Goal: Task Accomplishment & Management: Manage account settings

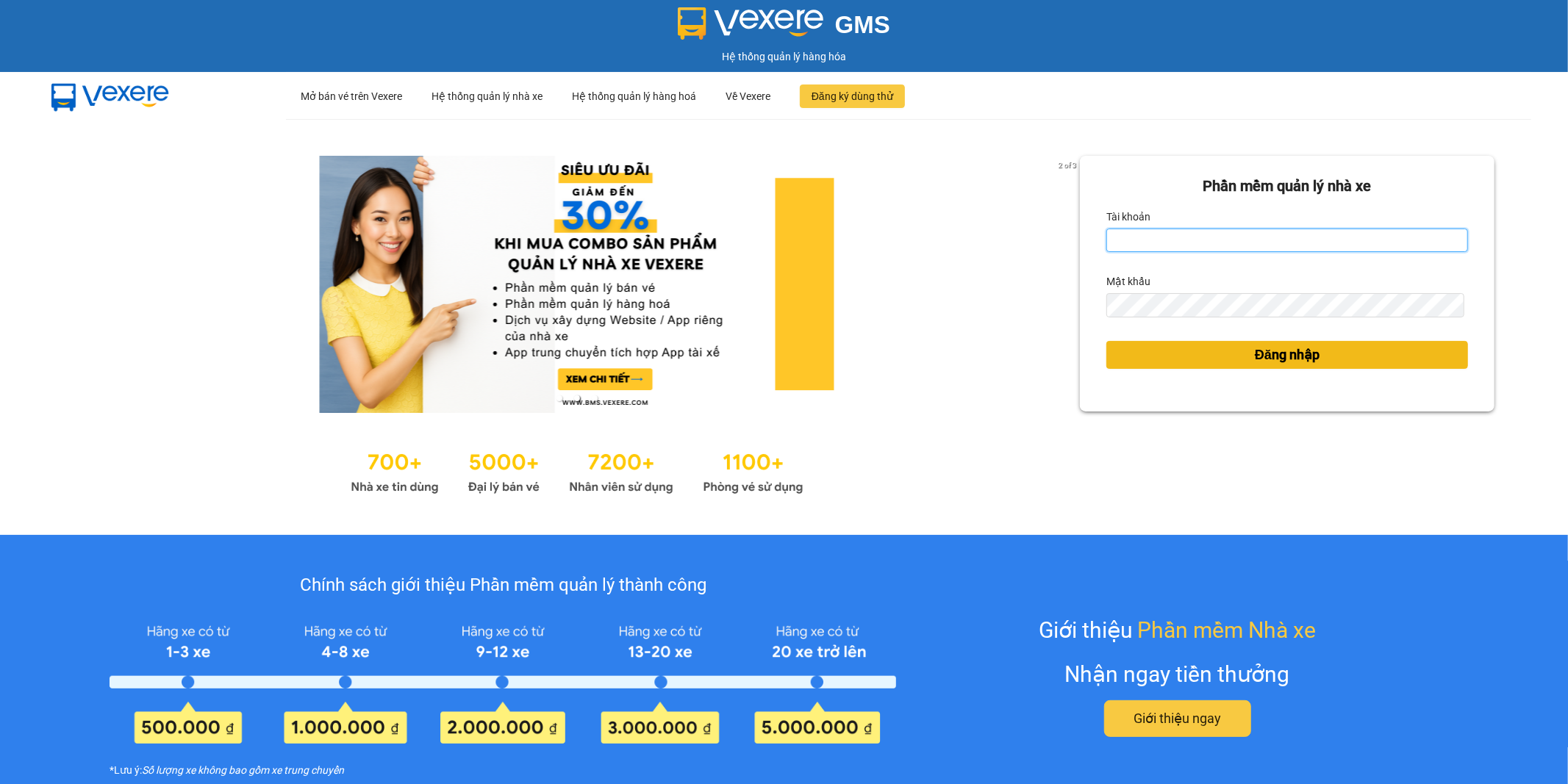
type input "datnm.petrobp"
click at [1254, 356] on span "Đăng nhập" at bounding box center [1286, 355] width 65 height 21
click at [1291, 354] on span "Đăng nhập" at bounding box center [1286, 355] width 65 height 21
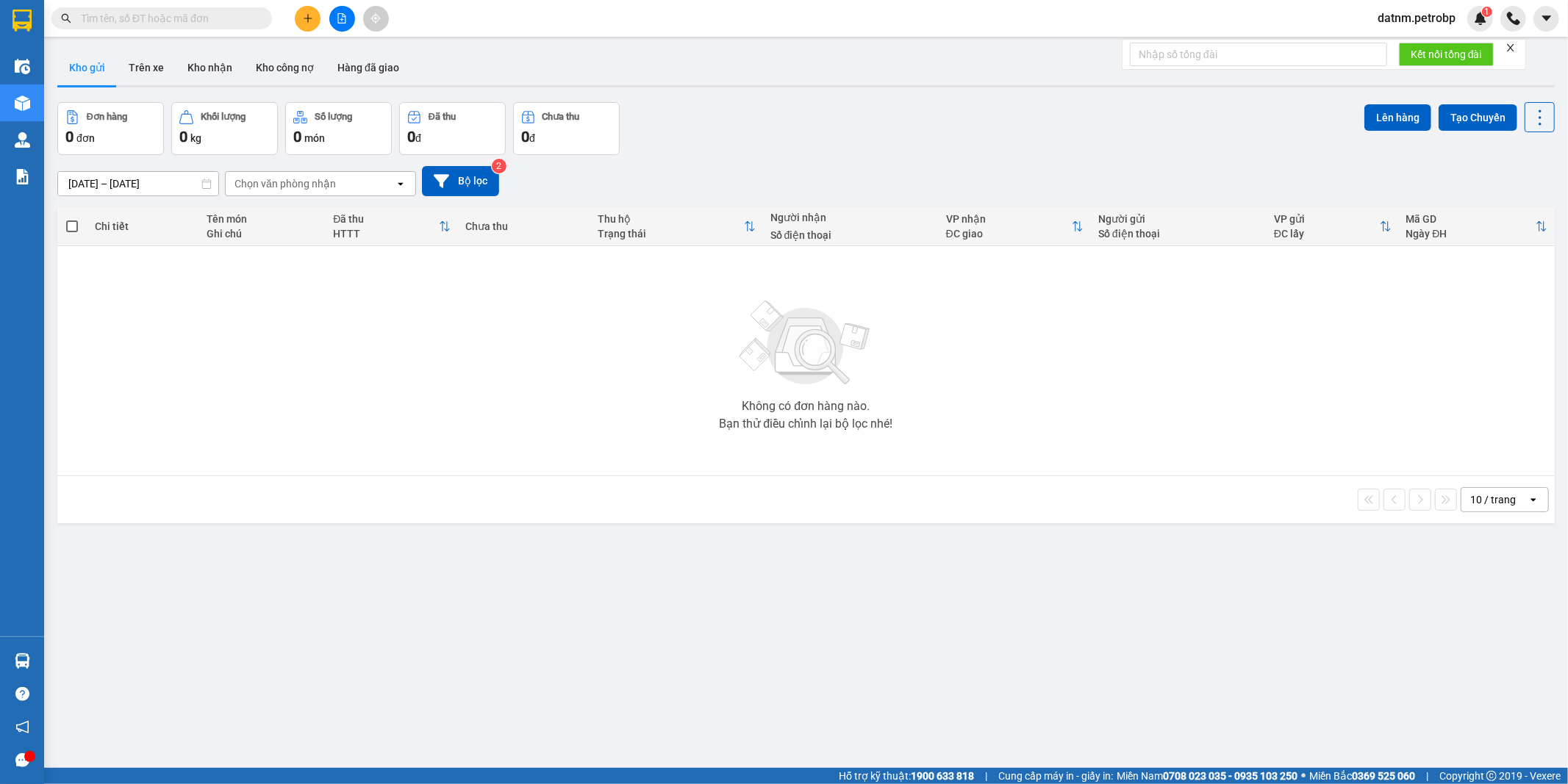
click at [100, 57] on button "Kho gửi" at bounding box center [87, 67] width 59 height 36
click at [111, 184] on input "14/10/2025 – 15/10/2025" at bounding box center [139, 184] width 161 height 24
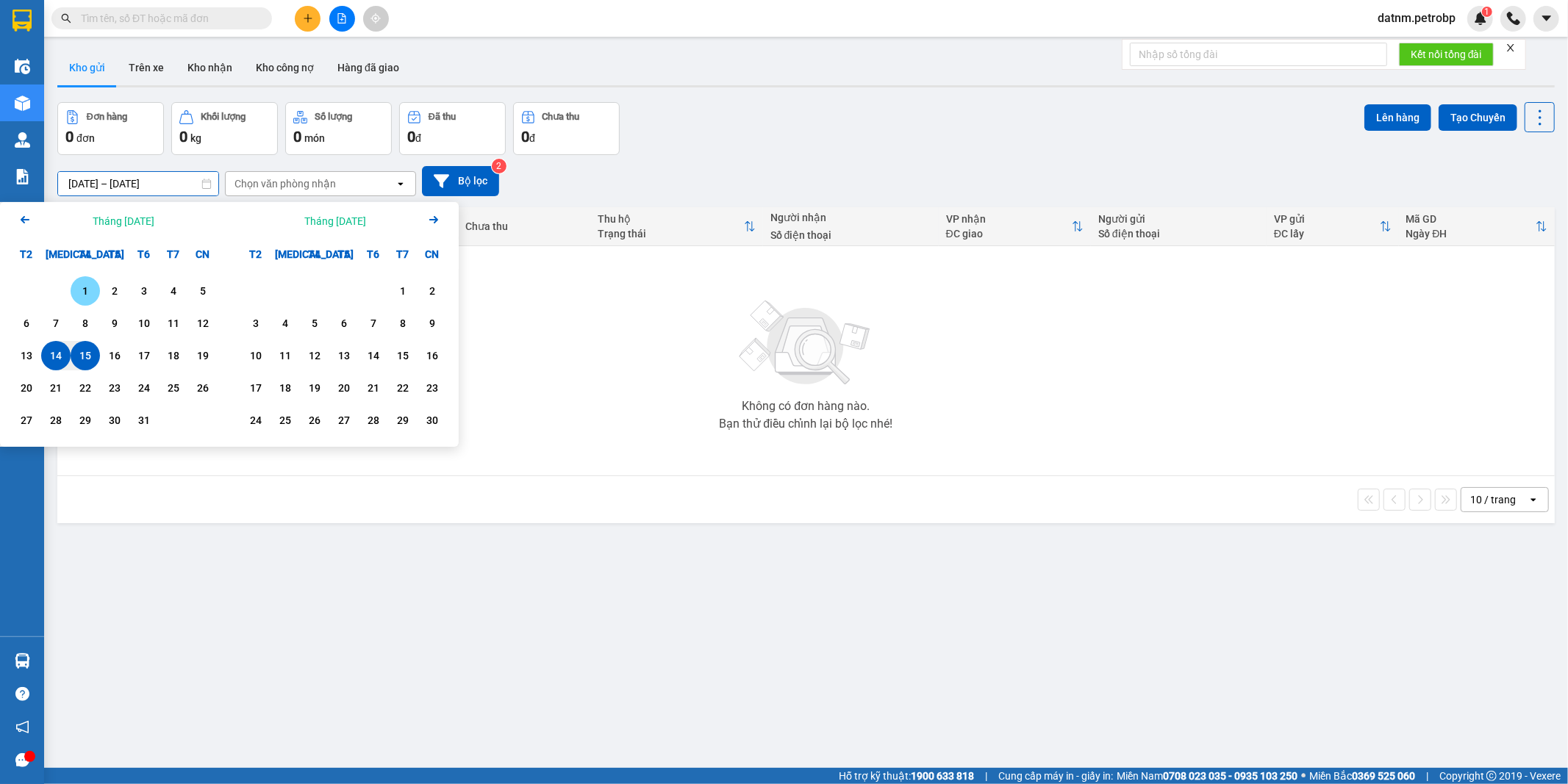
click at [85, 294] on div "1" at bounding box center [85, 290] width 21 height 17
click at [99, 176] on input "01/10/2025 – 01/10/2025" at bounding box center [139, 184] width 161 height 24
click at [78, 284] on div "1" at bounding box center [85, 290] width 21 height 17
click at [83, 355] on div "15" at bounding box center [85, 355] width 21 height 17
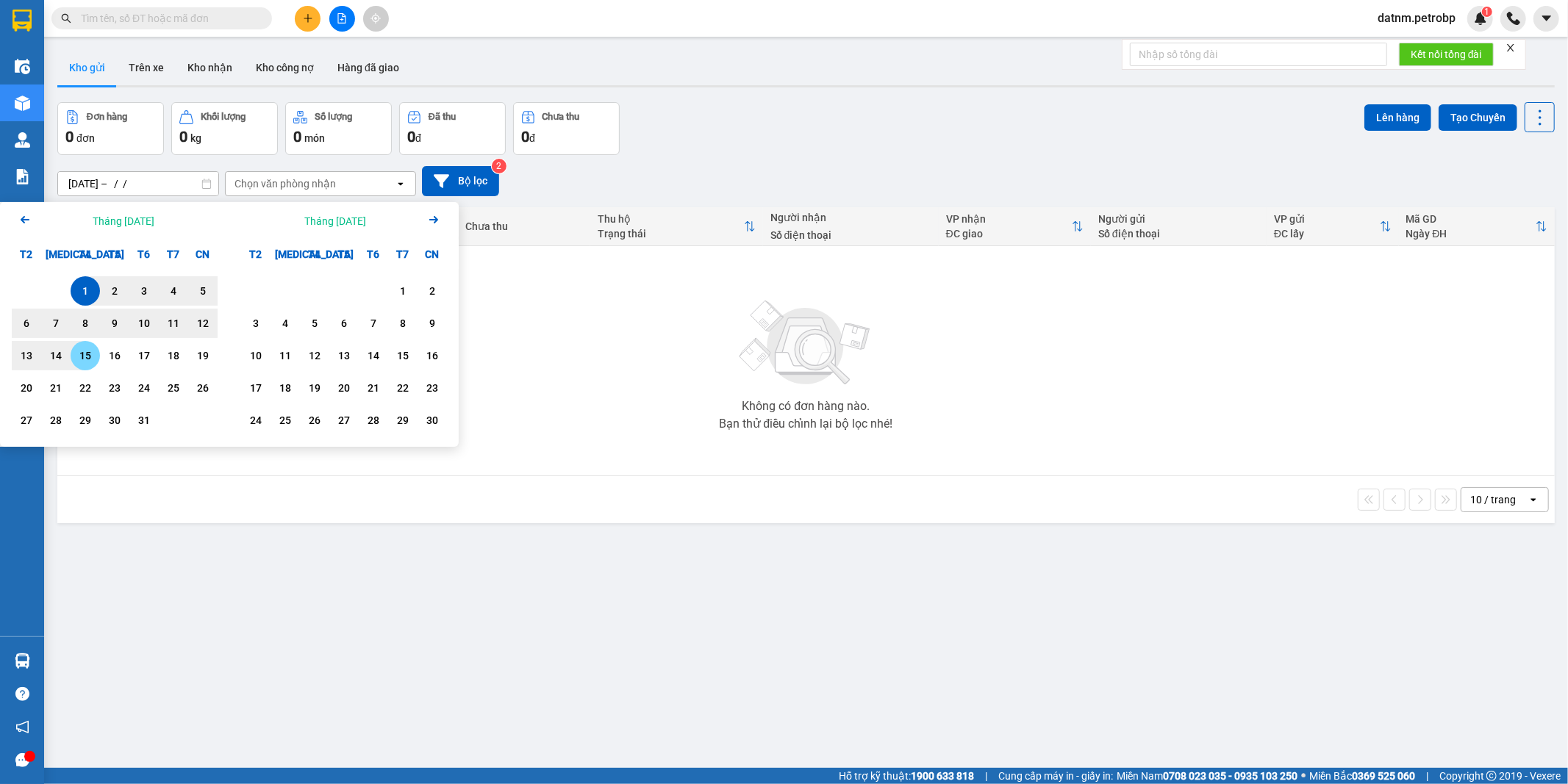
type input "[DATE] – [DATE]"
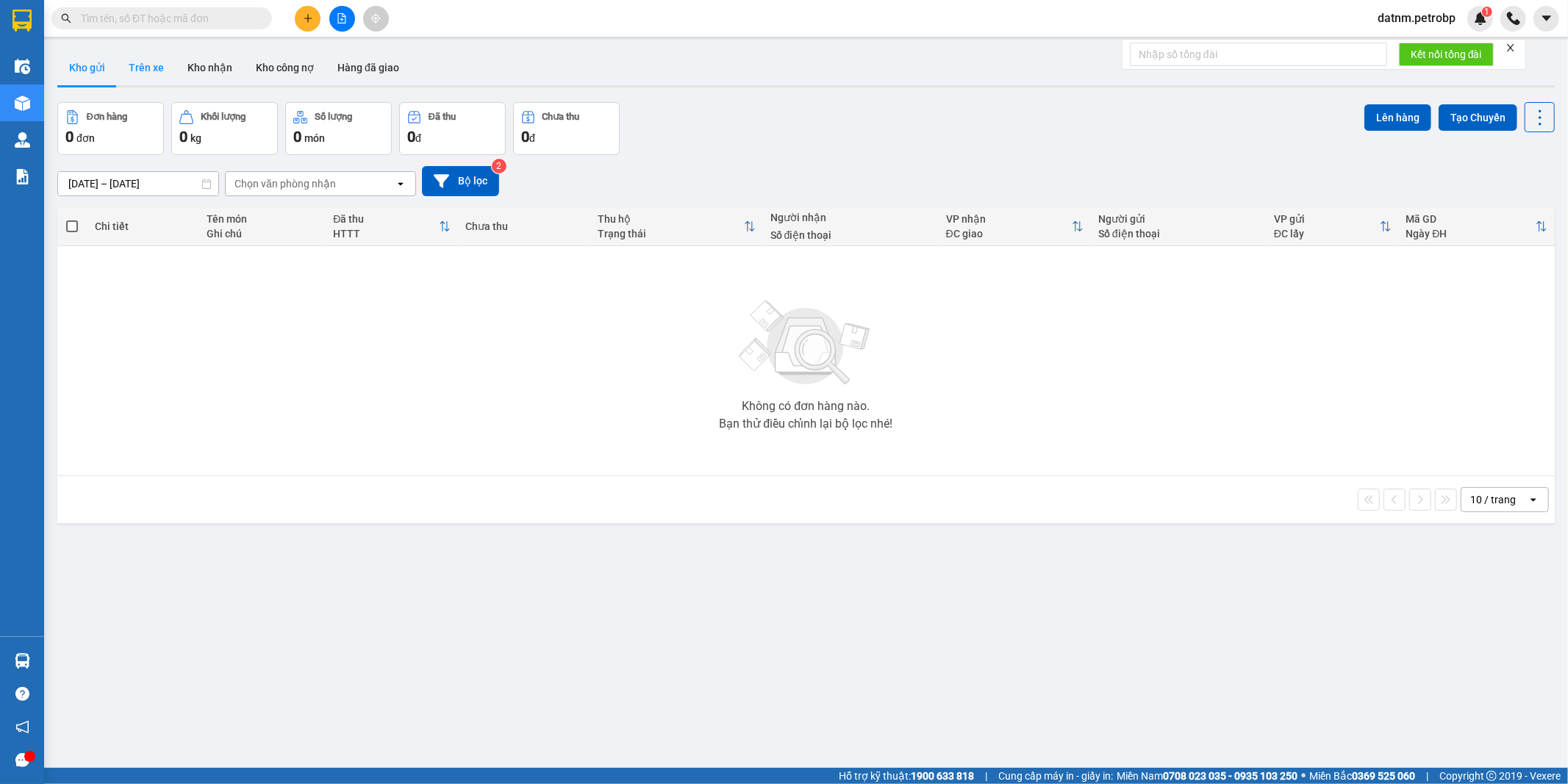
click at [146, 64] on button "Trên xe" at bounding box center [146, 67] width 58 height 36
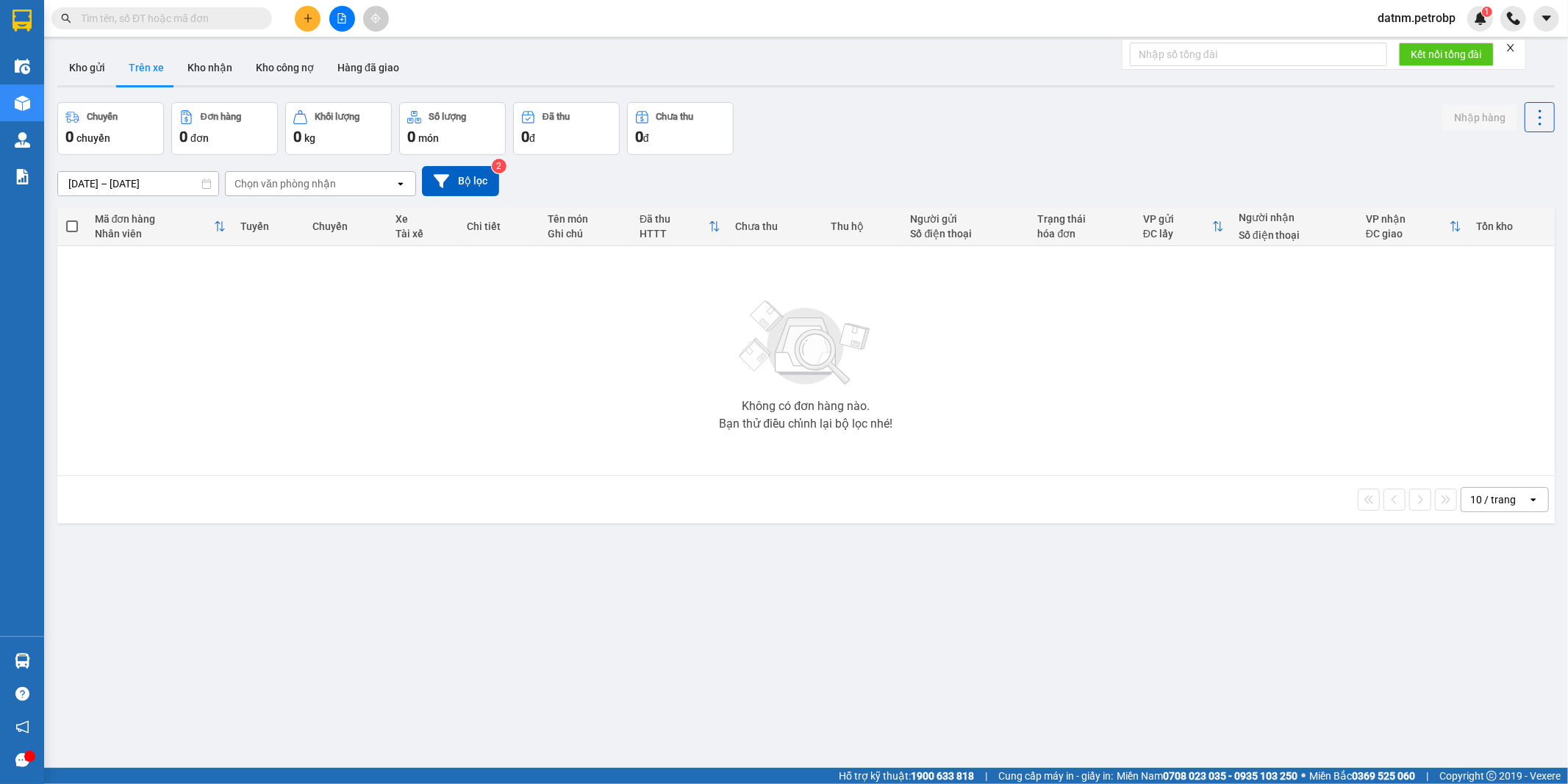
click at [129, 180] on input "15/10/2025 – 15/10/2025" at bounding box center [139, 184] width 161 height 24
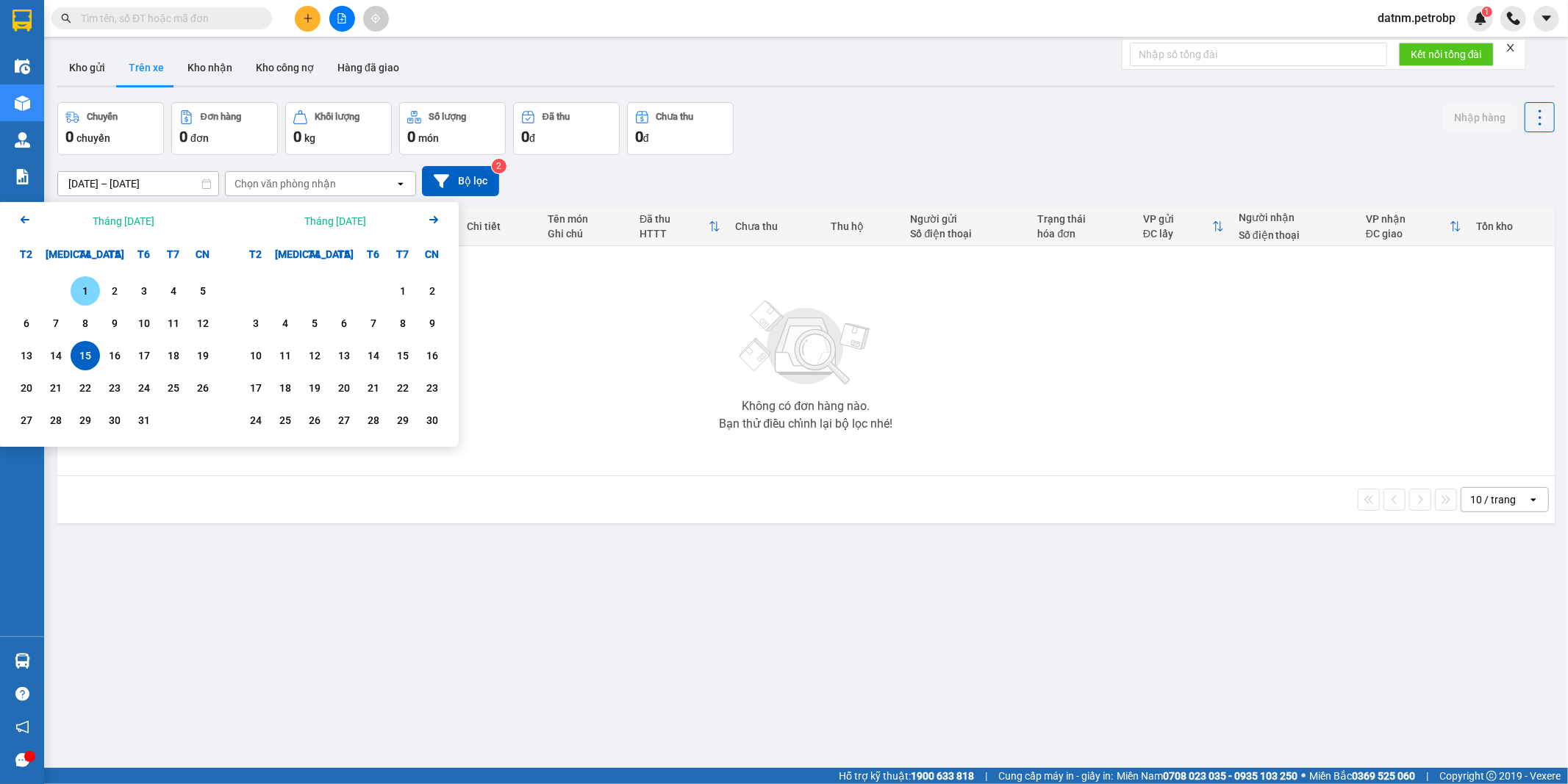
click at [84, 291] on div "1" at bounding box center [85, 290] width 21 height 17
click at [78, 349] on div "15" at bounding box center [85, 355] width 21 height 17
type input "[DATE] – [DATE]"
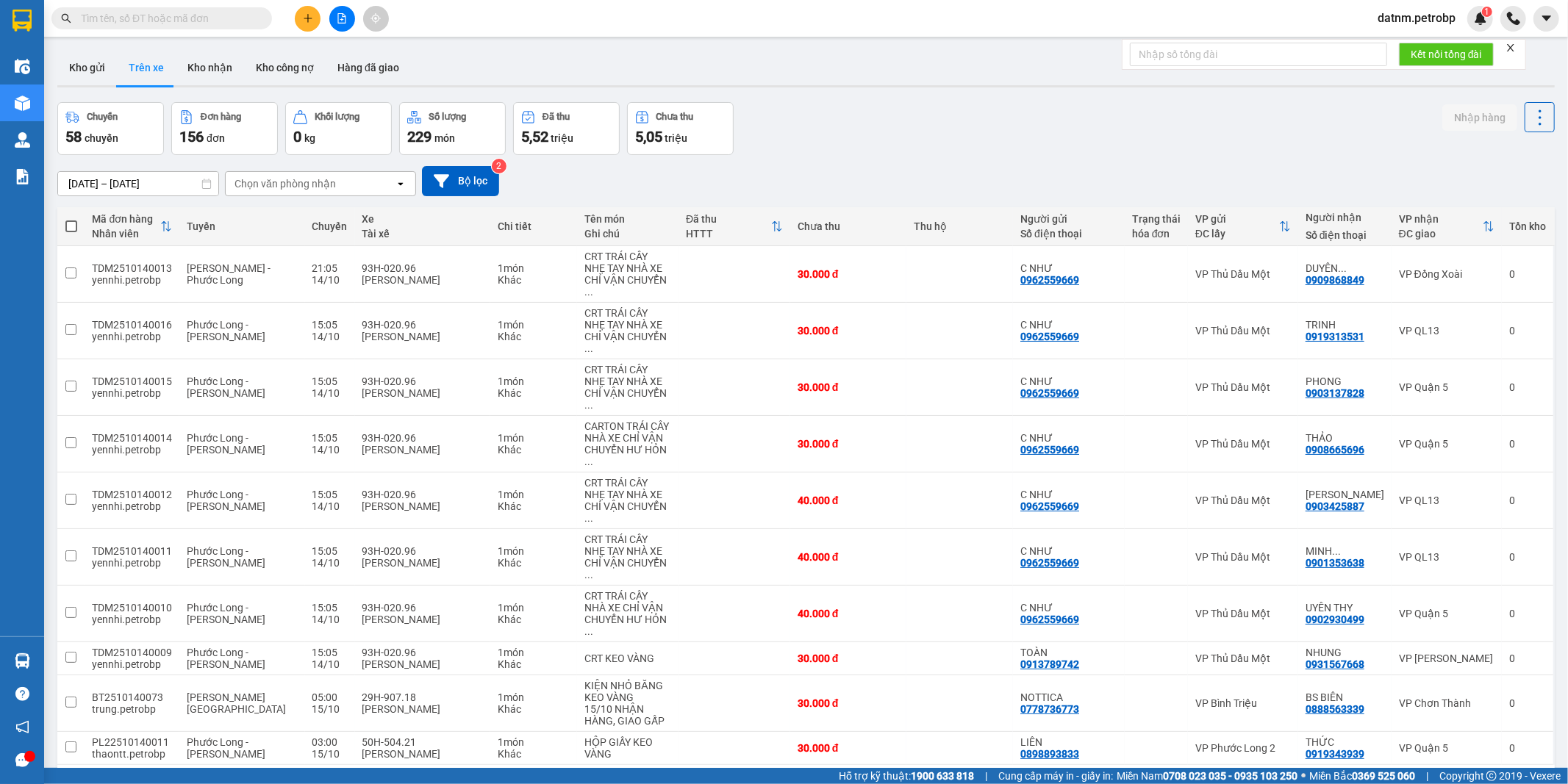
click at [260, 181] on div "Chọn văn phòng nhận" at bounding box center [285, 183] width 101 height 15
type input "bu"
click at [266, 215] on span "VP Bù Nho" at bounding box center [263, 215] width 53 height 15
click at [266, 215] on div "Tuyến" at bounding box center [242, 226] width 110 height 29
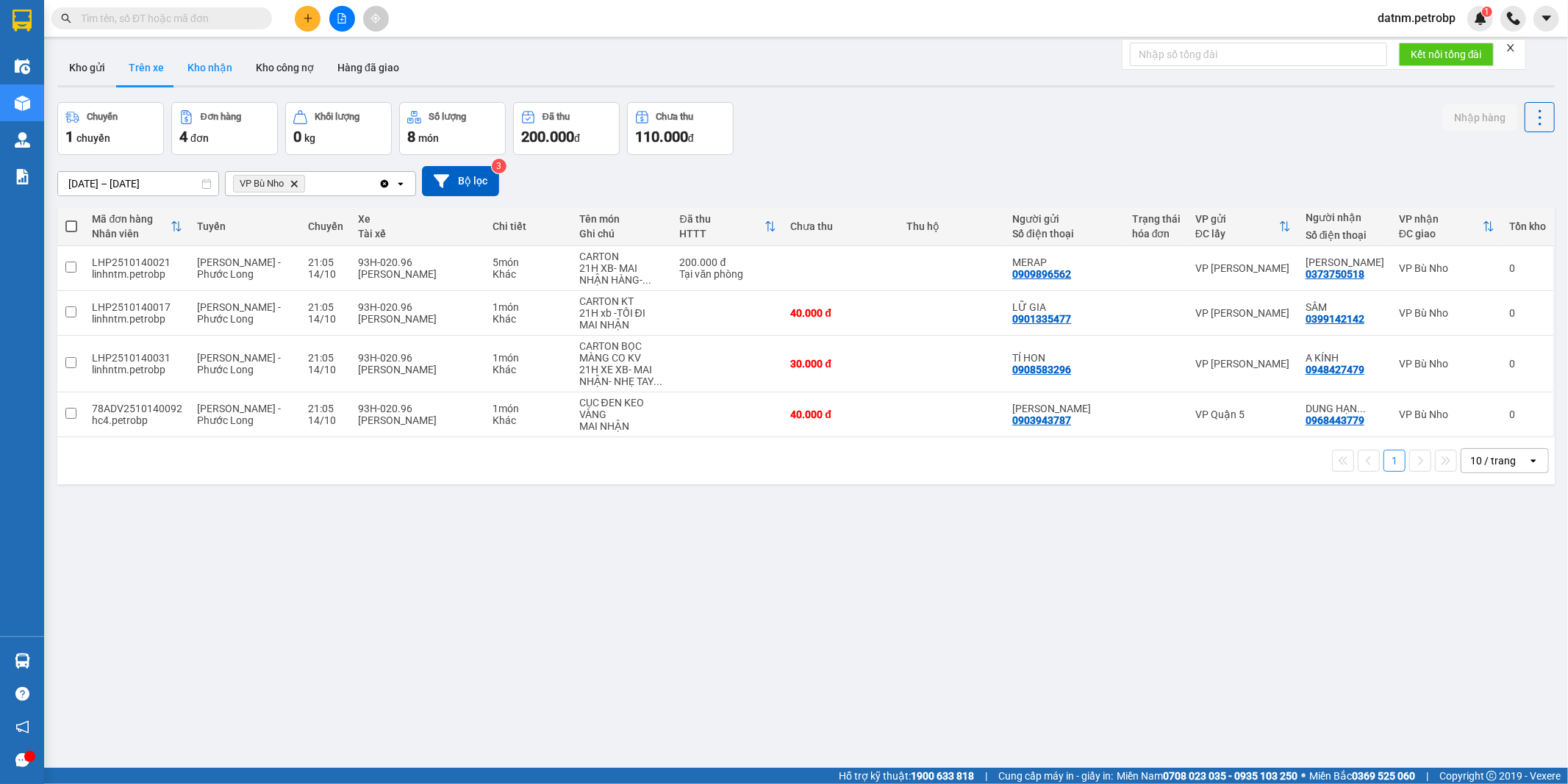
click at [238, 67] on button "Kho nhận" at bounding box center [210, 67] width 68 height 36
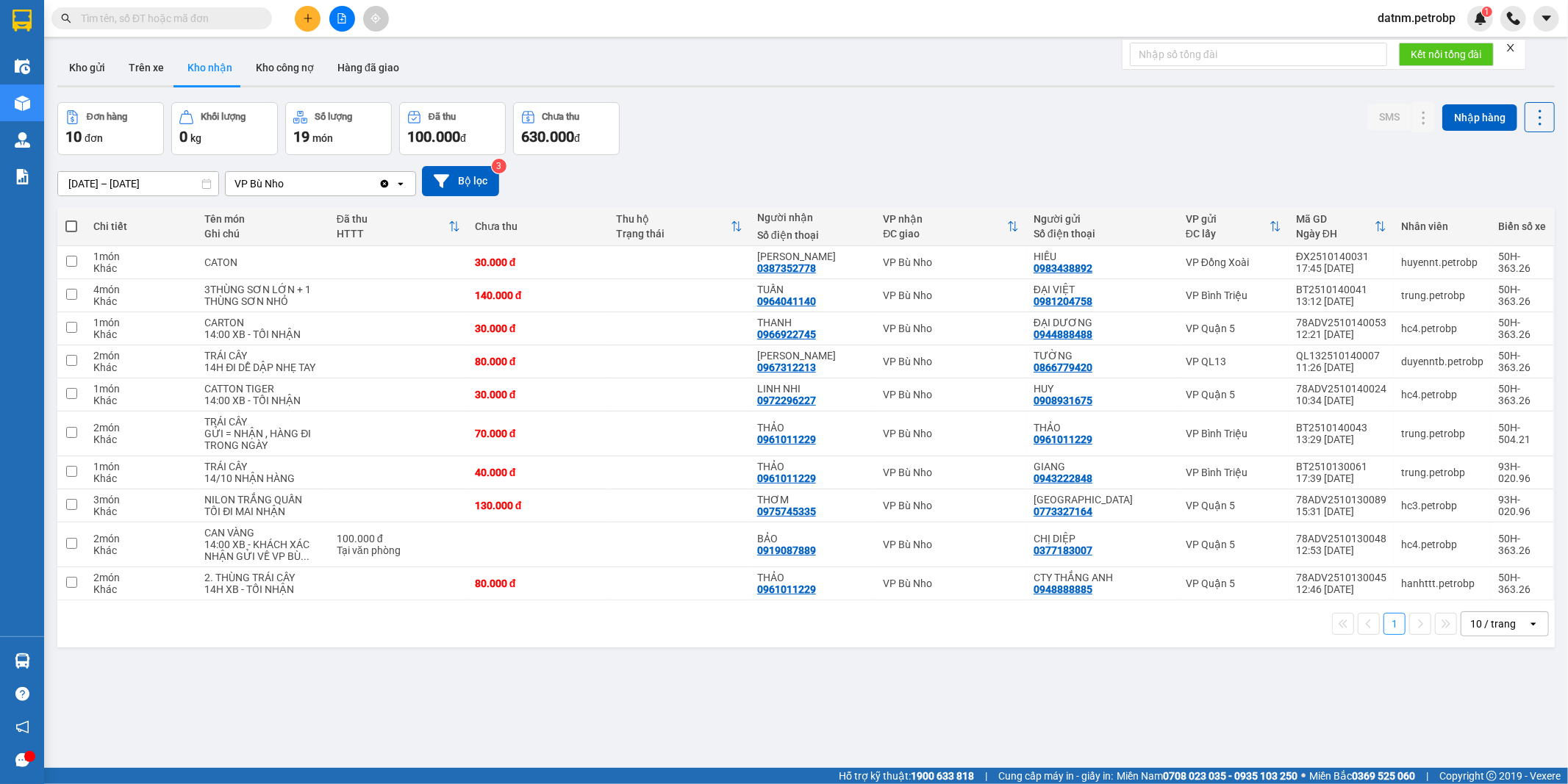
click at [138, 182] on input "13/10/2025 – 15/10/2025" at bounding box center [139, 184] width 161 height 24
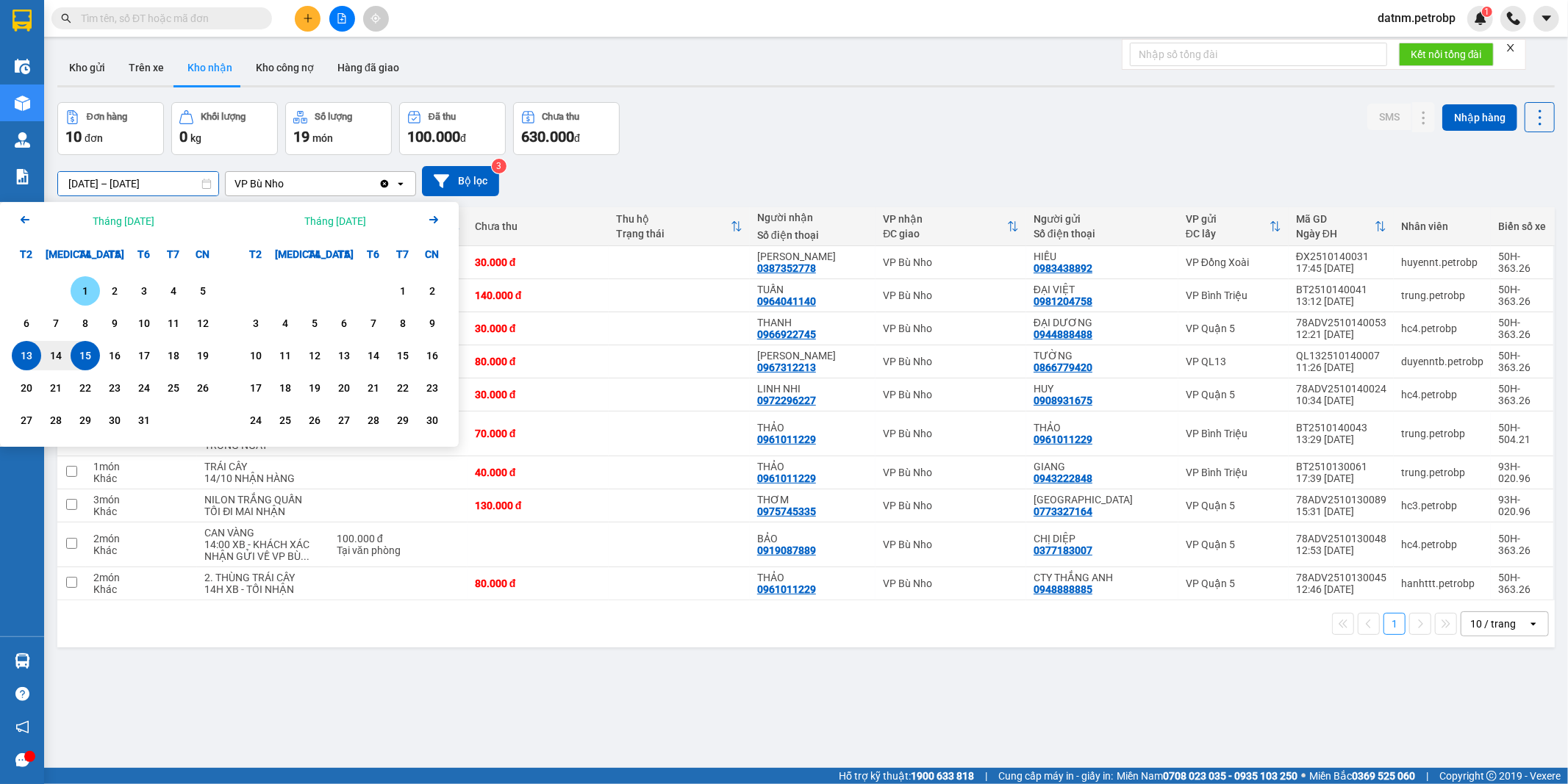
click at [81, 290] on div "1" at bounding box center [85, 290] width 21 height 17
click at [89, 349] on div "15" at bounding box center [85, 355] width 21 height 17
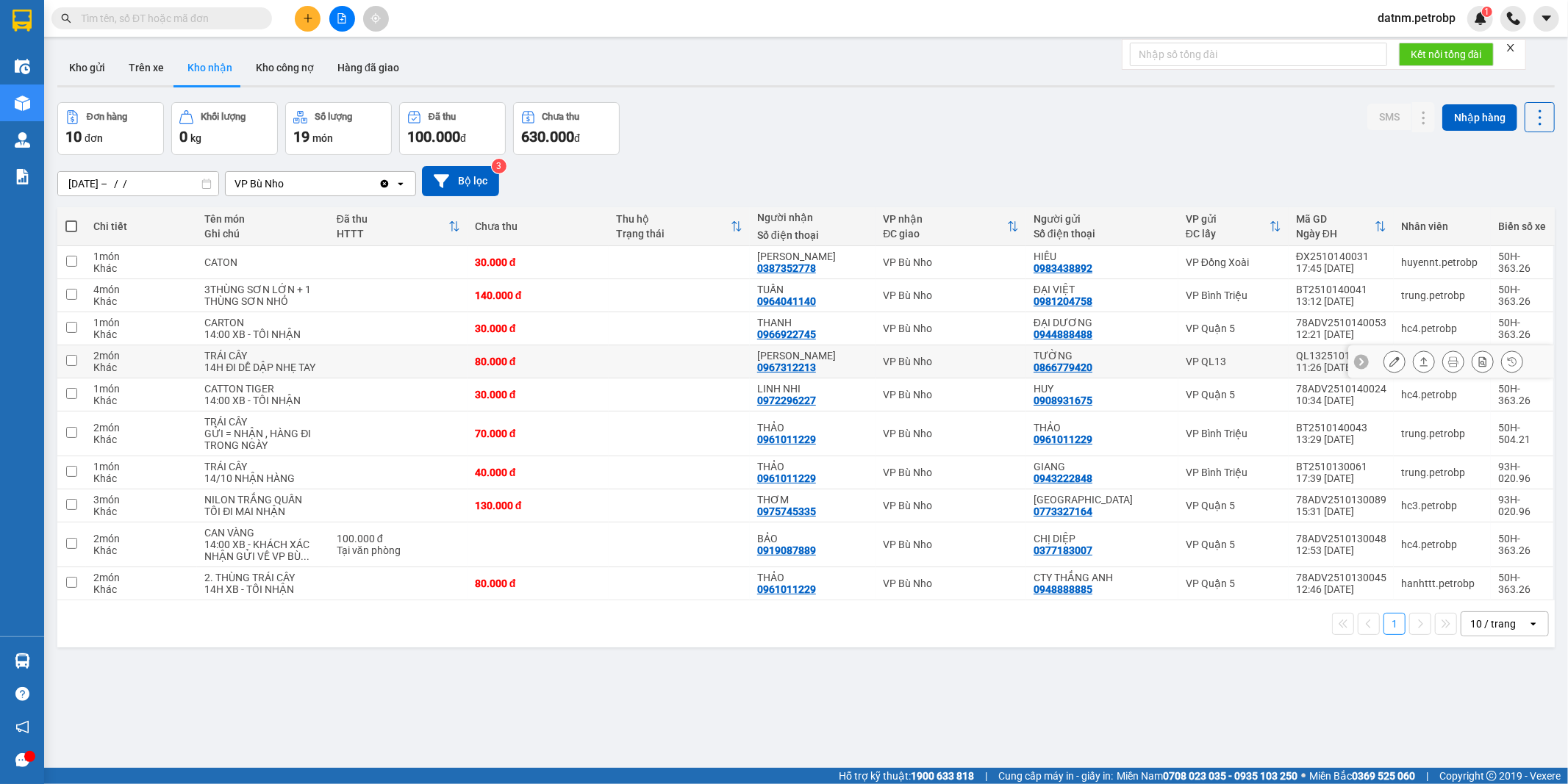
type input "[DATE] – [DATE]"
click at [360, 62] on button "Hàng đã giao" at bounding box center [368, 67] width 85 height 36
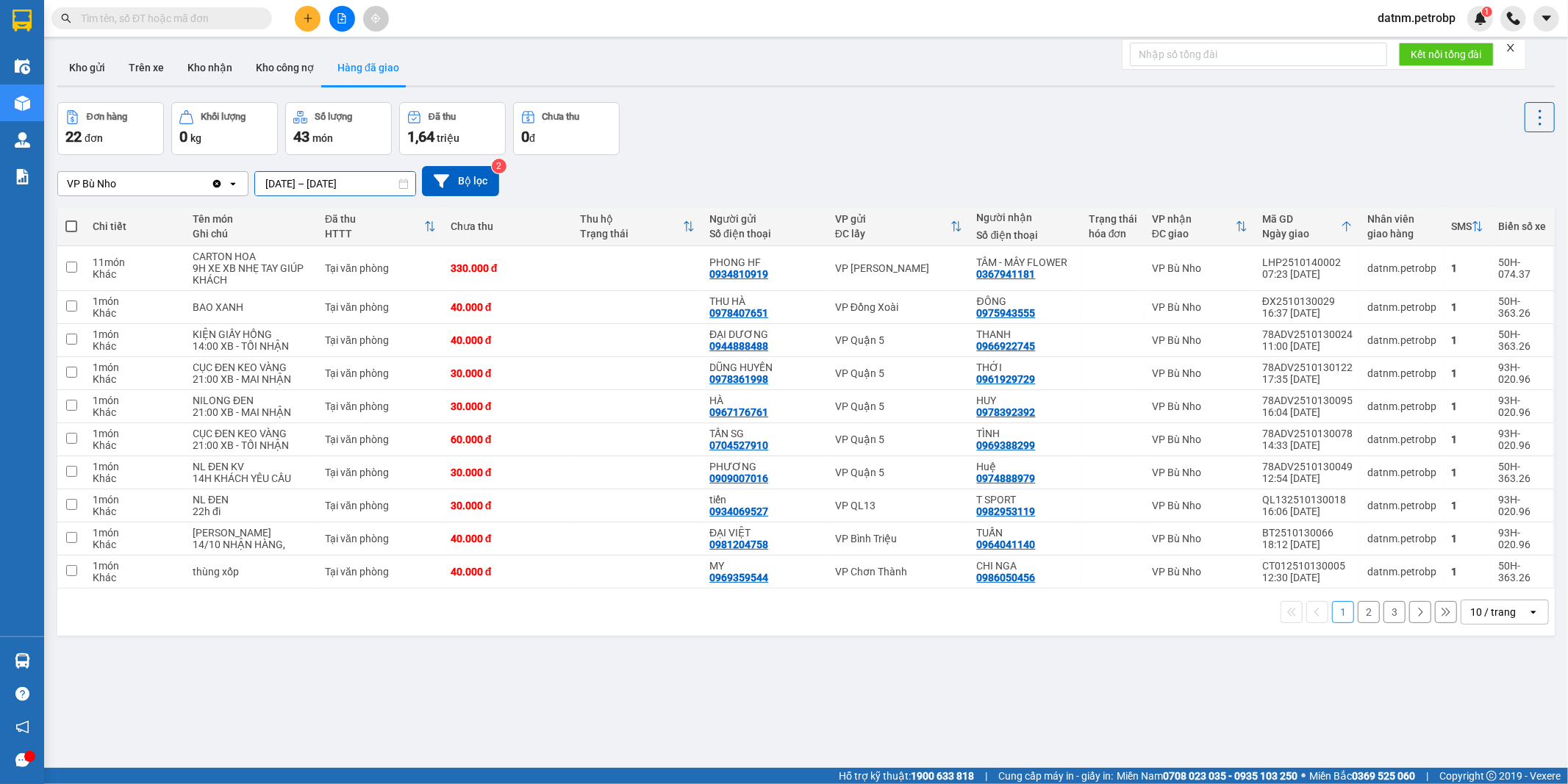
click at [297, 180] on input "13/10/2025 – 15/10/2025" at bounding box center [336, 184] width 161 height 24
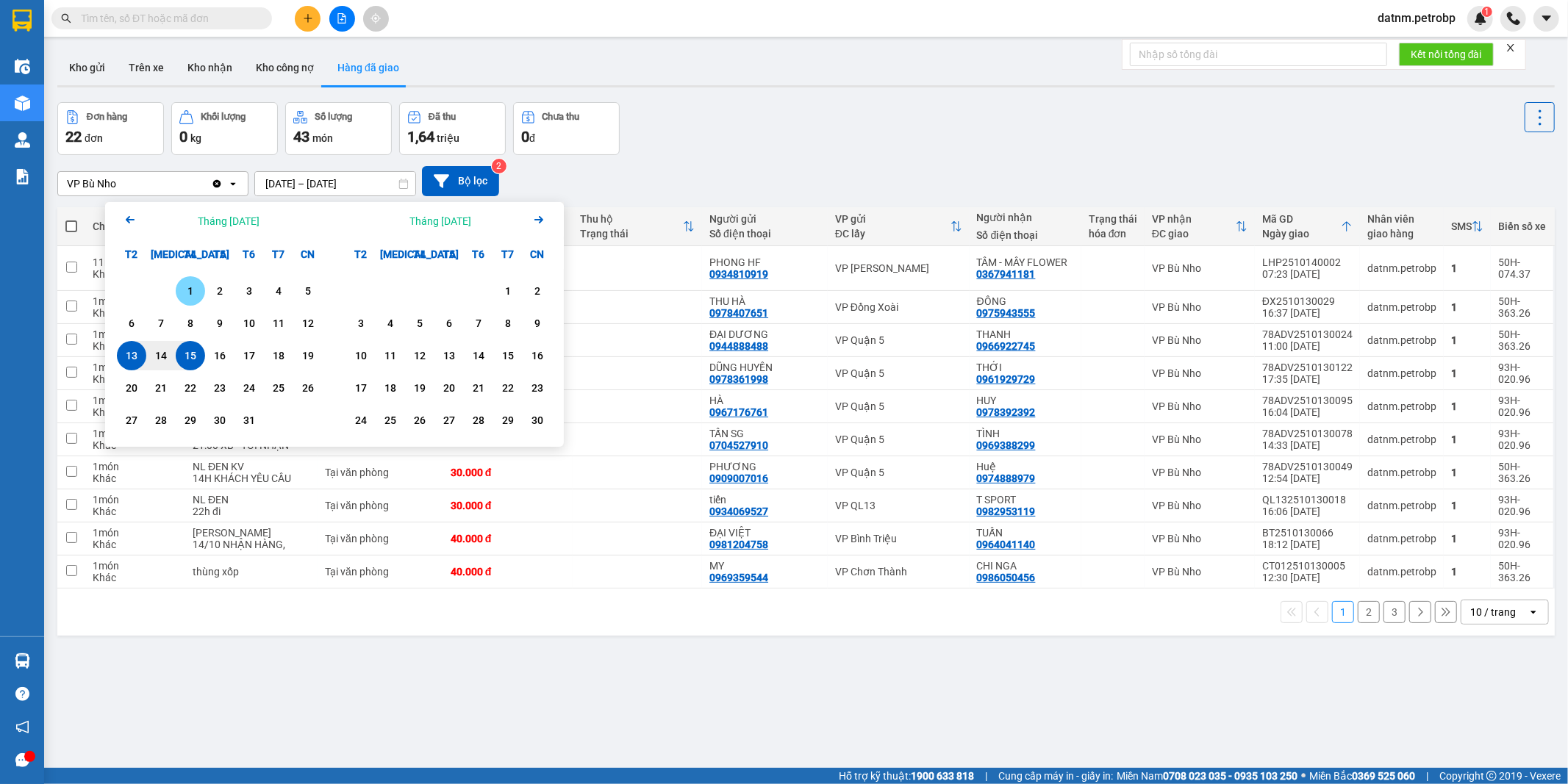
click at [190, 291] on div "1" at bounding box center [190, 290] width 21 height 17
click at [195, 350] on div "15" at bounding box center [190, 355] width 21 height 17
type input "[DATE] – [DATE]"
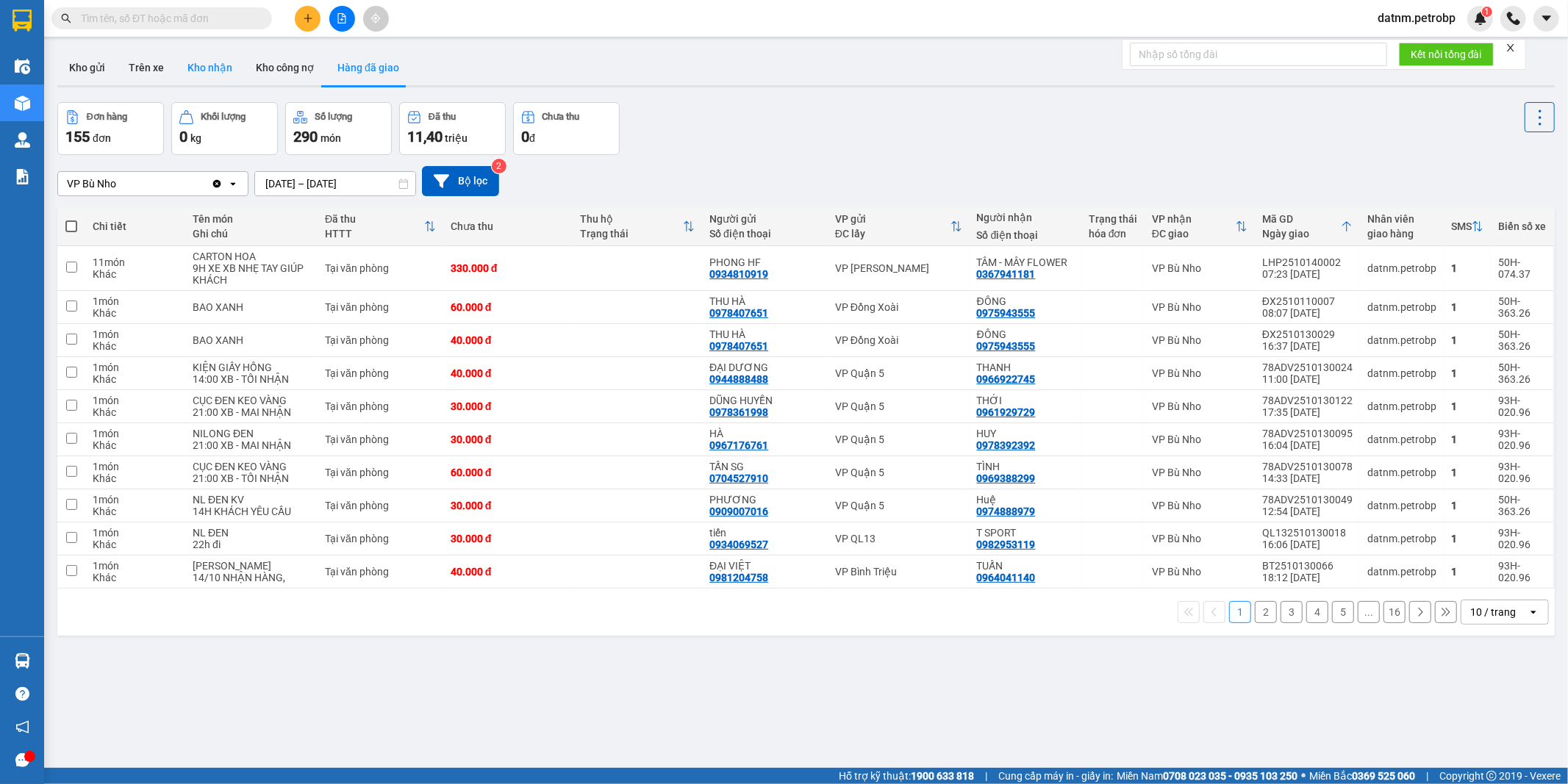
click at [210, 65] on button "Kho nhận" at bounding box center [210, 67] width 68 height 36
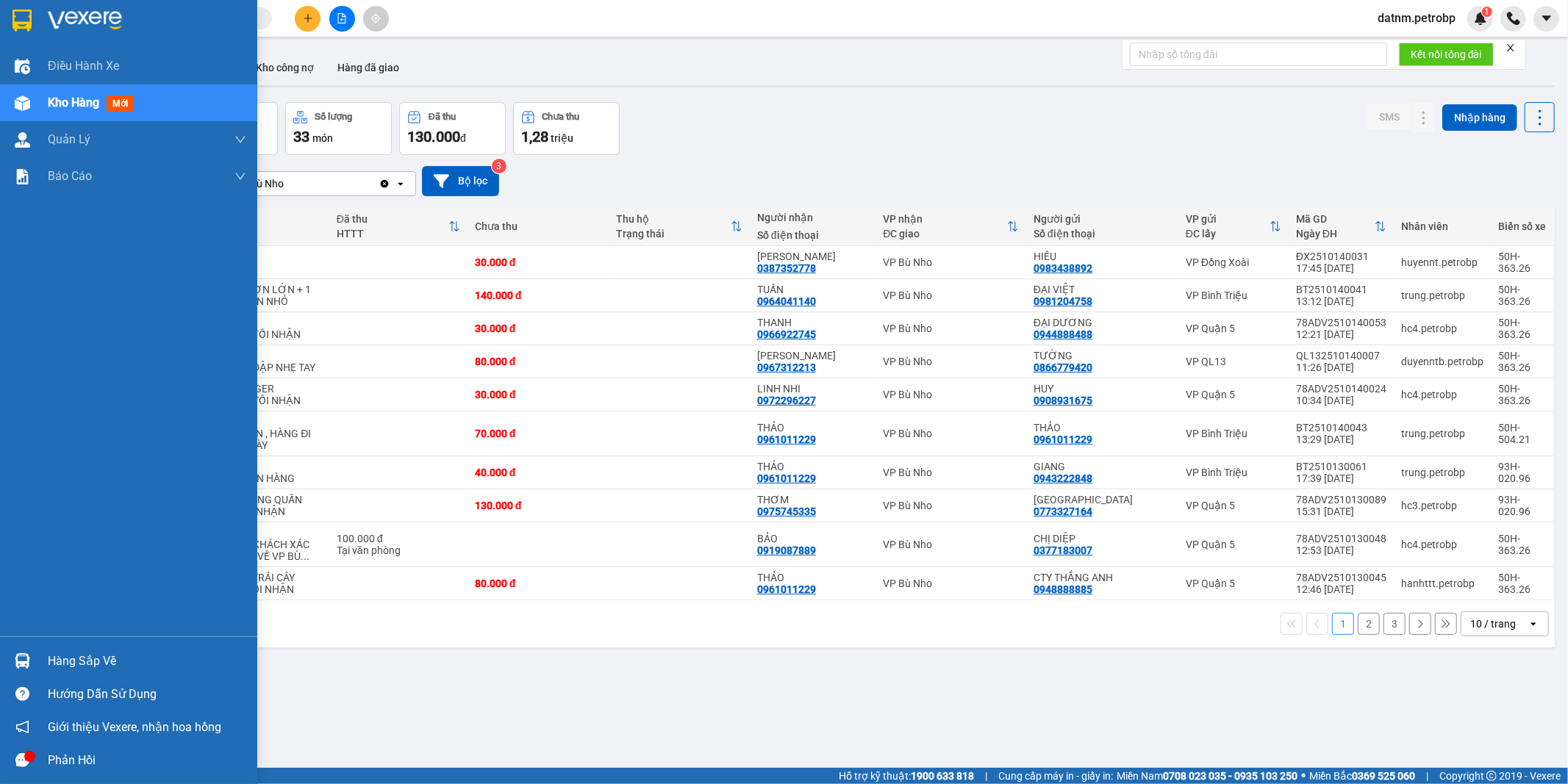
click at [70, 659] on div "Hàng sắp về" at bounding box center [147, 661] width 199 height 22
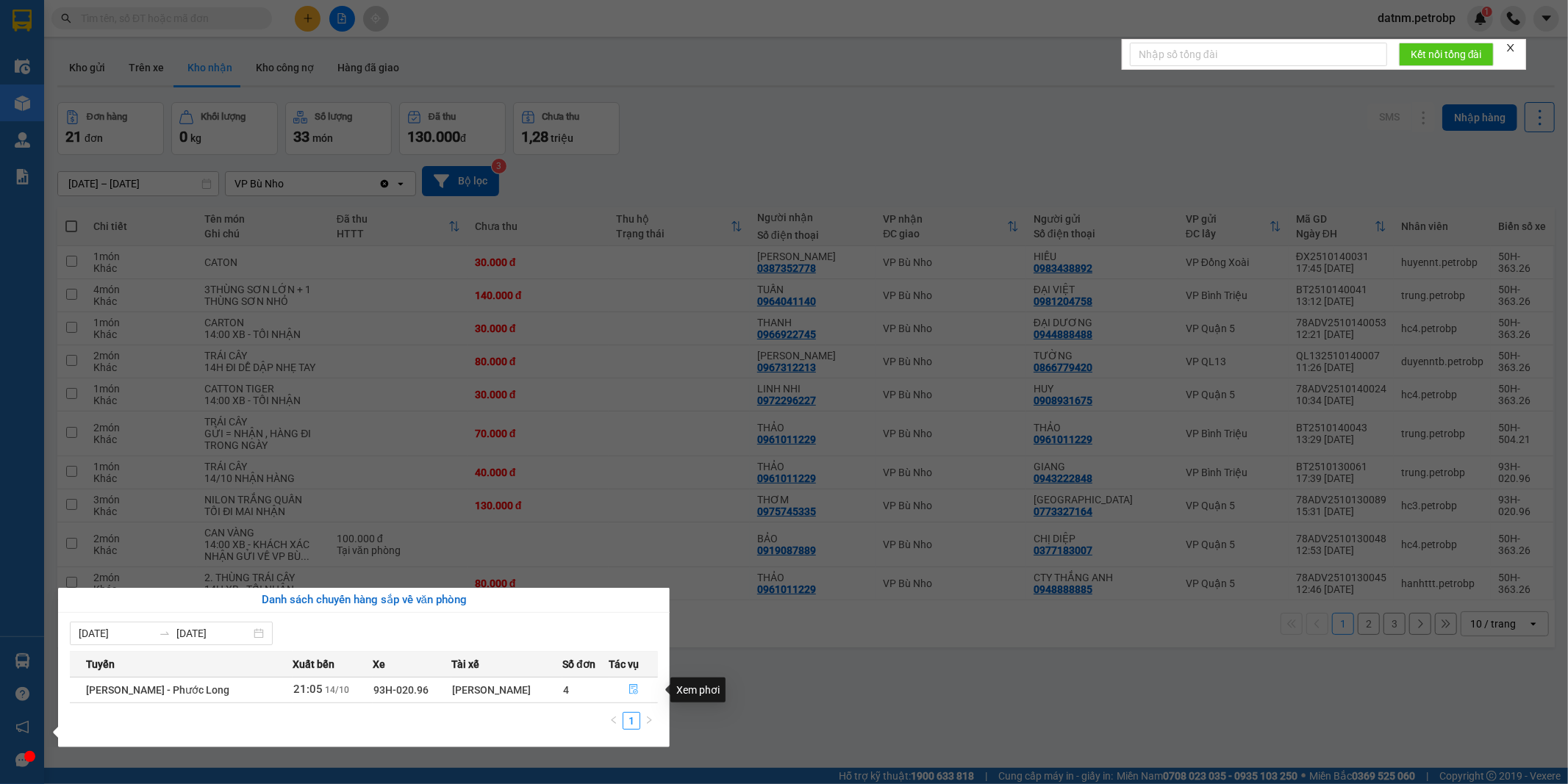
click at [632, 687] on icon "file-done" at bounding box center [633, 688] width 10 height 10
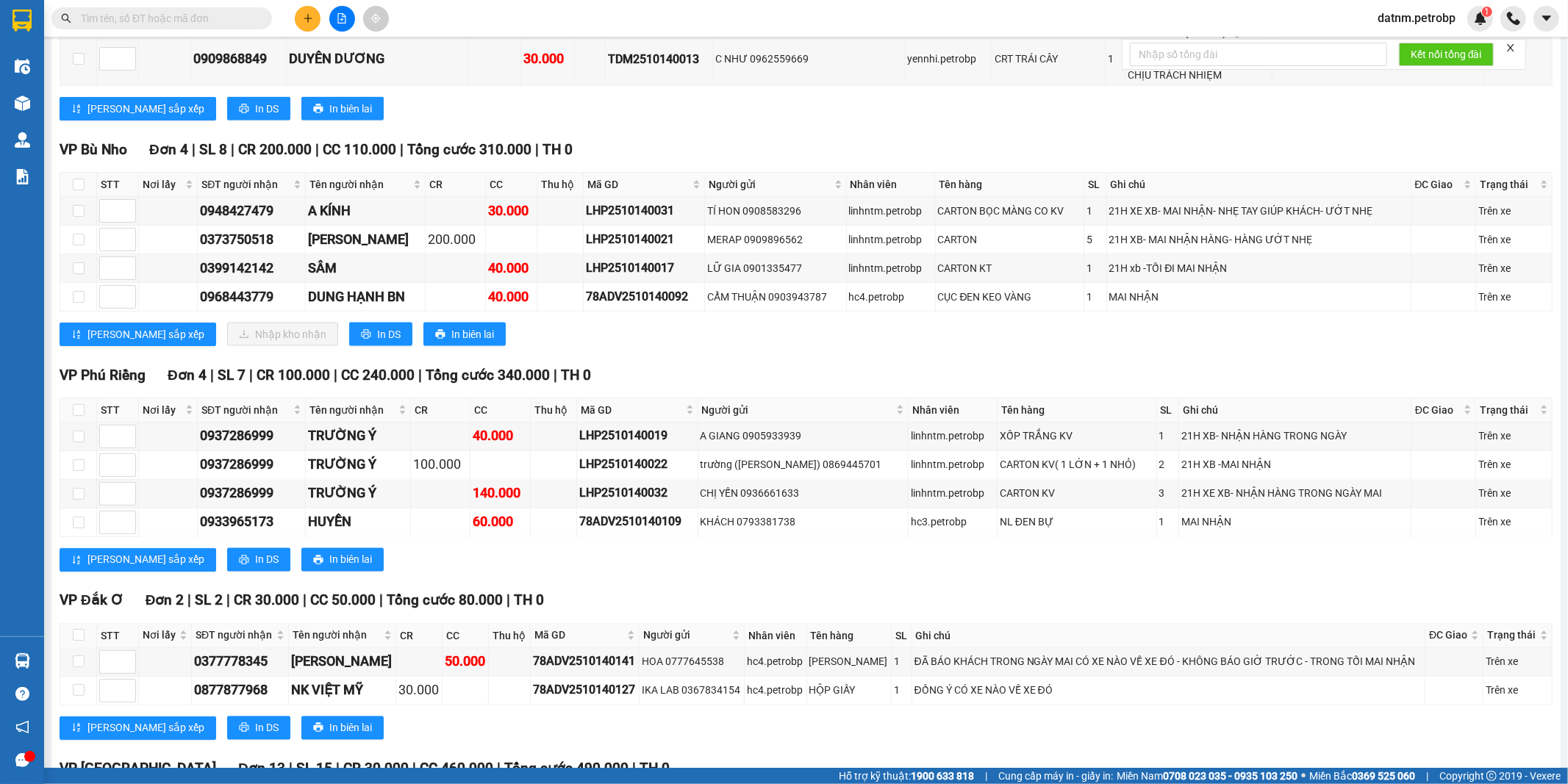
scroll to position [1834, 0]
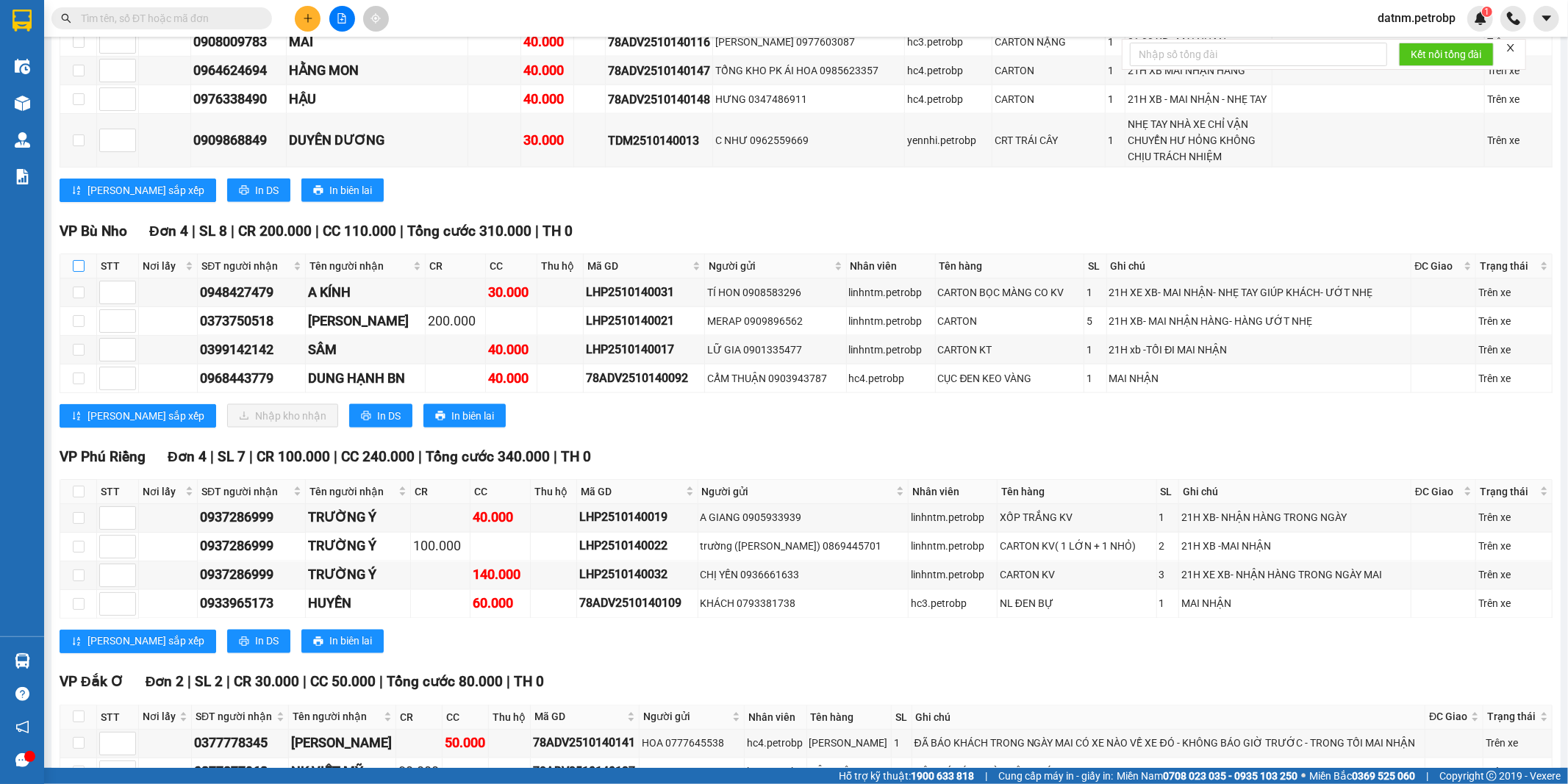
click at [78, 260] on input "checkbox" at bounding box center [78, 265] width 12 height 12
checkbox input "true"
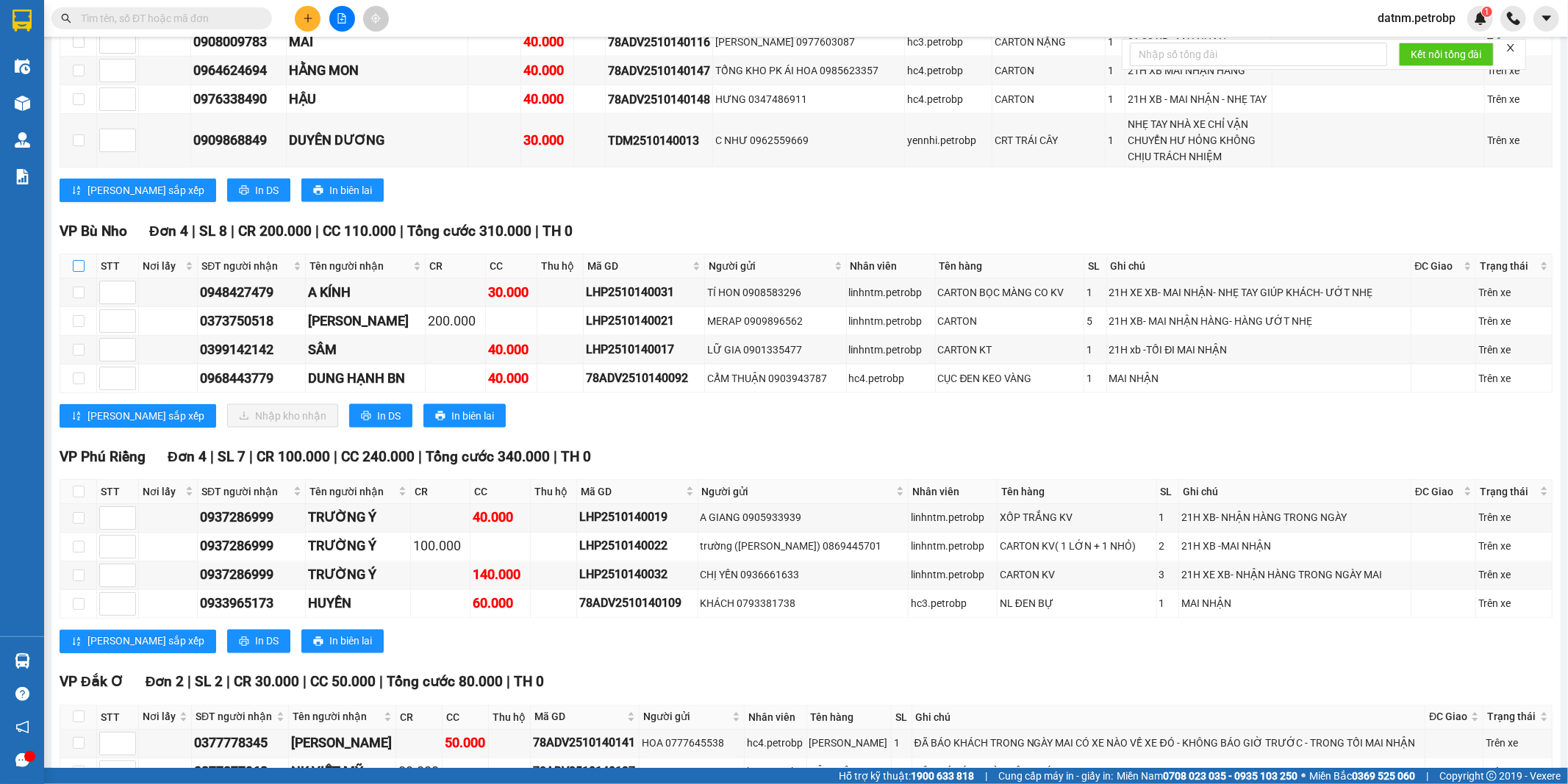
checkbox input "true"
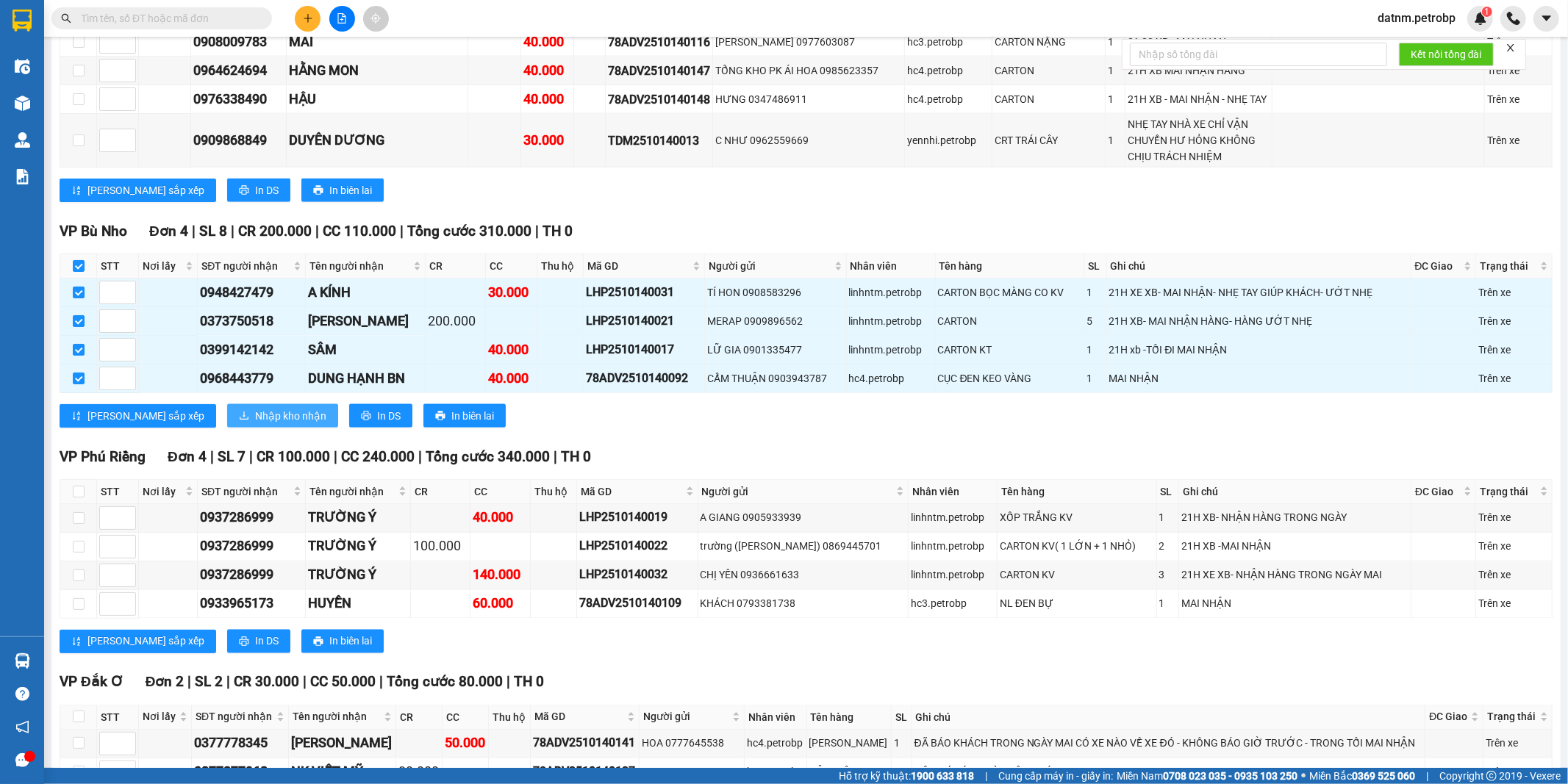
click at [255, 407] on span "Nhập kho nhận" at bounding box center [291, 416] width 71 height 16
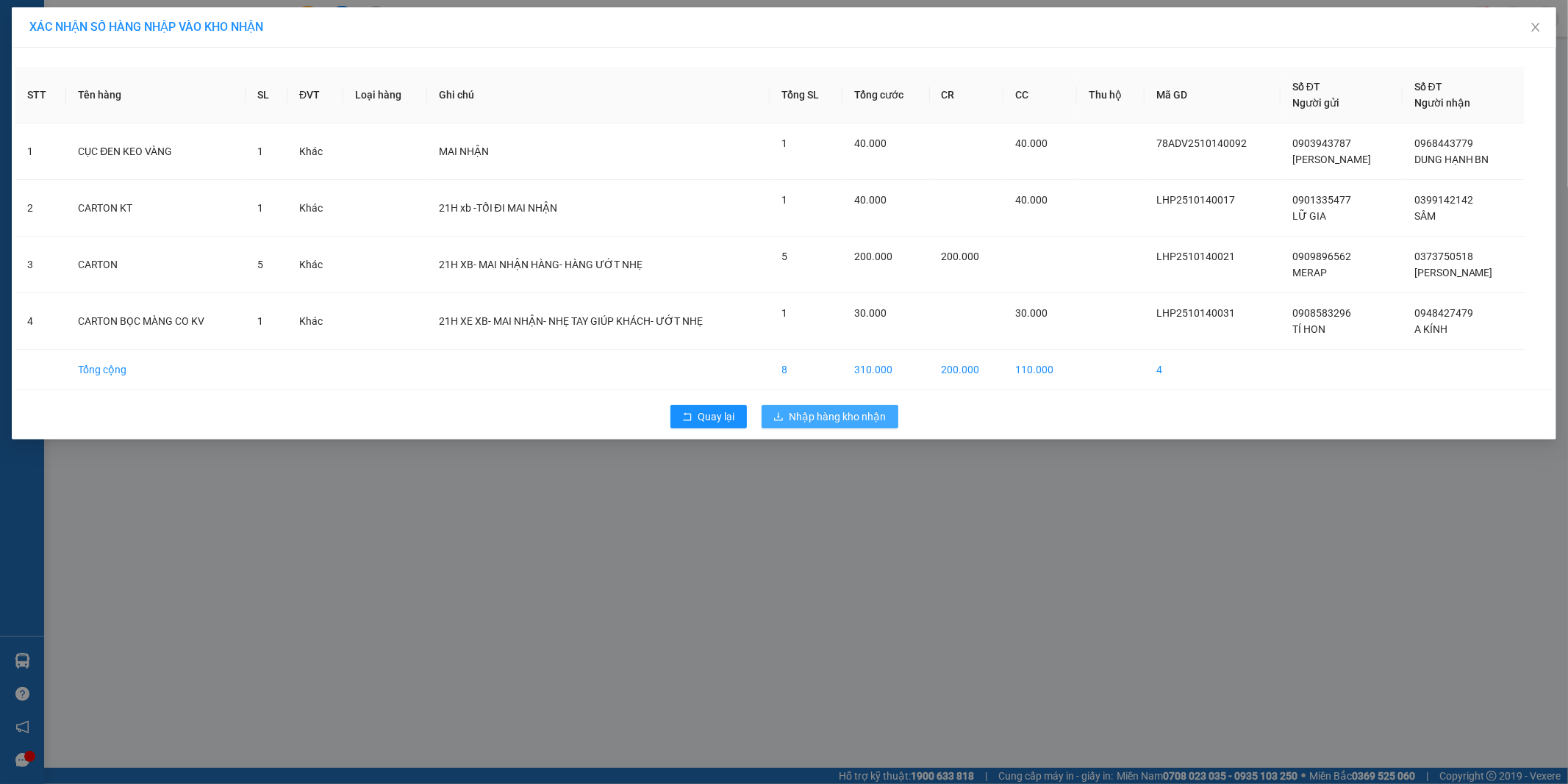
click at [819, 412] on span "Nhập hàng kho nhận" at bounding box center [837, 417] width 97 height 16
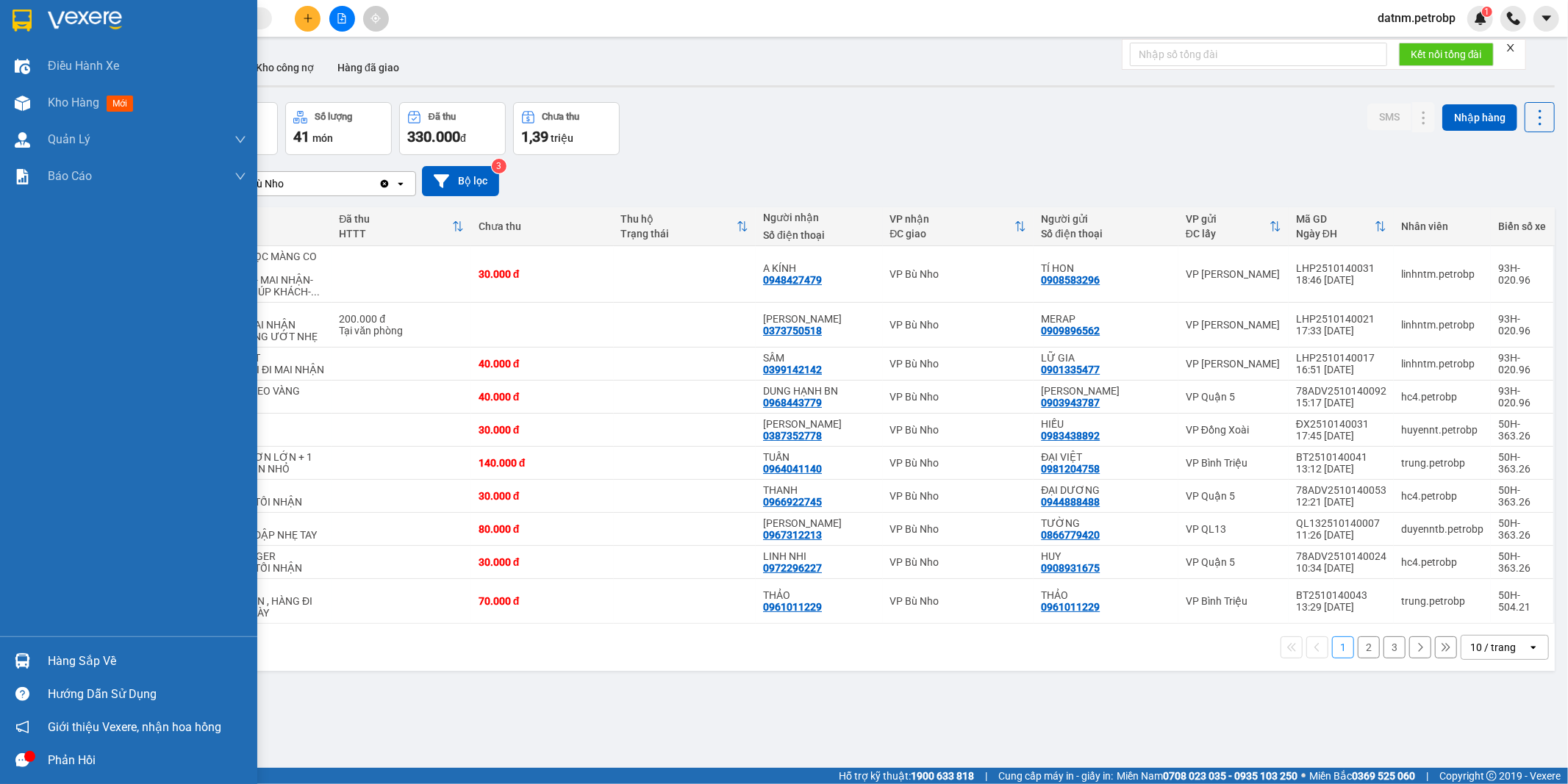
click at [81, 651] on div "Hàng sắp về" at bounding box center [147, 661] width 199 height 22
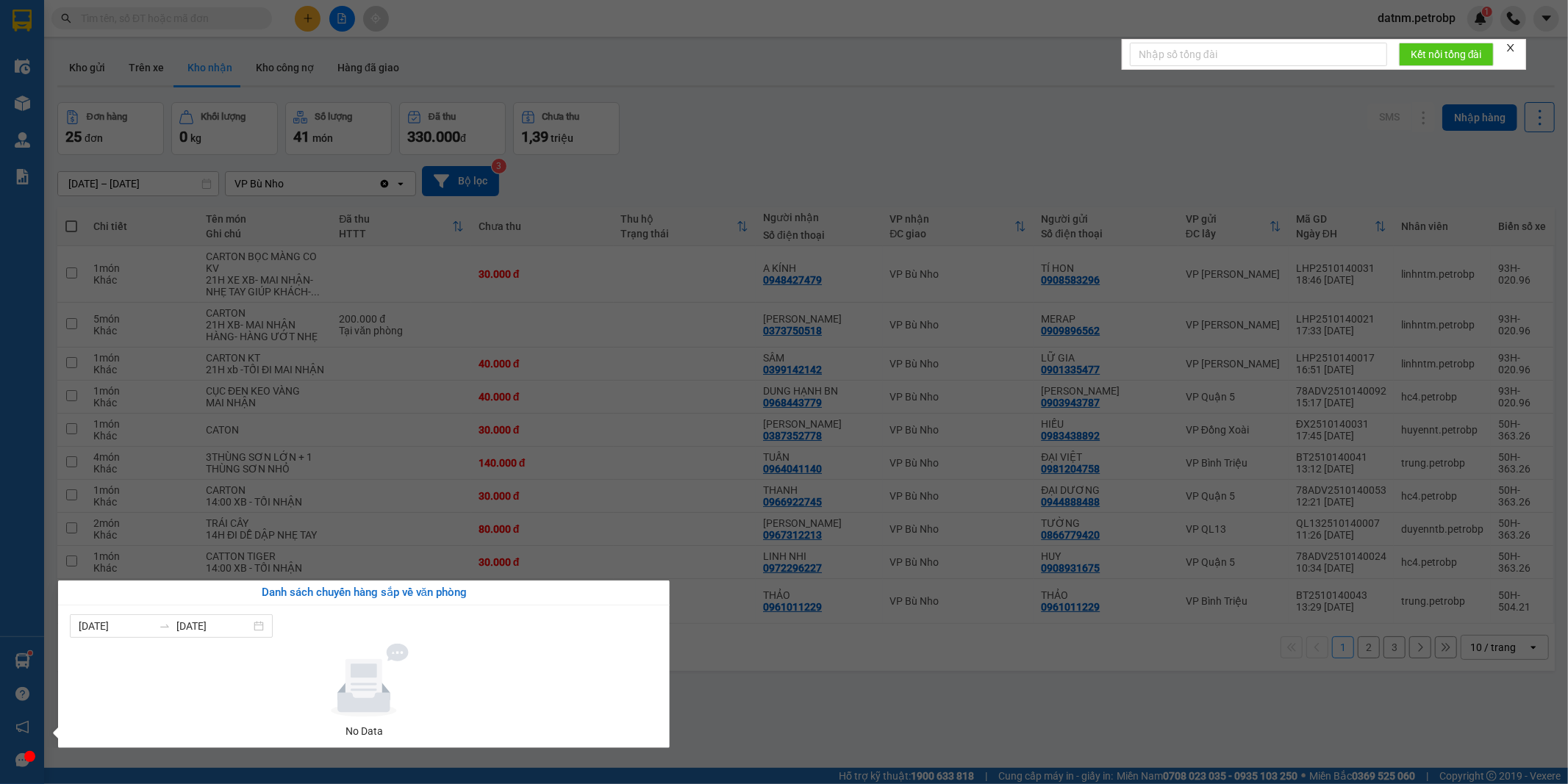
click at [849, 696] on section "Kết quả tìm kiếm ( 0 ) Bộ lọc Ngày tạo đơn gần nhất No Data datnm.petrobp 1 Điề…" at bounding box center [784, 392] width 1568 height 784
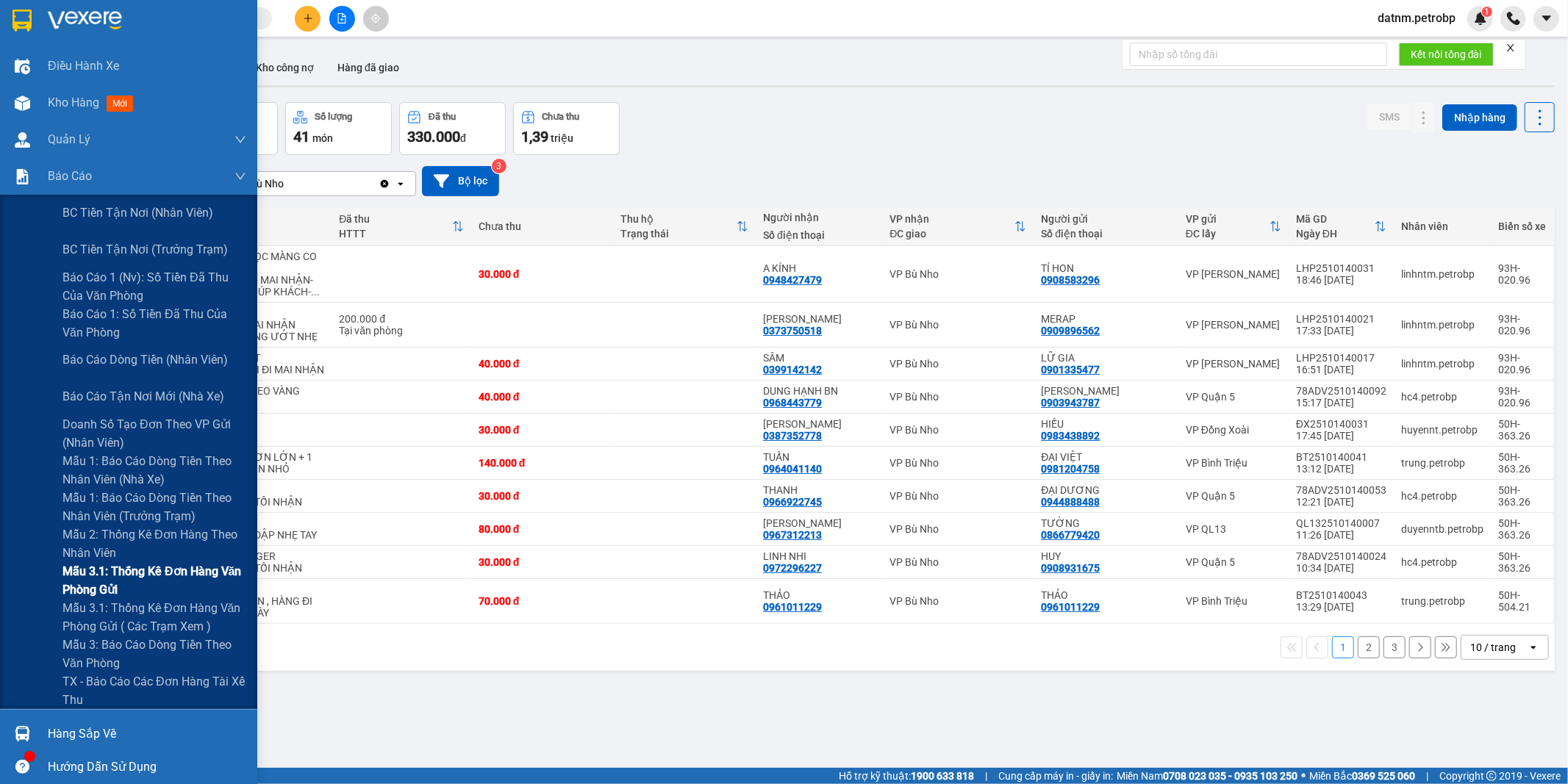
click at [111, 575] on span "Mẫu 3.1: Thống kê đơn hàng văn phòng gửi" at bounding box center [153, 580] width 183 height 36
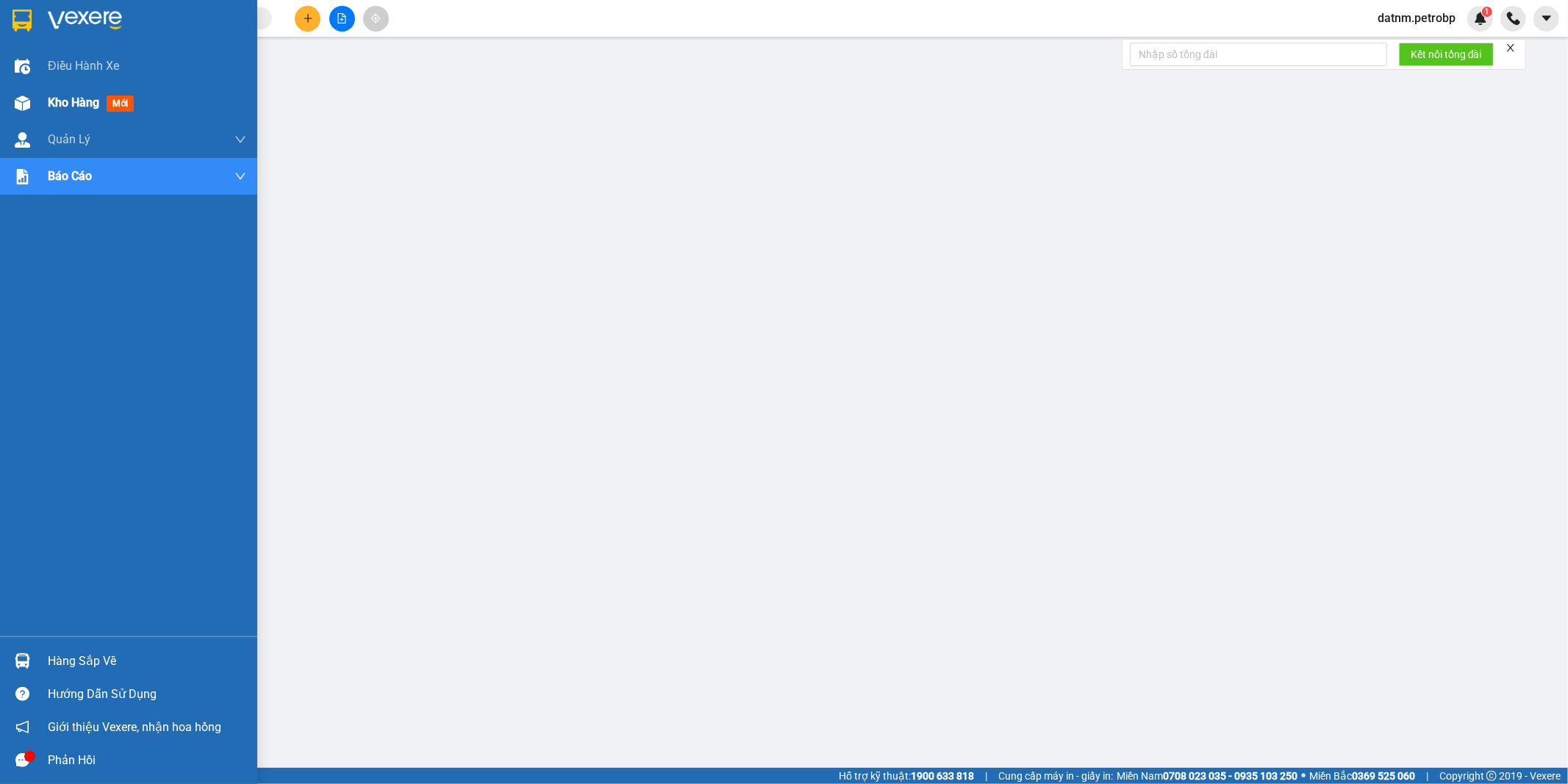
click at [64, 104] on span "Kho hàng" at bounding box center [73, 102] width 51 height 14
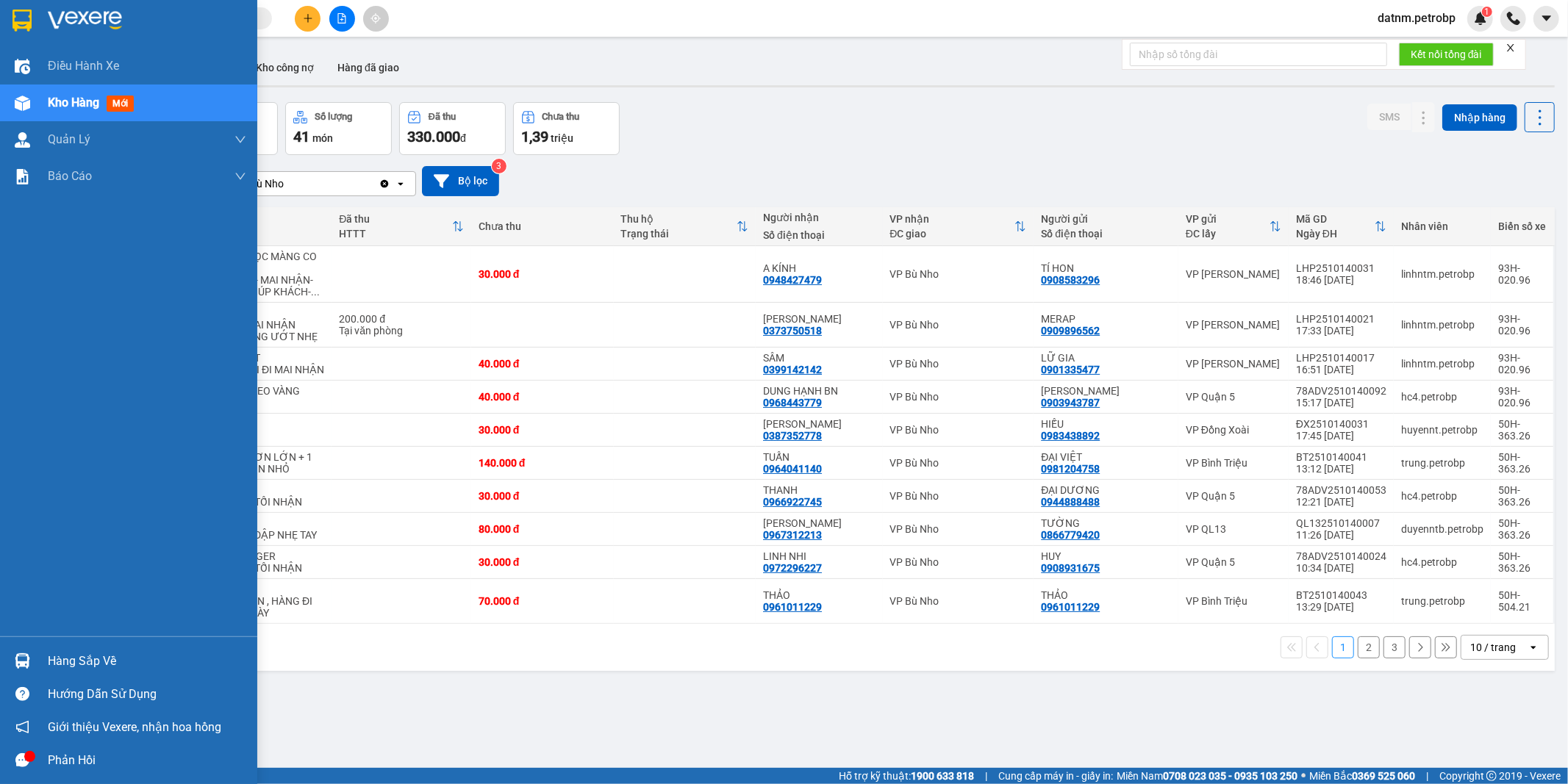
click at [68, 656] on div "Hàng sắp về" at bounding box center [147, 661] width 199 height 22
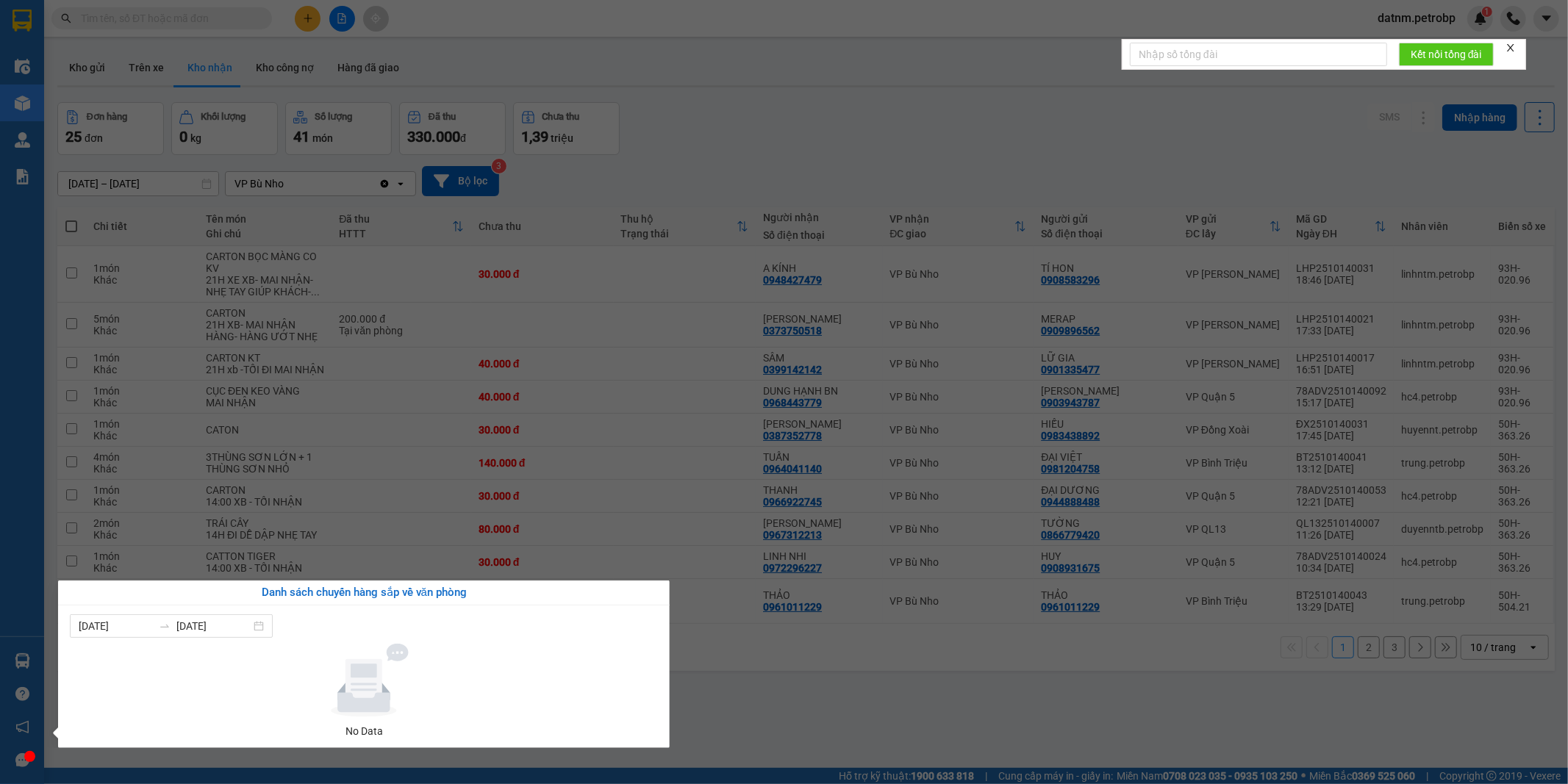
click at [891, 743] on section "Kết quả tìm kiếm ( 0 ) Bộ lọc Ngày tạo đơn gần nhất No Data datnm.petrobp 1 Điề…" at bounding box center [784, 392] width 1568 height 784
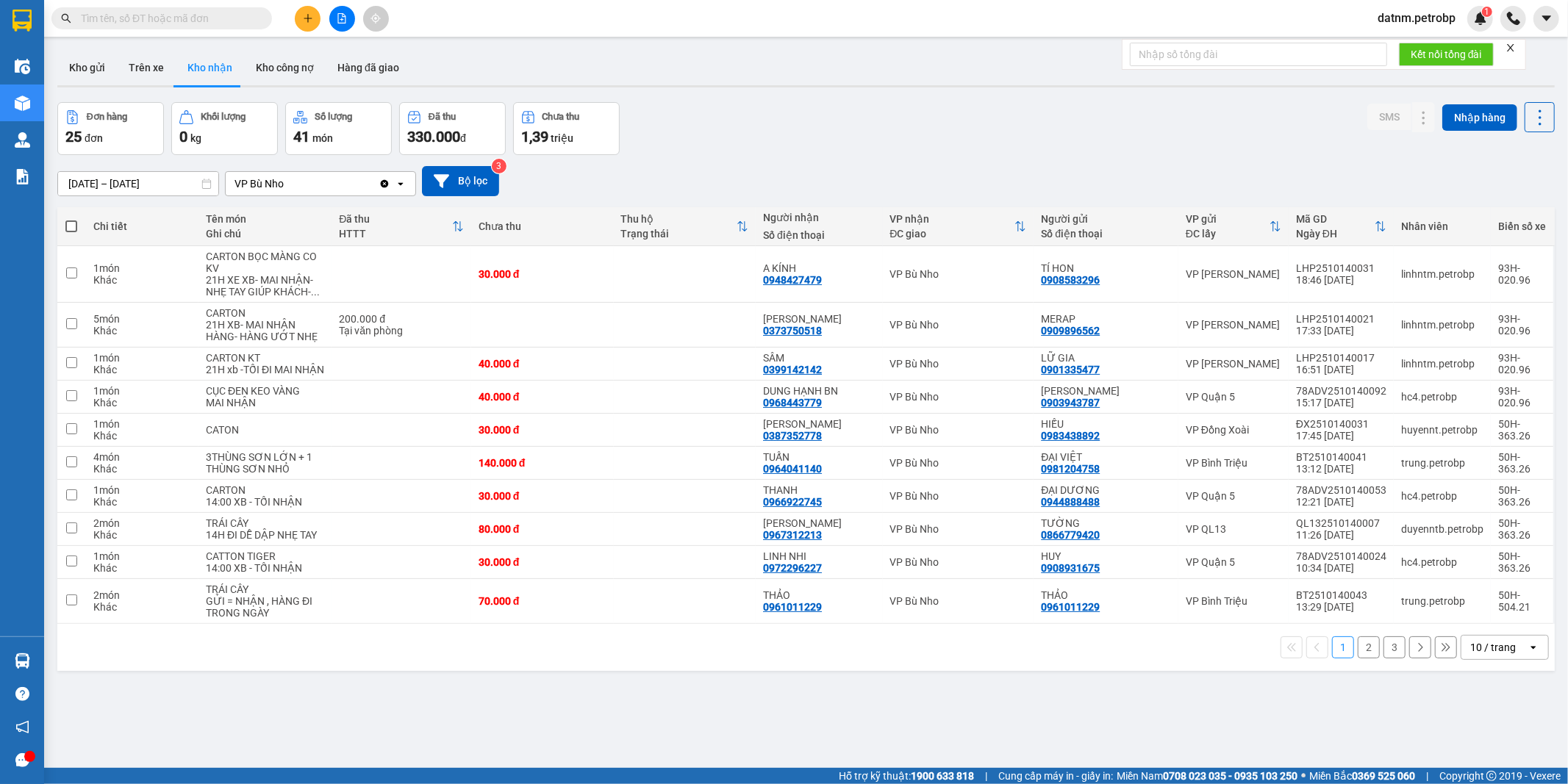
click at [1390, 655] on button "3" at bounding box center [1394, 647] width 22 height 22
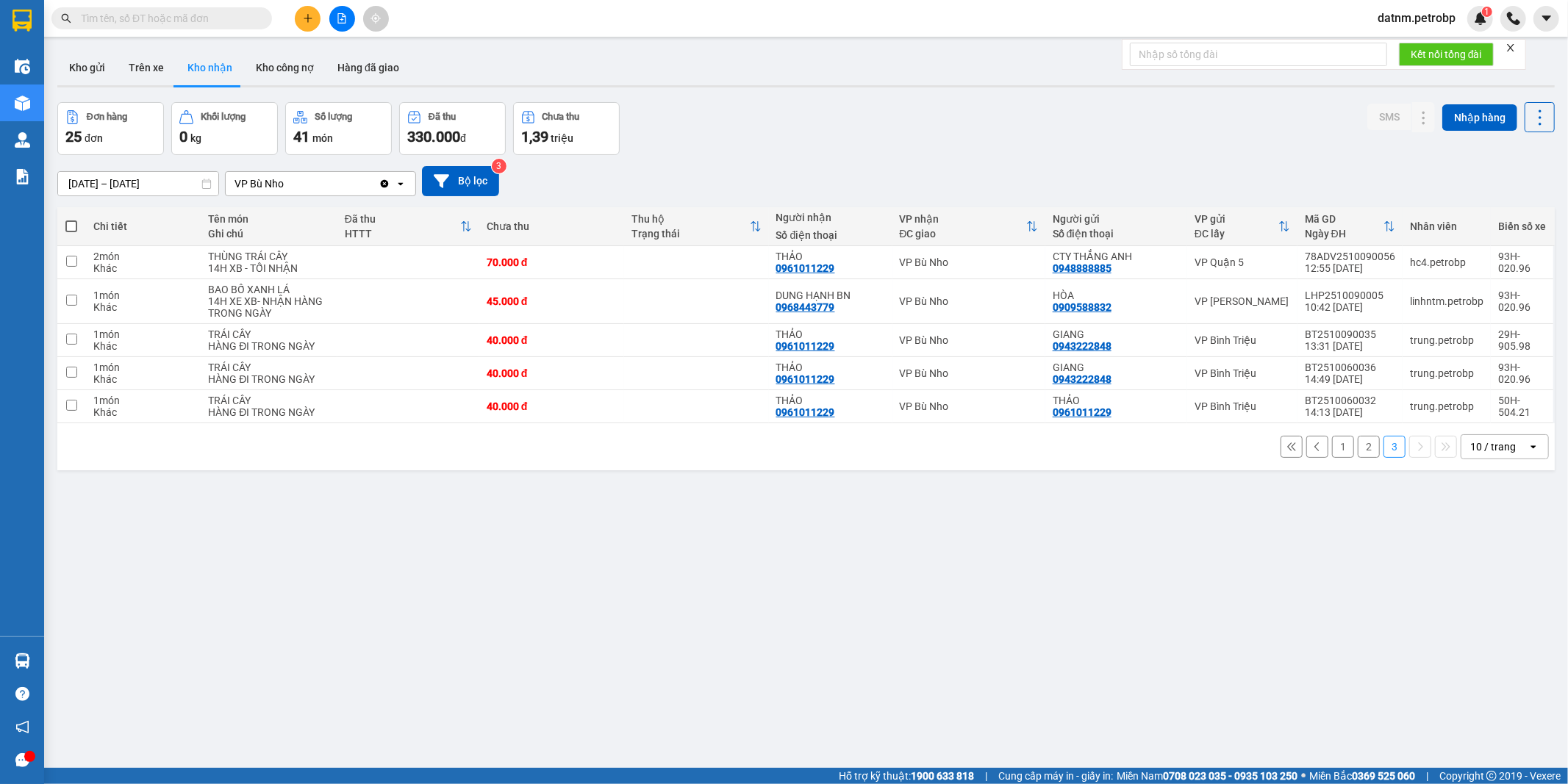
click at [1357, 441] on button "2" at bounding box center [1368, 447] width 22 height 22
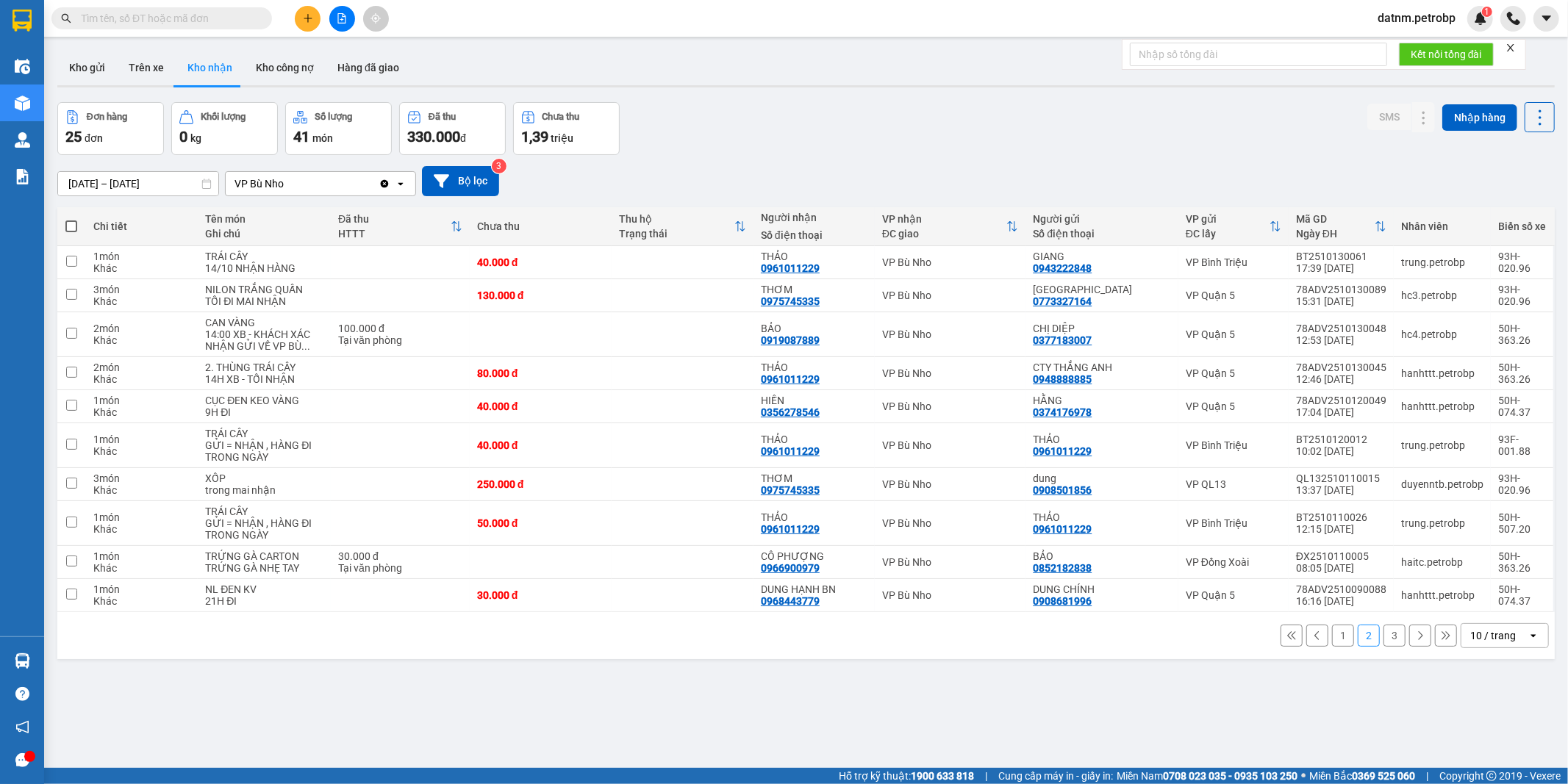
click at [1332, 639] on button "1" at bounding box center [1343, 635] width 22 height 22
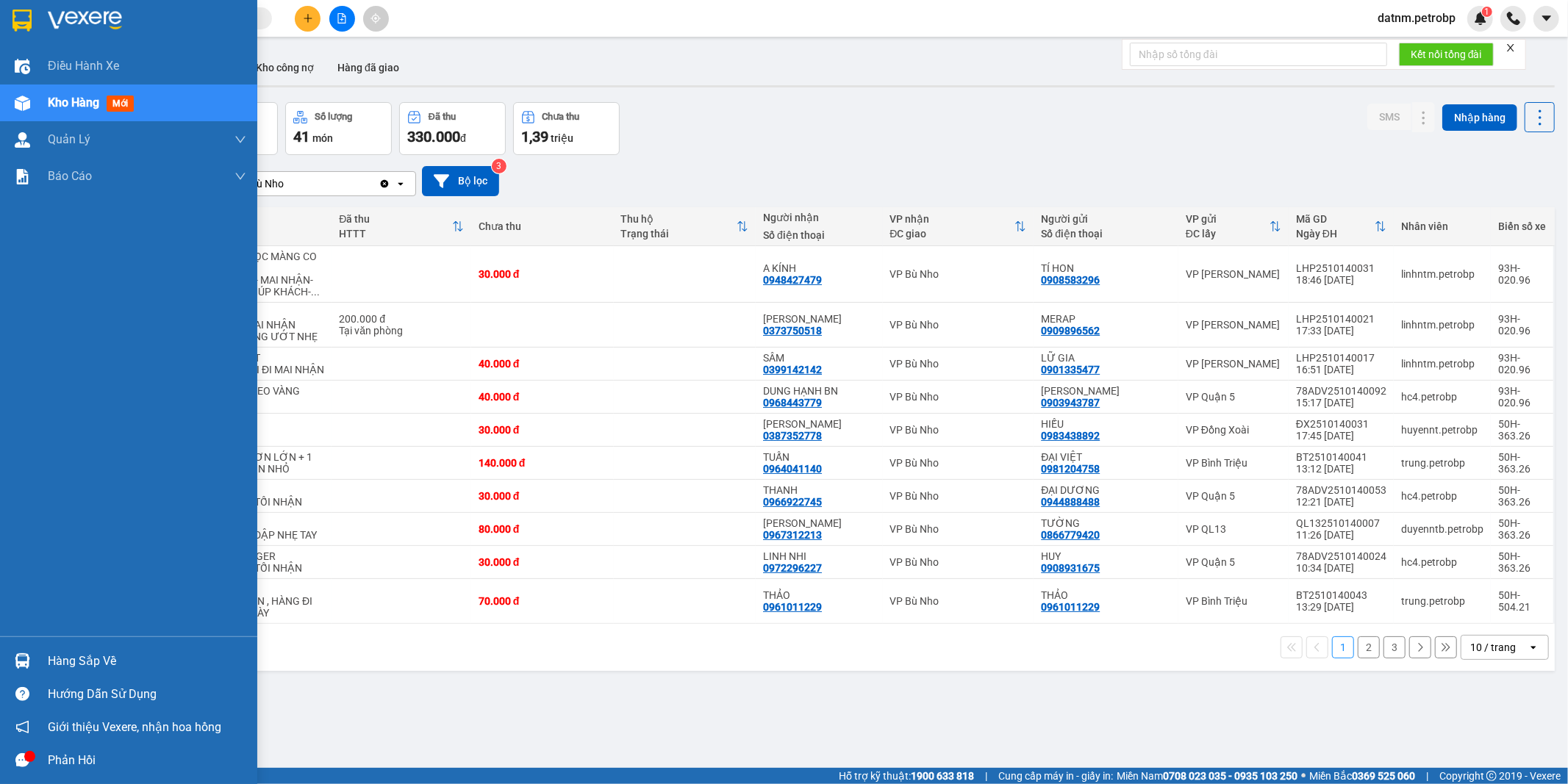
click at [91, 664] on div "Hàng sắp về" at bounding box center [147, 661] width 199 height 22
click at [91, 664] on div "Điều hành xe Kho hàng mới Quản [PERSON_NAME] lý chuyến Quản lý khách hàng Quản …" at bounding box center [129, 392] width 257 height 784
click at [69, 662] on div "Hàng sắp về" at bounding box center [147, 661] width 199 height 22
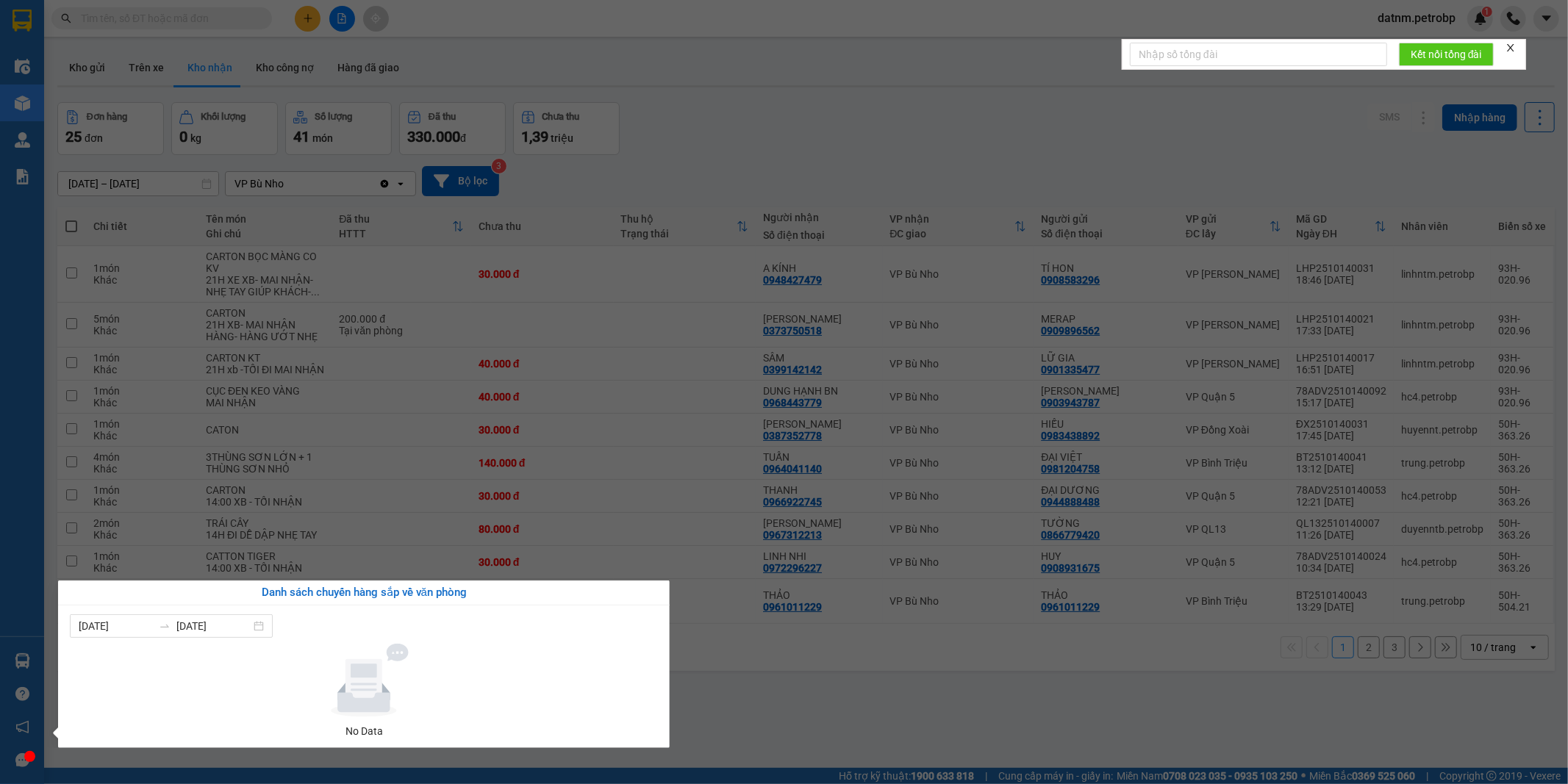
click at [741, 702] on section "Kết quả tìm kiếm ( 0 ) Bộ lọc Ngày tạo đơn gần nhất No Data datnm.petrobp 1 Điề…" at bounding box center [784, 392] width 1568 height 784
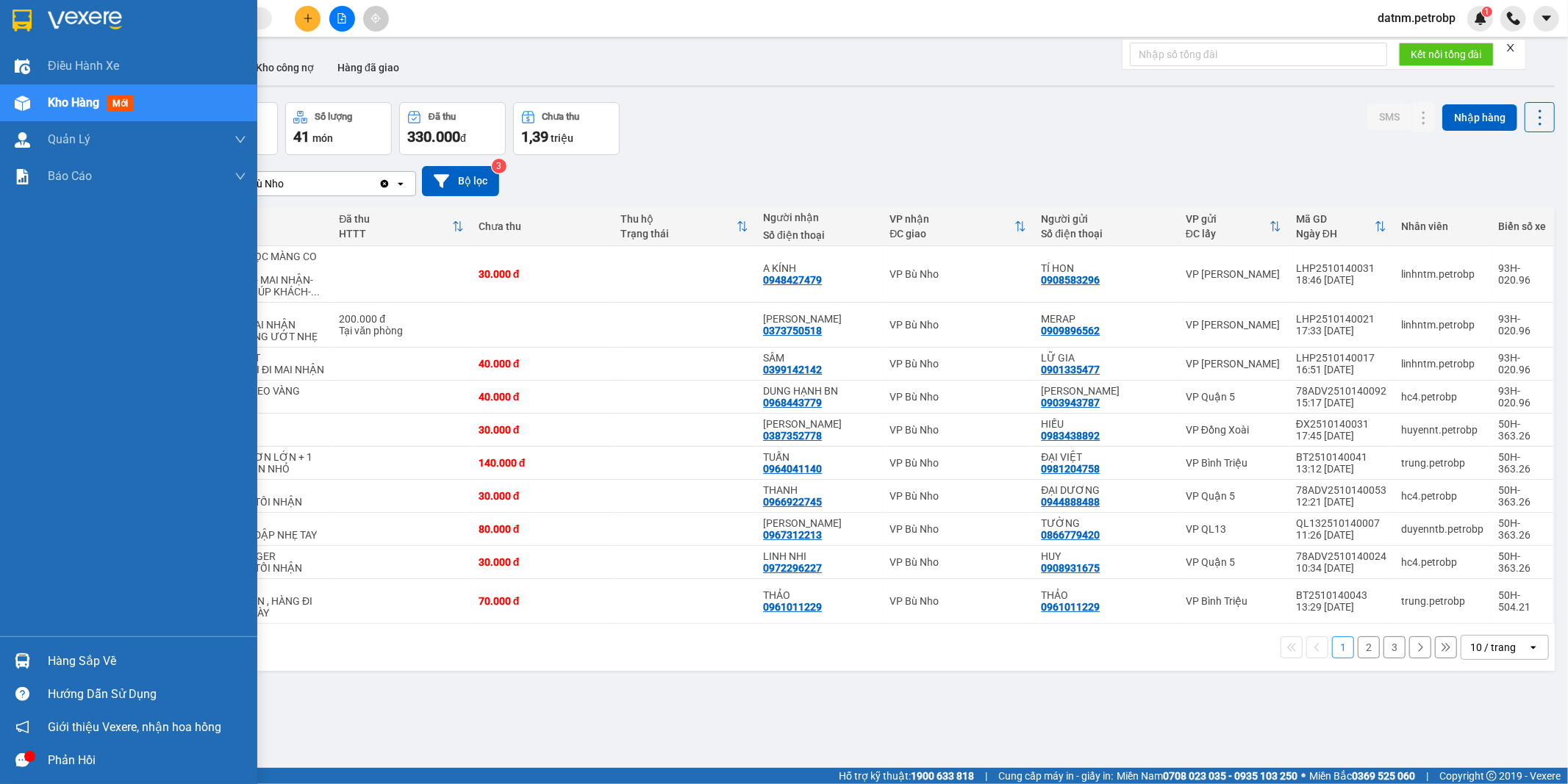
click at [68, 666] on div "Hàng sắp về" at bounding box center [147, 661] width 199 height 22
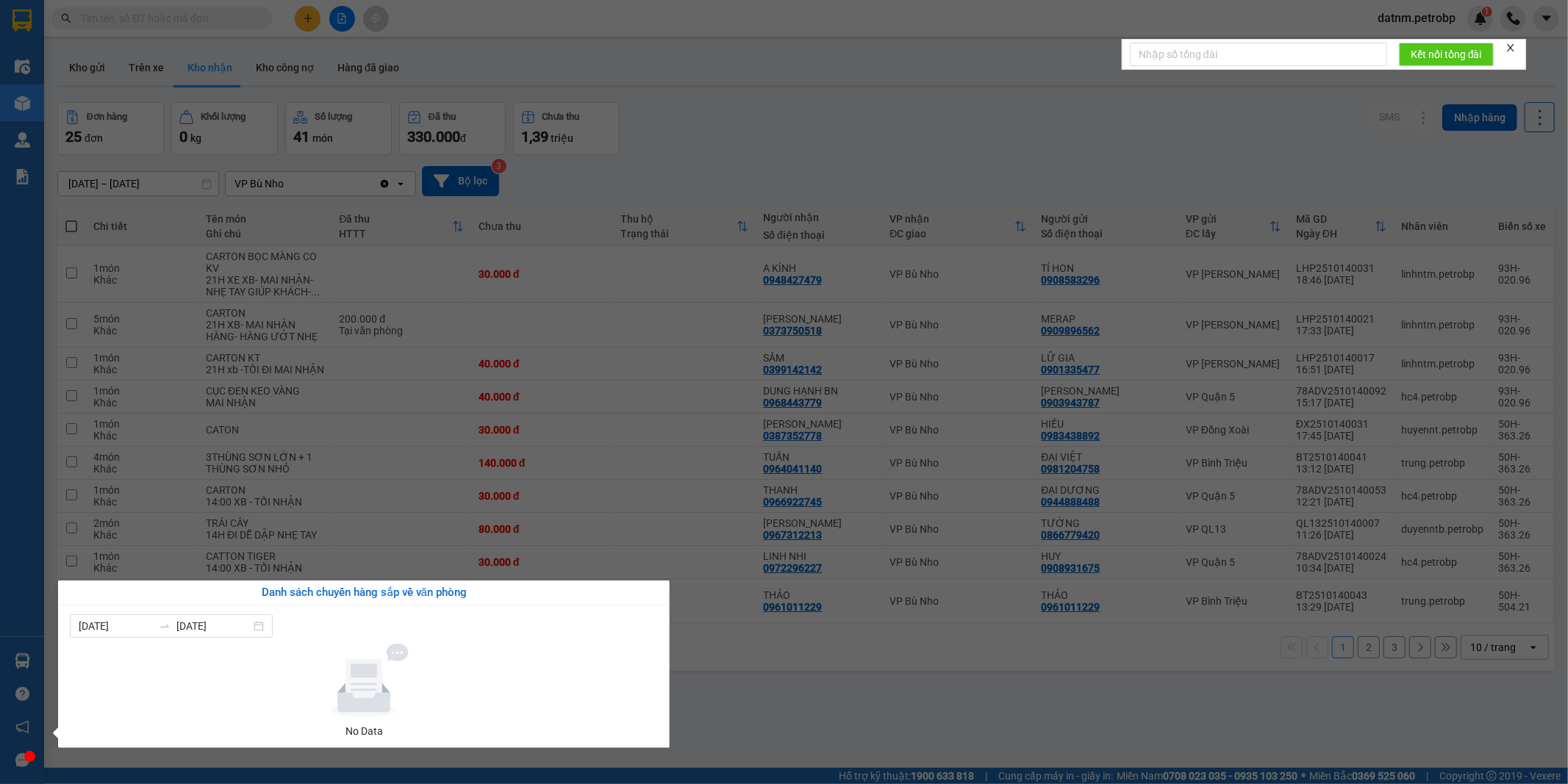
click at [751, 717] on section "Kết quả tìm kiếm ( 0 ) Bộ lọc Ngày tạo đơn gần nhất No Data datnm.petrobp 1 Điề…" at bounding box center [784, 392] width 1568 height 784
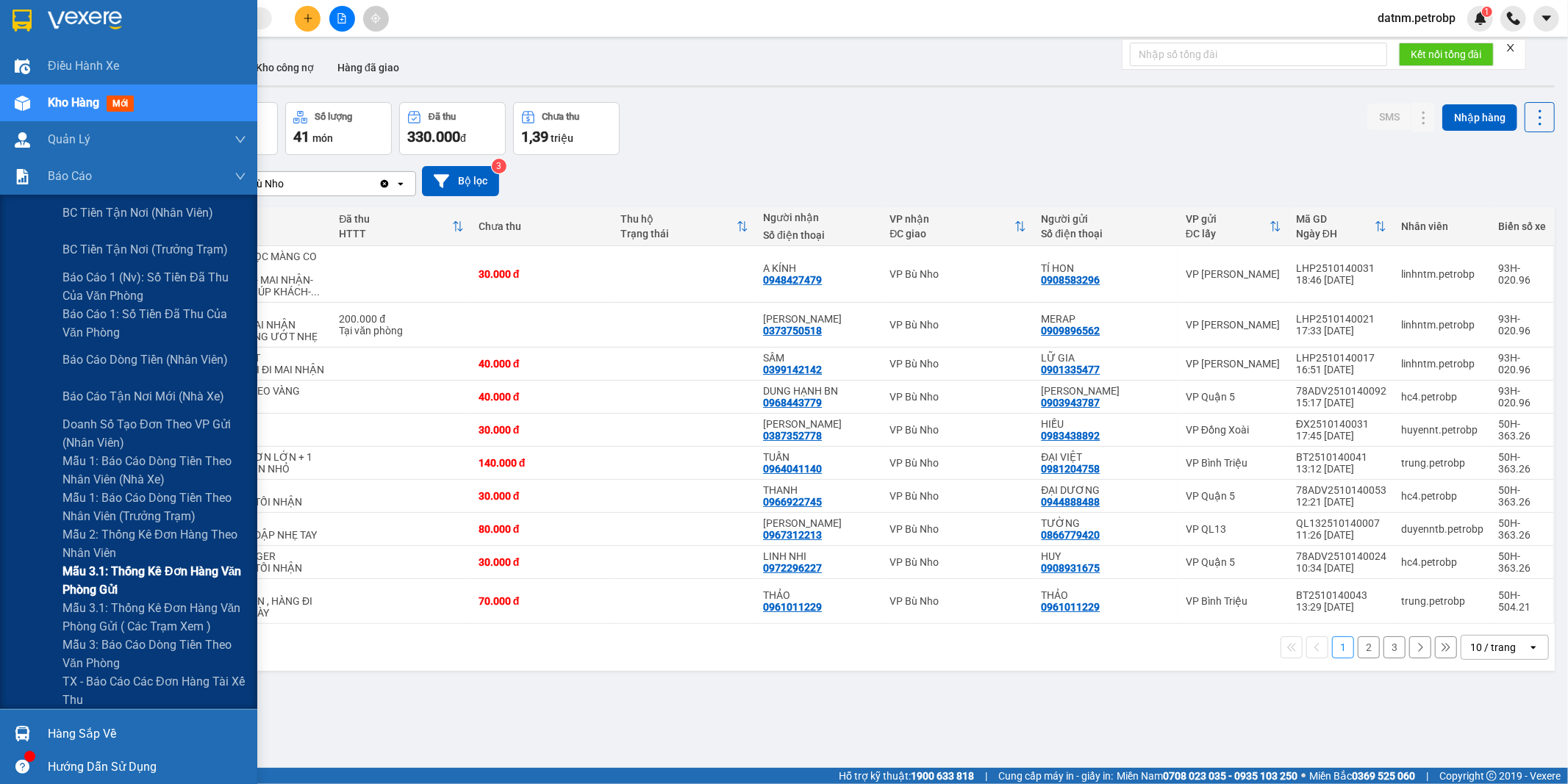
click at [99, 583] on span "Mẫu 3.1: Thống kê đơn hàng văn phòng gửi" at bounding box center [153, 580] width 183 height 36
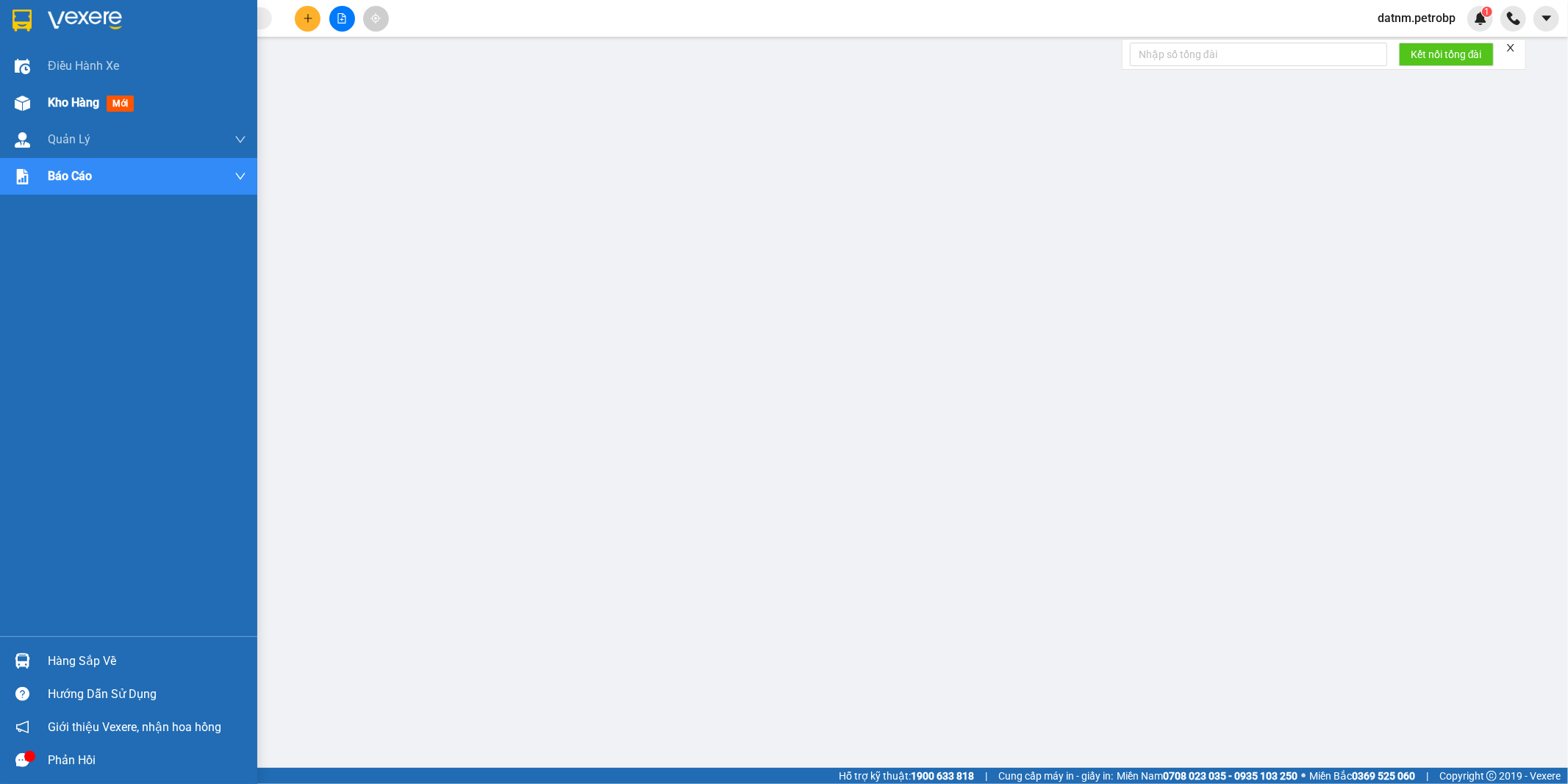
click at [62, 106] on span "Kho hàng" at bounding box center [73, 102] width 51 height 14
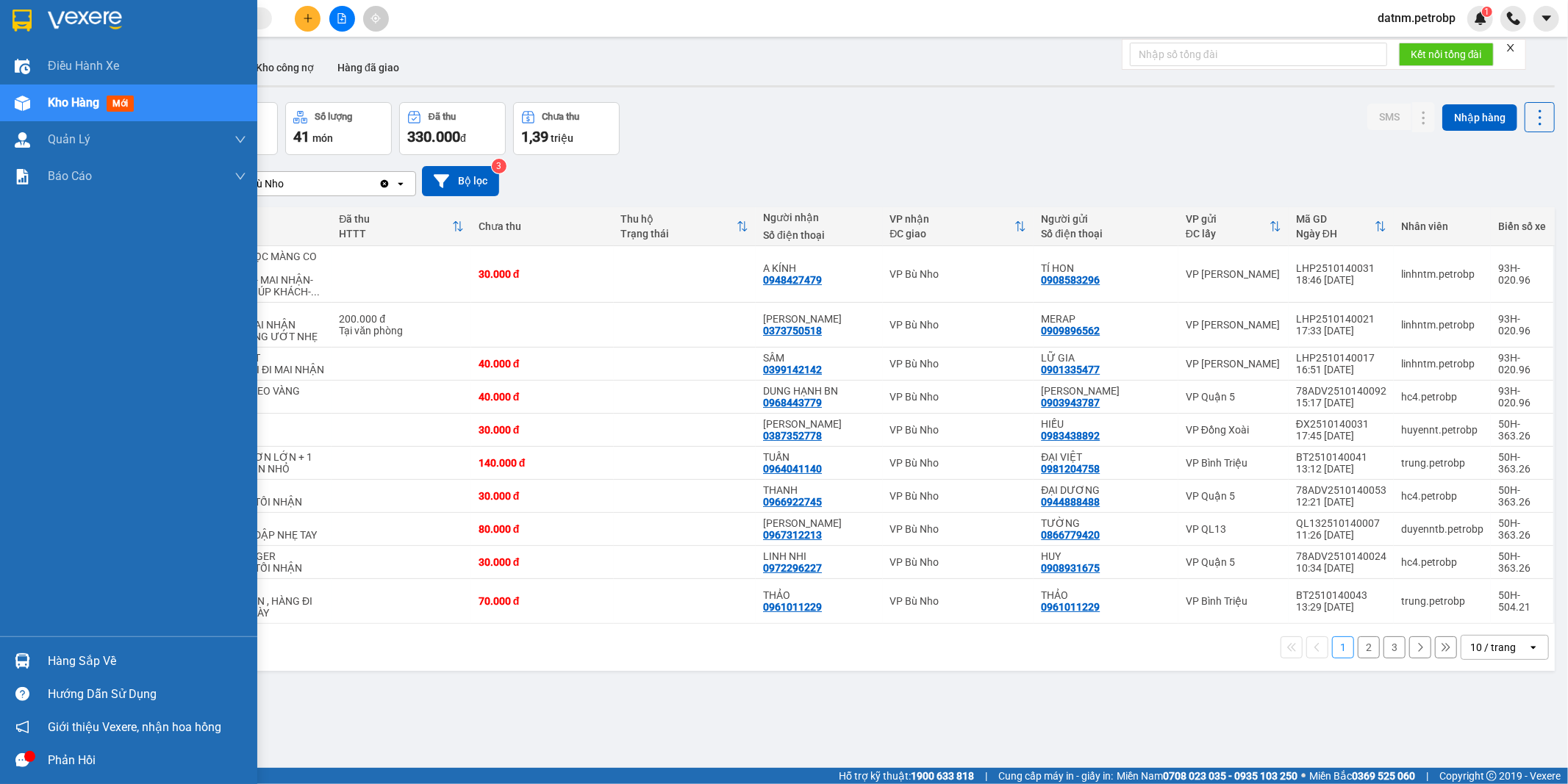
click at [72, 662] on div "Hàng sắp về" at bounding box center [147, 661] width 199 height 22
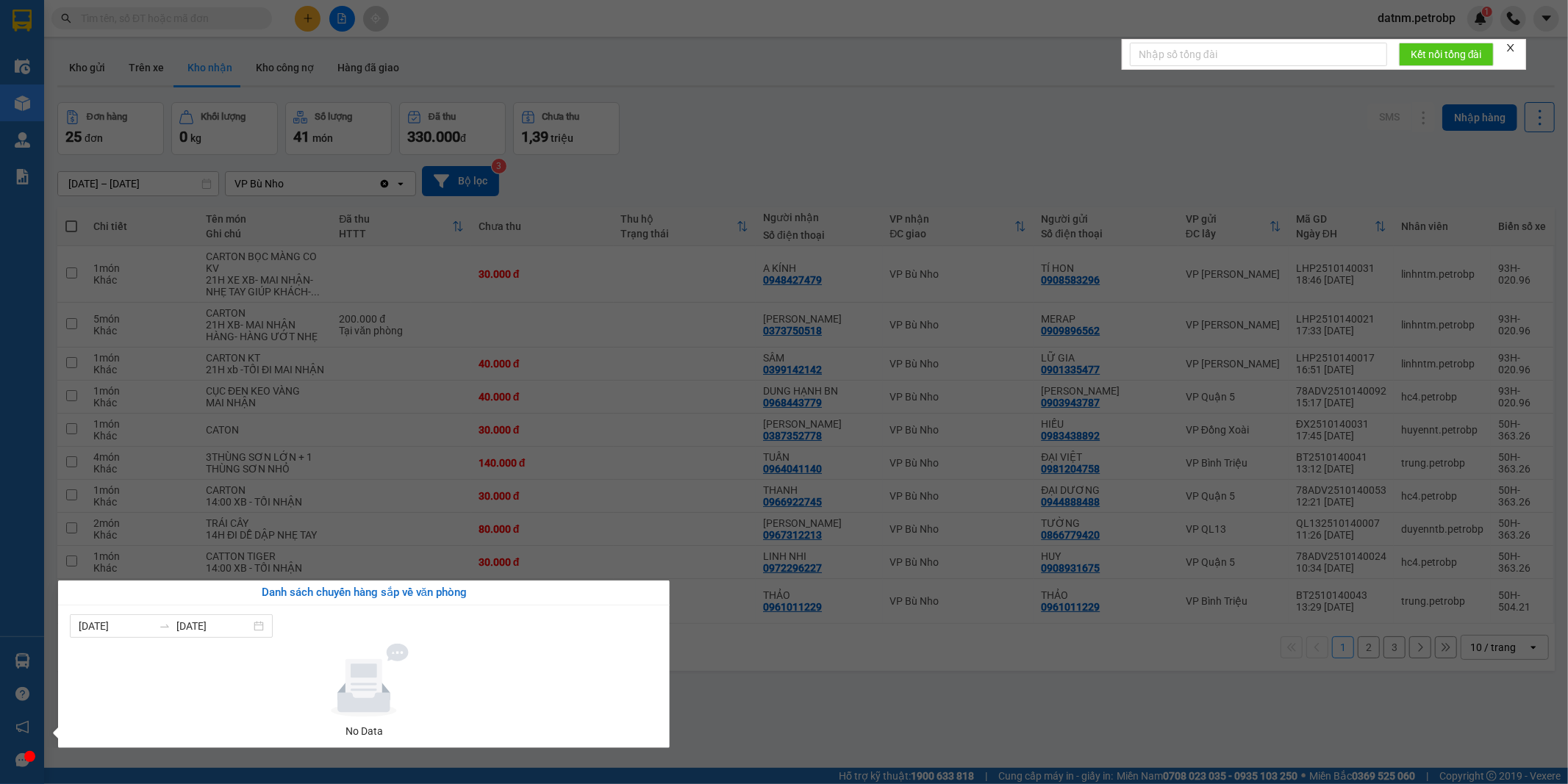
click at [809, 684] on section "Kết quả tìm kiếm ( 0 ) Bộ lọc Ngày tạo đơn gần nhất No Data datnm.petrobp 1 Điề…" at bounding box center [784, 392] width 1568 height 784
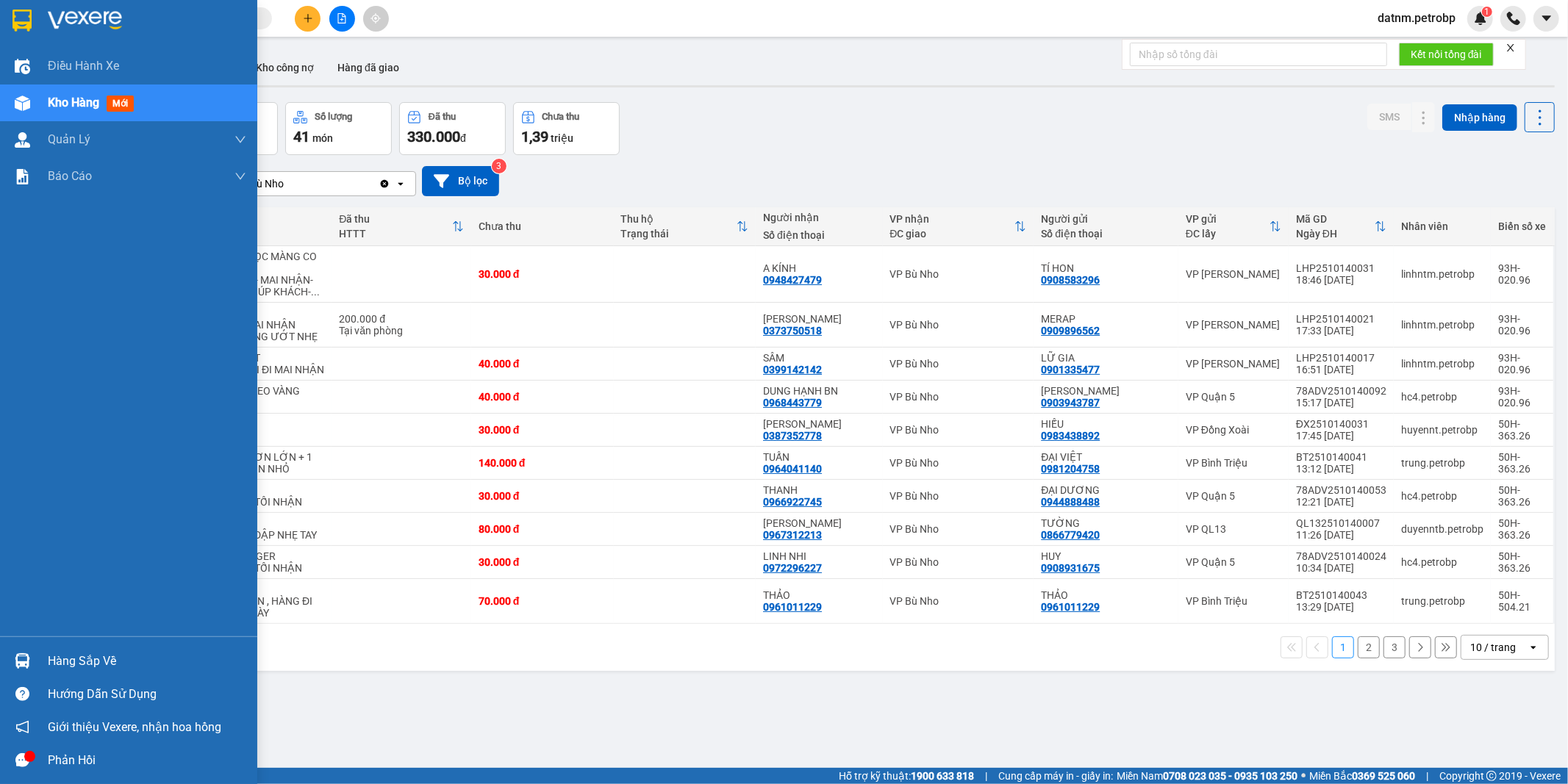
click at [88, 666] on div "Hàng sắp về" at bounding box center [147, 661] width 199 height 22
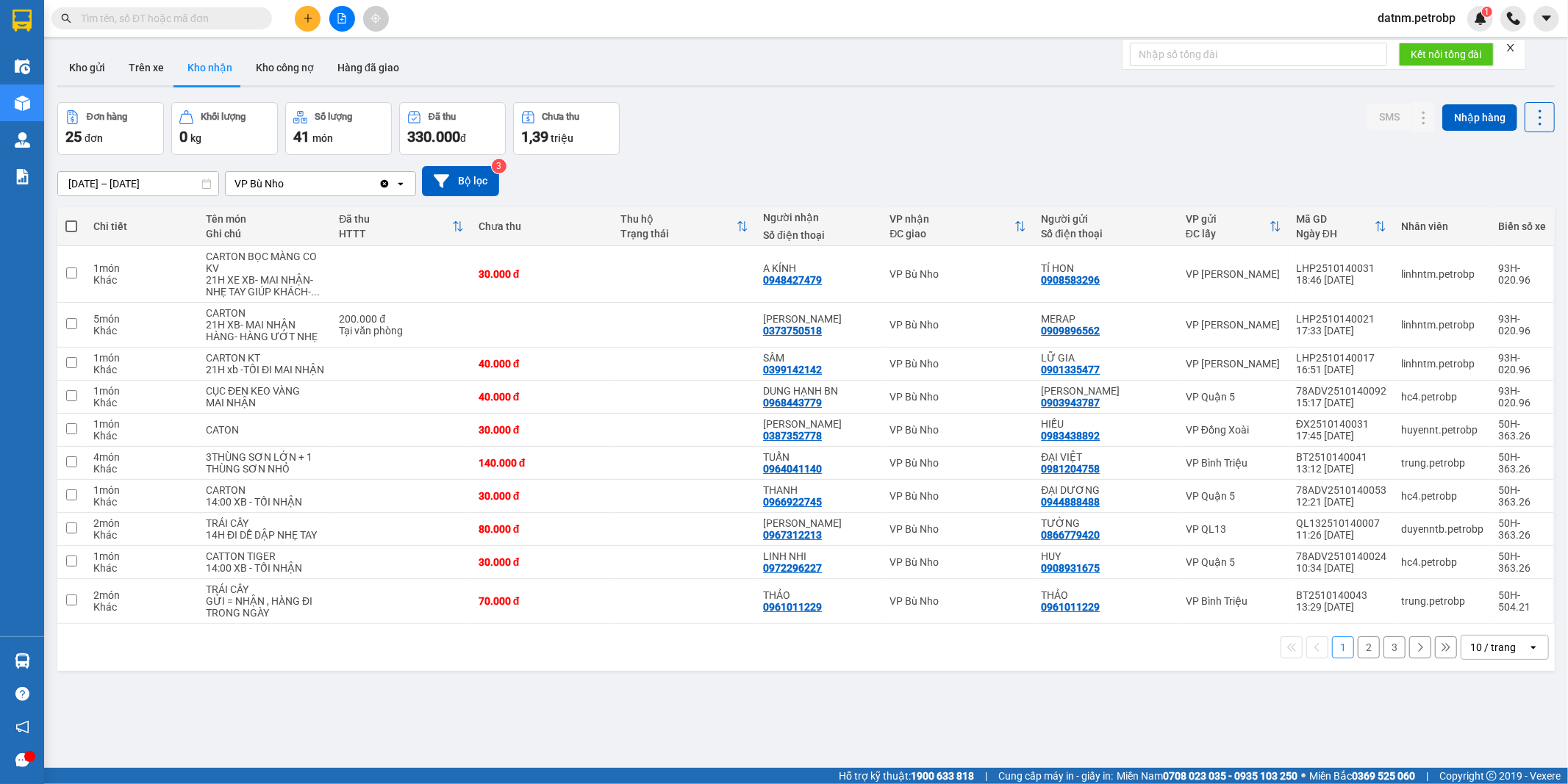
drag, startPoint x: 805, startPoint y: 720, endPoint x: 222, endPoint y: 384, distance: 672.9
click at [792, 717] on section "Kết quả tìm kiếm ( 0 ) Bộ lọc Ngày tạo đơn gần nhất No Data datnm.petrobp 1 Điề…" at bounding box center [784, 392] width 1568 height 784
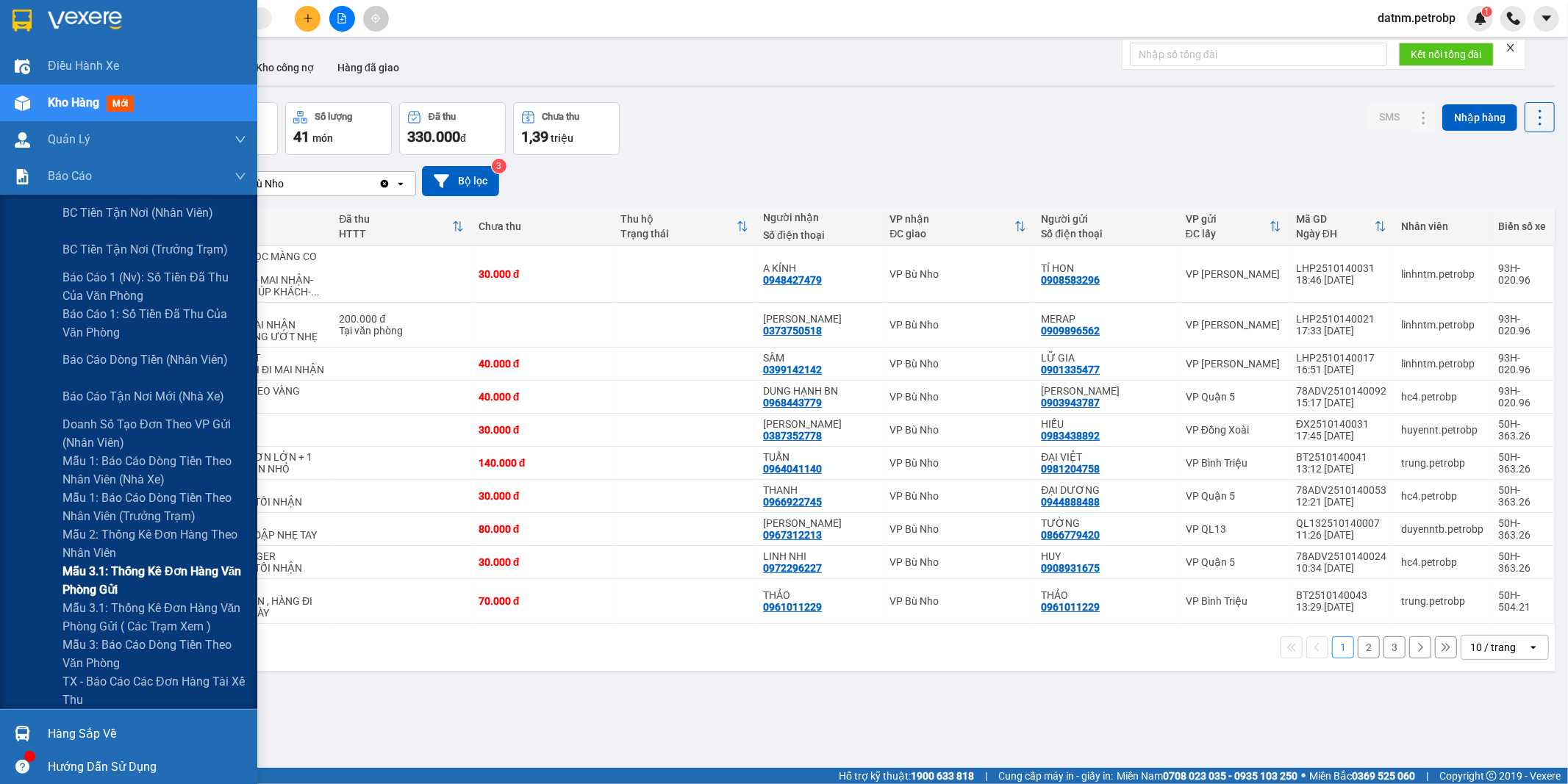
drag, startPoint x: 115, startPoint y: 570, endPoint x: 129, endPoint y: 567, distance: 14.3
click at [115, 569] on span "Mẫu 3.1: Thống kê đơn hàng văn phòng gửi" at bounding box center [153, 580] width 183 height 36
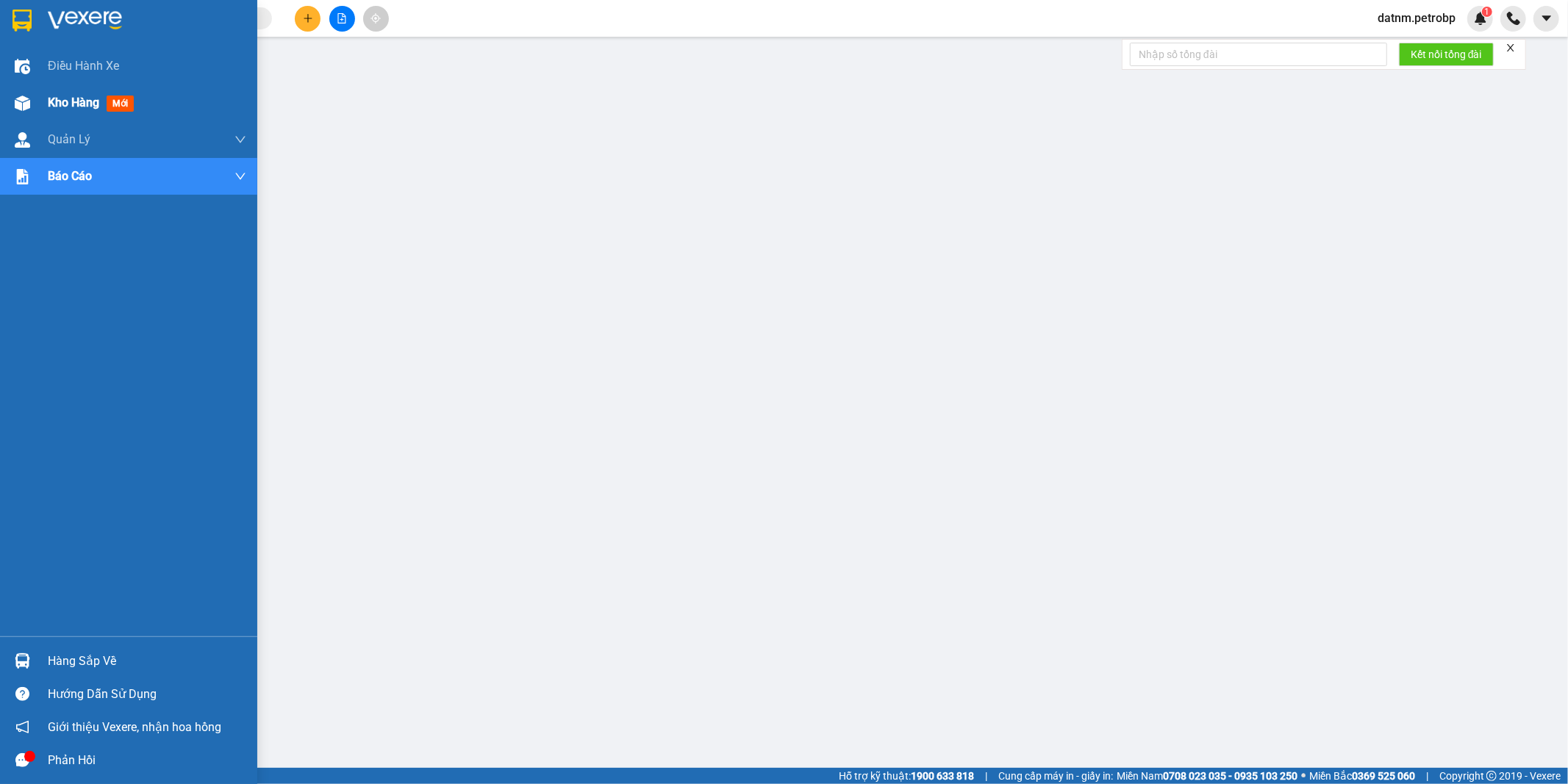
click at [67, 99] on span "Kho hàng" at bounding box center [73, 102] width 51 height 14
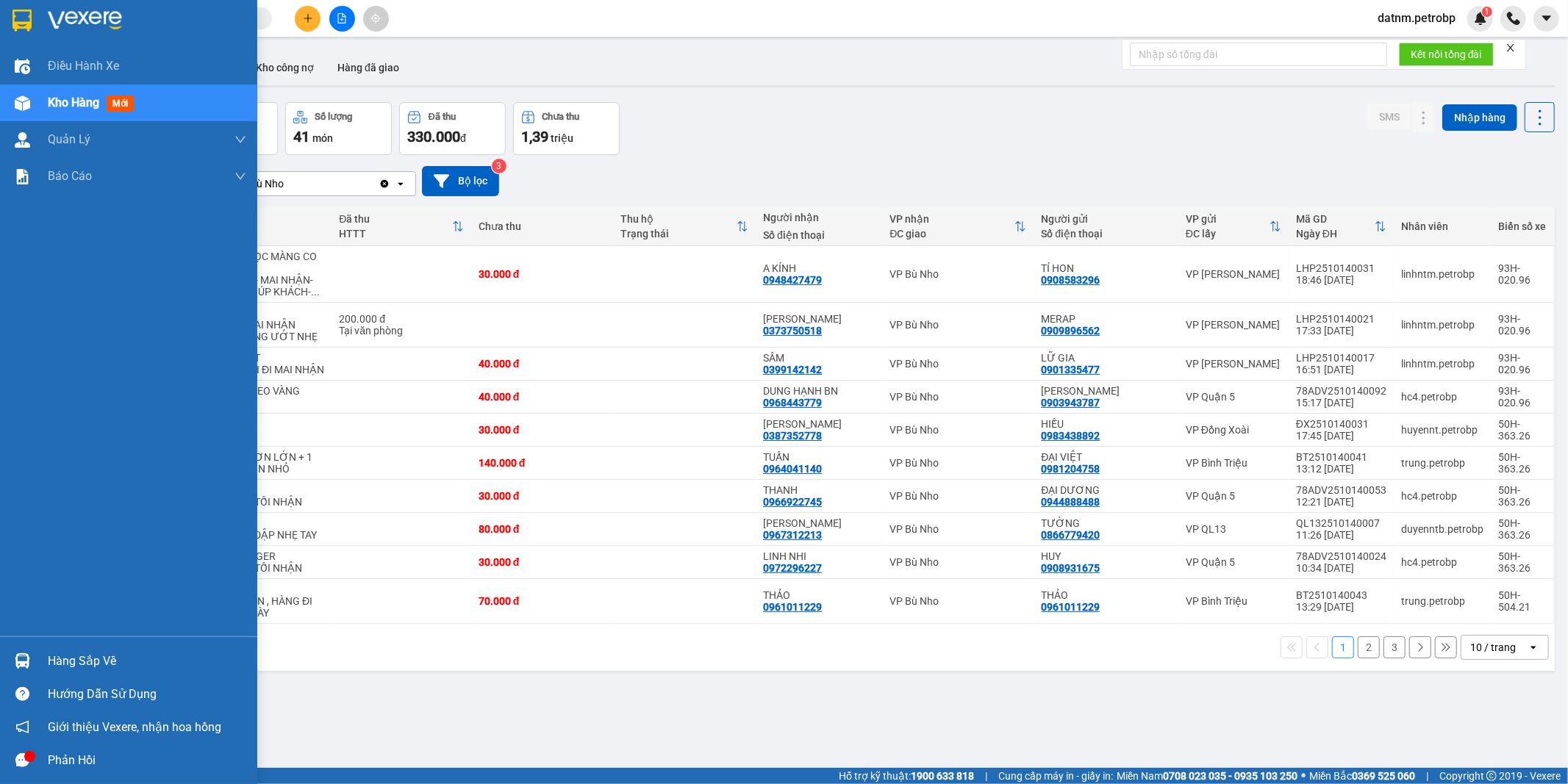
click at [100, 660] on div "Hàng sắp về" at bounding box center [147, 661] width 199 height 22
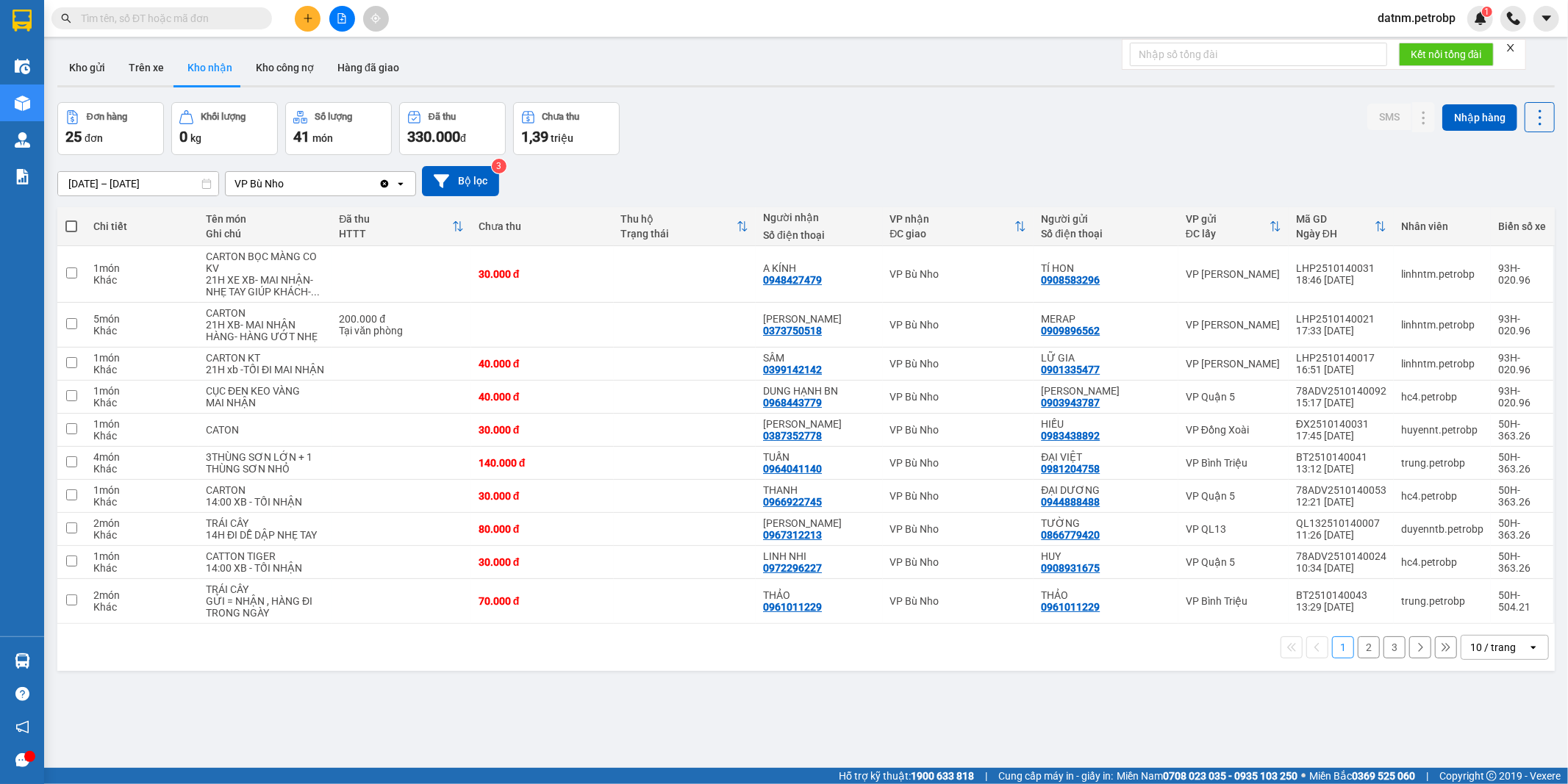
click at [788, 717] on section "Kết quả tìm kiếm ( 0 ) Bộ lọc Ngày tạo đơn gần nhất No Data datnm.petrobp 1 Điề…" at bounding box center [784, 392] width 1568 height 784
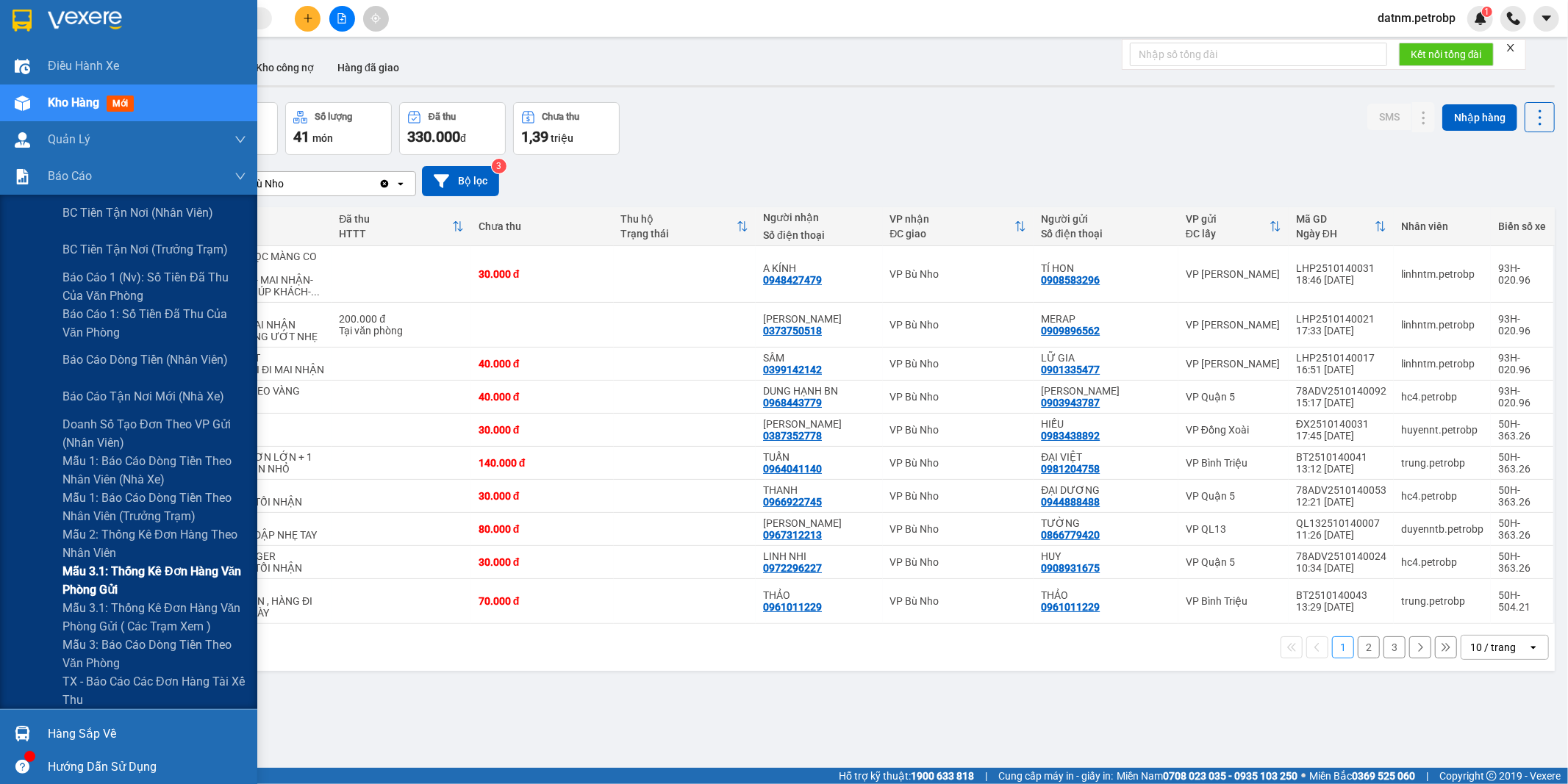
click at [111, 569] on span "Mẫu 3.1: Thống kê đơn hàng văn phòng gửi" at bounding box center [153, 580] width 183 height 36
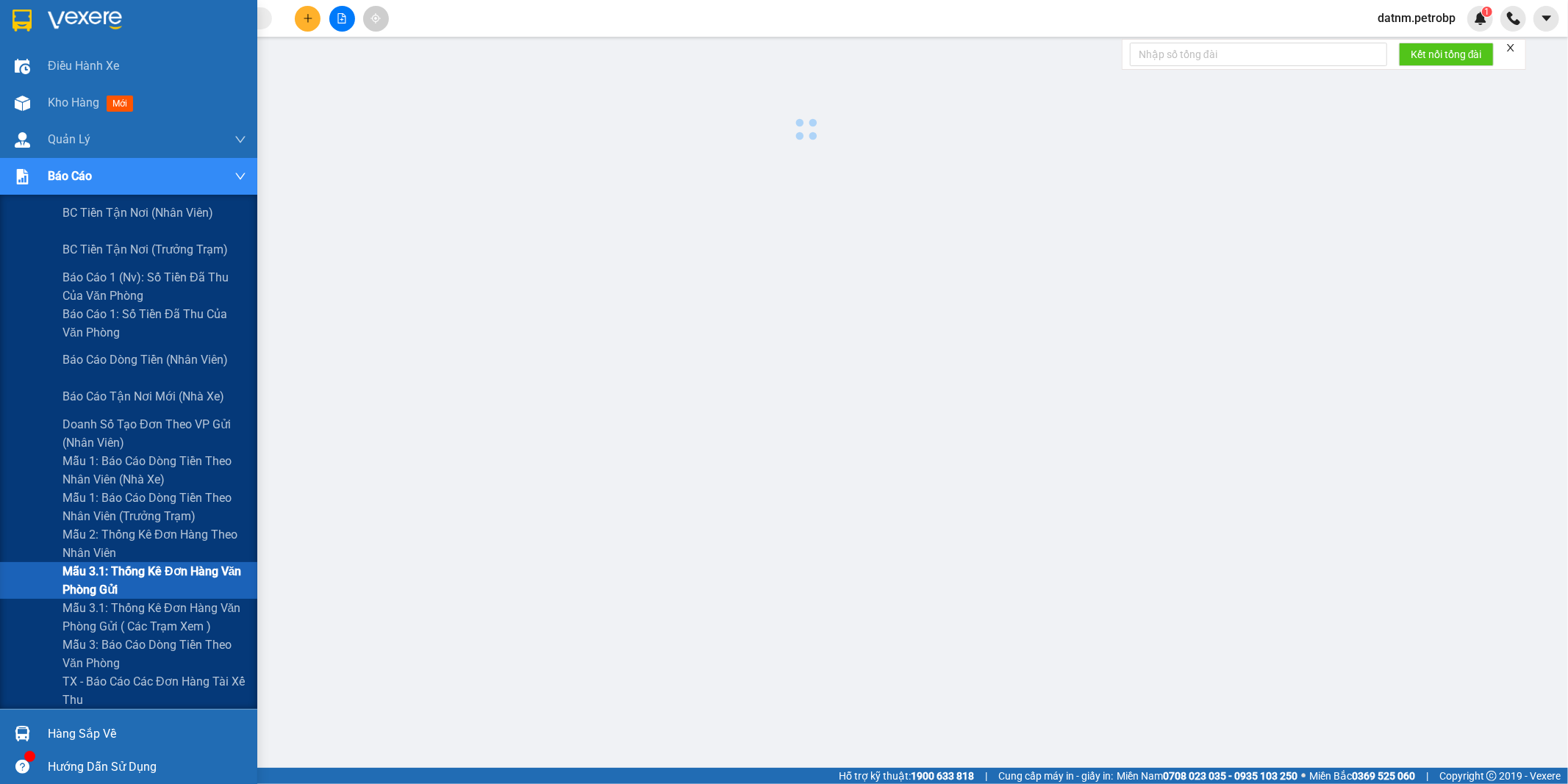
click at [111, 569] on span "Mẫu 3.1: Thống kê đơn hàng văn phòng gửi" at bounding box center [153, 580] width 183 height 36
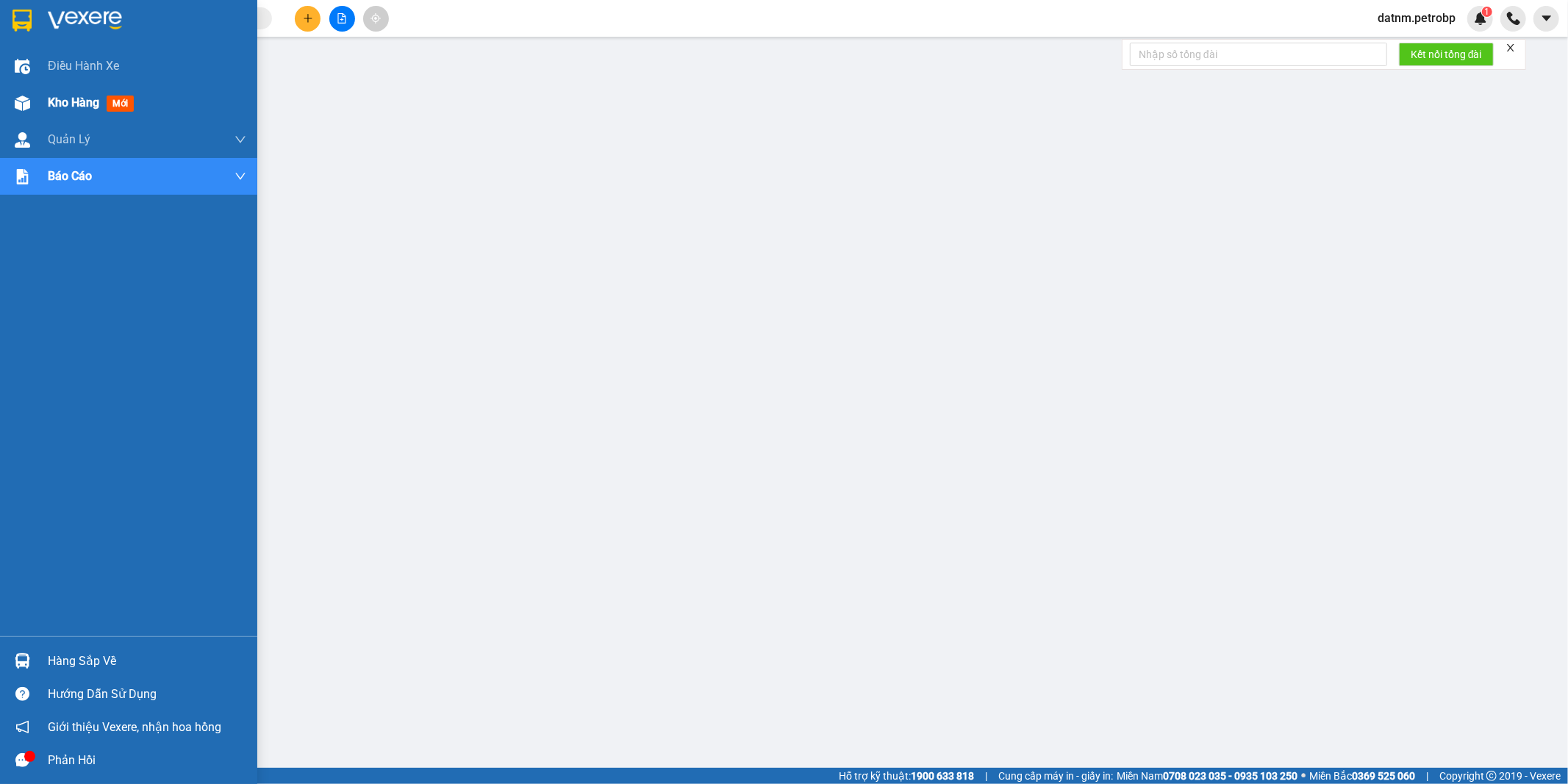
click at [72, 104] on span "Kho hàng" at bounding box center [73, 102] width 51 height 14
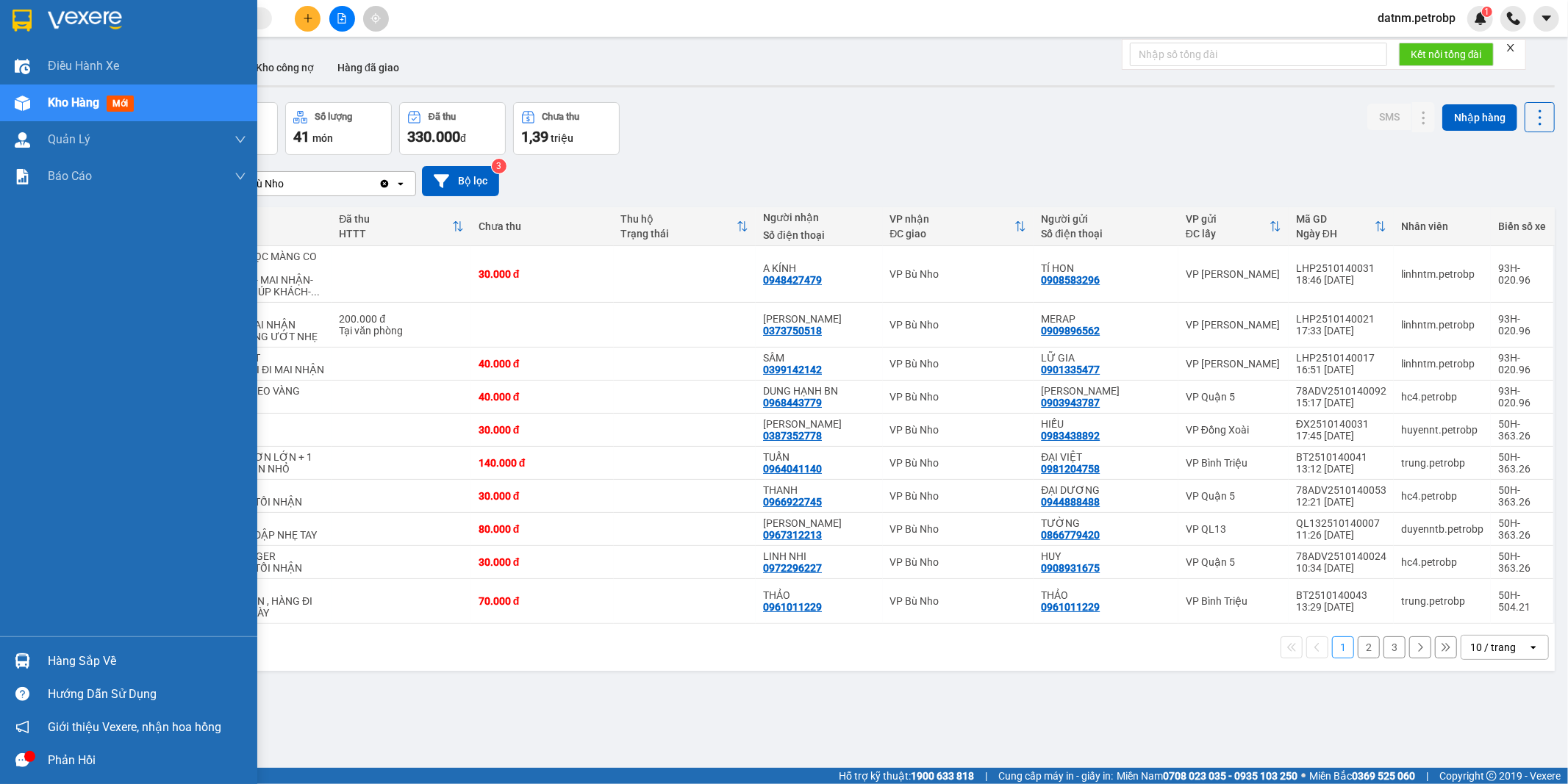
click at [93, 661] on div "Hàng sắp về" at bounding box center [147, 661] width 199 height 22
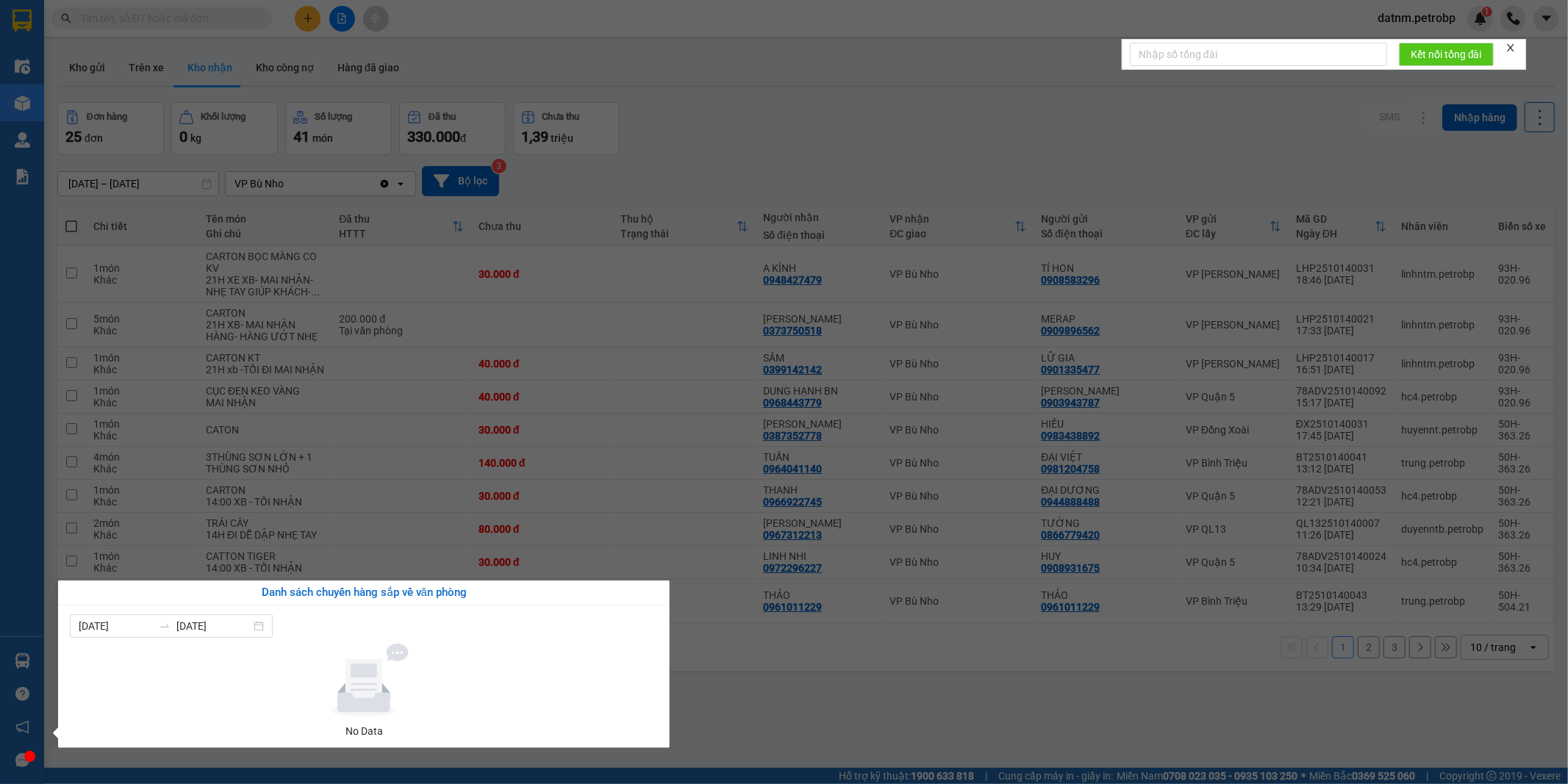
click at [792, 728] on section "Kết quả tìm kiếm ( 0 ) Bộ lọc Ngày tạo đơn gần nhất No Data datnm.petrobp 1 Điề…" at bounding box center [784, 392] width 1568 height 784
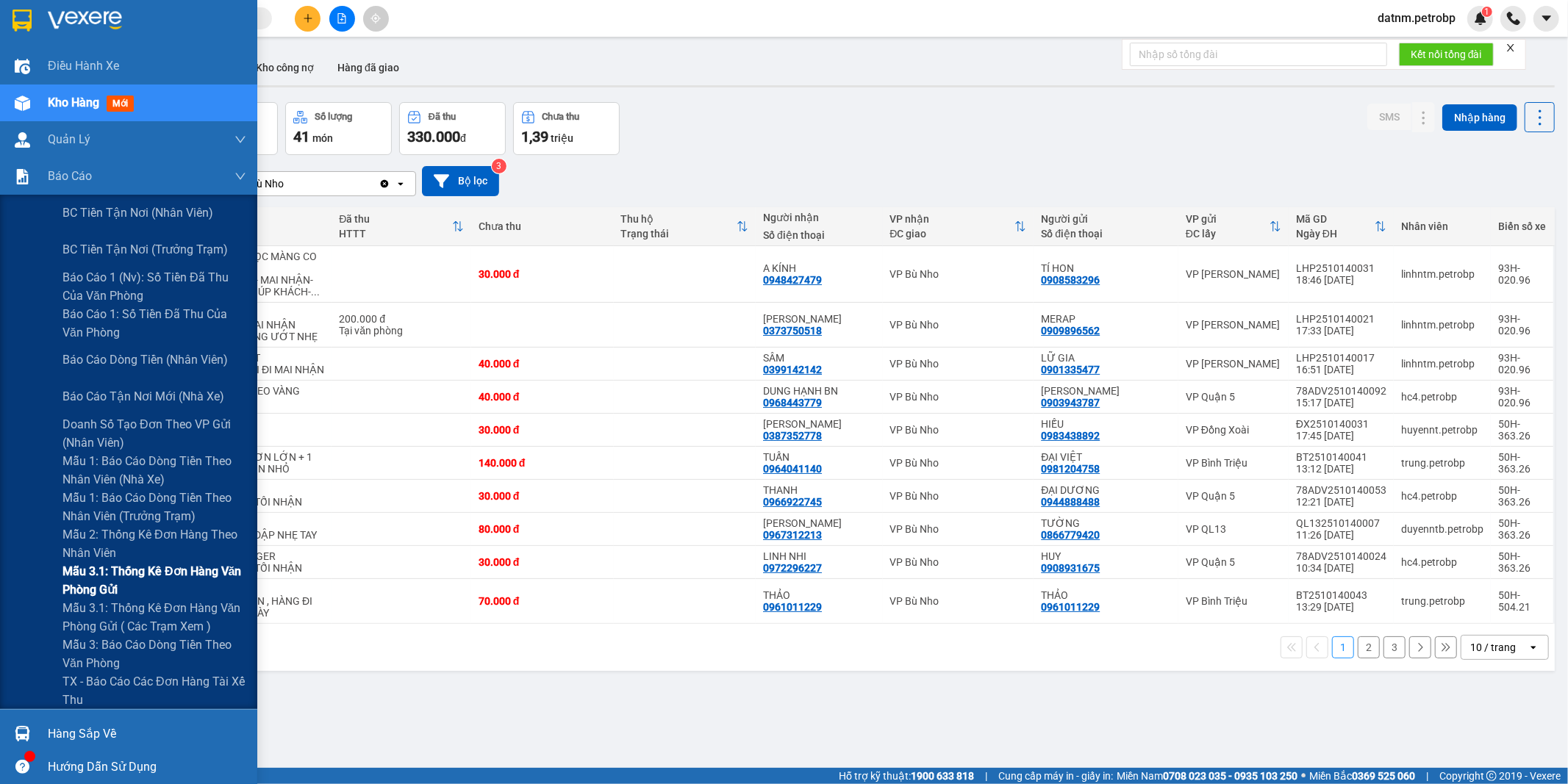
click at [94, 566] on span "Mẫu 3.1: Thống kê đơn hàng văn phòng gửi" at bounding box center [153, 580] width 183 height 36
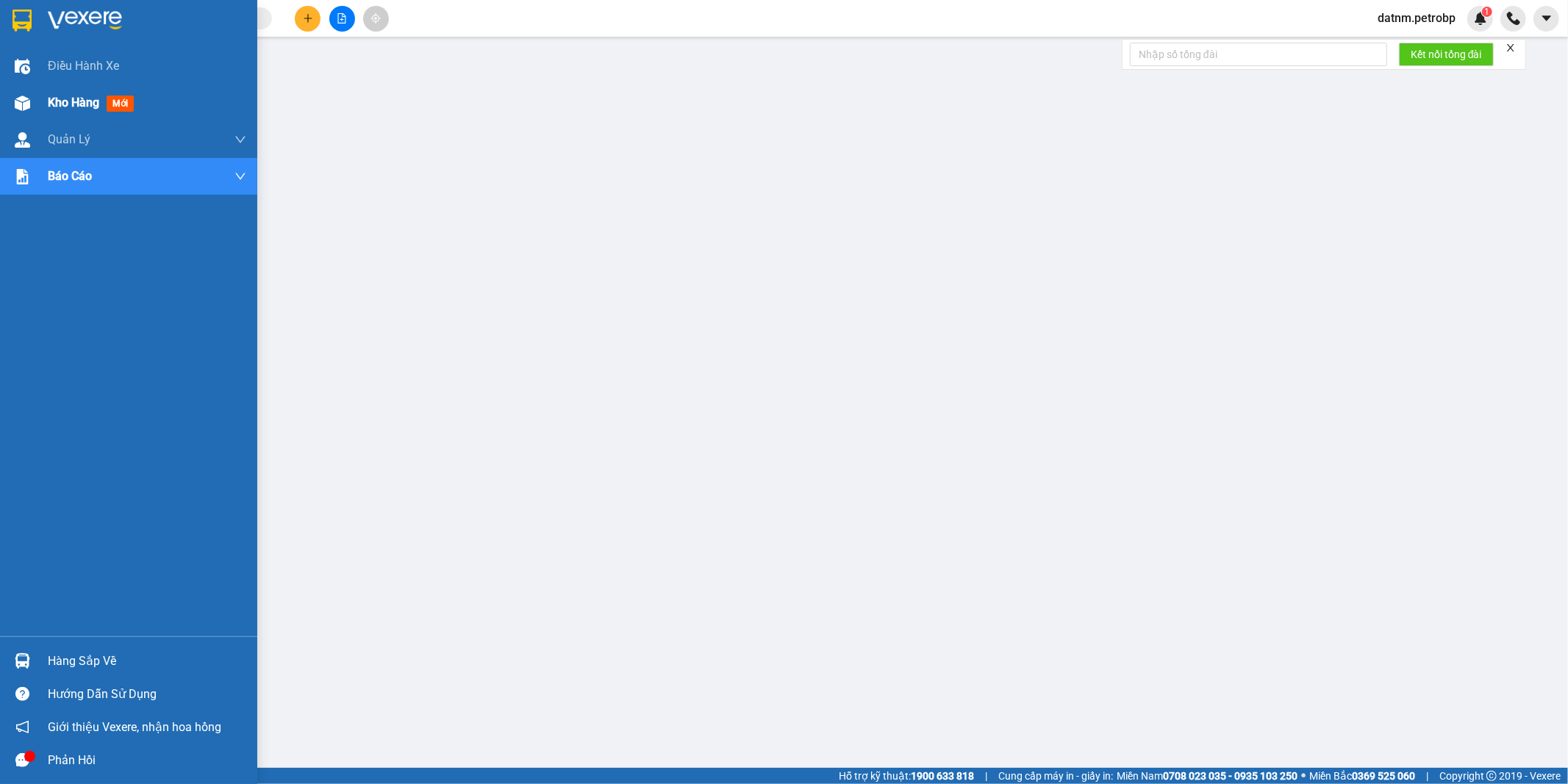
click at [68, 92] on div "Kho hàng mới" at bounding box center [147, 103] width 199 height 36
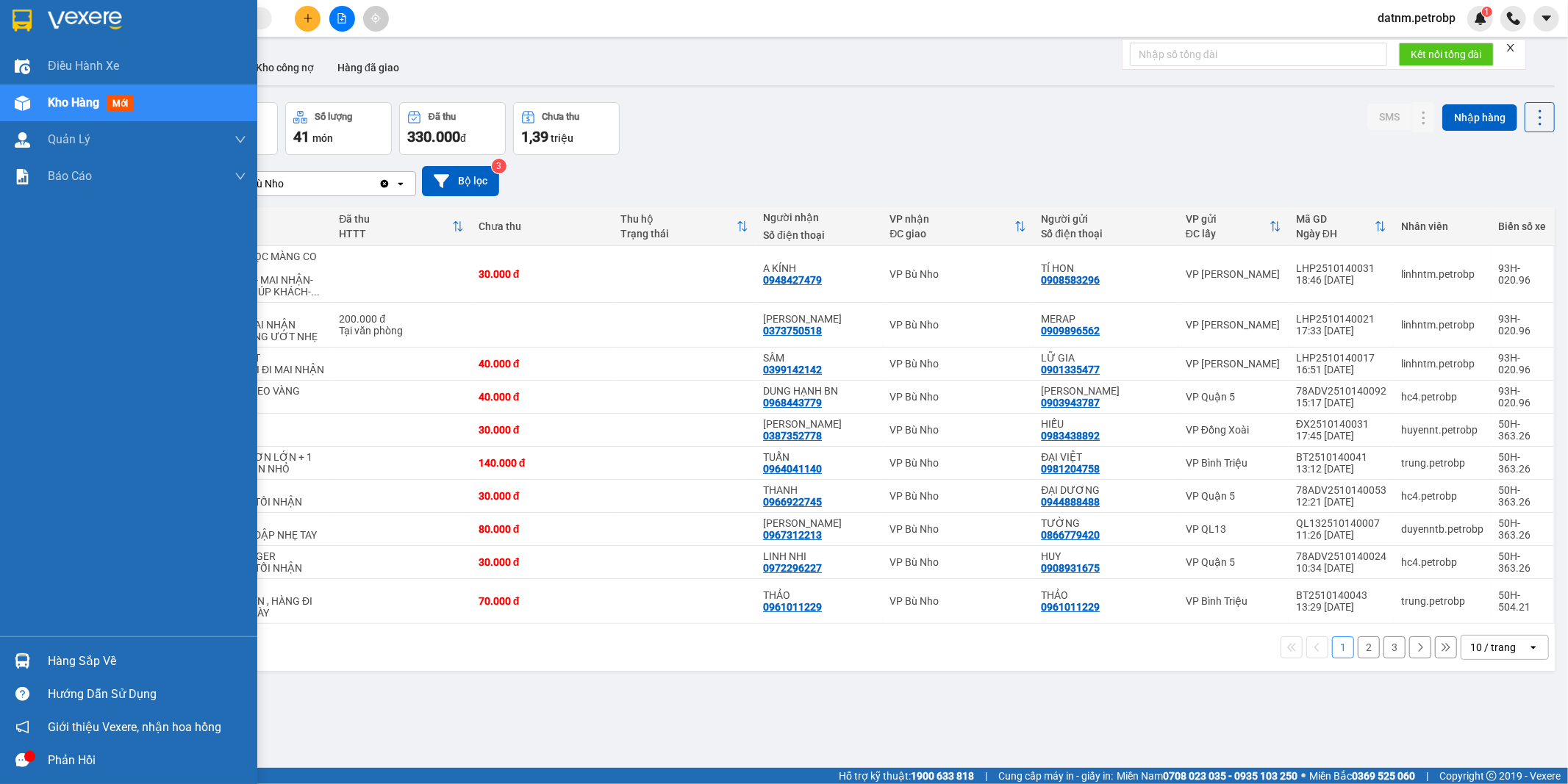
click at [94, 668] on div "Hàng sắp về" at bounding box center [147, 661] width 199 height 22
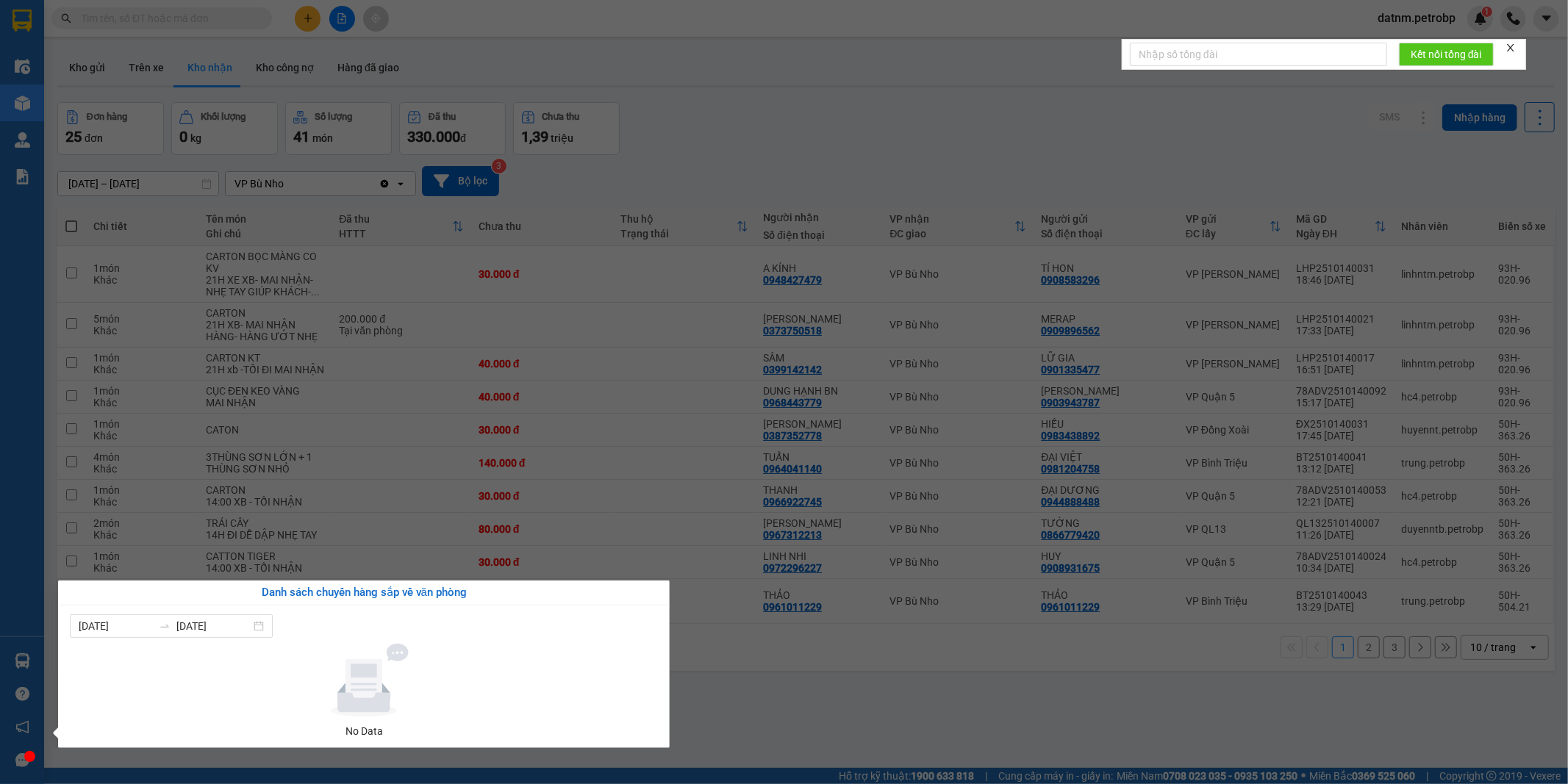
click at [772, 713] on section "Kết quả tìm kiếm ( 0 ) Bộ lọc Ngày tạo đơn gần nhất No Data datnm.petrobp 1 Điề…" at bounding box center [784, 392] width 1568 height 784
click at [772, 713] on div "ver 1.8.147 Kho gửi Trên xe Kho nhận Kho công nợ Hàng đã giao Đơn hàng 25 đơn K…" at bounding box center [805, 436] width 1509 height 784
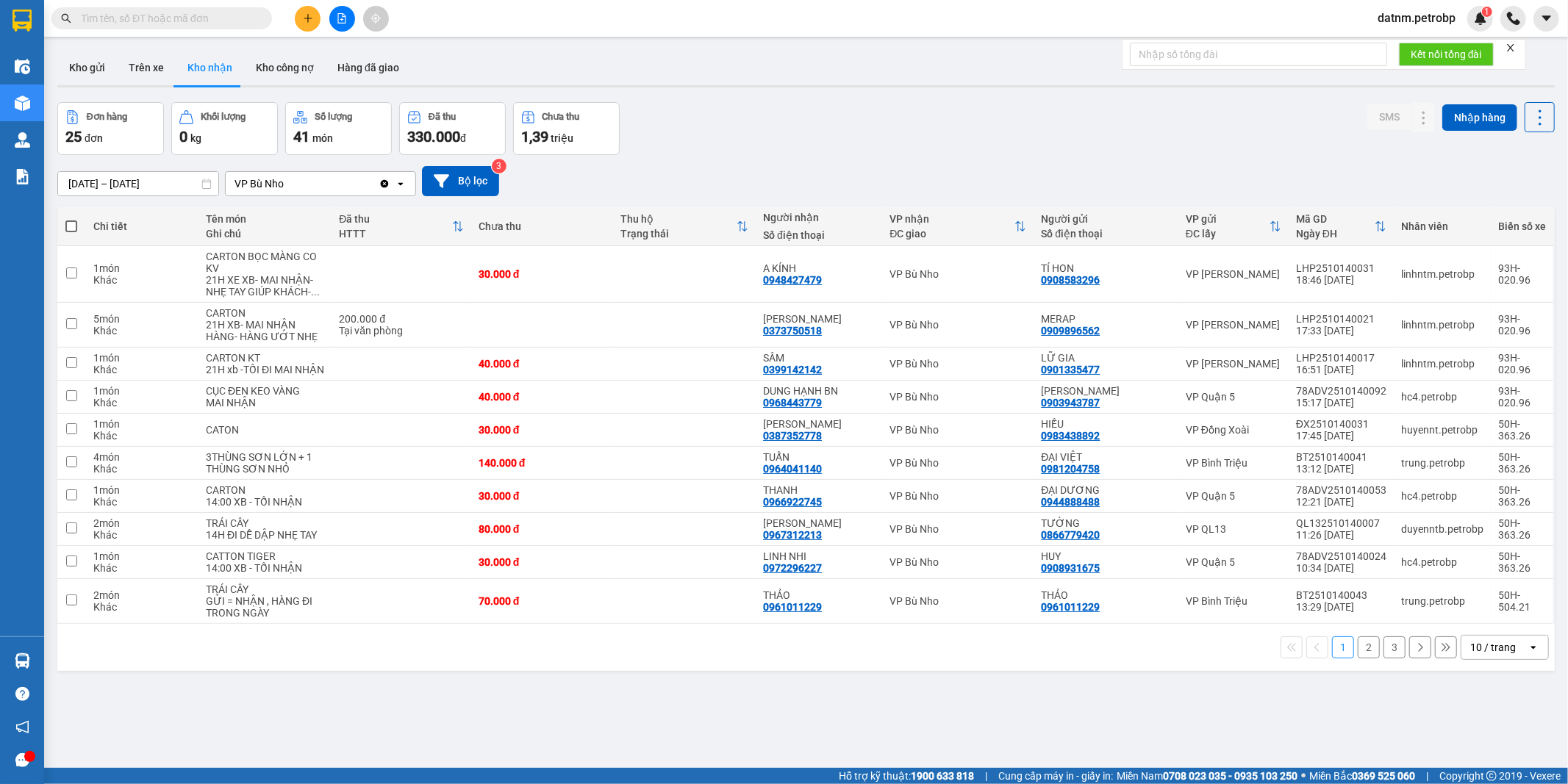
click at [902, 686] on div "ver 1.8.147 Kho gửi Trên xe Kho nhận Kho công nợ Hàng đã giao Đơn hàng 25 đơn K…" at bounding box center [805, 436] width 1509 height 784
click at [1384, 318] on button at bounding box center [1394, 325] width 21 height 26
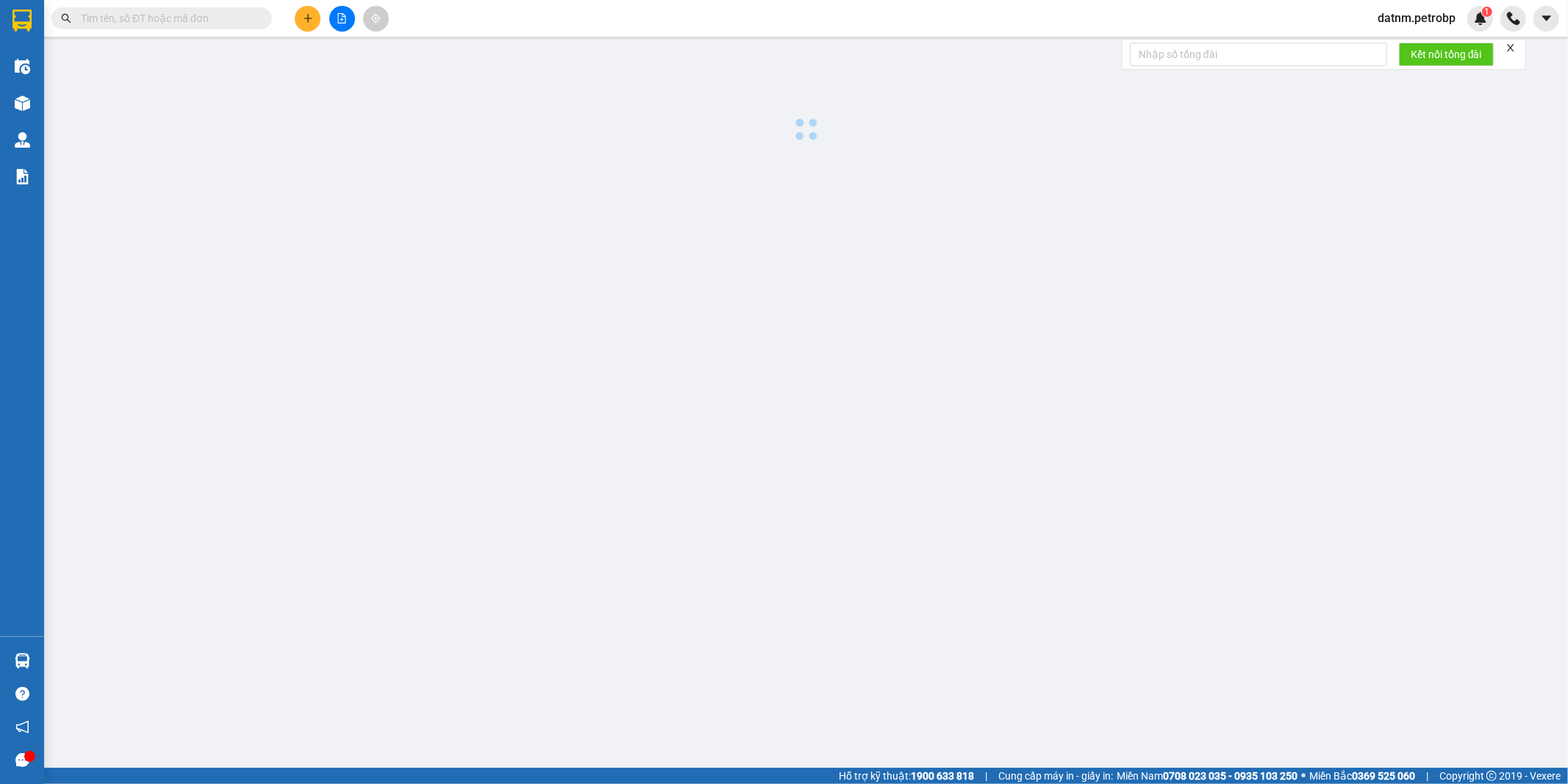
click at [1378, 318] on body "Kết quả tìm kiếm ( 0 ) Bộ lọc Ngày tạo đơn gần nhất No Data datnm.petrobp 1 Điề…" at bounding box center [784, 392] width 1568 height 784
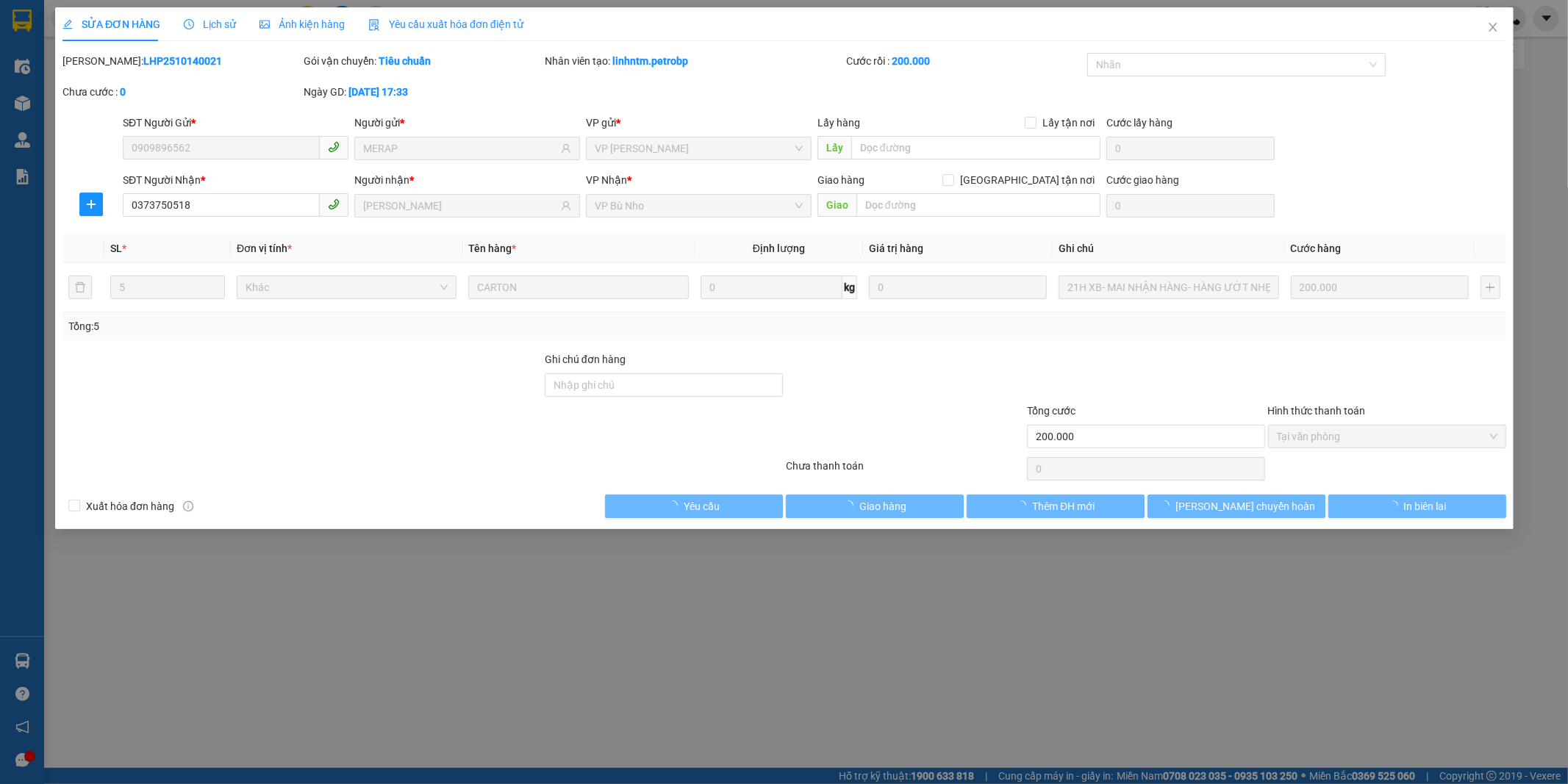
type input "0909896562"
type input "MERAP"
type input "0373750518"
type input "HỒNG SƠN"
type input "200.000"
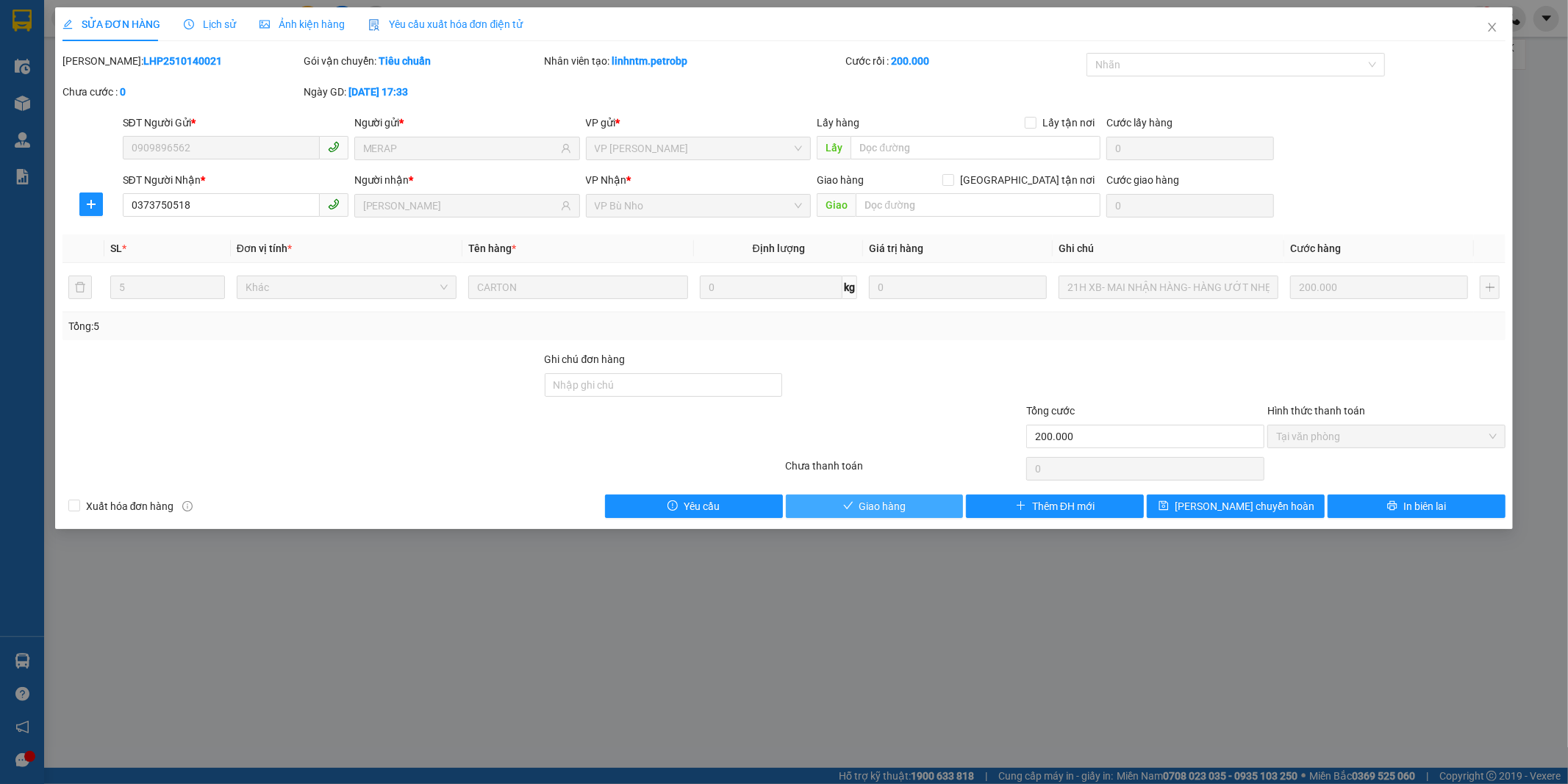
click at [894, 501] on span "Giao hàng" at bounding box center [883, 506] width 47 height 16
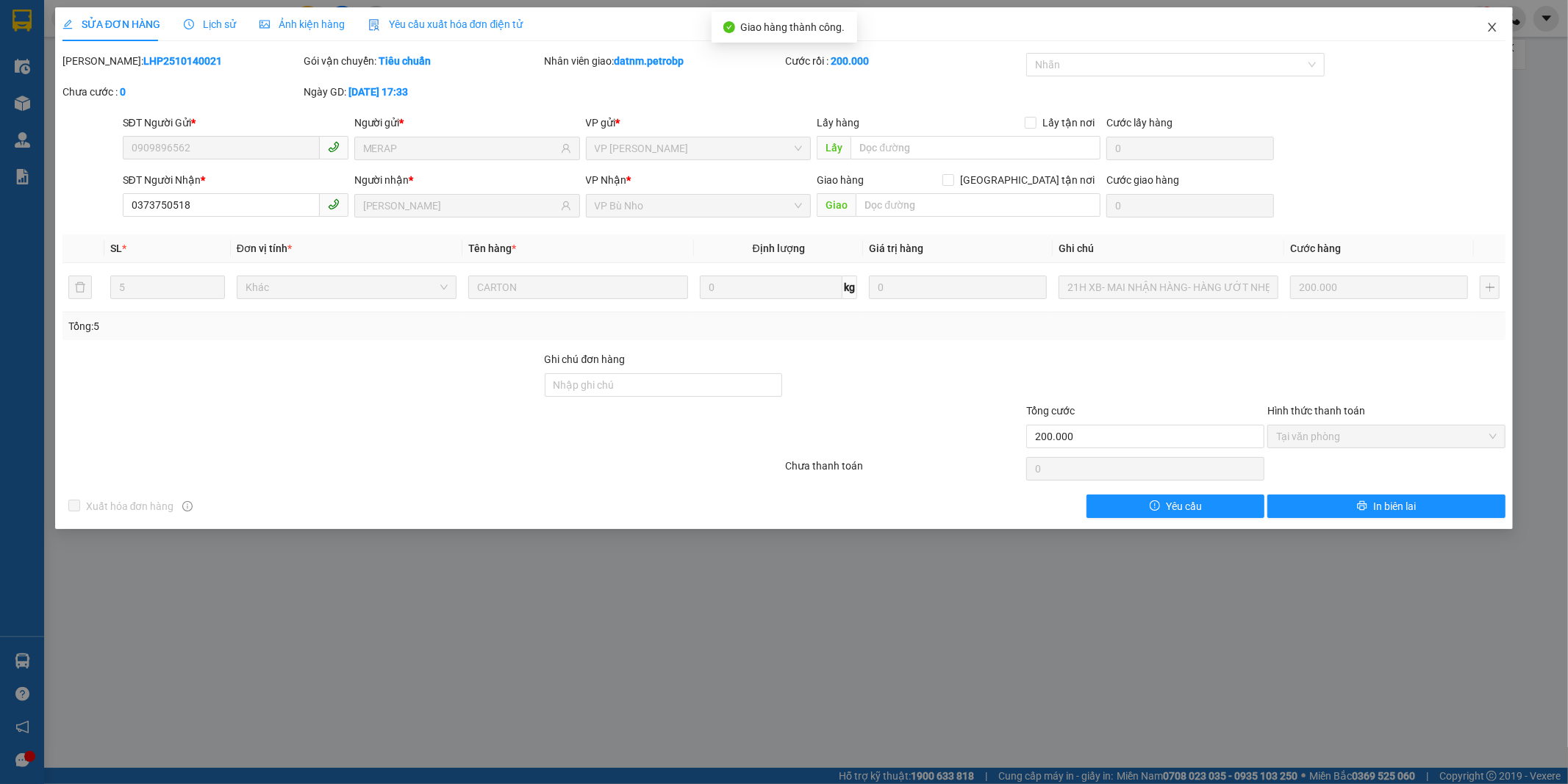
click at [1492, 24] on icon "close" at bounding box center [1491, 26] width 12 height 12
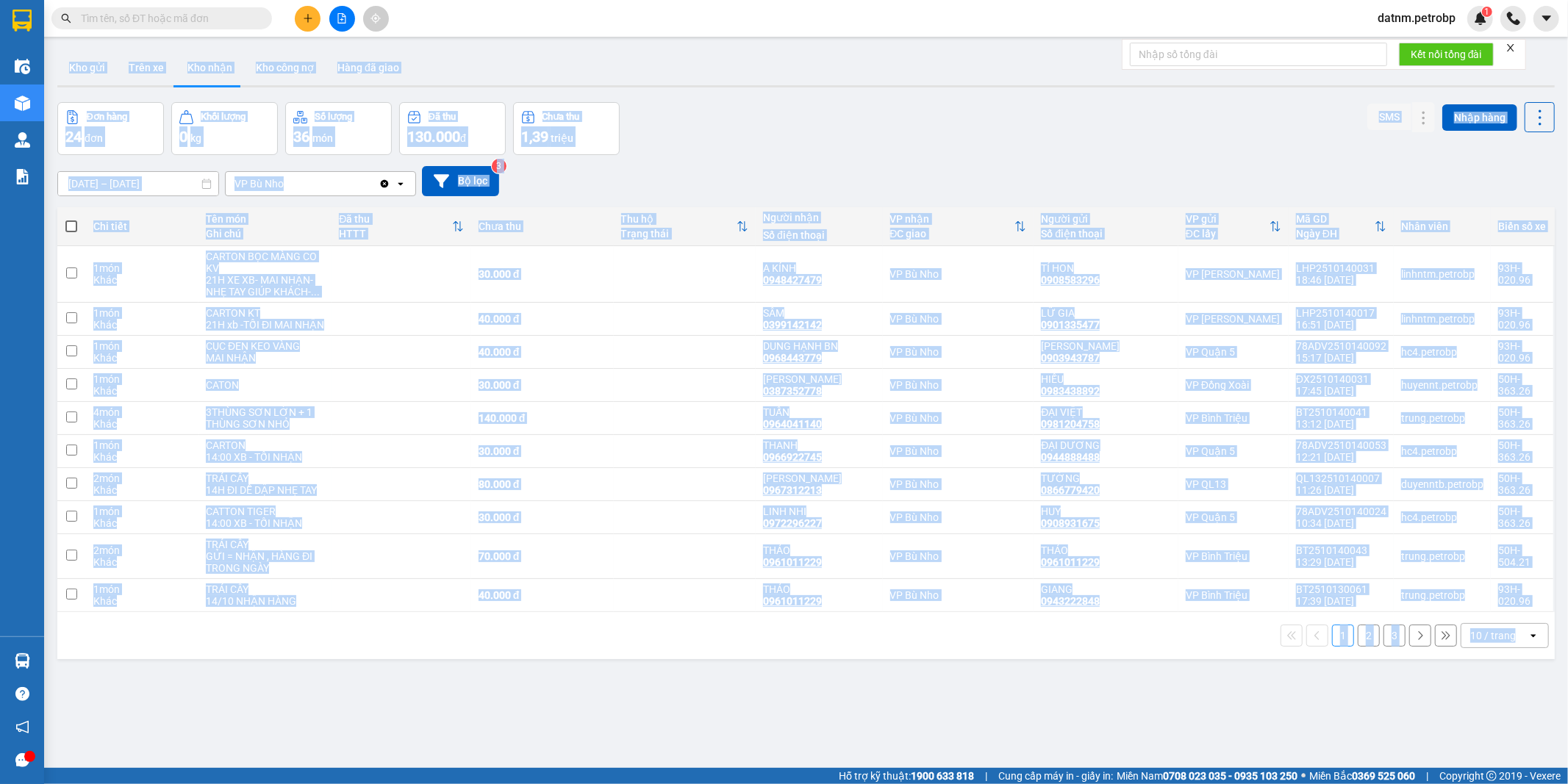
click at [1152, 133] on div "Đơn hàng 24 đơn Khối lượng 0 kg Số lượng 36 món Đã thu 130.000 đ Chưa thu 1,39 …" at bounding box center [805, 129] width 1497 height 53
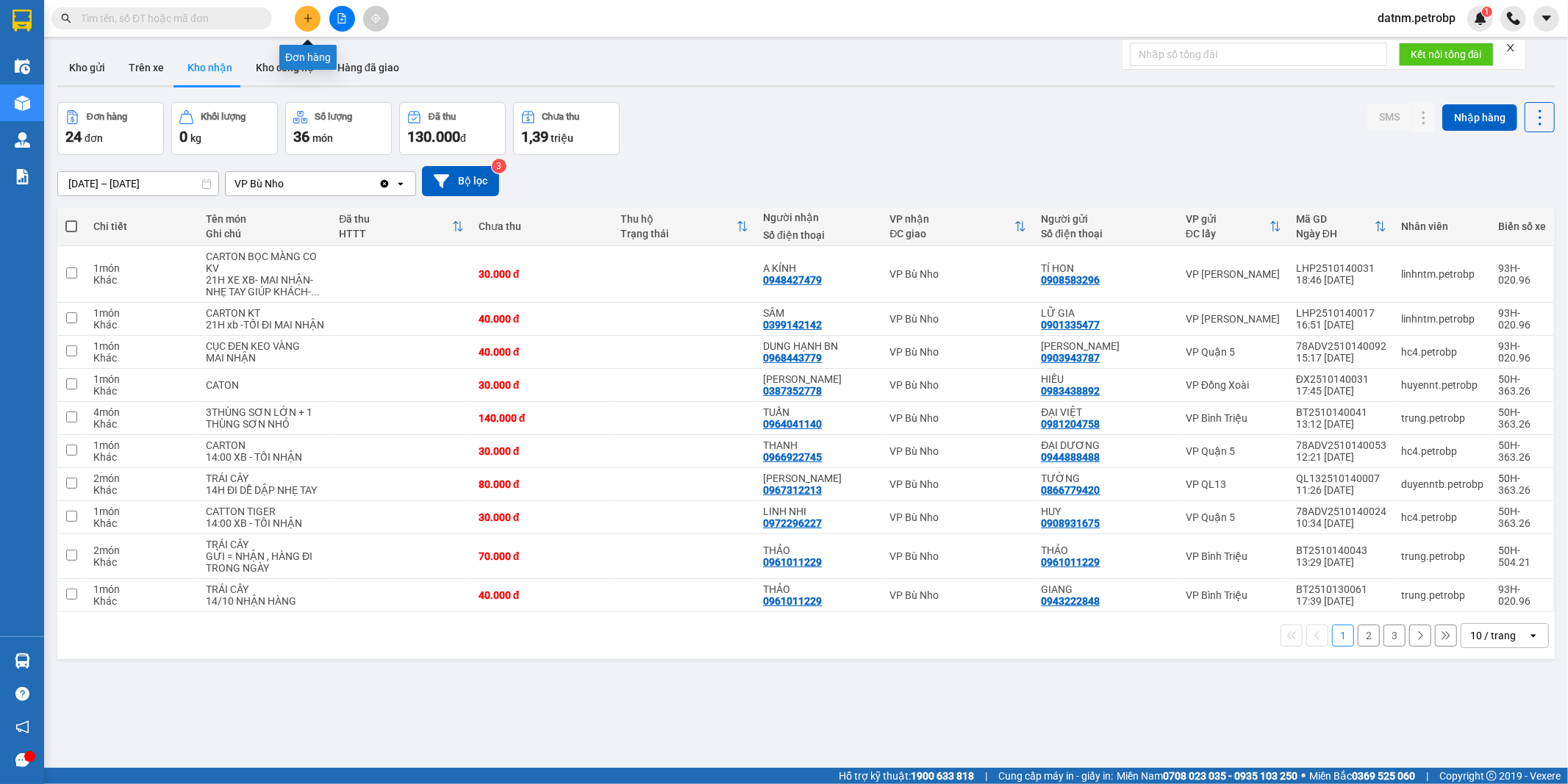
click at [306, 16] on icon "plus" at bounding box center [307, 18] width 10 height 10
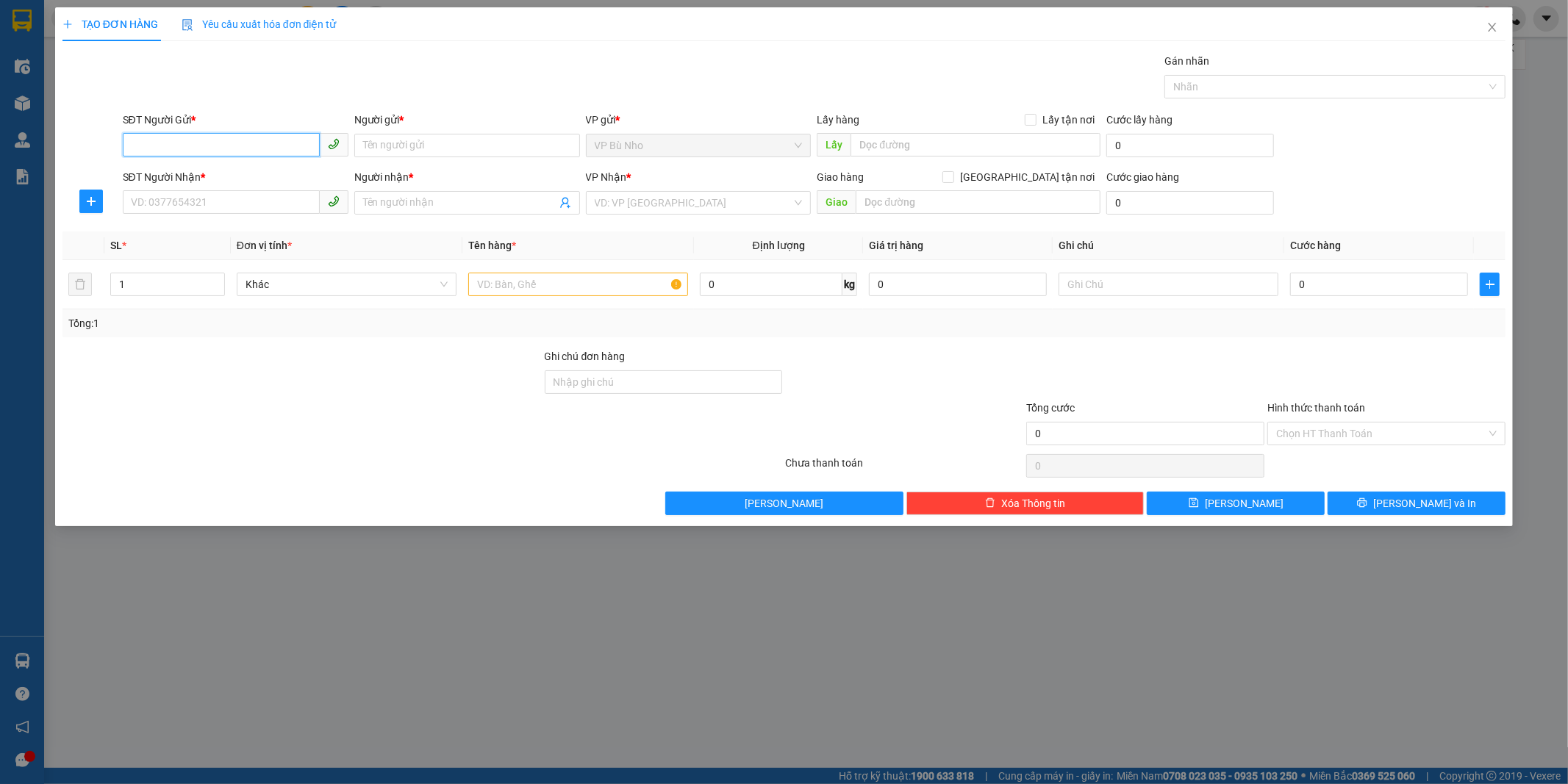
click at [225, 147] on input "SĐT Người Gửi *" at bounding box center [222, 145] width 197 height 24
click at [221, 176] on div "0822888809 - A LỘC" at bounding box center [235, 175] width 208 height 16
type input "0822888809"
type input "A LỘC"
type input "0968435455"
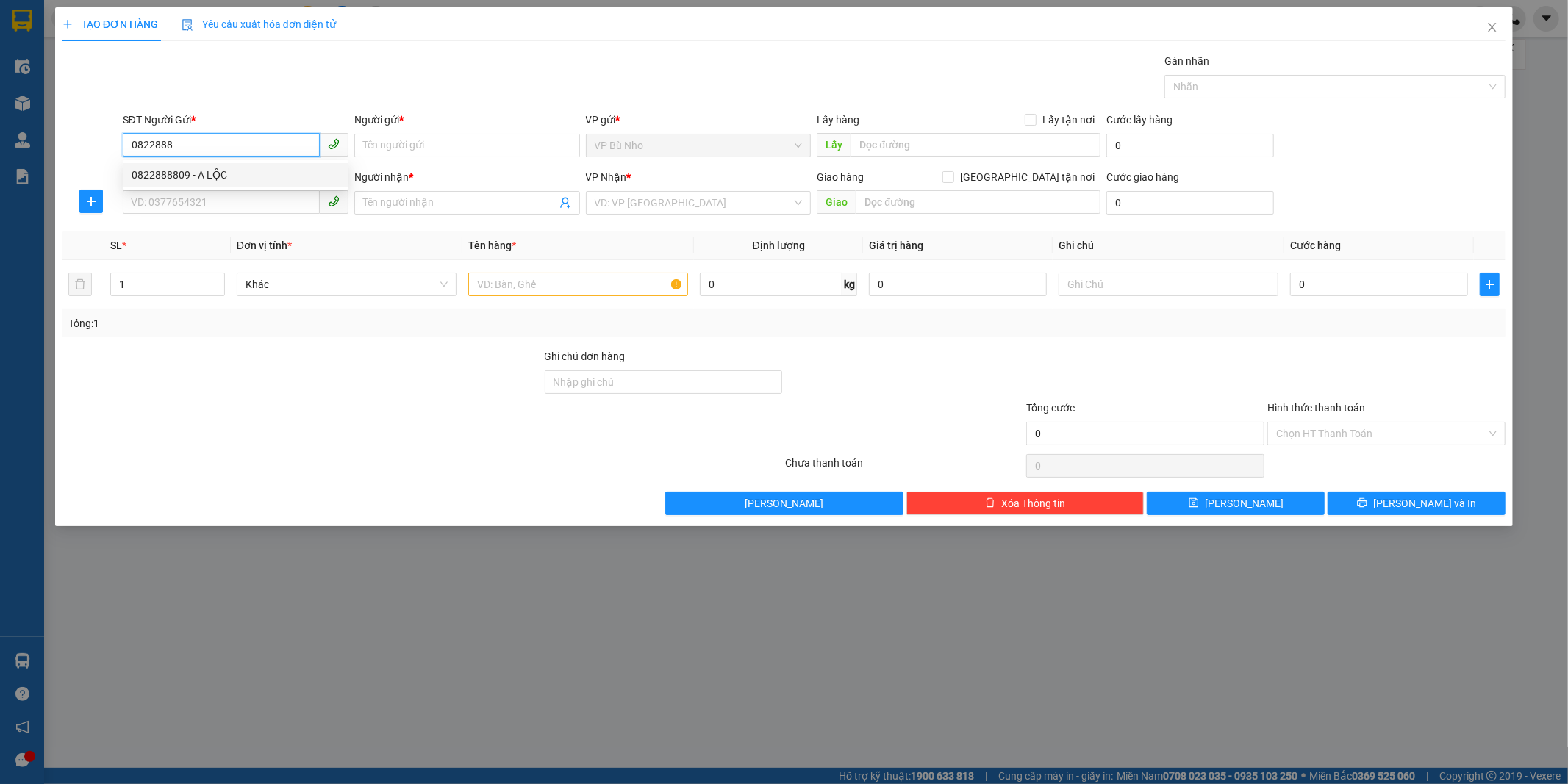
type input "ĐÔ"
type input "30.000"
type input "0822888809"
click at [223, 202] on input "0968435455" at bounding box center [222, 202] width 197 height 24
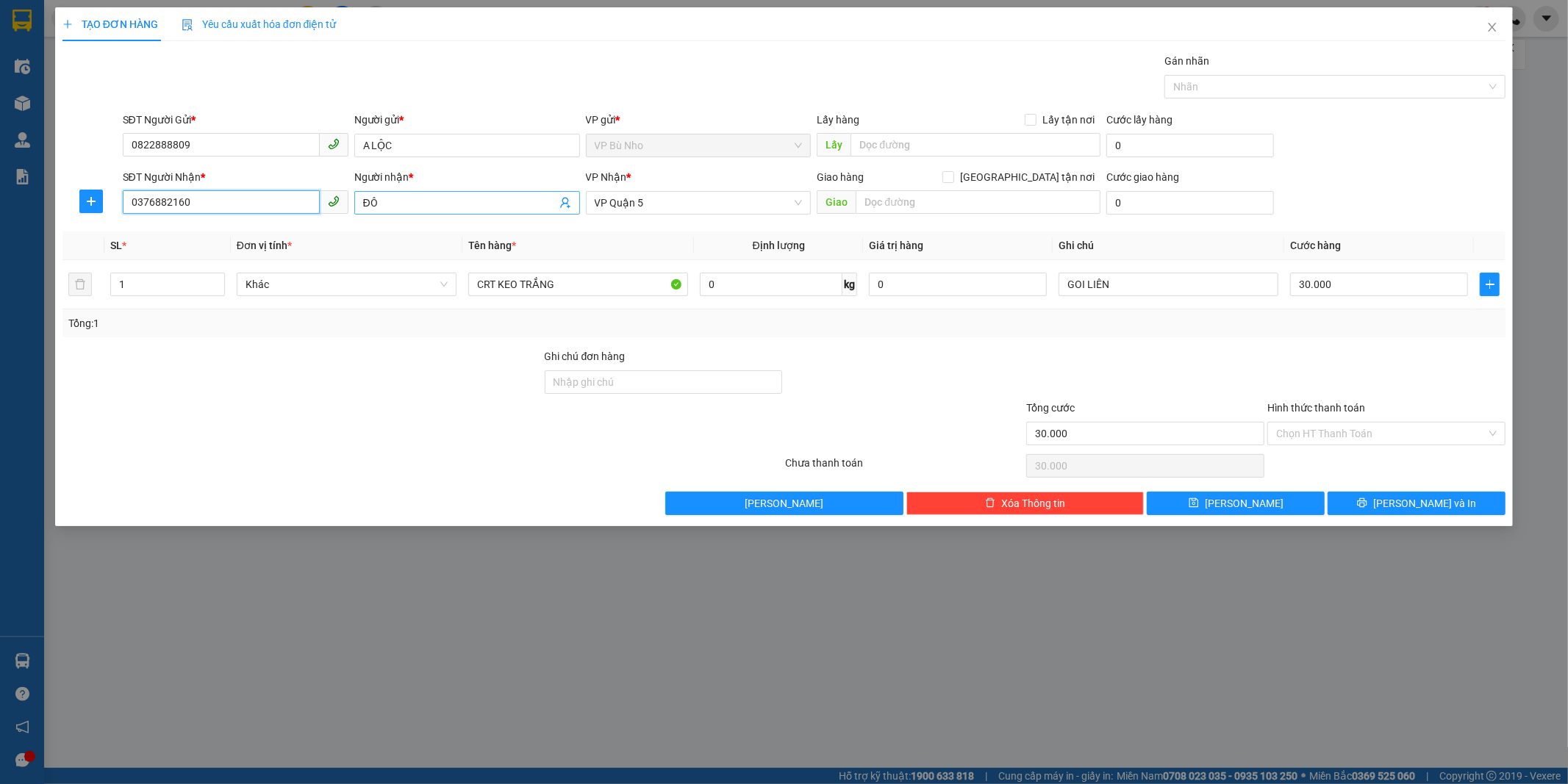
type input "0376882160"
click at [418, 200] on input "ĐÔ" at bounding box center [460, 203] width 193 height 16
type input "Đ"
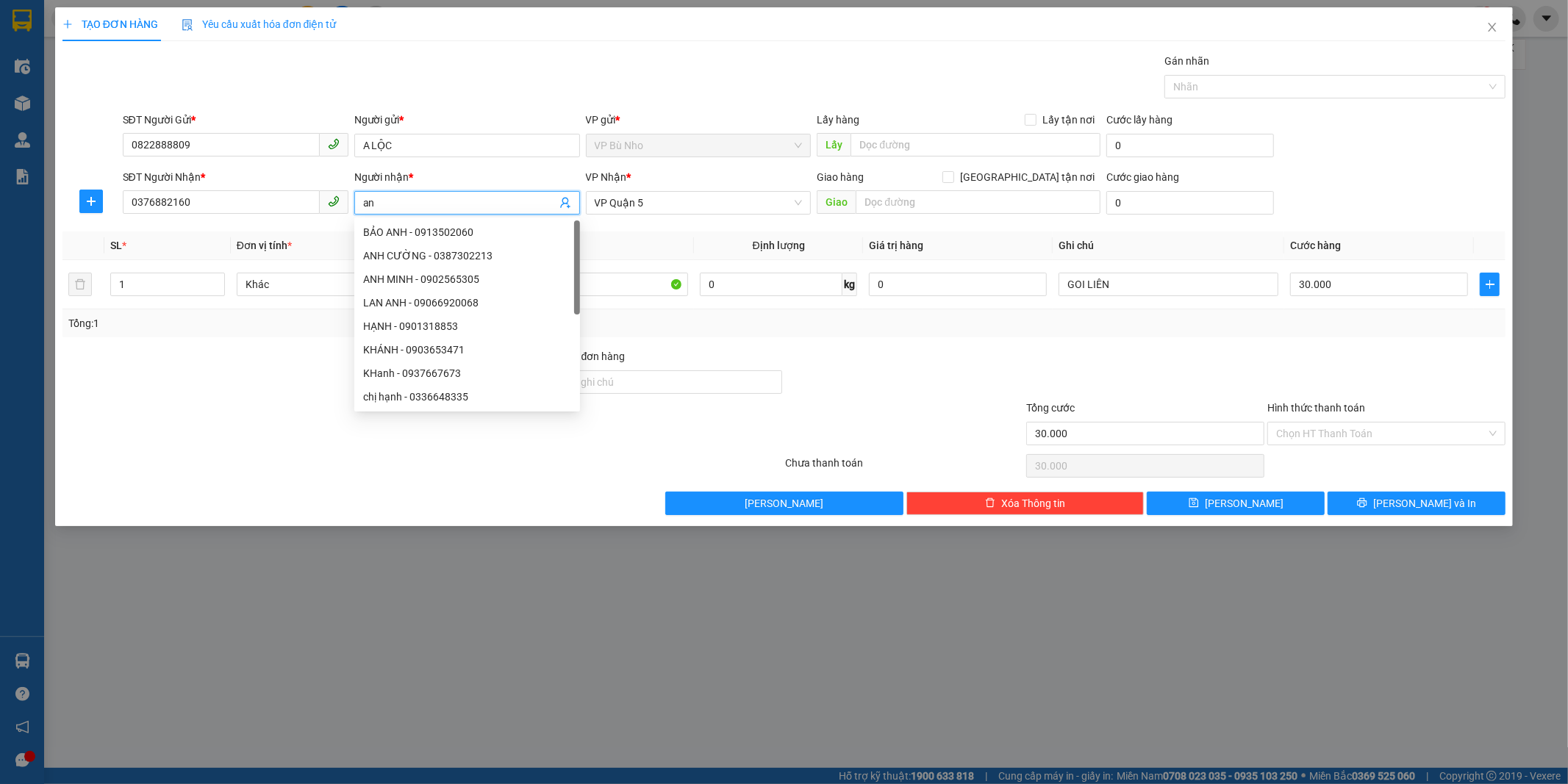
type input "a"
click at [690, 202] on span "VP Quận 5" at bounding box center [699, 202] width 208 height 22
type input "ANH"
click at [690, 202] on span "VP Quận 5" at bounding box center [699, 202] width 208 height 22
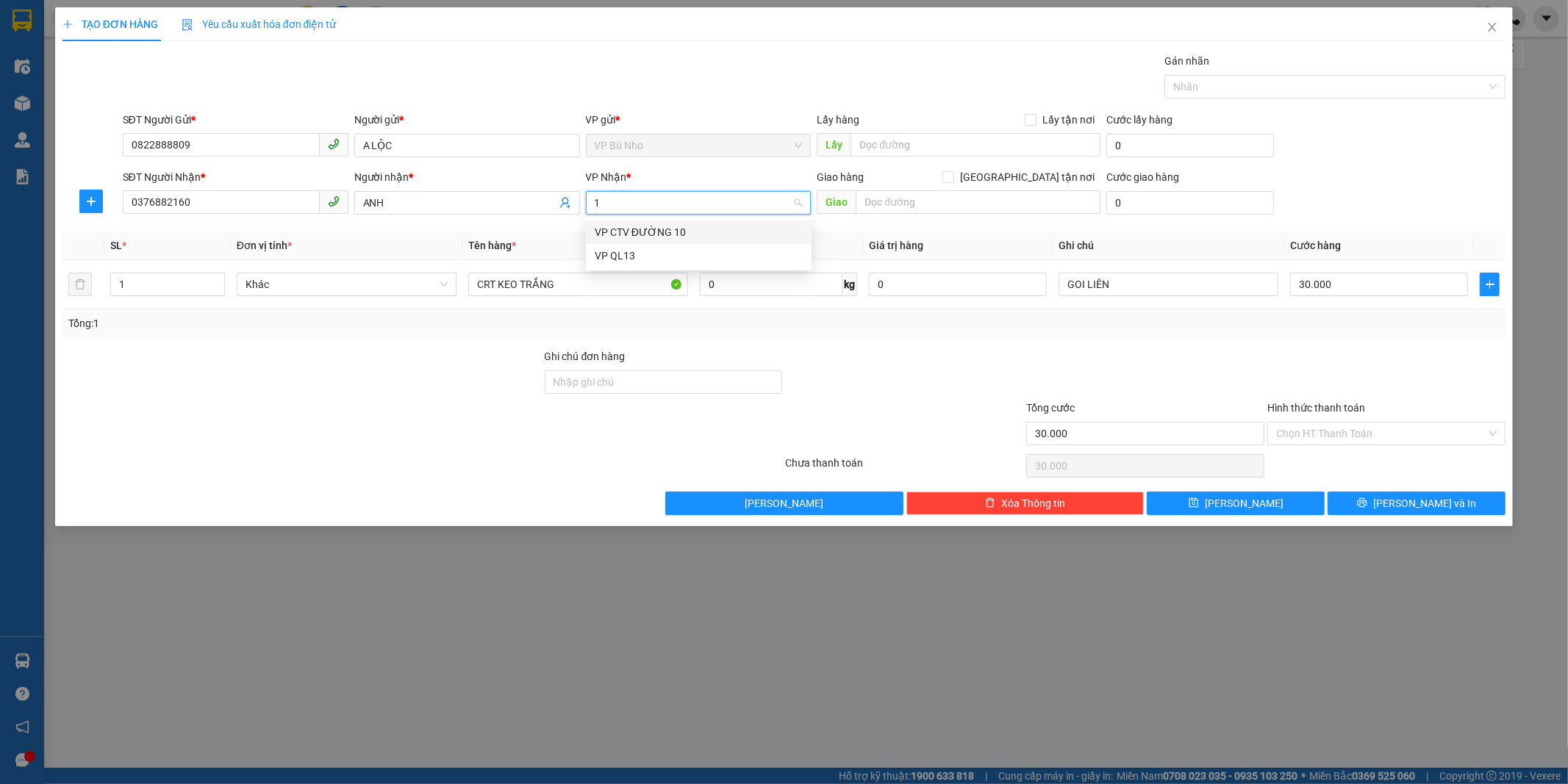
type input "13"
click at [614, 225] on div "VP QL13" at bounding box center [699, 232] width 208 height 16
click at [572, 286] on input "CRT KEO TRẮNG" at bounding box center [577, 284] width 220 height 24
type input "CRT NHỎ"
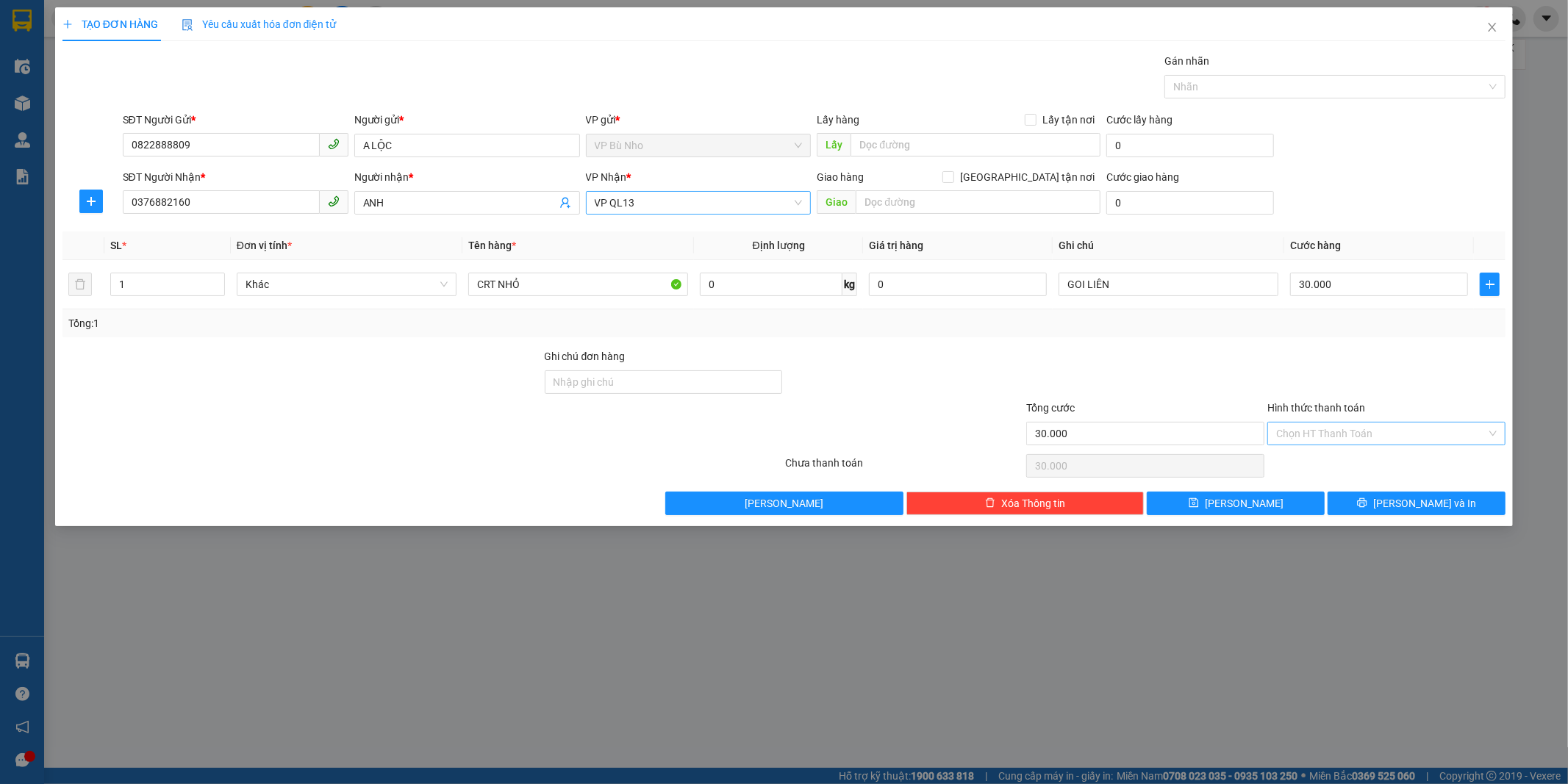
click at [1303, 427] on input "Hình thức thanh toán" at bounding box center [1381, 433] width 210 height 22
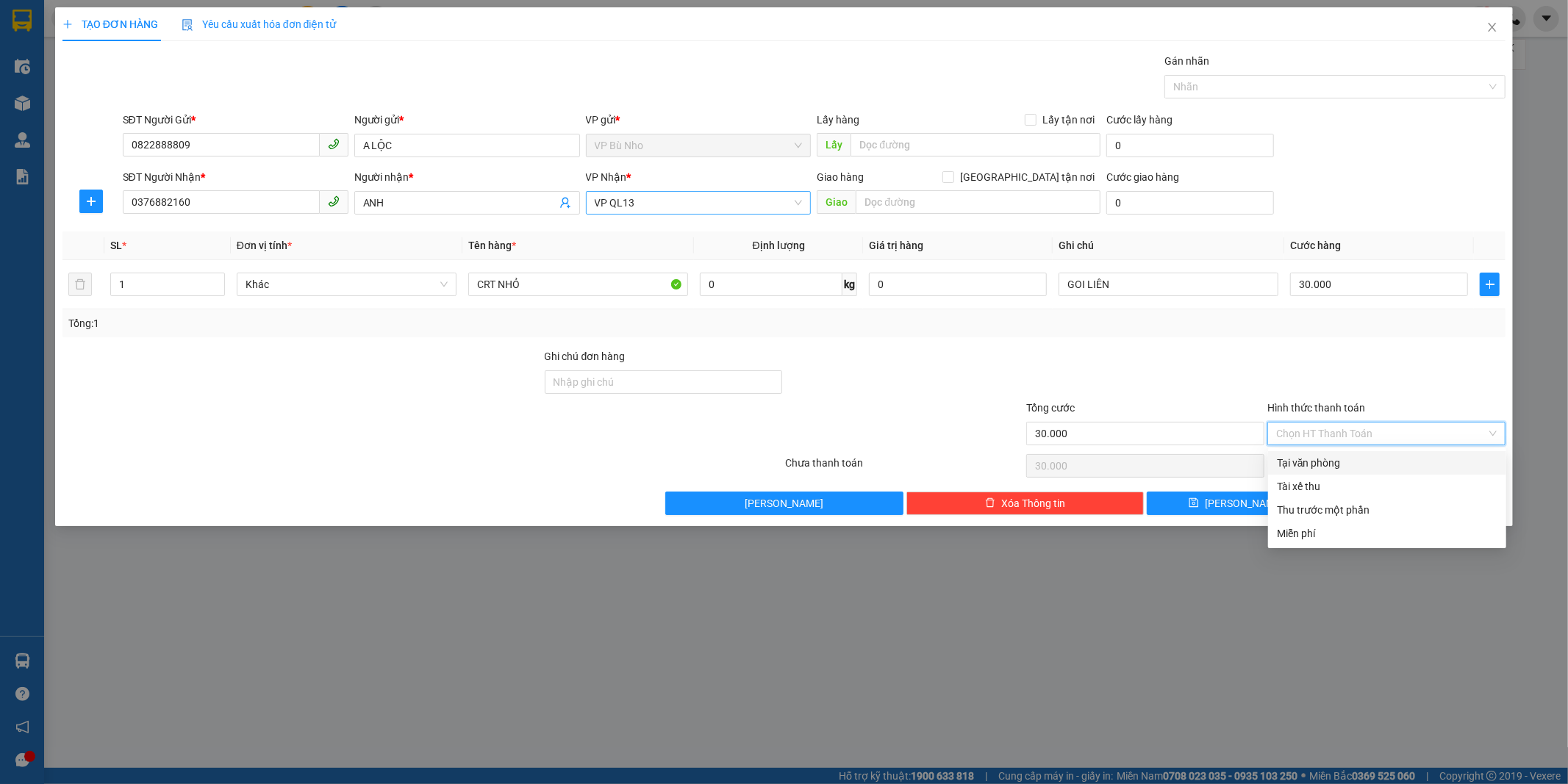
click at [1332, 465] on div "Tại văn phòng" at bounding box center [1386, 463] width 221 height 16
type input "0"
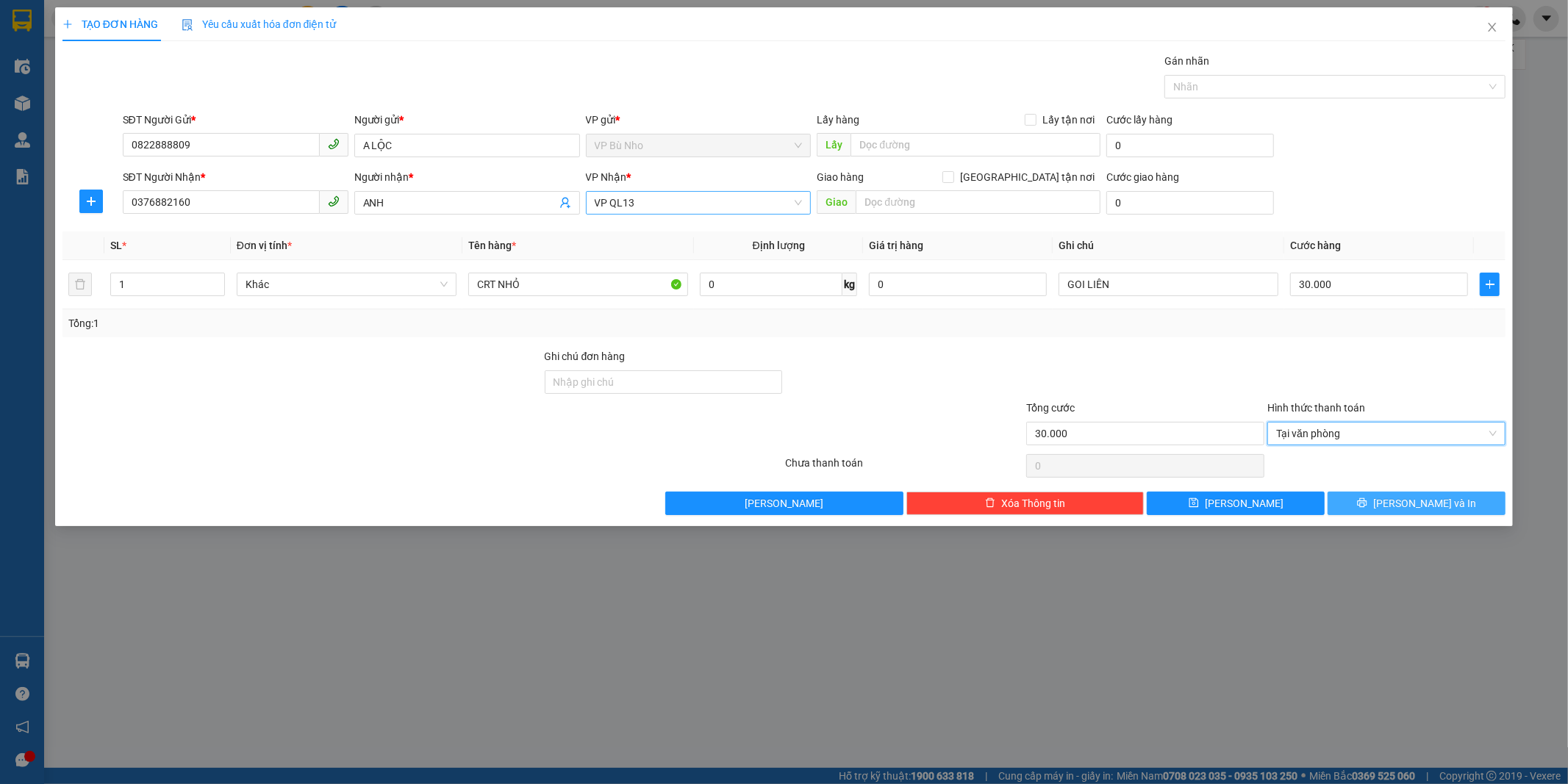
click at [1419, 497] on span "[PERSON_NAME] và In" at bounding box center [1424, 503] width 103 height 16
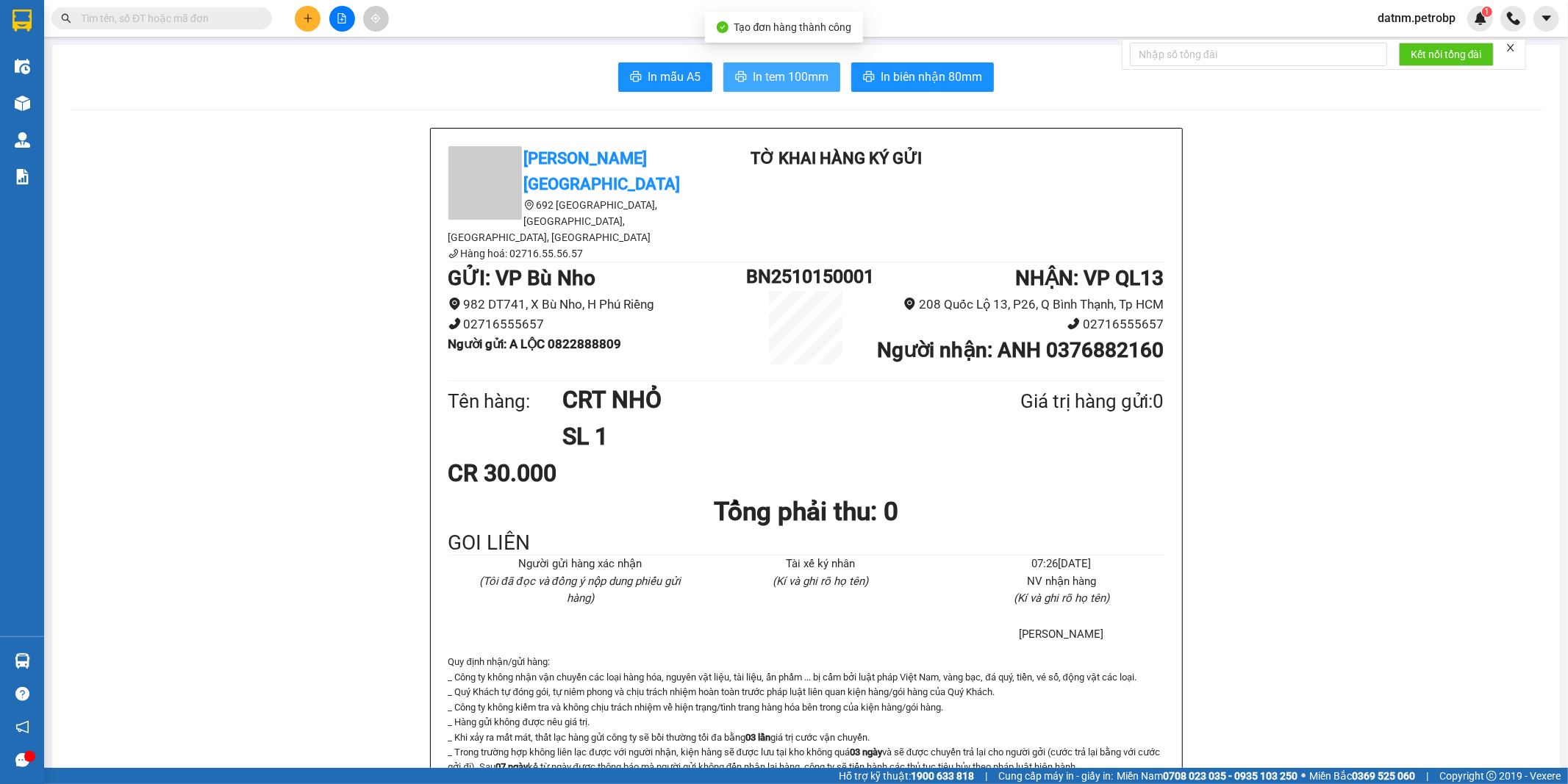
click at [780, 67] on button "In tem 100mm" at bounding box center [782, 77] width 117 height 29
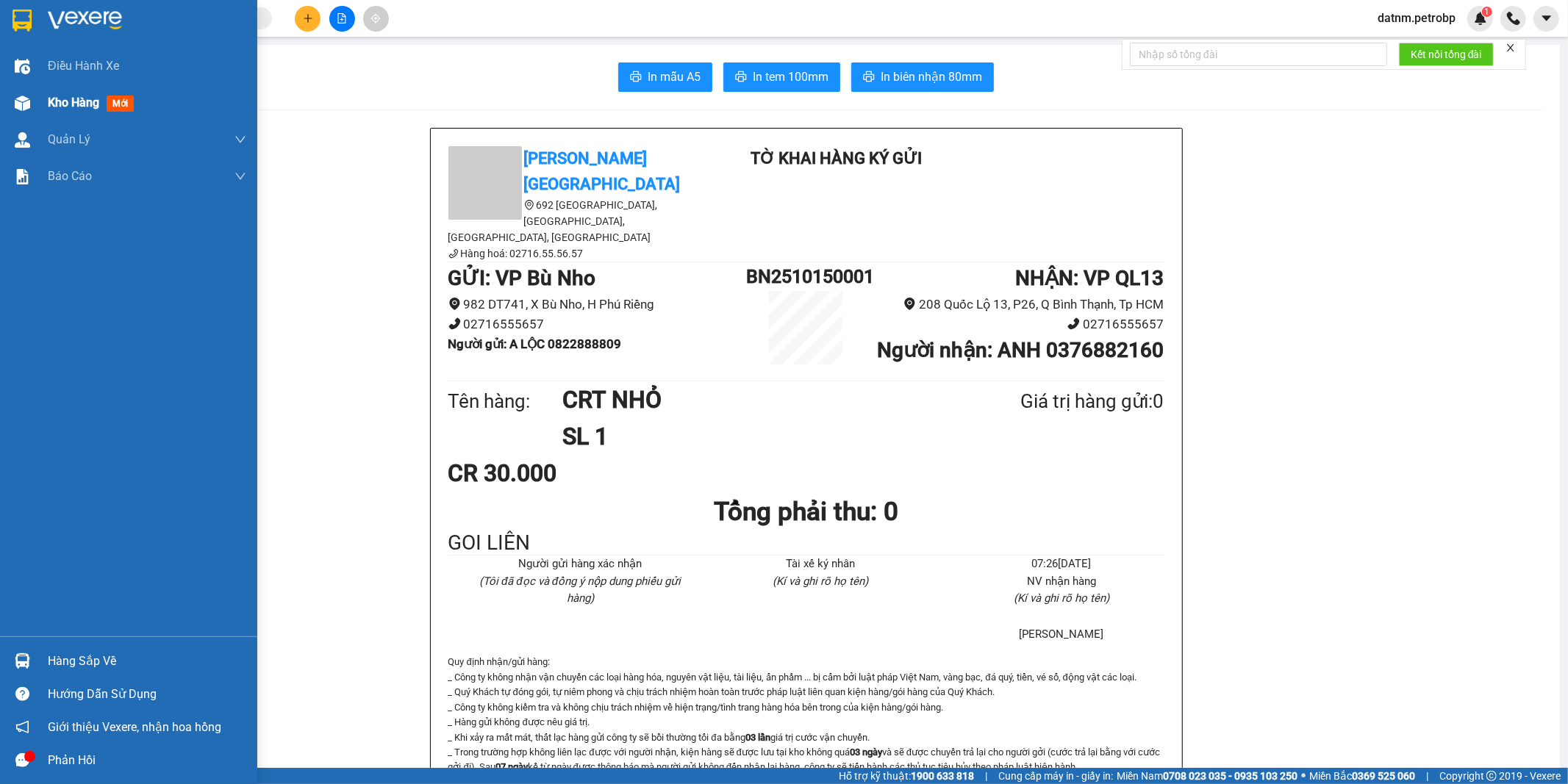
click at [62, 104] on span "Kho hàng" at bounding box center [73, 102] width 51 height 14
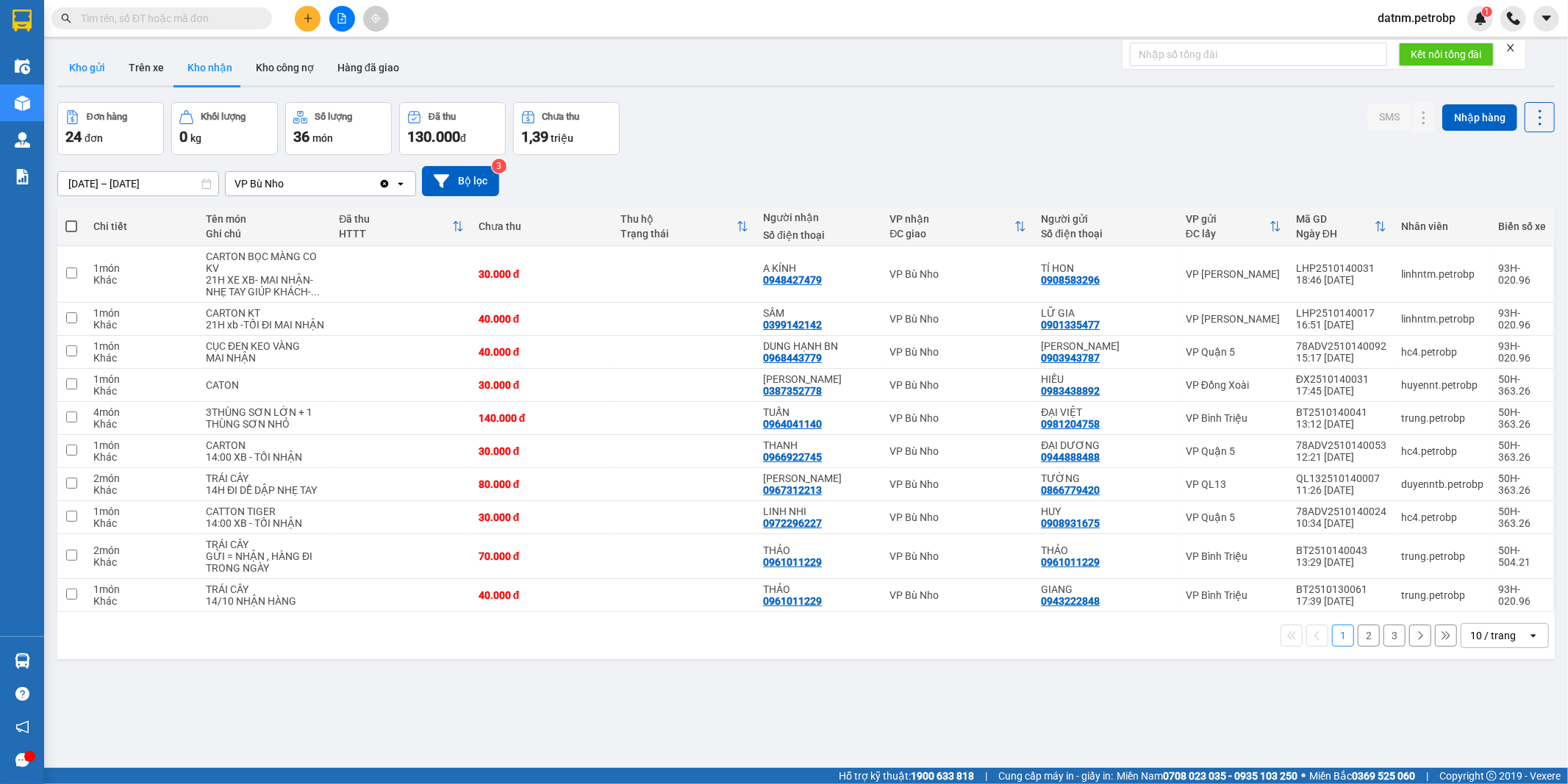
click at [74, 58] on button "Kho gửi" at bounding box center [87, 67] width 59 height 36
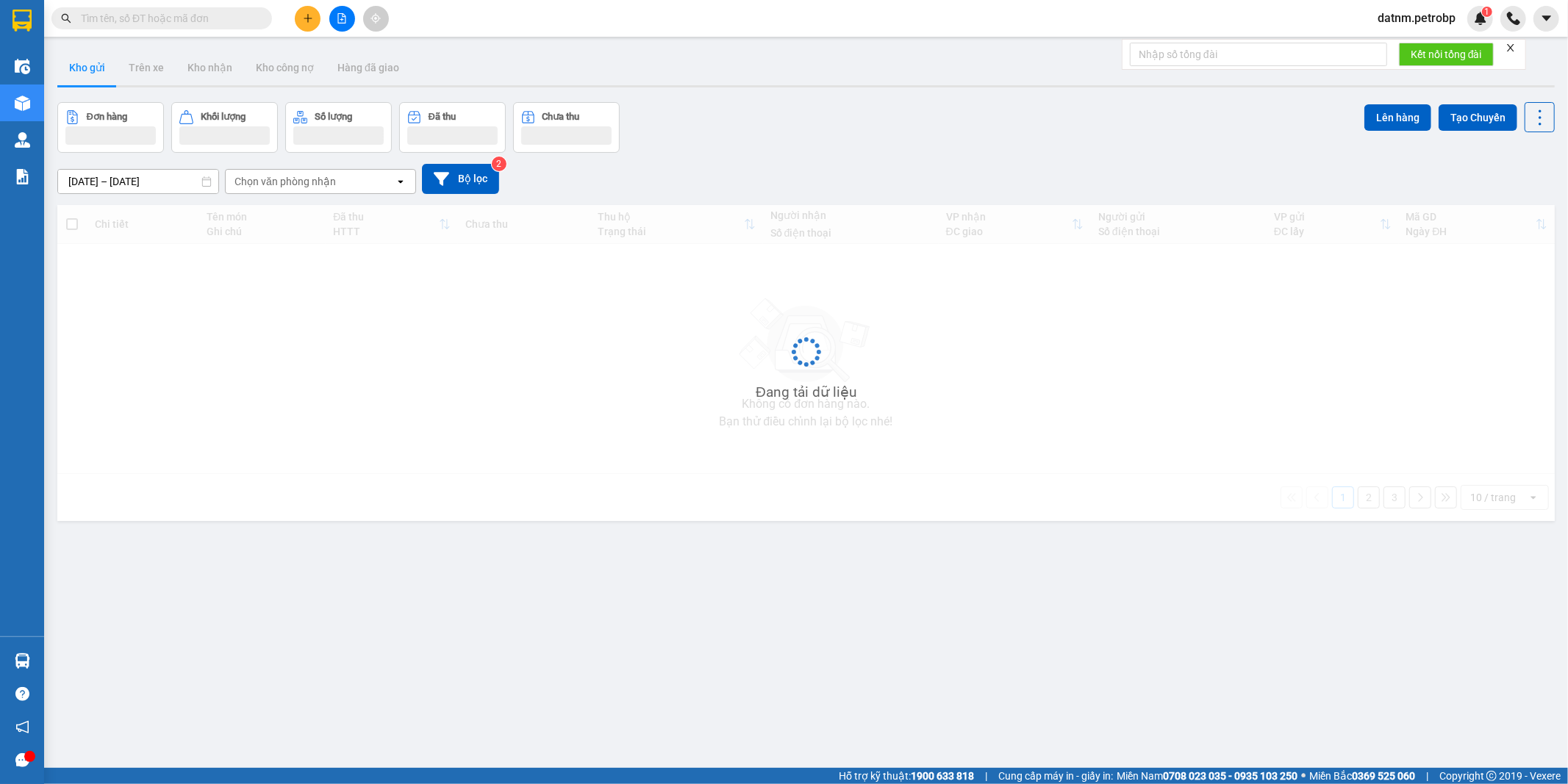
click at [74, 58] on button "Kho gửi" at bounding box center [87, 67] width 59 height 36
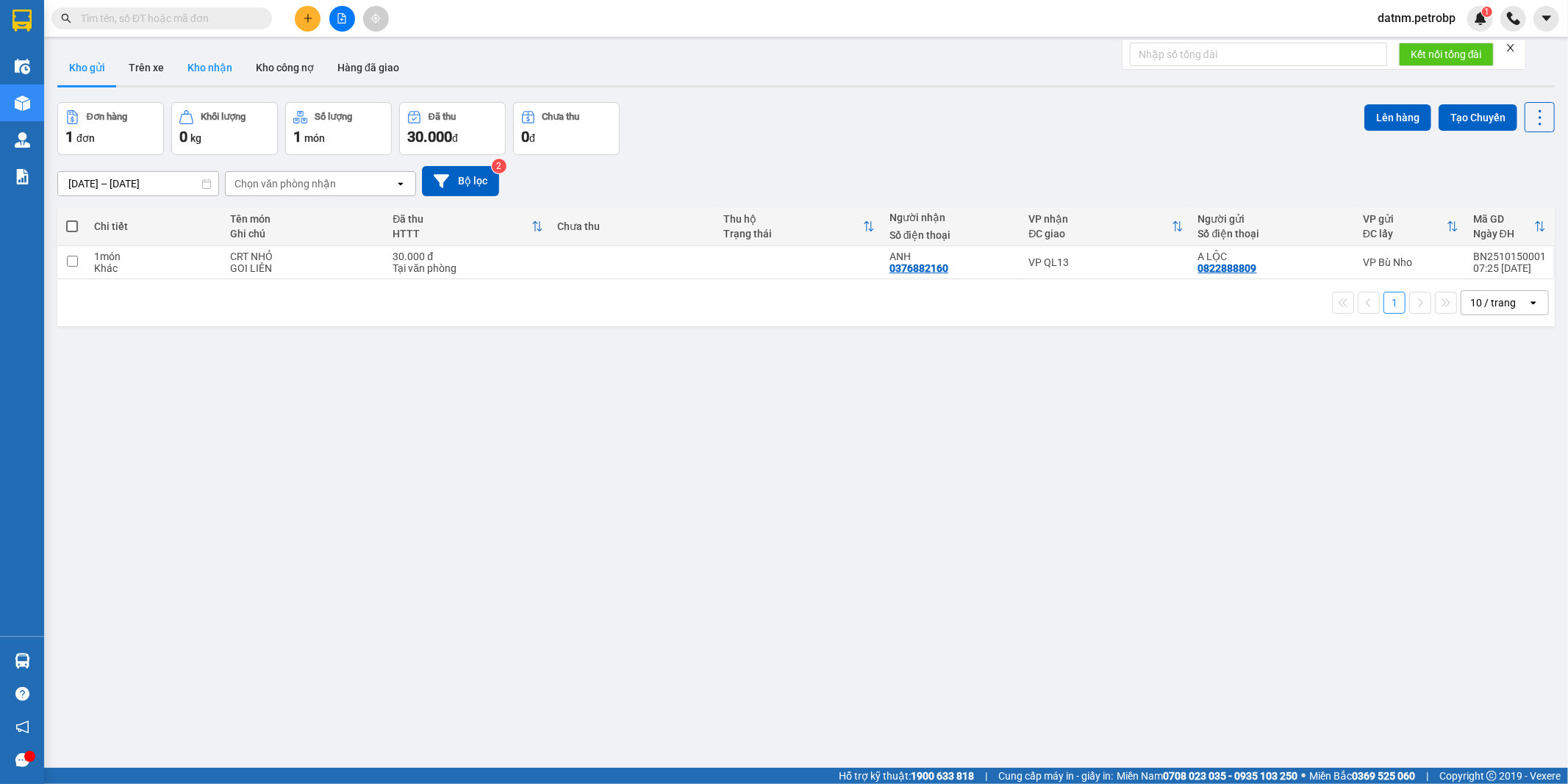
click at [214, 65] on button "Kho nhận" at bounding box center [210, 67] width 68 height 36
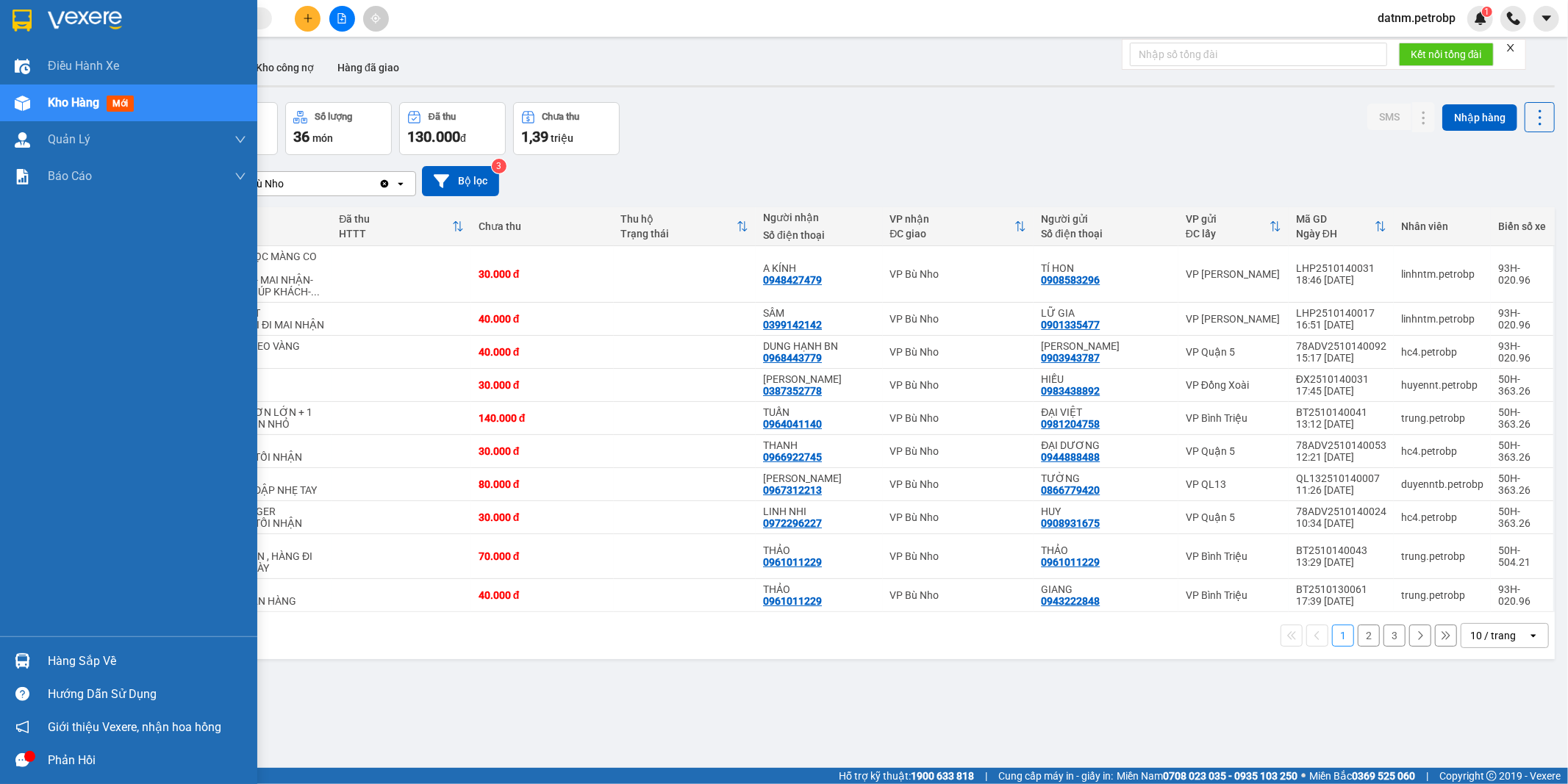
click at [89, 657] on div "Hàng sắp về" at bounding box center [147, 661] width 199 height 22
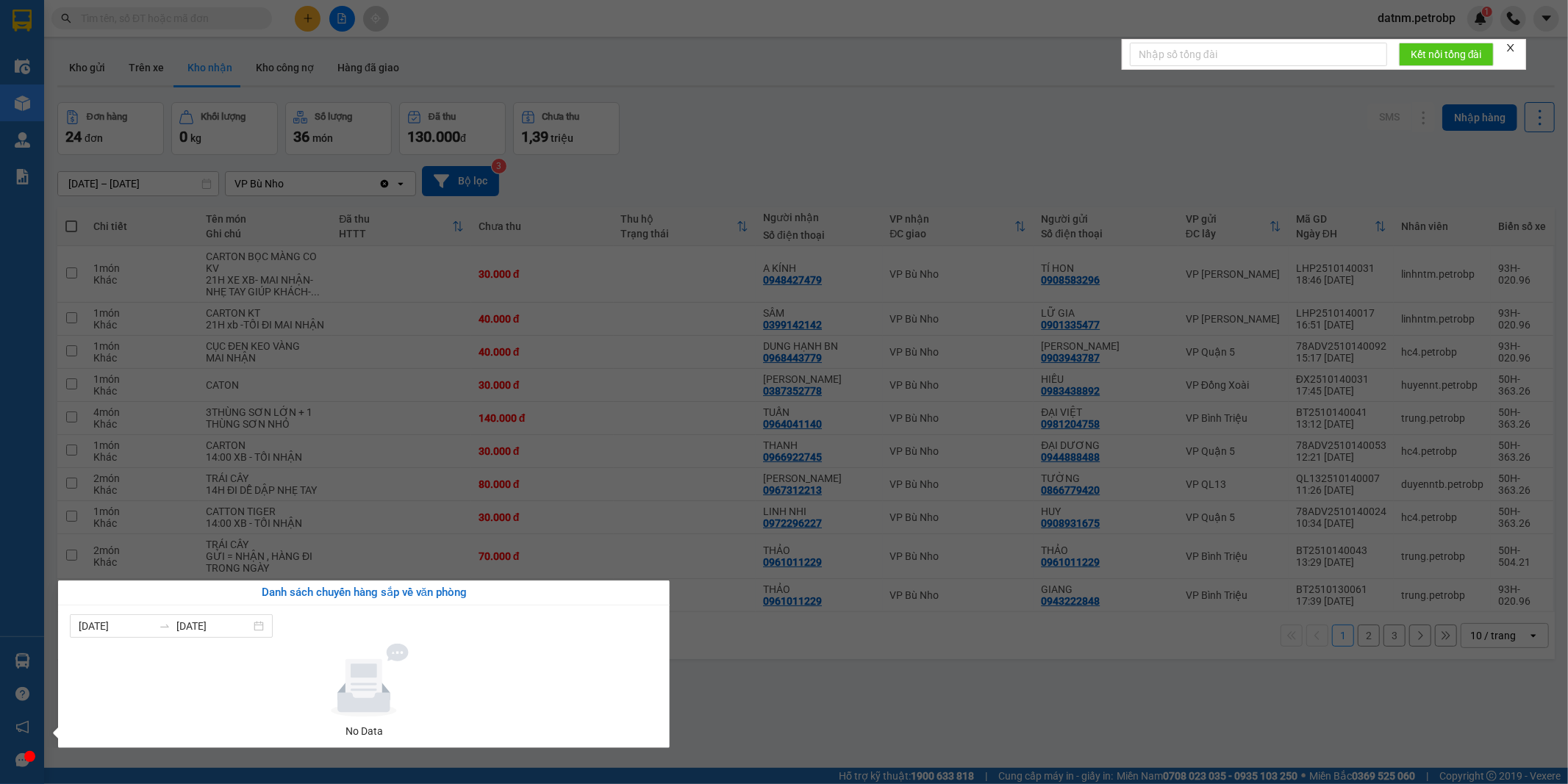
click at [741, 694] on section "Kết quả tìm kiếm ( 0 ) Bộ lọc Ngày tạo đơn gần nhất No Data datnm.petrobp 1 Điề…" at bounding box center [784, 392] width 1568 height 784
click at [741, 694] on div "ver 1.8.147 Kho gửi Trên xe Kho nhận Kho công nợ Hàng đã giao Đơn hàng 24 đơn K…" at bounding box center [805, 436] width 1509 height 784
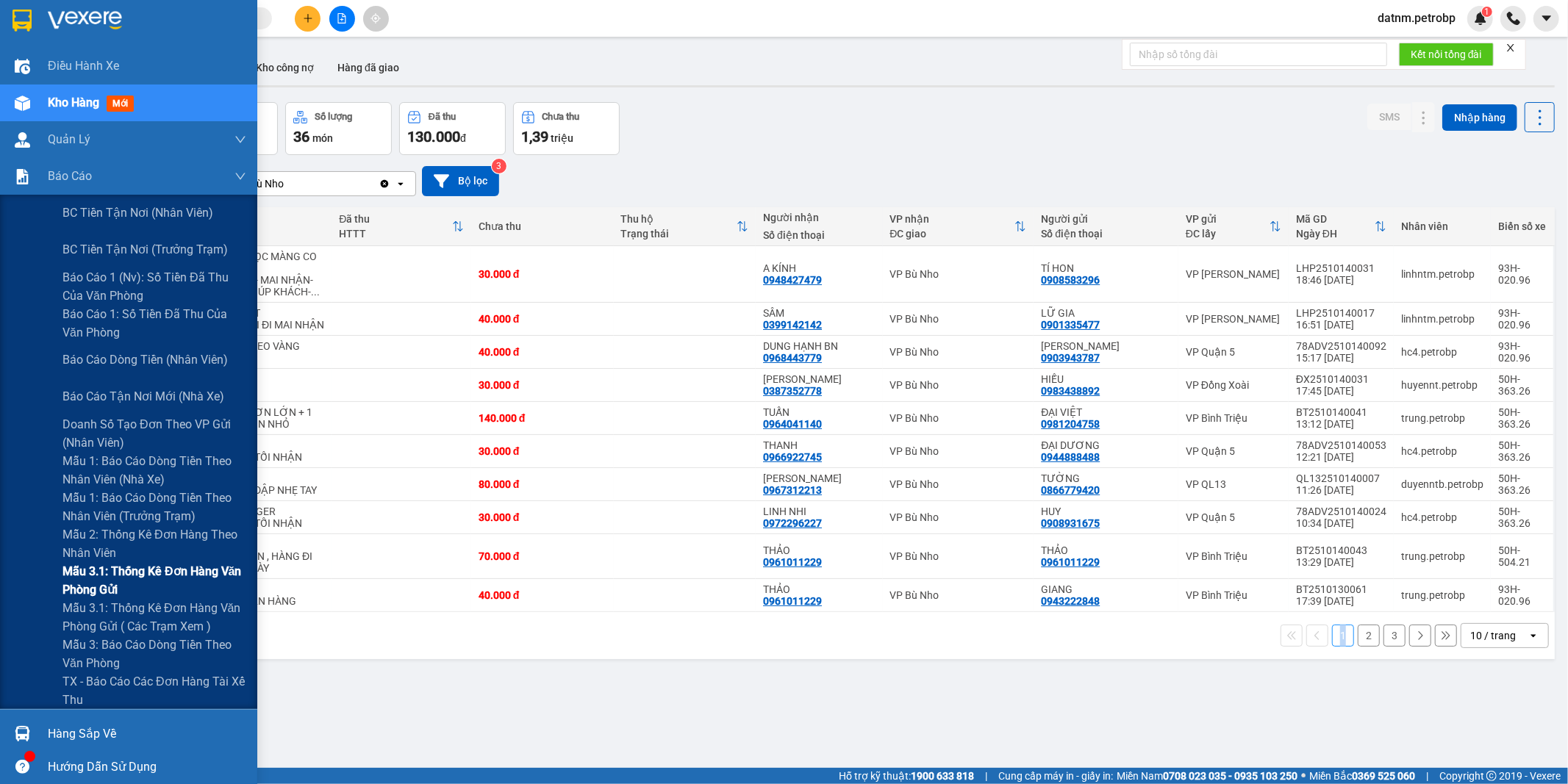
click at [153, 576] on span "Mẫu 3.1: Thống kê đơn hàng văn phòng gửi" at bounding box center [153, 580] width 183 height 36
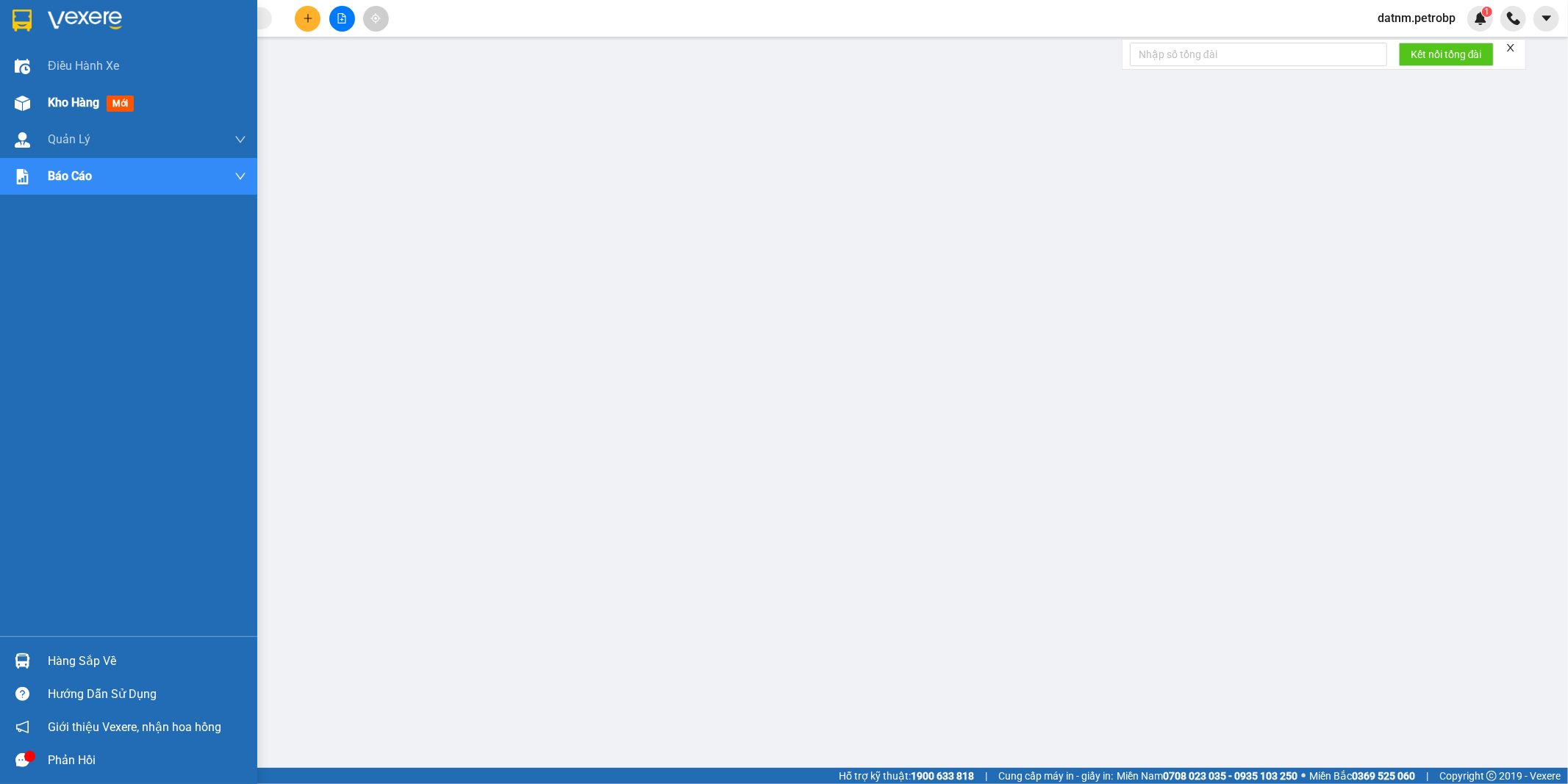
click at [57, 97] on span "Kho hàng" at bounding box center [73, 102] width 51 height 14
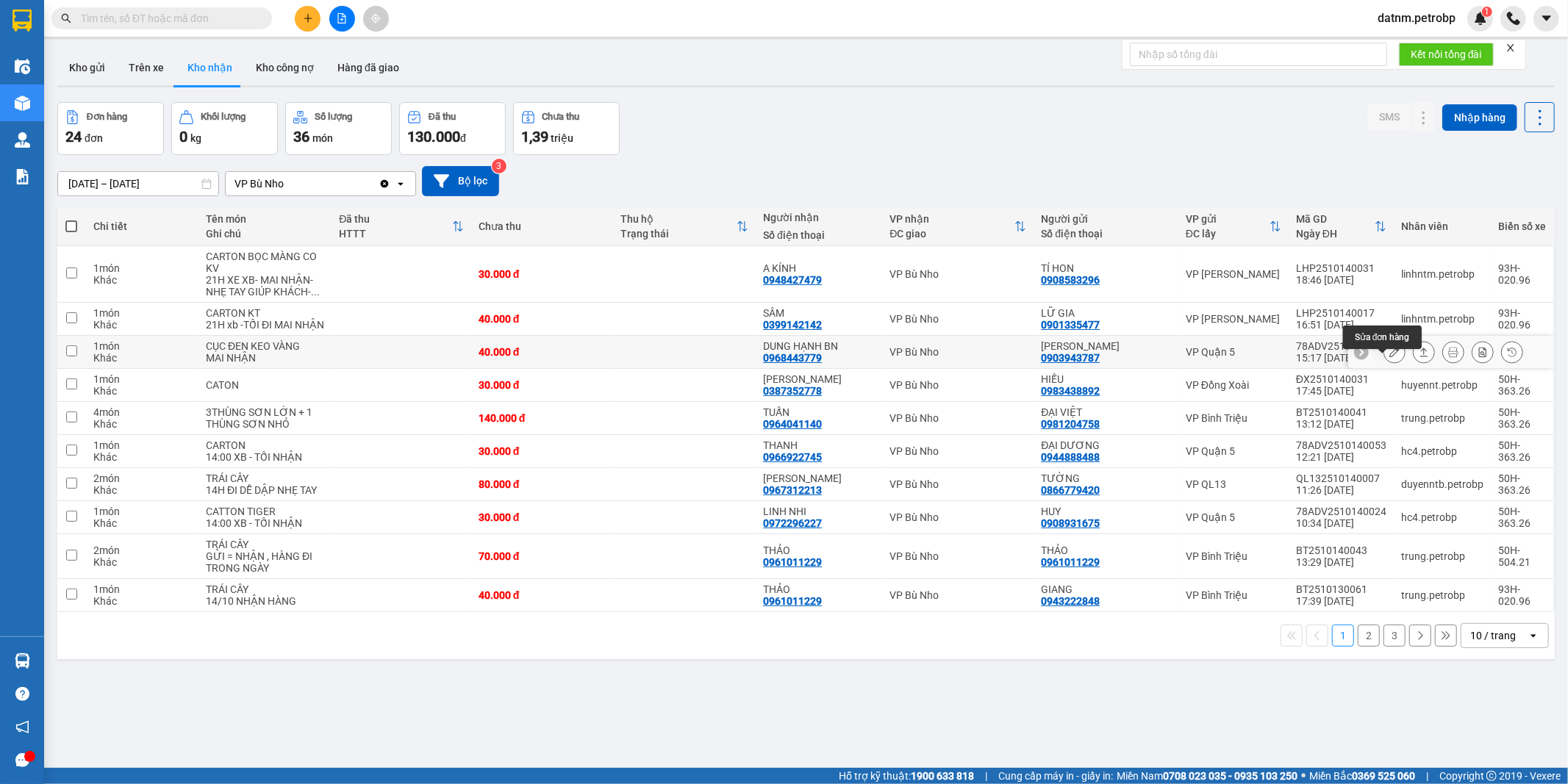
click at [1389, 357] on icon at bounding box center [1394, 351] width 10 height 10
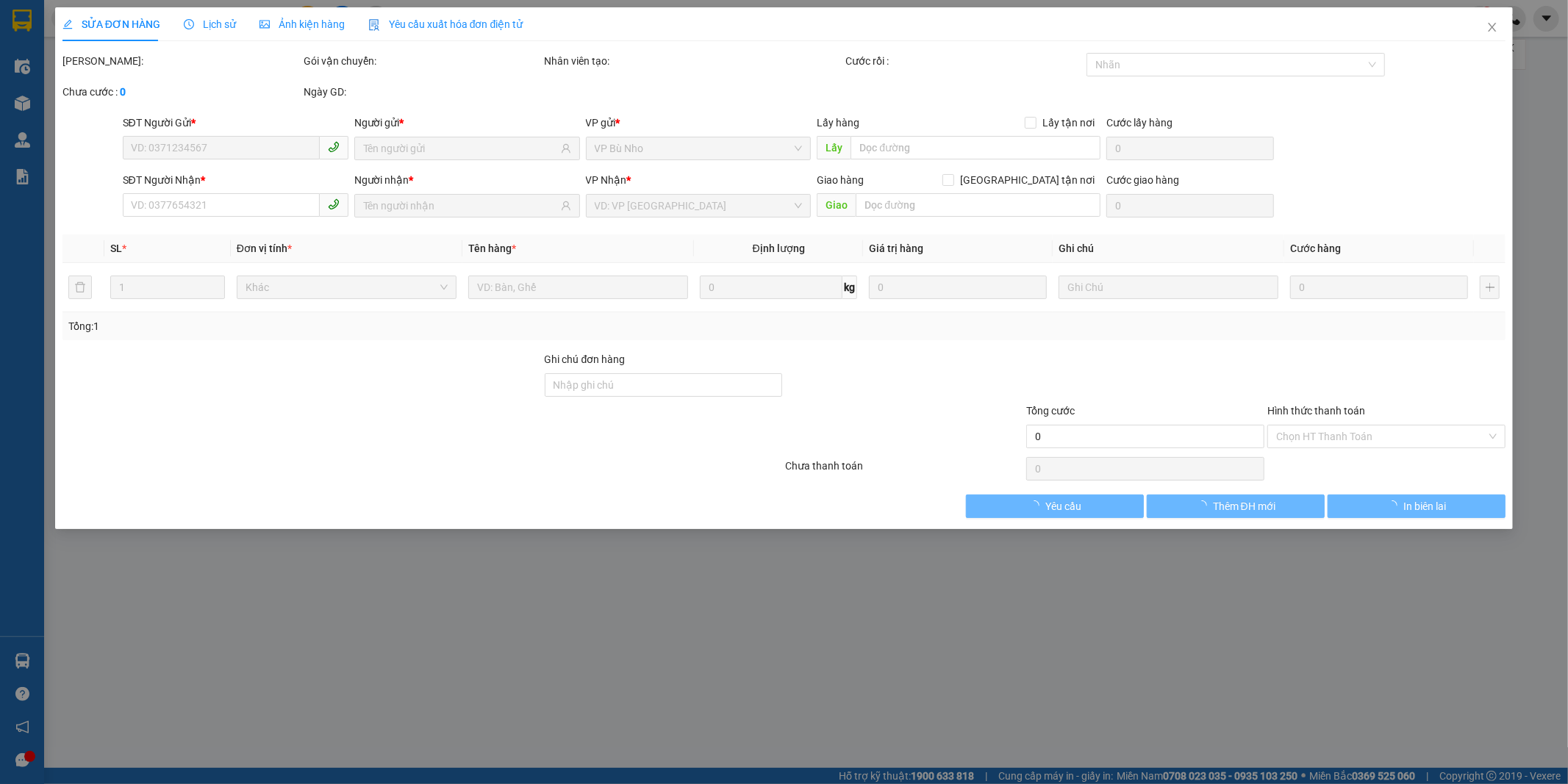
type input "0903943787"
type input "CẨM THUẬN"
type input "0968443779"
type input "DUNG HẠNH BN"
type input "40.000"
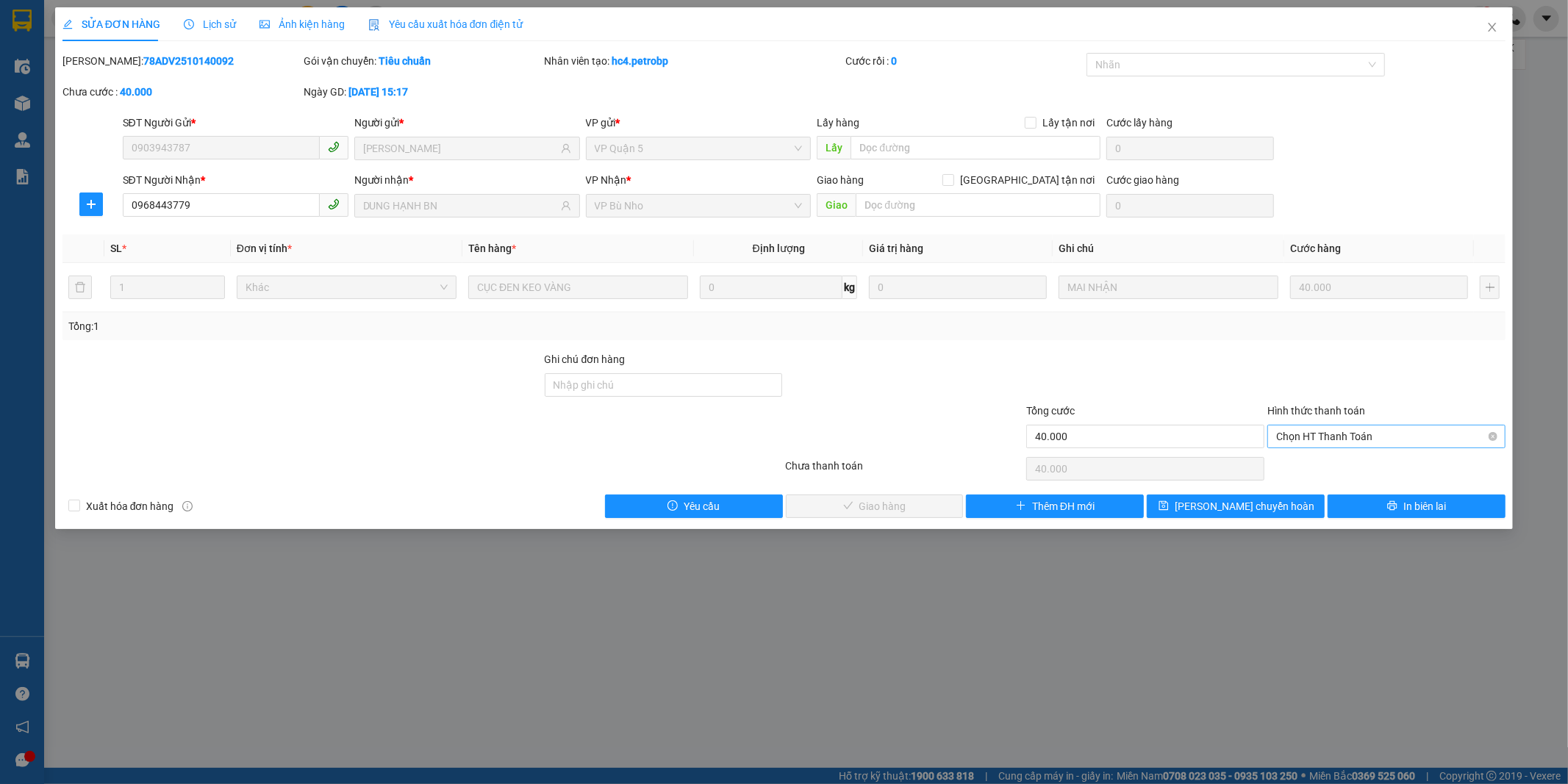
click at [1318, 437] on span "Chọn HT Thanh Toán" at bounding box center [1386, 436] width 221 height 22
click at [1318, 464] on div "Tại văn phòng" at bounding box center [1386, 466] width 221 height 16
type input "0"
click at [882, 508] on span "Giao hàng" at bounding box center [883, 506] width 47 height 16
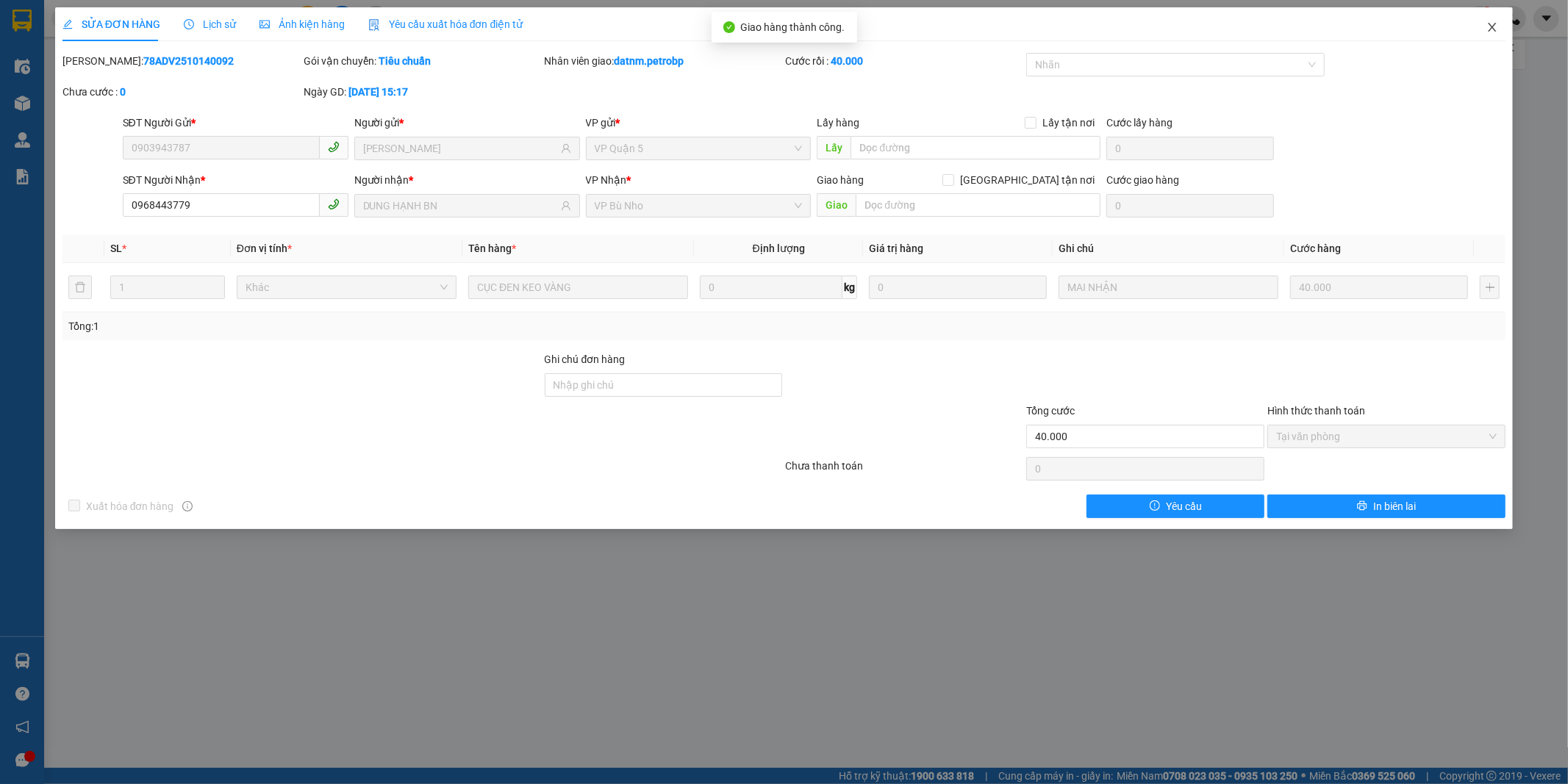
click at [1489, 25] on icon "close" at bounding box center [1491, 26] width 12 height 12
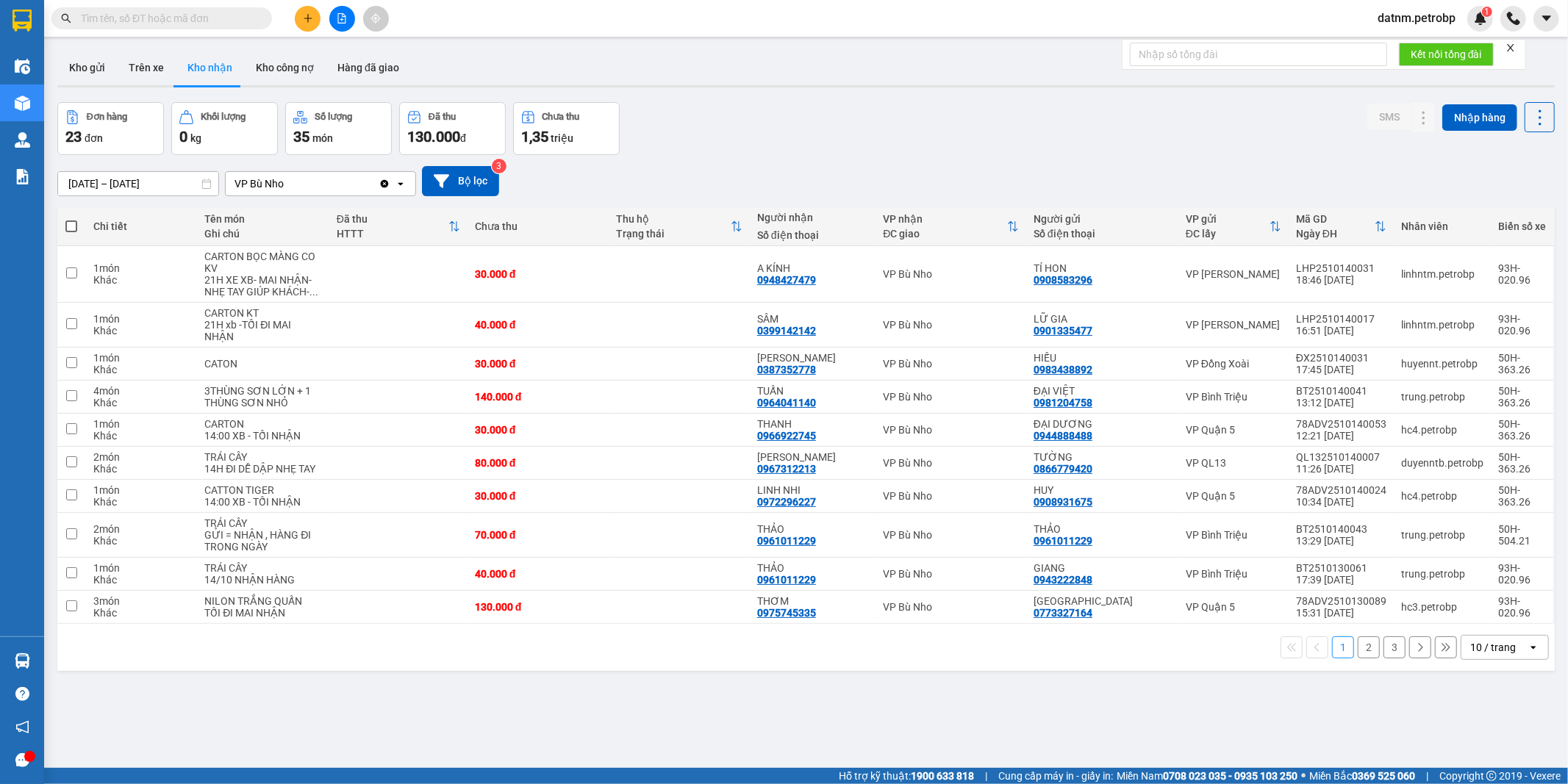
click at [1362, 654] on button "2" at bounding box center [1368, 647] width 22 height 22
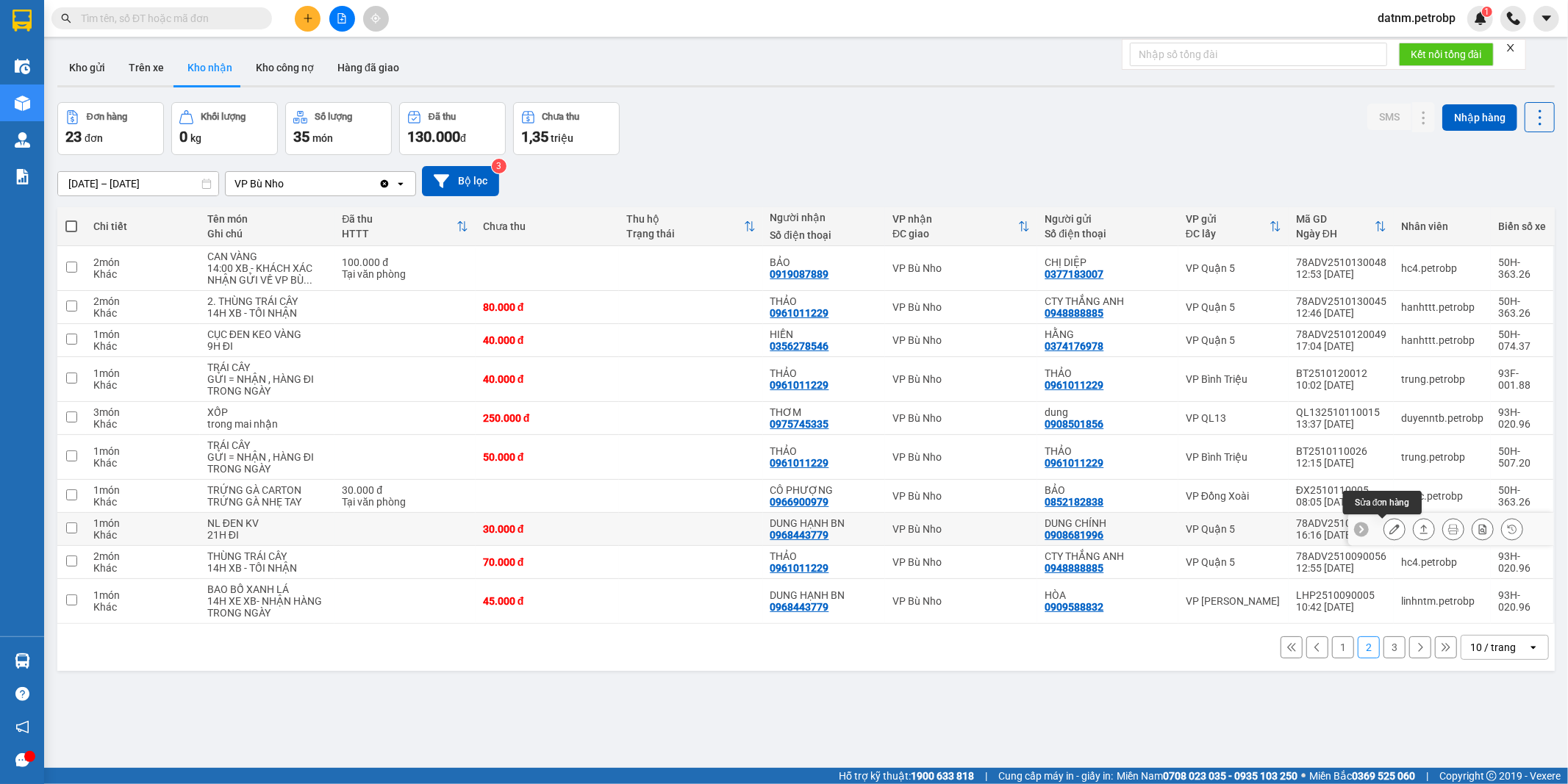
click at [1389, 531] on icon at bounding box center [1394, 528] width 10 height 10
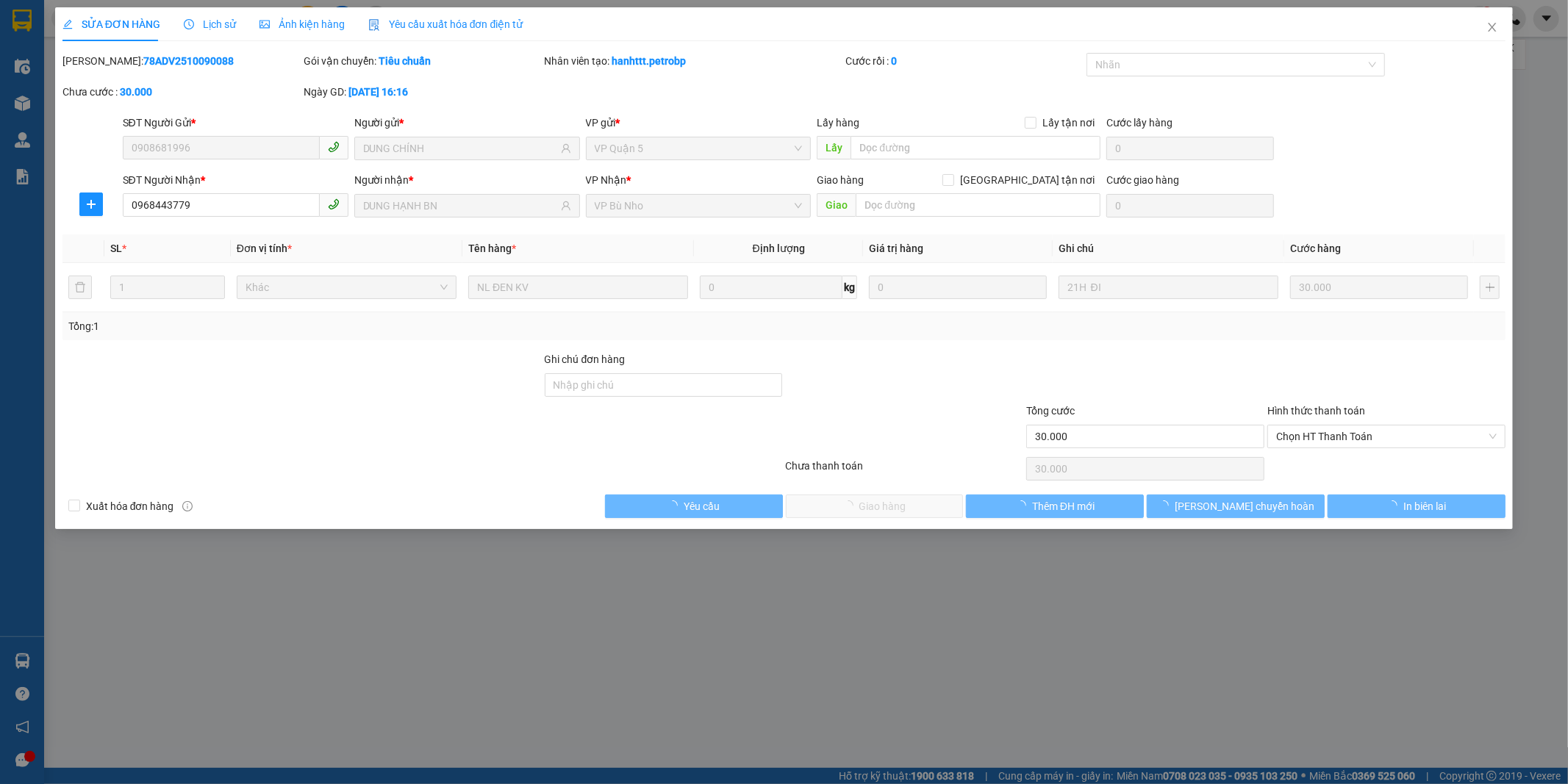
type input "0908681996"
type input "DUNG CHÍNH"
type input "0968443779"
type input "DUNG HẠNH BN"
type input "30.000"
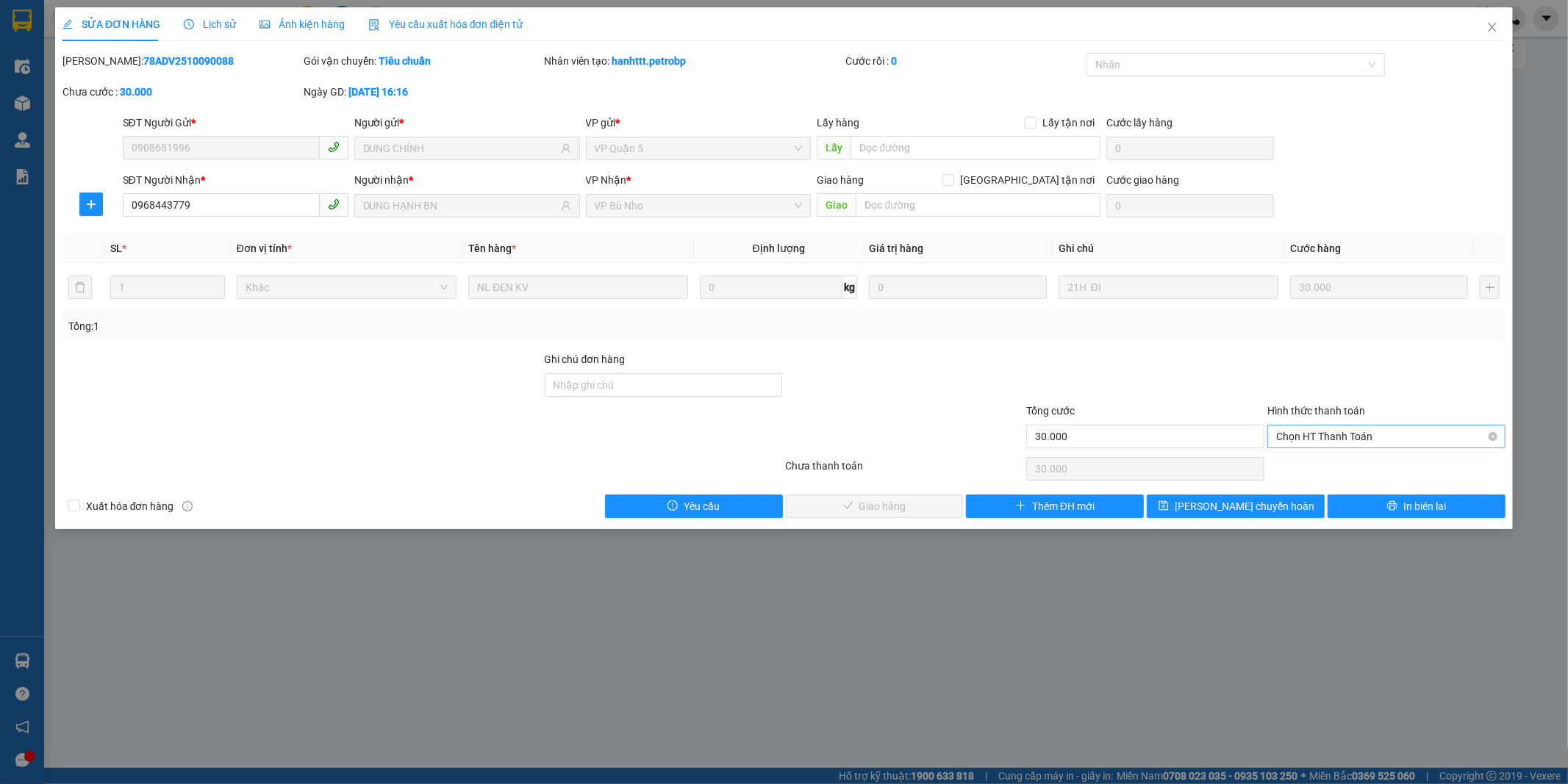
click at [1356, 437] on span "Chọn HT Thanh Toán" at bounding box center [1386, 436] width 221 height 22
click at [1353, 467] on div "Tại văn phòng" at bounding box center [1386, 466] width 221 height 16
type input "0"
click at [907, 497] on button "Giao hàng" at bounding box center [874, 506] width 178 height 24
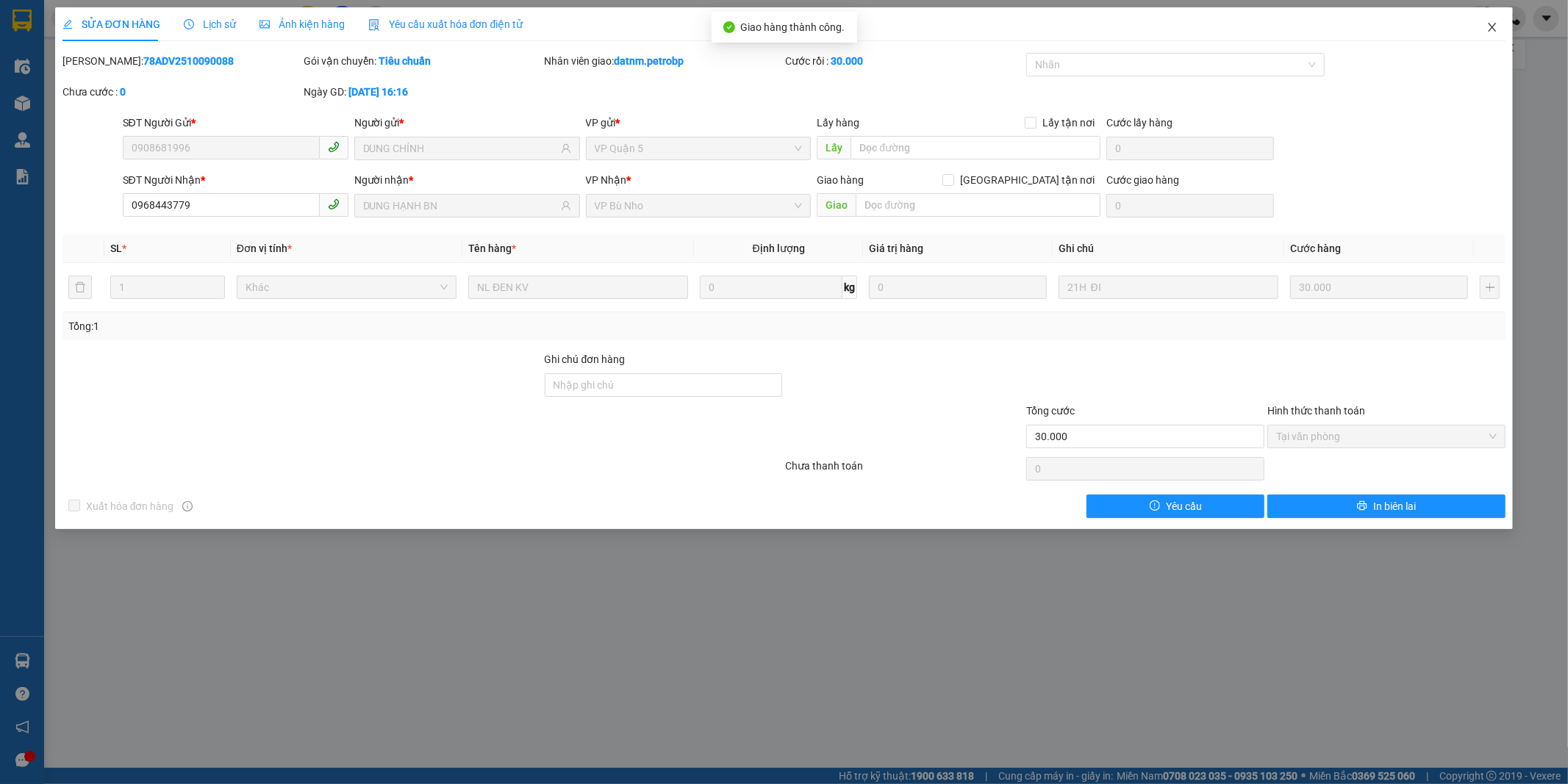
click at [1488, 24] on icon "close" at bounding box center [1491, 26] width 12 height 12
click at [1488, 24] on div "1" at bounding box center [1480, 18] width 26 height 26
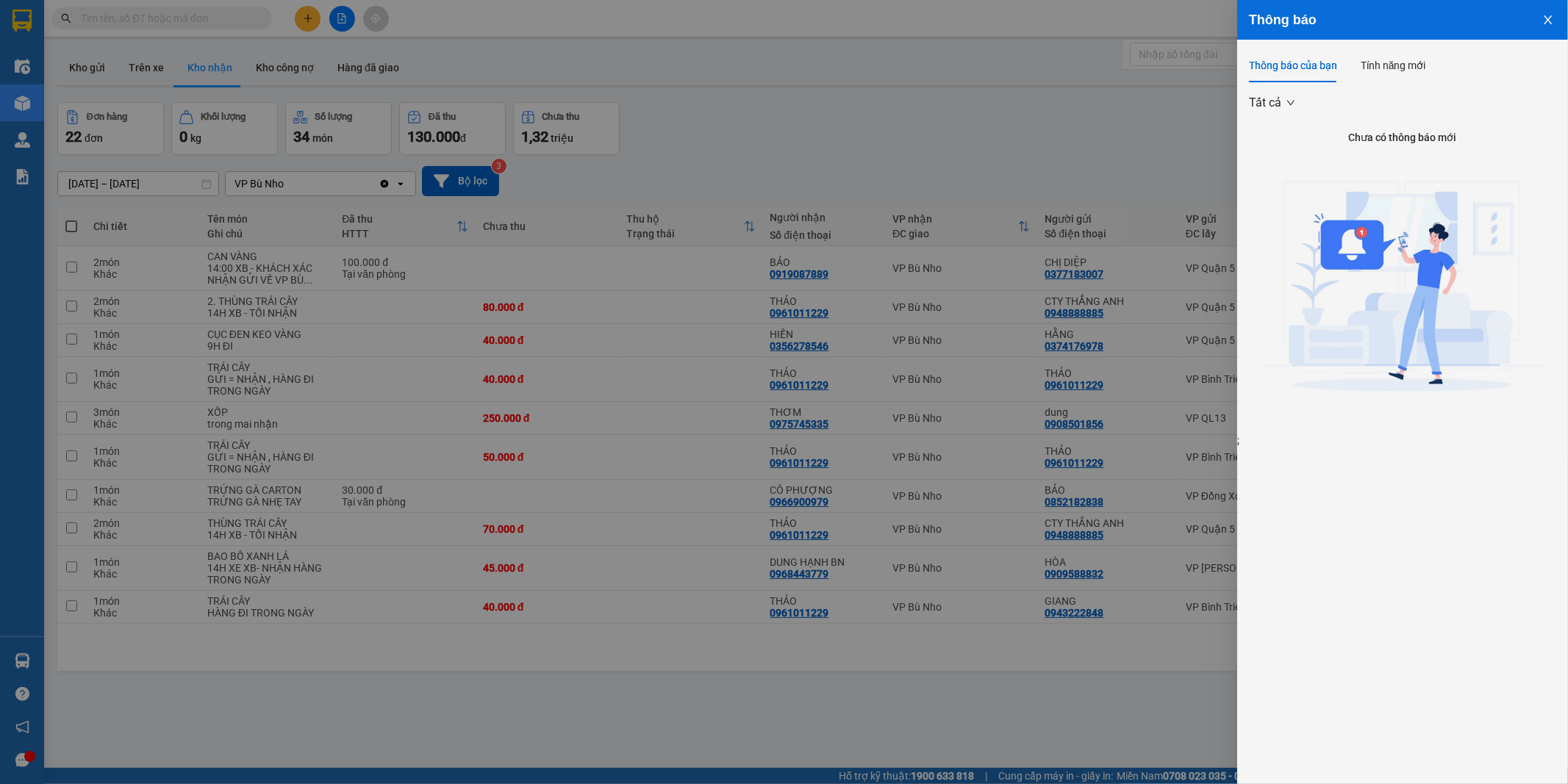
click at [1549, 13] on button "Close" at bounding box center [1548, 18] width 40 height 37
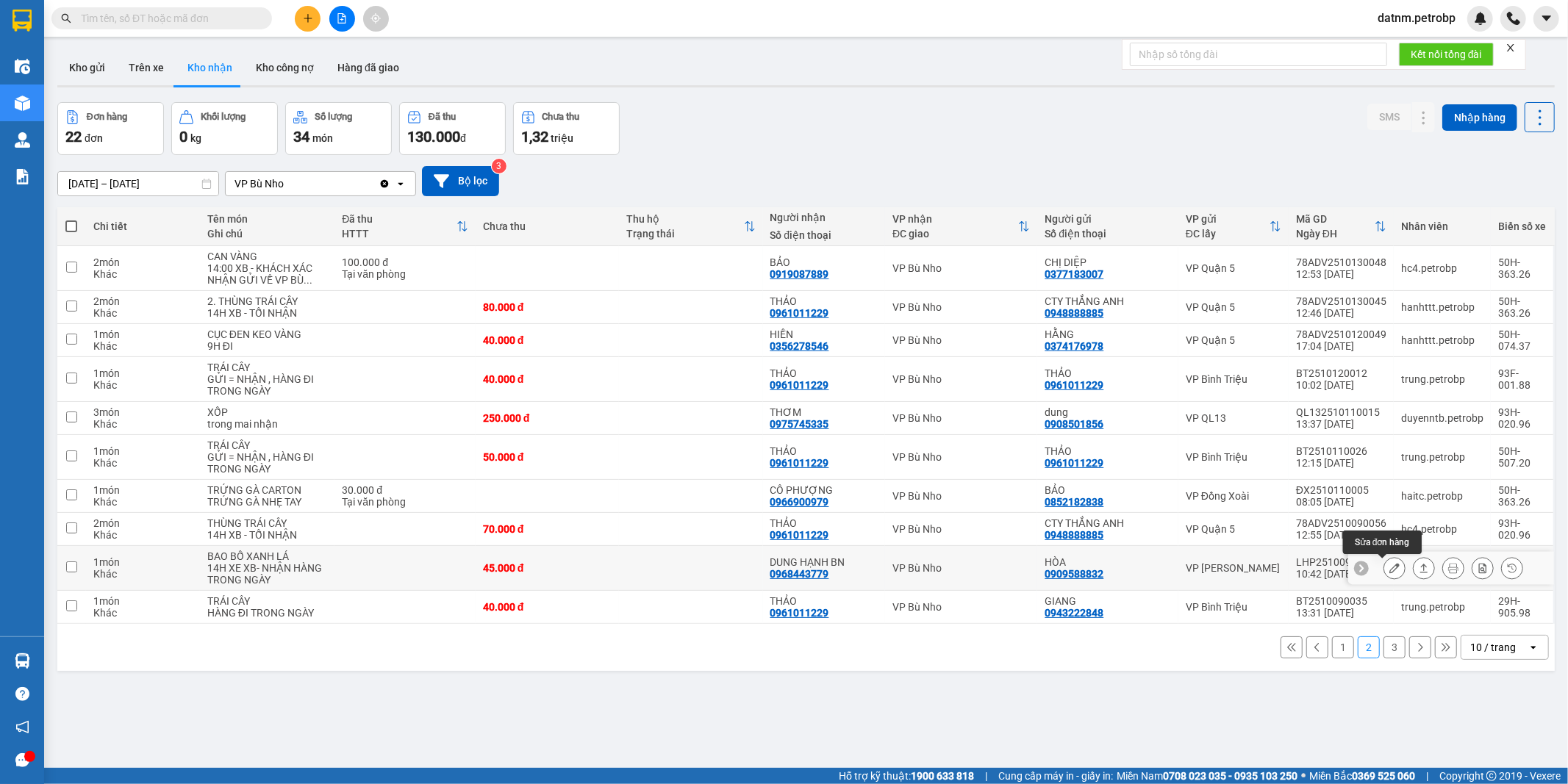
click at [1389, 569] on icon at bounding box center [1394, 567] width 10 height 10
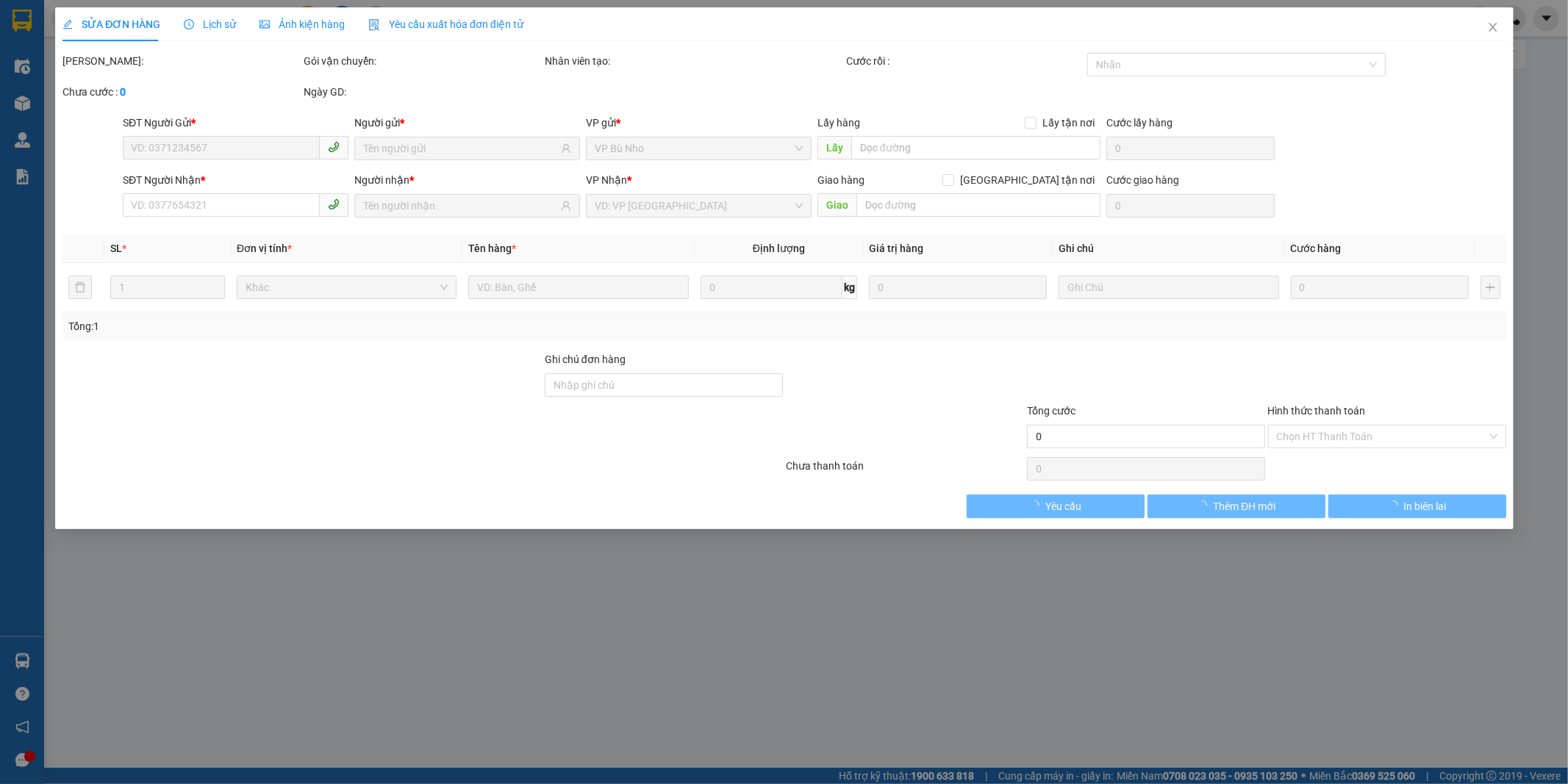
type input "0909588832"
type input "HÒA"
type input "0968443779"
type input "DUNG HẠNH BN"
type input "45.000"
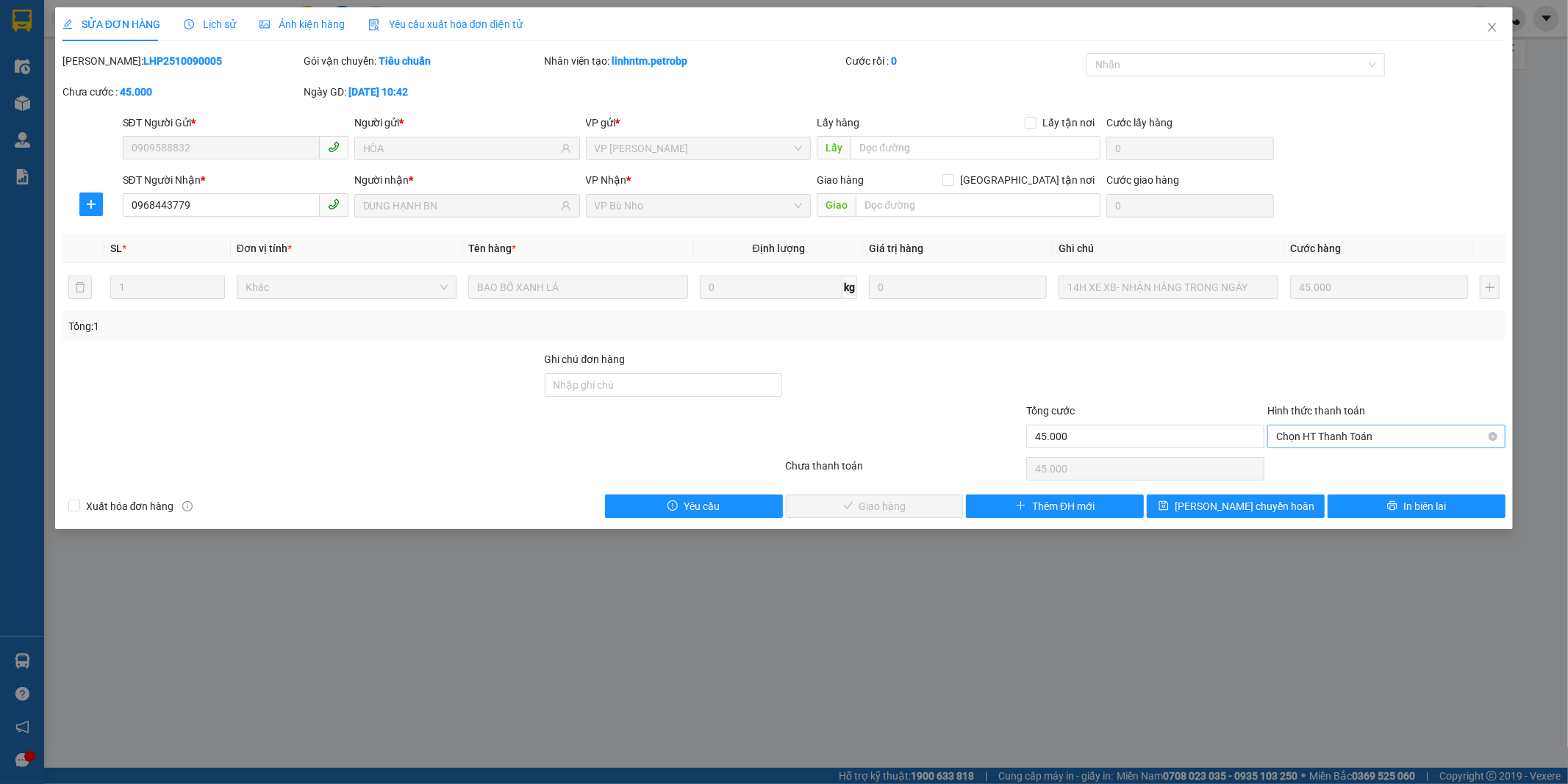
click at [1363, 435] on span "Chọn HT Thanh Toán" at bounding box center [1386, 436] width 221 height 22
click at [1347, 469] on div "Tại văn phòng" at bounding box center [1386, 466] width 221 height 16
type input "0"
click at [926, 505] on button "Giao hàng" at bounding box center [874, 506] width 178 height 24
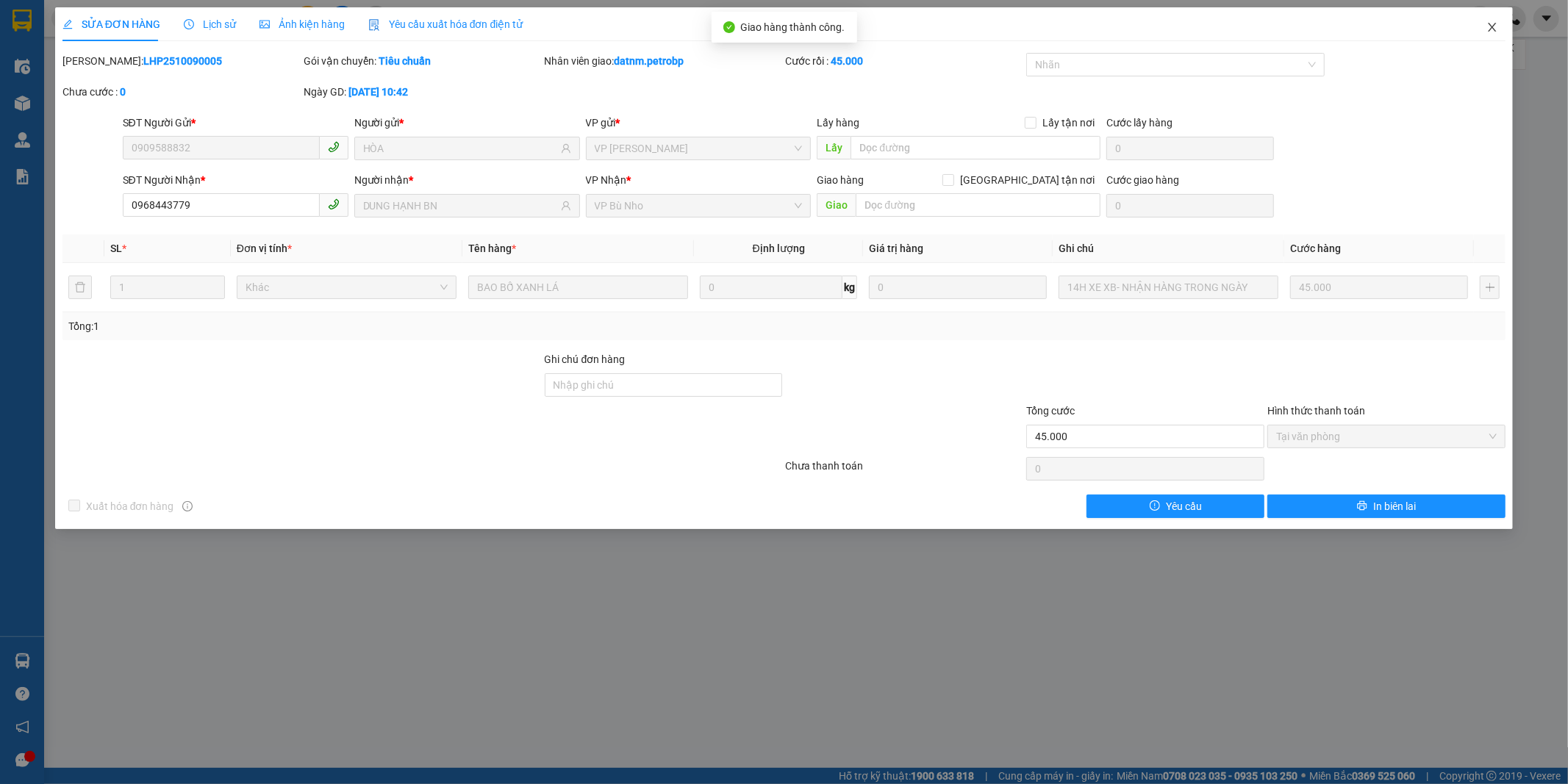
click at [1493, 25] on icon "close" at bounding box center [1491, 26] width 12 height 12
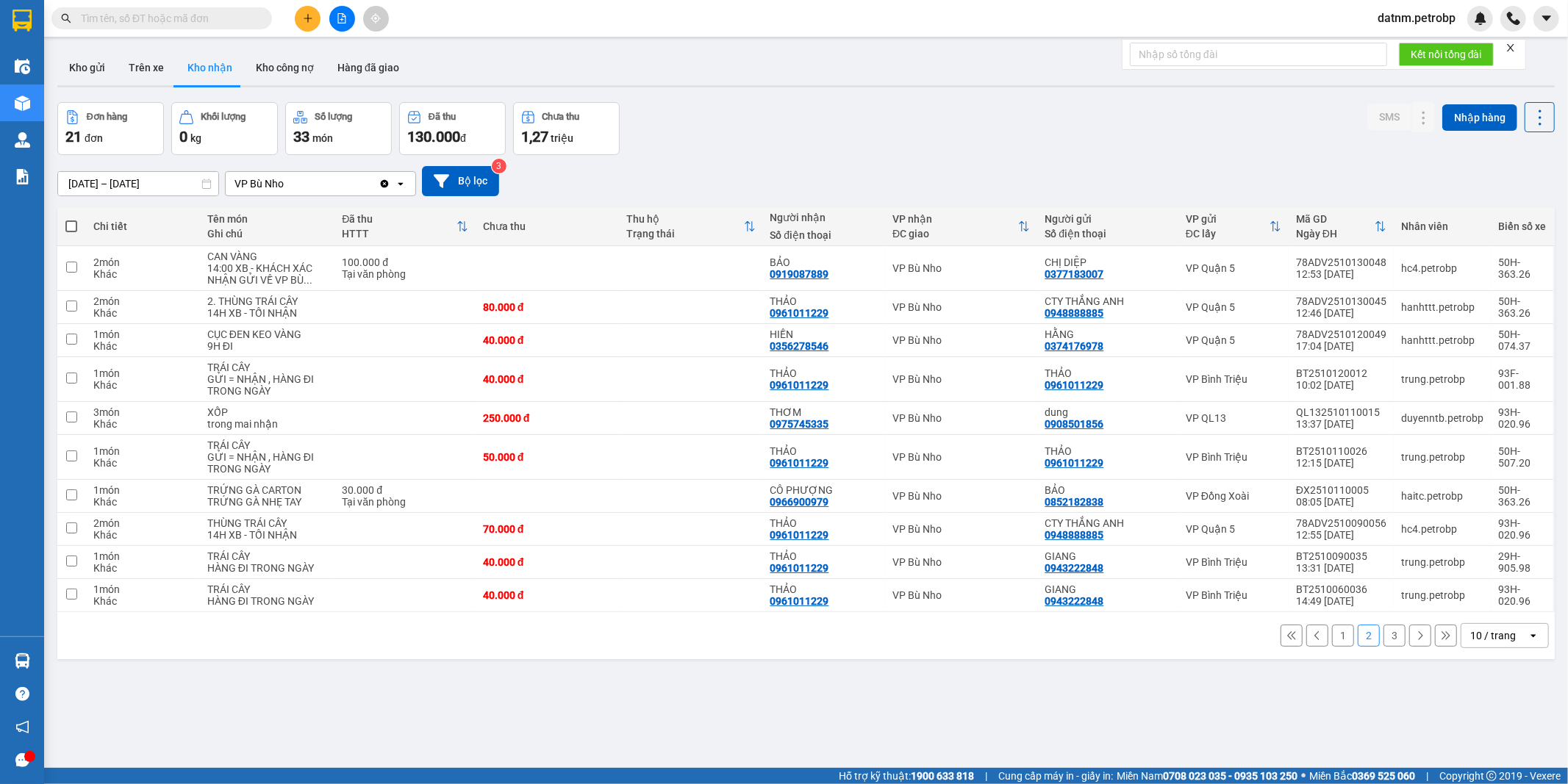
click at [1332, 628] on button "1" at bounding box center [1343, 635] width 22 height 22
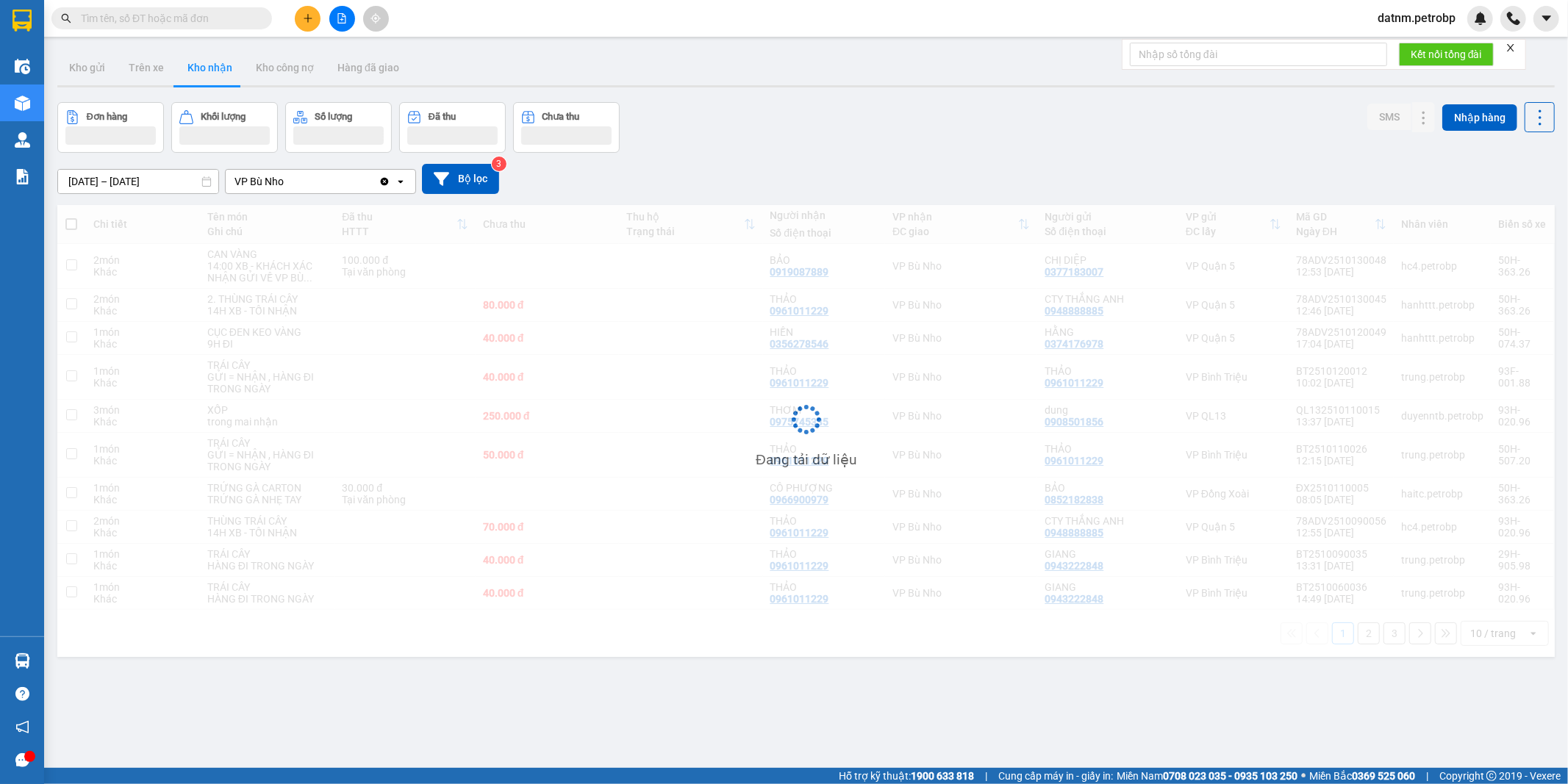
click at [1323, 628] on div "Chi tiết Tên món Ghi chú Đã thu HTTT Chưa thu Thu hộ Trạng thái Người nhận Số đ…" at bounding box center [805, 431] width 1497 height 452
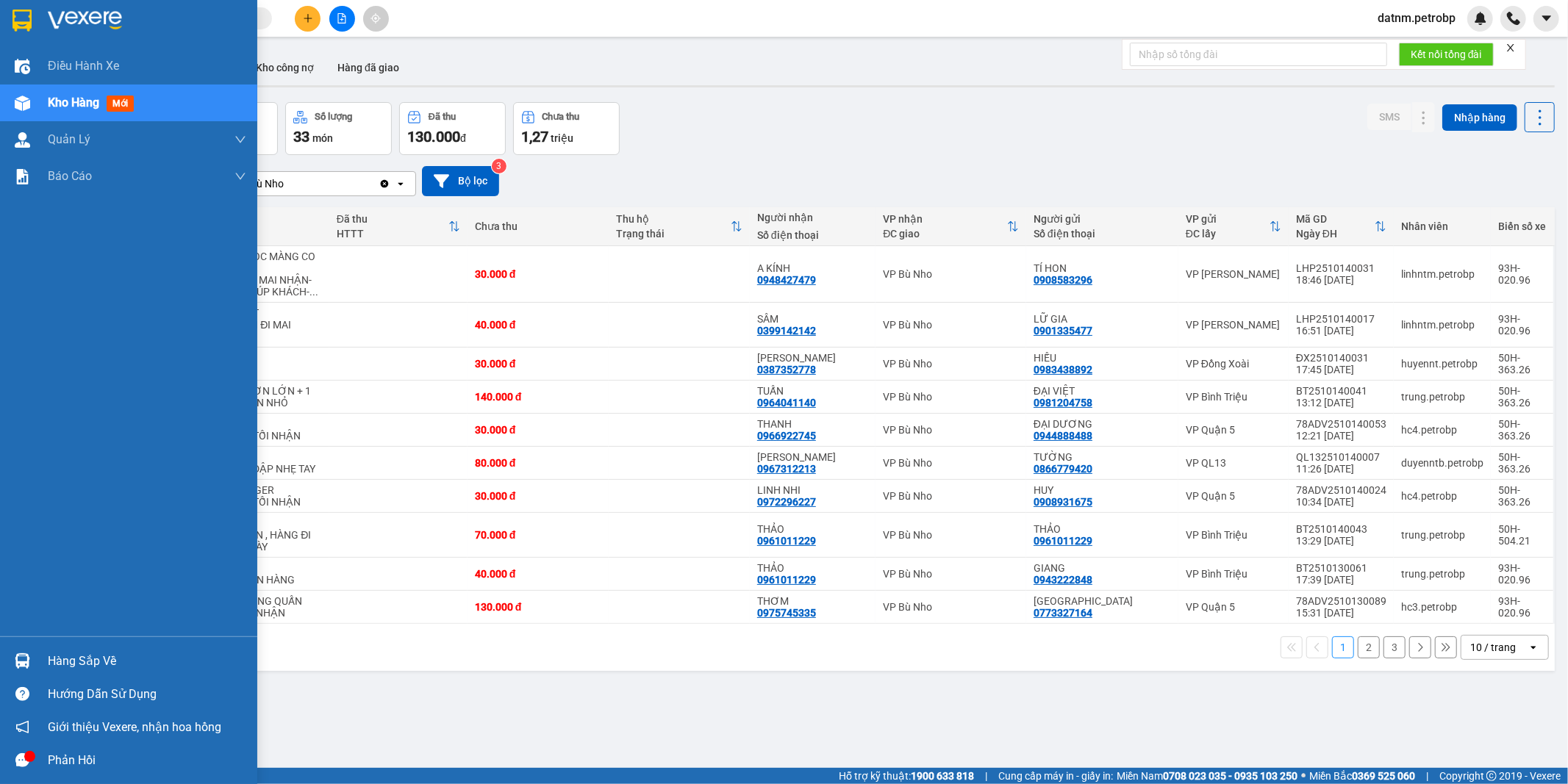
click at [94, 655] on div "Hàng sắp về" at bounding box center [147, 661] width 199 height 22
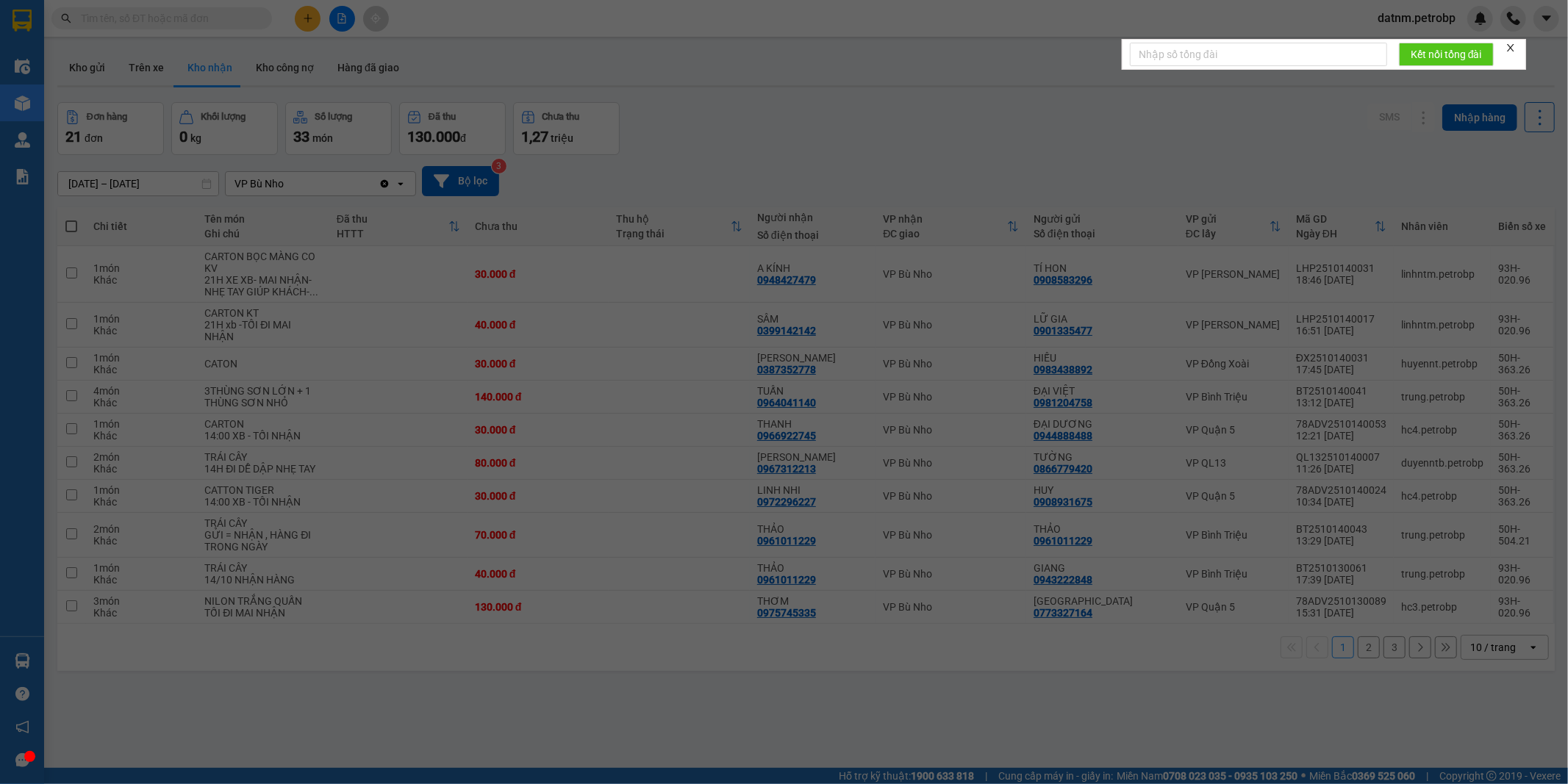
click at [44, 655] on div "Điều hành xe Kho hàng mới Quản [PERSON_NAME] lý chuyến Quản lý khách hàng Quản …" at bounding box center [22, 392] width 44 height 784
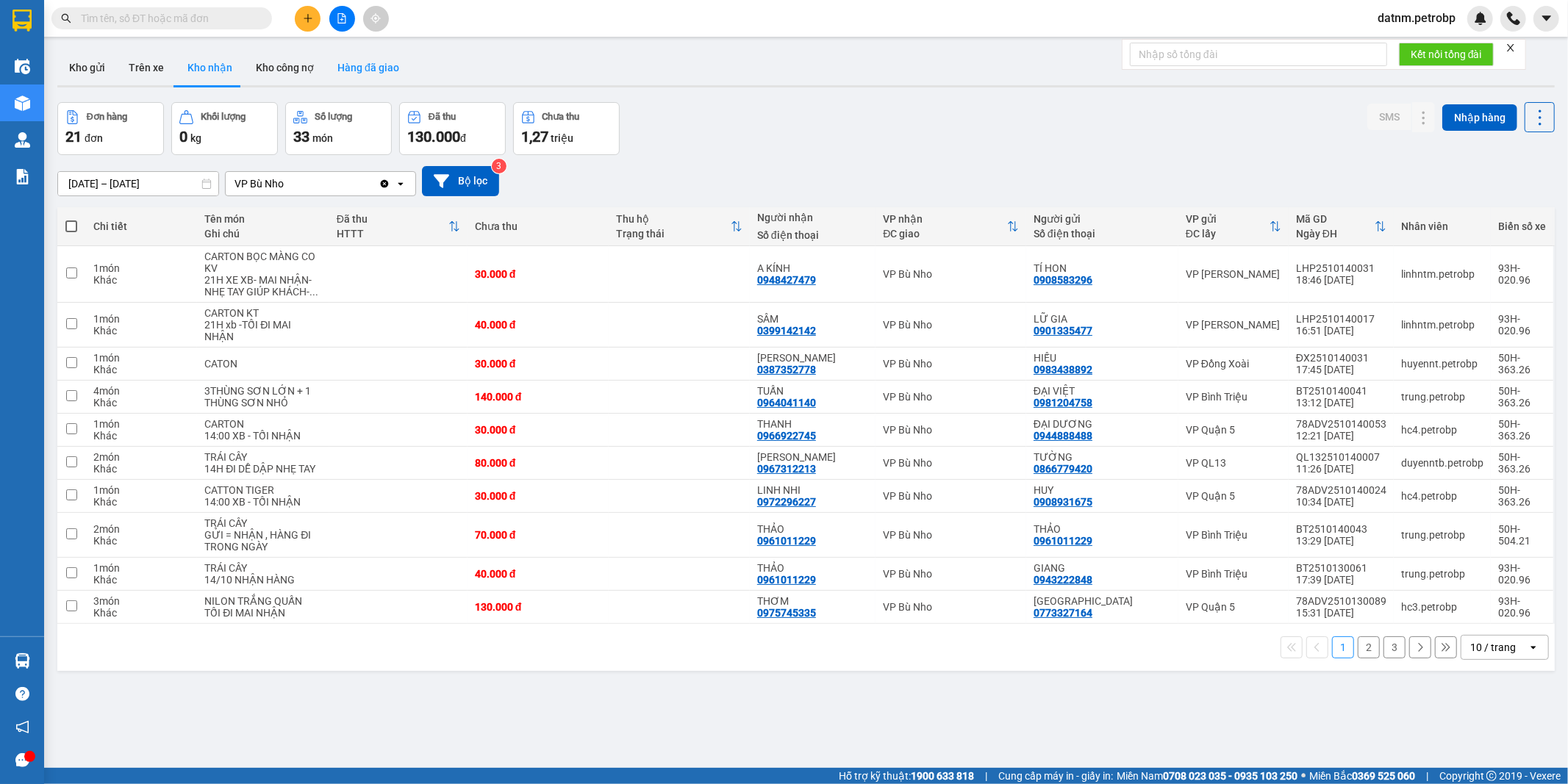
click at [358, 68] on button "Hàng đã giao" at bounding box center [368, 67] width 85 height 36
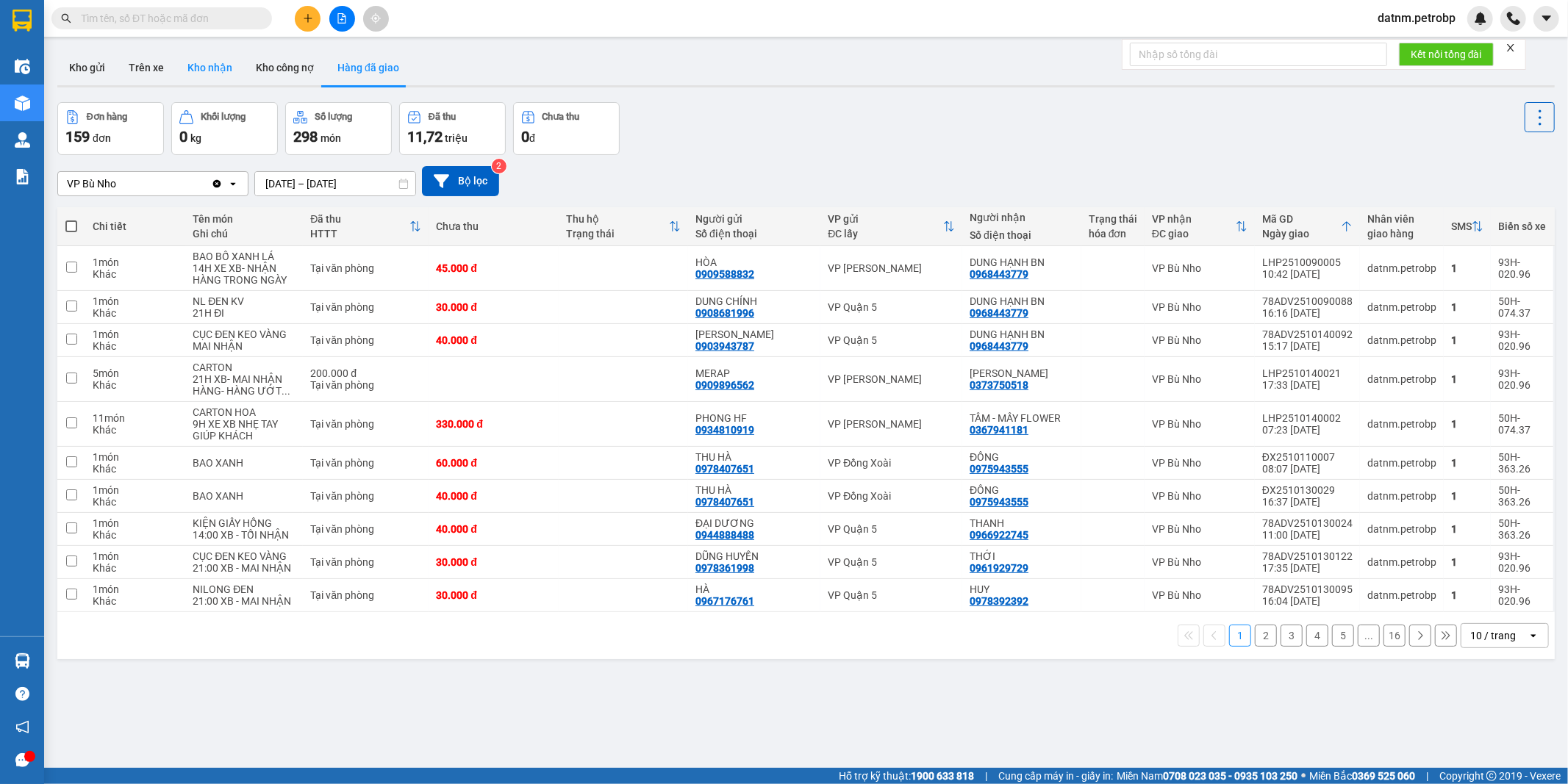
click at [196, 55] on button "Kho nhận" at bounding box center [210, 67] width 68 height 36
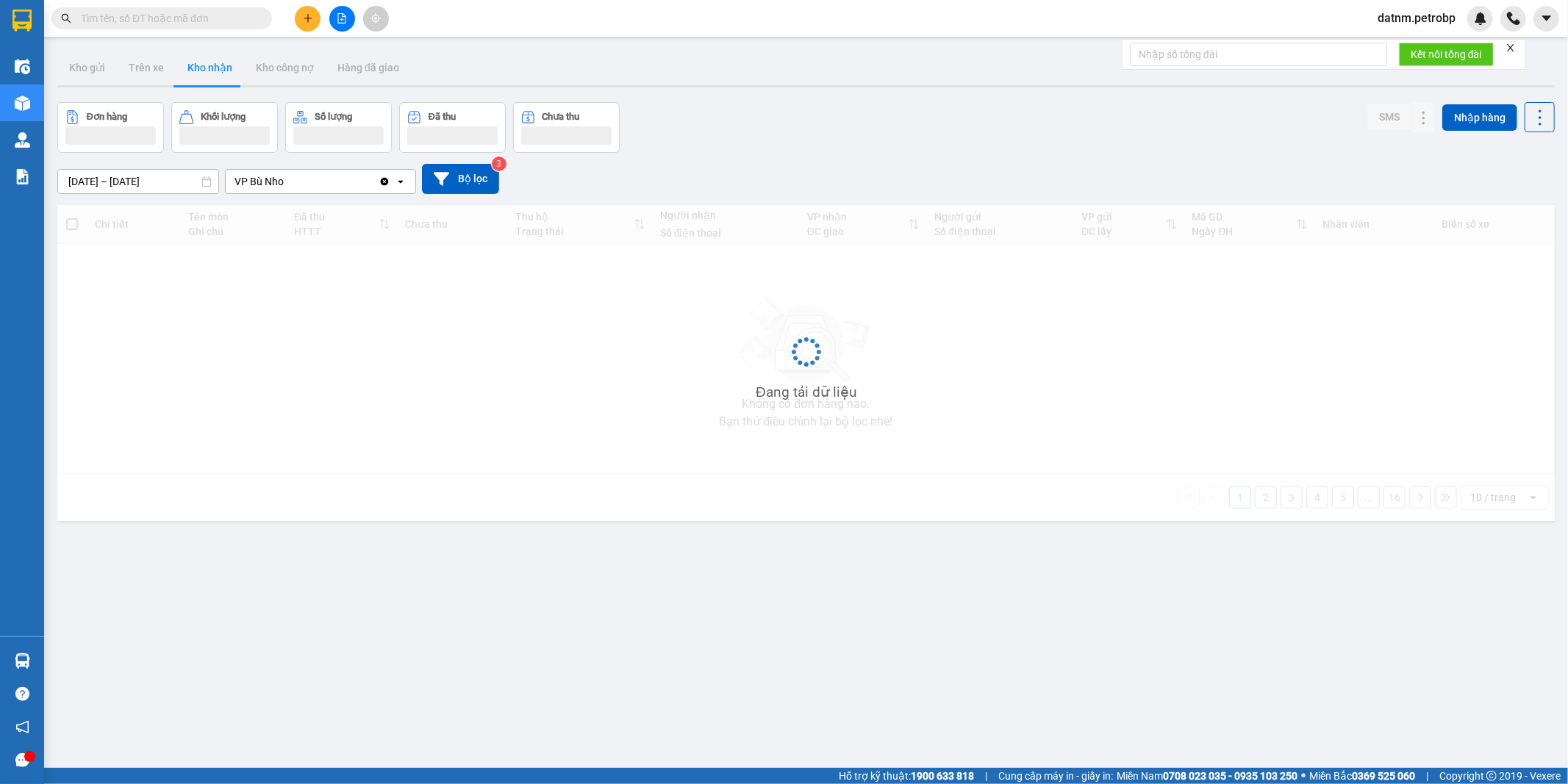
click at [196, 55] on button "Kho nhận" at bounding box center [210, 67] width 68 height 36
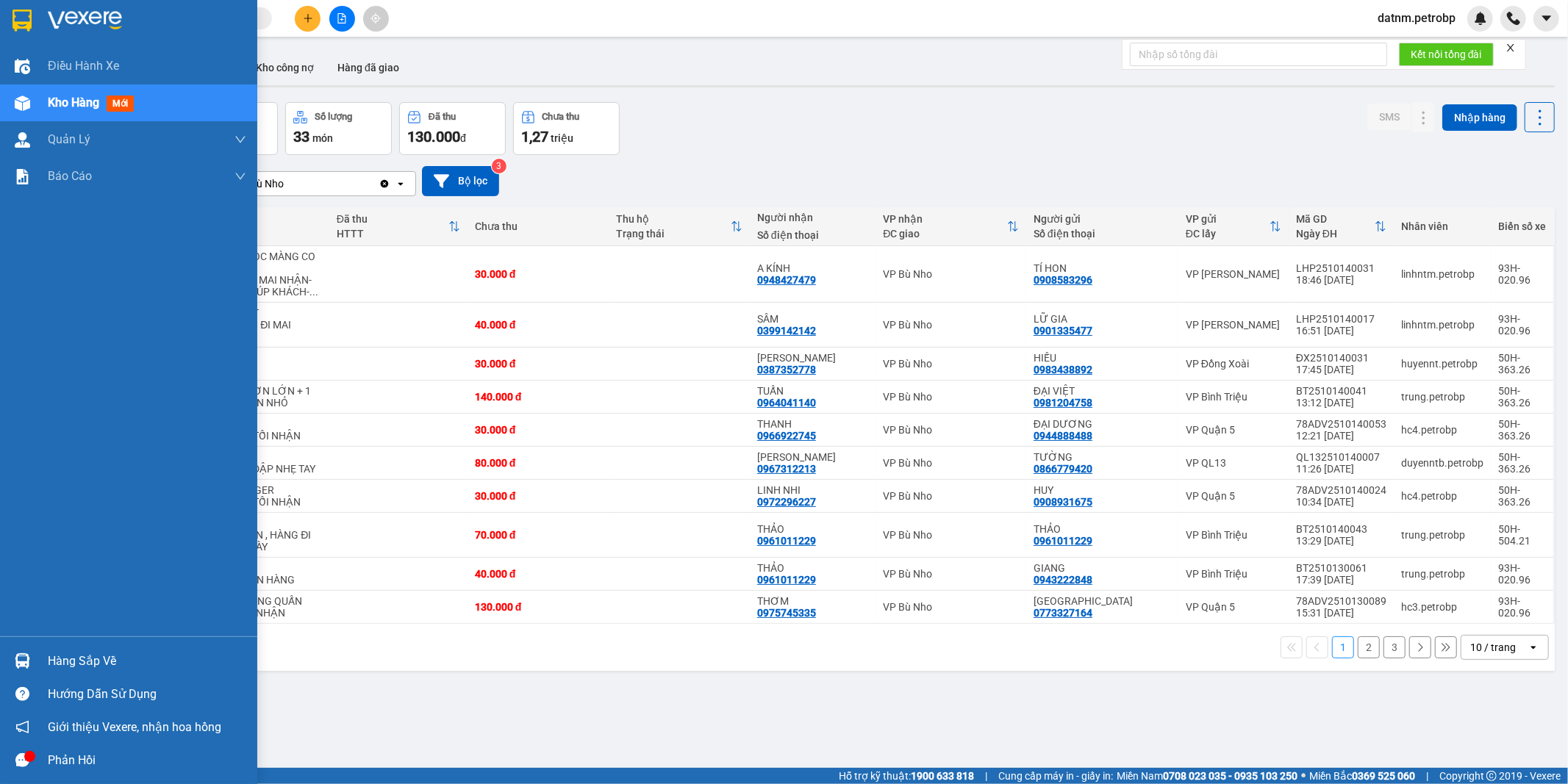
click at [64, 664] on div "Hàng sắp về" at bounding box center [147, 661] width 199 height 22
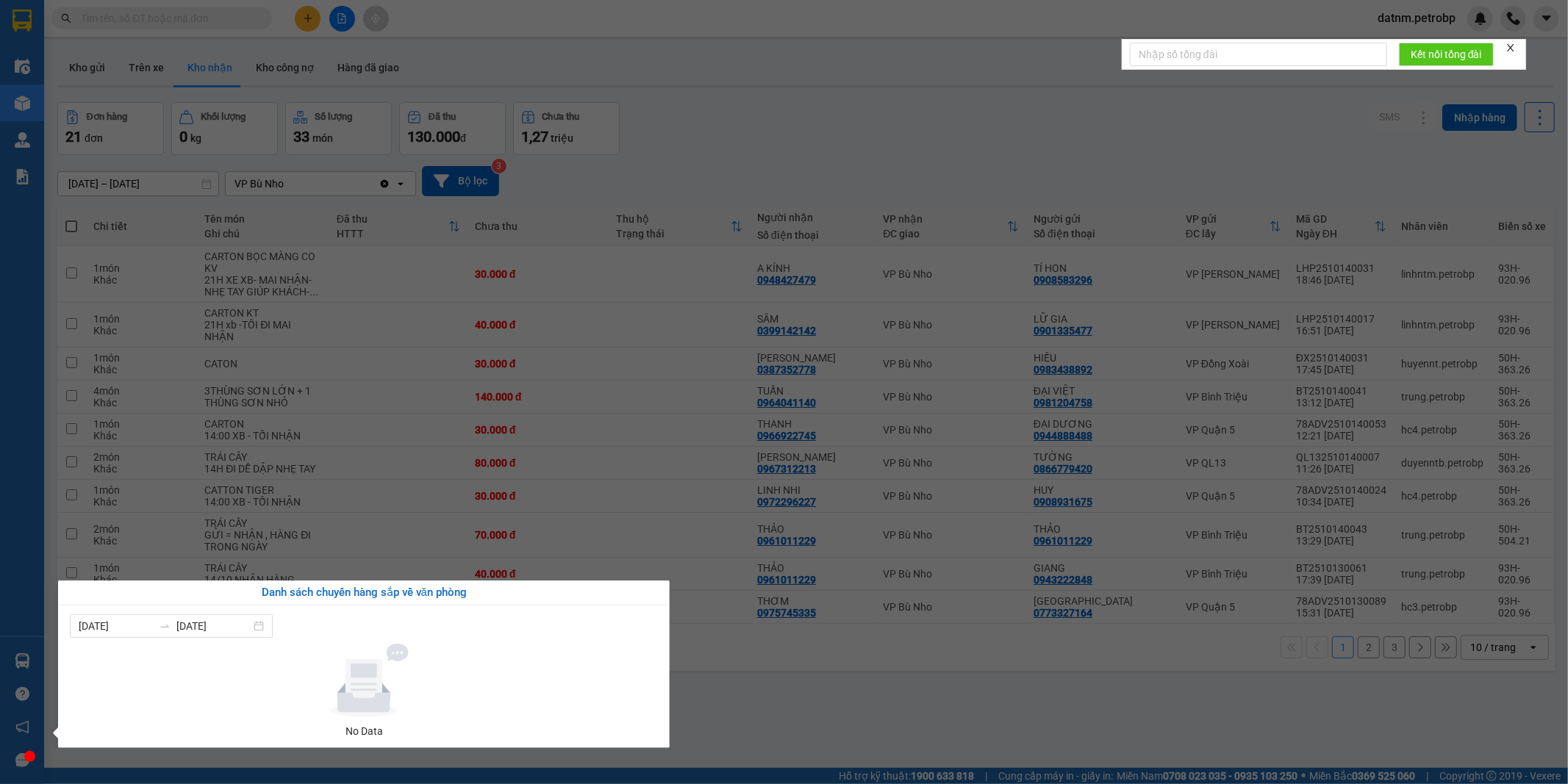
click at [846, 718] on section "Kết quả tìm kiếm ( 0 ) Bộ lọc Ngày tạo đơn gần nhất No Data datnm.petrobp Điều …" at bounding box center [784, 392] width 1568 height 784
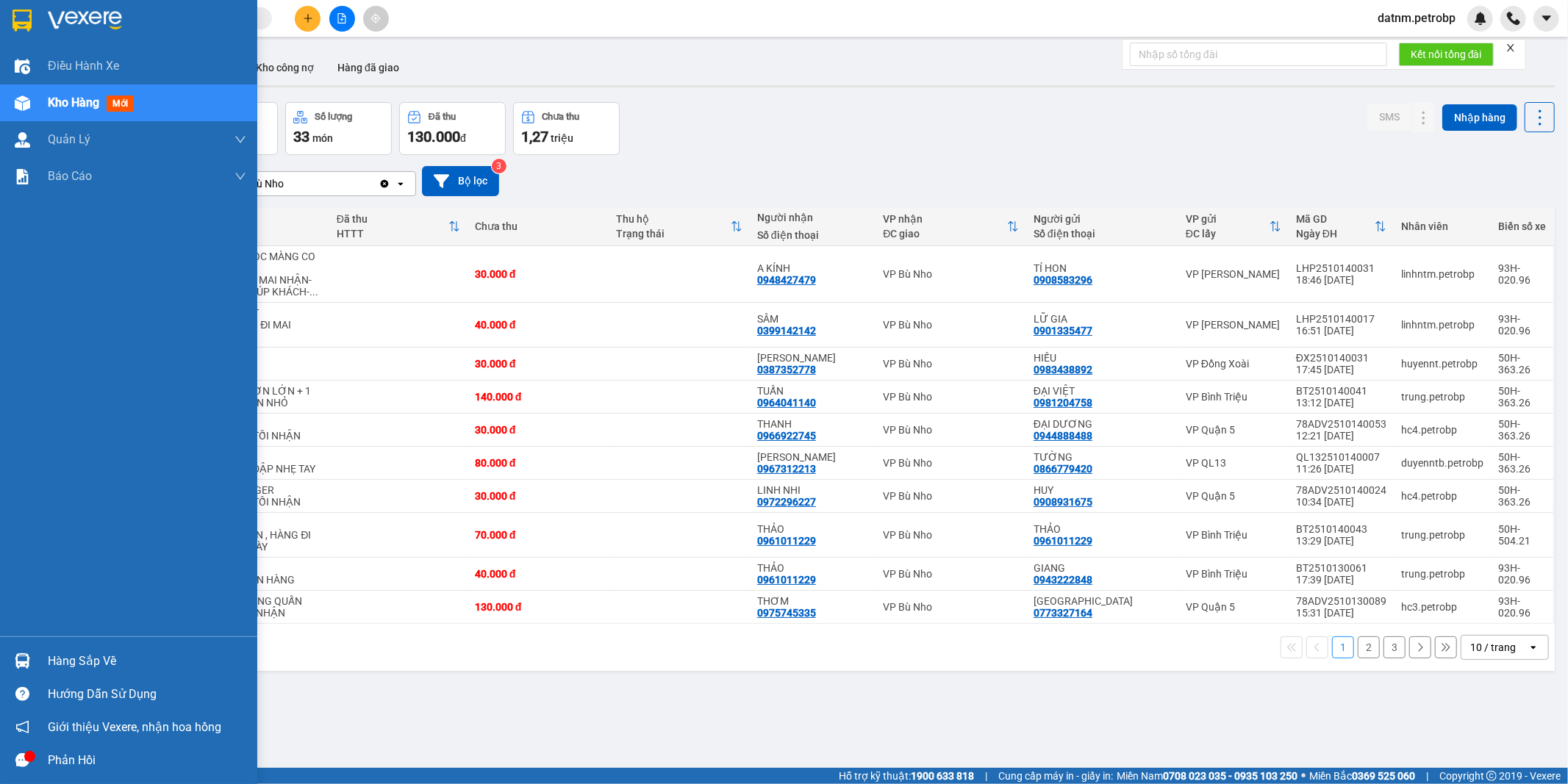
click at [63, 654] on div "Hàng sắp về" at bounding box center [147, 661] width 199 height 22
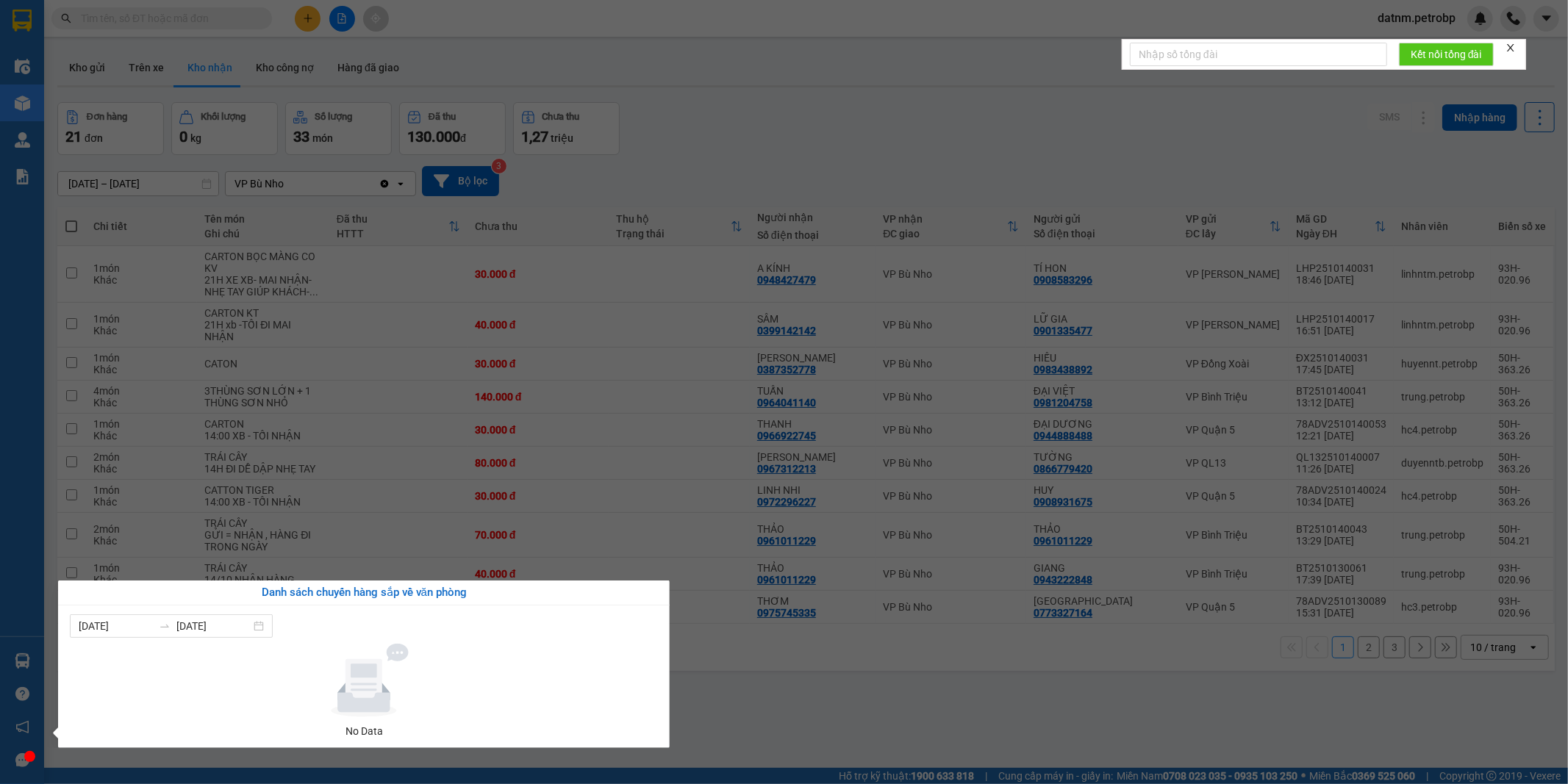
click at [841, 750] on section "Kết quả tìm kiếm ( 0 ) Bộ lọc Ngày tạo đơn gần nhất No Data datnm.petrobp Điều …" at bounding box center [784, 392] width 1568 height 784
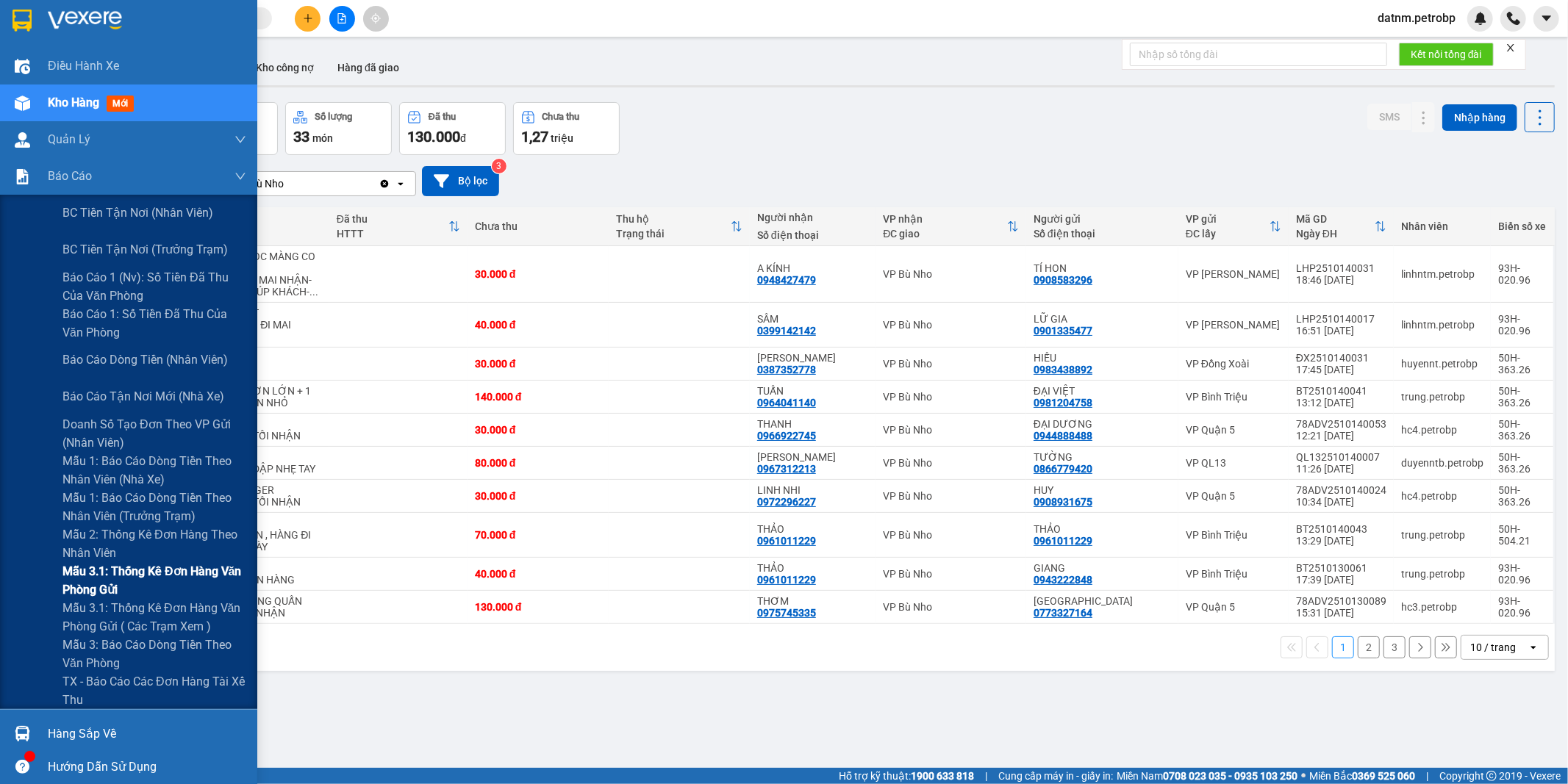
click at [104, 569] on span "Mẫu 3.1: Thống kê đơn hàng văn phòng gửi" at bounding box center [153, 580] width 183 height 36
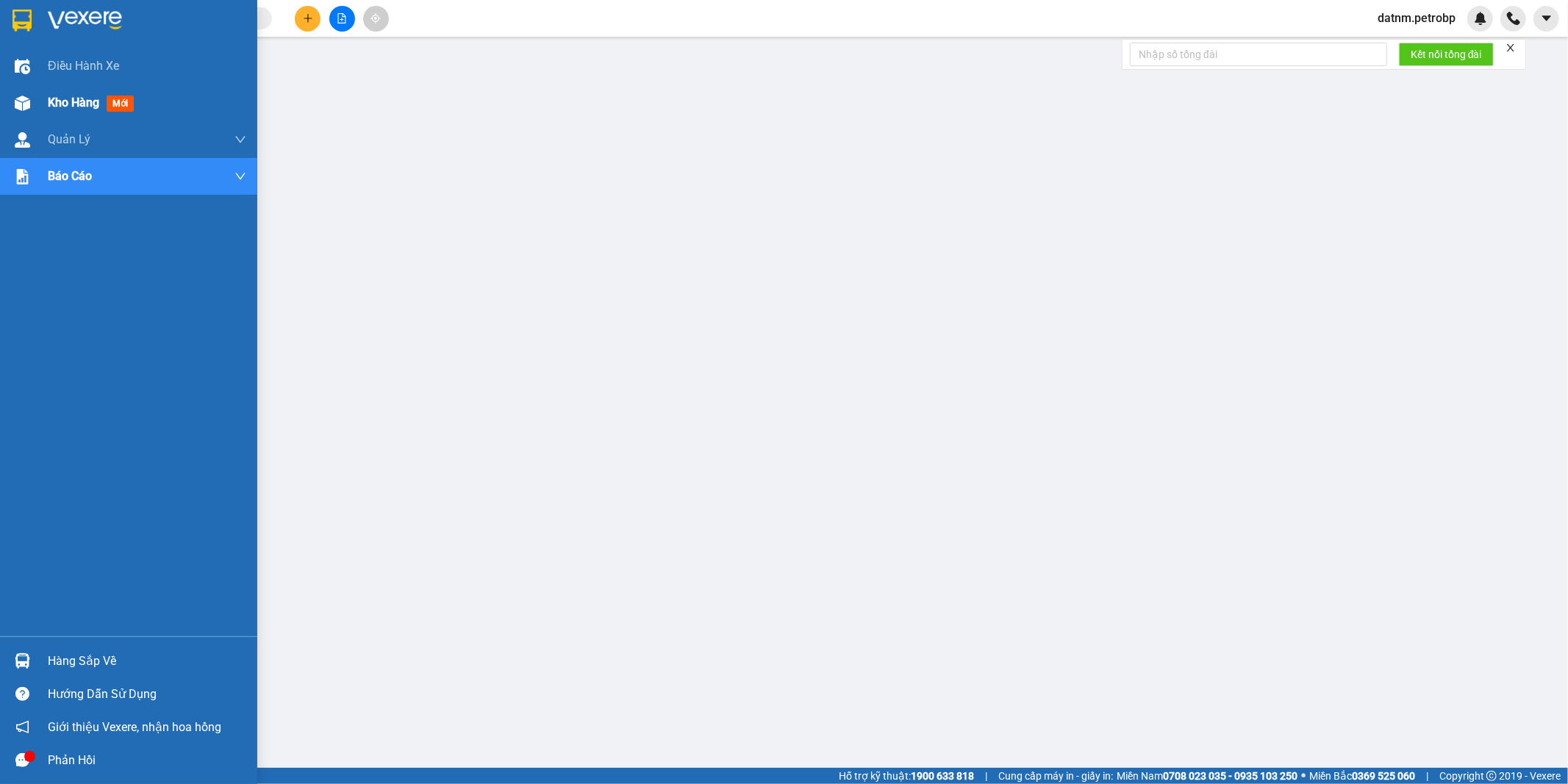
click at [69, 99] on span "Kho hàng" at bounding box center [73, 102] width 51 height 14
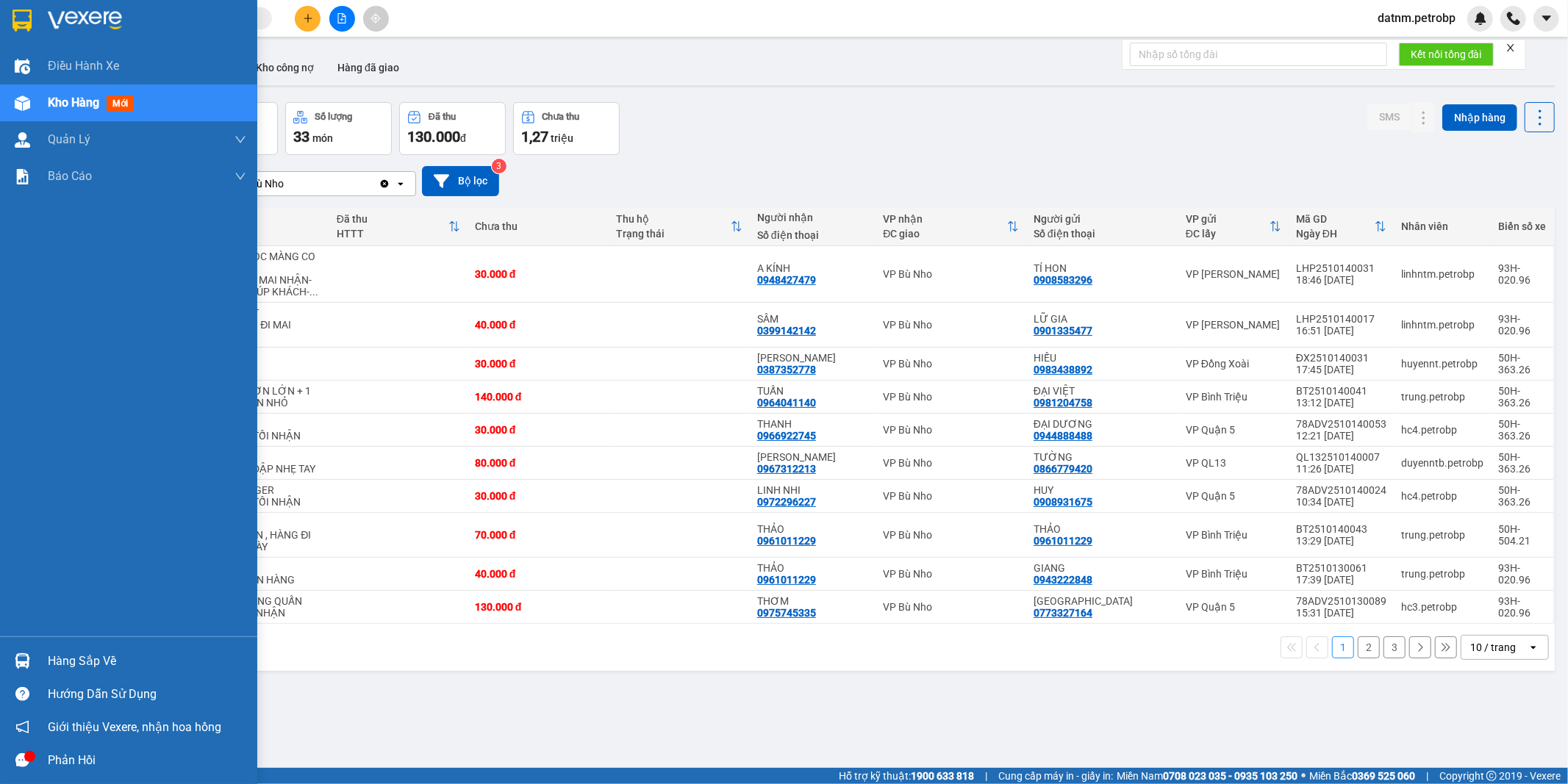
click at [82, 661] on div "Hàng sắp về" at bounding box center [147, 661] width 199 height 22
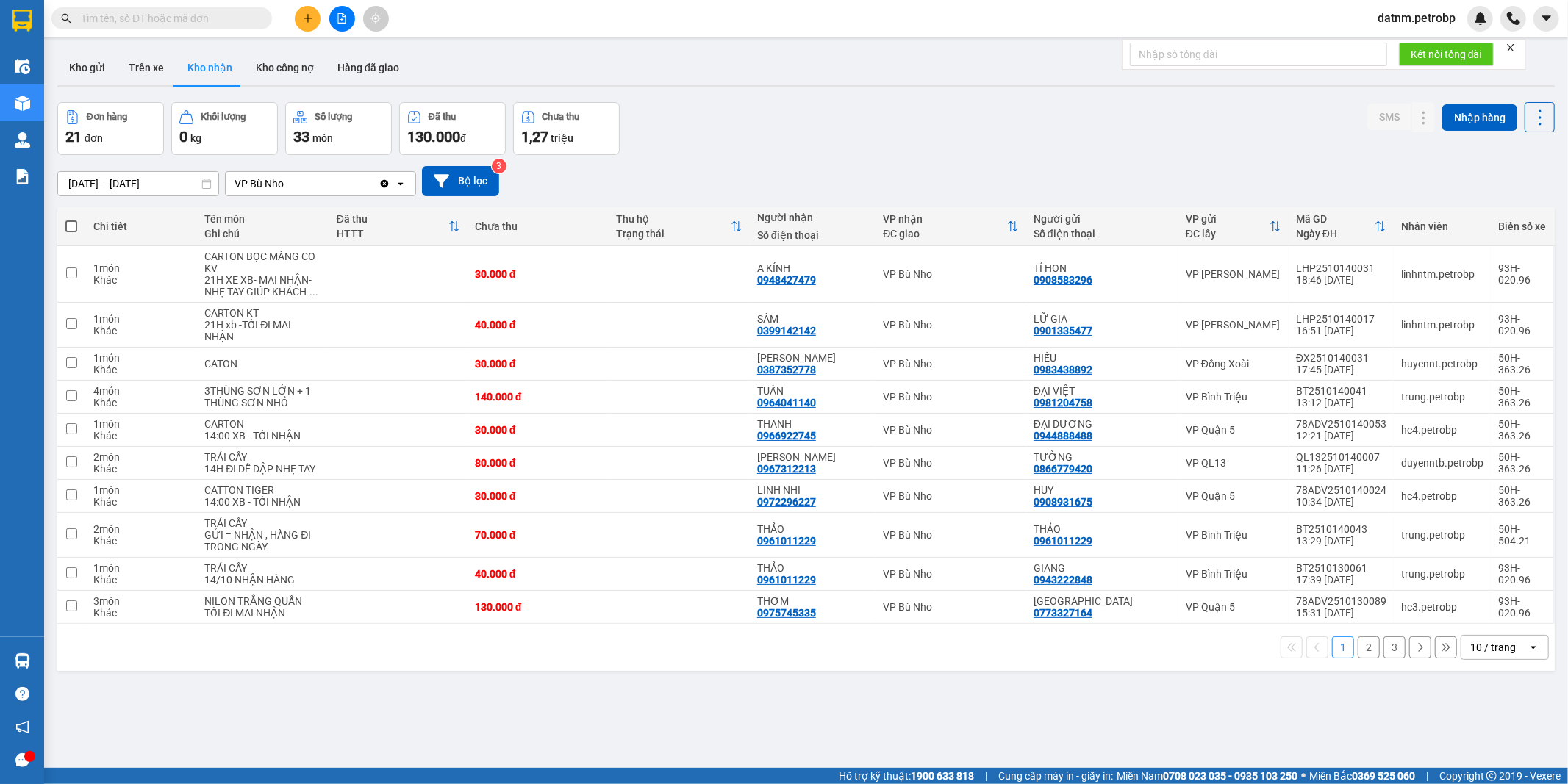
click at [757, 743] on section "Kết quả tìm kiếm ( 0 ) Bộ lọc Ngày tạo đơn gần nhất No Data datnm.petrobp Điều …" at bounding box center [784, 392] width 1568 height 784
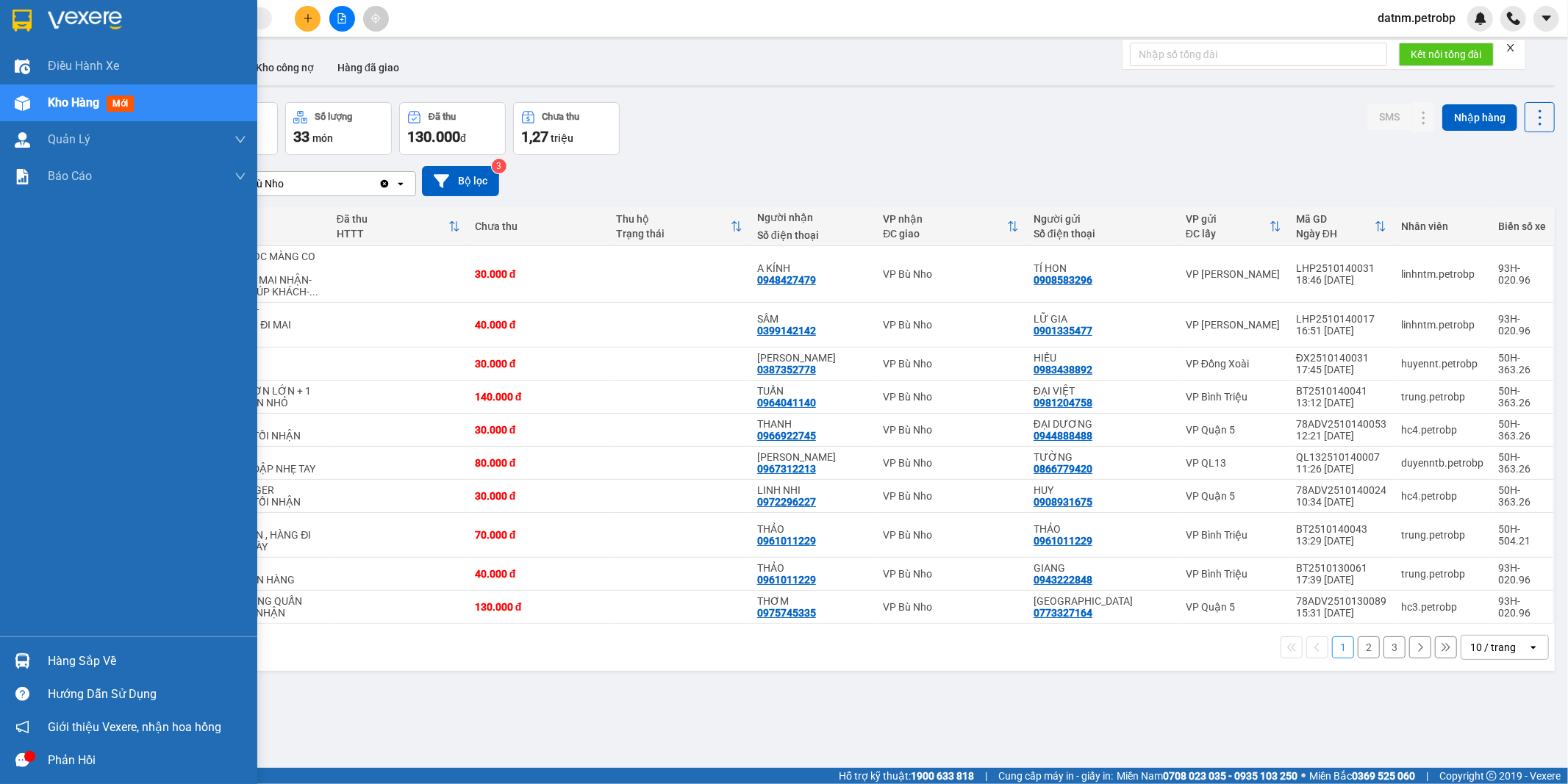
click at [91, 655] on div "Hàng sắp về" at bounding box center [147, 661] width 199 height 22
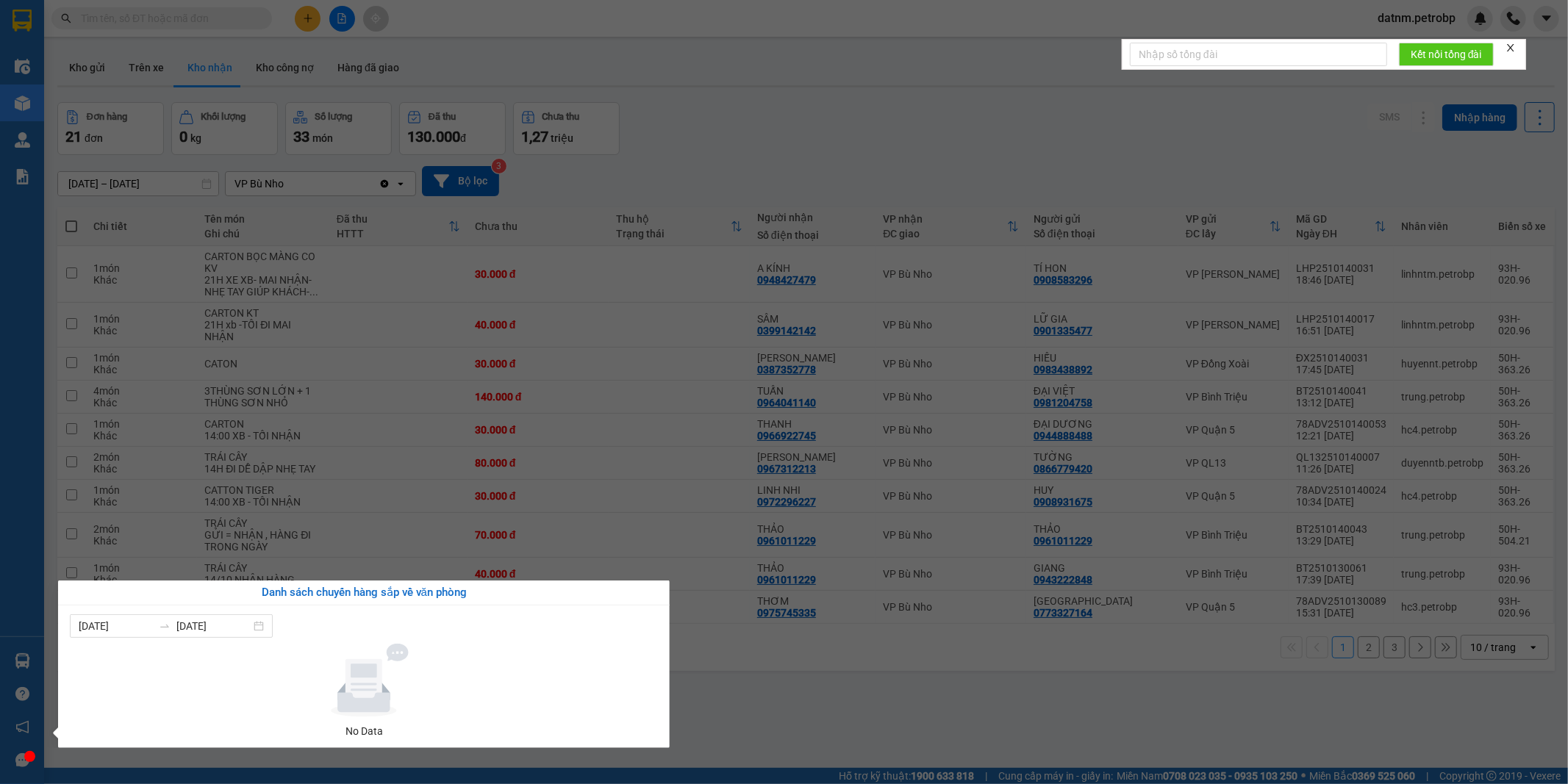
click at [780, 708] on section "Kết quả tìm kiếm ( 0 ) Bộ lọc Ngày tạo đơn gần nhất No Data datnm.petrobp Điều …" at bounding box center [784, 392] width 1568 height 784
click at [780, 708] on div "ver 1.8.147 Kho gửi Trên xe Kho nhận Kho công nợ Hàng đã giao Đơn hàng 21 đơn K…" at bounding box center [805, 436] width 1509 height 784
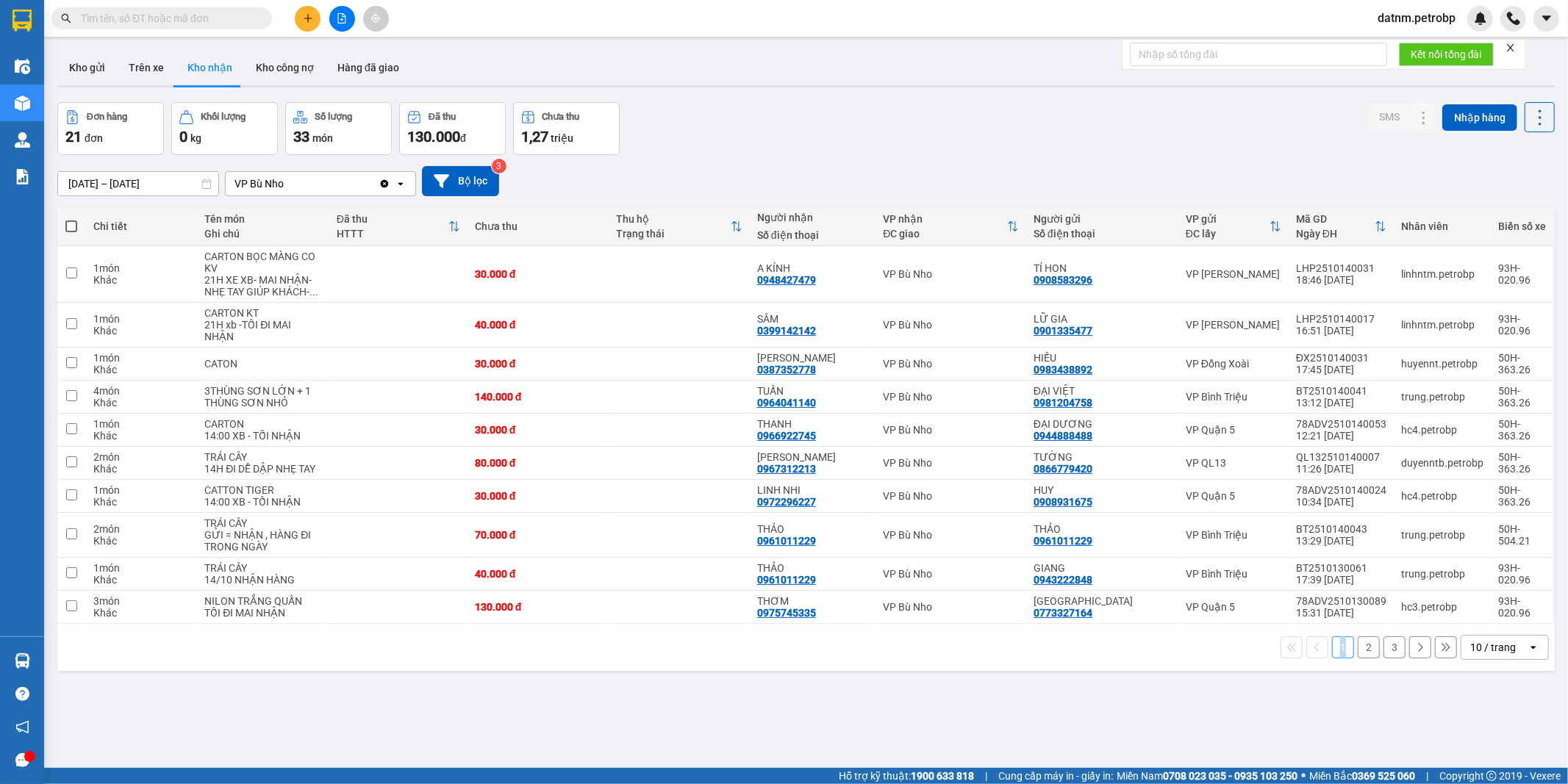
click at [1357, 648] on button "2" at bounding box center [1368, 647] width 22 height 22
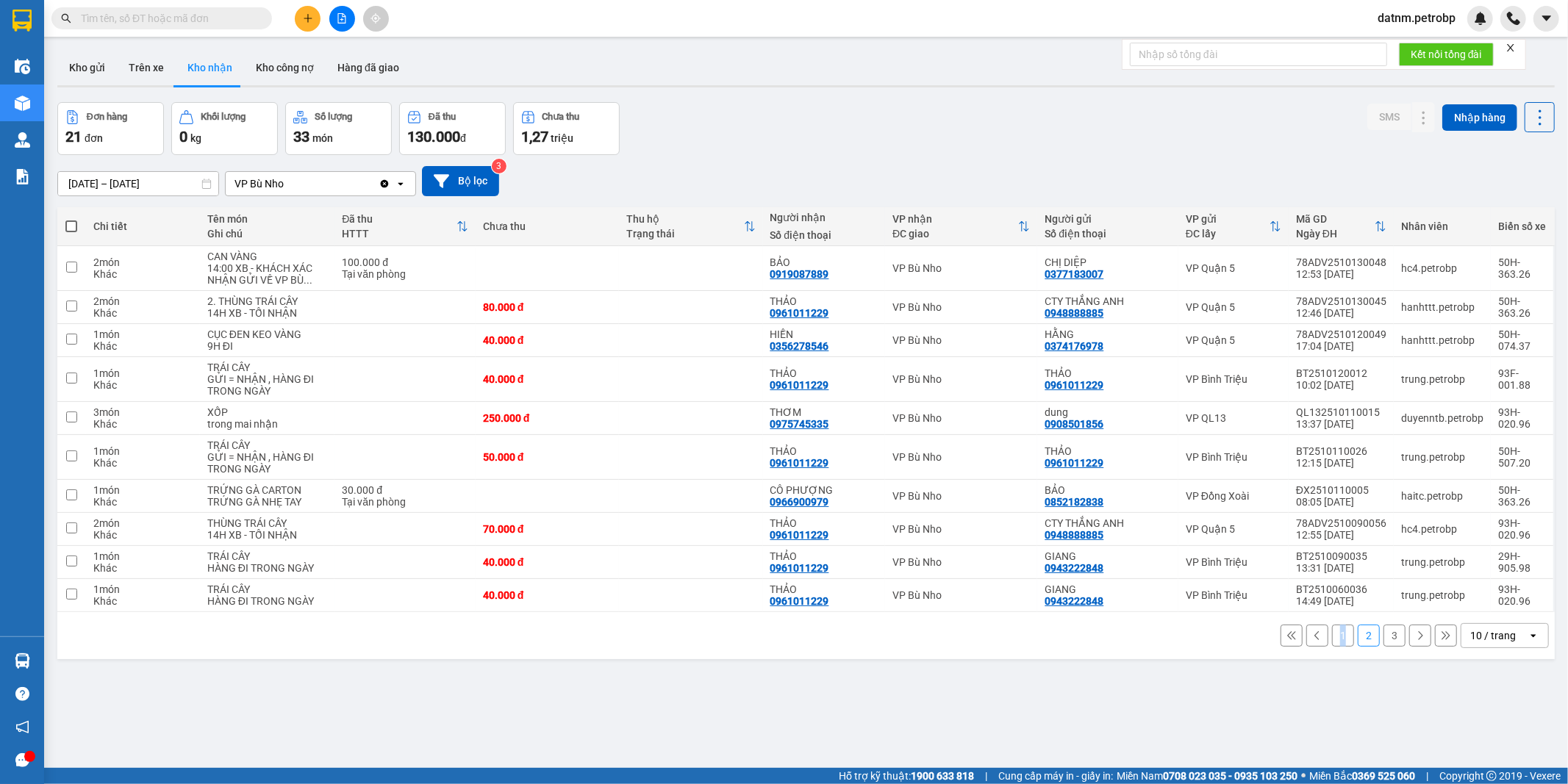
click at [208, 60] on button "Kho nhận" at bounding box center [210, 67] width 68 height 36
click at [1389, 268] on icon at bounding box center [1394, 267] width 10 height 10
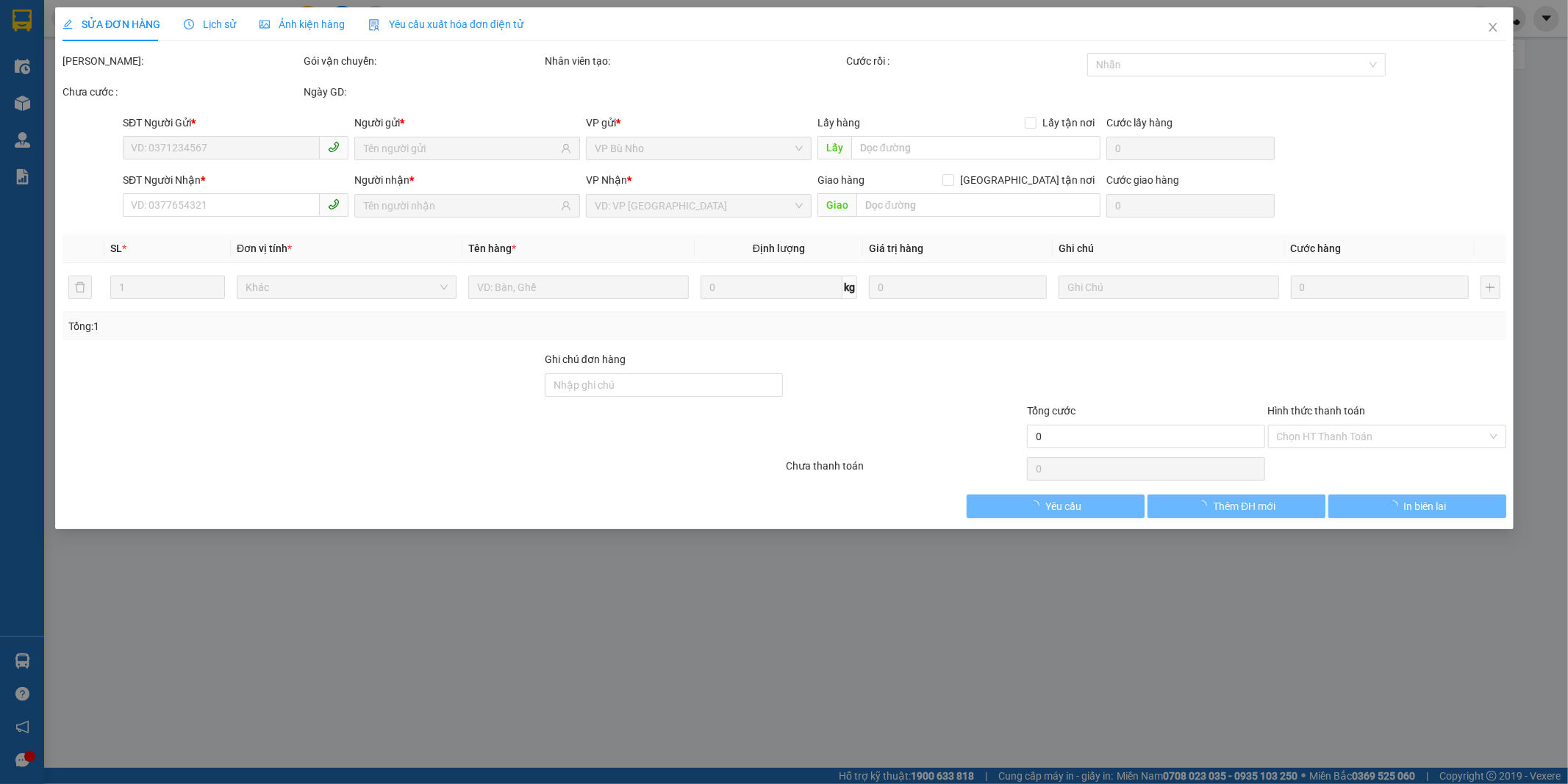
type input "0377183007"
type input "CHỊ DIỆP"
type input "0919087889"
type input "BẢO"
type input "100.000"
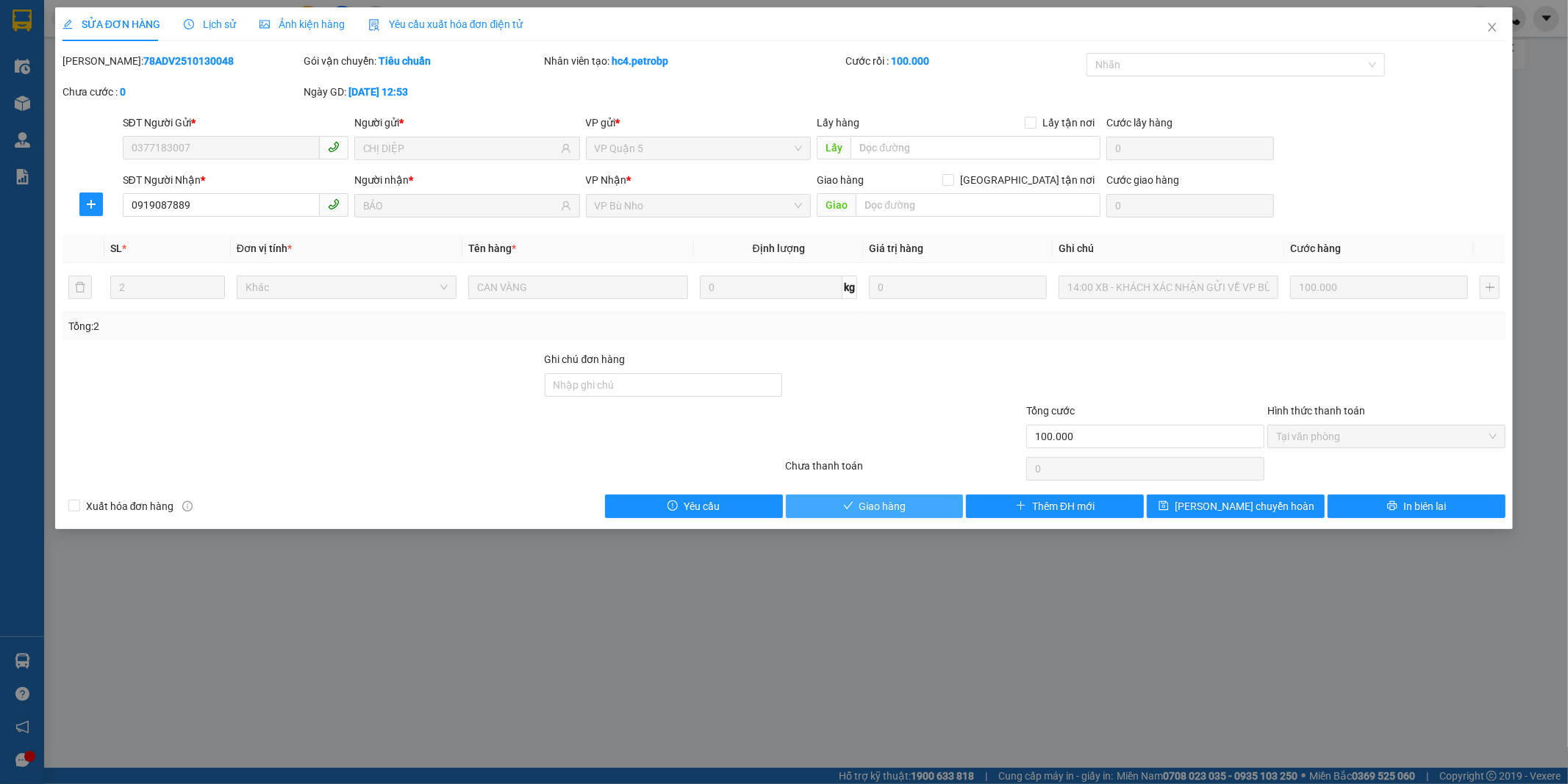
click at [929, 500] on button "Giao hàng" at bounding box center [874, 506] width 178 height 24
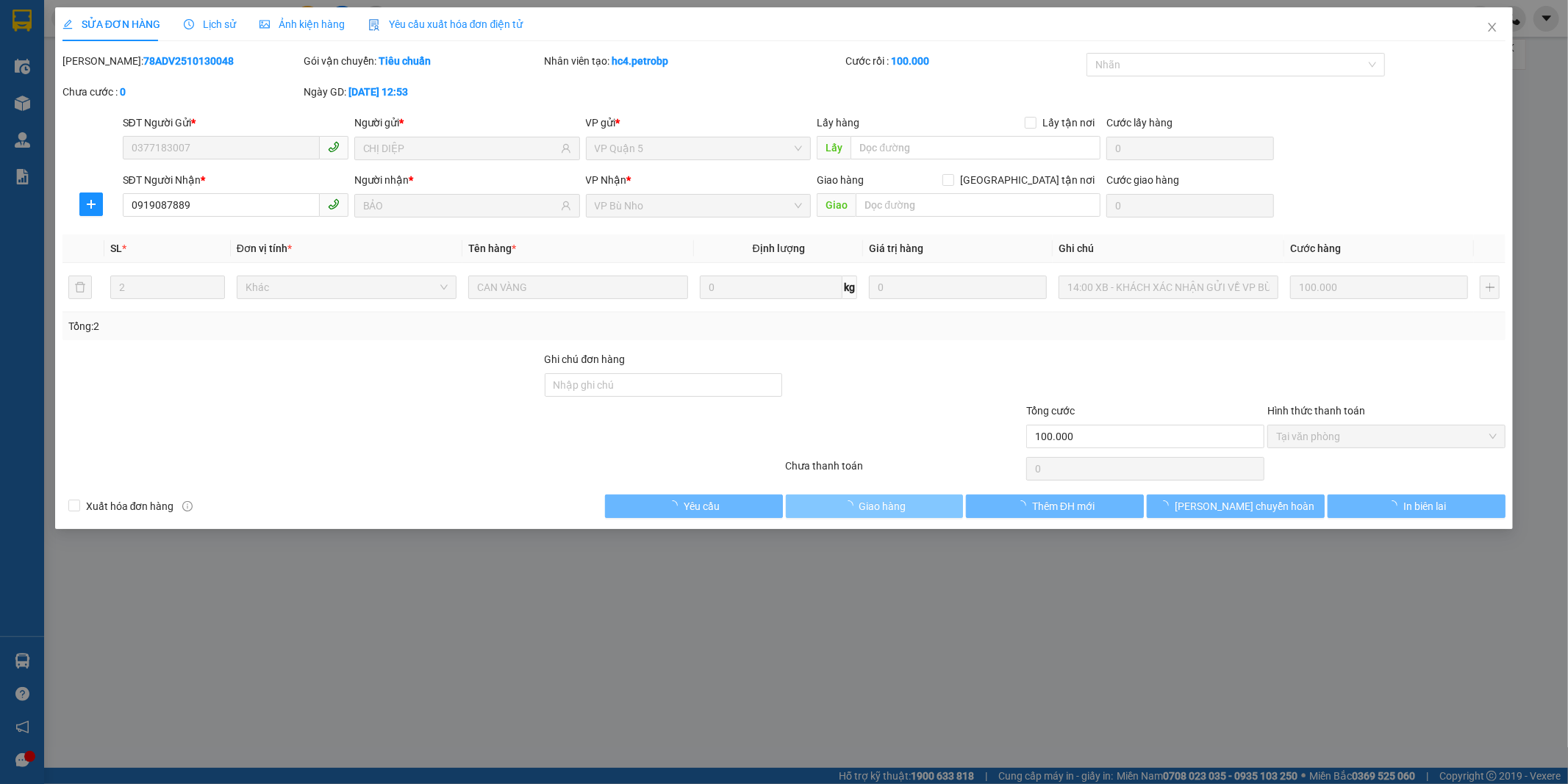
click at [929, 500] on button "Giao hàng" at bounding box center [874, 506] width 178 height 24
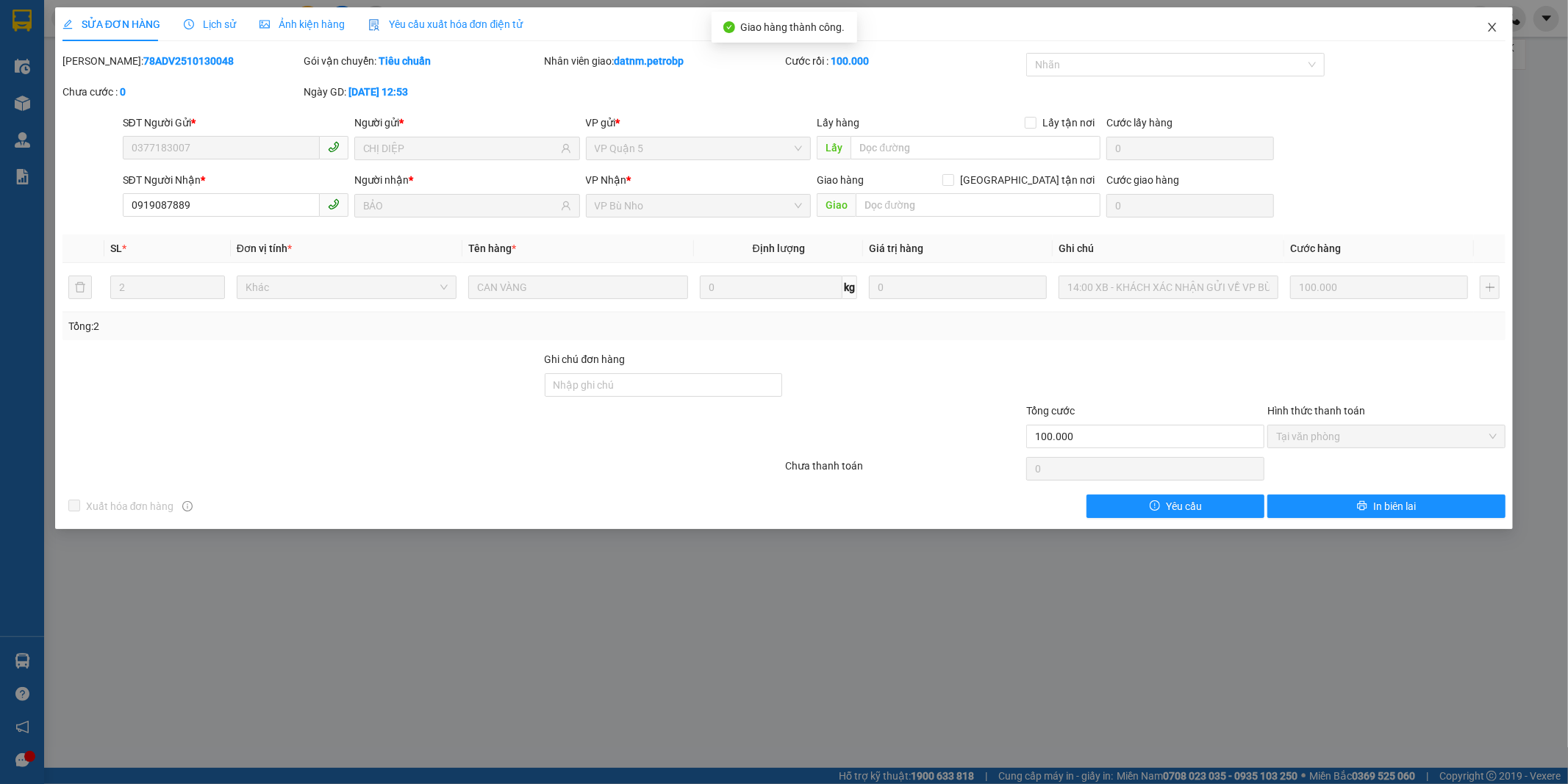
click at [1492, 21] on span "Close" at bounding box center [1491, 27] width 41 height 41
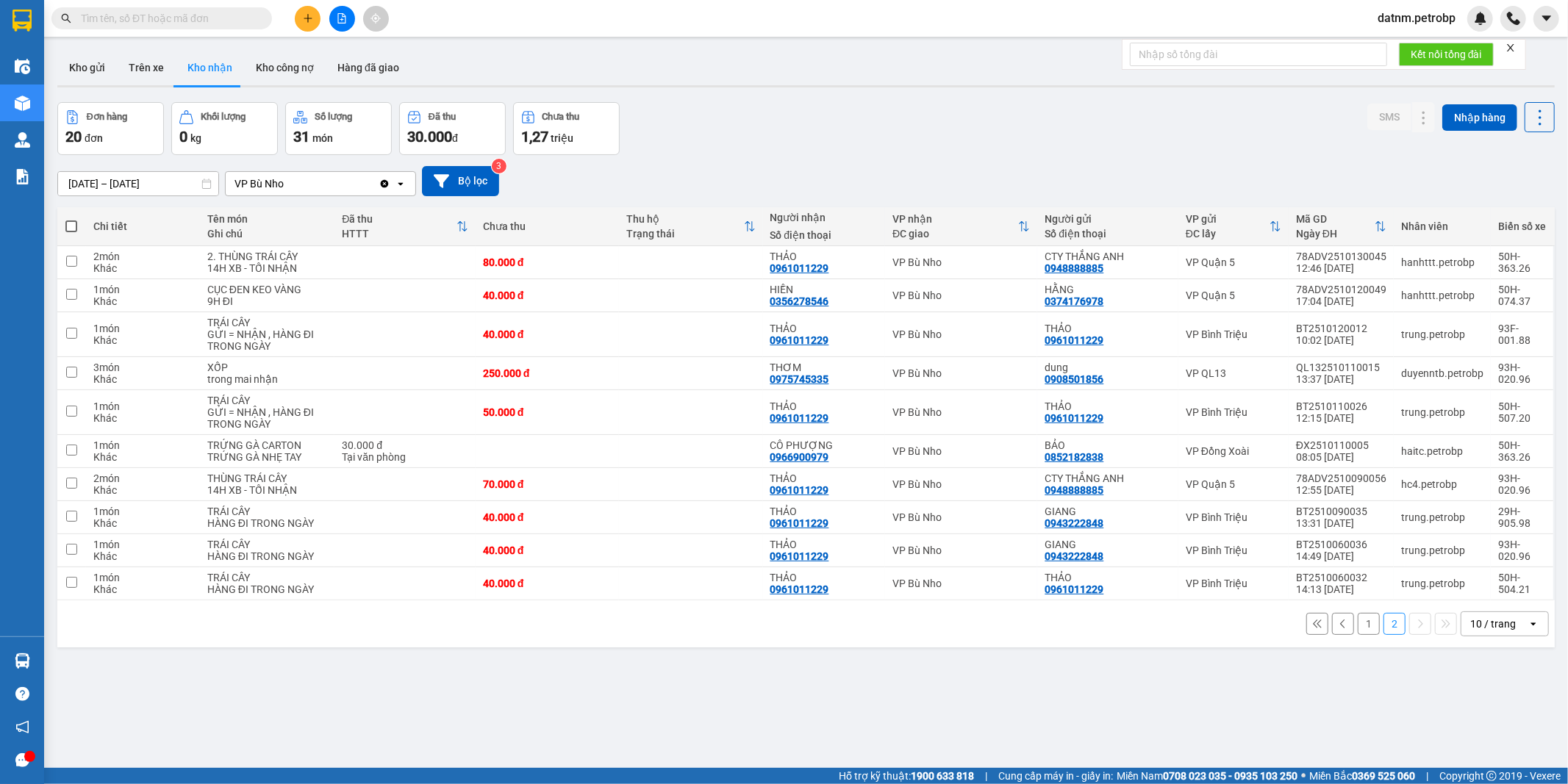
click at [1357, 623] on button "1" at bounding box center [1368, 624] width 22 height 22
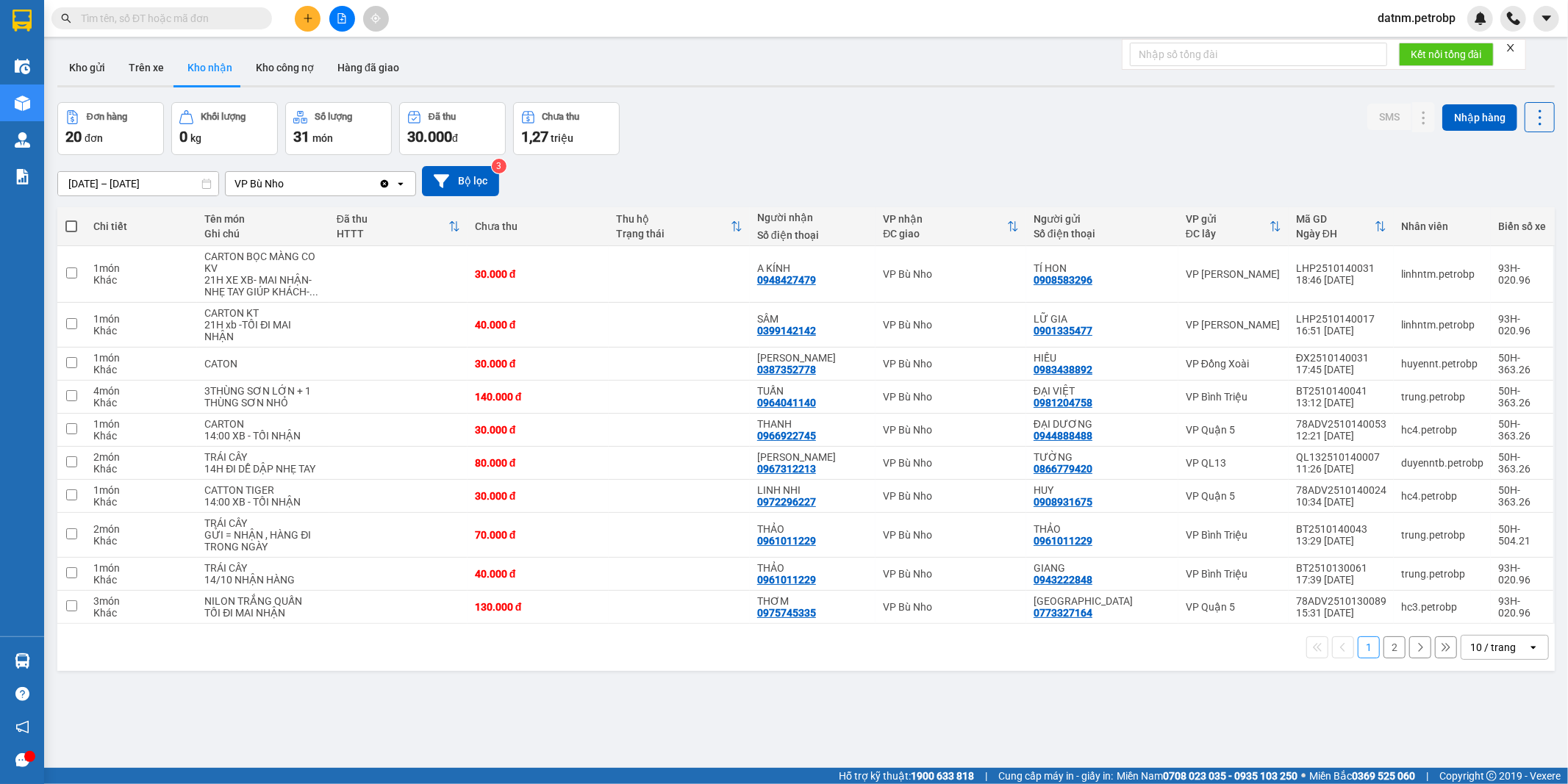
click at [1383, 649] on button "2" at bounding box center [1394, 647] width 22 height 22
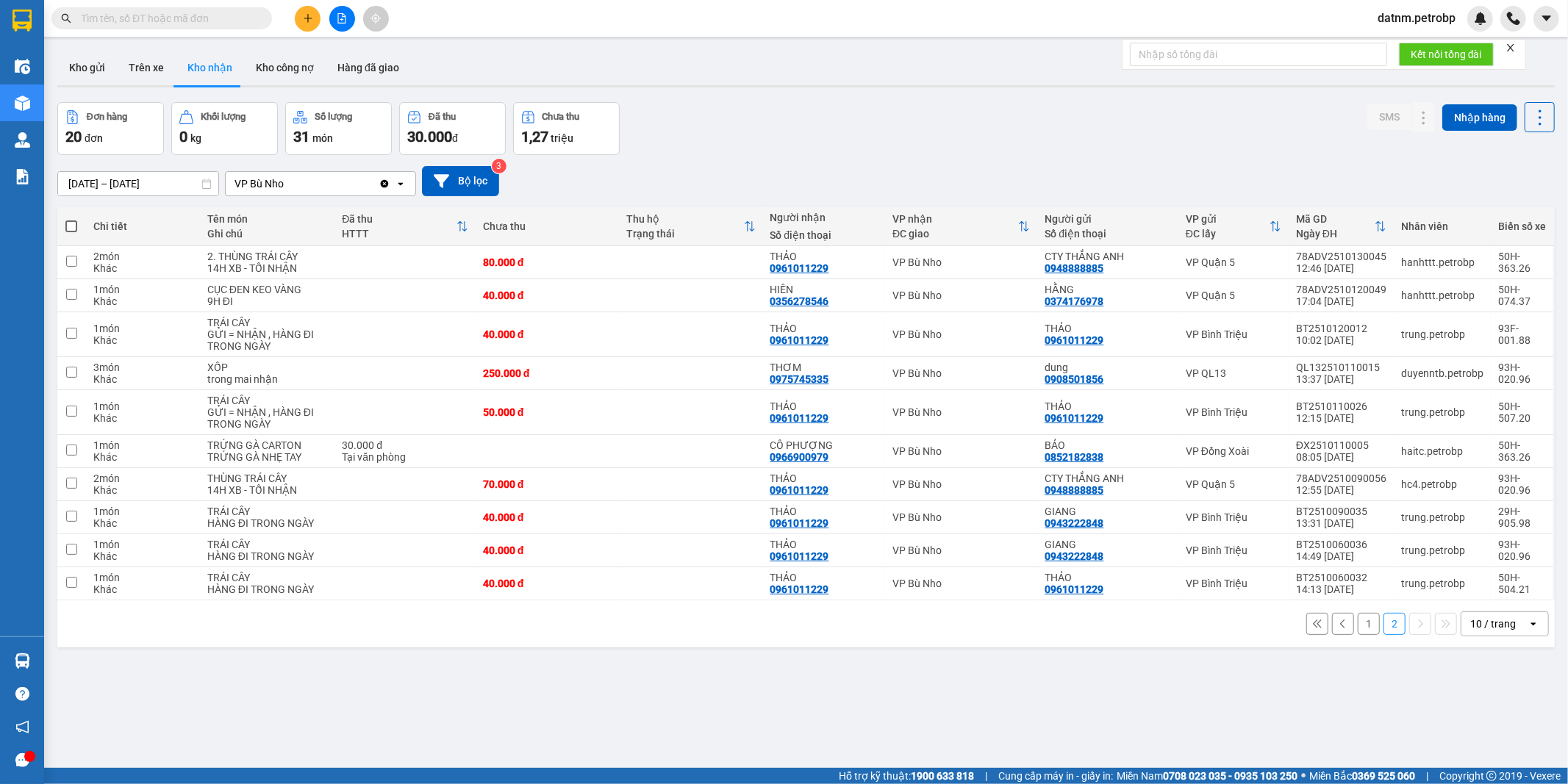
click at [1357, 624] on button "1" at bounding box center [1368, 624] width 22 height 22
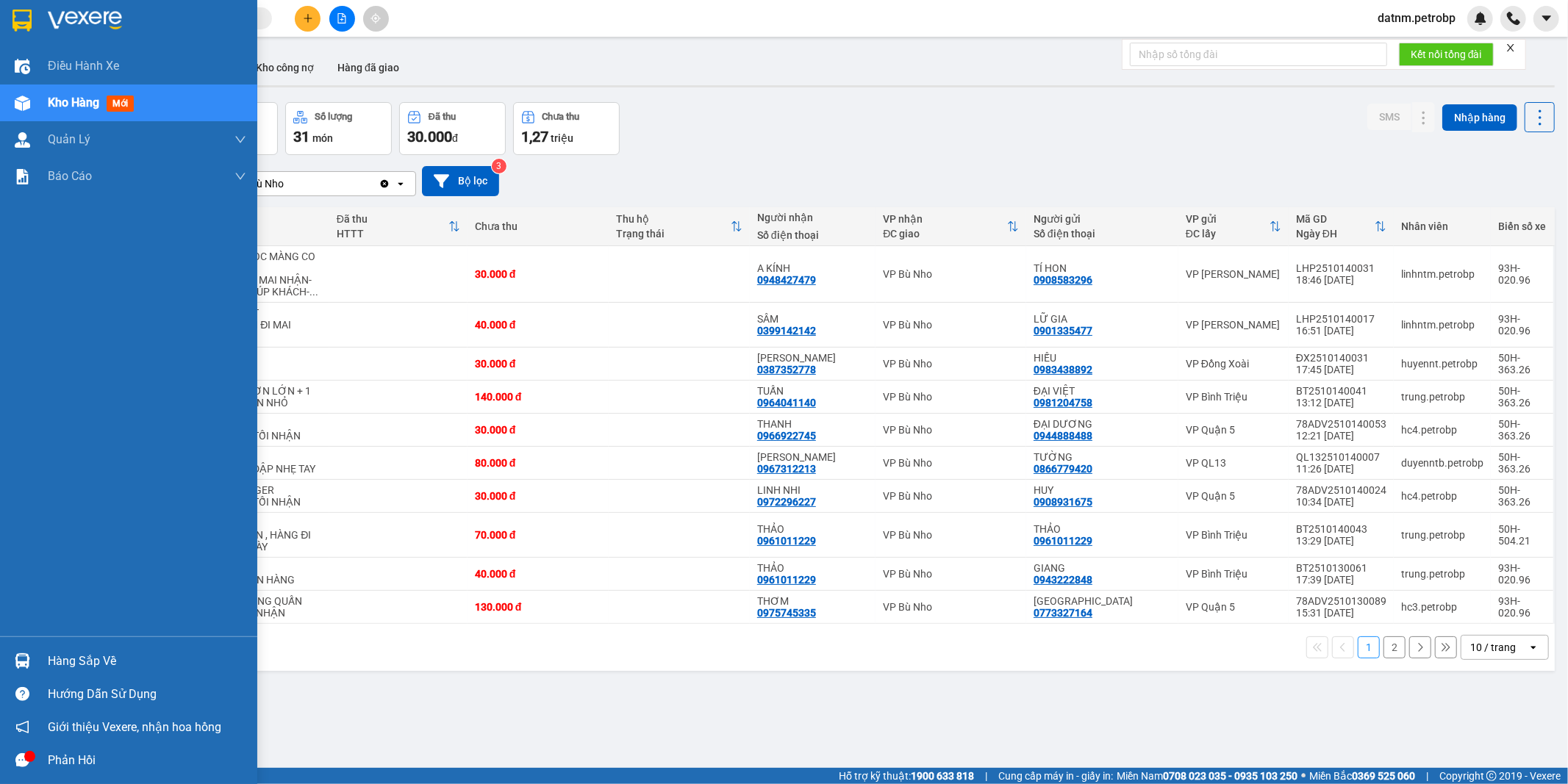
click at [106, 661] on div "Hàng sắp về" at bounding box center [147, 661] width 199 height 22
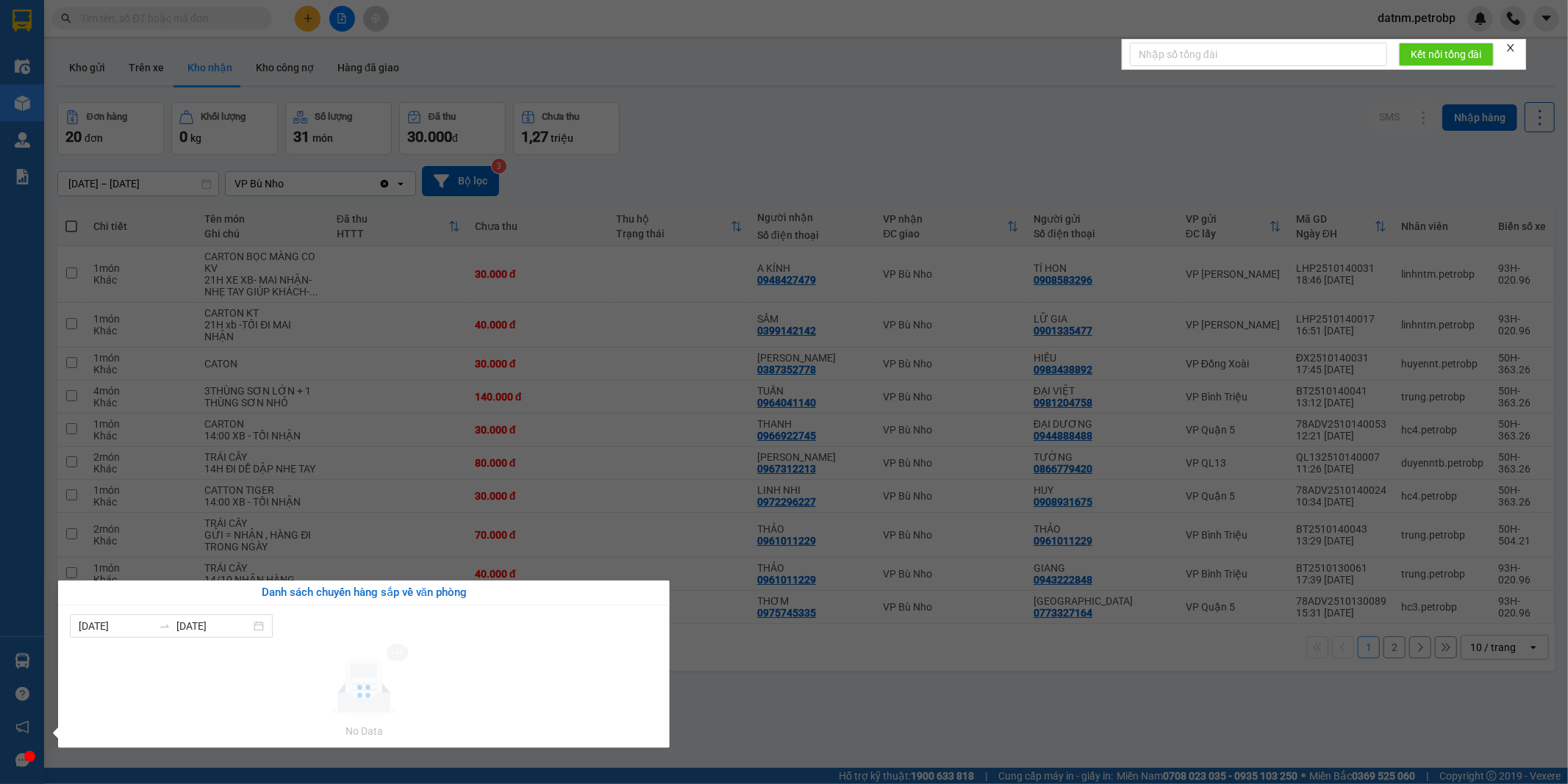
click at [106, 661] on div at bounding box center [364, 691] width 588 height 96
click at [799, 725] on section "Kết quả tìm kiếm ( 0 ) Bộ lọc Ngày tạo đơn gần nhất No Data datnm.petrobp Điều …" at bounding box center [784, 392] width 1568 height 784
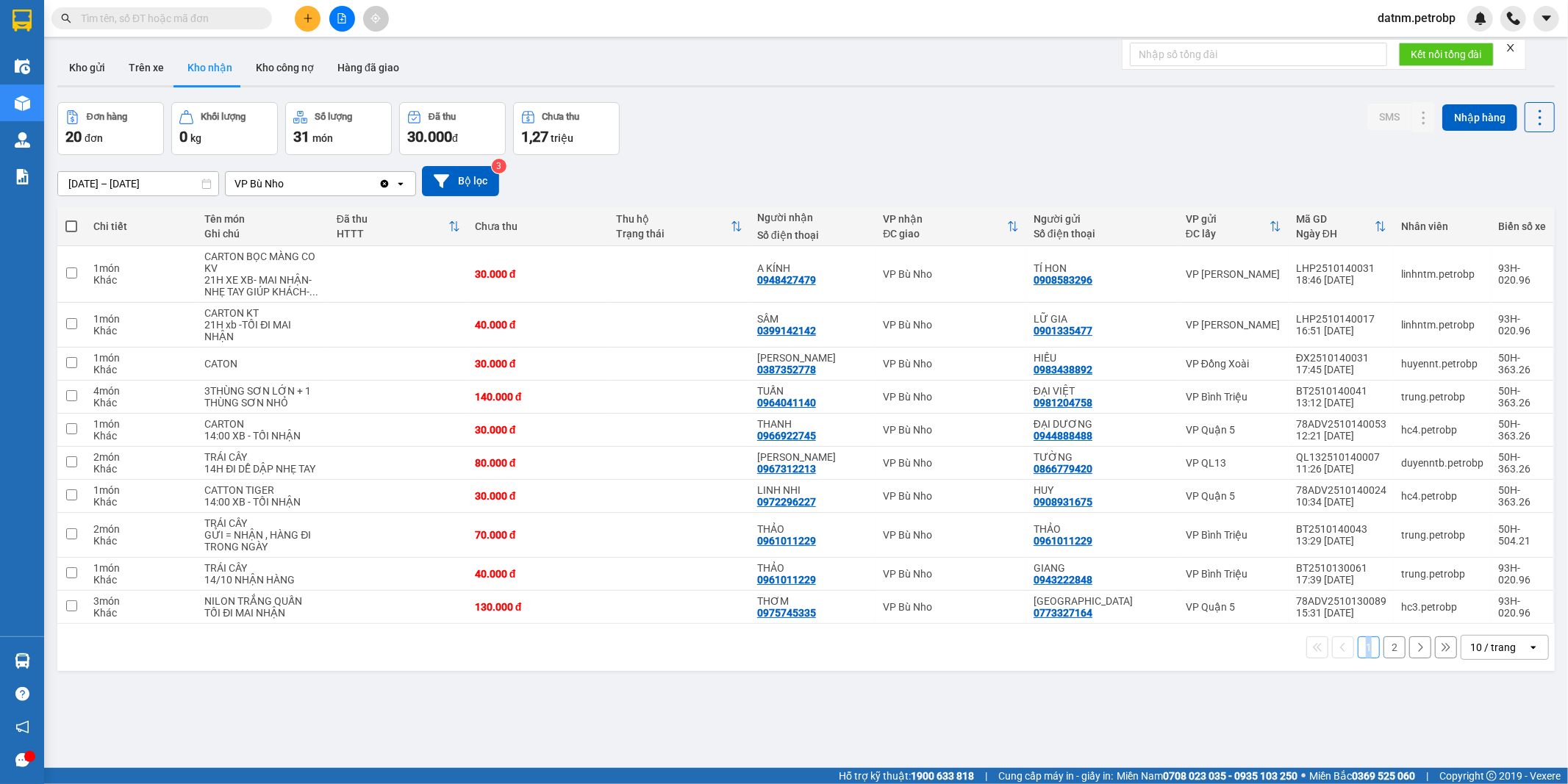
click at [799, 725] on div "ver 1.8.147 Kho gửi Trên xe Kho nhận Kho công nợ Hàng đã giao Đơn hàng 20 đơn K…" at bounding box center [805, 436] width 1509 height 784
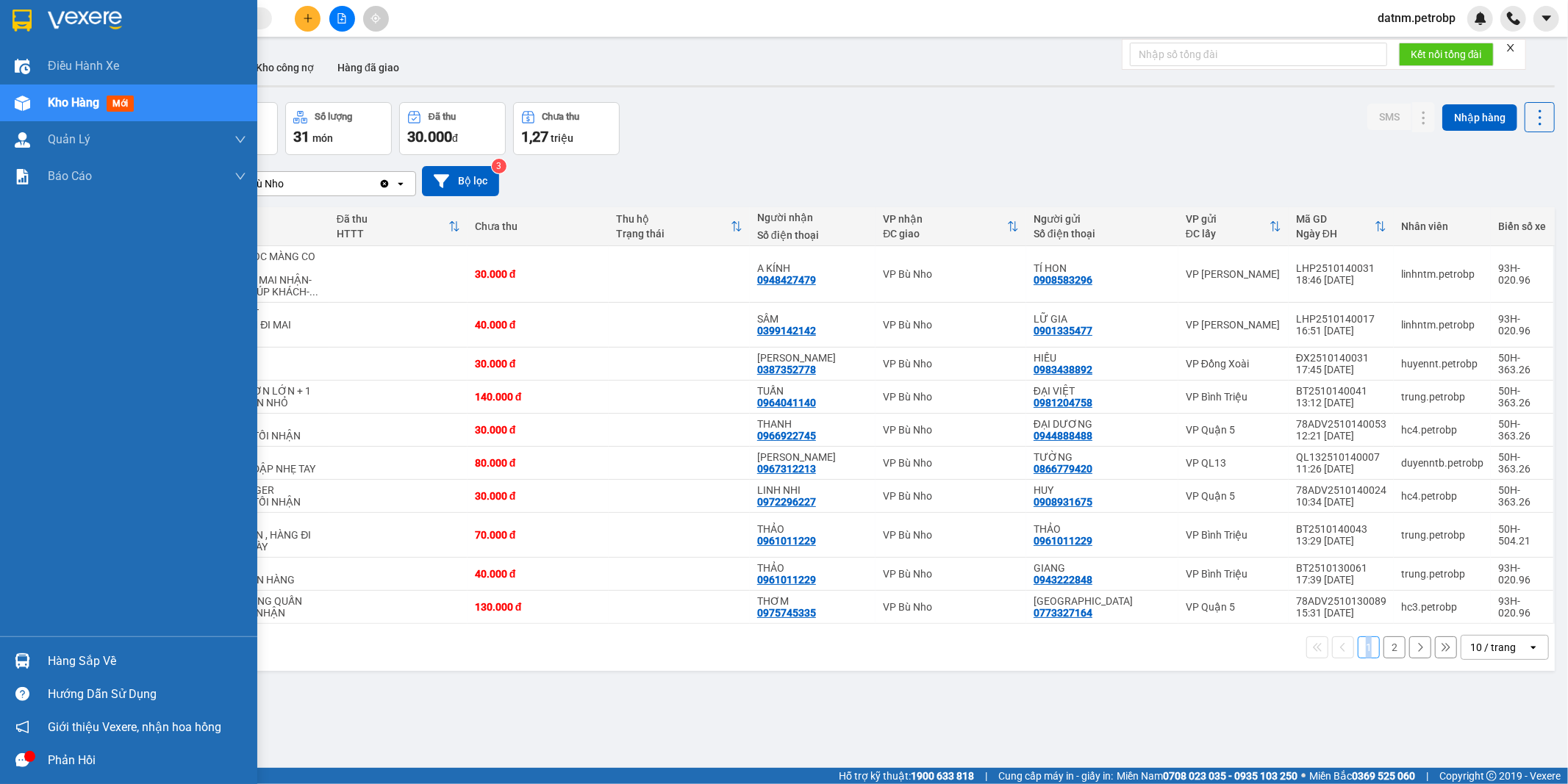
click at [84, 658] on div "Hàng sắp về" at bounding box center [147, 661] width 199 height 22
click at [84, 658] on body "Kết quả tìm kiếm ( 0 ) Bộ lọc Ngày tạo đơn gần nhất No Data datnm.petrobp Điều …" at bounding box center [784, 392] width 1568 height 784
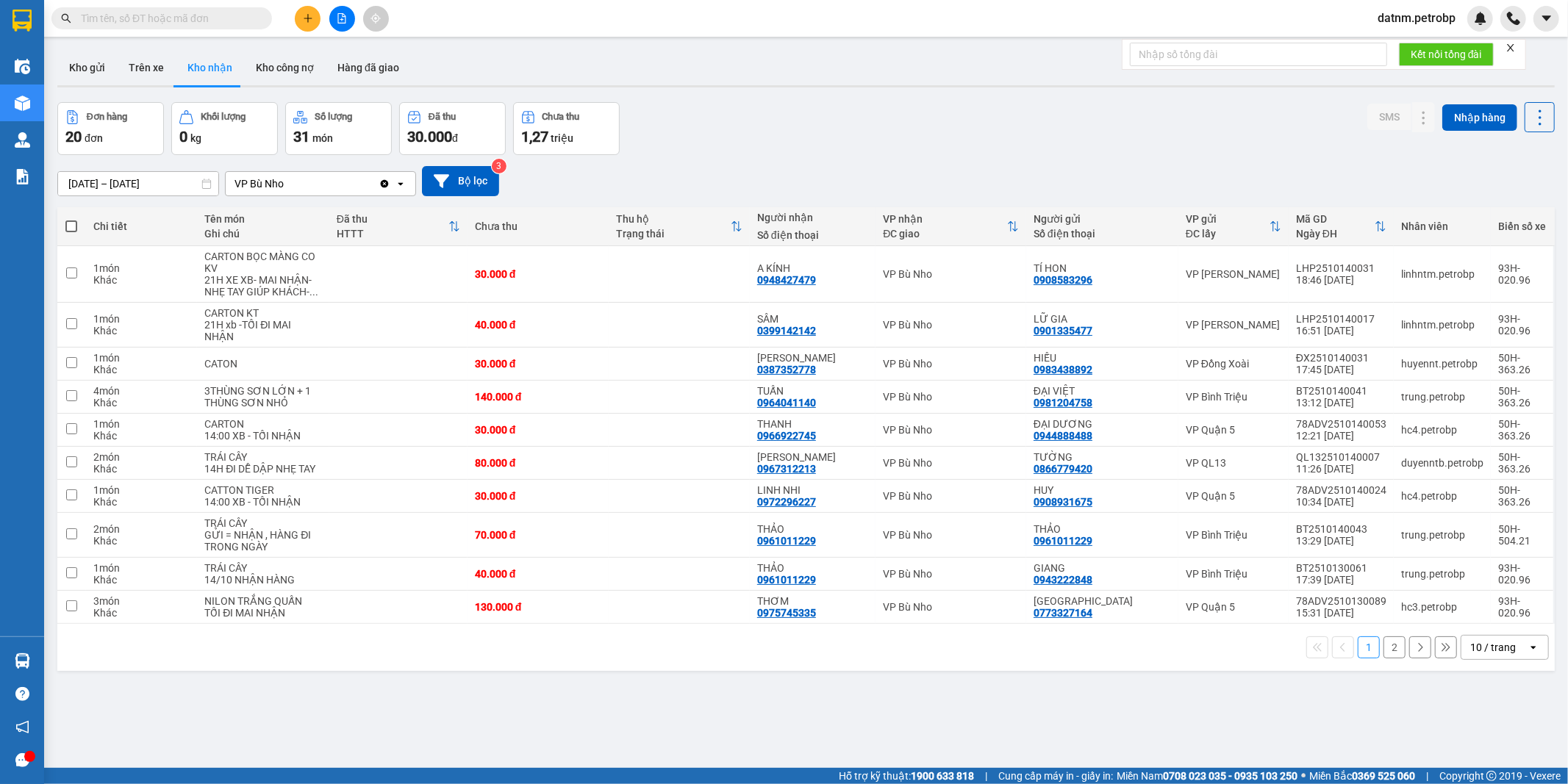
click at [693, 726] on div "ver 1.8.147 Kho gửi Trên xe Kho nhận Kho công nợ Hàng đã giao Đơn hàng 20 đơn K…" at bounding box center [805, 436] width 1509 height 784
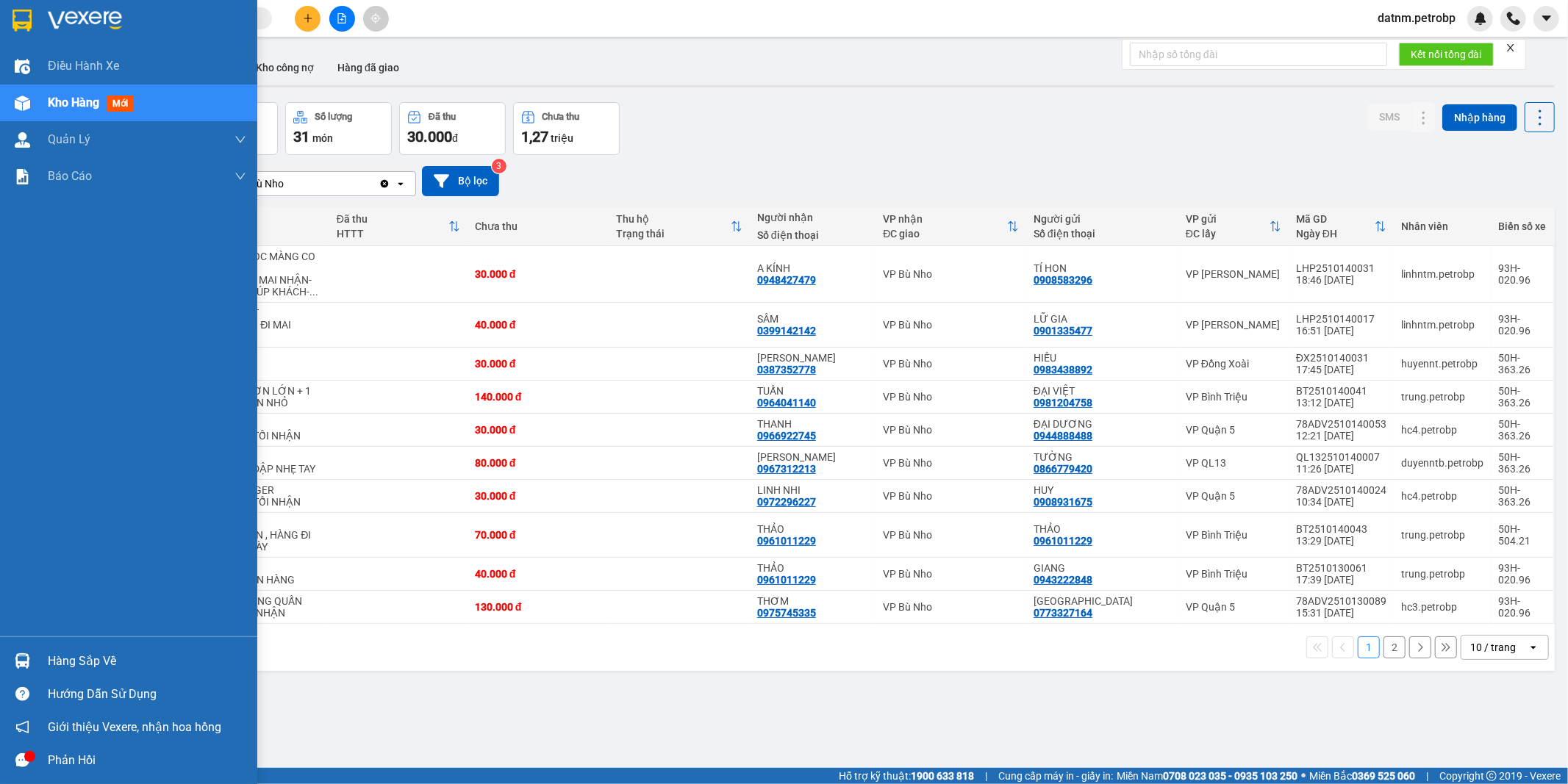
click at [71, 658] on div "Hàng sắp về" at bounding box center [147, 661] width 199 height 22
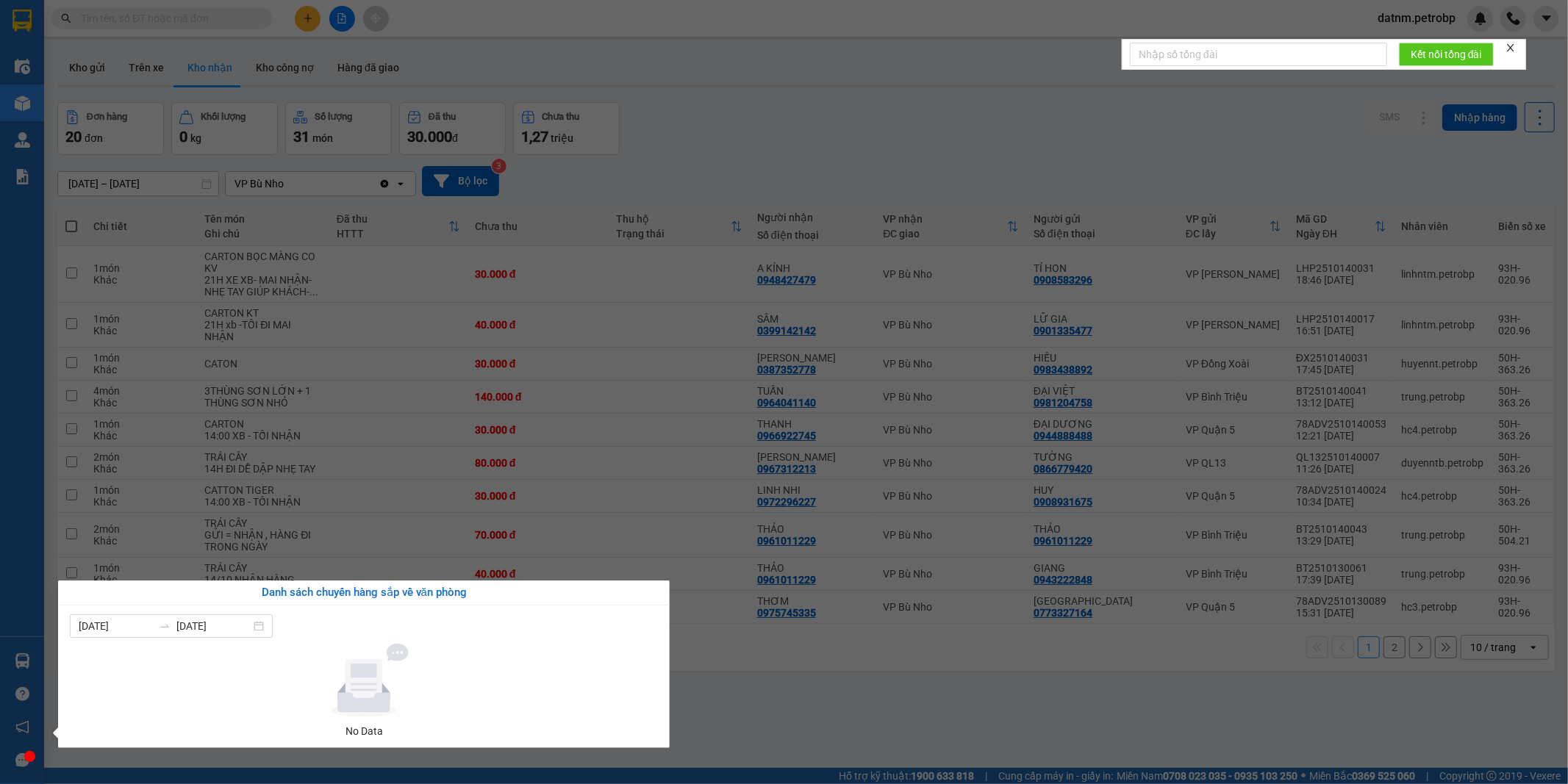
click at [741, 717] on section "Kết quả tìm kiếm ( 0 ) Bộ lọc Ngày tạo đơn gần nhất No Data datnm.petrobp Điều …" at bounding box center [784, 392] width 1568 height 784
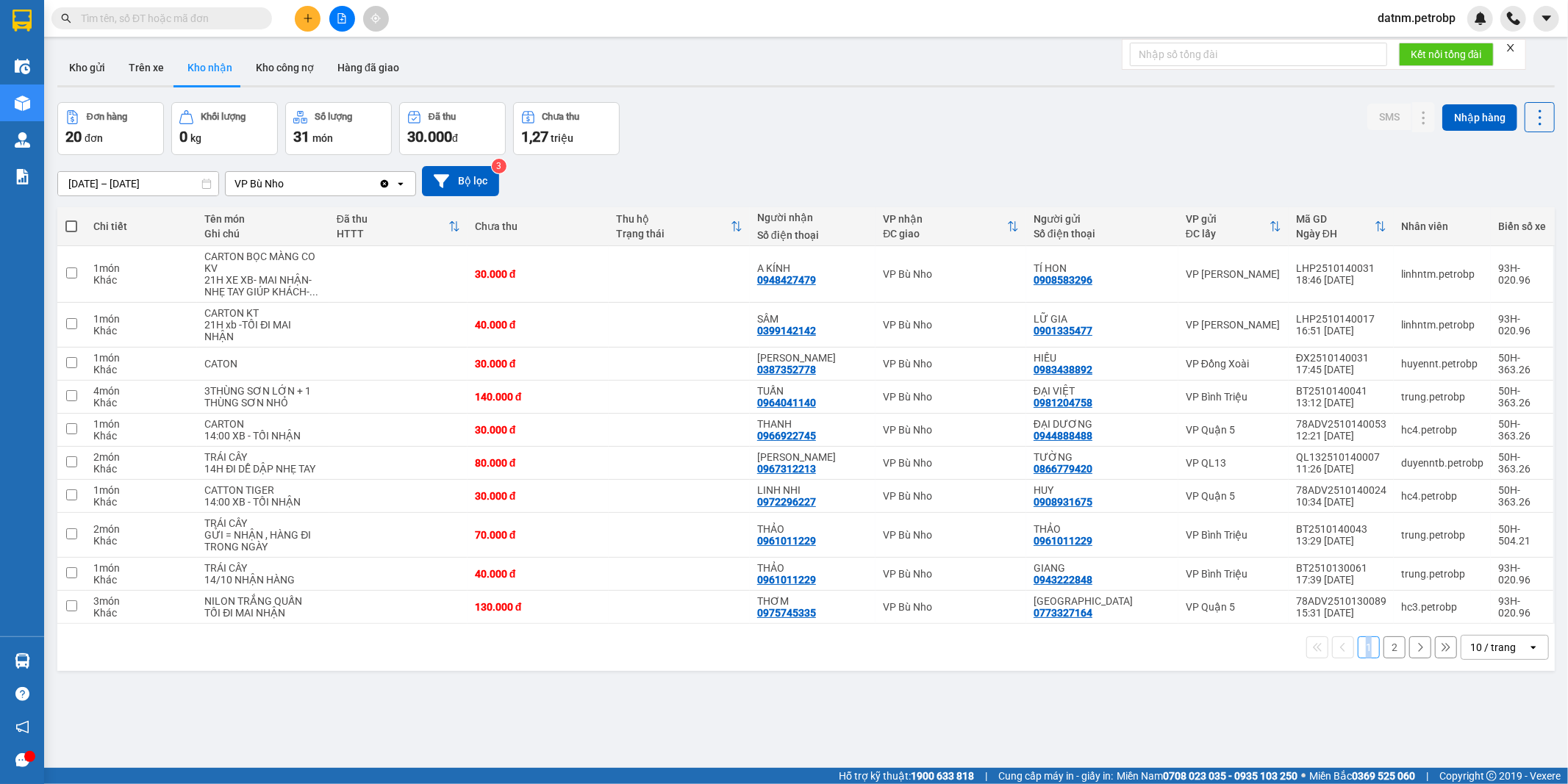
click at [741, 717] on div "ver 1.8.147 Kho gửi Trên xe Kho nhận Kho công nợ Hàng đã giao Đơn hàng 20 đơn K…" at bounding box center [805, 436] width 1509 height 784
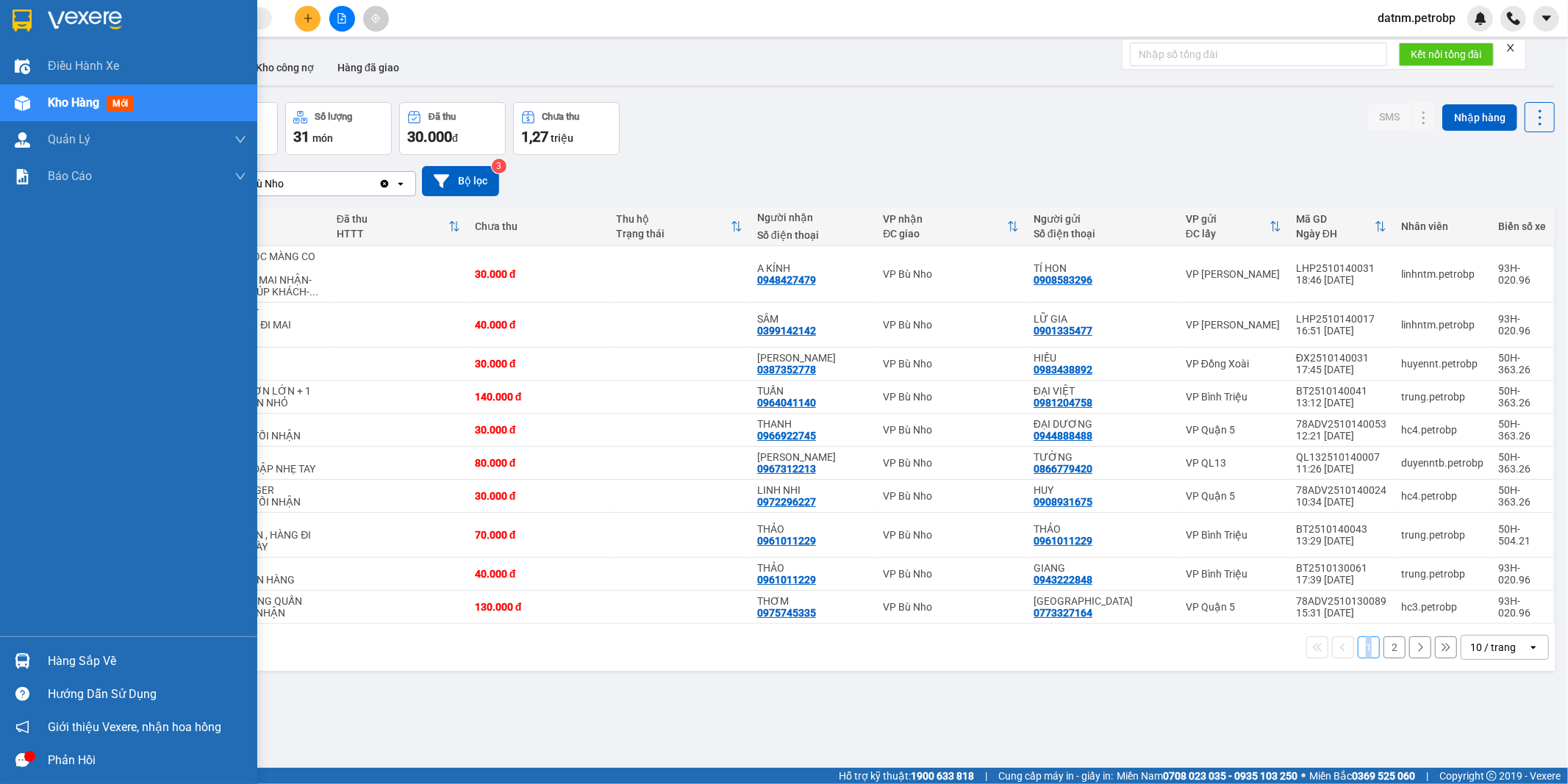
click at [107, 655] on div "Hàng sắp về" at bounding box center [147, 661] width 199 height 22
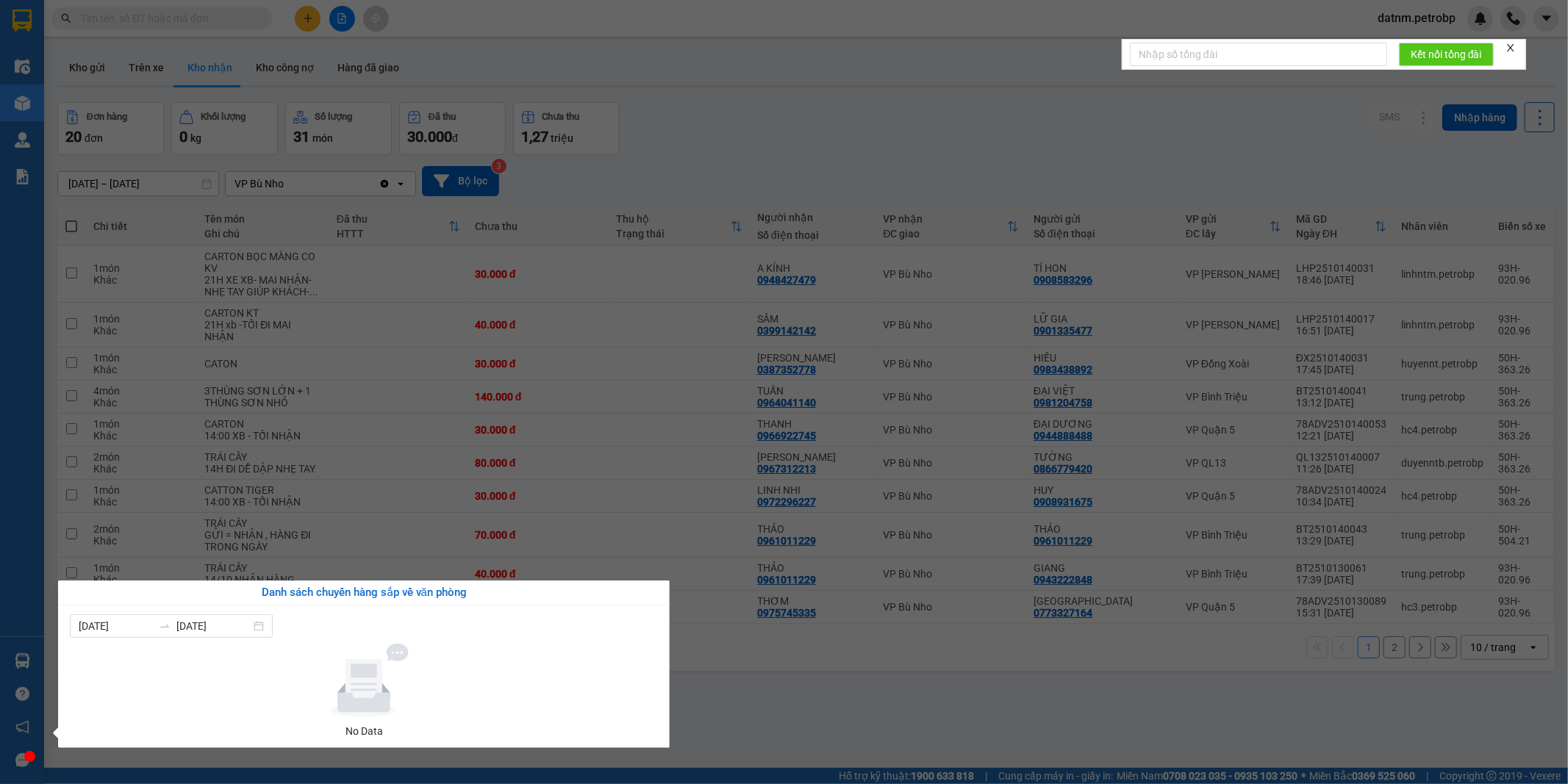
click at [876, 663] on section "Kết quả tìm kiếm ( 0 ) Bộ lọc Ngày tạo đơn gần nhất No Data datnm.petrobp Điều …" at bounding box center [784, 392] width 1568 height 784
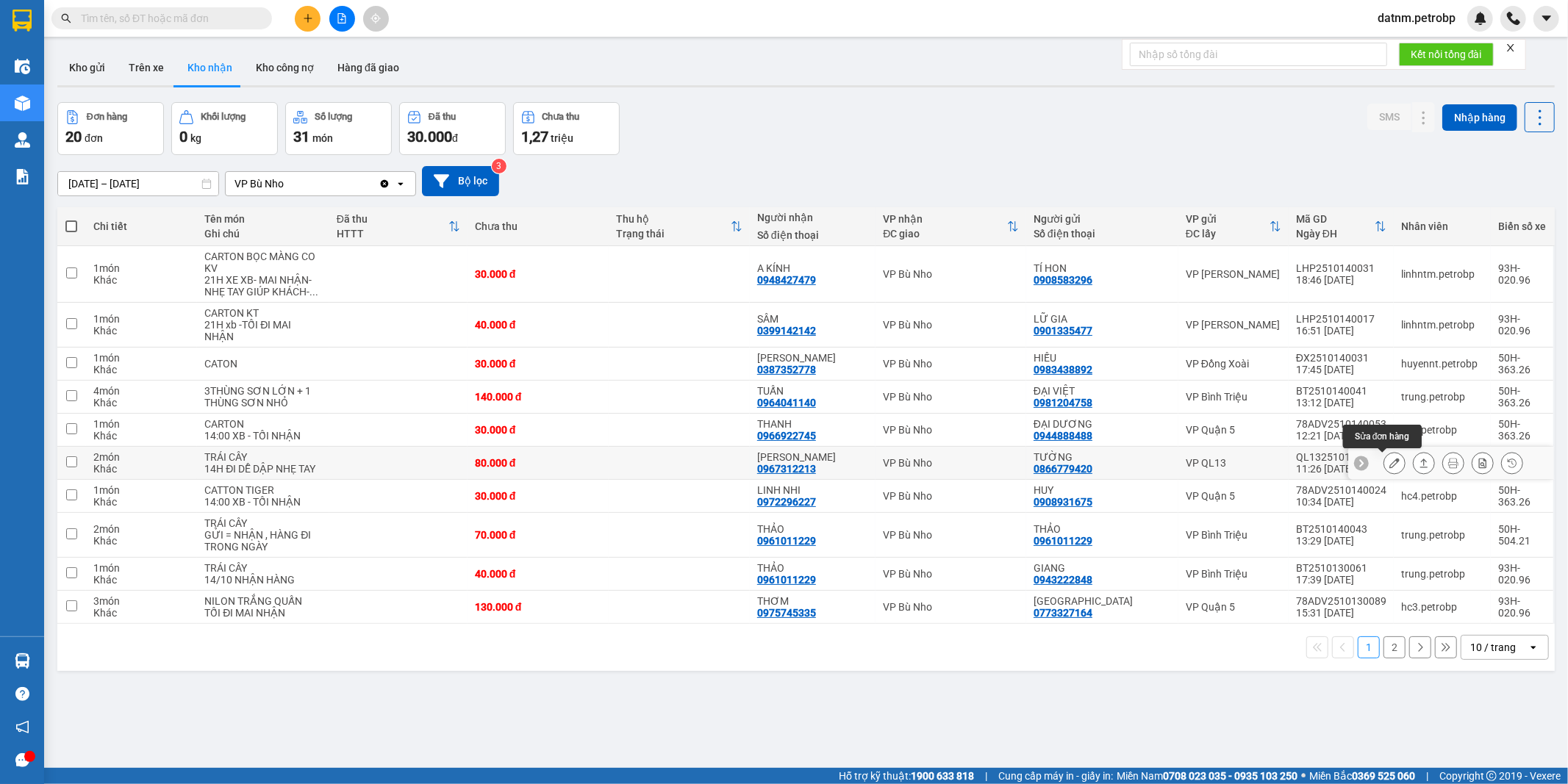
click at [1387, 460] on button at bounding box center [1394, 463] width 21 height 26
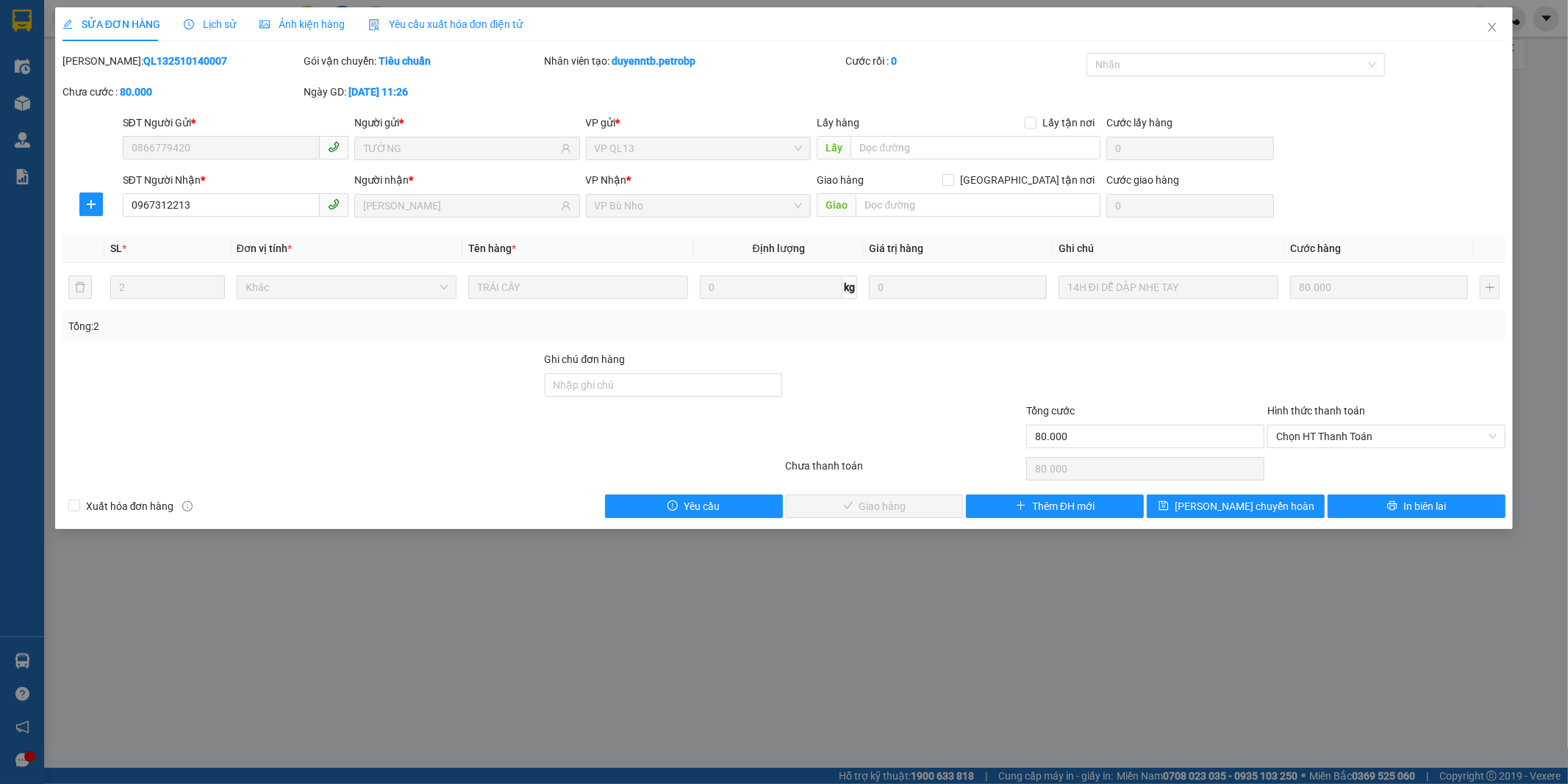
type input "0866779420"
type input "TƯỜNG"
type input "0967312213"
type input "THÁI LEVI"
type input "80.000"
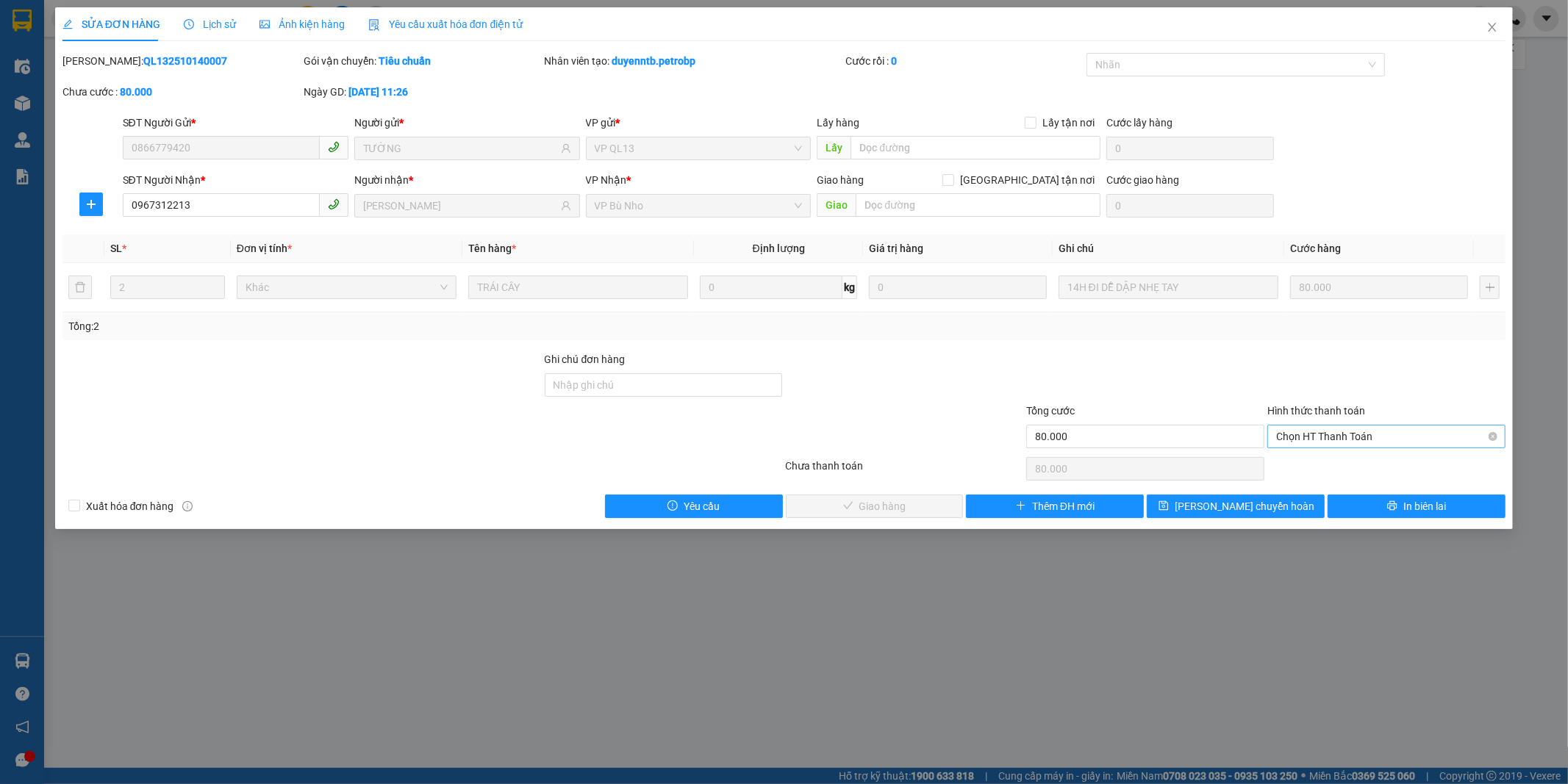
click at [1307, 437] on span "Chọn HT Thanh Toán" at bounding box center [1386, 436] width 221 height 22
click at [1312, 463] on div "Tại văn phòng" at bounding box center [1386, 466] width 221 height 16
type input "0"
click at [1312, 463] on div "Chọn HT Thanh Toán" at bounding box center [1386, 469] width 241 height 29
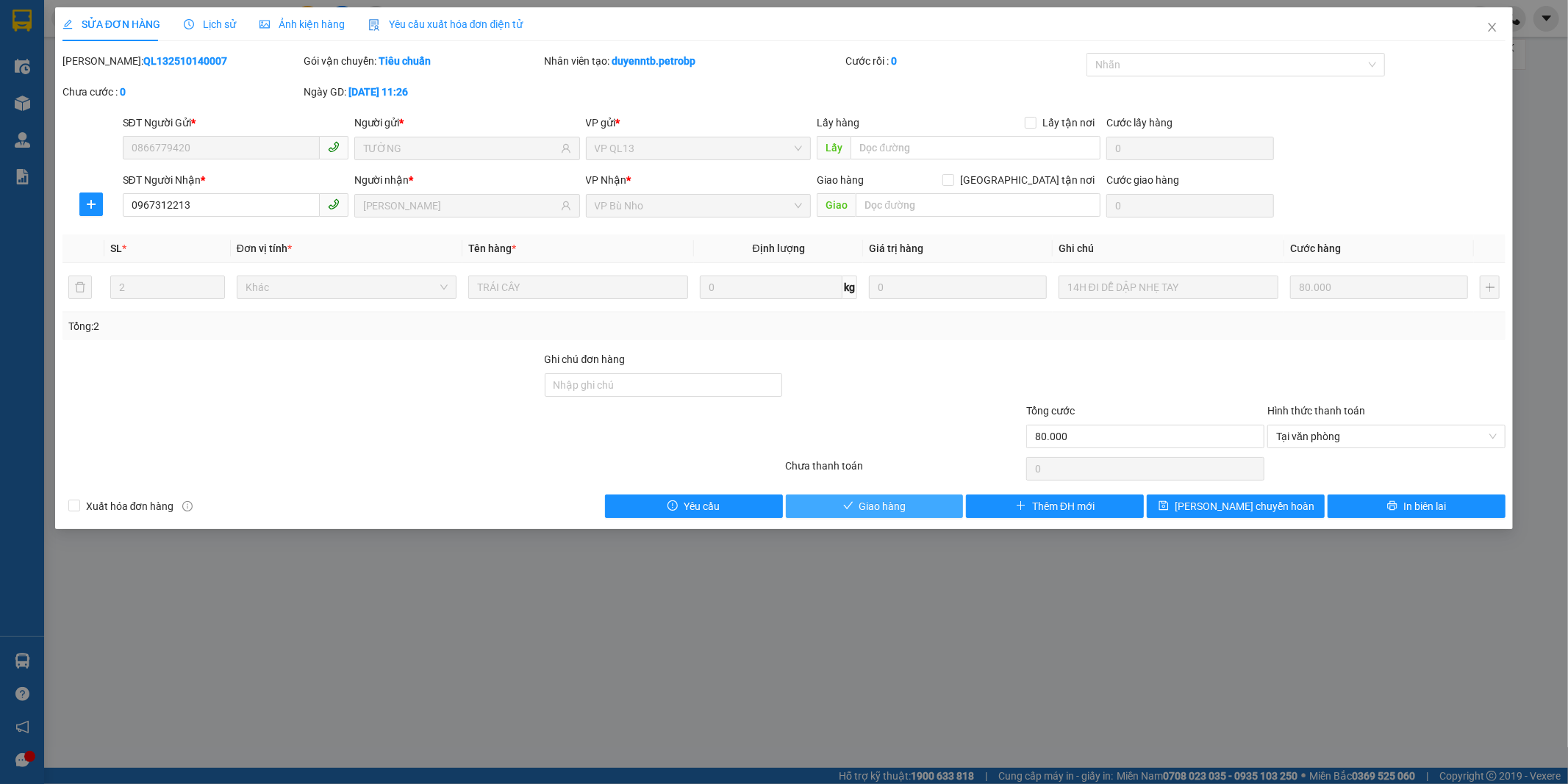
click at [940, 503] on button "Giao hàng" at bounding box center [874, 506] width 178 height 24
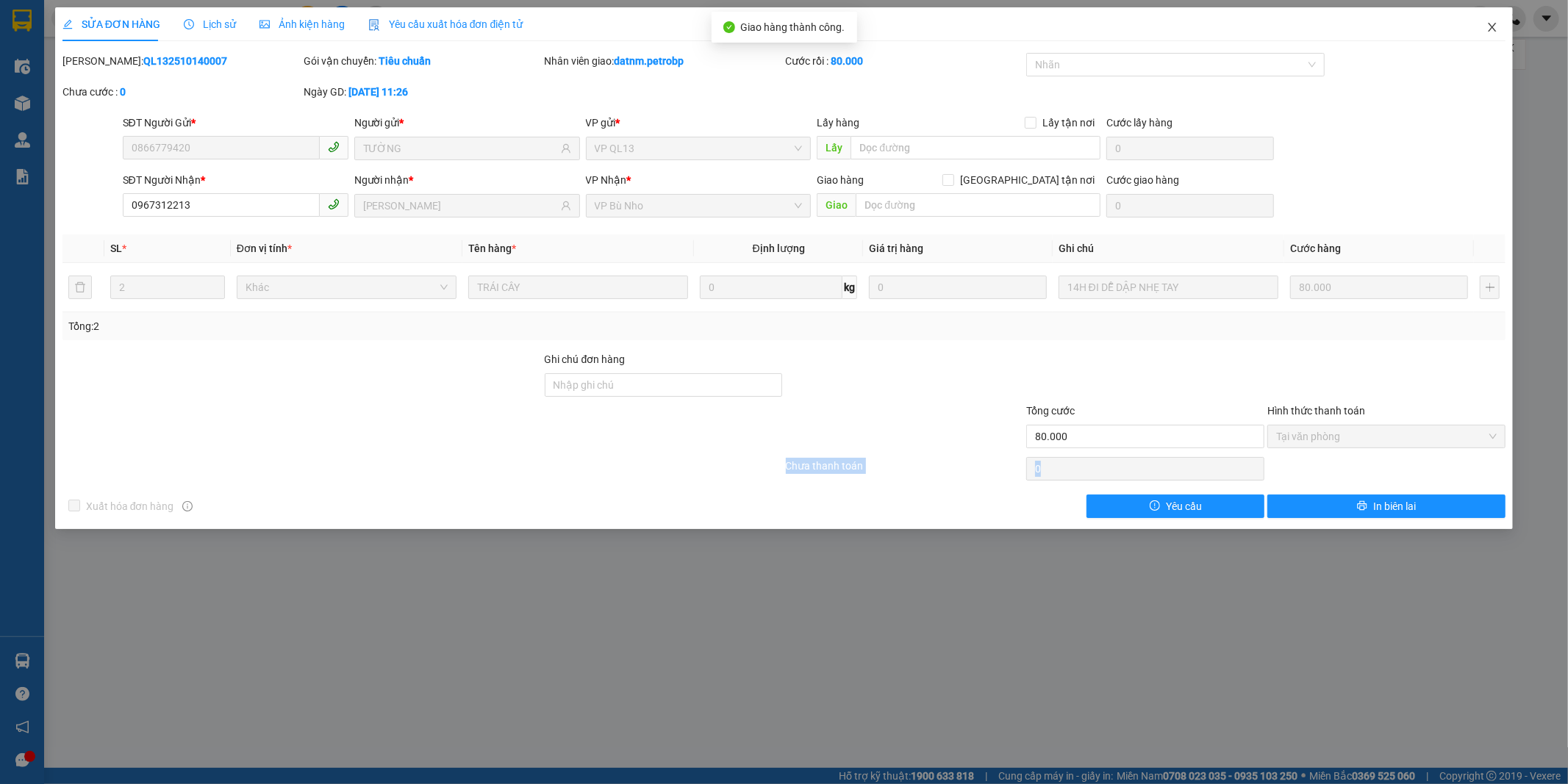
click at [1494, 23] on icon "close" at bounding box center [1491, 26] width 12 height 12
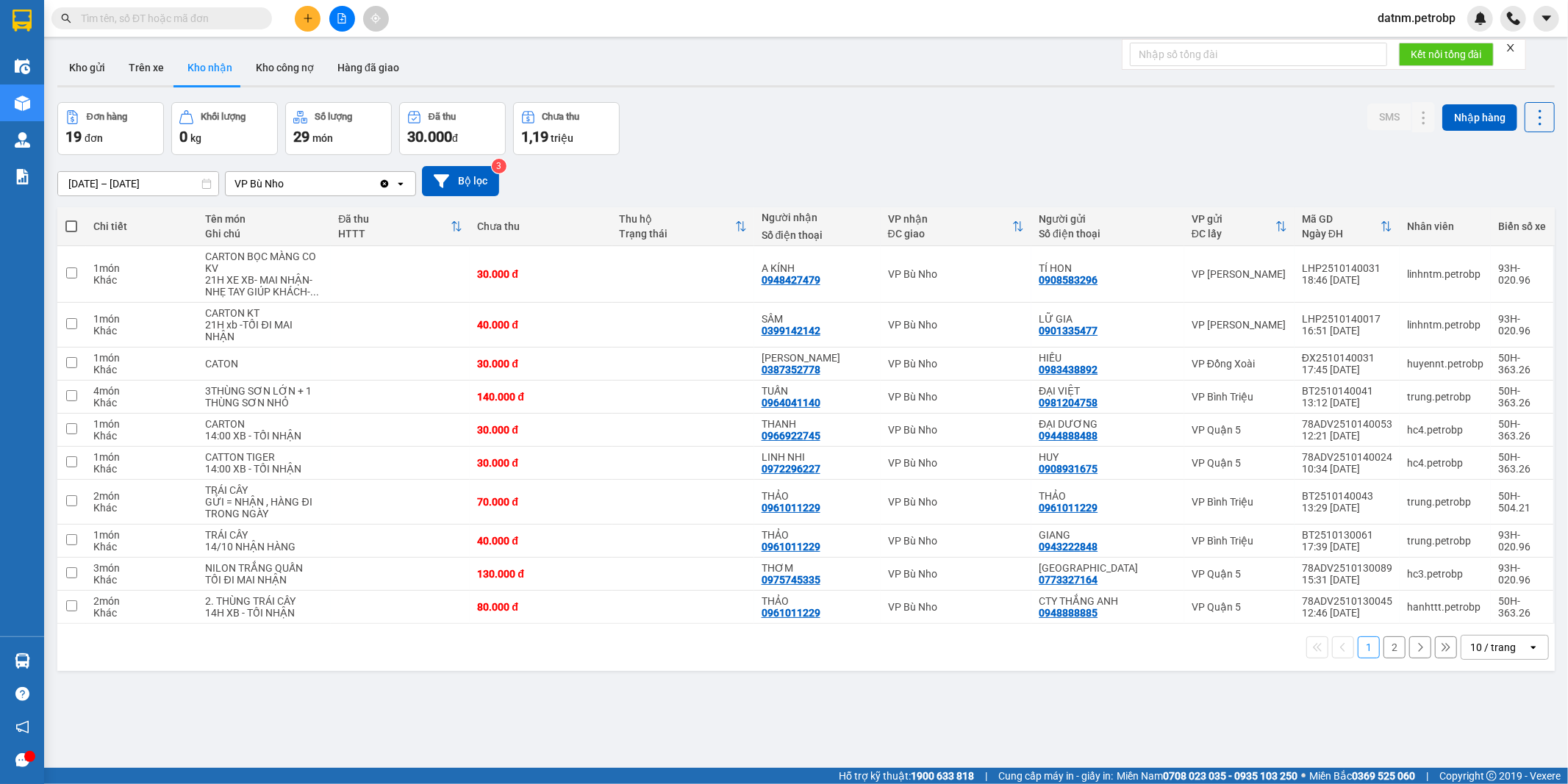
click at [1383, 646] on button "2" at bounding box center [1394, 647] width 22 height 22
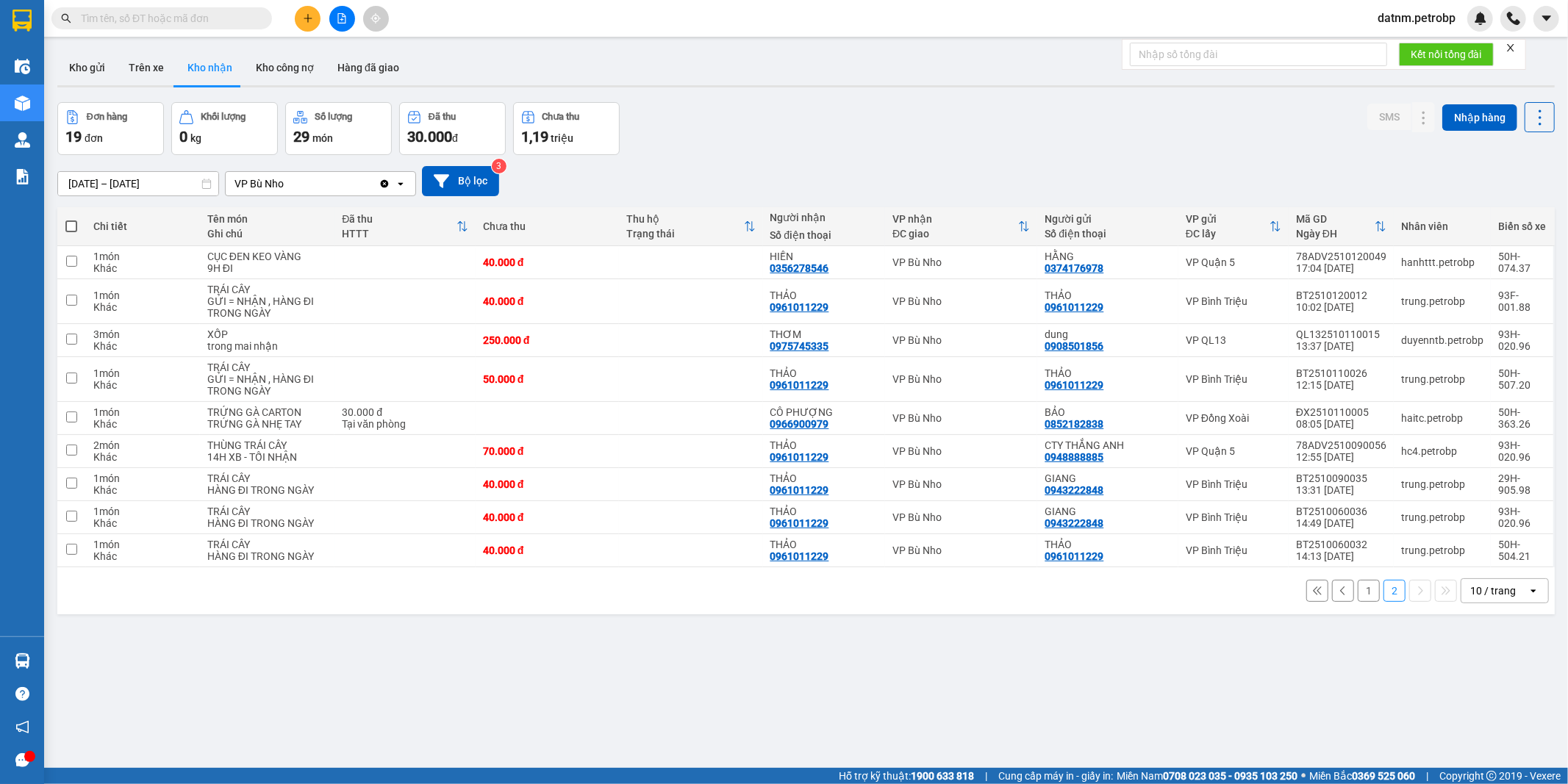
click at [1357, 592] on button "1" at bounding box center [1368, 591] width 22 height 22
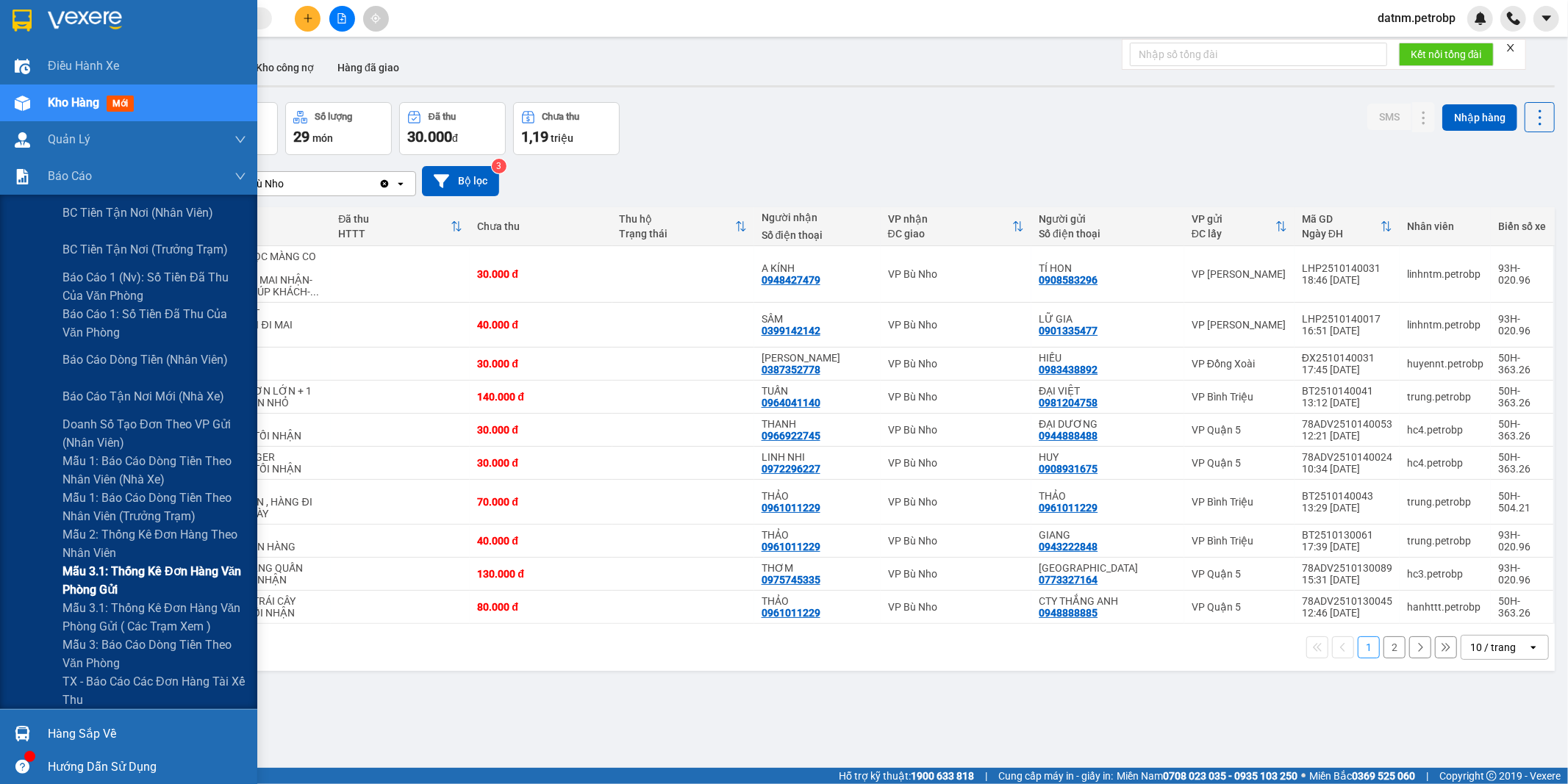
click at [114, 575] on span "Mẫu 3.1: Thống kê đơn hàng văn phòng gửi" at bounding box center [153, 580] width 183 height 36
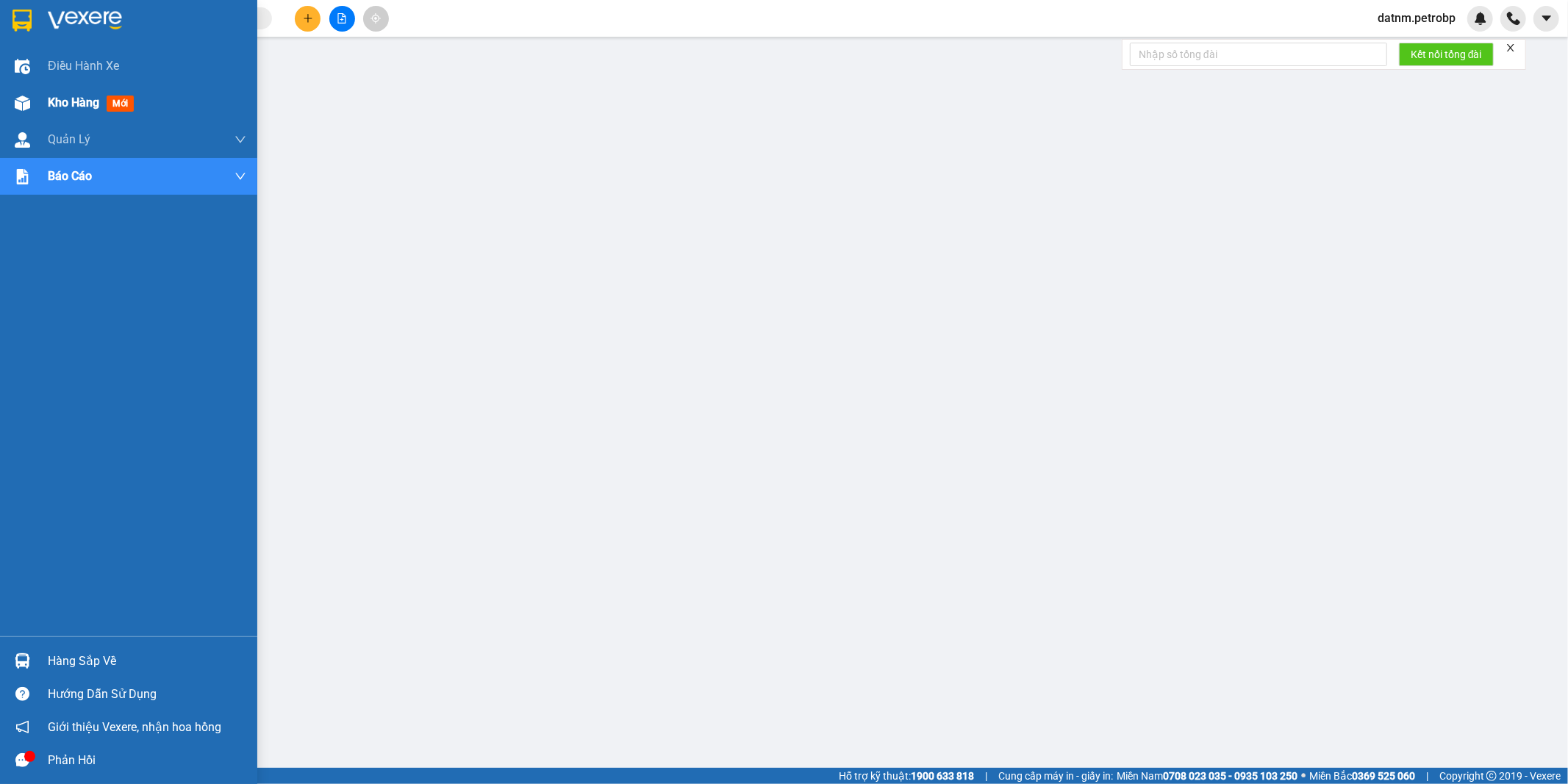
click at [67, 100] on span "Kho hàng" at bounding box center [73, 102] width 51 height 14
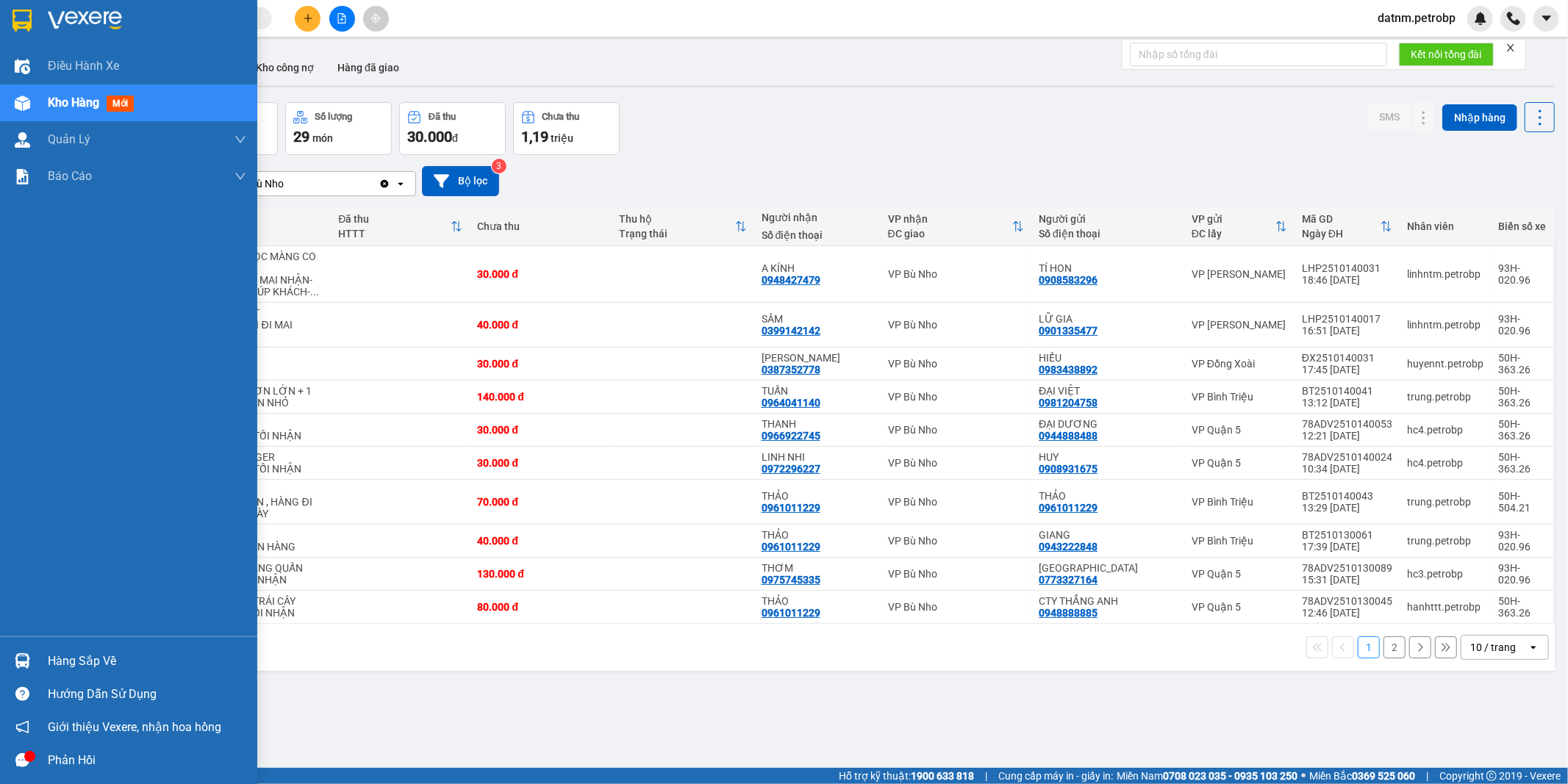
click at [55, 661] on div "Hàng sắp về" at bounding box center [147, 661] width 199 height 22
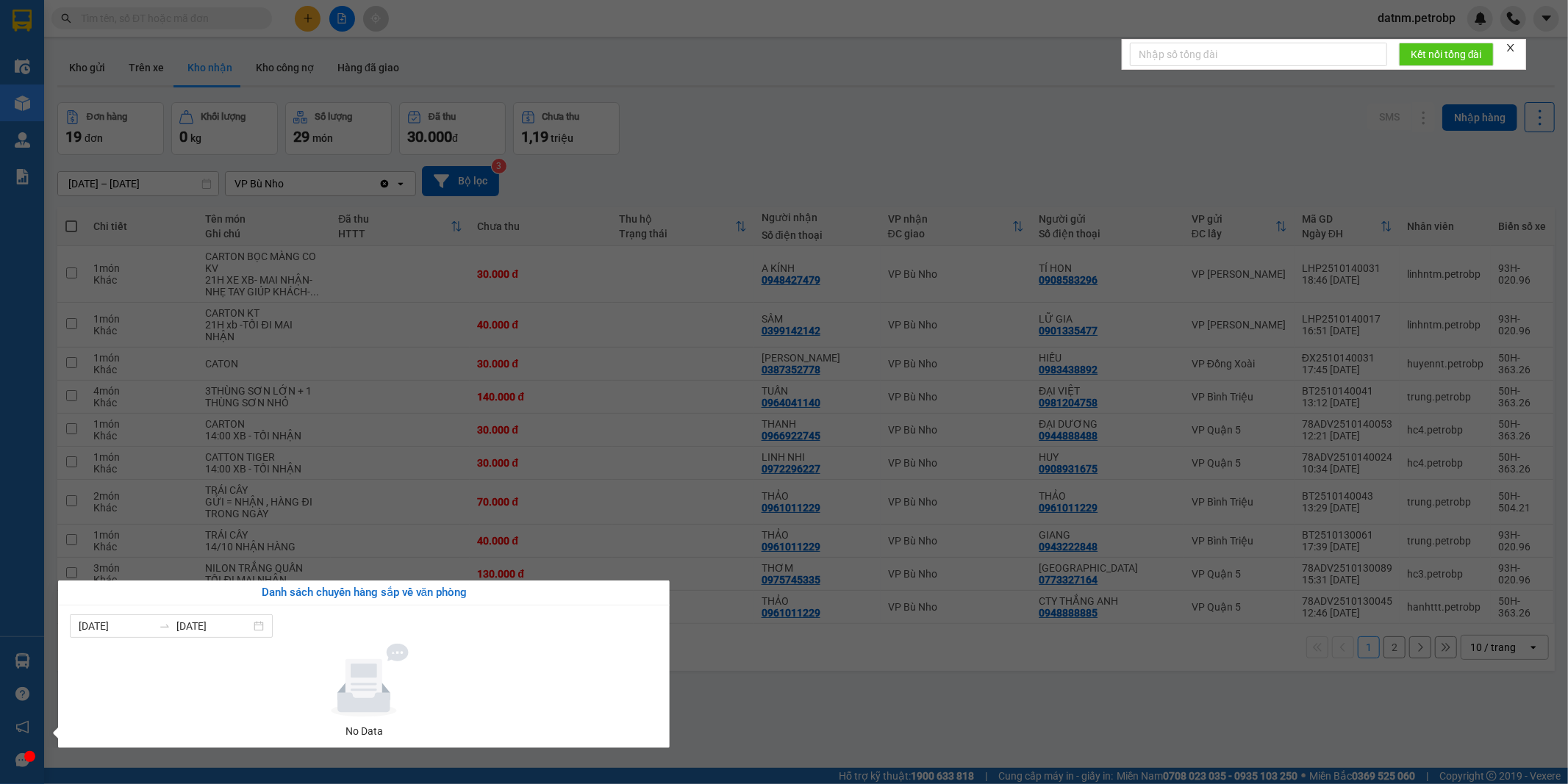
click at [800, 696] on section "Kết quả tìm kiếm ( 0 ) Bộ lọc Ngày tạo đơn gần nhất No Data datnm.petrobp Điều …" at bounding box center [784, 392] width 1568 height 784
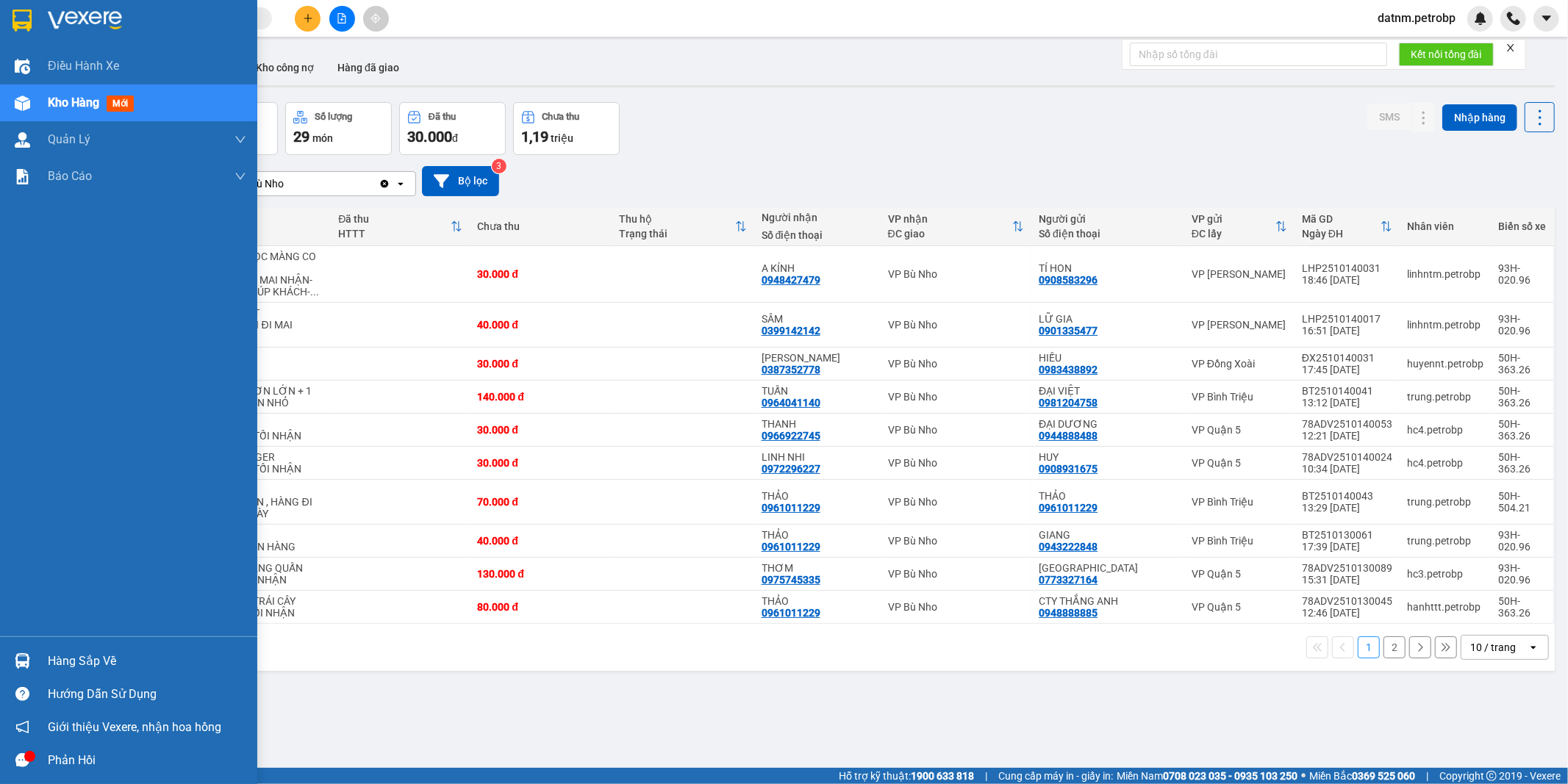
click at [76, 656] on div "Hàng sắp về" at bounding box center [147, 661] width 199 height 22
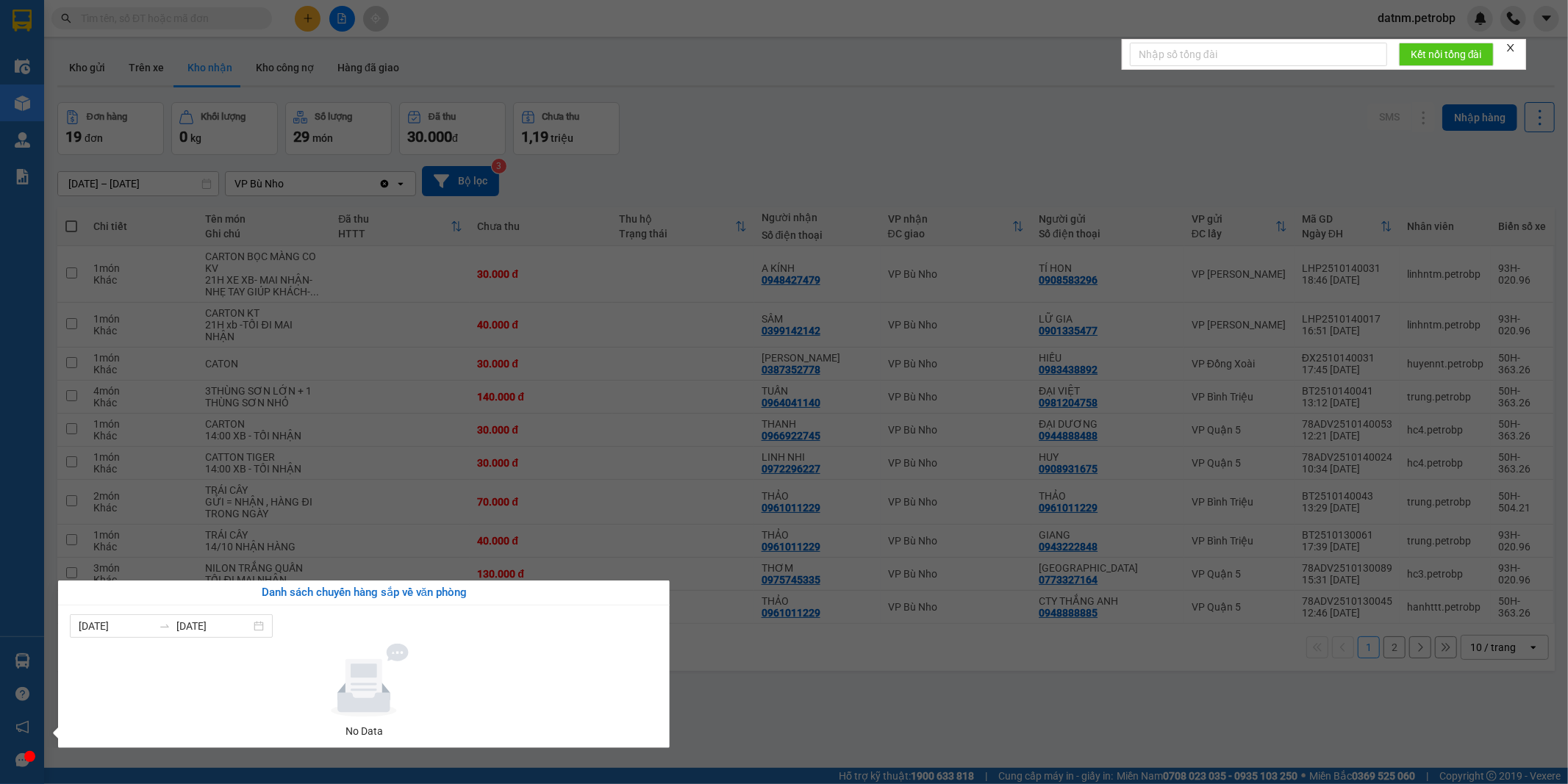
click at [723, 696] on section "Kết quả tìm kiếm ( 0 ) Bộ lọc Ngày tạo đơn gần nhất No Data datnm.petrobp Điều …" at bounding box center [784, 392] width 1568 height 784
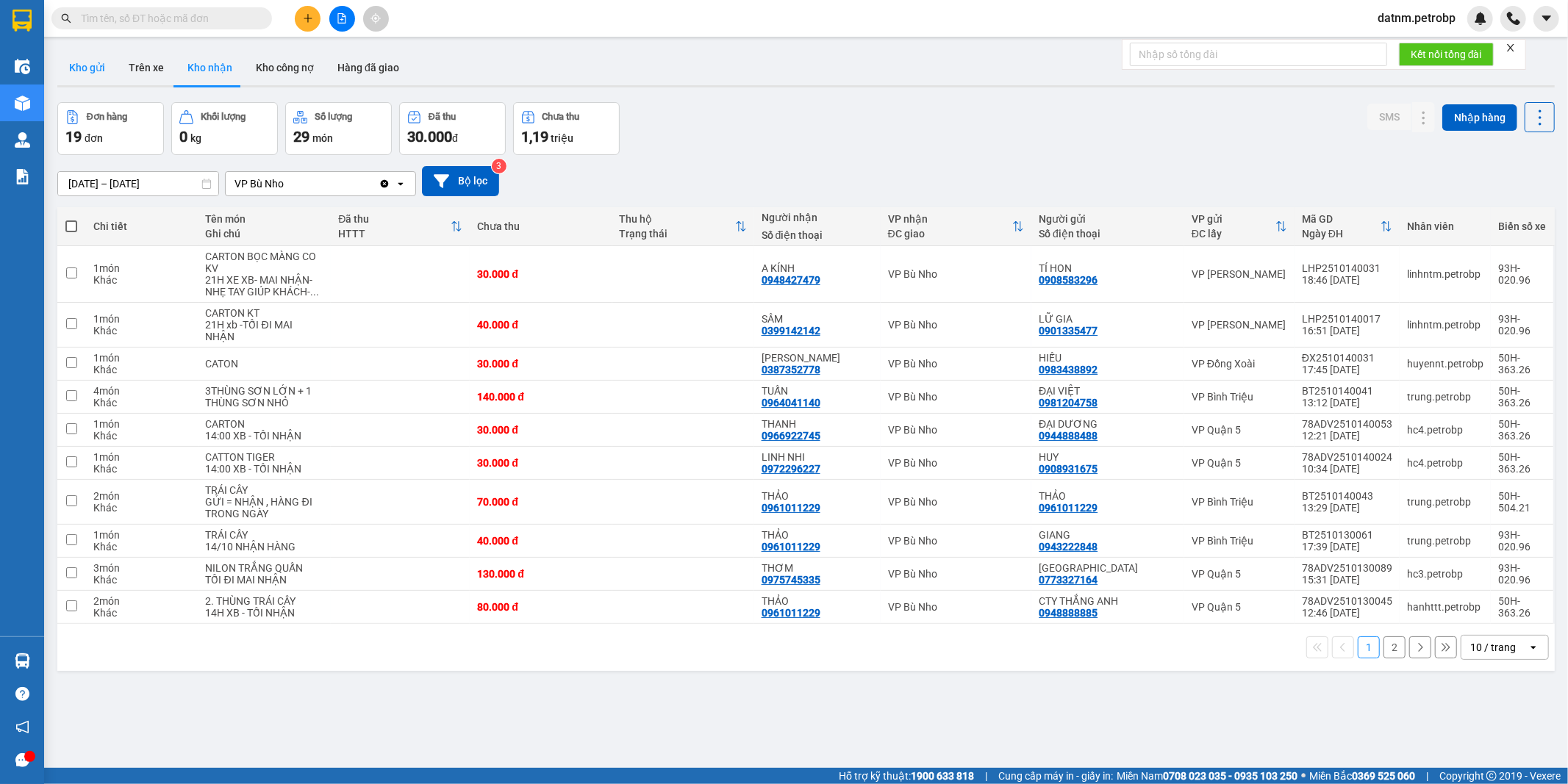
click at [91, 63] on button "Kho gửi" at bounding box center [87, 67] width 59 height 36
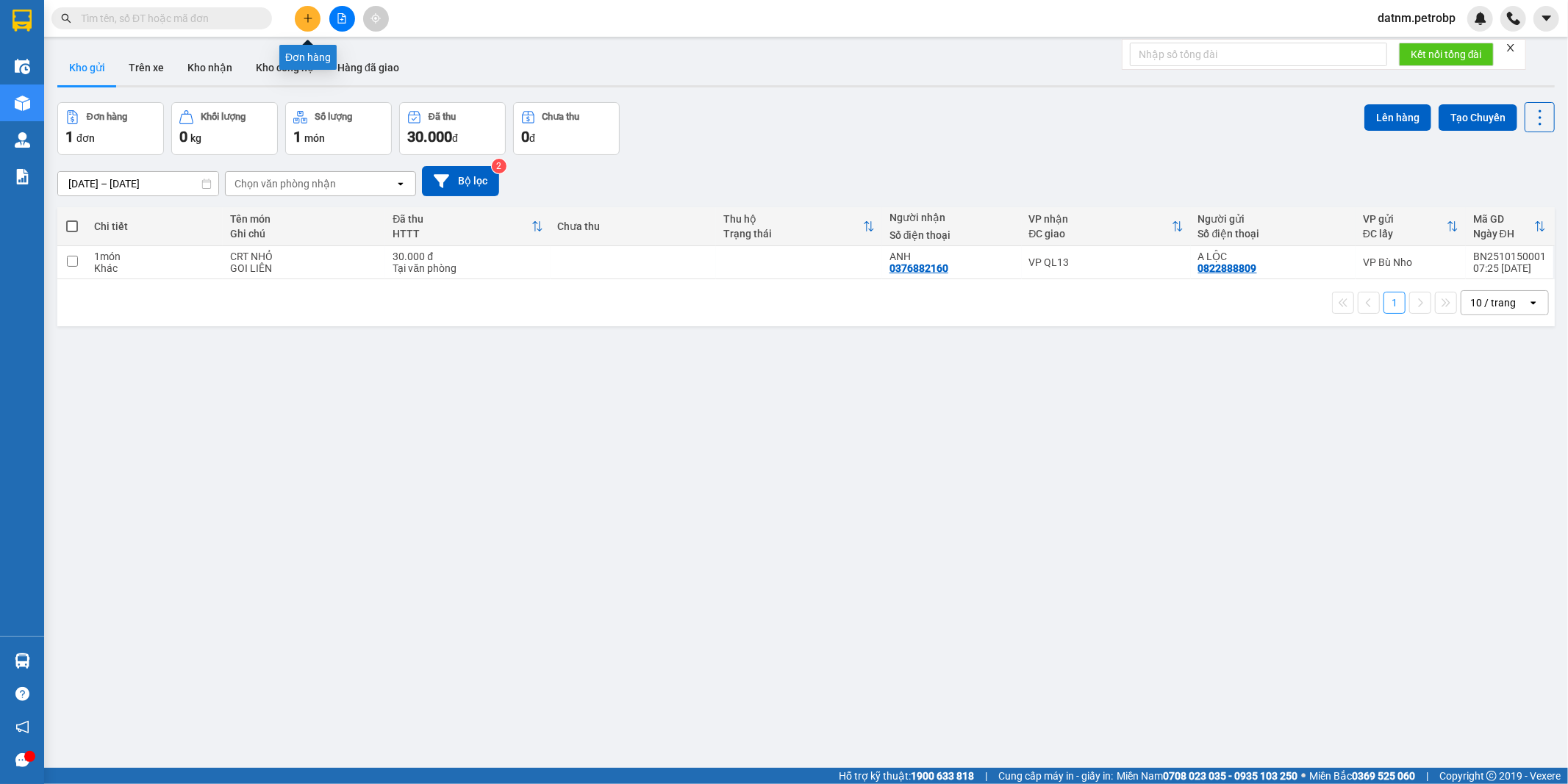
click at [312, 11] on button at bounding box center [307, 18] width 26 height 26
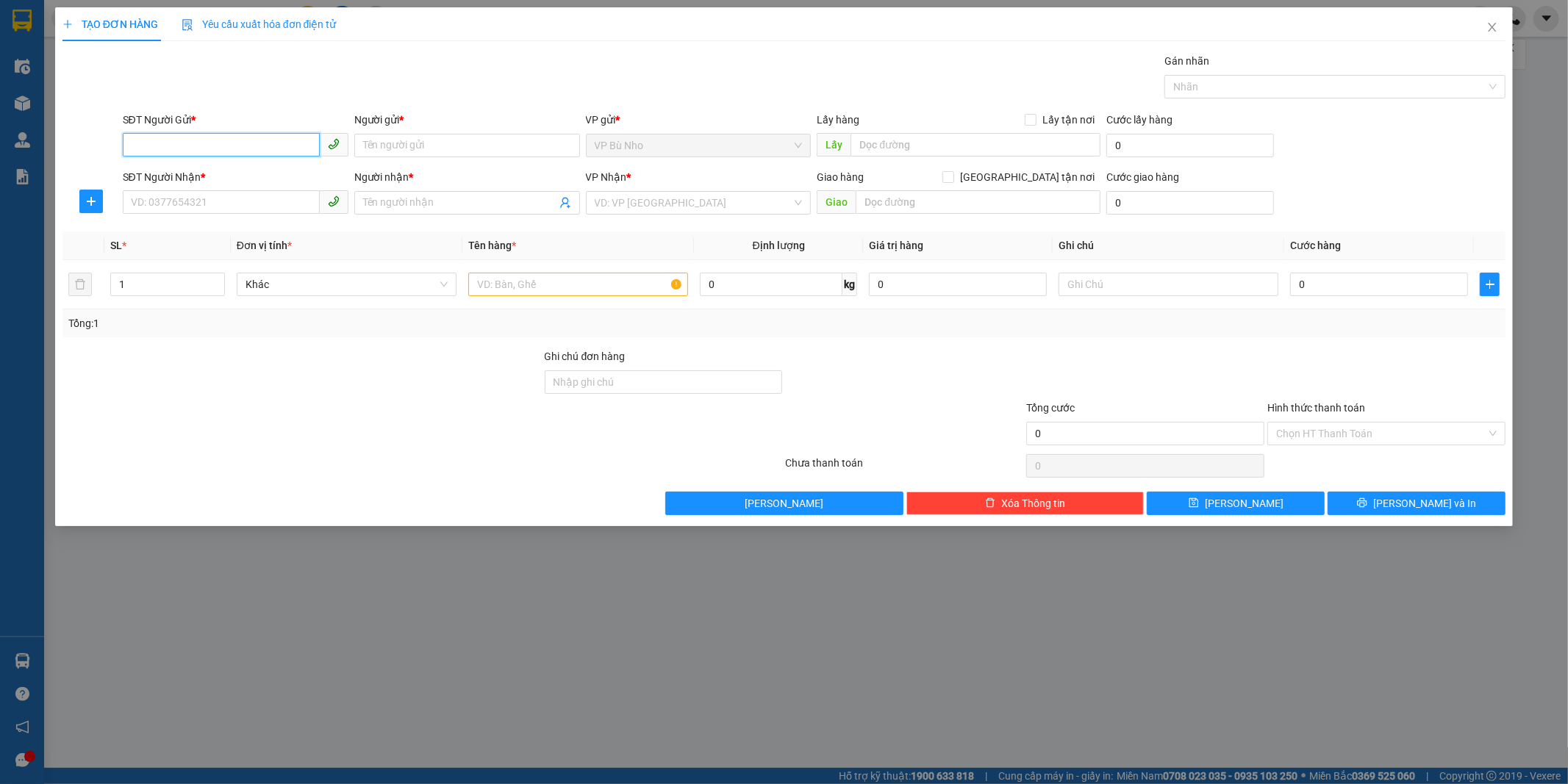
click at [183, 150] on input "SĐT Người Gửi *" at bounding box center [222, 145] width 197 height 24
click at [222, 180] on div "0988091910 - PHÚC" at bounding box center [235, 175] width 208 height 16
type input "0988091910"
type input "PHÚC"
type input "0983967689"
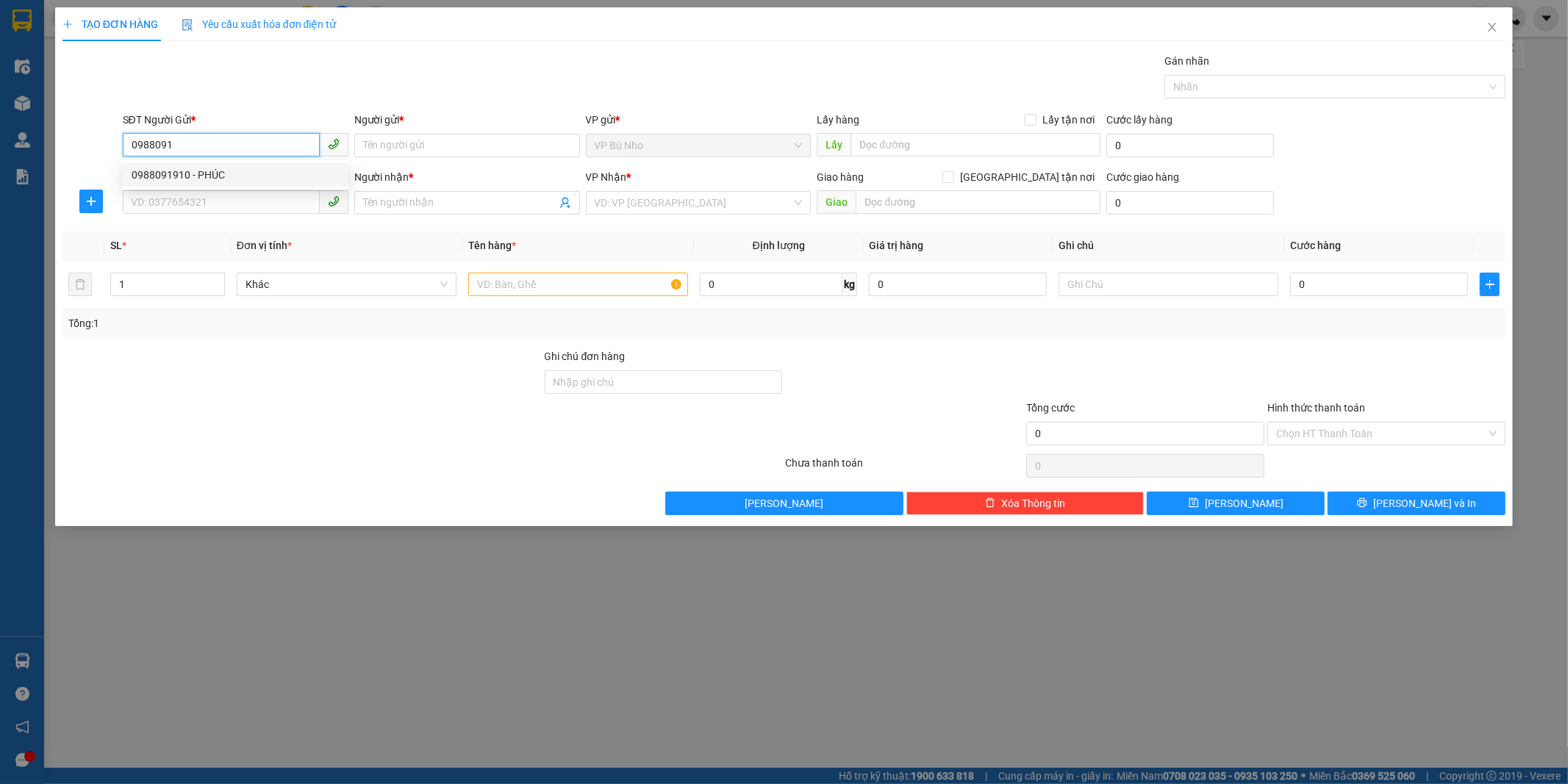
type input "A ĐÔNG"
type input "CHỢ ĐỒNG PHÚ"
type input "90.000"
type input "0988091910"
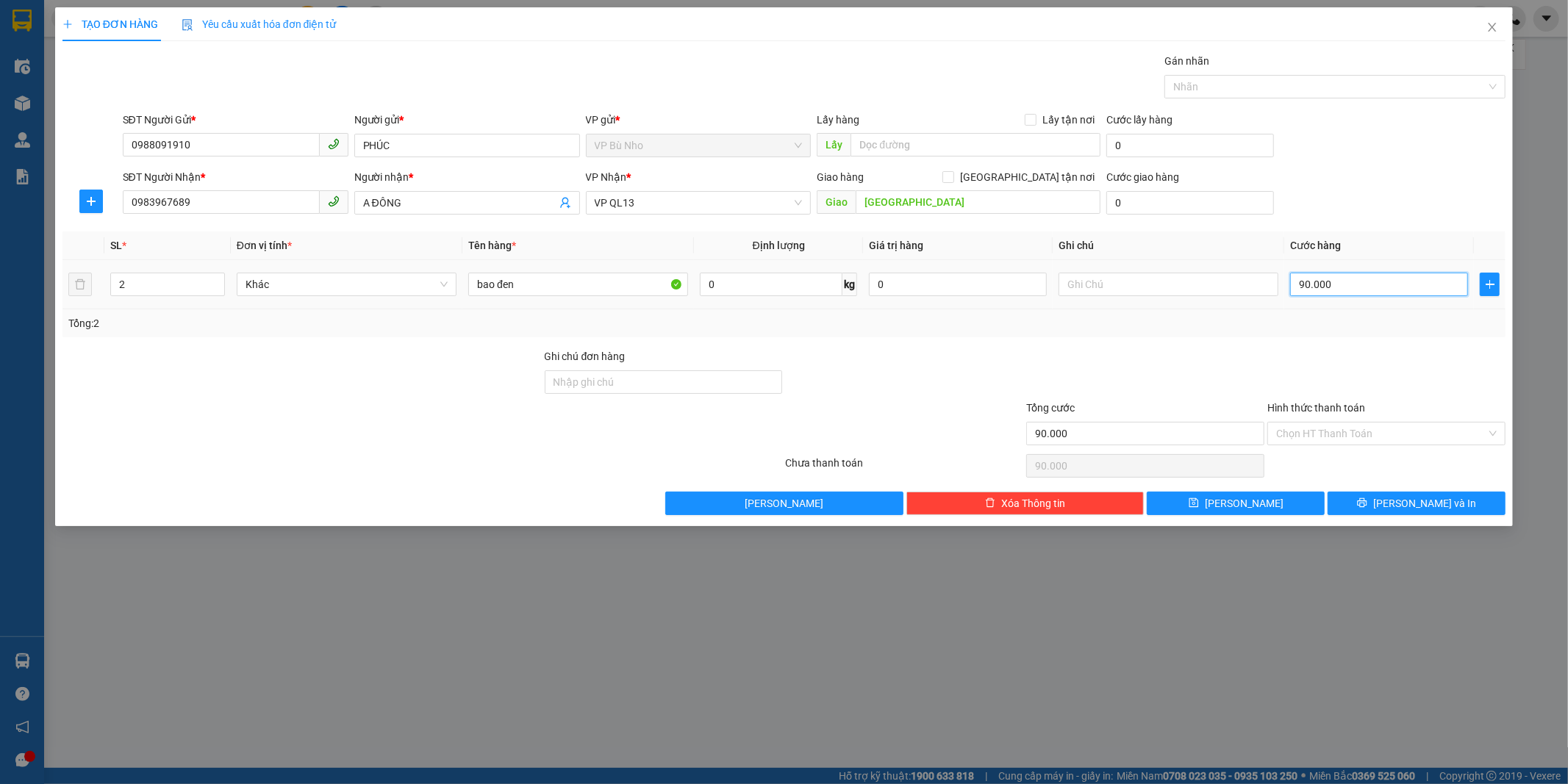
click at [1379, 293] on input "90.000" at bounding box center [1378, 284] width 178 height 24
type input "0"
type input "8"
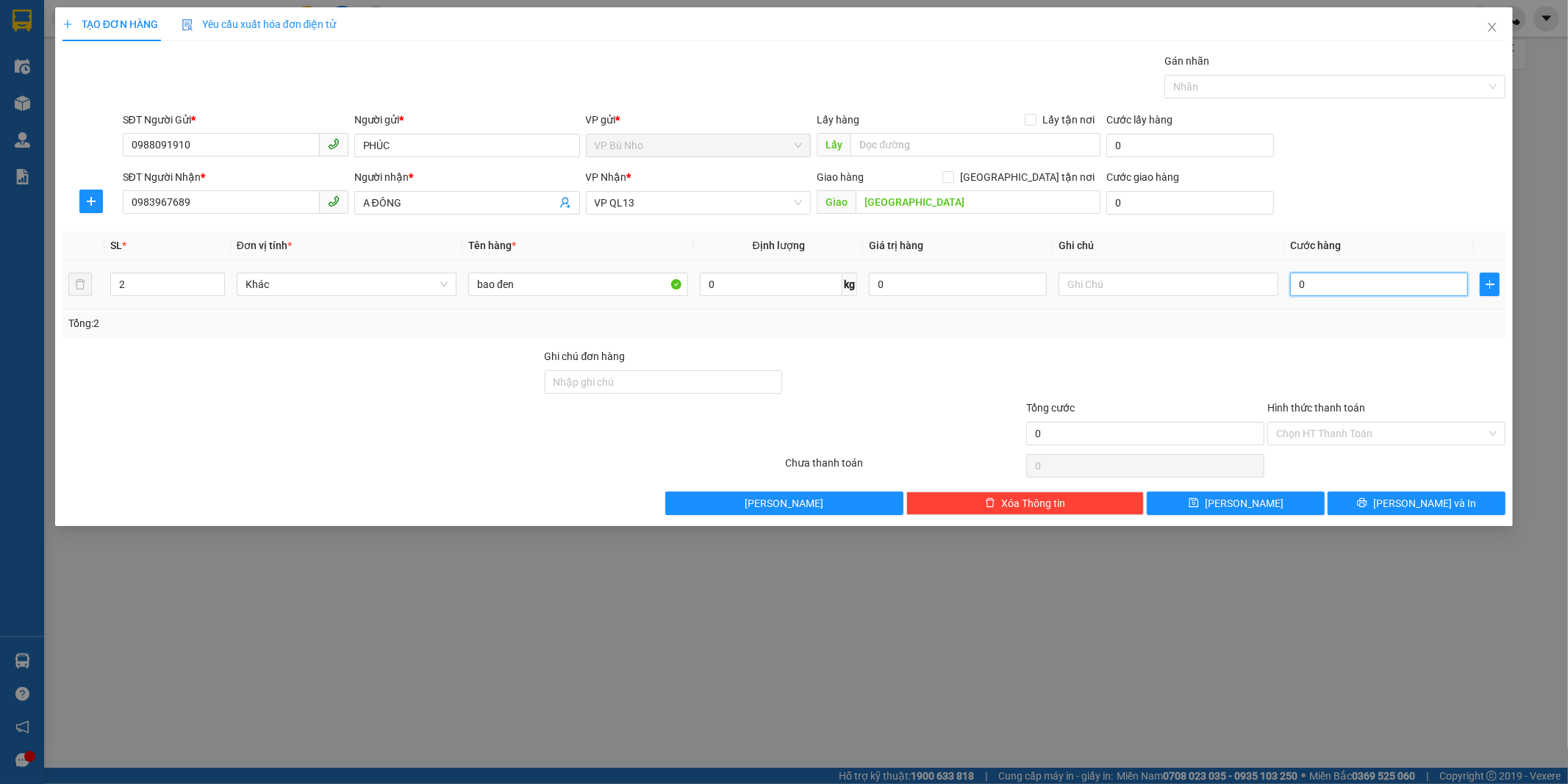
type input "8"
type input "08"
type input "80"
type input "080"
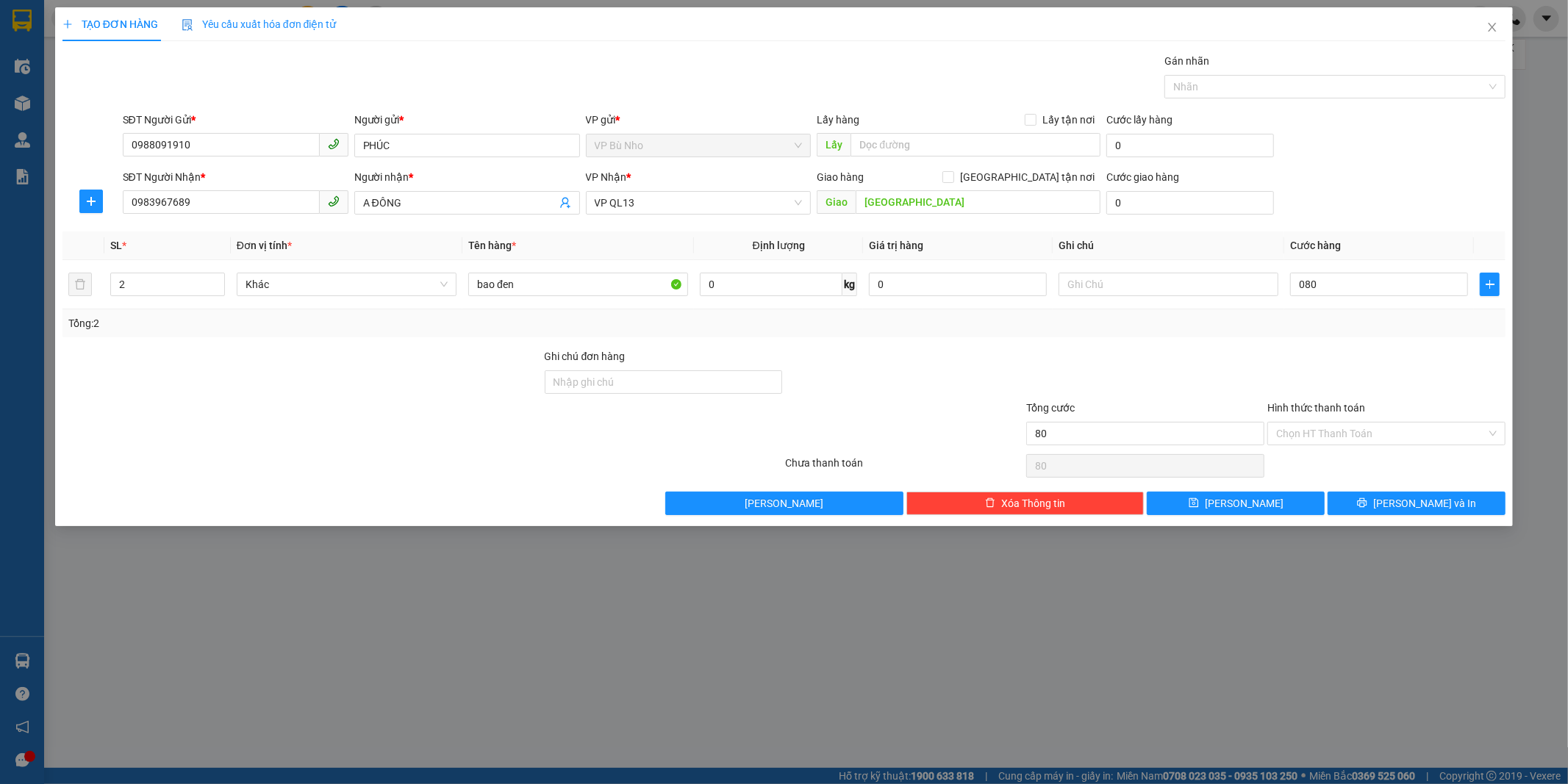
click at [1401, 338] on div "Transit Pickup Surcharge Ids Transit Deliver Surcharge Ids Transit Deliver Surc…" at bounding box center [784, 284] width 1443 height 462
type input "80.000"
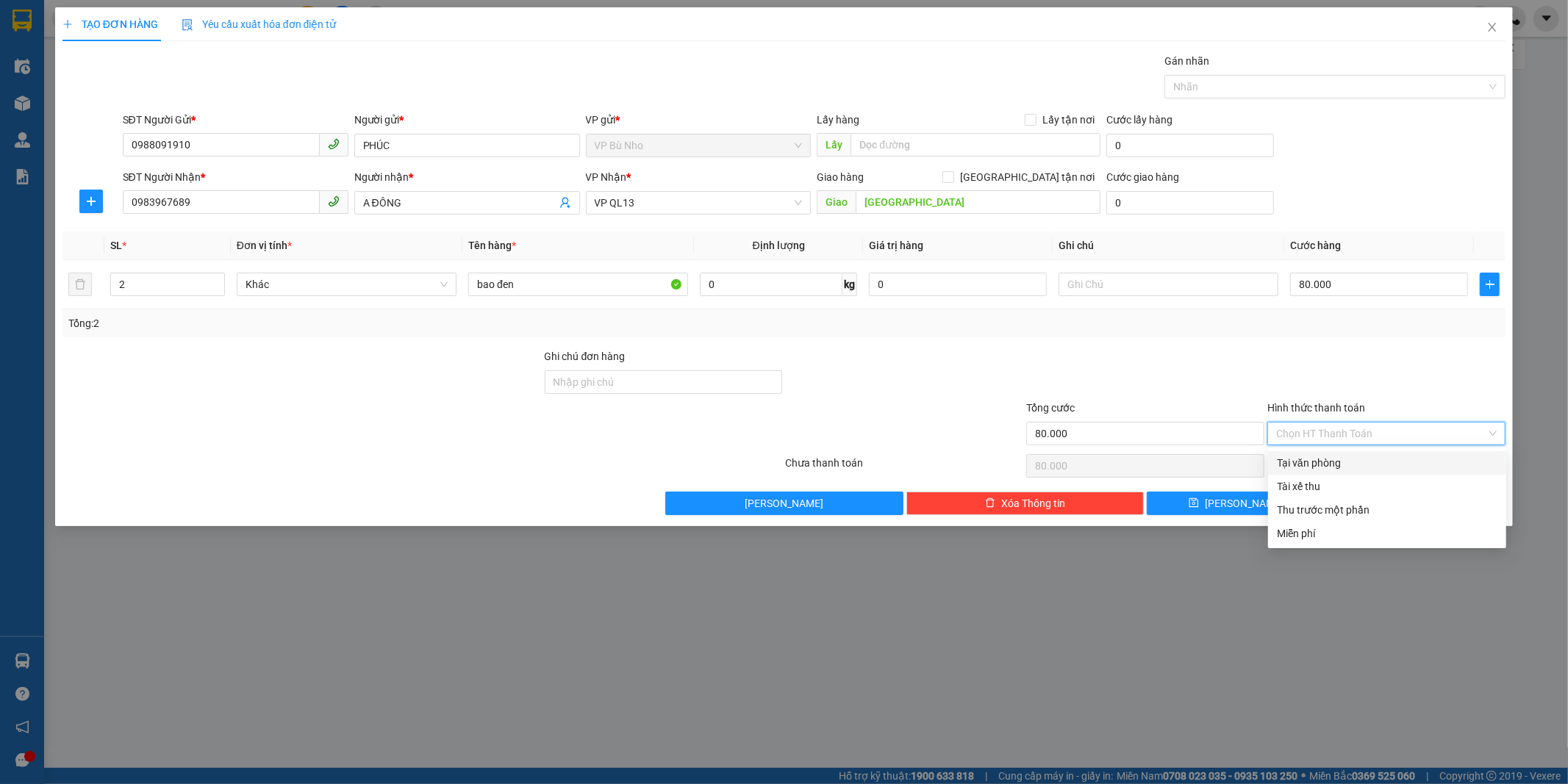
click at [1372, 433] on input "Hình thức thanh toán" at bounding box center [1381, 433] width 210 height 22
click at [1352, 459] on div "Tại văn phòng" at bounding box center [1386, 463] width 221 height 16
type input "0"
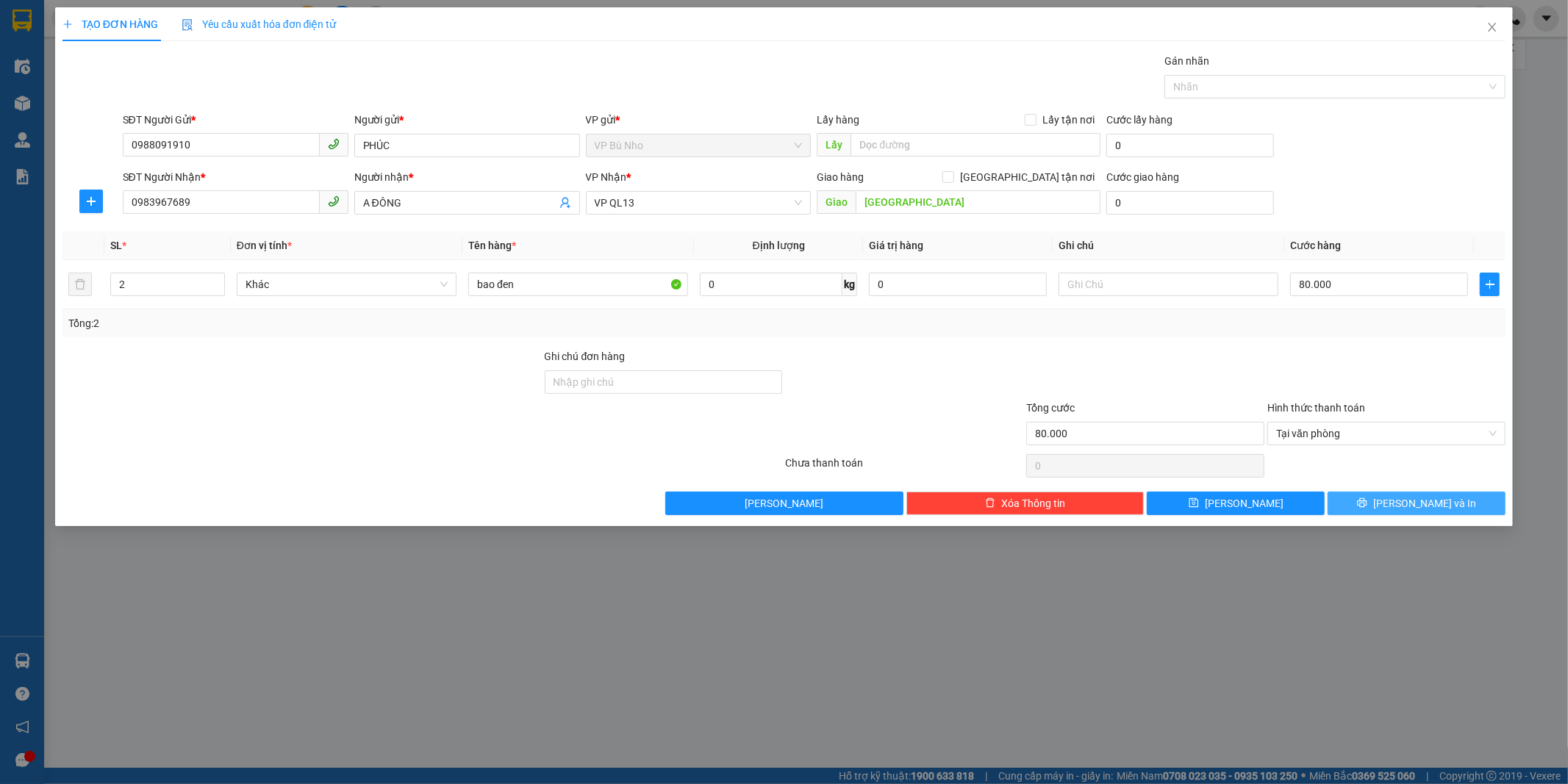
click at [1428, 502] on span "Lưu và In" at bounding box center [1424, 503] width 103 height 16
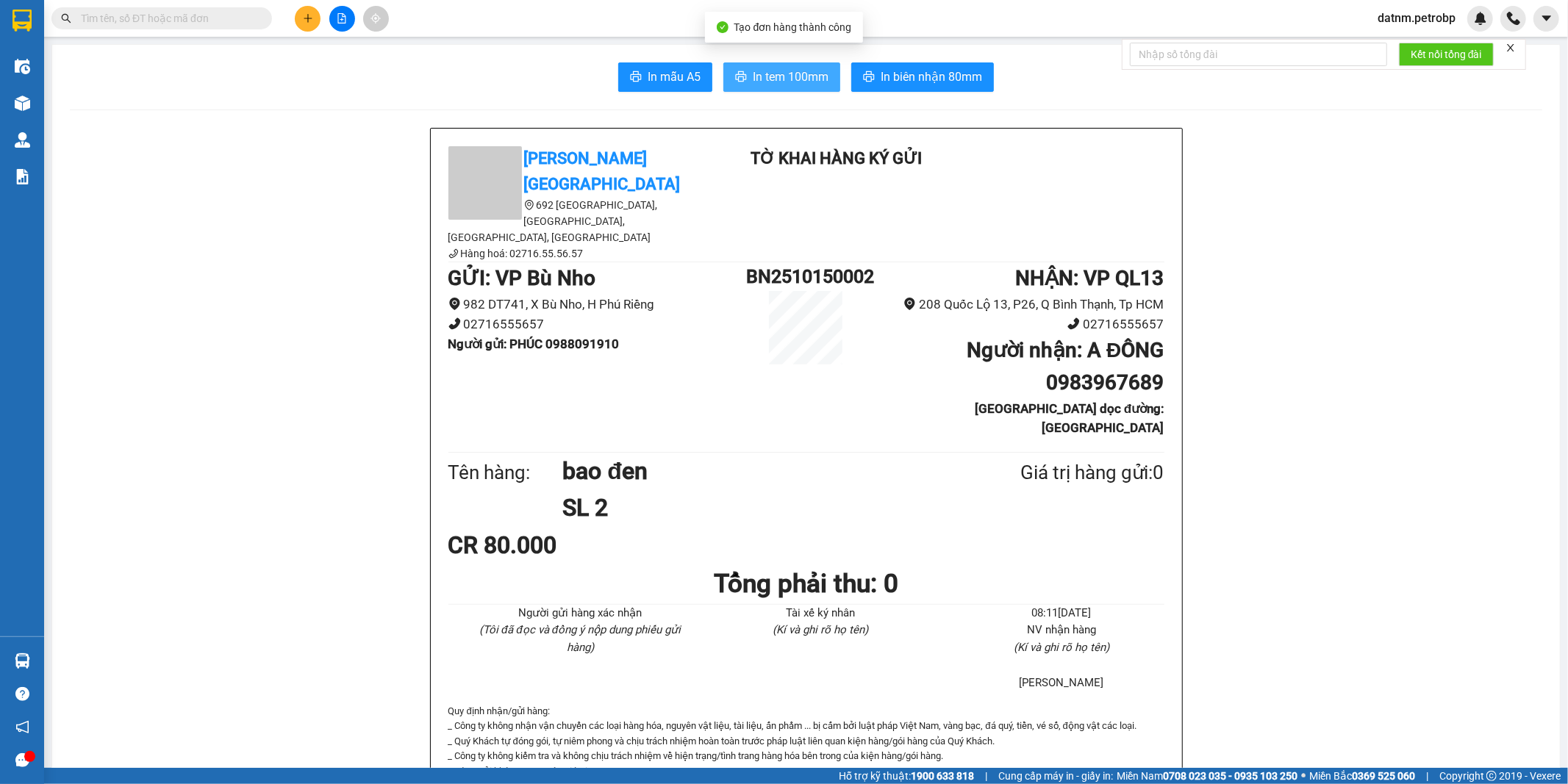
click at [805, 82] on span "In tem 100mm" at bounding box center [790, 77] width 76 height 18
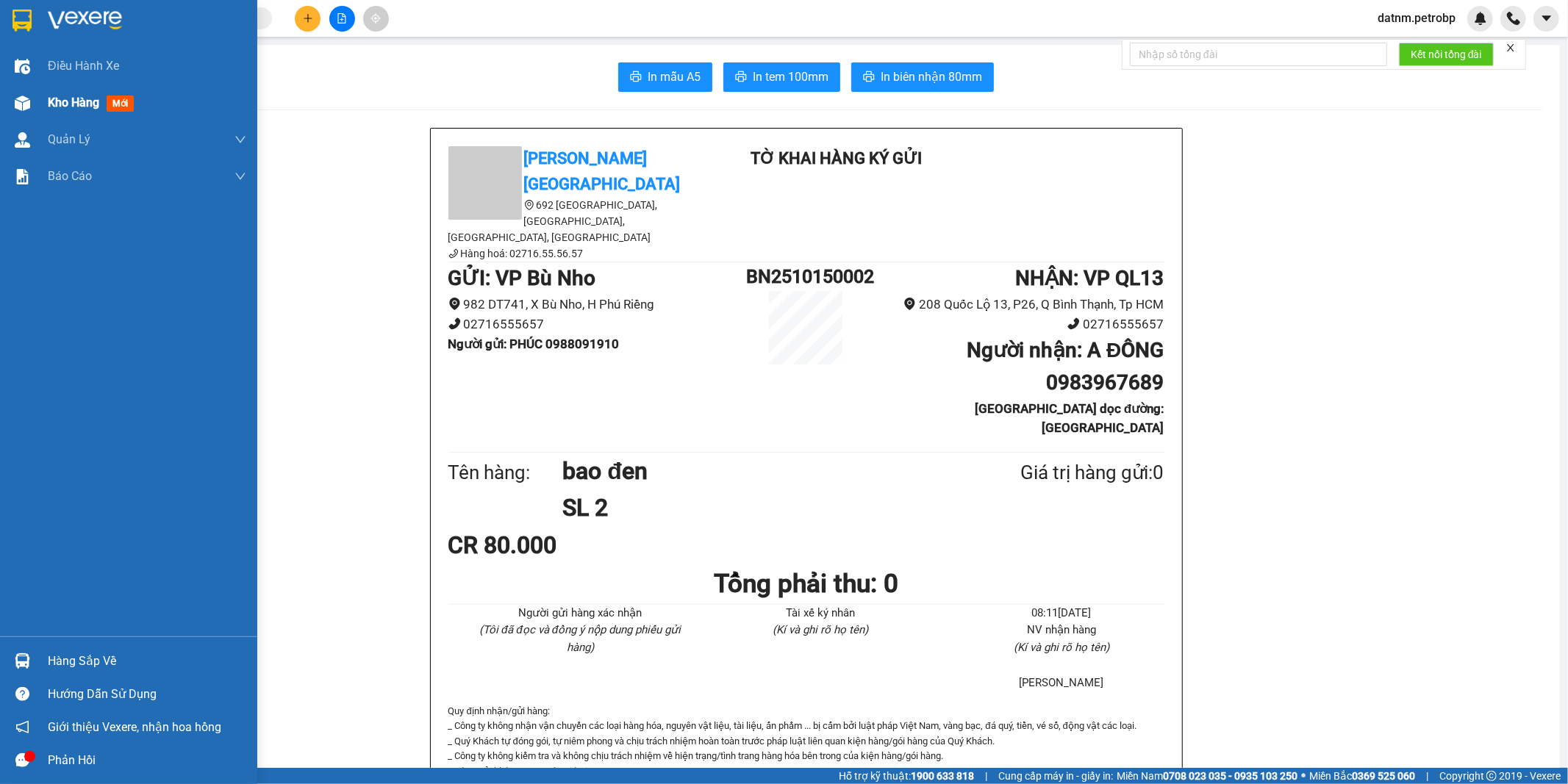
click at [70, 96] on span "Kho hàng" at bounding box center [73, 102] width 51 height 14
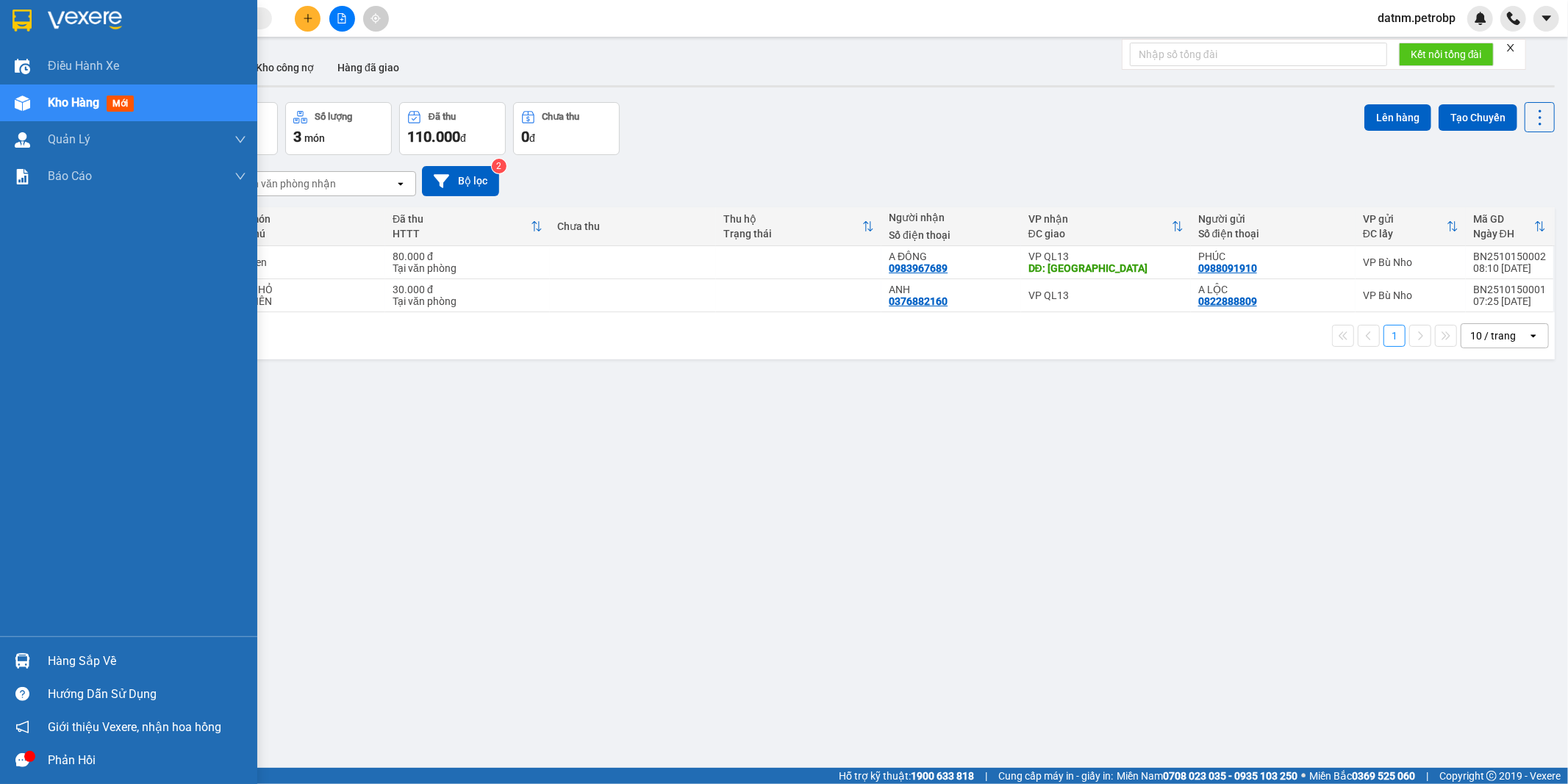
click at [69, 103] on span "Kho hàng" at bounding box center [73, 102] width 51 height 14
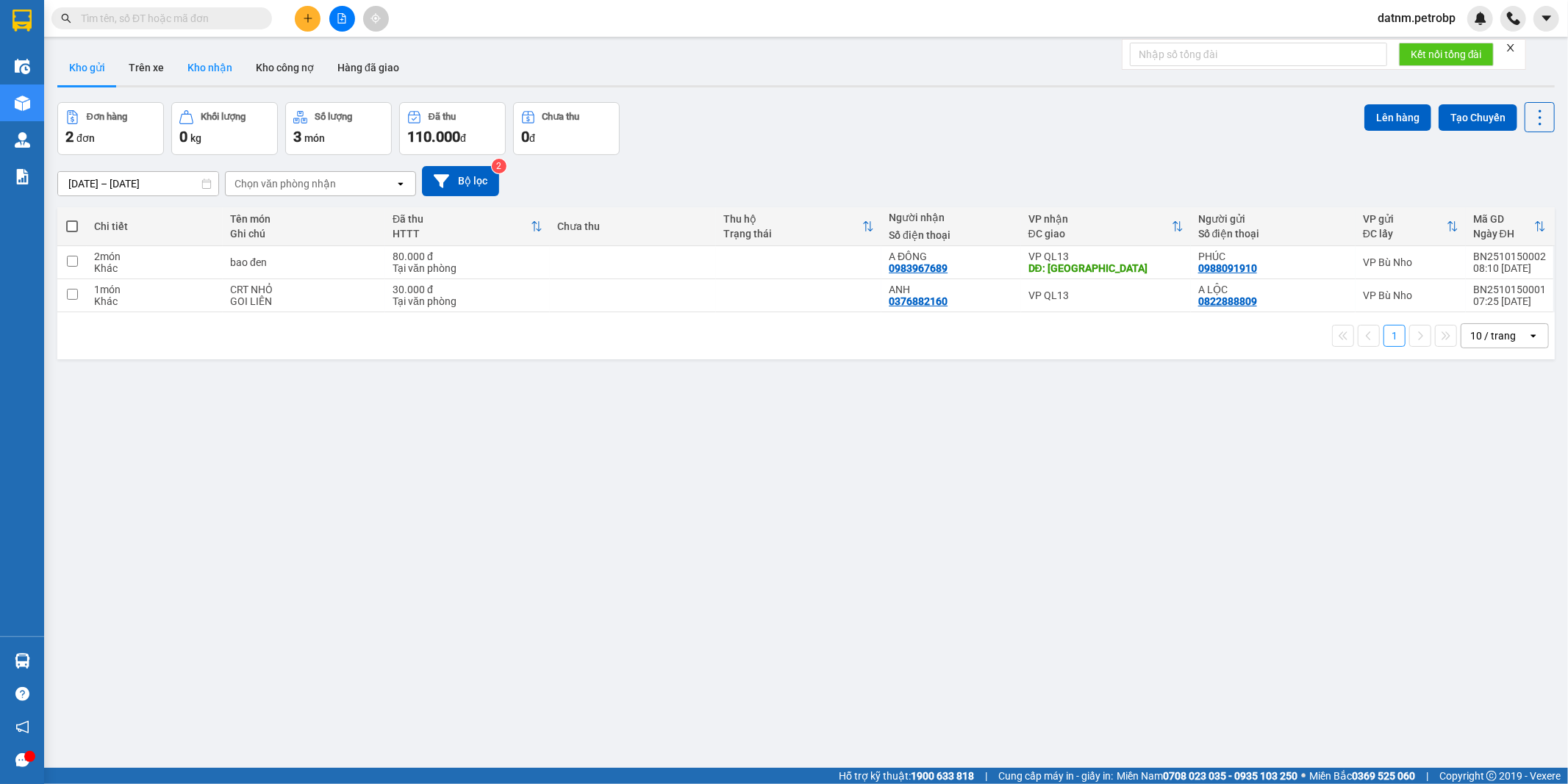
click at [213, 70] on button "Kho nhận" at bounding box center [210, 67] width 68 height 36
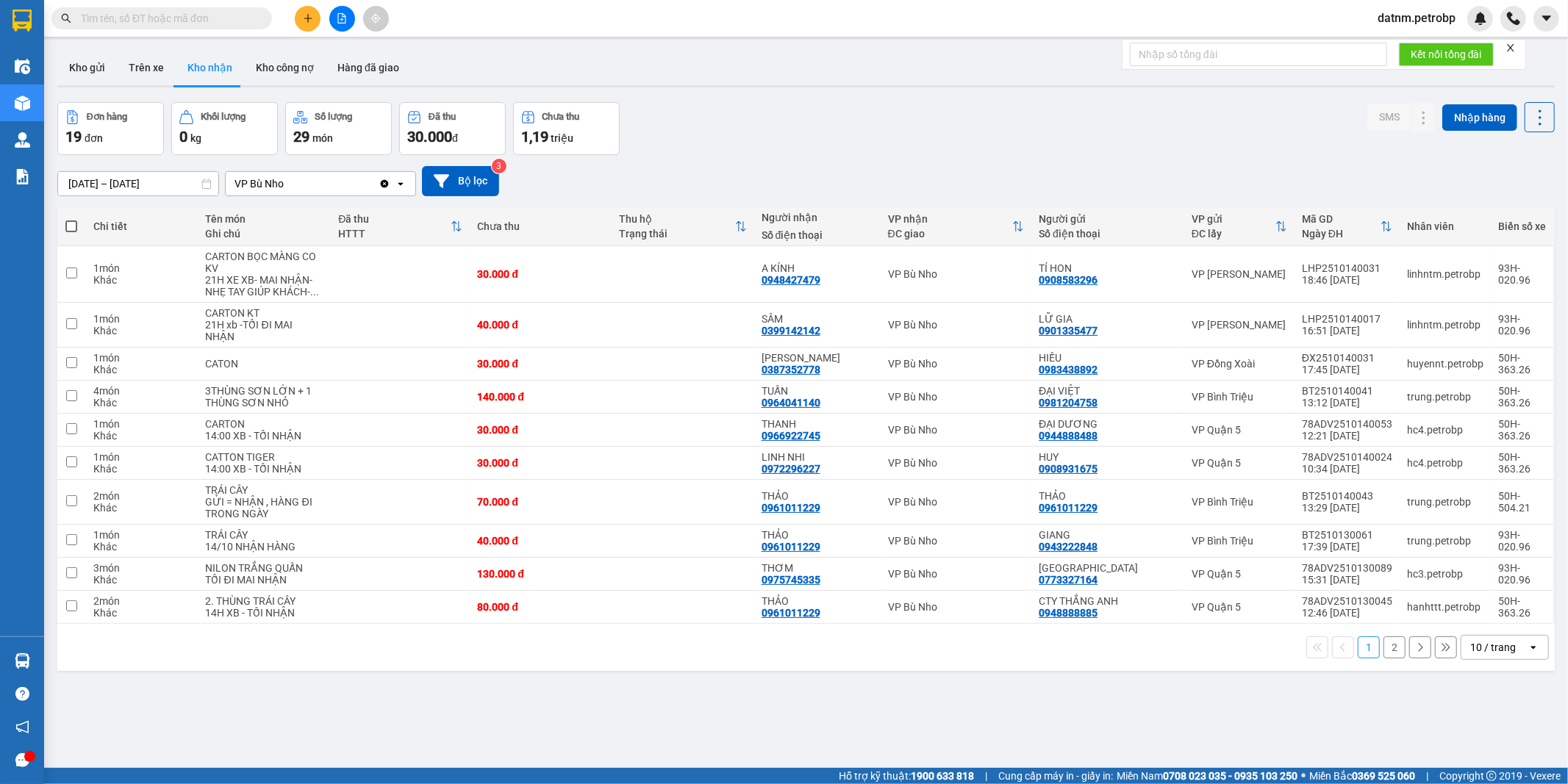
click at [1383, 648] on button "2" at bounding box center [1394, 647] width 22 height 22
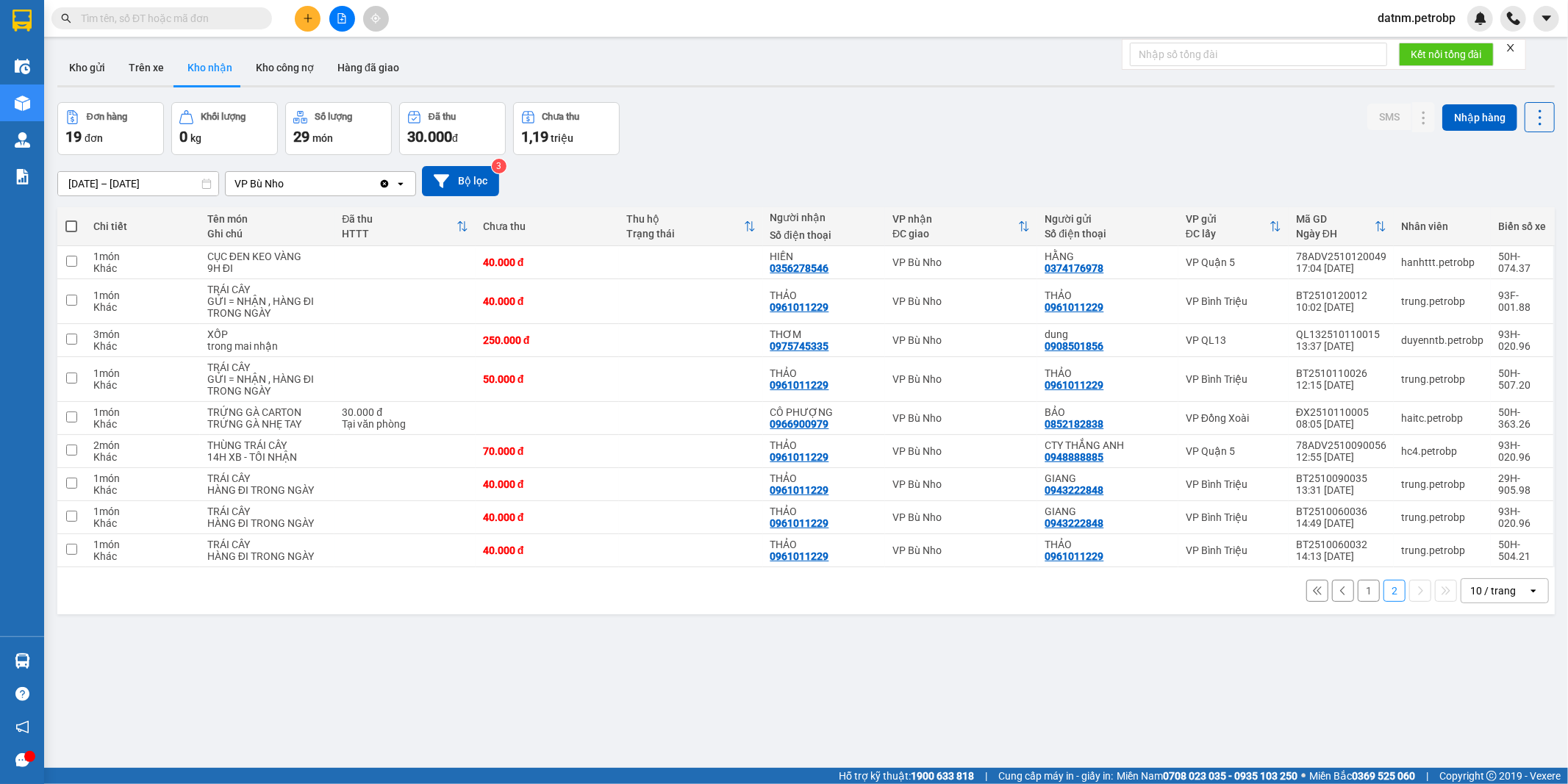
click at [217, 65] on button "Kho nhận" at bounding box center [210, 67] width 68 height 36
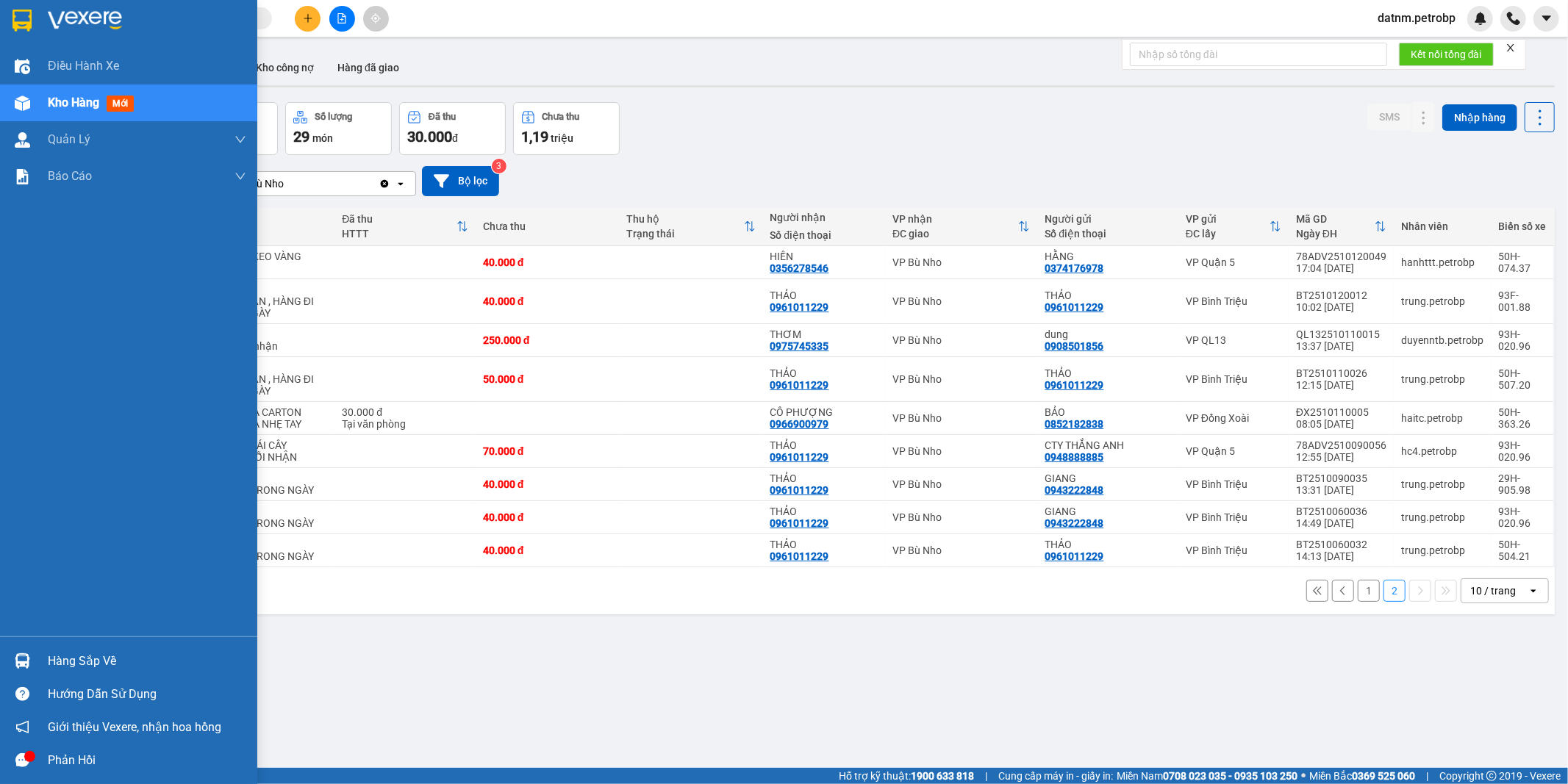
click at [75, 652] on div "Hàng sắp về" at bounding box center [147, 661] width 199 height 22
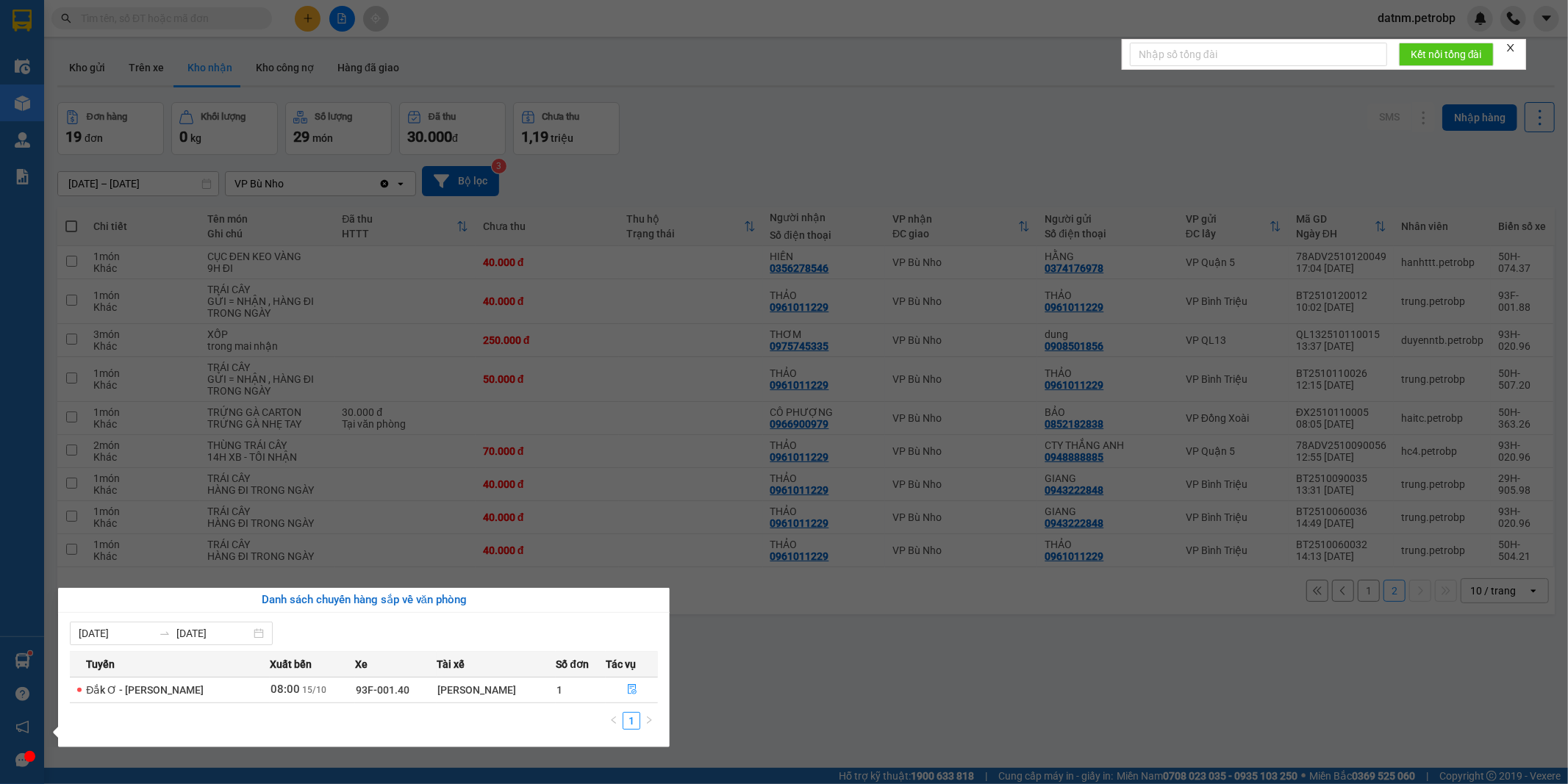
click at [981, 659] on section "Kết quả tìm kiếm ( 0 ) Bộ lọc Ngày tạo đơn gần nhất No Data datnm.petrobp Điều …" at bounding box center [784, 392] width 1568 height 784
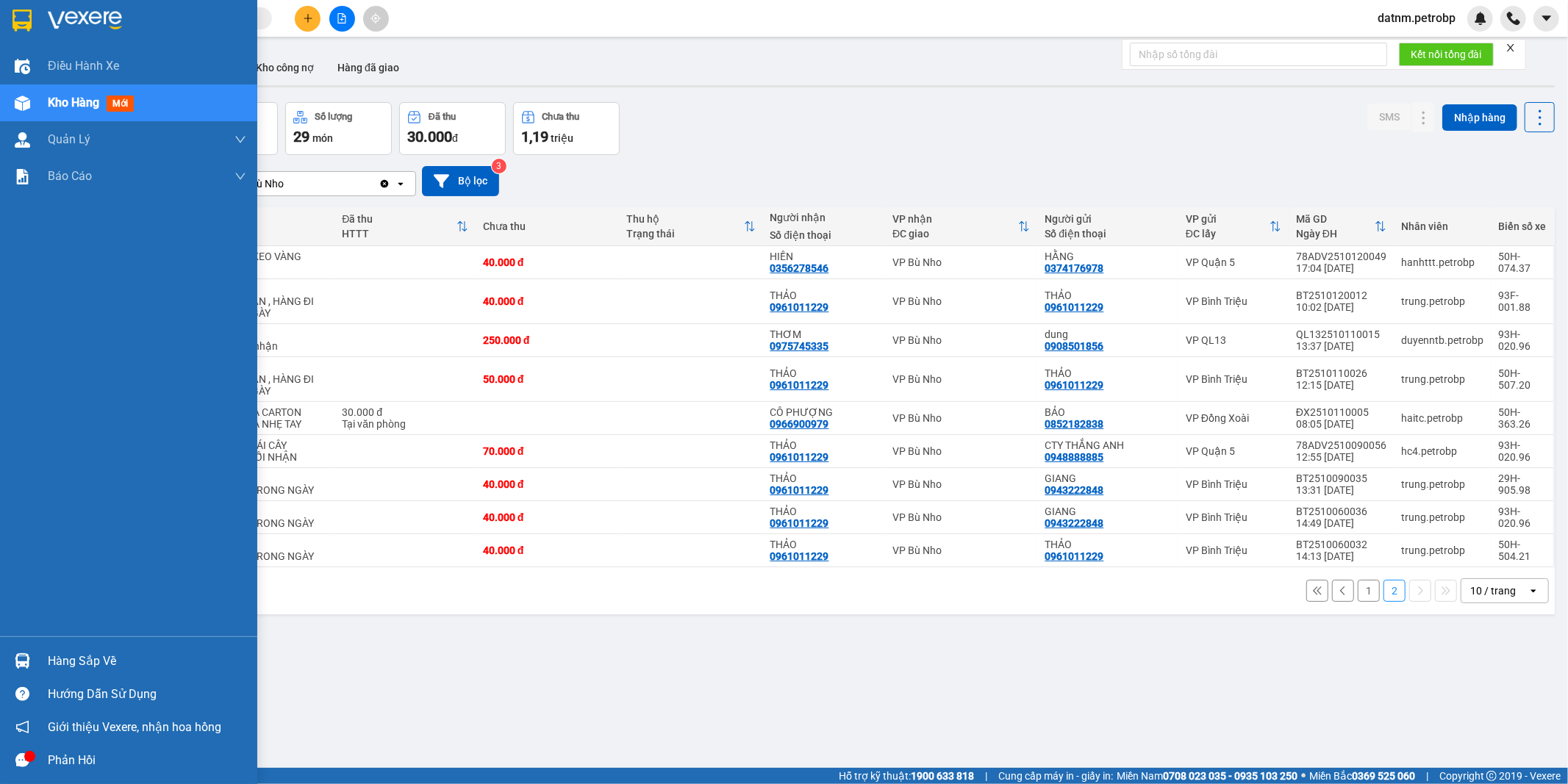
click at [86, 652] on div "Hàng sắp về" at bounding box center [147, 661] width 199 height 22
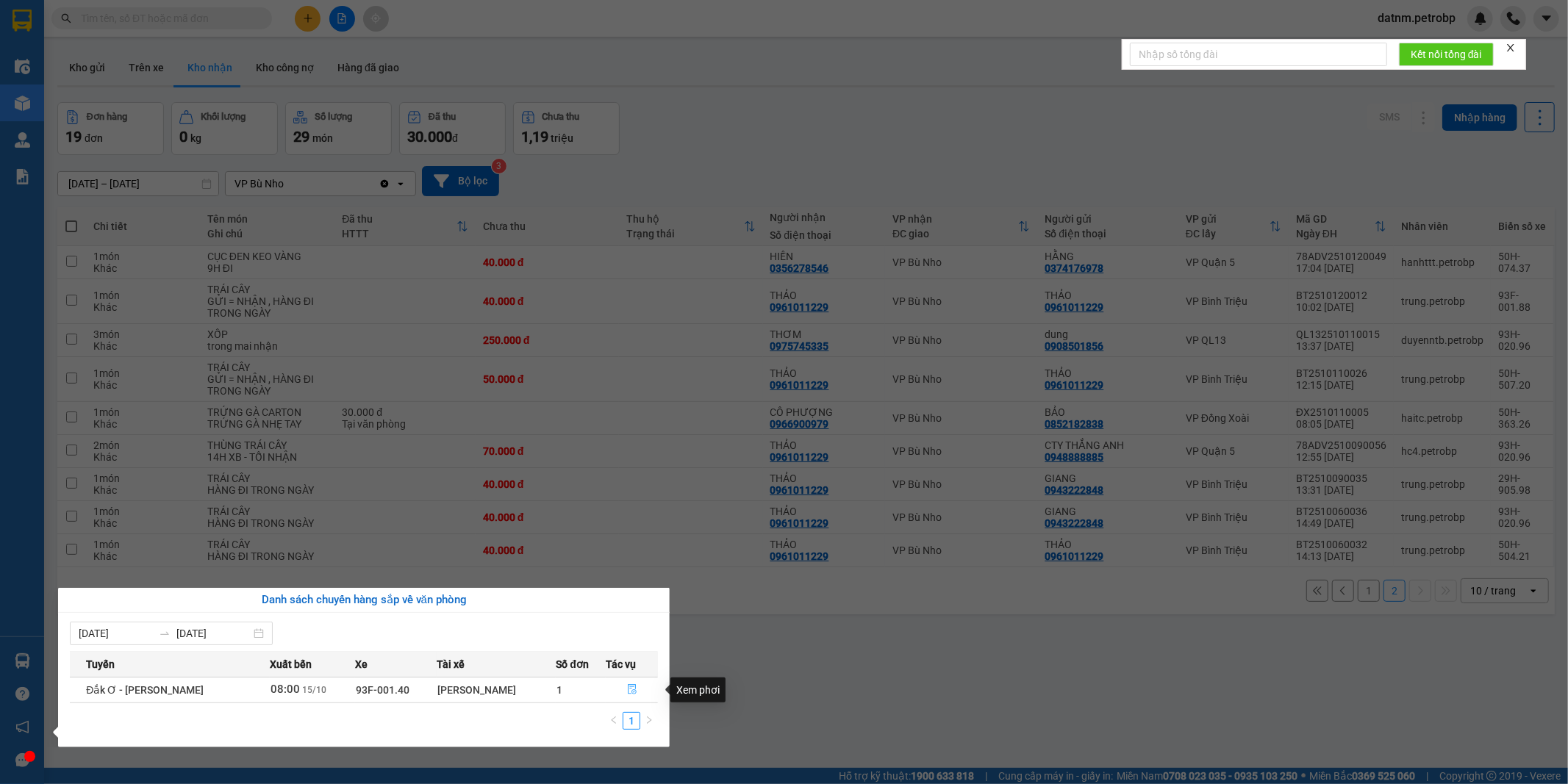
click at [627, 690] on icon "file-done" at bounding box center [631, 688] width 10 height 10
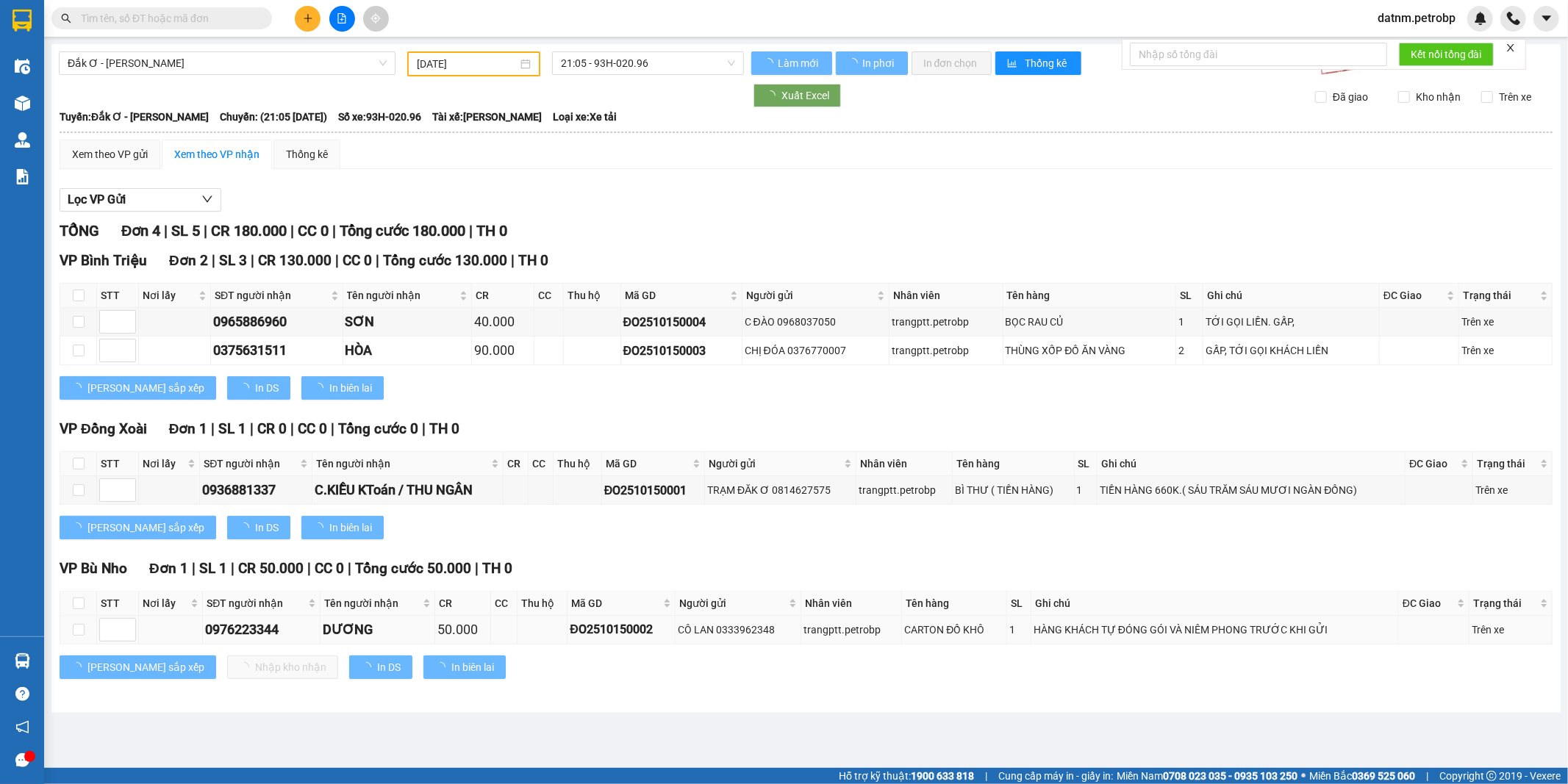
type input "[DATE]"
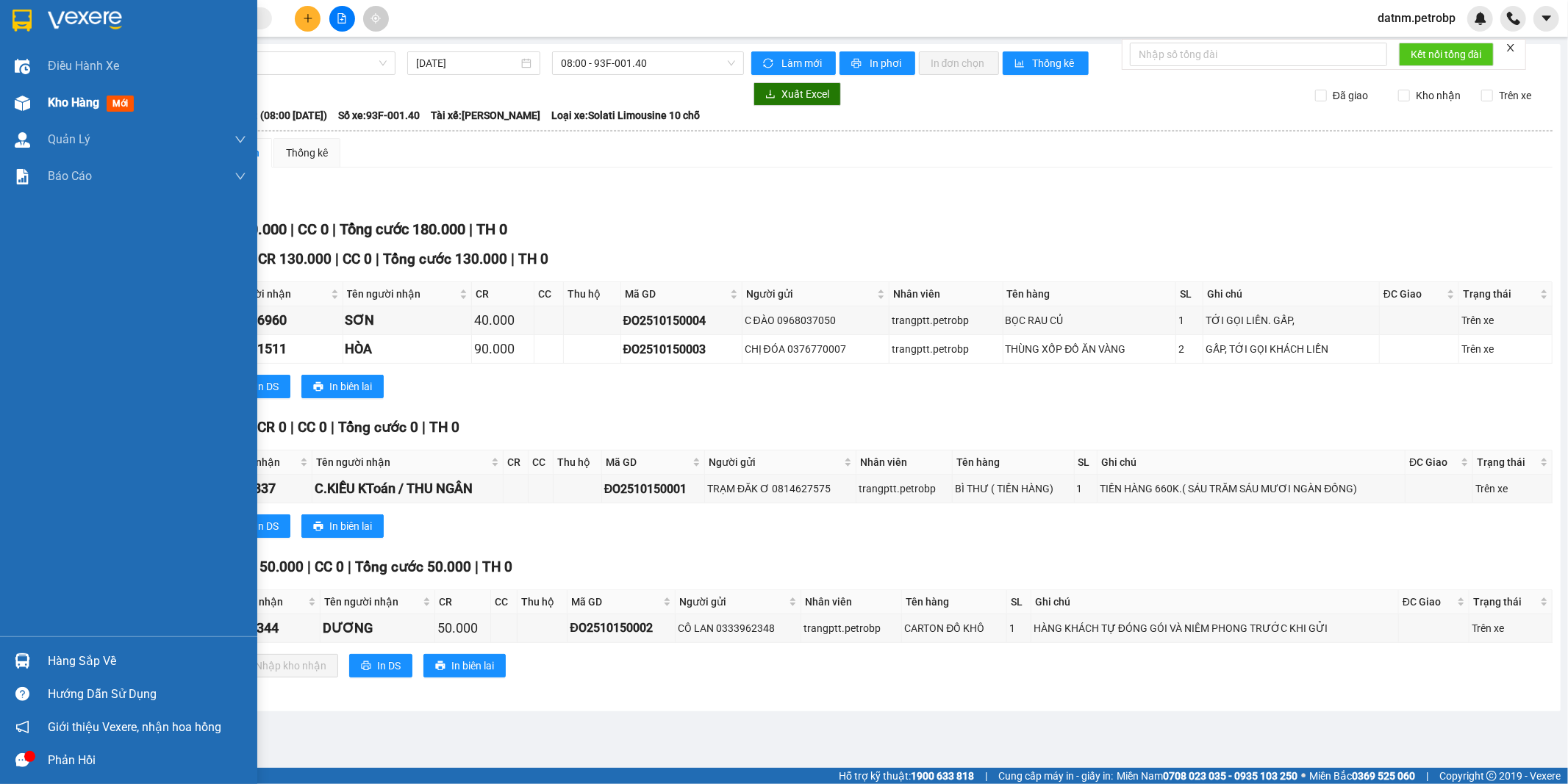
click at [70, 108] on span "Kho hàng" at bounding box center [73, 102] width 51 height 14
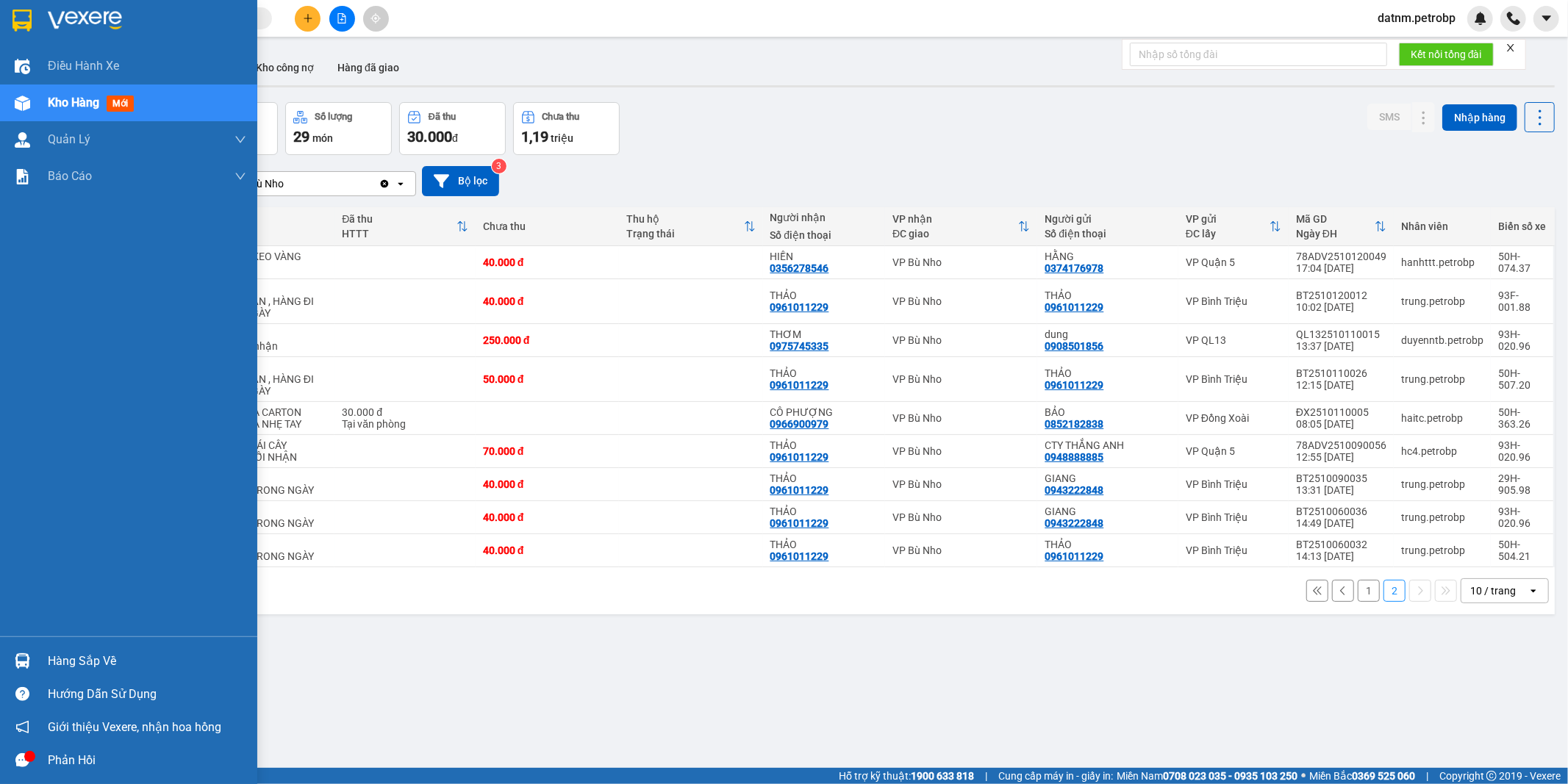
click at [74, 655] on div "Hàng sắp về" at bounding box center [147, 661] width 199 height 22
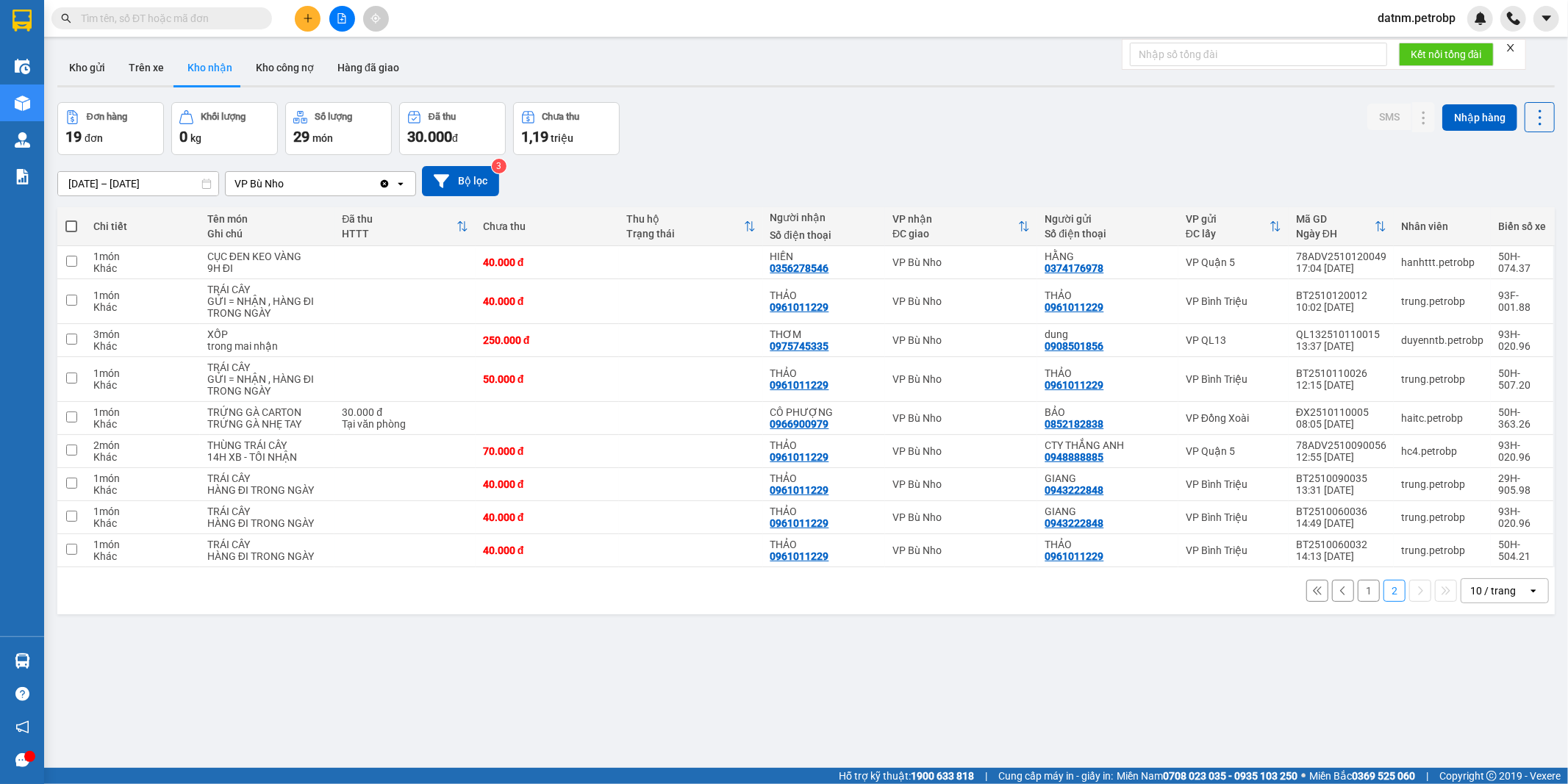
click at [878, 664] on section "Kết quả tìm kiếm ( 0 ) Bộ lọc Ngày tạo đơn gần nhất No Data datnm.petrobp Điều …" at bounding box center [784, 392] width 1568 height 784
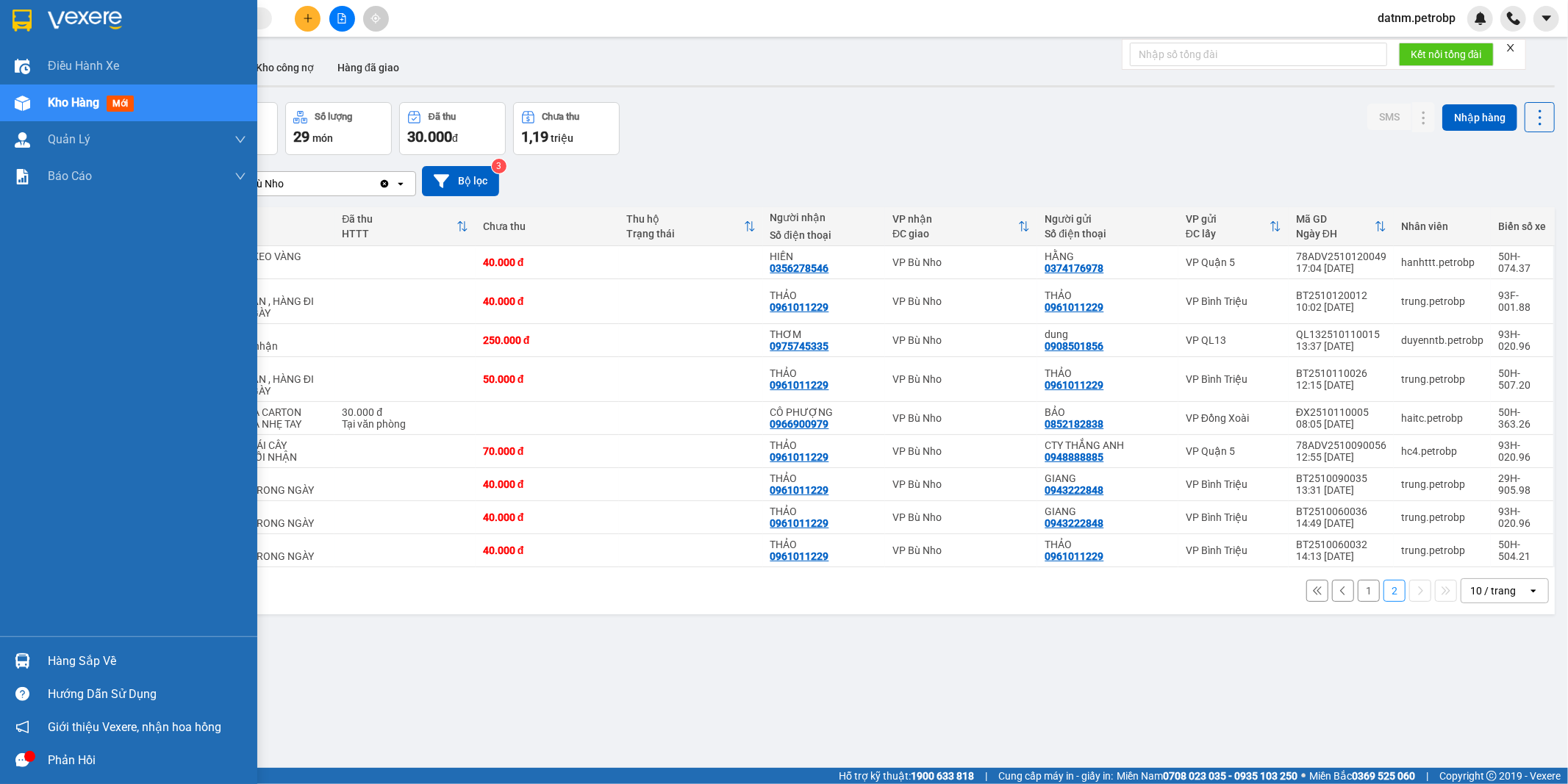
click at [83, 651] on div "Hàng sắp về" at bounding box center [147, 661] width 199 height 22
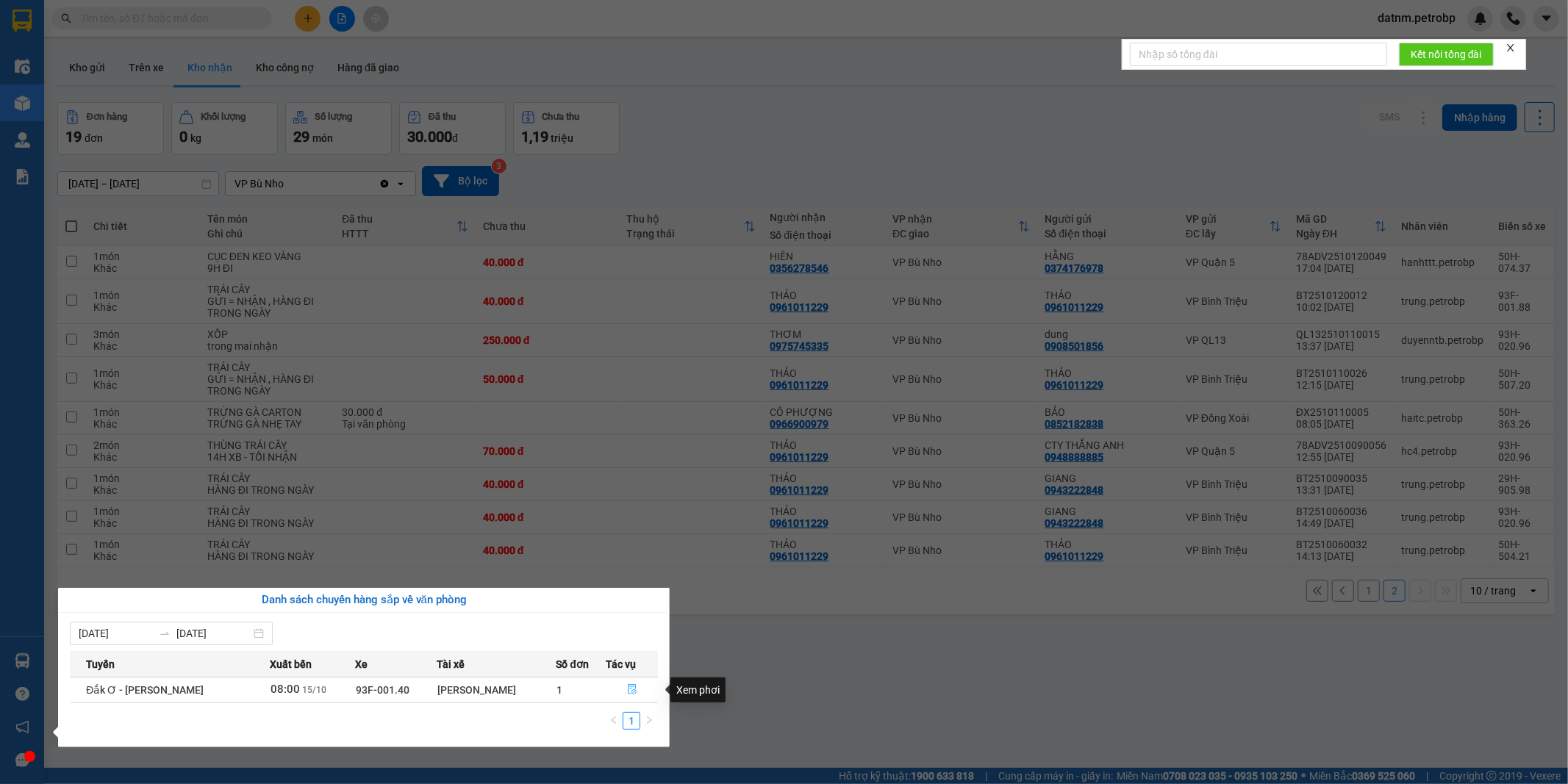
click at [628, 686] on icon "file-done" at bounding box center [632, 688] width 9 height 10
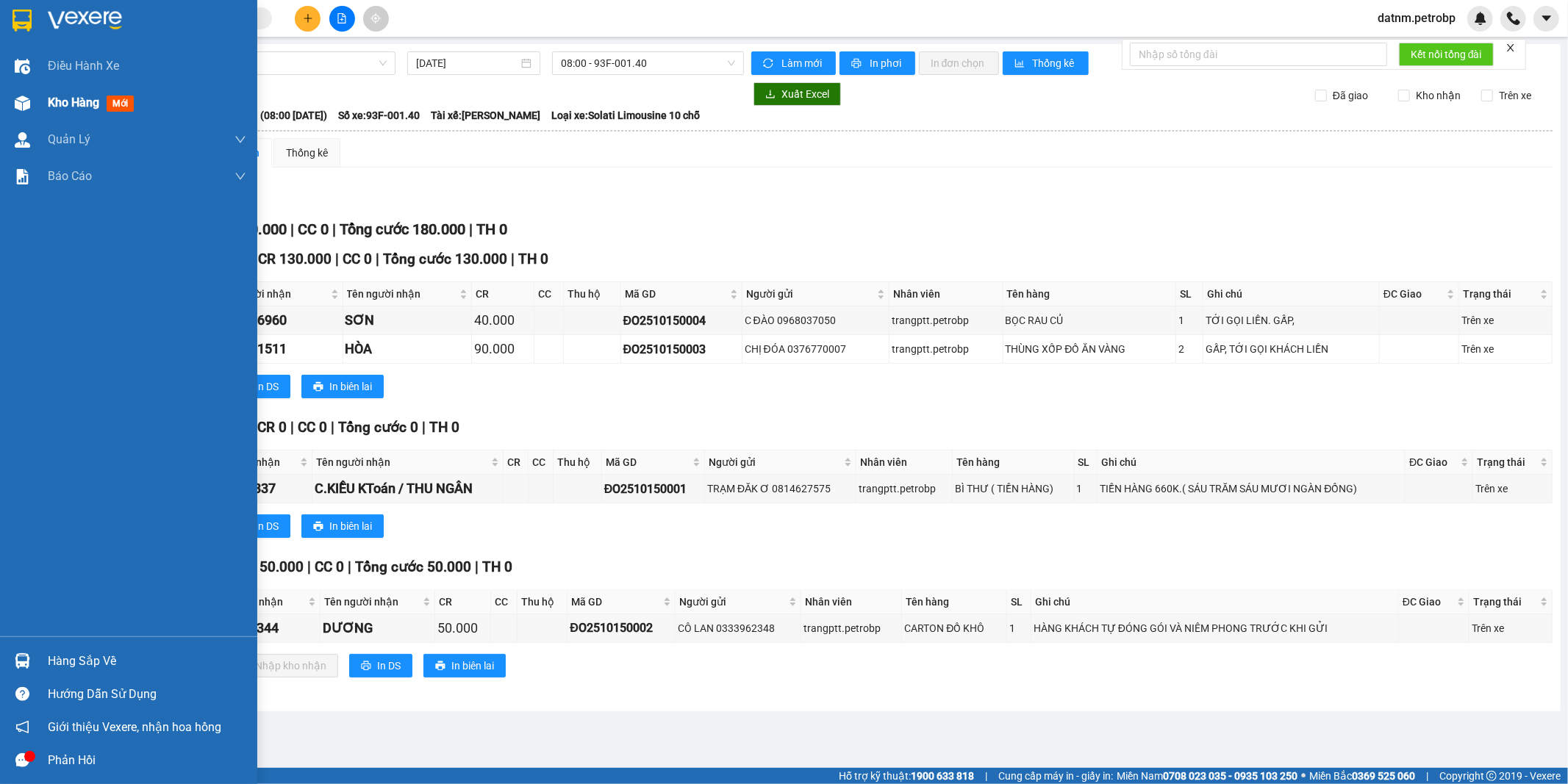
click at [55, 99] on span "Kho hàng" at bounding box center [73, 102] width 51 height 14
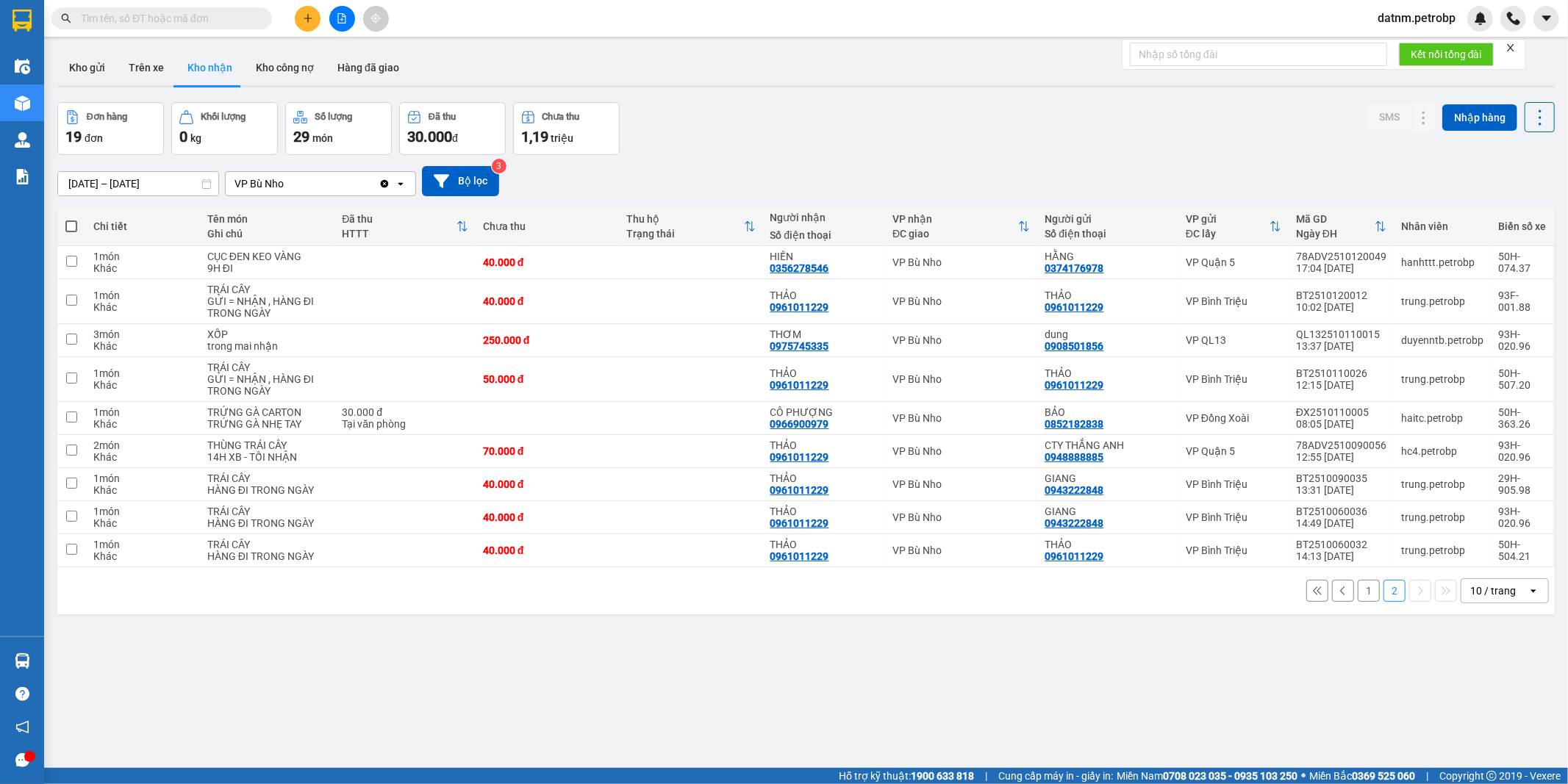
click at [1357, 592] on button "1" at bounding box center [1368, 591] width 22 height 22
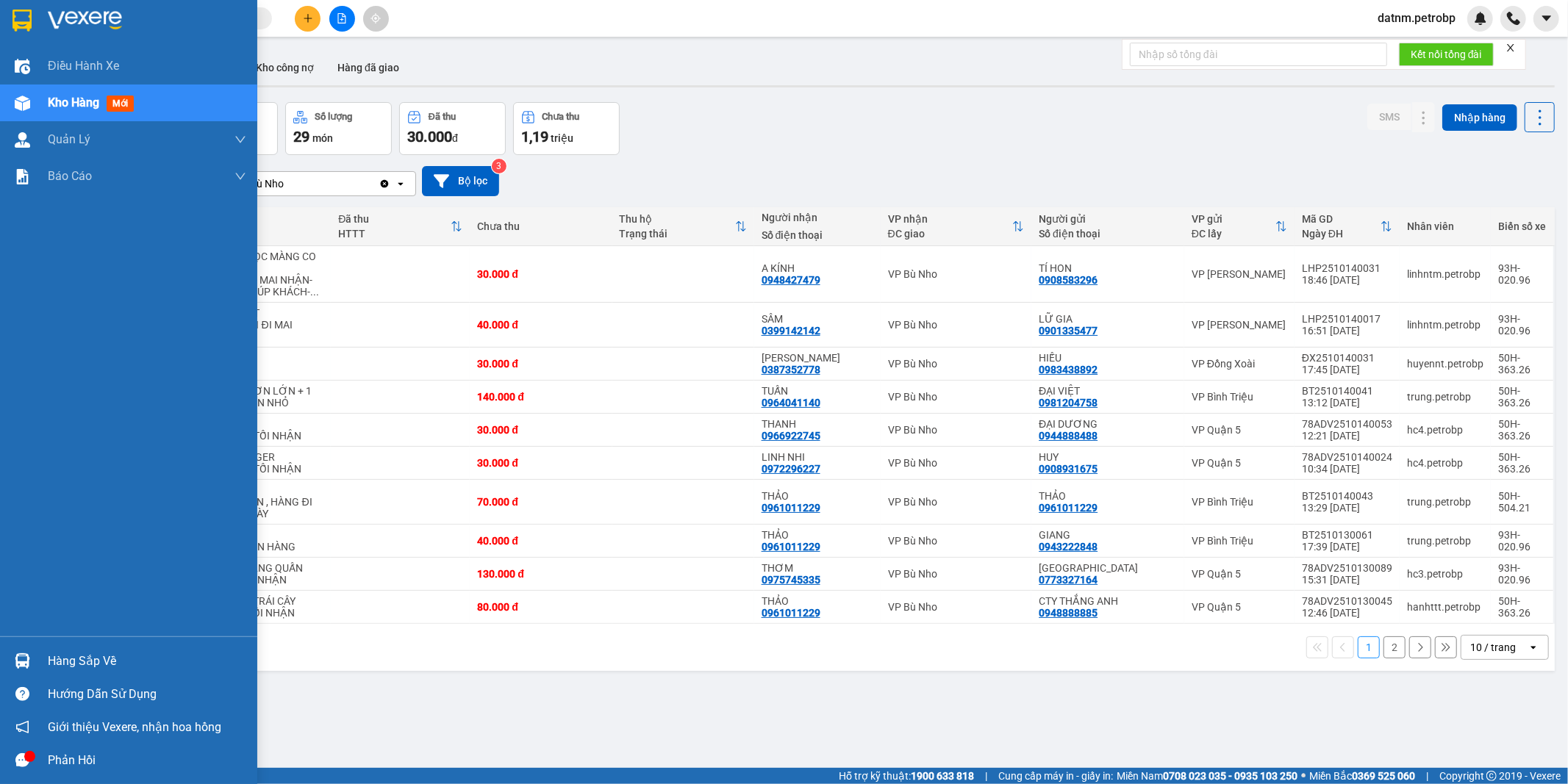
click at [97, 668] on div "Hàng sắp về" at bounding box center [147, 661] width 199 height 22
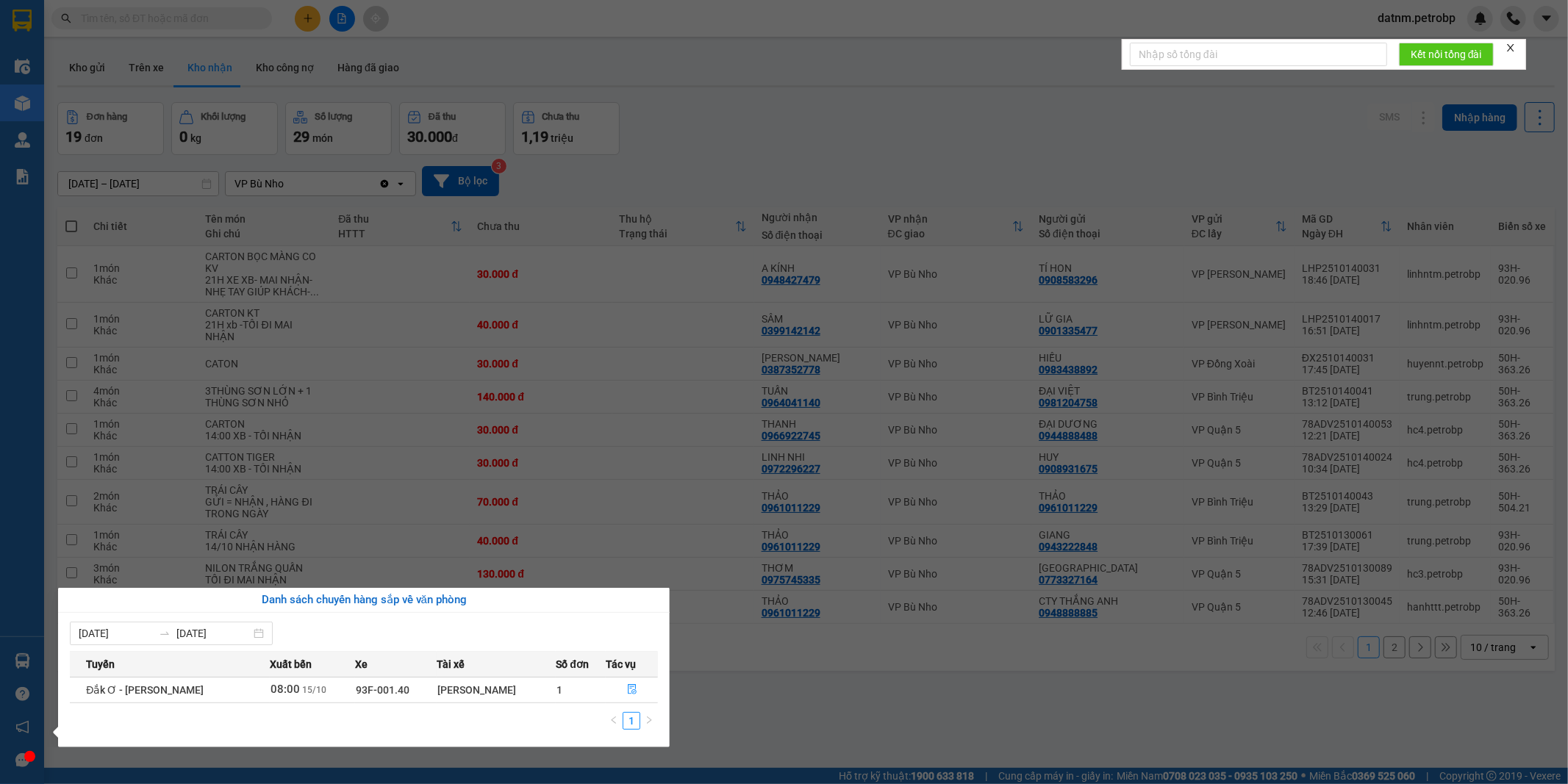
click at [792, 677] on section "Kết quả tìm kiếm ( 0 ) Bộ lọc Ngày tạo đơn gần nhất No Data datnm.petrobp Điều …" at bounding box center [784, 392] width 1568 height 784
click at [792, 677] on div "ver 1.8.147 Kho gửi Trên xe Kho nhận Kho công nợ Hàng đã giao Đơn hàng 19 đơn K…" at bounding box center [805, 436] width 1509 height 784
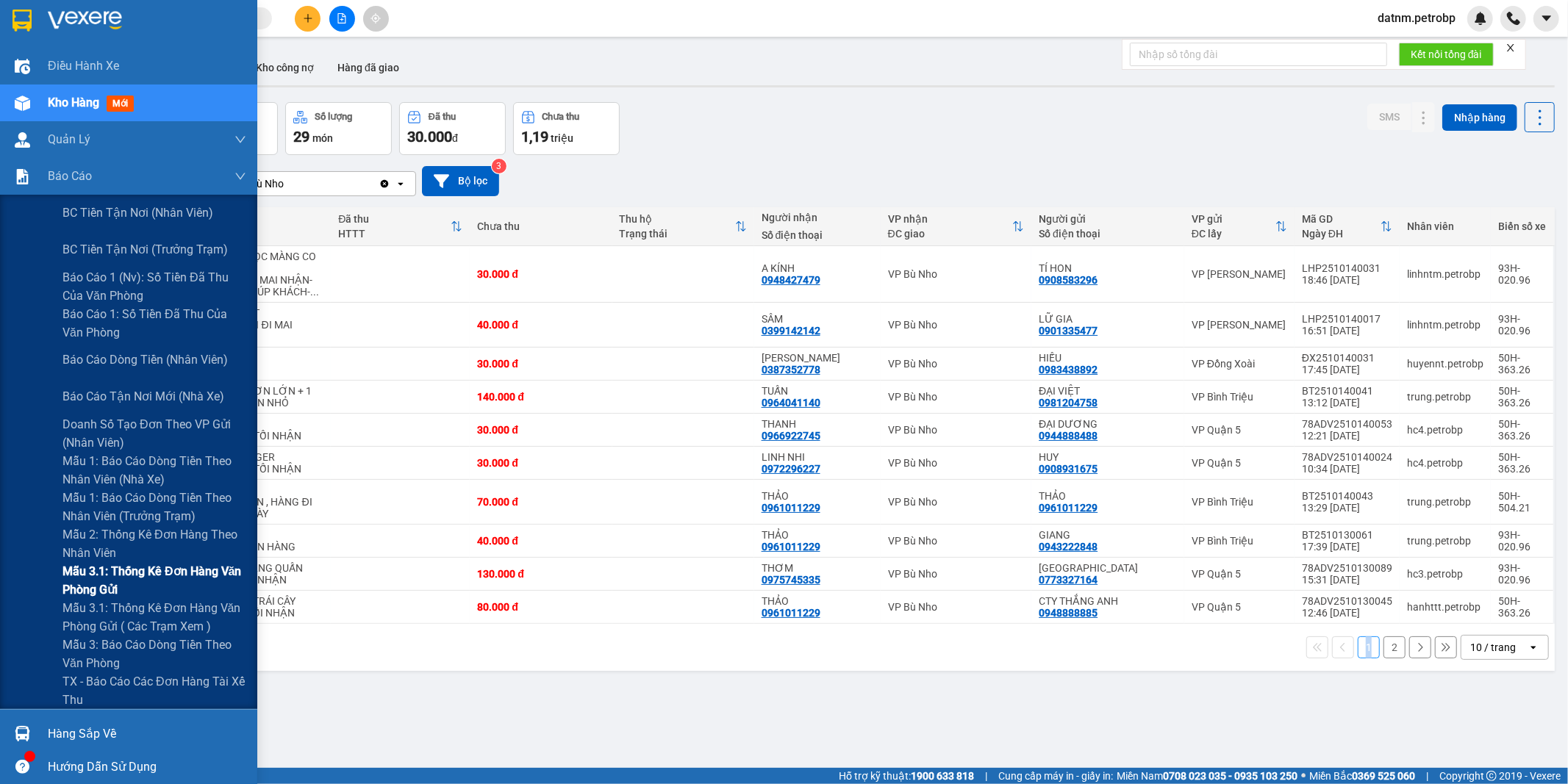
click at [127, 578] on span "Mẫu 3.1: Thống kê đơn hàng văn phòng gửi" at bounding box center [153, 580] width 183 height 36
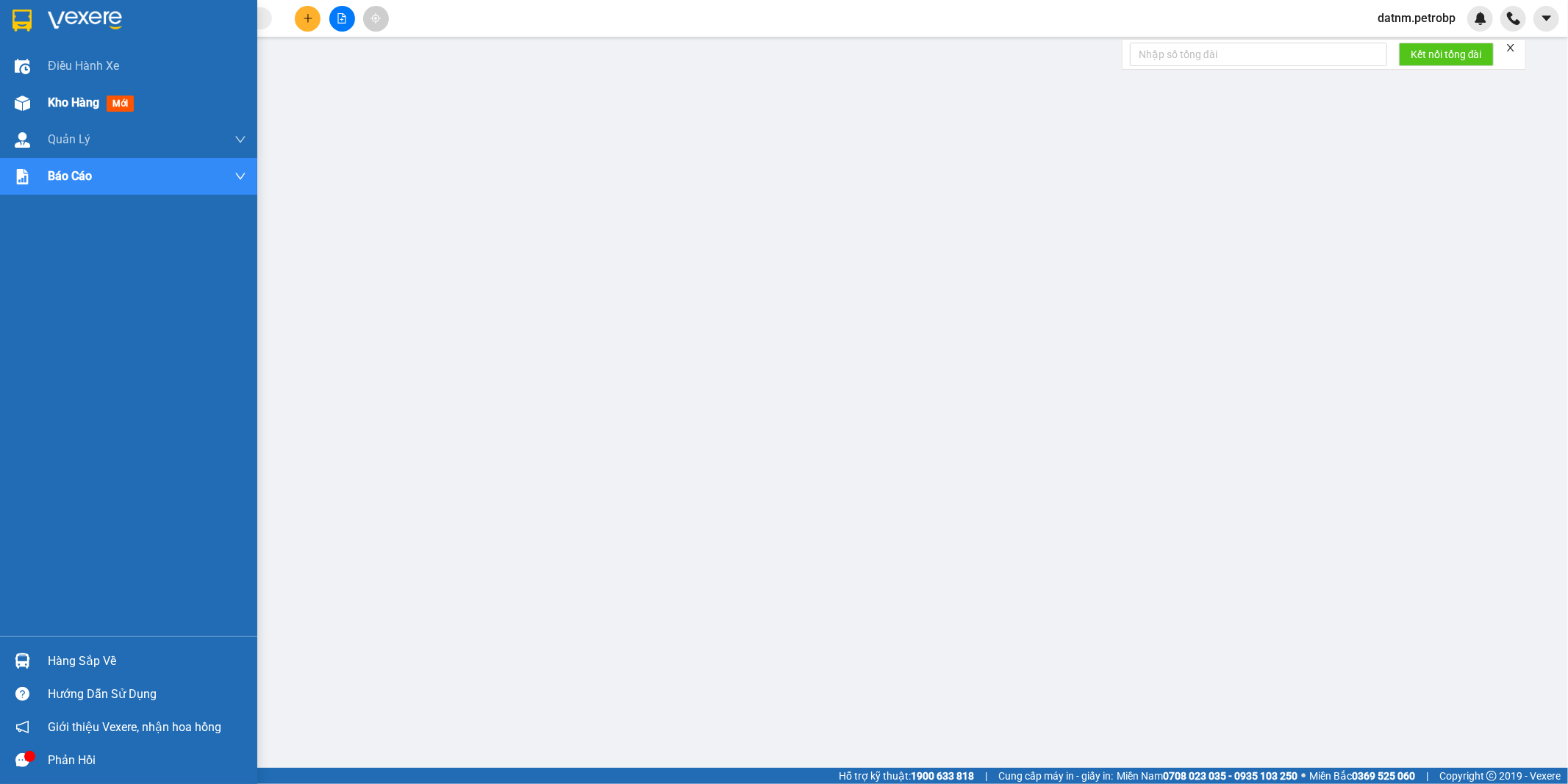
click at [72, 104] on span "Kho hàng" at bounding box center [73, 102] width 51 height 14
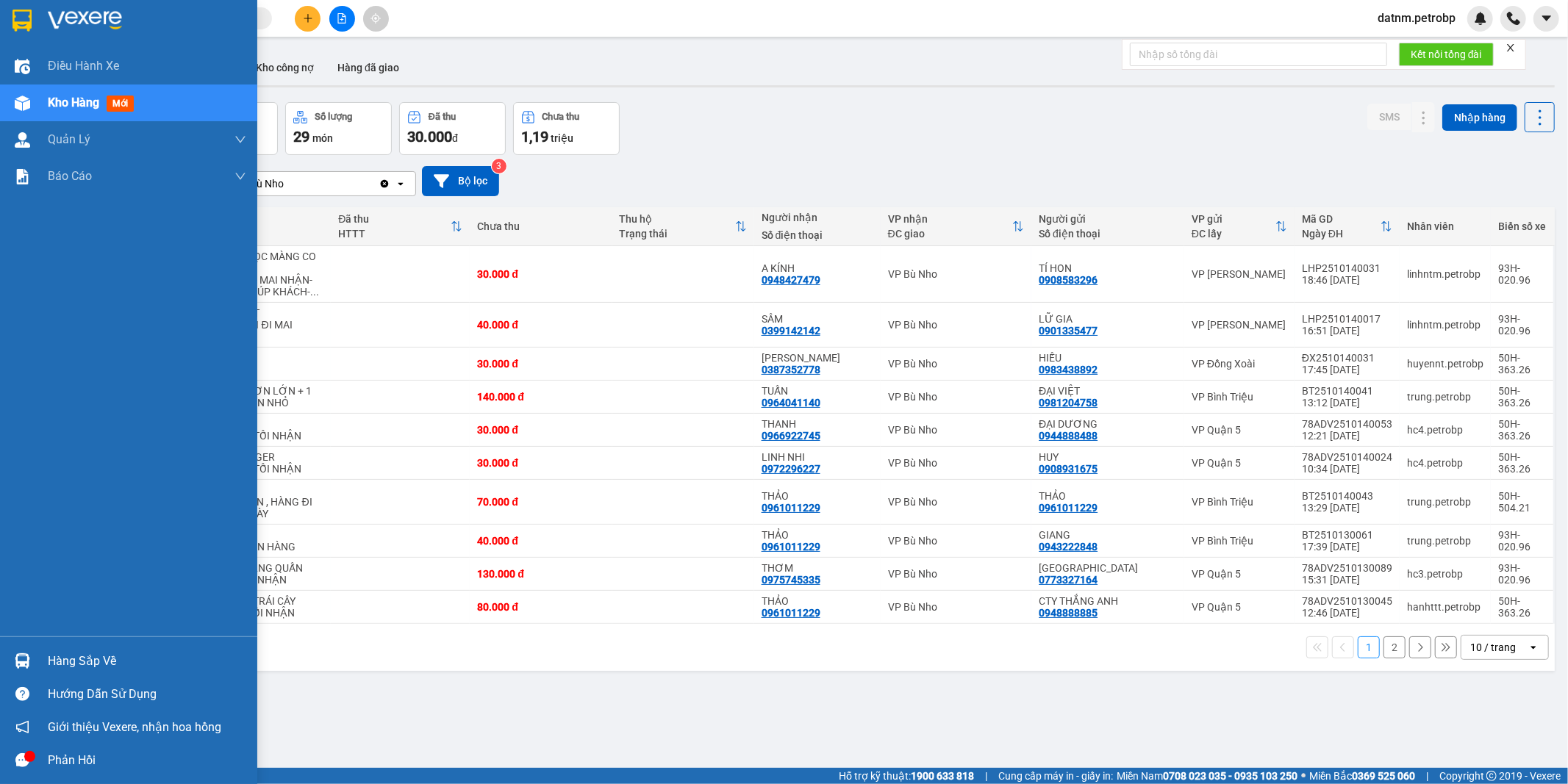
click at [111, 659] on div "Hàng sắp về" at bounding box center [147, 661] width 199 height 22
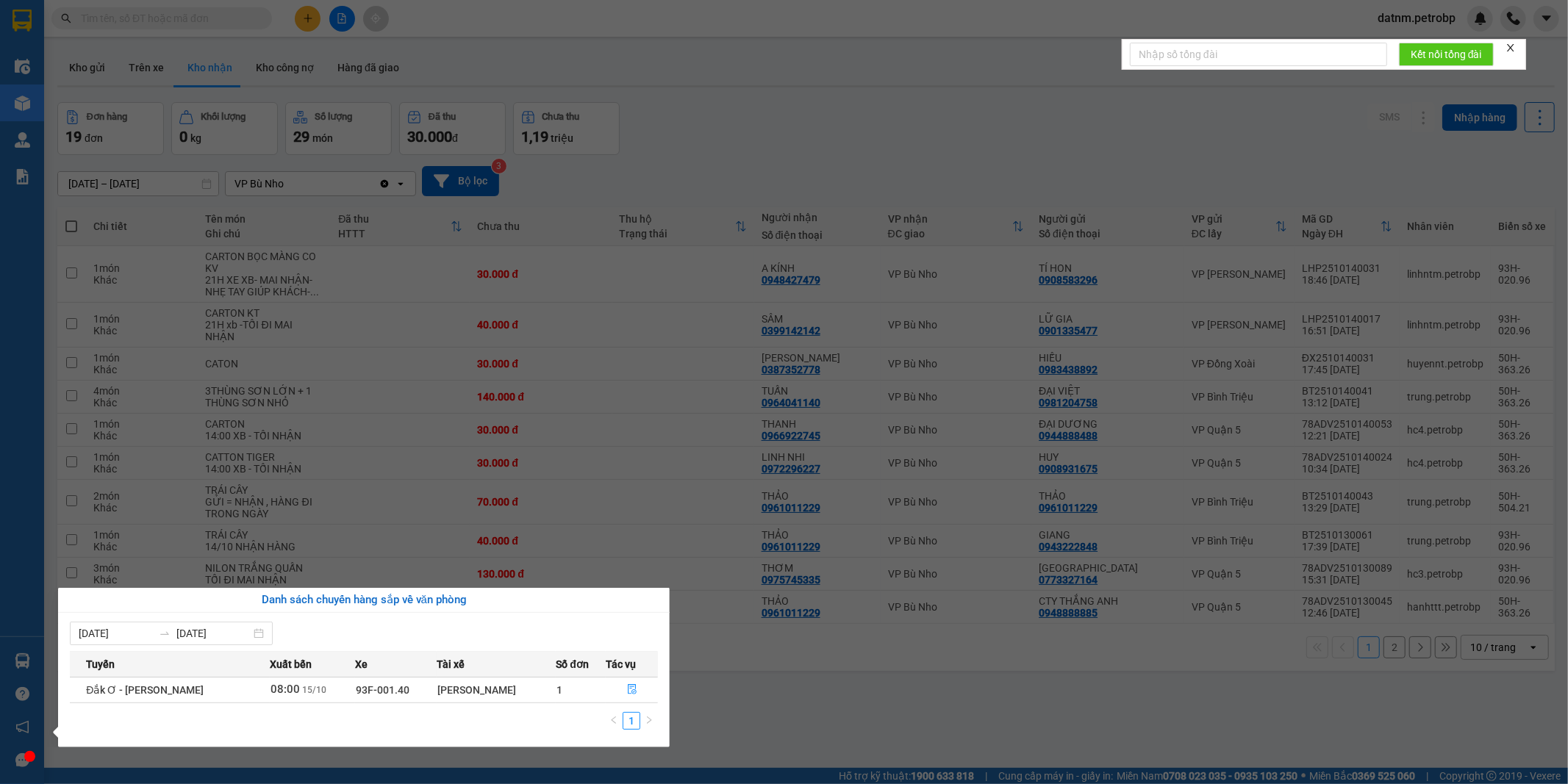
click at [811, 718] on section "Kết quả tìm kiếm ( 0 ) Bộ lọc Ngày tạo đơn gần nhất No Data datnm.petrobp Điều …" at bounding box center [784, 392] width 1568 height 784
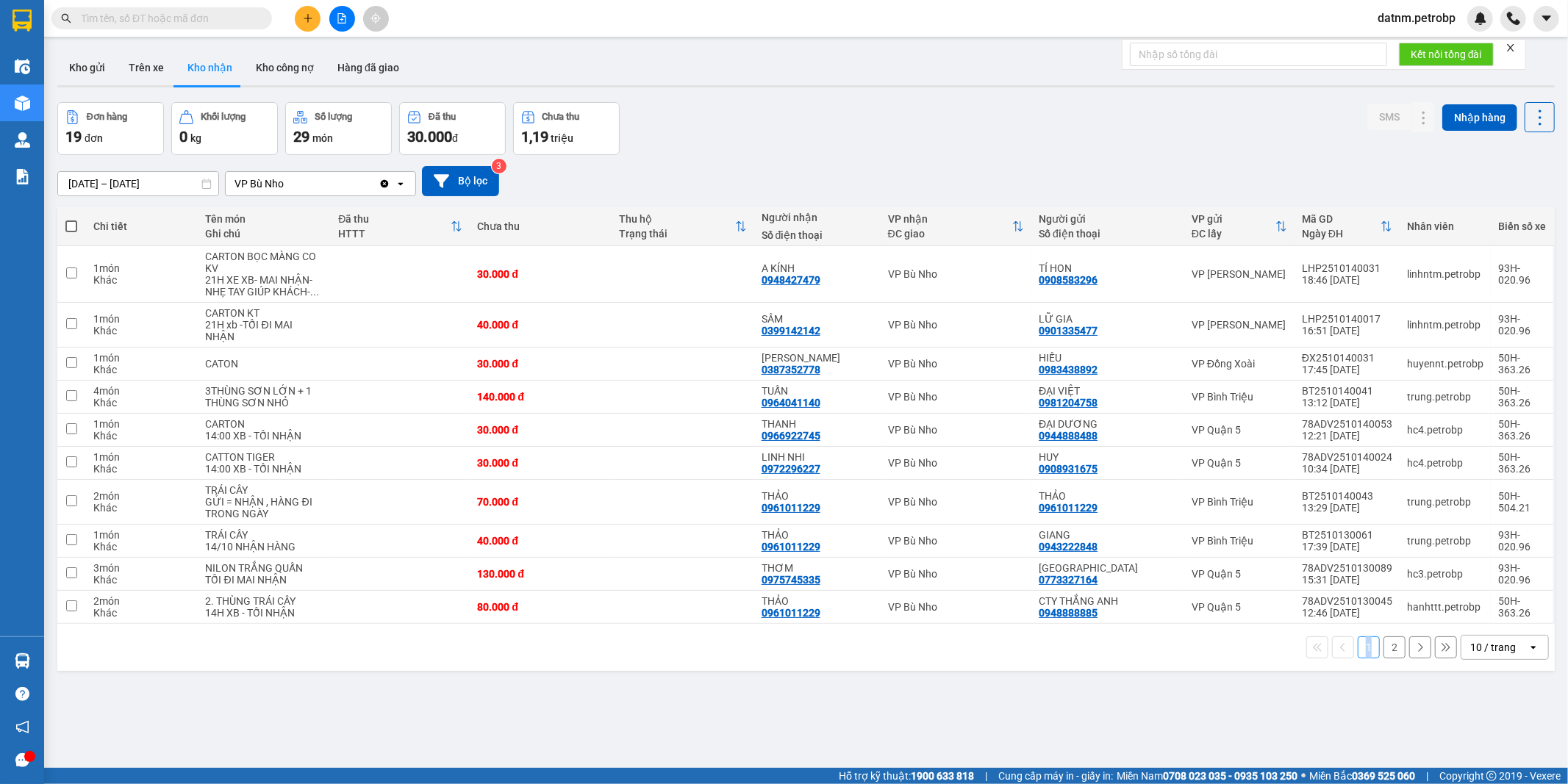
click at [811, 718] on div "ver 1.8.147 Kho gửi Trên xe Kho nhận Kho công nợ Hàng đã giao Đơn hàng 19 đơn K…" at bounding box center [805, 436] width 1509 height 784
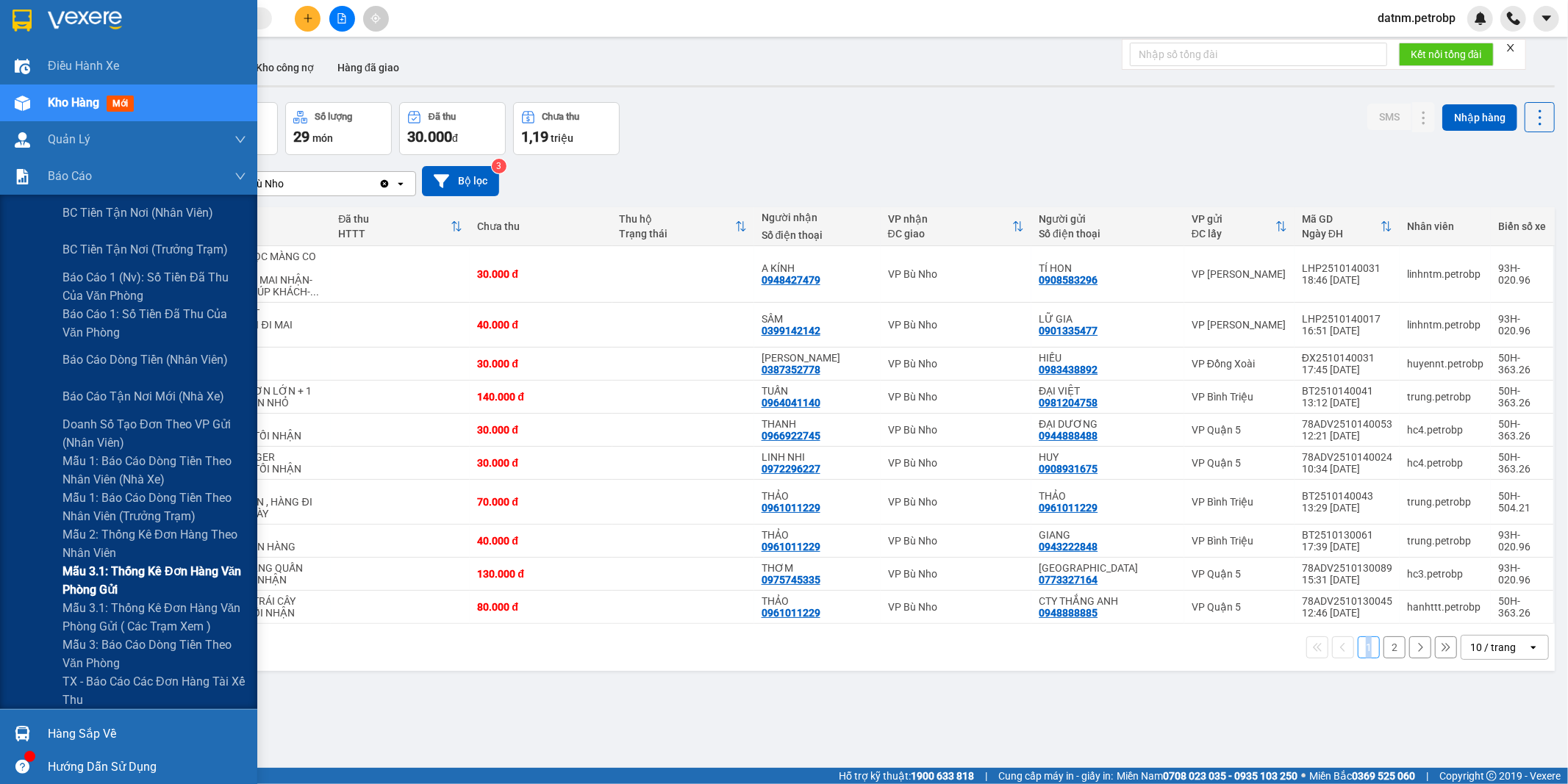
click at [146, 583] on span "Mẫu 3.1: Thống kê đơn hàng văn phòng gửi" at bounding box center [153, 580] width 183 height 36
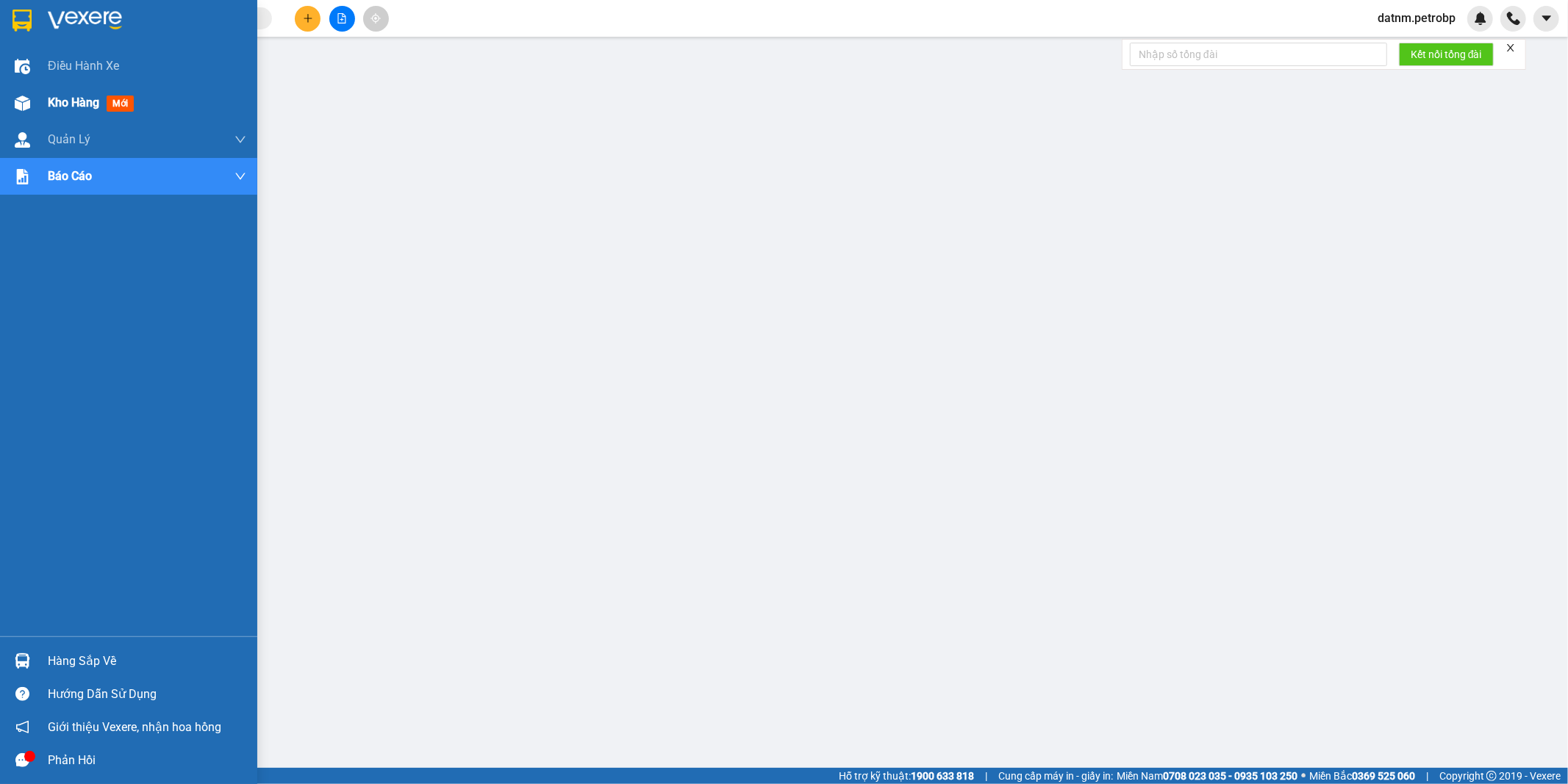
click at [55, 98] on span "Kho hàng" at bounding box center [73, 102] width 51 height 14
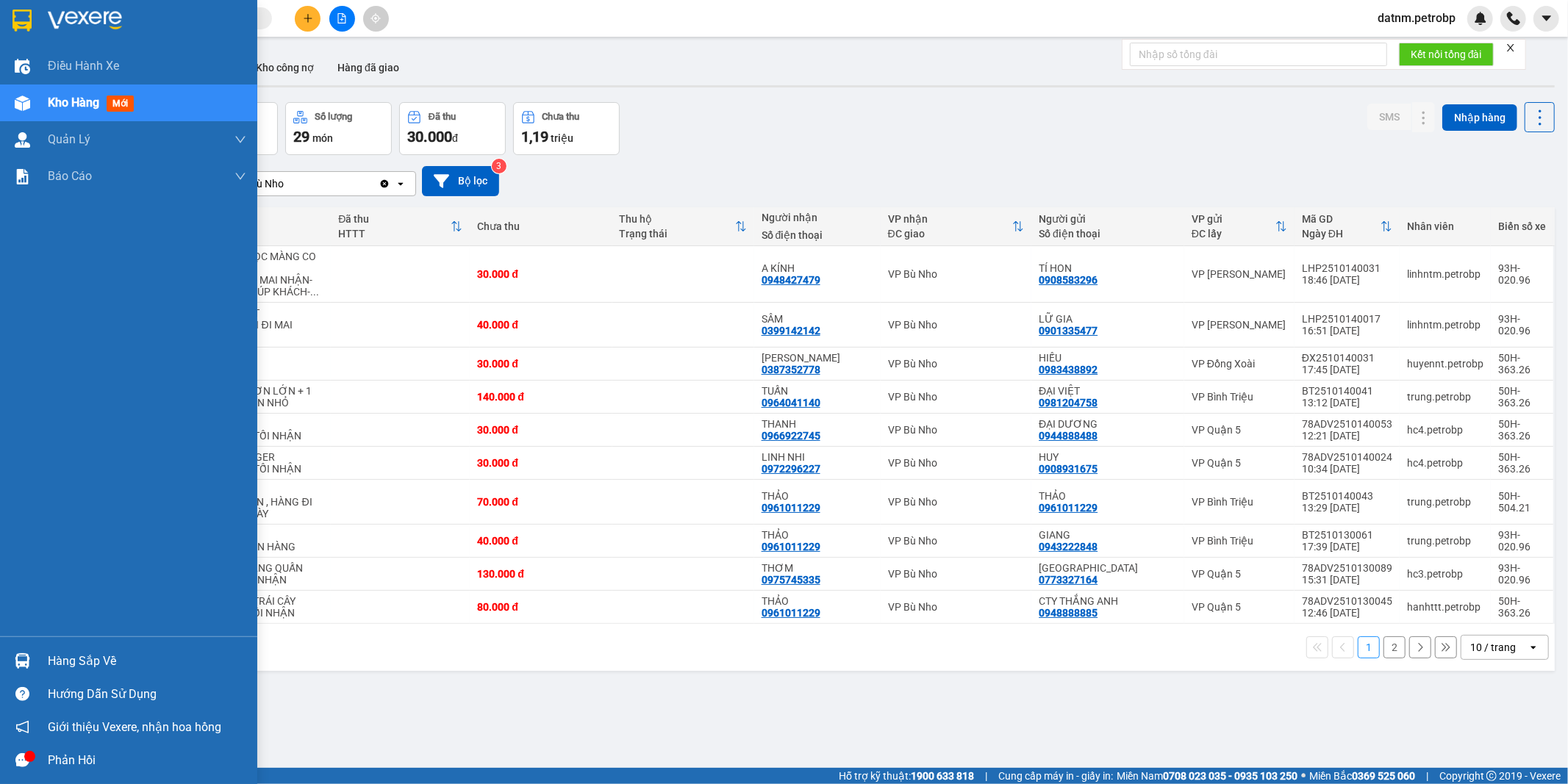
click at [87, 665] on div "Hàng sắp về" at bounding box center [147, 661] width 199 height 22
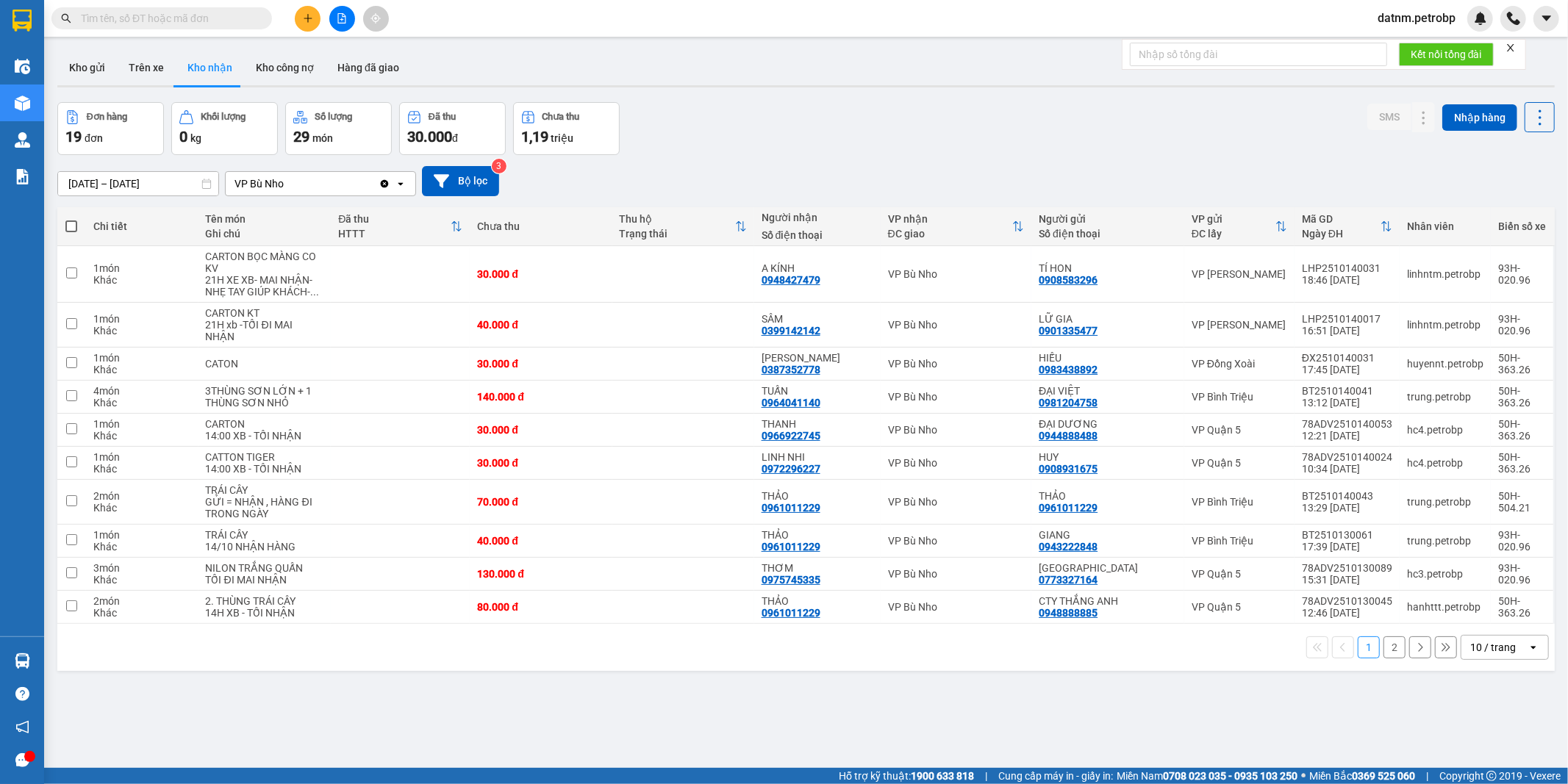
click at [991, 713] on section "Kết quả tìm kiếm ( 0 ) Bộ lọc Ngày tạo đơn gần nhất No Data datnm.petrobp Điều …" at bounding box center [784, 392] width 1568 height 784
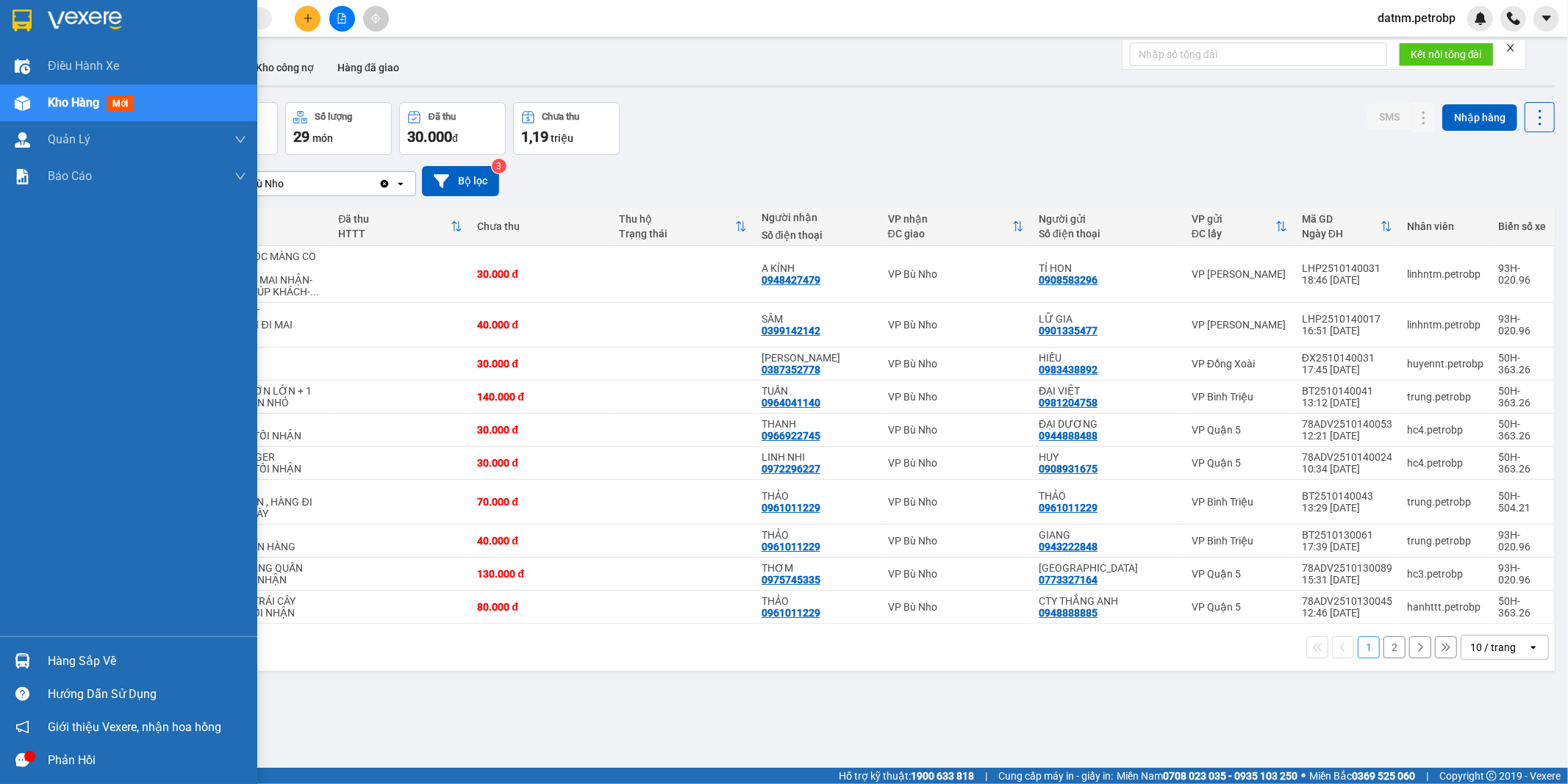
click at [81, 665] on div "Hàng sắp về" at bounding box center [147, 661] width 199 height 22
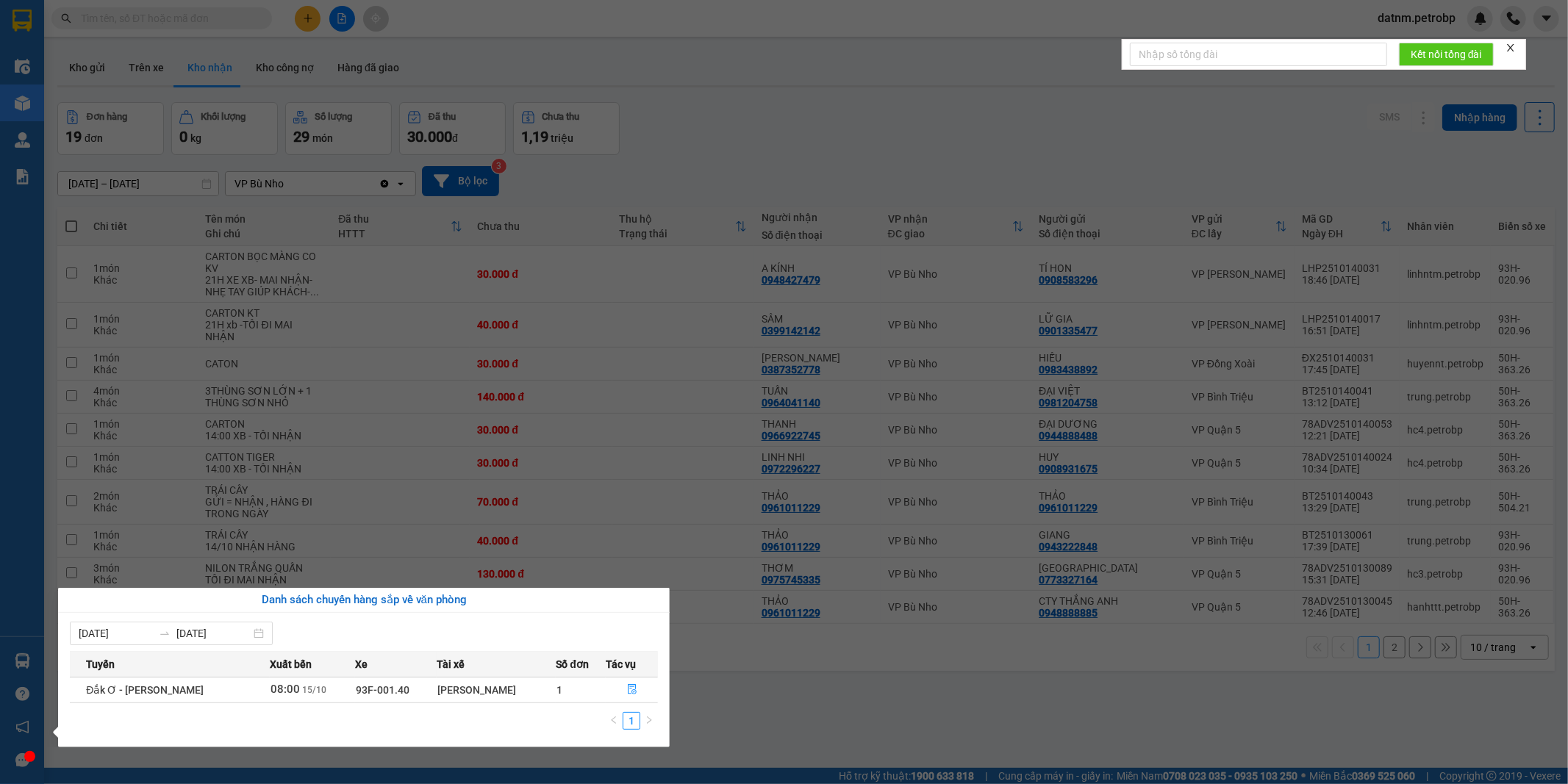
click at [819, 692] on section "Kết quả tìm kiếm ( 0 ) Bộ lọc Ngày tạo đơn gần nhất No Data datnm.petrobp Điều …" at bounding box center [784, 392] width 1568 height 784
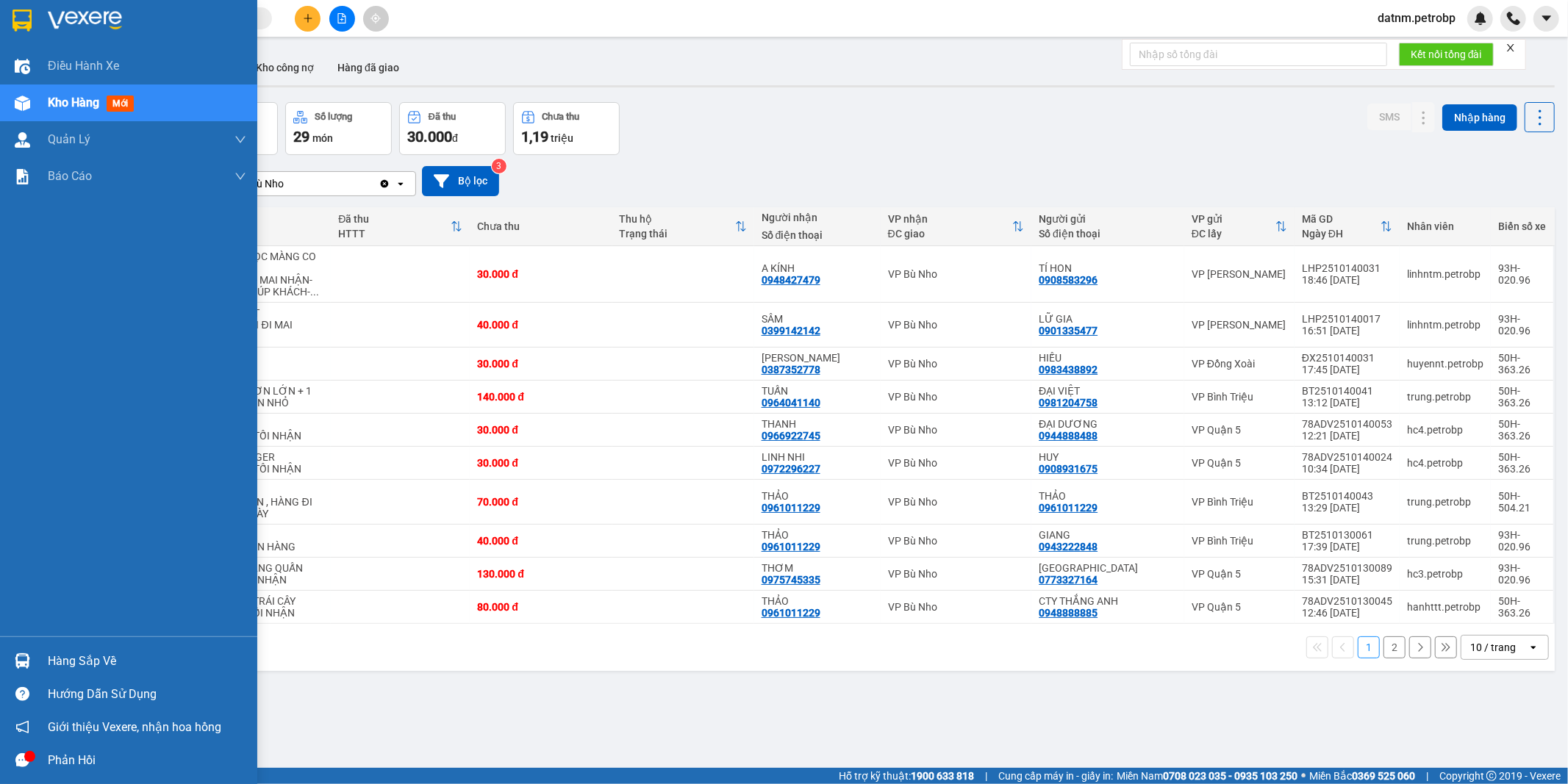
click at [123, 668] on div "Hàng sắp về" at bounding box center [147, 661] width 199 height 22
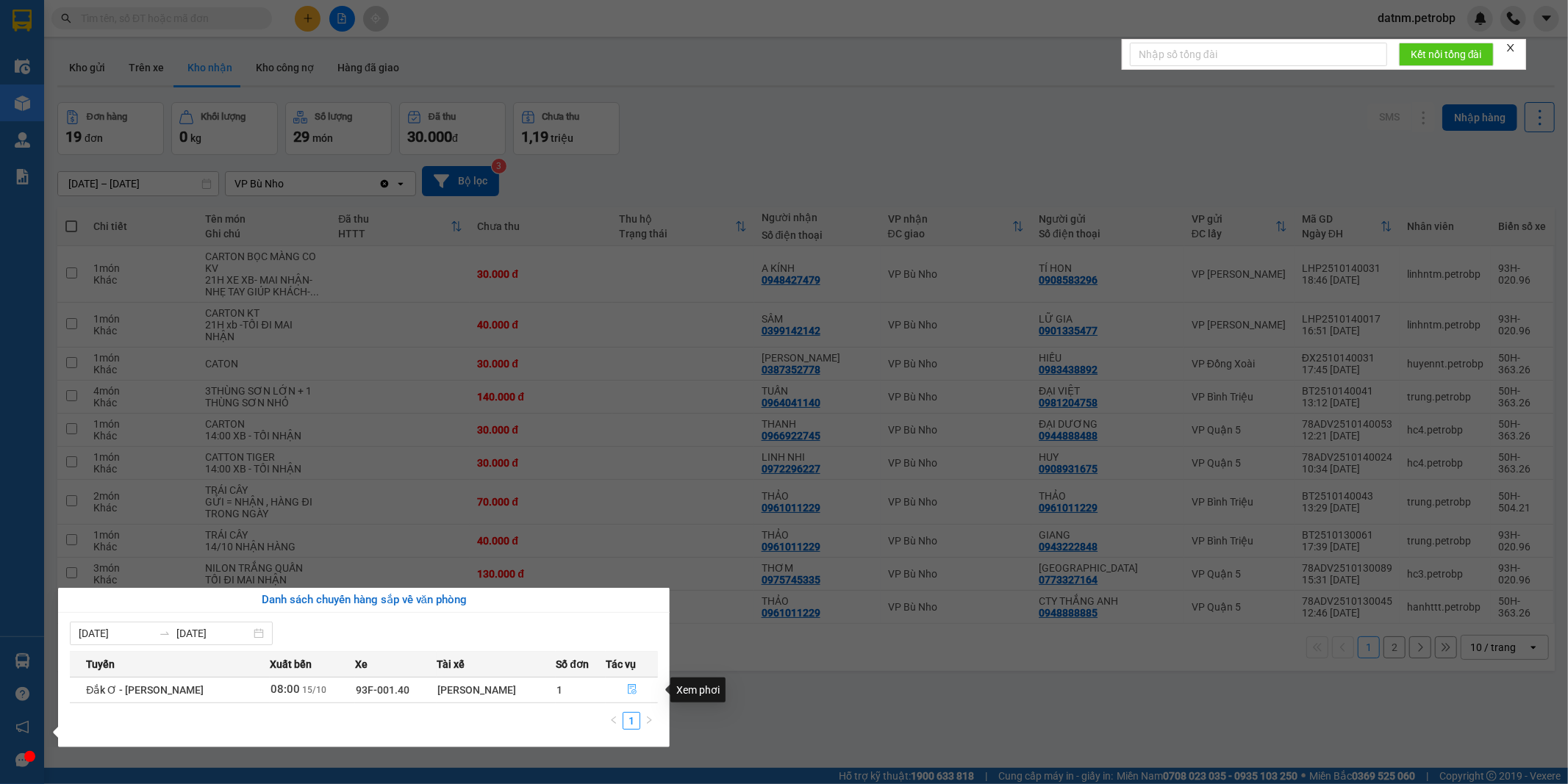
click at [628, 685] on icon "file-done" at bounding box center [631, 688] width 10 height 10
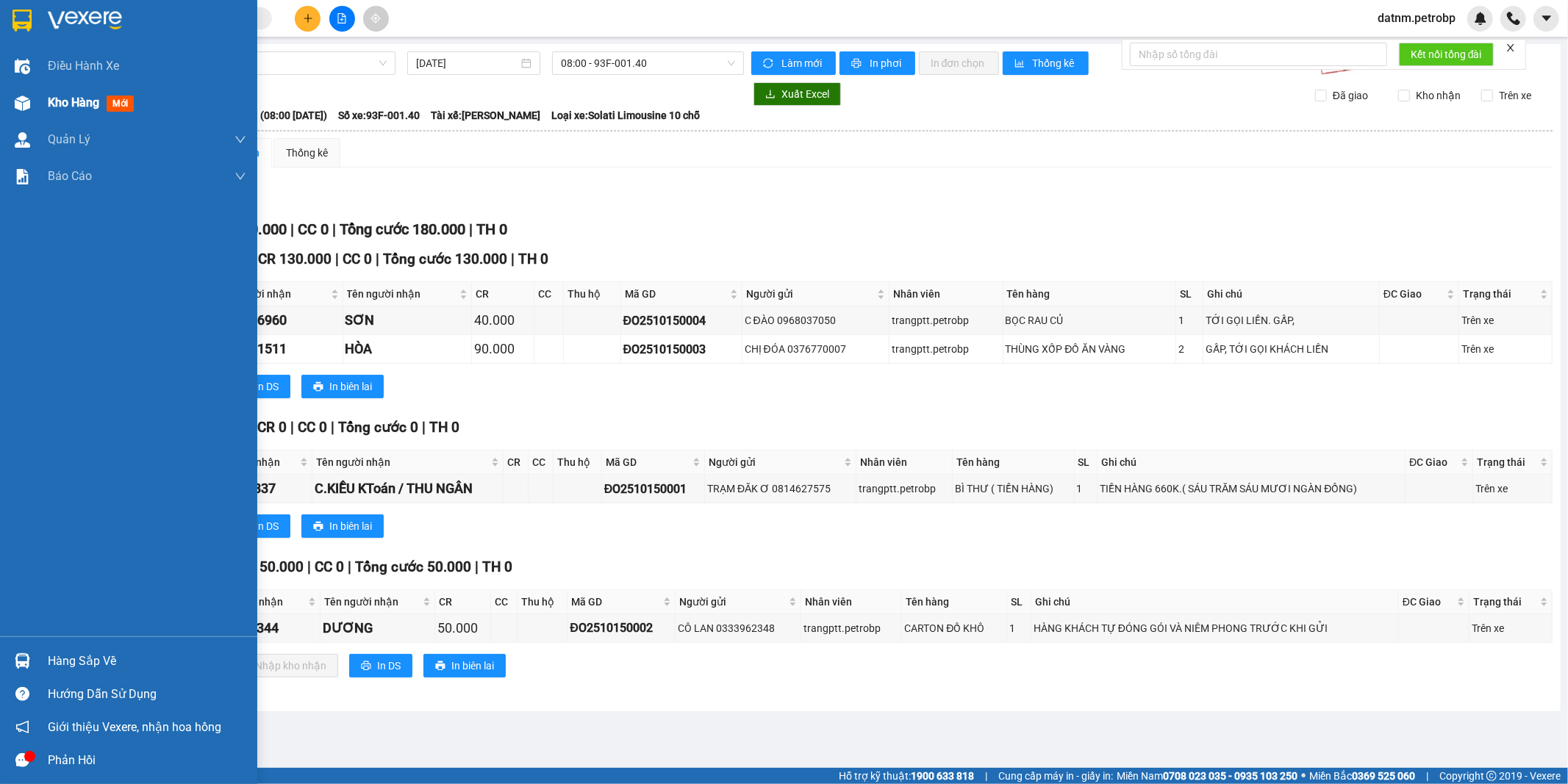
click at [49, 100] on span "Kho hàng" at bounding box center [73, 102] width 51 height 14
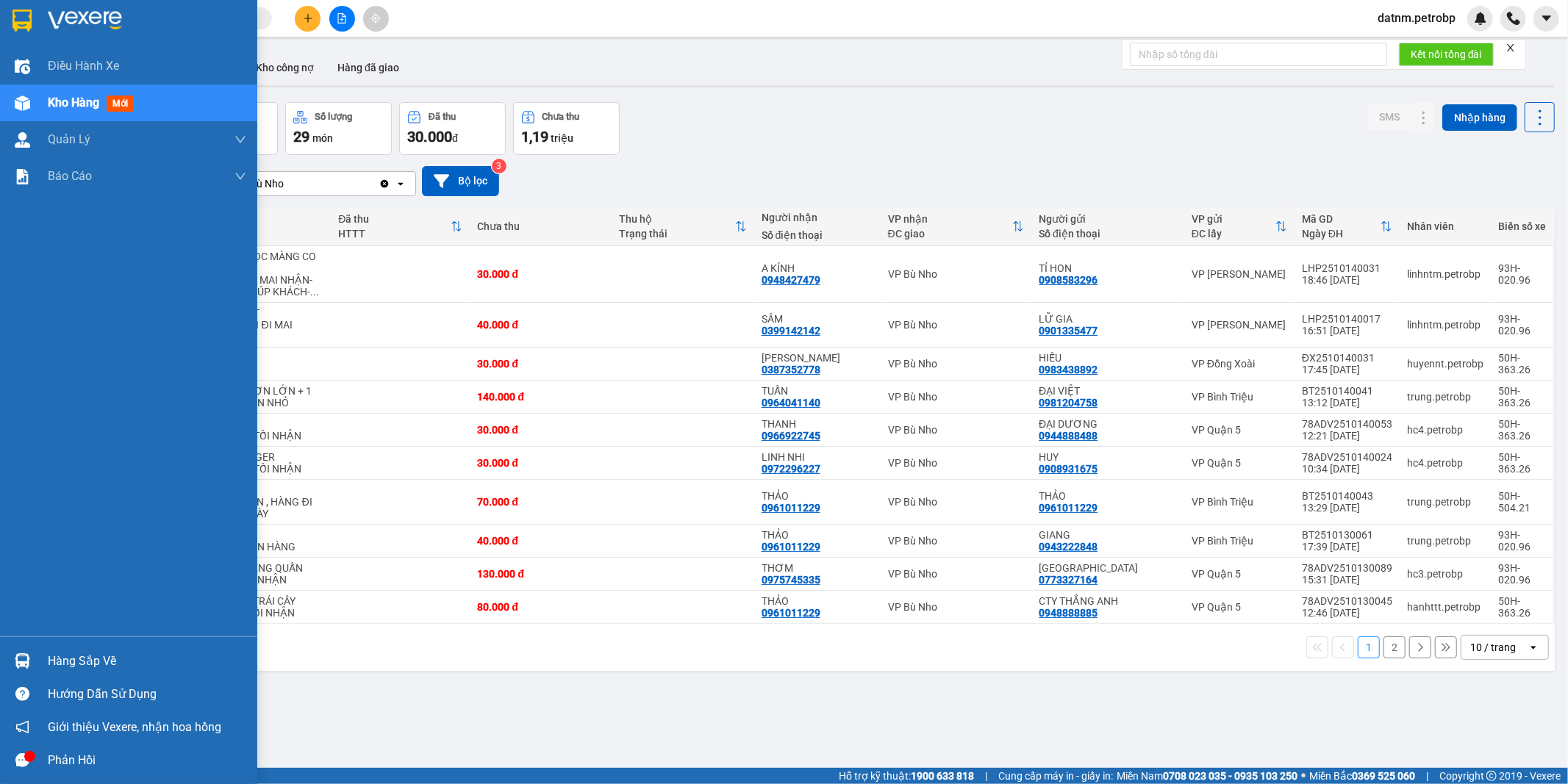
click at [92, 661] on div "Hàng sắp về" at bounding box center [147, 661] width 199 height 22
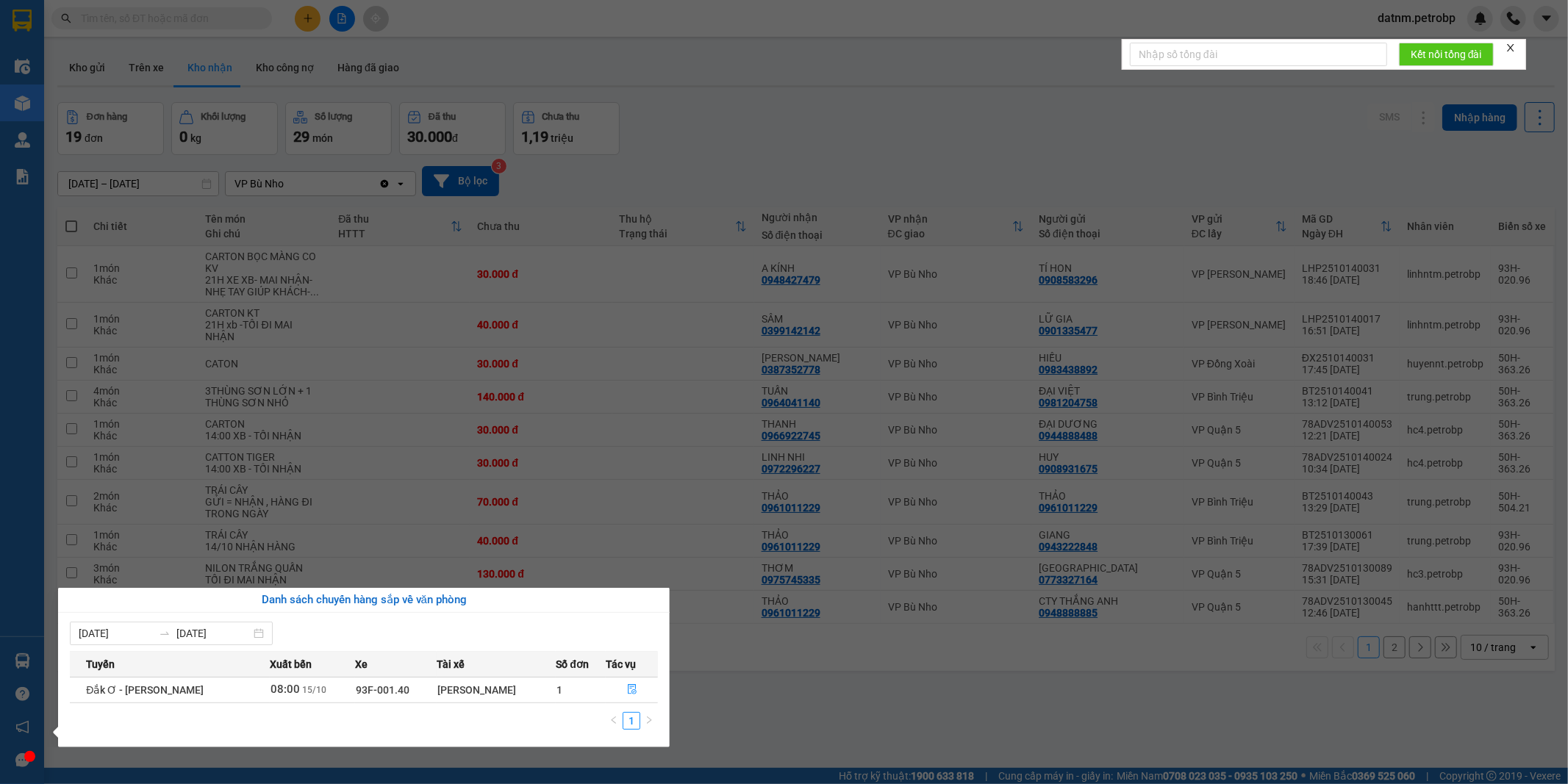
click at [795, 713] on section "Kết quả tìm kiếm ( 0 ) Bộ lọc Ngày tạo đơn gần nhất No Data datnm.petrobp Điều …" at bounding box center [784, 392] width 1568 height 784
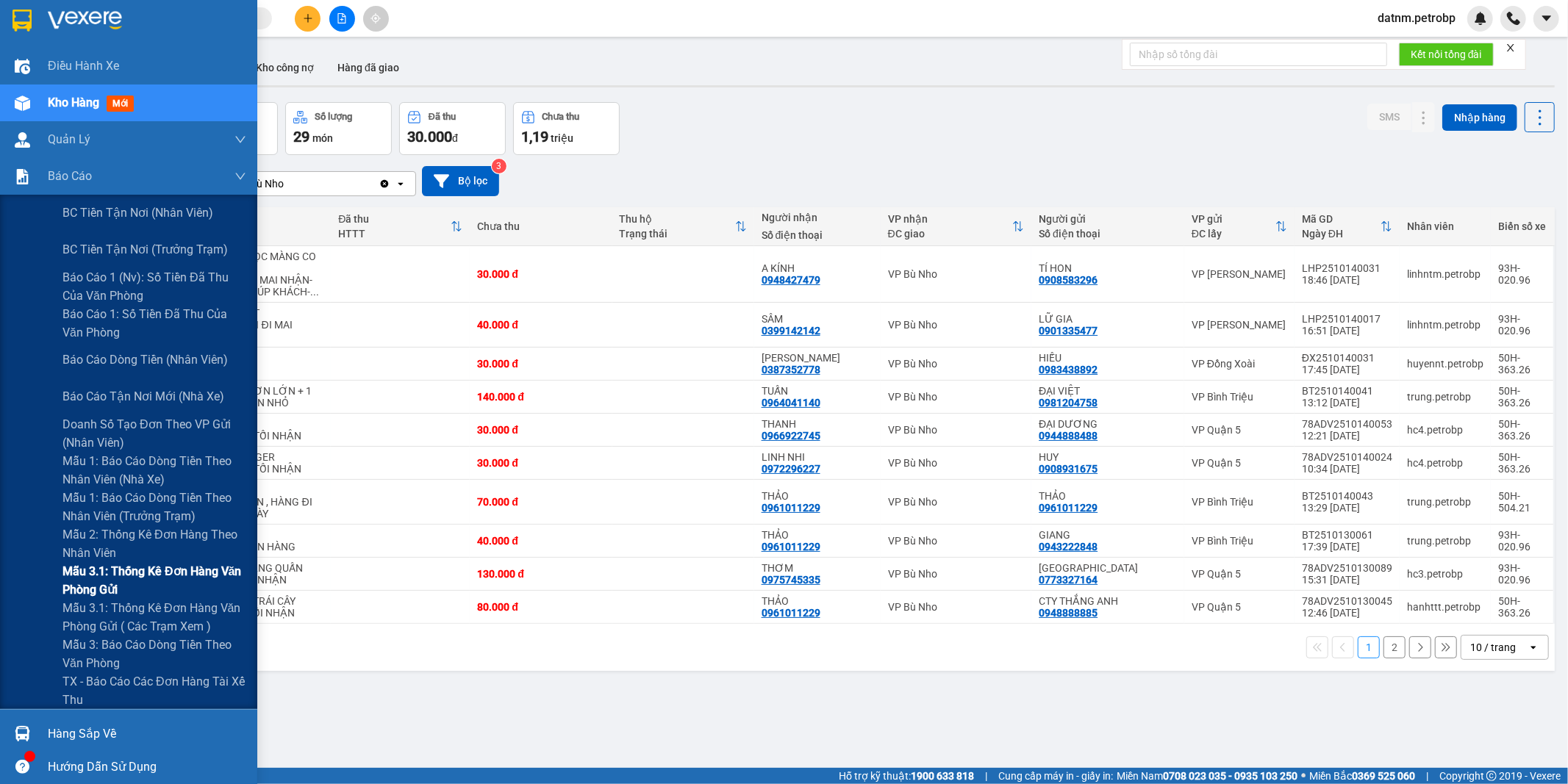
click at [171, 576] on span "Mẫu 3.1: Thống kê đơn hàng văn phòng gửi" at bounding box center [153, 580] width 183 height 36
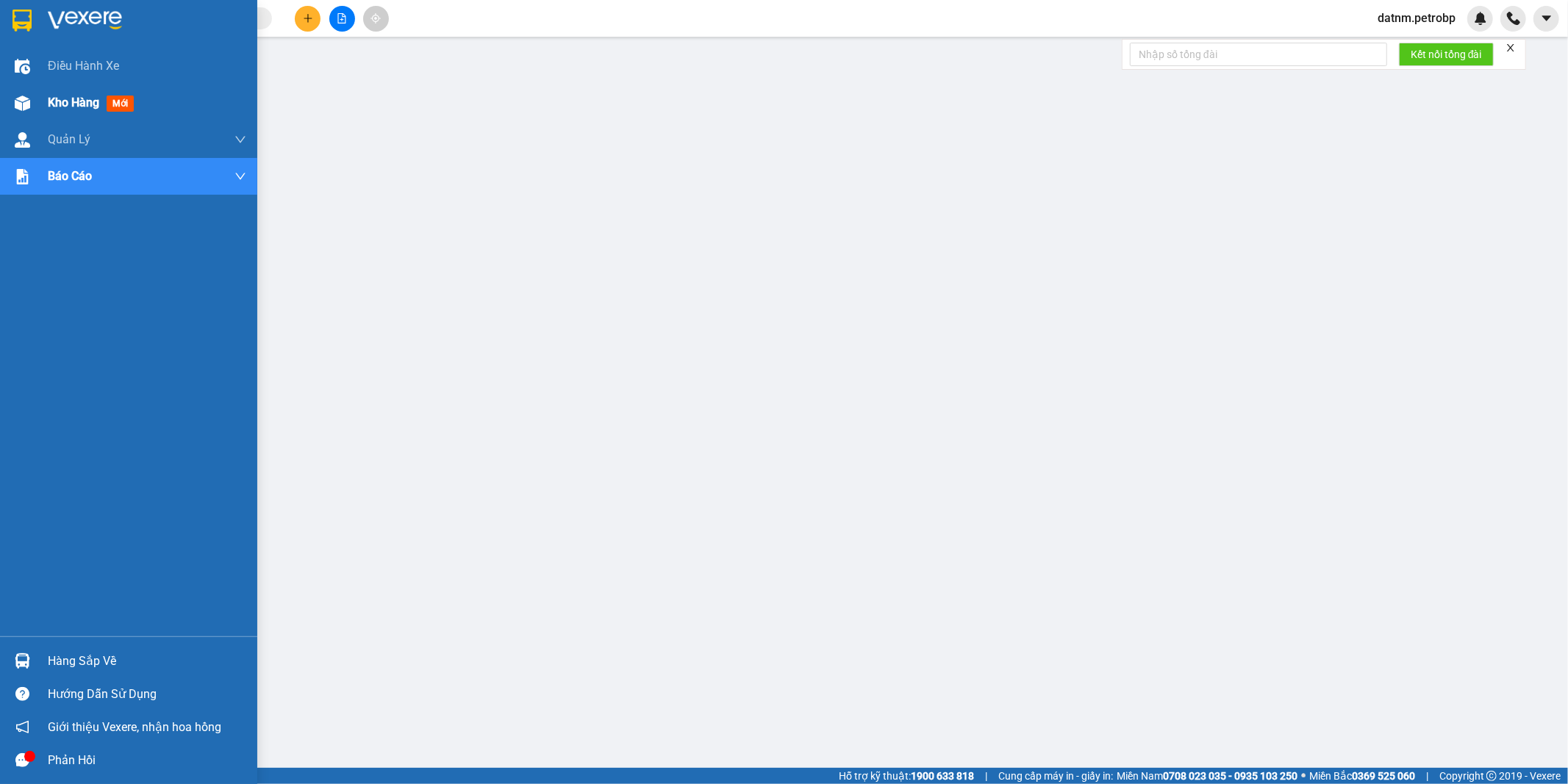
click at [67, 98] on span "Kho hàng" at bounding box center [73, 102] width 51 height 14
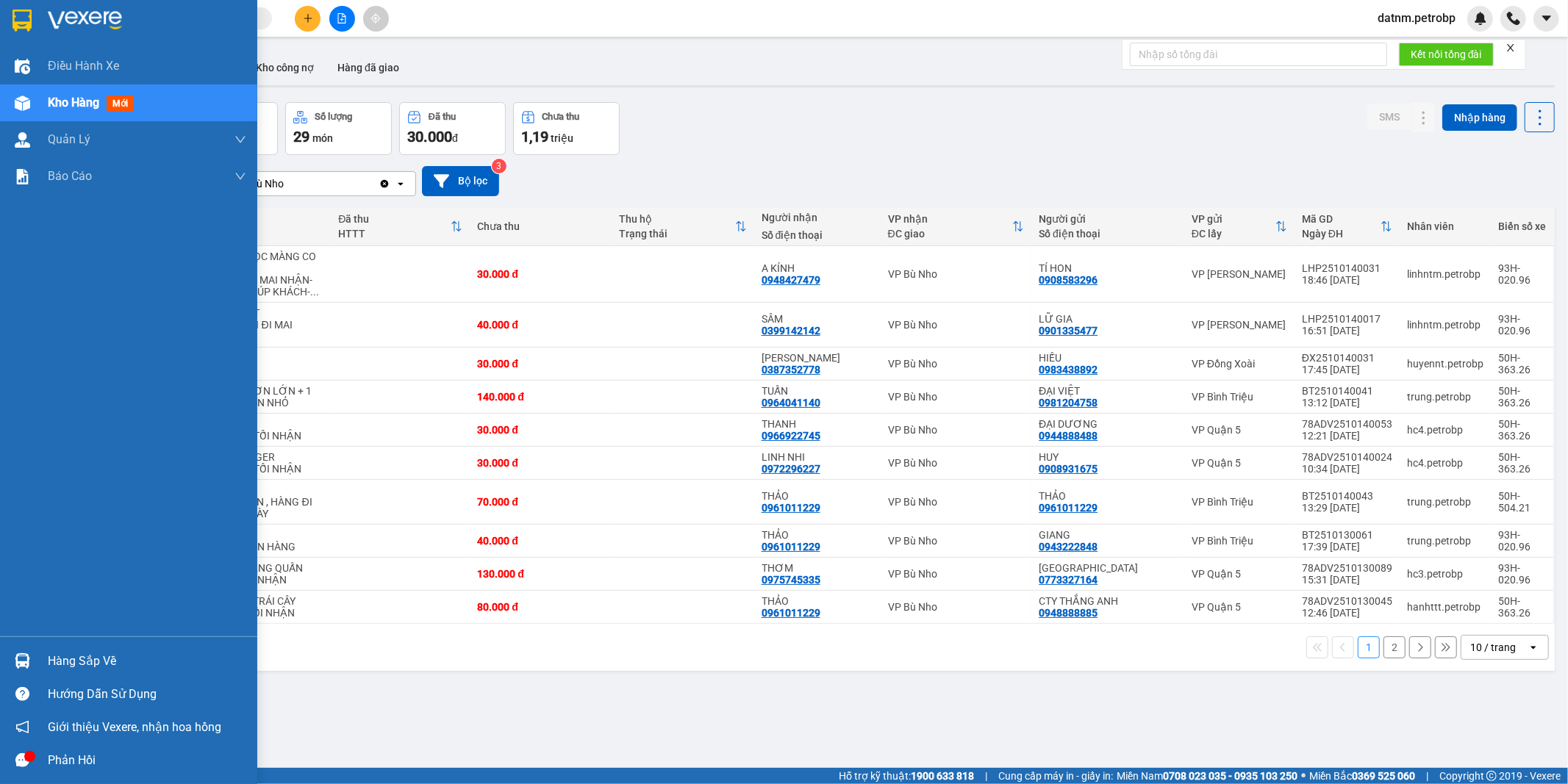
click at [92, 662] on div "Hàng sắp về" at bounding box center [147, 661] width 199 height 22
click at [92, 662] on body "Kết quả tìm kiếm ( 0 ) Bộ lọc Ngày tạo đơn gần nhất No Data datnm.petrobp Điều …" at bounding box center [784, 392] width 1568 height 784
click at [79, 661] on div "Hàng sắp về" at bounding box center [147, 661] width 199 height 22
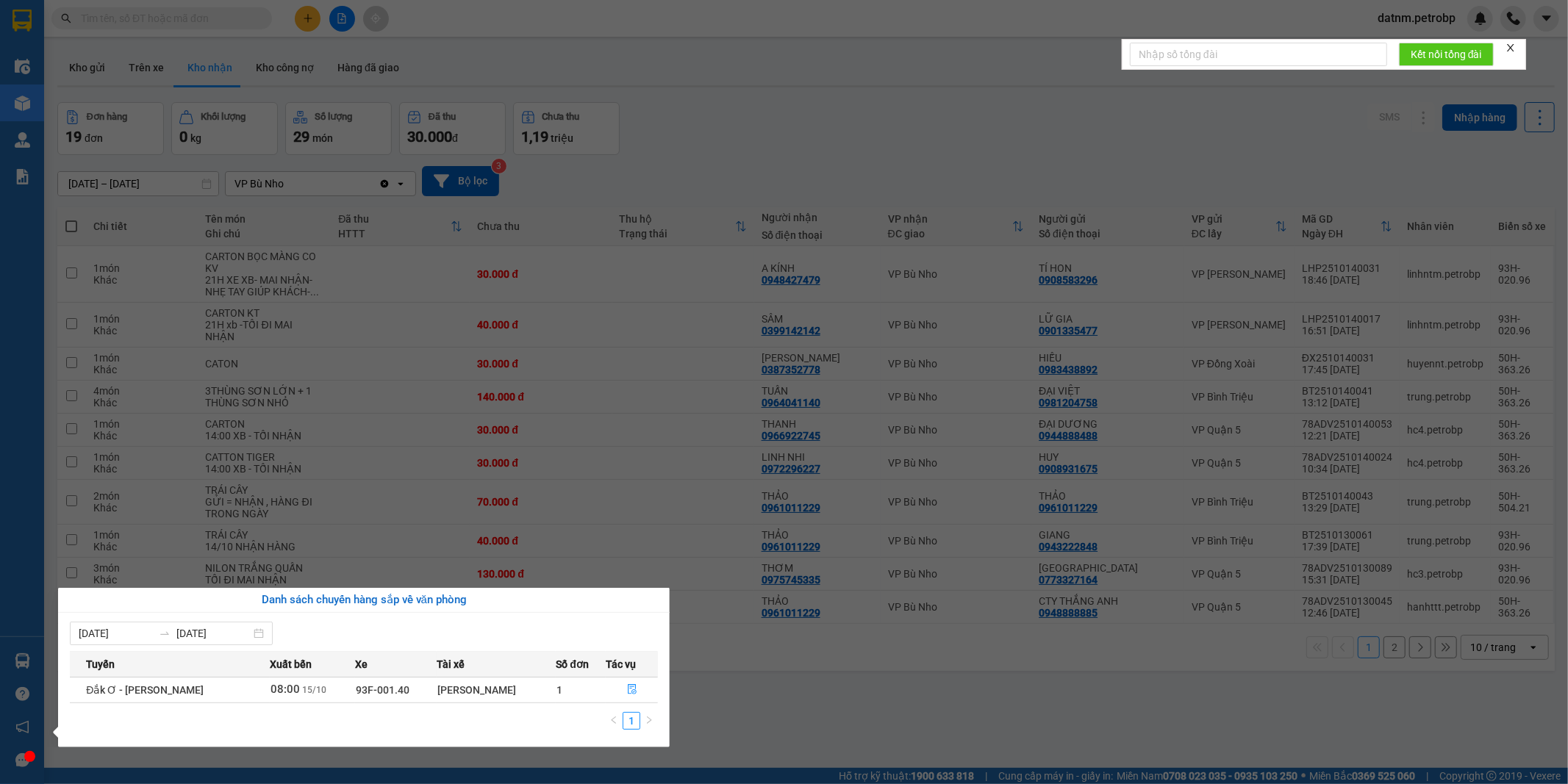
click at [894, 708] on section "Kết quả tìm kiếm ( 0 ) Bộ lọc Ngày tạo đơn gần nhất No Data datnm.petrobp Điều …" at bounding box center [784, 392] width 1568 height 784
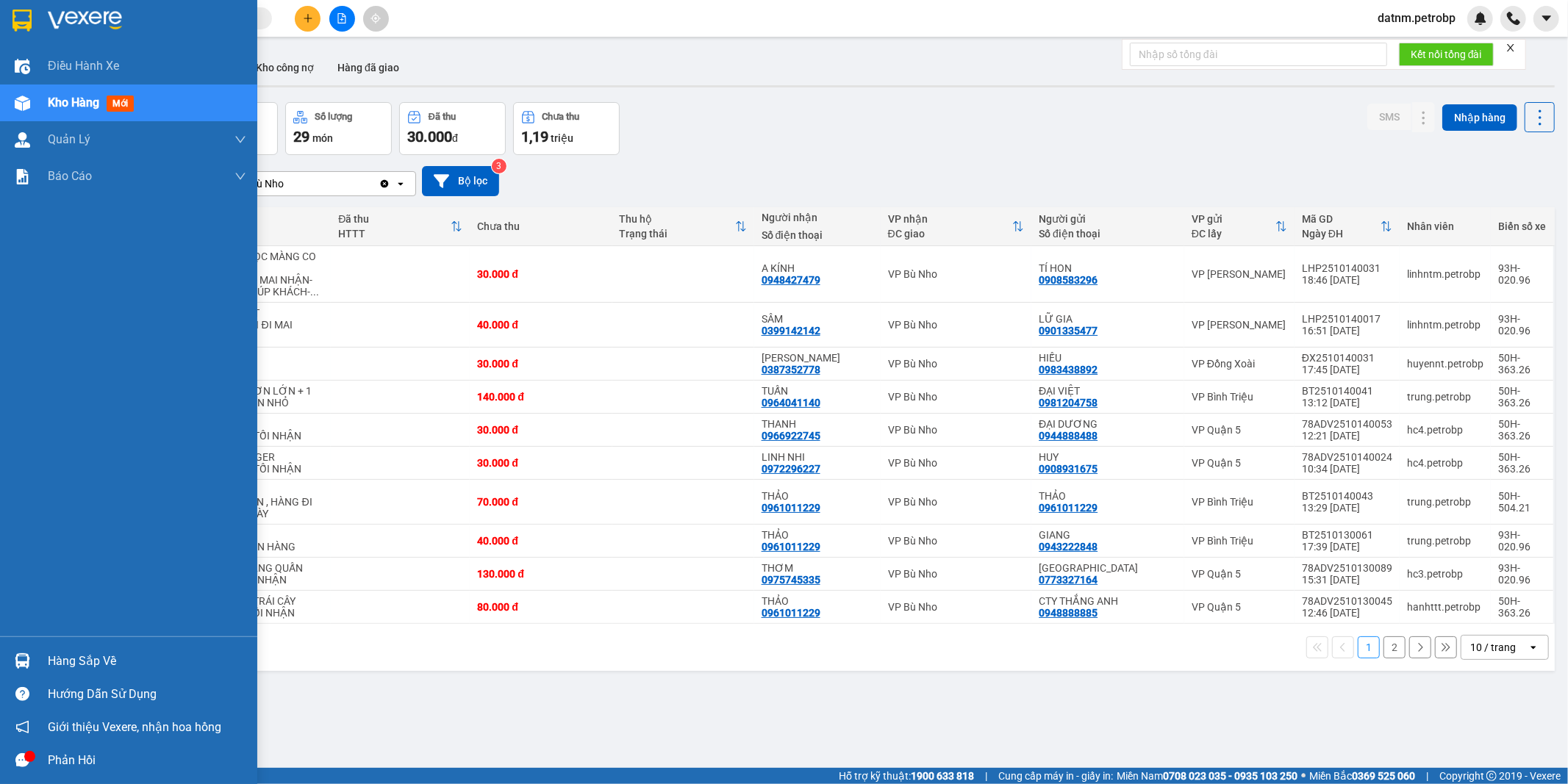
click at [116, 666] on div "Hàng sắp về" at bounding box center [147, 661] width 199 height 22
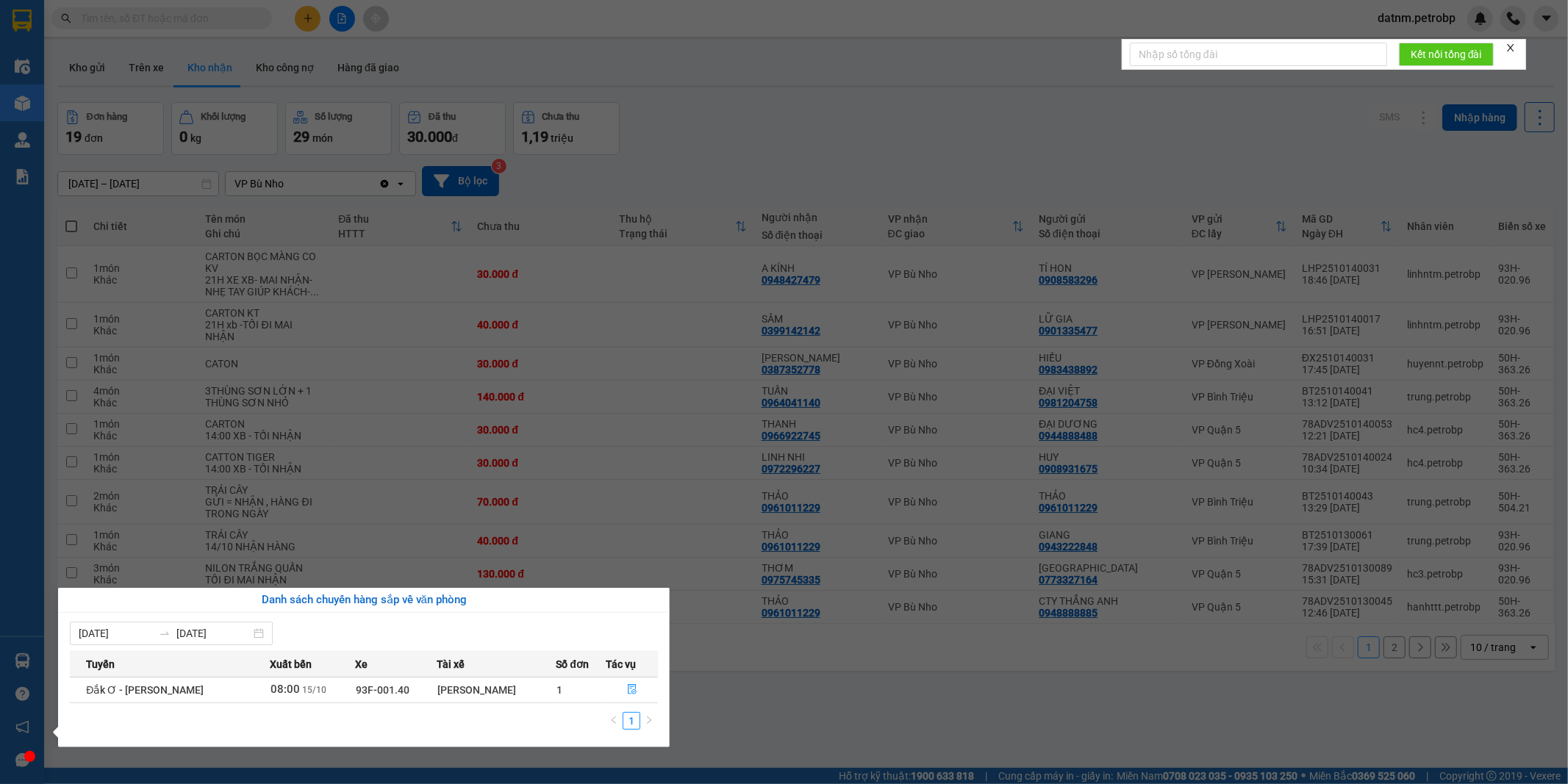
click at [765, 706] on section "Kết quả tìm kiếm ( 0 ) Bộ lọc Ngày tạo đơn gần nhất No Data datnm.petrobp Điều …" at bounding box center [784, 392] width 1568 height 784
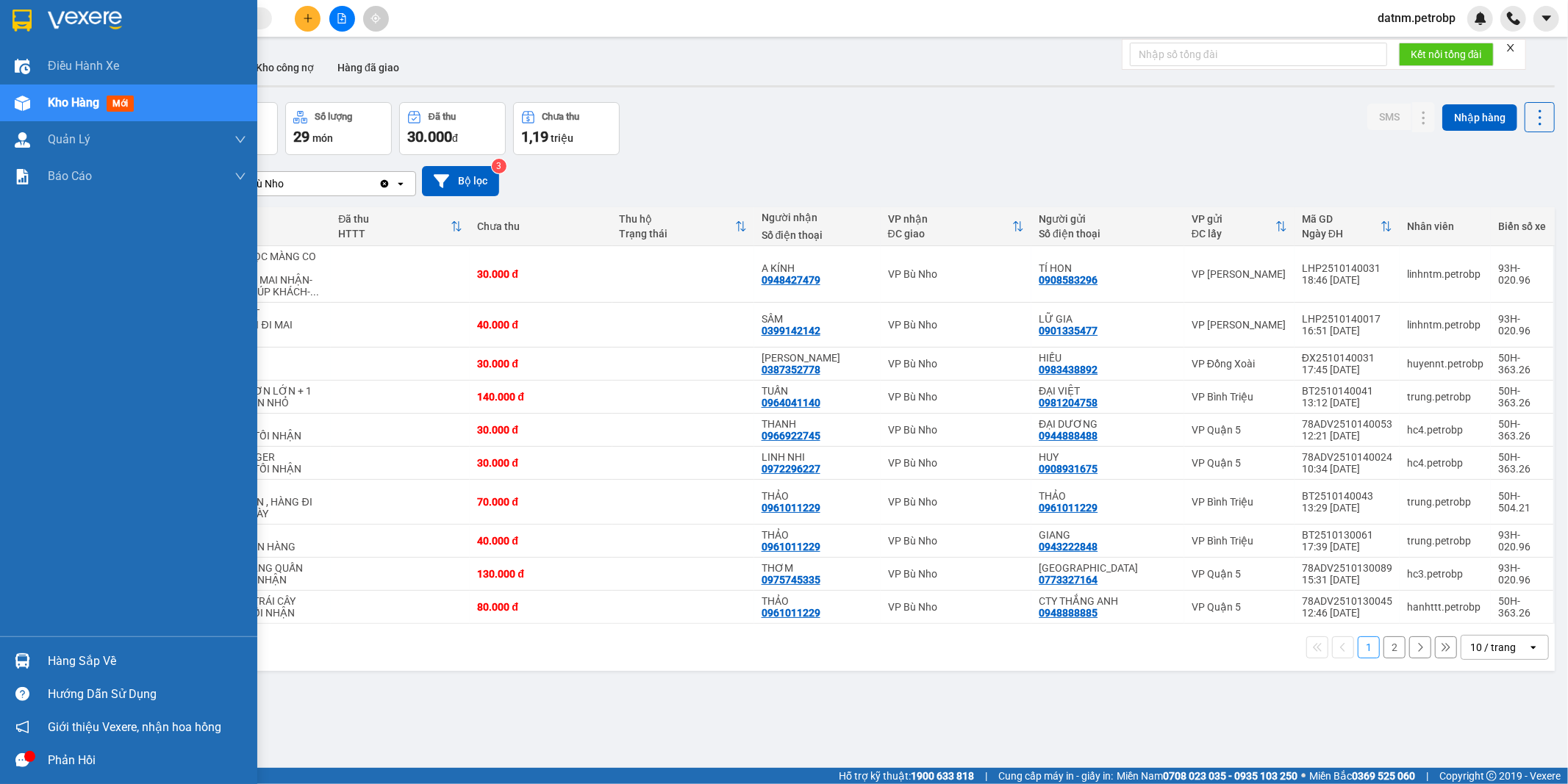
click at [91, 670] on div "Hàng sắp về" at bounding box center [147, 661] width 199 height 22
click at [91, 670] on body "Kết quả tìm kiếm ( 0 ) Bộ lọc Ngày tạo đơn gần nhất No Data datnm.petrobp Điều …" at bounding box center [784, 392] width 1568 height 784
click at [97, 661] on div "Hàng sắp về" at bounding box center [147, 661] width 199 height 22
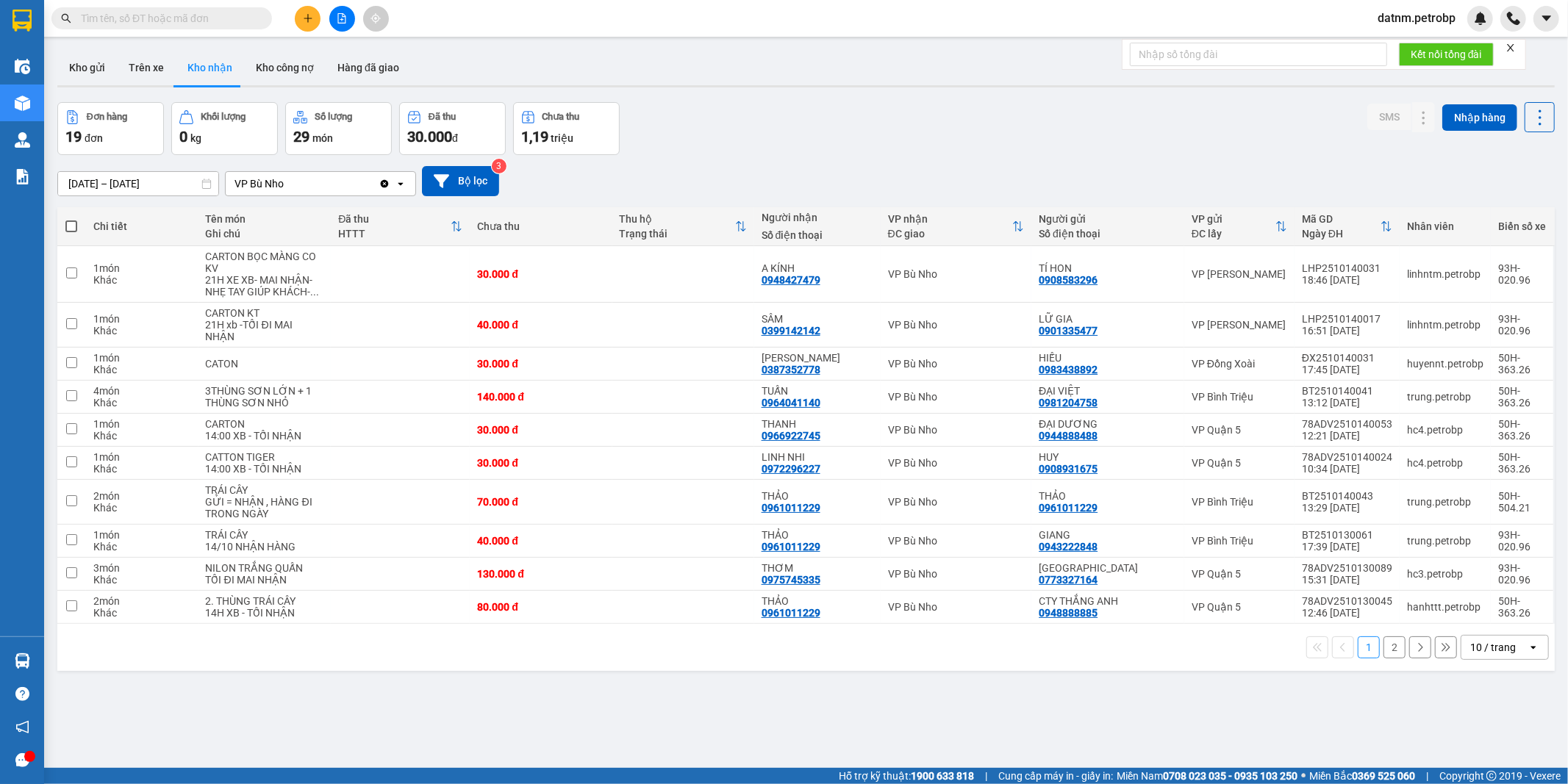
click at [784, 687] on section "Kết quả tìm kiếm ( 0 ) Bộ lọc Ngày tạo đơn gần nhất No Data datnm.petrobp Điều …" at bounding box center [784, 392] width 1568 height 784
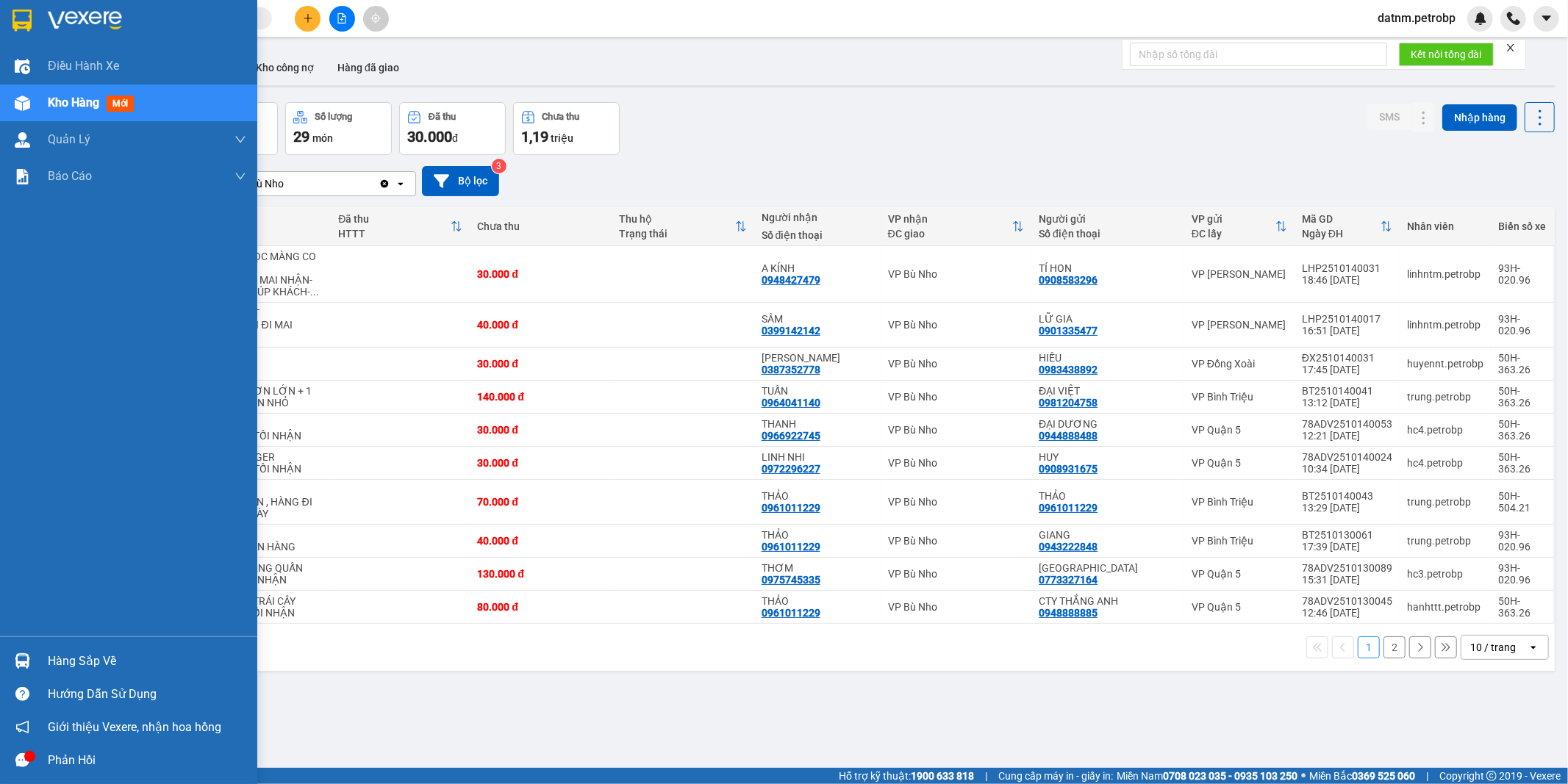
click at [93, 664] on div "Hàng sắp về" at bounding box center [147, 661] width 199 height 22
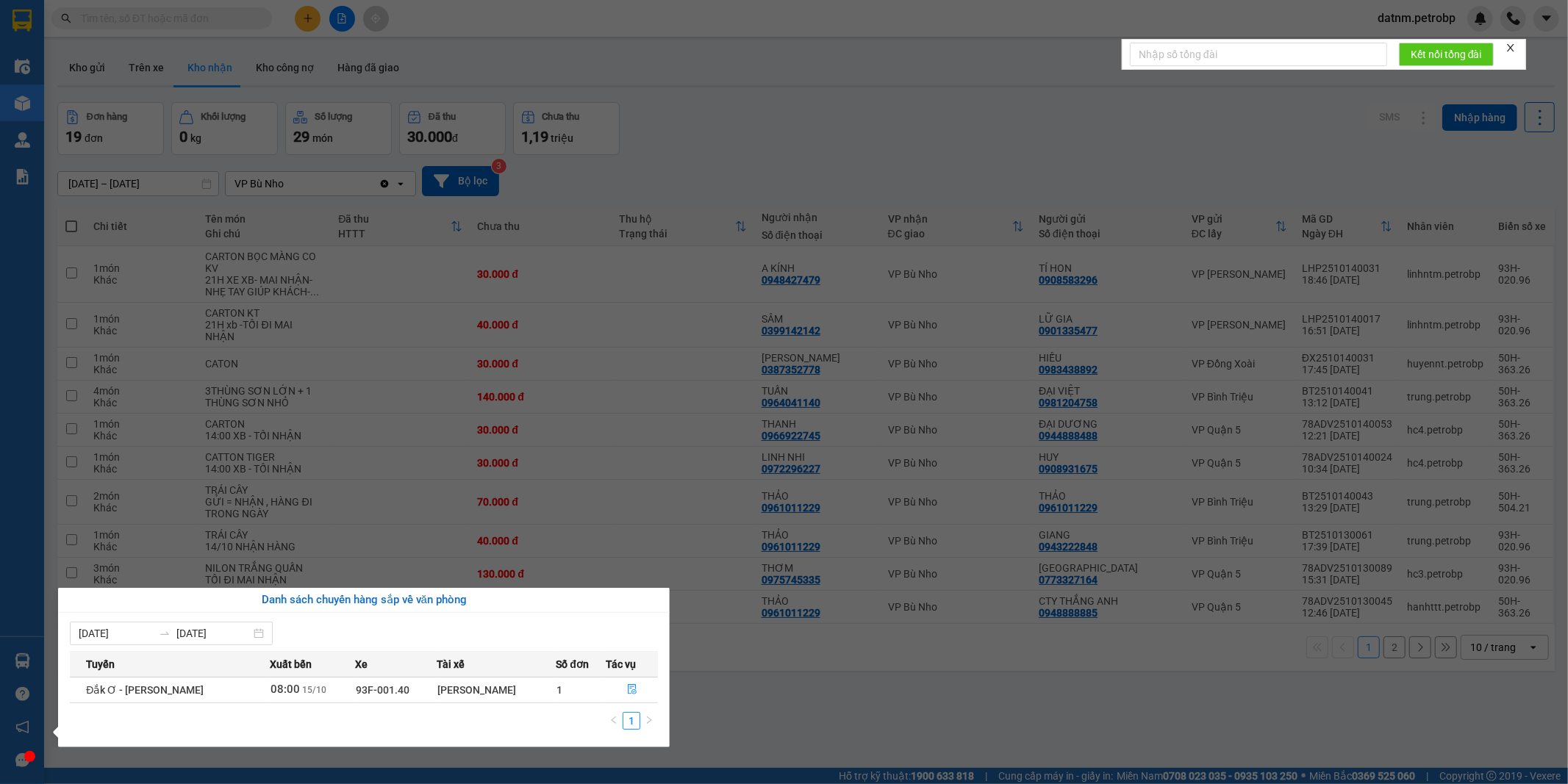
click at [883, 707] on section "Kết quả tìm kiếm ( 0 ) Bộ lọc Ngày tạo đơn gần nhất No Data datnm.petrobp Điều …" at bounding box center [784, 392] width 1568 height 784
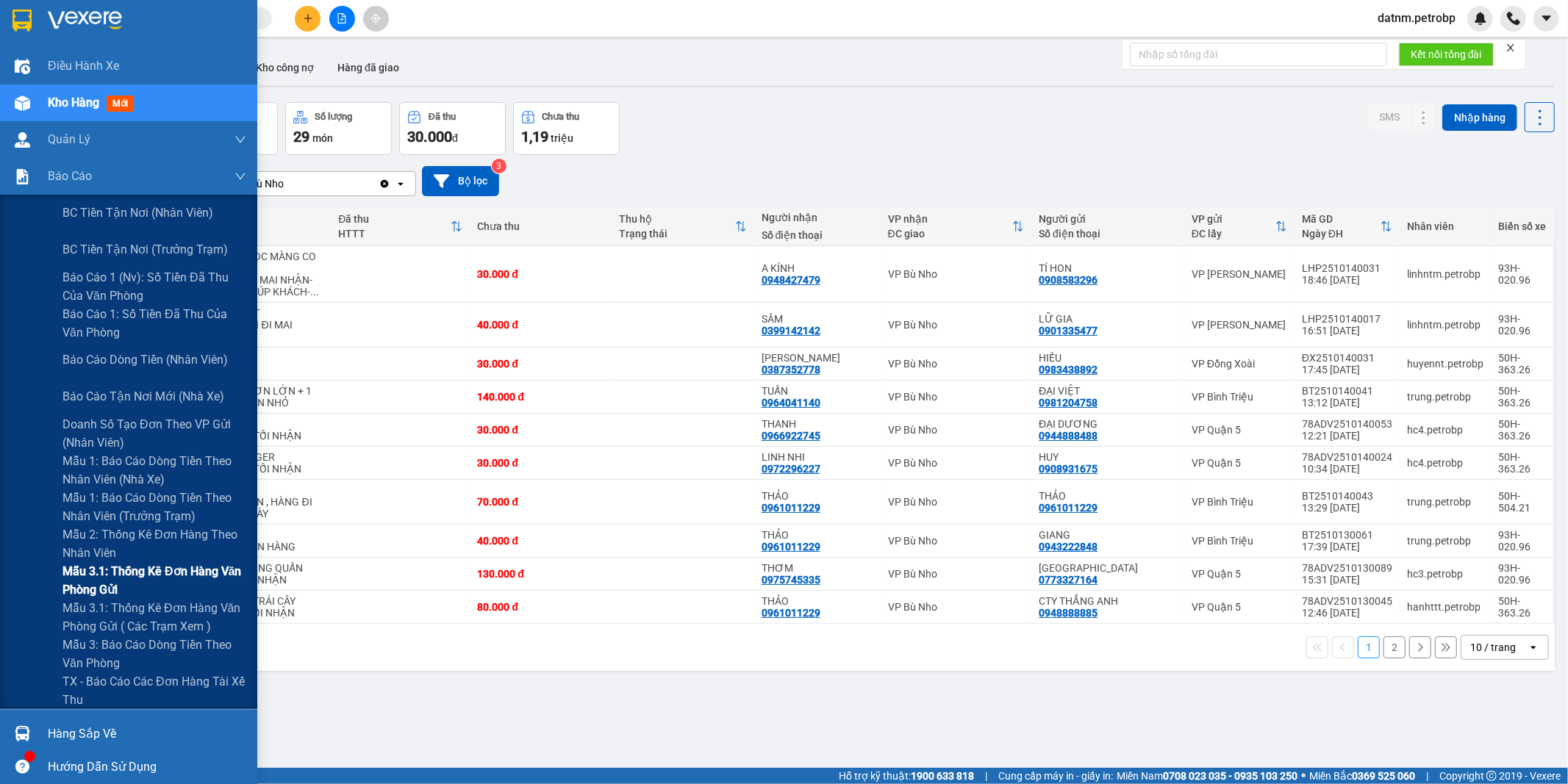
click at [123, 573] on span "Mẫu 3.1: Thống kê đơn hàng văn phòng gửi" at bounding box center [153, 580] width 183 height 36
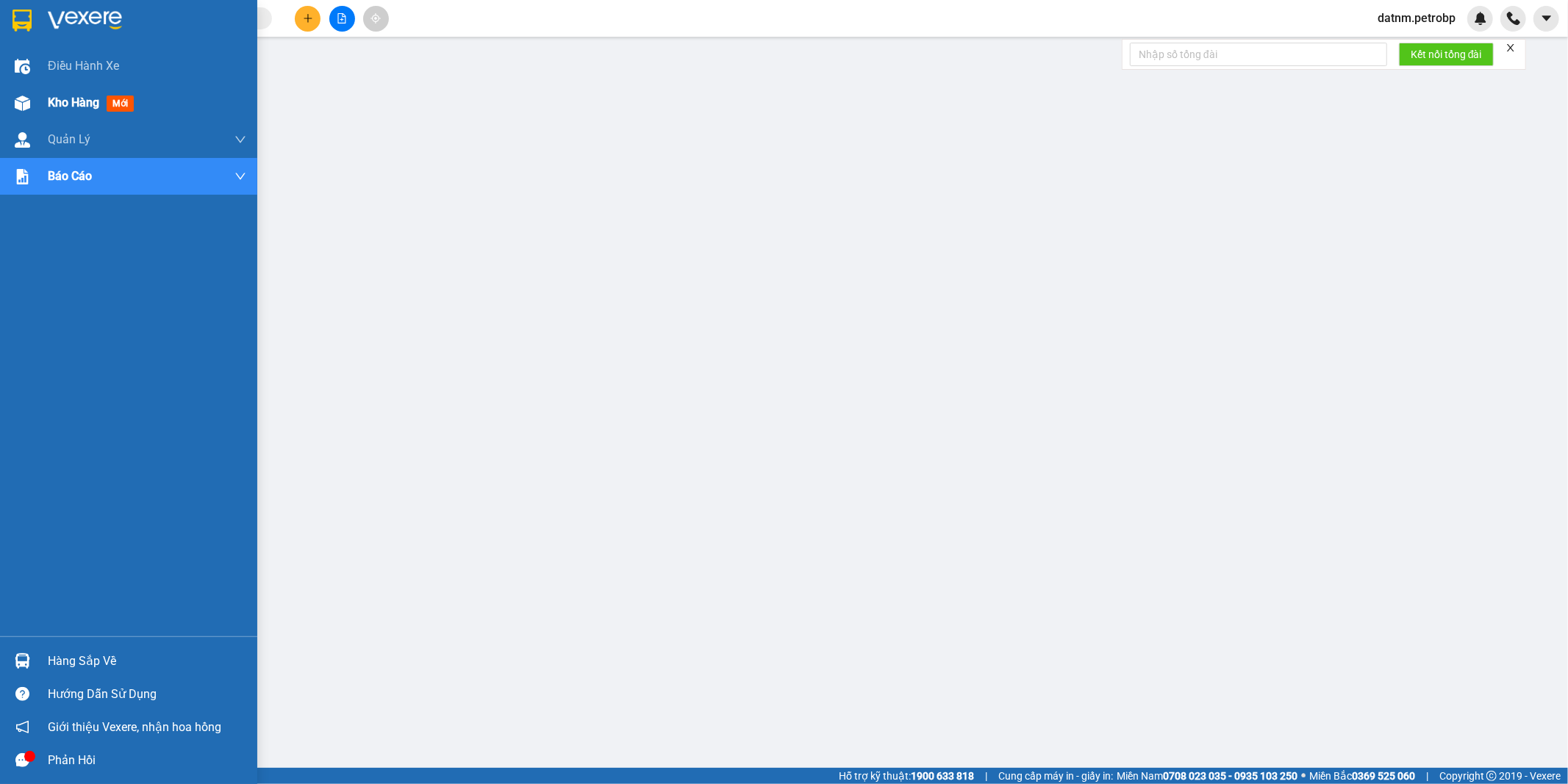
click at [67, 100] on span "Kho hàng" at bounding box center [73, 102] width 51 height 14
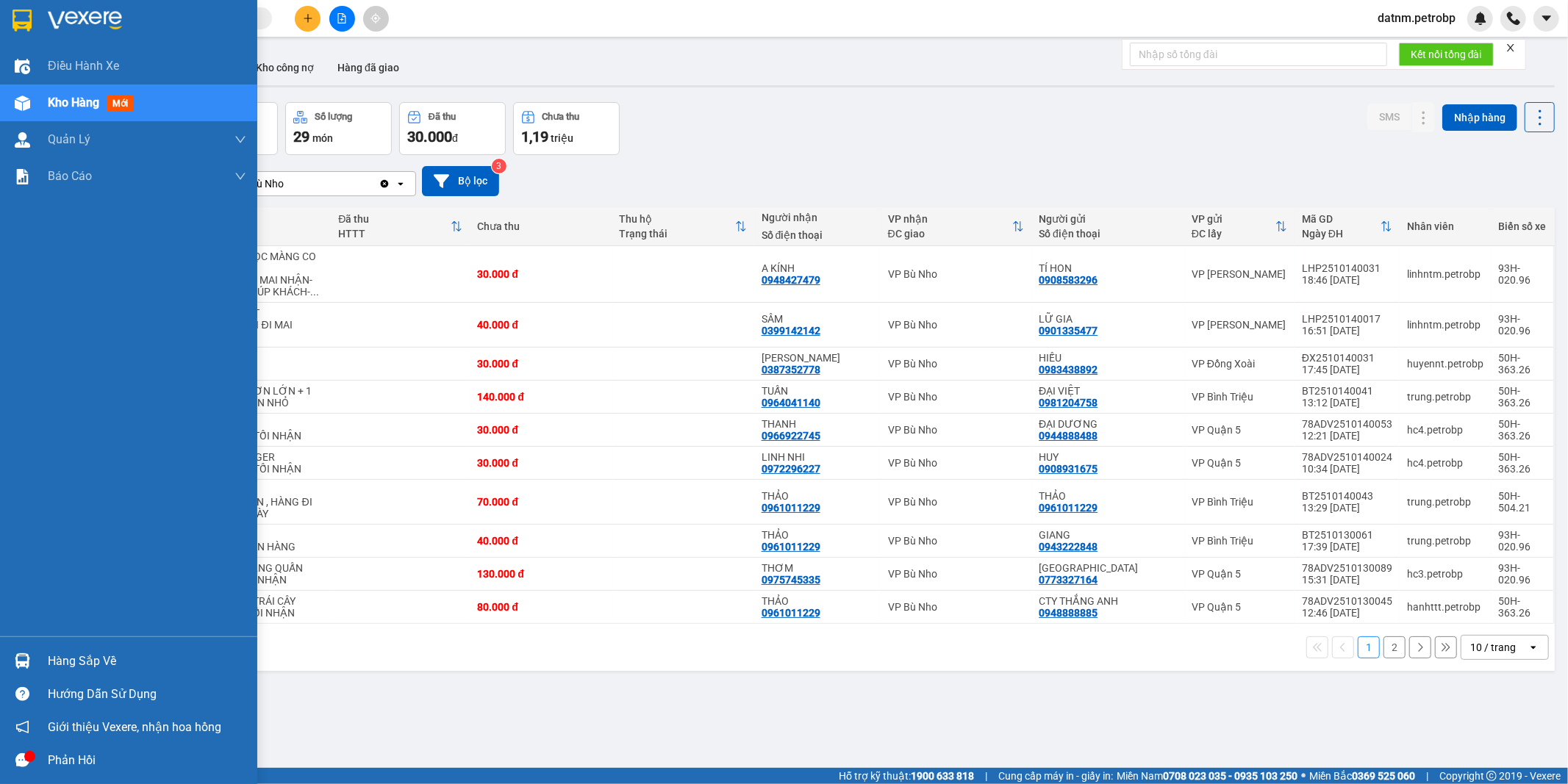
click at [71, 664] on div "Hàng sắp về" at bounding box center [147, 661] width 199 height 22
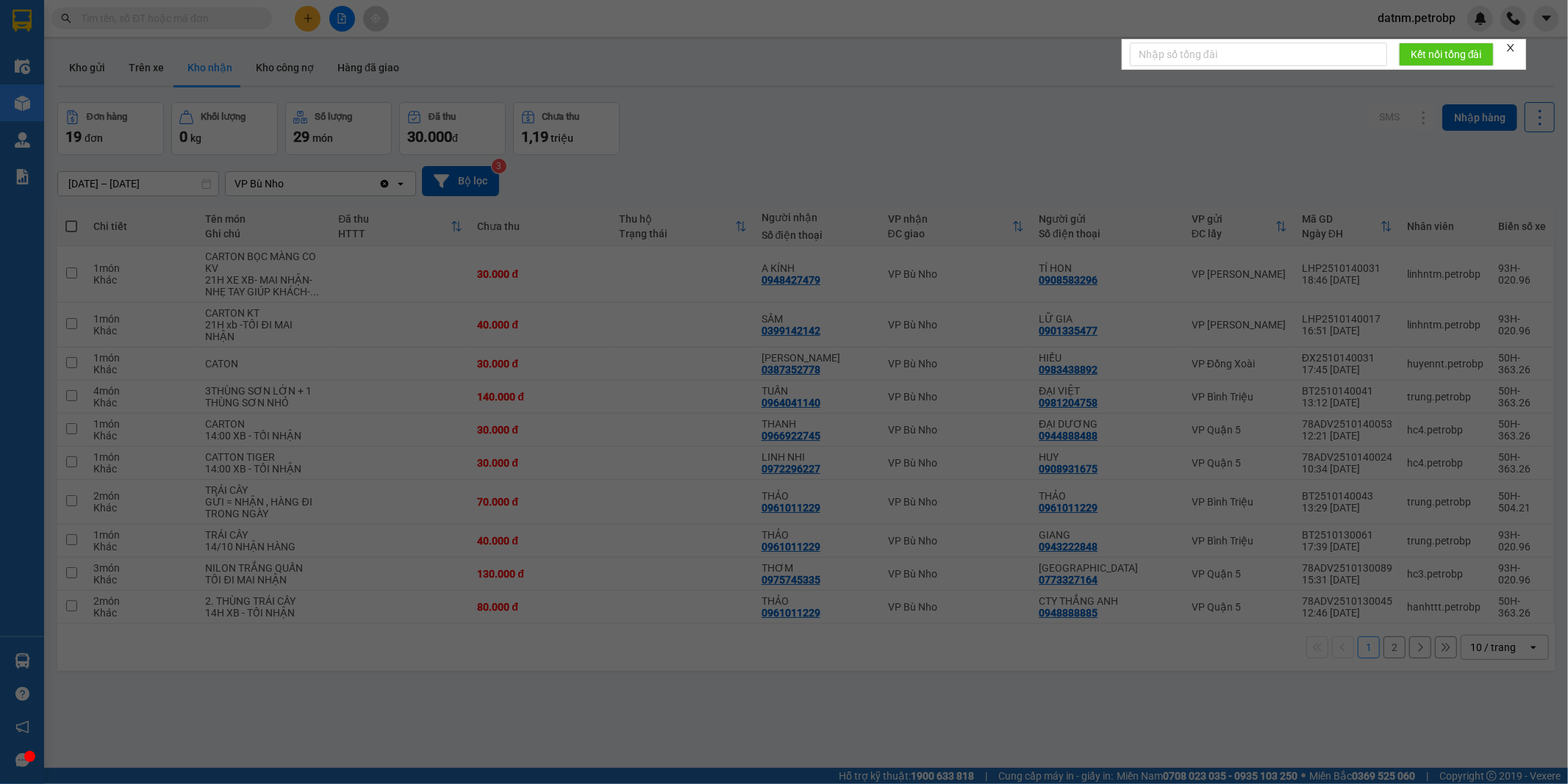
click at [71, 664] on body "Kết quả tìm kiếm ( 0 ) Bộ lọc Ngày tạo đơn gần nhất No Data datnm.petrobp Điều …" at bounding box center [784, 392] width 1568 height 784
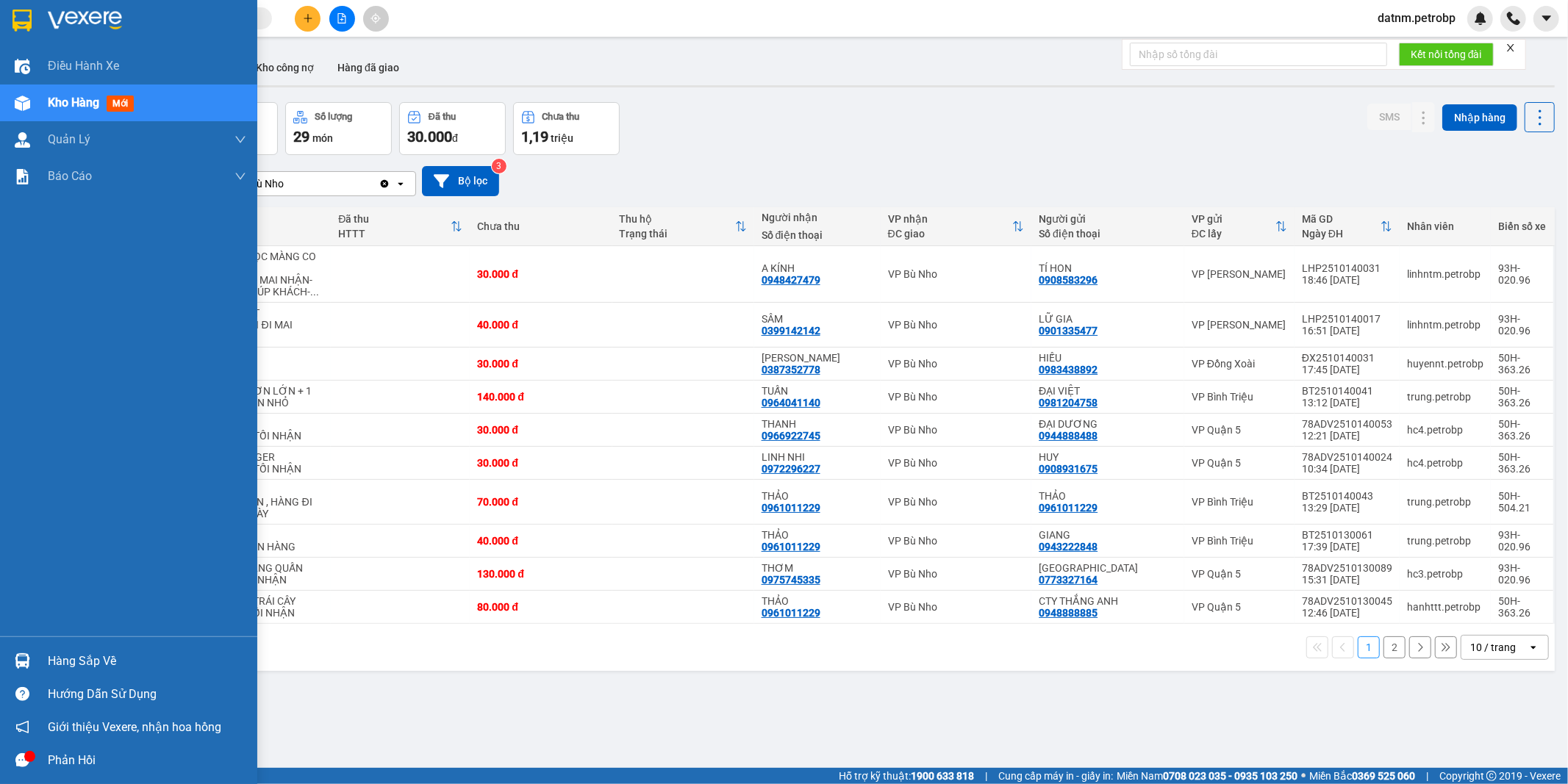
click at [87, 663] on div "Hàng sắp về" at bounding box center [147, 661] width 199 height 22
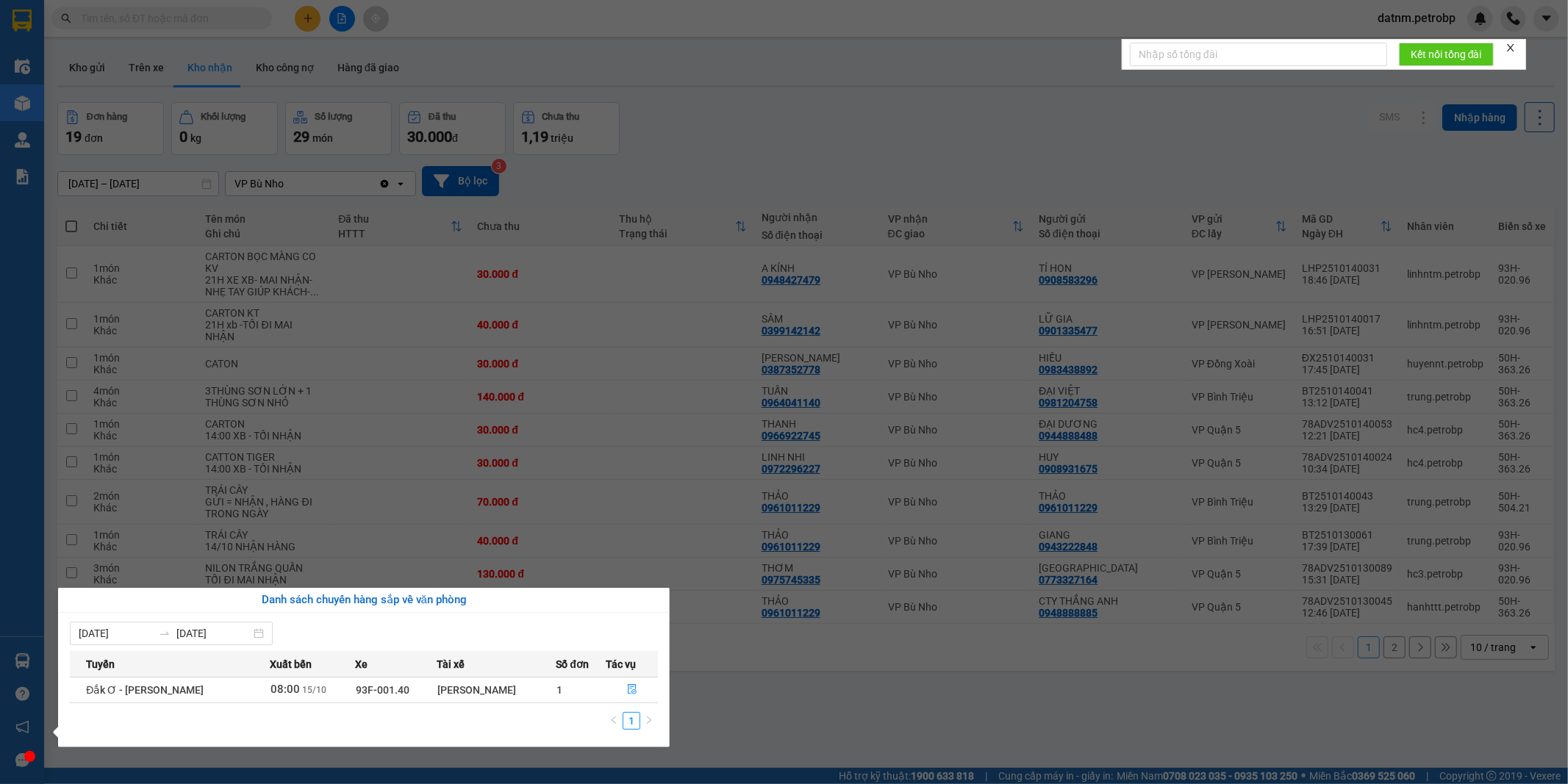
click at [827, 717] on section "Kết quả tìm kiếm ( 0 ) Bộ lọc Ngày tạo đơn gần nhất No Data datnm.petrobp Điều …" at bounding box center [784, 392] width 1568 height 784
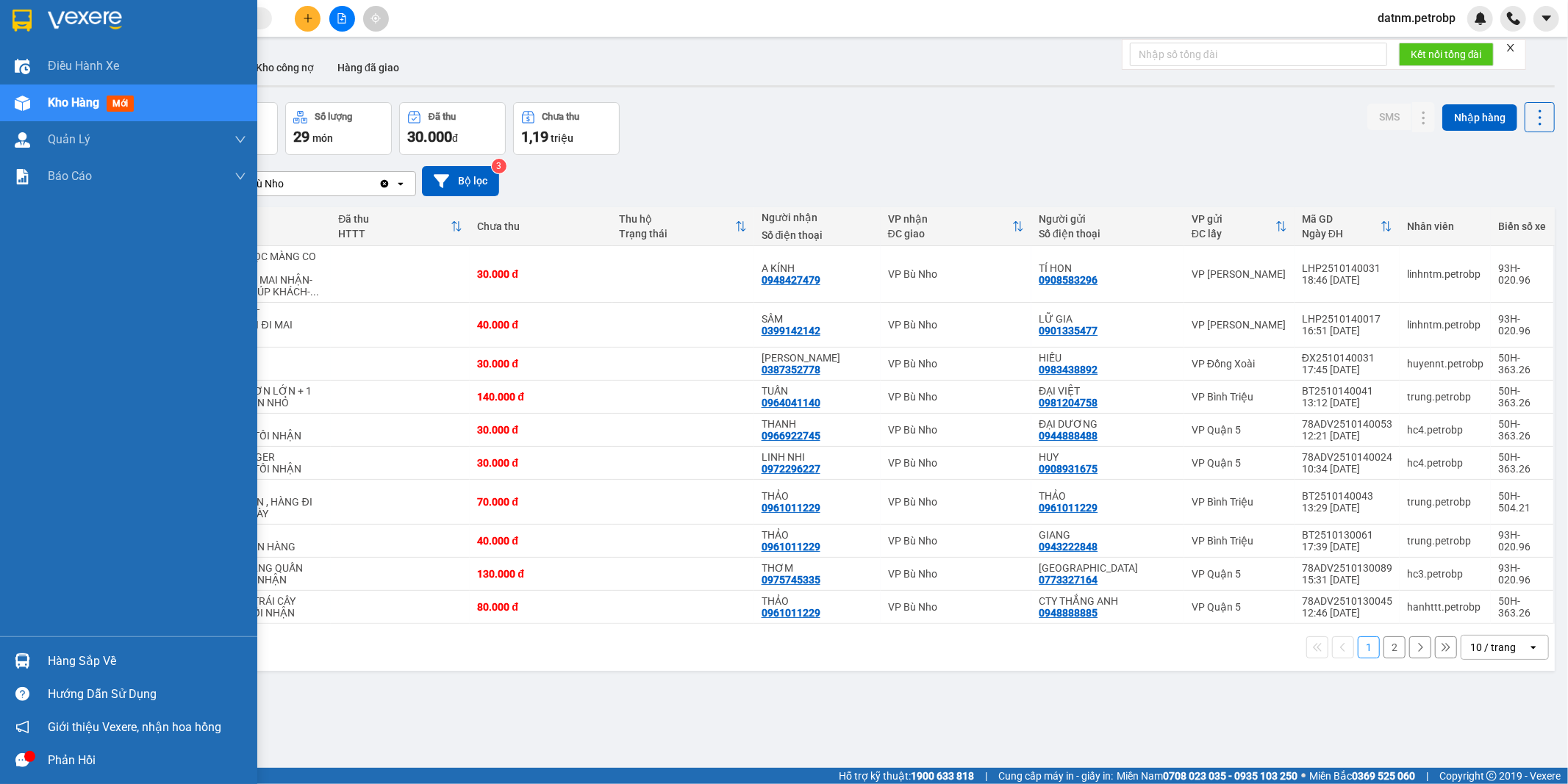
click at [69, 669] on div "Hàng sắp về" at bounding box center [147, 661] width 199 height 22
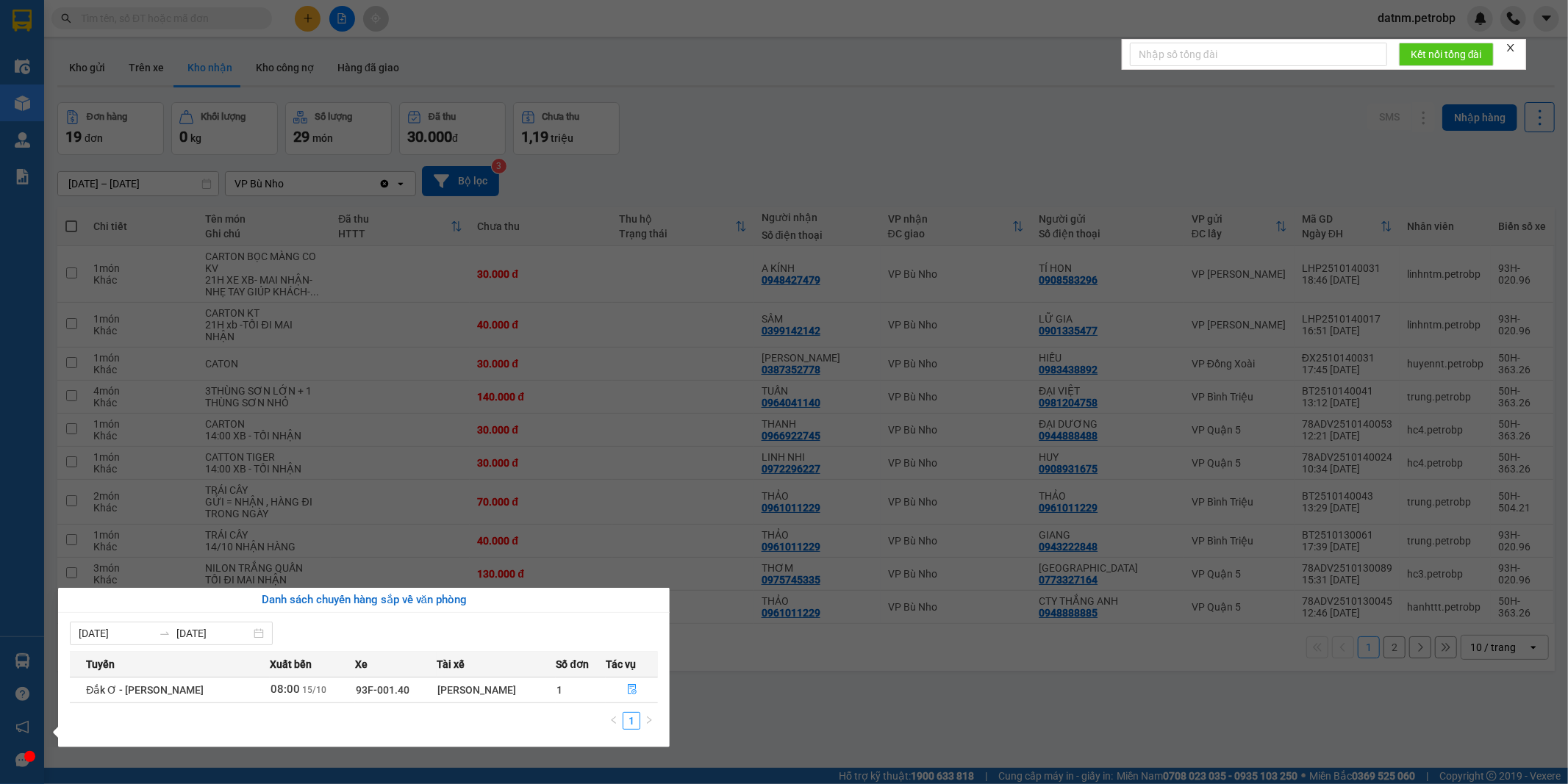
click at [744, 731] on section "Kết quả tìm kiếm ( 0 ) Bộ lọc Ngày tạo đơn gần nhất No Data datnm.petrobp Điều …" at bounding box center [784, 392] width 1568 height 784
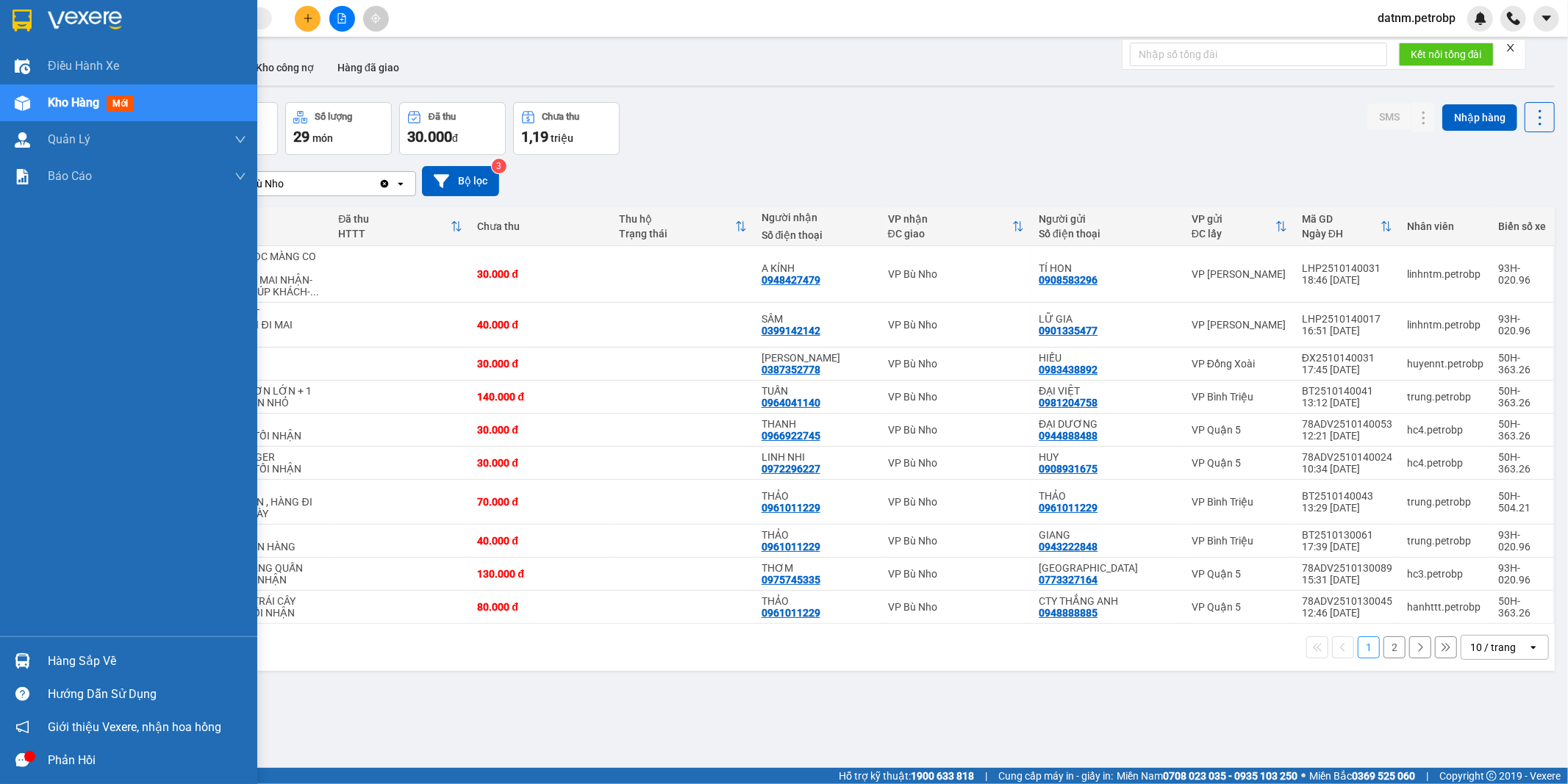
click at [89, 664] on div "Hàng sắp về" at bounding box center [147, 661] width 199 height 22
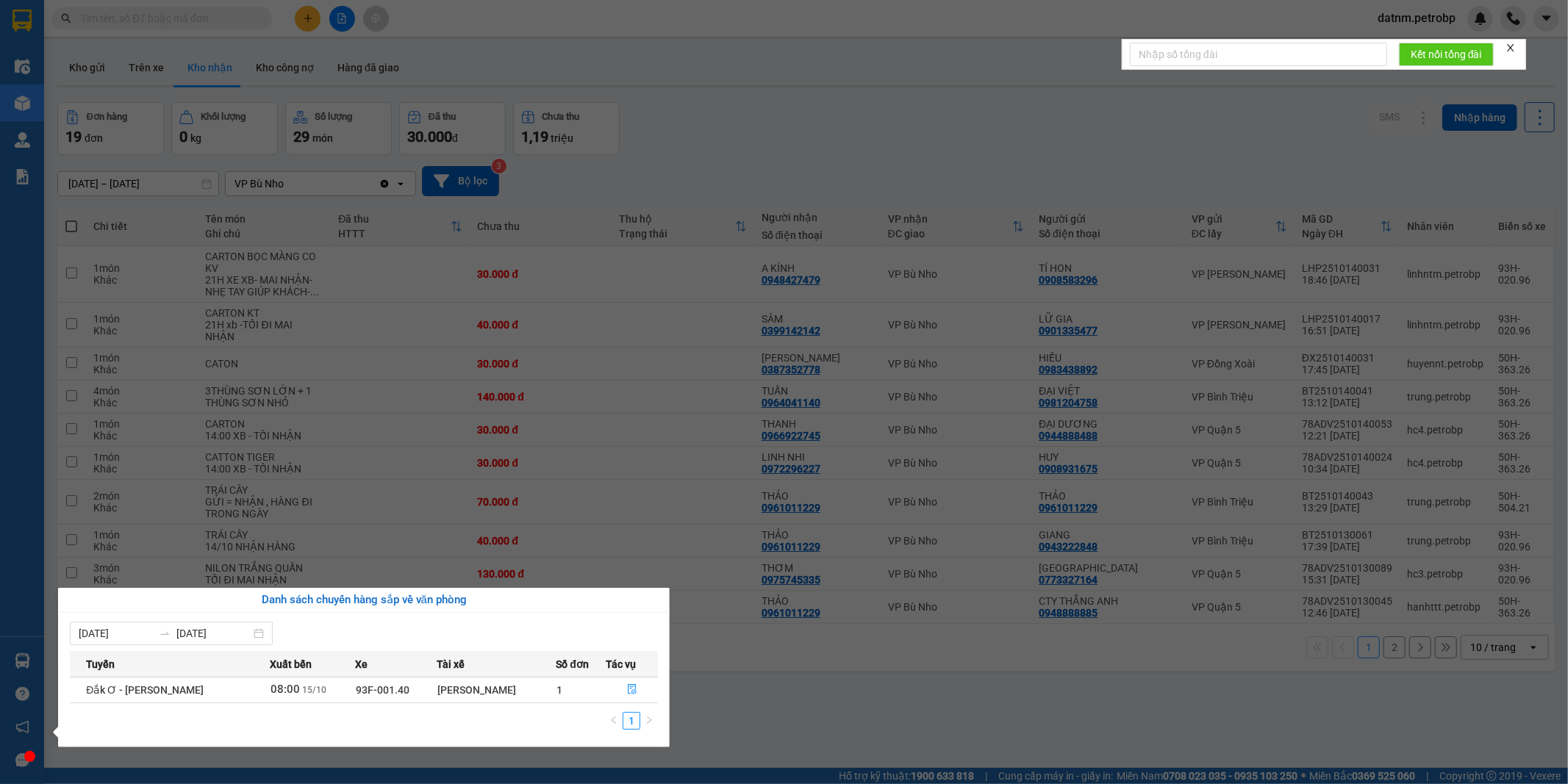
click at [895, 714] on section "Kết quả tìm kiếm ( 0 ) Bộ lọc Ngày tạo đơn gần nhất No Data datnm.petrobp Điều …" at bounding box center [784, 392] width 1568 height 784
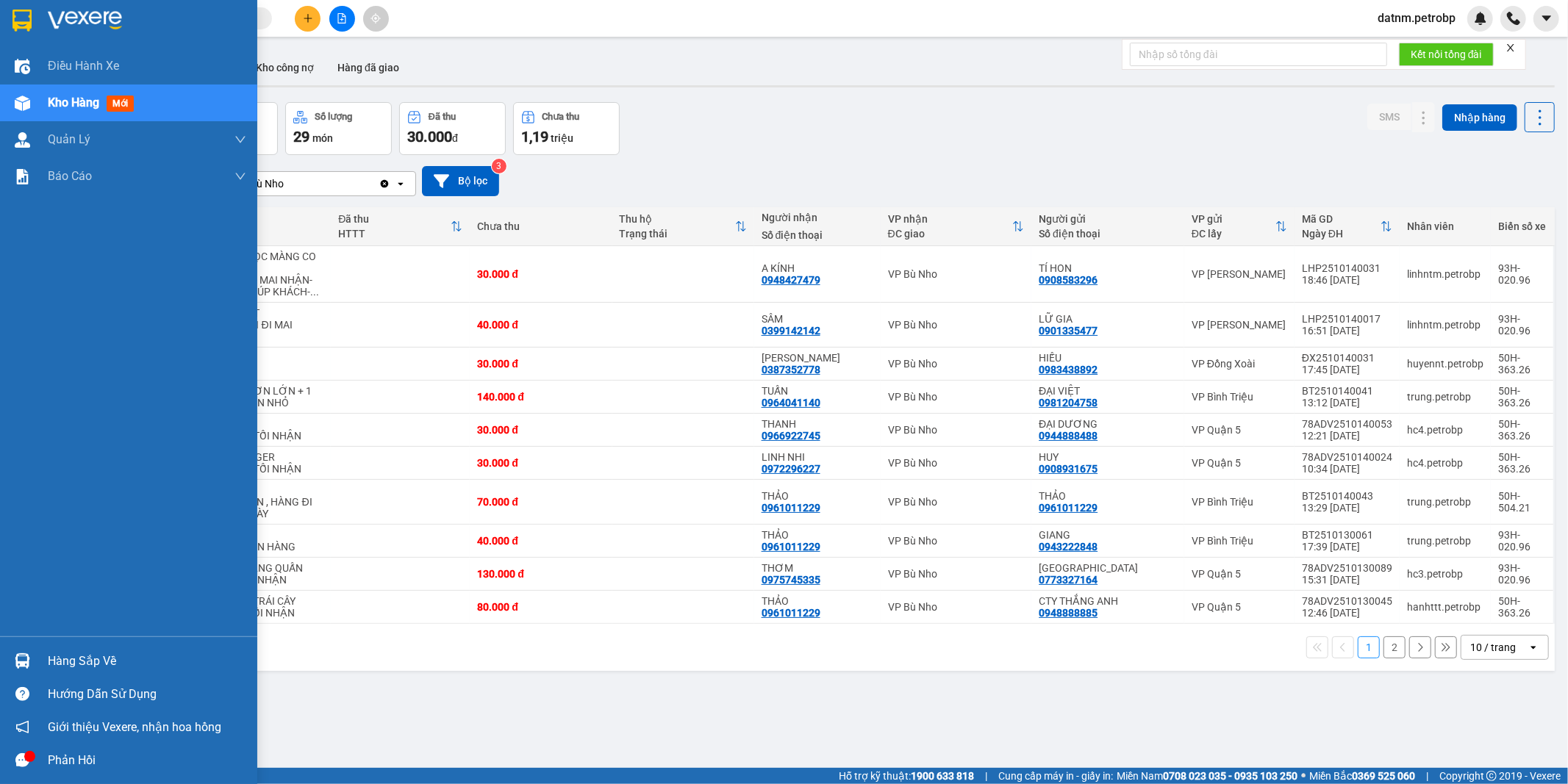
click at [82, 660] on div "Hàng sắp về" at bounding box center [147, 661] width 199 height 22
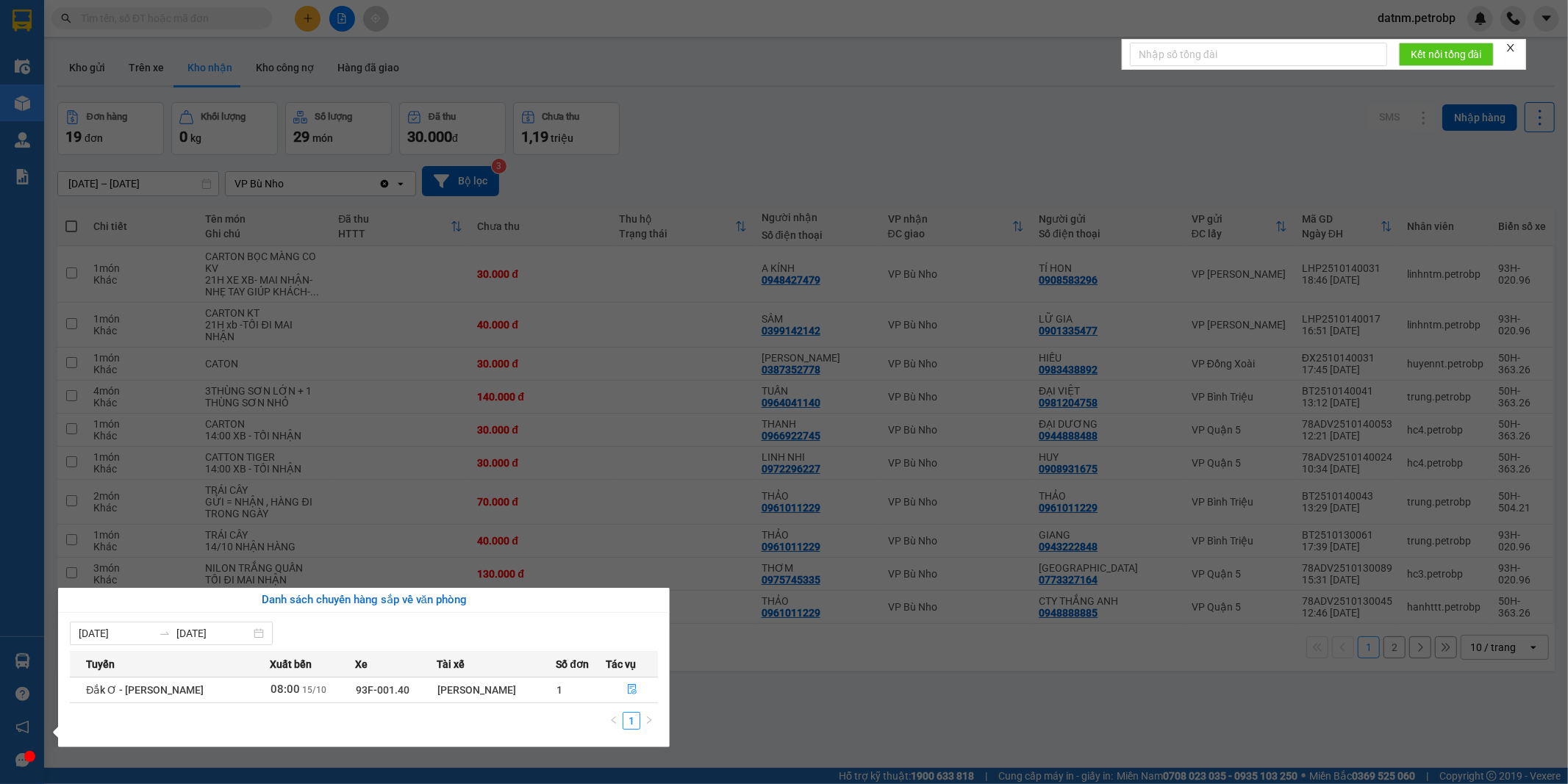
click at [769, 722] on section "Kết quả tìm kiếm ( 0 ) Bộ lọc Ngày tạo đơn gần nhất No Data datnm.petrobp Điều …" at bounding box center [784, 392] width 1568 height 784
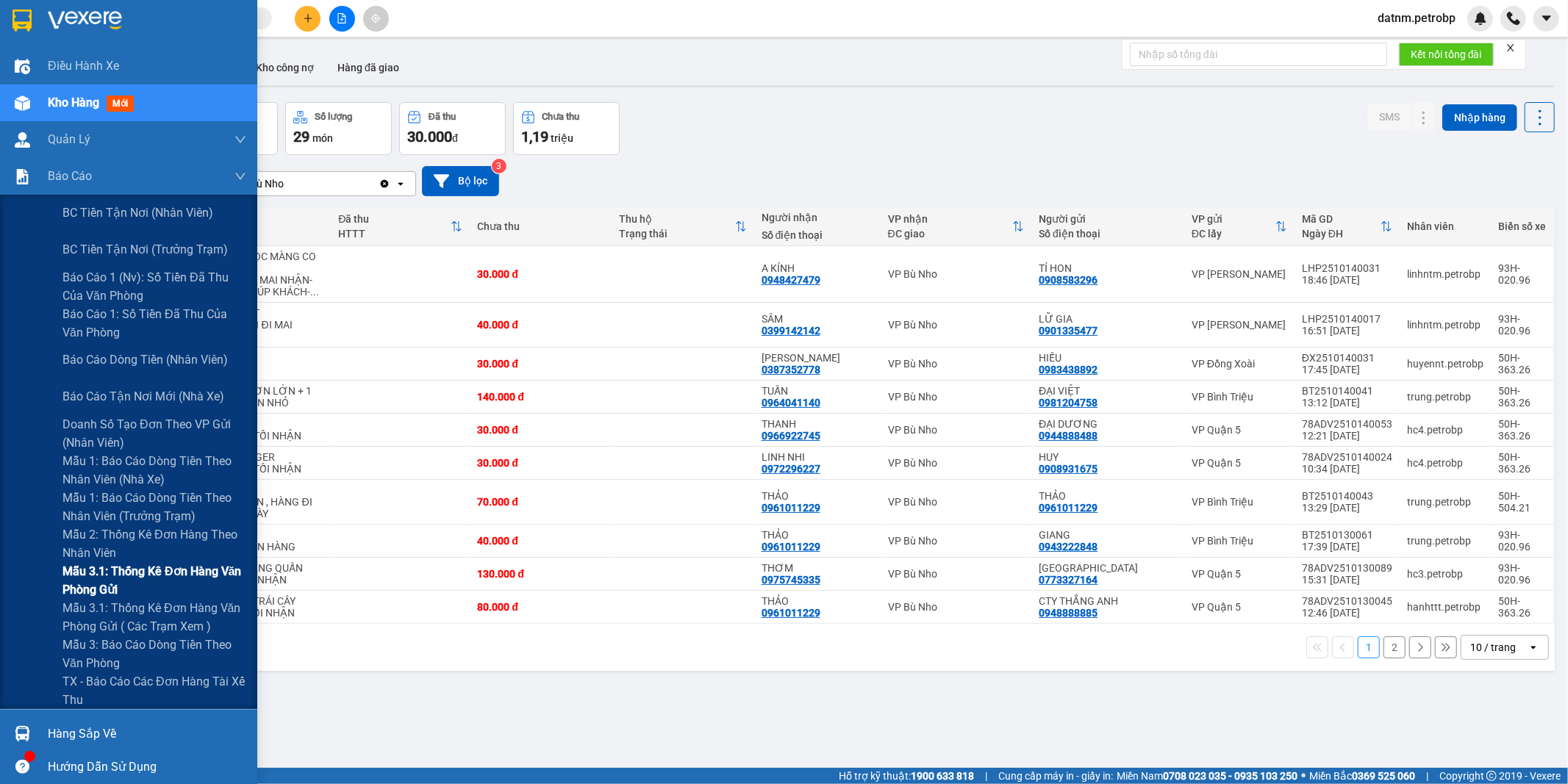
click at [115, 573] on span "Mẫu 3.1: Thống kê đơn hàng văn phòng gửi" at bounding box center [153, 580] width 183 height 36
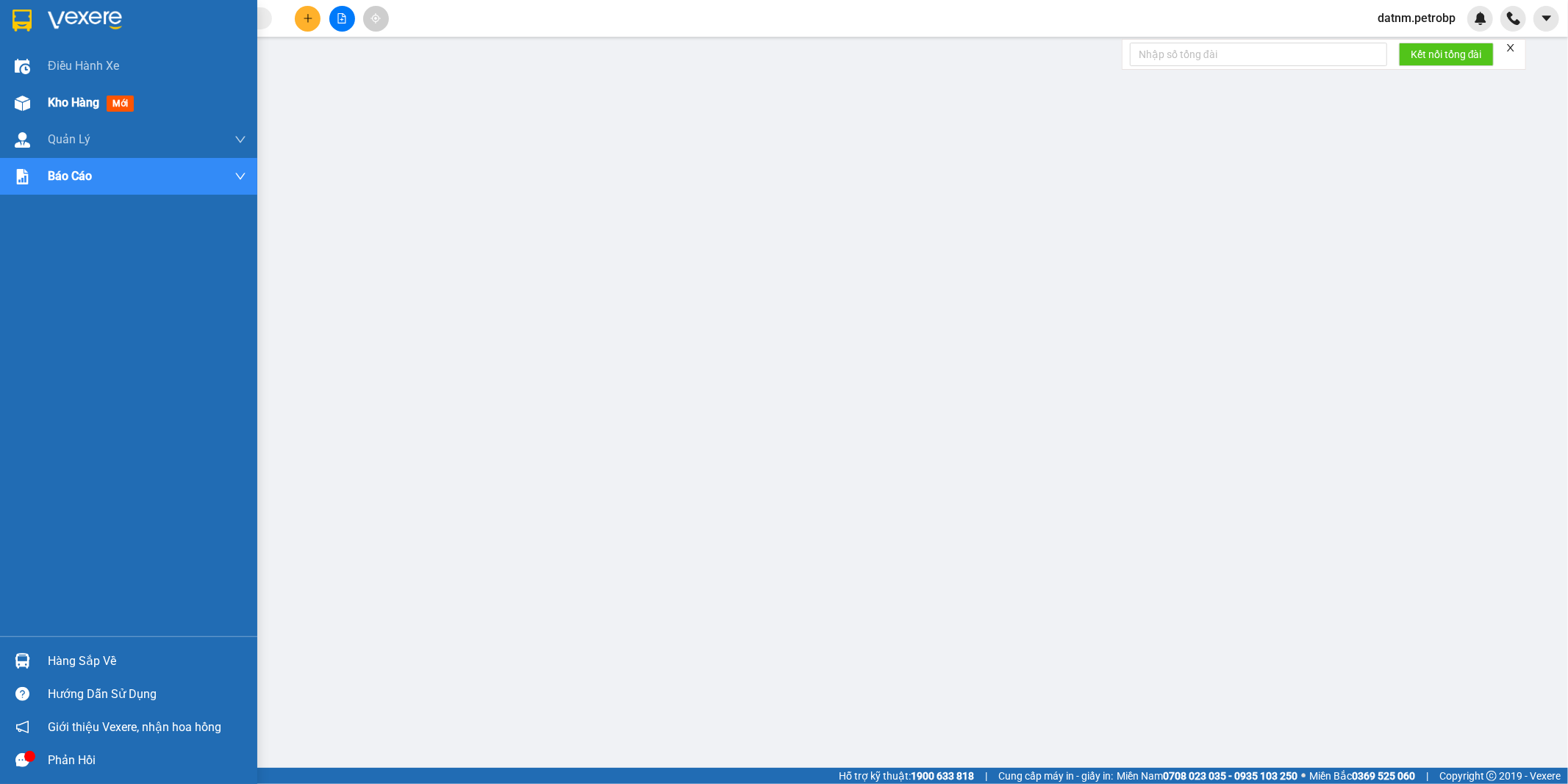
click at [78, 106] on span "Kho hàng" at bounding box center [73, 102] width 51 height 14
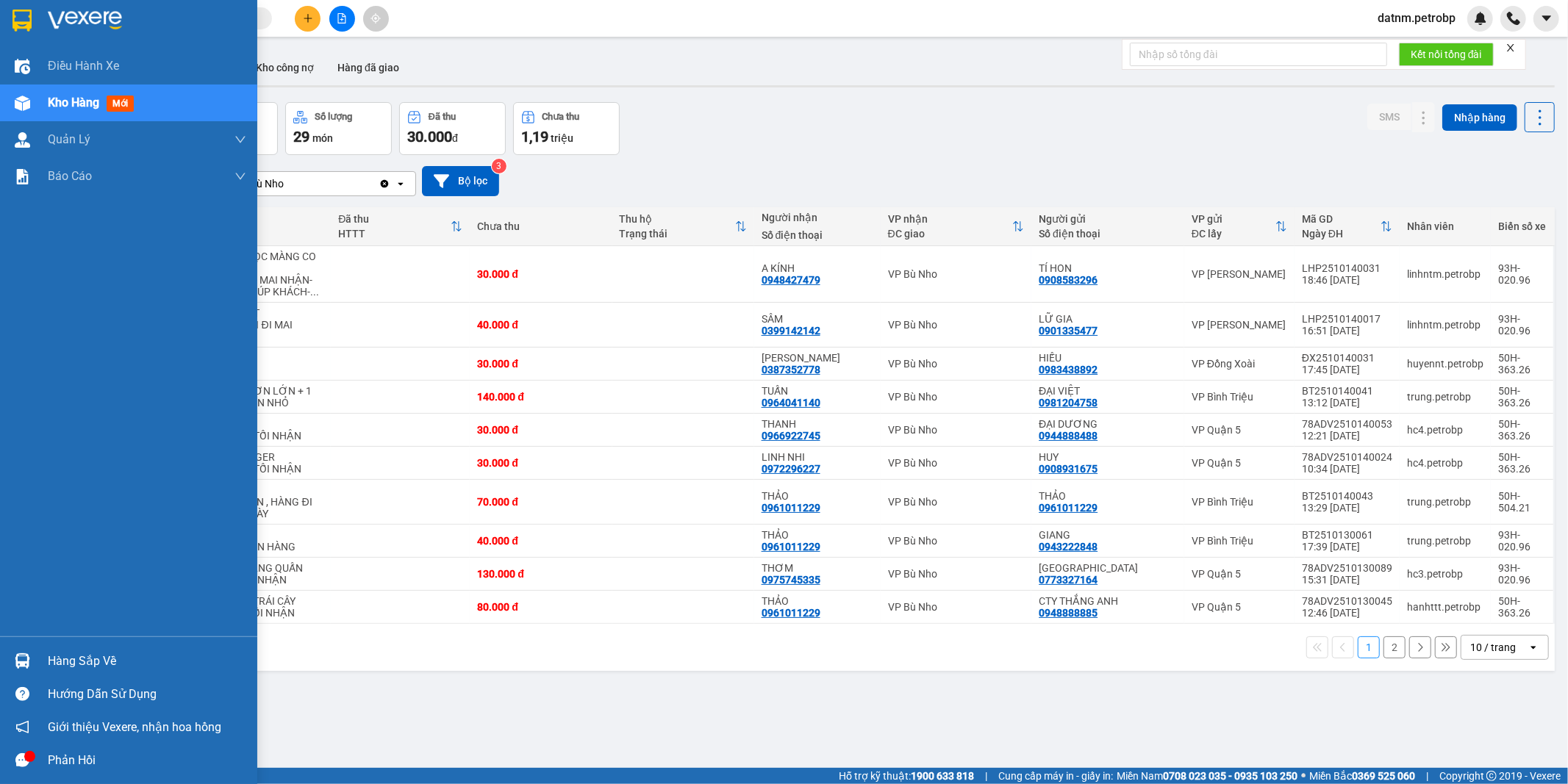
click at [75, 667] on div "Hàng sắp về" at bounding box center [147, 661] width 199 height 22
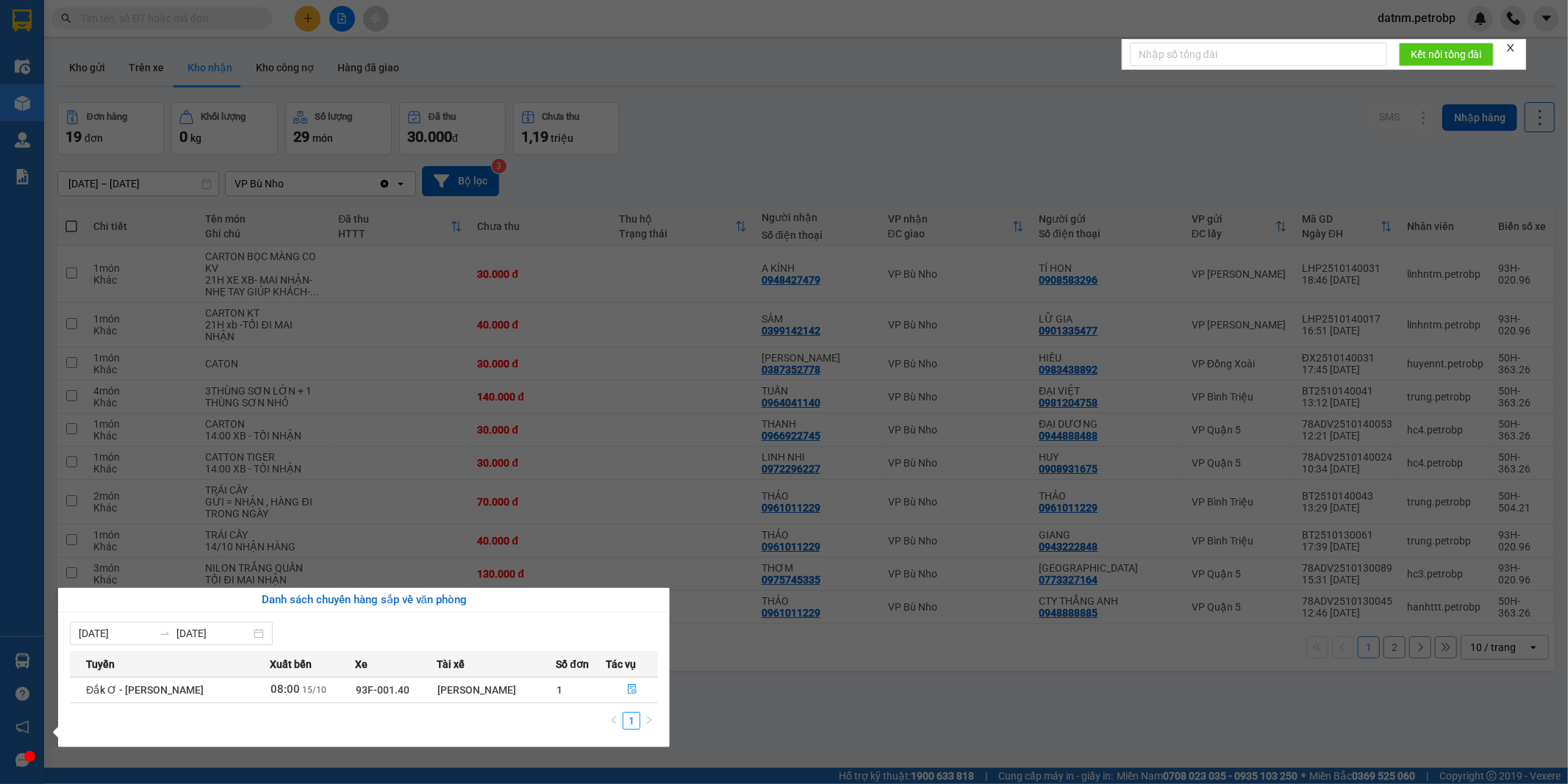
click at [714, 685] on section "Kết quả tìm kiếm ( 0 ) Bộ lọc Ngày tạo đơn gần nhất No Data datnm.petrobp Điều …" at bounding box center [784, 392] width 1568 height 784
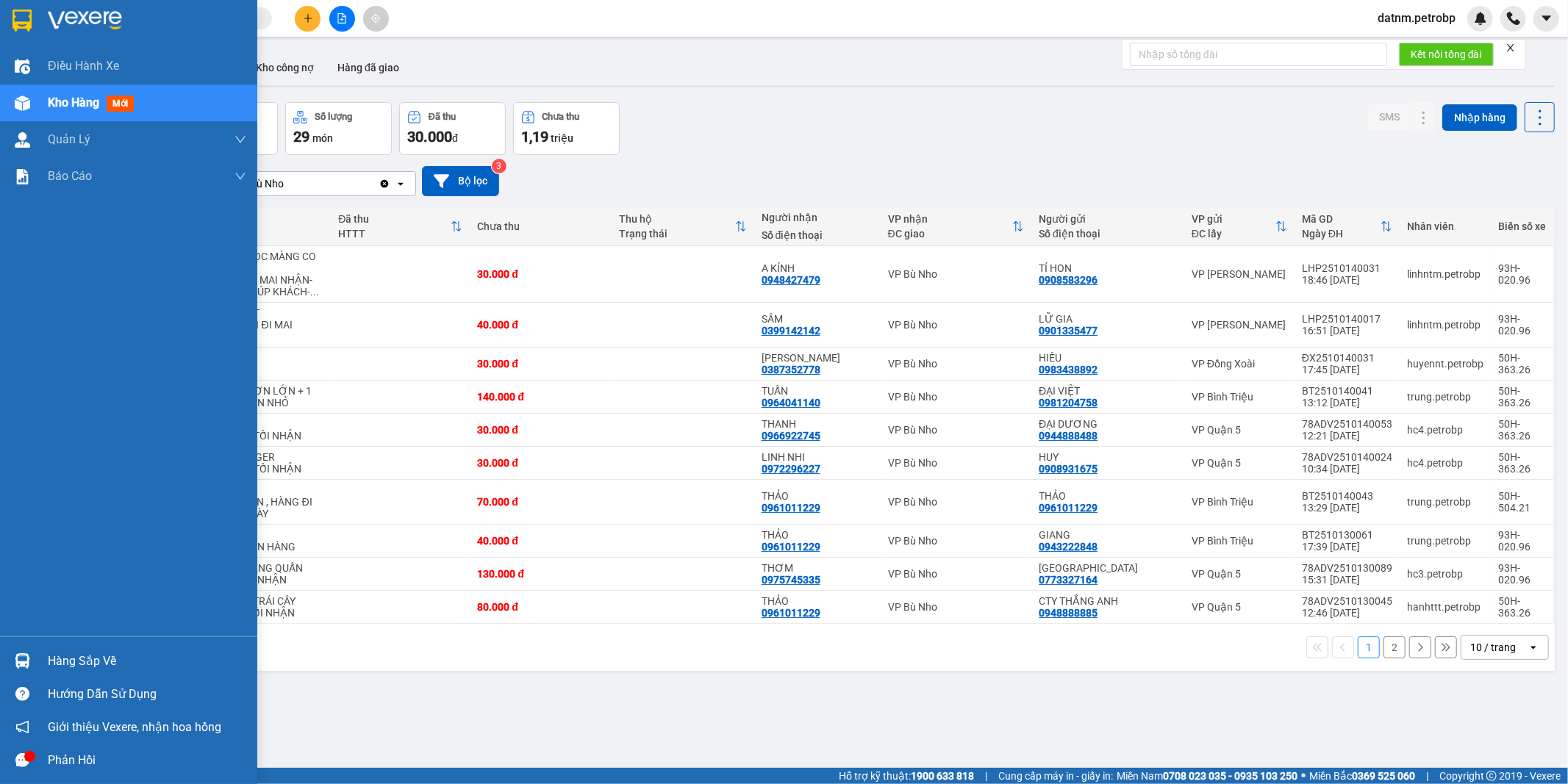
click at [88, 661] on div "Hàng sắp về" at bounding box center [147, 661] width 199 height 22
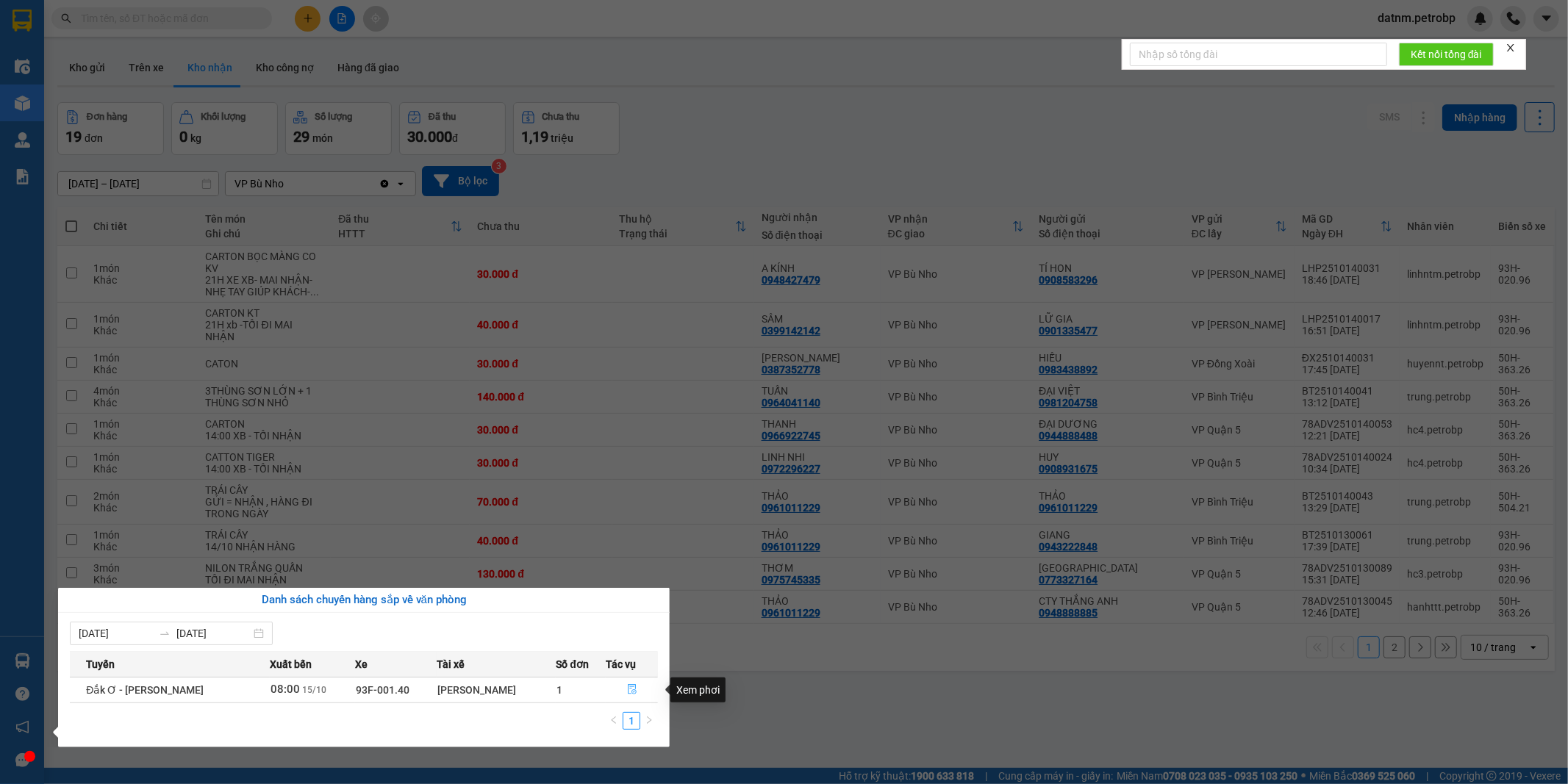
click at [628, 686] on icon "file-done" at bounding box center [632, 688] width 9 height 10
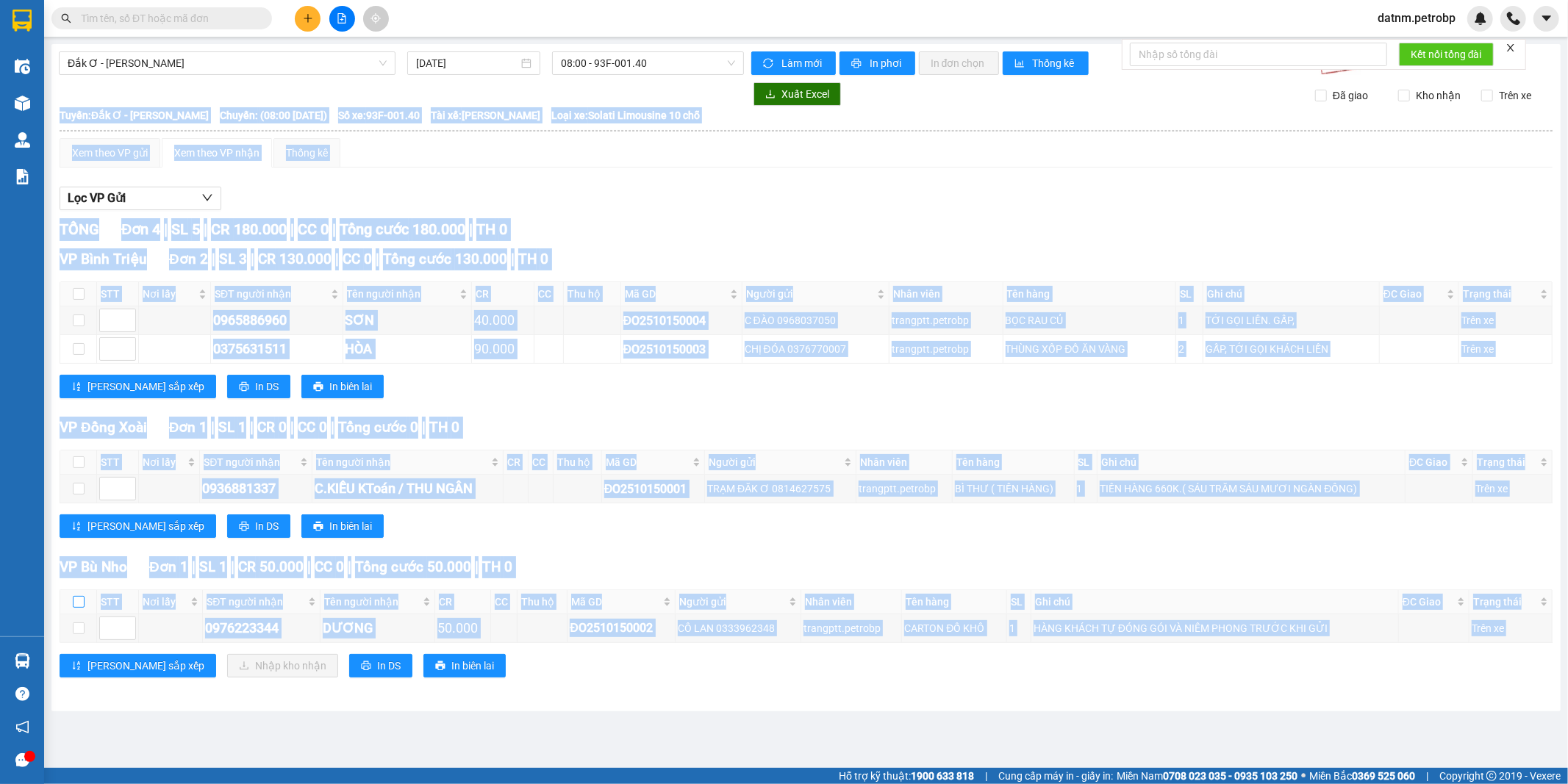
click at [78, 603] on input "checkbox" at bounding box center [78, 601] width 12 height 12
checkbox input "true"
click at [78, 603] on input "checkbox" at bounding box center [78, 601] width 12 height 12
checkbox input "false"
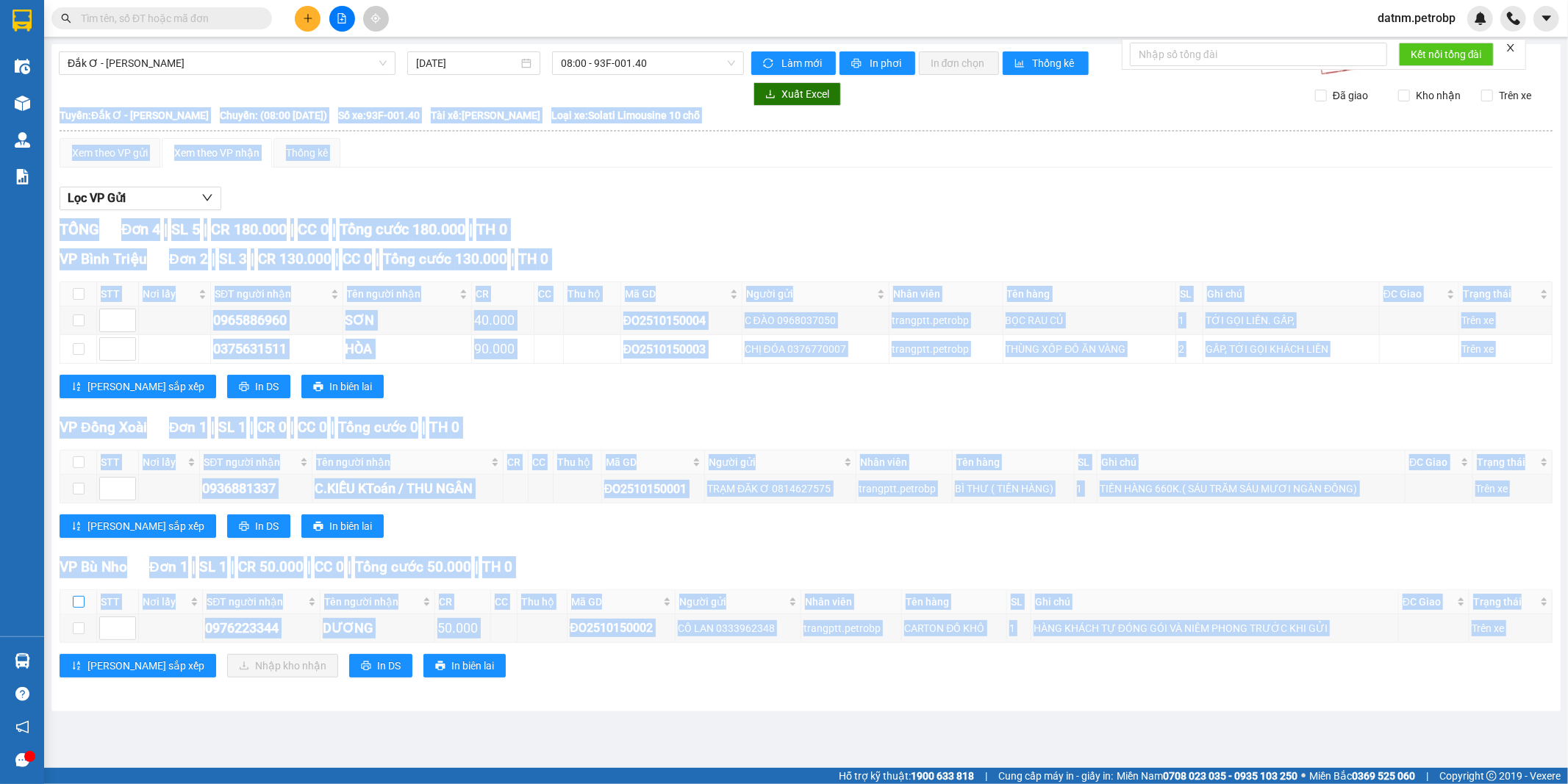
checkbox input "false"
click at [78, 603] on input "checkbox" at bounding box center [78, 601] width 12 height 12
checkbox input "true"
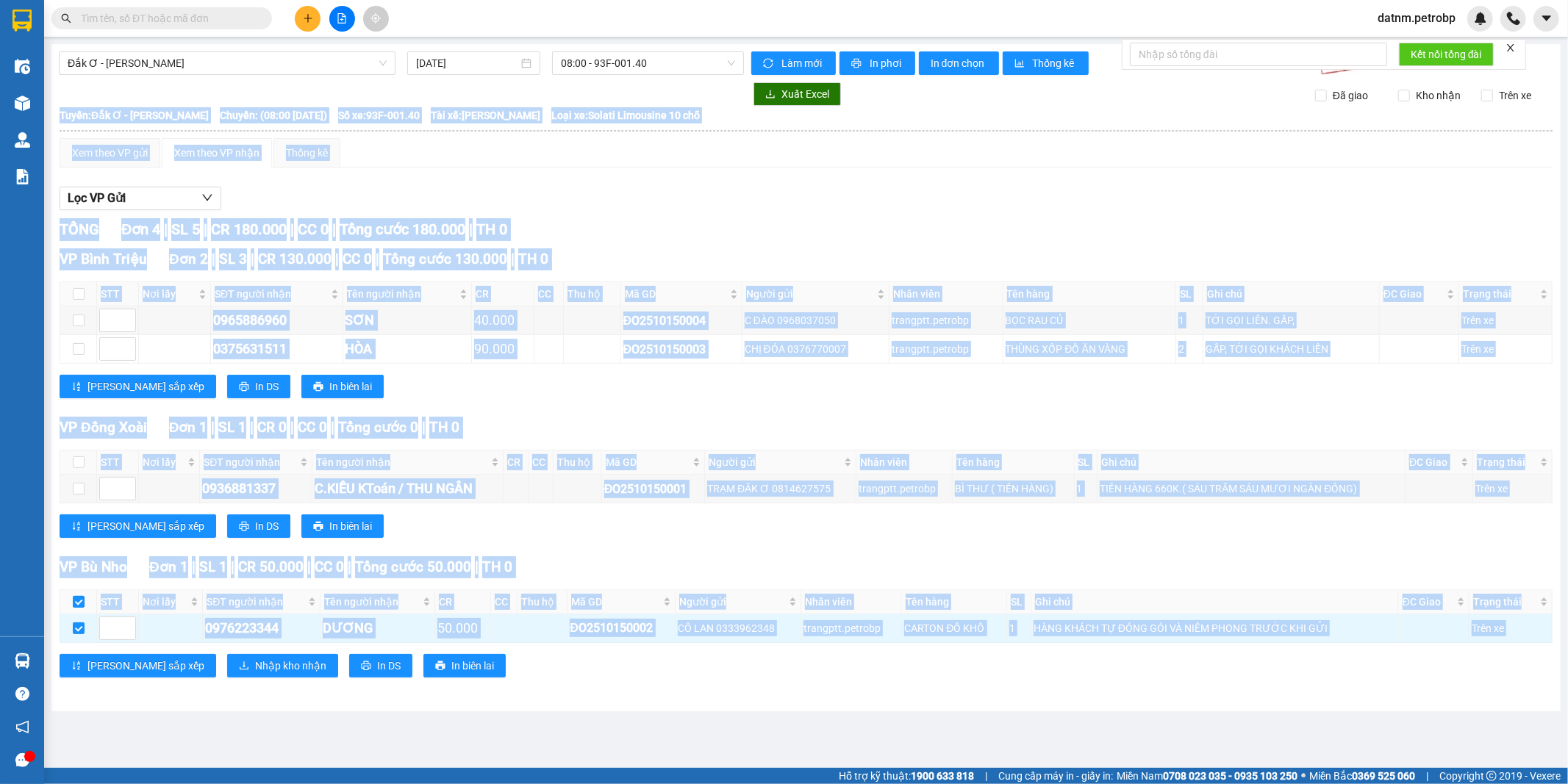
click at [78, 603] on input "checkbox" at bounding box center [78, 601] width 12 height 12
checkbox input "false"
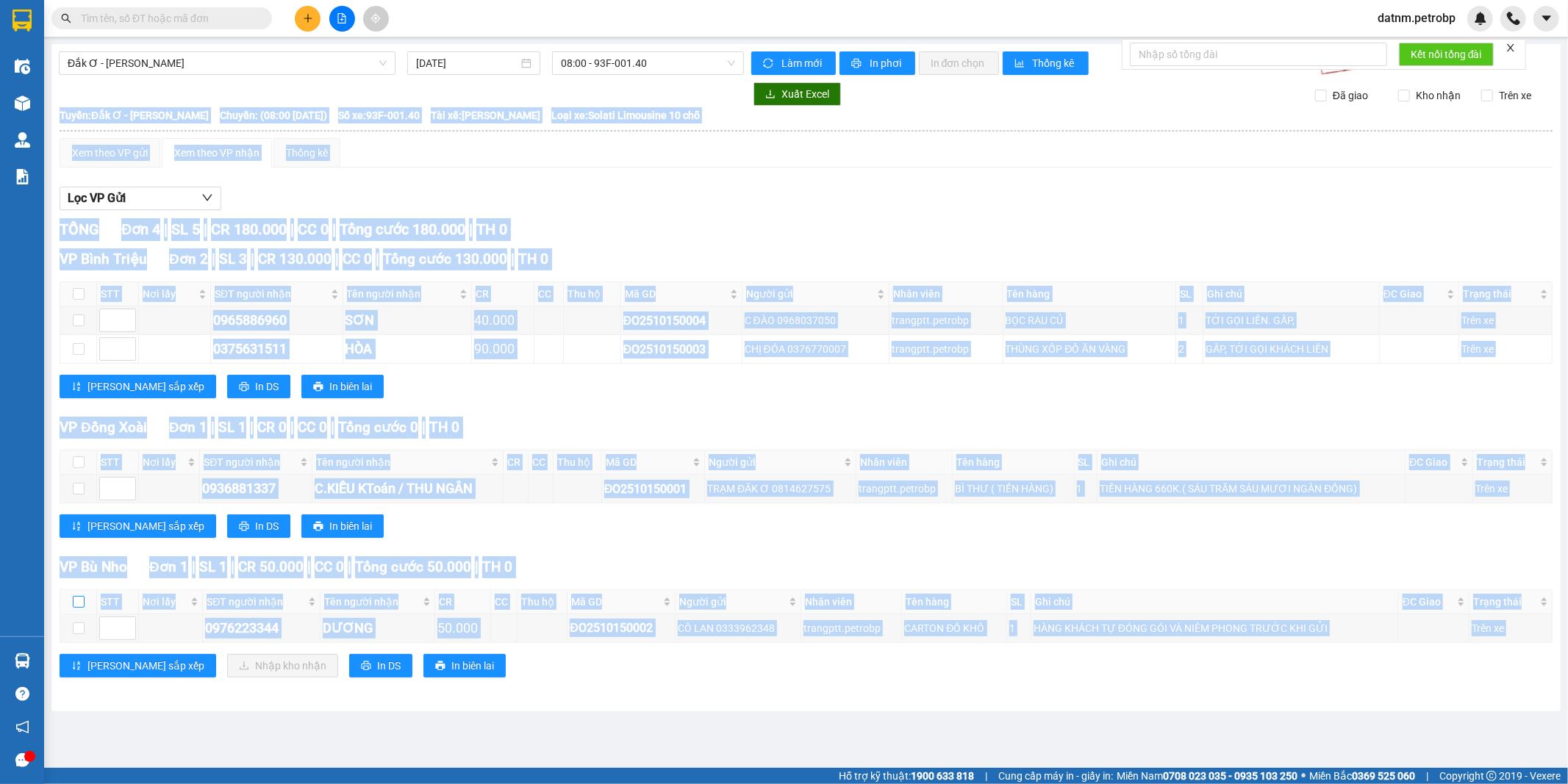
click at [78, 603] on input "checkbox" at bounding box center [78, 601] width 12 height 12
checkbox input "true"
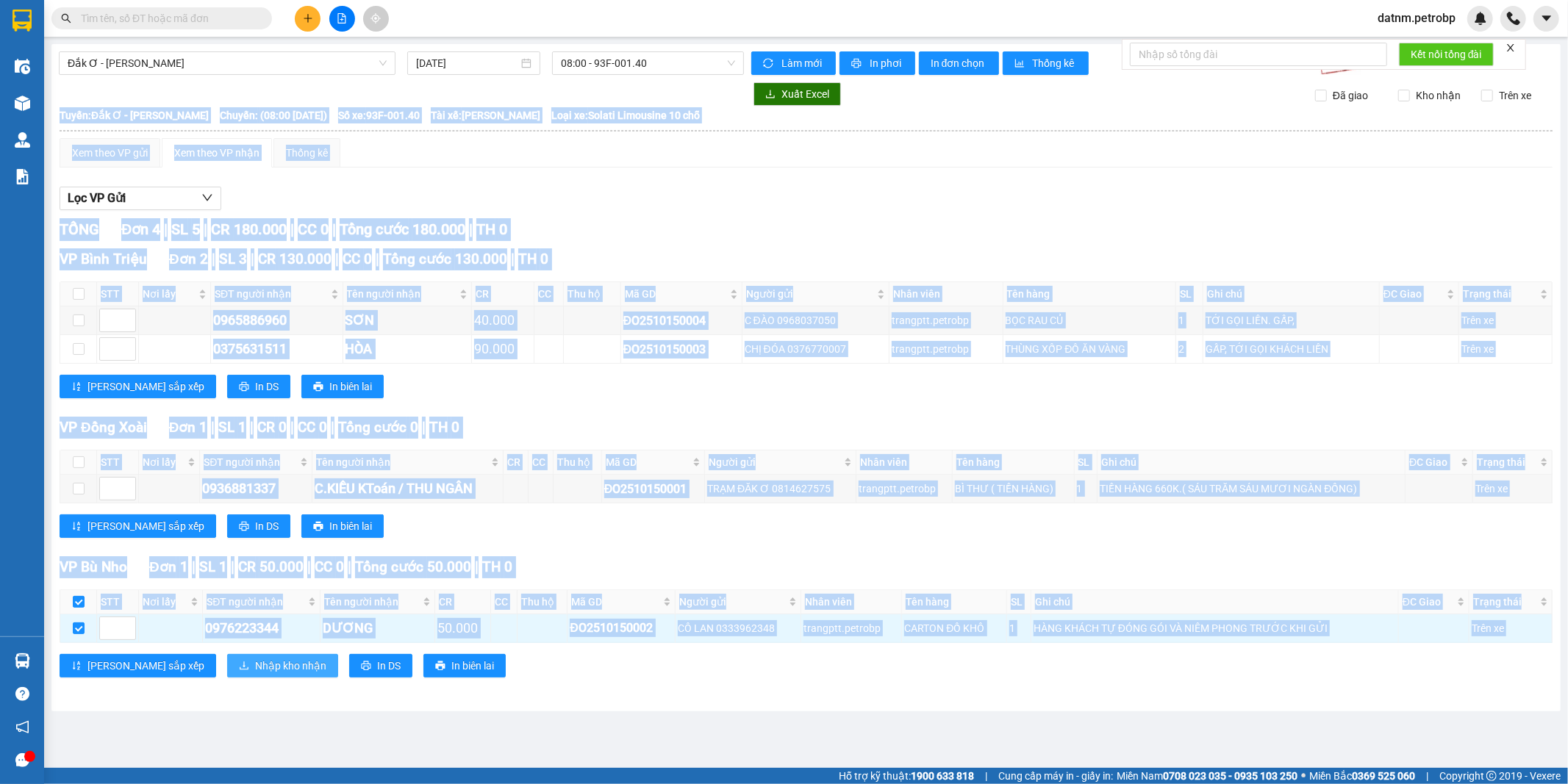
click at [263, 668] on button "Nhập kho nhận" at bounding box center [283, 665] width 111 height 24
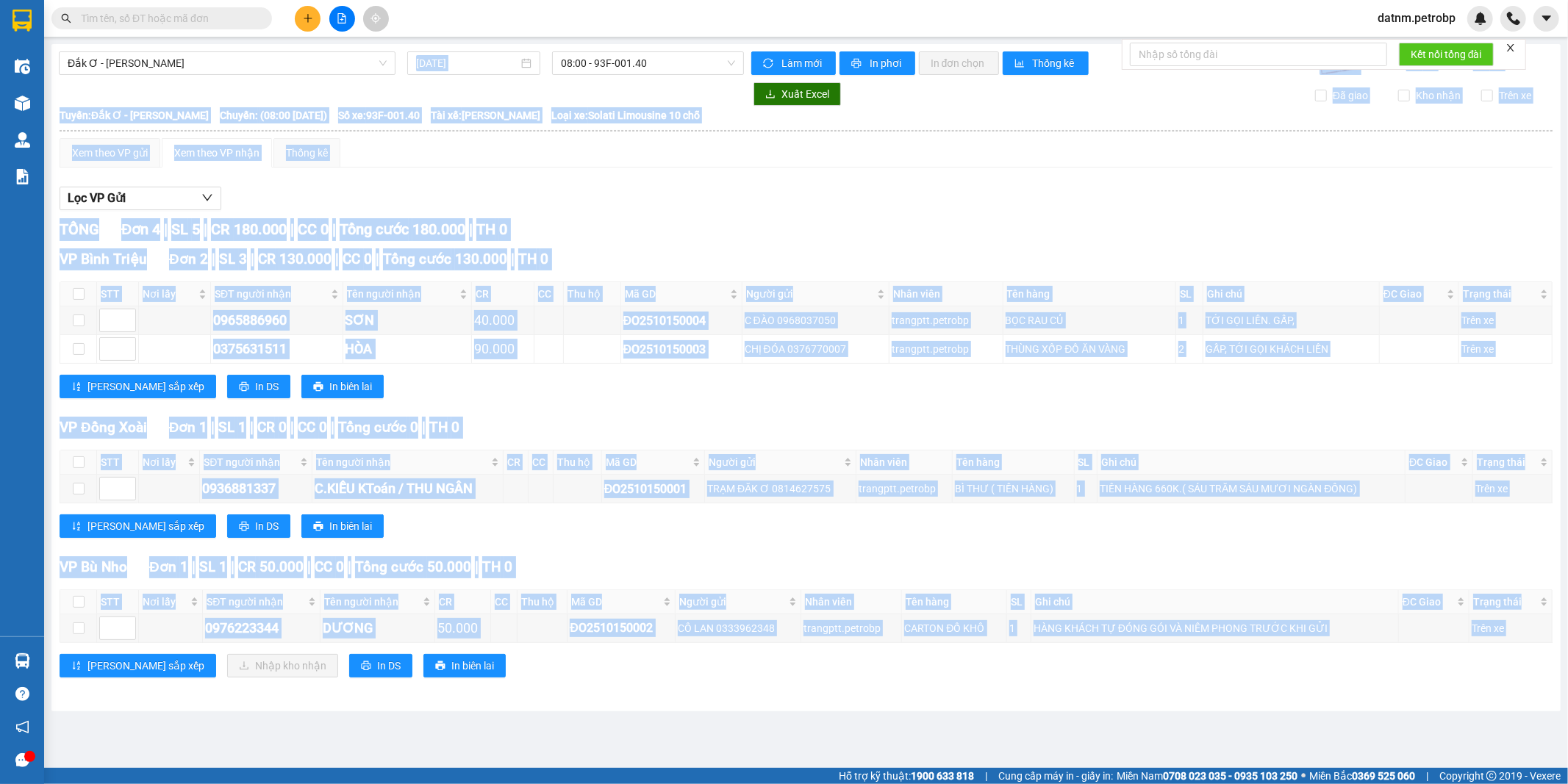
click at [914, 195] on div "Lọc VP Gửi" at bounding box center [805, 199] width 1492 height 25
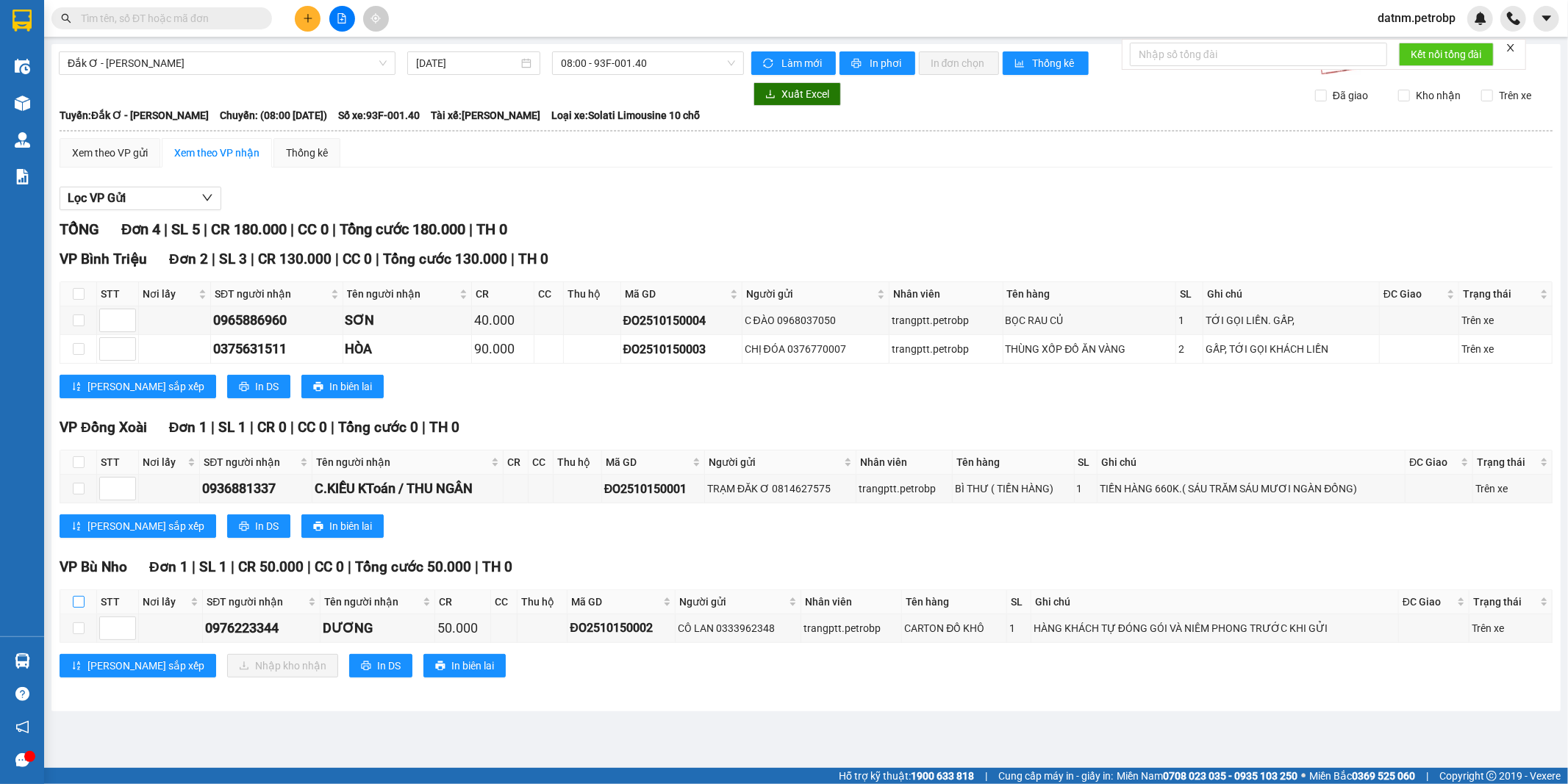
click at [81, 596] on input "checkbox" at bounding box center [78, 601] width 12 height 12
checkbox input "true"
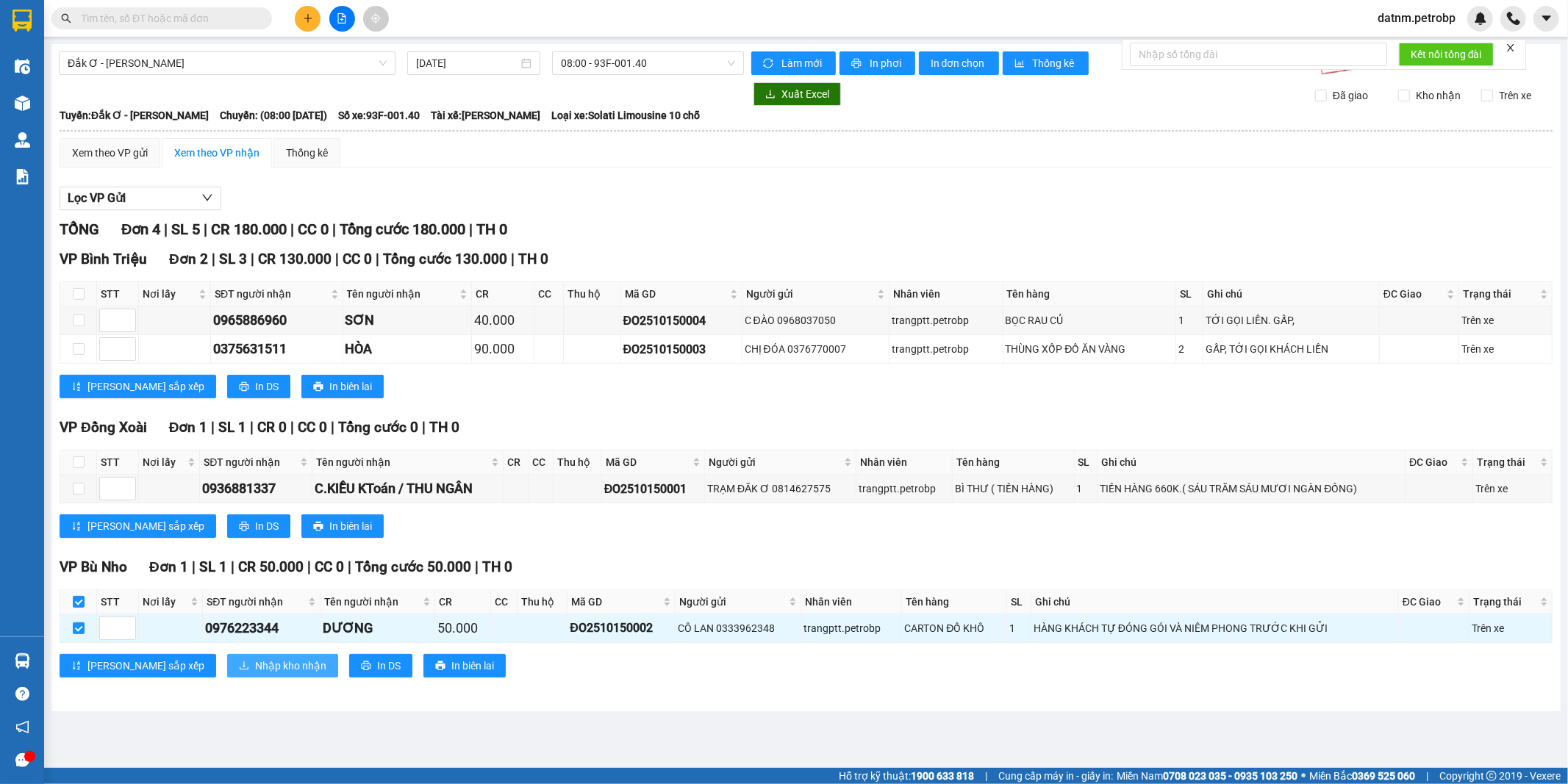
click at [255, 662] on span "Nhập kho nhận" at bounding box center [291, 665] width 71 height 16
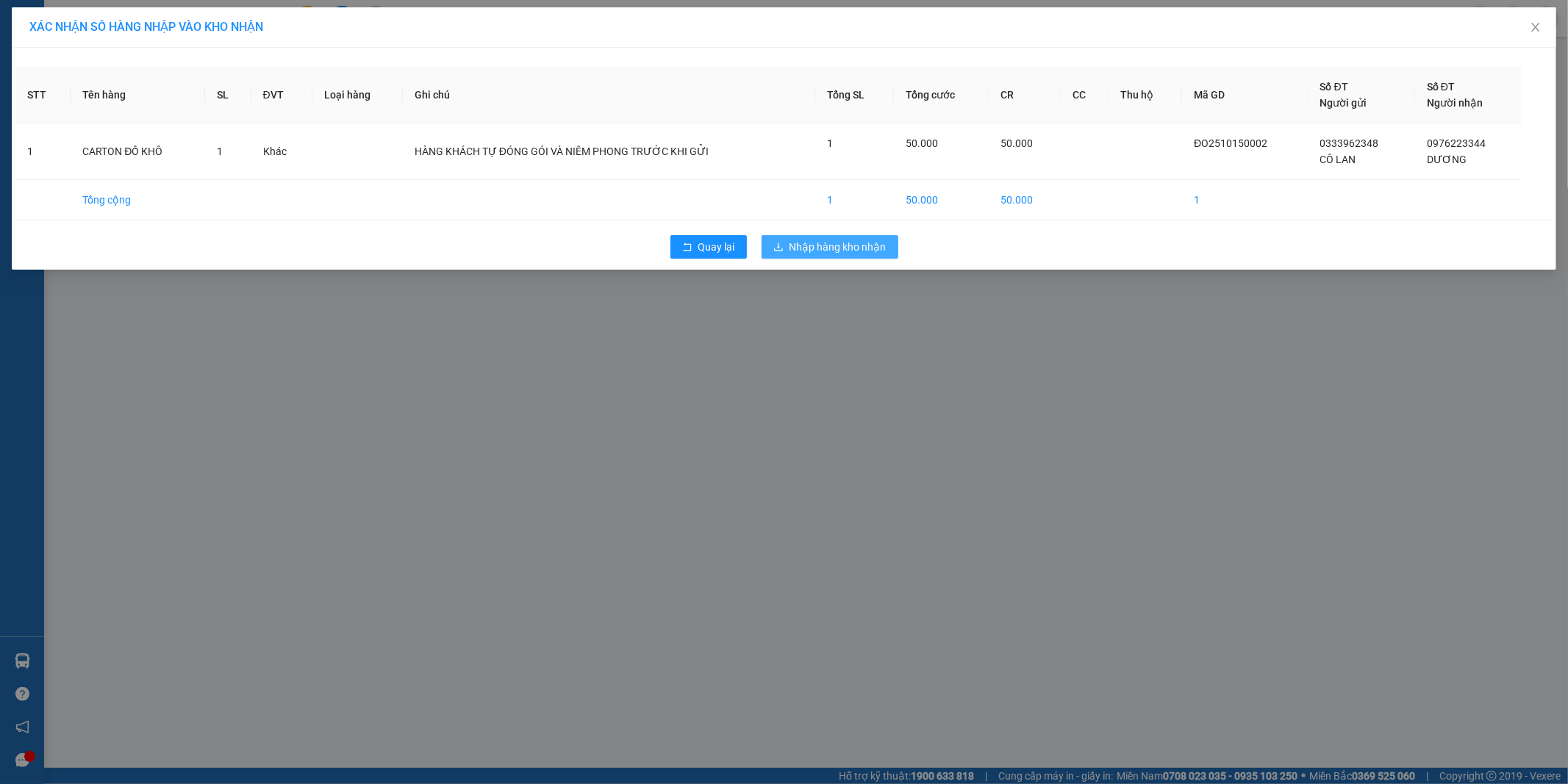
click at [835, 248] on span "Nhập hàng kho nhận" at bounding box center [837, 247] width 97 height 16
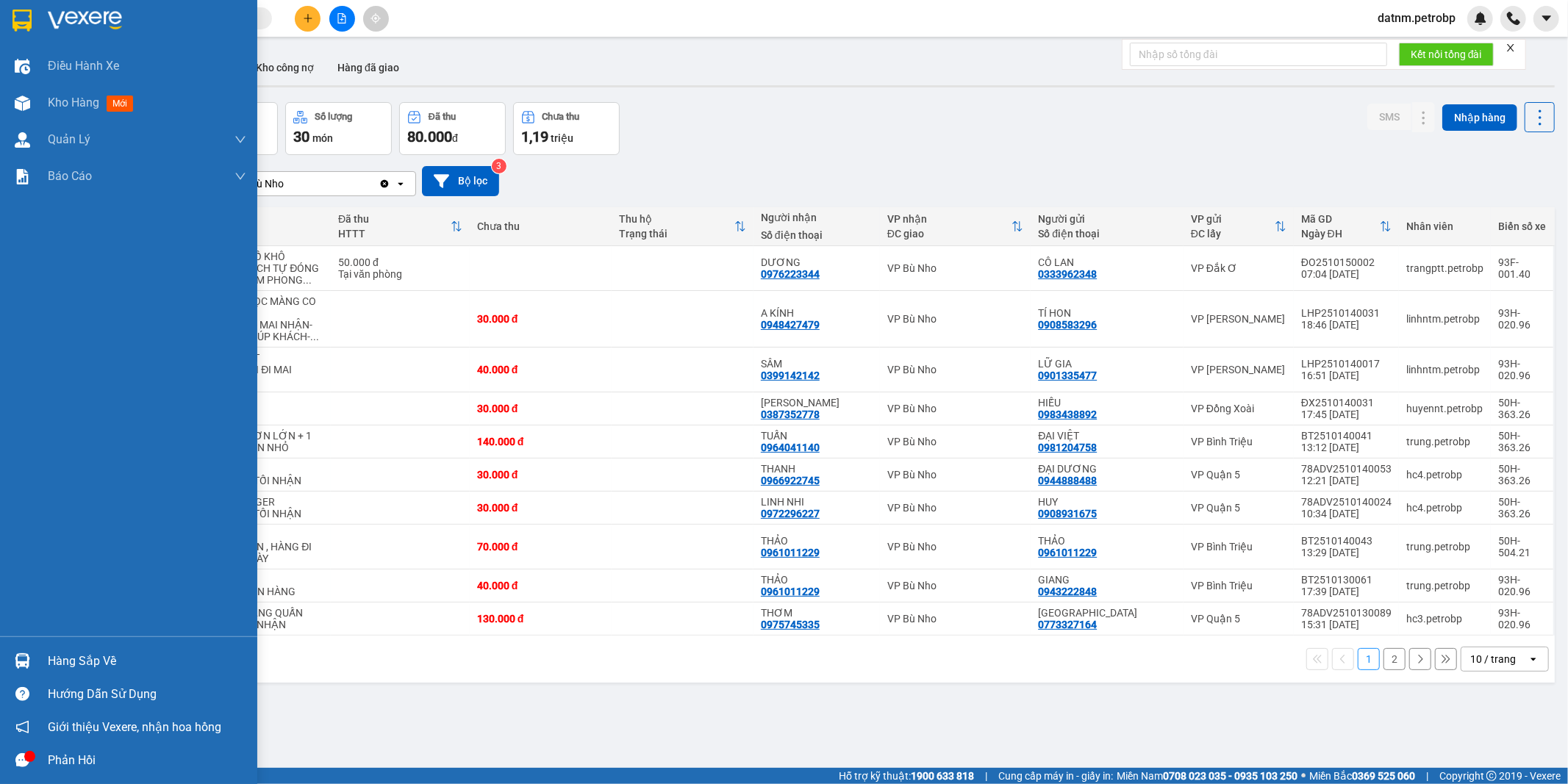
click at [77, 662] on div "Hàng sắp về" at bounding box center [147, 661] width 199 height 22
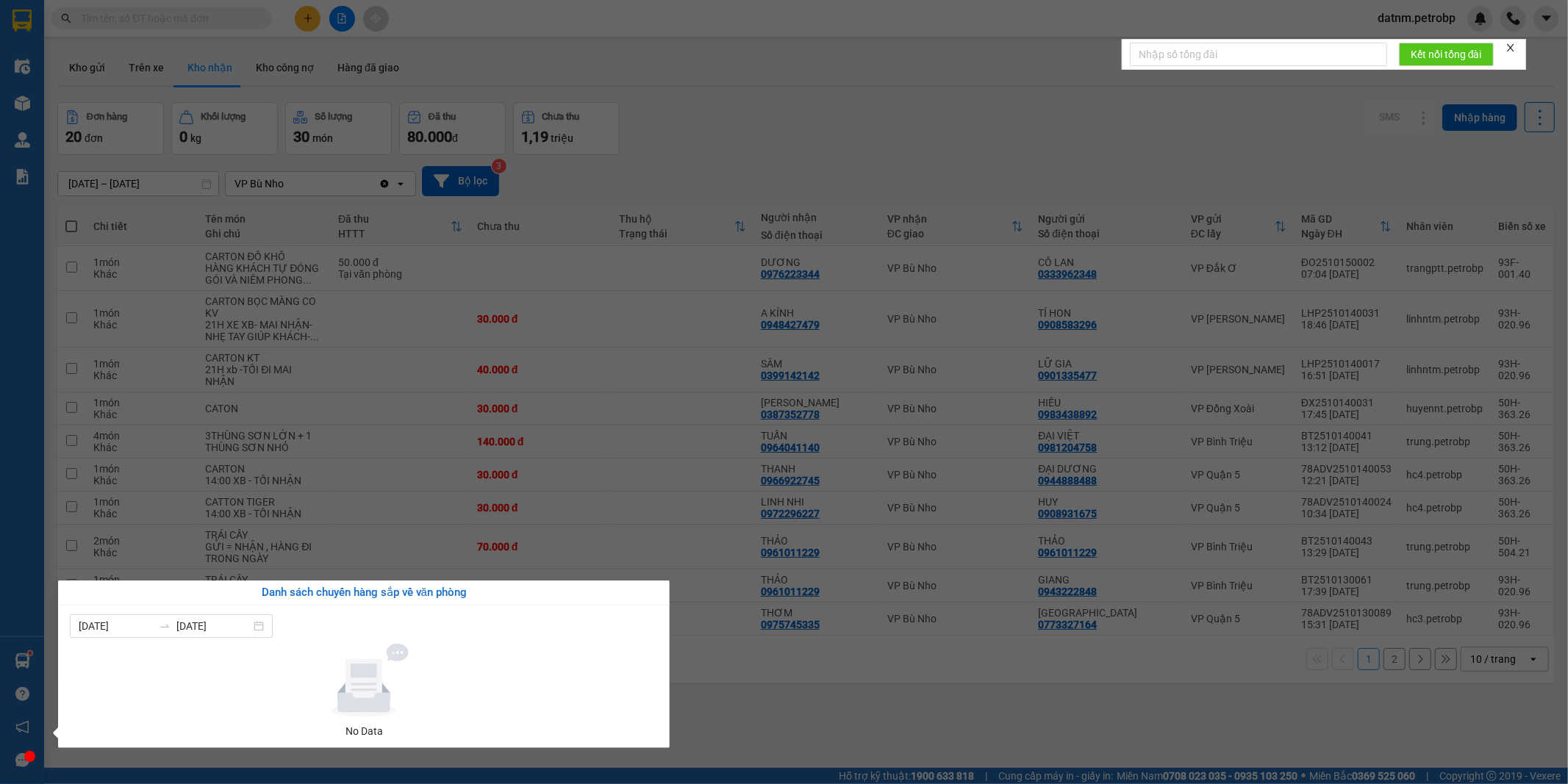
click at [775, 695] on section "Kết quả tìm kiếm ( 0 ) Bộ lọc Ngày tạo đơn gần nhất No Data datnm.petrobp Điều …" at bounding box center [784, 392] width 1568 height 784
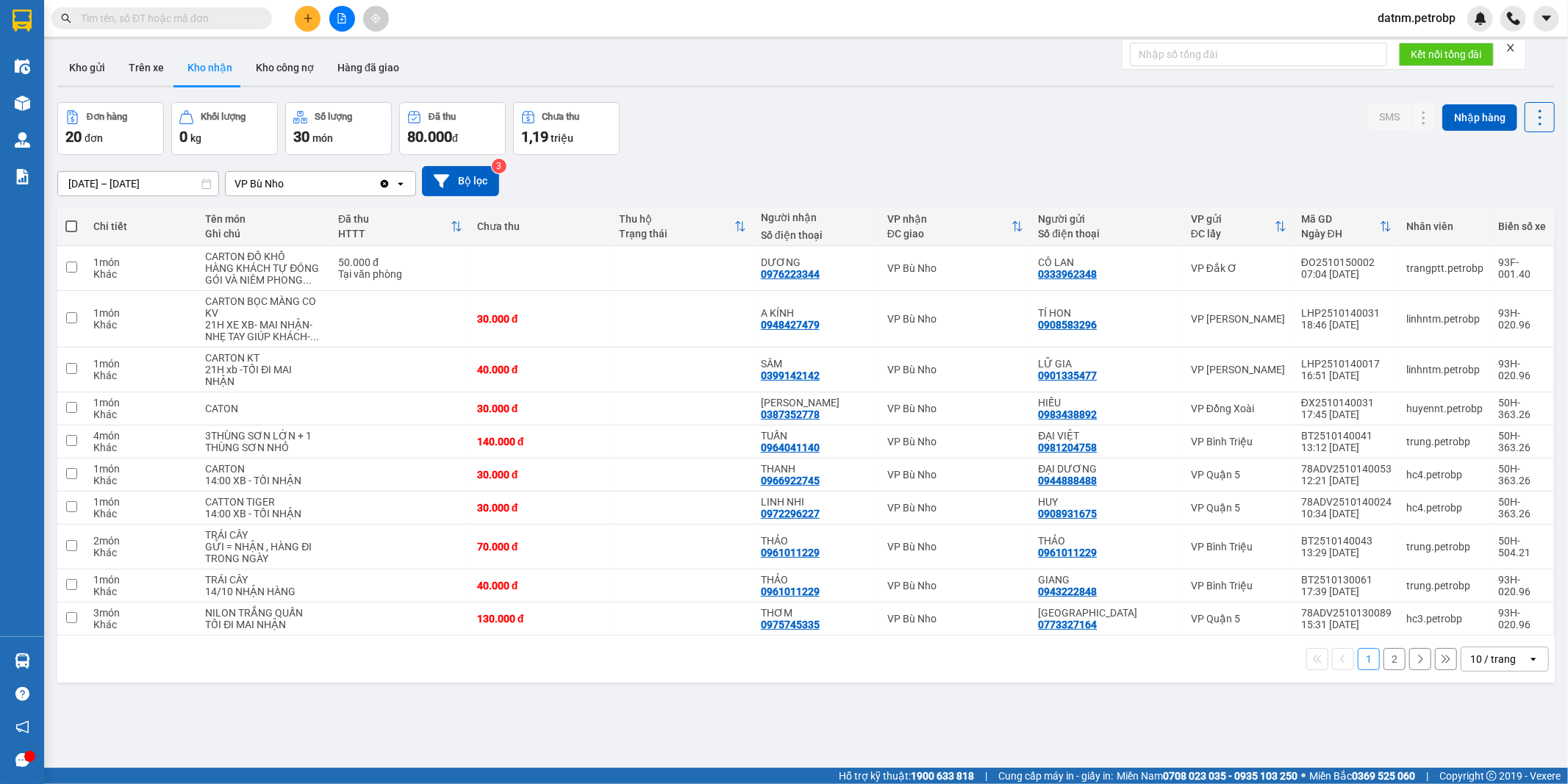
click at [775, 695] on div "ver 1.8.147 Kho gửi Trên xe Kho nhận Kho công nợ Hàng đã giao Đơn hàng 20 đơn K…" at bounding box center [805, 436] width 1509 height 784
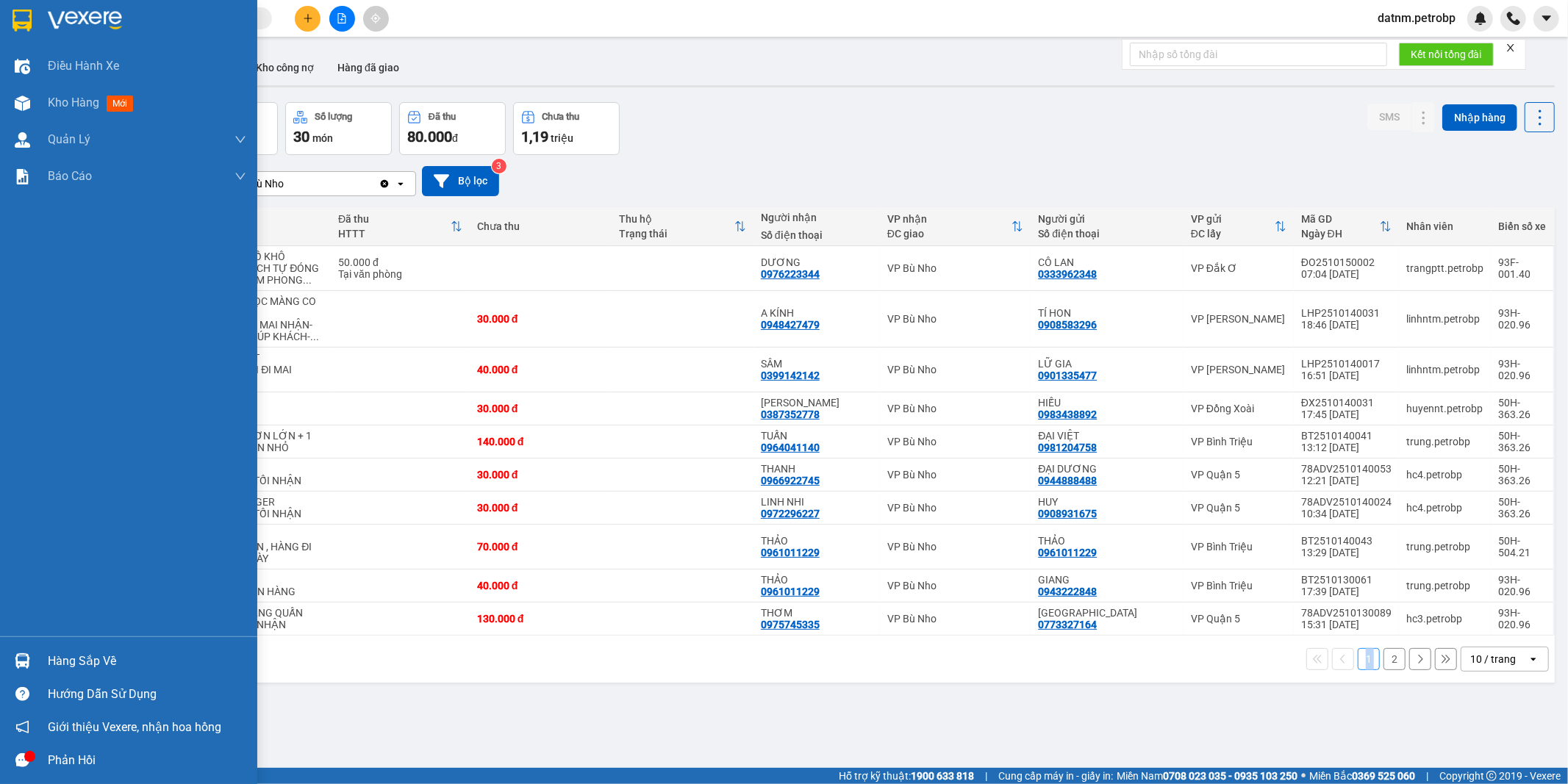
click at [71, 652] on div "Hàng sắp về" at bounding box center [147, 661] width 199 height 22
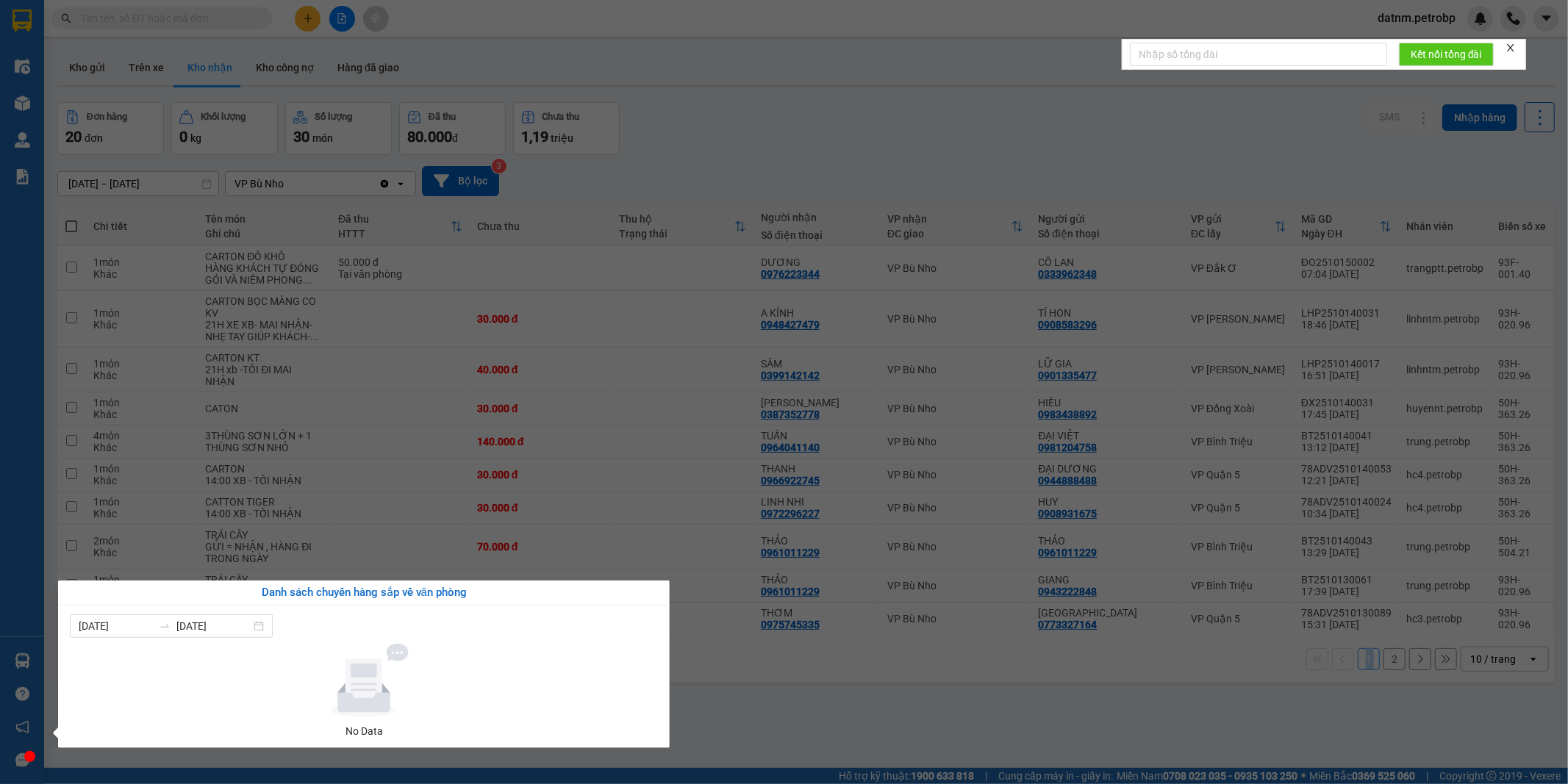
click at [941, 703] on section "Kết quả tìm kiếm ( 0 ) Bộ lọc Ngày tạo đơn gần nhất No Data datnm.petrobp Điều …" at bounding box center [784, 392] width 1568 height 784
click at [941, 703] on div "ver 1.8.147 Kho gửi Trên xe Kho nhận Kho công nợ Hàng đã giao Đơn hàng 20 đơn K…" at bounding box center [805, 436] width 1509 height 784
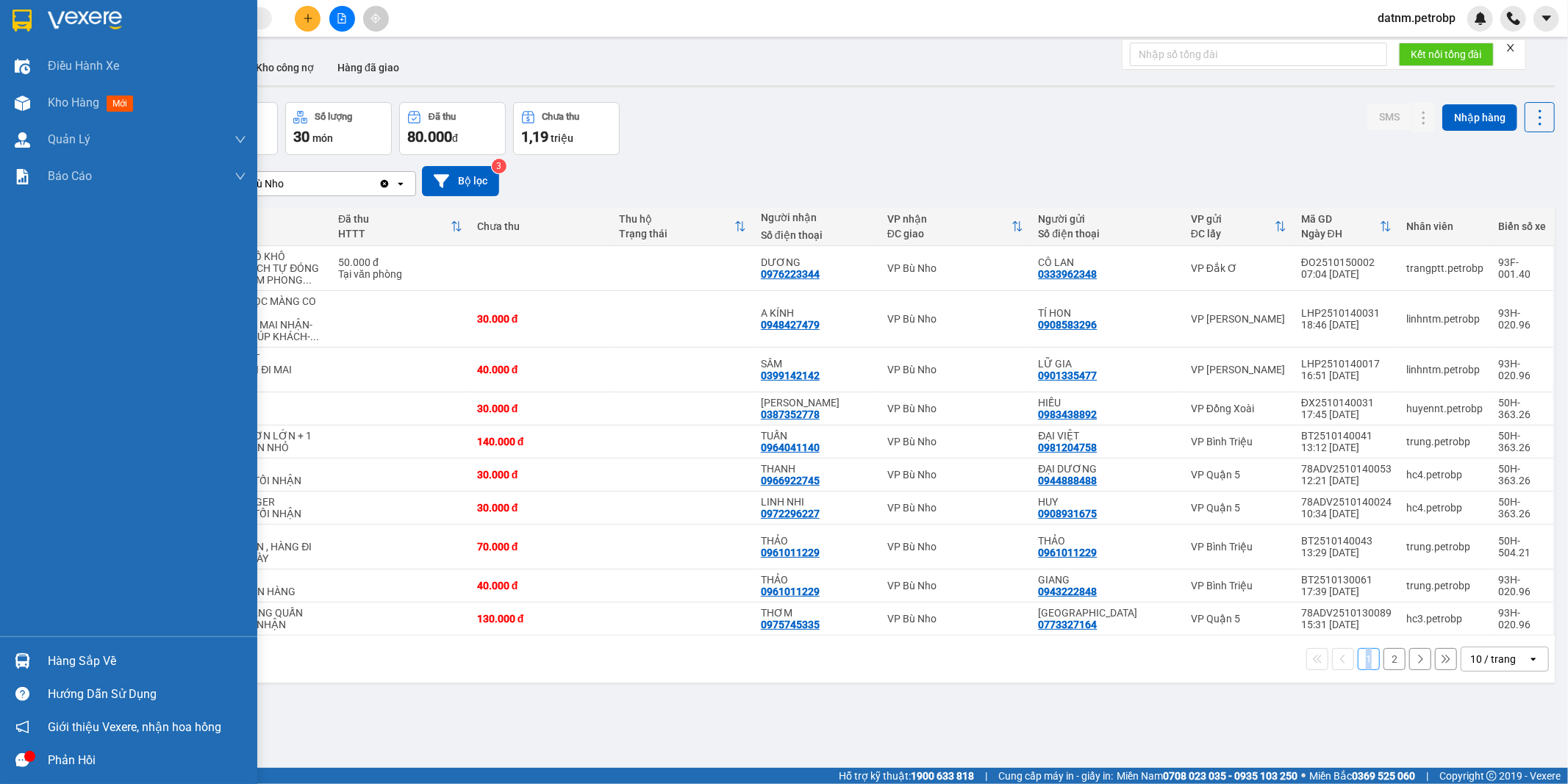
click at [74, 668] on div "Hàng sắp về" at bounding box center [147, 661] width 199 height 22
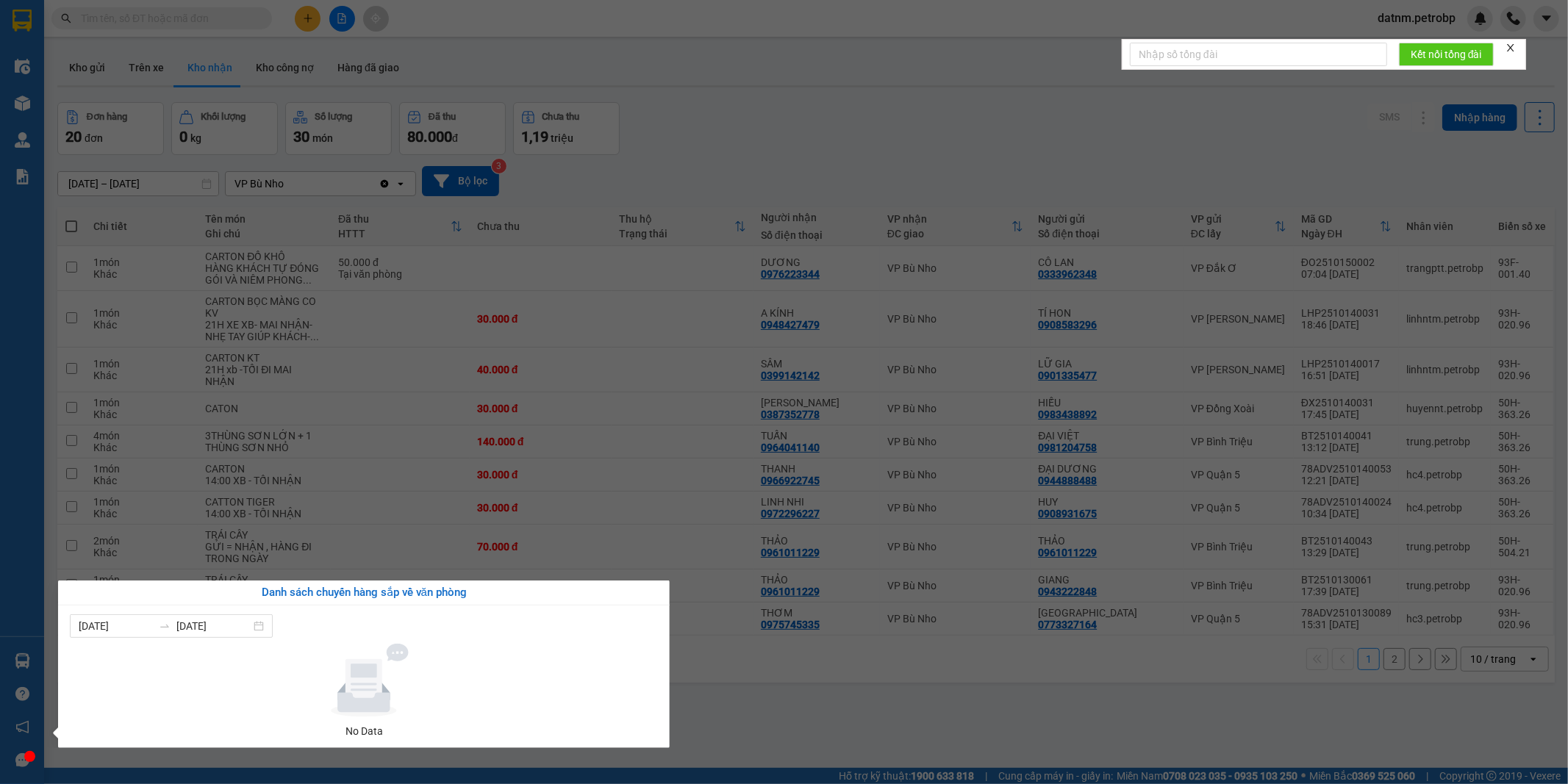
click at [803, 720] on section "Kết quả tìm kiếm ( 0 ) Bộ lọc Ngày tạo đơn gần nhất No Data datnm.petrobp Điều …" at bounding box center [784, 392] width 1568 height 784
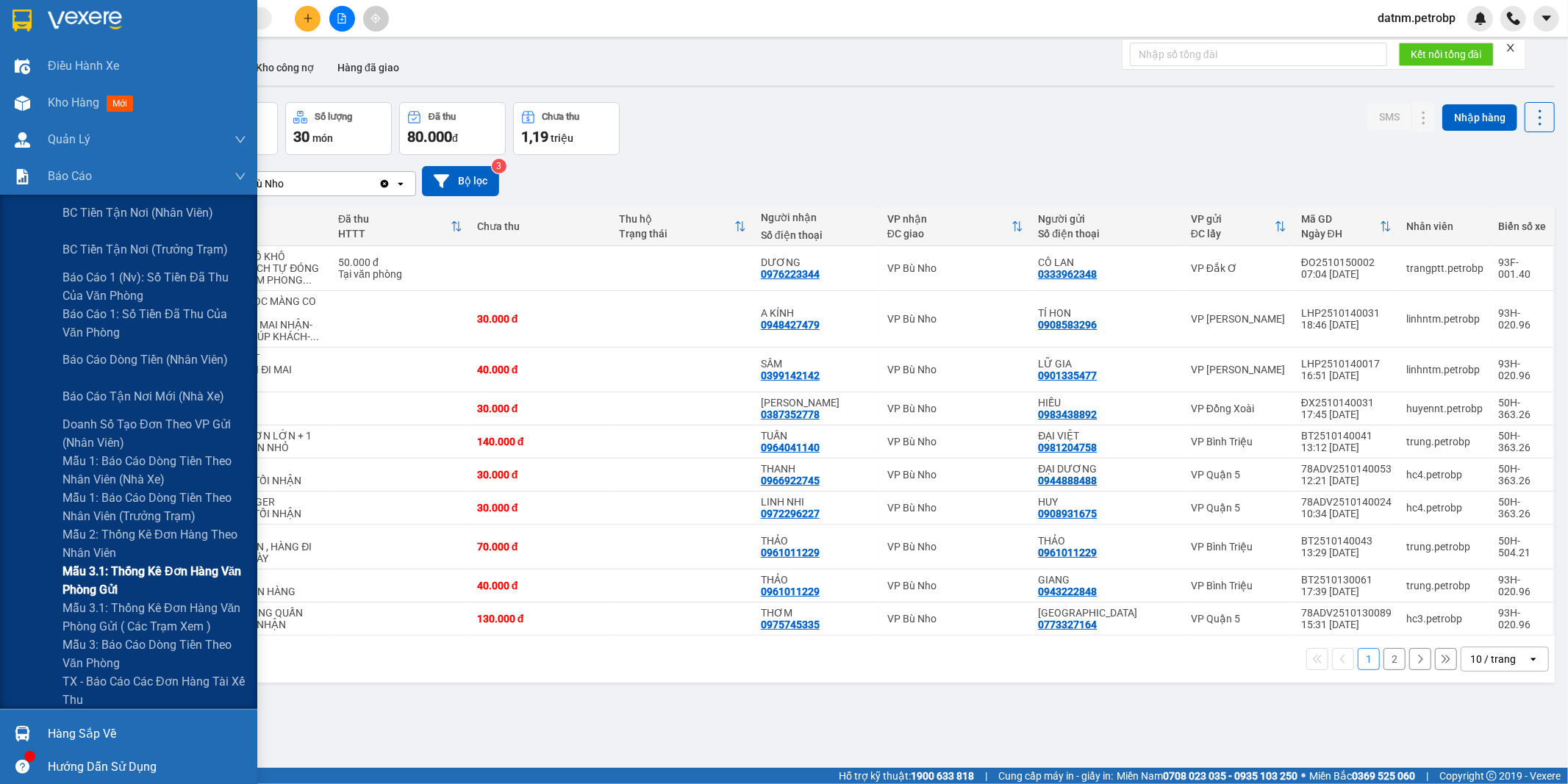
click at [122, 573] on span "Mẫu 3.1: Thống kê đơn hàng văn phòng gửi" at bounding box center [153, 580] width 183 height 36
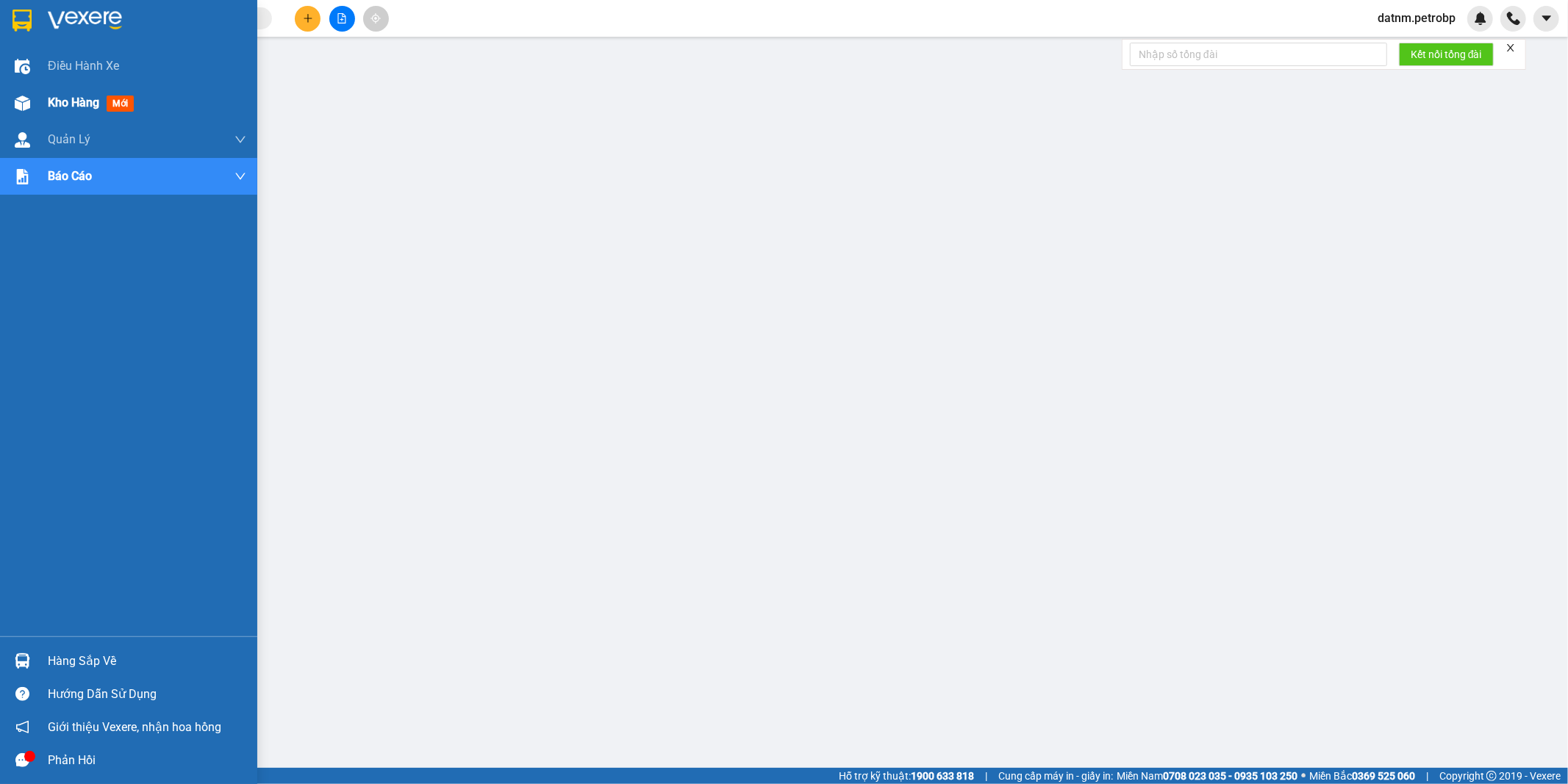
click at [60, 104] on span "Kho hàng" at bounding box center [73, 102] width 51 height 14
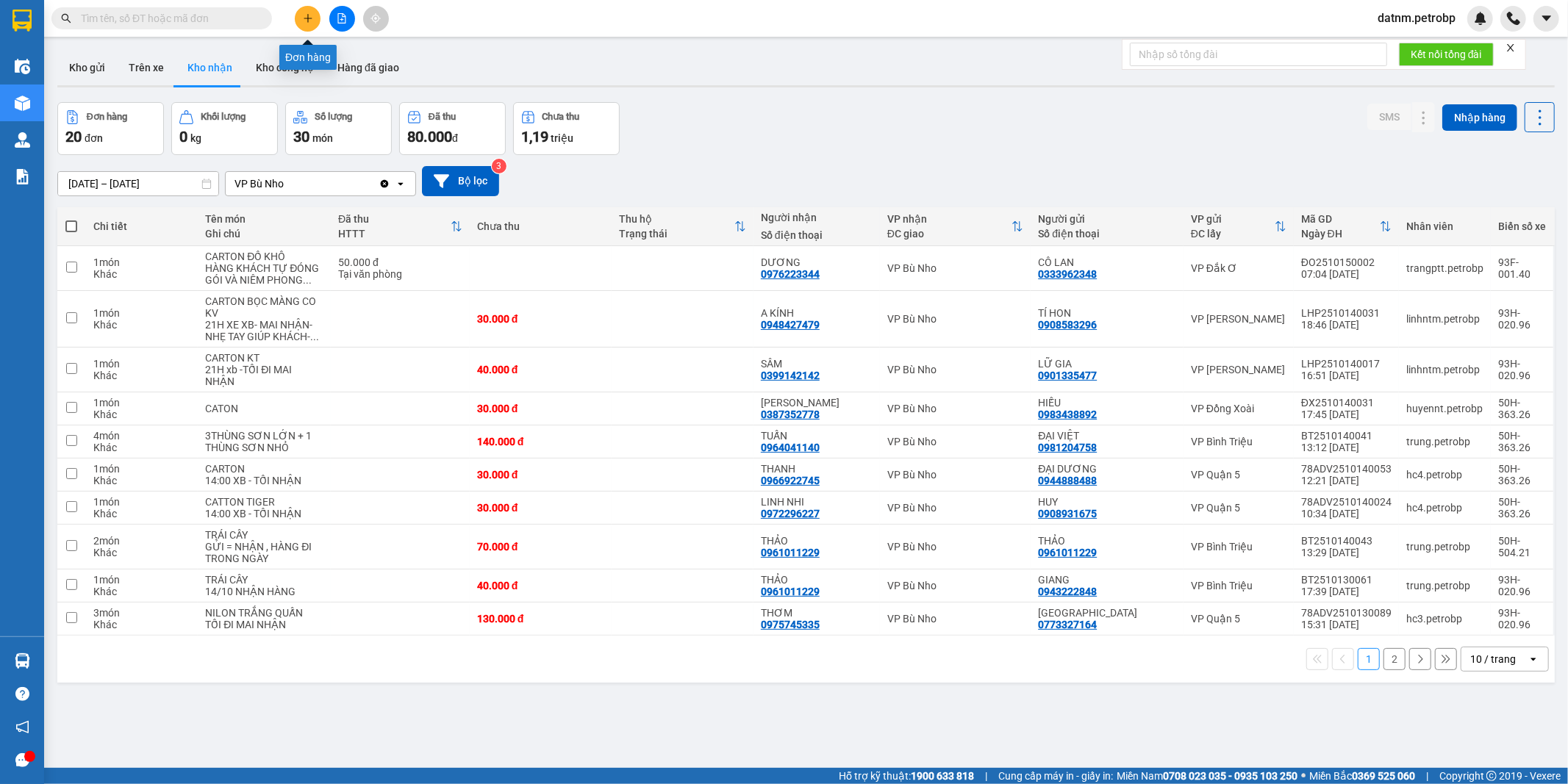
click at [311, 21] on icon "plus" at bounding box center [307, 18] width 10 height 10
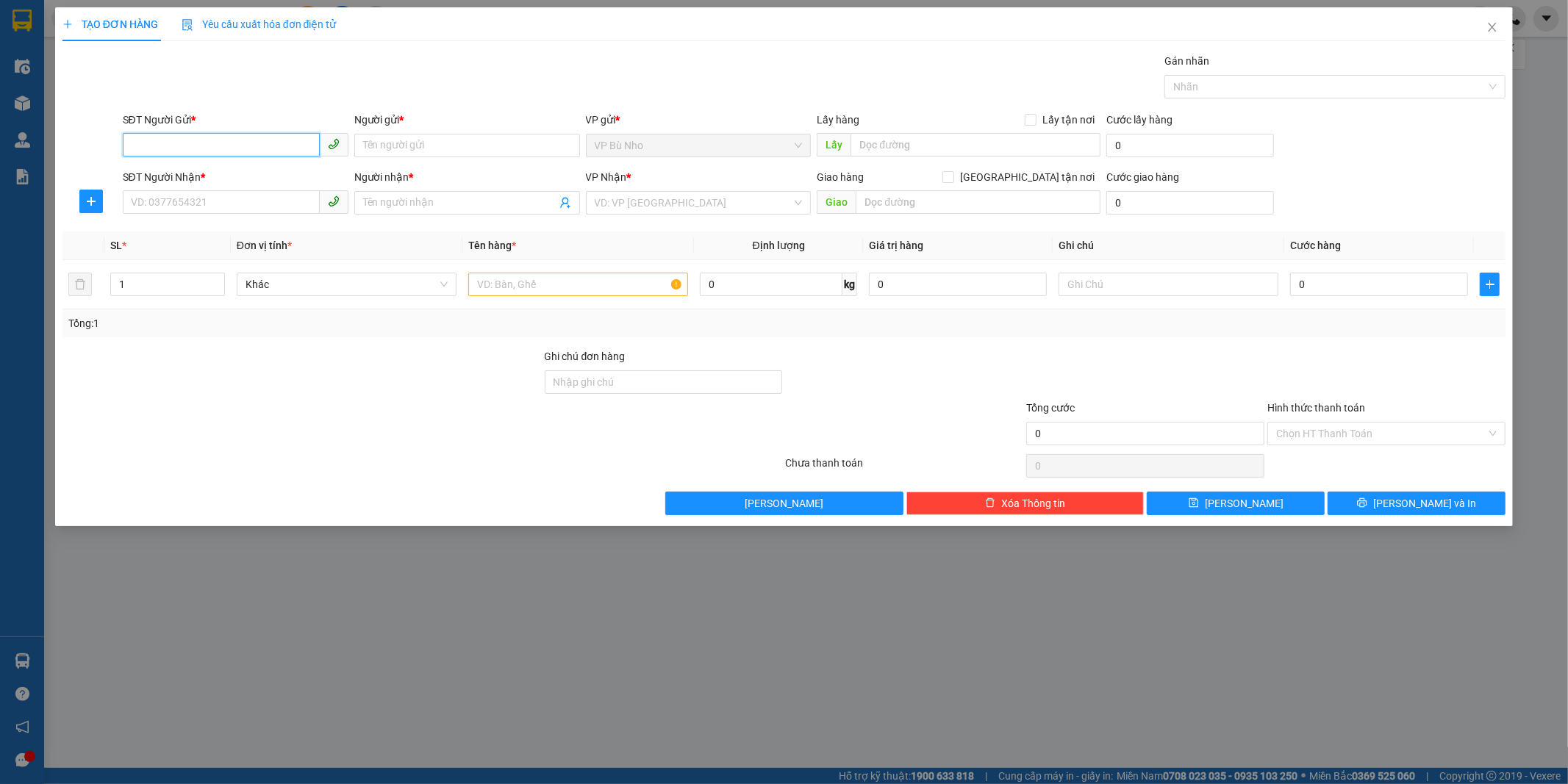
click at [202, 150] on input "SĐT Người Gửi *" at bounding box center [222, 145] width 197 height 24
click at [206, 169] on div "0977881499 - CHỊ [PERSON_NAME]" at bounding box center [235, 175] width 208 height 16
type input "0977881499"
type input "CHỊ [PERSON_NAME]"
checkbox input "true"
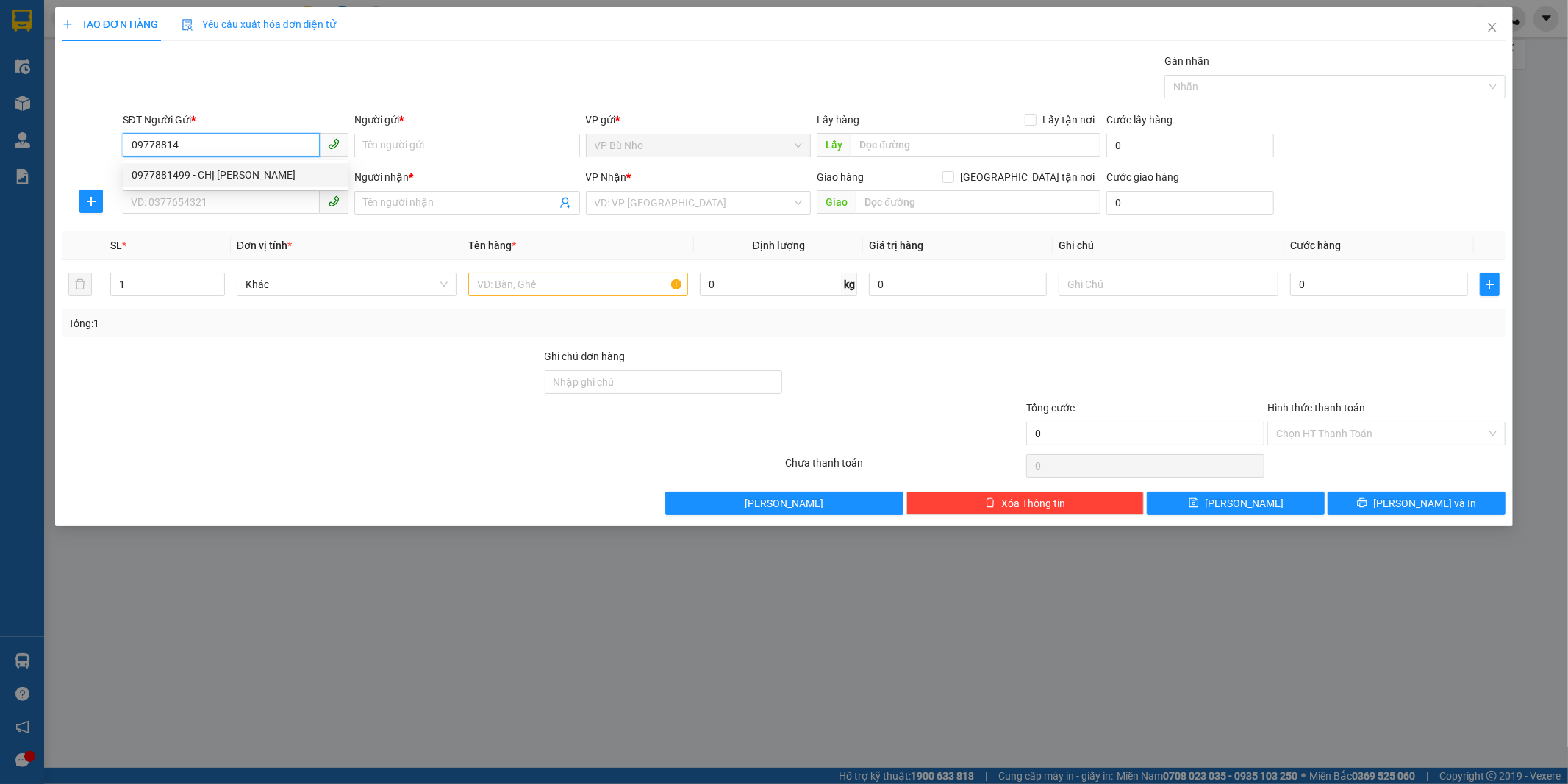
type input "NGÃ 3 LONG HƯNG VÔ 2-5KM"
type input "0828002007"
type input "PHƯƠNG MAI"
checkbox input "true"
type input "264/51 nguyễn thị minh khai - phú hòa - thủ dầu một - bd"
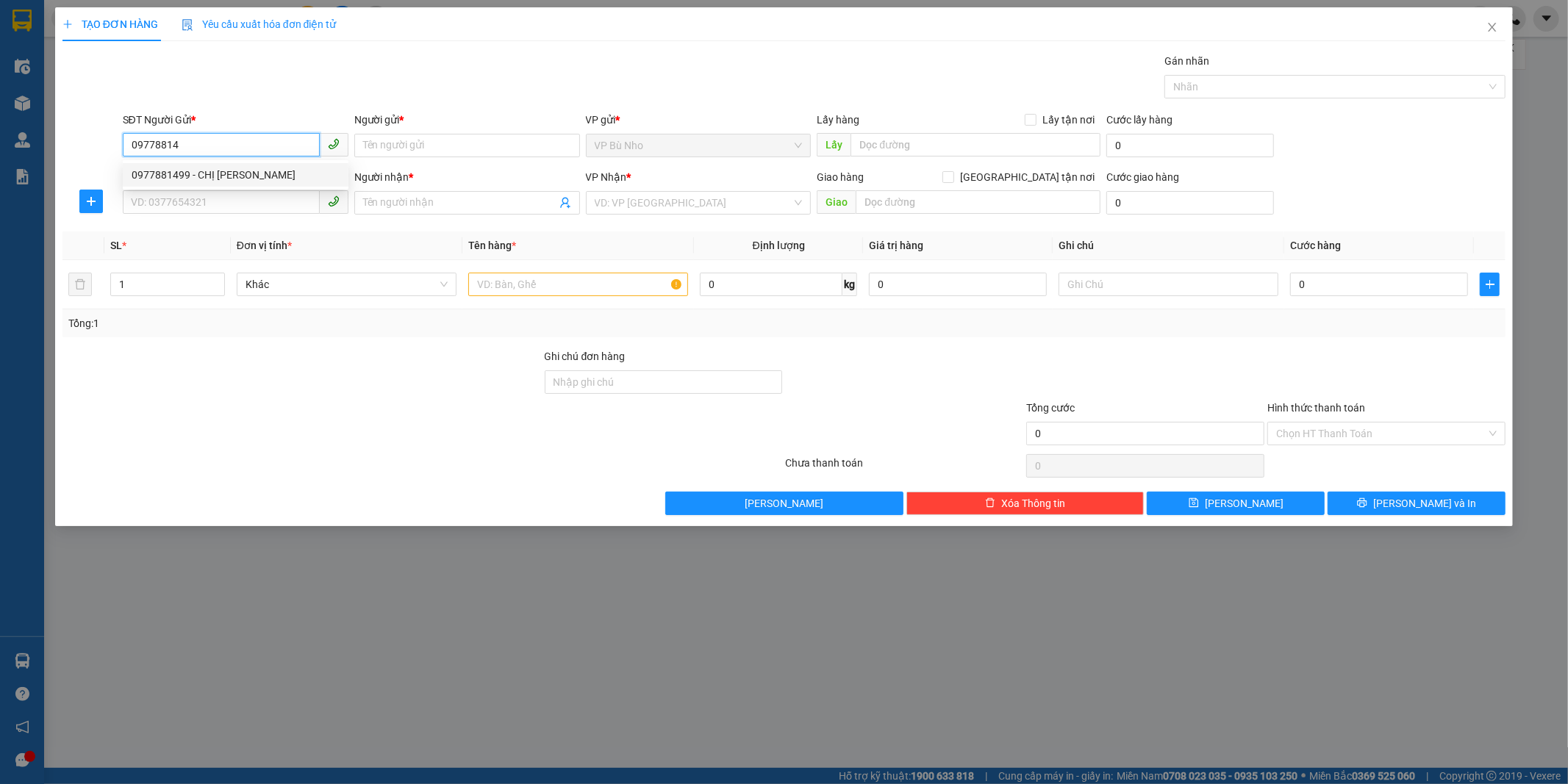
type input "140.000"
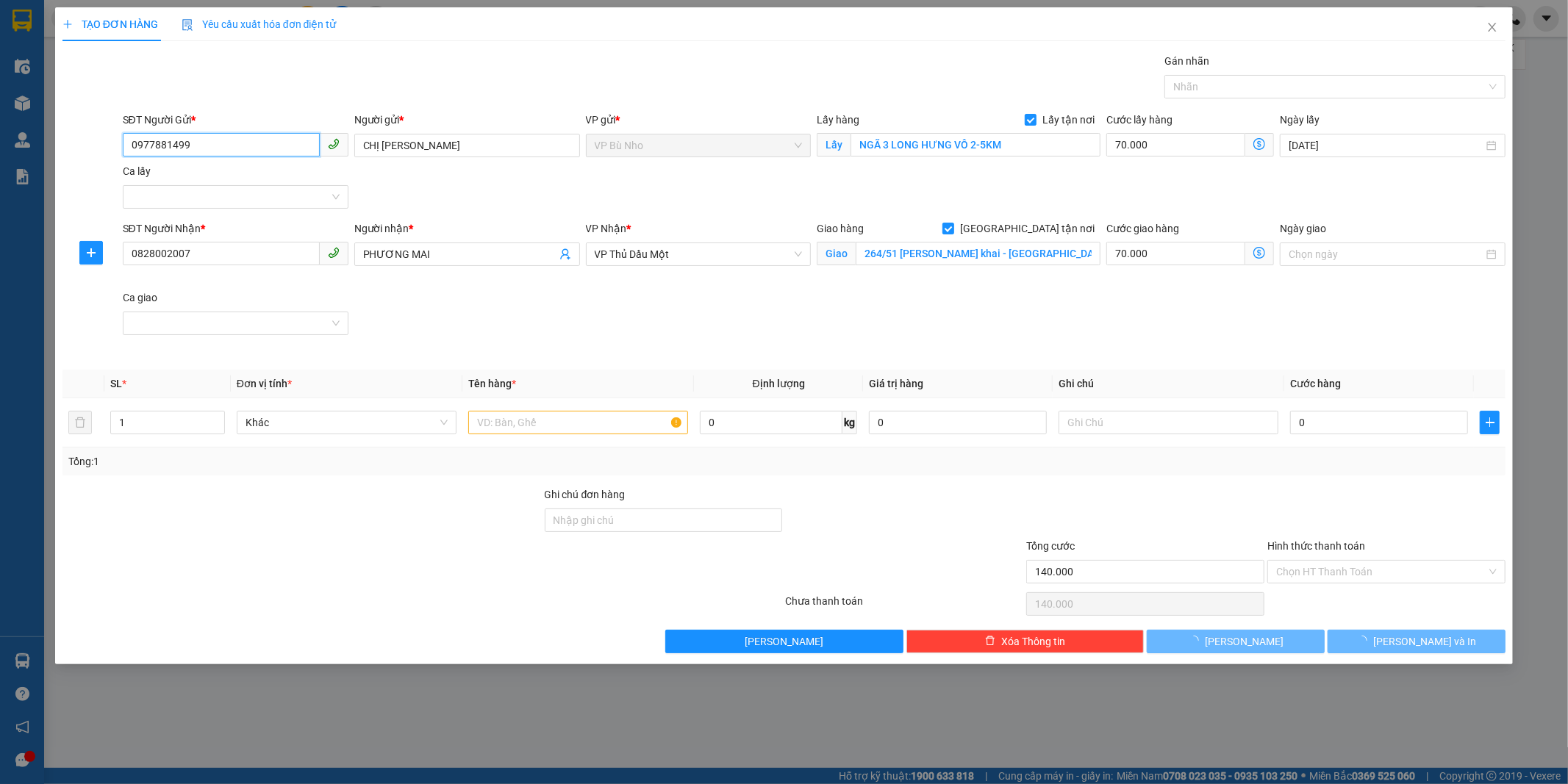
type input "520.000"
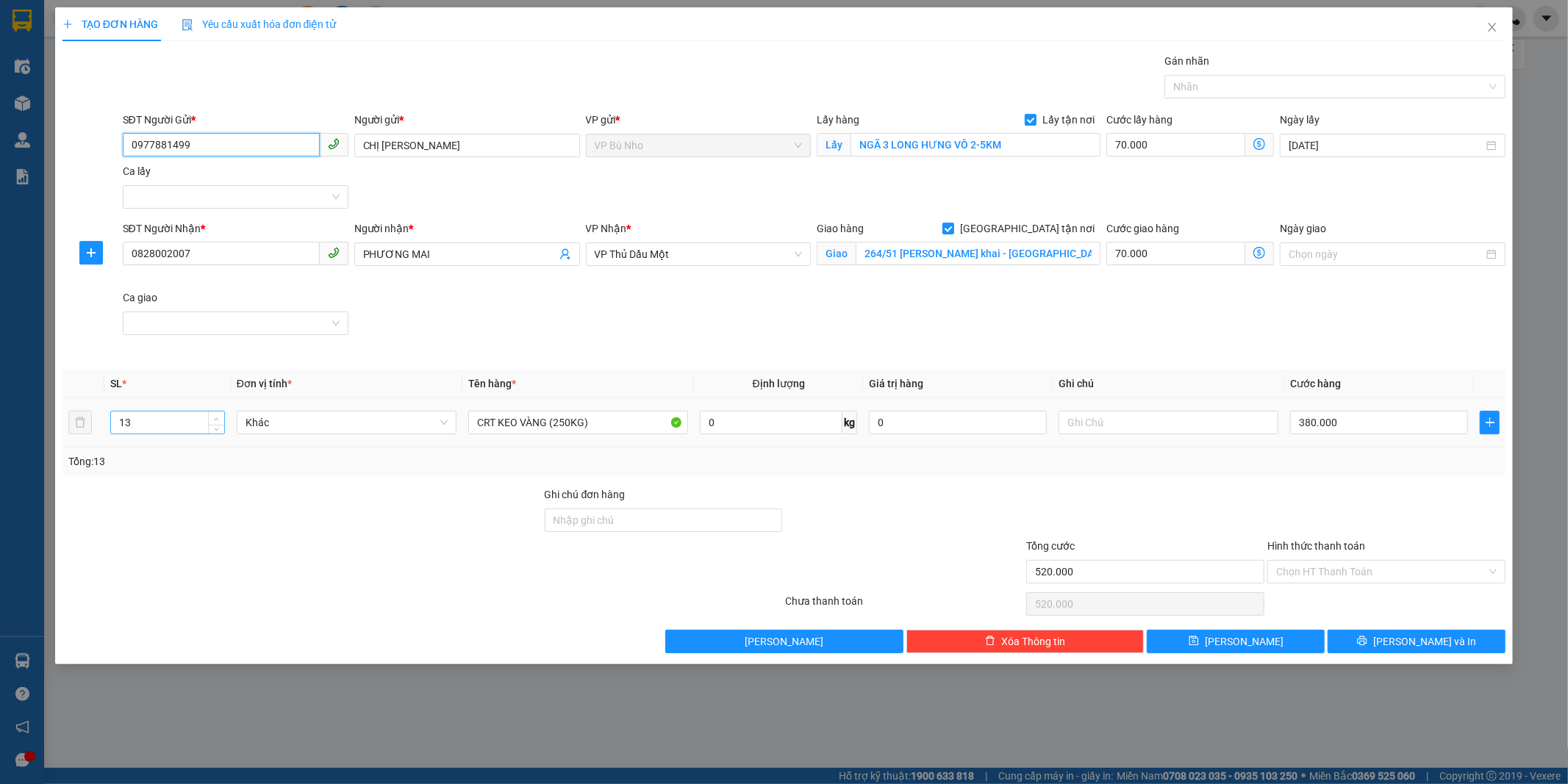
type input "0977881499"
type input "14"
click at [217, 417] on icon "up" at bounding box center [216, 419] width 5 height 5
click at [561, 419] on input "CRT KEO VÀNG (250KG)" at bounding box center [577, 422] width 220 height 24
type input "140.000"
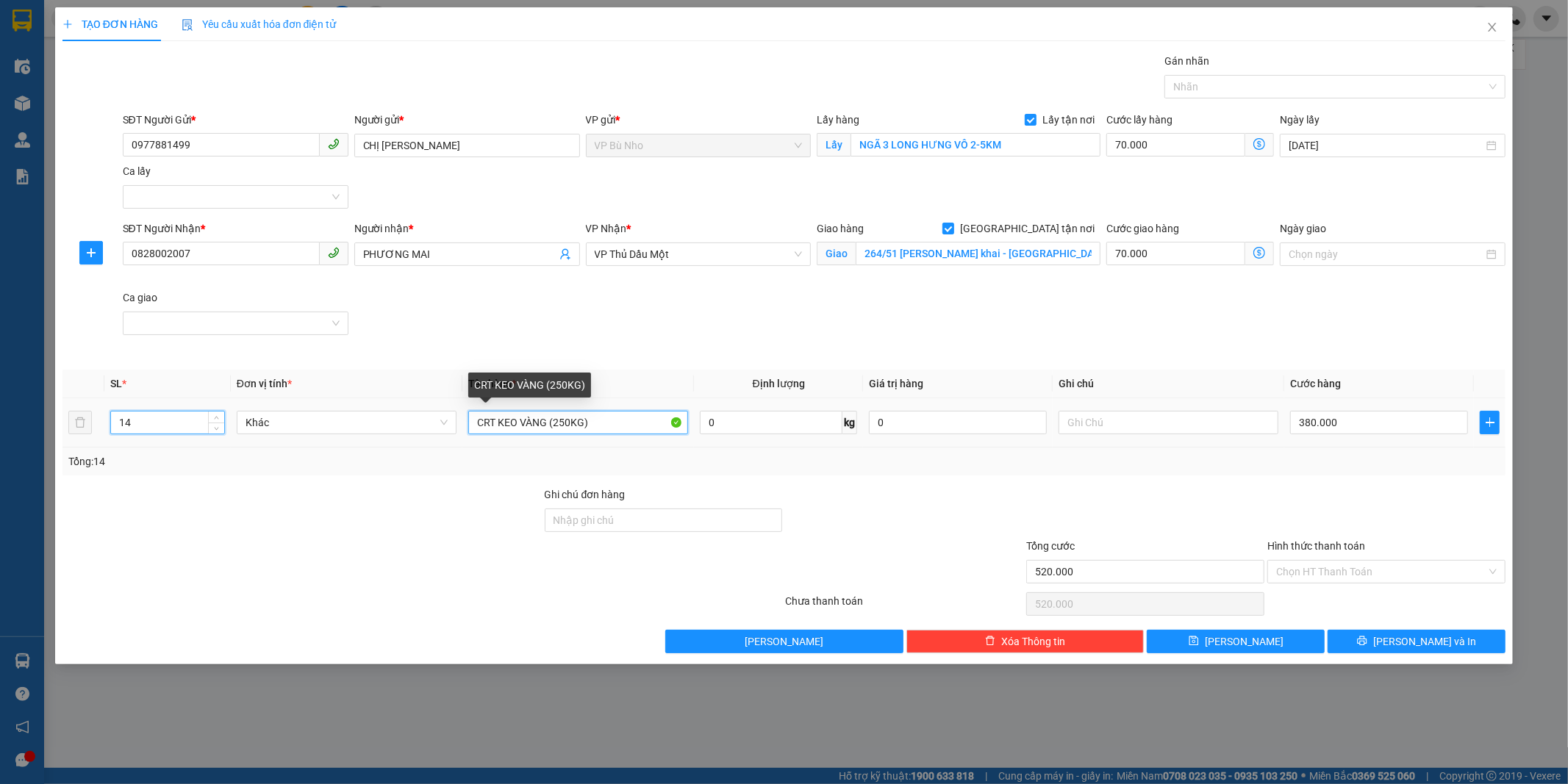
type input "140.000"
type input "0"
type input "CRT KEO VÀNG (260KG)"
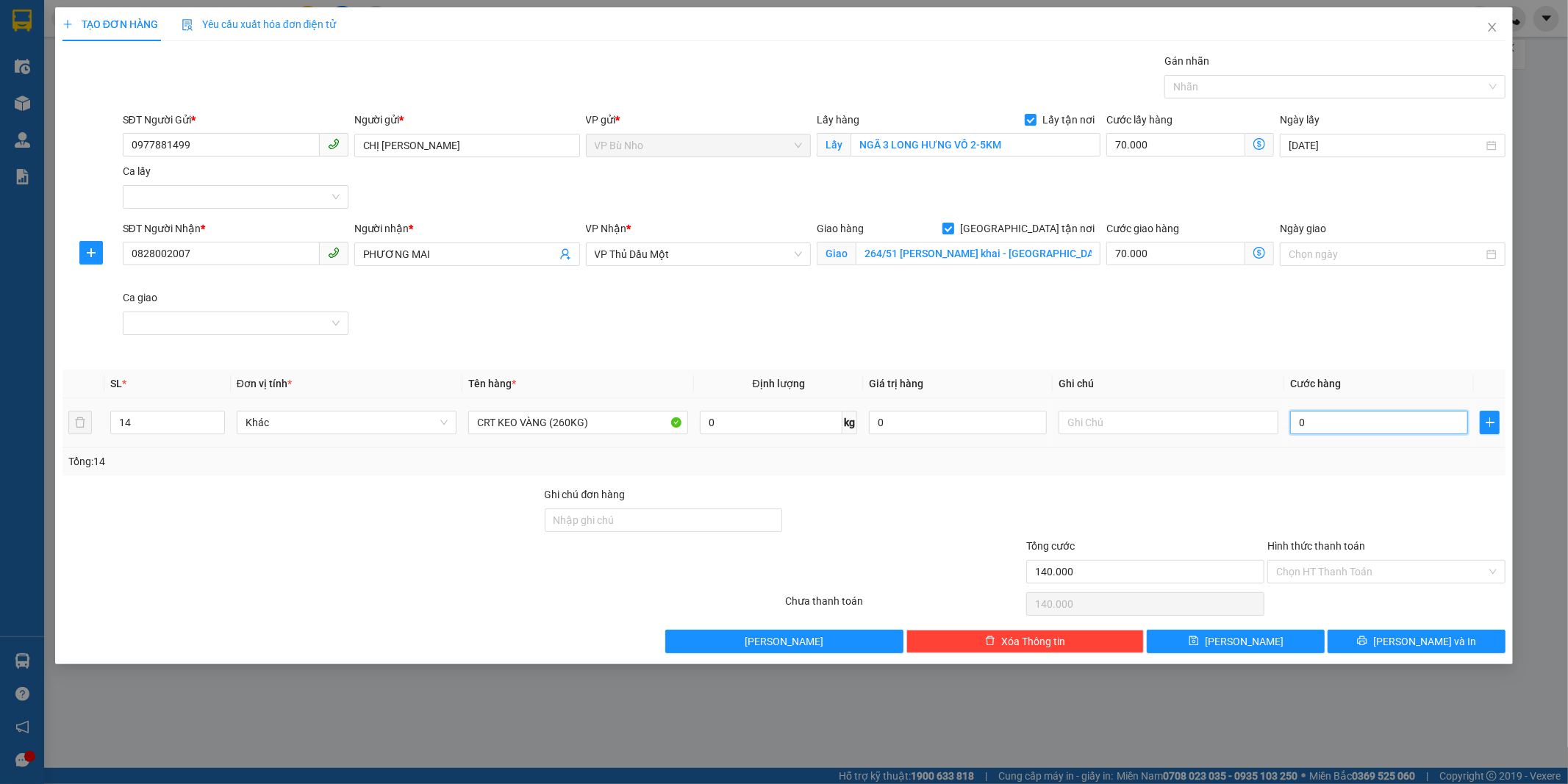
click at [1334, 429] on input "0" at bounding box center [1378, 422] width 178 height 24
type input "140.003"
type input "3"
type input "140.039"
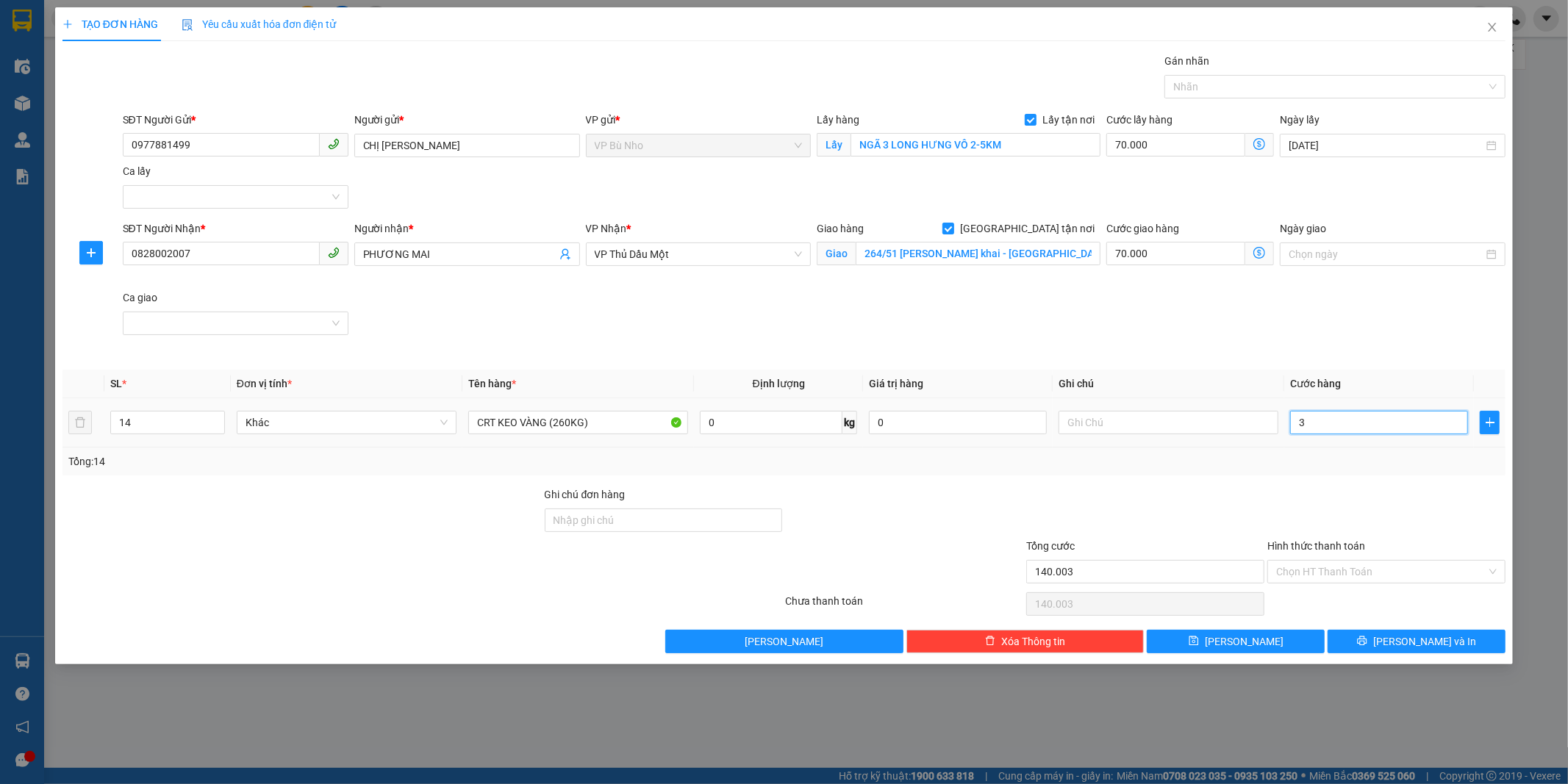
type input "140.039"
type input "39"
type input "140.390"
type input "390"
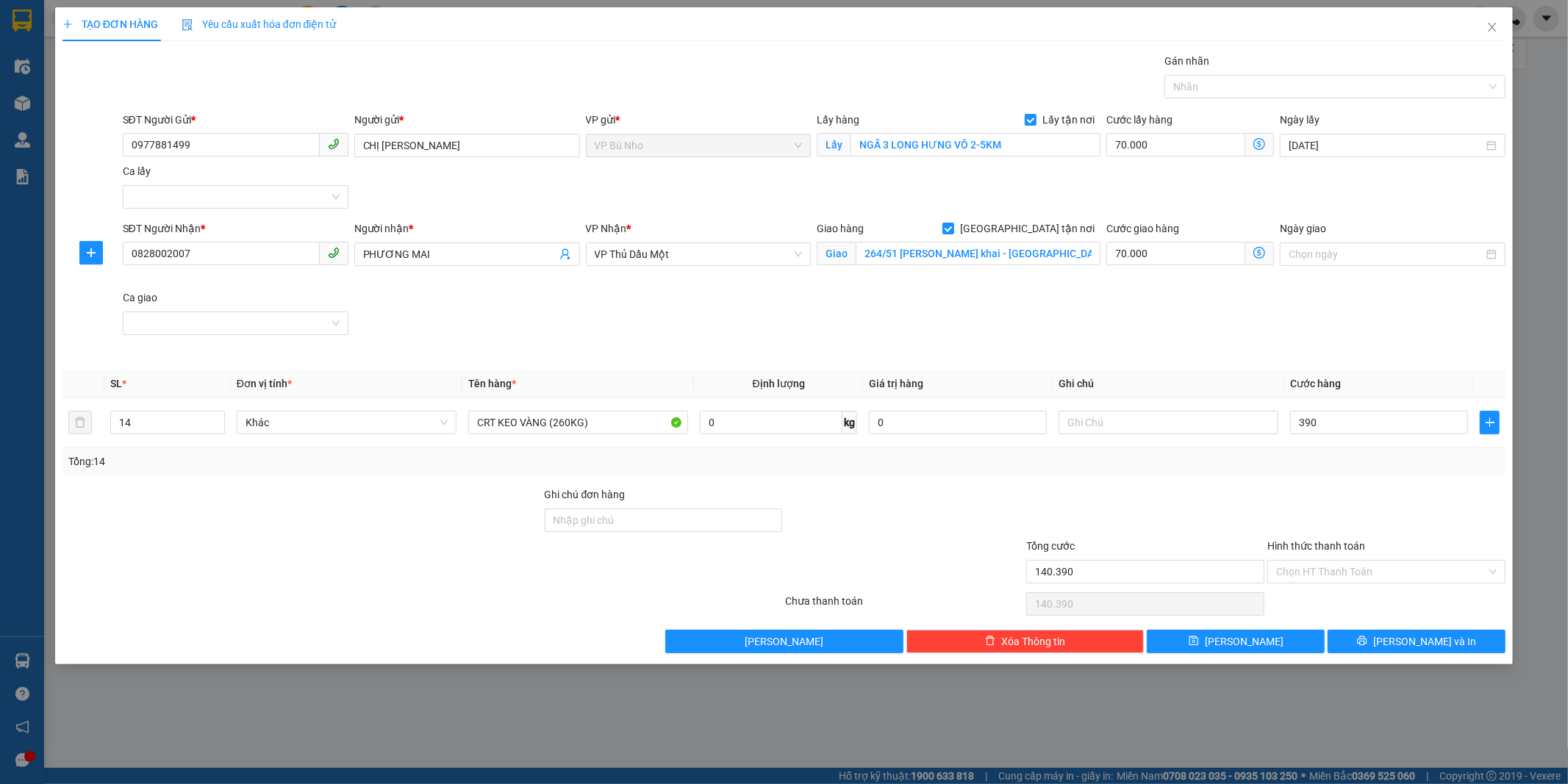
type input "530.000"
type input "390.000"
click at [1341, 460] on div "Tổng: 14" at bounding box center [784, 461] width 1431 height 16
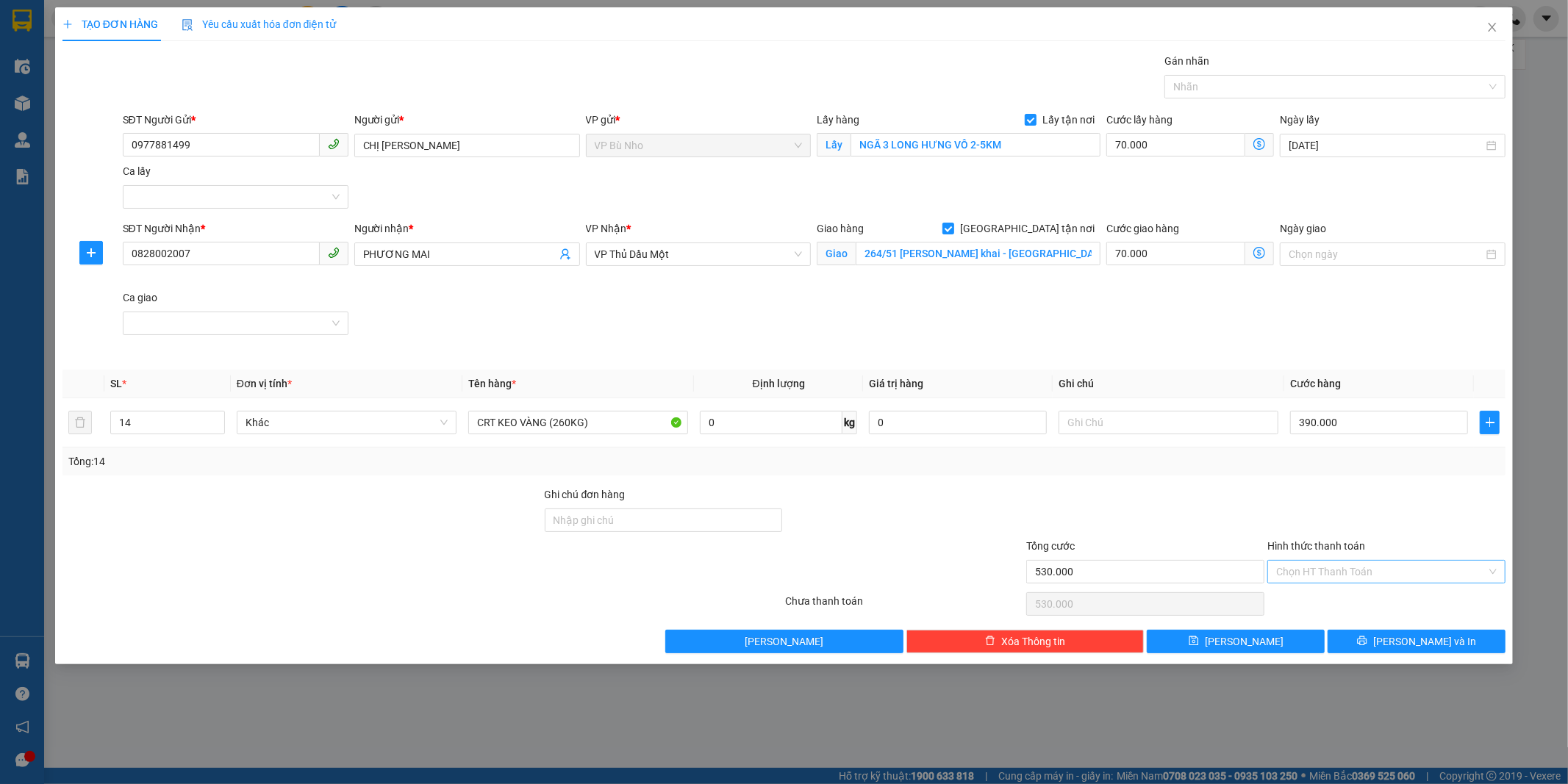
click at [1315, 566] on input "Hình thức thanh toán" at bounding box center [1381, 572] width 210 height 22
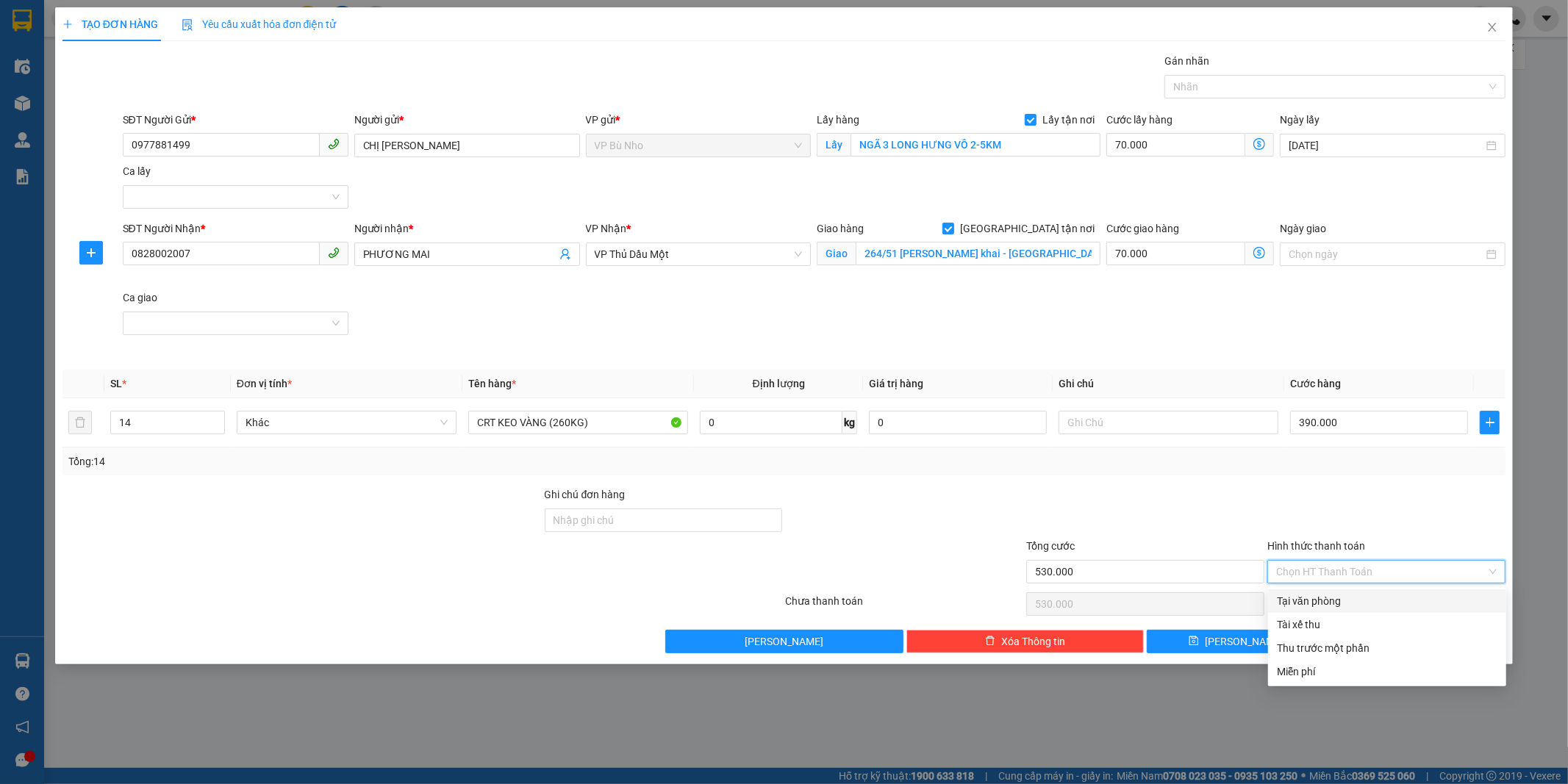
click at [1315, 566] on input "Hình thức thanh toán" at bounding box center [1381, 572] width 210 height 22
click at [1312, 599] on div "Tại văn phòng" at bounding box center [1386, 601] width 221 height 16
type input "0"
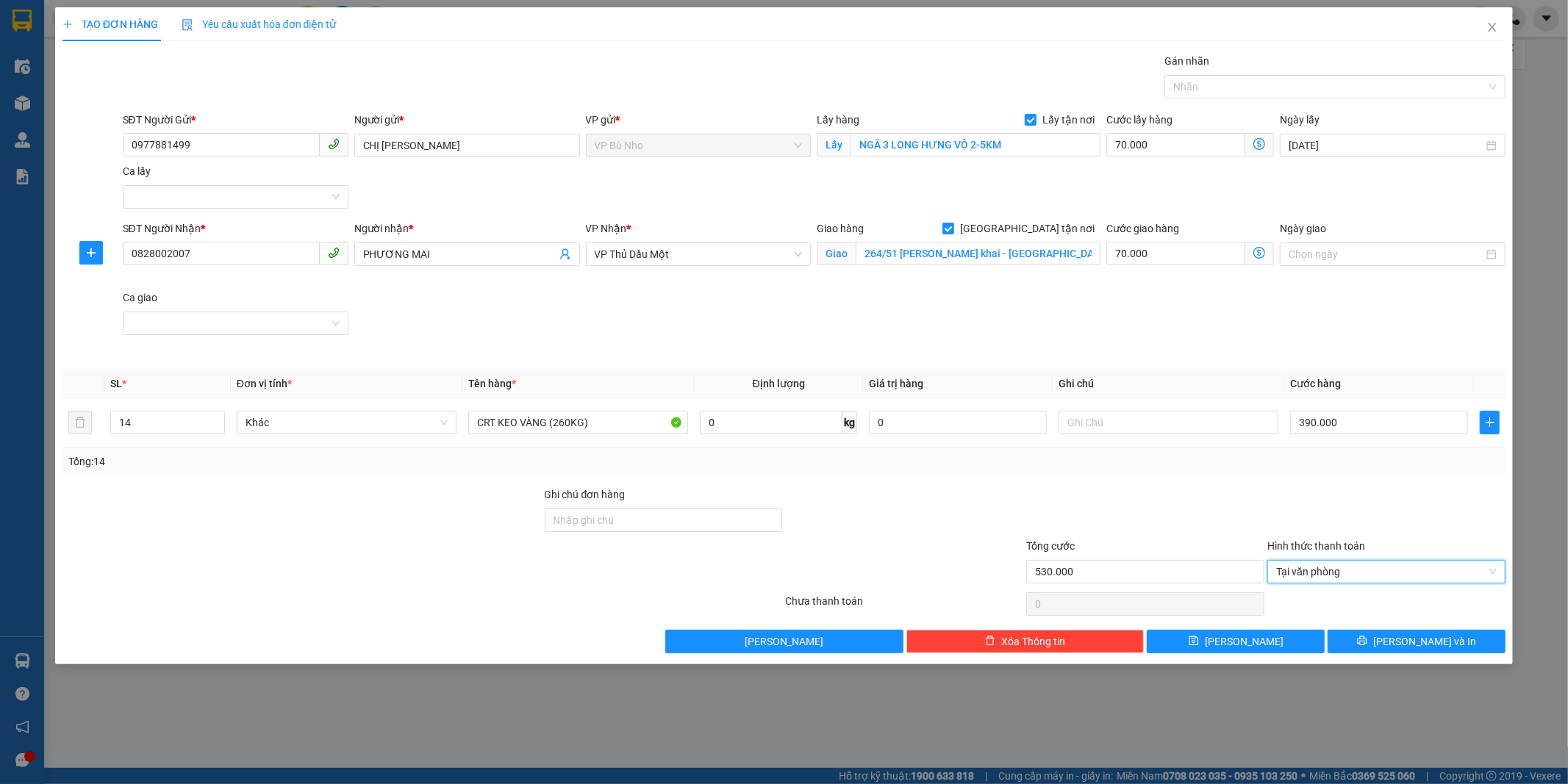
click at [1312, 599] on div at bounding box center [1386, 603] width 241 height 29
click at [1416, 641] on span "[PERSON_NAME] và In" at bounding box center [1424, 642] width 103 height 16
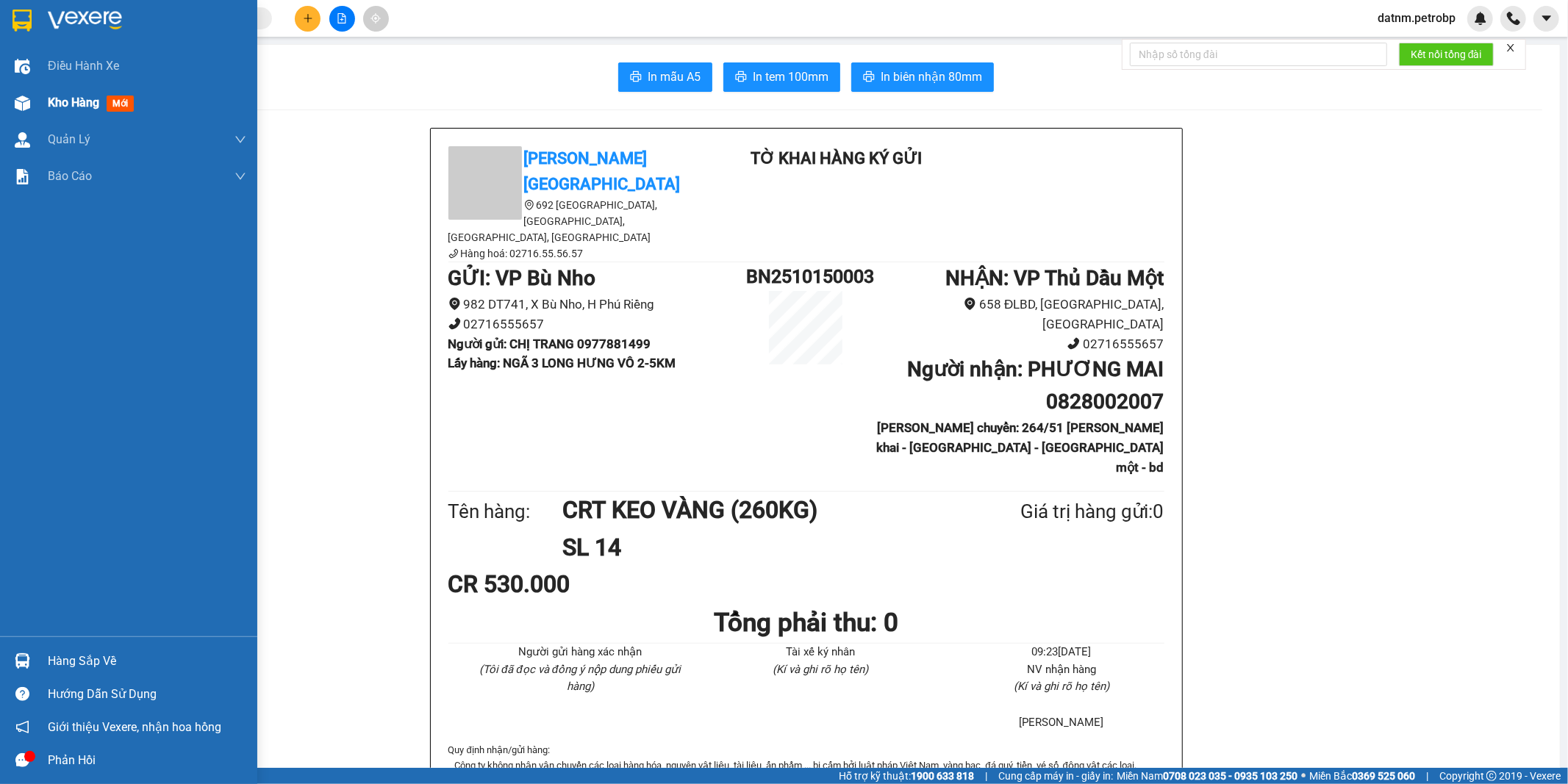
click at [69, 101] on span "Kho hàng" at bounding box center [73, 102] width 51 height 14
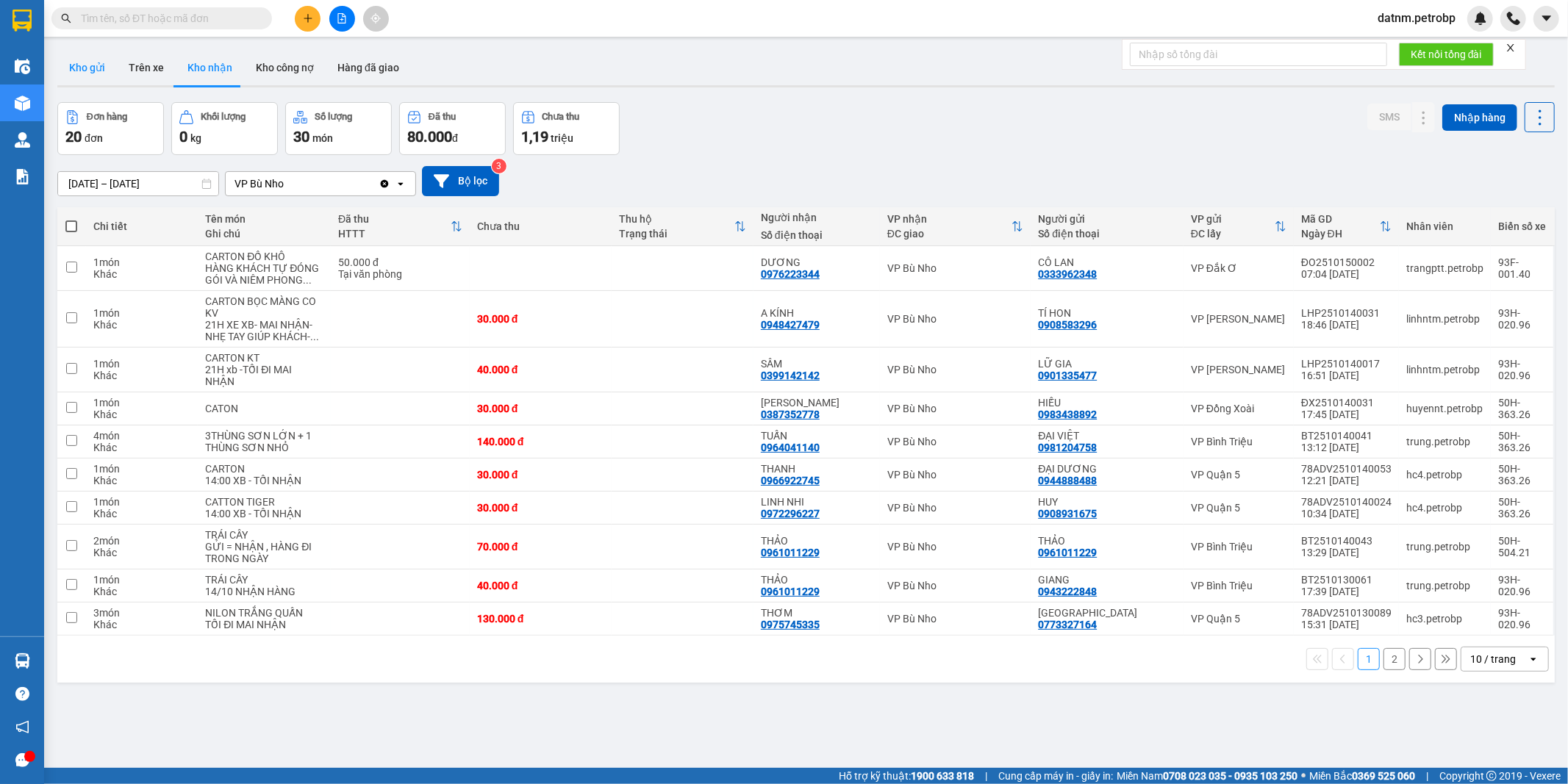
click at [84, 68] on button "Kho gửi" at bounding box center [87, 67] width 59 height 36
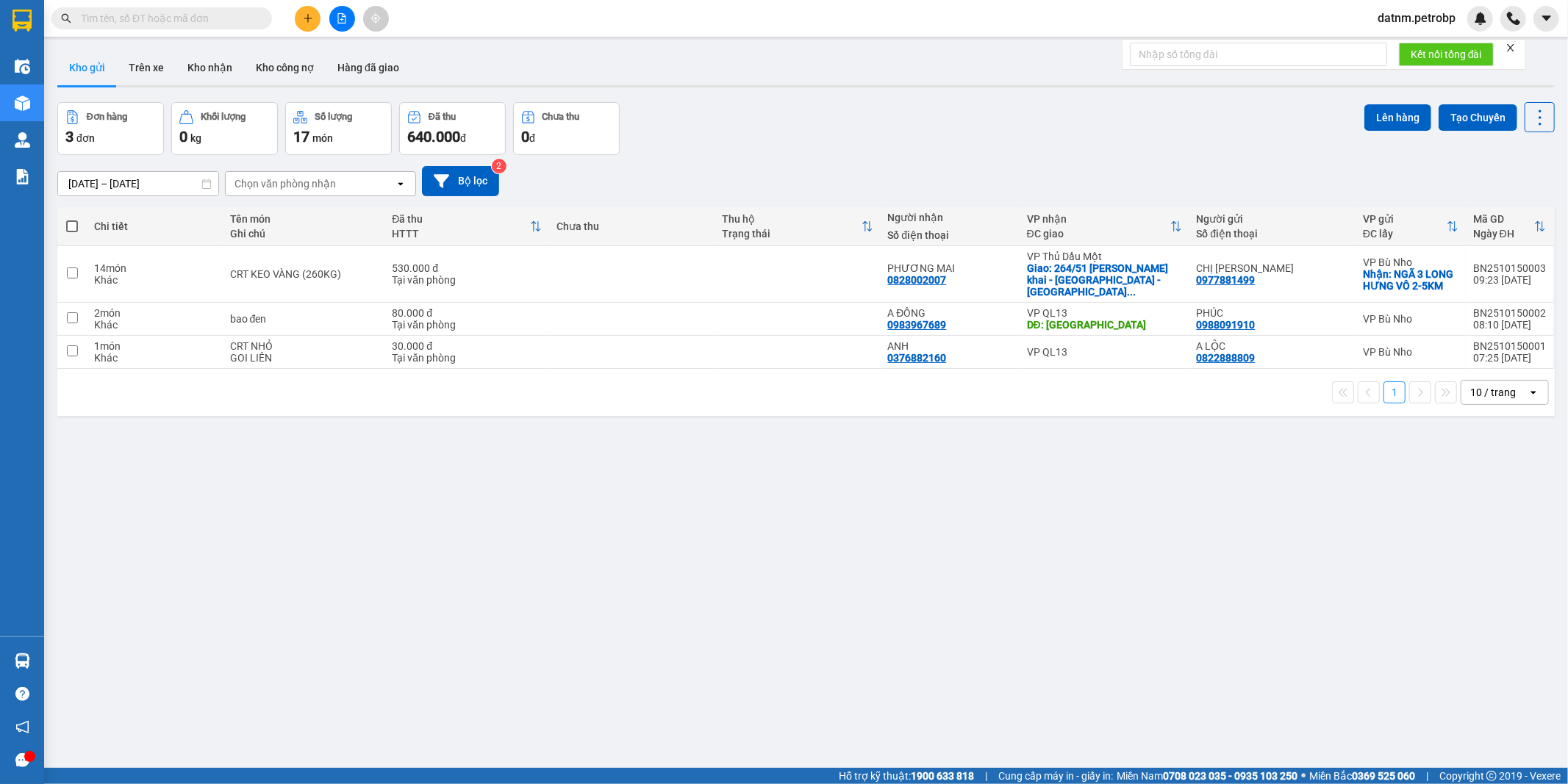
click at [71, 225] on span at bounding box center [72, 226] width 12 height 12
click at [72, 219] on input "checkbox" at bounding box center [72, 219] width 0 height 0
checkbox input "true"
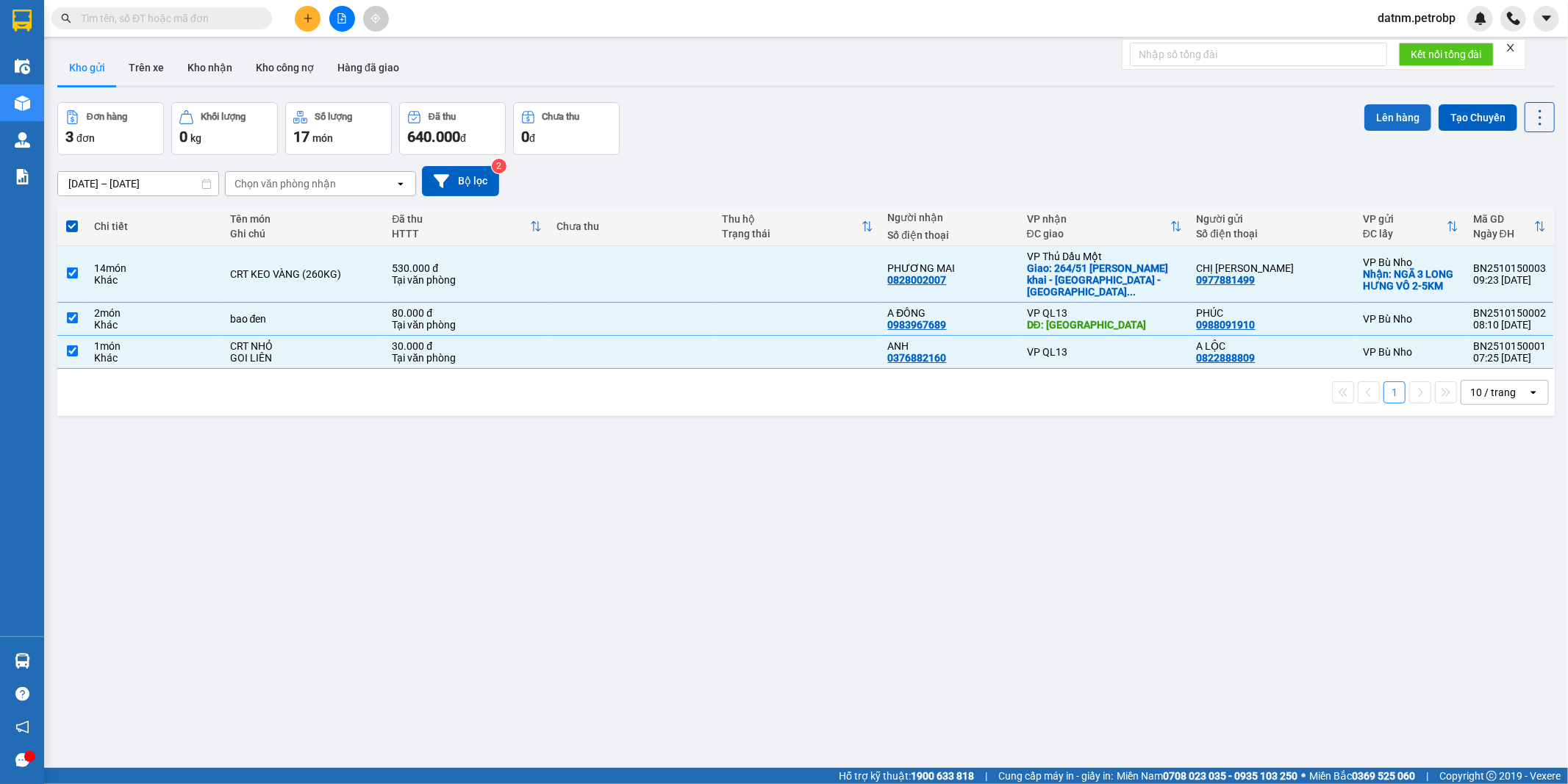
click at [1382, 115] on button "Lên hàng" at bounding box center [1397, 117] width 67 height 26
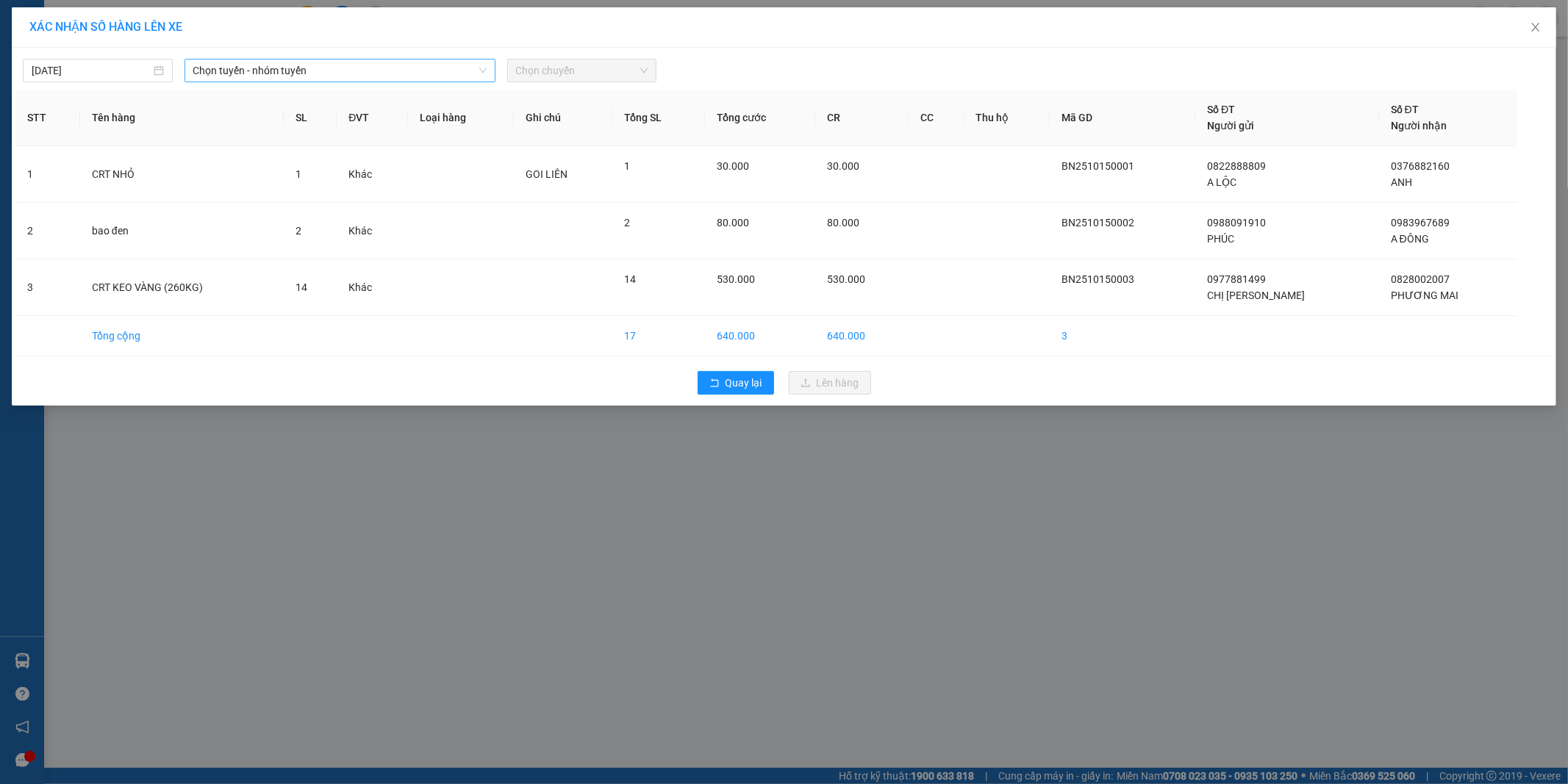
click at [328, 77] on span "Chọn tuyến - nhóm tuyến" at bounding box center [339, 70] width 293 height 22
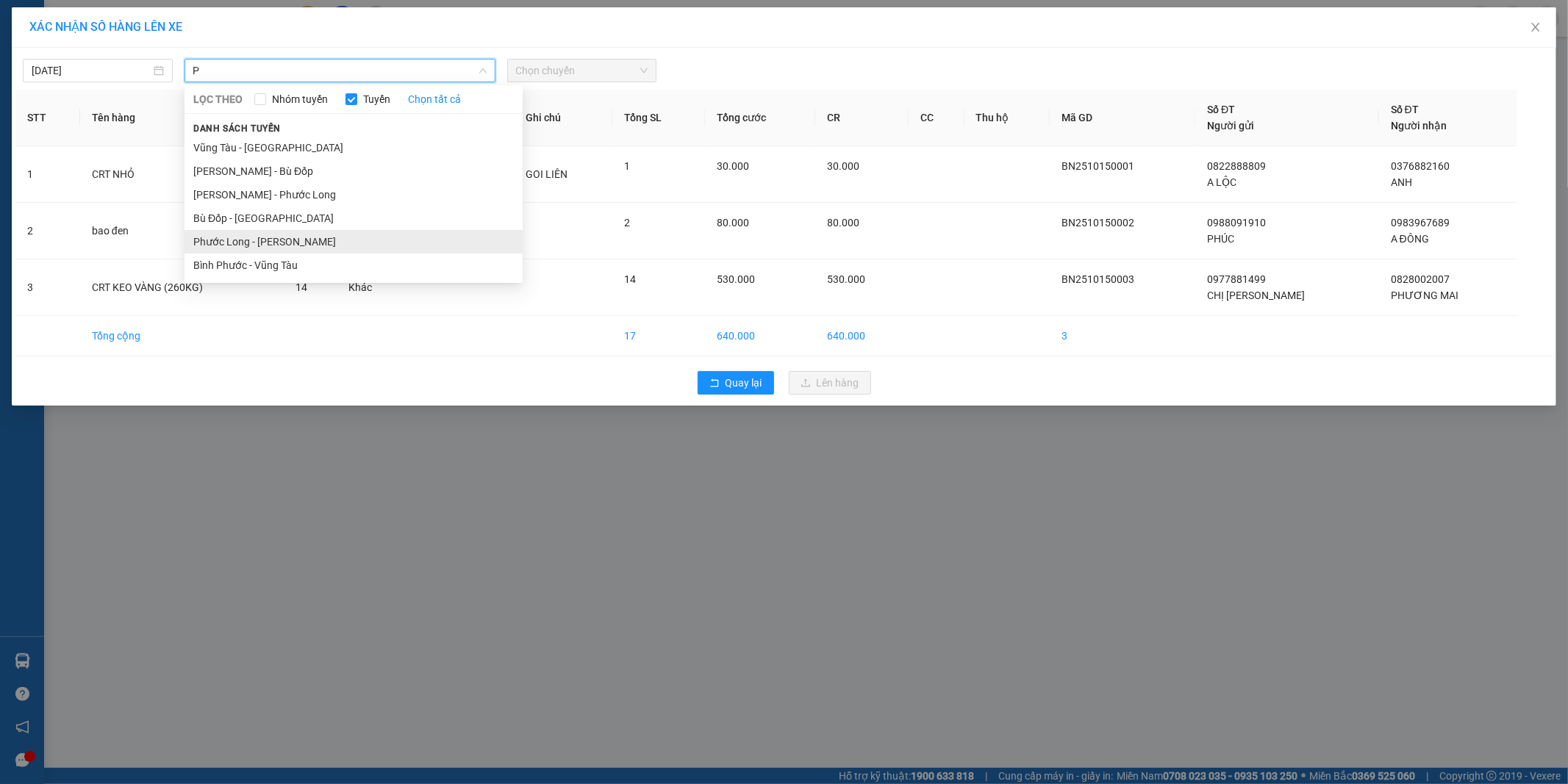
type input "P"
click at [294, 243] on li "Phước Long - [PERSON_NAME]" at bounding box center [353, 242] width 338 height 24
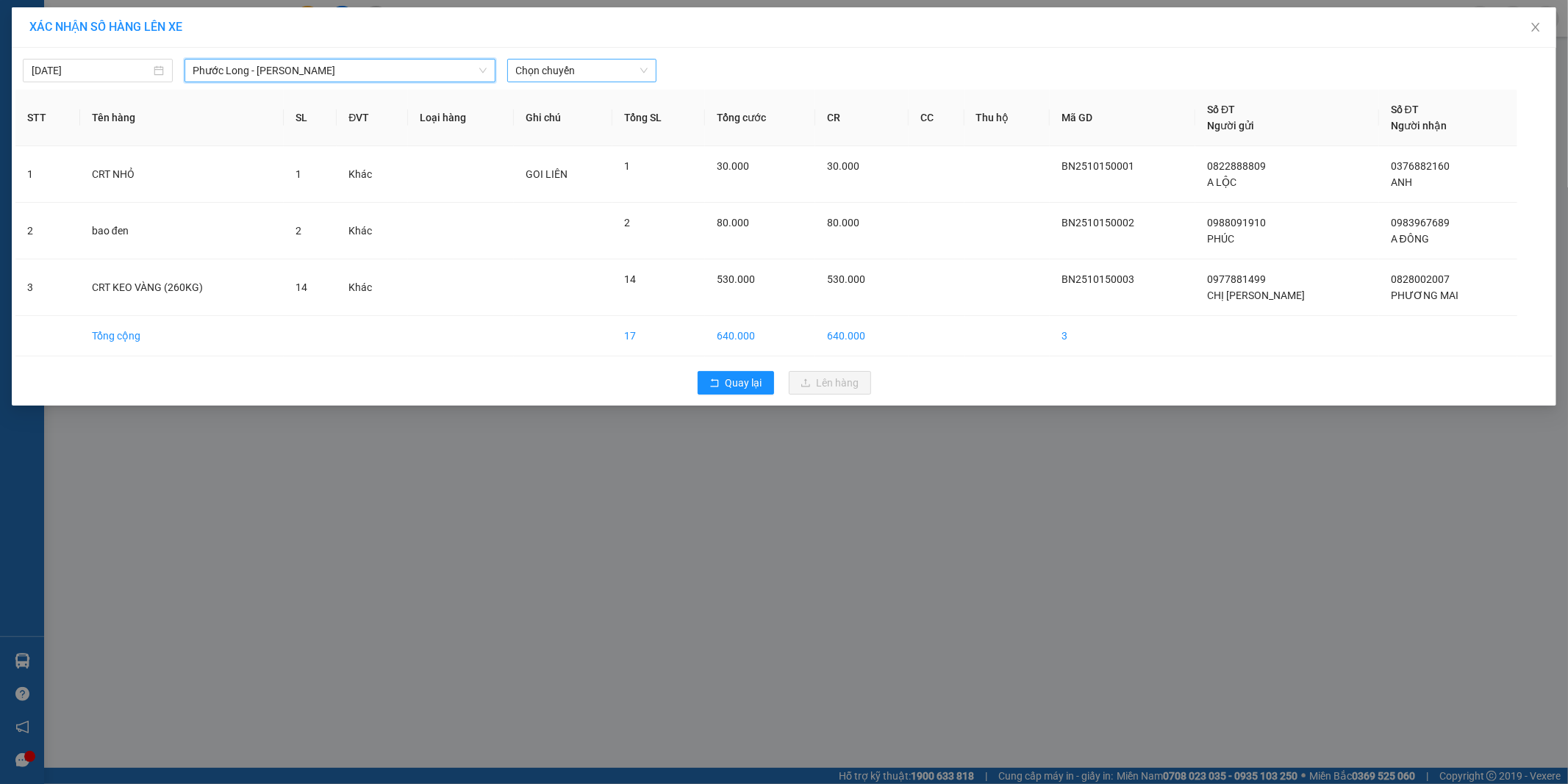
click at [577, 71] on span "Chọn chuyến" at bounding box center [582, 70] width 132 height 22
type input "326"
click at [574, 103] on div "09:05 - 50H-363.26" at bounding box center [574, 100] width 115 height 16
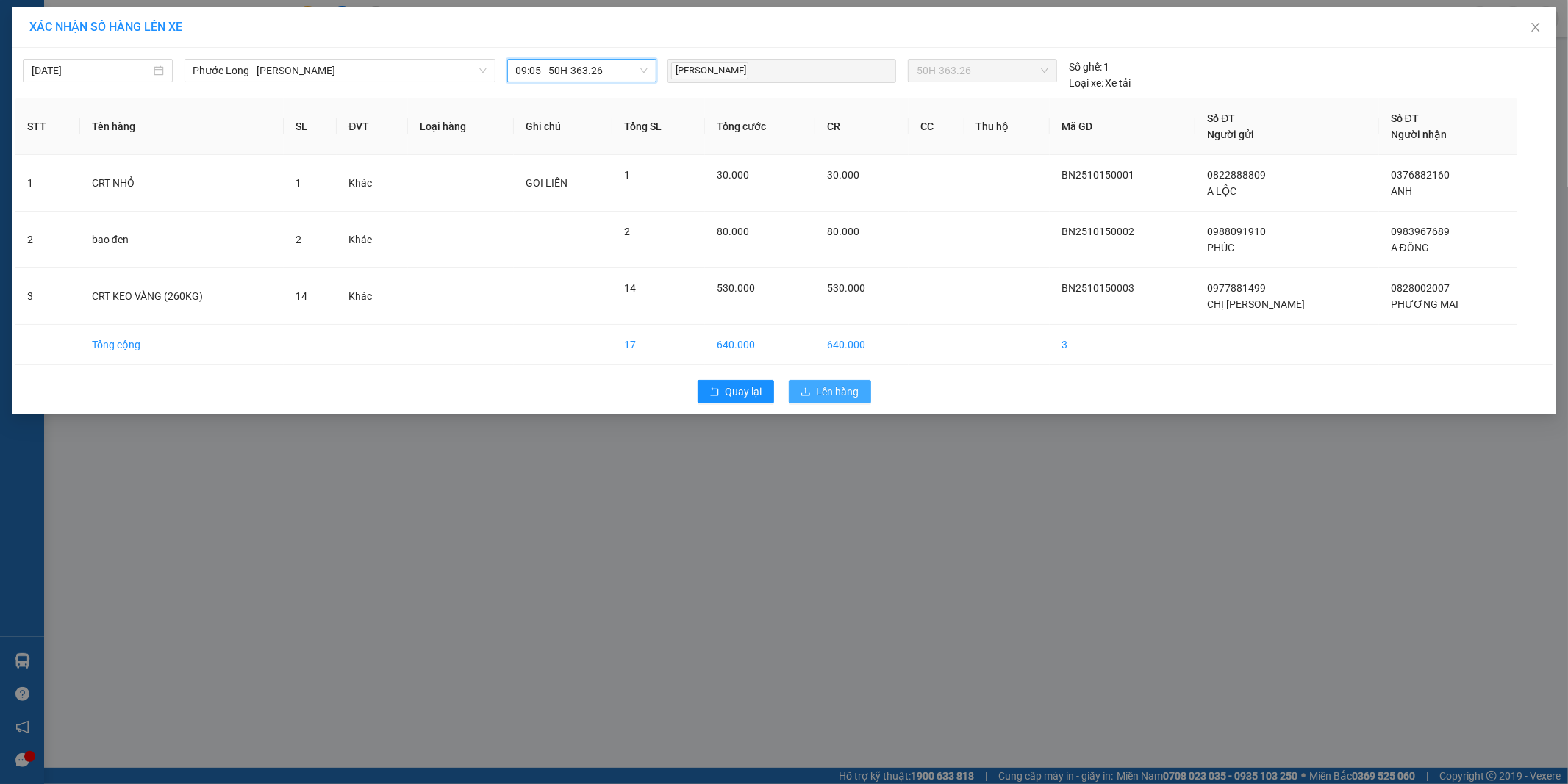
click at [838, 385] on span "Lên hàng" at bounding box center [837, 392] width 43 height 16
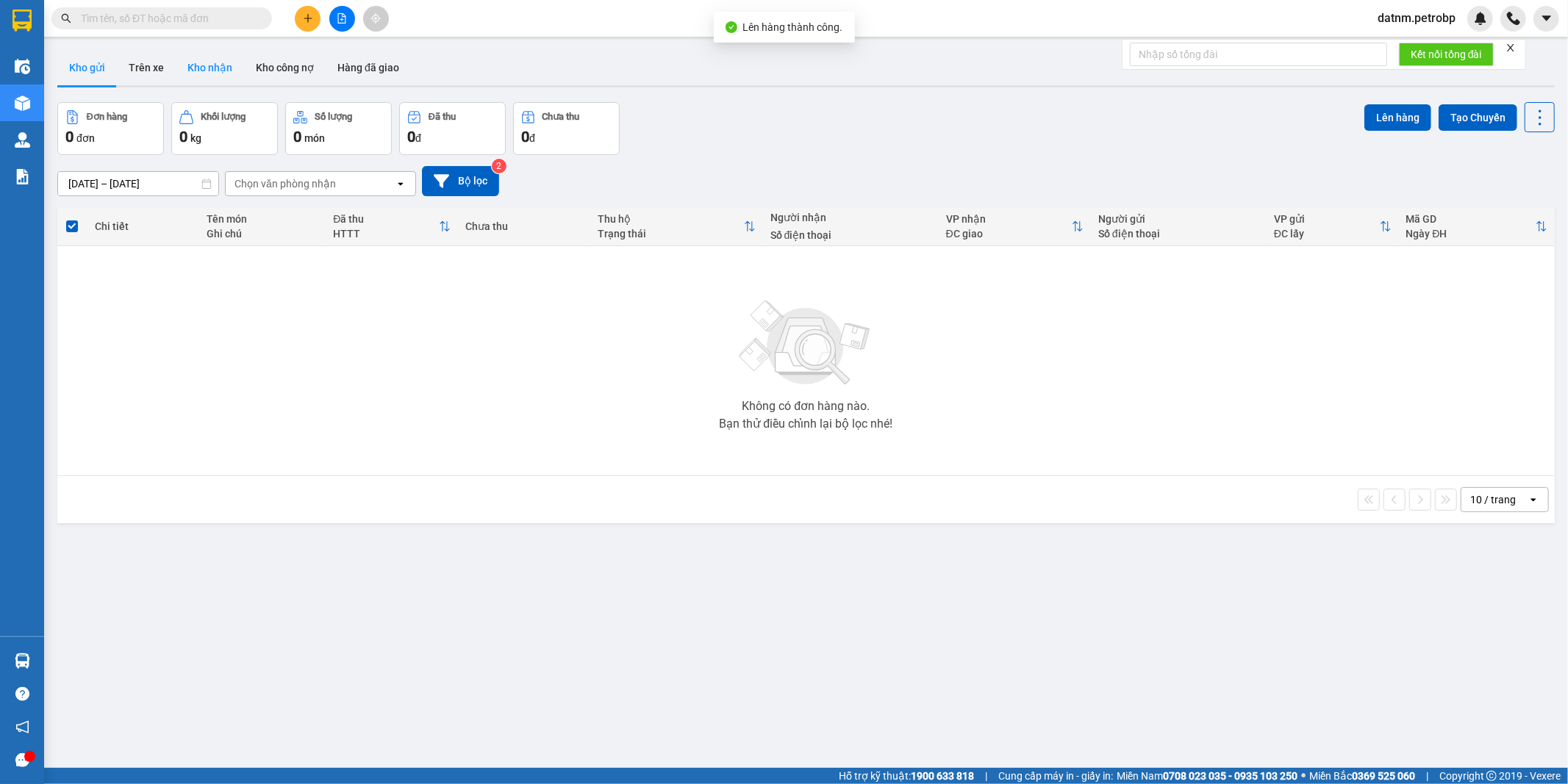
click at [225, 68] on button "Kho nhận" at bounding box center [210, 67] width 68 height 36
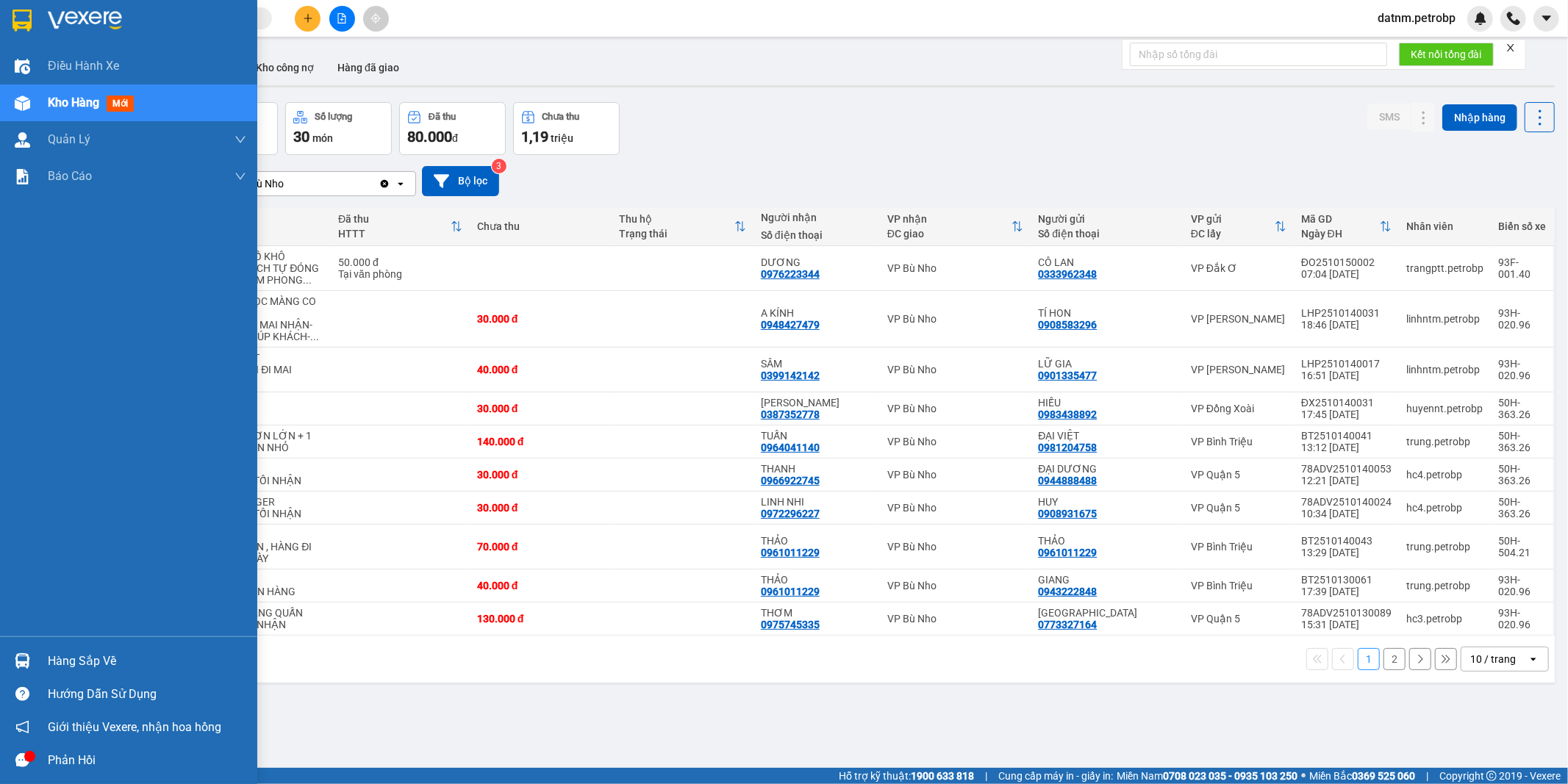
click at [89, 657] on div "Hàng sắp về" at bounding box center [147, 661] width 199 height 22
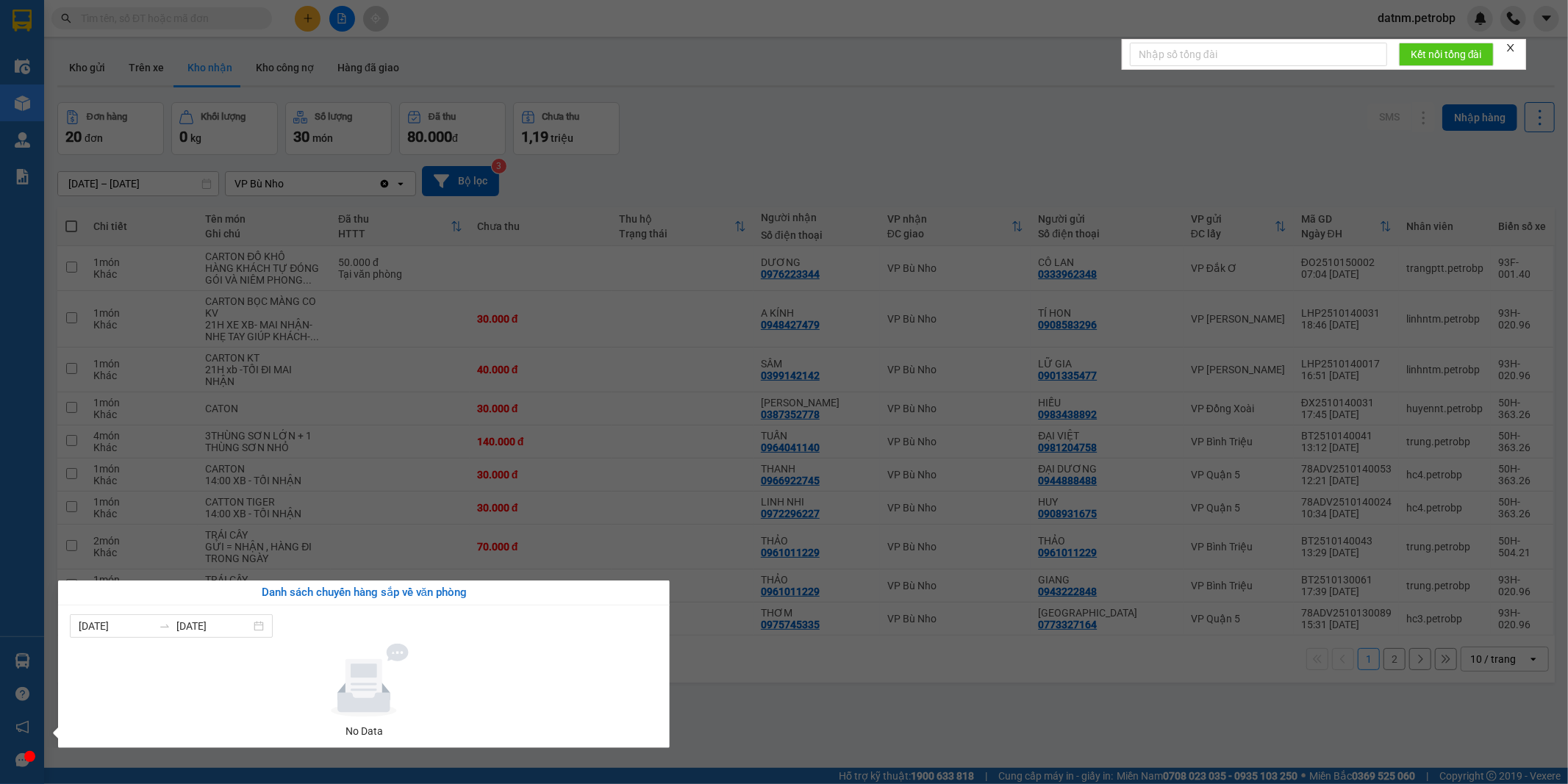
click at [740, 694] on section "Kết quả tìm kiếm ( 0 ) Bộ lọc Ngày tạo đơn gần nhất No Data datnm.petrobp Điều …" at bounding box center [784, 392] width 1568 height 784
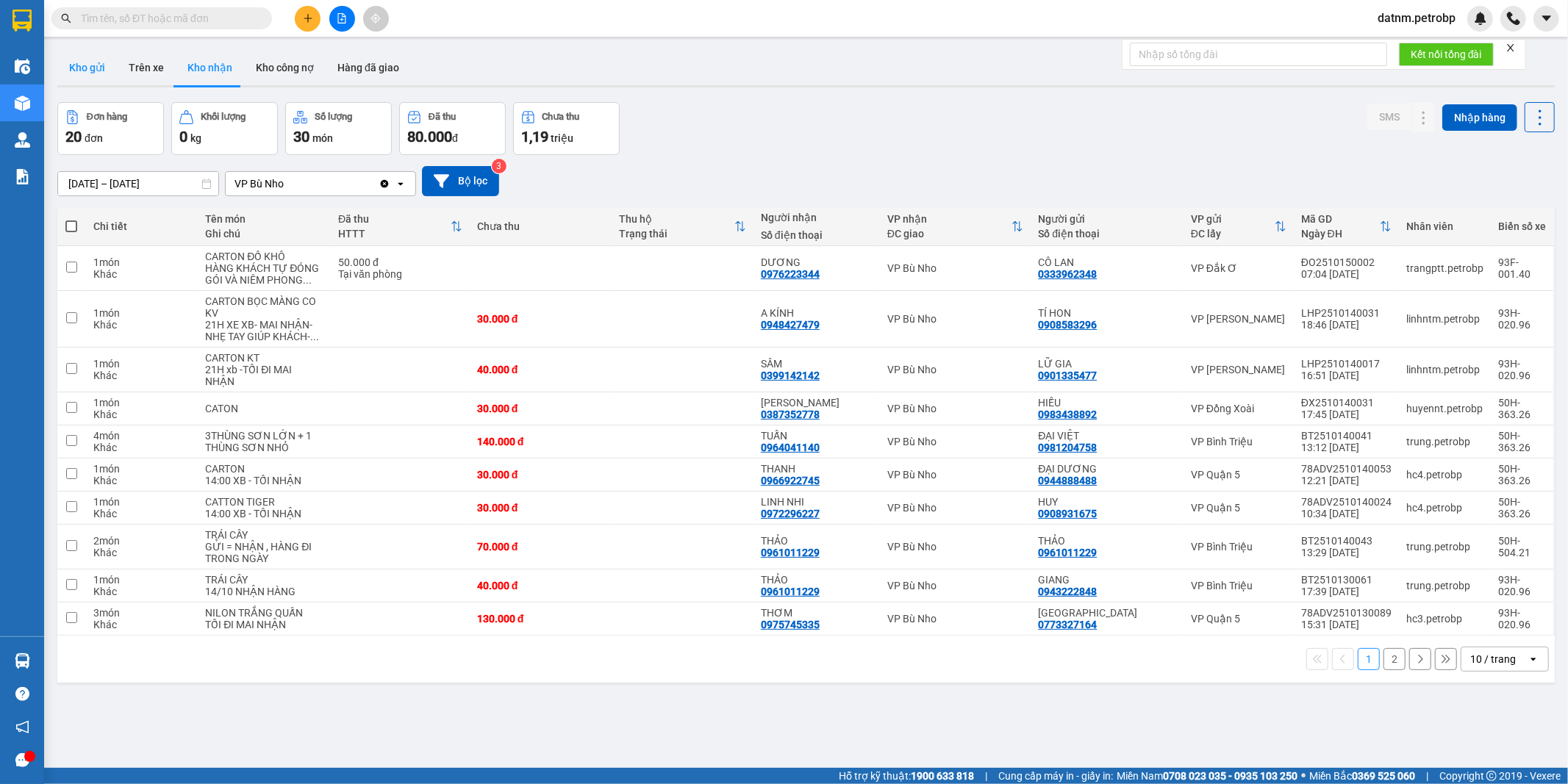
click at [88, 68] on button "Kho gửi" at bounding box center [87, 67] width 59 height 36
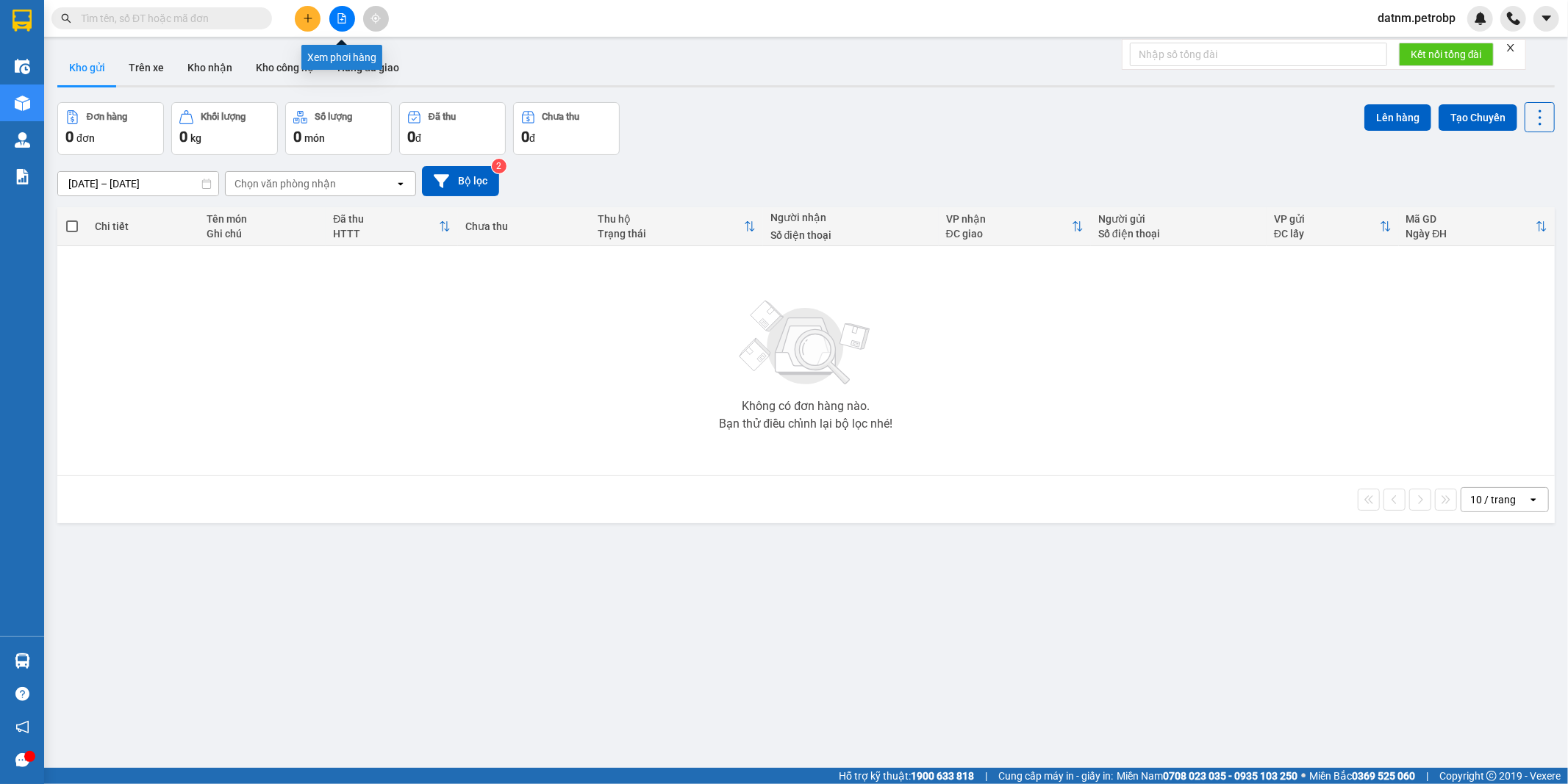
click at [339, 8] on button at bounding box center [342, 18] width 26 height 26
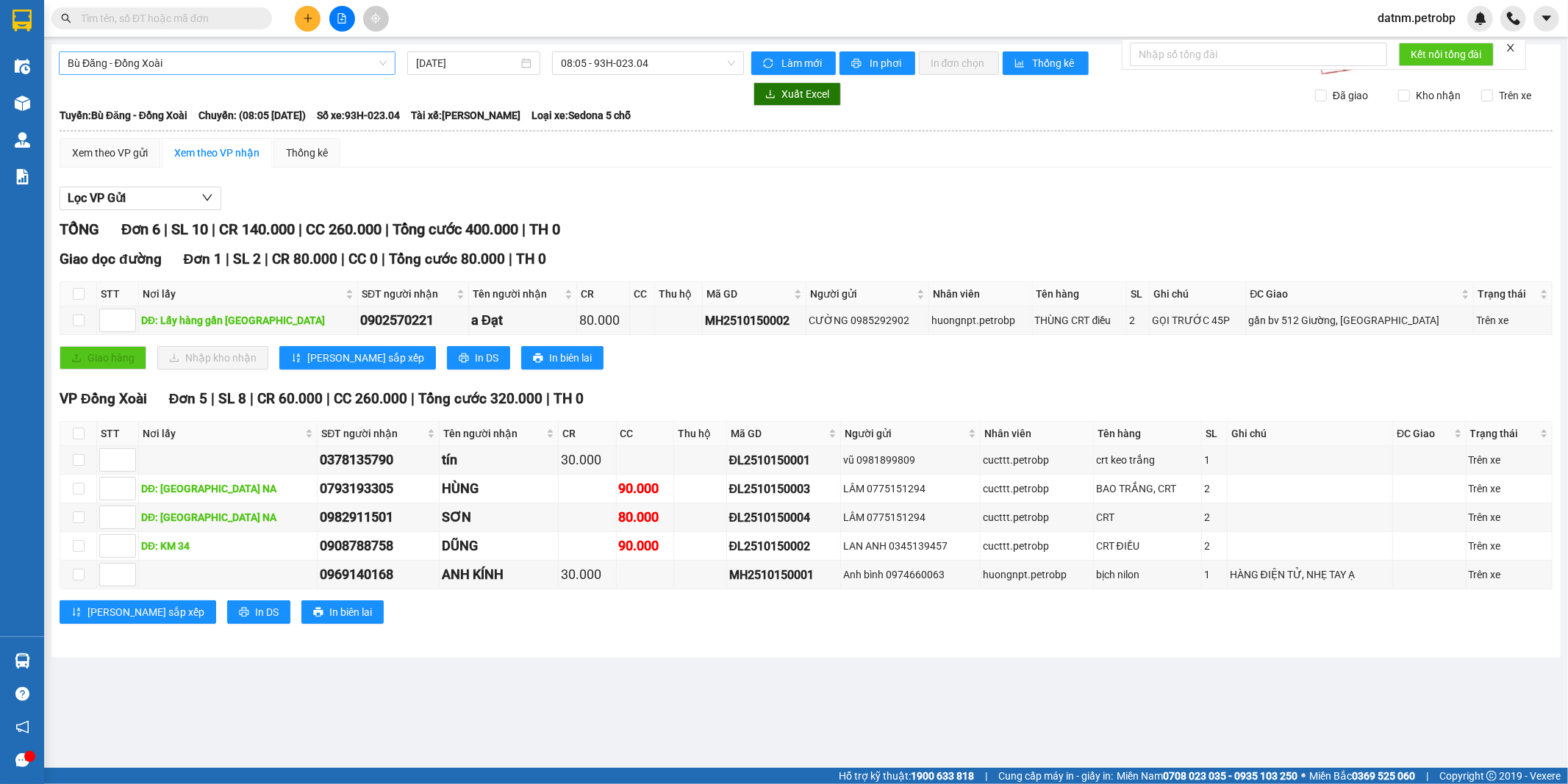
click at [187, 62] on span "Bù Đăng - Đồng Xoài" at bounding box center [227, 63] width 319 height 22
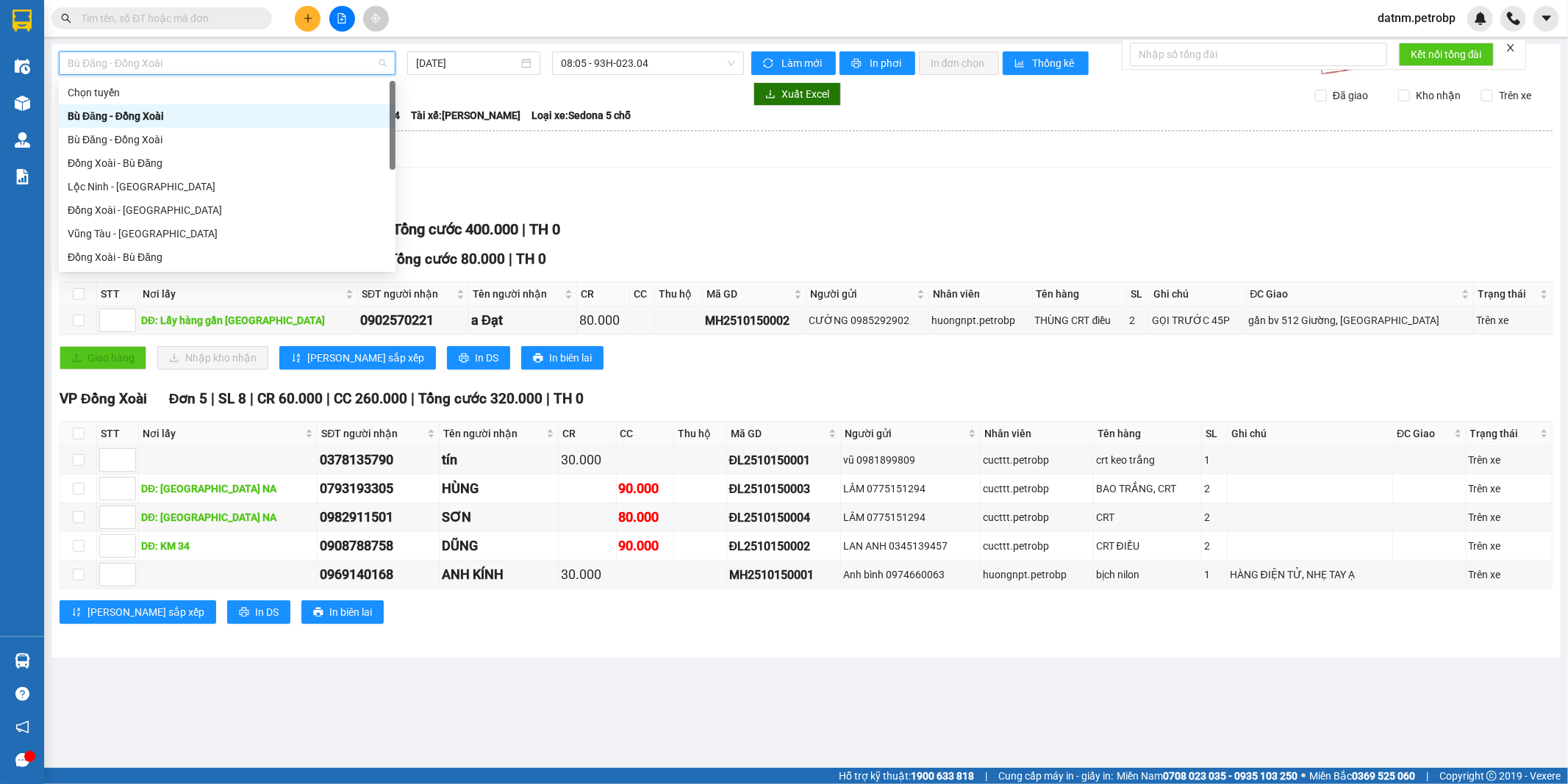
type input "P"
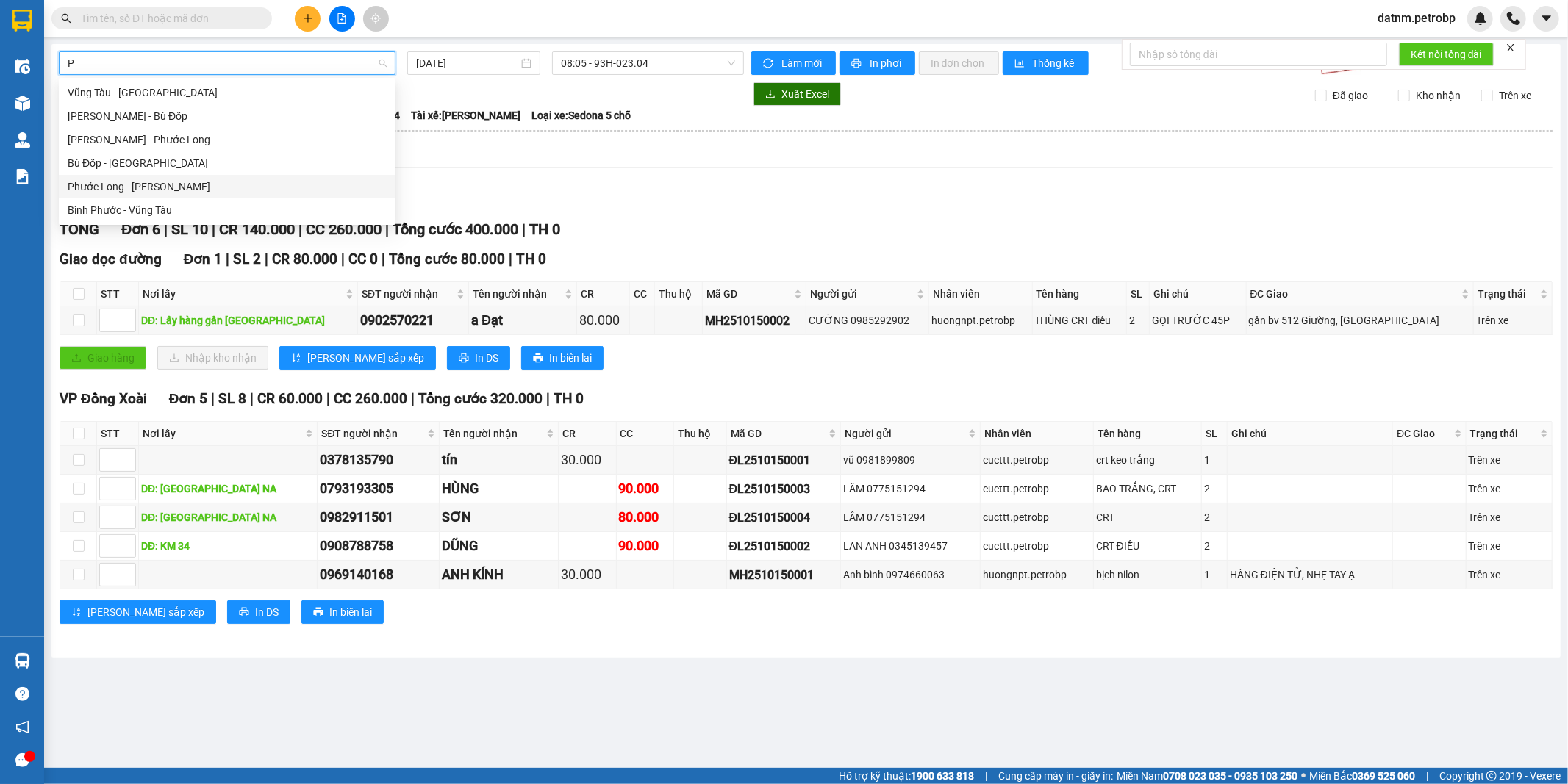
click at [162, 182] on div "Phước Long - [PERSON_NAME]" at bounding box center [227, 187] width 319 height 16
type input "[DATE]"
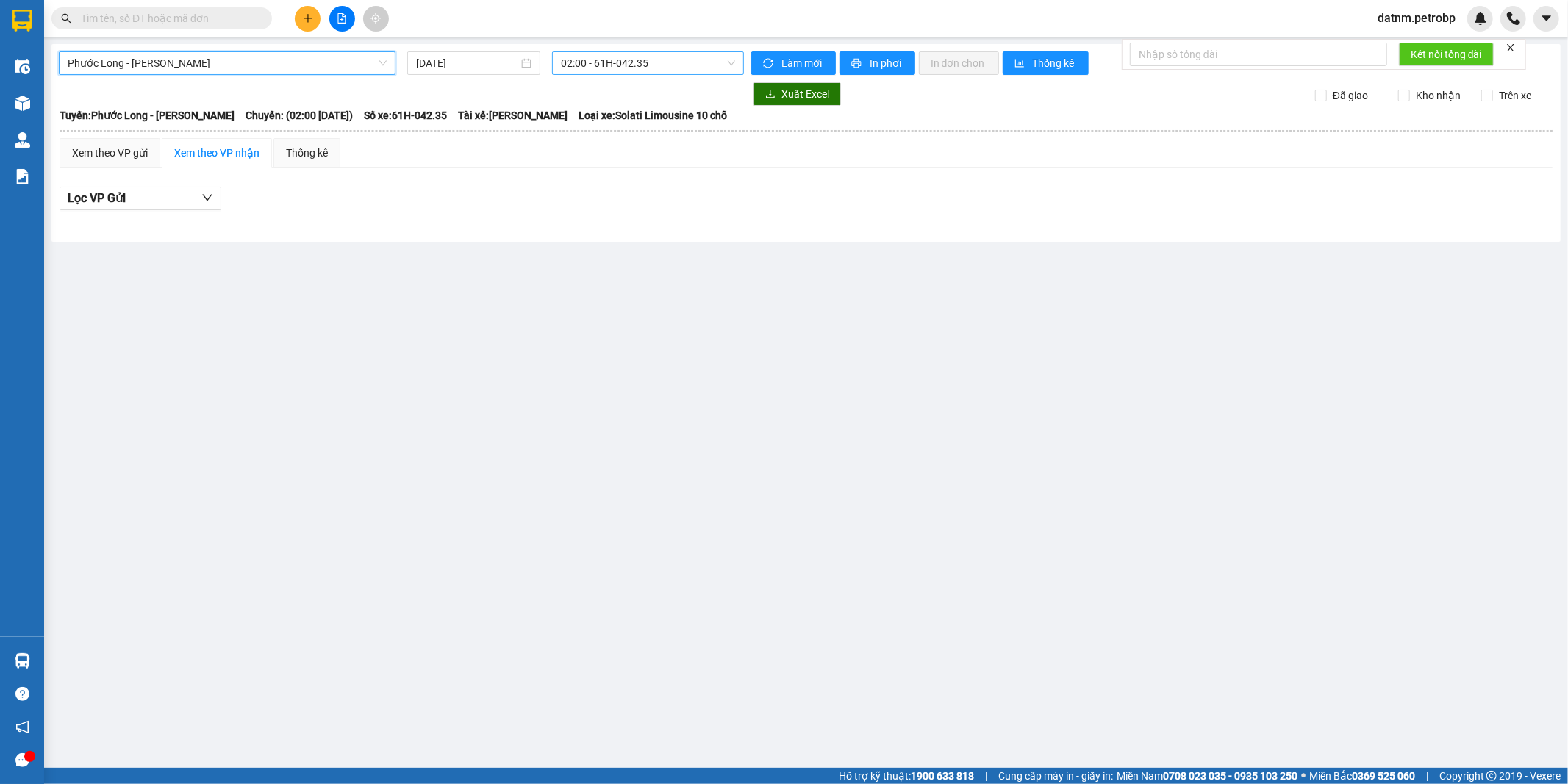
click at [612, 68] on span "02:00 - 61H-042.35" at bounding box center [648, 63] width 173 height 22
type input "326"
click at [628, 94] on div "09:05 - 50H-363.26" at bounding box center [618, 93] width 115 height 16
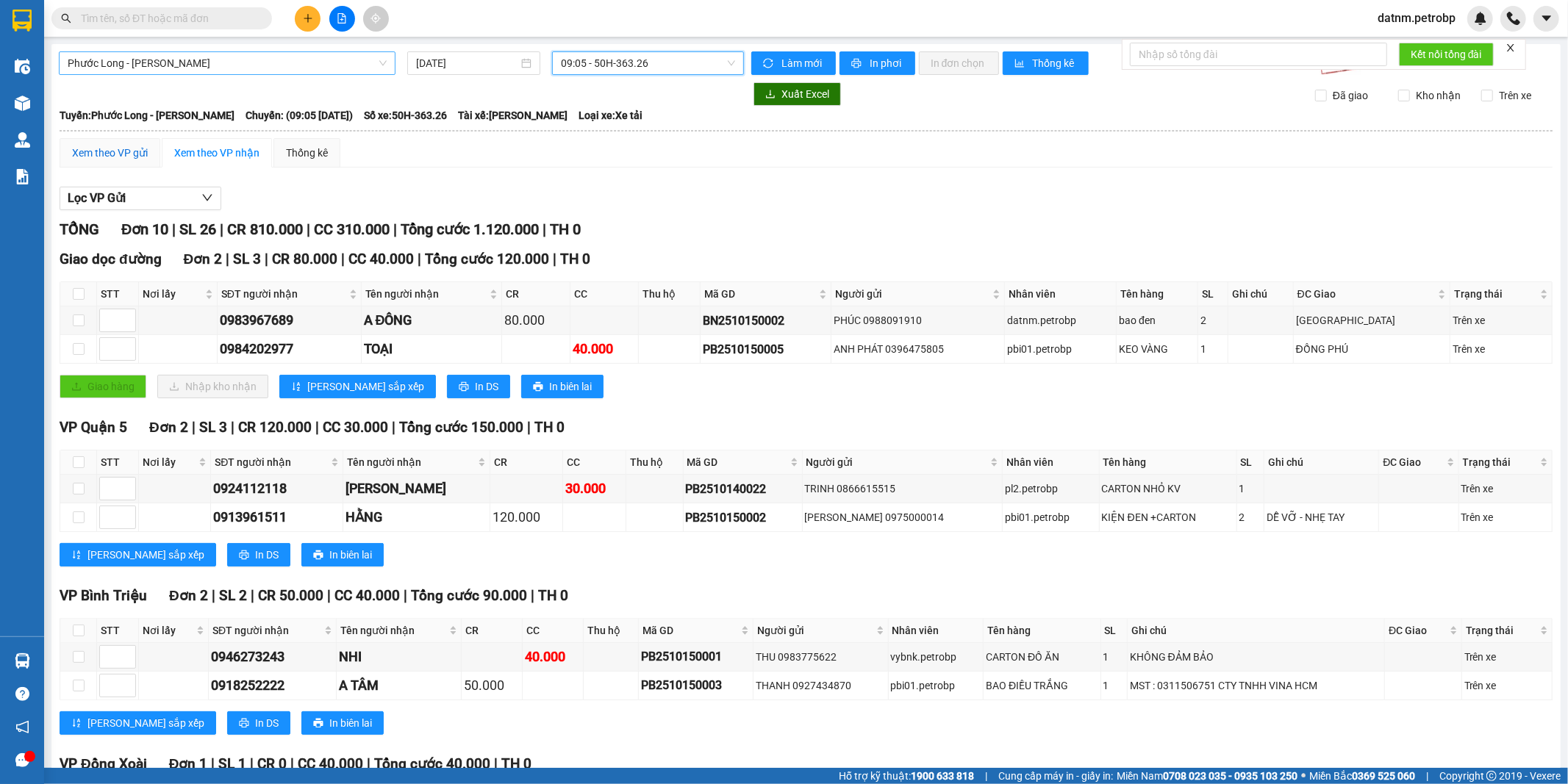
click at [119, 157] on div "Xem theo VP gửi" at bounding box center [109, 153] width 76 height 16
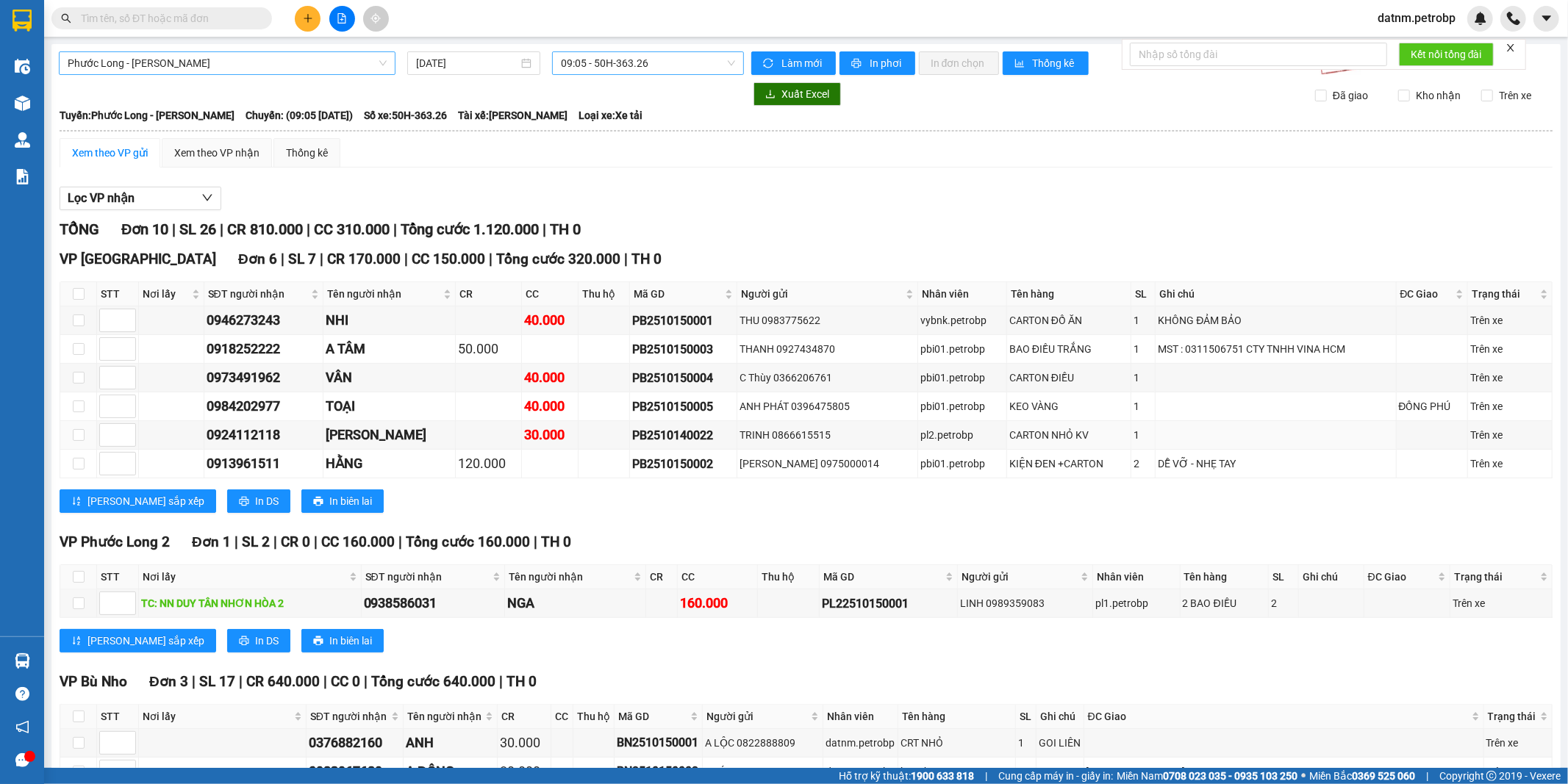
scroll to position [125, 0]
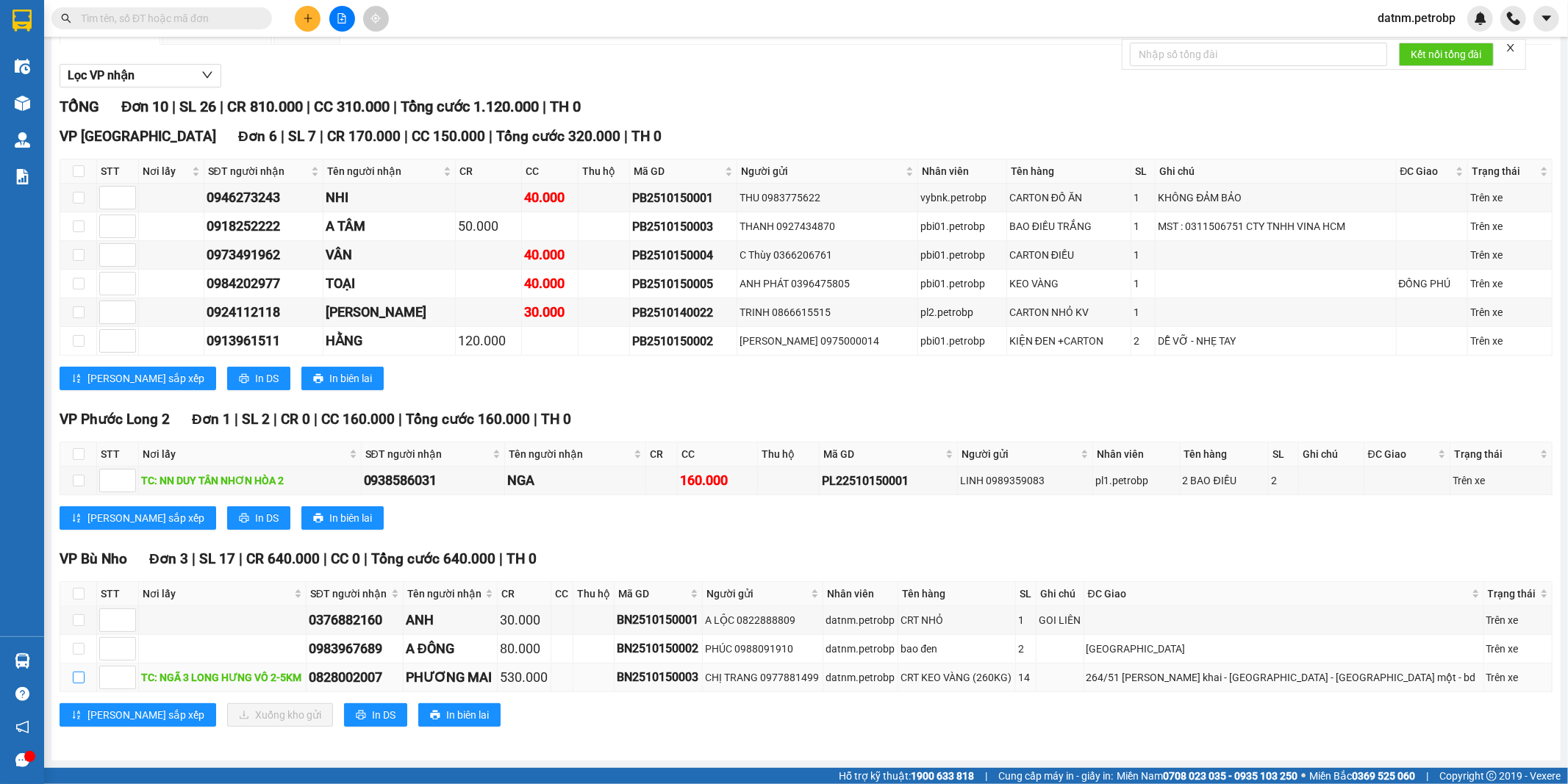
click at [75, 671] on label at bounding box center [78, 677] width 12 height 16
click at [75, 671] on input "checkbox" at bounding box center [78, 676] width 12 height 12
checkbox input "true"
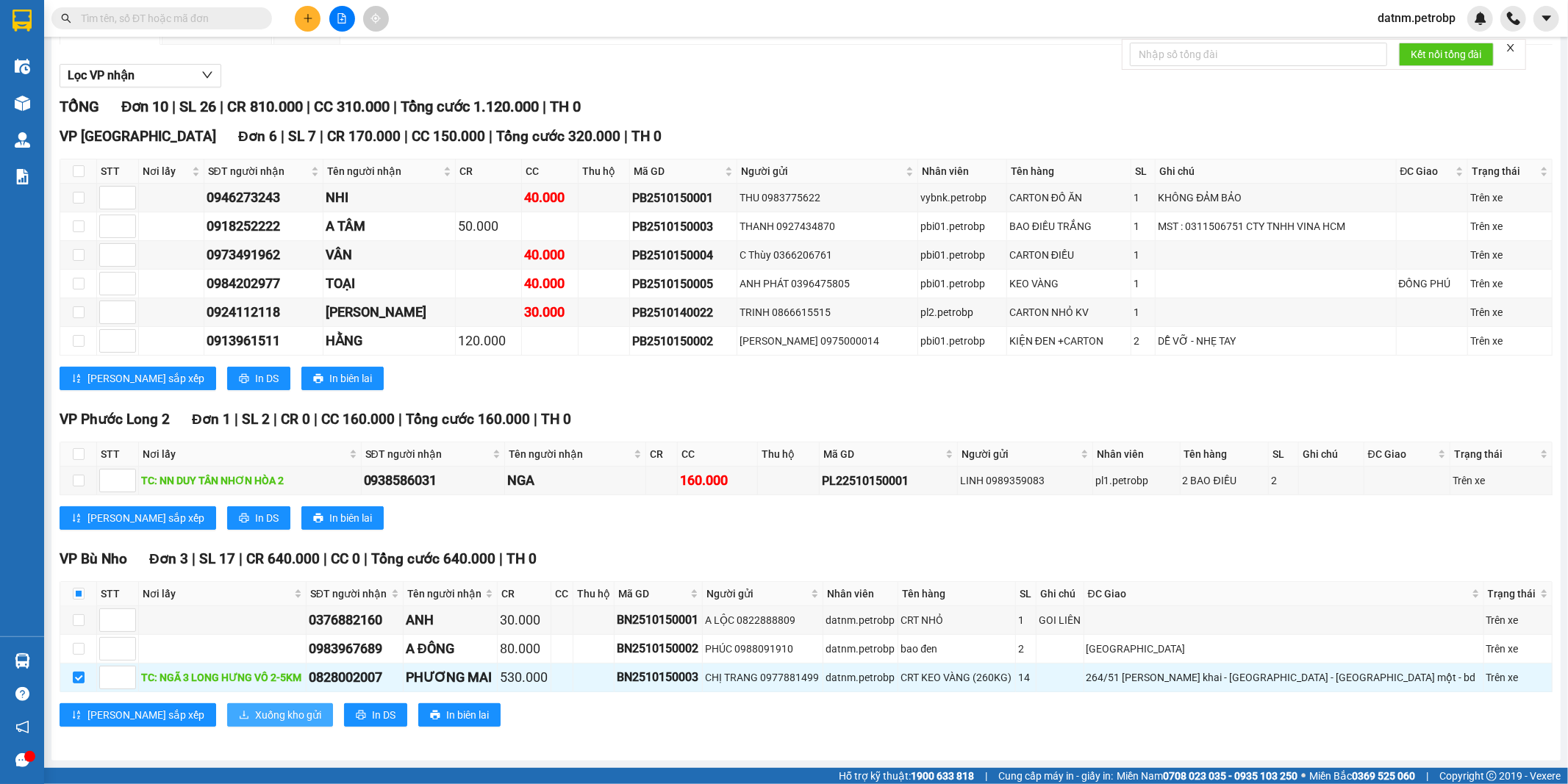
click at [255, 720] on span "Xuống kho gửi" at bounding box center [288, 715] width 67 height 16
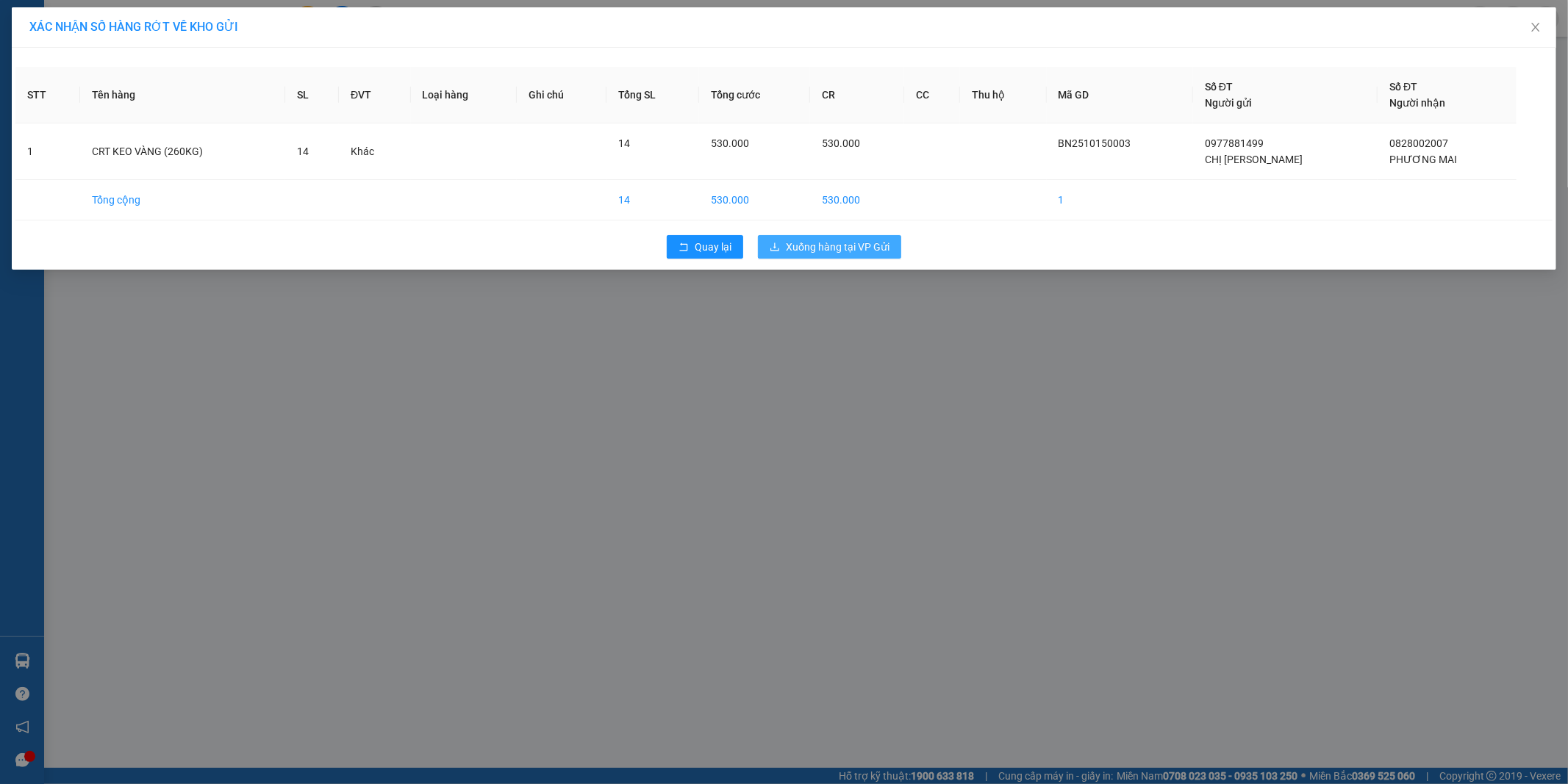
click at [842, 248] on span "Xuống hàng tại VP Gửi" at bounding box center [837, 247] width 104 height 16
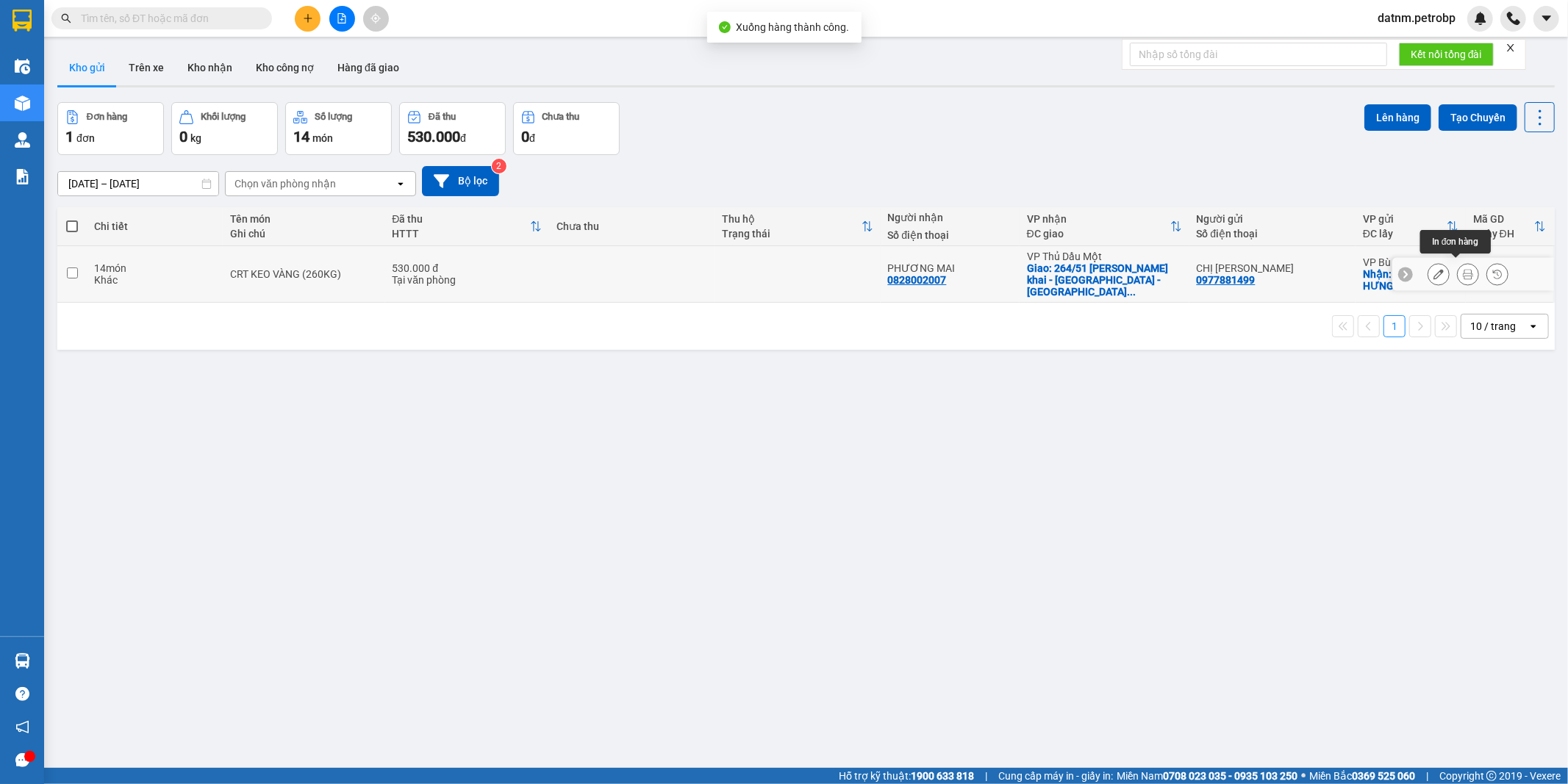
click at [1462, 269] on icon at bounding box center [1467, 273] width 10 height 10
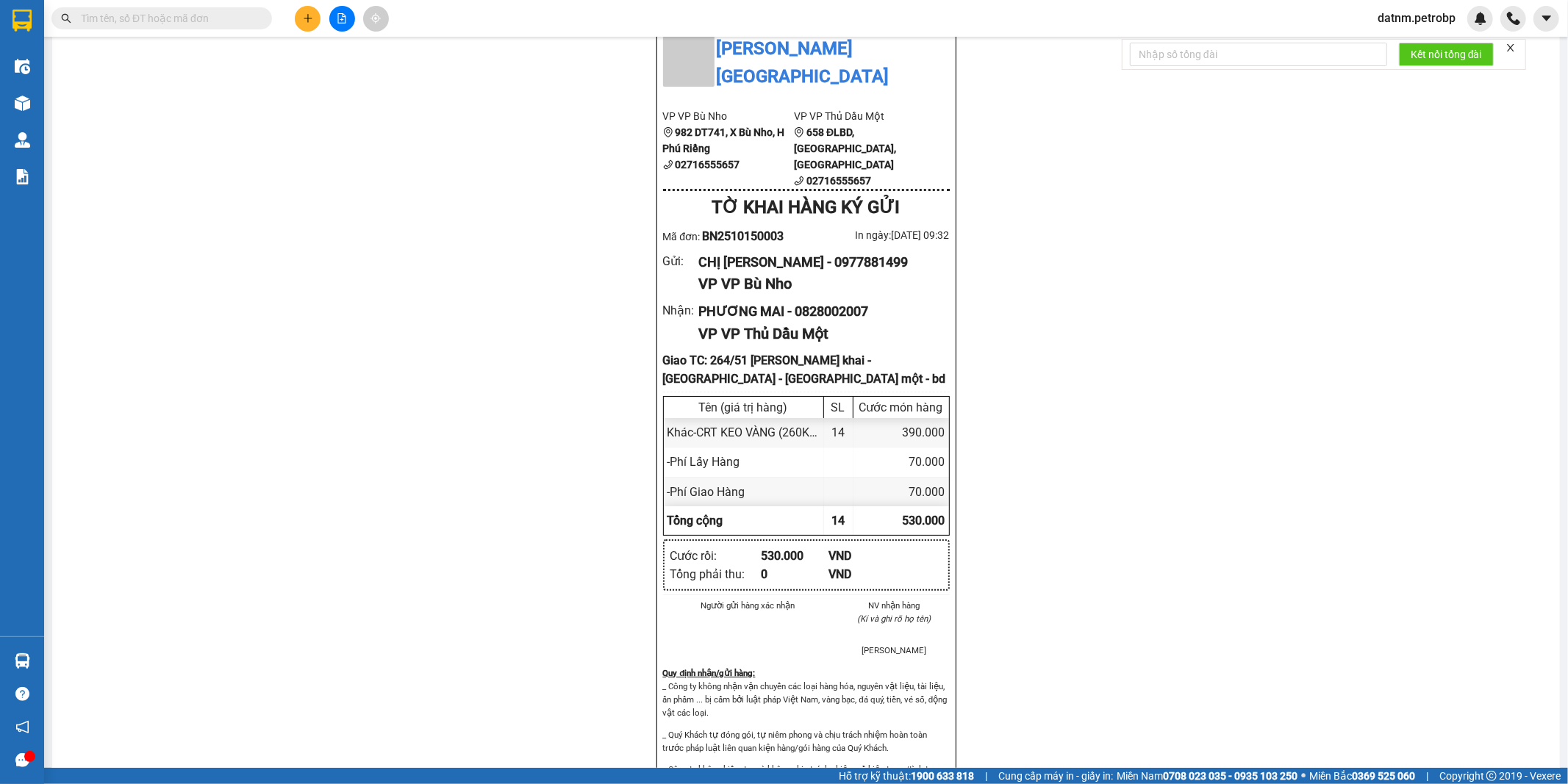
scroll to position [898, 0]
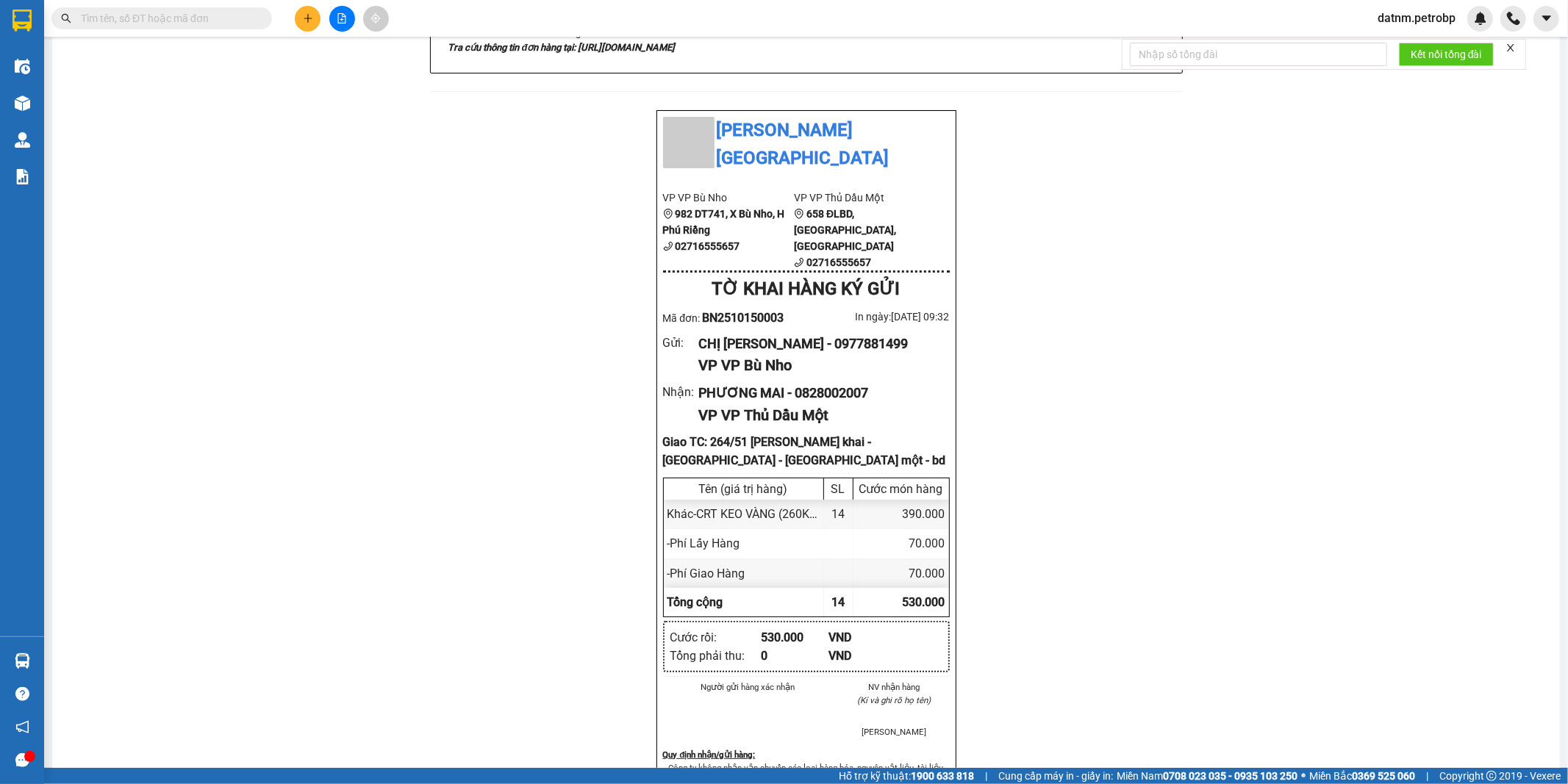
click at [1189, 576] on div "Petro Bình Phước 692 Phú Riềng Đỏ, P Tân Xuân, TP Đồng Xoài, Tỉnh Bình Phước Hà…" at bounding box center [806, 493] width 1472 height 2525
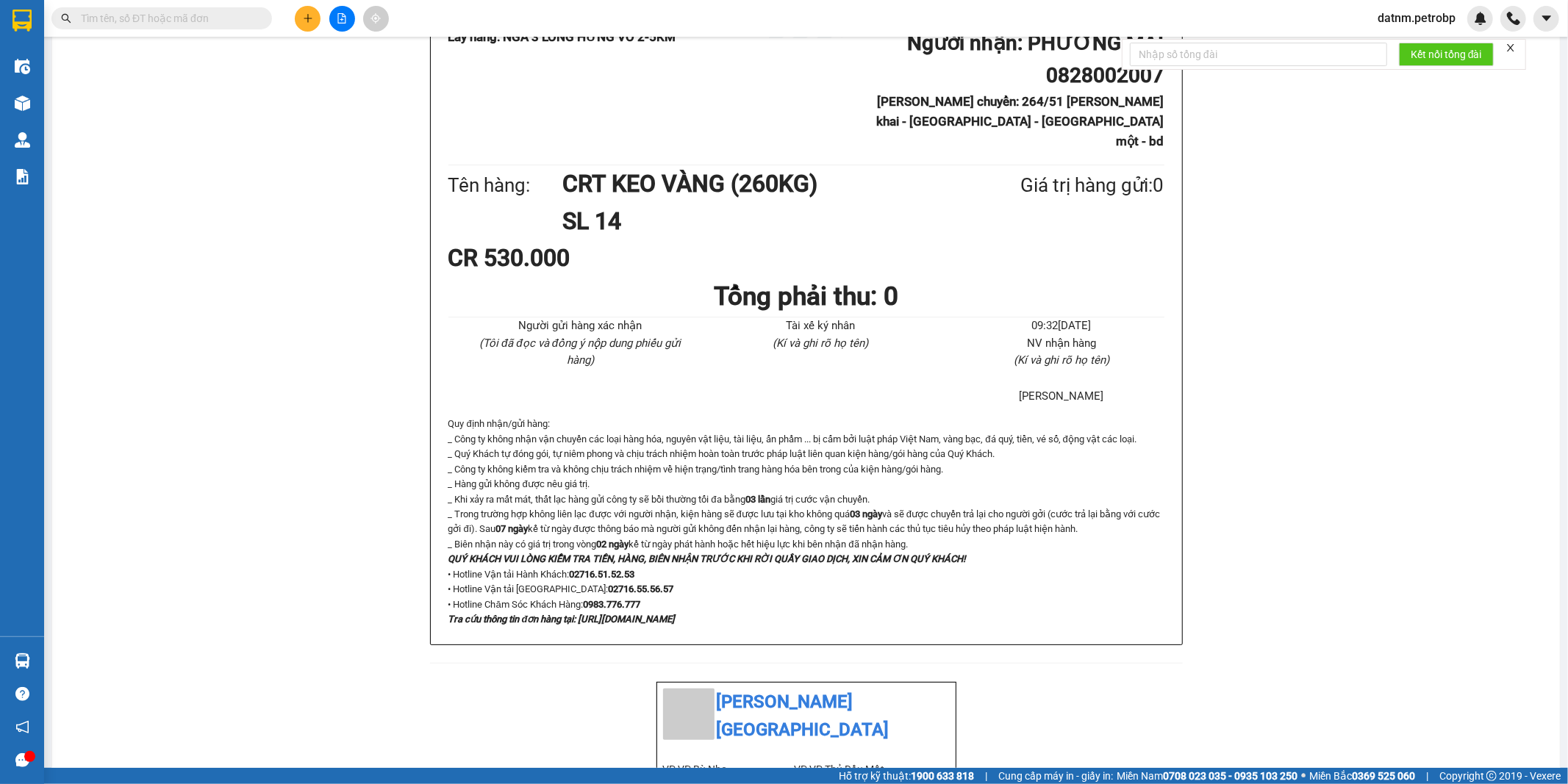
scroll to position [0, 0]
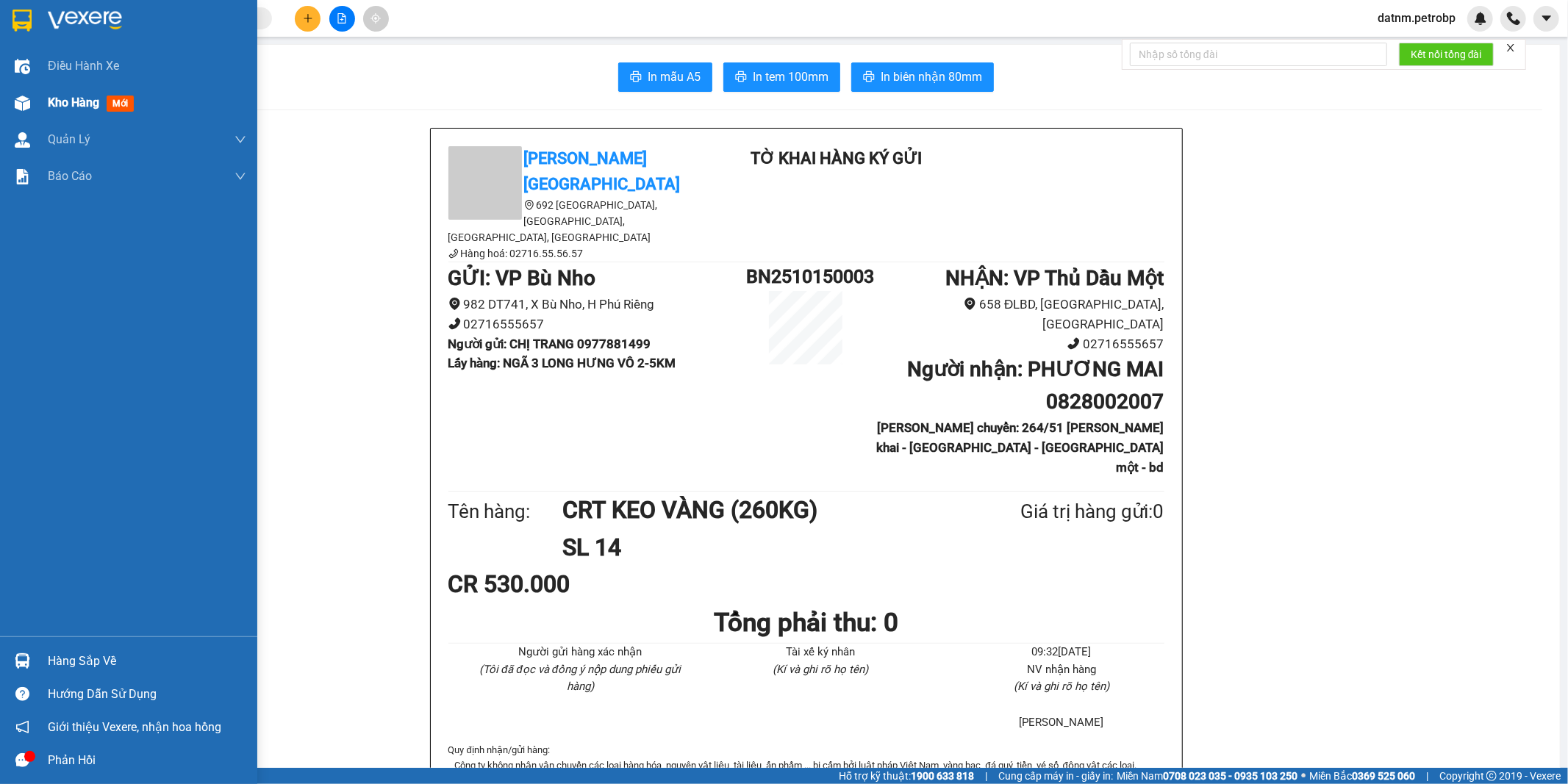
click at [56, 93] on div "Kho hàng mới" at bounding box center [93, 102] width 92 height 18
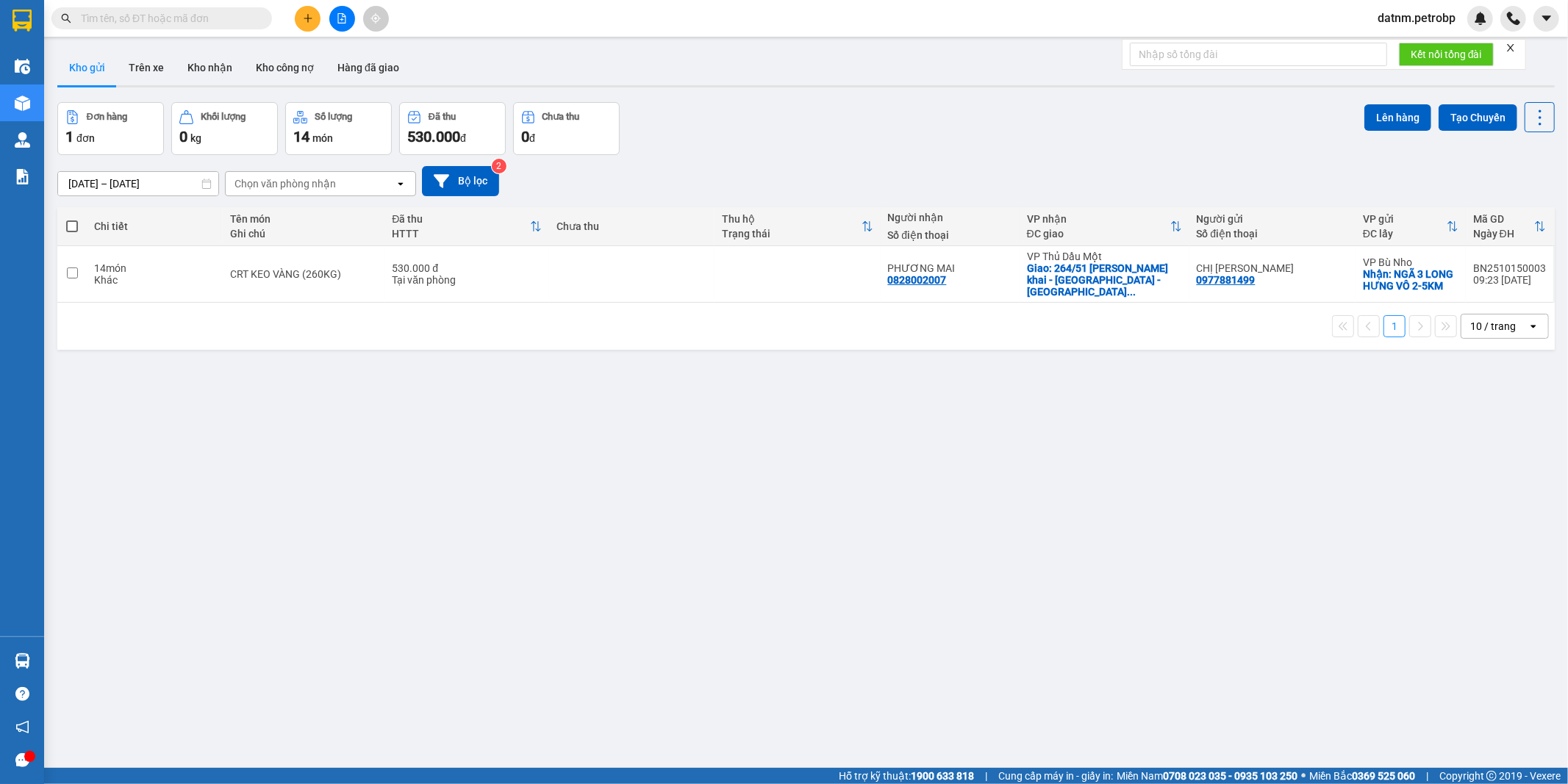
click at [72, 222] on span at bounding box center [72, 226] width 12 height 12
click at [72, 219] on input "checkbox" at bounding box center [72, 219] width 0 height 0
checkbox input "true"
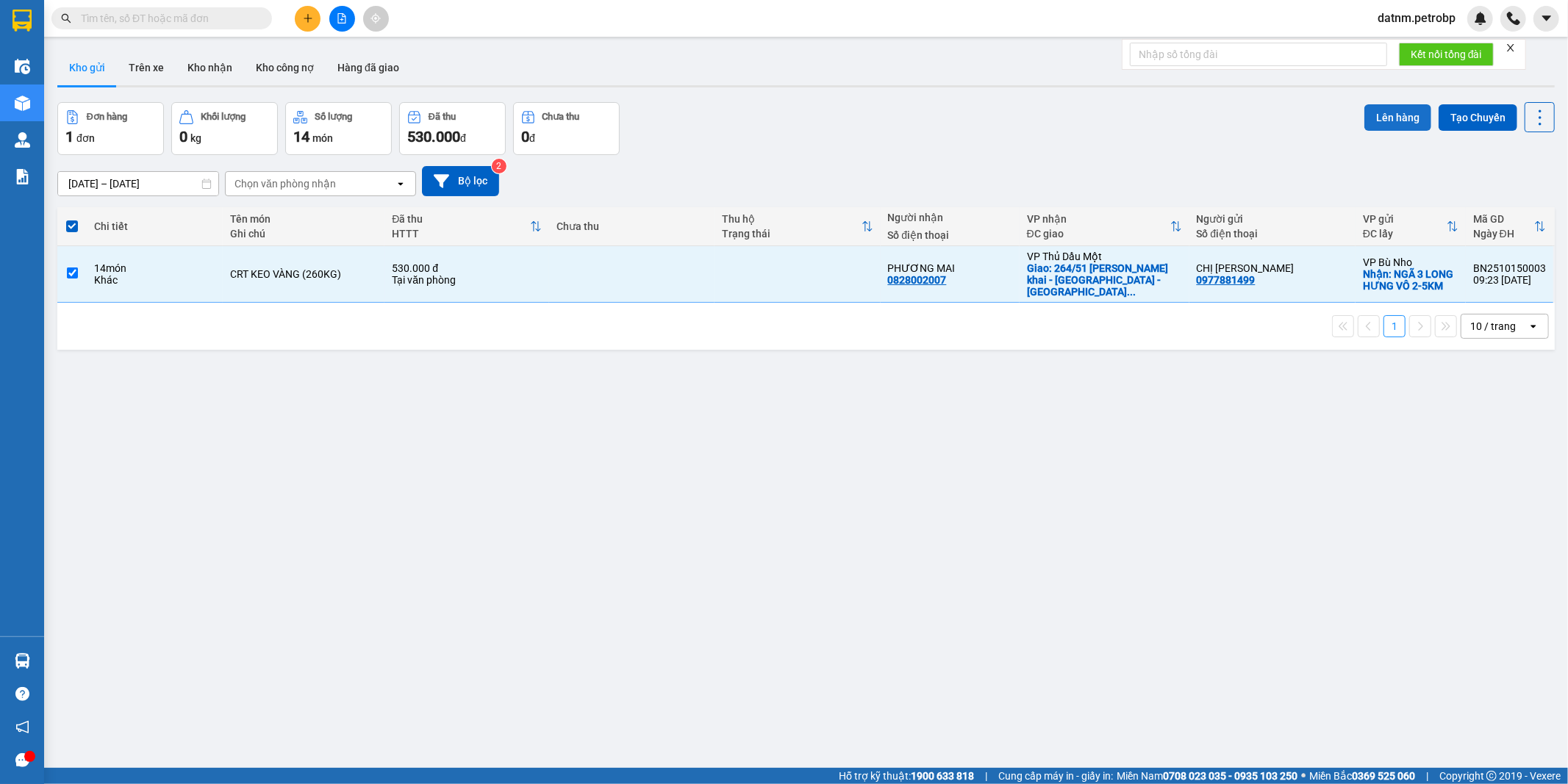
click at [1373, 113] on button "Lên hàng" at bounding box center [1397, 117] width 67 height 26
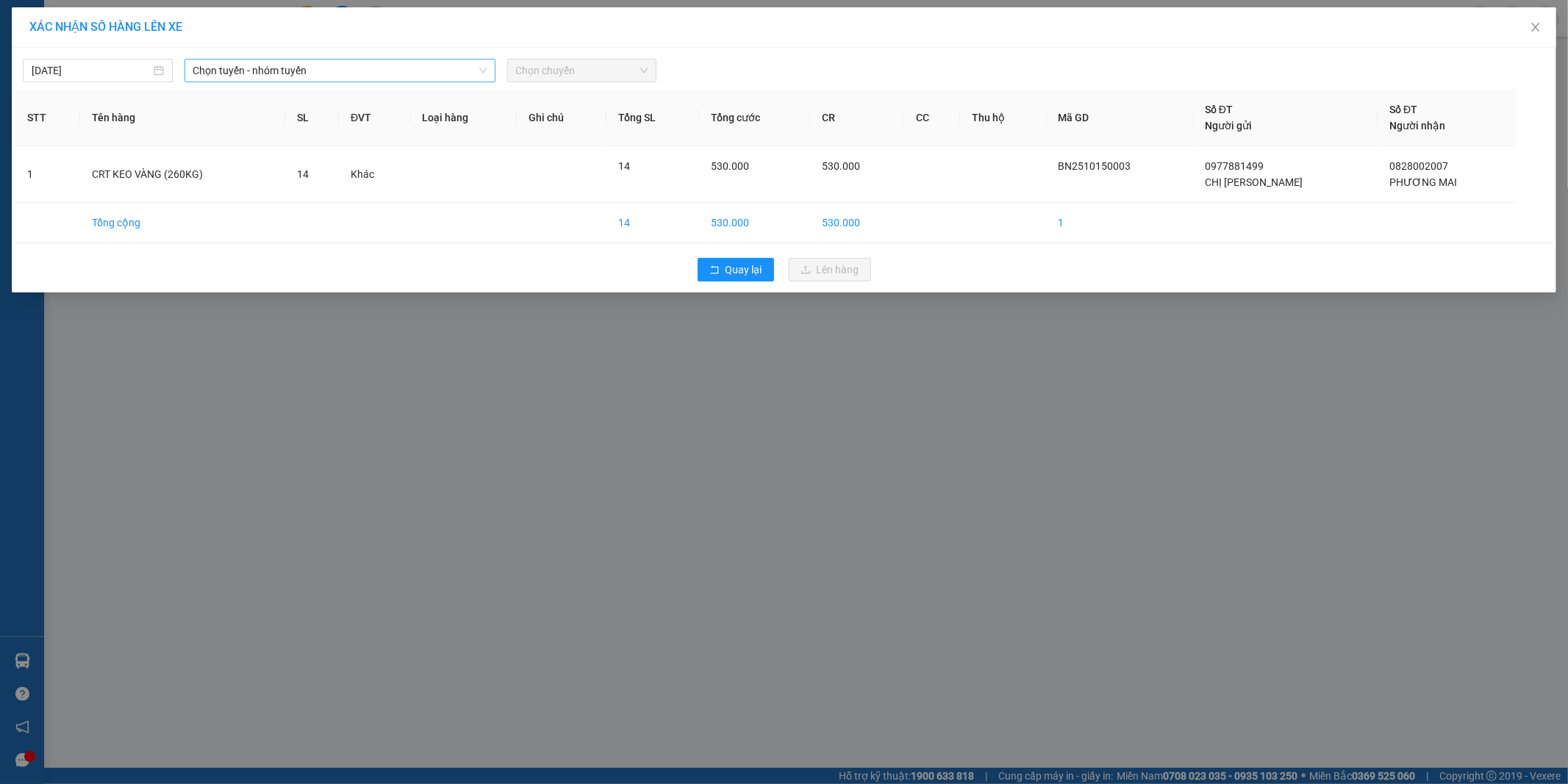
click at [297, 67] on span "Chọn tuyến - nhóm tuyến" at bounding box center [339, 70] width 293 height 22
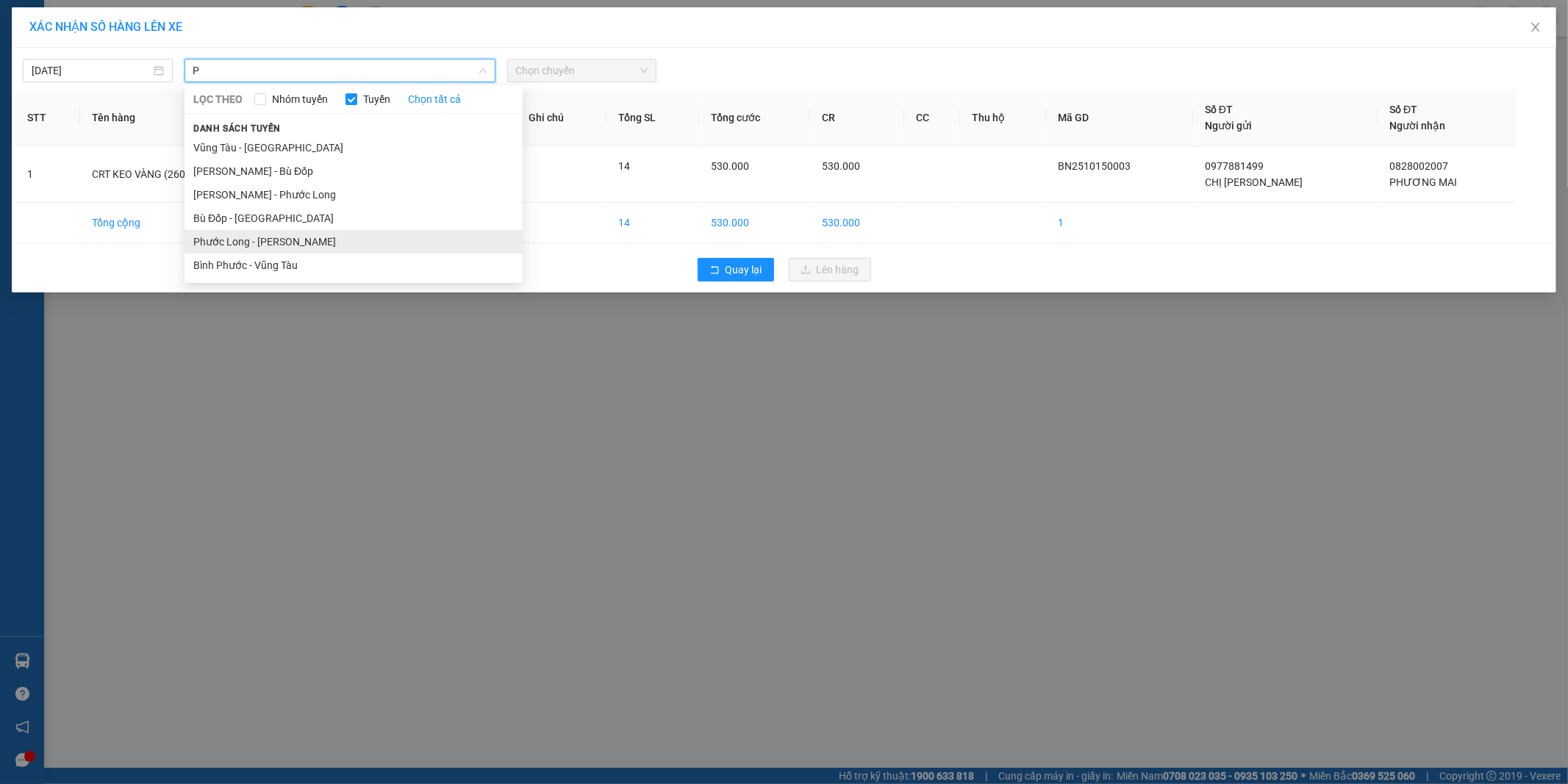
type input "P"
click at [266, 243] on li "Phước Long - [PERSON_NAME]" at bounding box center [353, 242] width 338 height 24
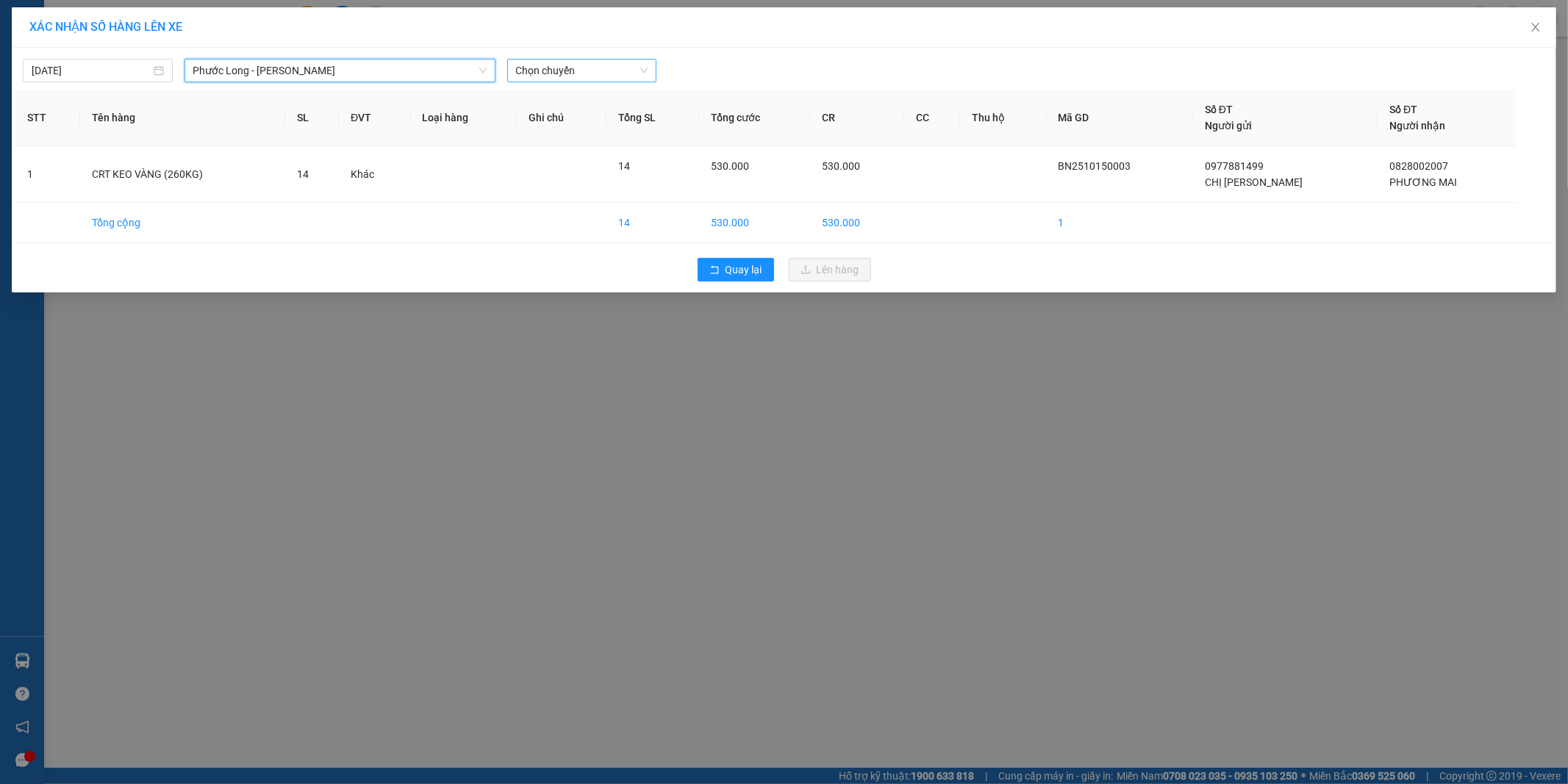
click at [586, 75] on span "Chọn chuyến" at bounding box center [582, 70] width 132 height 22
type input "326"
click at [586, 98] on div "09:05 - 50H-363.26" at bounding box center [574, 100] width 115 height 16
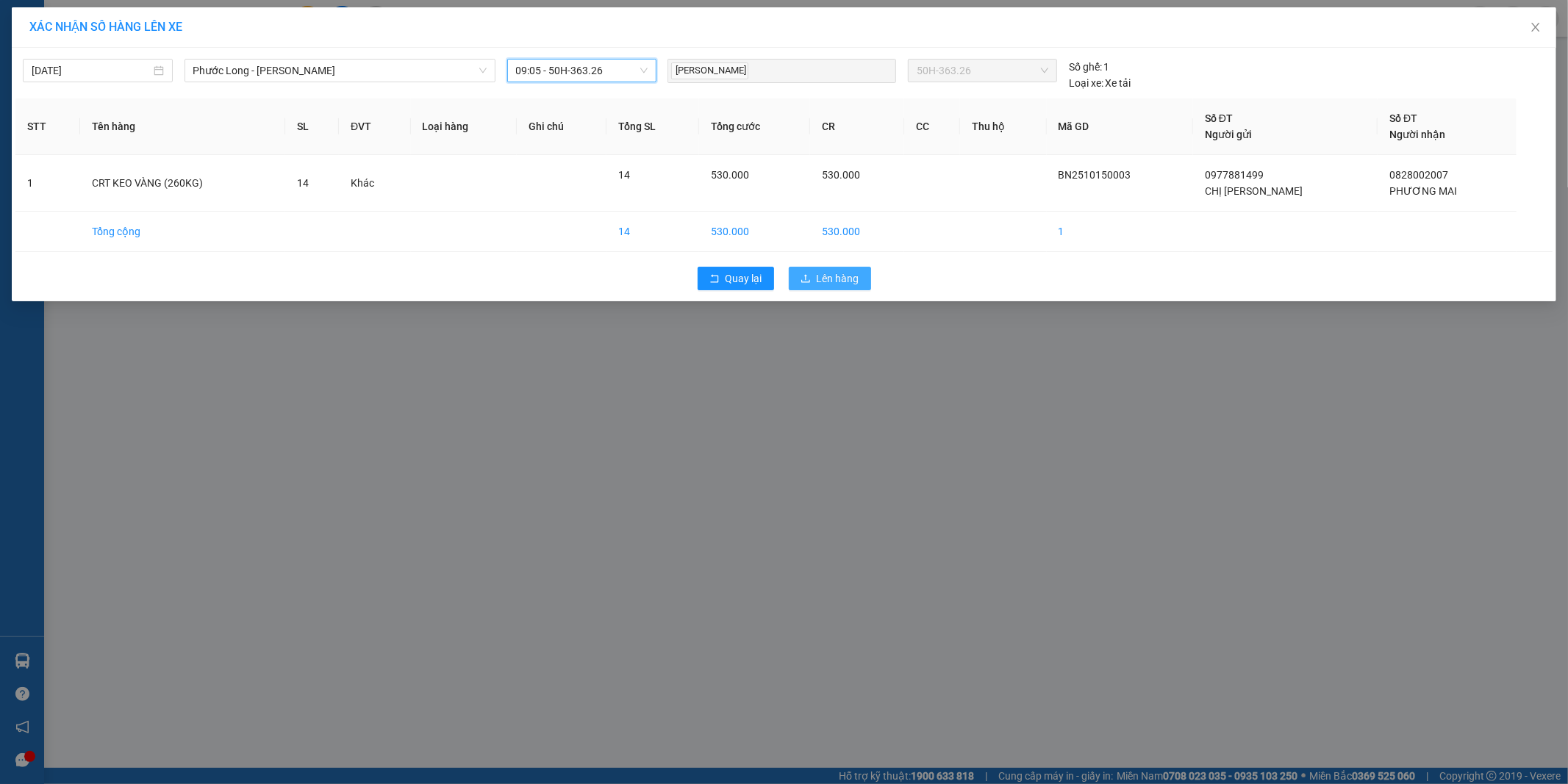
click at [832, 282] on span "Lên hàng" at bounding box center [837, 278] width 43 height 16
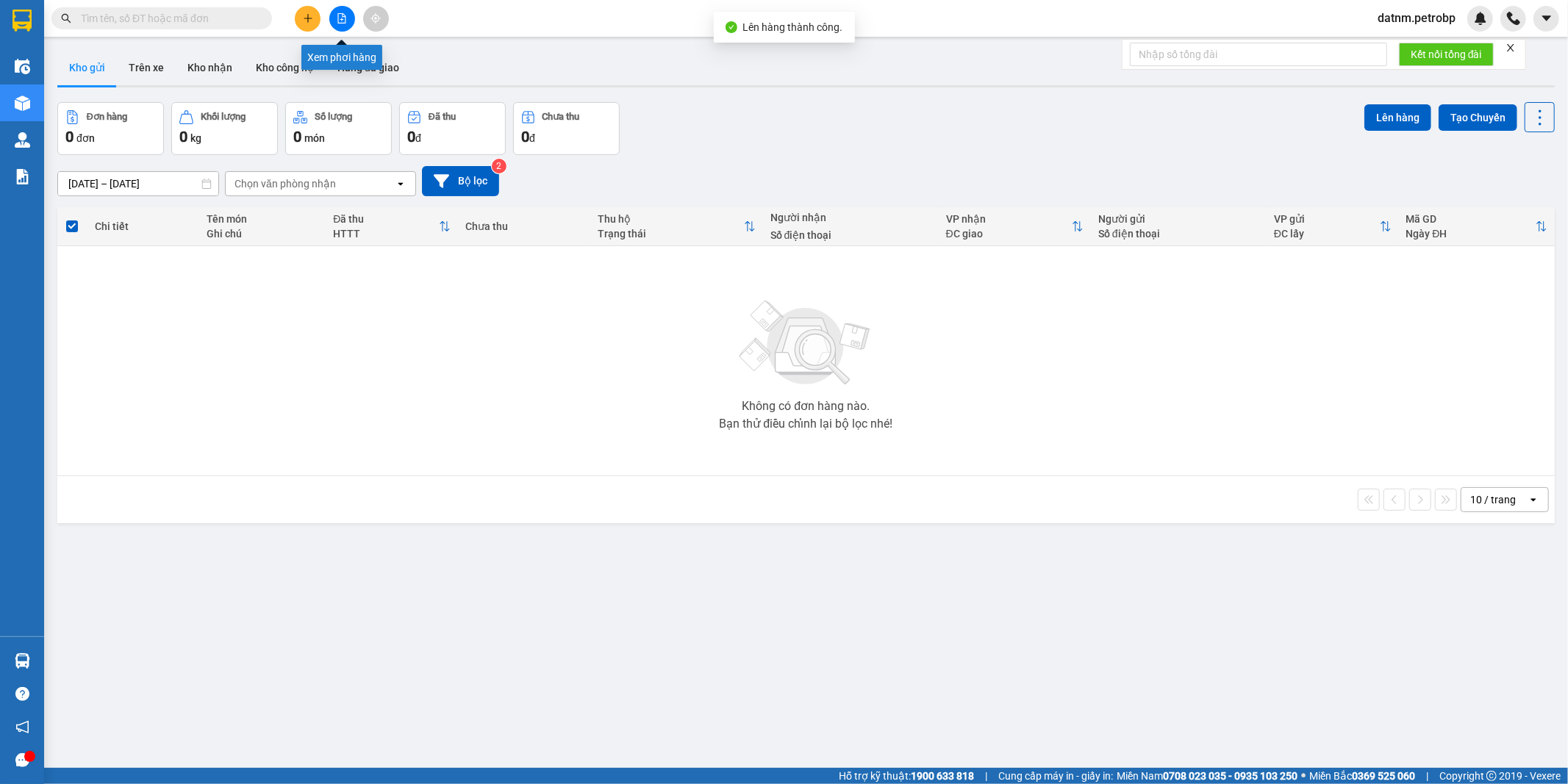
click at [346, 24] on button at bounding box center [342, 18] width 26 height 26
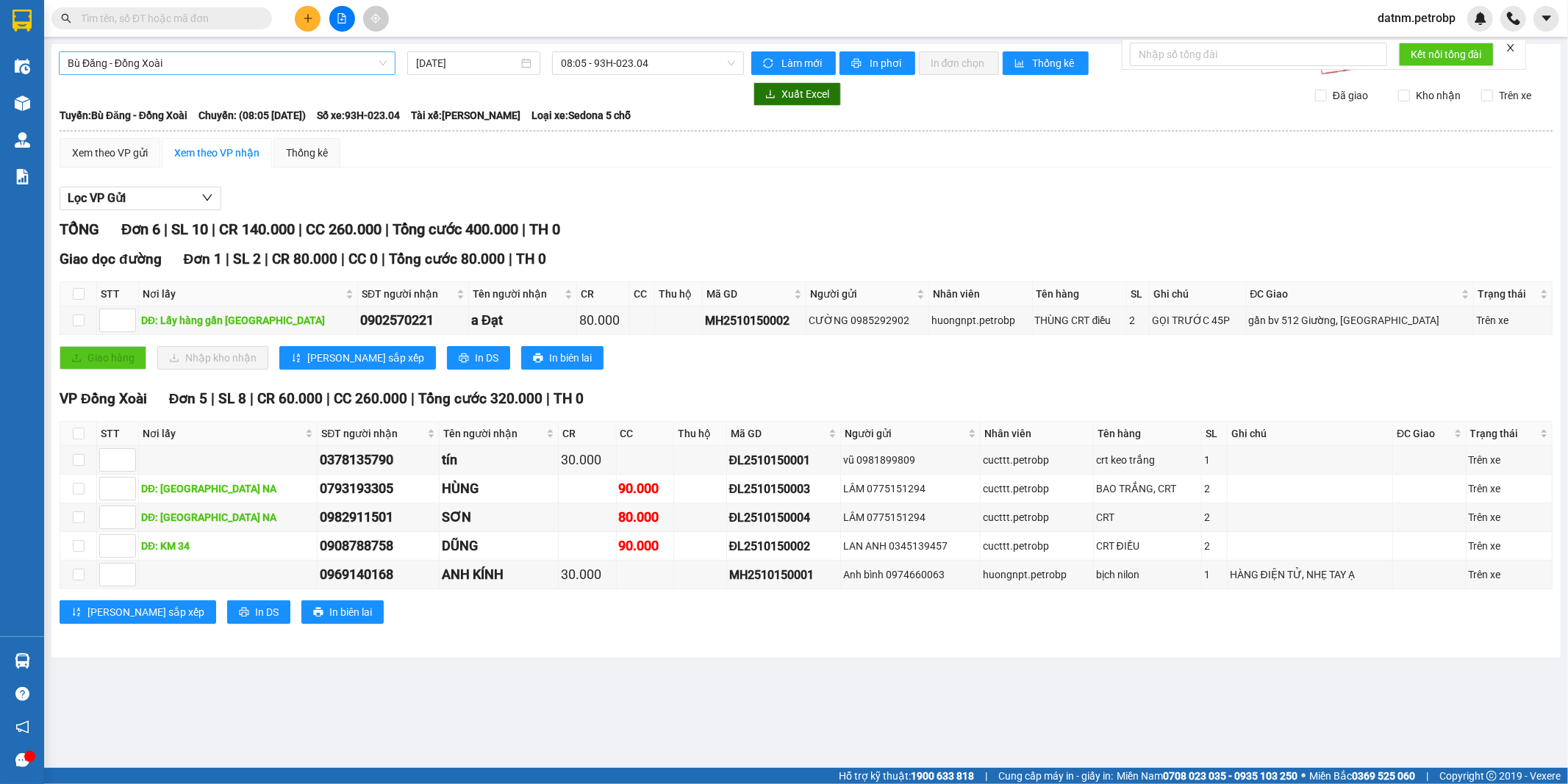
click at [239, 70] on span "Bù Đăng - Đồng Xoài" at bounding box center [227, 63] width 319 height 22
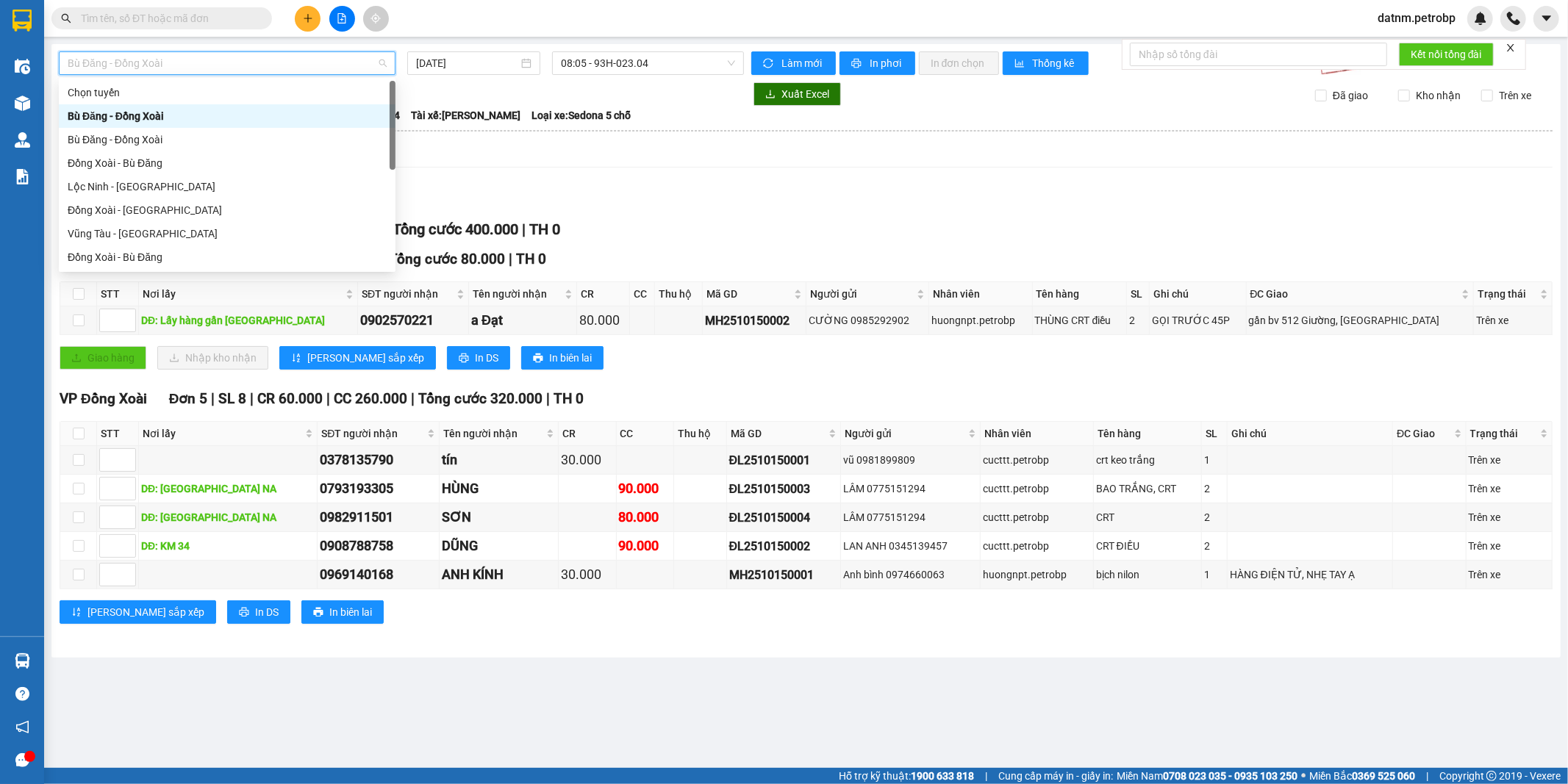
type input "P"
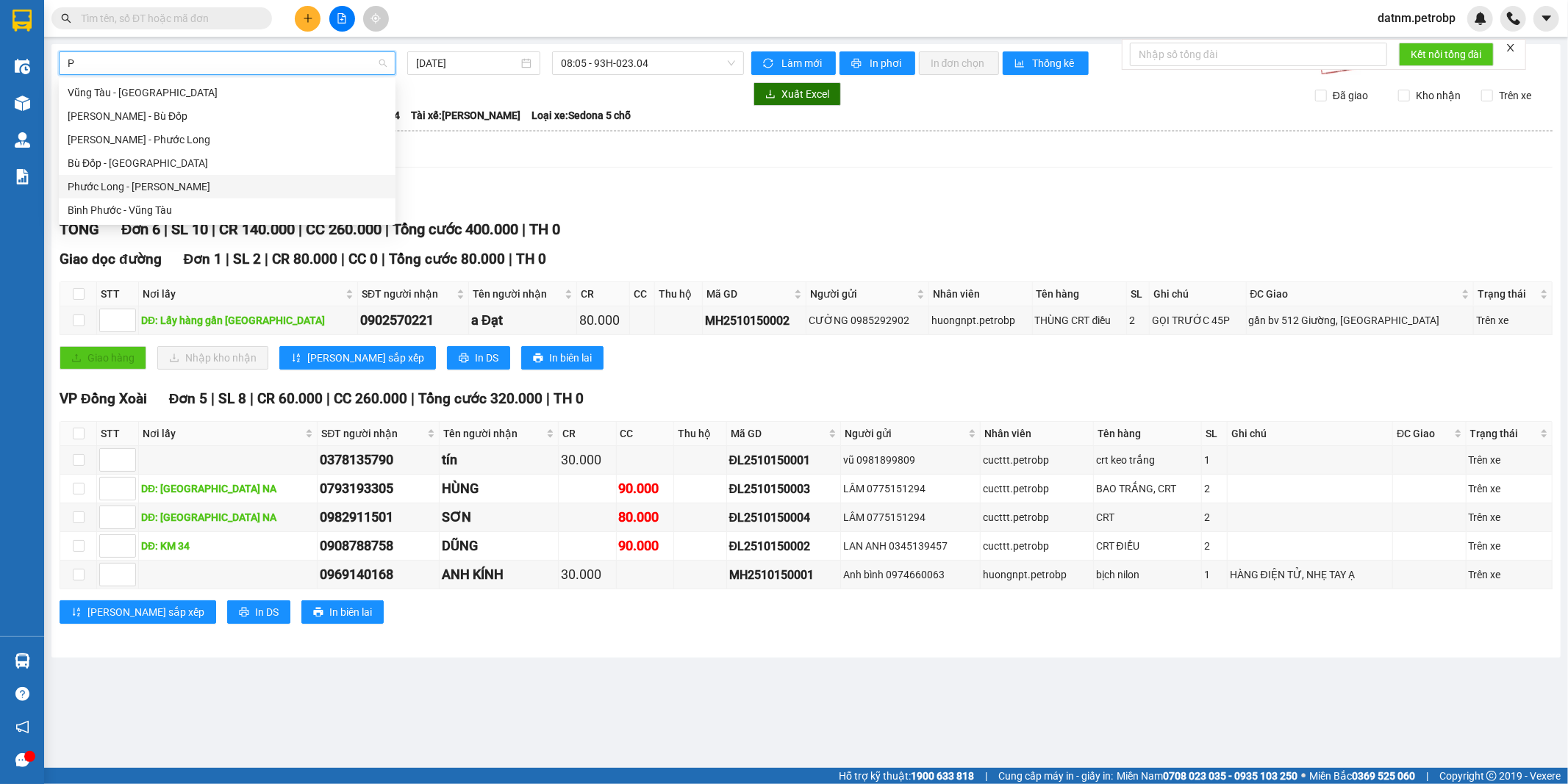
click at [171, 181] on div "Phước Long - [PERSON_NAME]" at bounding box center [227, 187] width 319 height 16
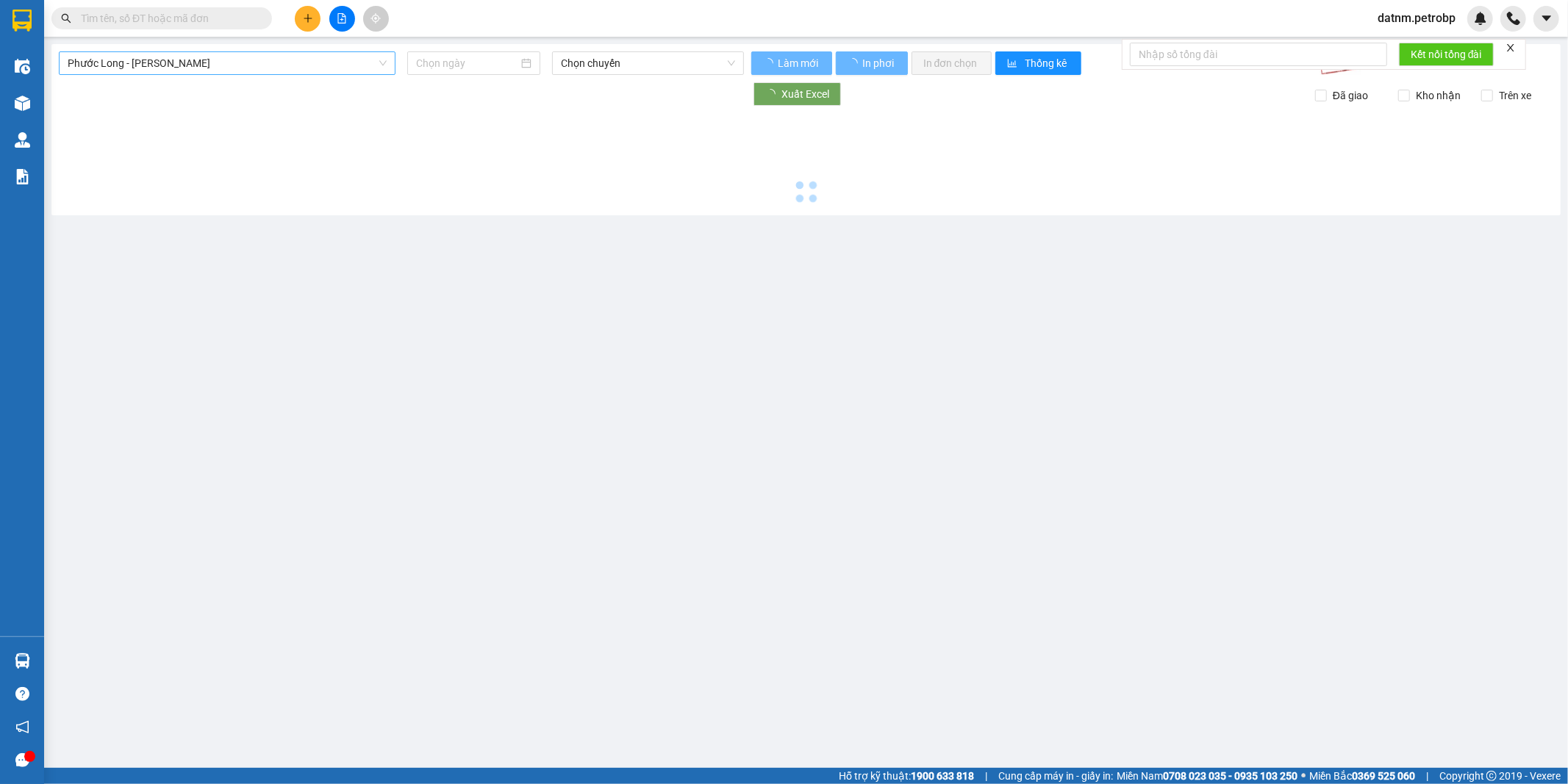
type input "[DATE]"
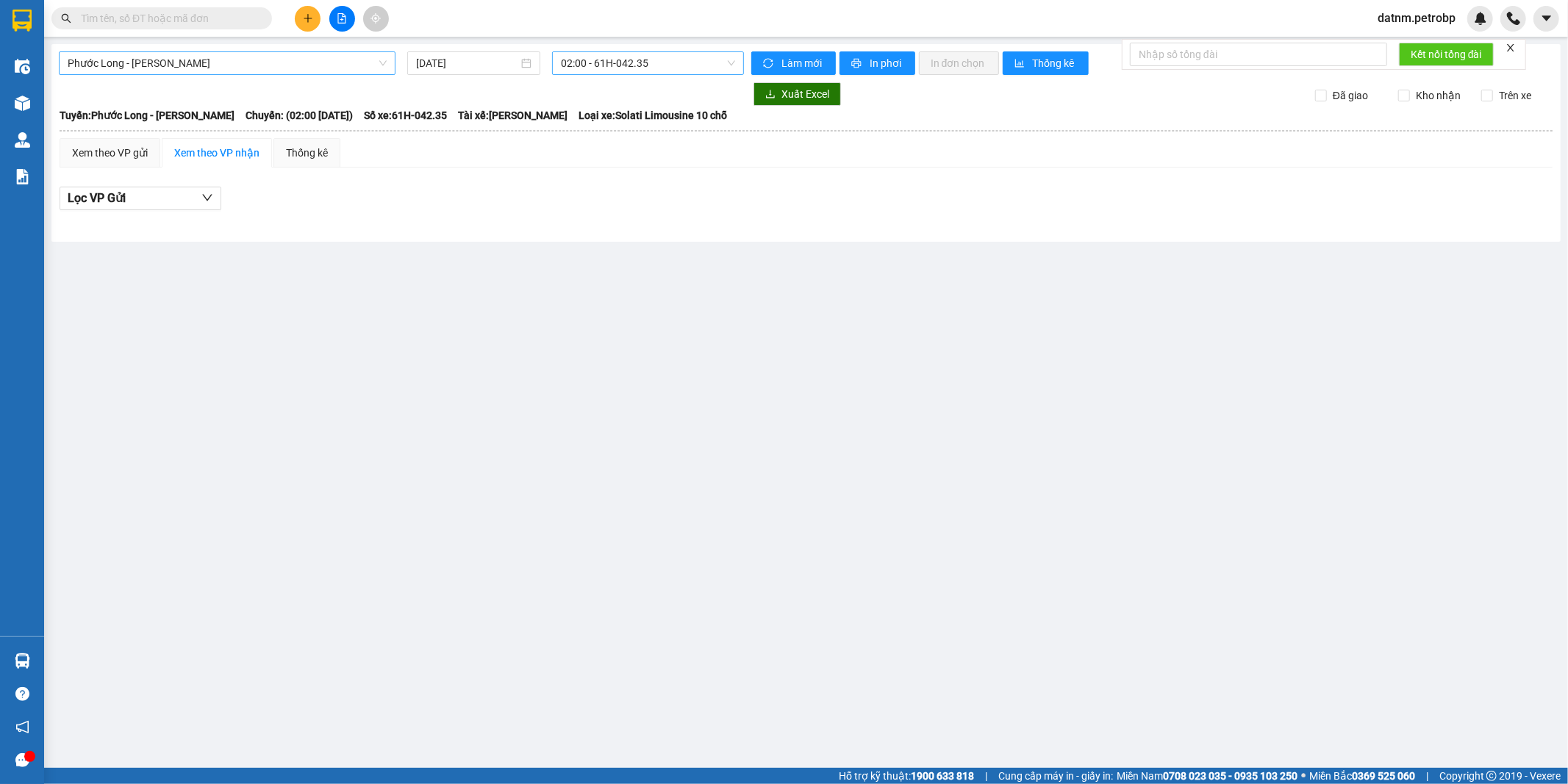
click at [656, 60] on span "02:00 - 61H-042.35" at bounding box center [648, 63] width 173 height 22
type input "326"
click at [664, 86] on div "09:05 - 50H-363.26" at bounding box center [618, 93] width 115 height 16
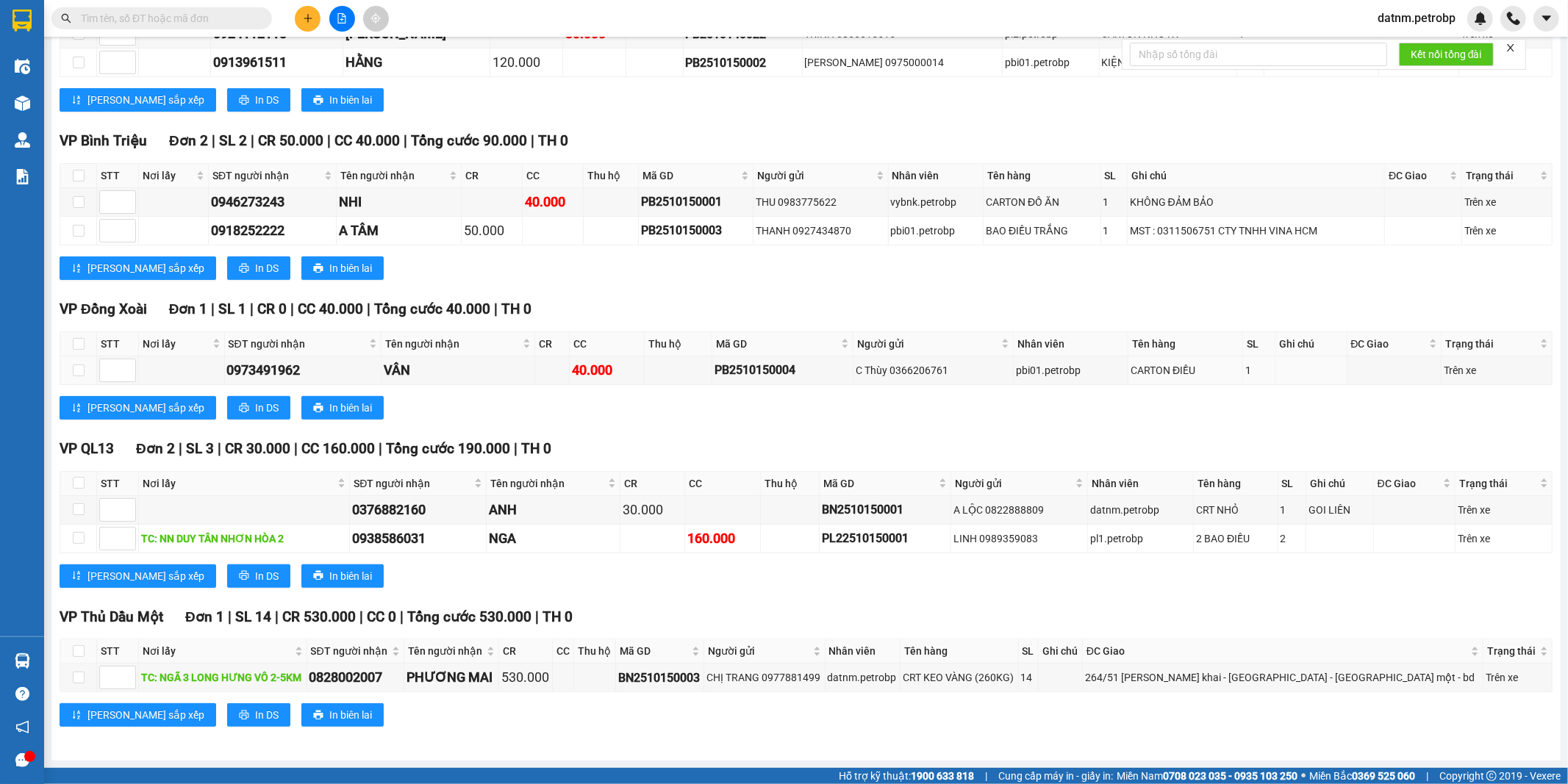
scroll to position [49, 0]
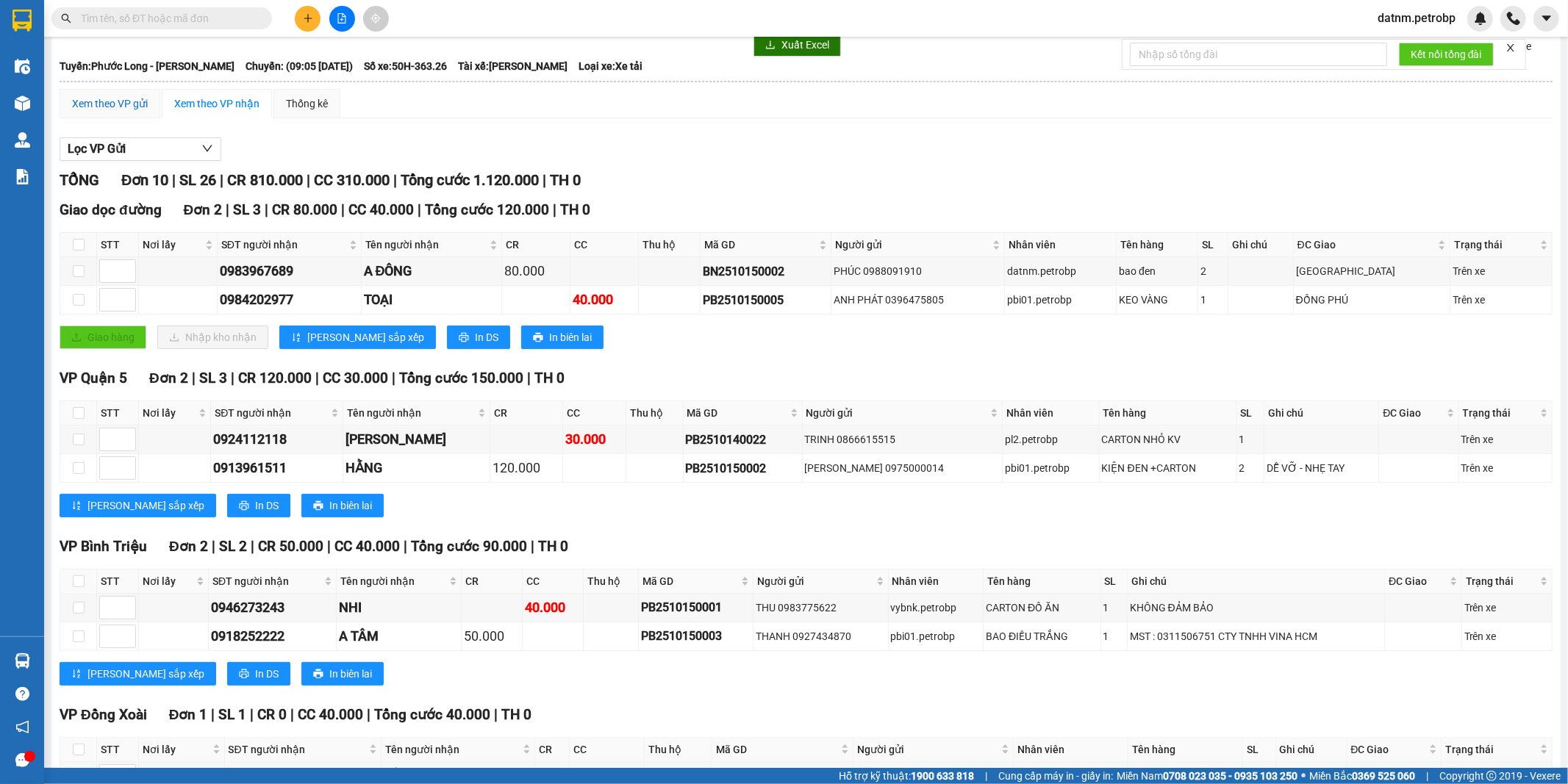
click at [130, 104] on div "Xem theo VP gửi" at bounding box center [109, 104] width 76 height 16
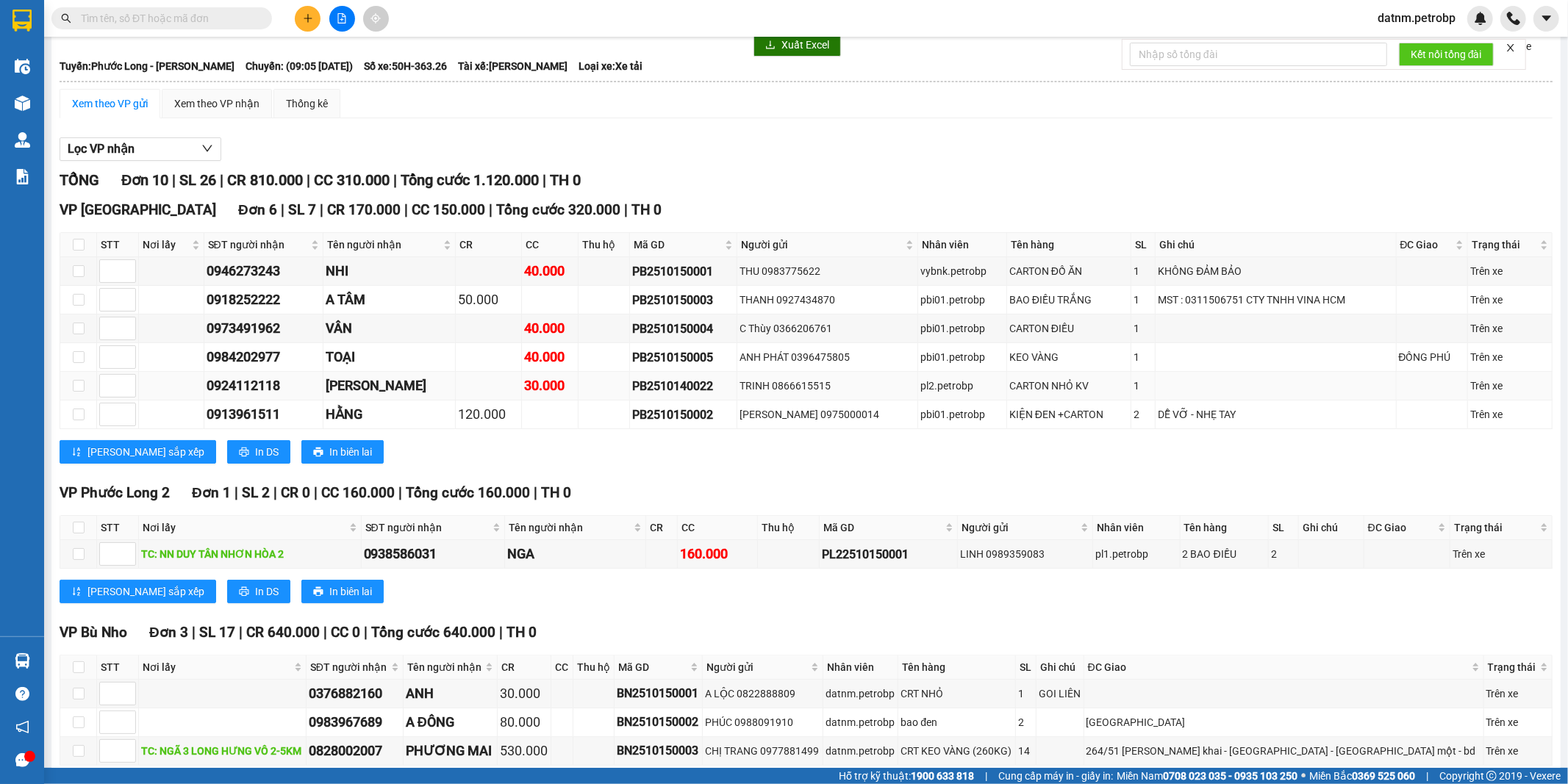
scroll to position [125, 0]
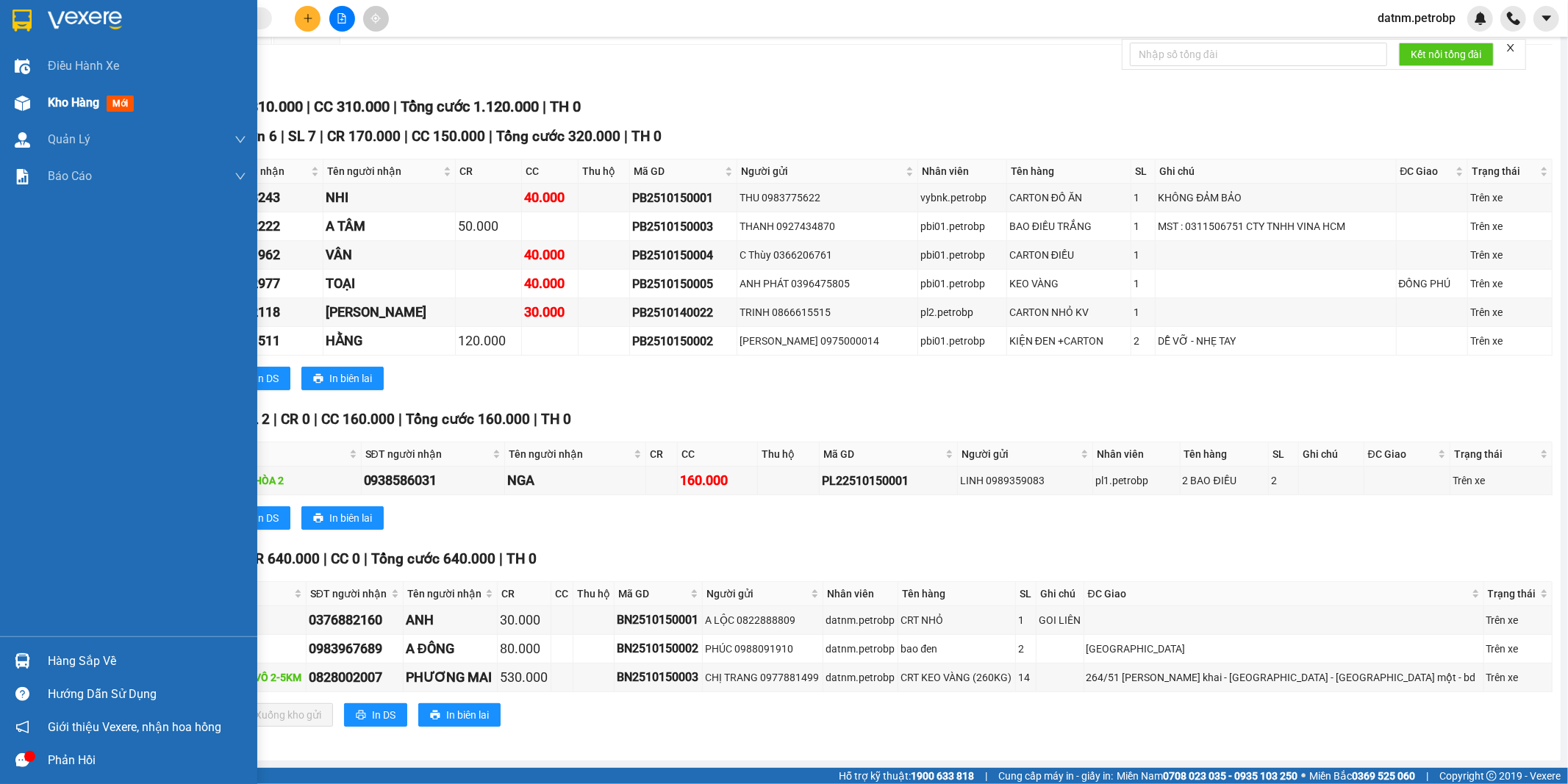
click at [62, 100] on span "Kho hàng" at bounding box center [73, 102] width 51 height 14
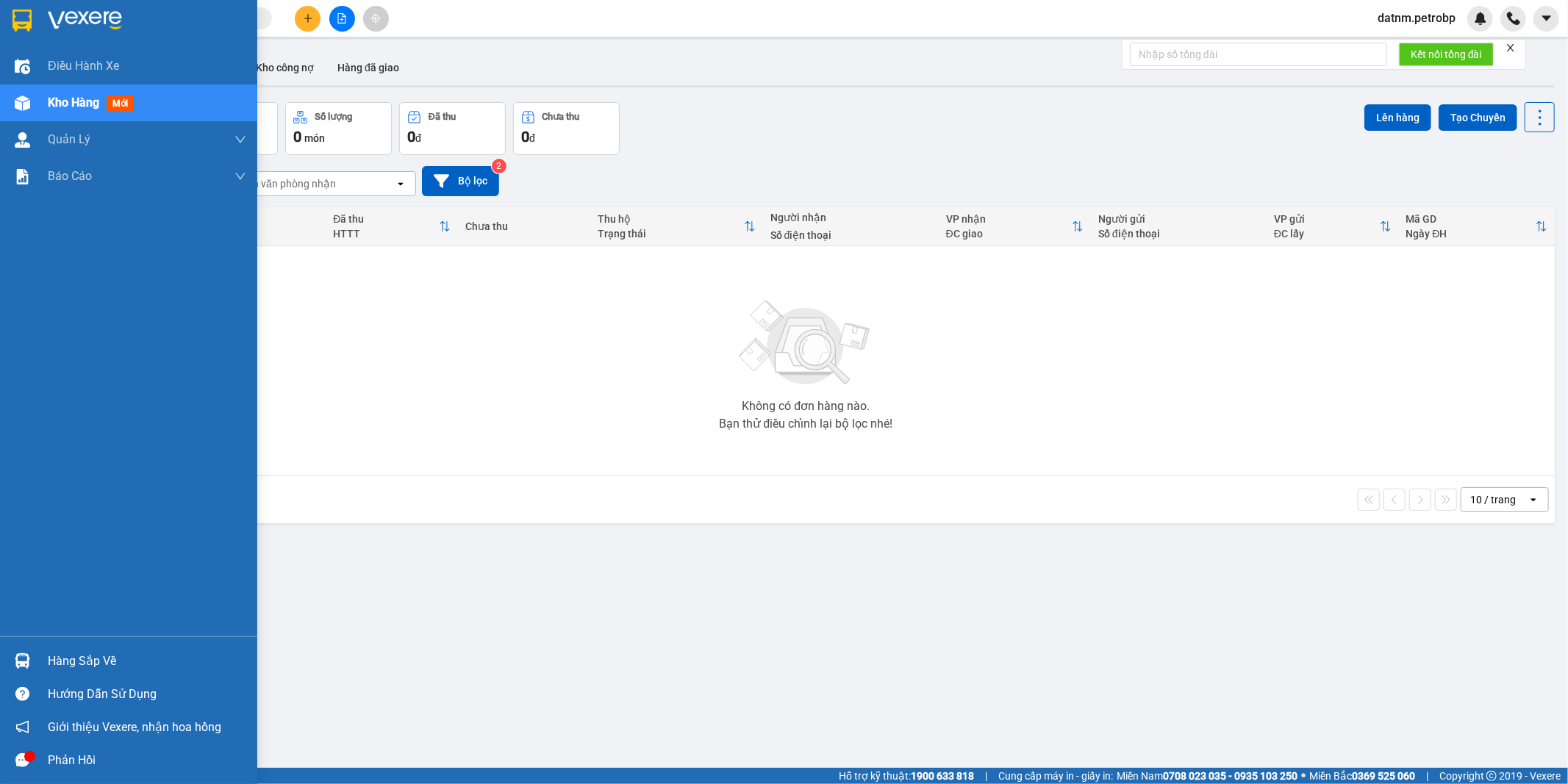
click at [78, 657] on div "Hàng sắp về" at bounding box center [147, 661] width 199 height 22
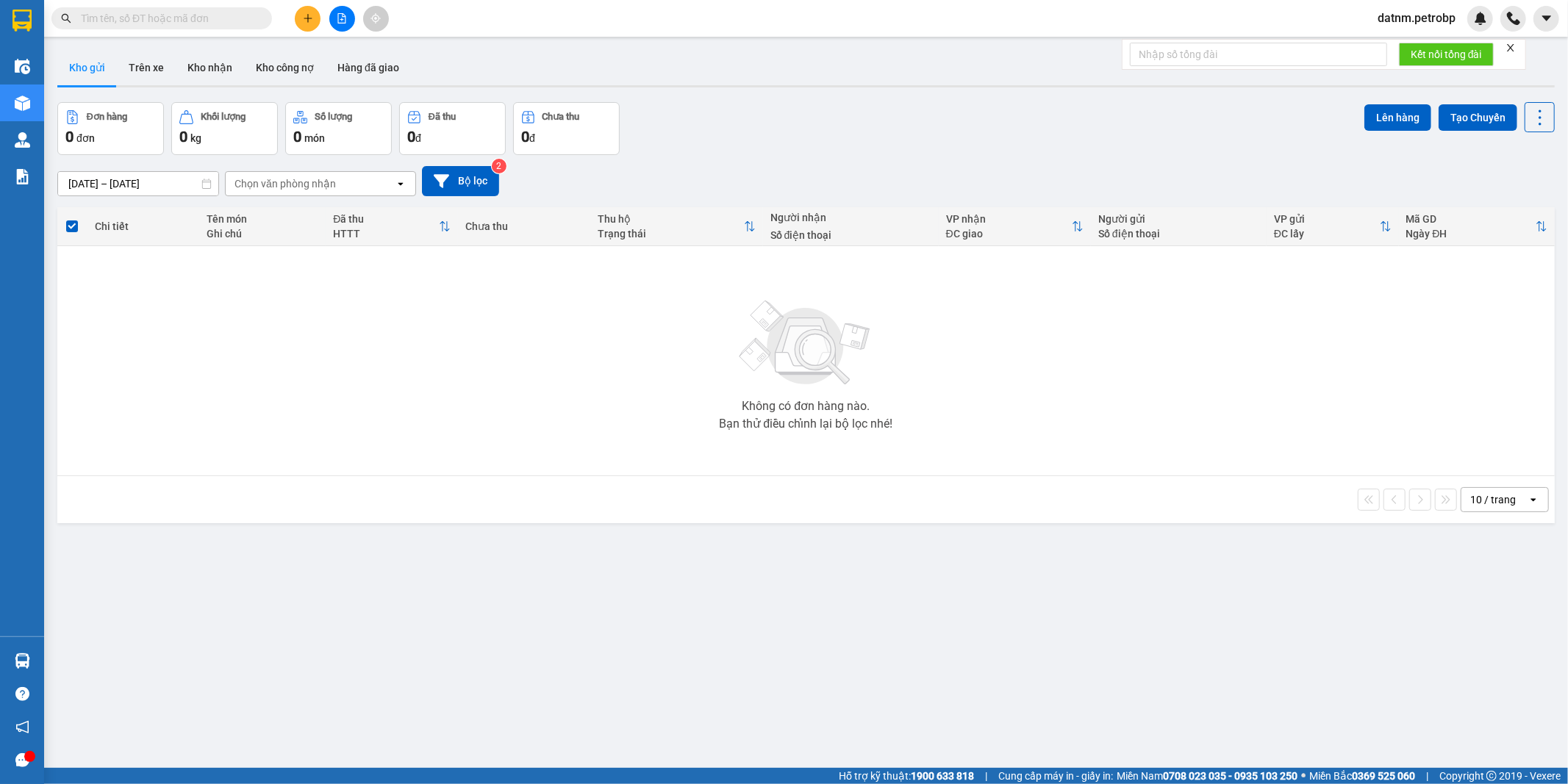
click at [1047, 671] on section "Kết quả tìm kiếm ( 0 ) Bộ lọc Ngày tạo đơn gần nhất No Data datnm.petrobp Điều …" at bounding box center [784, 392] width 1568 height 784
click at [199, 64] on button "Kho nhận" at bounding box center [210, 67] width 68 height 36
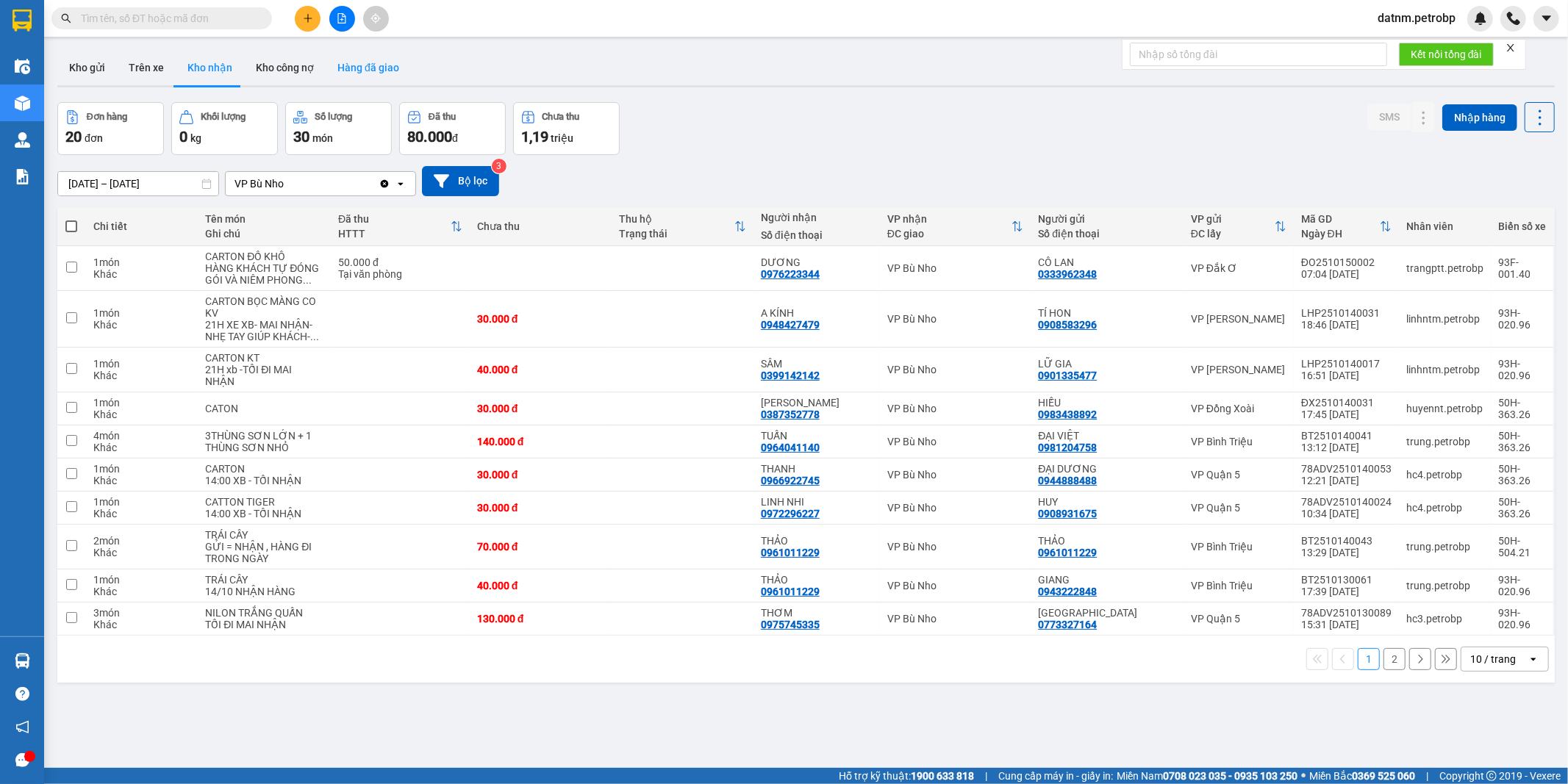
click at [365, 59] on button "Hàng đã giao" at bounding box center [368, 67] width 85 height 36
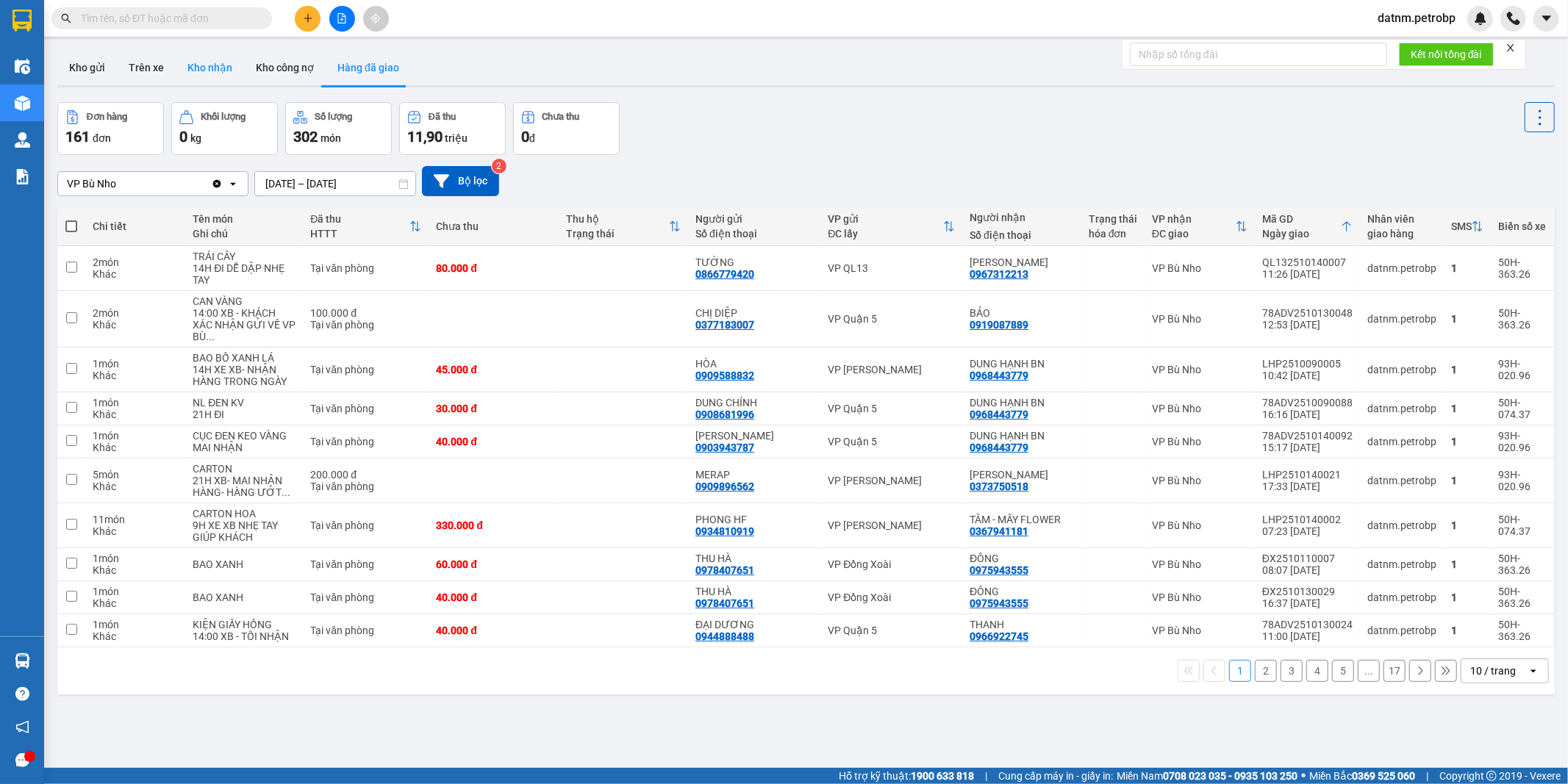
click at [223, 58] on button "Kho nhận" at bounding box center [210, 67] width 68 height 36
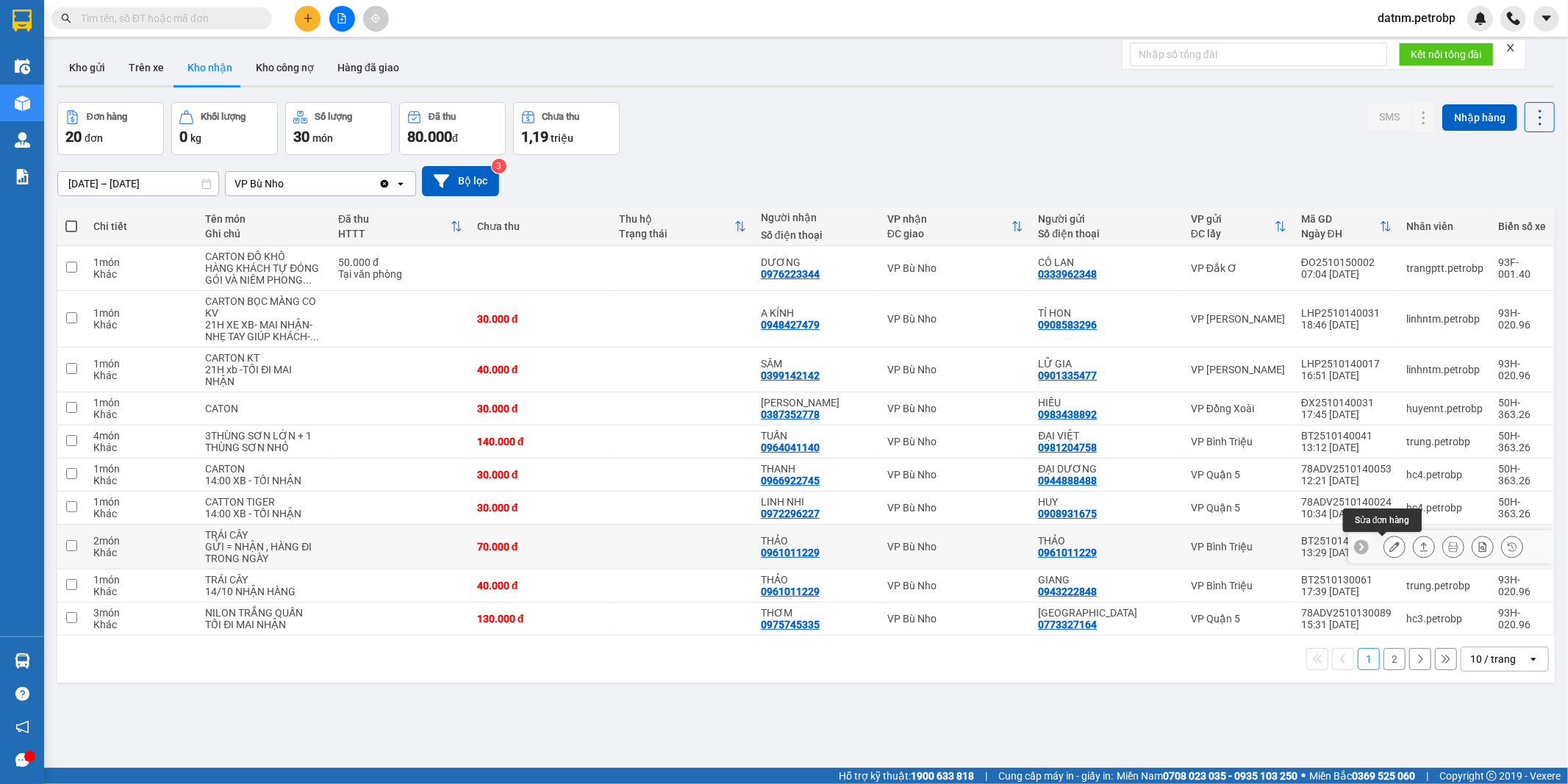
click at [1389, 548] on icon at bounding box center [1394, 546] width 10 height 10
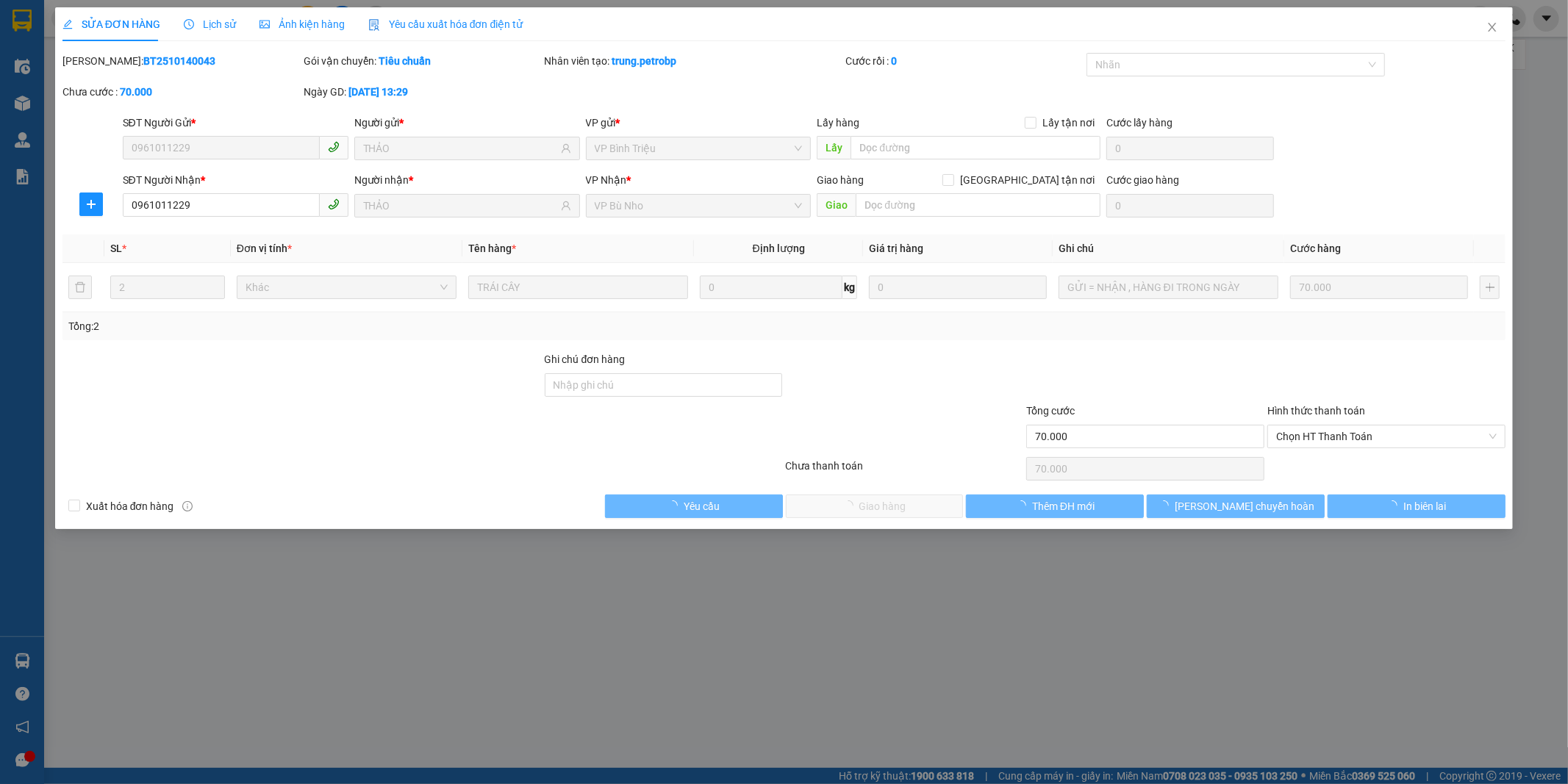
type input "0961011229"
type input "THẢO"
type input "0961011229"
type input "THẢO"
type input "70.000"
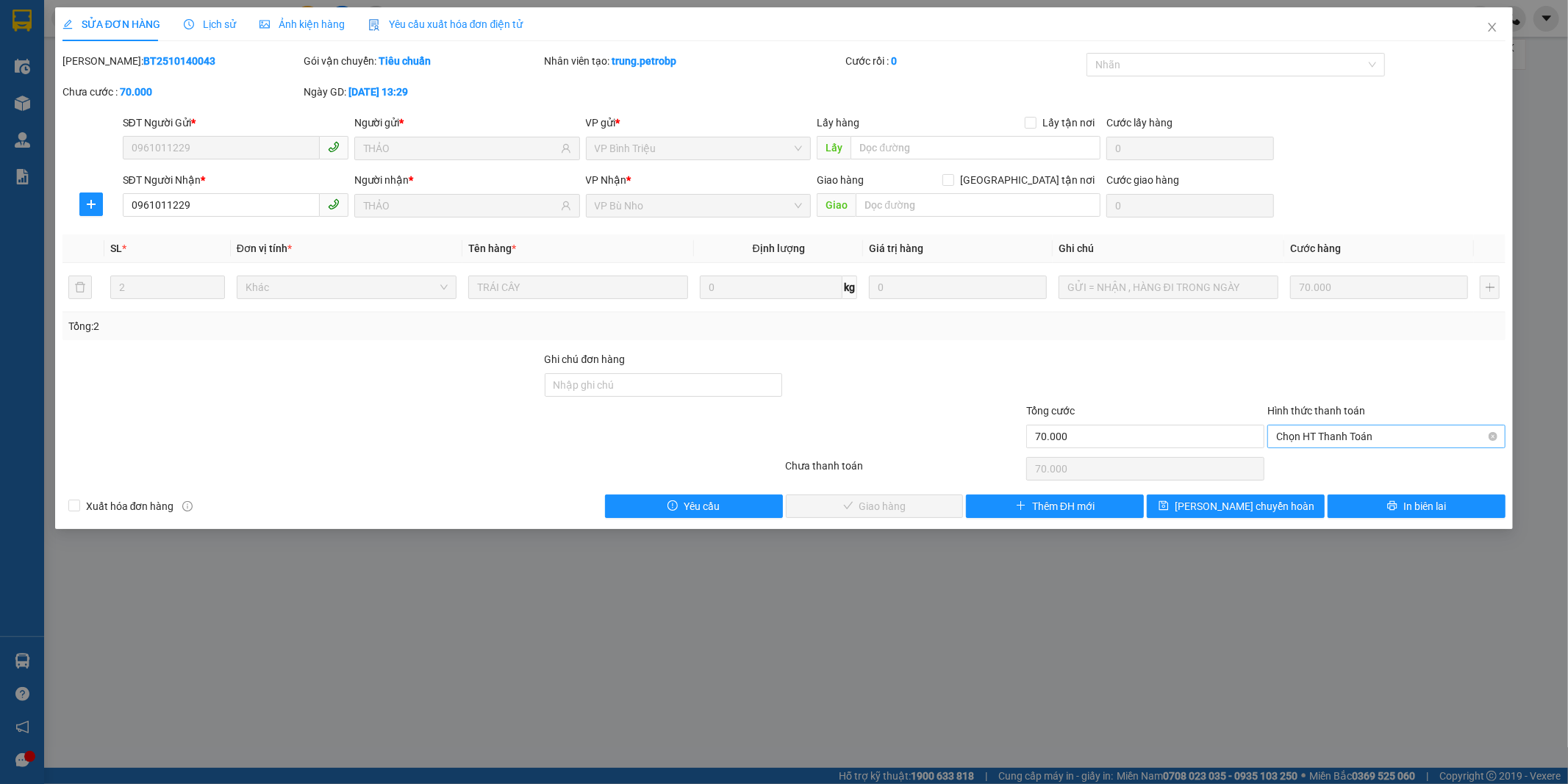
click at [1343, 433] on span "Chọn HT Thanh Toán" at bounding box center [1386, 436] width 221 height 22
click at [1336, 465] on div "Tại văn phòng" at bounding box center [1386, 466] width 221 height 16
type input "0"
click at [933, 500] on button "Giao hàng" at bounding box center [874, 506] width 178 height 24
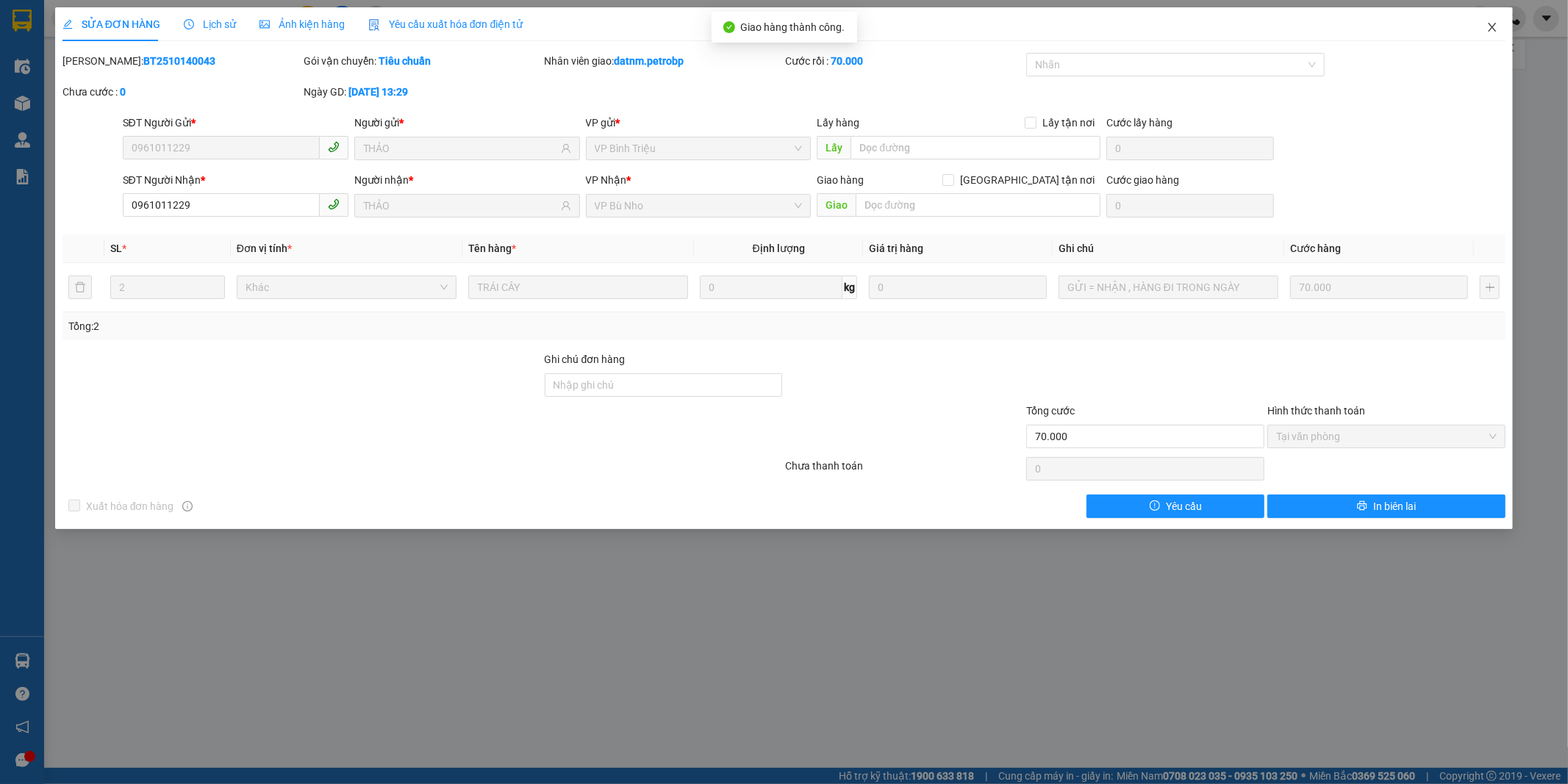
click at [1490, 29] on icon "close" at bounding box center [1491, 26] width 12 height 12
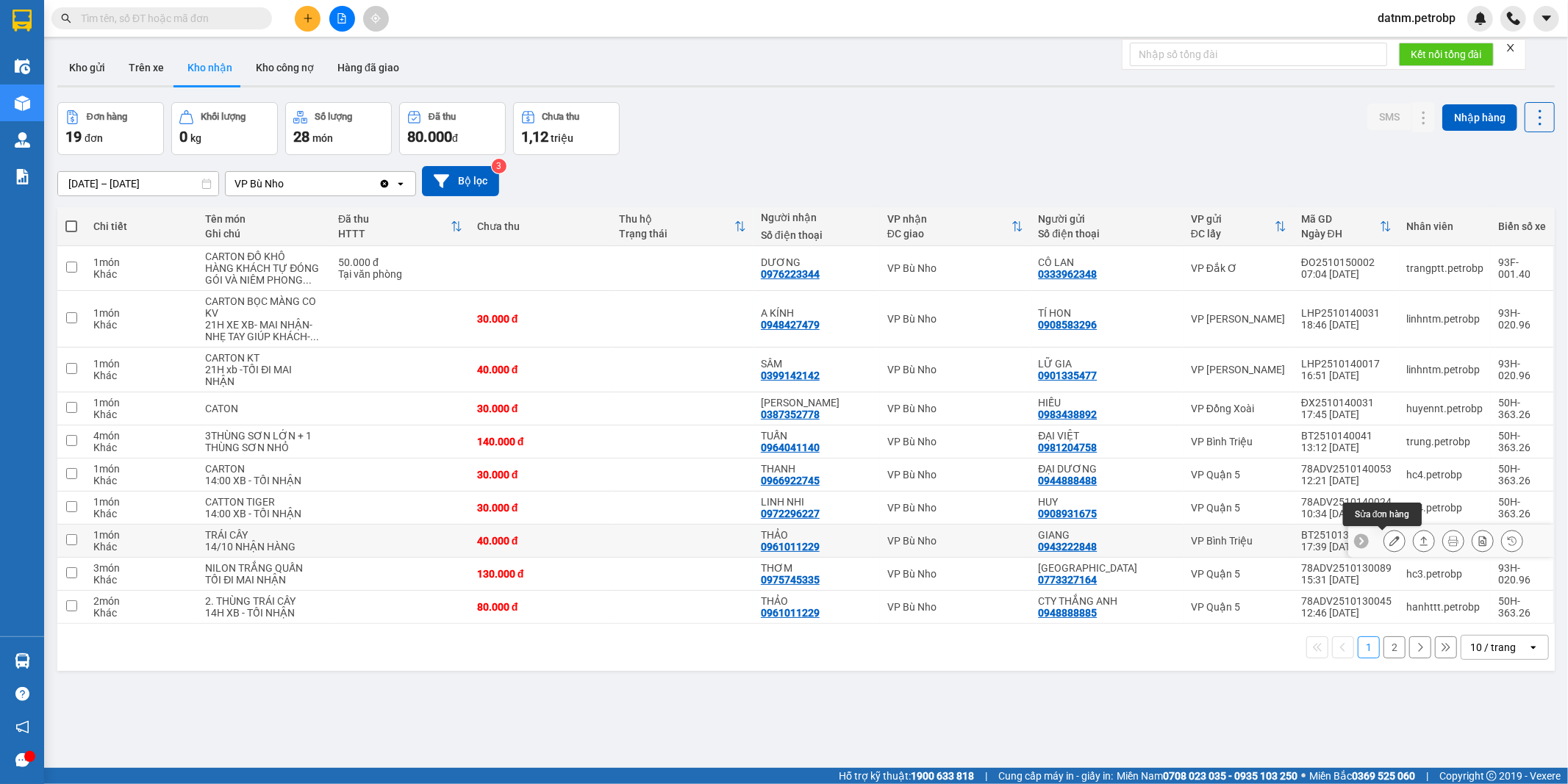
click at [1389, 539] on icon at bounding box center [1394, 540] width 10 height 10
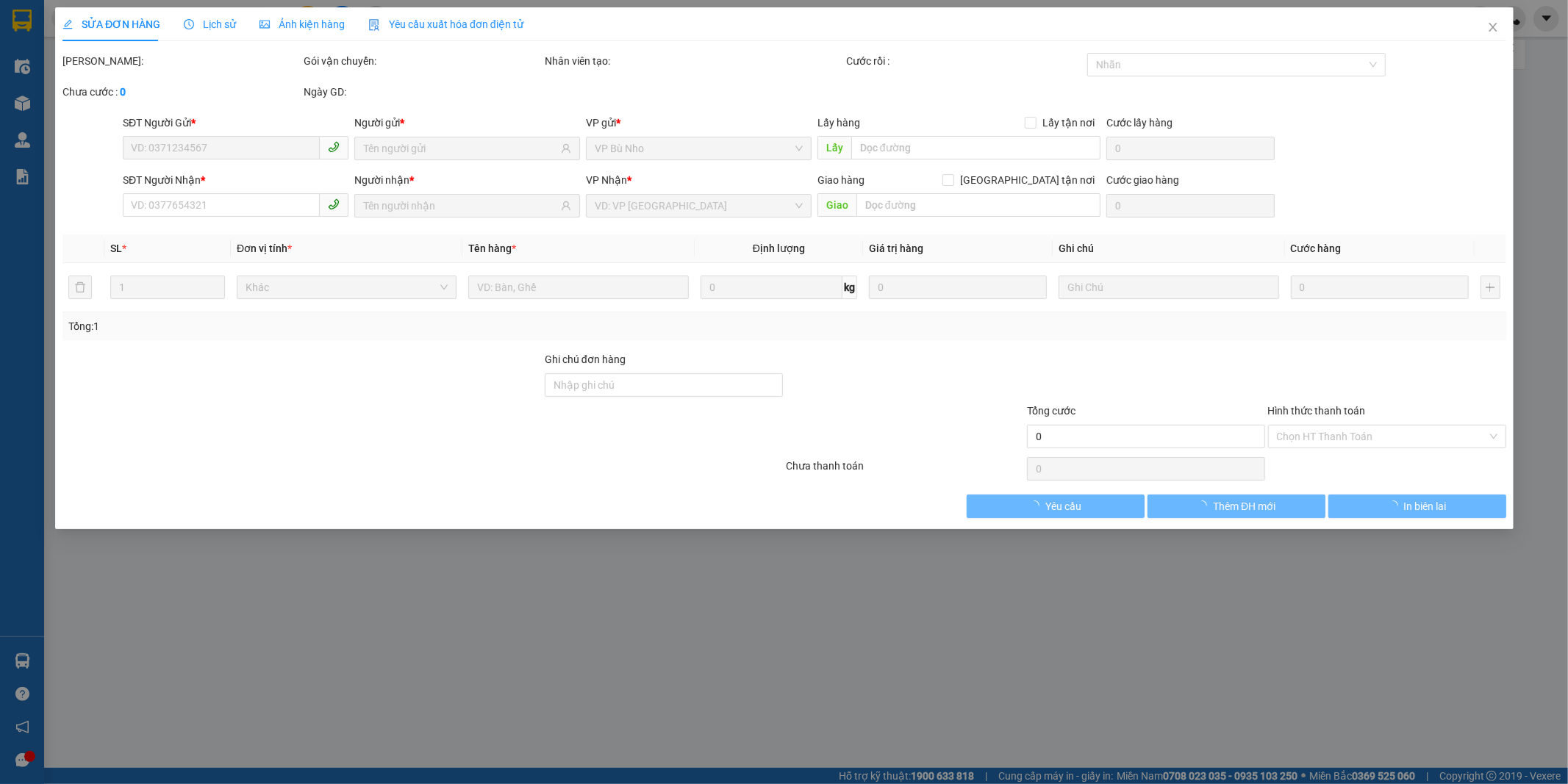
type input "0943222848"
type input "GIANG"
type input "0961011229"
type input "THẢO"
type input "40.000"
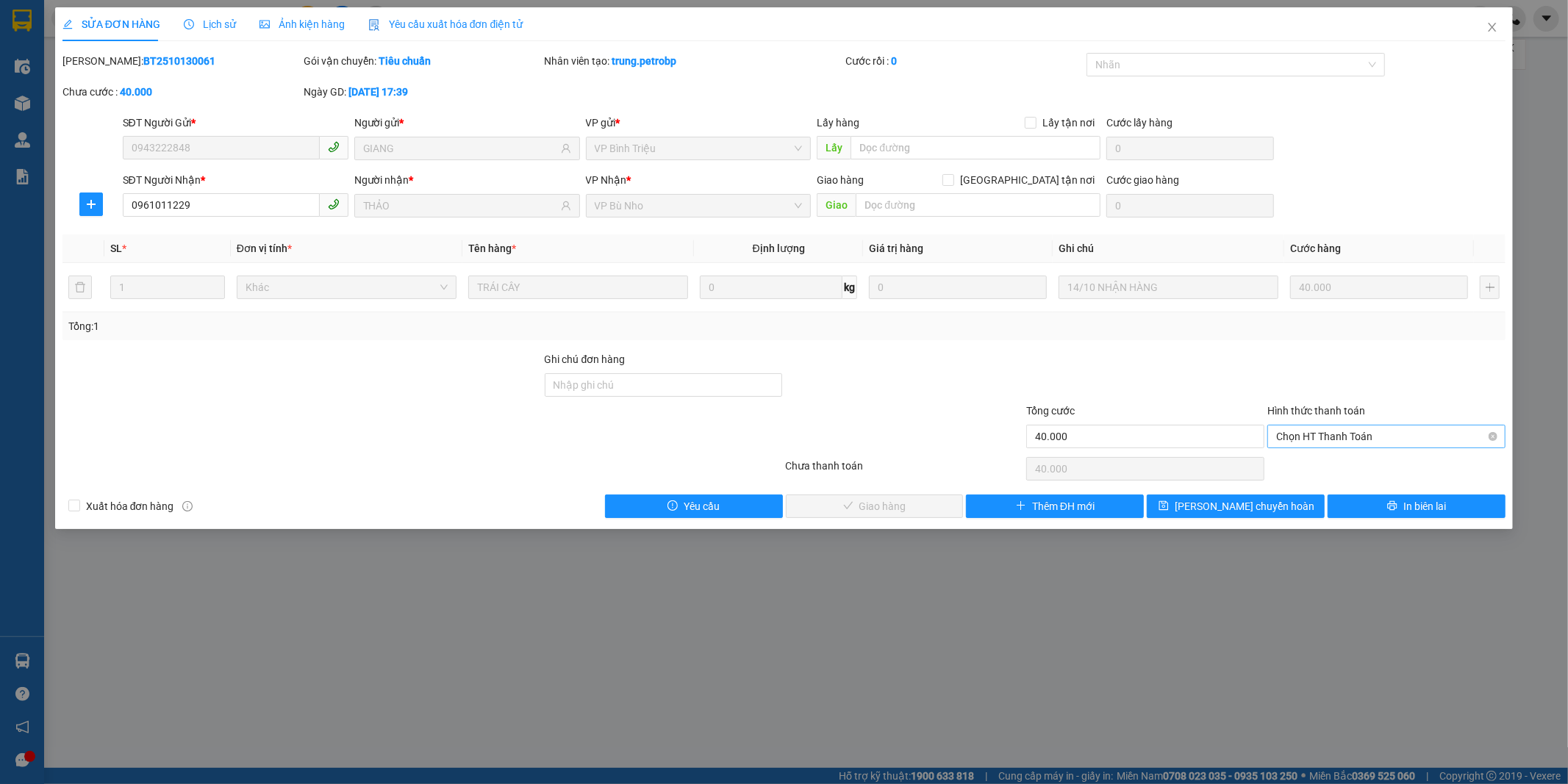
click at [1302, 430] on span "Chọn HT Thanh Toán" at bounding box center [1386, 436] width 221 height 22
click at [1311, 463] on div "Tại văn phòng" at bounding box center [1386, 466] width 221 height 16
type input "0"
click at [936, 507] on button "Giao hàng" at bounding box center [874, 506] width 178 height 24
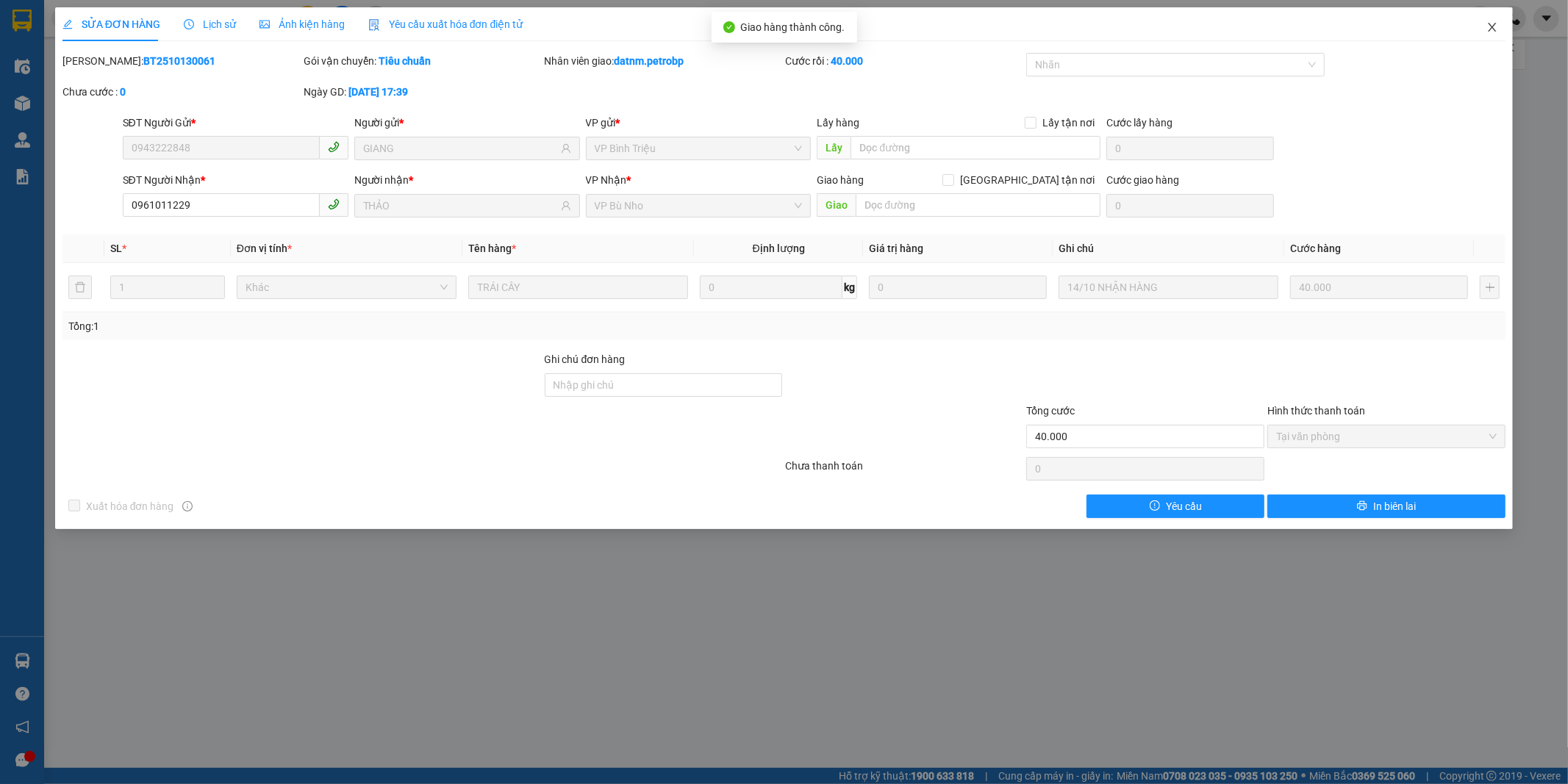
click at [1489, 25] on icon "close" at bounding box center [1491, 26] width 12 height 12
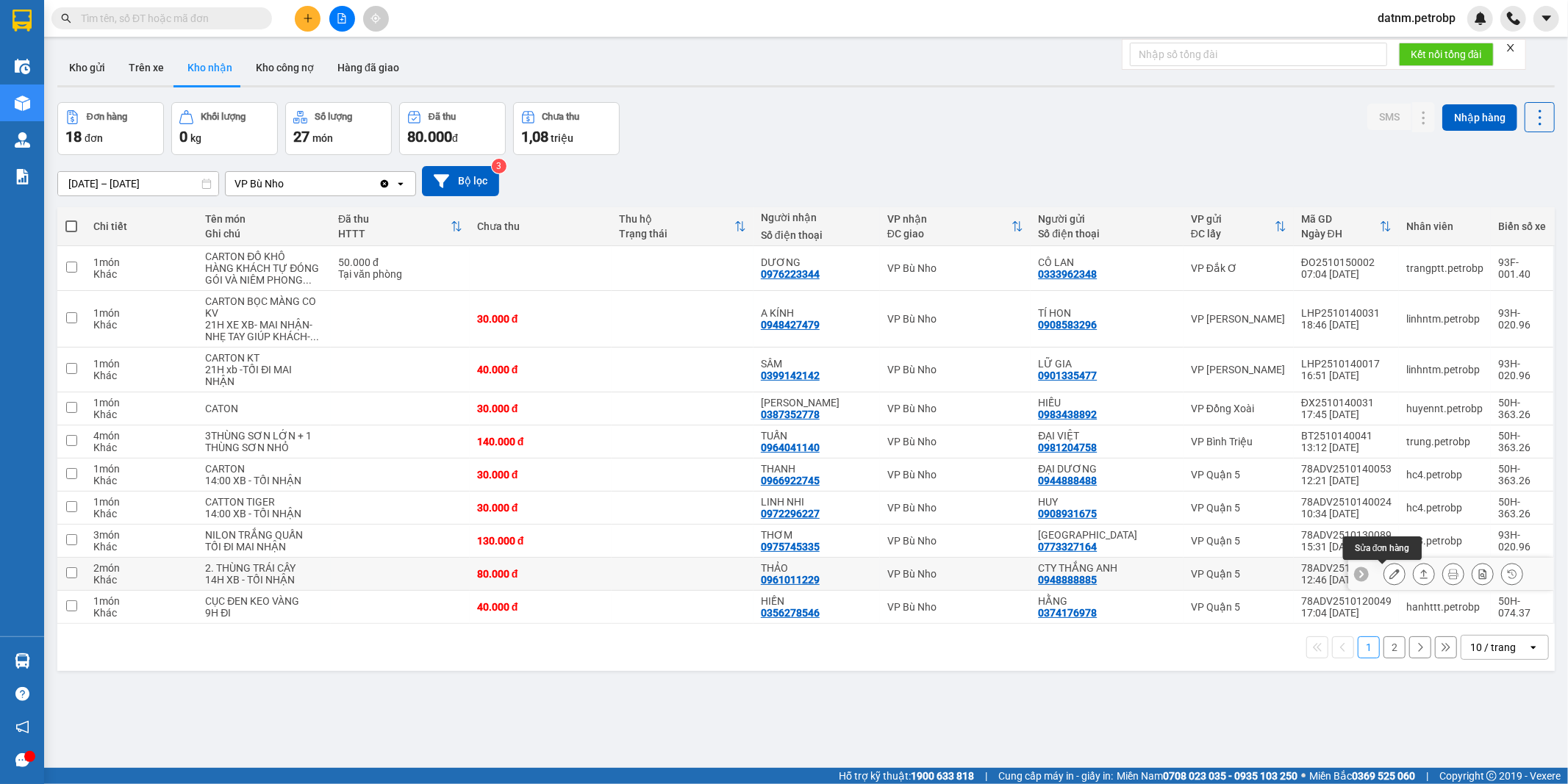
click at [1389, 574] on icon at bounding box center [1394, 573] width 10 height 10
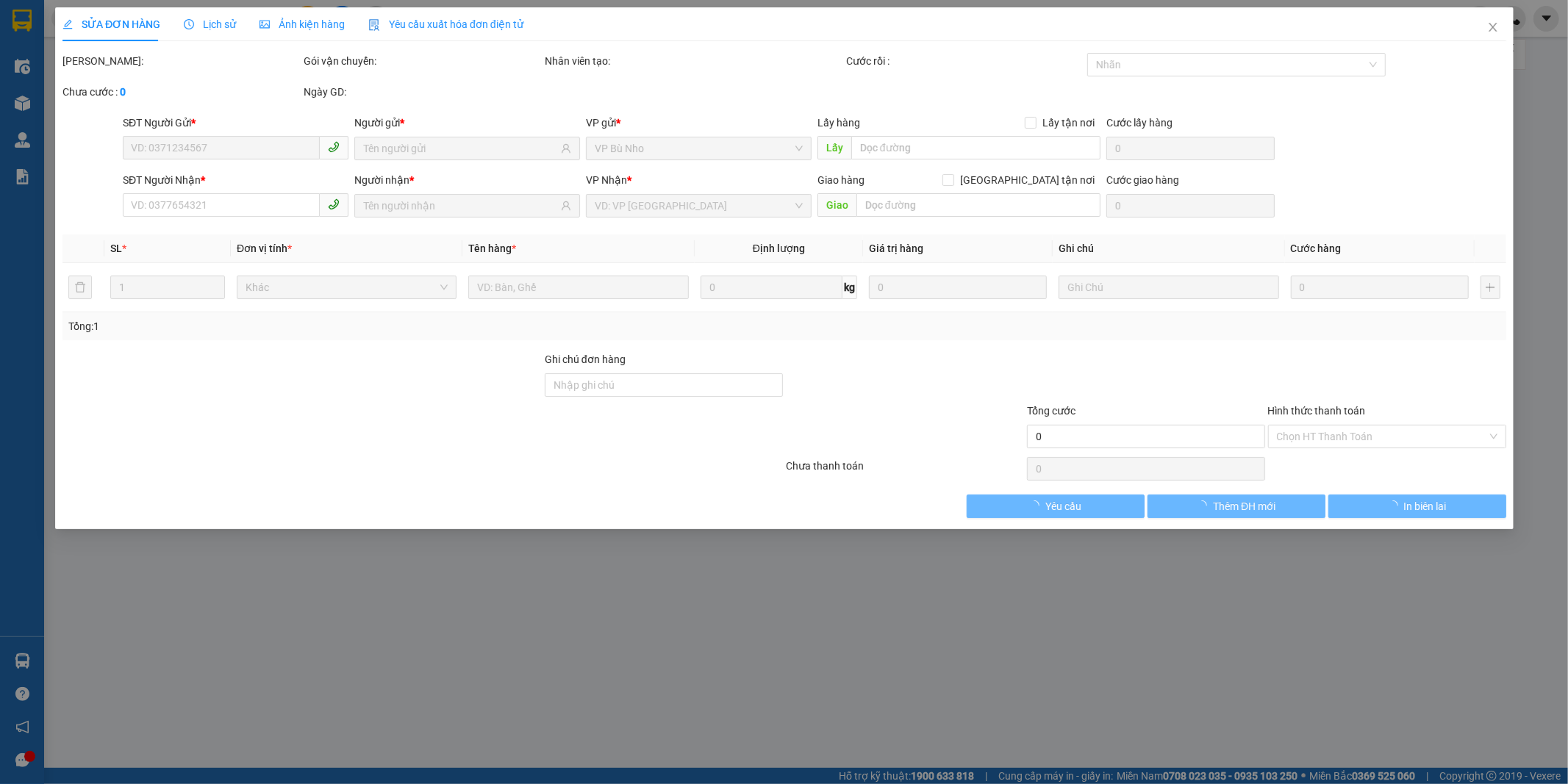
type input "0948888885"
type input "CTY THẮNG ANH"
type input "0961011229"
type input "THẢO"
type input "80.000"
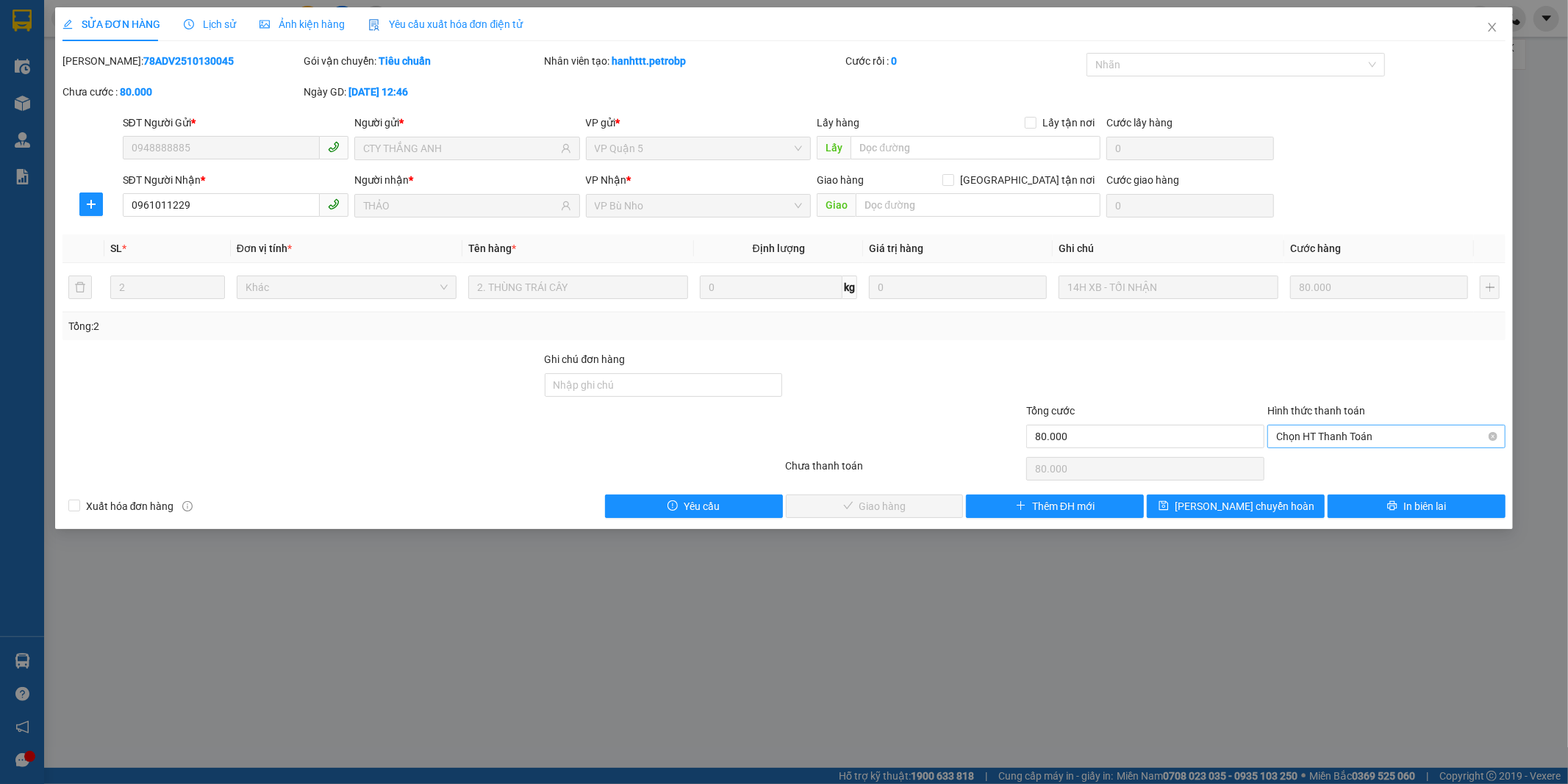
click at [1302, 433] on span "Chọn HT Thanh Toán" at bounding box center [1386, 436] width 221 height 22
click at [1305, 467] on div "Tại văn phòng" at bounding box center [1386, 466] width 221 height 16
type input "0"
click at [873, 500] on span "Giao hàng" at bounding box center [883, 506] width 47 height 16
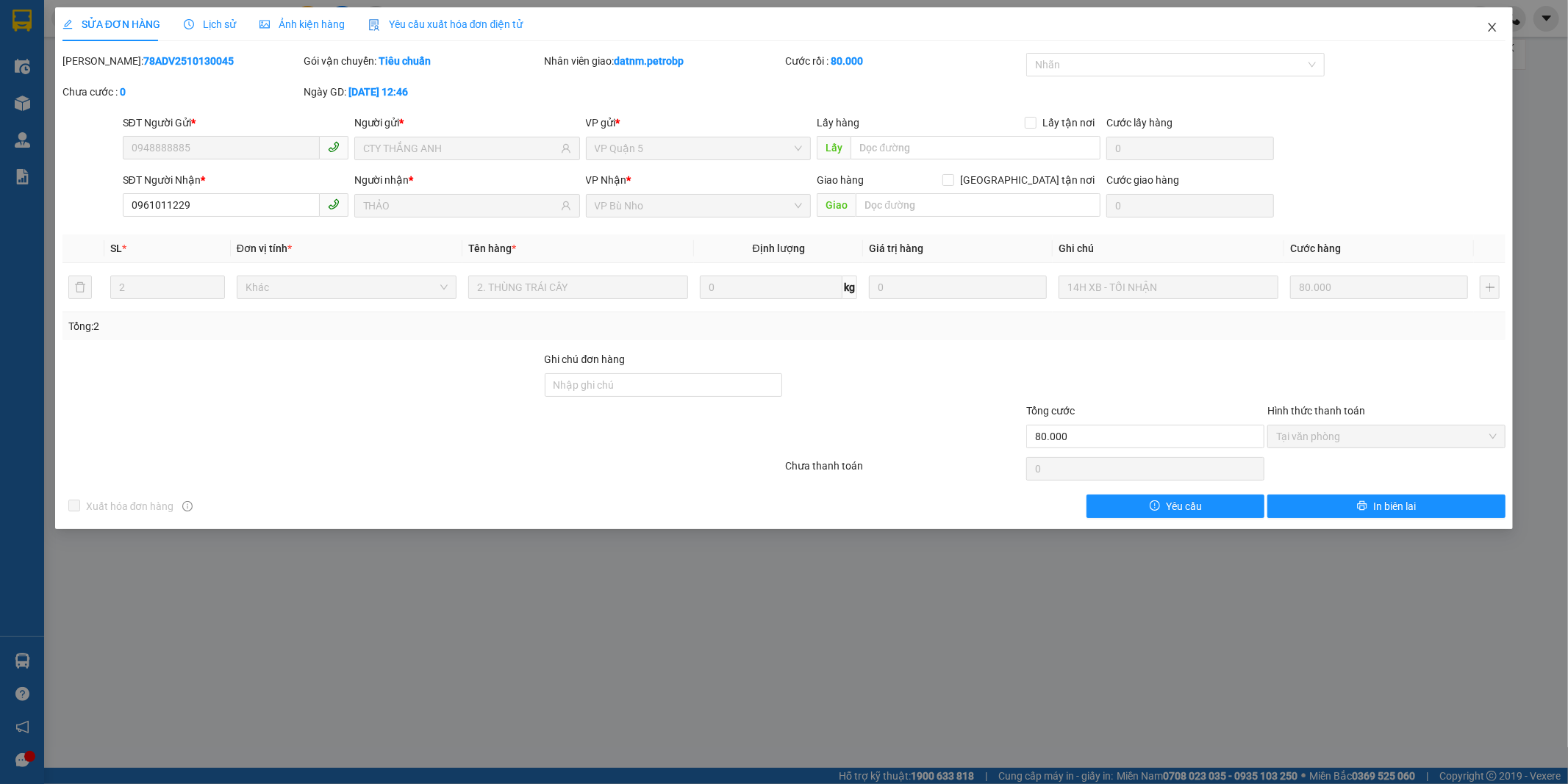
click at [1488, 26] on icon "close" at bounding box center [1491, 26] width 12 height 12
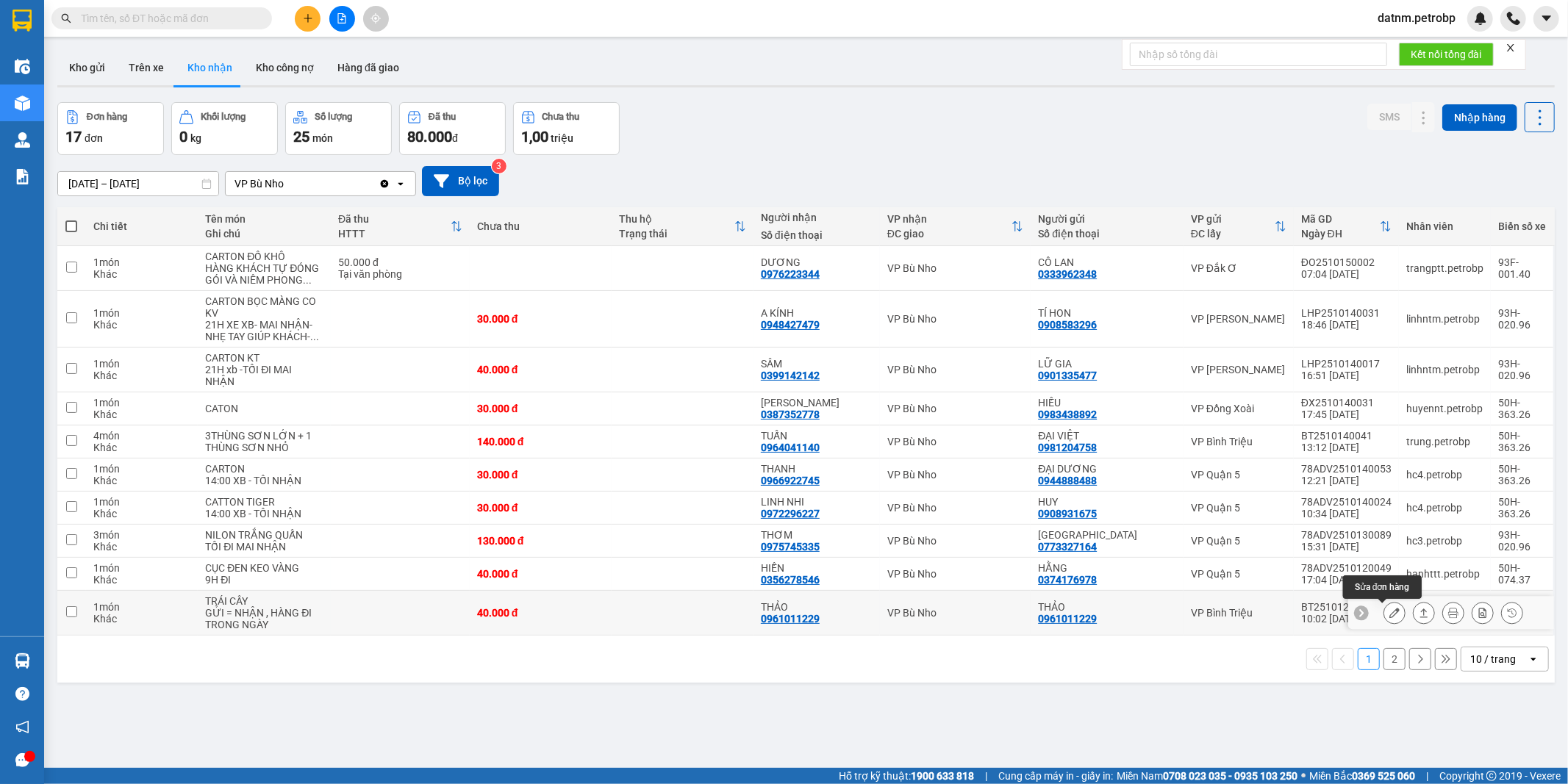
click at [1389, 614] on icon at bounding box center [1394, 612] width 10 height 10
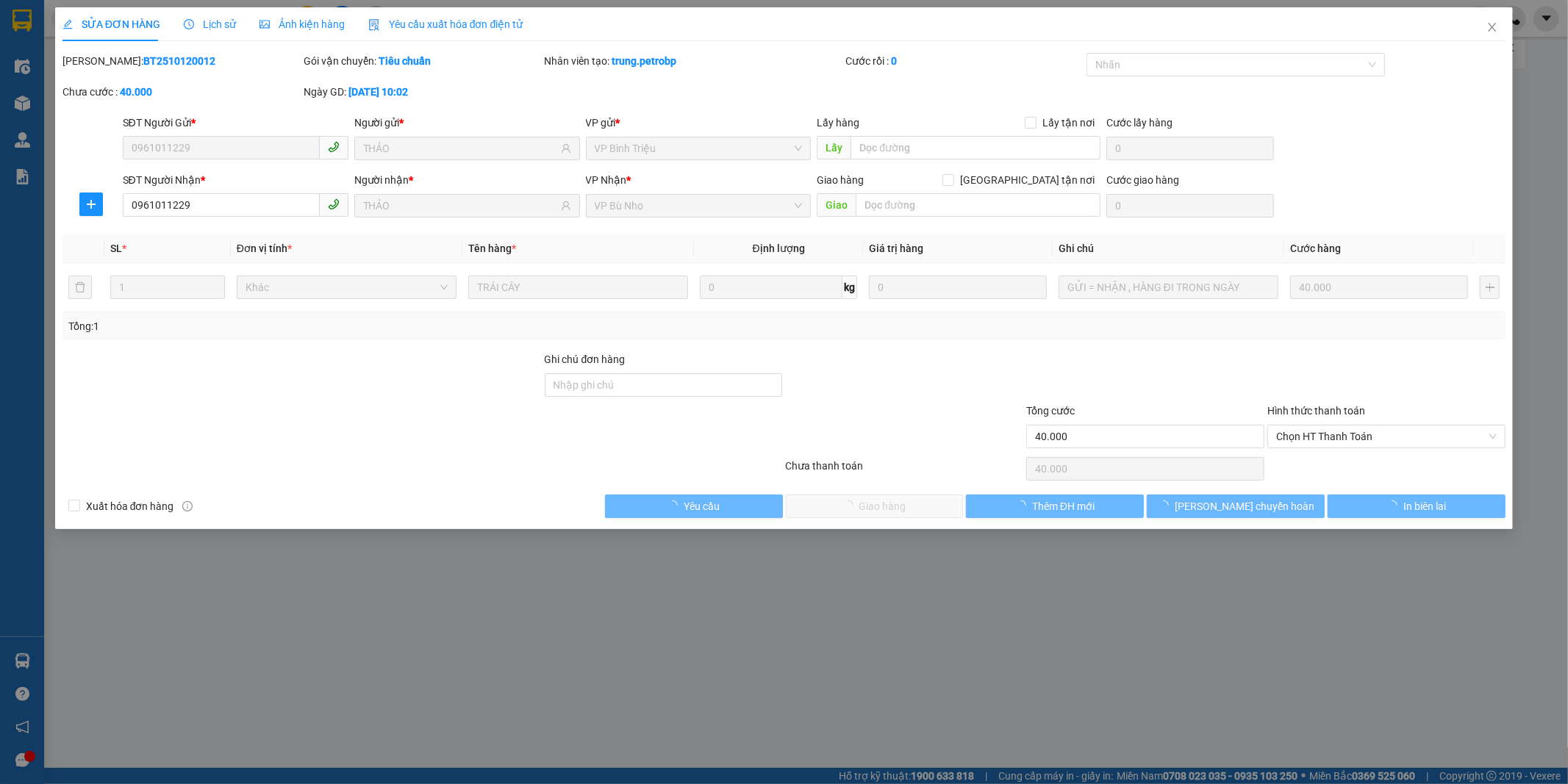
type input "0961011229"
type input "THẢO"
type input "0961011229"
type input "THẢO"
type input "40.000"
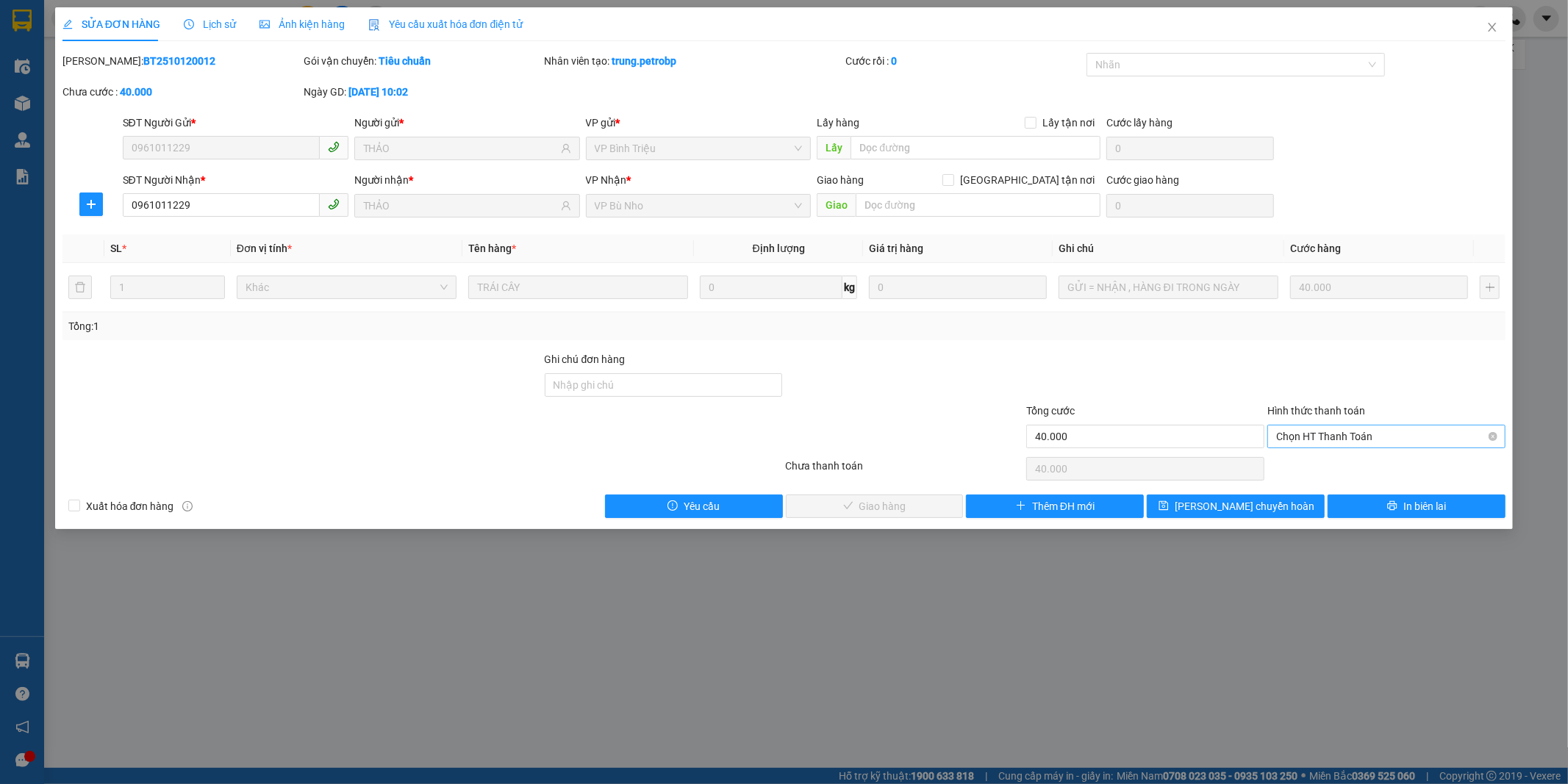
click at [1314, 435] on span "Chọn HT Thanh Toán" at bounding box center [1386, 436] width 221 height 22
click at [1321, 461] on div "Tại văn phòng" at bounding box center [1386, 466] width 221 height 16
type input "0"
click at [879, 503] on span "Giao hàng" at bounding box center [883, 506] width 47 height 16
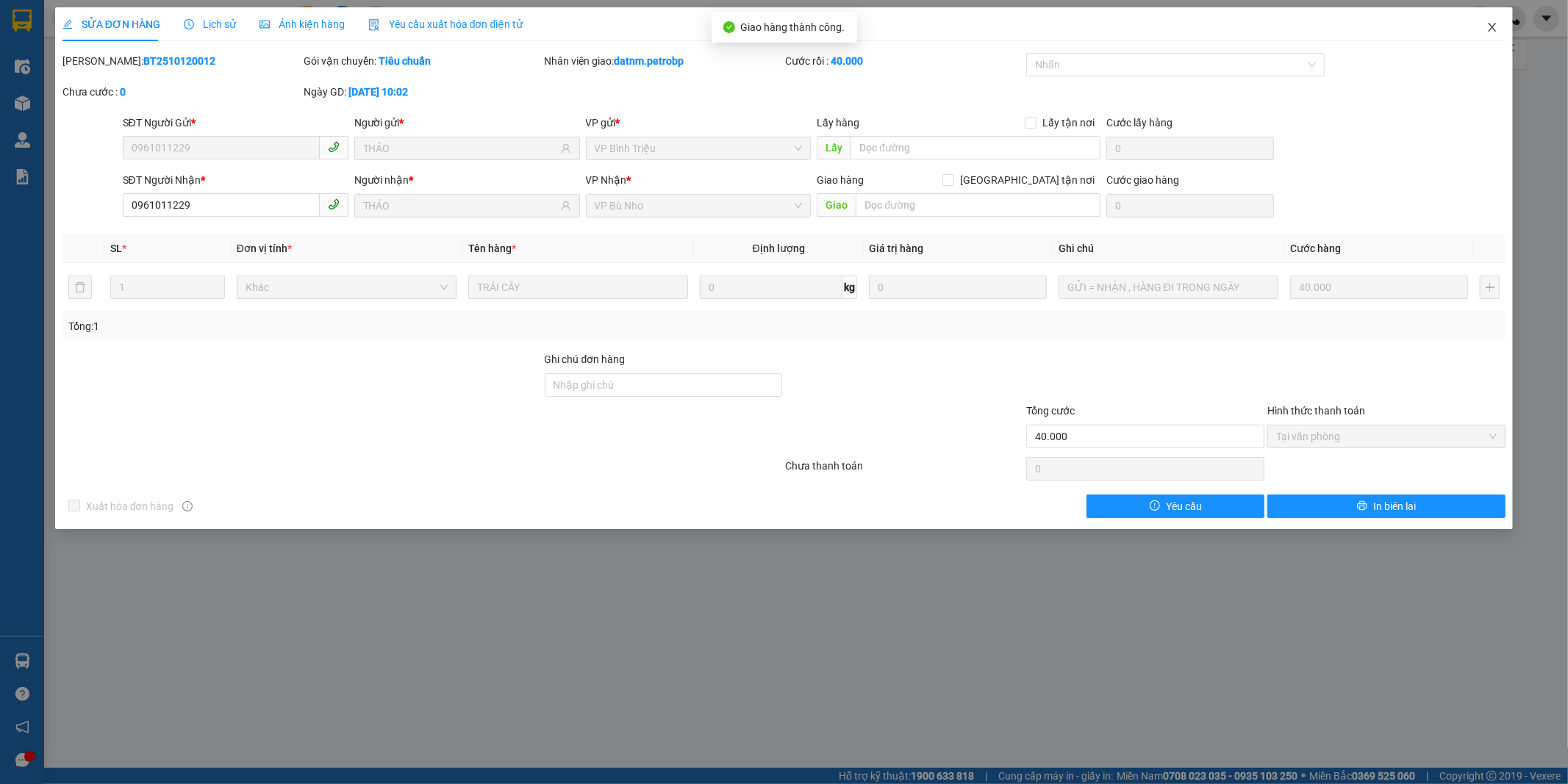
click at [1490, 27] on icon "close" at bounding box center [1491, 26] width 12 height 12
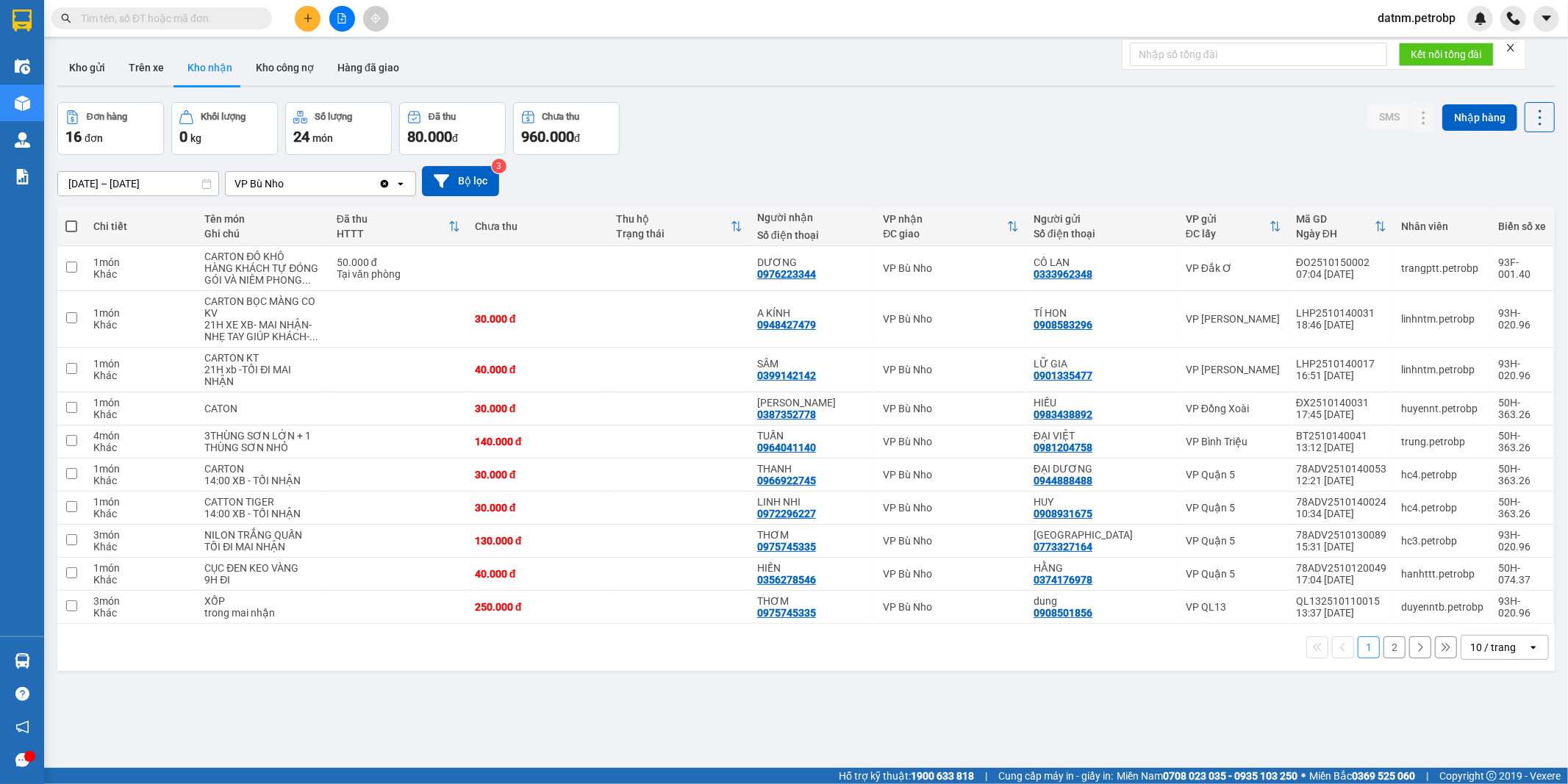
click at [1385, 641] on button "2" at bounding box center [1394, 647] width 22 height 22
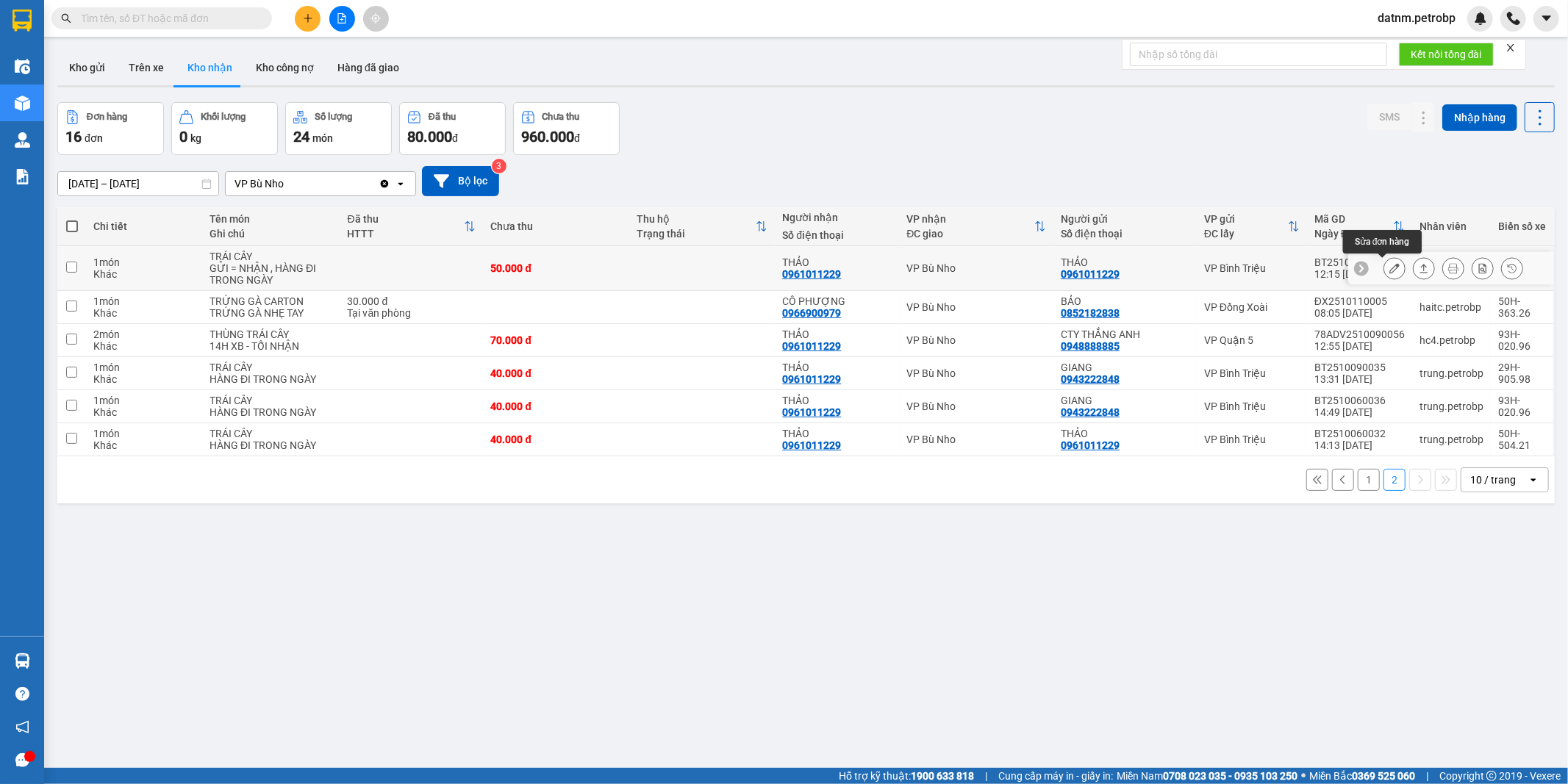
click at [1384, 262] on button at bounding box center [1394, 268] width 21 height 26
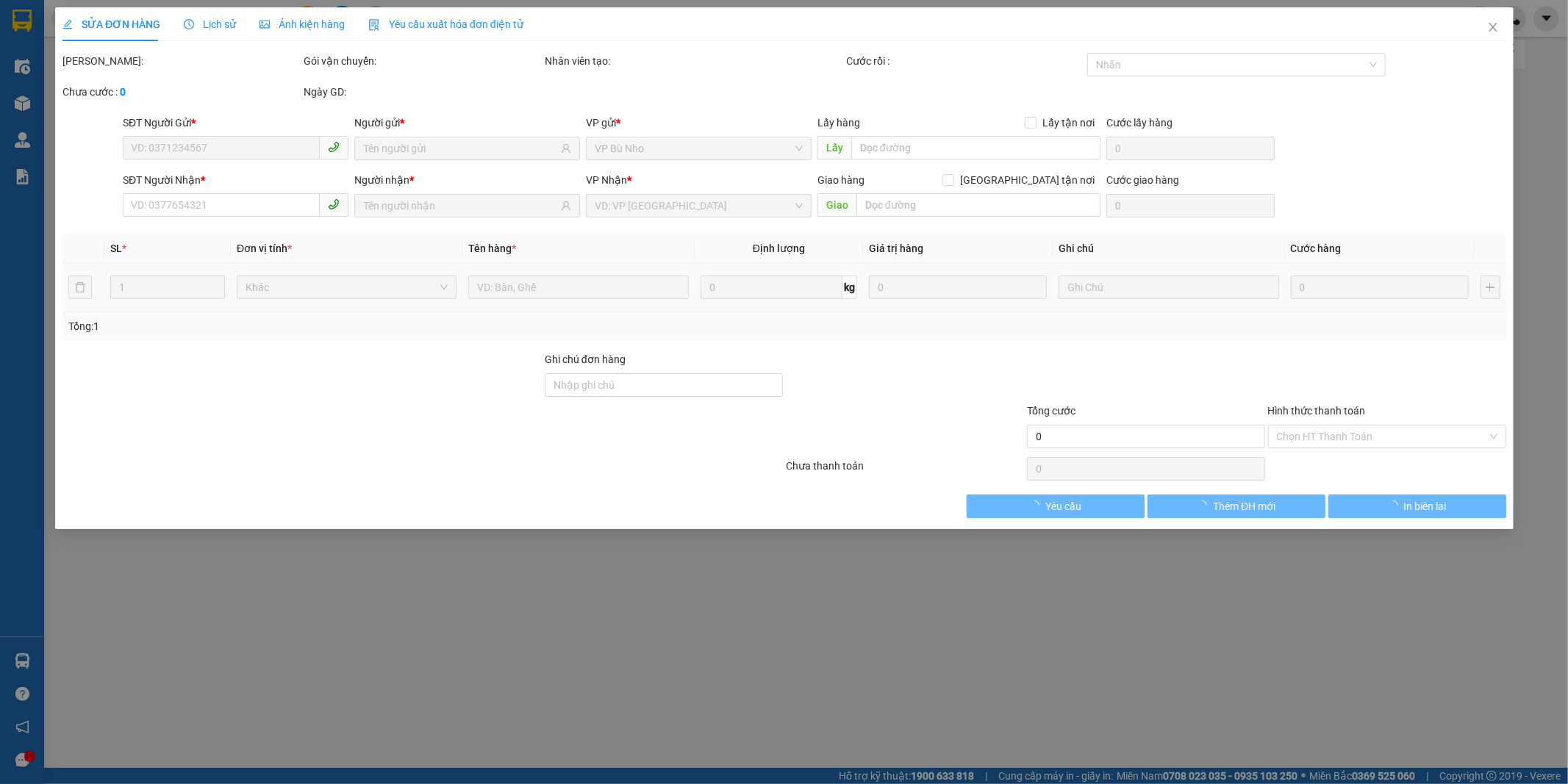
type input "0961011229"
type input "THẢO"
type input "0961011229"
type input "THẢO"
type input "50.000"
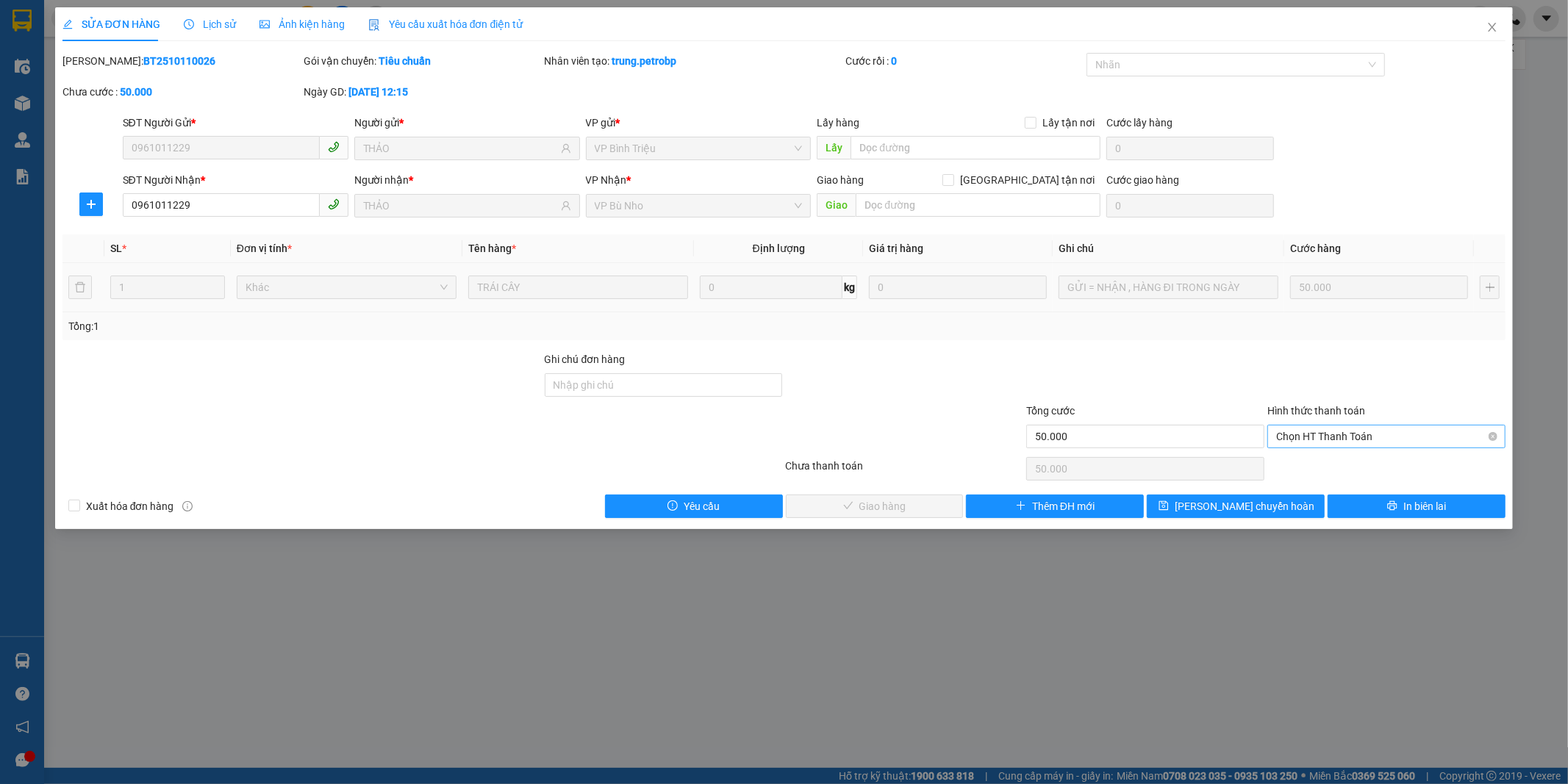
click at [1328, 434] on span "Chọn HT Thanh Toán" at bounding box center [1386, 436] width 221 height 22
click at [1316, 466] on div "Tại văn phòng" at bounding box center [1386, 466] width 221 height 16
type input "0"
click at [882, 505] on span "Giao hàng" at bounding box center [883, 506] width 47 height 16
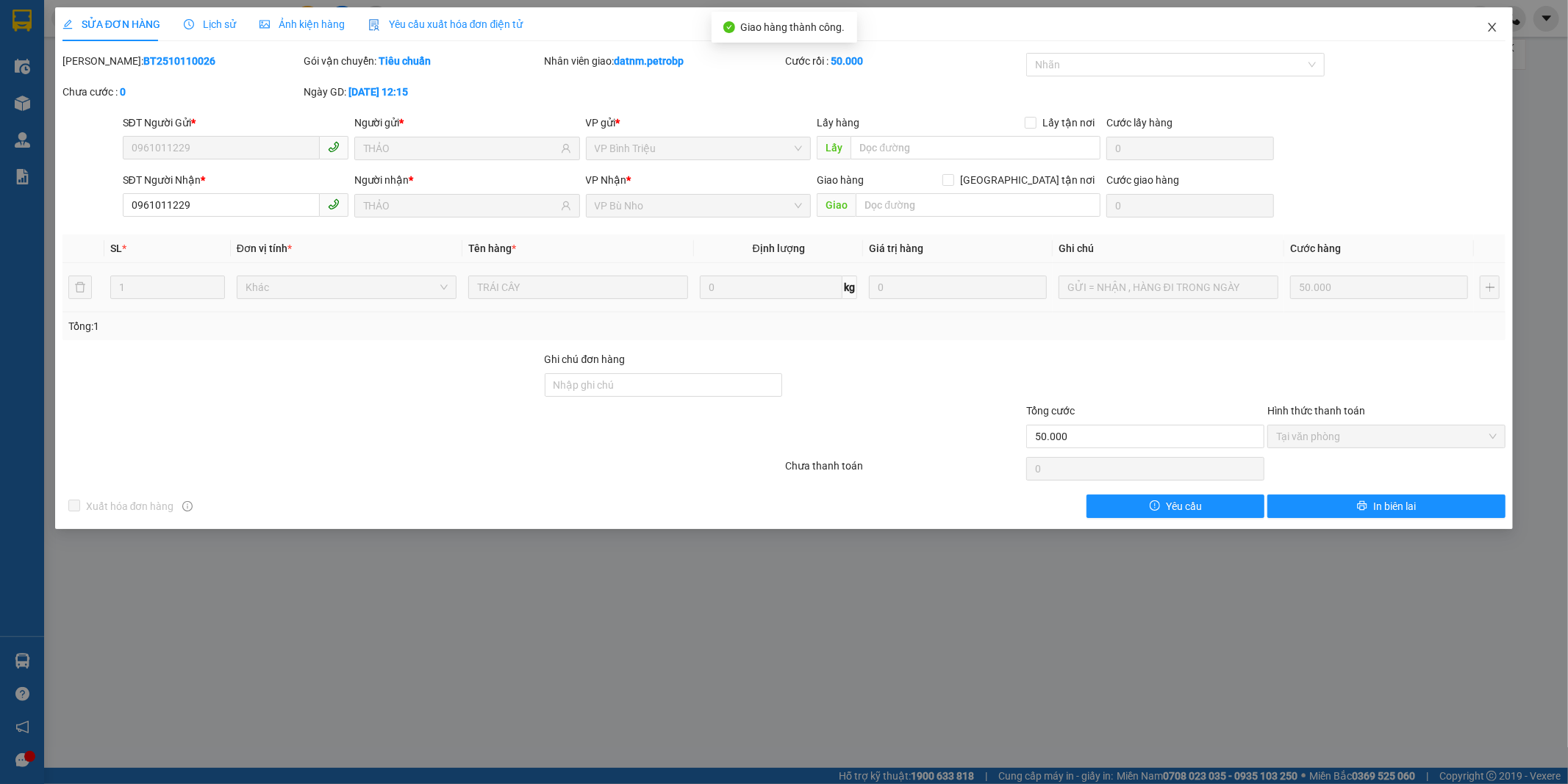
click at [1489, 25] on icon "close" at bounding box center [1491, 26] width 12 height 12
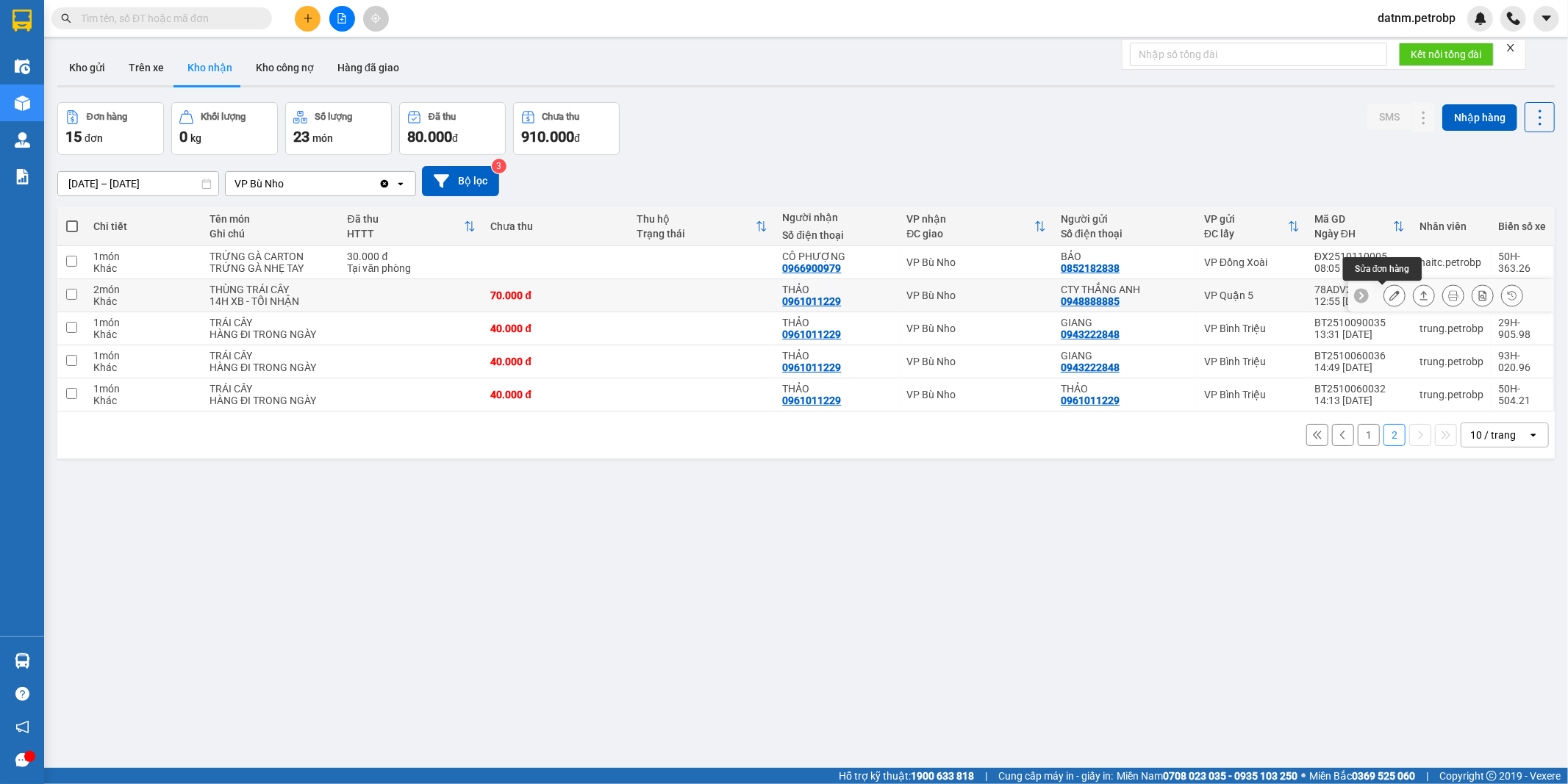
click at [1389, 292] on icon at bounding box center [1394, 294] width 10 height 10
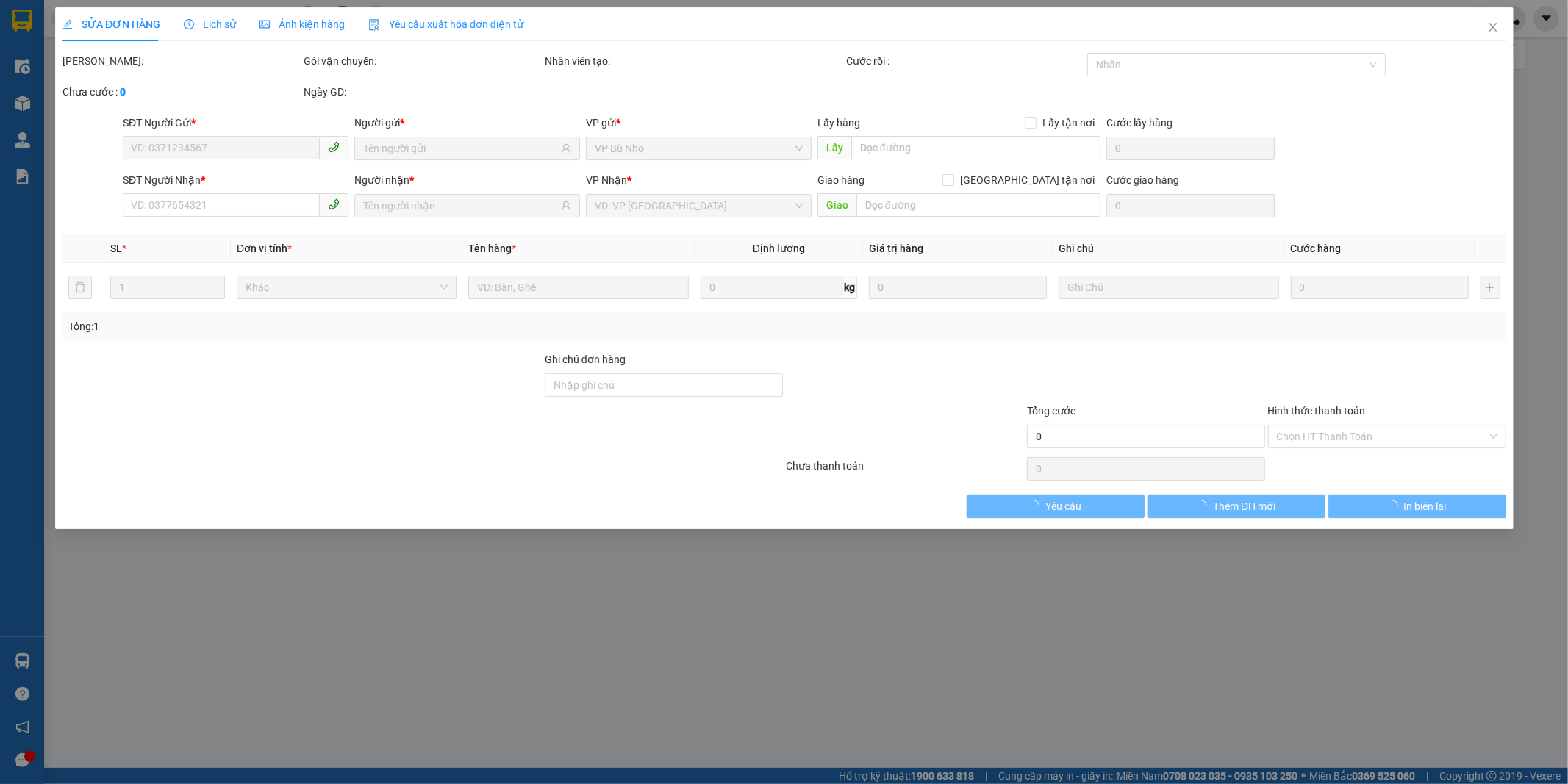
type input "0948888885"
type input "CTY THẮNG ANH"
type input "0961011229"
type input "THẢO"
type input "70.000"
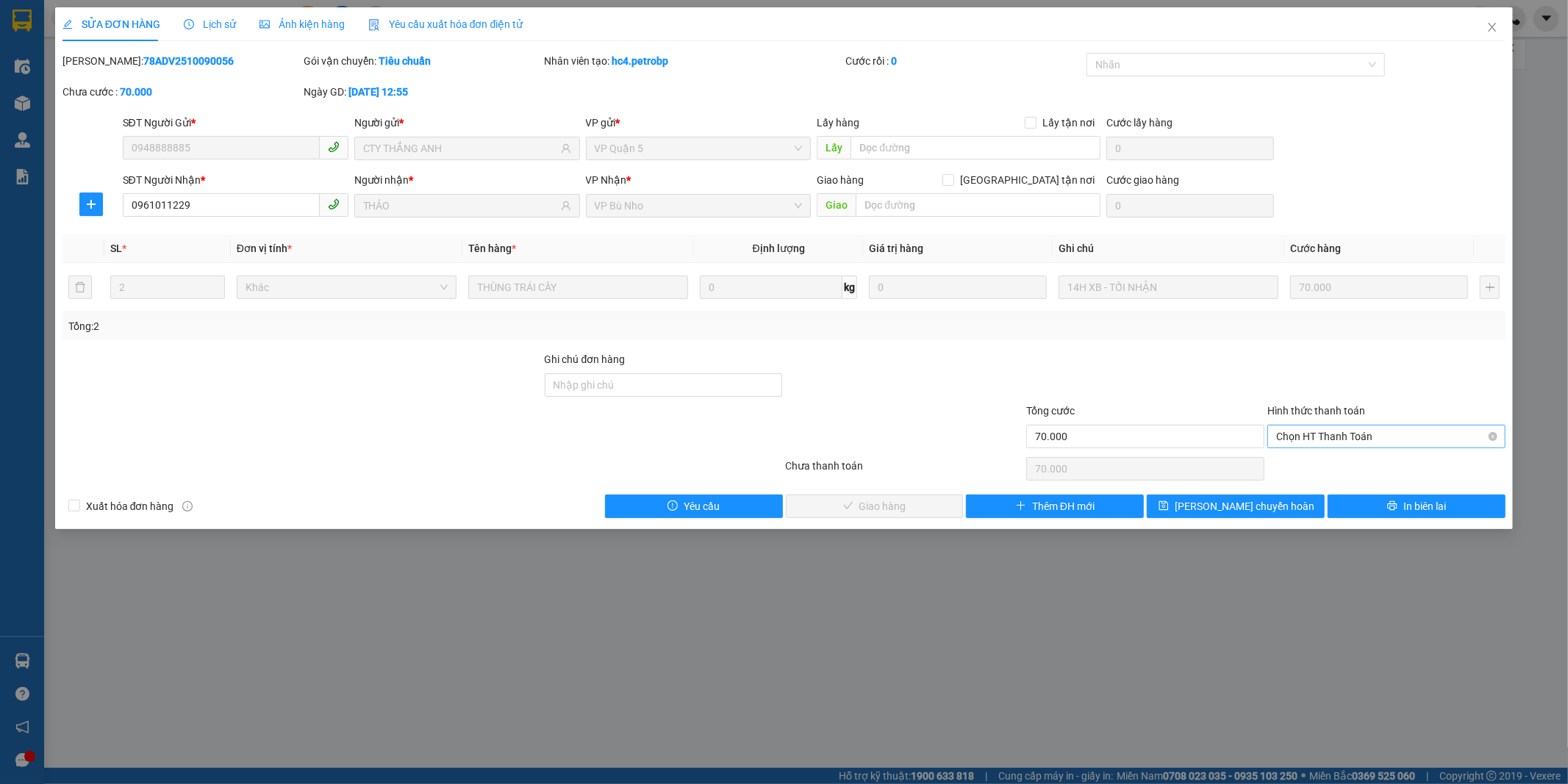
click at [1387, 429] on span "Chọn HT Thanh Toán" at bounding box center [1386, 436] width 221 height 22
click at [1345, 464] on div "Tại văn phòng" at bounding box center [1386, 466] width 221 height 16
type input "0"
click at [913, 502] on button "Giao hàng" at bounding box center [874, 506] width 178 height 24
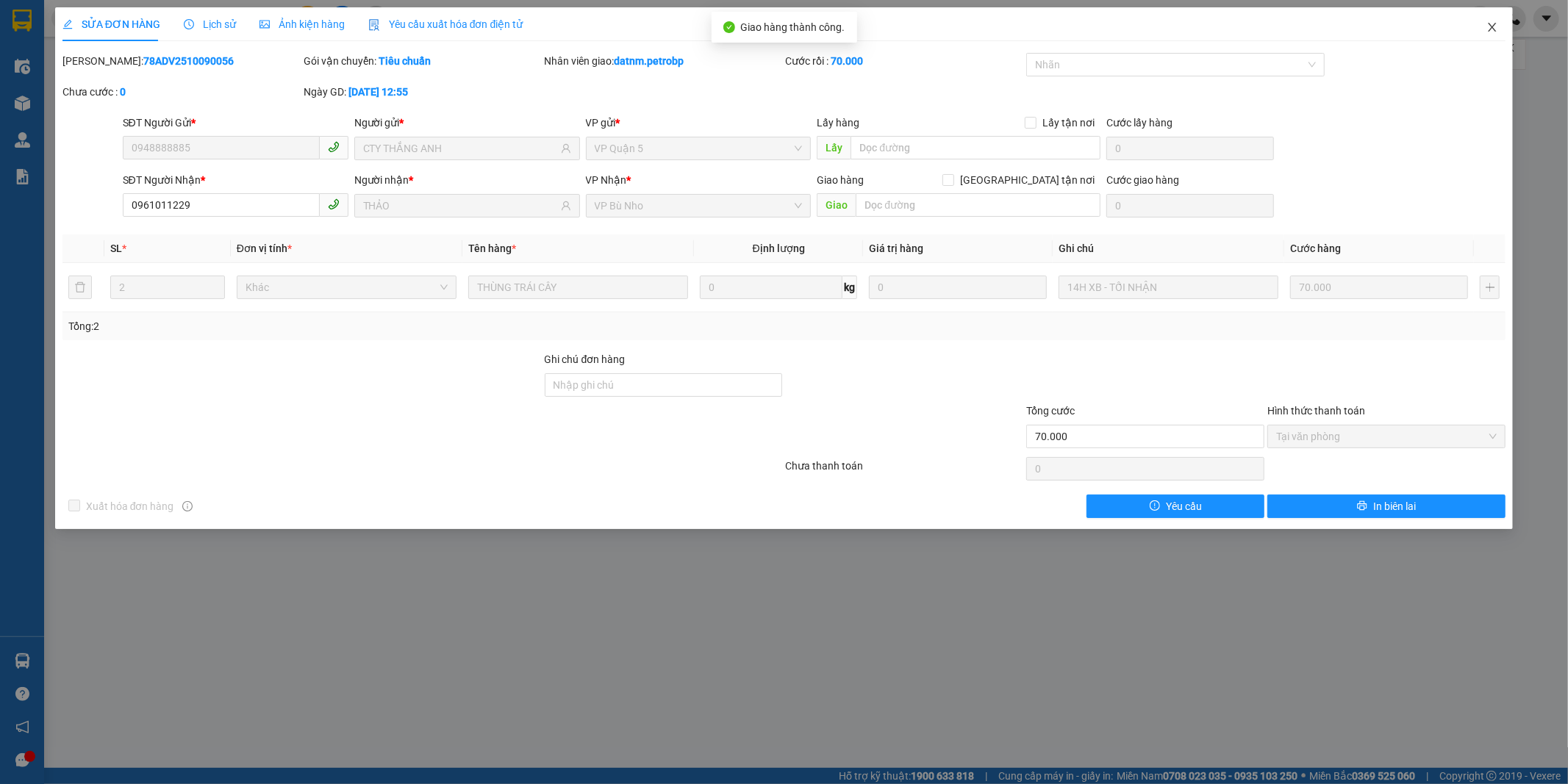
click at [1492, 24] on icon "close" at bounding box center [1491, 26] width 12 height 12
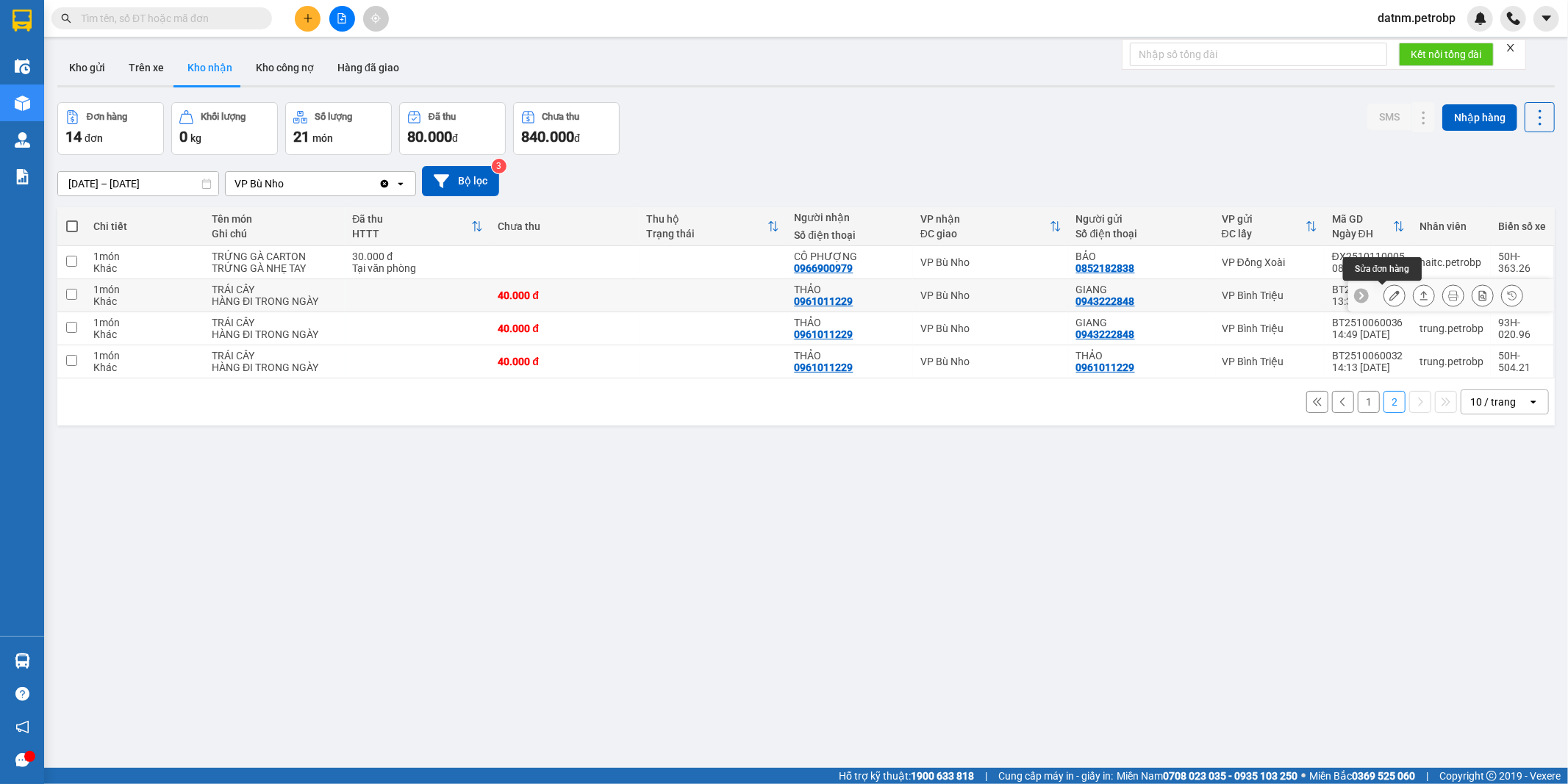
click at [1389, 295] on icon at bounding box center [1394, 294] width 10 height 10
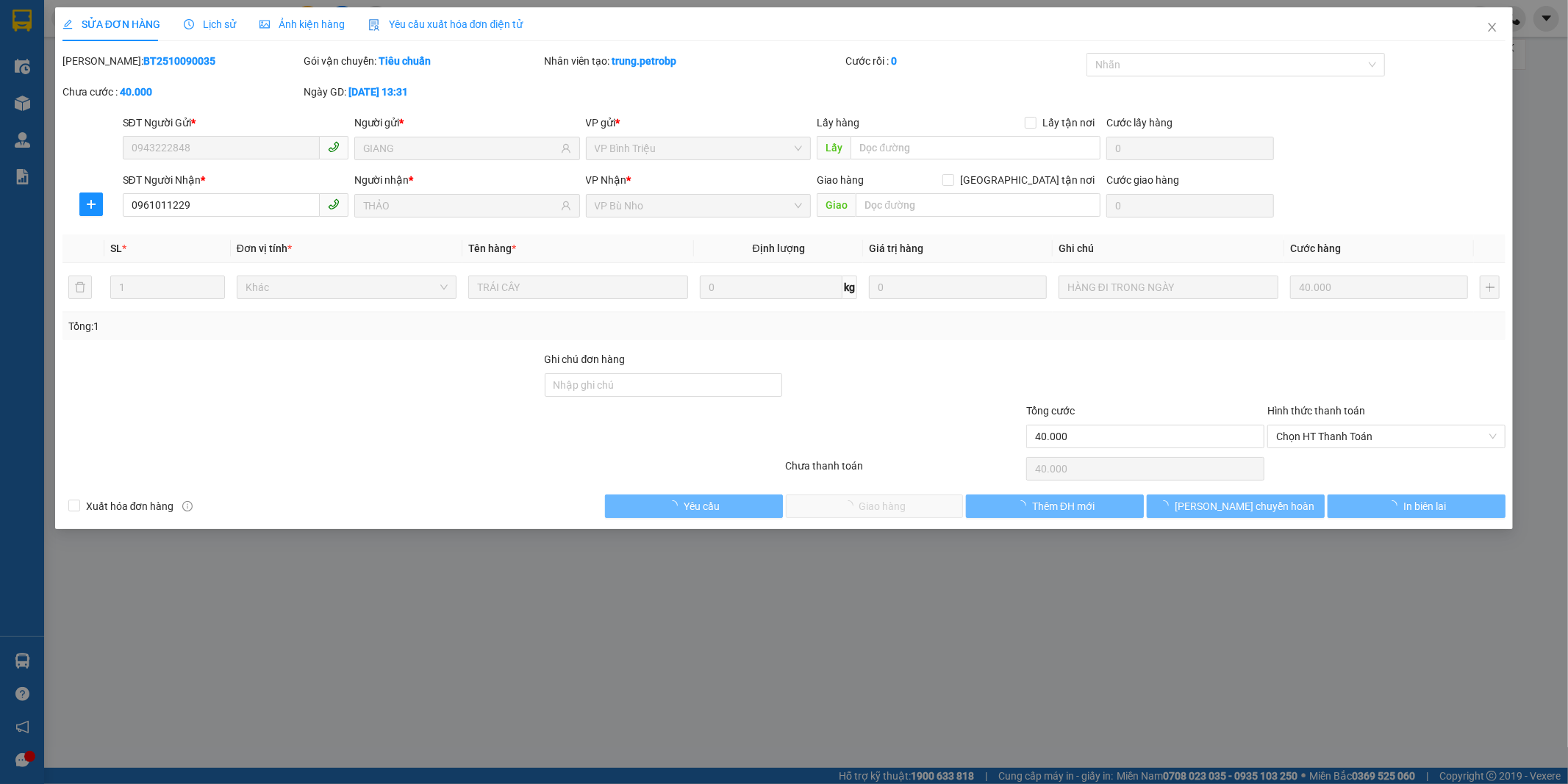
type input "0943222848"
type input "GIANG"
type input "0961011229"
type input "THẢO"
type input "40.000"
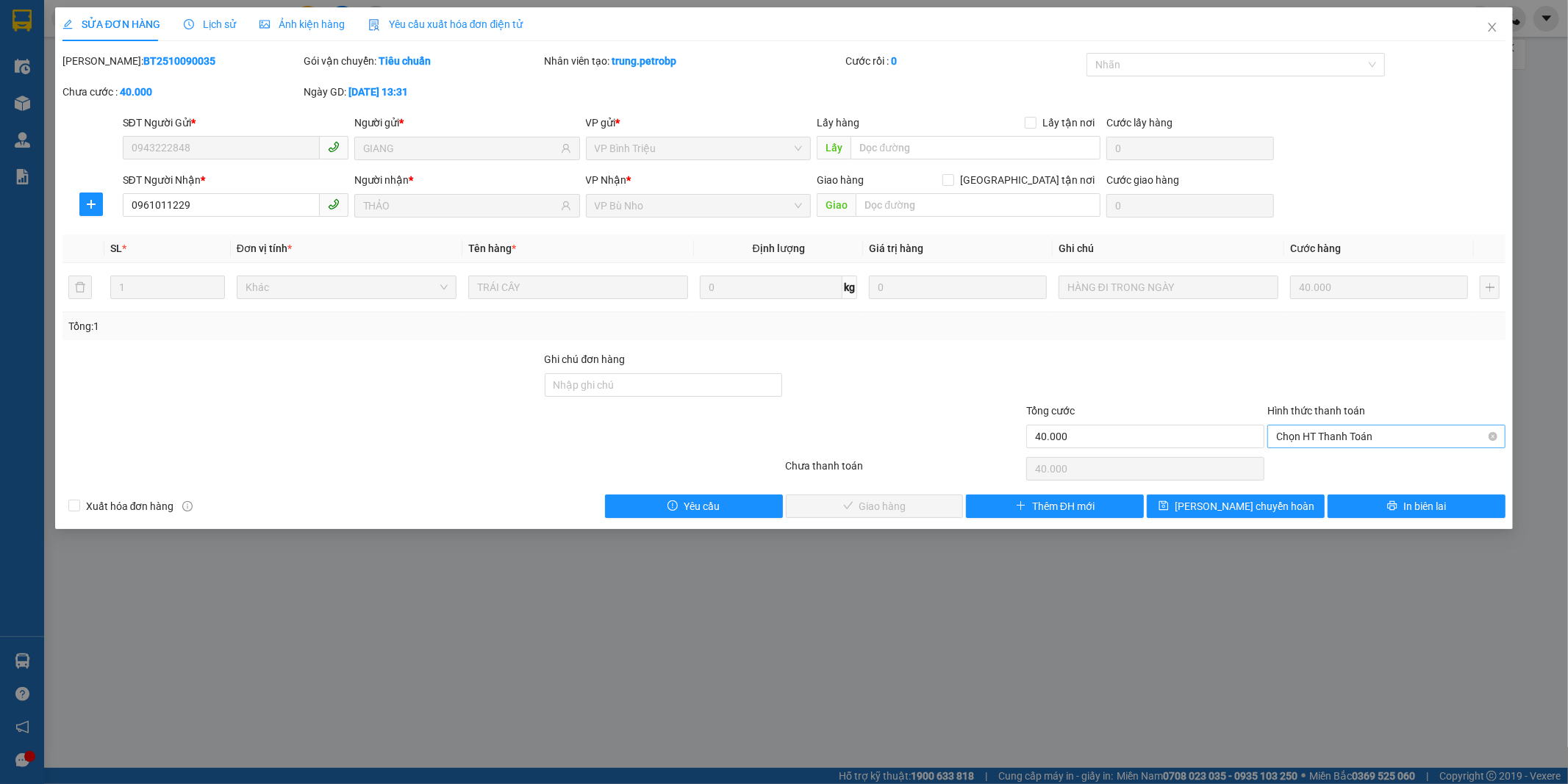
click at [1361, 430] on span "Chọn HT Thanh Toán" at bounding box center [1386, 436] width 221 height 22
click at [1324, 463] on div "Tại văn phòng" at bounding box center [1386, 466] width 221 height 16
type input "0"
click at [930, 500] on button "Giao hàng" at bounding box center [874, 506] width 178 height 24
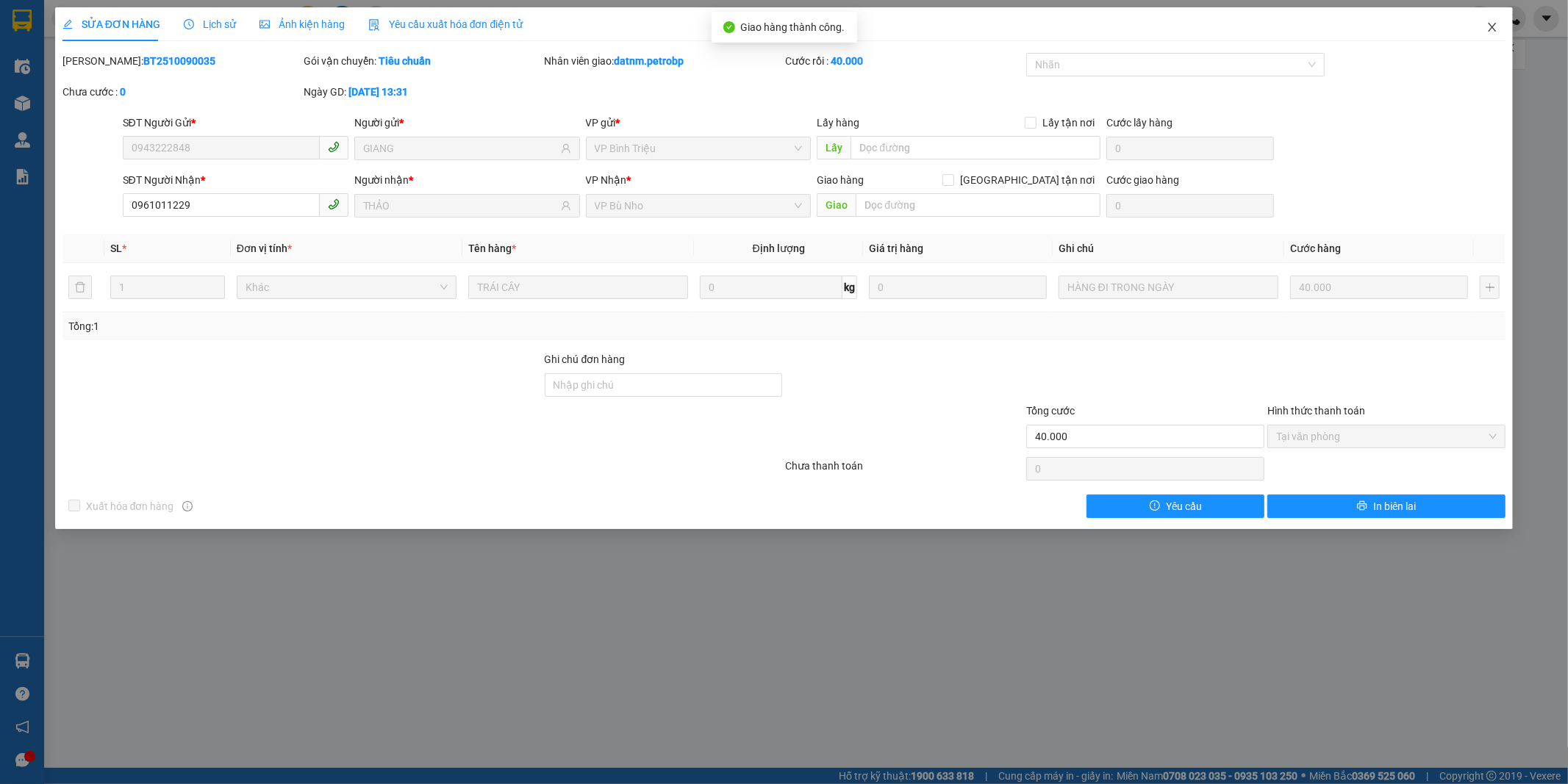
click at [1488, 26] on icon "close" at bounding box center [1491, 26] width 12 height 12
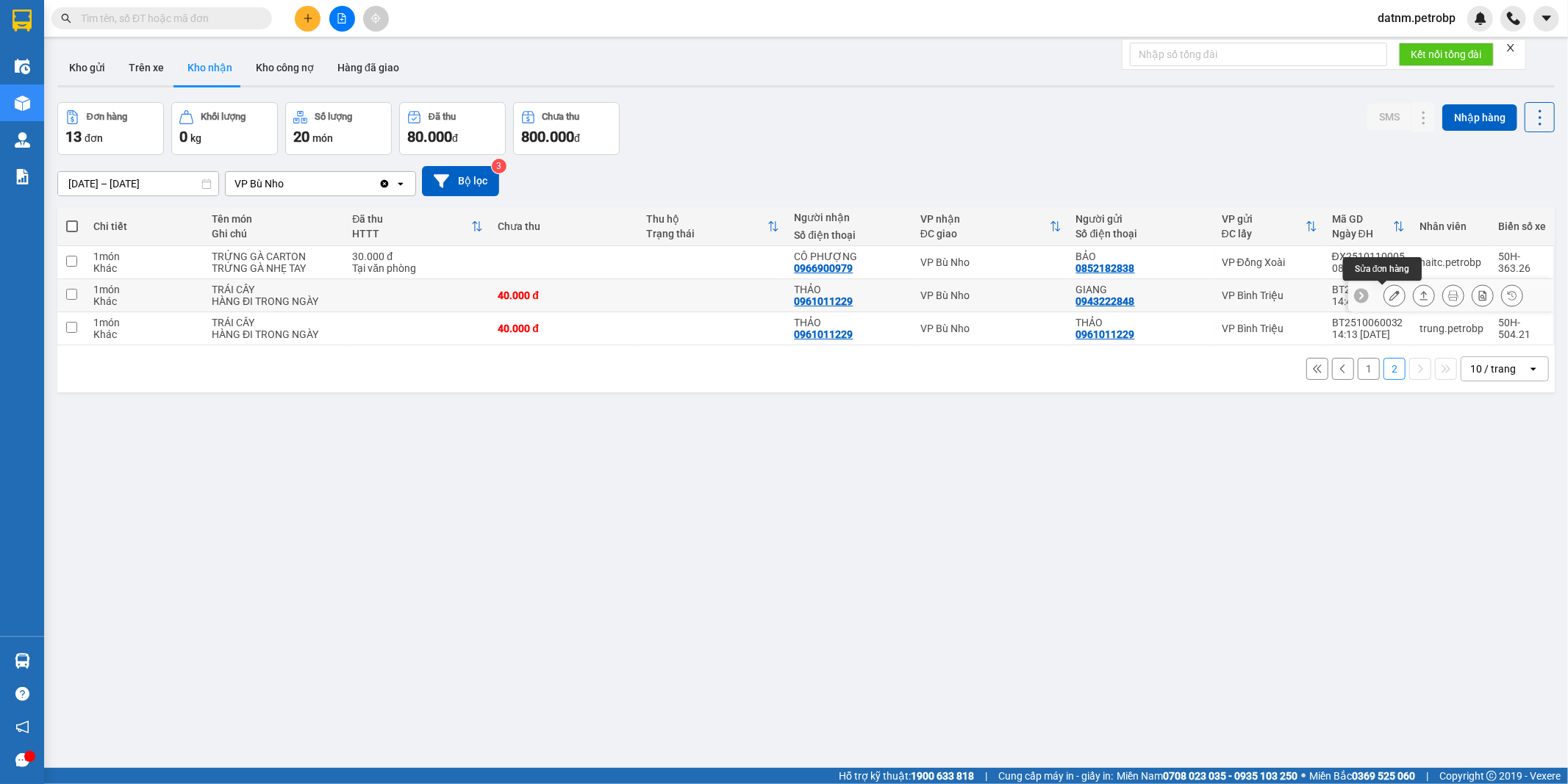
click at [1389, 292] on icon at bounding box center [1394, 294] width 10 height 10
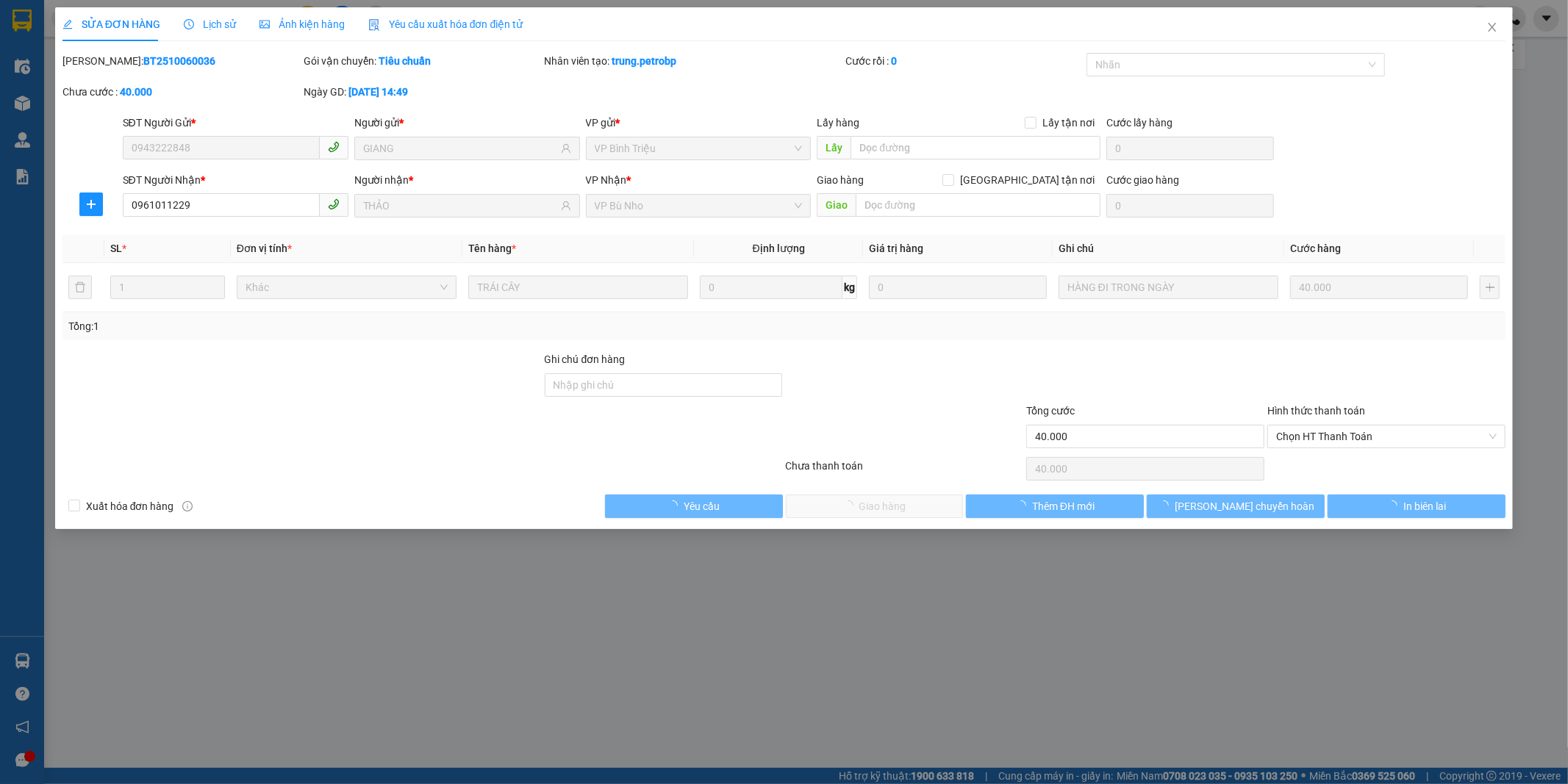
type input "0943222848"
type input "GIANG"
type input "0961011229"
type input "THẢO"
type input "40.000"
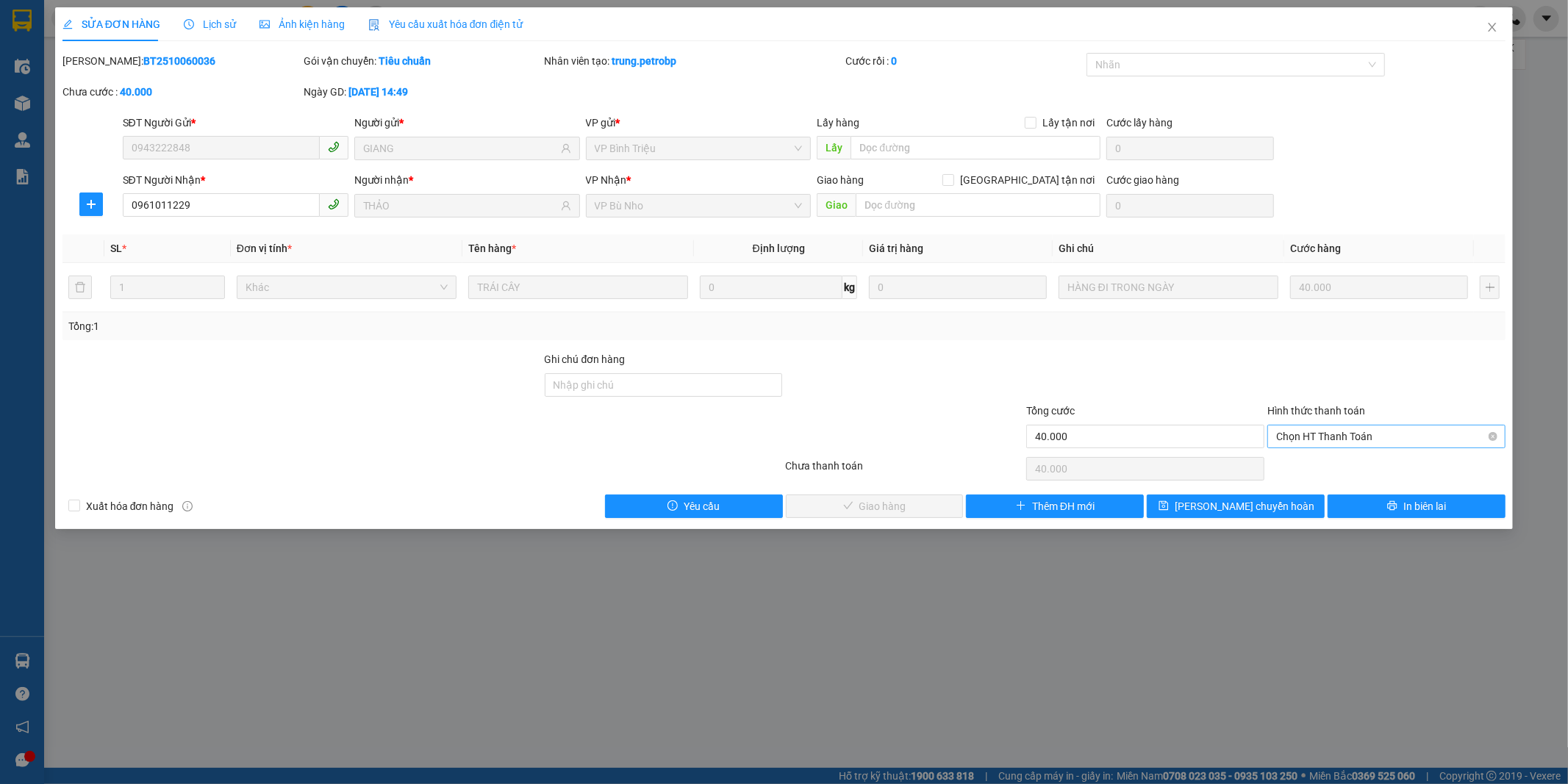
click at [1318, 436] on span "Chọn HT Thanh Toán" at bounding box center [1386, 436] width 221 height 22
click at [1315, 463] on div "Tại văn phòng" at bounding box center [1386, 466] width 221 height 16
type input "0"
click at [920, 494] on button "Giao hàng" at bounding box center [874, 506] width 178 height 24
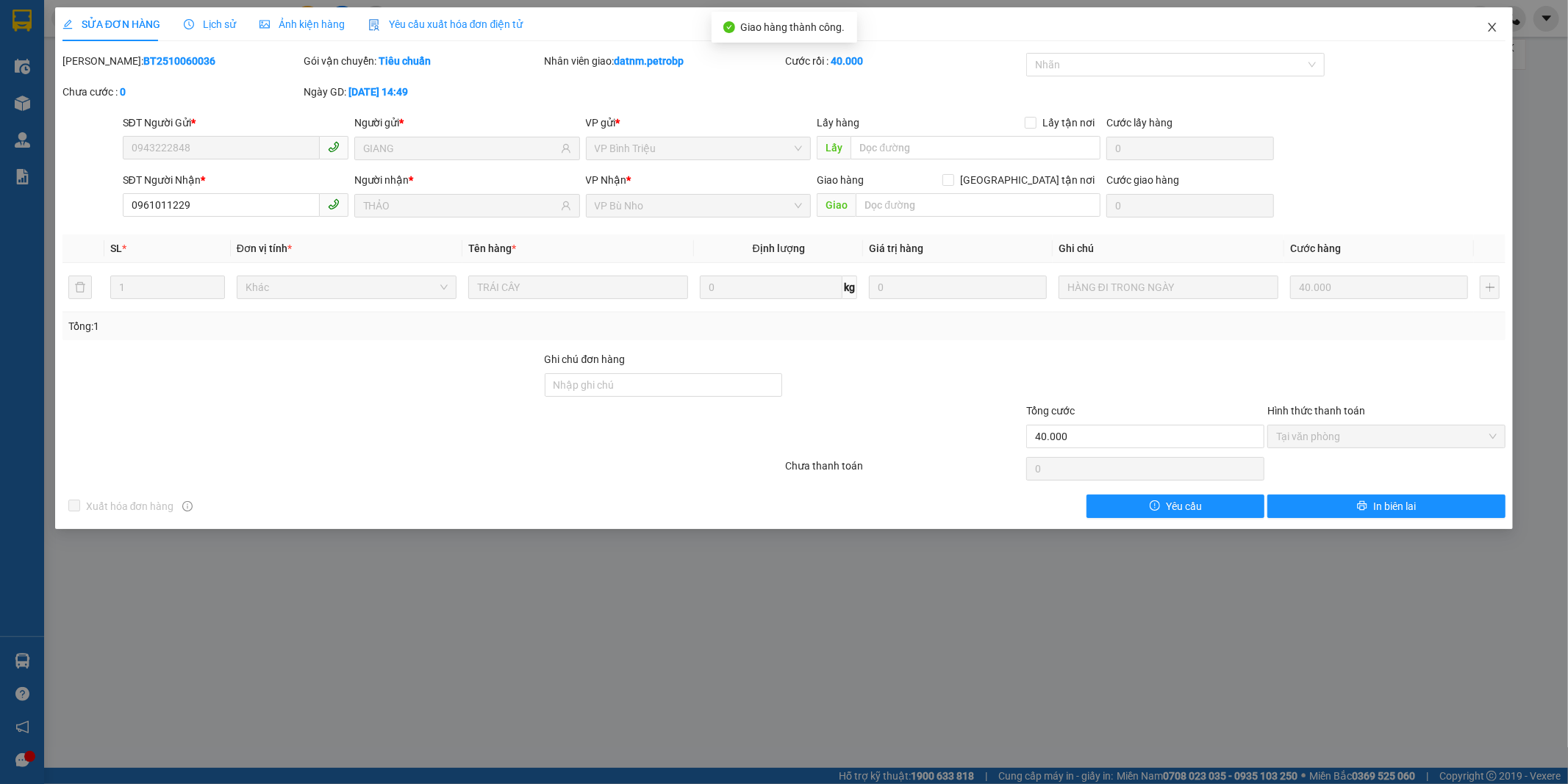
click at [1494, 26] on icon "close" at bounding box center [1492, 27] width 8 height 9
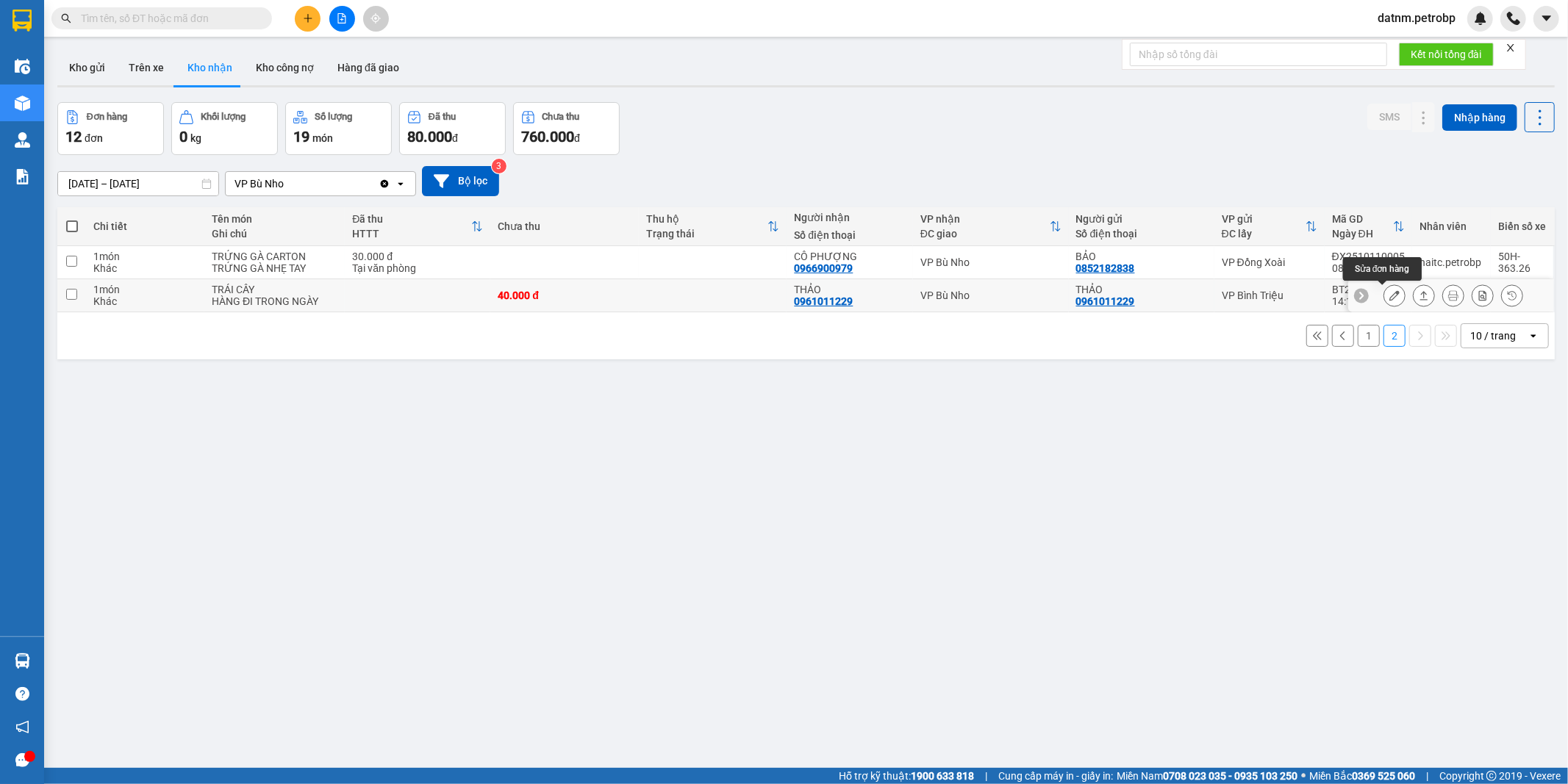
click at [1389, 292] on icon at bounding box center [1394, 294] width 10 height 10
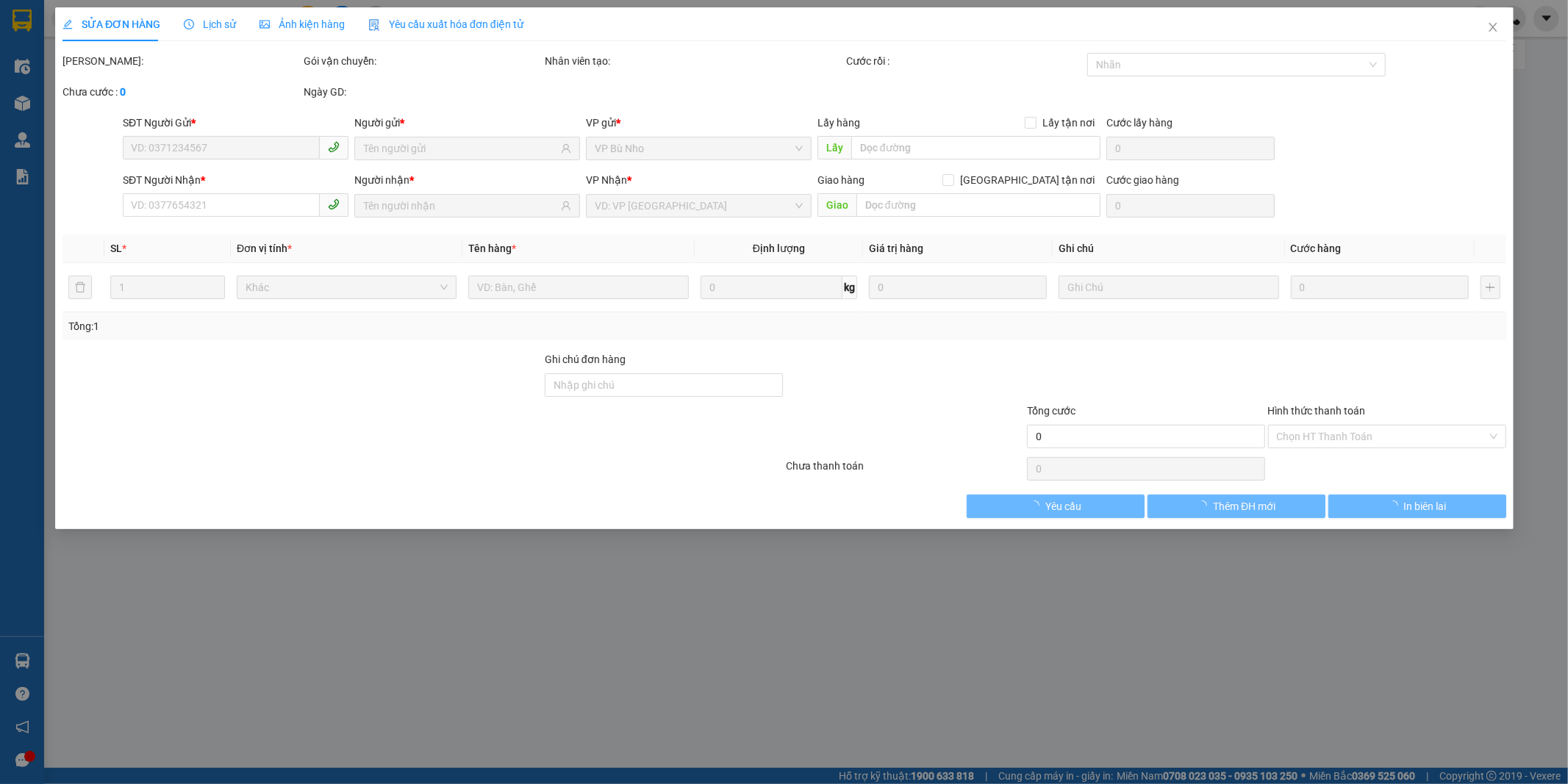
type input "0961011229"
type input "THẢO"
type input "0961011229"
type input "THẢO"
type input "40.000"
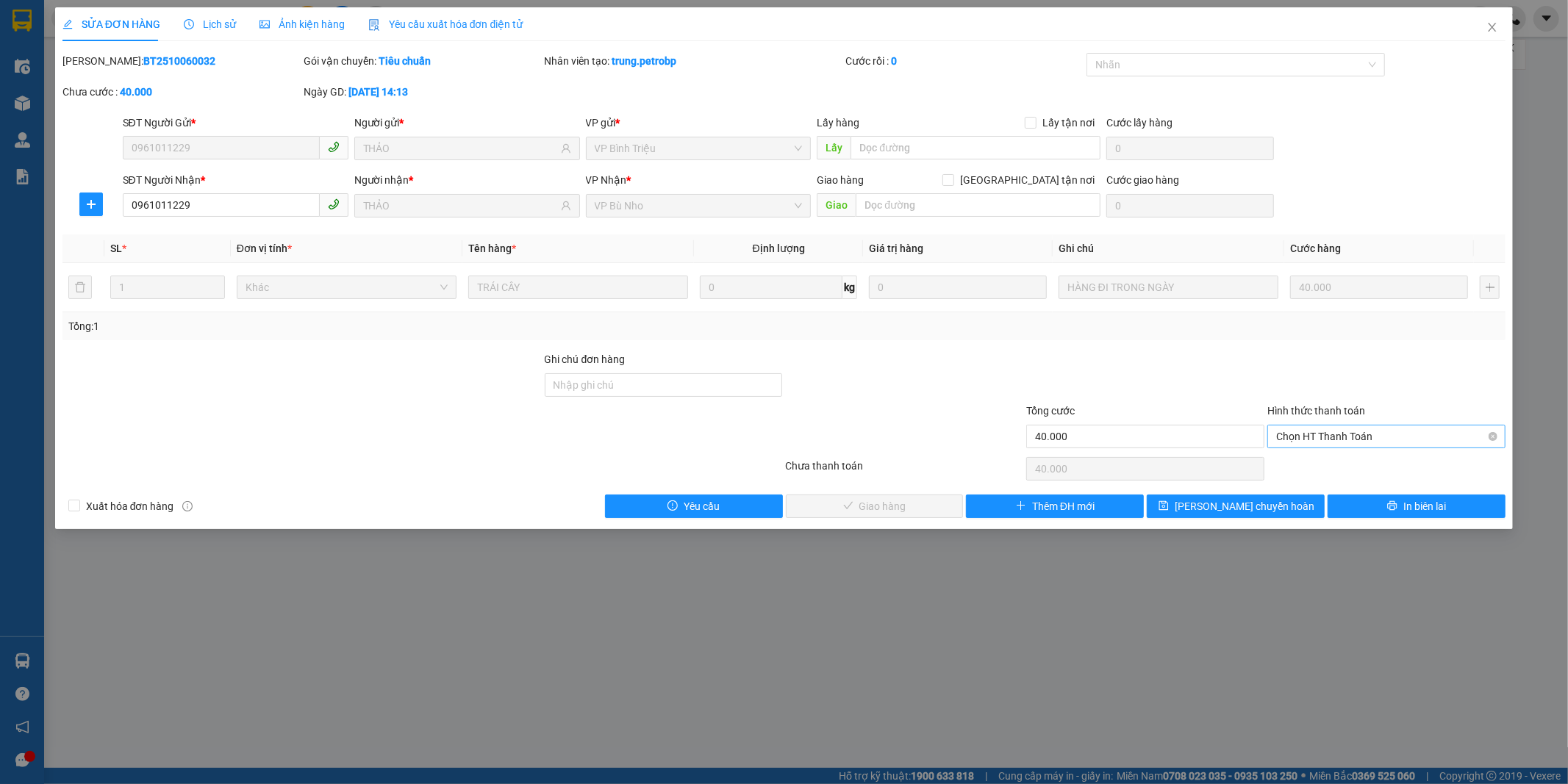
click at [1314, 434] on span "Chọn HT Thanh Toán" at bounding box center [1386, 436] width 221 height 22
click at [1299, 468] on div "Tại văn phòng" at bounding box center [1386, 466] width 221 height 16
type input "0"
click at [906, 507] on button "Giao hàng" at bounding box center [874, 506] width 178 height 24
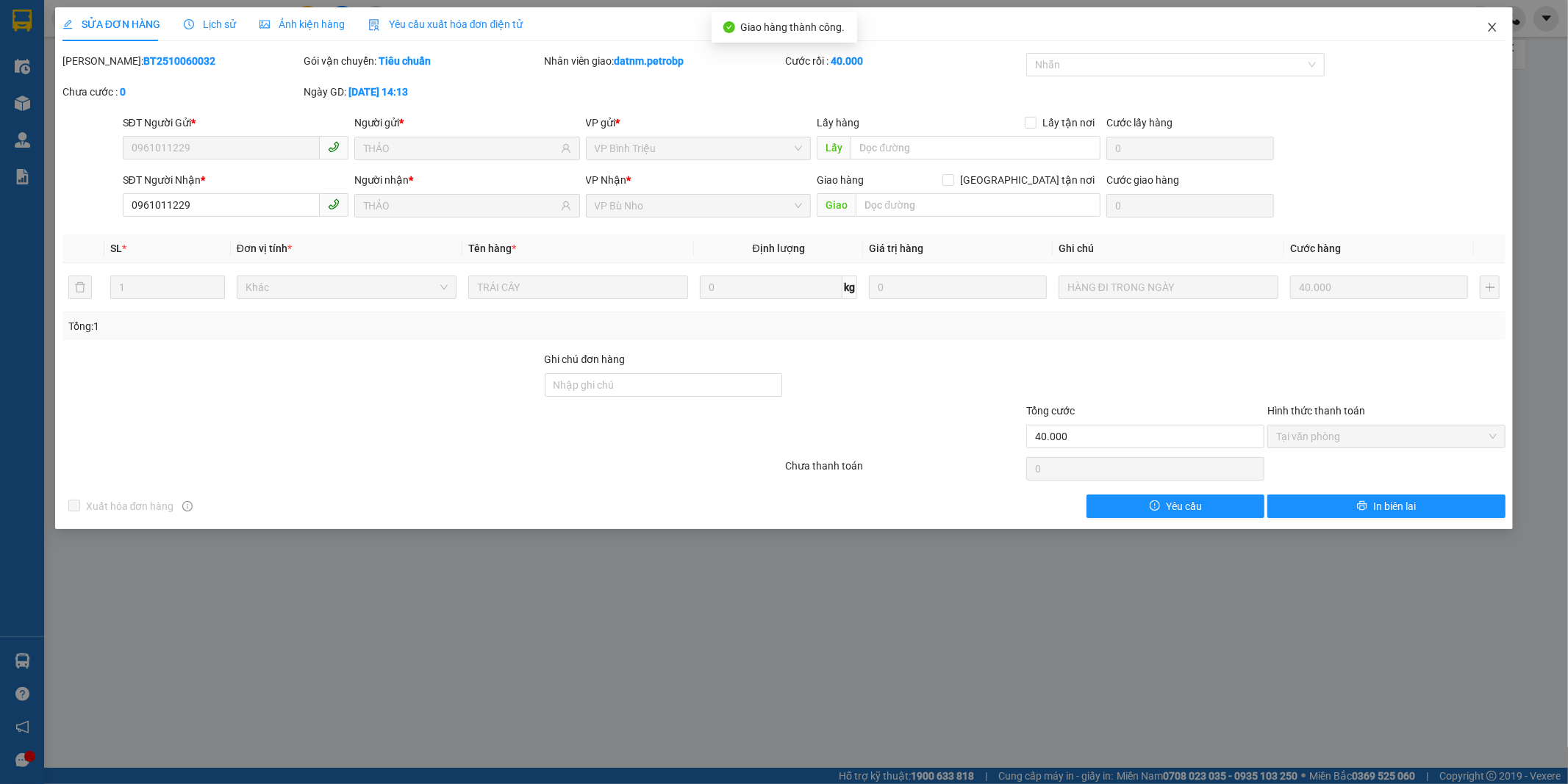
click at [1490, 23] on icon "close" at bounding box center [1491, 26] width 12 height 12
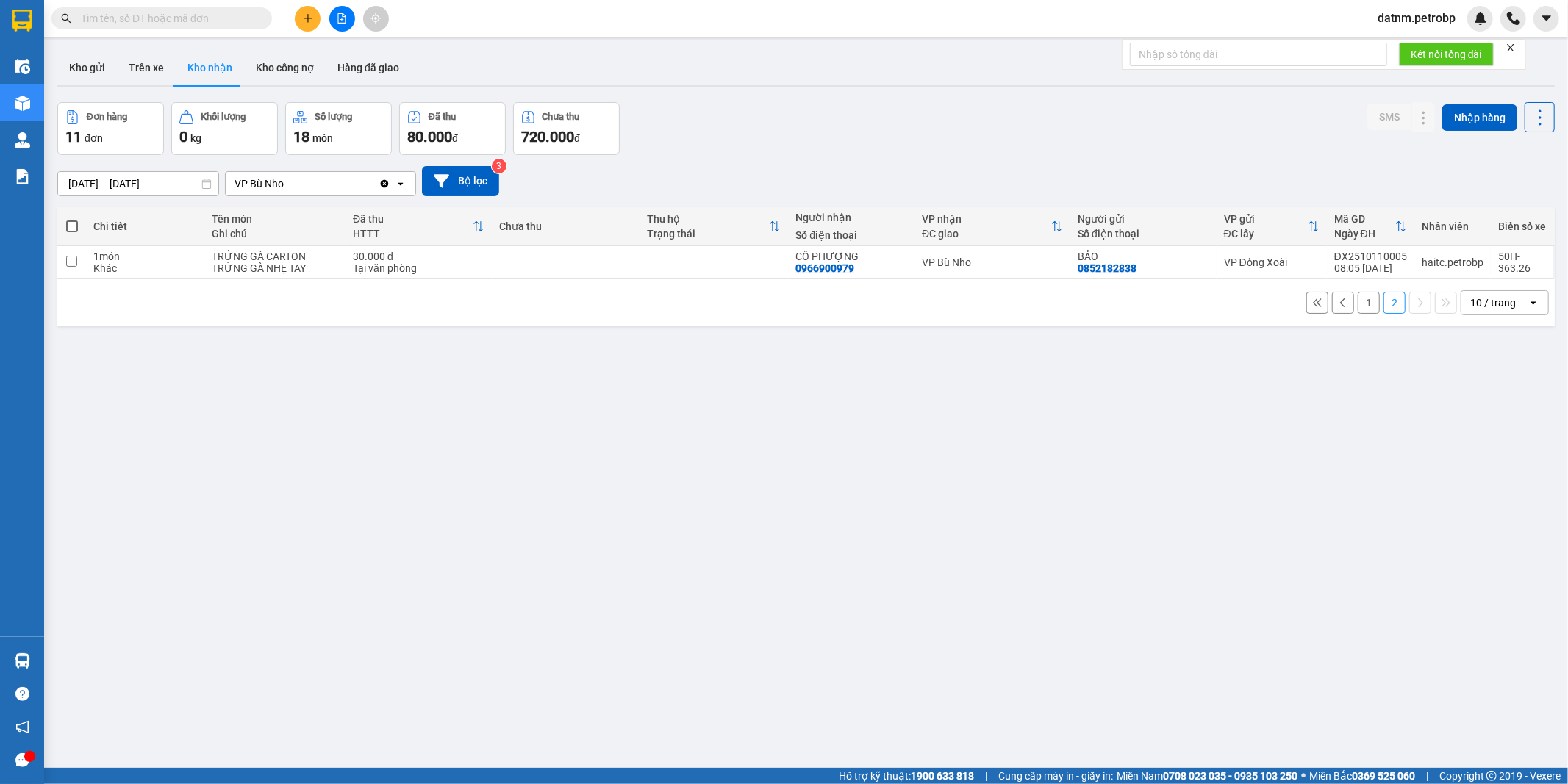
click at [1357, 302] on button "1" at bounding box center [1368, 303] width 22 height 22
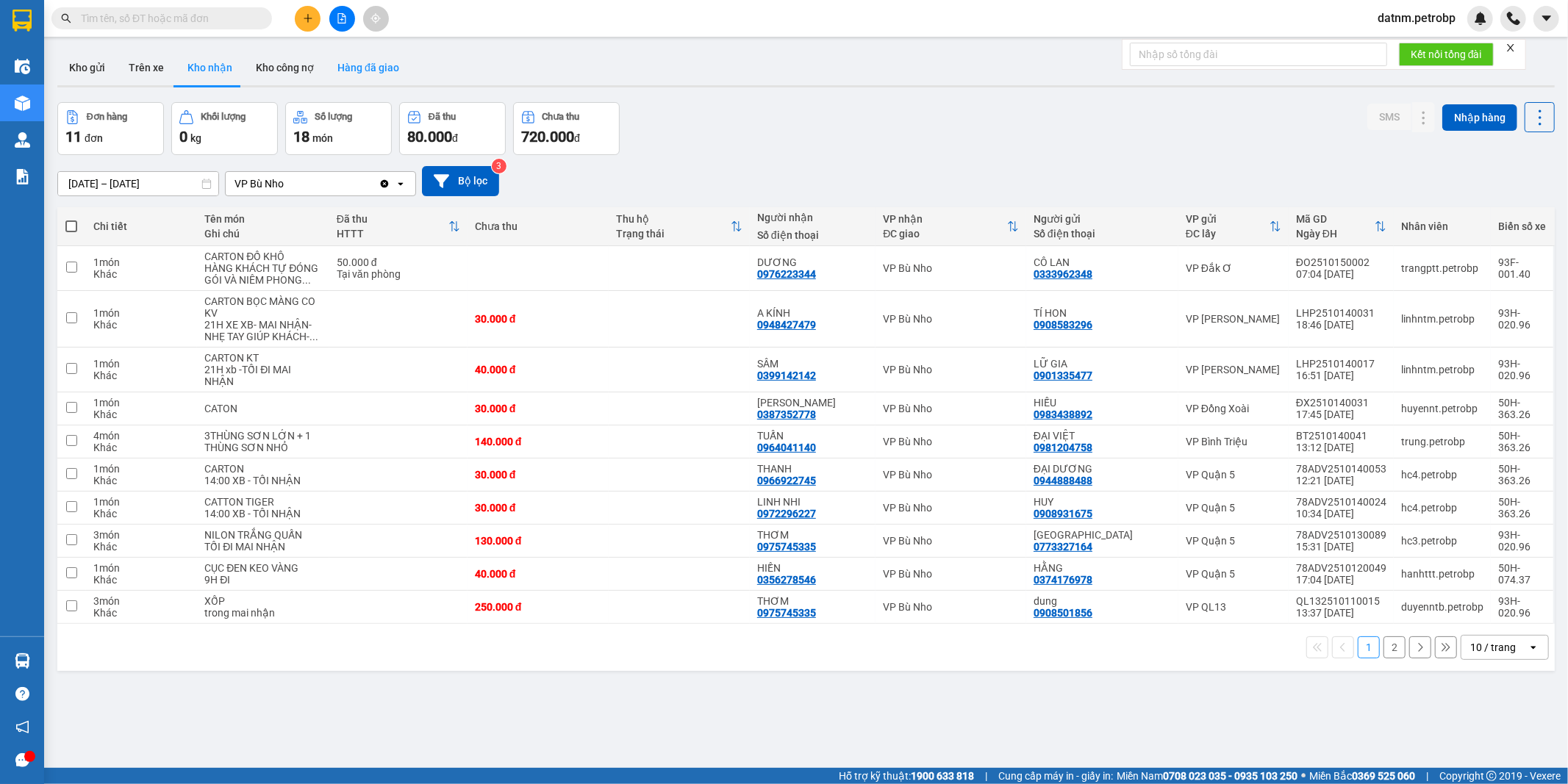
click at [350, 64] on button "Hàng đã giao" at bounding box center [368, 67] width 85 height 36
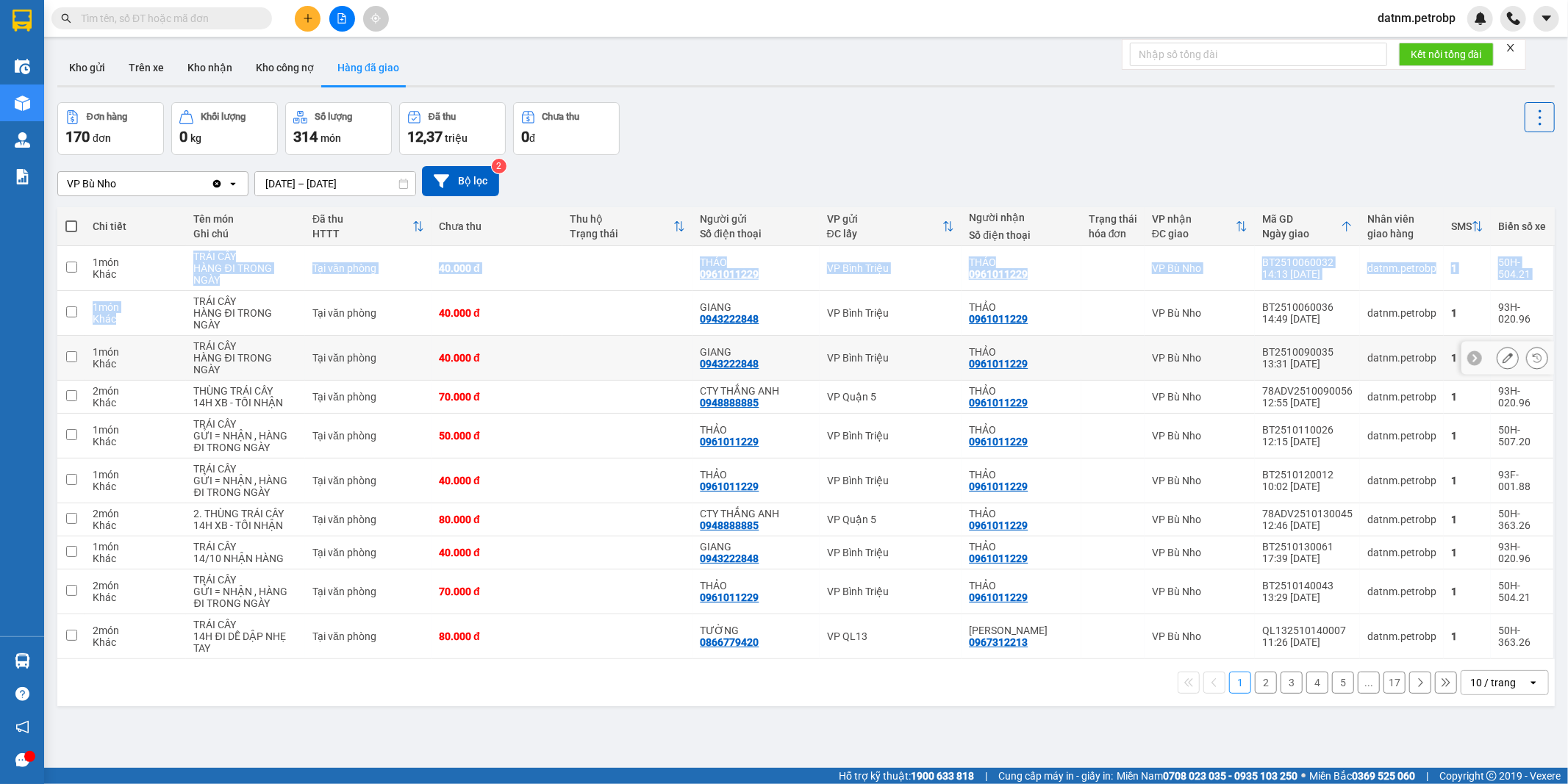
drag, startPoint x: 138, startPoint y: 306, endPoint x: 134, endPoint y: 357, distance: 51.2
click at [135, 350] on tbody "1 món Khác TRÁI CÂY HÀNG ĐI TRONG NGÀY Tại văn phòng 40.000 đ THẢO 0961011229 V…" at bounding box center [805, 452] width 1497 height 413
click at [402, 727] on div "ver 1.8.147 Kho gửi Trên xe Kho nhận Kho công nợ Hàng đã giao Đơn hàng 170 đơn …" at bounding box center [805, 436] width 1509 height 784
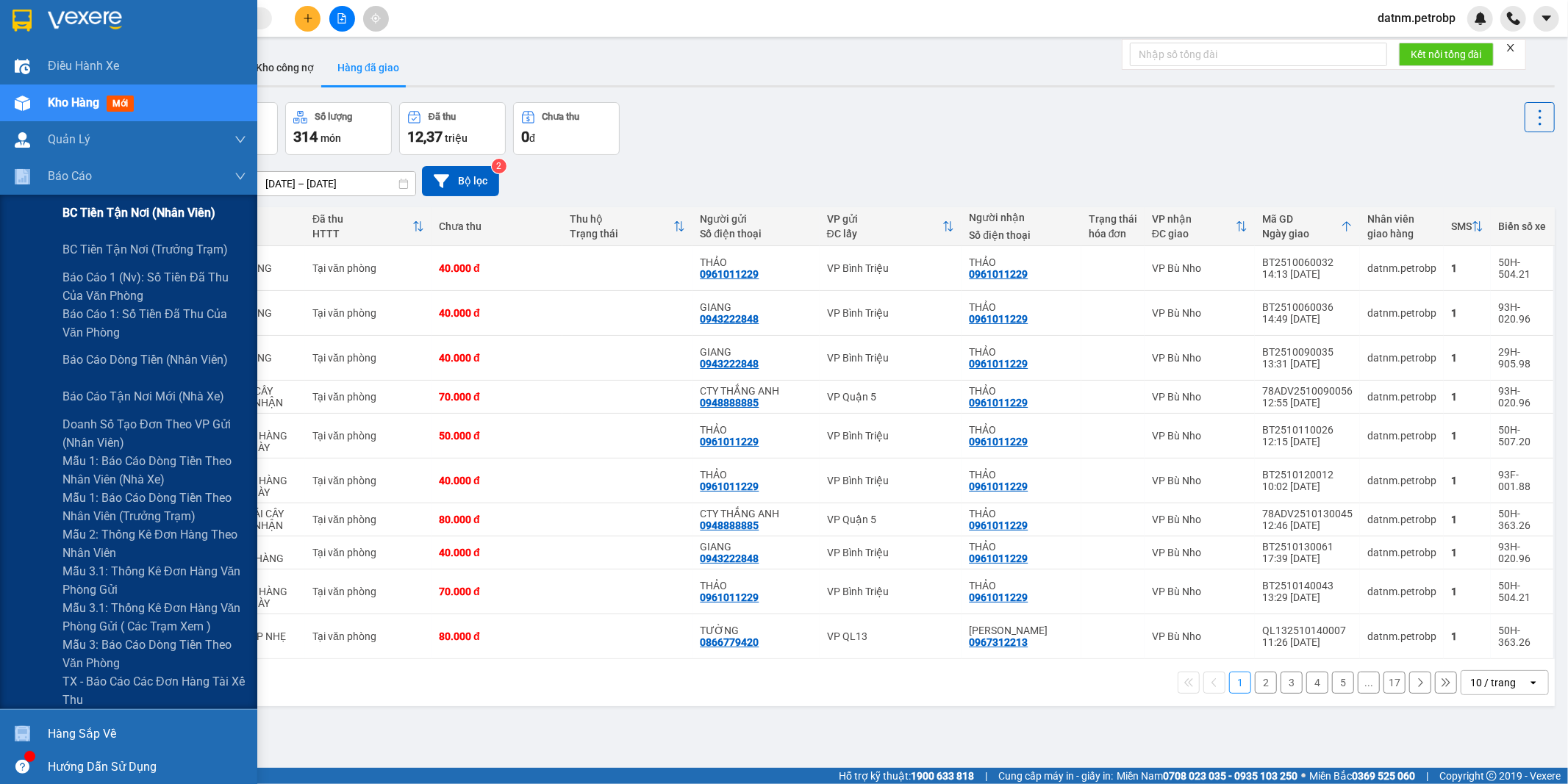
drag, startPoint x: 36, startPoint y: 203, endPoint x: 36, endPoint y: 230, distance: 27.0
click at [36, 230] on div "Báo cáo BC tiền tận nơi (nhân viên) BC tiền tận nơi (trưởng trạm) Báo cáo 1 (nv…" at bounding box center [129, 433] width 257 height 551
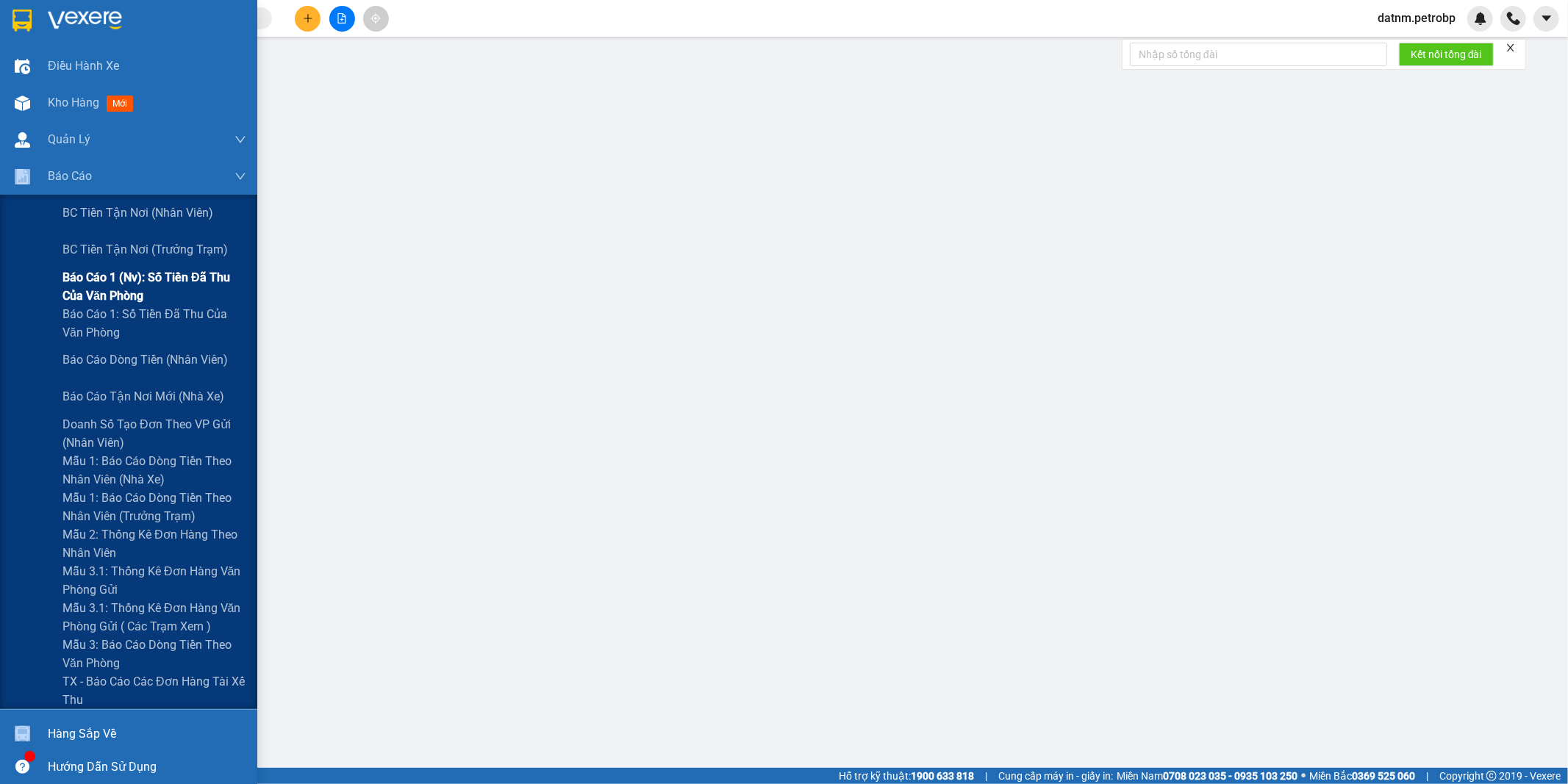
click at [0, 278] on div "Báo cáo 1 (nv): Số tiền đã thu của văn phòng" at bounding box center [129, 286] width 257 height 36
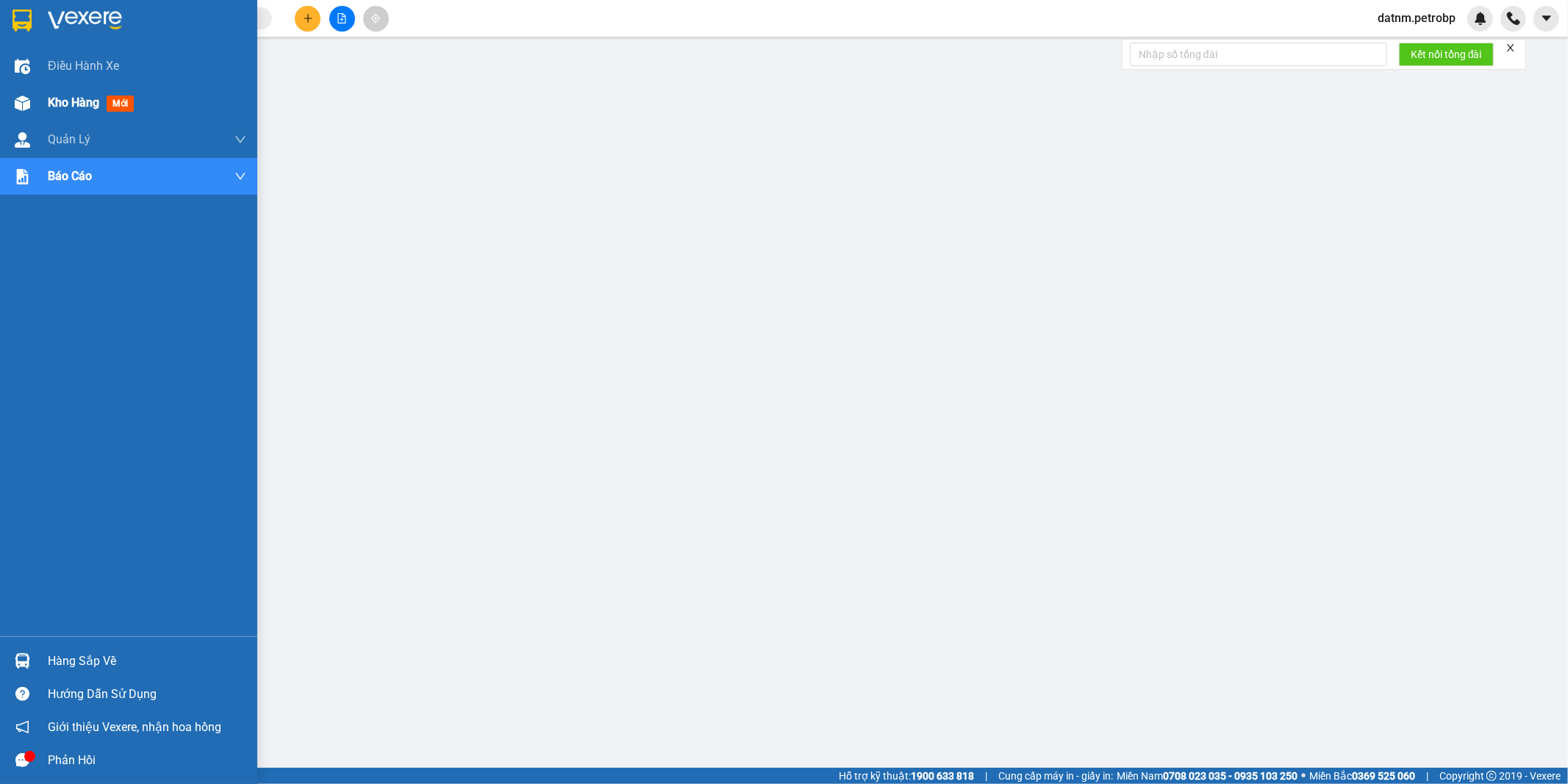
click at [74, 92] on div "Kho hàng mới" at bounding box center [147, 103] width 199 height 36
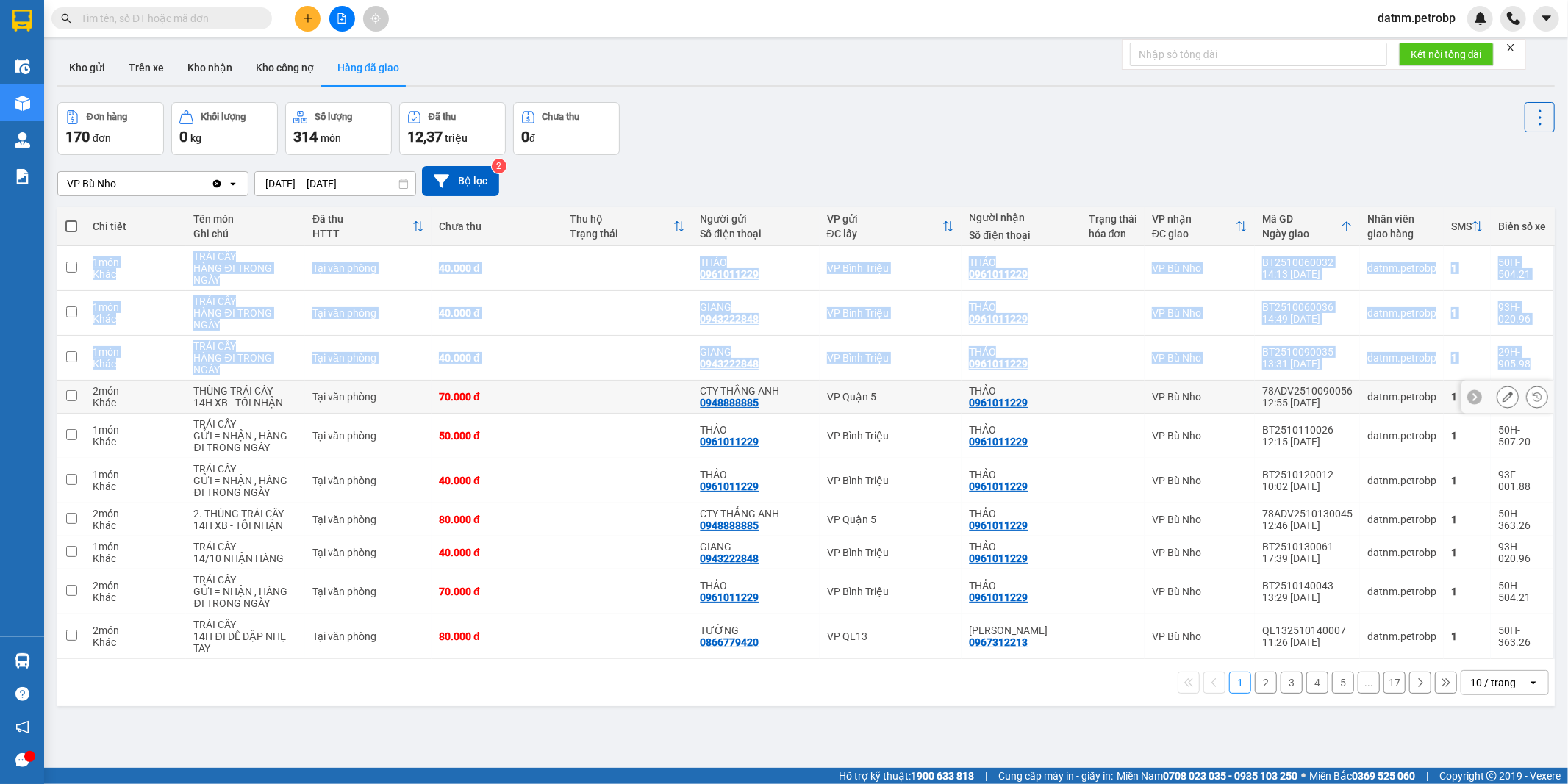
drag, startPoint x: 74, startPoint y: 260, endPoint x: 26, endPoint y: 635, distance: 378.1
click at [56, 415] on div "ver 1.8.147 Kho gửi Trên xe Kho nhận Kho công nợ Hàng đã giao Đơn hàng 170 đơn …" at bounding box center [805, 436] width 1509 height 784
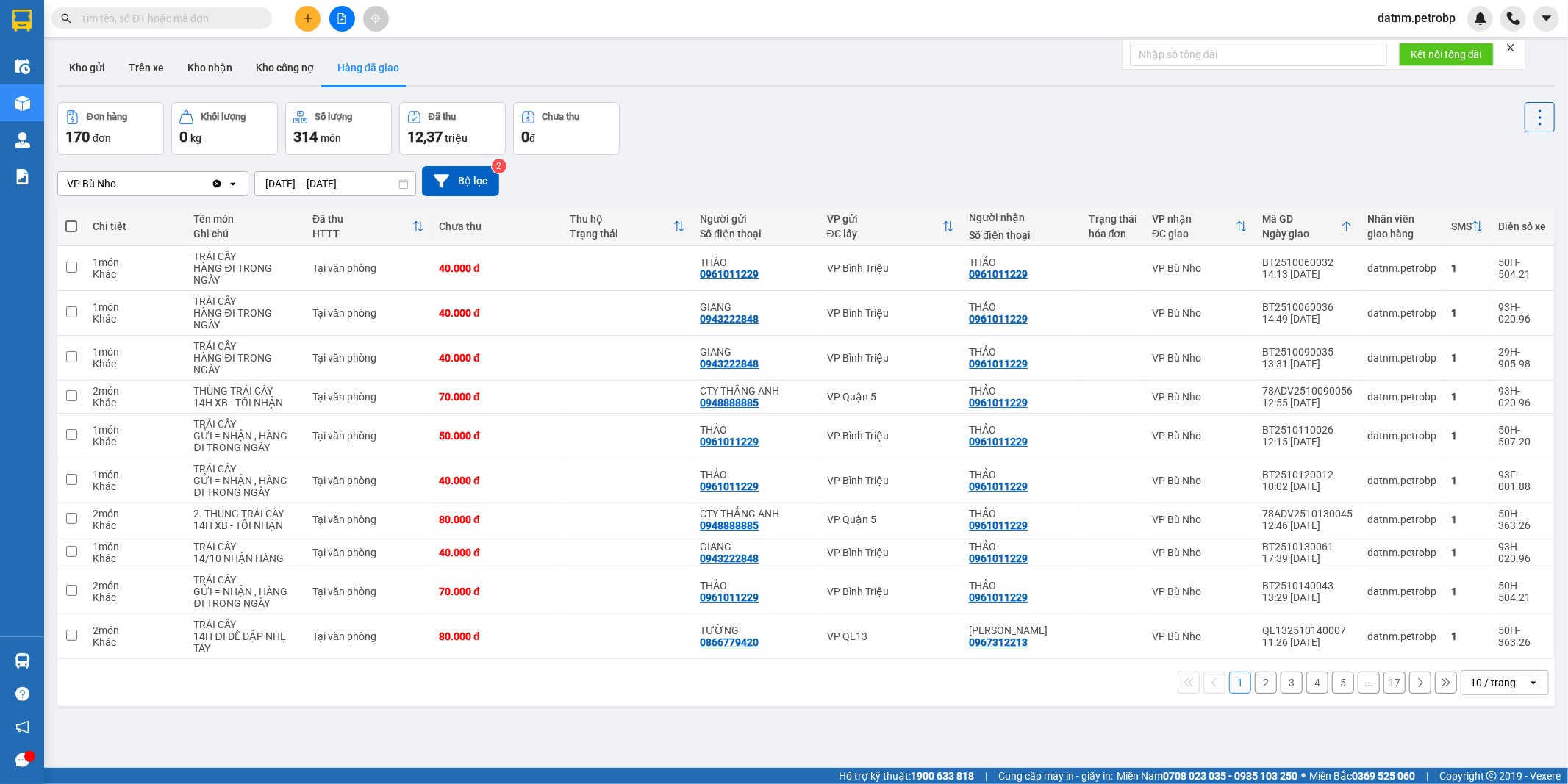
click at [238, 743] on div "ver 1.8.147 Kho gửi Trên xe Kho nhận Kho công nợ Hàng đã giao Đơn hàng 170 đơn …" at bounding box center [805, 436] width 1509 height 784
click at [569, 717] on div "ver 1.8.147 Kho gửi Trên xe Kho nhận Kho công nợ Hàng đã giao Đơn hàng 170 đơn …" at bounding box center [805, 436] width 1509 height 784
click at [571, 706] on div "1 2 3 4 5 ... 17 10 / trang open" at bounding box center [805, 683] width 1497 height 47
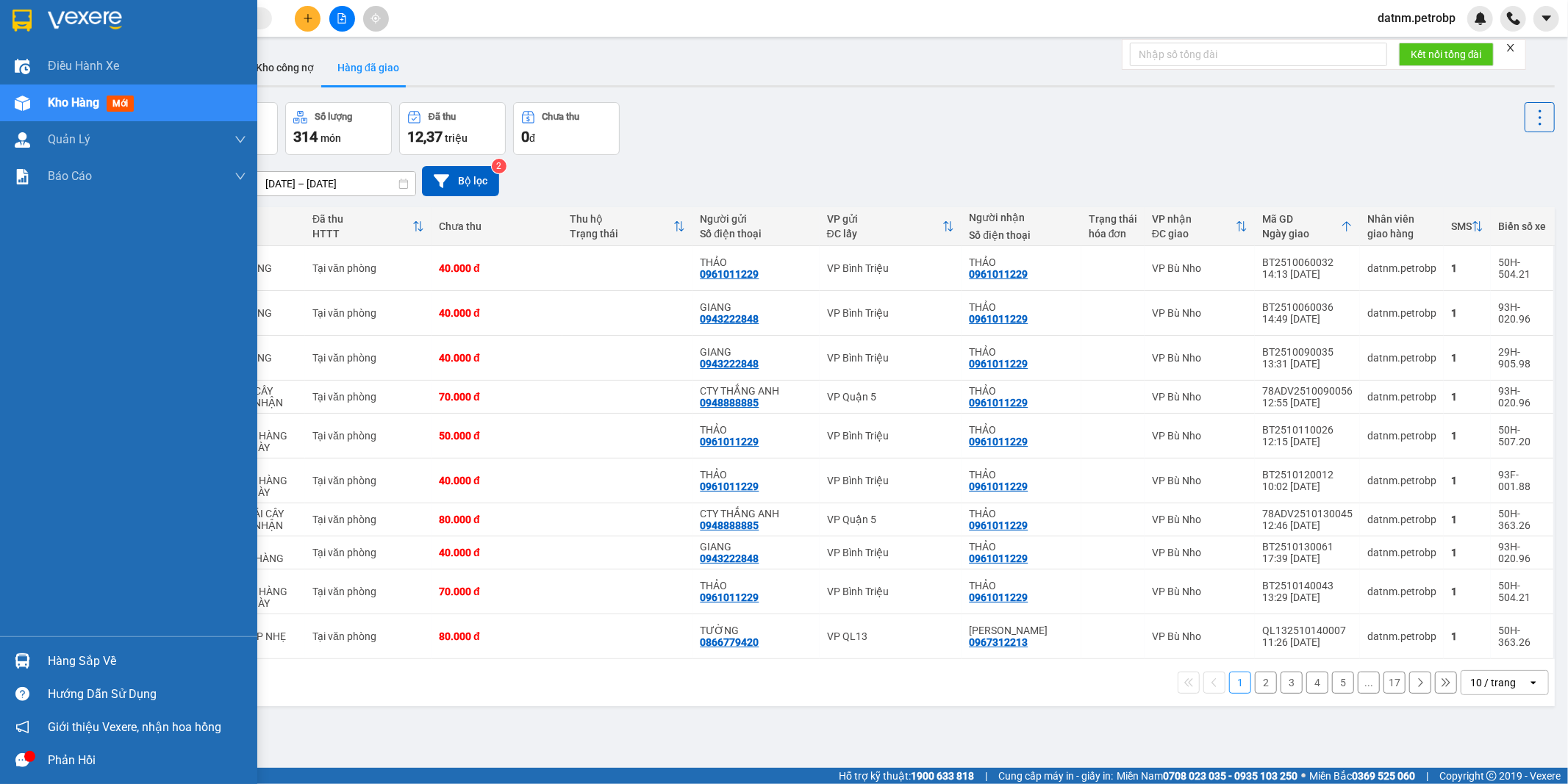
drag, startPoint x: 40, startPoint y: 262, endPoint x: 40, endPoint y: 339, distance: 77.0
click at [40, 339] on div "Điều hành xe Kho hàng mới Quản [PERSON_NAME] lý chuyến Quản lý khách hàng Quản …" at bounding box center [129, 341] width 257 height 588
click at [70, 407] on div "Điều hành xe Kho hàng mới Quản [PERSON_NAME] lý chuyến Quản lý khách hàng Quản …" at bounding box center [129, 341] width 257 height 588
drag, startPoint x: 78, startPoint y: 429, endPoint x: 196, endPoint y: 606, distance: 212.7
click at [127, 522] on div "Điều hành xe Kho hàng mới Quản [PERSON_NAME] lý chuyến Quản lý khách hàng Quản …" at bounding box center [129, 341] width 257 height 588
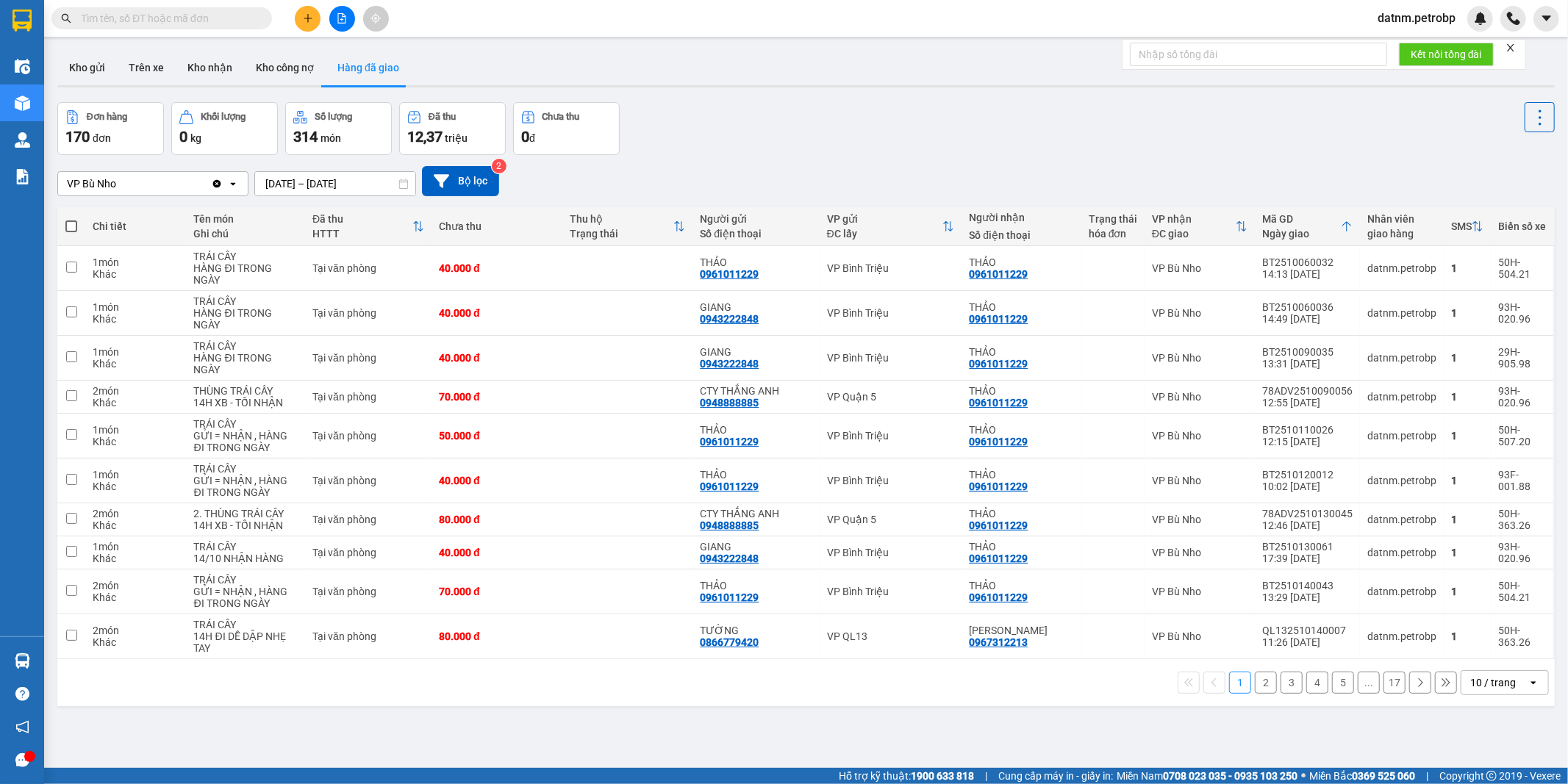
click at [794, 733] on div "ver 1.8.147 Kho gửi Trên xe Kho nhận Kho công nợ Hàng đã giao Đơn hàng 170 đơn …" at bounding box center [805, 436] width 1509 height 784
click at [218, 67] on button "Kho nhận" at bounding box center [210, 67] width 68 height 36
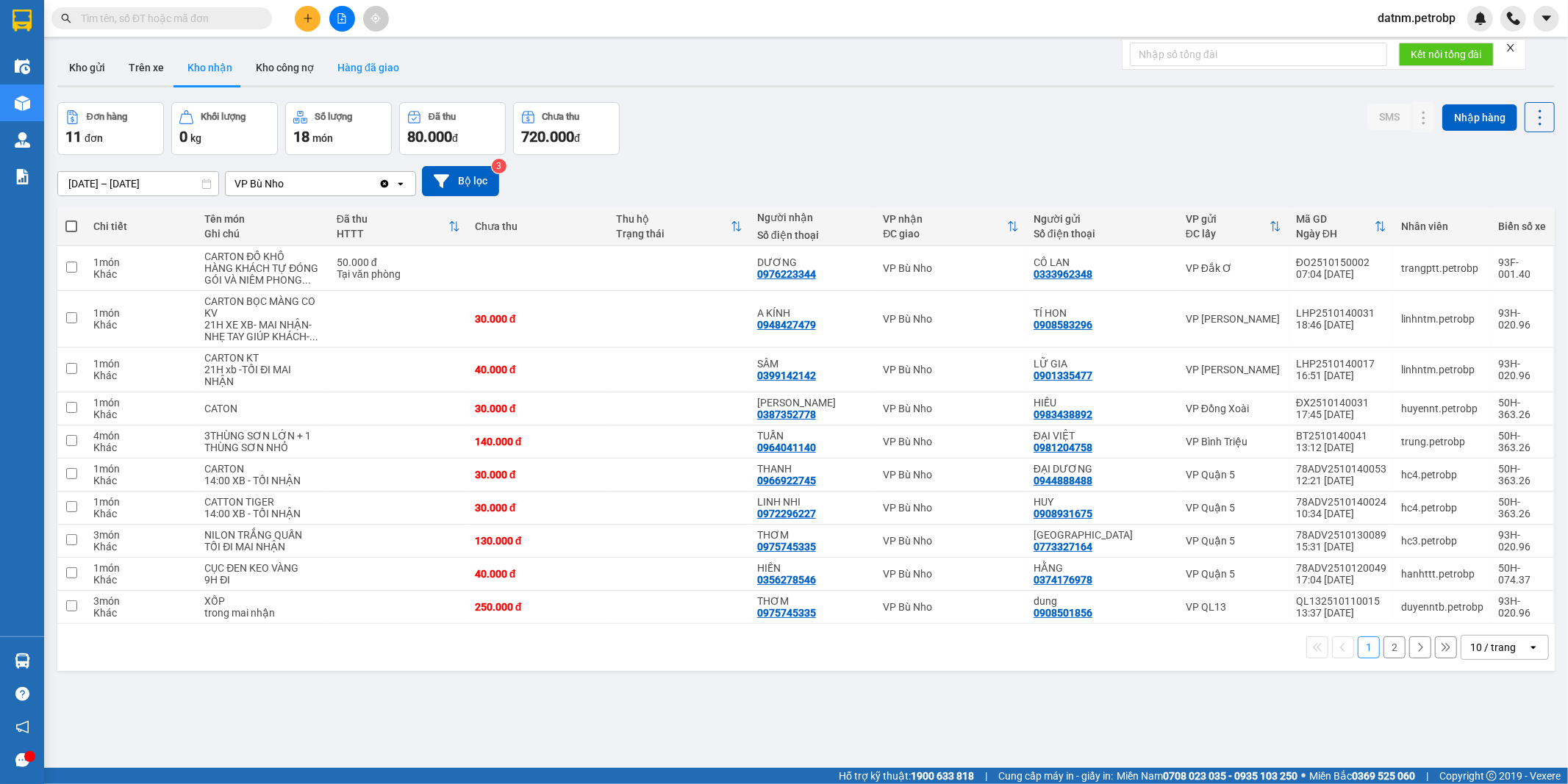
click at [360, 67] on button "Hàng đã giao" at bounding box center [368, 67] width 85 height 36
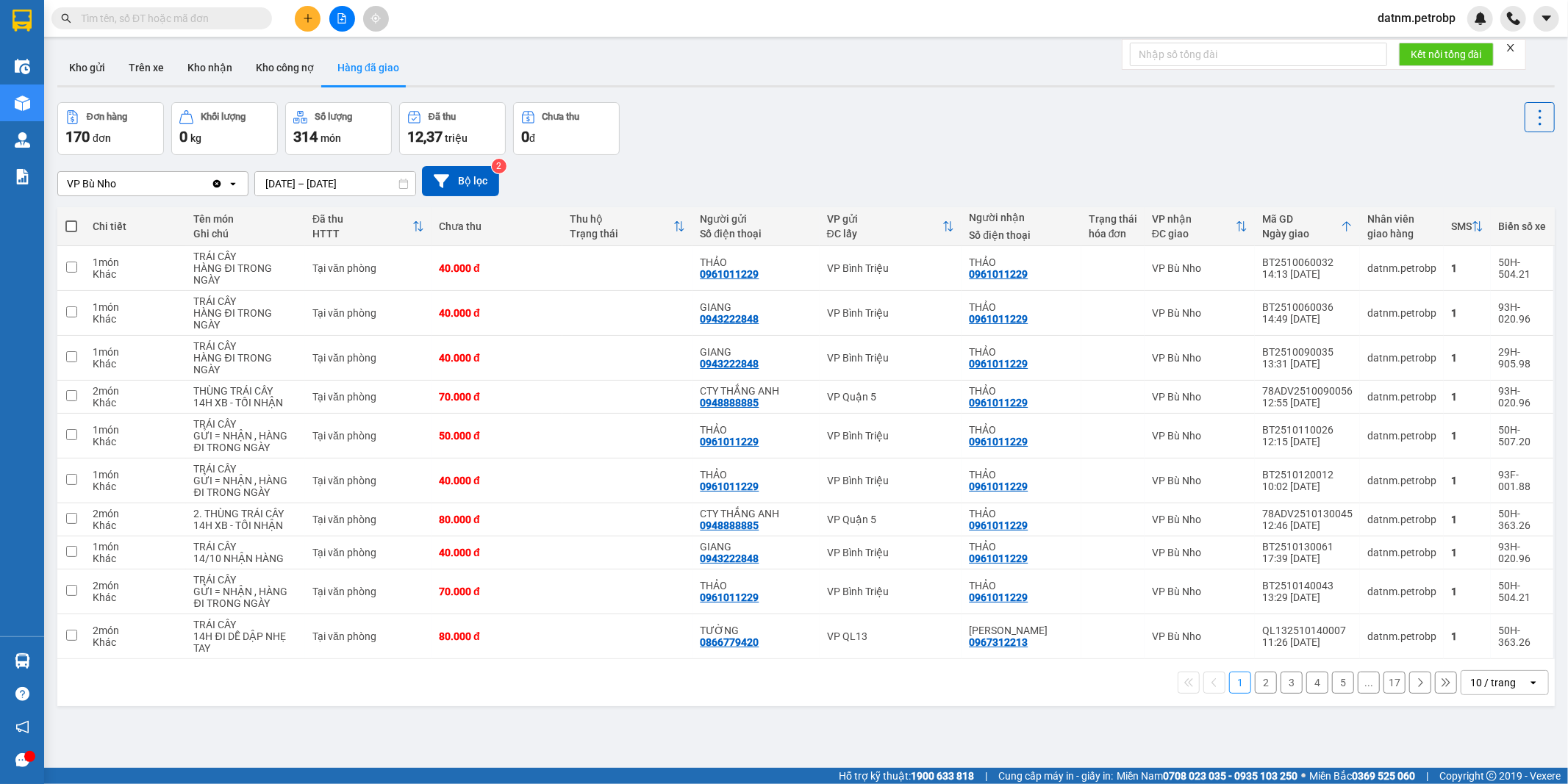
drag, startPoint x: 55, startPoint y: 229, endPoint x: 55, endPoint y: 214, distance: 15.0
click at [55, 214] on div "ver 1.8.147 Kho gửi Trên xe Kho nhận Kho công nợ Hàng đã giao Đơn hàng 170 đơn …" at bounding box center [805, 436] width 1509 height 784
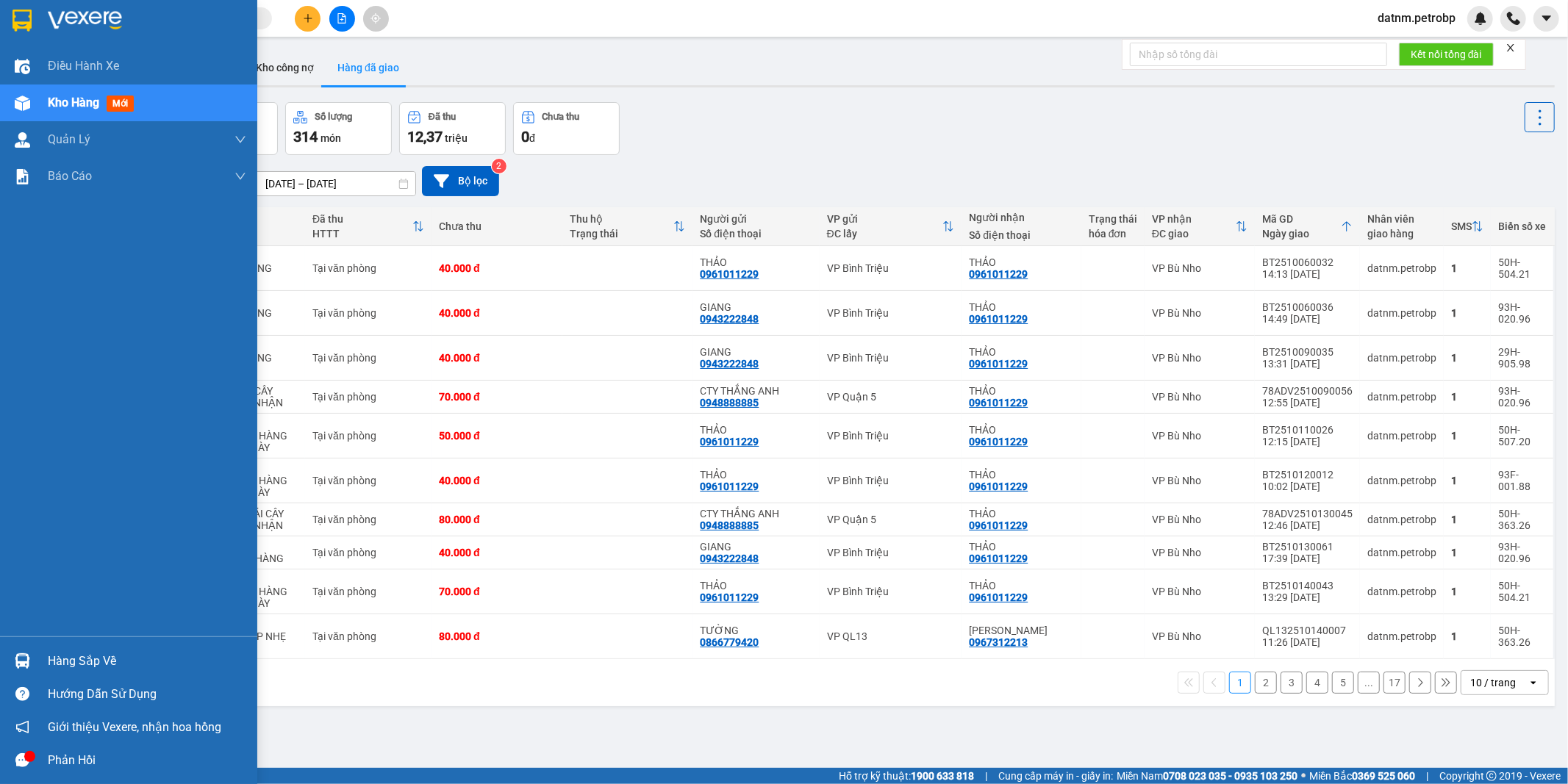
drag, startPoint x: 107, startPoint y: 596, endPoint x: 188, endPoint y: 517, distance: 113.1
click at [151, 581] on div "Điều hành xe Kho hàng mới Quản [PERSON_NAME] lý chuyến Quản lý khách hàng Quản …" at bounding box center [129, 341] width 257 height 588
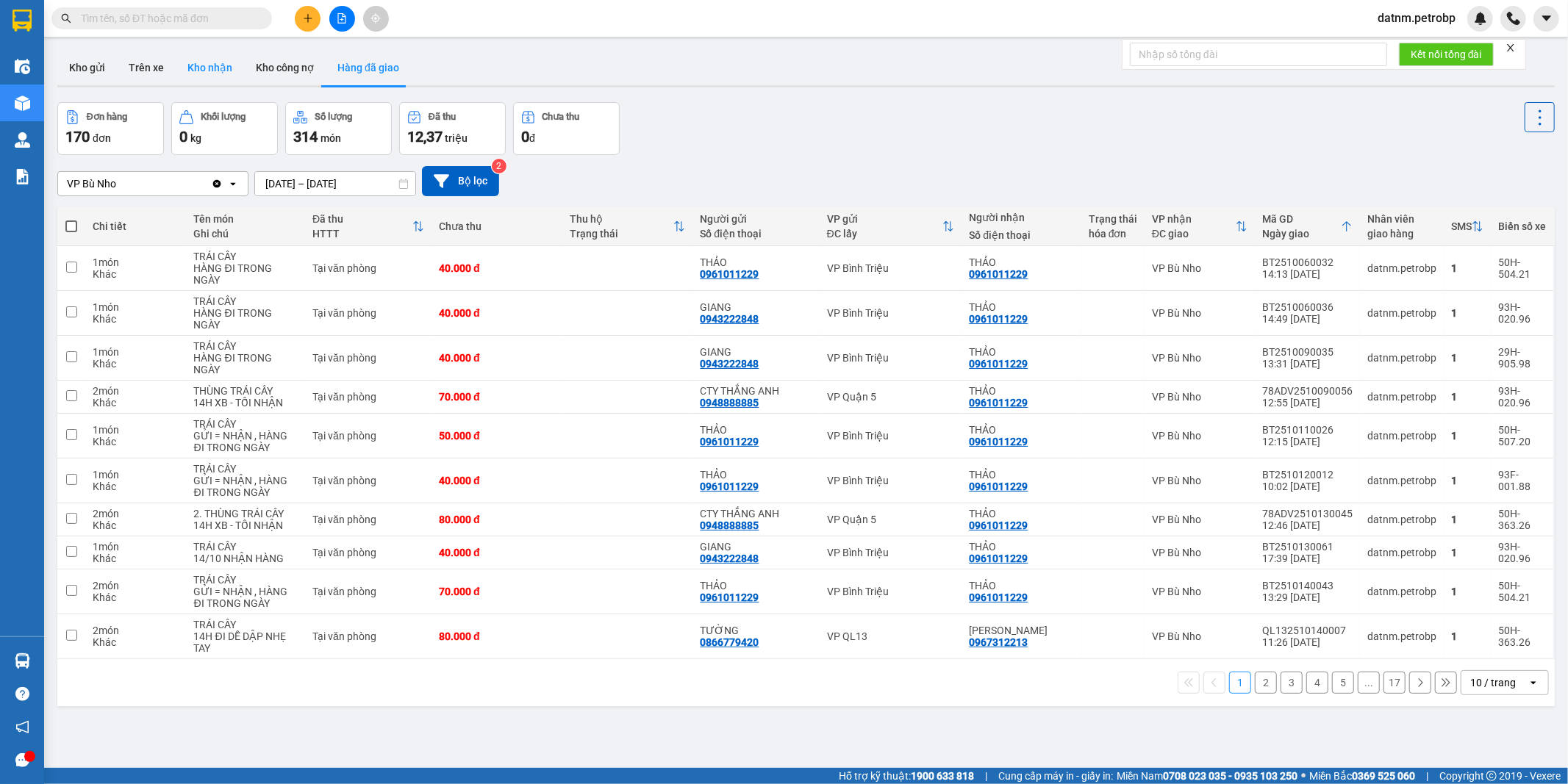
click at [203, 65] on button "Kho nhận" at bounding box center [210, 67] width 68 height 36
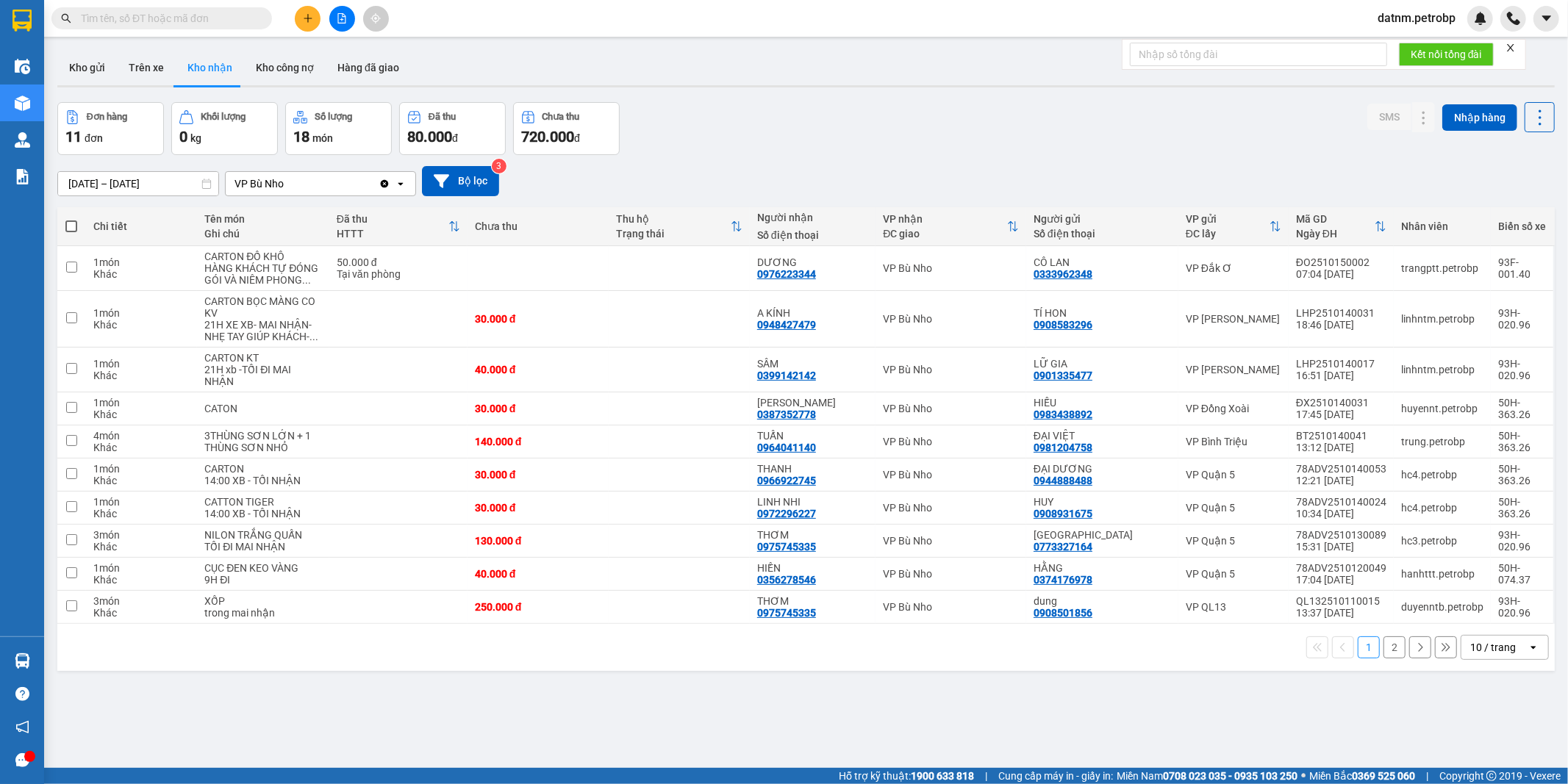
click at [1383, 647] on button "2" at bounding box center [1394, 647] width 22 height 22
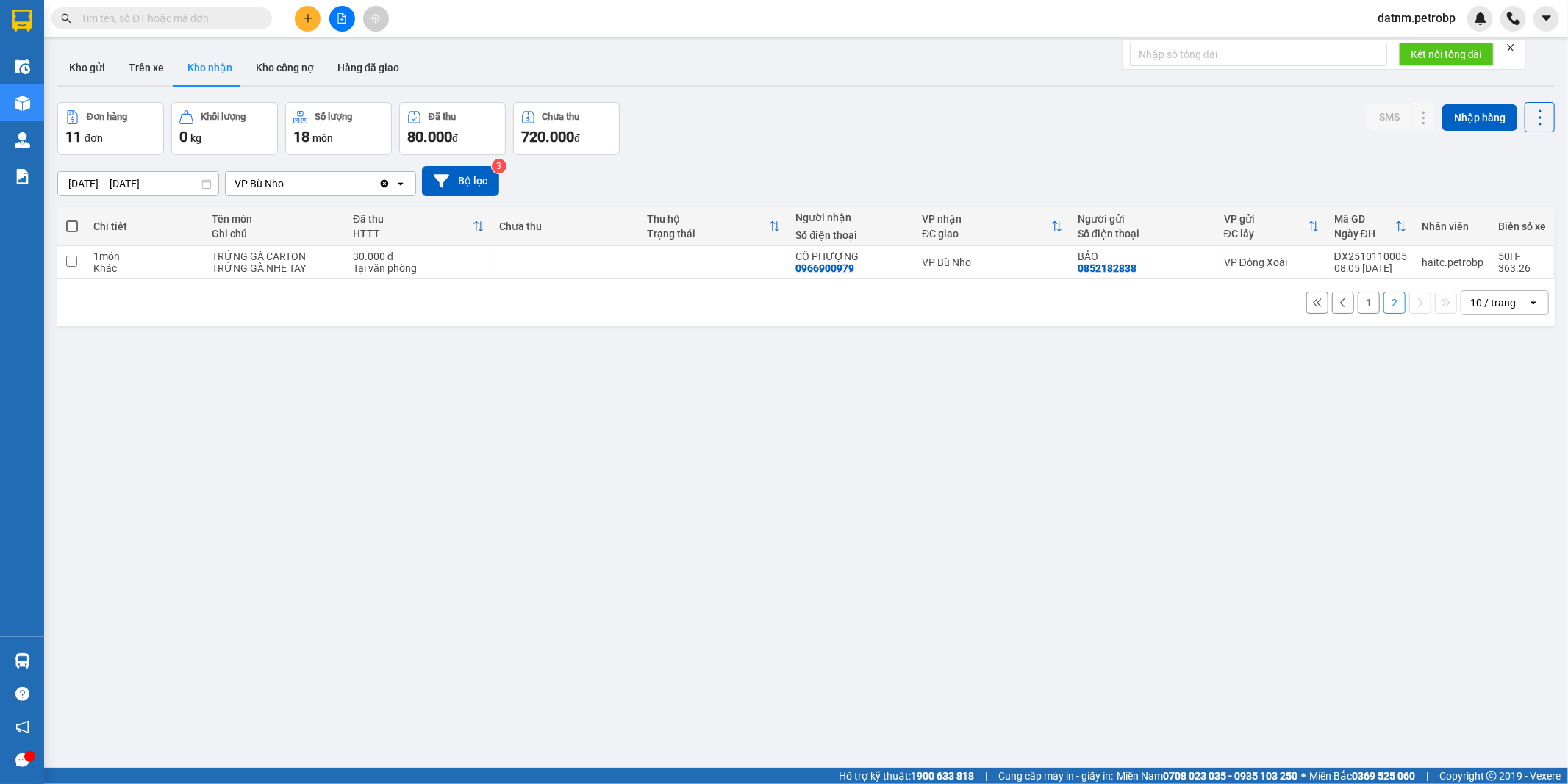
click at [1357, 304] on button "1" at bounding box center [1368, 303] width 22 height 22
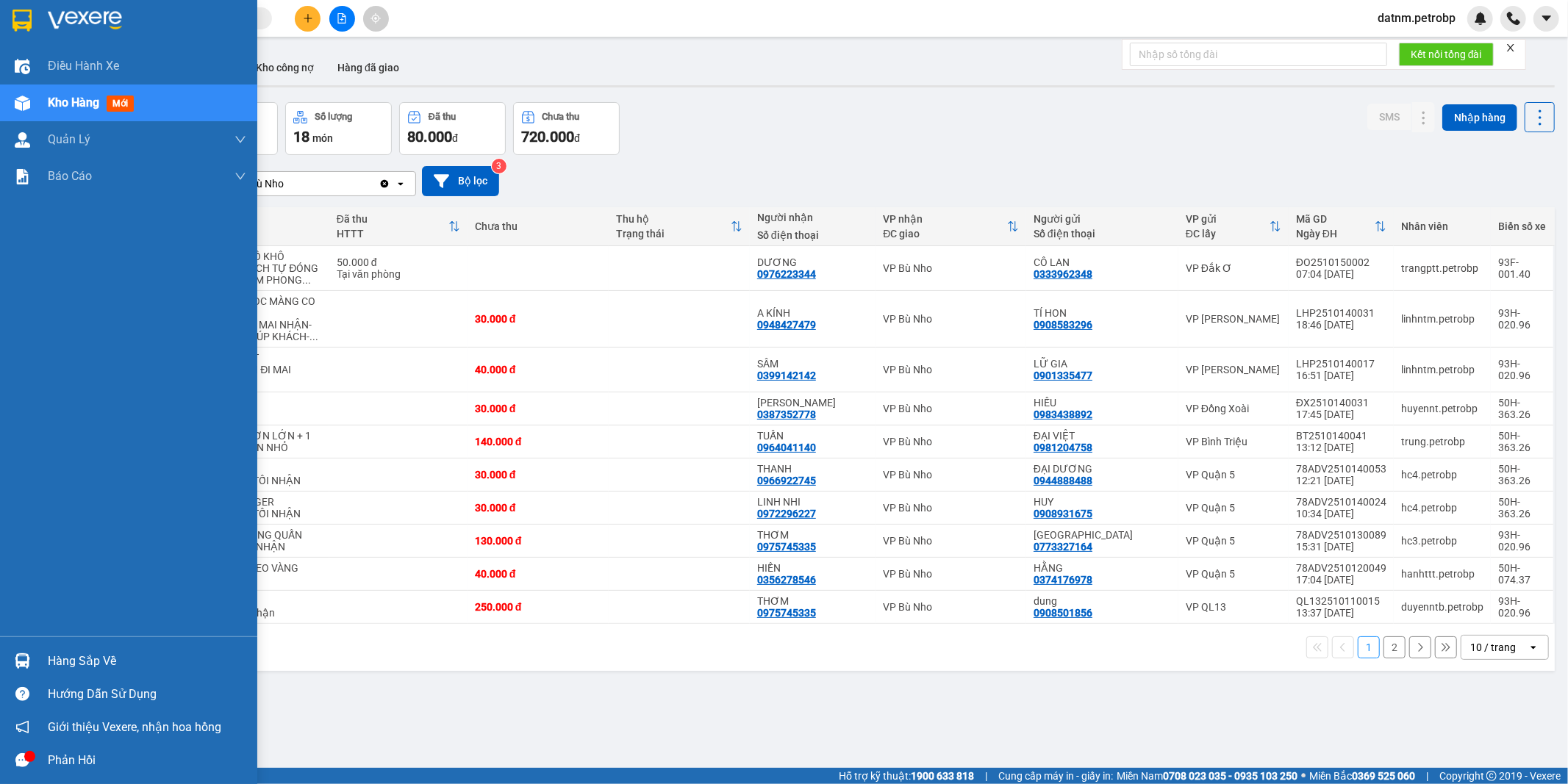
click at [82, 667] on div "Hàng sắp về" at bounding box center [147, 661] width 199 height 22
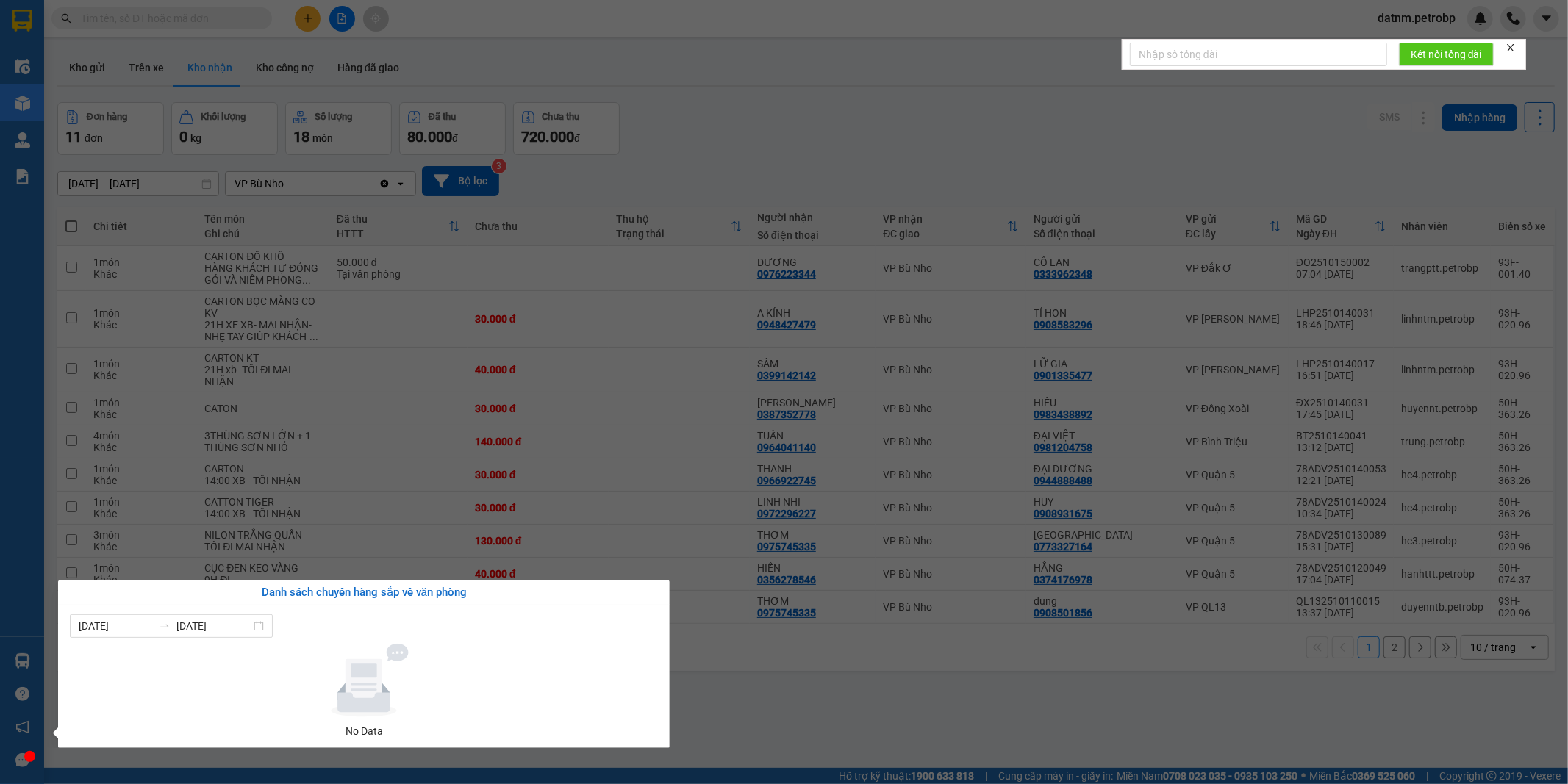
click at [814, 711] on section "Kết quả tìm kiếm ( 0 ) Bộ lọc Ngày tạo đơn gần nhất No Data datnm.petrobp Điều …" at bounding box center [784, 392] width 1568 height 784
click at [814, 711] on div "ver 1.8.147 Kho gửi Trên xe Kho nhận Kho công nợ Hàng đã giao Đơn hàng 11 đơn K…" at bounding box center [805, 436] width 1509 height 784
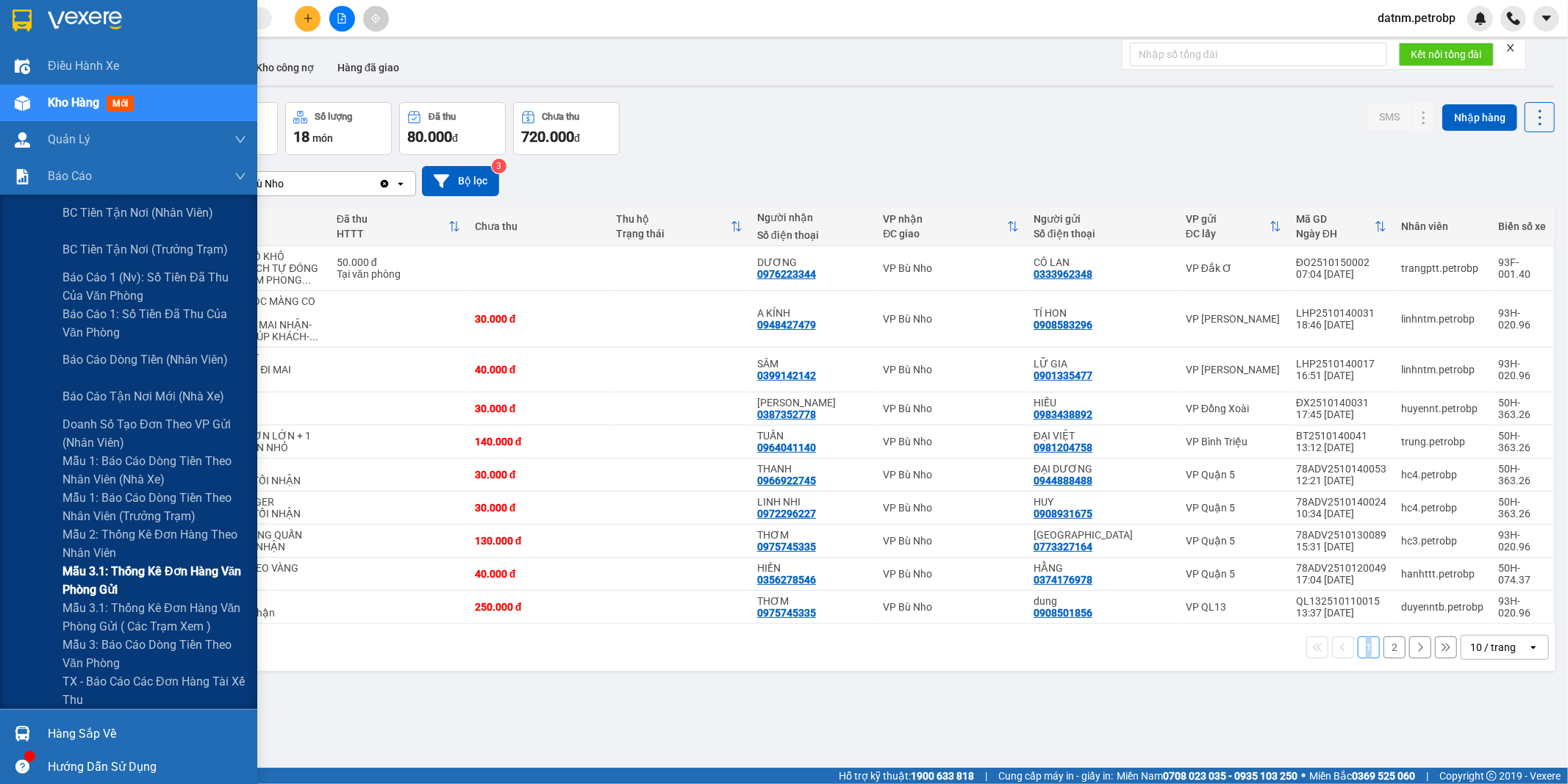
click at [93, 566] on span "Mẫu 3.1: Thống kê đơn hàng văn phòng gửi" at bounding box center [153, 580] width 183 height 36
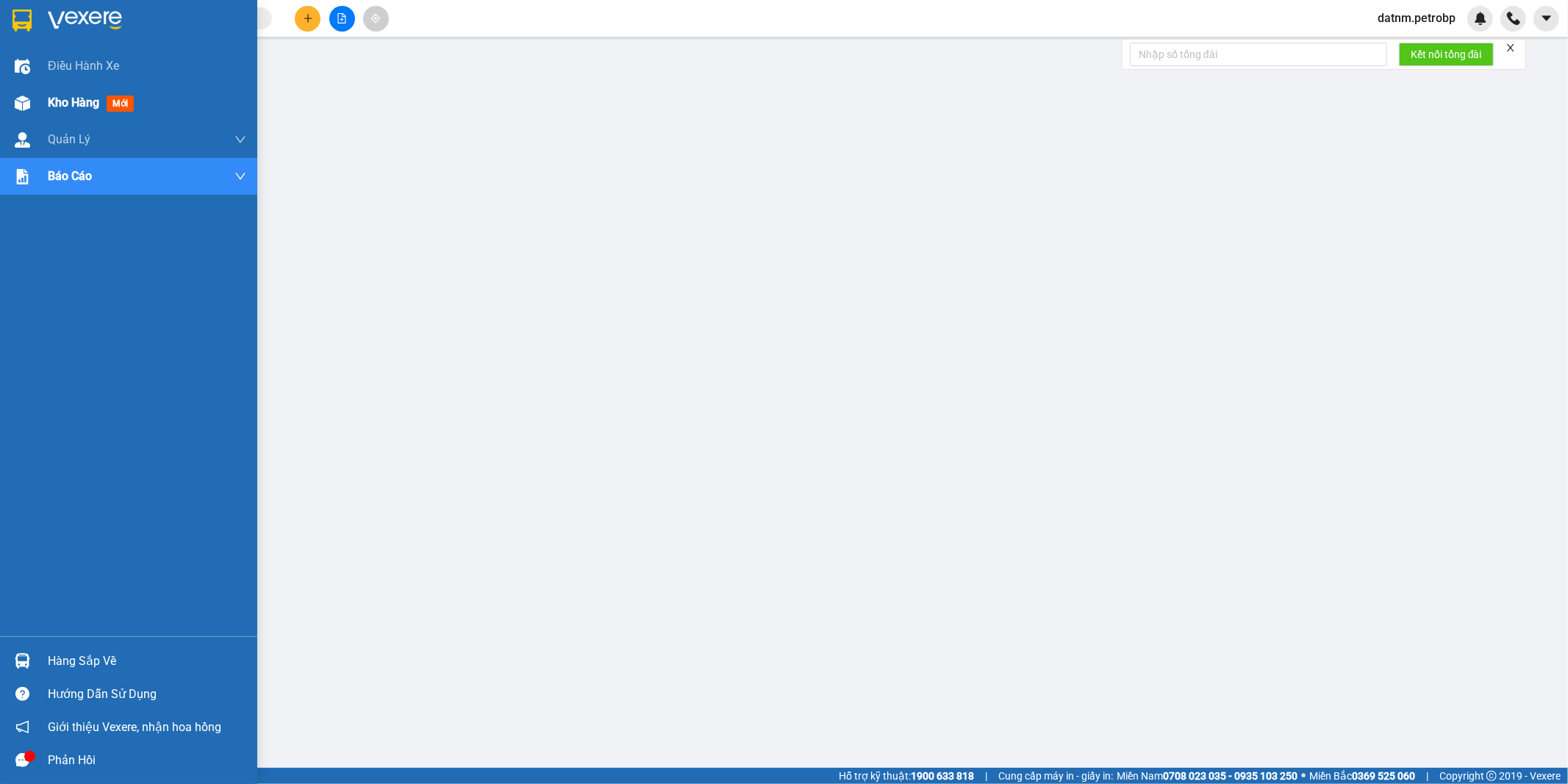
click at [62, 101] on span "Kho hàng" at bounding box center [73, 102] width 51 height 14
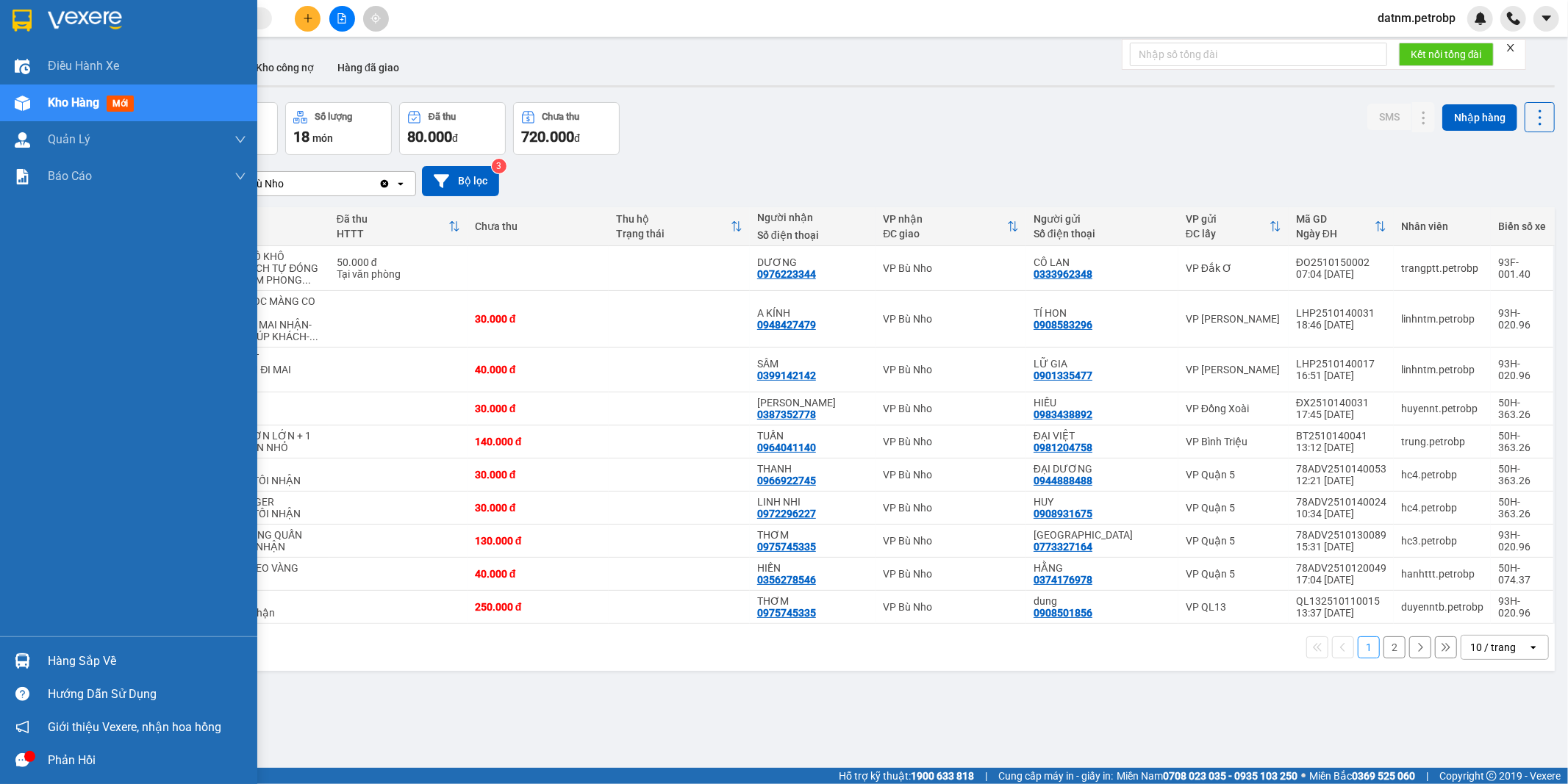
click at [67, 655] on div "Hàng sắp về" at bounding box center [147, 661] width 199 height 22
click at [67, 655] on body "Kết quả tìm kiếm ( 0 ) Bộ lọc Ngày tạo đơn gần nhất No Data datnm.petrobp Điều …" at bounding box center [784, 392] width 1568 height 784
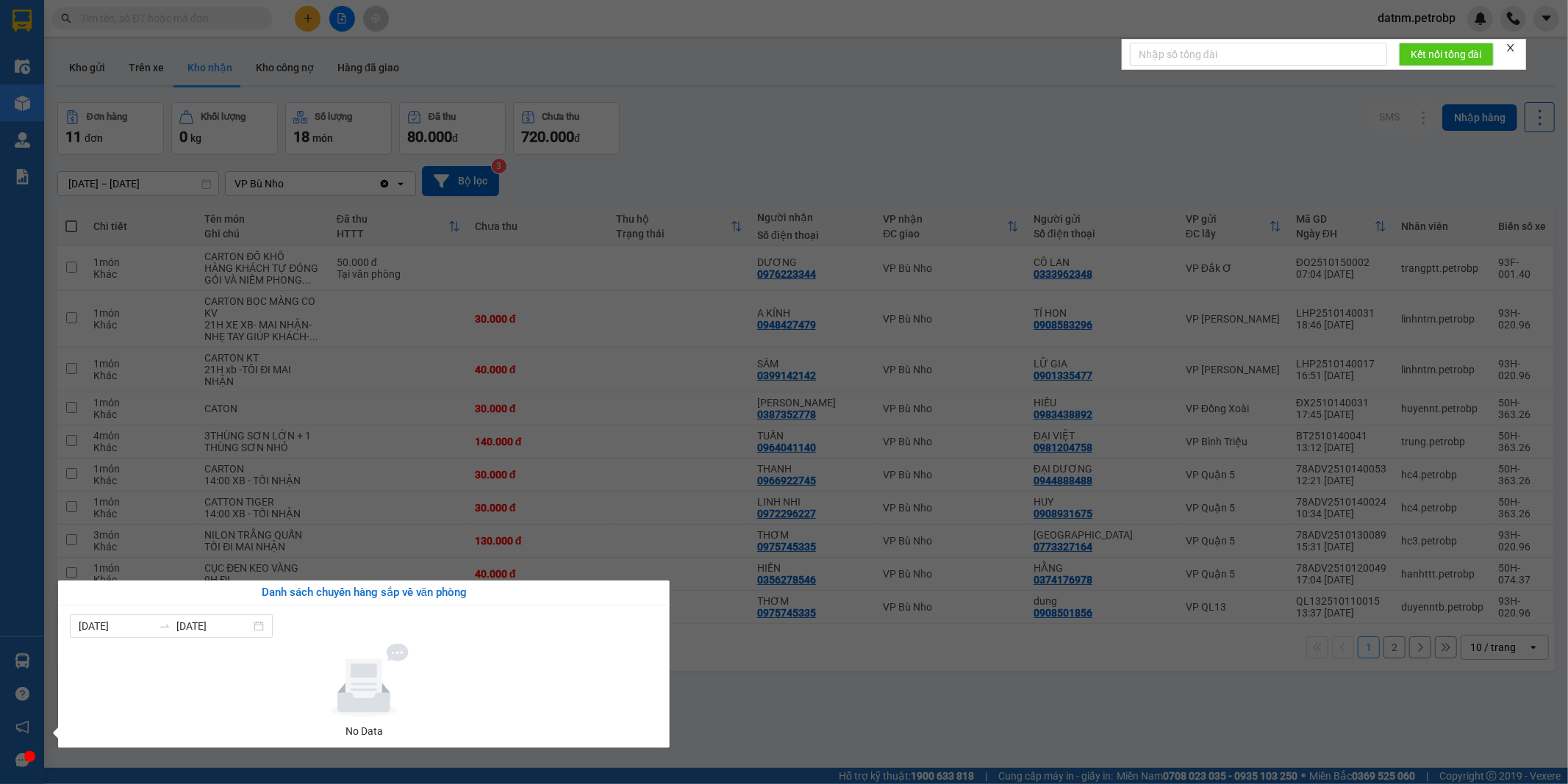
click at [758, 711] on section "Kết quả tìm kiếm ( 0 ) Bộ lọc Ngày tạo đơn gần nhất No Data datnm.petrobp Điều …" at bounding box center [784, 392] width 1568 height 784
click at [758, 711] on div "ver 1.8.147 Kho gửi Trên xe Kho nhận Kho công nợ Hàng đã giao Đơn hàng 11 đơn K…" at bounding box center [805, 436] width 1509 height 784
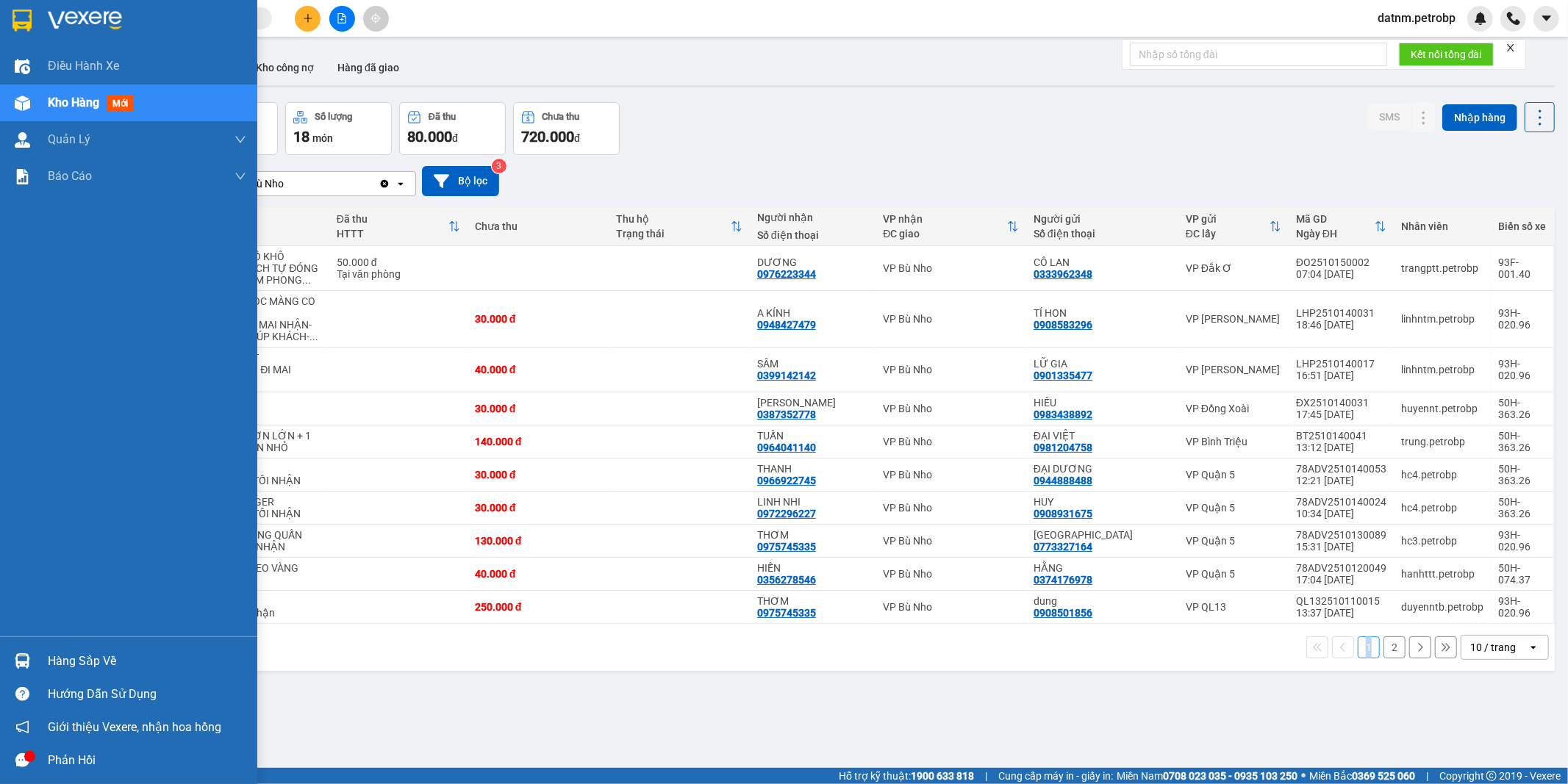
click at [74, 671] on div "Hàng sắp về" at bounding box center [147, 661] width 199 height 22
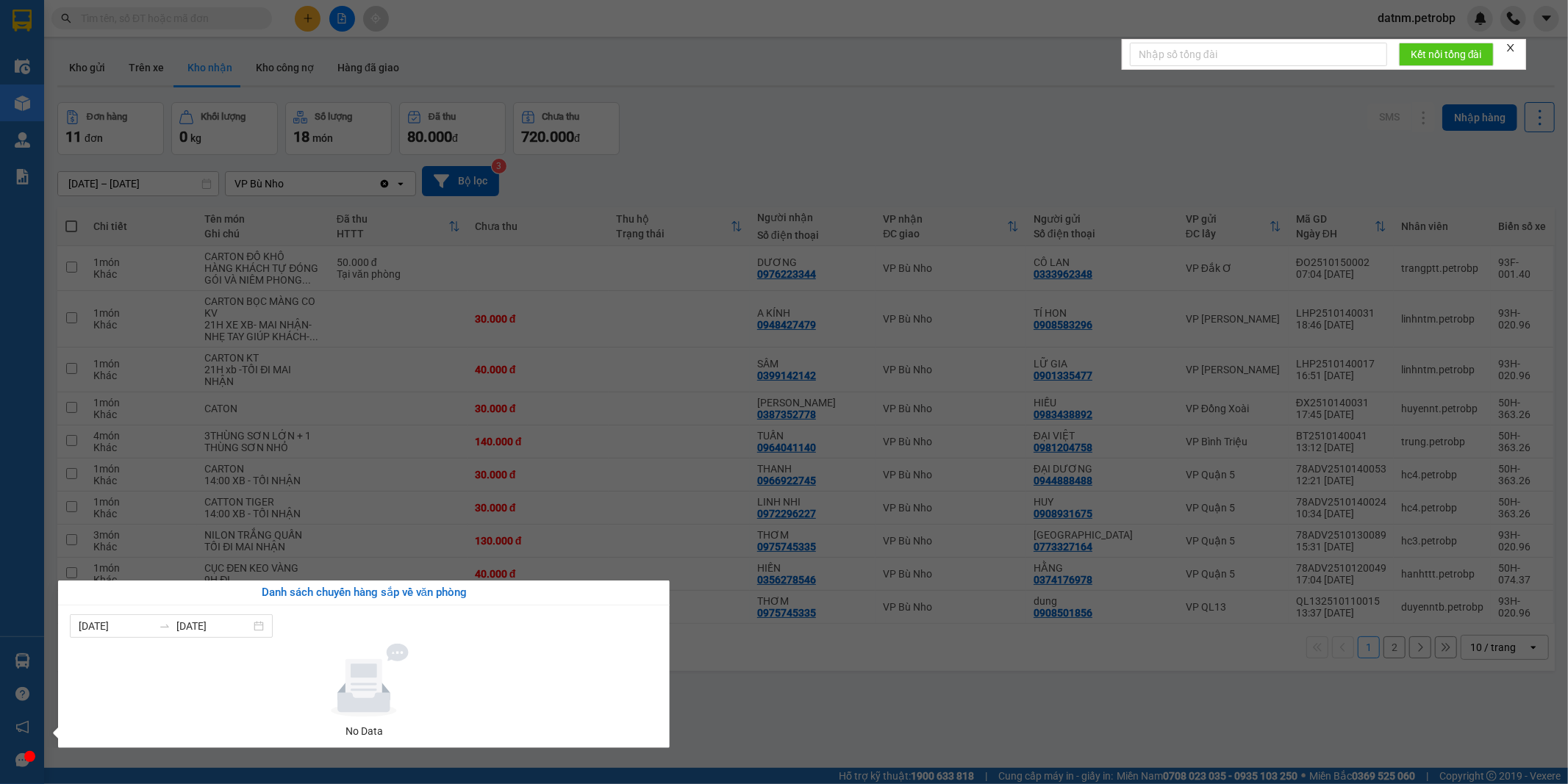
click at [765, 675] on section "Kết quả tìm kiếm ( 0 ) Bộ lọc Ngày tạo đơn gần nhất No Data datnm.petrobp Điều …" at bounding box center [784, 392] width 1568 height 784
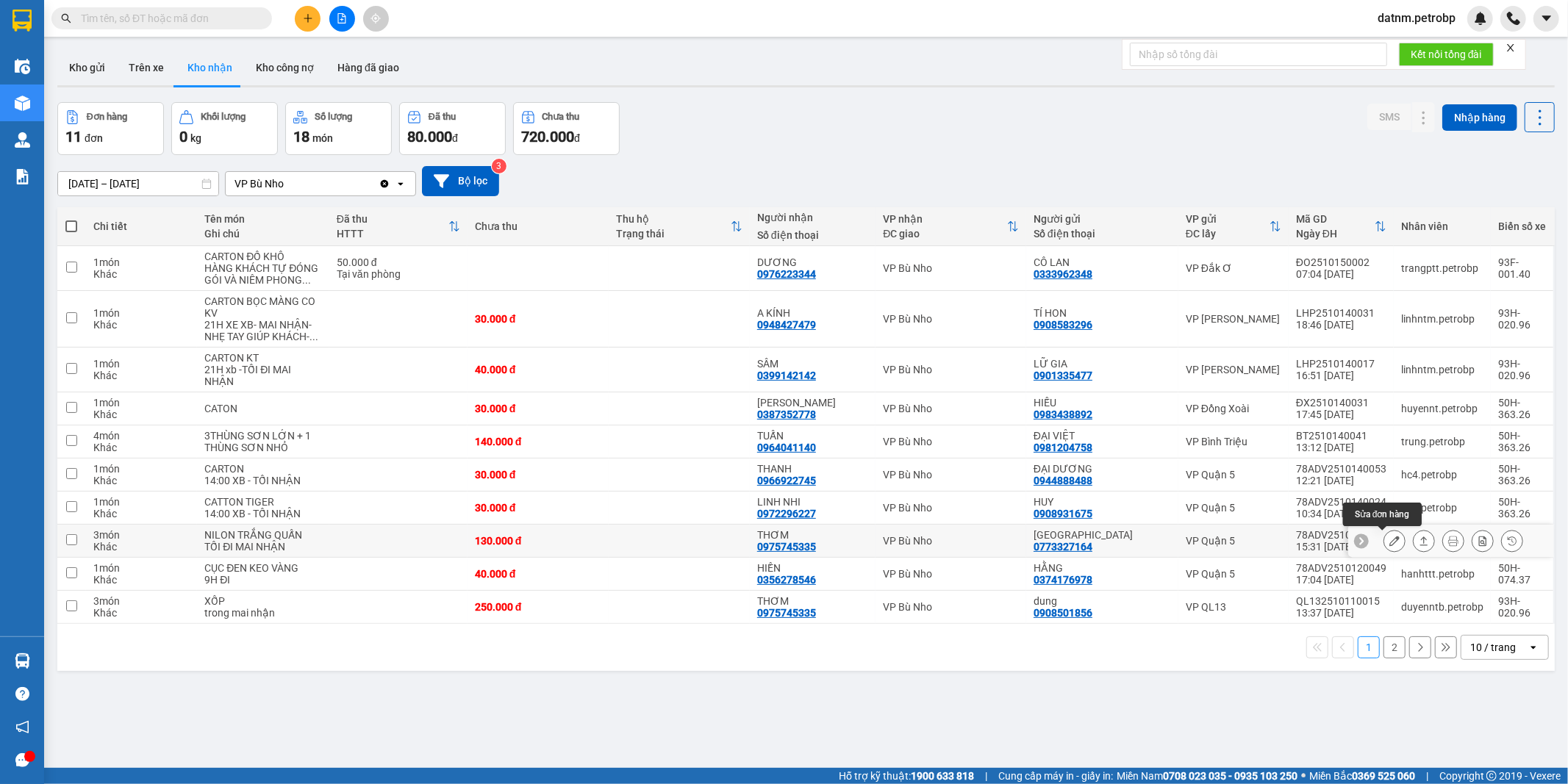
click at [1389, 544] on icon at bounding box center [1394, 540] width 10 height 10
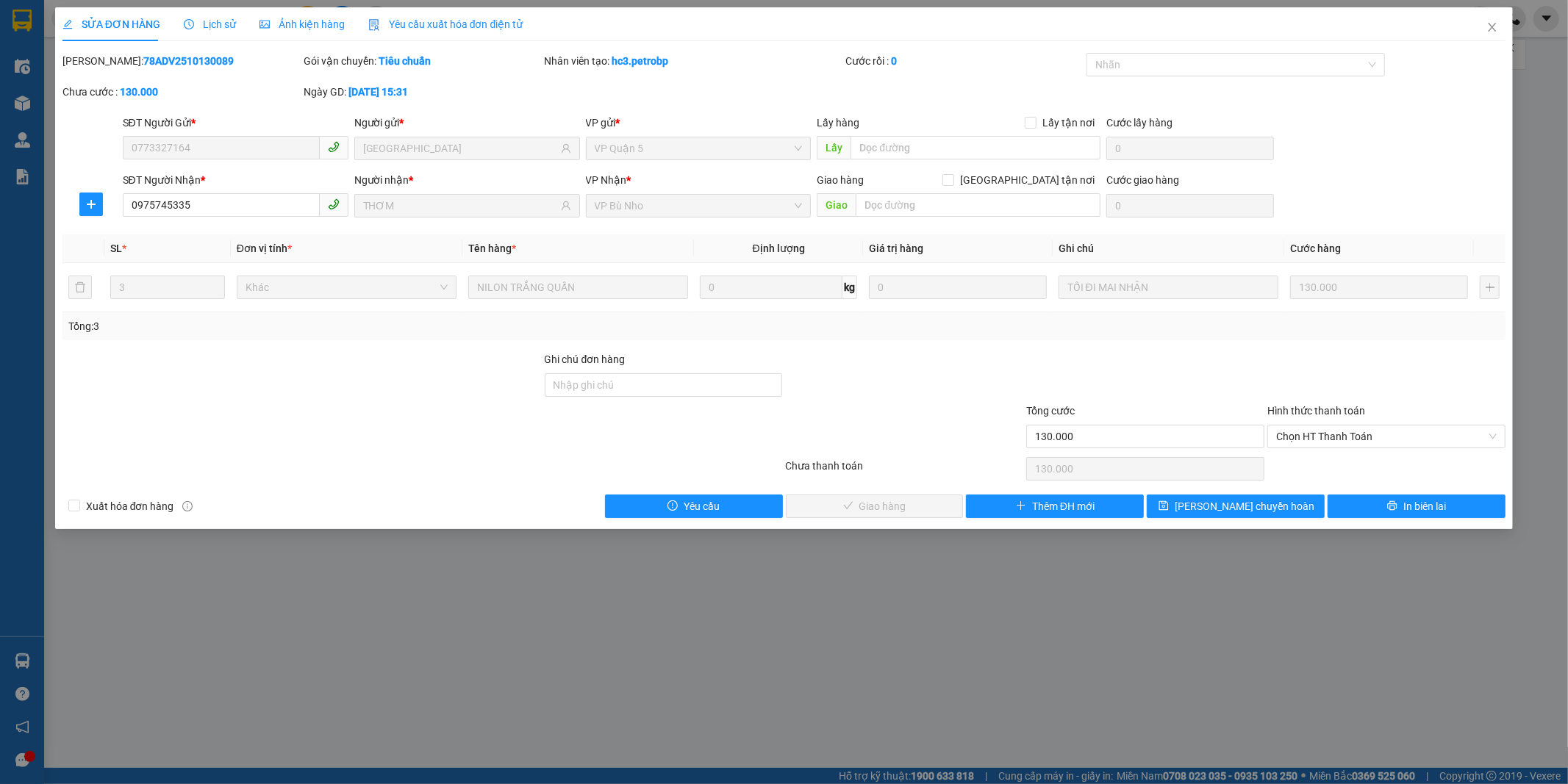
type input "0773327164"
type input "NHẬT NAM"
type input "0975745335"
type input "THƠM"
type input "130.000"
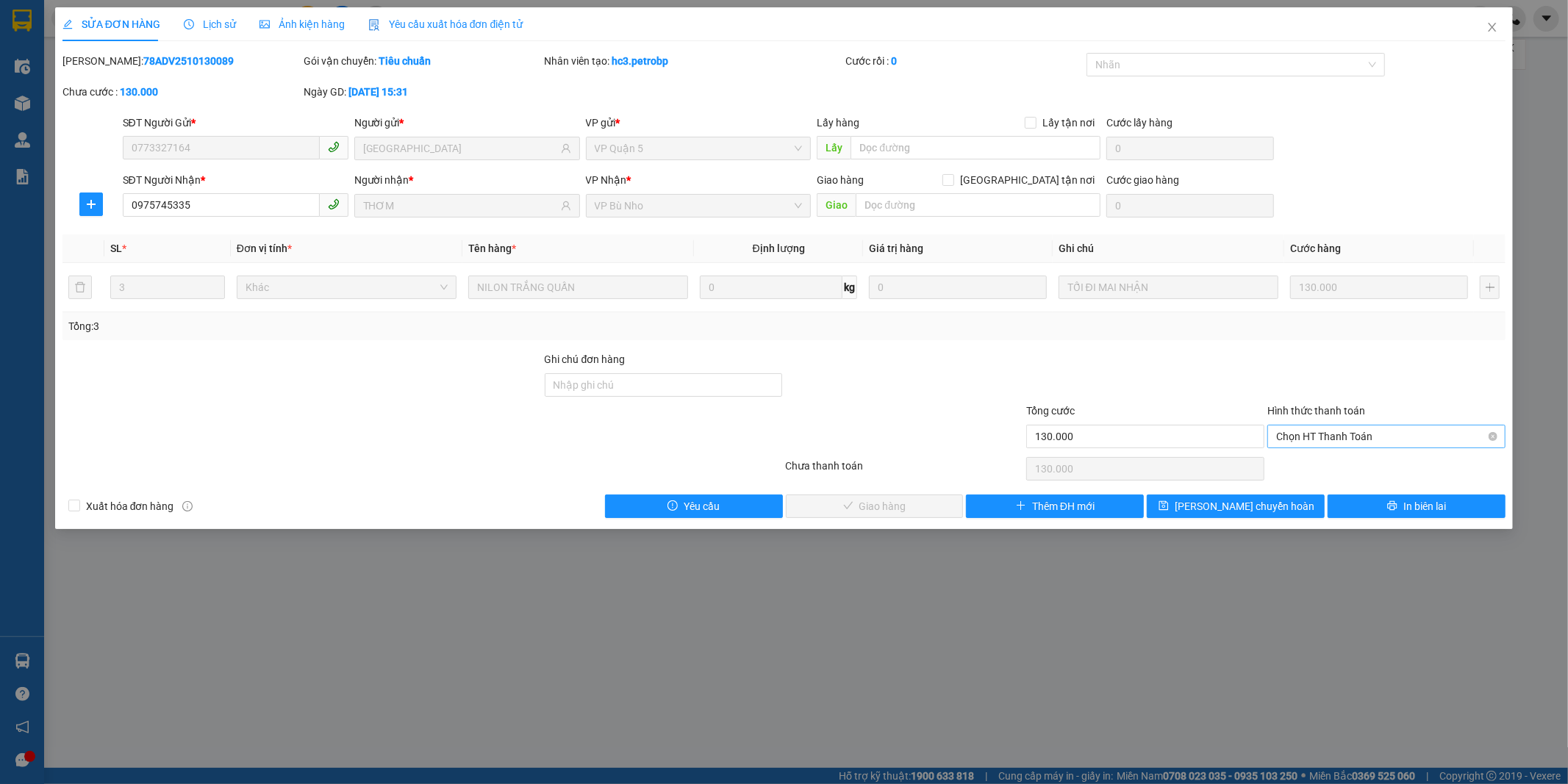
click at [1318, 436] on span "Chọn HT Thanh Toán" at bounding box center [1386, 436] width 221 height 22
click at [1318, 464] on div "Tại văn phòng" at bounding box center [1386, 466] width 221 height 16
type input "0"
click at [1318, 464] on div "Chọn HT Thanh Toán" at bounding box center [1386, 469] width 241 height 29
click at [871, 509] on span "Giao hàng" at bounding box center [883, 506] width 47 height 16
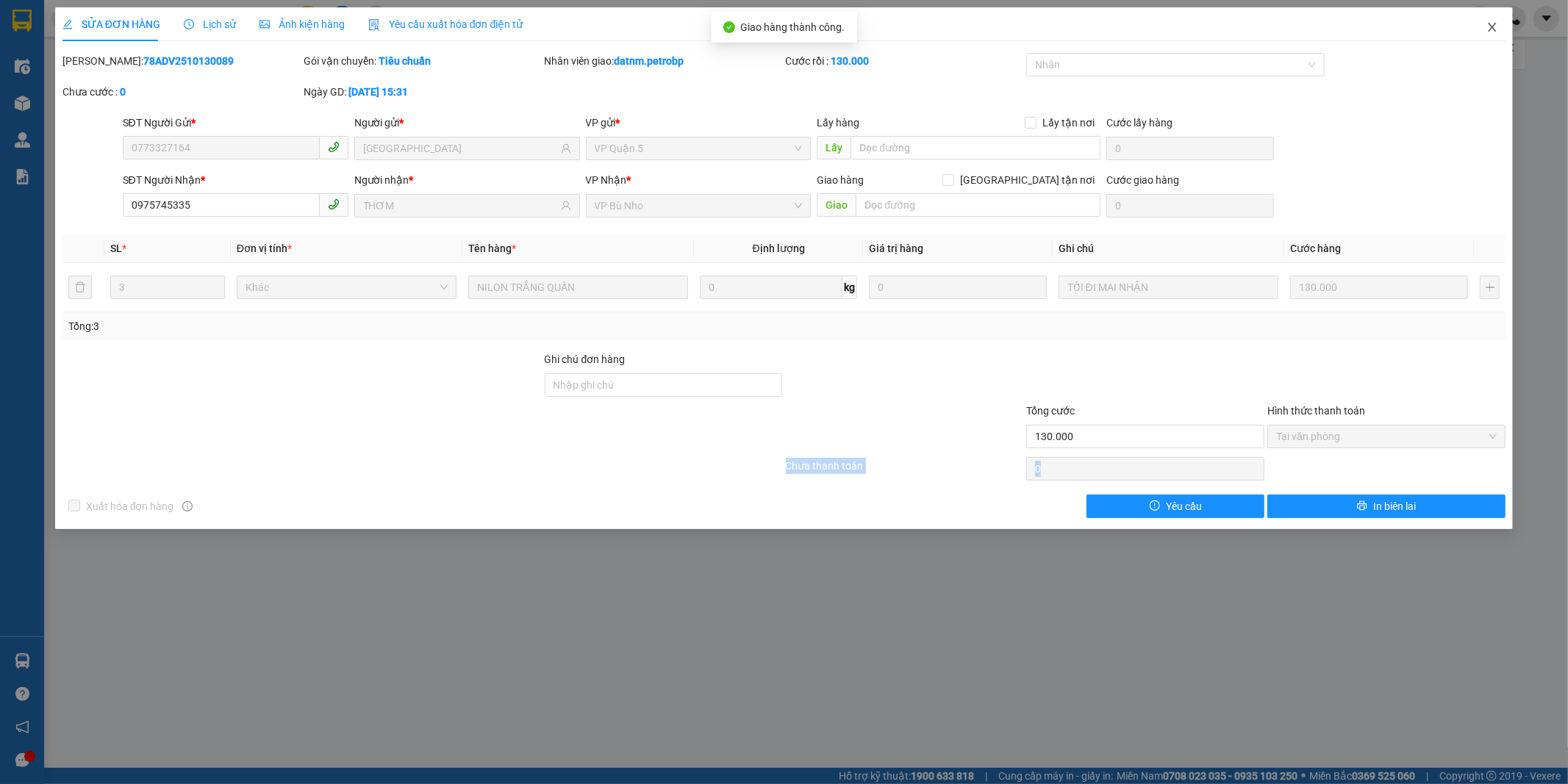
click at [1490, 26] on icon "close" at bounding box center [1492, 27] width 8 height 9
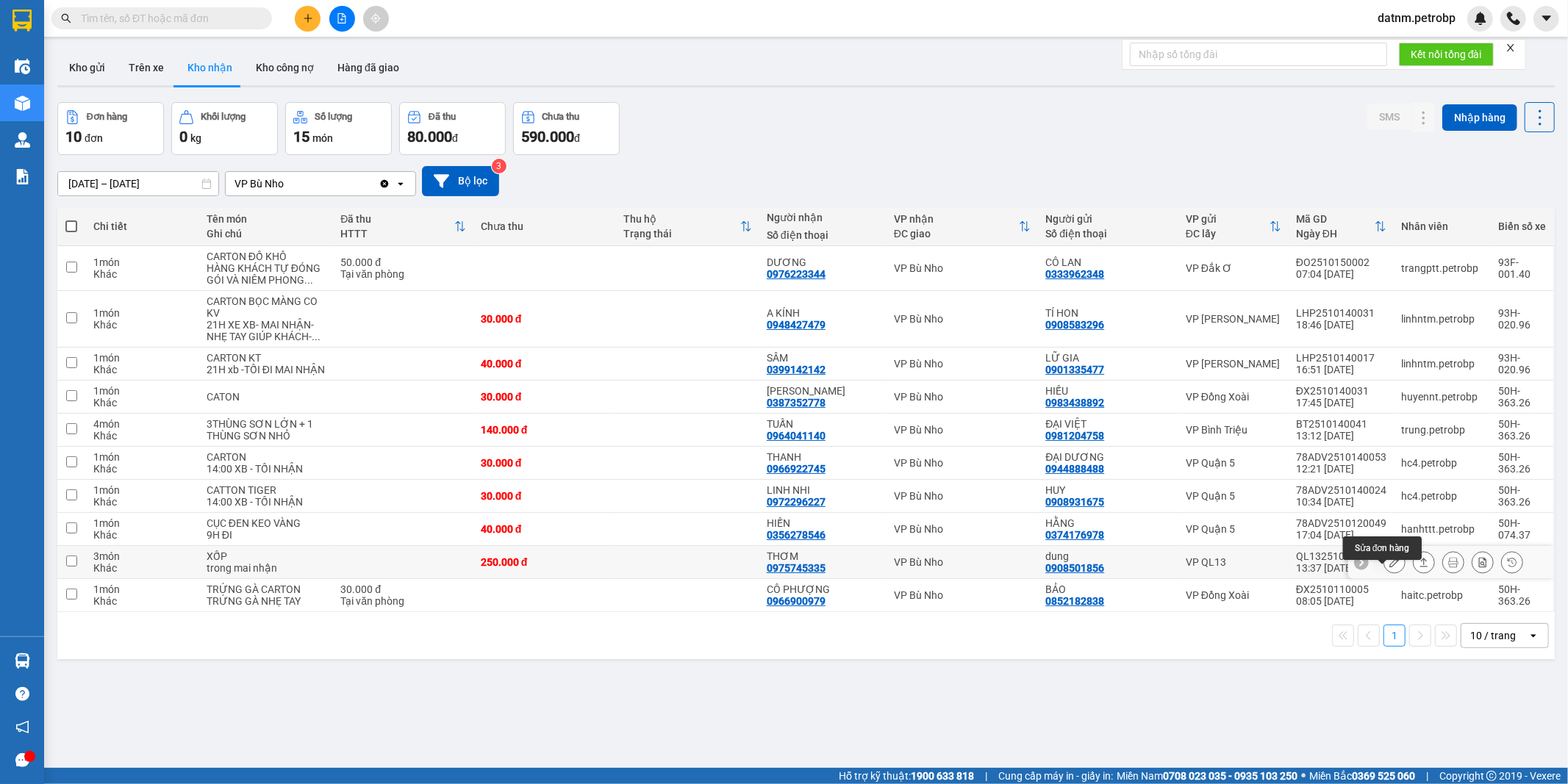
click at [1389, 567] on icon at bounding box center [1394, 562] width 10 height 10
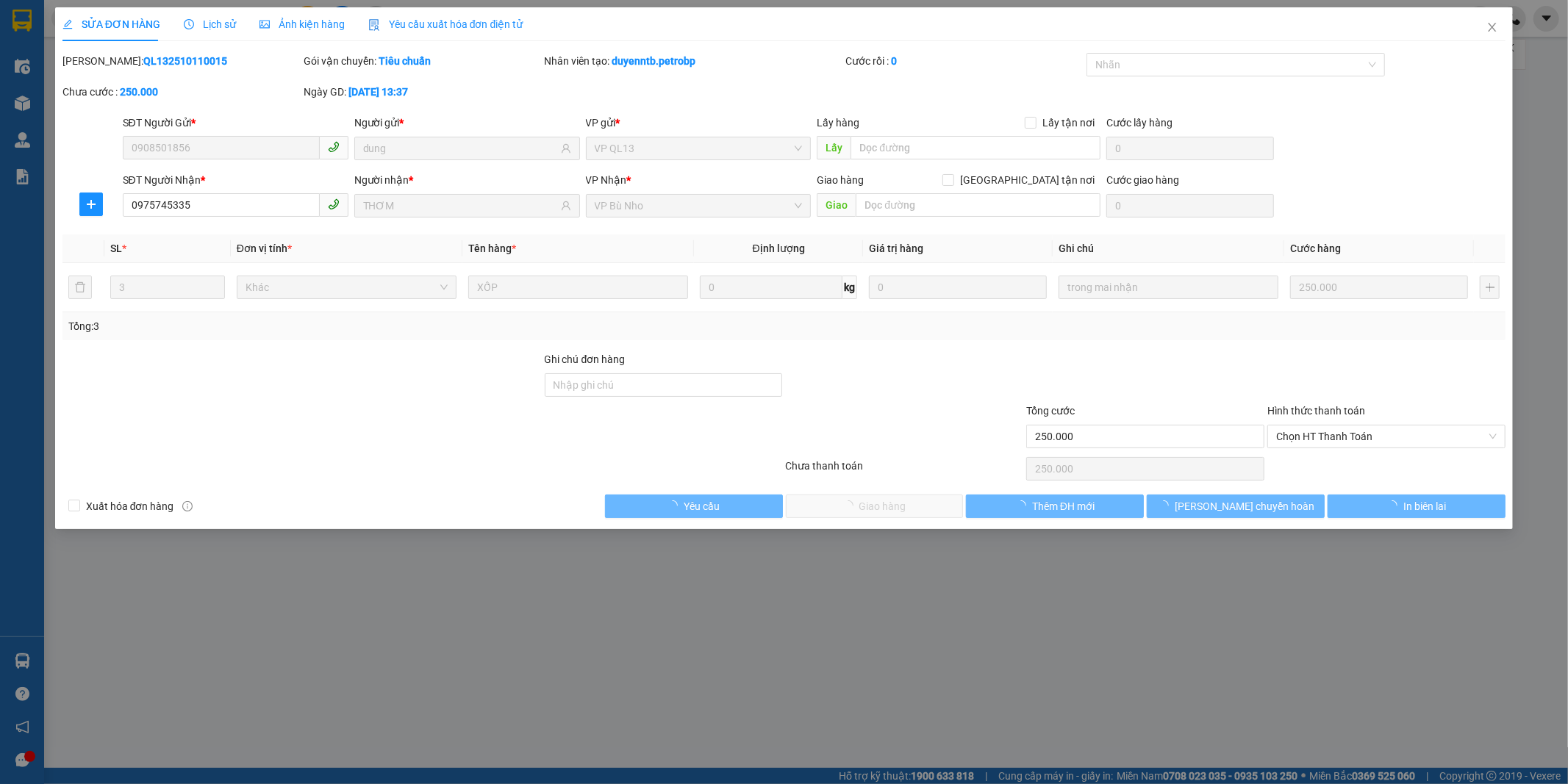
type input "0908501856"
type input "dung"
type input "0975745335"
type input "THƠM"
type input "250.000"
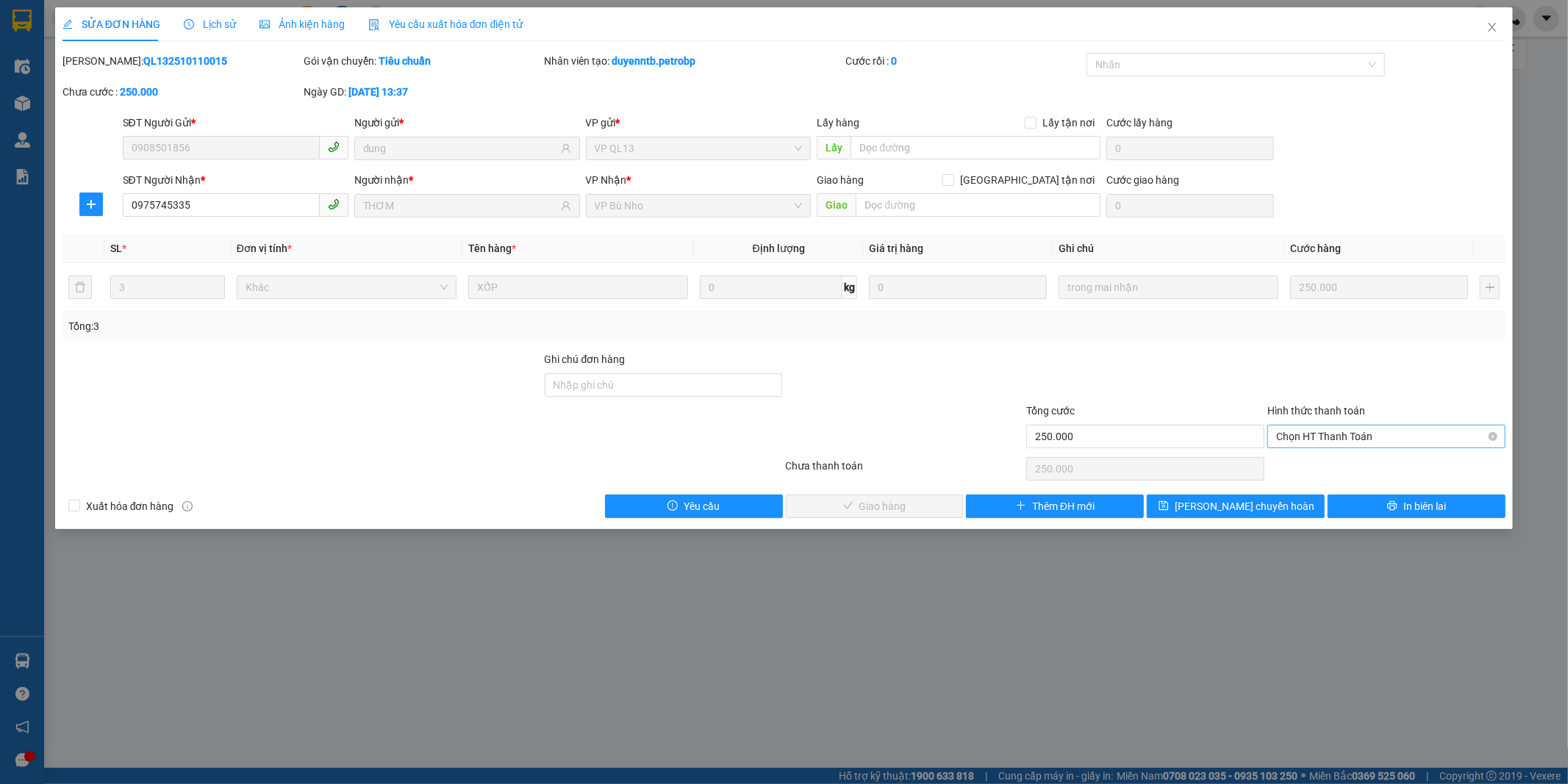
click at [1328, 437] on span "Chọn HT Thanh Toán" at bounding box center [1386, 436] width 221 height 22
click at [1330, 461] on div "Tại văn phòng" at bounding box center [1386, 466] width 221 height 16
type input "0"
click at [1330, 461] on div "Chọn HT Thanh Toán" at bounding box center [1386, 469] width 241 height 29
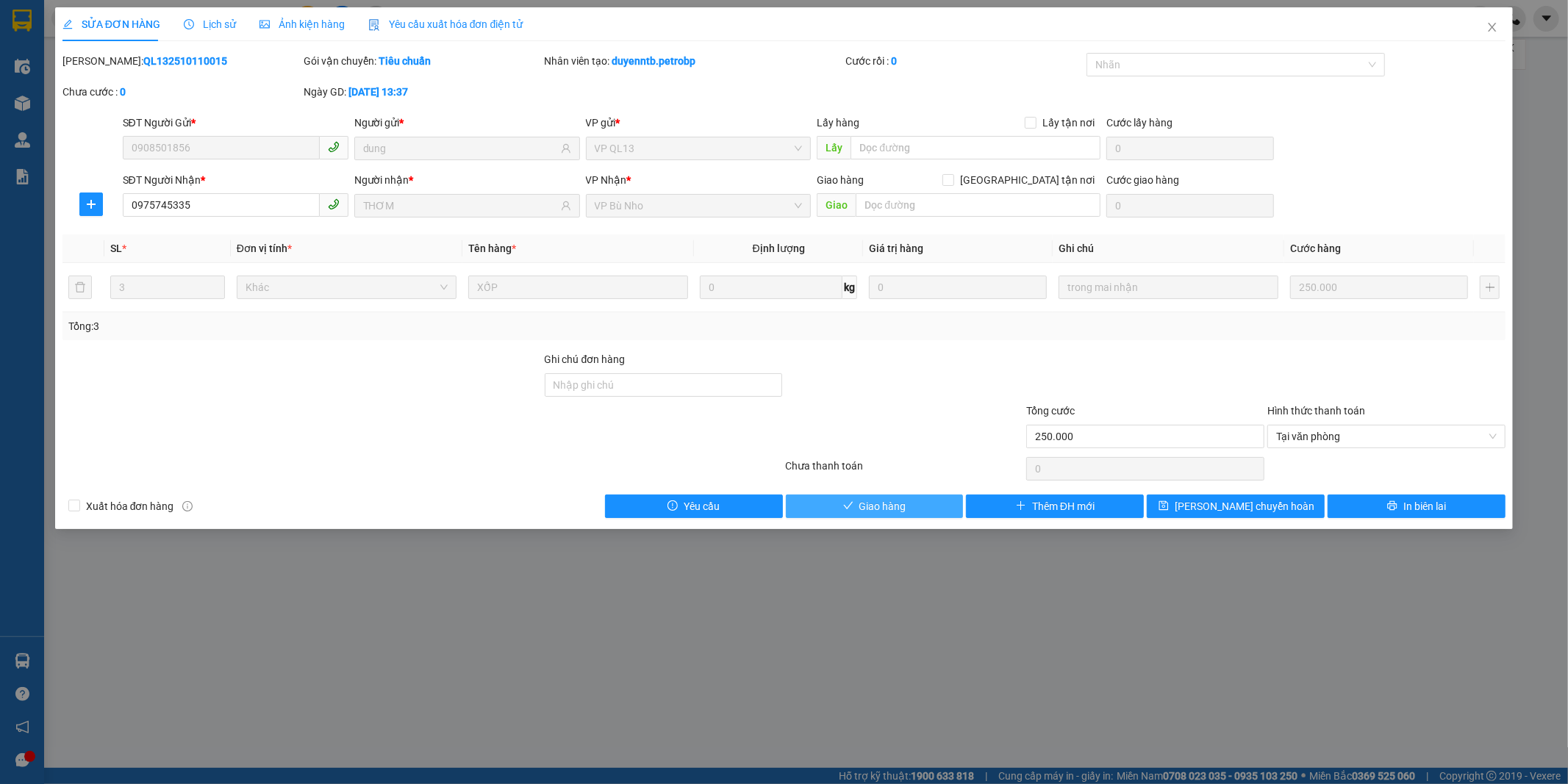
click at [921, 508] on button "Giao hàng" at bounding box center [874, 506] width 178 height 24
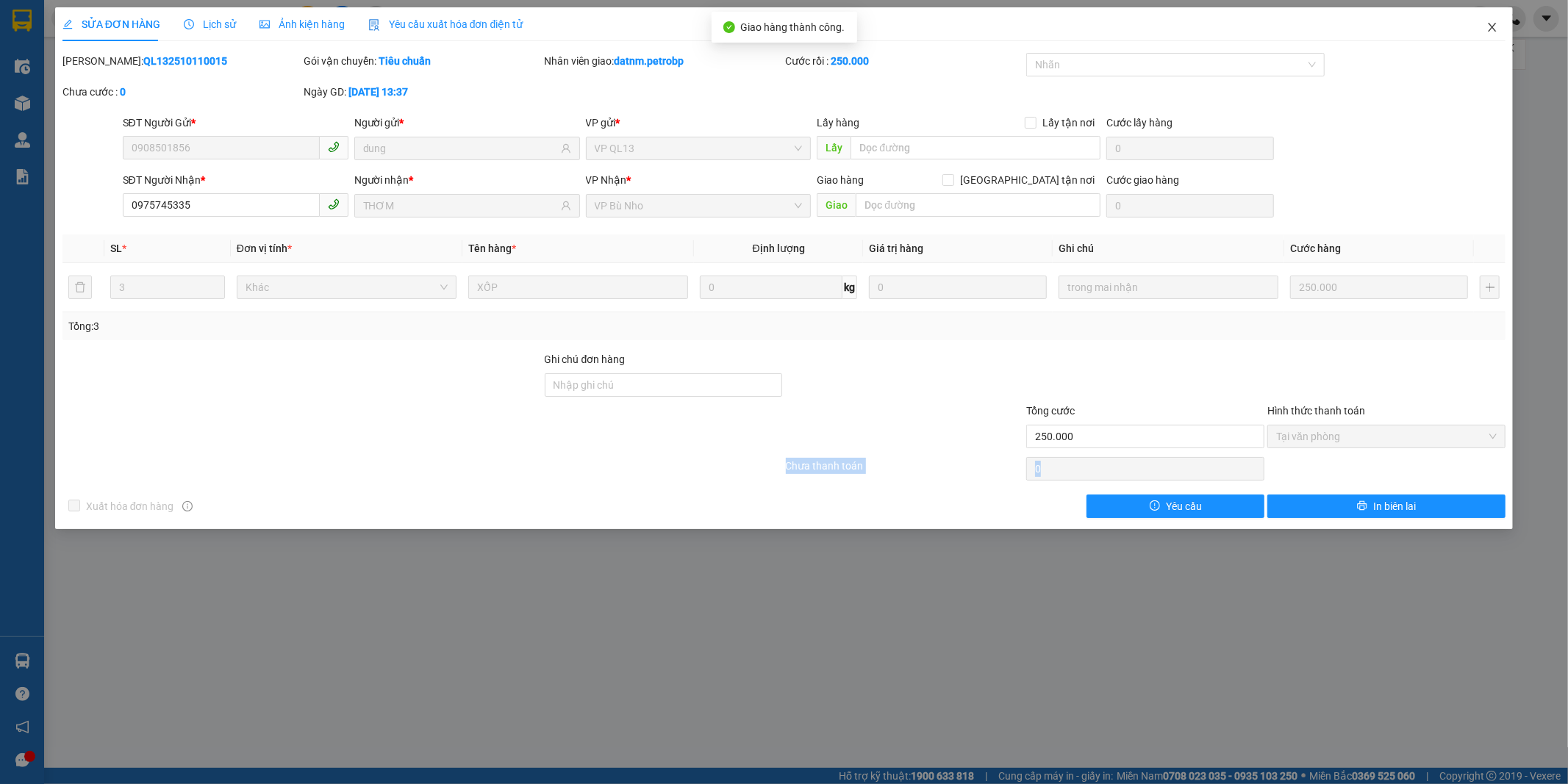
click at [1488, 26] on icon "close" at bounding box center [1491, 26] width 12 height 12
click at [1488, 26] on div at bounding box center [1480, 18] width 26 height 26
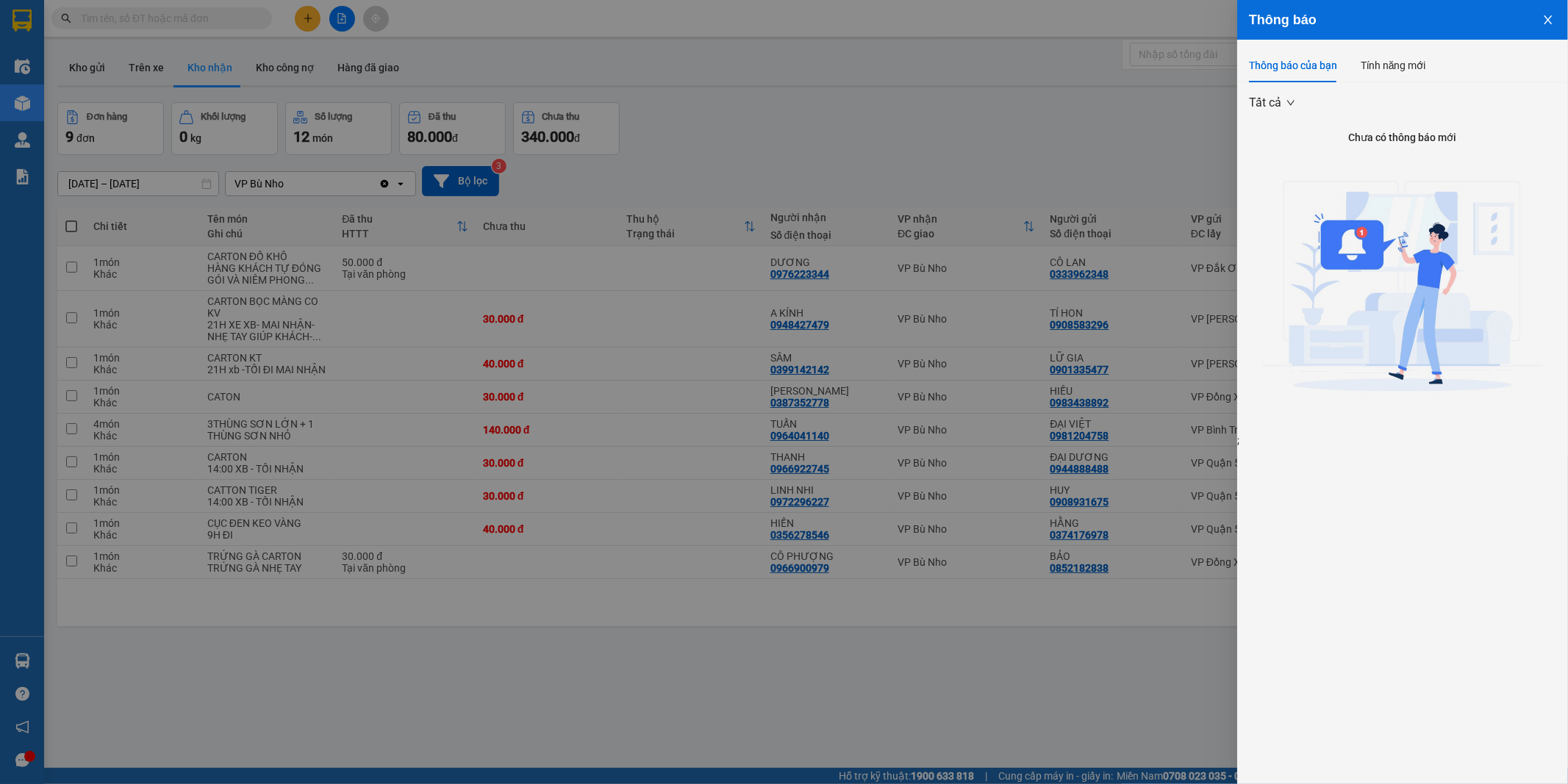
click at [1031, 142] on div at bounding box center [784, 392] width 1568 height 784
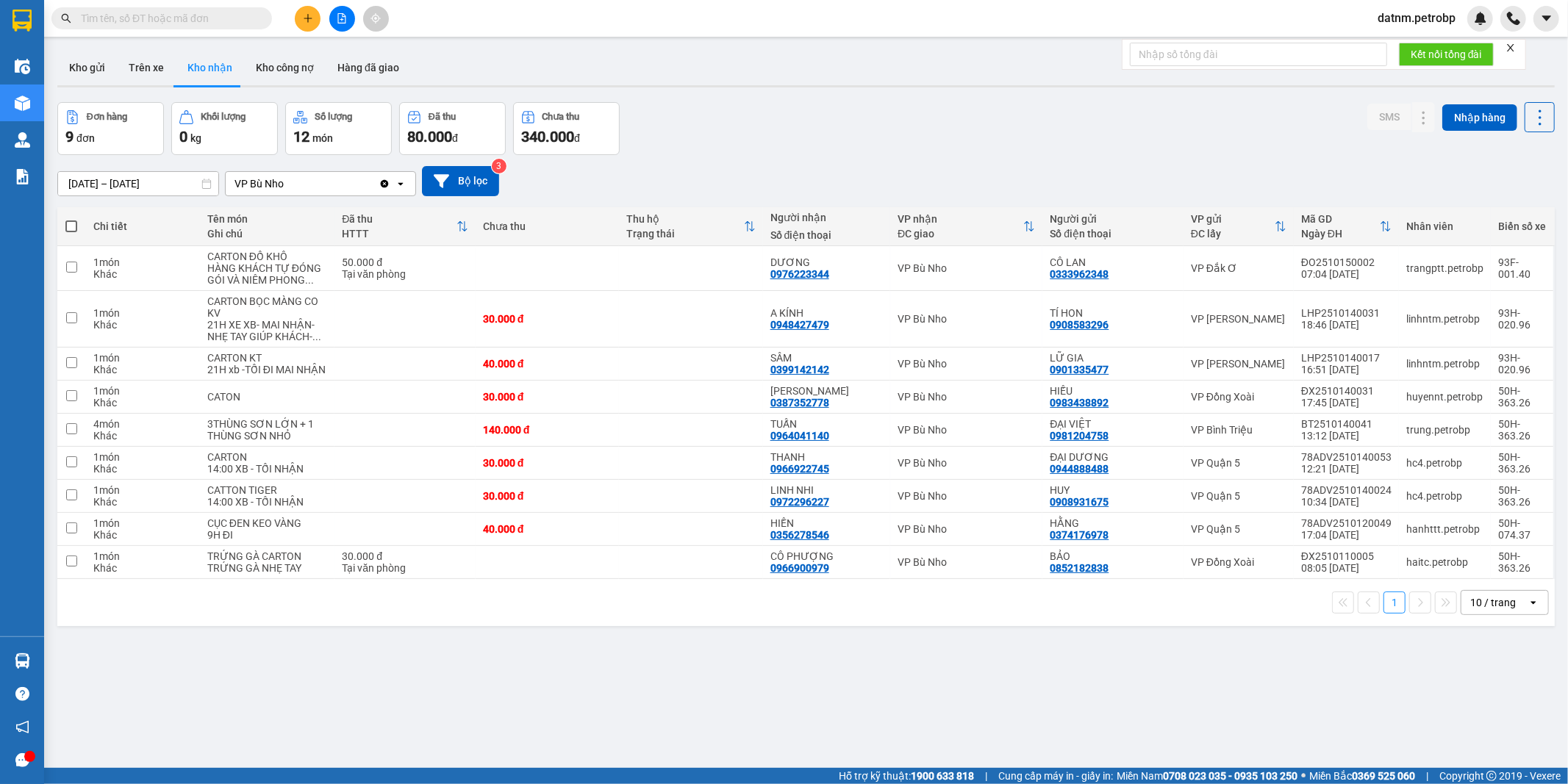
click at [1567, 142] on div "Thông báo Thông báo của bạn Tính năng mới Tất cả Chưa có thông báo mới ;" at bounding box center [1568, 392] width 0 height 784
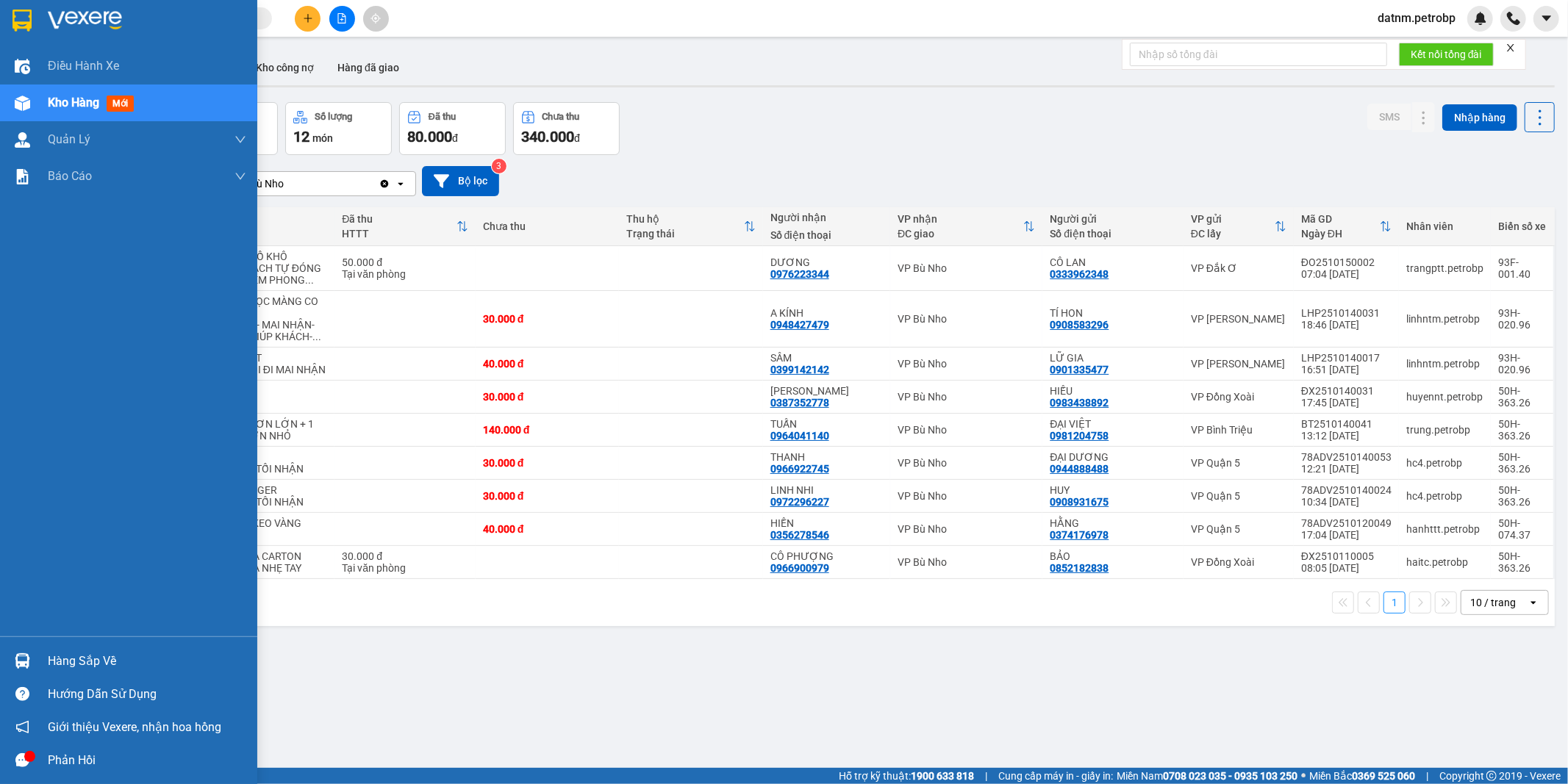
click at [88, 655] on div "Hàng sắp về" at bounding box center [147, 661] width 199 height 22
click at [88, 655] on body "Kết quả tìm kiếm ( 0 ) Bộ lọc Ngày tạo đơn gần nhất No Data datnm.petrobp Điều …" at bounding box center [784, 392] width 1568 height 784
click at [104, 665] on div "Hàng sắp về" at bounding box center [147, 661] width 199 height 22
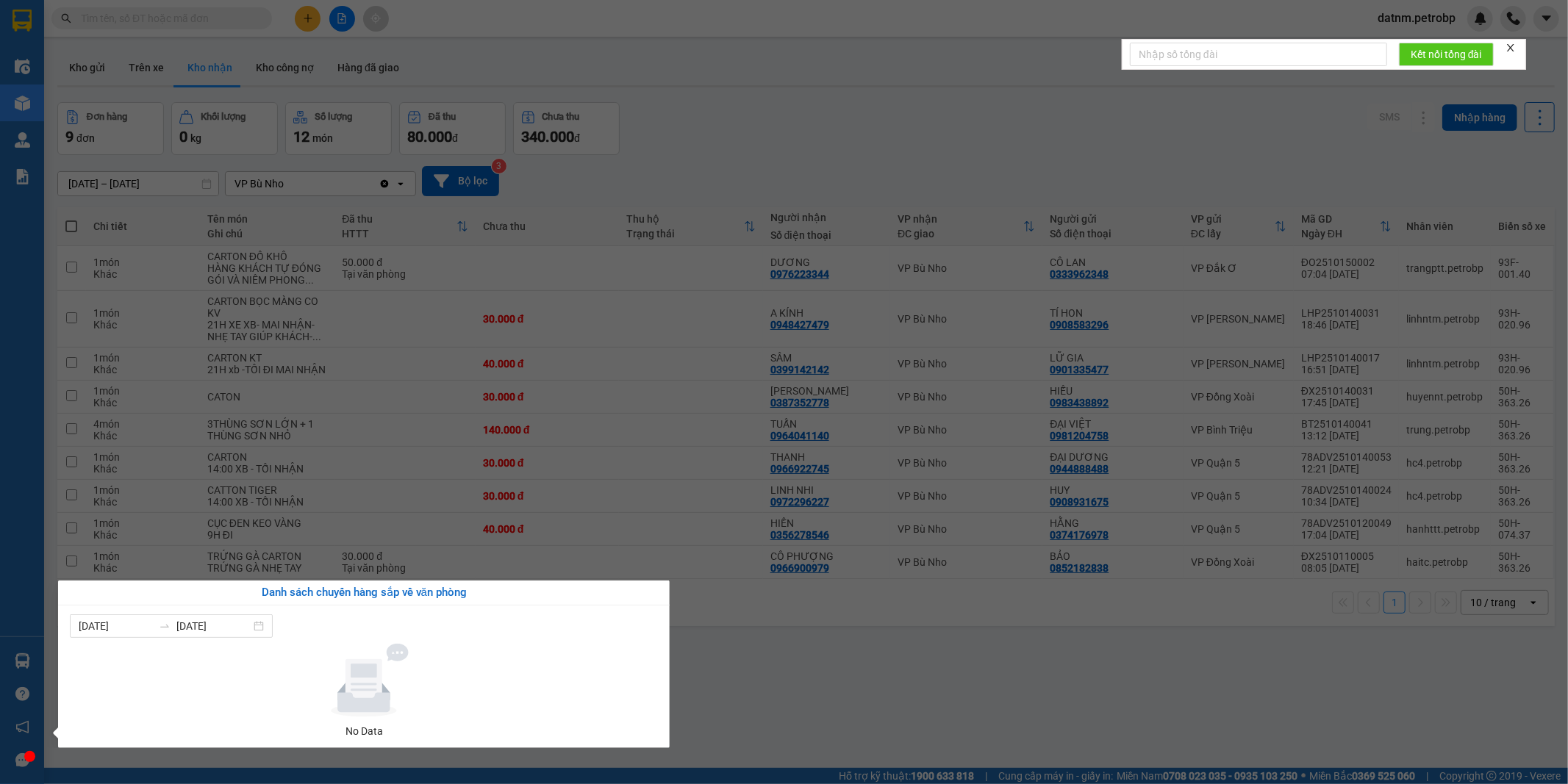
click at [853, 706] on section "Kết quả tìm kiếm ( 0 ) Bộ lọc Ngày tạo đơn gần nhất No Data datnm.petrobp Điều …" at bounding box center [784, 392] width 1568 height 784
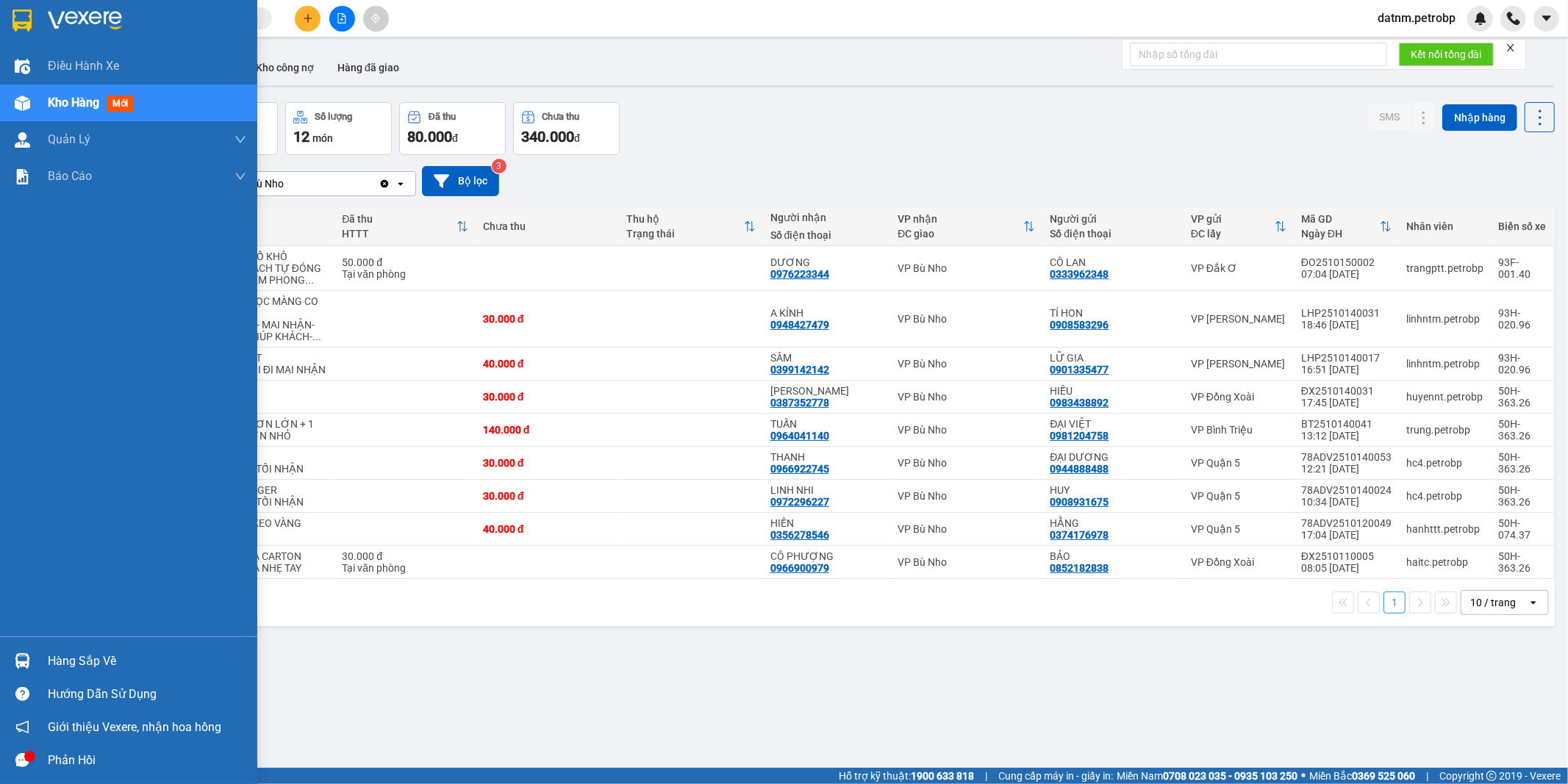
click at [101, 664] on div "Hàng sắp về" at bounding box center [147, 661] width 199 height 22
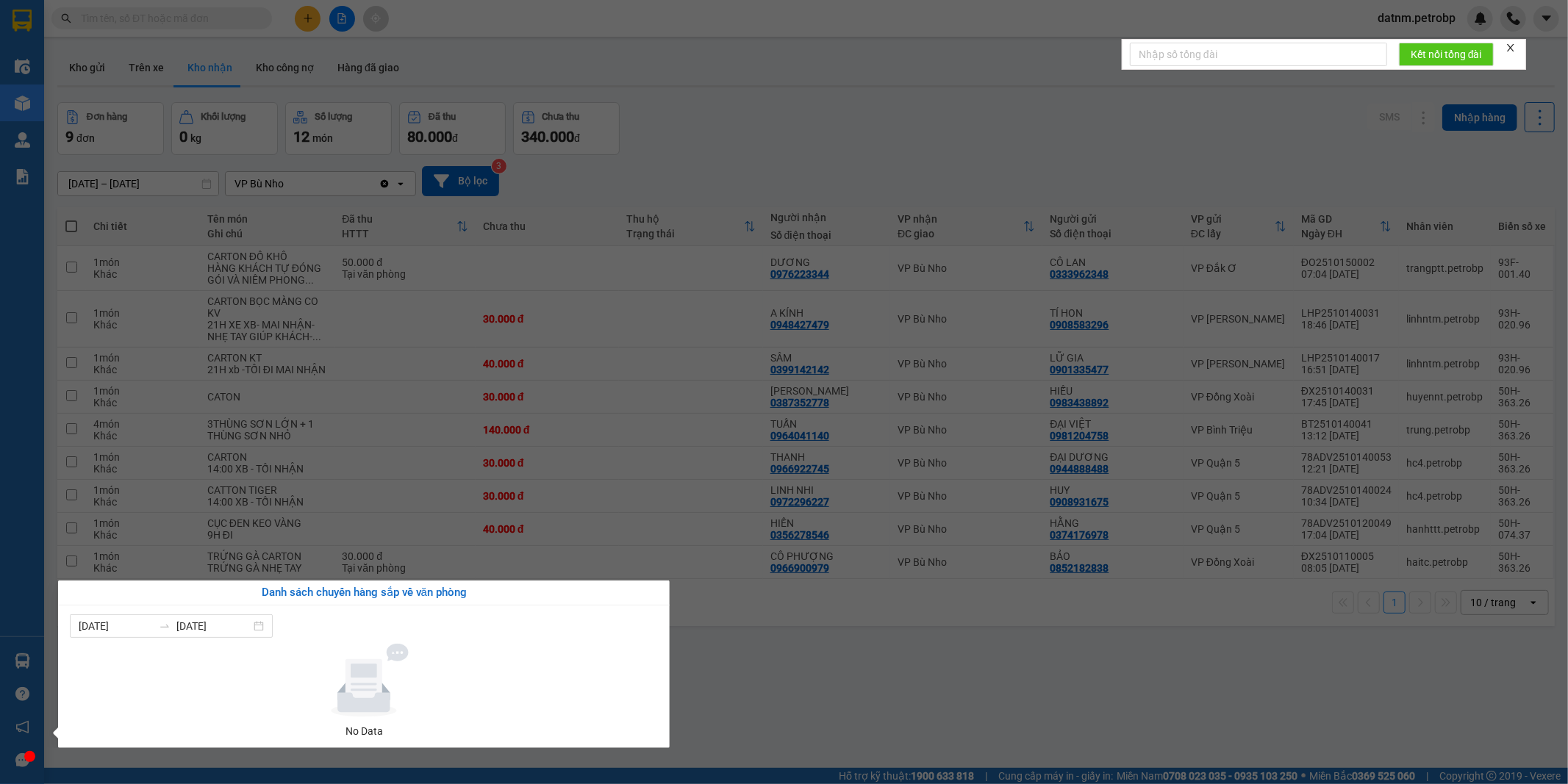
click at [856, 711] on section "Kết quả tìm kiếm ( 0 ) Bộ lọc Ngày tạo đơn gần nhất No Data datnm.petrobp Điều …" at bounding box center [784, 392] width 1568 height 784
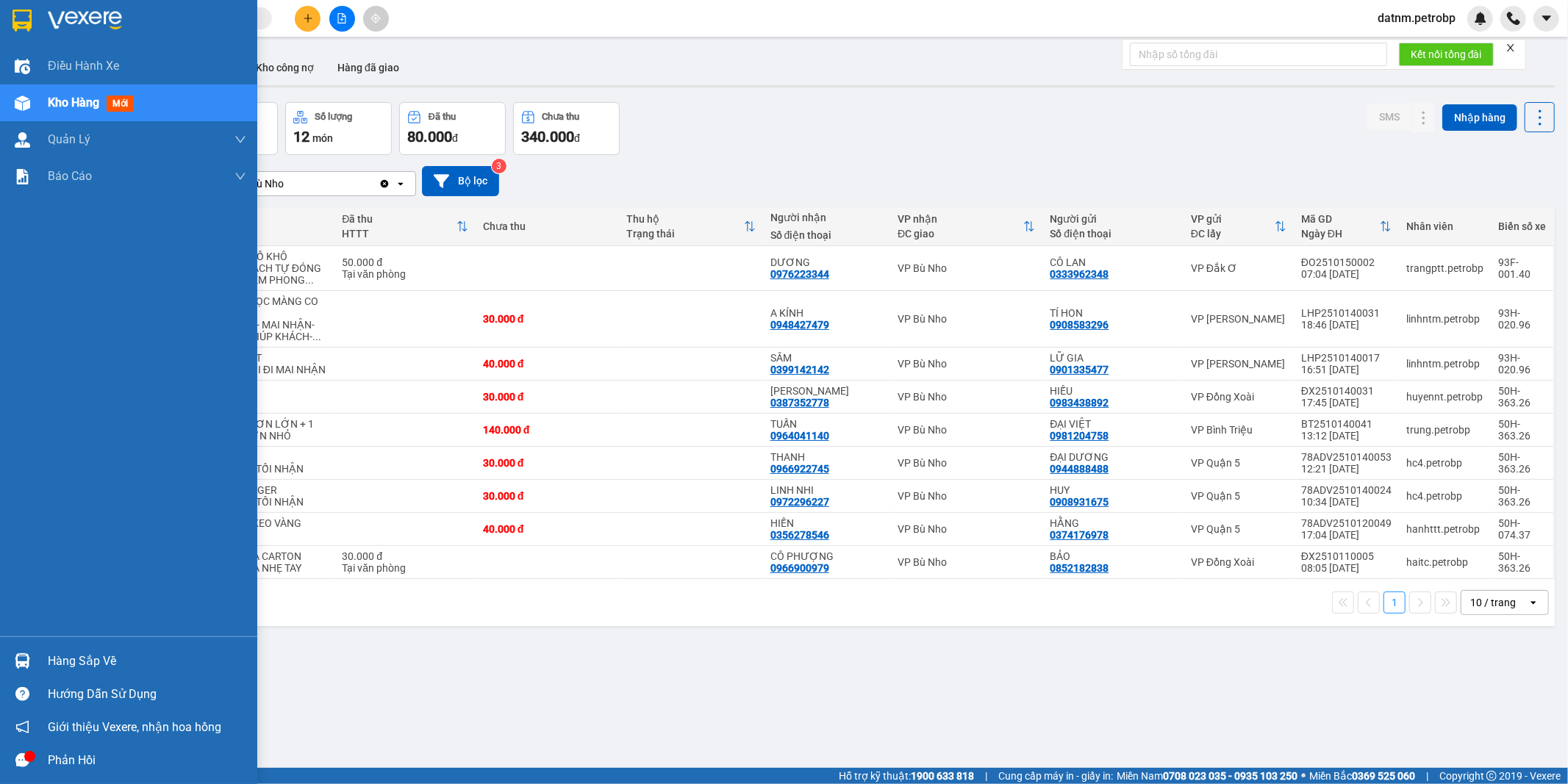
click at [64, 658] on div "Hàng sắp về" at bounding box center [147, 661] width 199 height 22
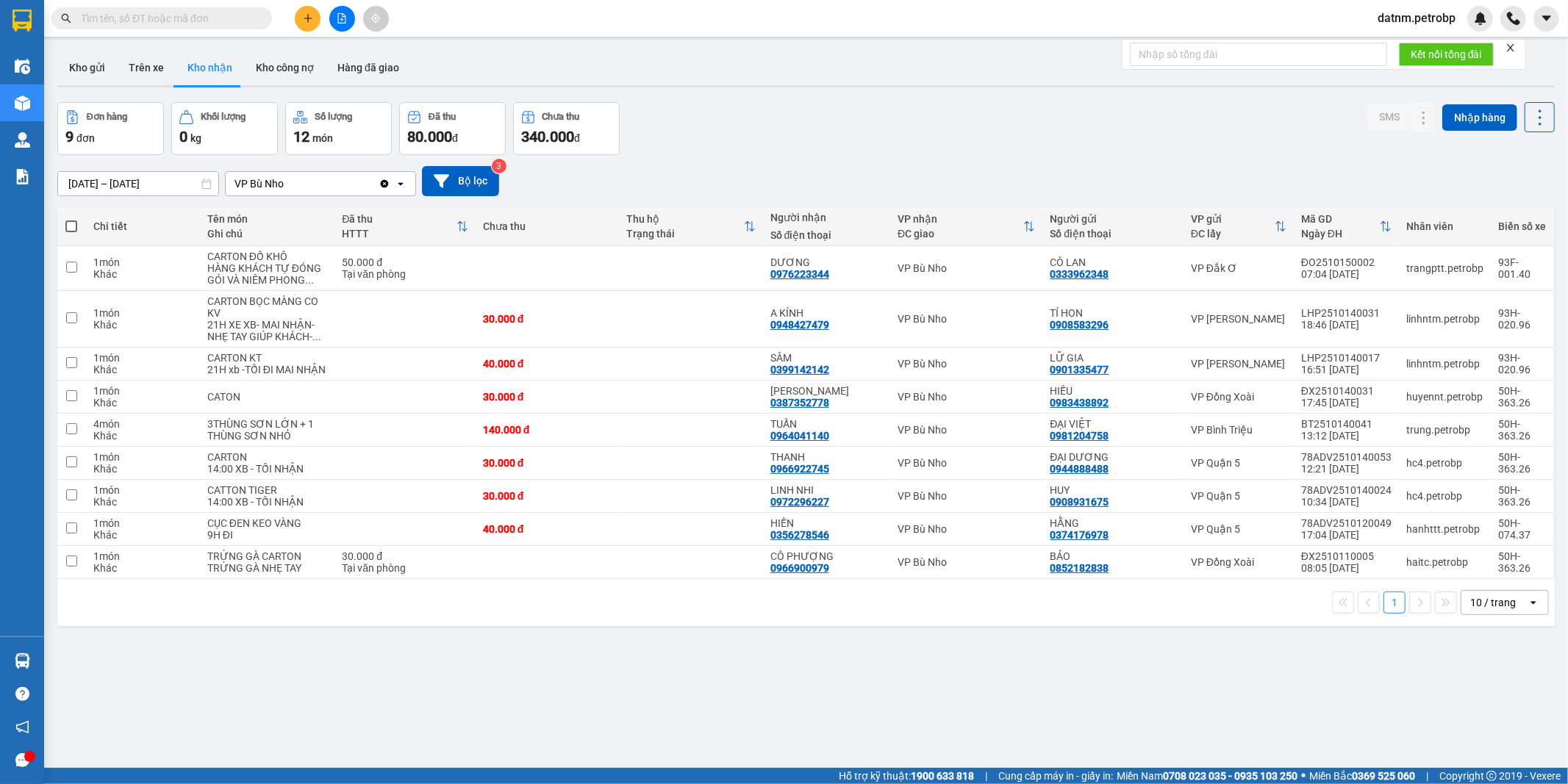
click at [803, 692] on section "Kết quả tìm kiếm ( 0 ) Bộ lọc Ngày tạo đơn gần nhất No Data datnm.petrobp Điều …" at bounding box center [784, 392] width 1568 height 784
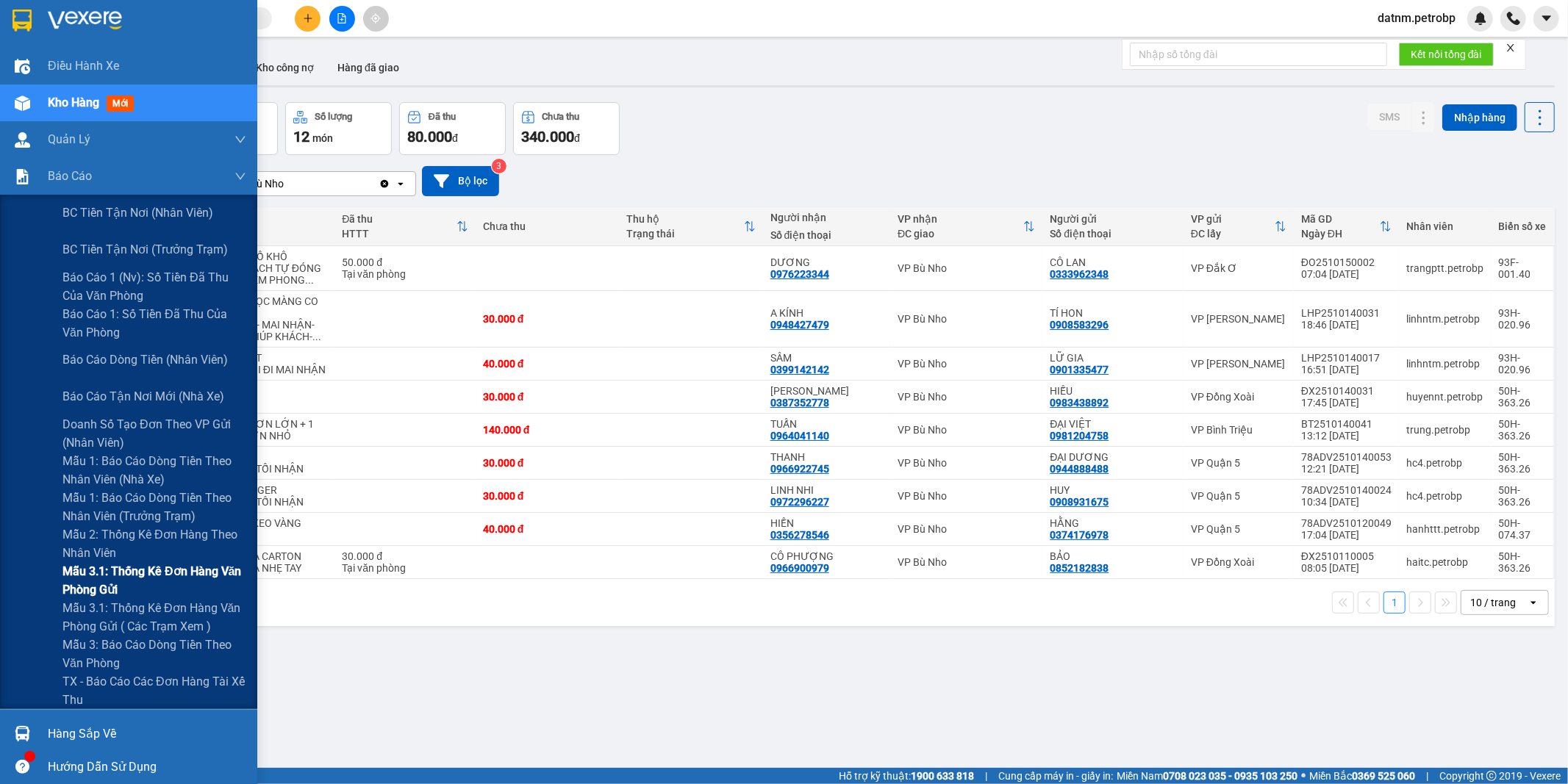
click at [119, 570] on span "Mẫu 3.1: Thống kê đơn hàng văn phòng gửi" at bounding box center [153, 580] width 183 height 36
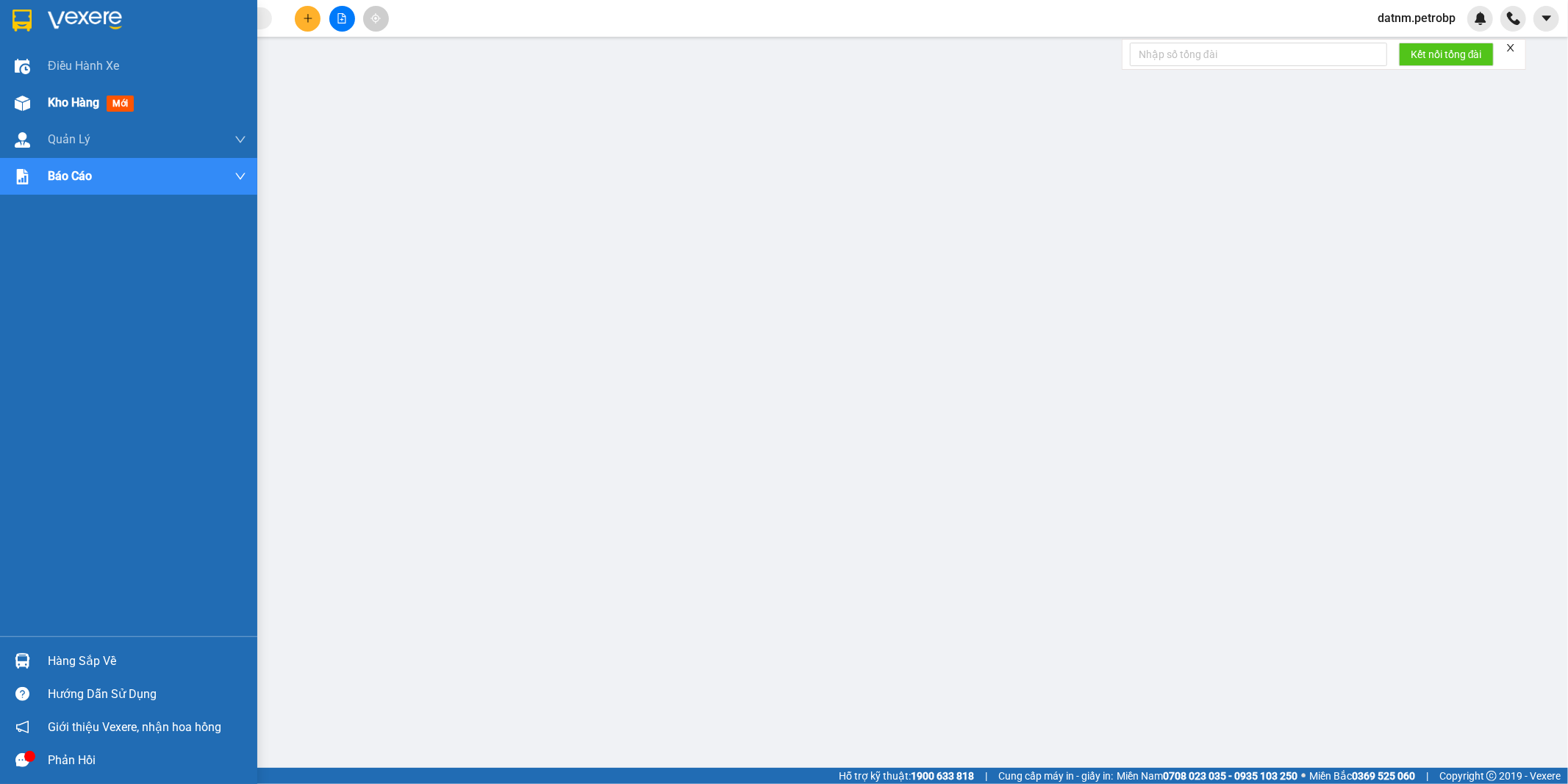
click at [57, 104] on span "Kho hàng" at bounding box center [73, 102] width 51 height 14
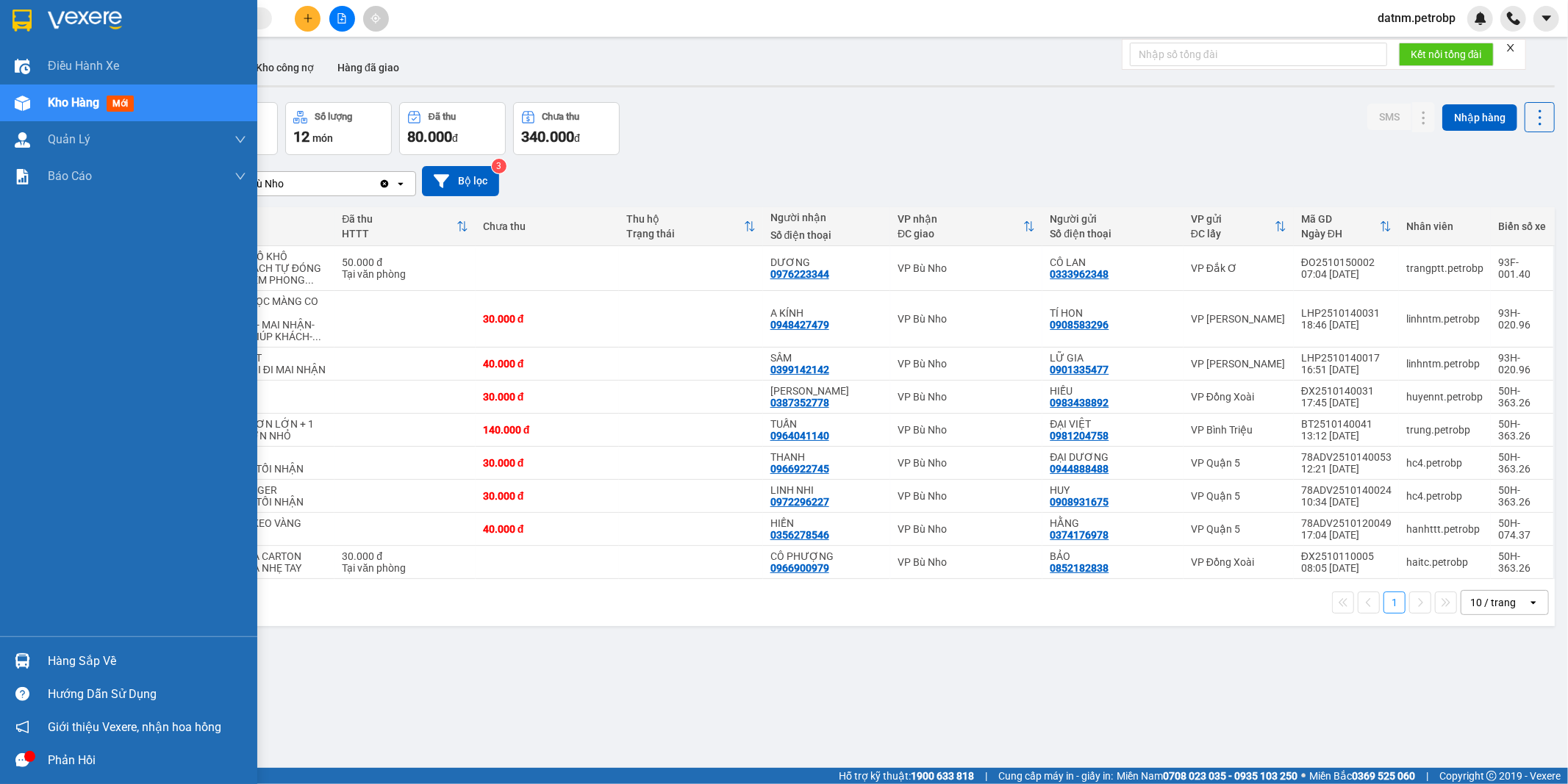
click at [105, 665] on div "Hàng sắp về" at bounding box center [147, 661] width 199 height 22
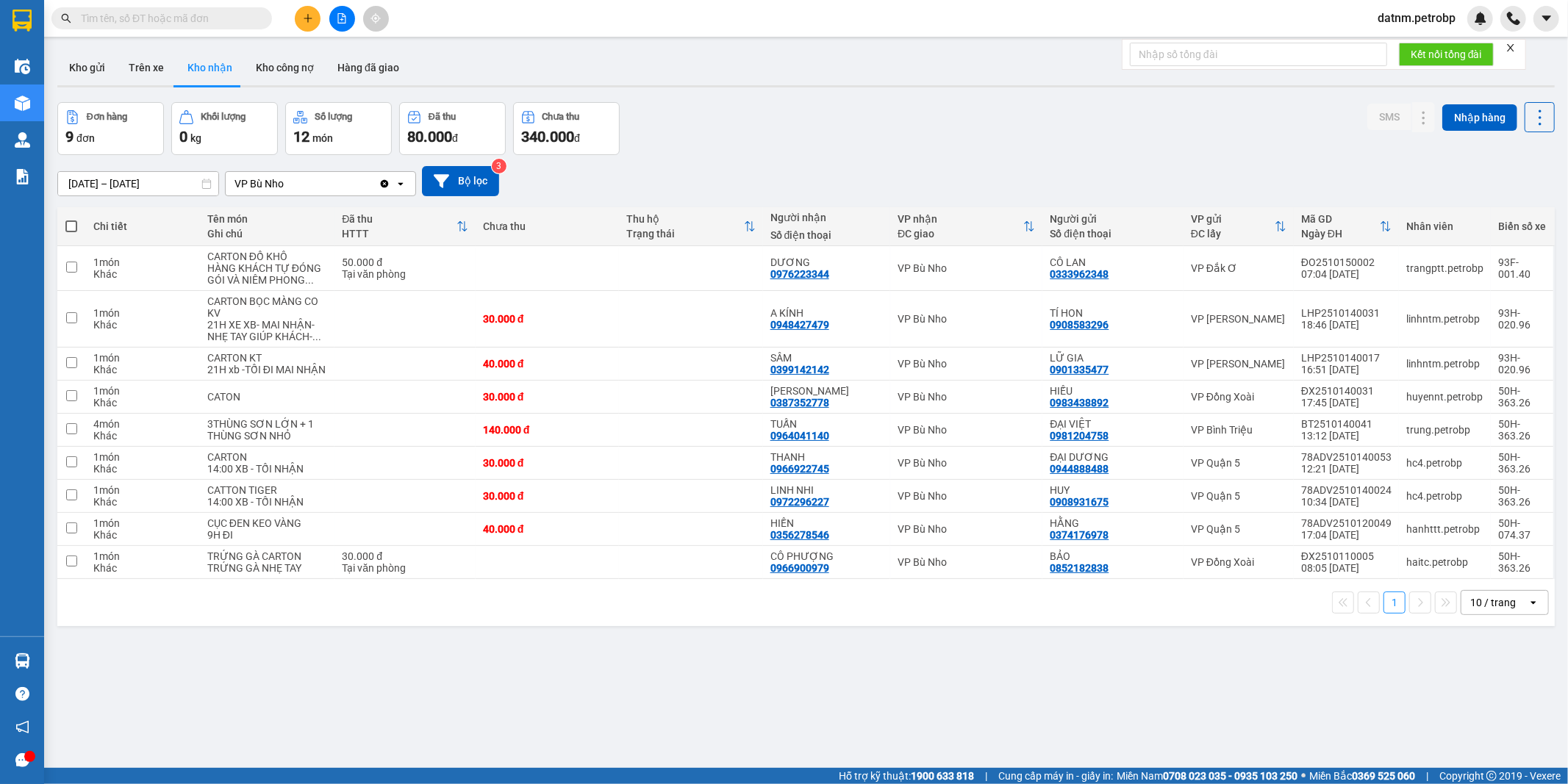
click at [779, 692] on section "Kết quả tìm kiếm ( 0 ) Bộ lọc Ngày tạo đơn gần nhất No Data datnm.petrobp Điều …" at bounding box center [784, 392] width 1568 height 784
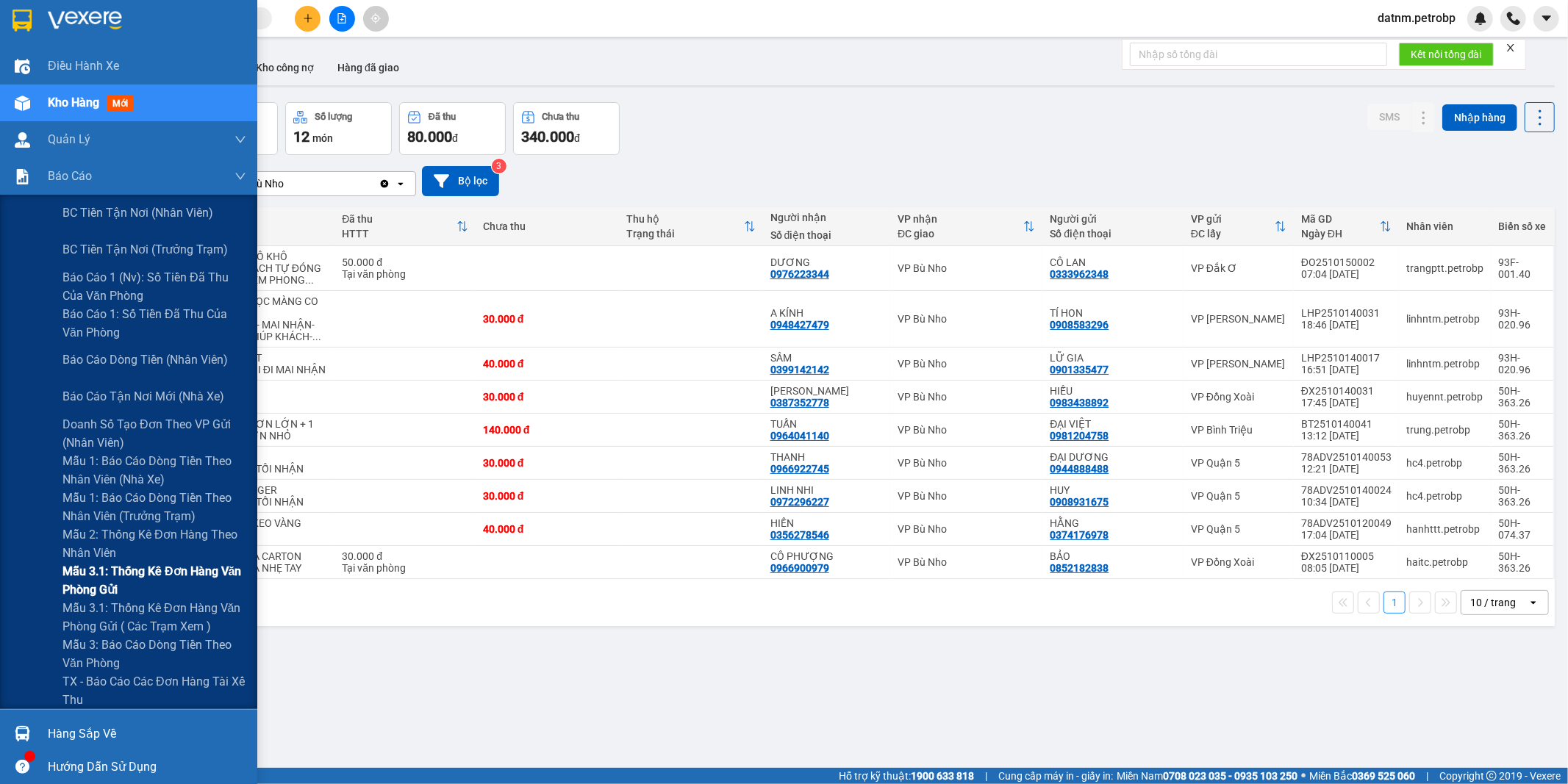
click at [159, 566] on span "Mẫu 3.1: Thống kê đơn hàng văn phòng gửi" at bounding box center [153, 580] width 183 height 36
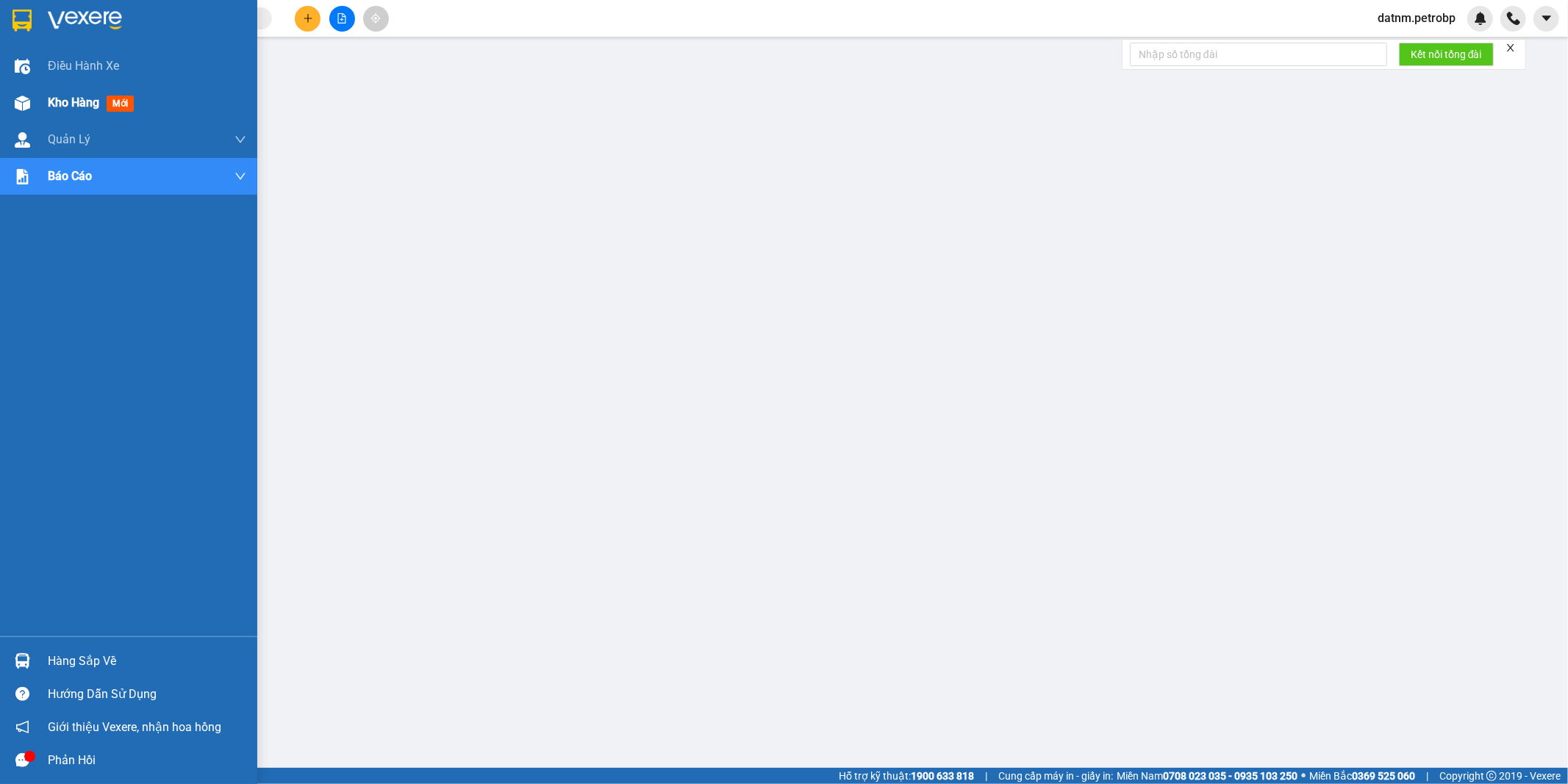
click at [59, 105] on span "Kho hàng" at bounding box center [73, 102] width 51 height 14
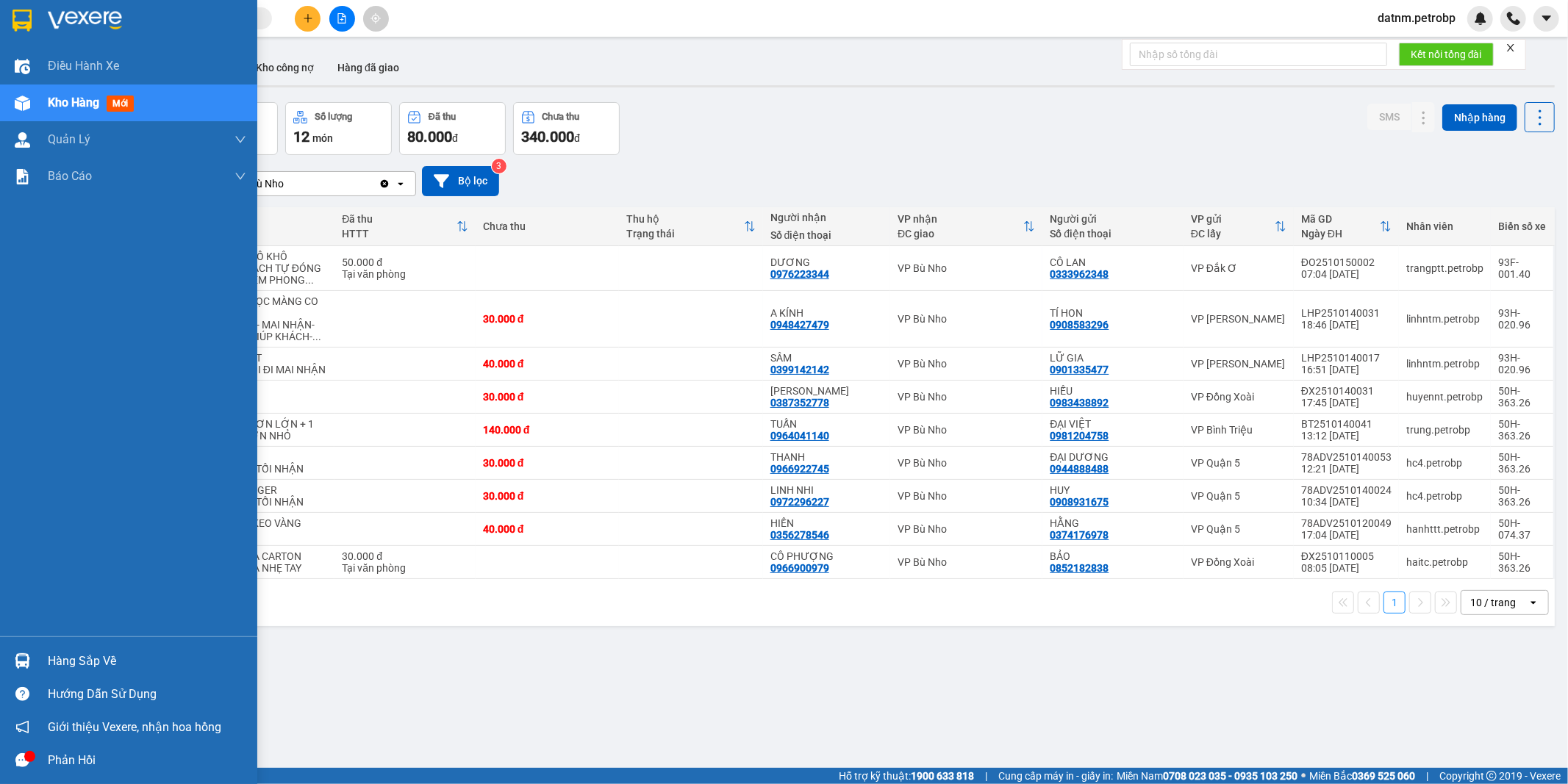
click at [60, 652] on div "Hàng sắp về" at bounding box center [147, 661] width 199 height 22
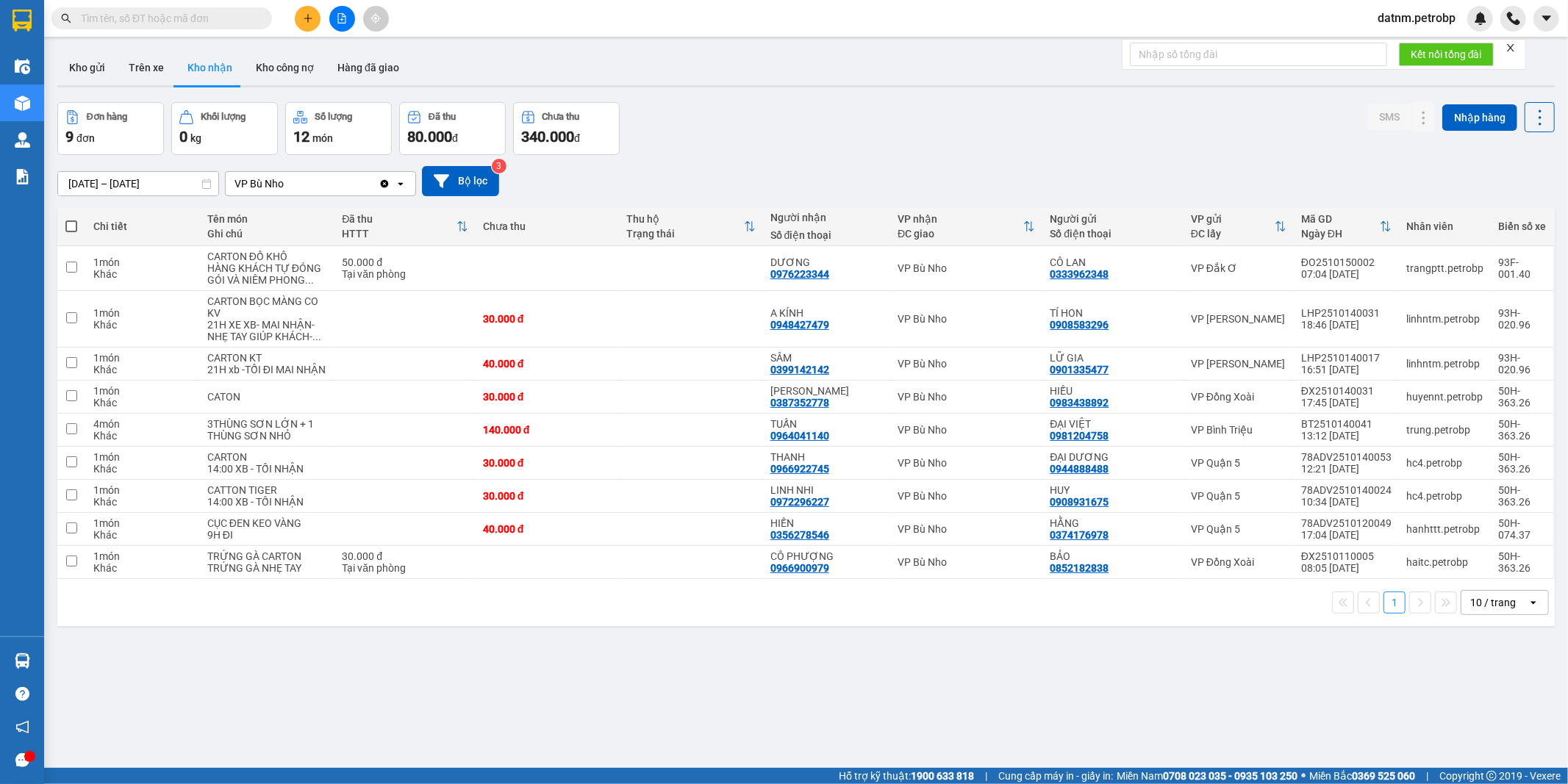
click at [807, 735] on section "Kết quả tìm kiếm ( 0 ) Bộ lọc Ngày tạo đơn gần nhất No Data datnm.petrobp Điều …" at bounding box center [784, 392] width 1568 height 784
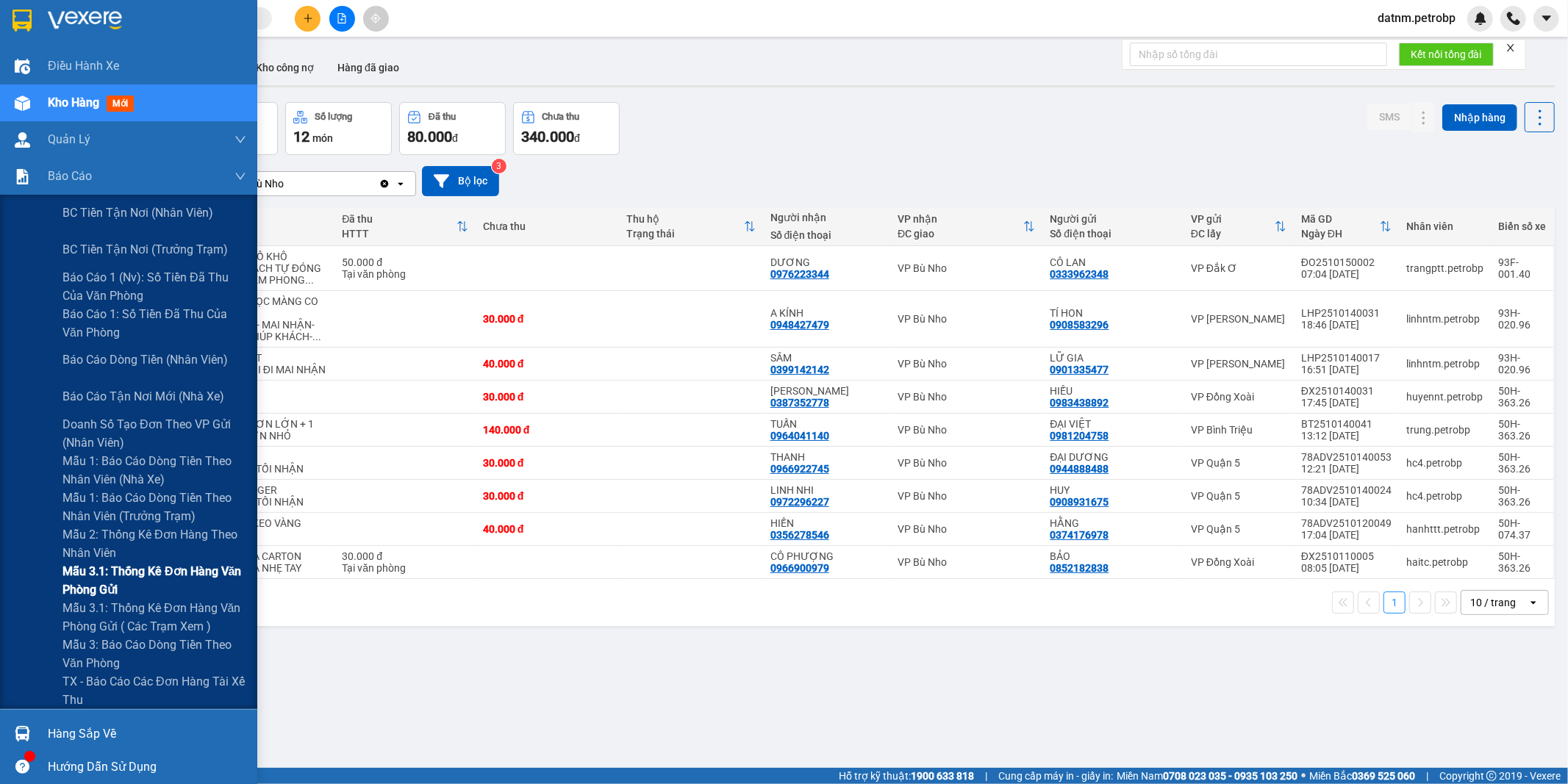
click at [100, 581] on span "Mẫu 3.1: Thống kê đơn hàng văn phòng gửi" at bounding box center [153, 580] width 183 height 36
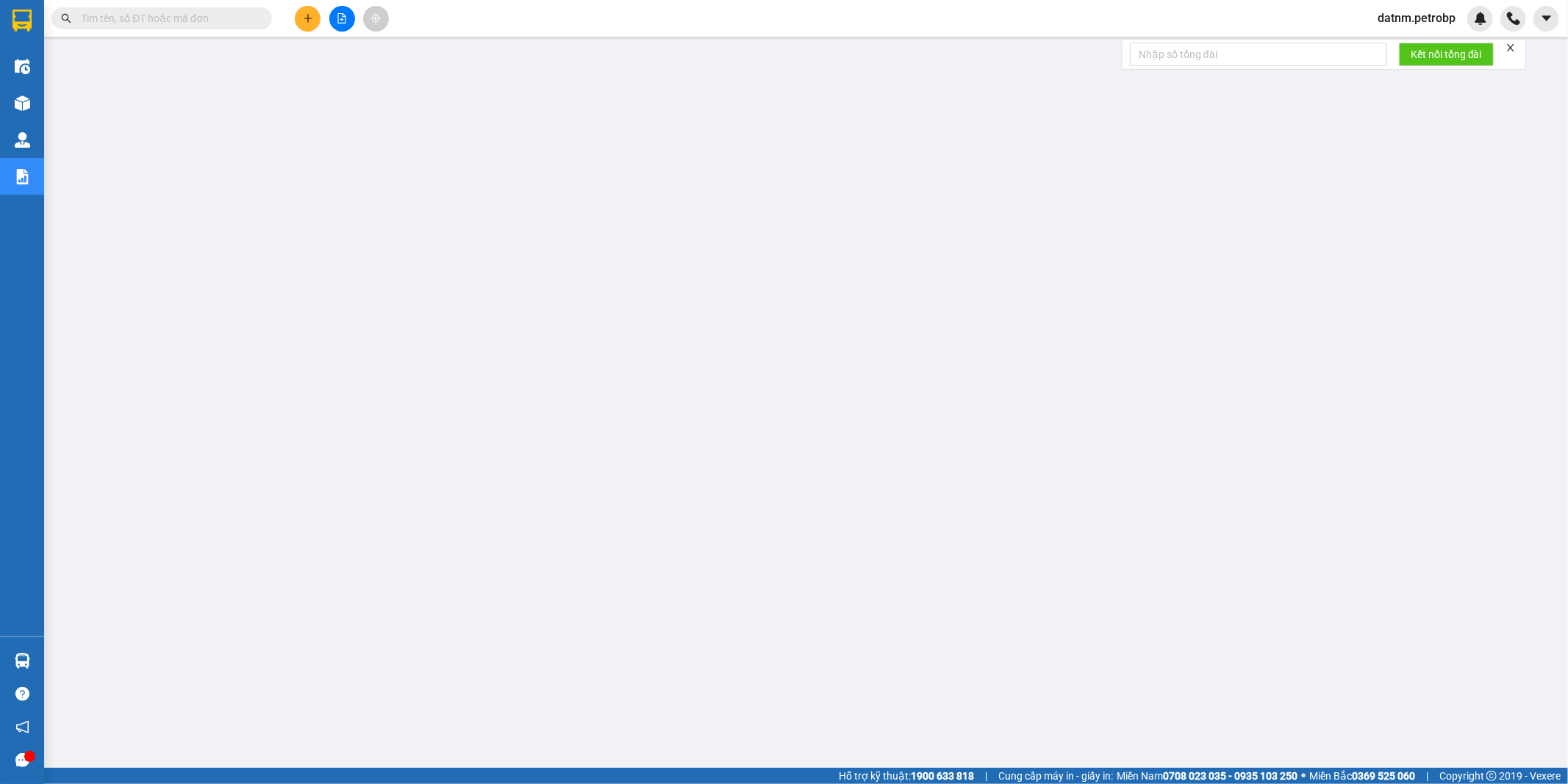
click at [856, 724] on main at bounding box center [784, 384] width 1568 height 768
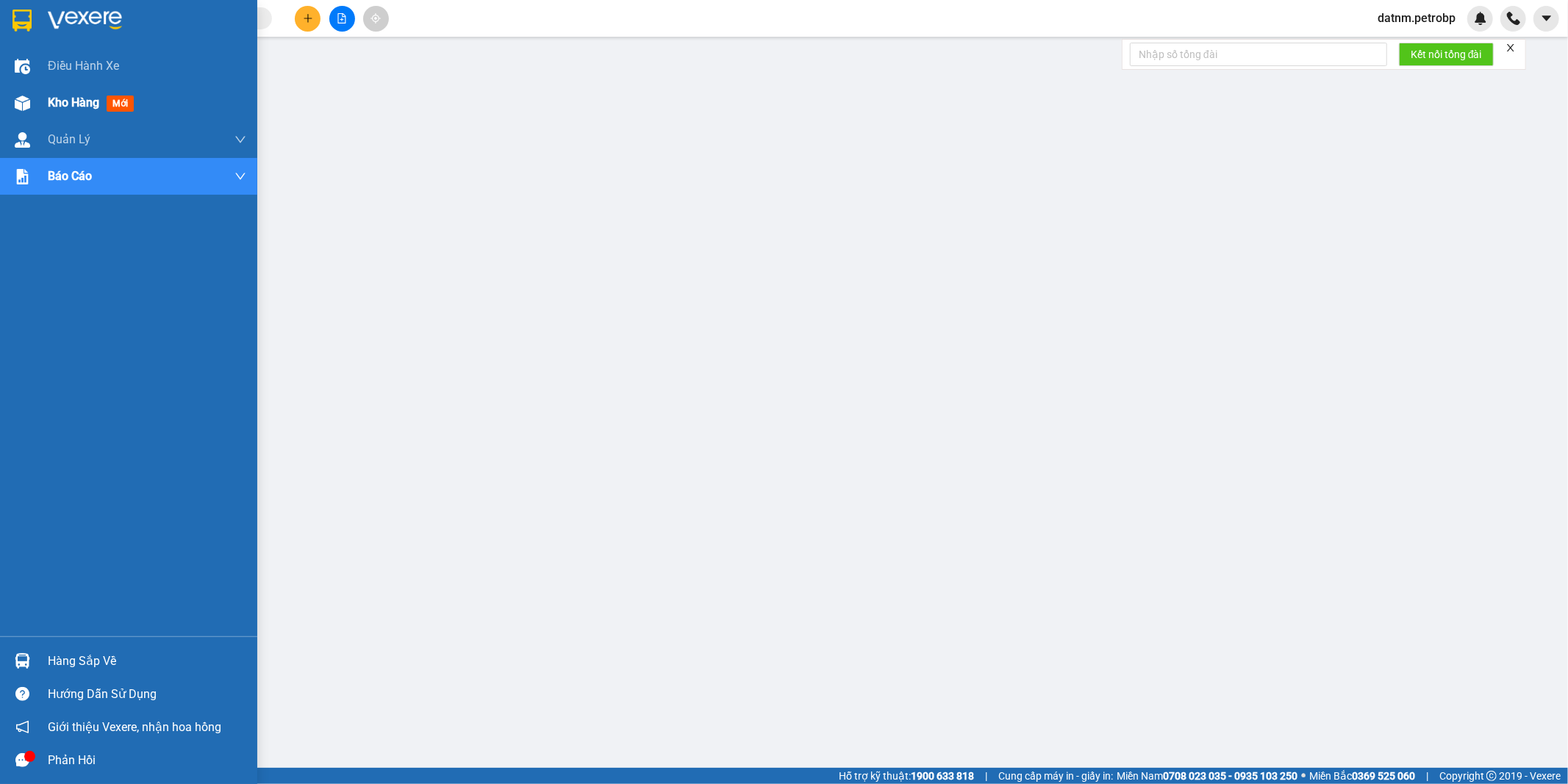
click at [55, 96] on span "Kho hàng" at bounding box center [73, 102] width 51 height 14
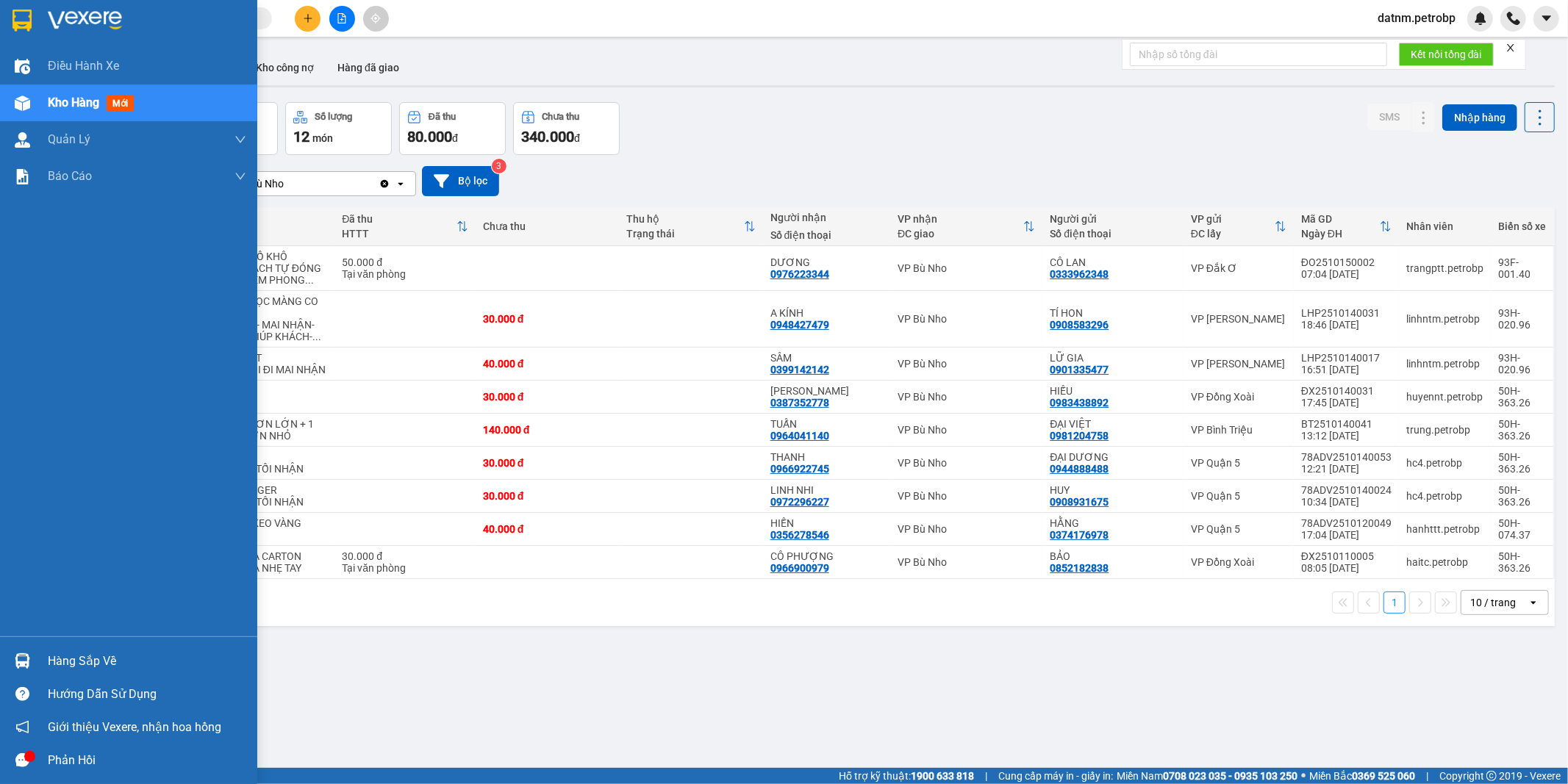
click at [75, 650] on div "Hàng sắp về" at bounding box center [147, 661] width 199 height 22
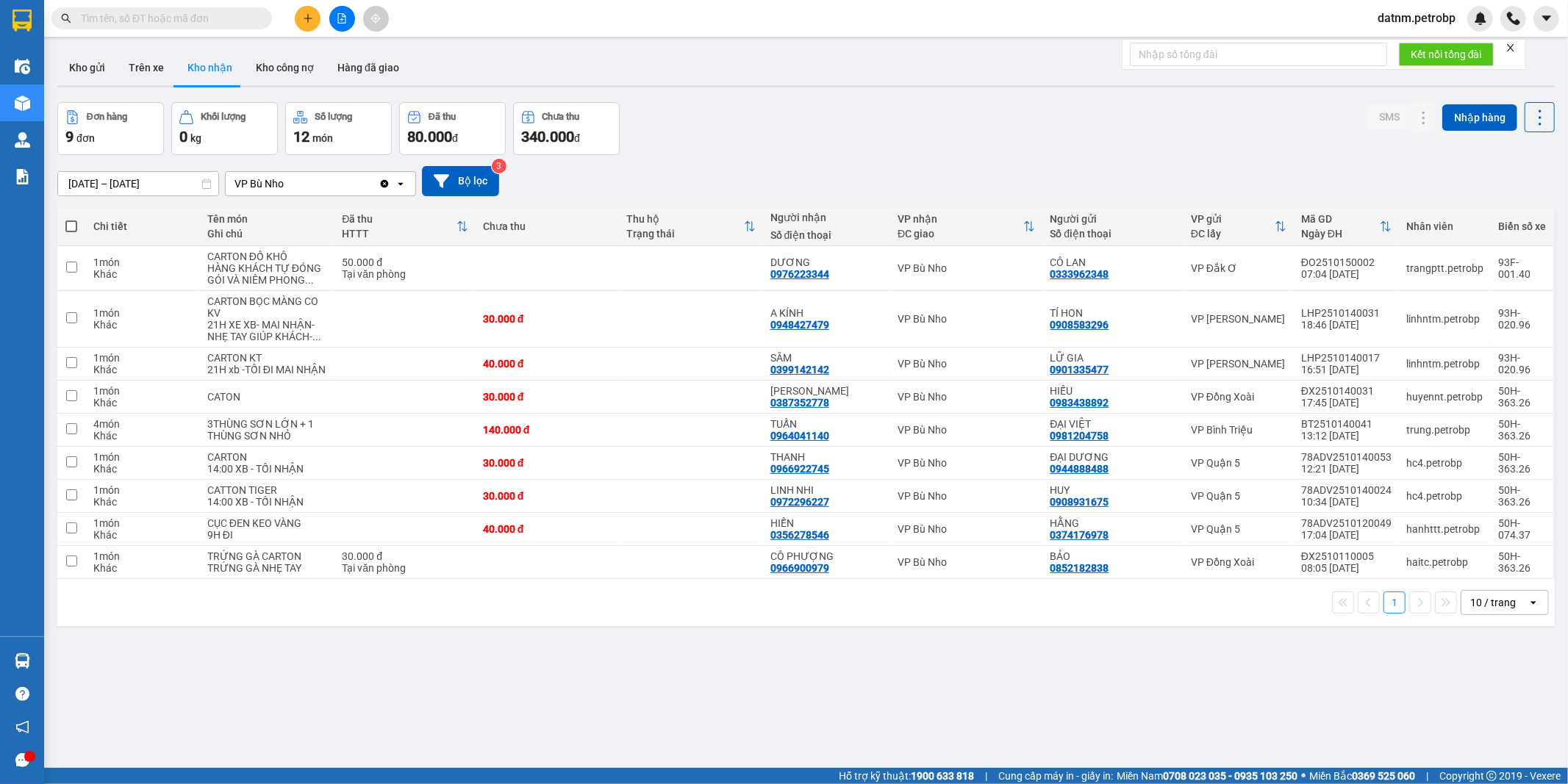
click at [807, 704] on section "Kết quả tìm kiếm ( 0 ) Bộ lọc Ngày tạo đơn gần nhất No Data datnm.petrobp Điều …" at bounding box center [784, 392] width 1568 height 784
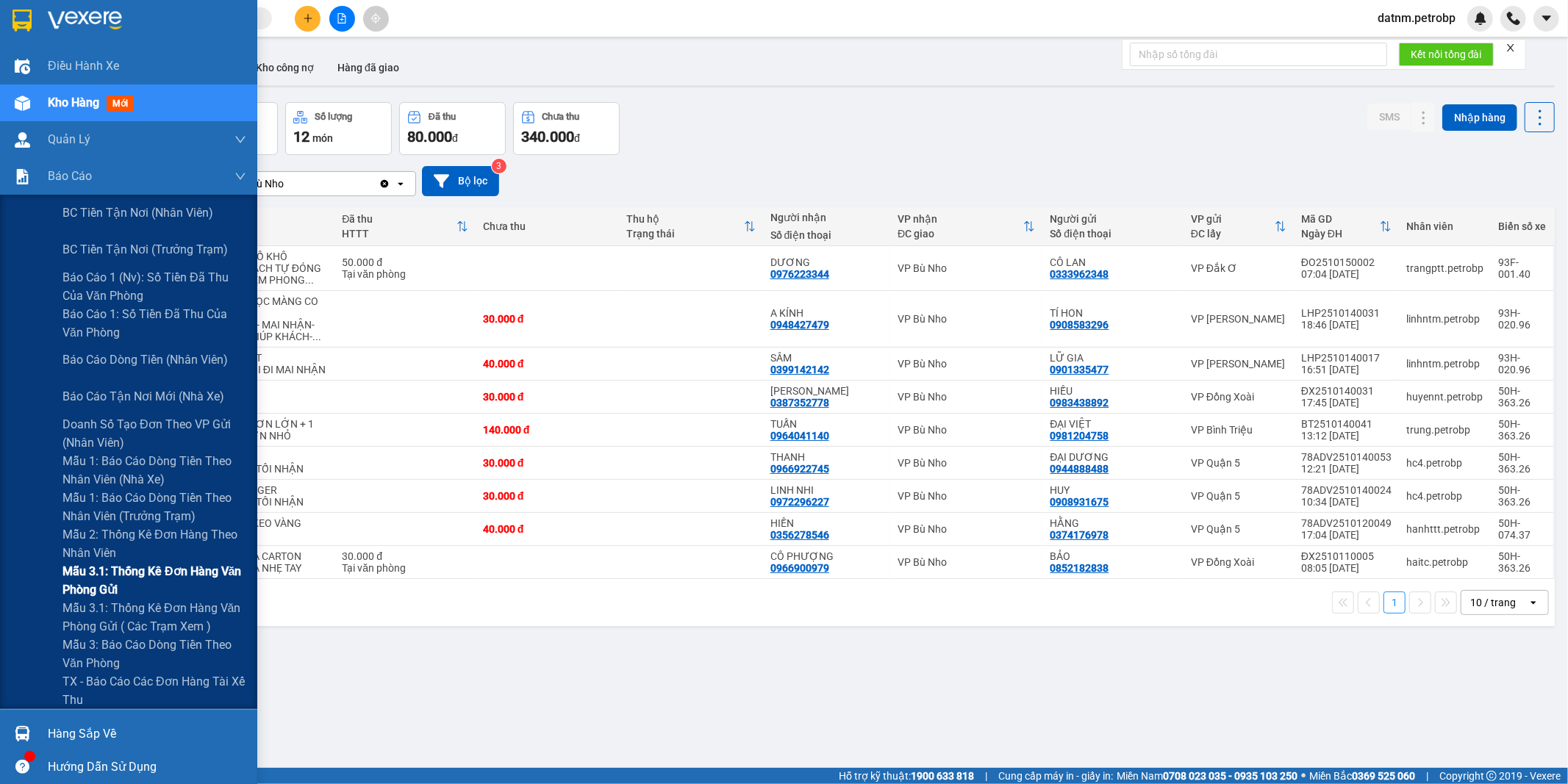
click at [111, 565] on span "Mẫu 3.1: Thống kê đơn hàng văn phòng gửi" at bounding box center [153, 580] width 183 height 36
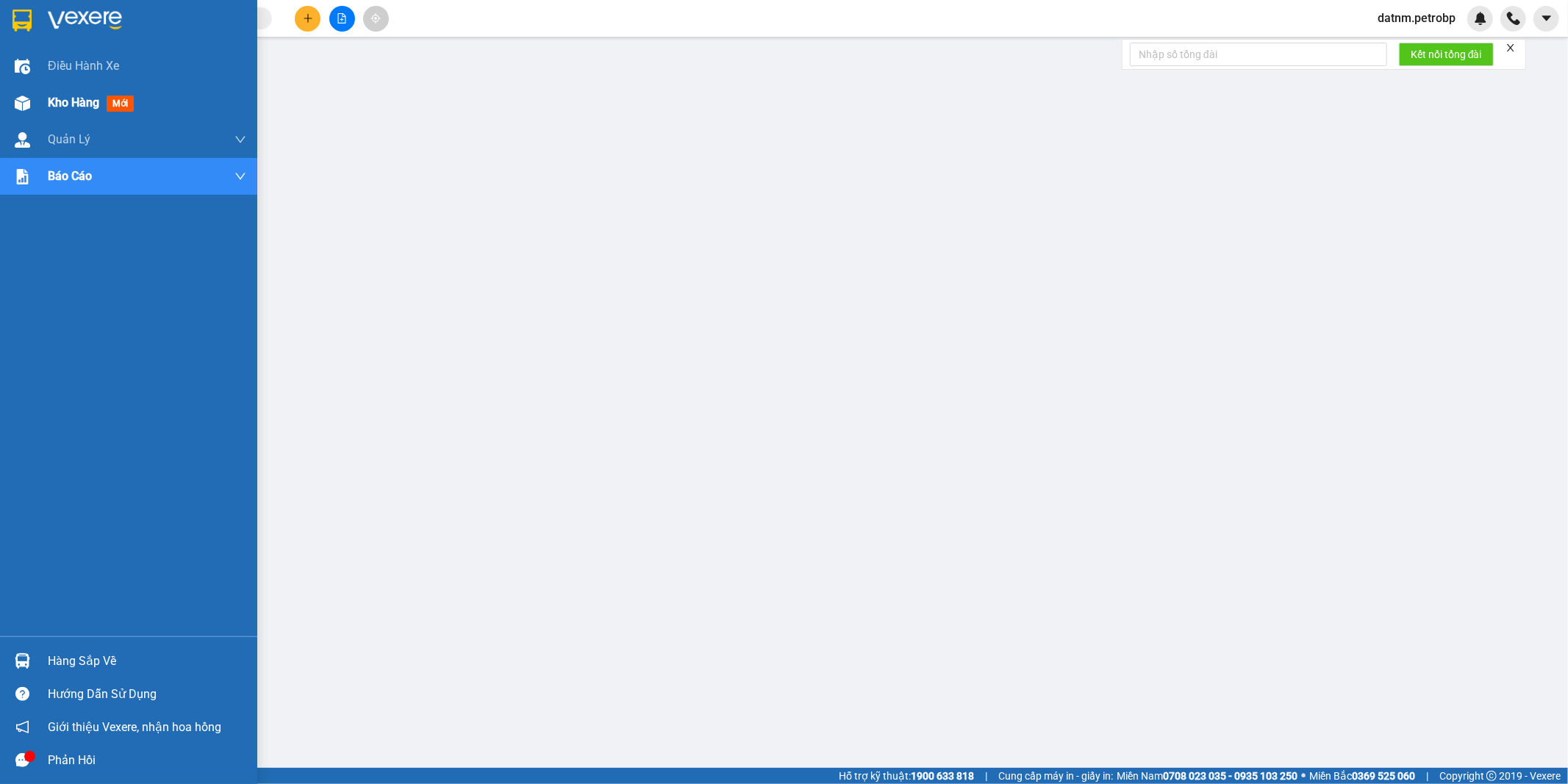
click at [67, 104] on span "Kho hàng" at bounding box center [73, 102] width 51 height 14
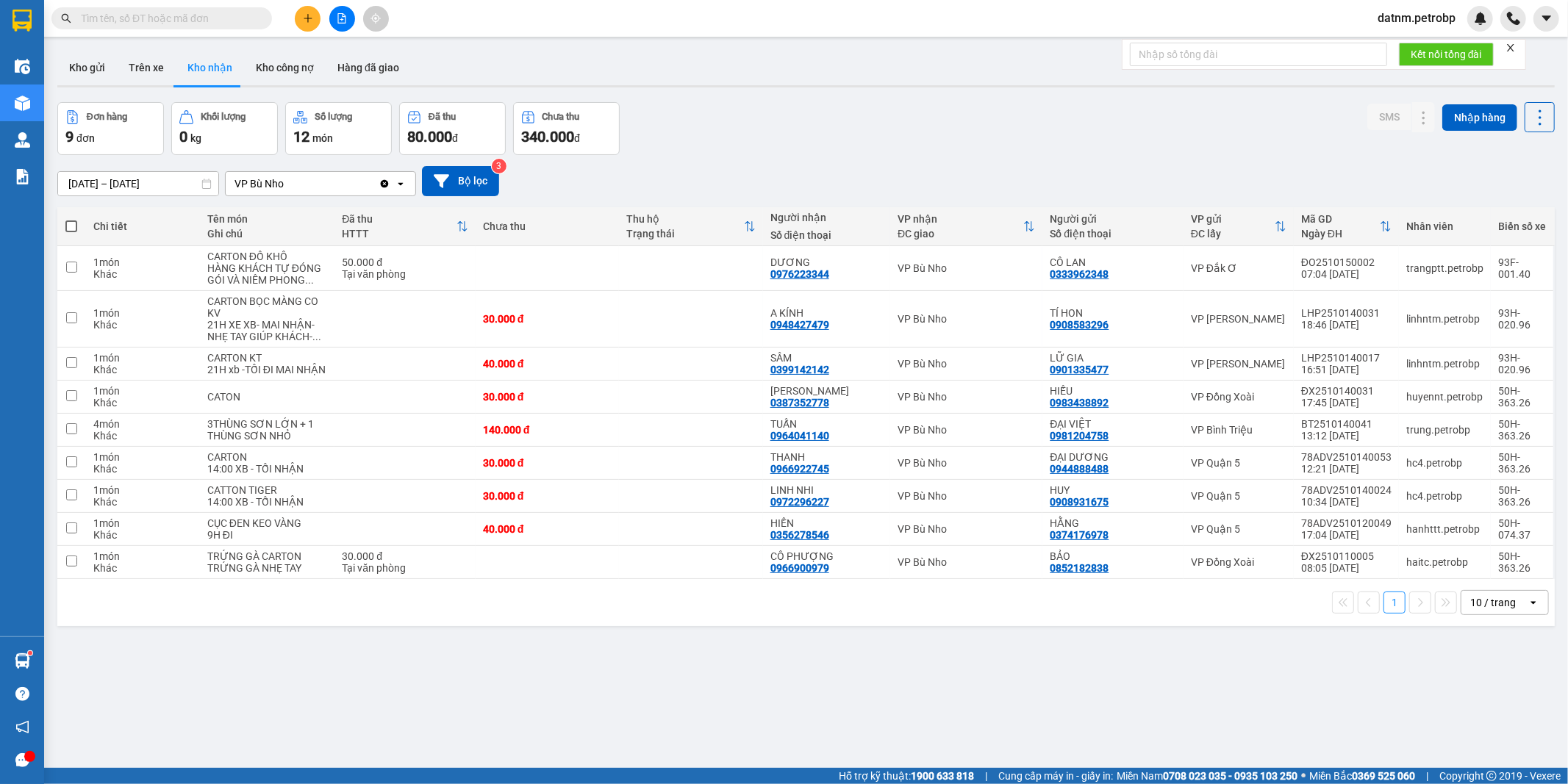
click at [1454, 745] on div "ver 1.8.147 Kho gửi Trên xe Kho nhận Kho công nợ Hàng đã giao Đơn hàng 9 đơn Kh…" at bounding box center [805, 436] width 1509 height 784
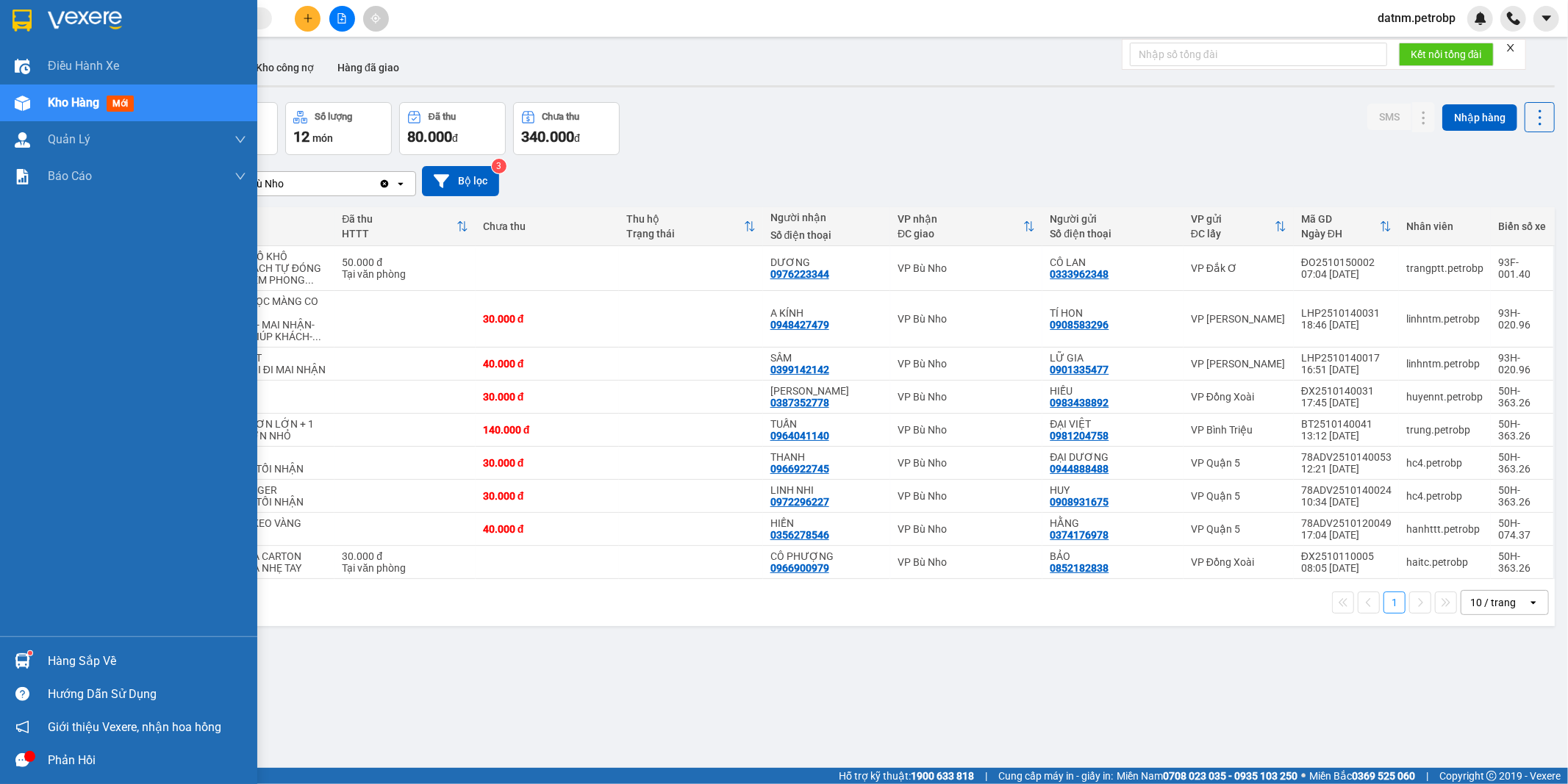
click at [89, 661] on div "Hàng sắp về" at bounding box center [147, 661] width 199 height 22
click at [89, 661] on body "Kết quả tìm kiếm ( 0 ) Bộ lọc Ngày tạo đơn gần nhất No Data datnm.petrobp Điều …" at bounding box center [784, 392] width 1568 height 784
click at [100, 661] on div "Hàng sắp về" at bounding box center [147, 661] width 199 height 22
click at [100, 661] on body "Kết quả tìm kiếm ( 0 ) Bộ lọc Ngày tạo đơn gần nhất No Data datnm.petrobp Điều …" at bounding box center [784, 392] width 1568 height 784
click at [100, 661] on div "Hàng sắp về" at bounding box center [147, 661] width 199 height 22
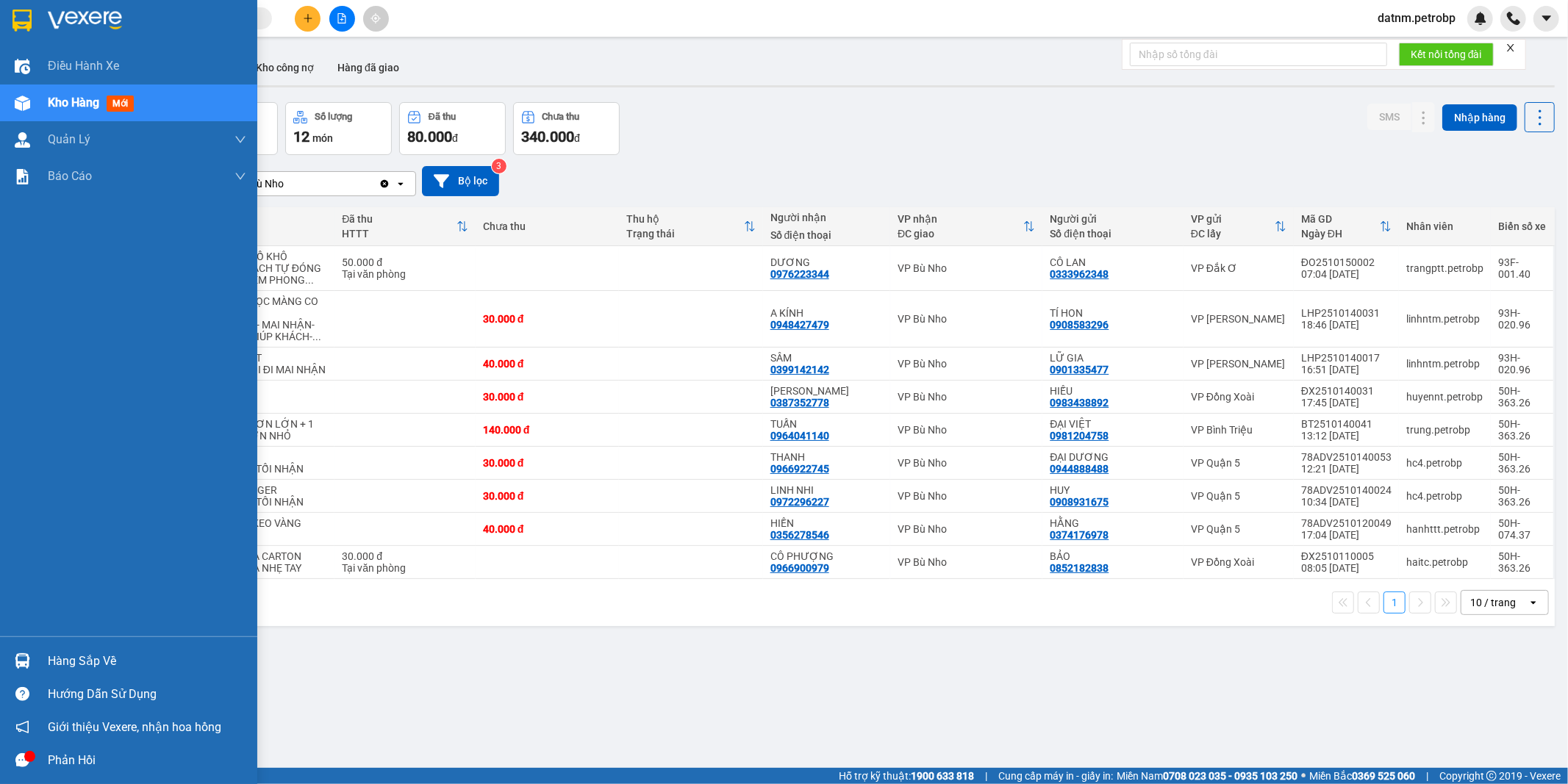
click at [100, 661] on div "Điều hành xe Kho hàng mới Quản [PERSON_NAME] lý chuyến Quản lý khách hàng Quản …" at bounding box center [129, 392] width 257 height 784
click at [100, 661] on div "Hàng sắp về" at bounding box center [147, 661] width 199 height 22
click at [100, 661] on div "Điều hành xe Kho hàng mới Quản [PERSON_NAME] lý chuyến Quản lý khách hàng Quản …" at bounding box center [129, 392] width 257 height 784
click at [100, 661] on div "Hàng sắp về" at bounding box center [147, 661] width 199 height 22
click at [100, 661] on div "Điều hành xe Kho hàng mới Quản [PERSON_NAME] lý chuyến Quản lý khách hàng Quản …" at bounding box center [129, 392] width 257 height 784
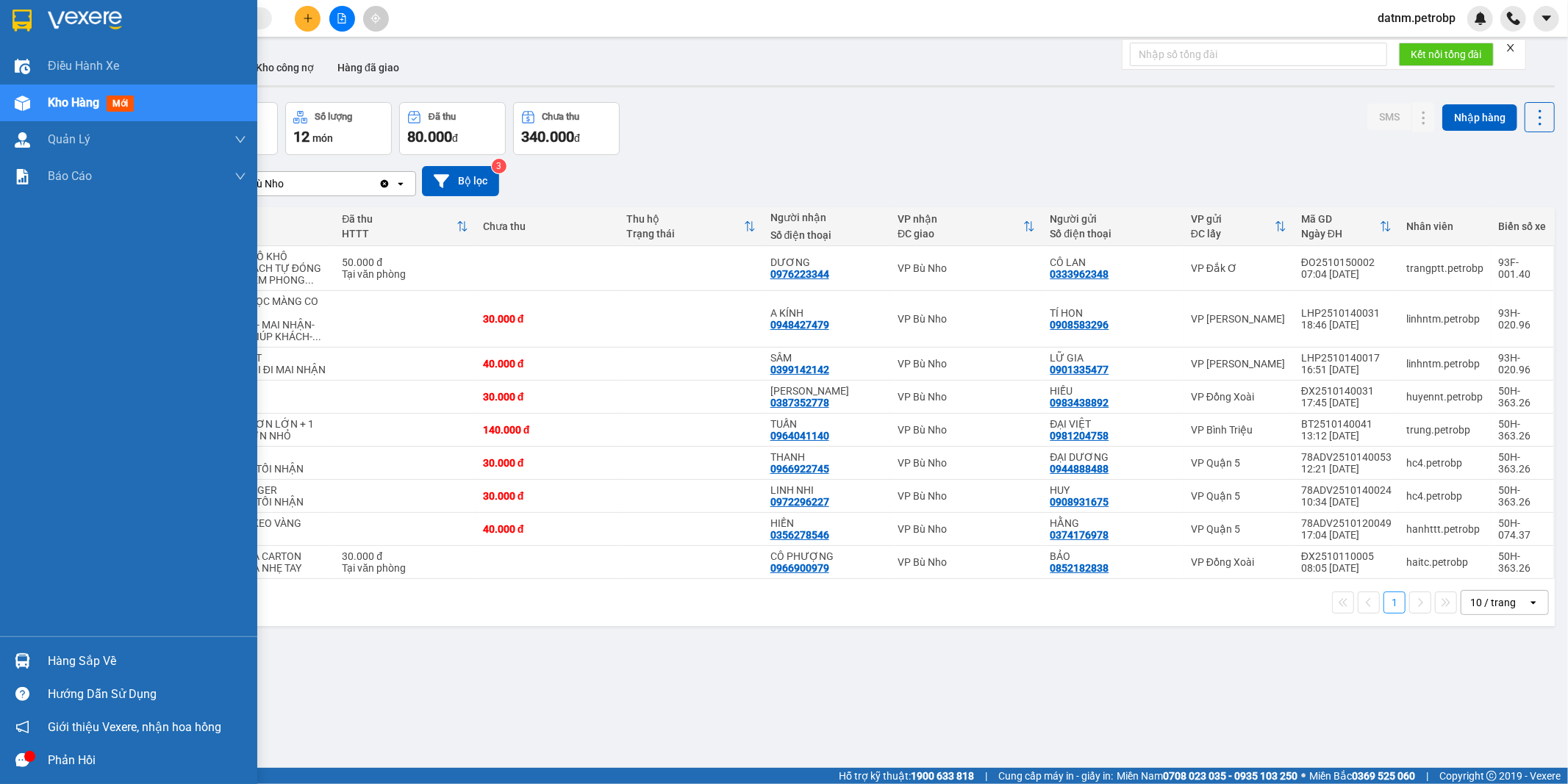
click at [58, 655] on div "Hàng sắp về" at bounding box center [147, 661] width 199 height 22
click at [58, 655] on div "Điều hành xe Kho hàng mới Quản [PERSON_NAME] lý chuyến Quản lý khách hàng Quản …" at bounding box center [129, 392] width 257 height 784
click at [104, 660] on div "Hàng sắp về" at bounding box center [147, 661] width 199 height 22
click at [104, 660] on div "Điều hành xe Kho hàng mới Quản [PERSON_NAME] lý chuyến Quản lý khách hàng Quản …" at bounding box center [129, 392] width 257 height 784
click at [104, 660] on div "Hàng sắp về" at bounding box center [147, 661] width 199 height 22
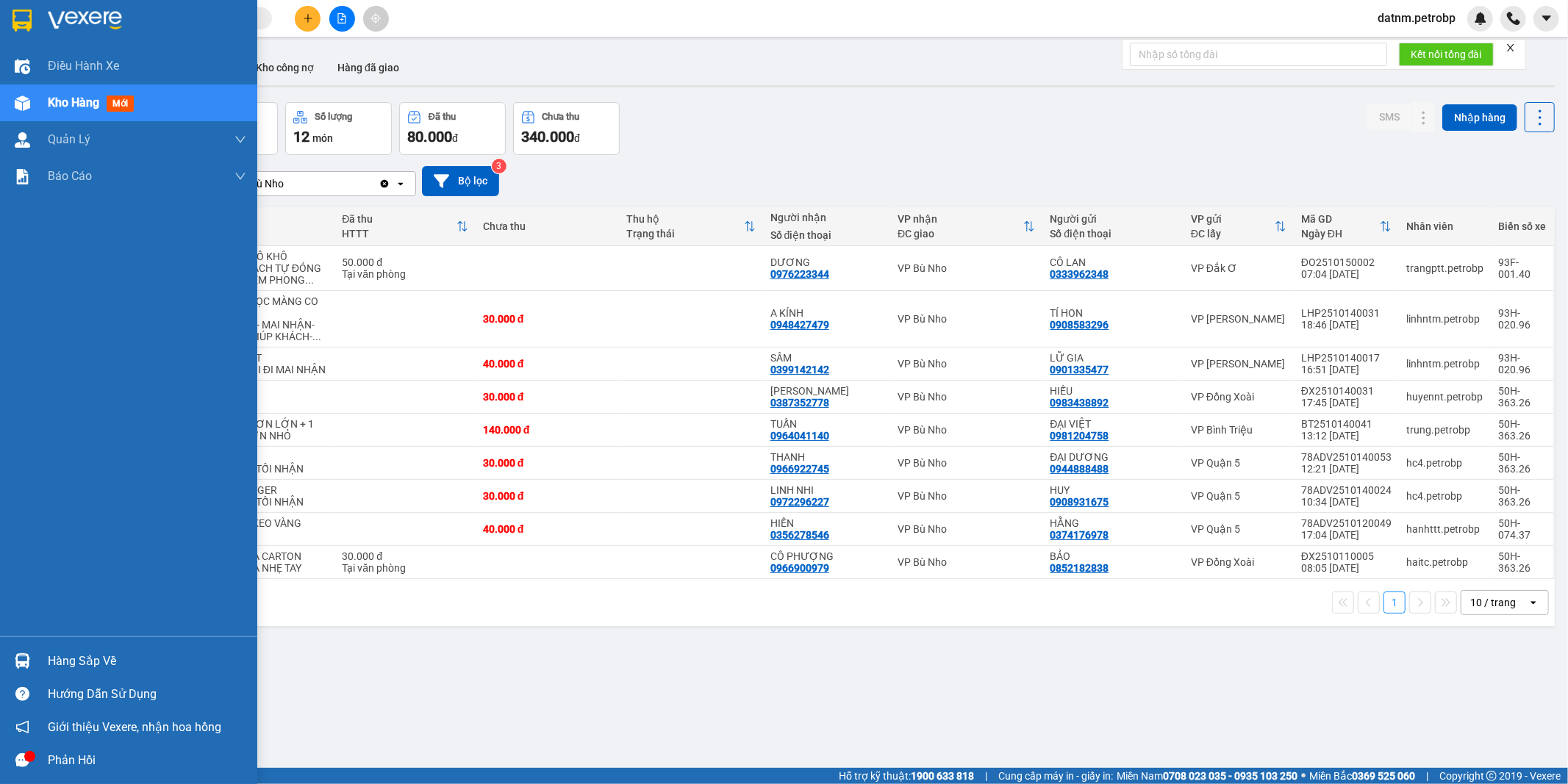
click at [104, 660] on div "Điều hành xe Kho hàng mới Quản [PERSON_NAME] lý chuyến Quản lý khách hàng Quản …" at bounding box center [129, 392] width 257 height 784
click at [78, 101] on span "Kho hàng" at bounding box center [73, 102] width 51 height 14
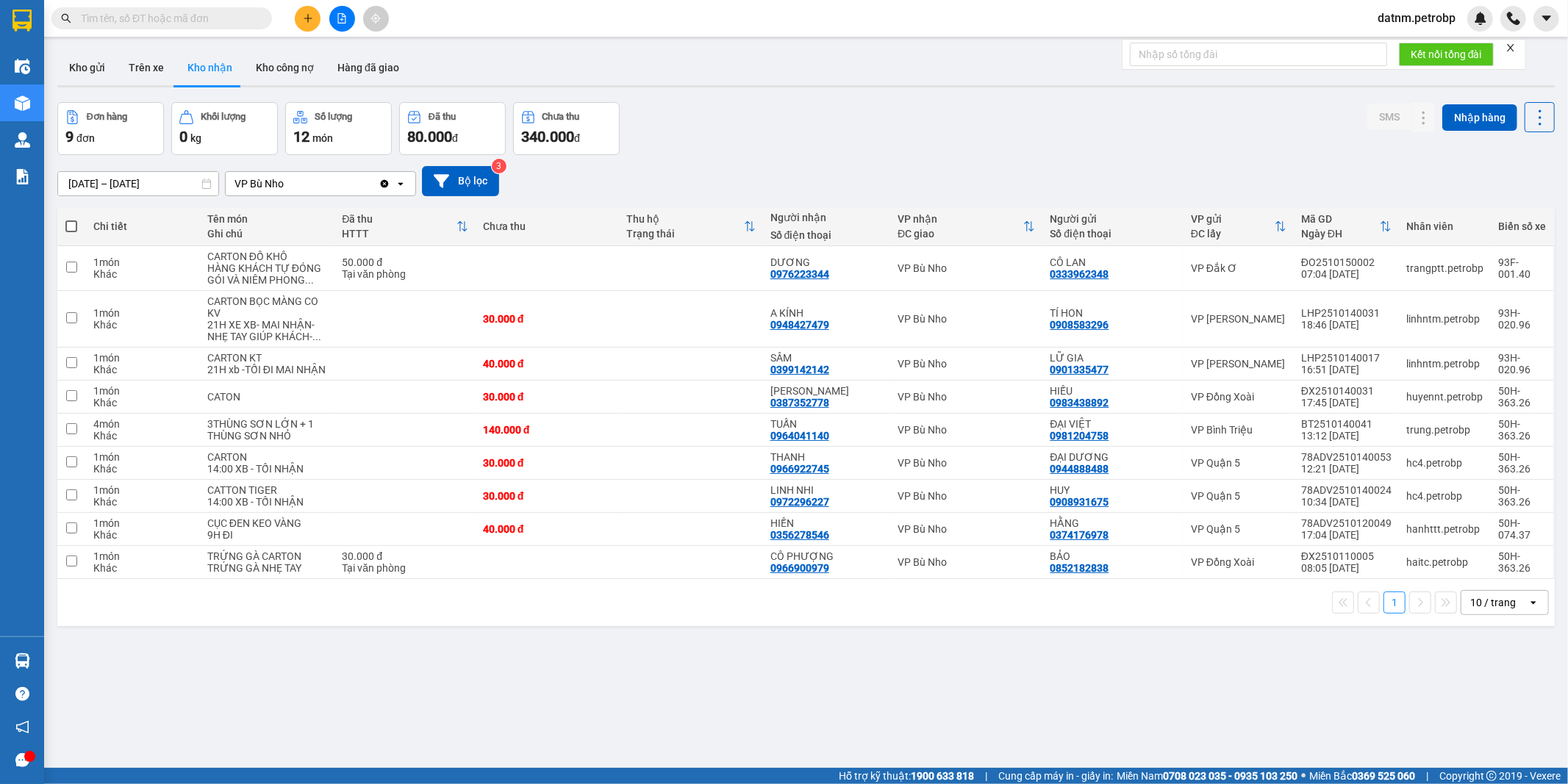
click at [222, 65] on button "Kho nhận" at bounding box center [210, 67] width 68 height 36
click at [148, 65] on button "Trên xe" at bounding box center [146, 67] width 58 height 36
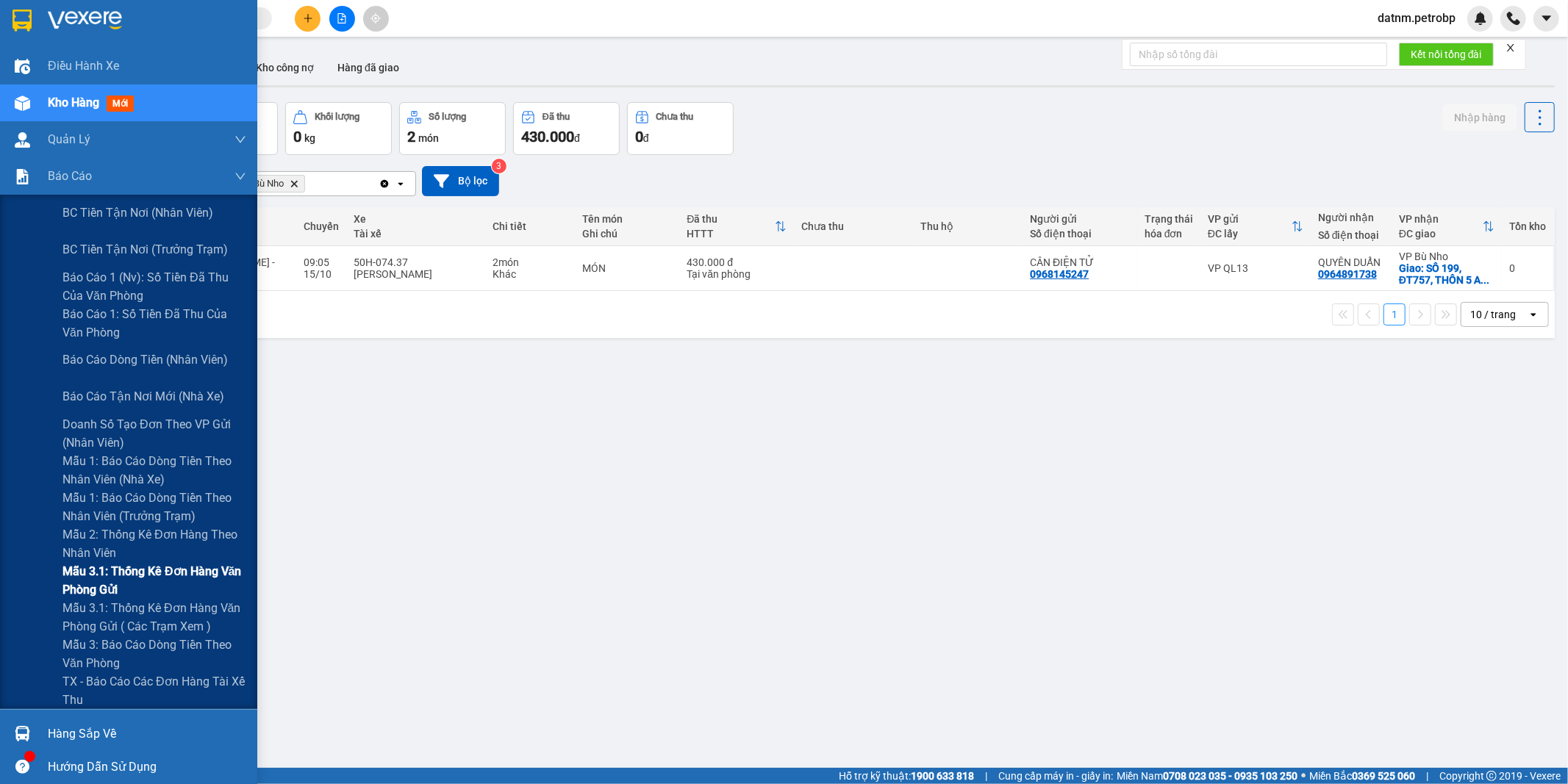
click at [114, 573] on span "Mẫu 3.1: Thống kê đơn hàng văn phòng gửi" at bounding box center [153, 580] width 183 height 36
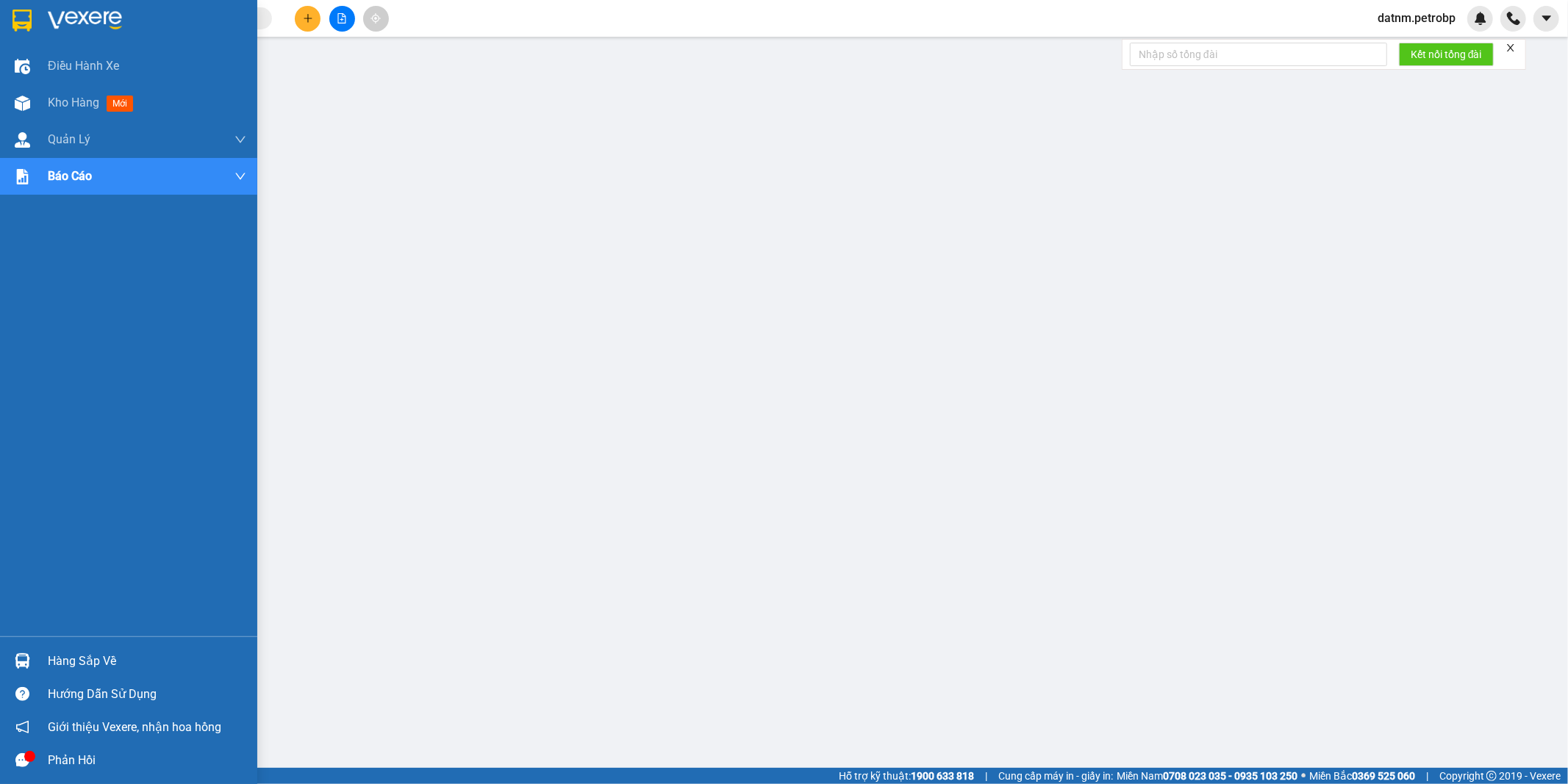
click at [70, 662] on div "Hàng sắp về" at bounding box center [147, 661] width 199 height 22
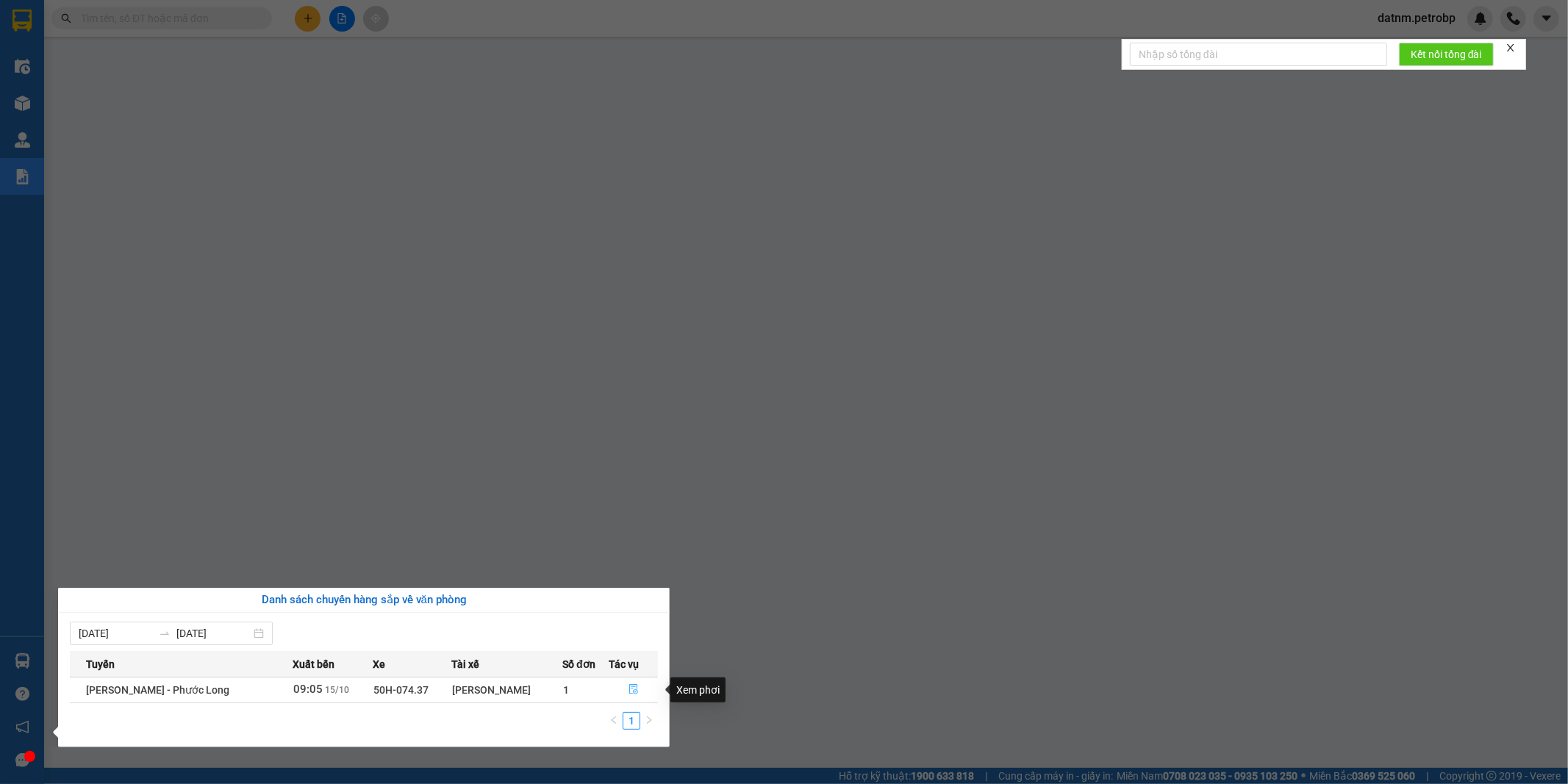
click at [630, 689] on icon "file-done" at bounding box center [633, 688] width 10 height 10
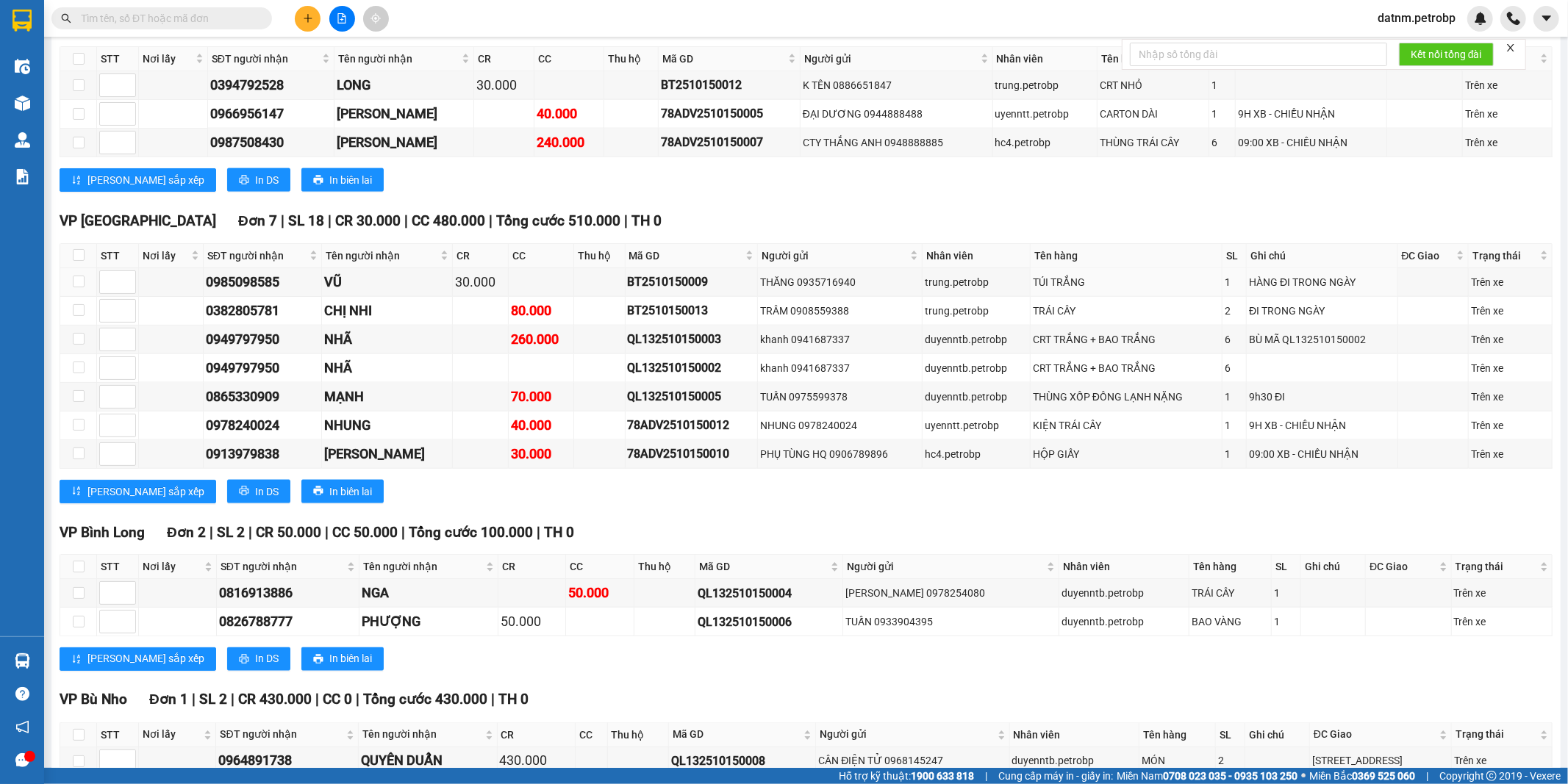
scroll to position [1795, 0]
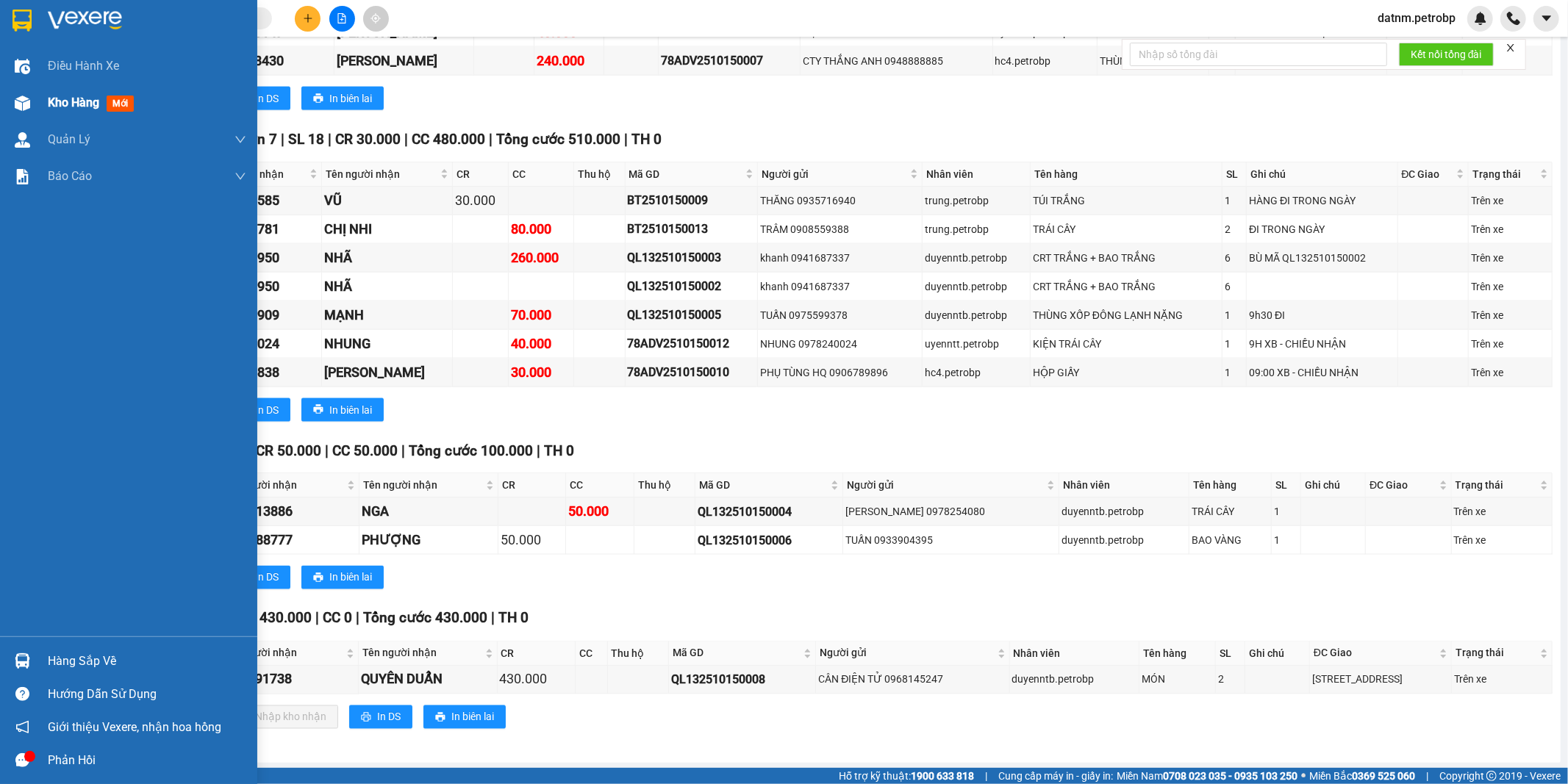
click at [64, 108] on span "Kho hàng" at bounding box center [73, 102] width 51 height 14
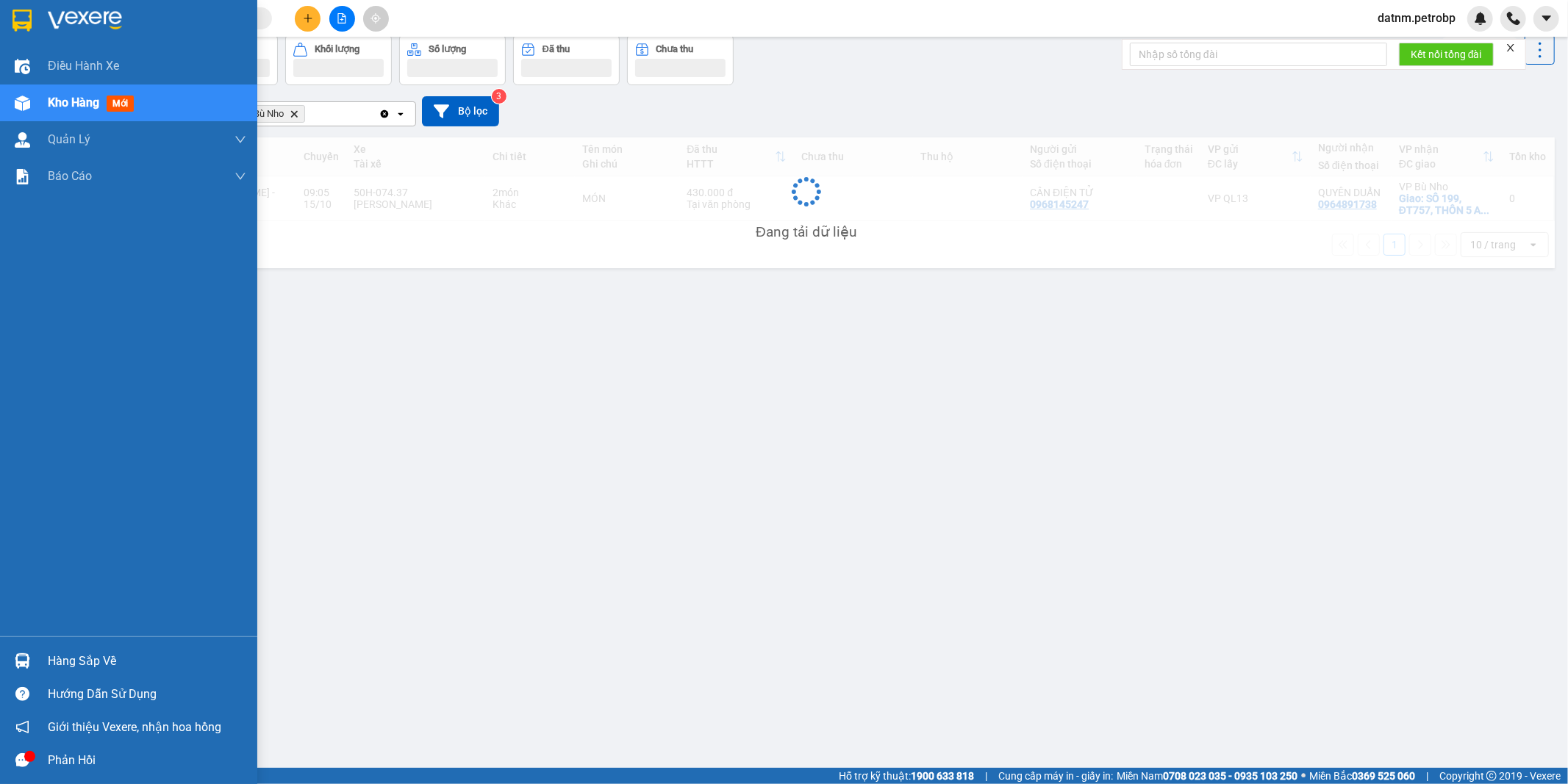
scroll to position [67, 0]
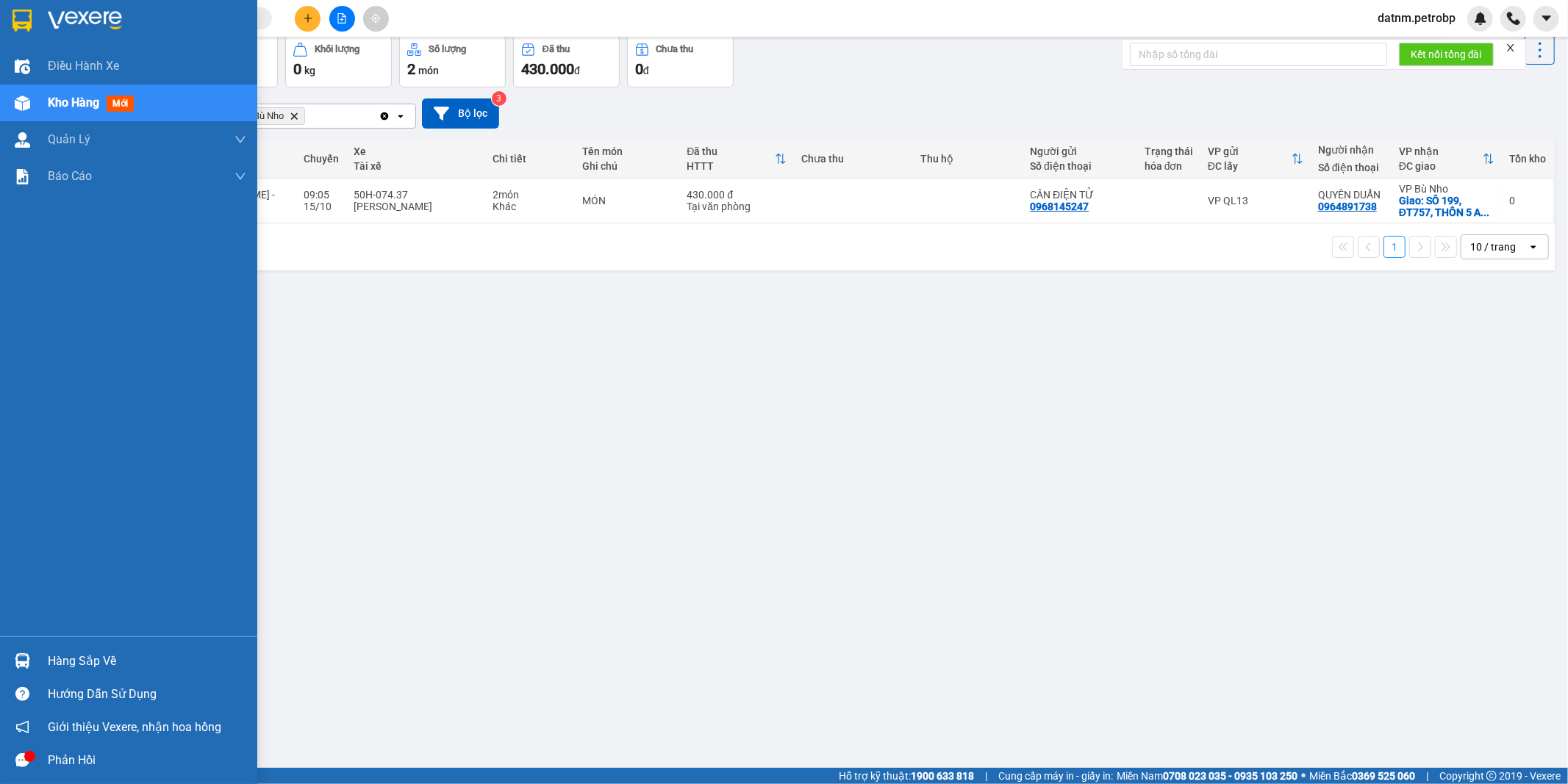
click at [75, 667] on div "Hàng sắp về" at bounding box center [147, 661] width 199 height 22
click at [75, 667] on body "Kết quả tìm kiếm ( 0 ) Bộ lọc Ngày tạo đơn gần nhất No Data datnm.petrobp Điều …" at bounding box center [784, 392] width 1568 height 784
click at [77, 665] on div "Hàng sắp về" at bounding box center [147, 661] width 199 height 22
click at [77, 665] on body "Kết quả tìm kiếm ( 0 ) Bộ lọc Ngày tạo đơn gần nhất No Data datnm.petrobp Điều …" at bounding box center [784, 392] width 1568 height 784
click at [99, 664] on div "Hàng sắp về" at bounding box center [147, 661] width 199 height 22
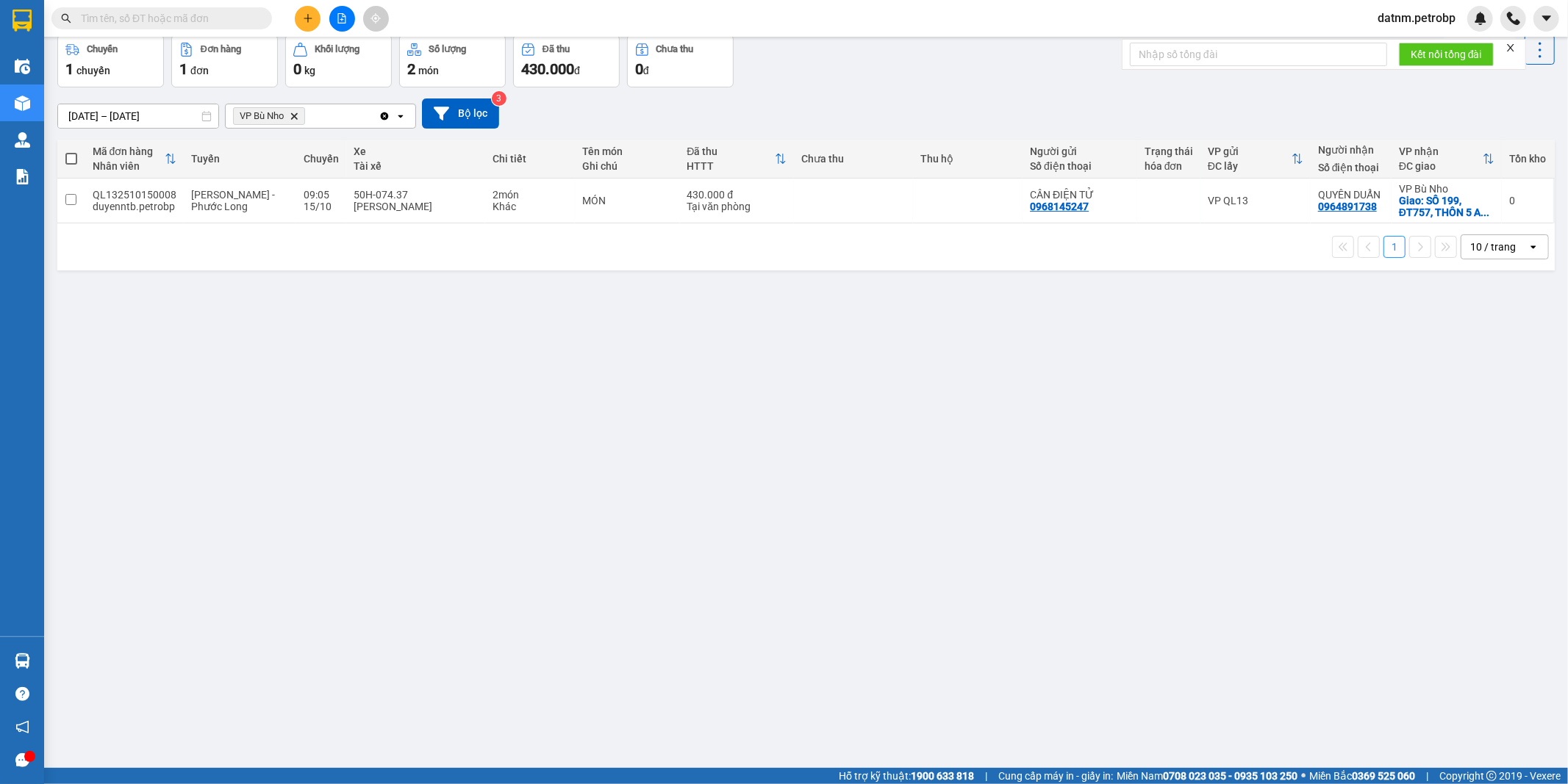
click at [848, 681] on section "Kết quả tìm kiếm ( 0 ) Bộ lọc Ngày tạo đơn gần nhất No Data datnm.petrobp Điều …" at bounding box center [784, 392] width 1568 height 784
click at [848, 681] on div "ver 1.8.147 Kho gửi Trên xe Kho nhận Kho công nợ Hàng đã giao Chuyến 1 chuyến Đ…" at bounding box center [805, 368] width 1509 height 784
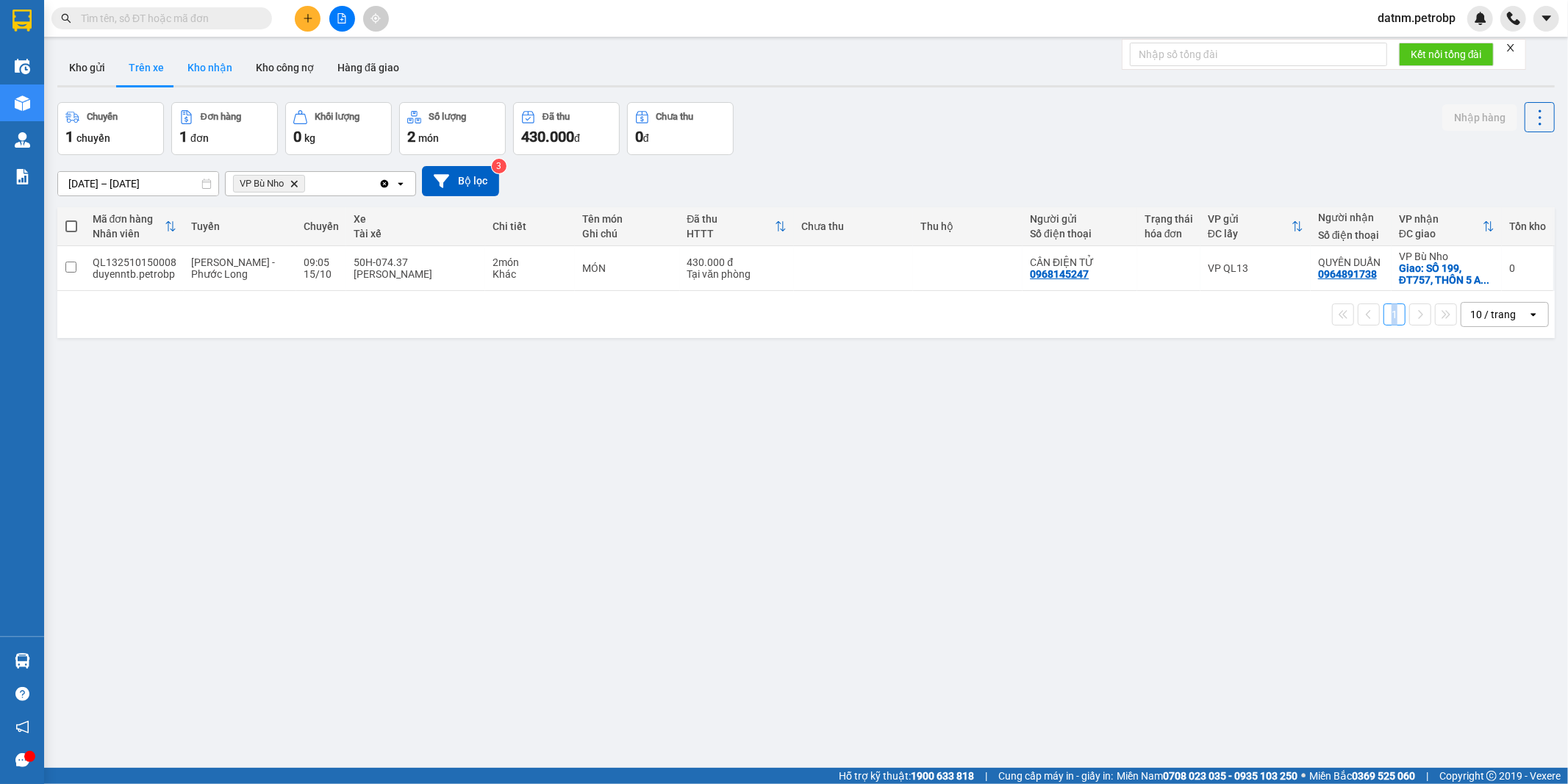
click at [214, 59] on button "Kho nhận" at bounding box center [210, 67] width 68 height 36
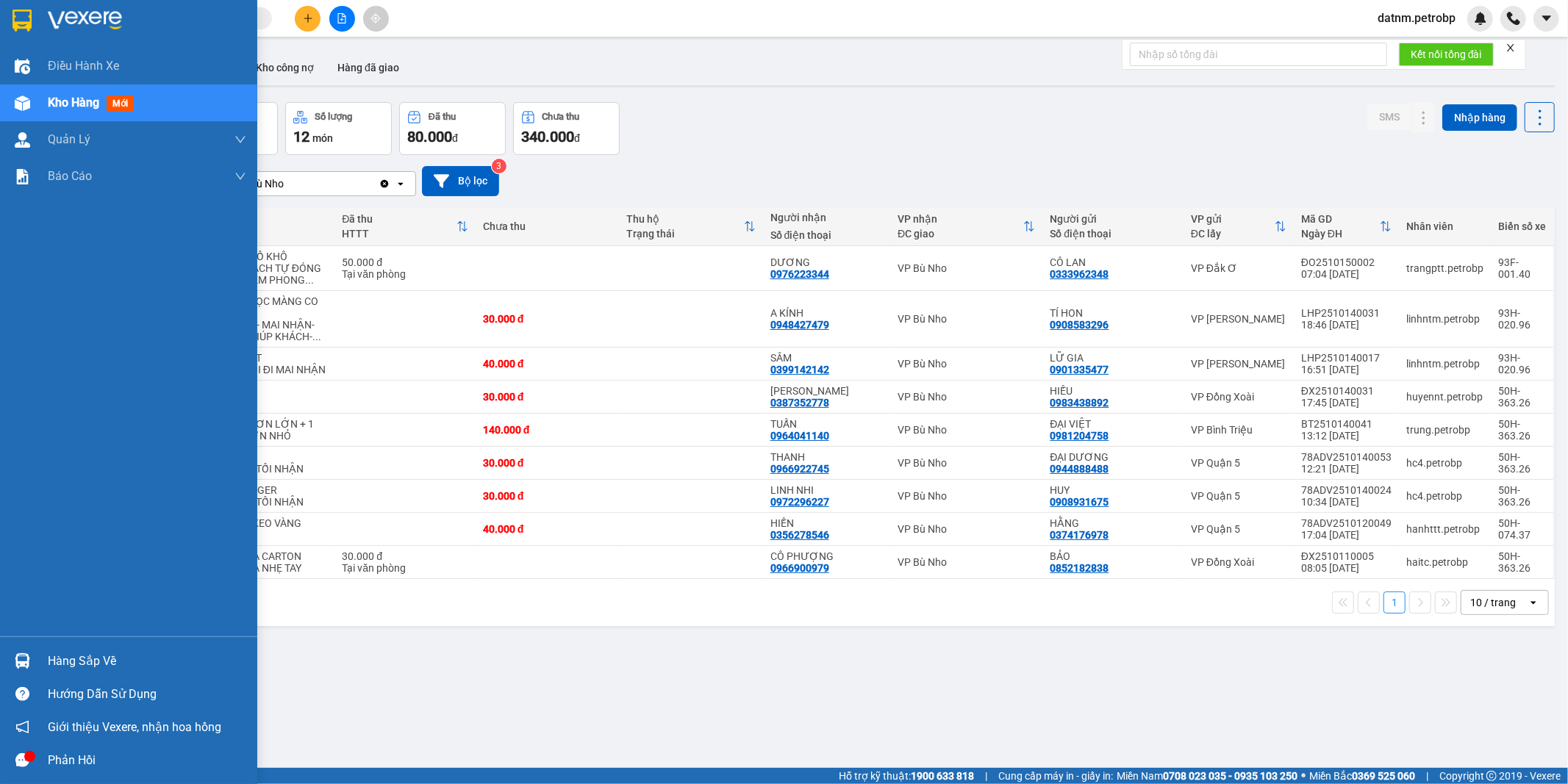
click at [72, 658] on div "Hàng sắp về" at bounding box center [147, 661] width 199 height 22
click at [72, 658] on div "Điều hành xe Kho hàng mới Quản [PERSON_NAME] lý chuyến Quản lý khách hàng Quản …" at bounding box center [129, 392] width 257 height 784
click at [112, 658] on div "Hàng sắp về" at bounding box center [147, 661] width 199 height 22
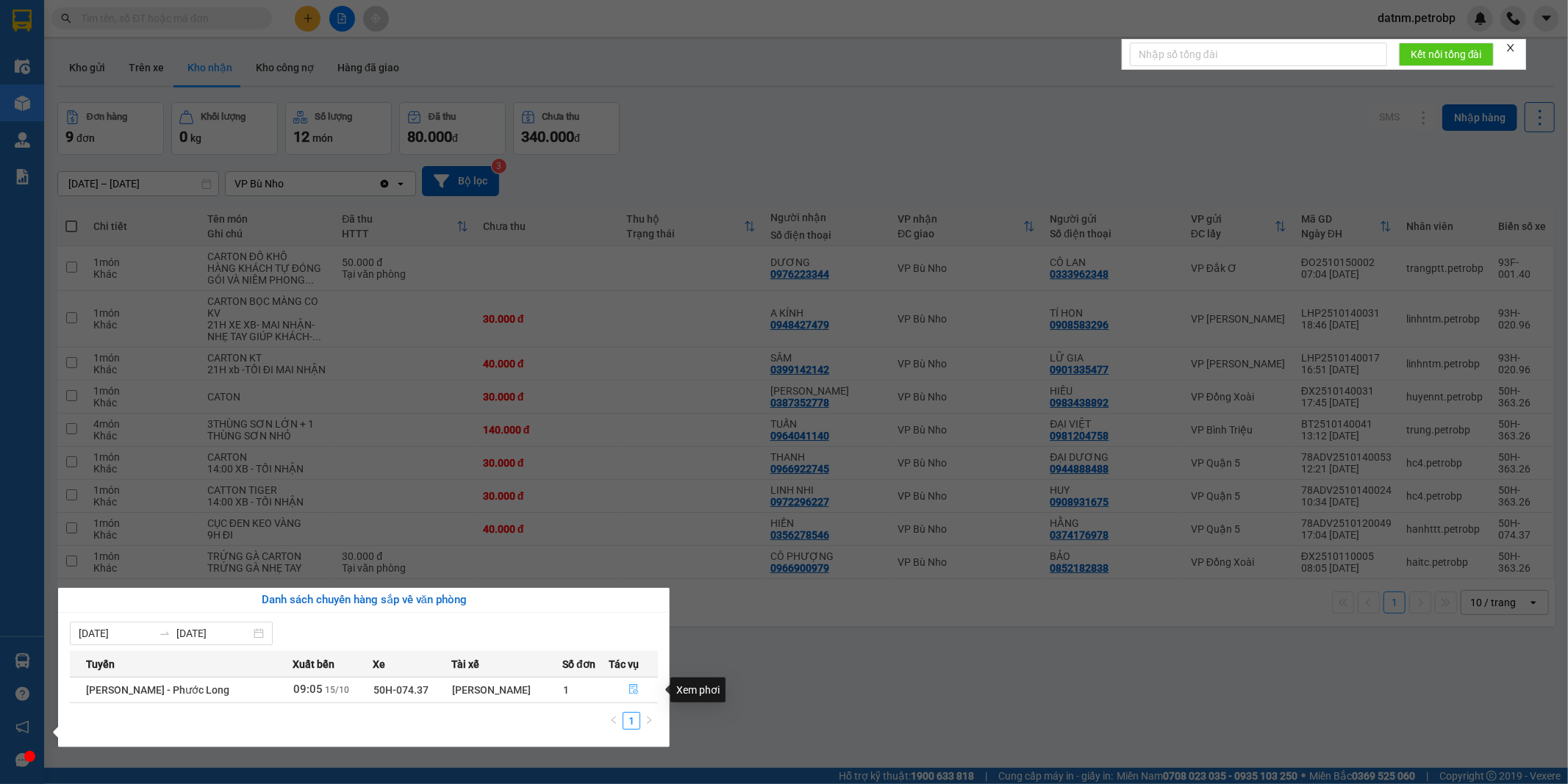
click at [634, 686] on icon "file-done" at bounding box center [634, 688] width 9 height 10
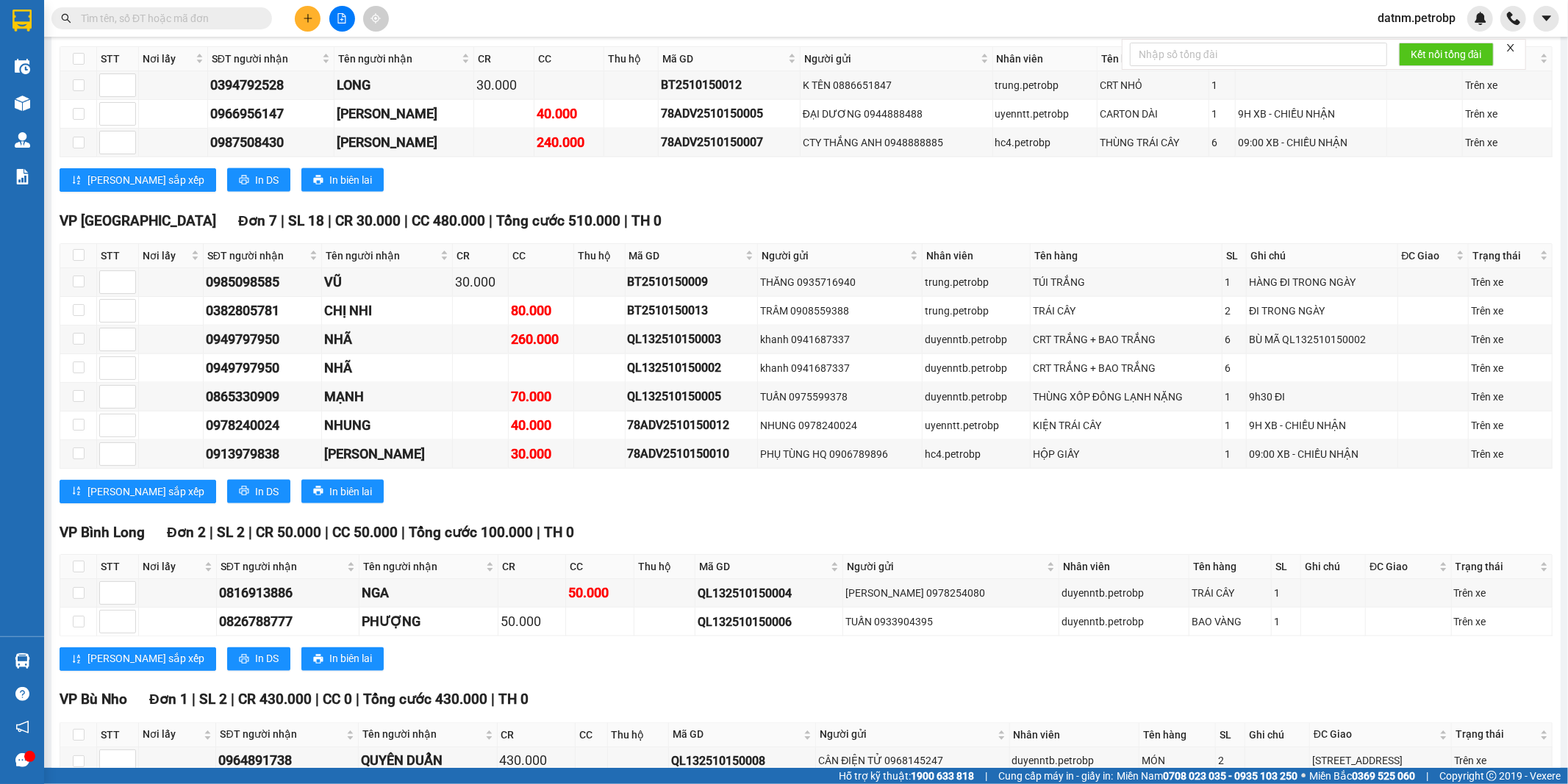
scroll to position [1810, 0]
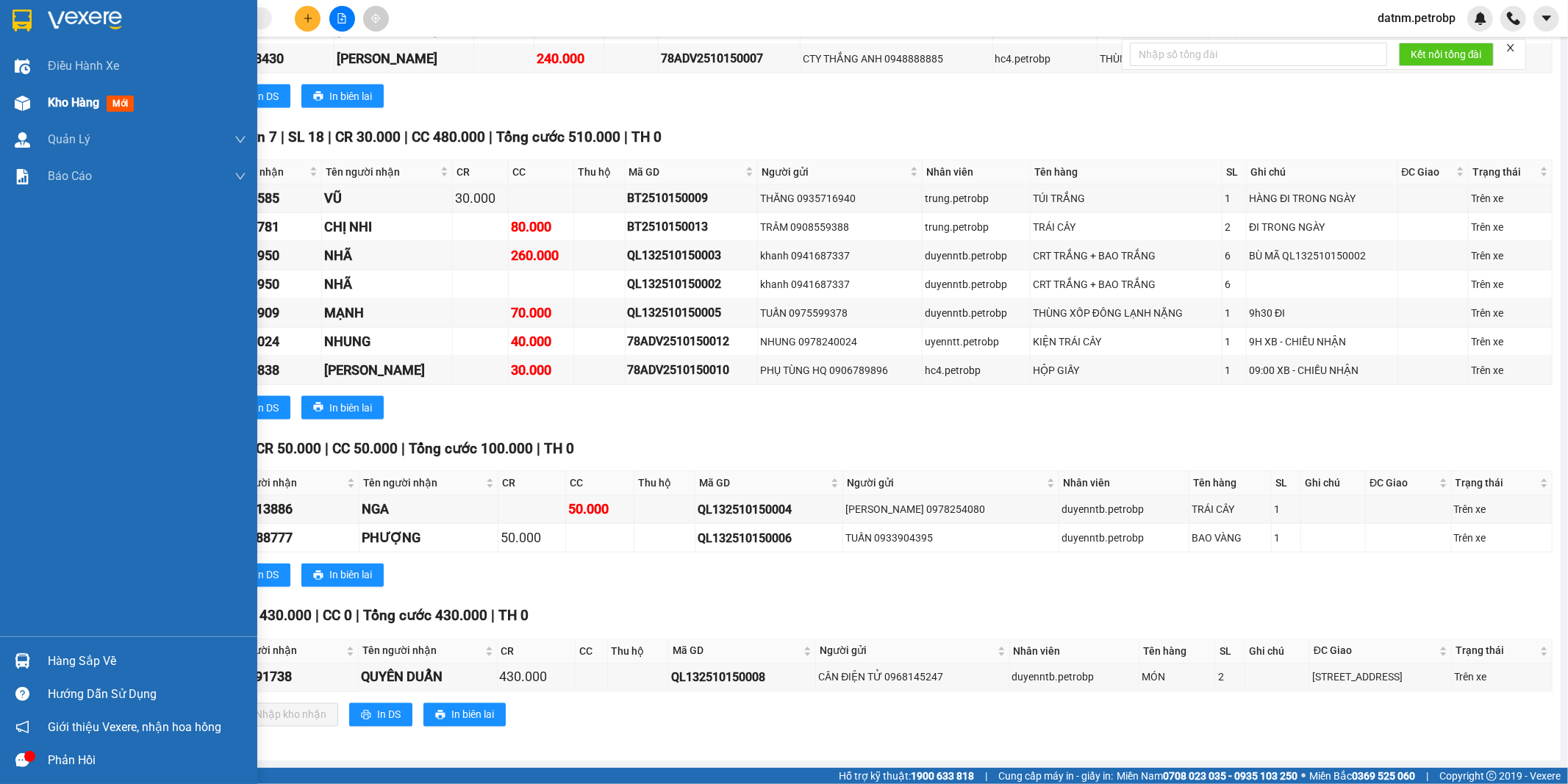
click at [70, 108] on span "Kho hàng" at bounding box center [73, 102] width 51 height 14
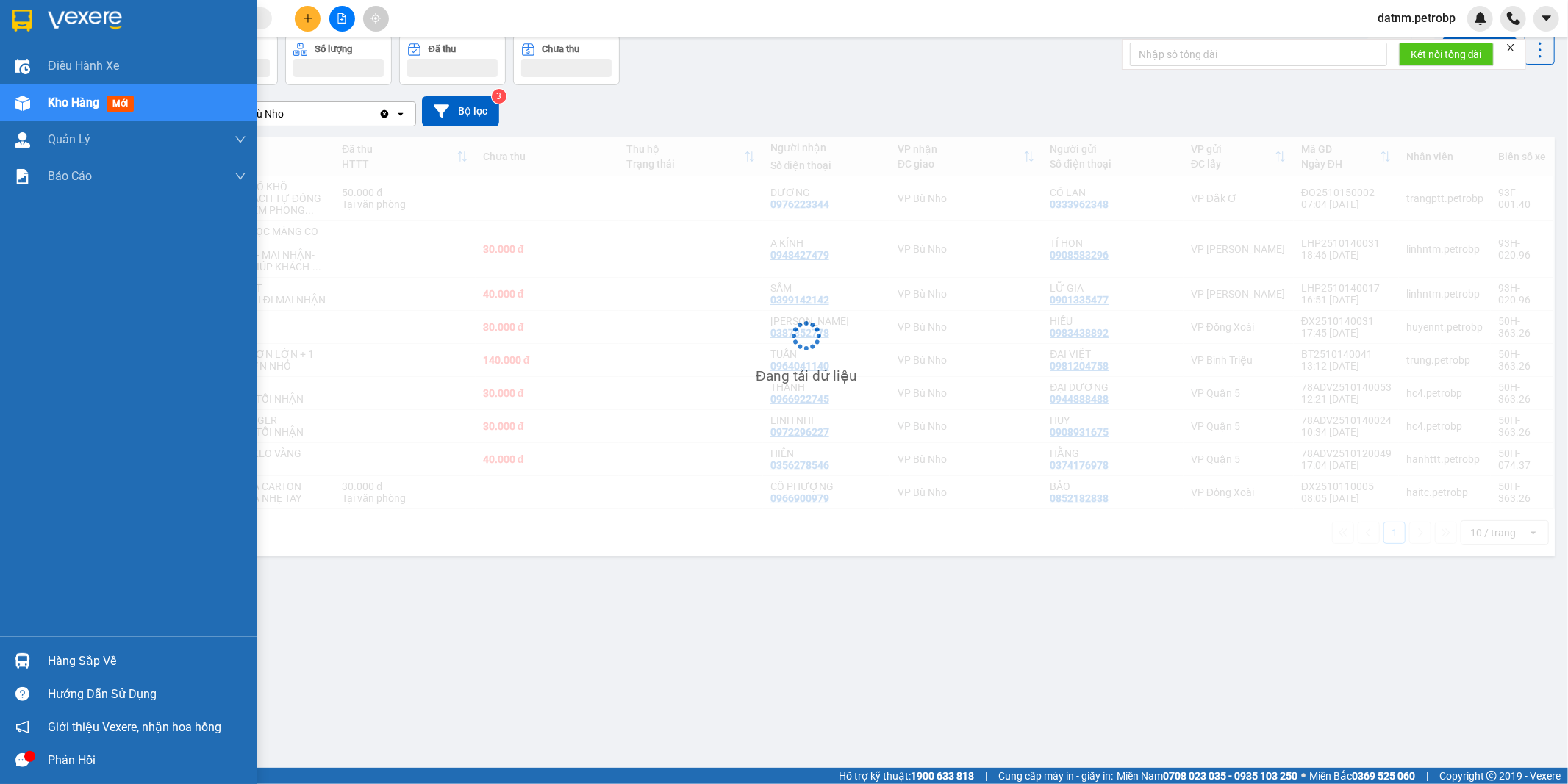
scroll to position [67, 0]
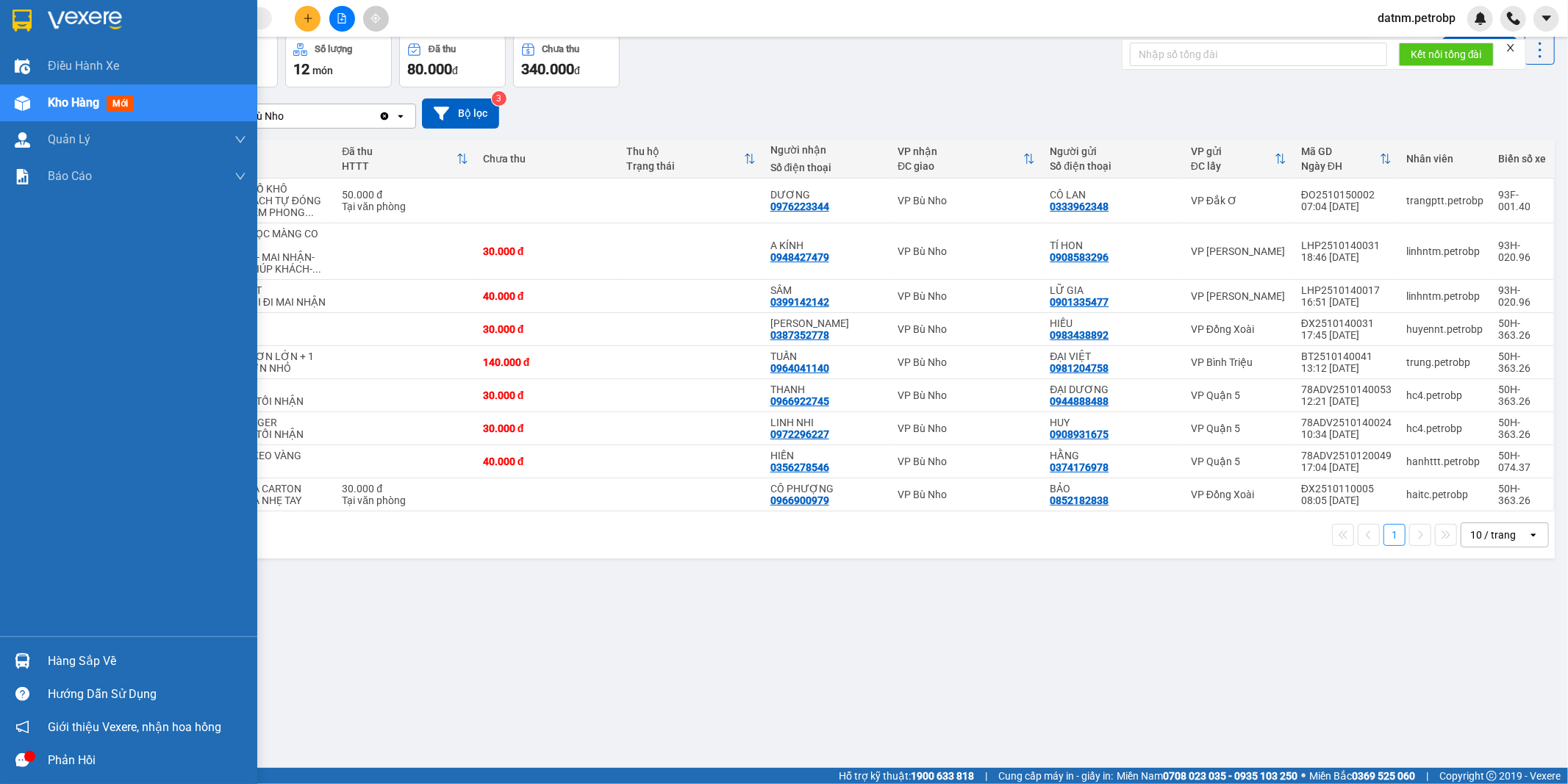
click at [79, 663] on div "Hàng sắp về" at bounding box center [147, 661] width 199 height 22
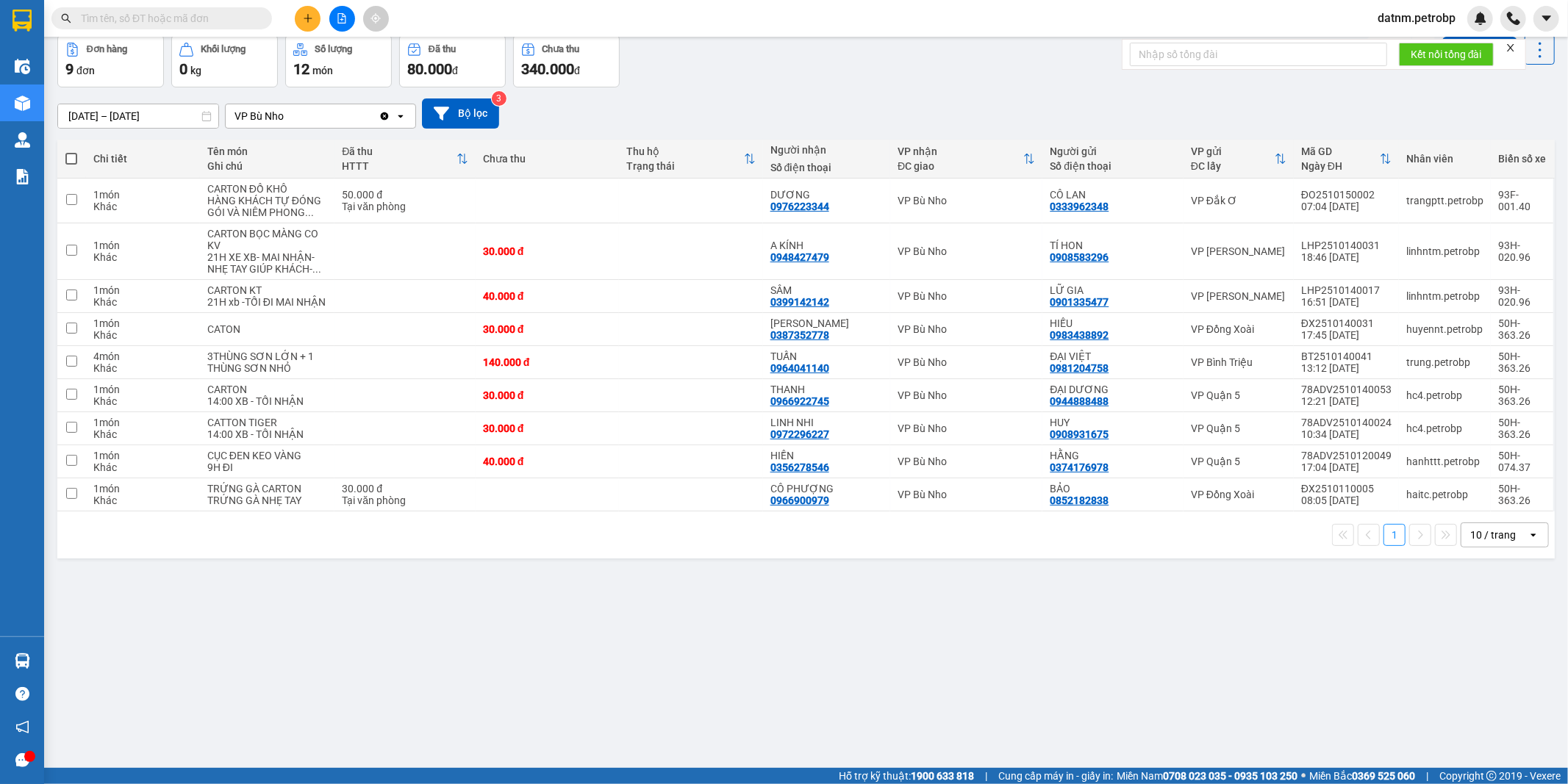
click at [949, 727] on section "Kết quả tìm kiếm ( 0 ) Bộ lọc Ngày tạo đơn gần nhất No Data datnm.petrobp Điều …" at bounding box center [784, 392] width 1568 height 784
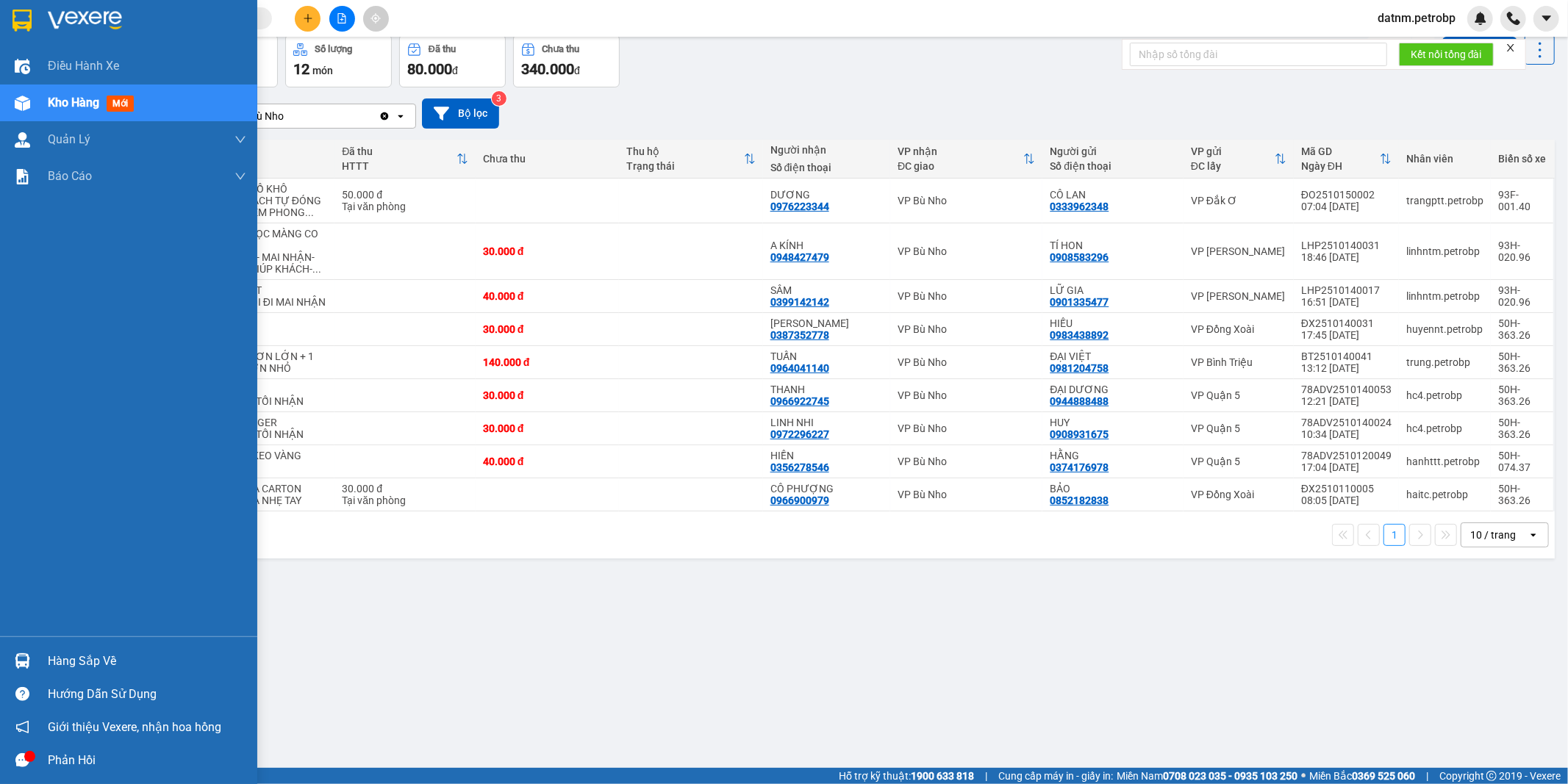
click at [97, 654] on div "Hàng sắp về" at bounding box center [147, 661] width 199 height 22
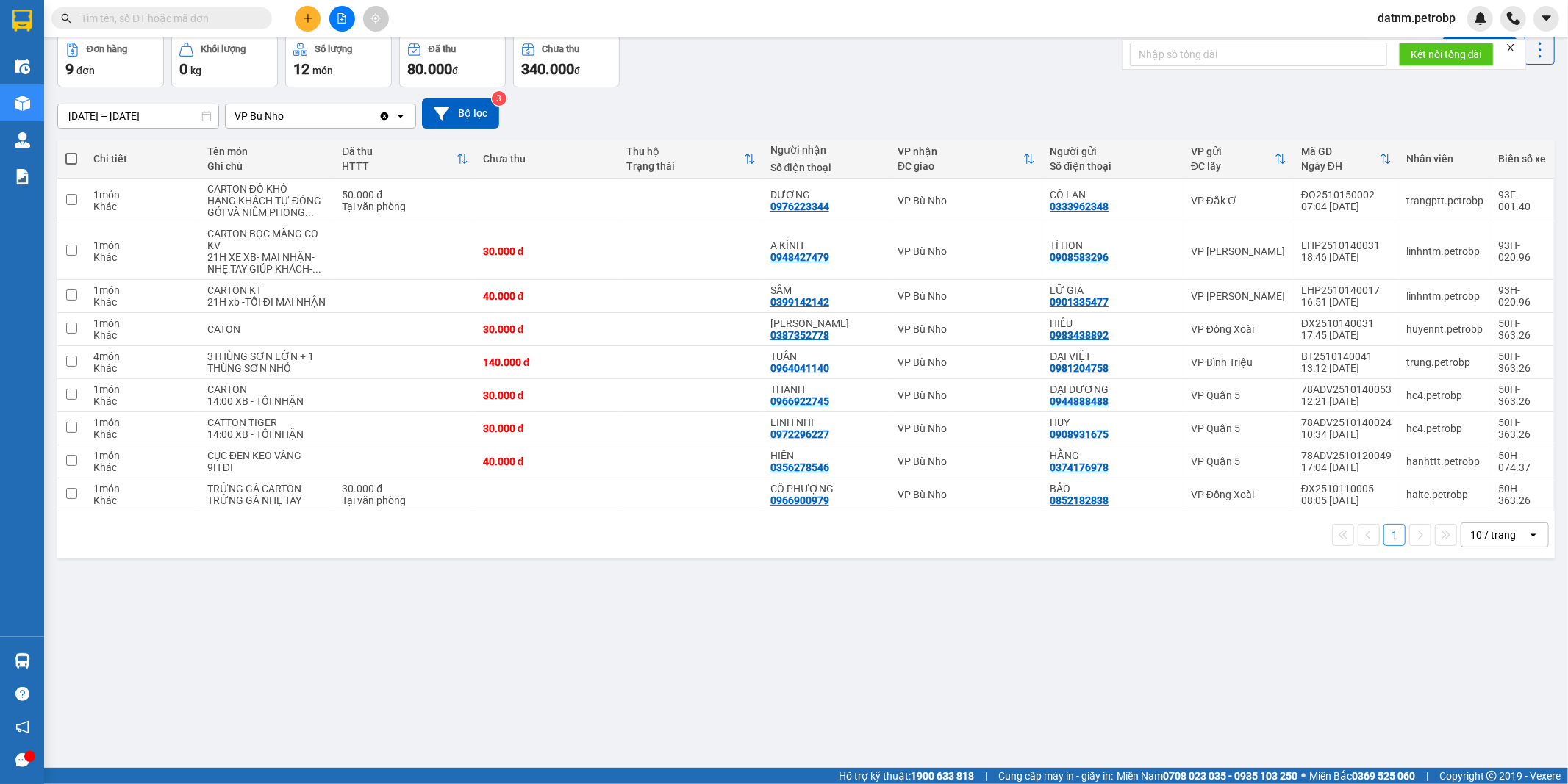
click at [804, 688] on section "Kết quả tìm kiếm ( 0 ) Bộ lọc Ngày tạo đơn gần nhất No Data datnm.petrobp Điều …" at bounding box center [784, 392] width 1568 height 784
click at [804, 688] on div "ver 1.8.147 Kho gửi Trên xe Kho nhận Kho công nợ Hàng đã giao Đơn hàng 9 đơn Kh…" at bounding box center [805, 368] width 1509 height 784
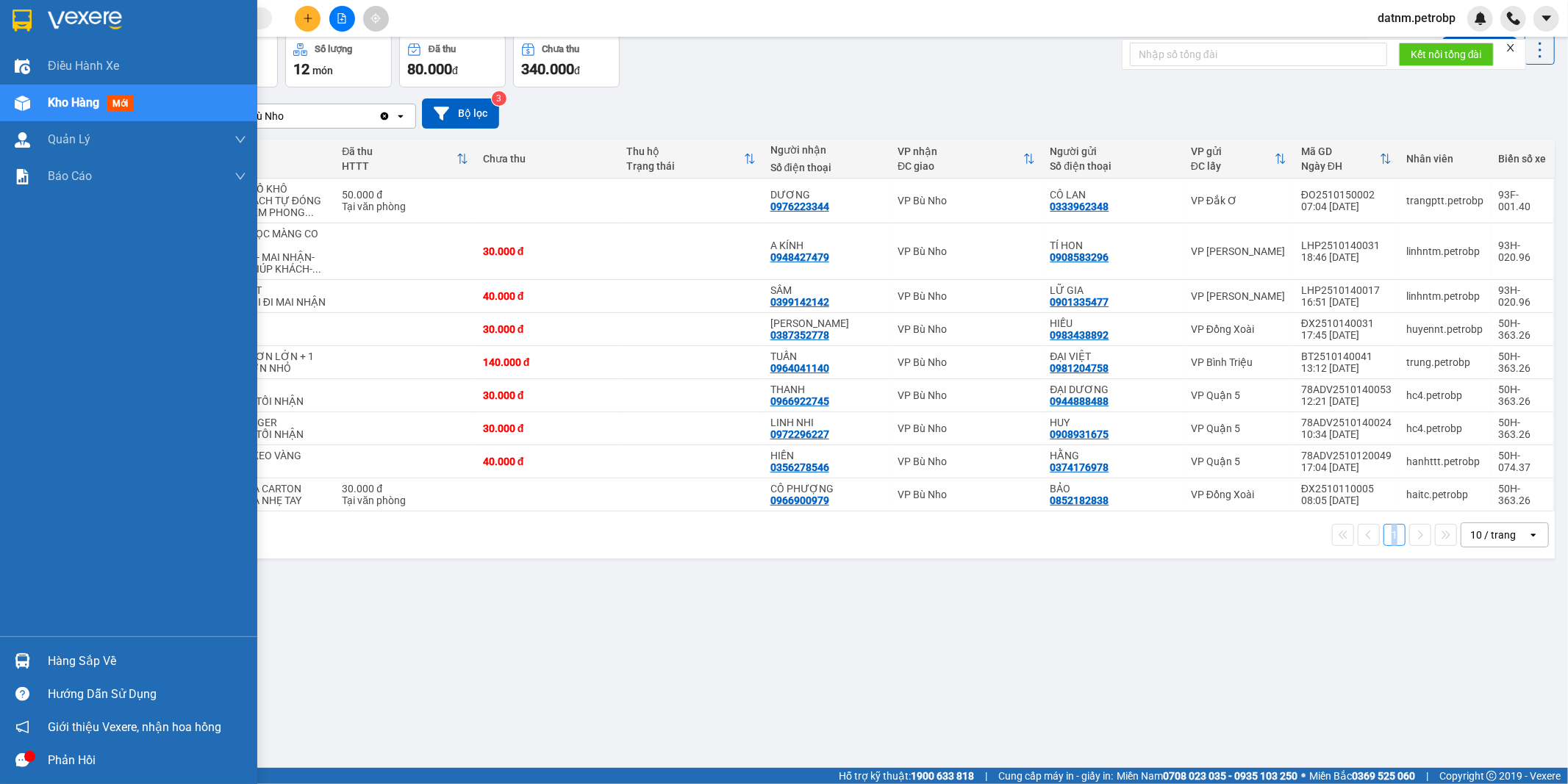
click at [81, 661] on div "Hàng sắp về" at bounding box center [147, 661] width 199 height 22
click at [81, 661] on div "Điều hành xe Kho hàng mới Quản [PERSON_NAME] lý chuyến Quản lý khách hàng Quản …" at bounding box center [129, 392] width 257 height 784
click at [90, 659] on div "Hàng sắp về" at bounding box center [147, 661] width 199 height 22
click at [90, 659] on div "Điều hành xe Kho hàng mới Quản [PERSON_NAME] lý chuyến Quản lý khách hàng Quản …" at bounding box center [129, 392] width 257 height 784
click at [103, 659] on div "Hàng sắp về" at bounding box center [147, 661] width 199 height 22
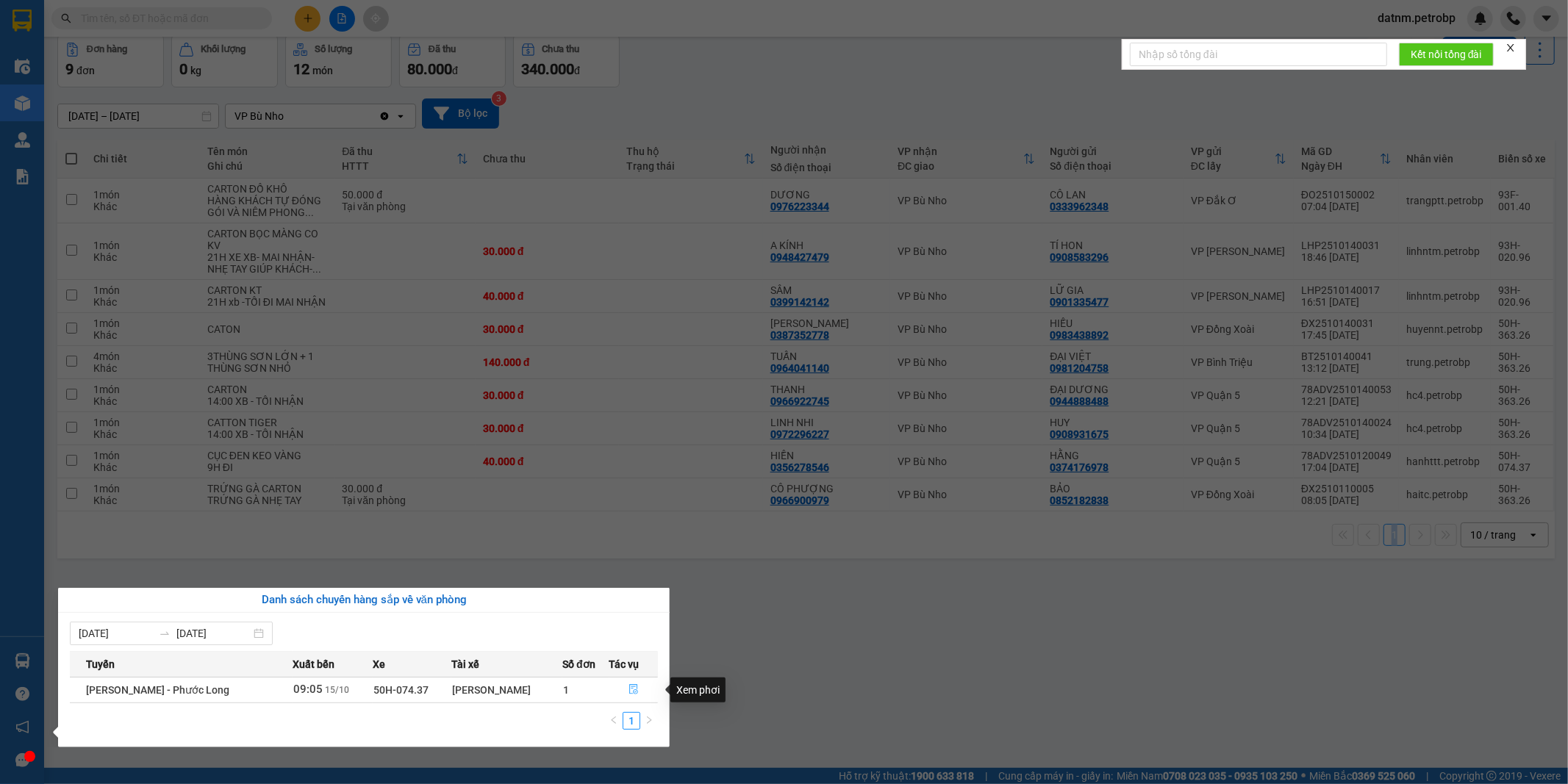
click at [632, 688] on icon "file-done" at bounding box center [634, 688] width 9 height 10
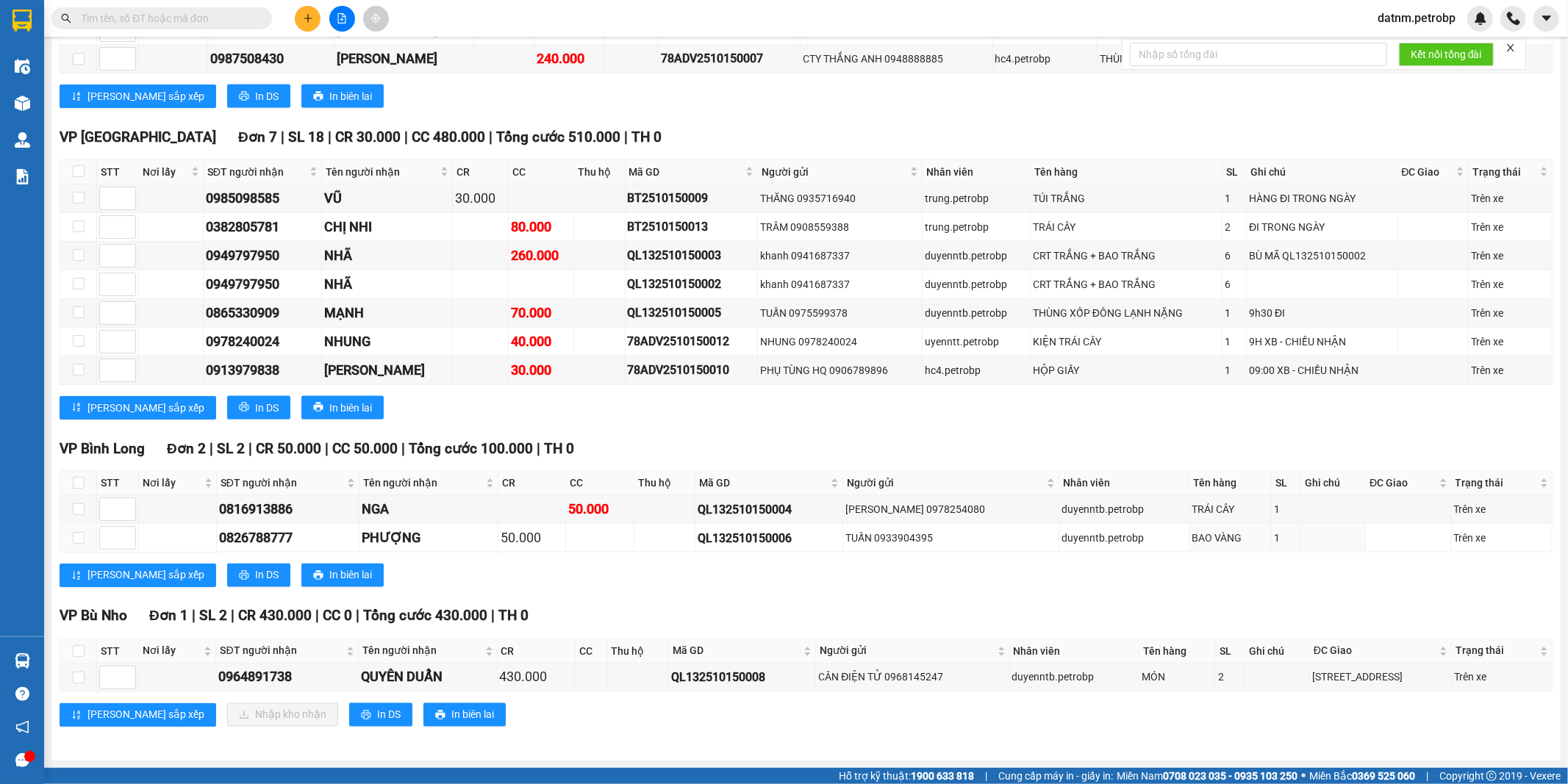
scroll to position [1320, 0]
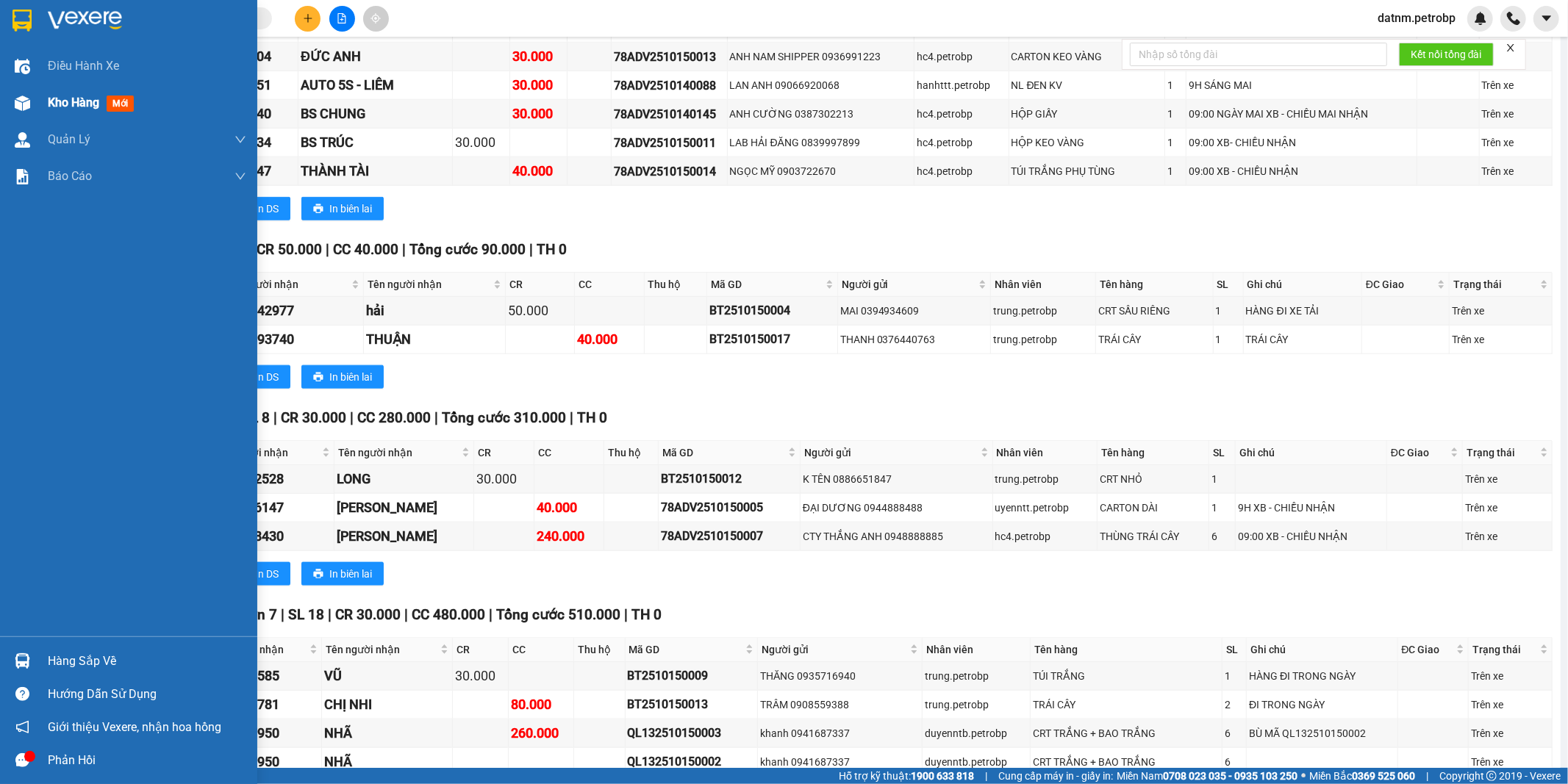
click at [49, 101] on span "Kho hàng" at bounding box center [73, 102] width 51 height 14
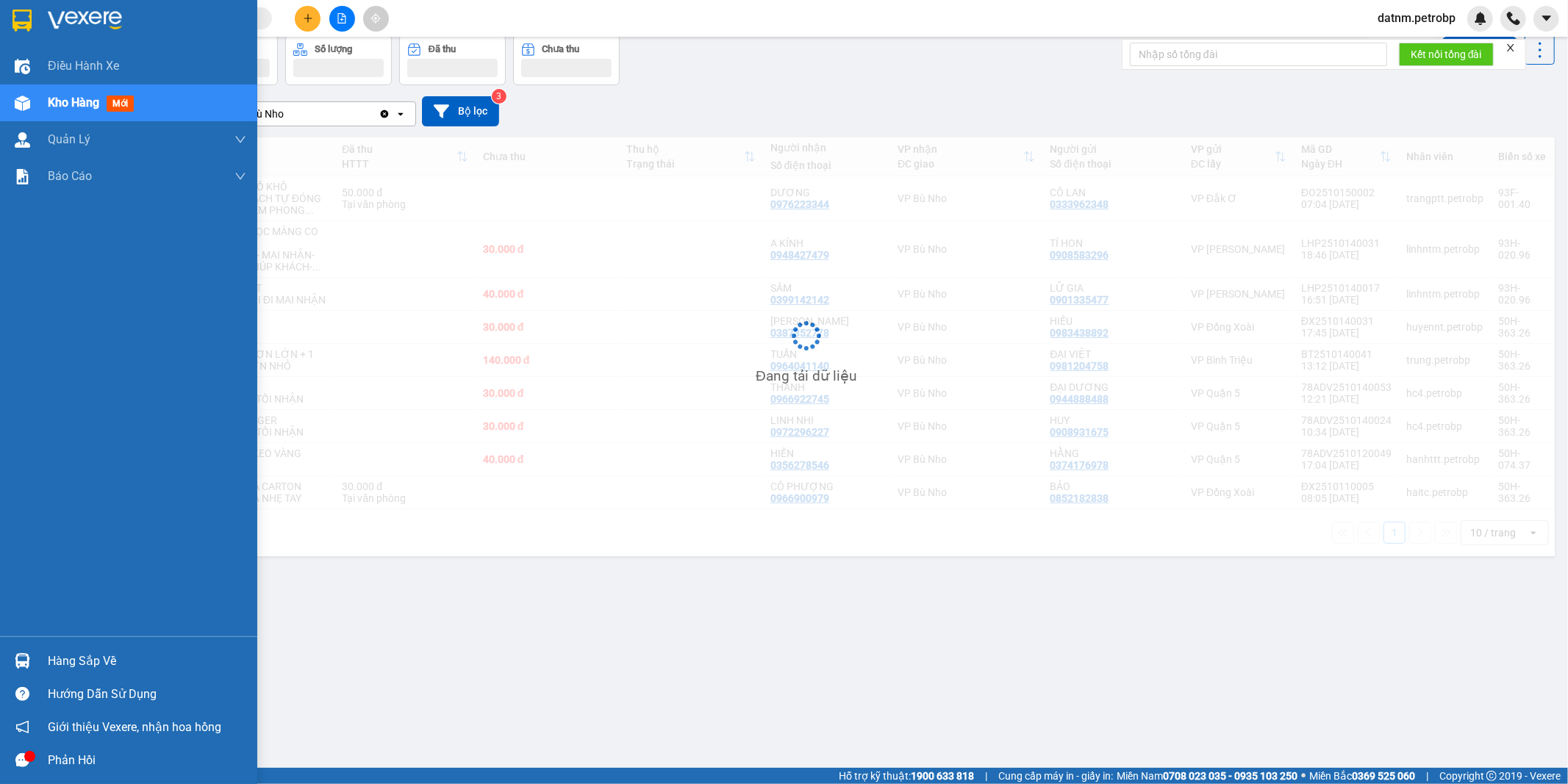
scroll to position [67, 0]
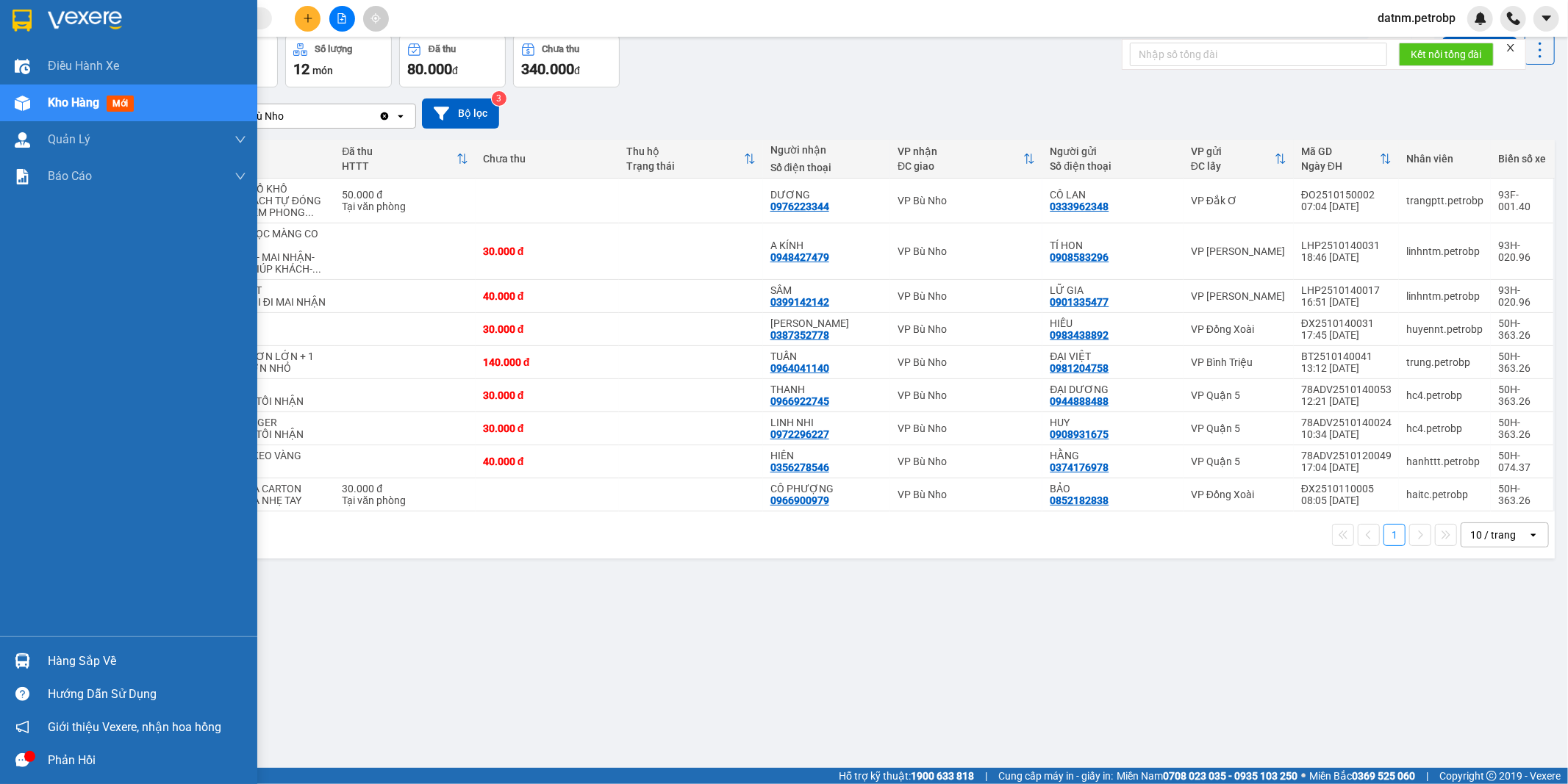
click at [77, 658] on div "Hàng sắp về" at bounding box center [147, 661] width 199 height 22
click at [77, 658] on body "Kết quả tìm kiếm ( 0 ) Bộ lọc Ngày tạo đơn gần nhất No Data datnm.petrobp Điều …" at bounding box center [784, 392] width 1568 height 784
click at [78, 658] on div "Hàng sắp về" at bounding box center [147, 661] width 199 height 22
click at [78, 658] on body "Kết quả tìm kiếm ( 0 ) Bộ lọc Ngày tạo đơn gần nhất No Data datnm.petrobp Điều …" at bounding box center [784, 392] width 1568 height 784
click at [104, 666] on div "Hàng sắp về" at bounding box center [147, 661] width 199 height 22
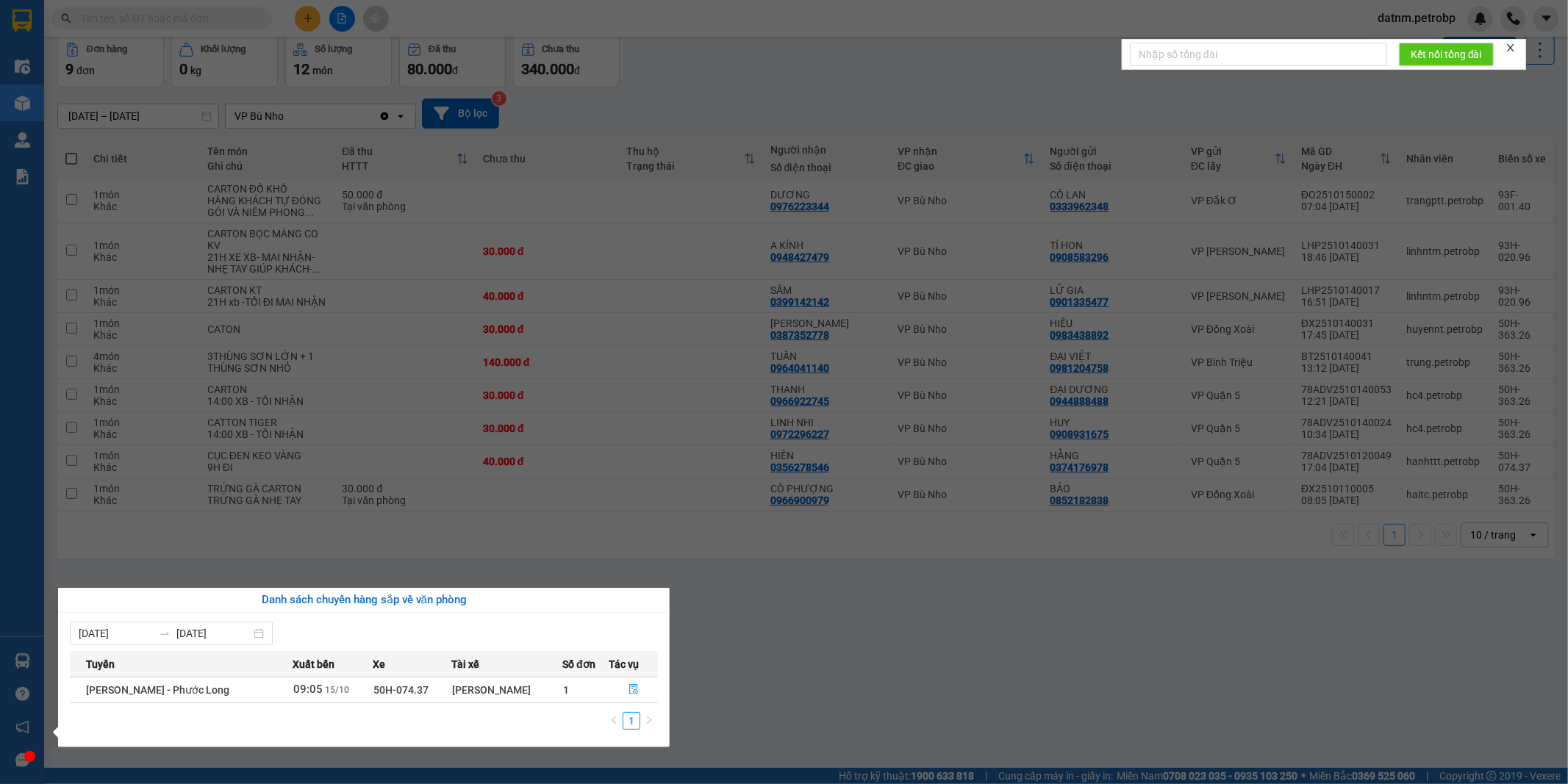
click at [883, 713] on section "Kết quả tìm kiếm ( 0 ) Bộ lọc Ngày tạo đơn gần nhất No Data datnm.petrobp Điều …" at bounding box center [784, 392] width 1568 height 784
click at [883, 713] on div "ver 1.8.147 Kho gửi Trên xe Kho nhận Kho công nợ Hàng đã giao Đơn hàng 9 đơn Kh…" at bounding box center [805, 368] width 1509 height 784
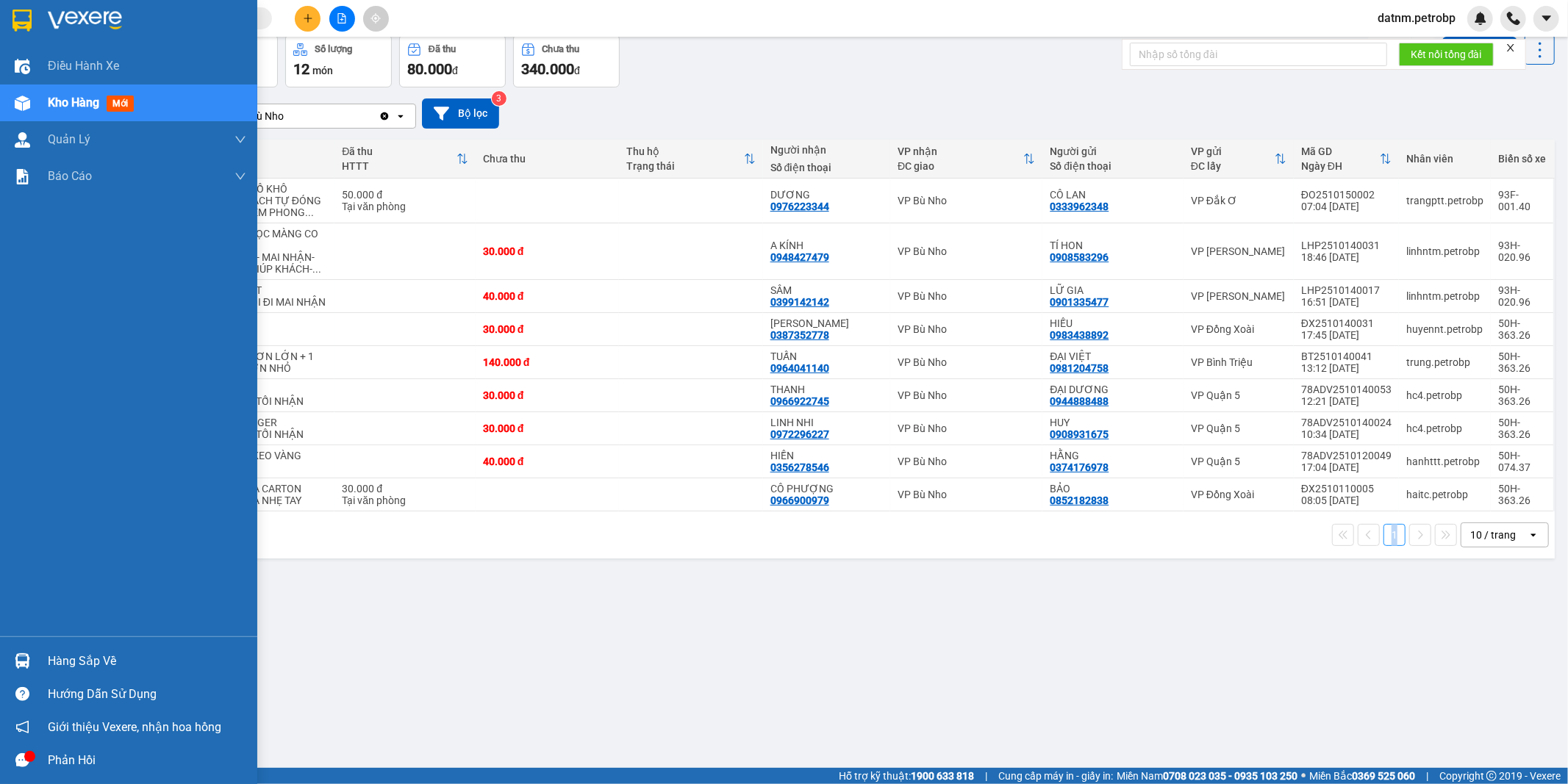
click at [99, 668] on div "Hàng sắp về" at bounding box center [147, 661] width 199 height 22
click at [99, 668] on div "Điều hành xe Kho hàng mới Quản [PERSON_NAME] lý chuyến Quản lý khách hàng Quản …" at bounding box center [129, 392] width 257 height 784
click at [112, 655] on div "Hàng sắp về" at bounding box center [147, 661] width 199 height 22
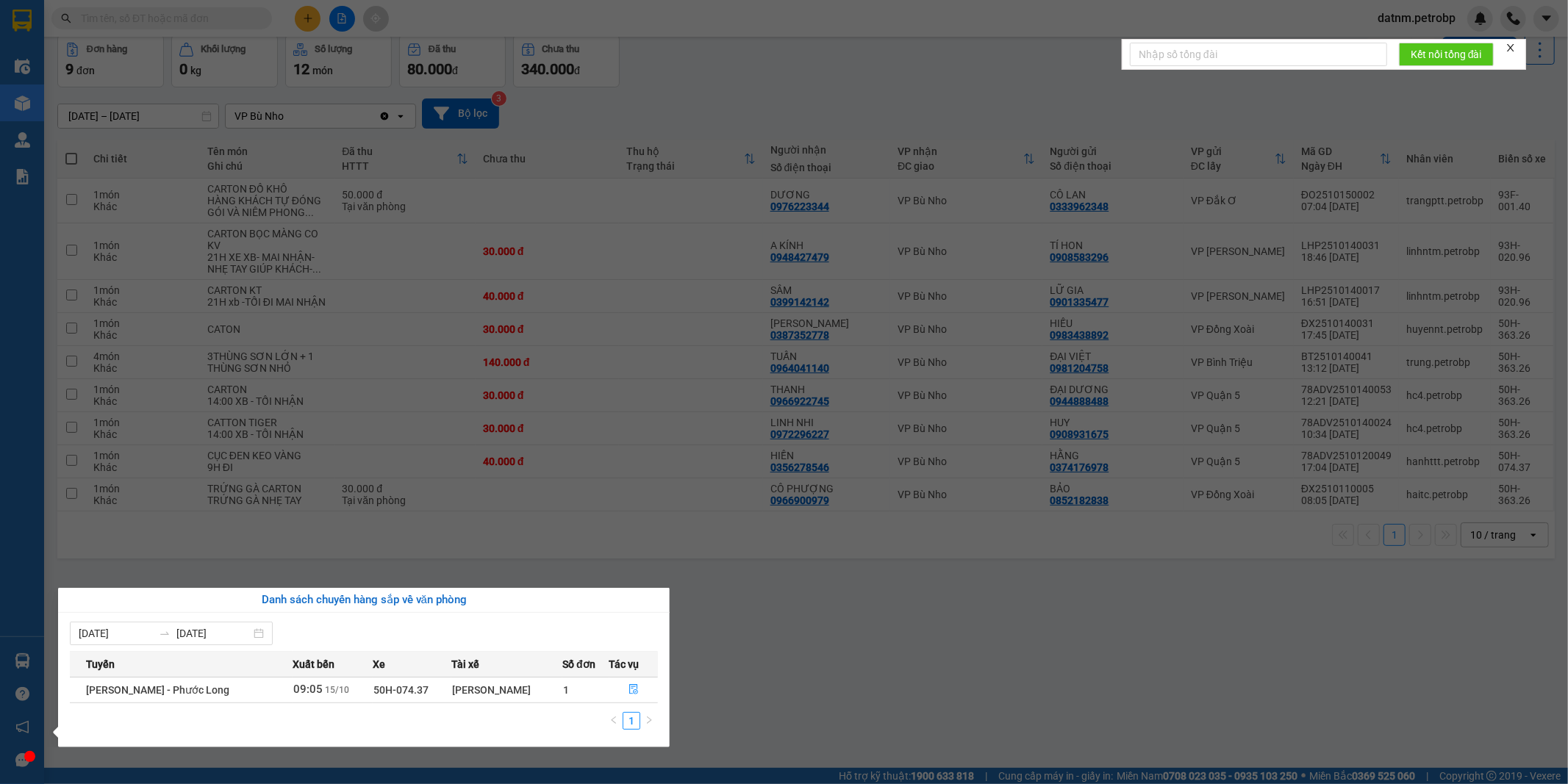
click at [976, 736] on section "Kết quả tìm kiếm ( 0 ) Bộ lọc Ngày tạo đơn gần nhất No Data datnm.petrobp Điều …" at bounding box center [784, 392] width 1568 height 784
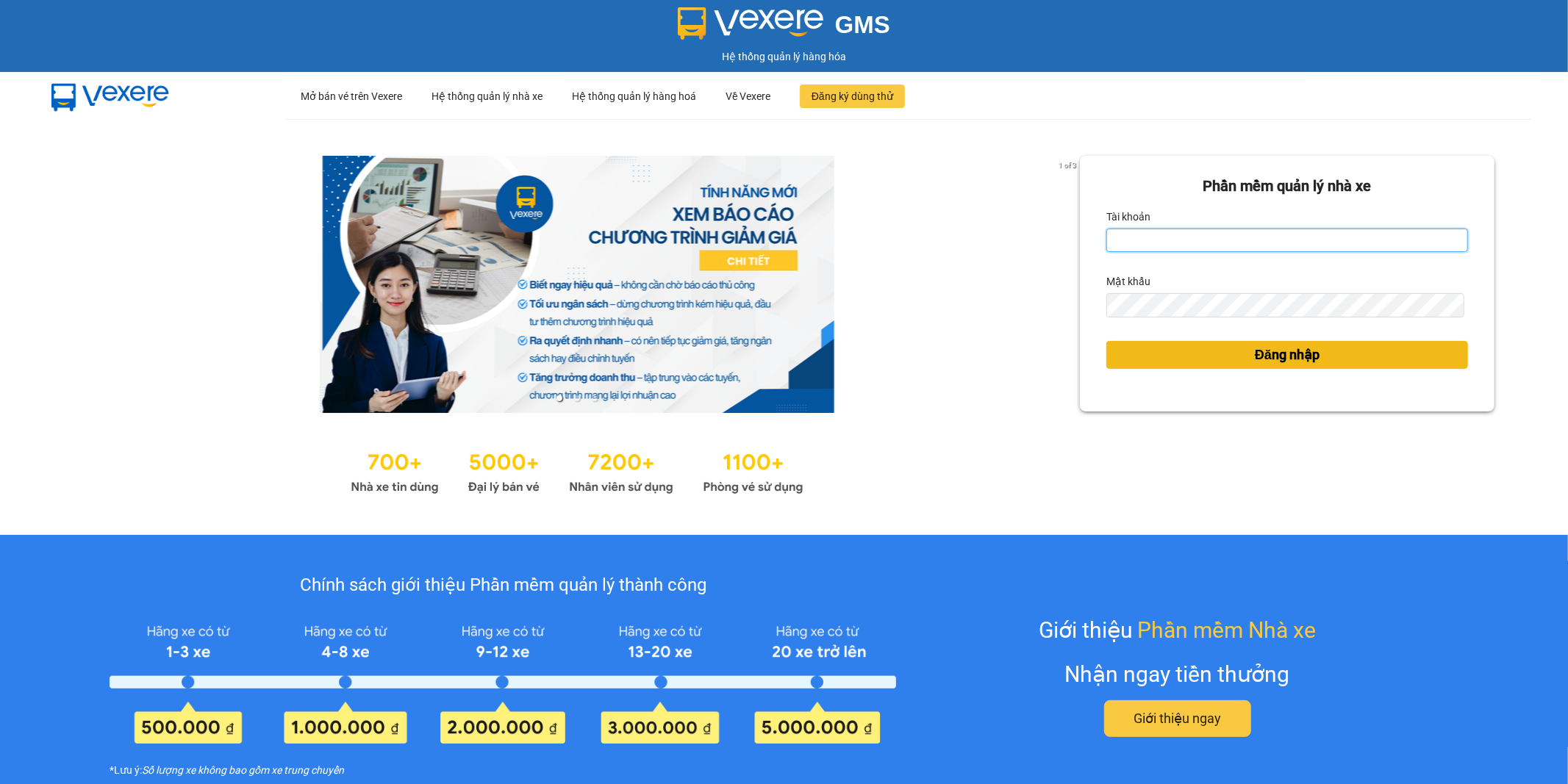
type input "datnm.petrobp"
click at [1290, 350] on span "Đăng nhập" at bounding box center [1286, 355] width 65 height 21
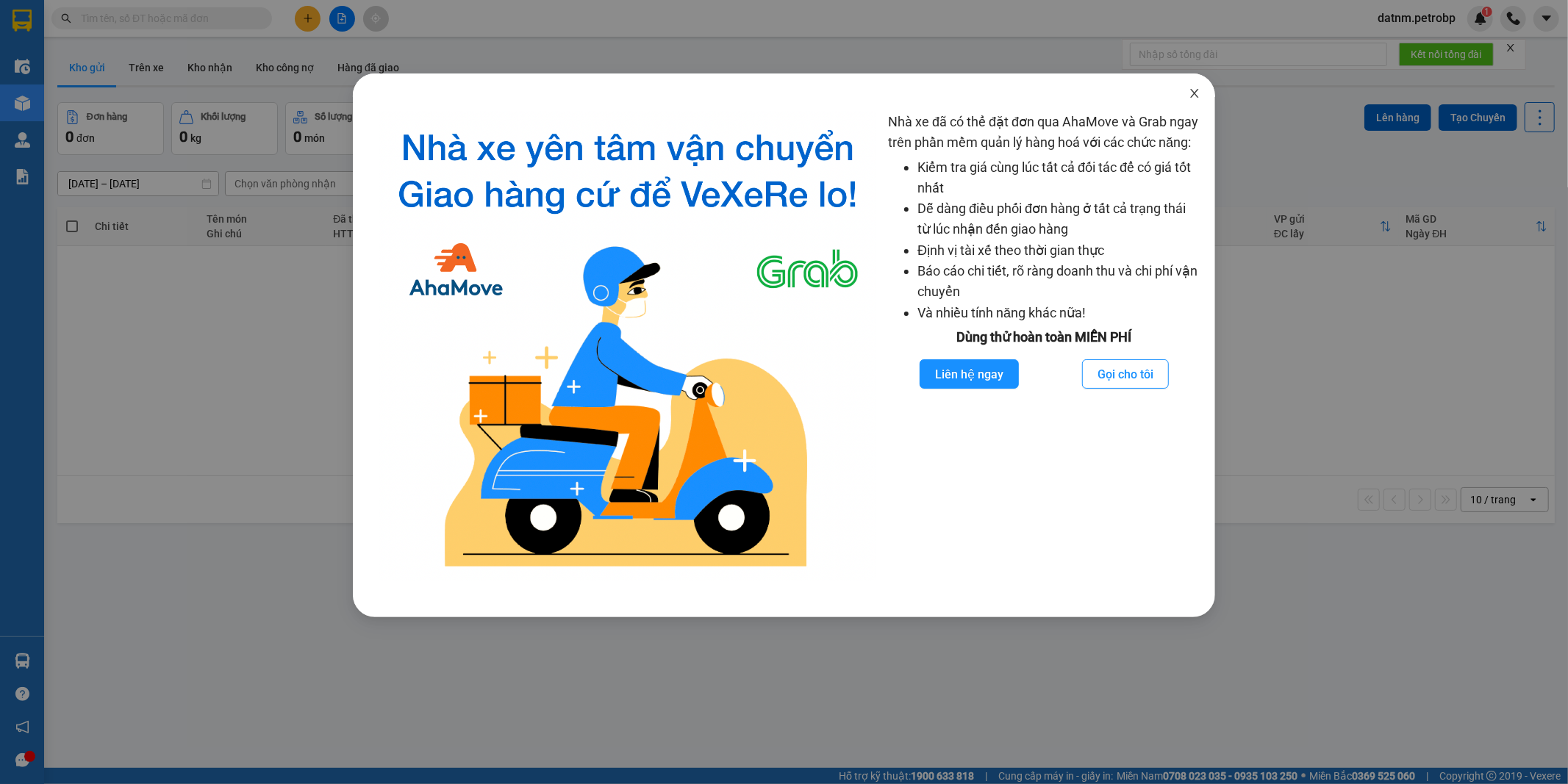
click at [1193, 92] on icon "close" at bounding box center [1193, 93] width 8 height 9
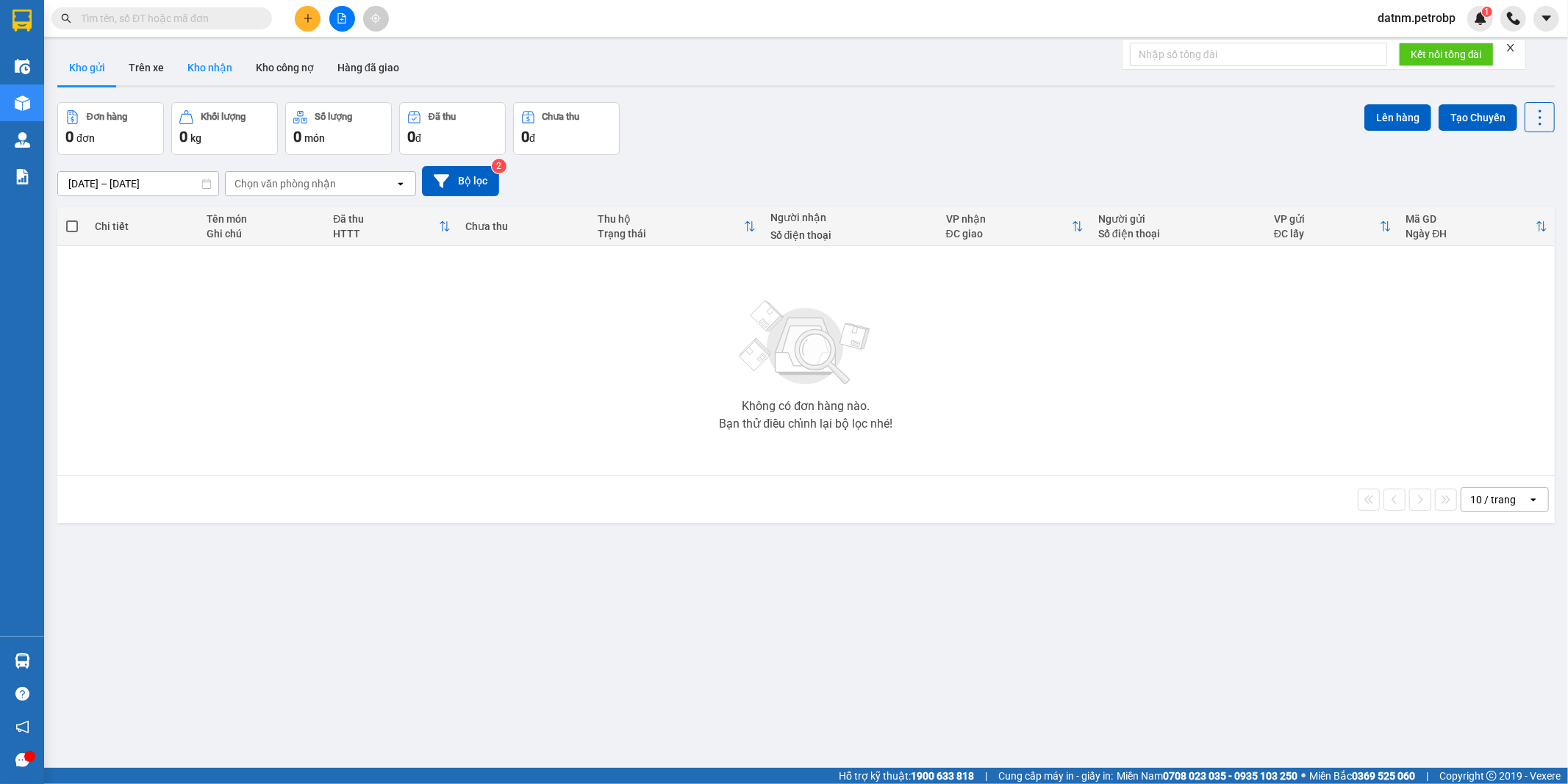
click at [209, 69] on button "Kho nhận" at bounding box center [210, 67] width 68 height 36
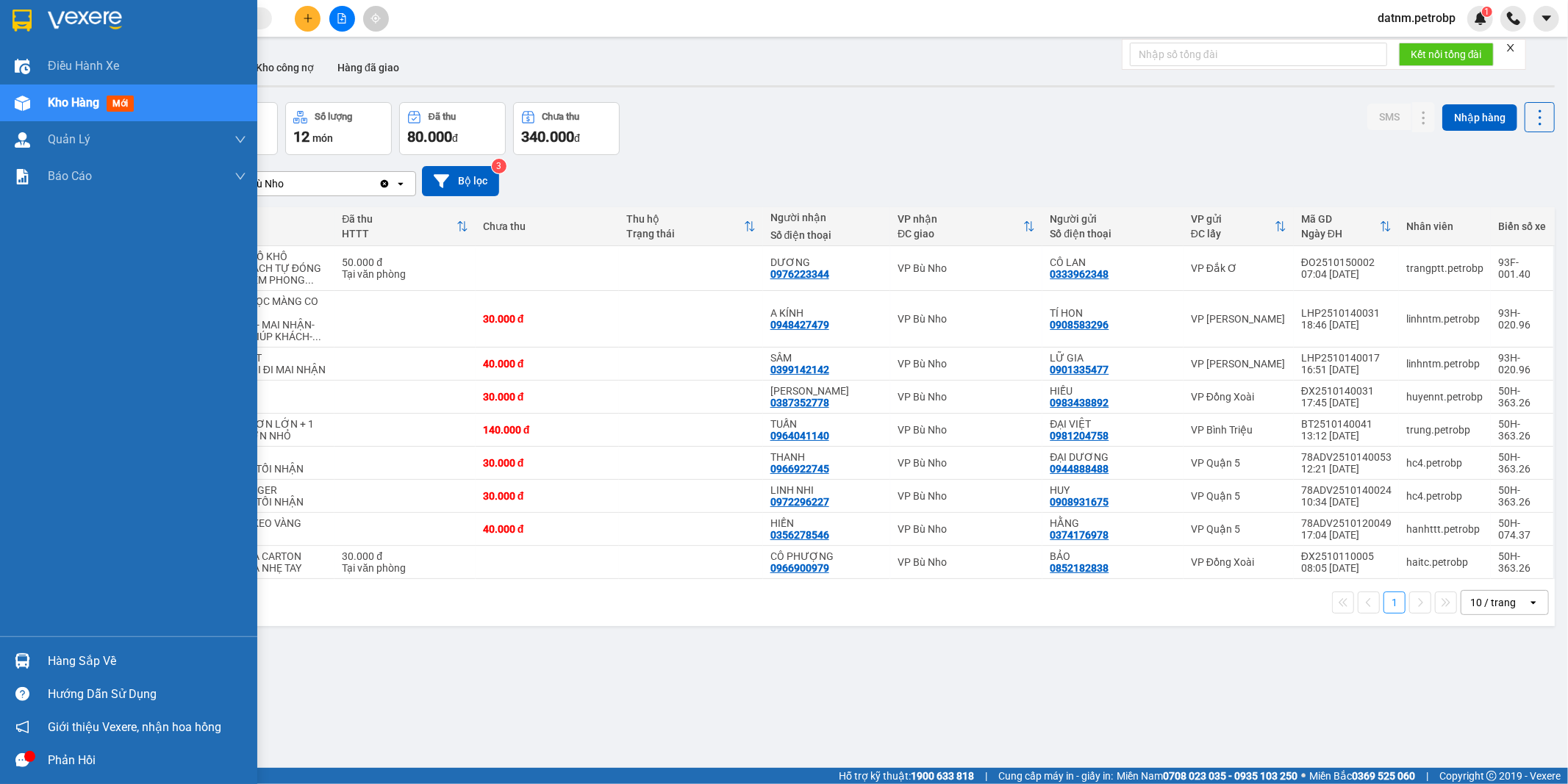
click at [94, 661] on div "Hàng sắp về" at bounding box center [147, 661] width 199 height 22
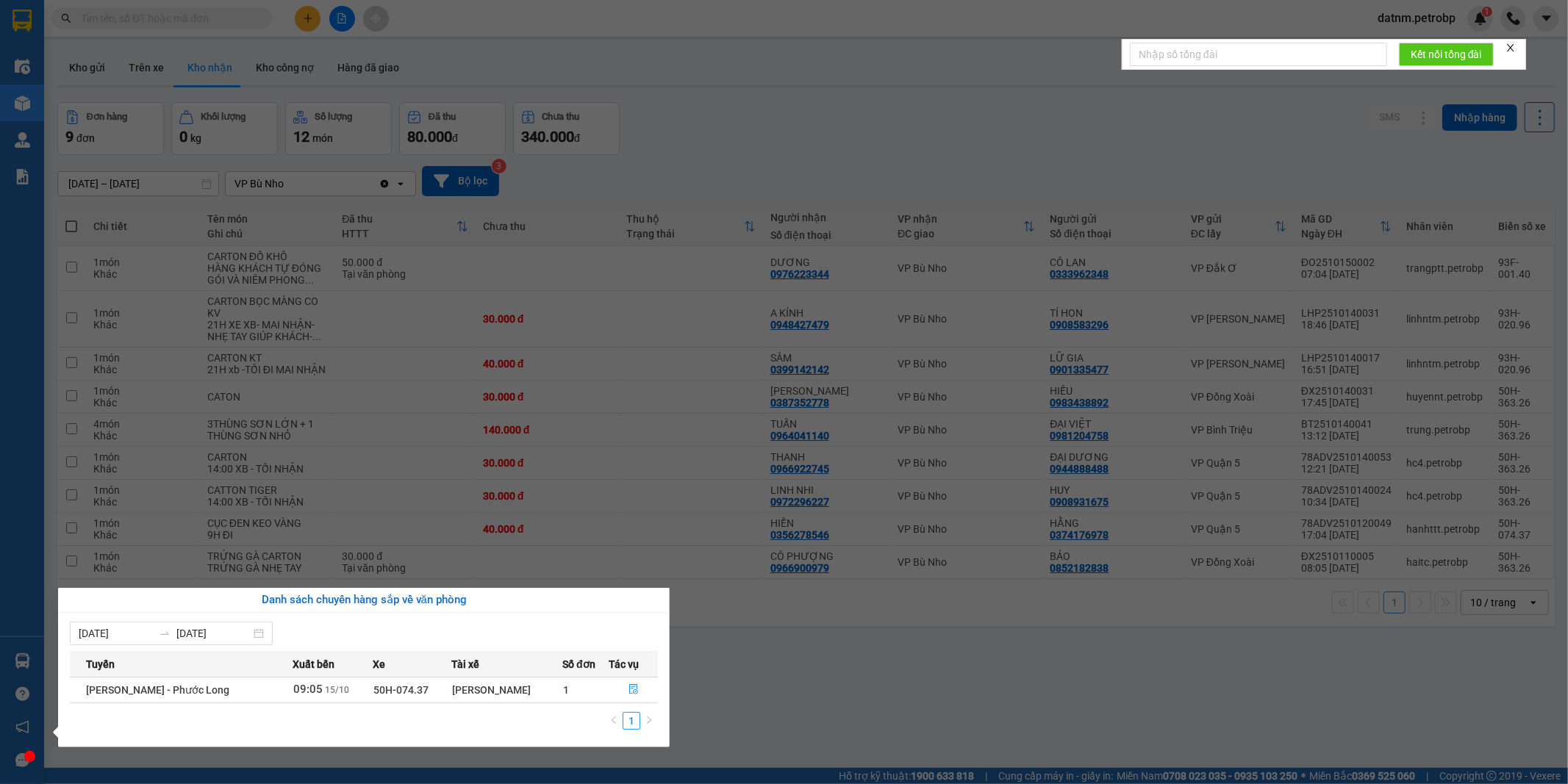
click at [856, 711] on section "Kết quả tìm kiếm ( 0 ) Bộ lọc Ngày tạo đơn gần nhất No Data datnm.petrobp 1 Điề…" at bounding box center [784, 392] width 1568 height 784
click at [856, 711] on div "ver 1.8.147 Kho gửi Trên xe Kho nhận Kho công nợ Hàng đã giao Đơn hàng 9 đơn Kh…" at bounding box center [805, 436] width 1509 height 784
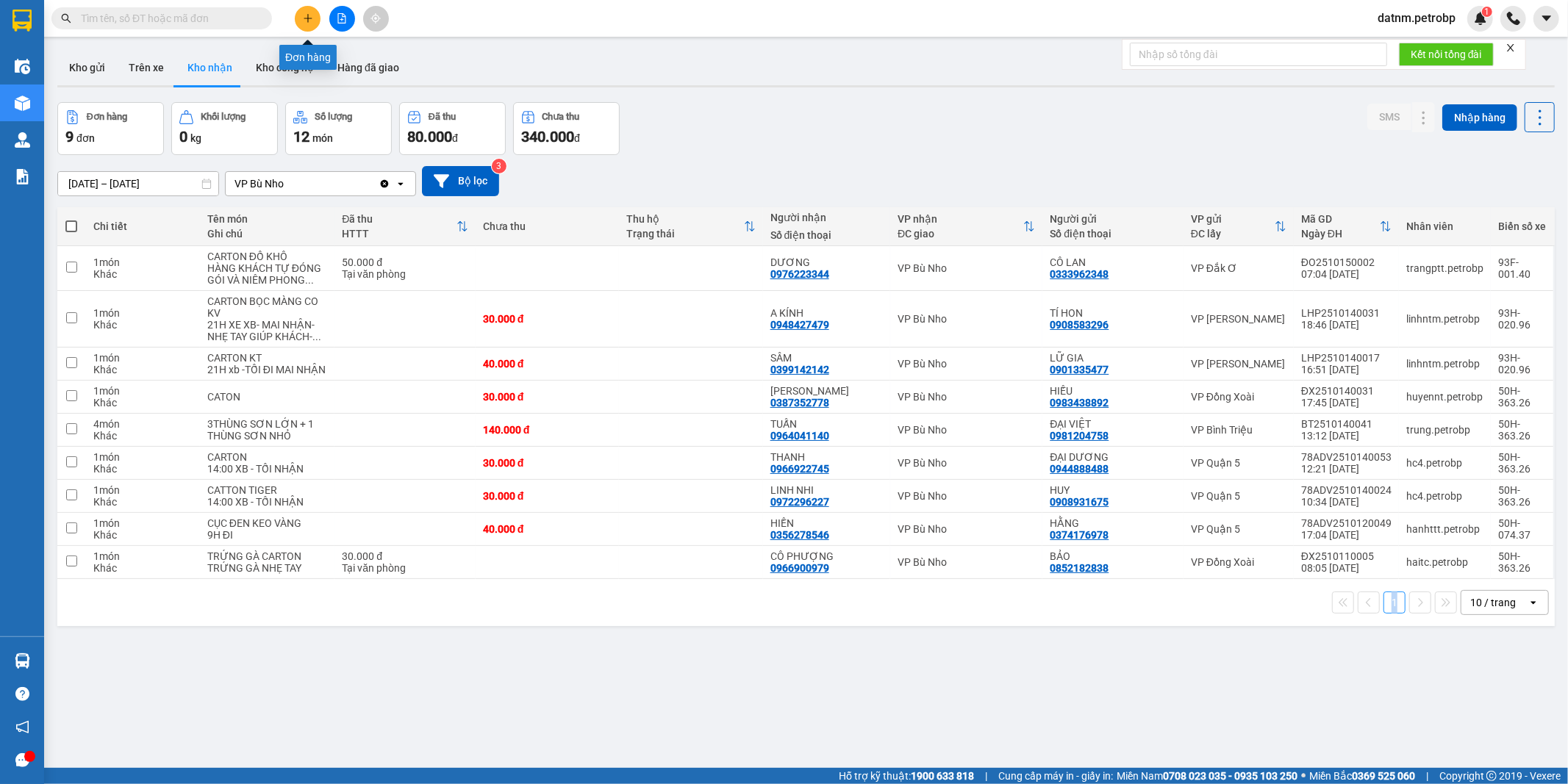
click at [306, 16] on icon "plus" at bounding box center [307, 18] width 10 height 10
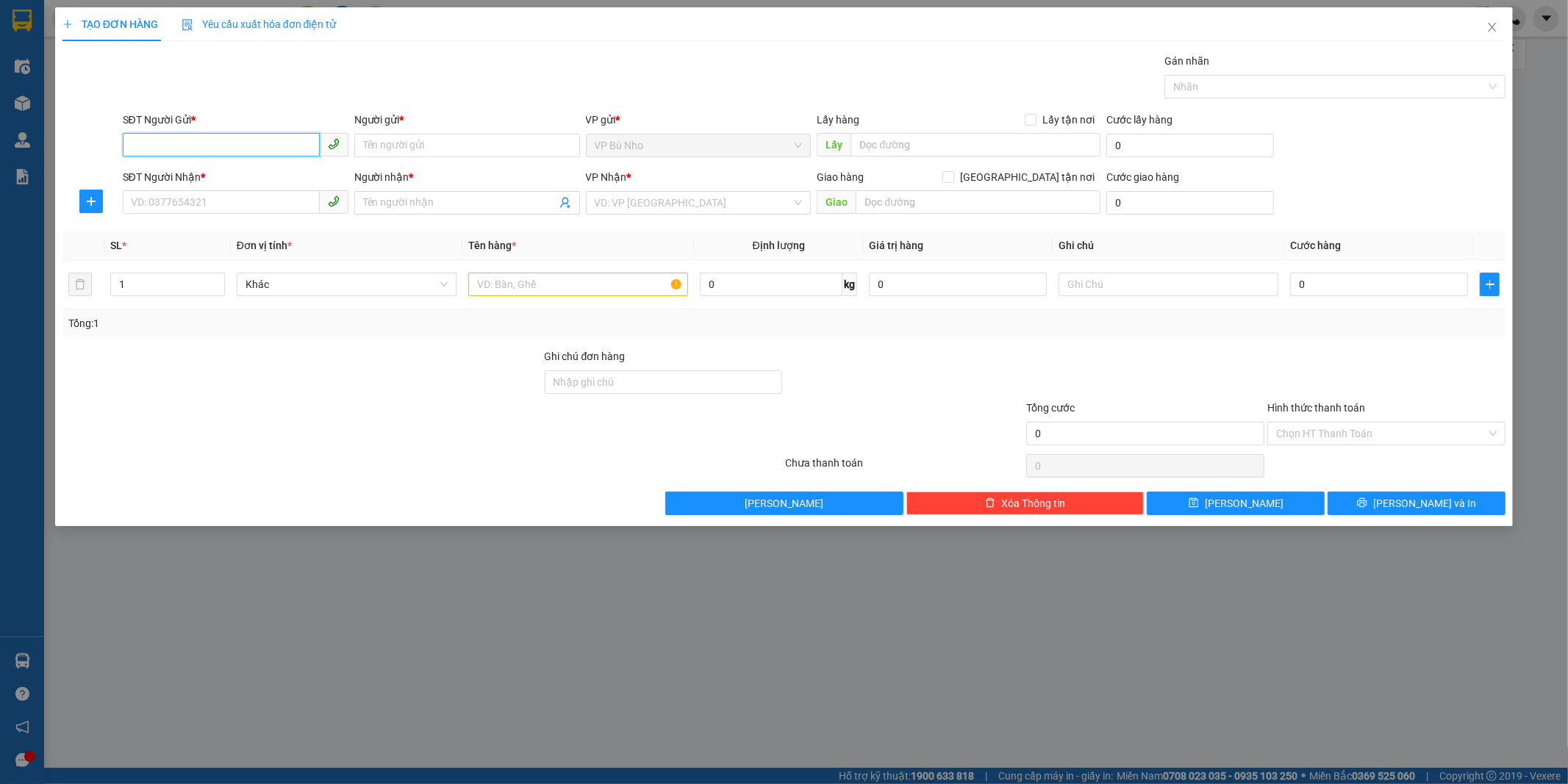
click at [222, 142] on input "SĐT Người Gửi *" at bounding box center [222, 145] width 197 height 24
type input "0704435039"
click at [404, 141] on input "Người gửi *" at bounding box center [466, 146] width 225 height 24
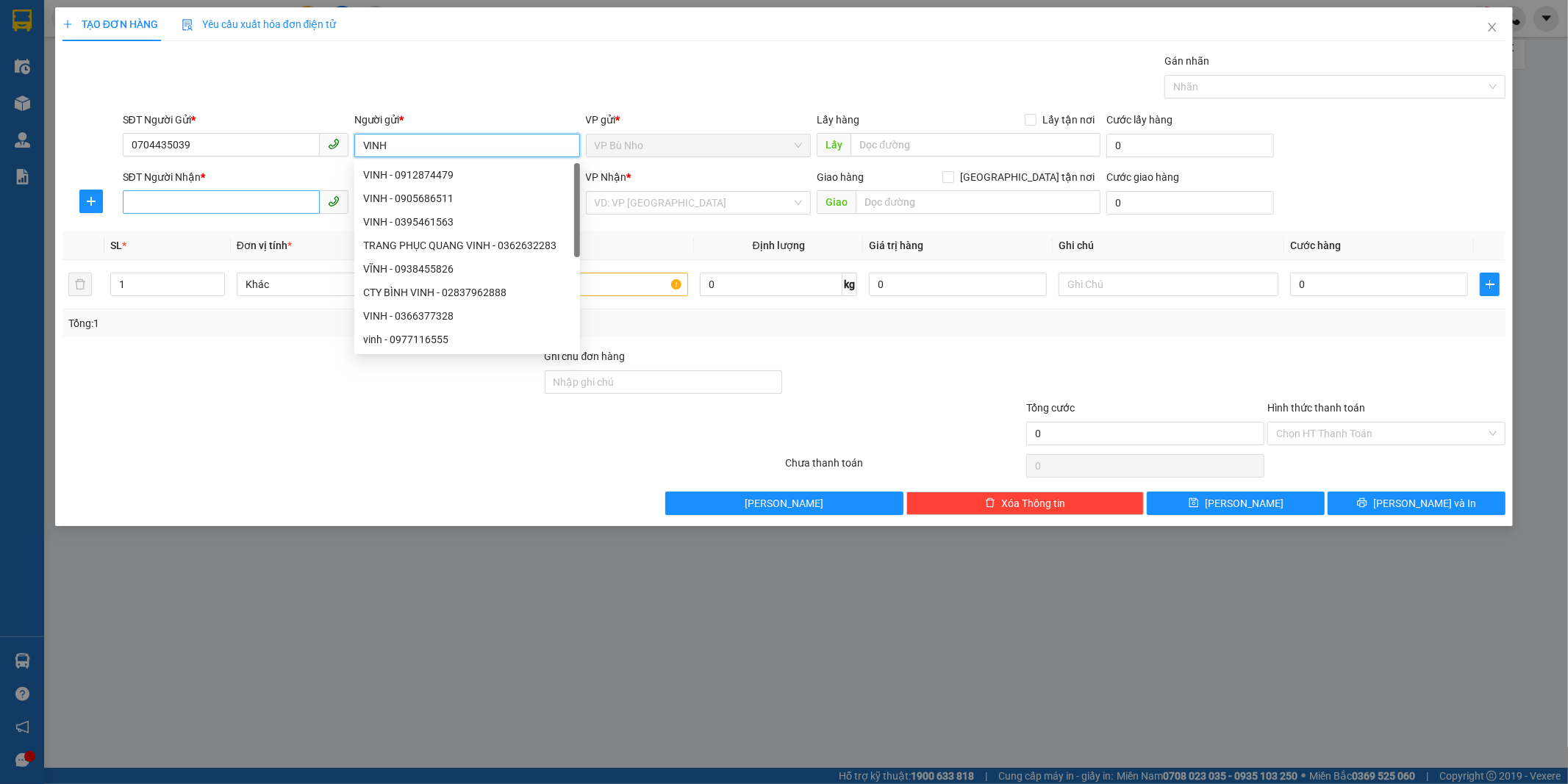
type input "VINH"
click at [217, 204] on input "SĐT Người Nhận *" at bounding box center [222, 202] width 197 height 24
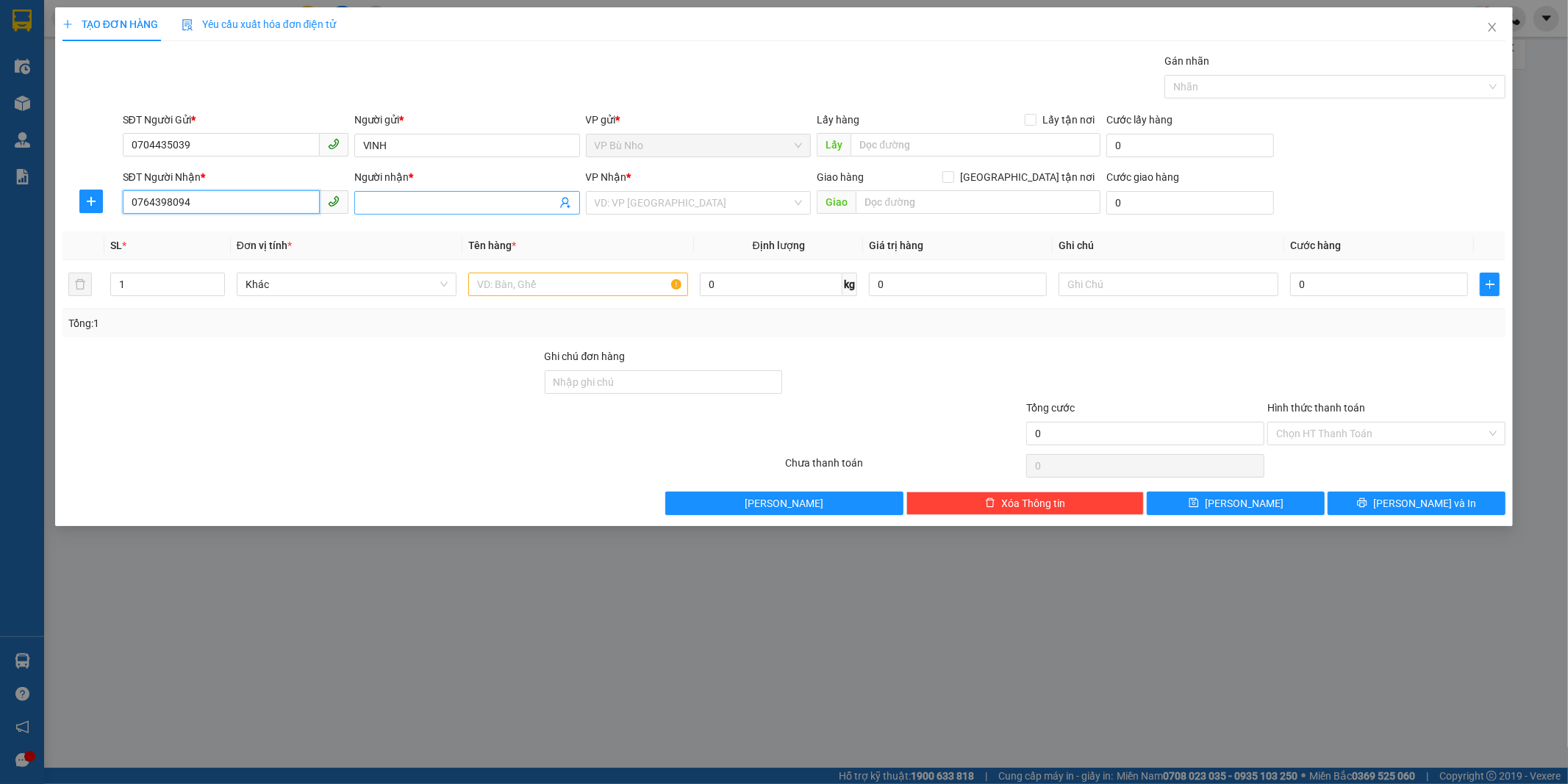
type input "0764398094"
click at [400, 200] on input "Người nhận *" at bounding box center [460, 203] width 193 height 16
type input "THUNG XÔP"
click at [644, 206] on input "search" at bounding box center [693, 202] width 198 height 22
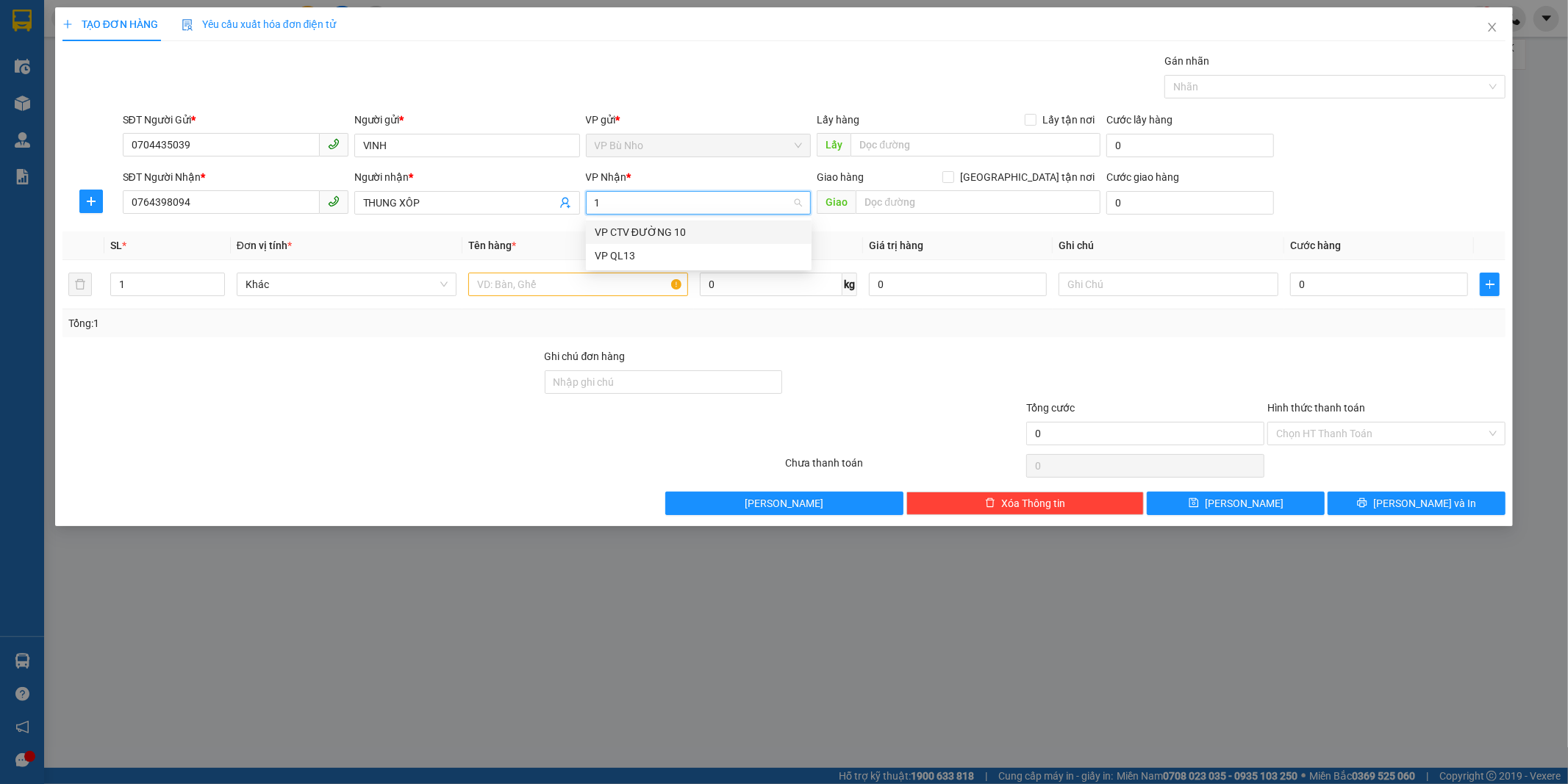
type input "13"
click at [643, 233] on div "VP QL13" at bounding box center [699, 232] width 208 height 16
click at [643, 233] on th "Tên hàng *" at bounding box center [578, 245] width 232 height 28
click at [463, 199] on input "THUNG XÔP" at bounding box center [460, 203] width 193 height 16
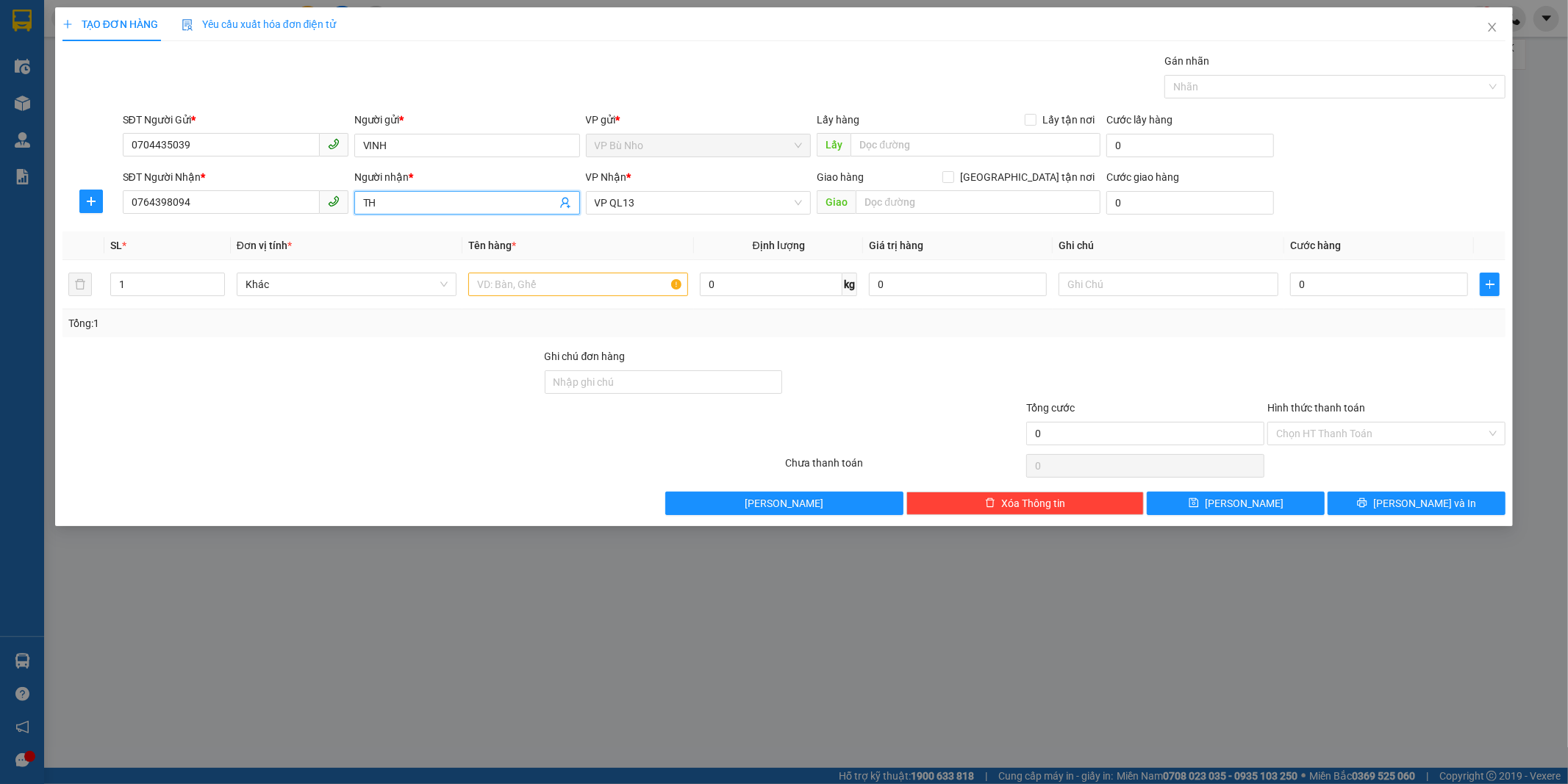
type input "T"
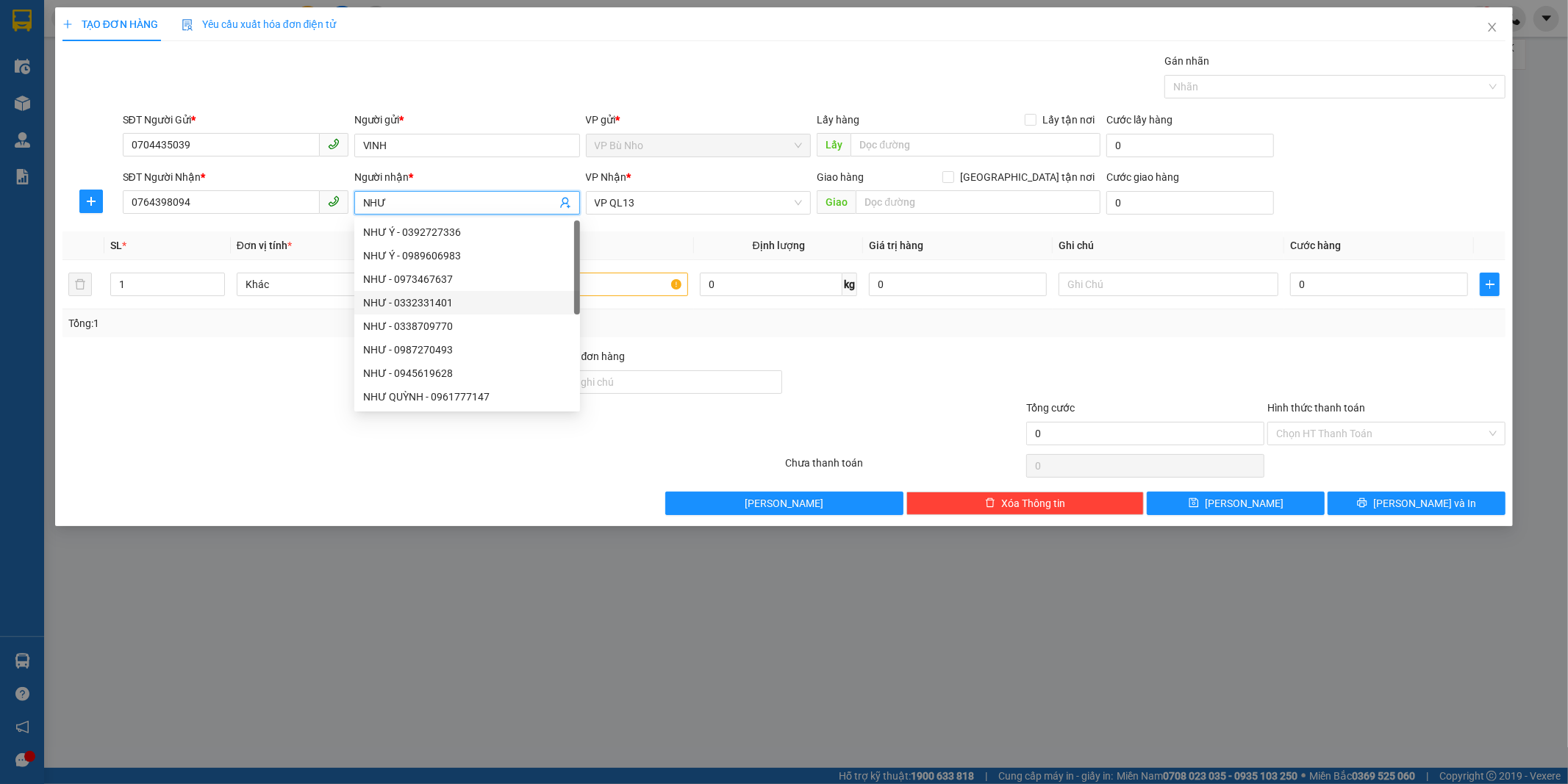
type input "NHƯ"
click at [663, 248] on th "Tên hàng *" at bounding box center [578, 245] width 232 height 28
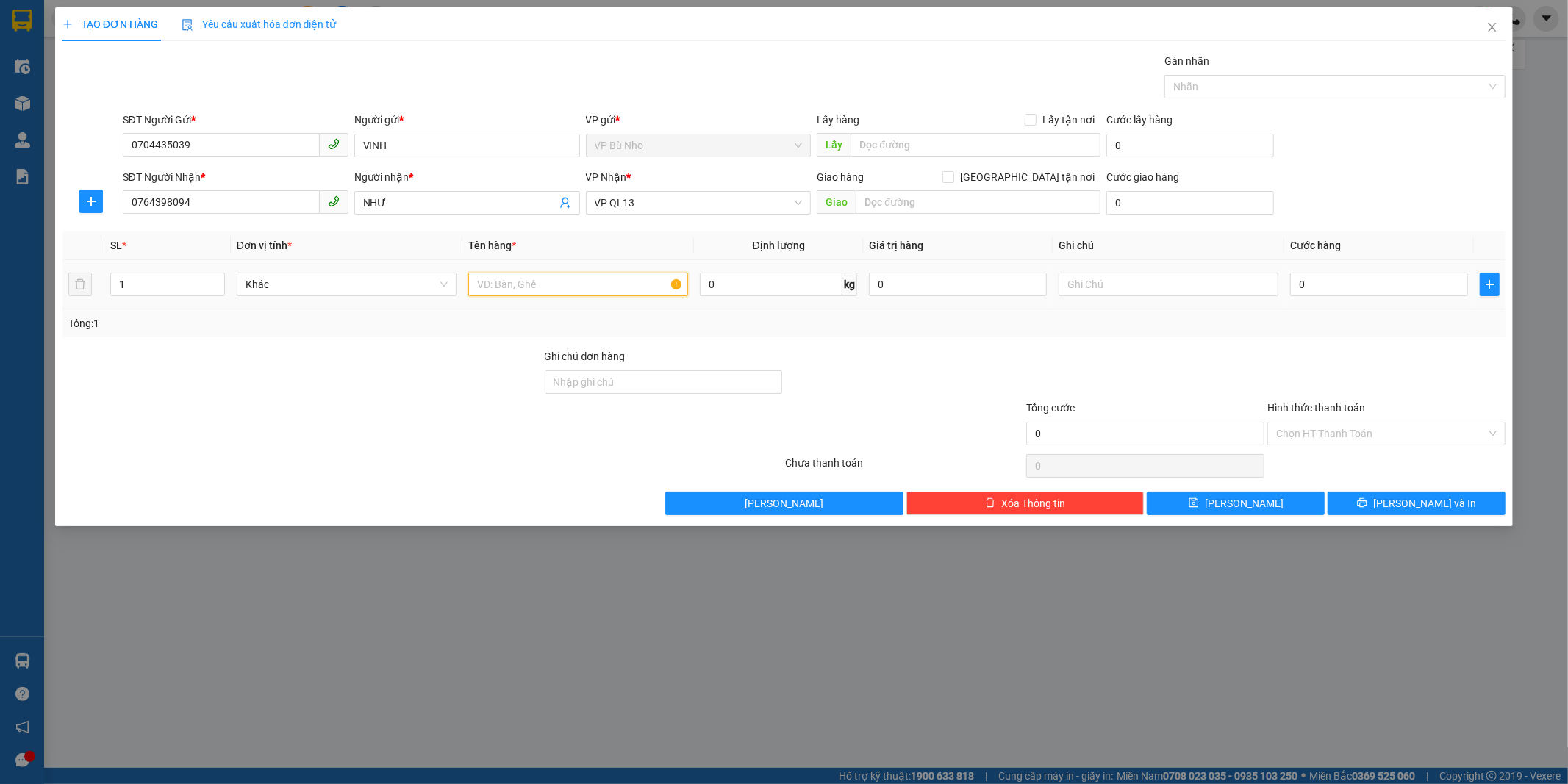
click at [513, 288] on input "text" at bounding box center [577, 284] width 220 height 24
type input "THUNG XÔP"
click at [1356, 293] on input "0" at bounding box center [1378, 284] width 178 height 24
type input "4"
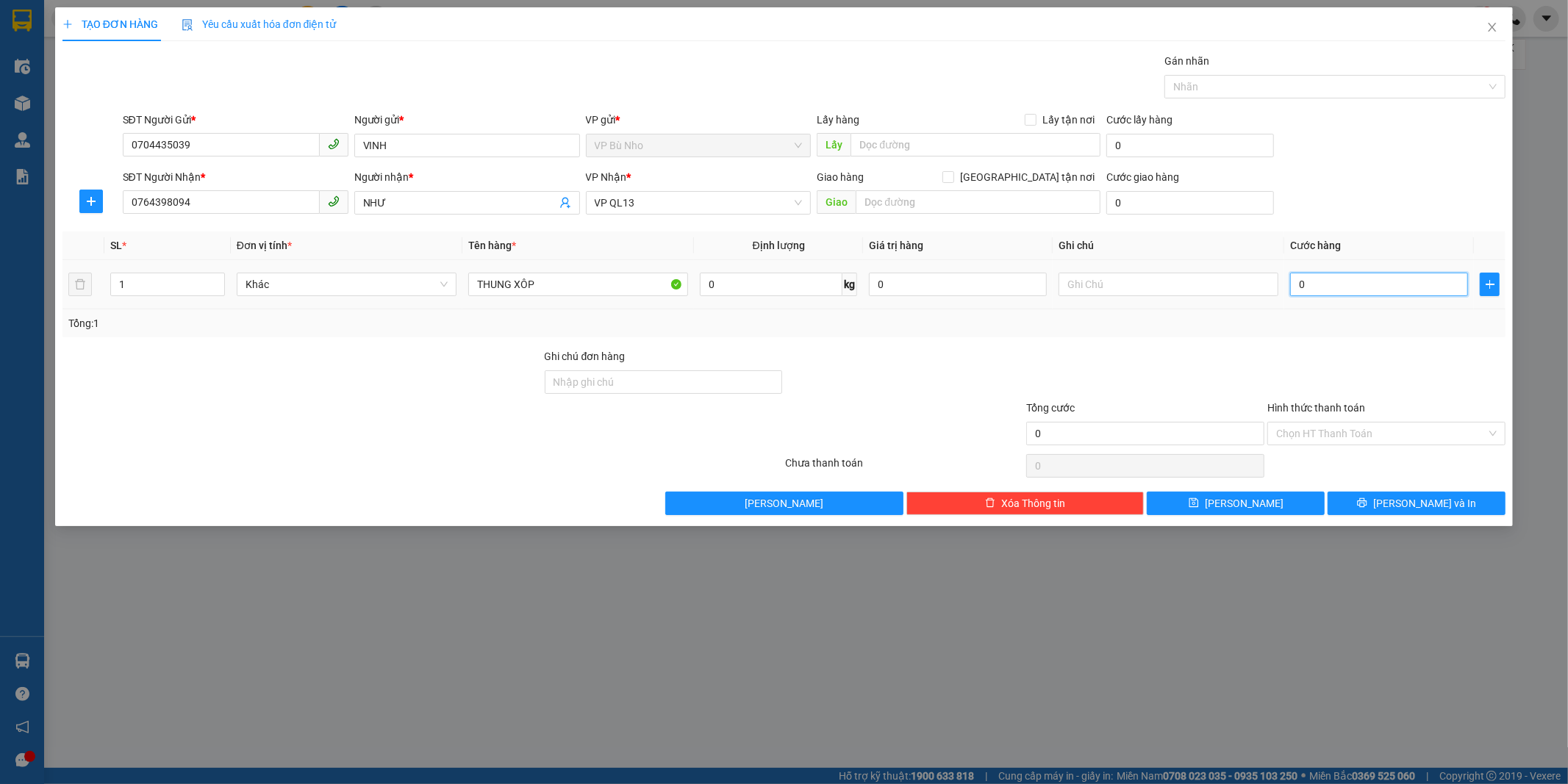
type input "4"
type input "40"
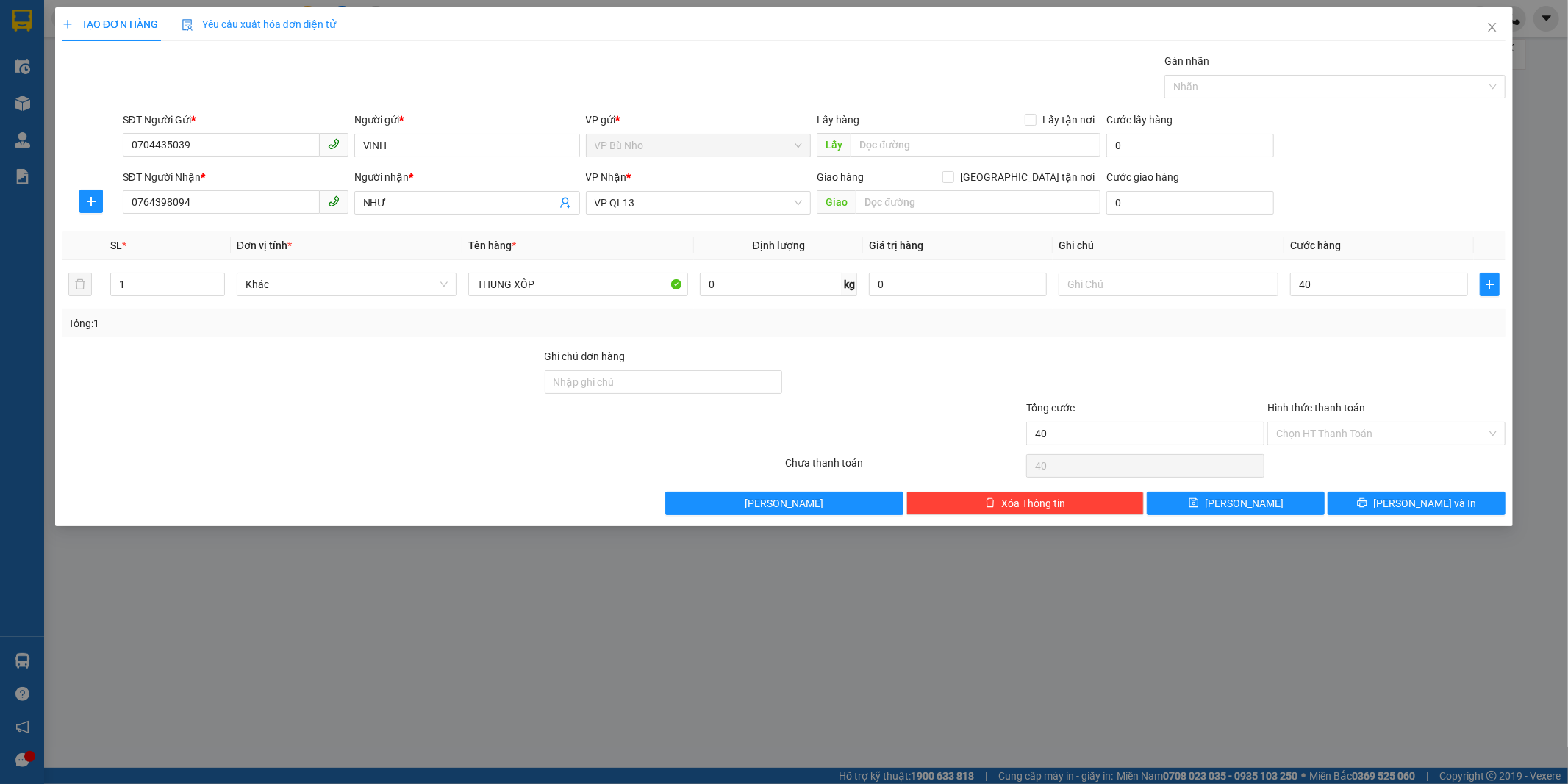
type input "40.000"
click at [1335, 368] on div at bounding box center [1386, 374] width 241 height 51
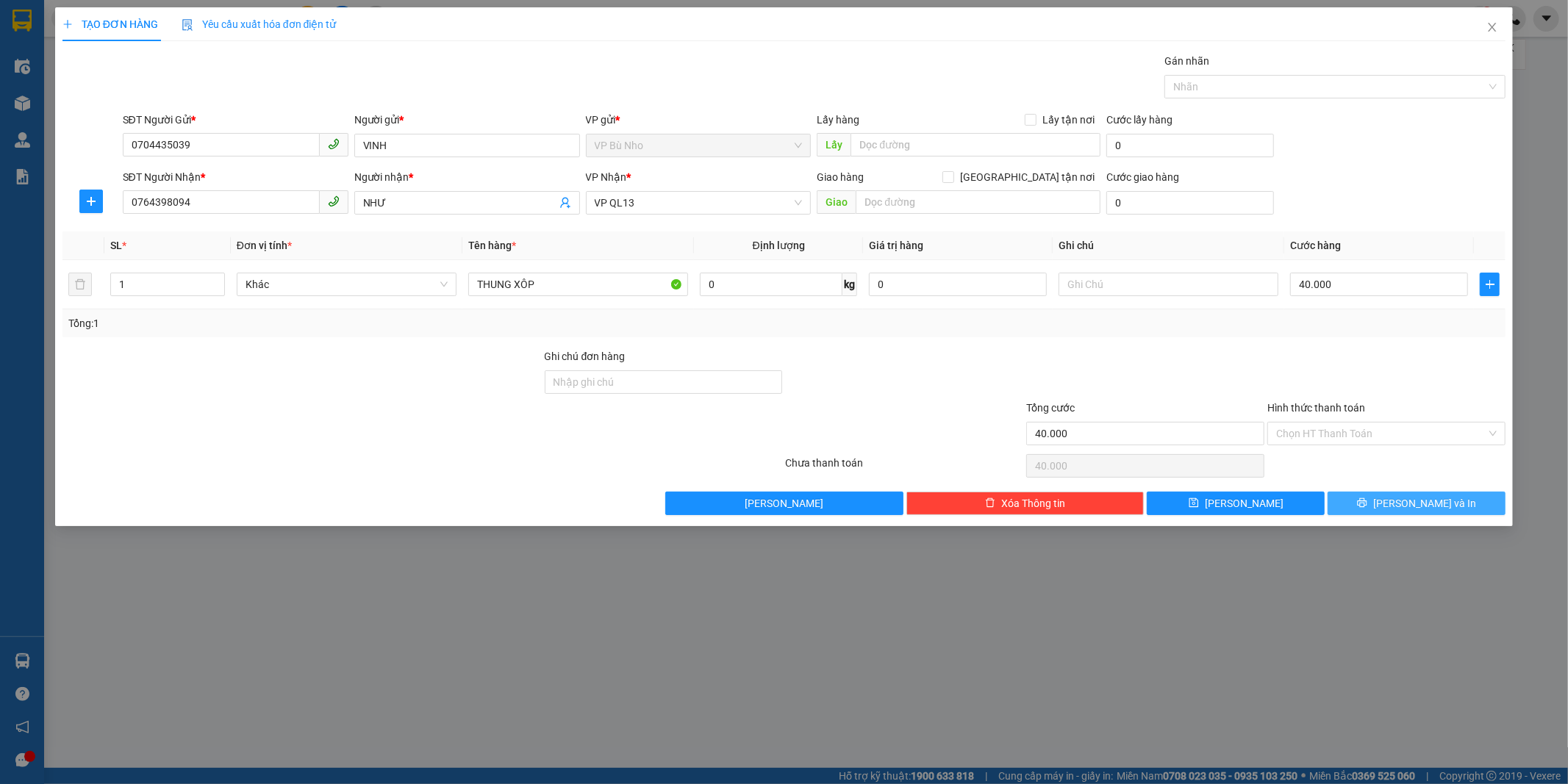
click at [1407, 509] on span "[PERSON_NAME] và In" at bounding box center [1424, 503] width 103 height 16
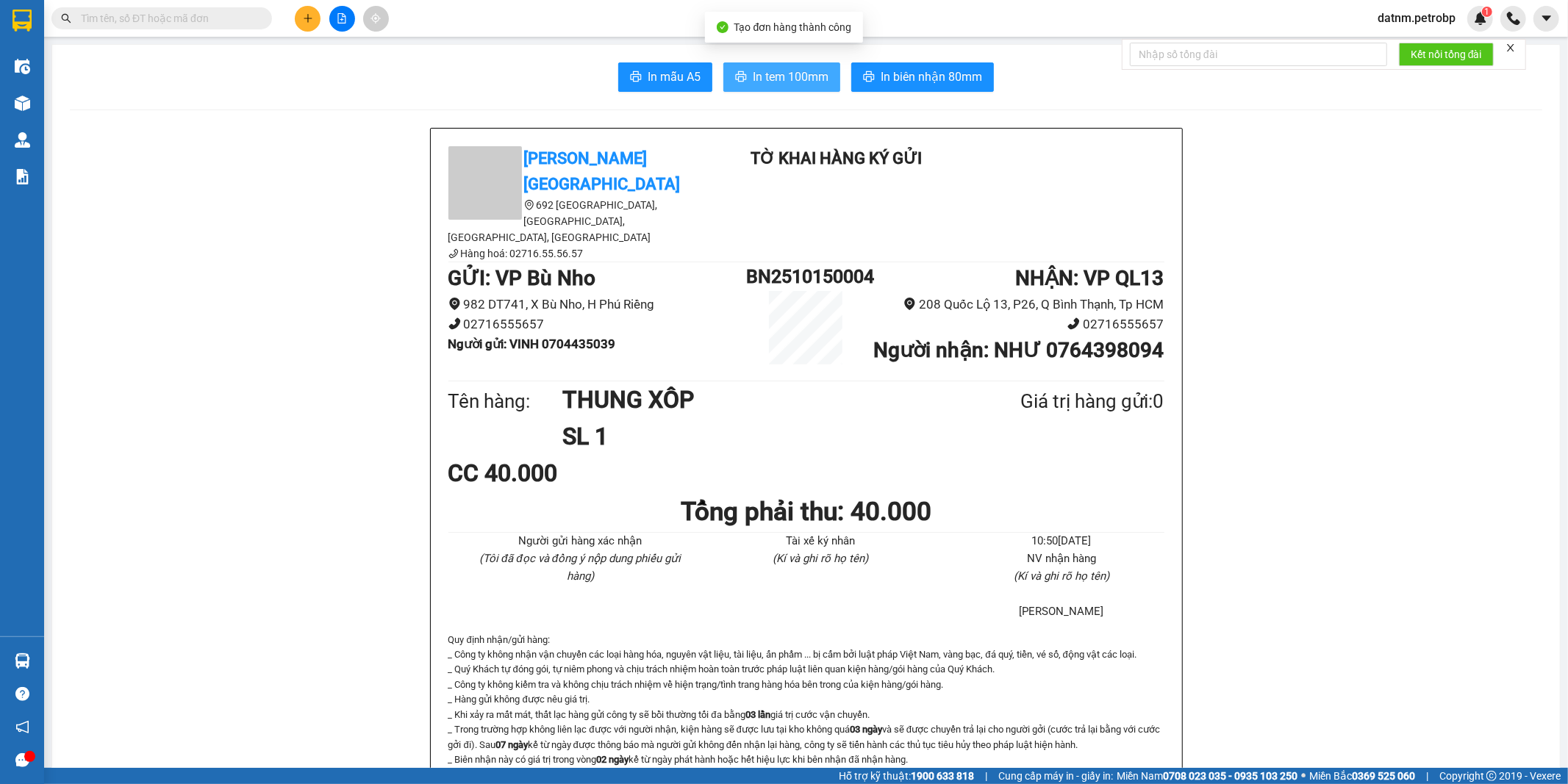
click at [800, 81] on span "In tem 100mm" at bounding box center [790, 77] width 76 height 18
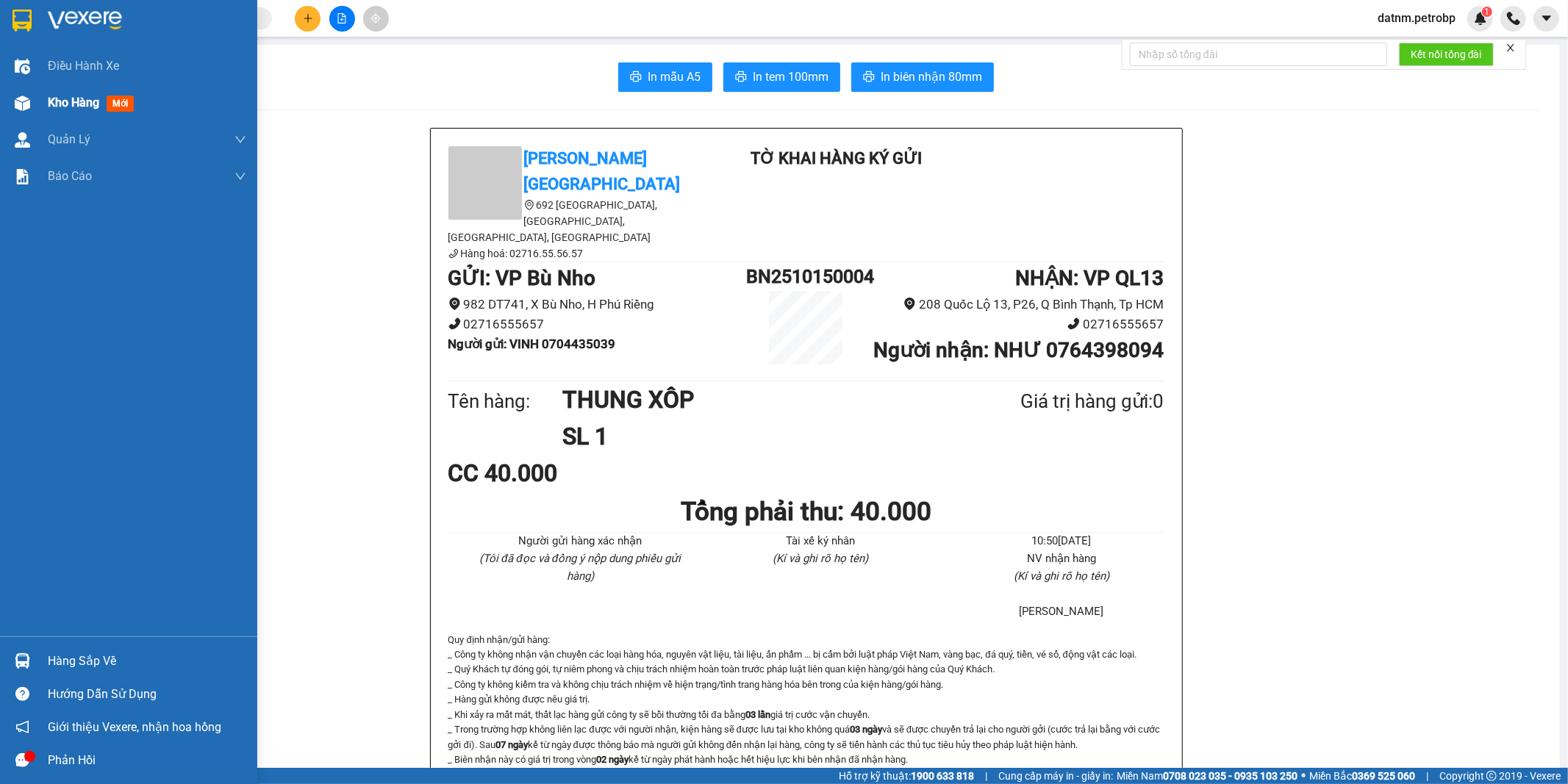
click at [76, 98] on span "Kho hàng" at bounding box center [73, 102] width 51 height 14
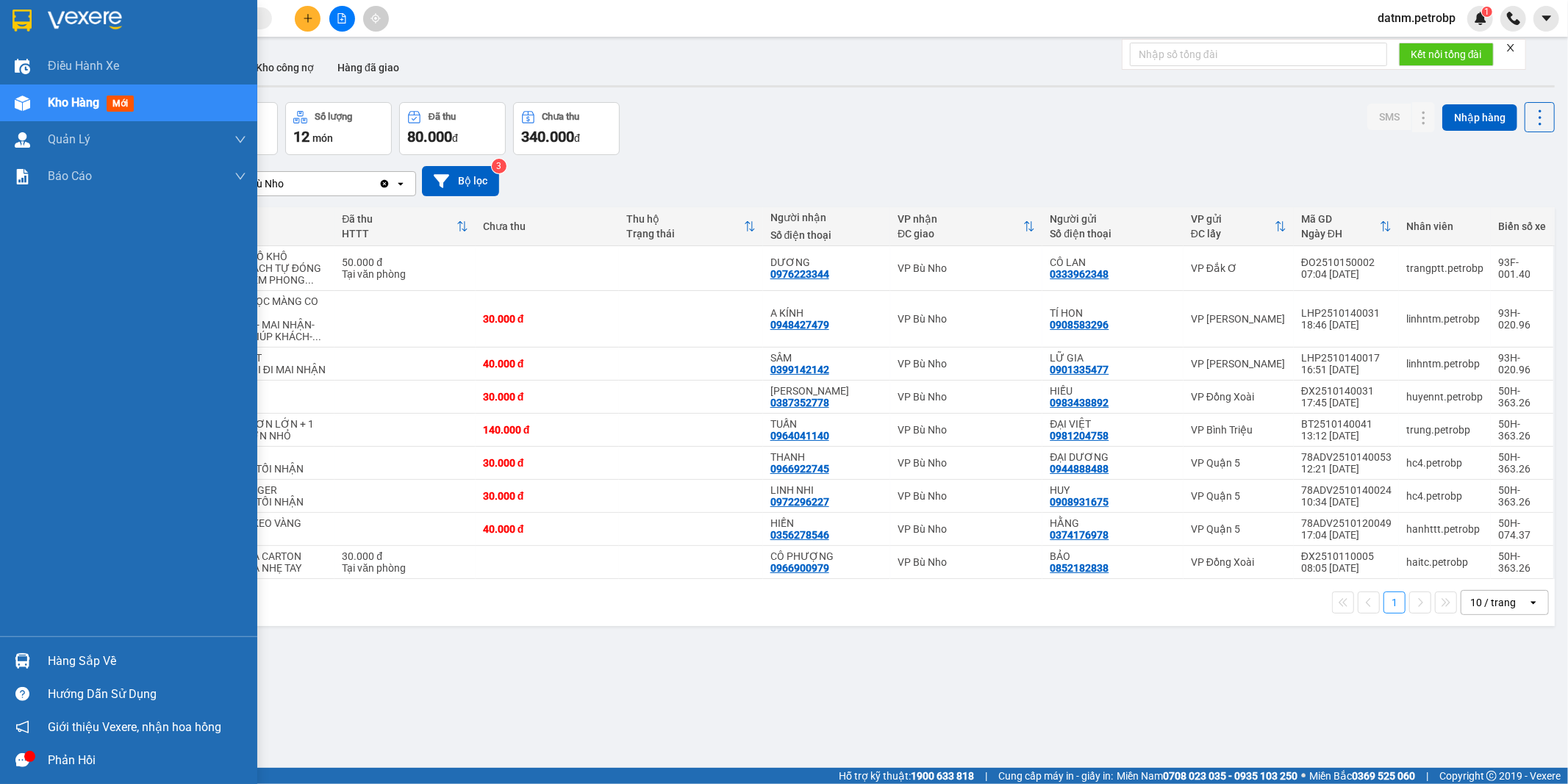
click at [93, 657] on div "Hàng sắp về" at bounding box center [147, 661] width 199 height 22
click at [93, 657] on div "Điều hành xe Kho hàng mới Quản [PERSON_NAME] lý chuyến Quản lý khách hàng Quản …" at bounding box center [129, 392] width 257 height 784
click at [93, 657] on div "Hàng sắp về" at bounding box center [147, 661] width 199 height 22
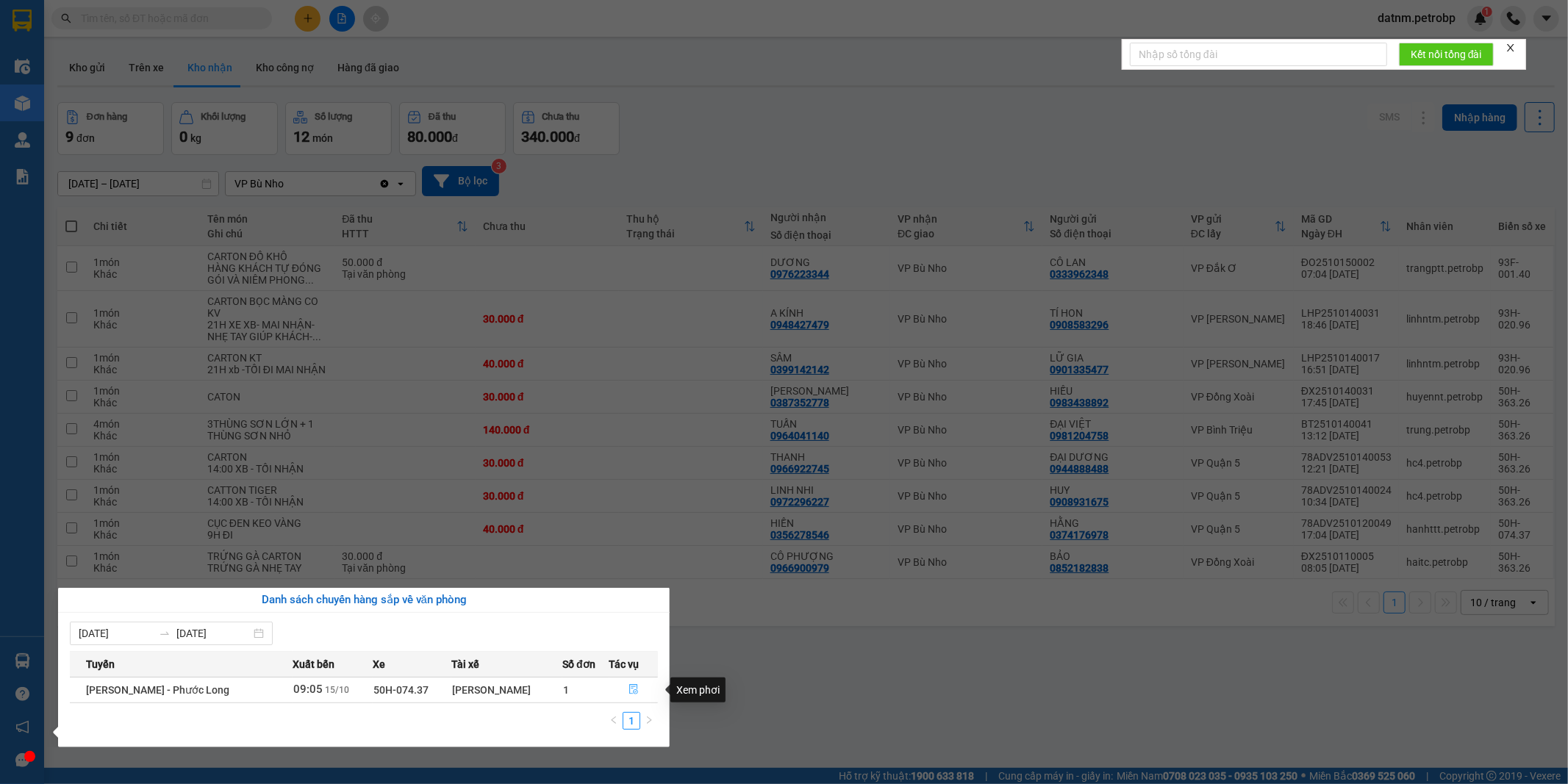
click at [636, 693] on icon "file-done" at bounding box center [633, 688] width 10 height 10
click at [636, 693] on main "ver 1.8.147 Kho gửi Trên xe Kho nhận Kho công nợ Hàng đã giao Đơn hàng 9 đơn Kh…" at bounding box center [784, 384] width 1568 height 768
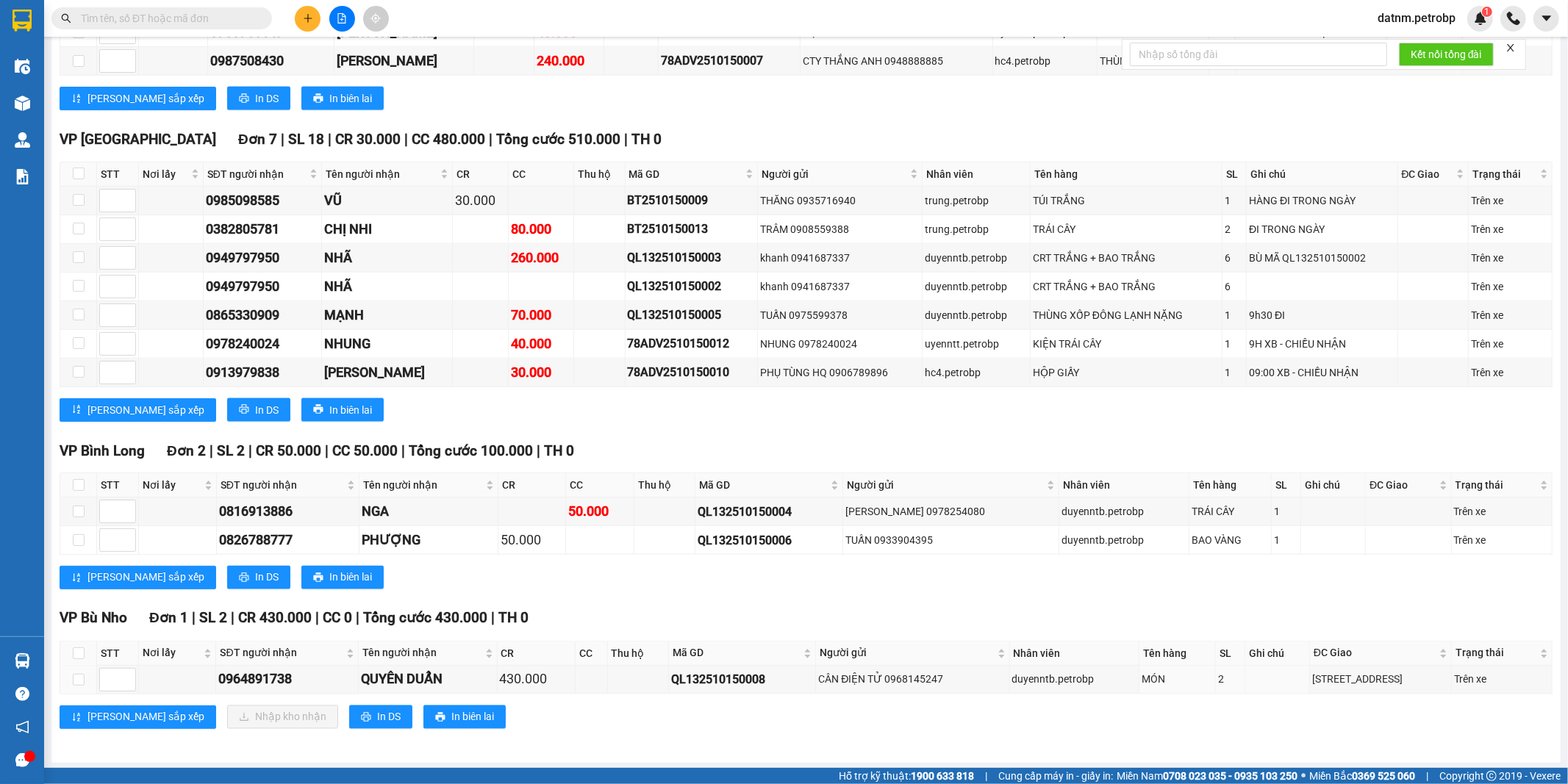
scroll to position [1810, 0]
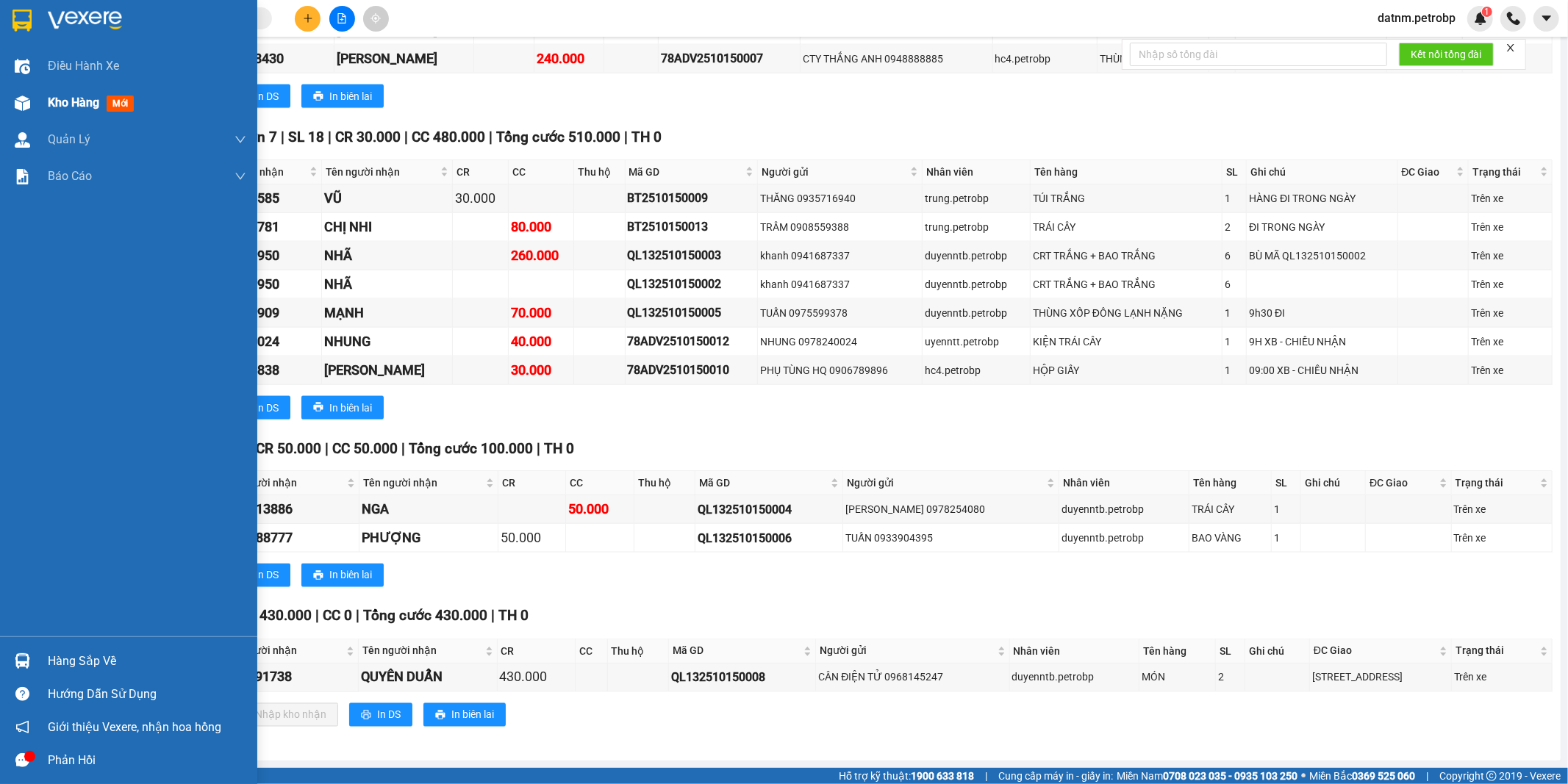
click at [58, 103] on span "Kho hàng" at bounding box center [73, 102] width 51 height 14
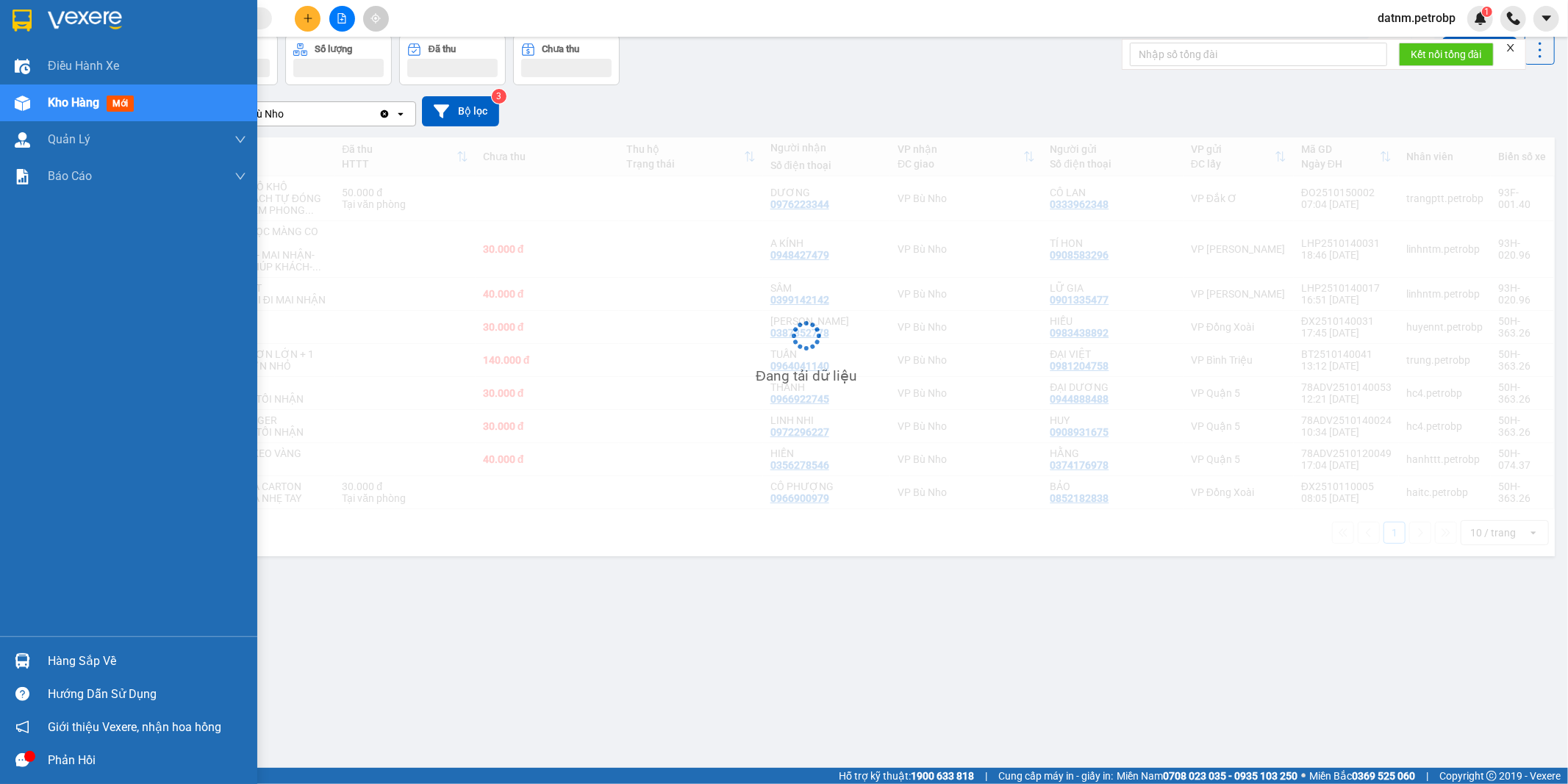
scroll to position [67, 0]
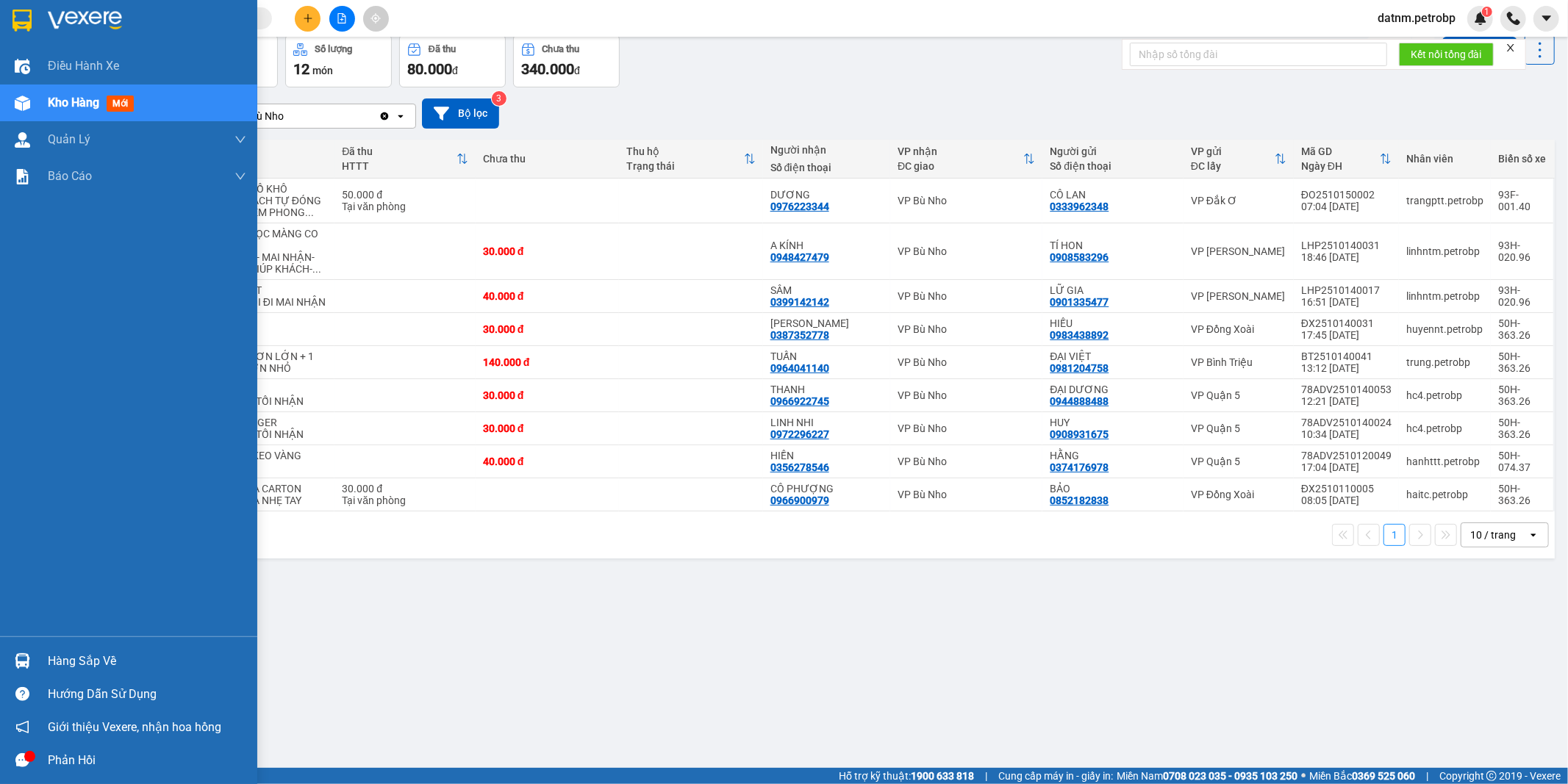
click at [68, 662] on div "Hàng sắp về" at bounding box center [147, 661] width 199 height 22
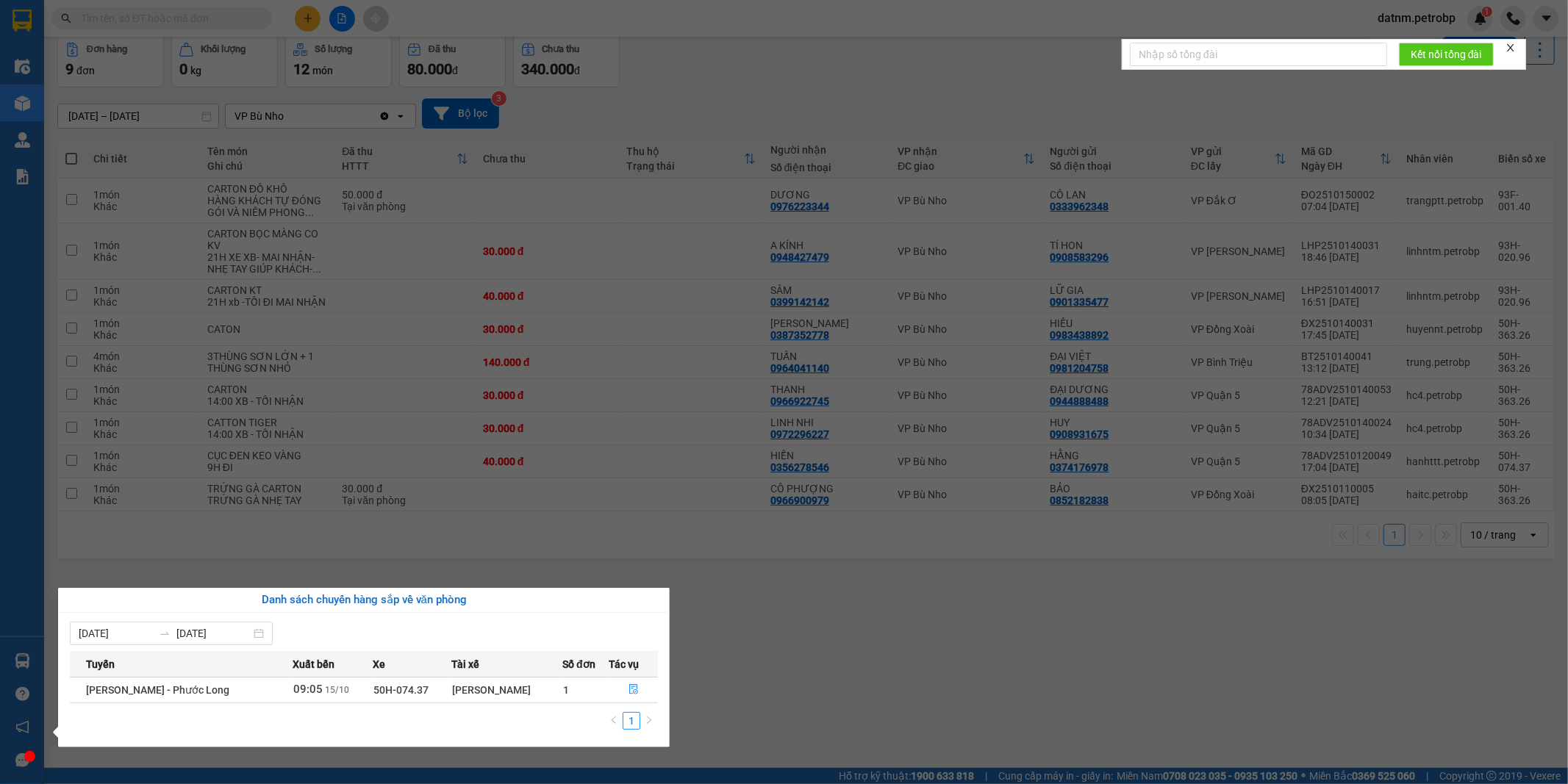
click at [843, 713] on section "Kết quả tìm kiếm ( 0 ) Bộ lọc Ngày tạo đơn gần nhất No Data datnm.petrobp 1 Điề…" at bounding box center [784, 392] width 1568 height 784
click at [843, 713] on div "ver 1.8.147 Kho gửi Trên xe Kho nhận Kho công nợ Hàng đã giao Đơn hàng 9 đơn Kh…" at bounding box center [805, 368] width 1509 height 784
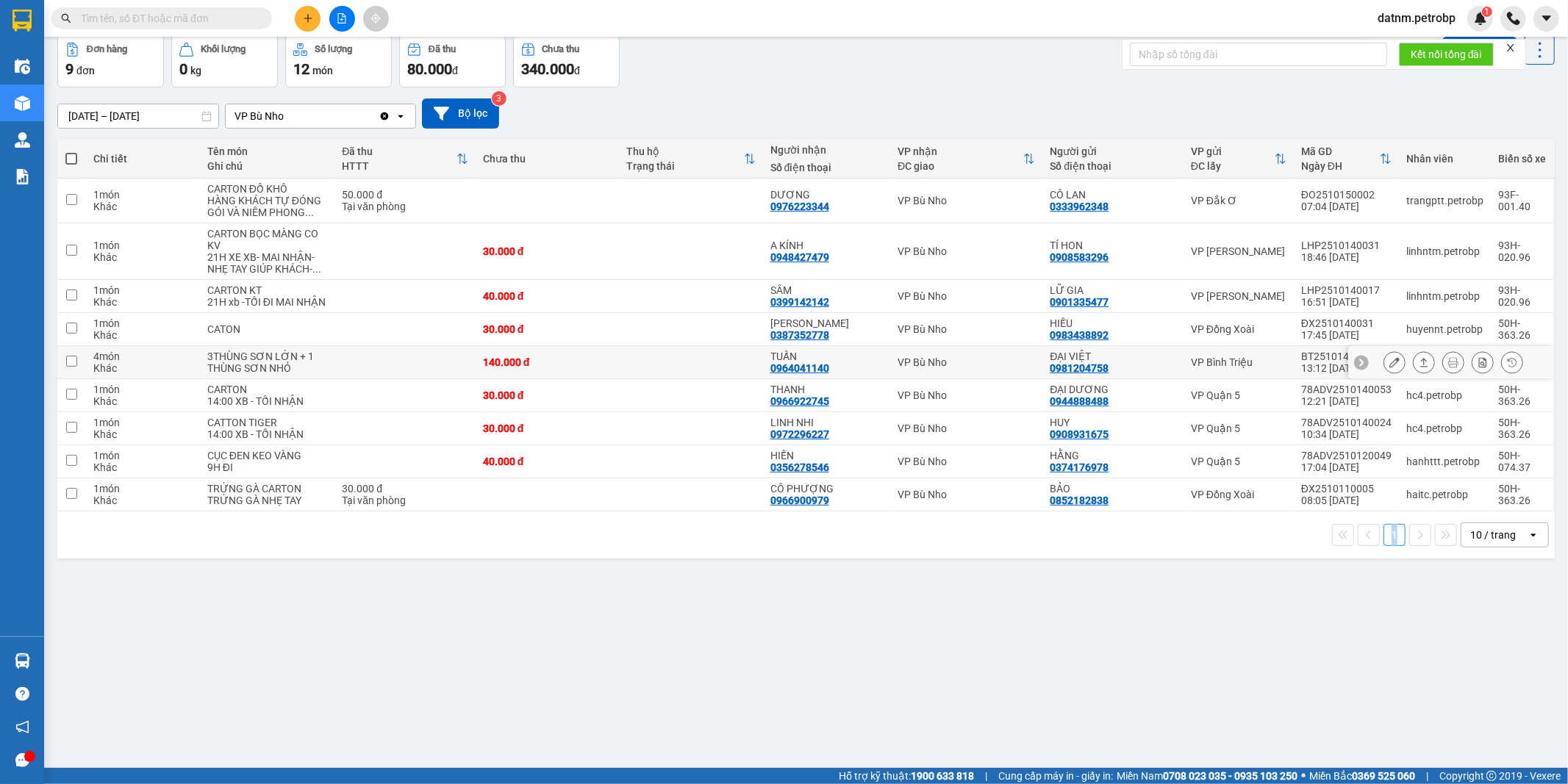
click at [1389, 367] on icon at bounding box center [1394, 362] width 10 height 10
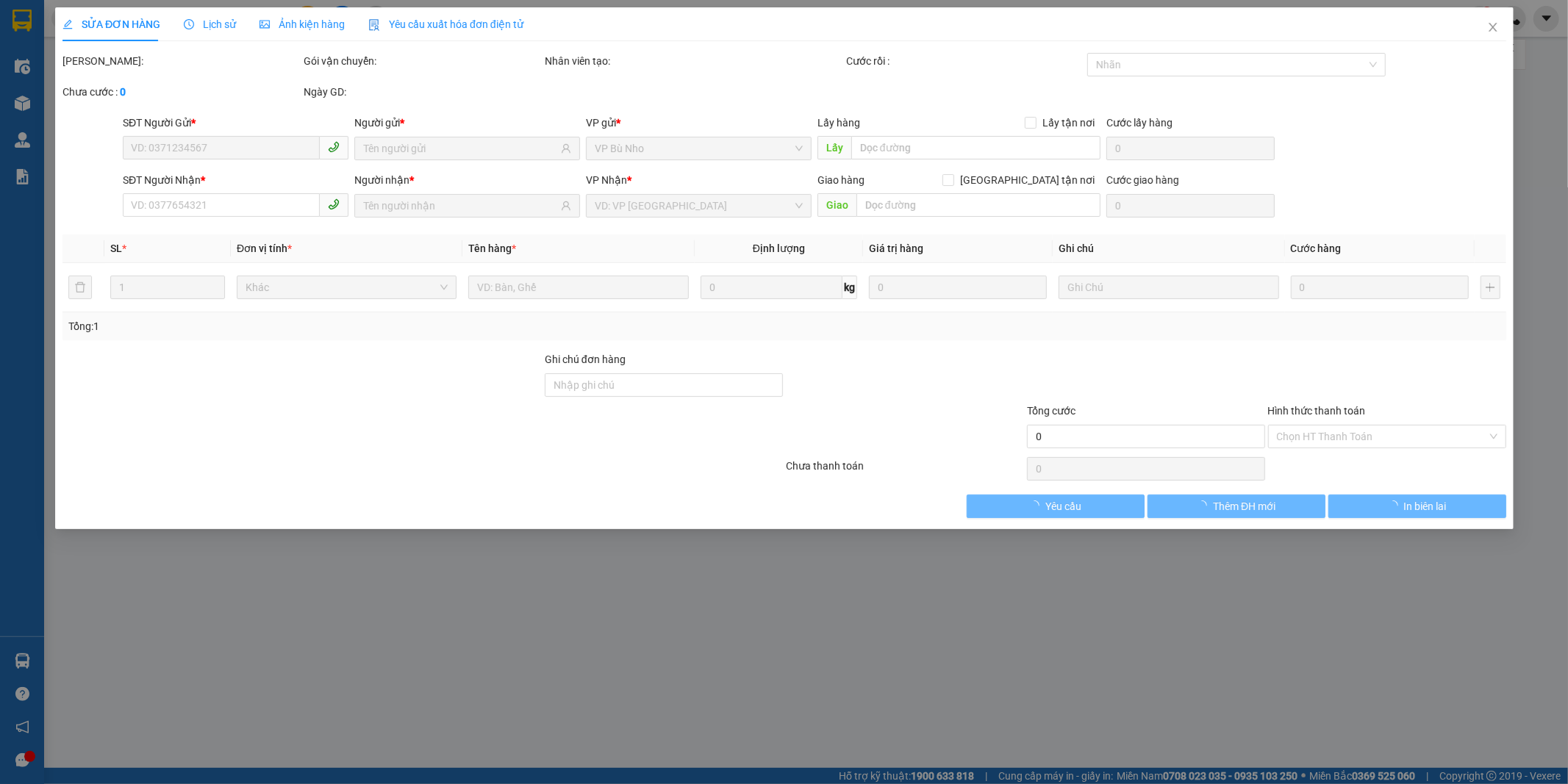
type input "0981204758"
type input "ĐẠI VIỆT"
type input "0964041140"
type input "TUẤN"
type input "140.000"
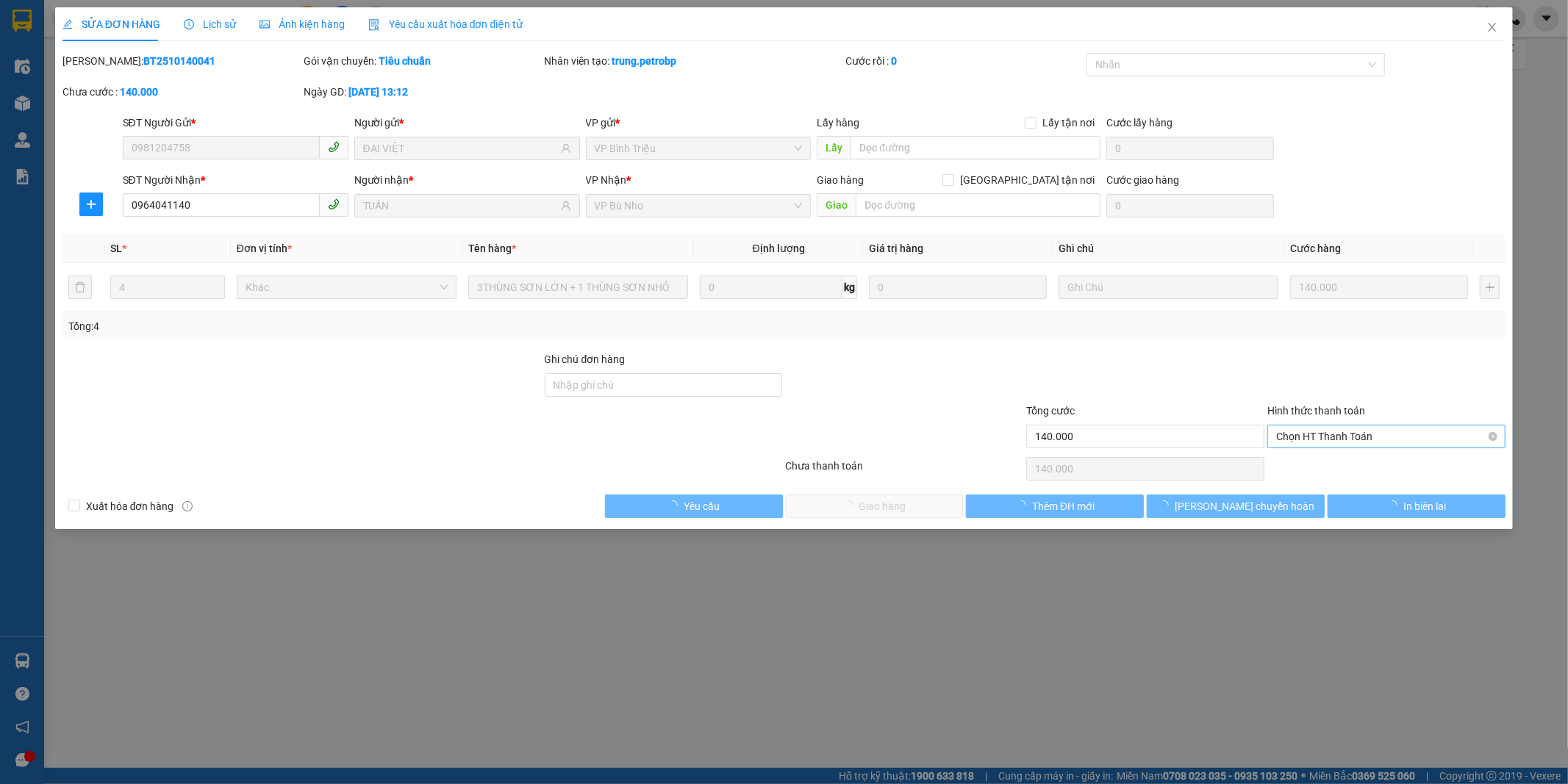
click at [1297, 438] on span "Chọn HT Thanh Toán" at bounding box center [1386, 436] width 221 height 22
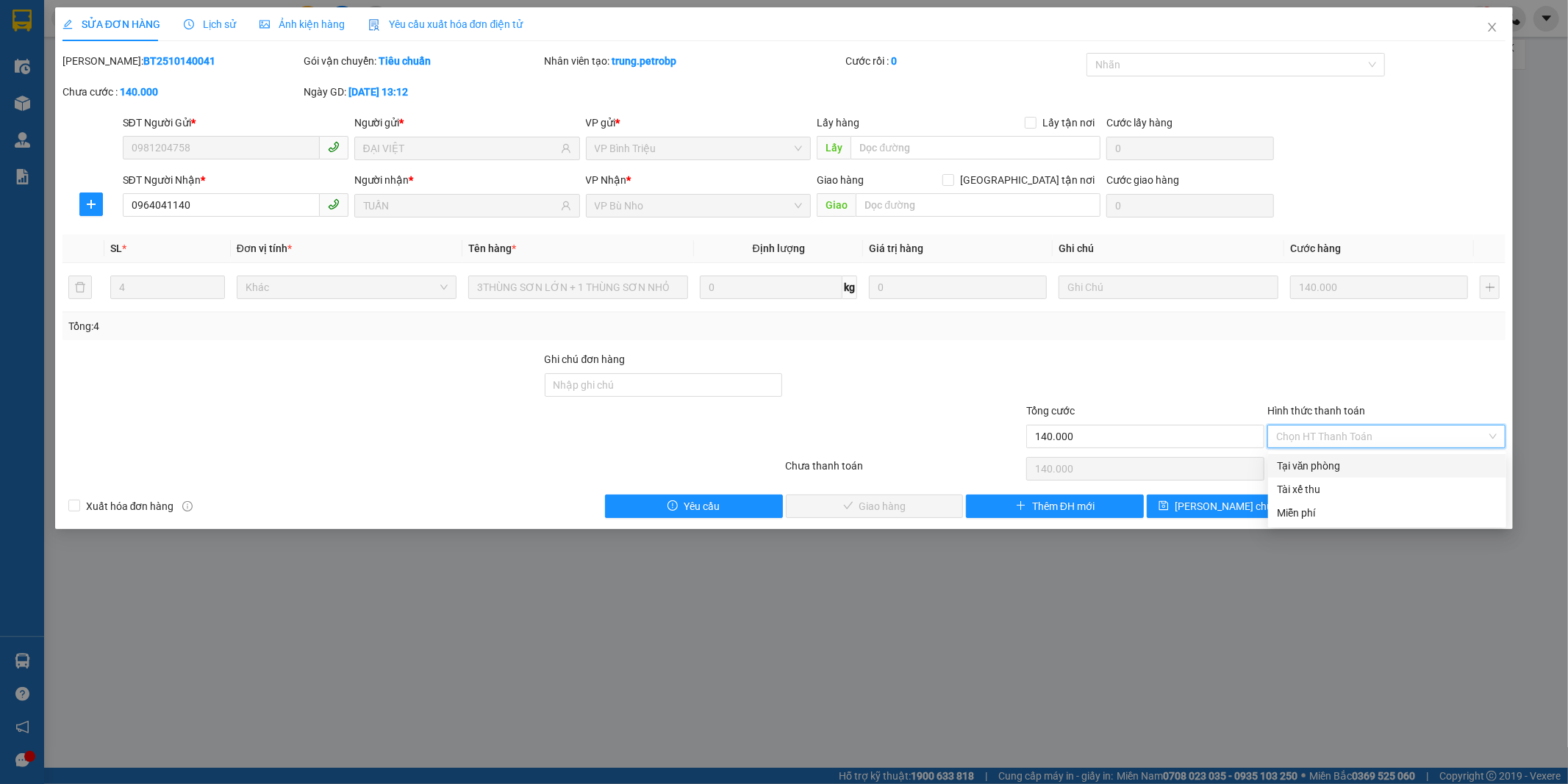
click at [1297, 460] on div "Tại văn phòng" at bounding box center [1386, 466] width 221 height 16
type input "0"
click at [1297, 460] on div "Chọn HT Thanh Toán" at bounding box center [1386, 469] width 241 height 29
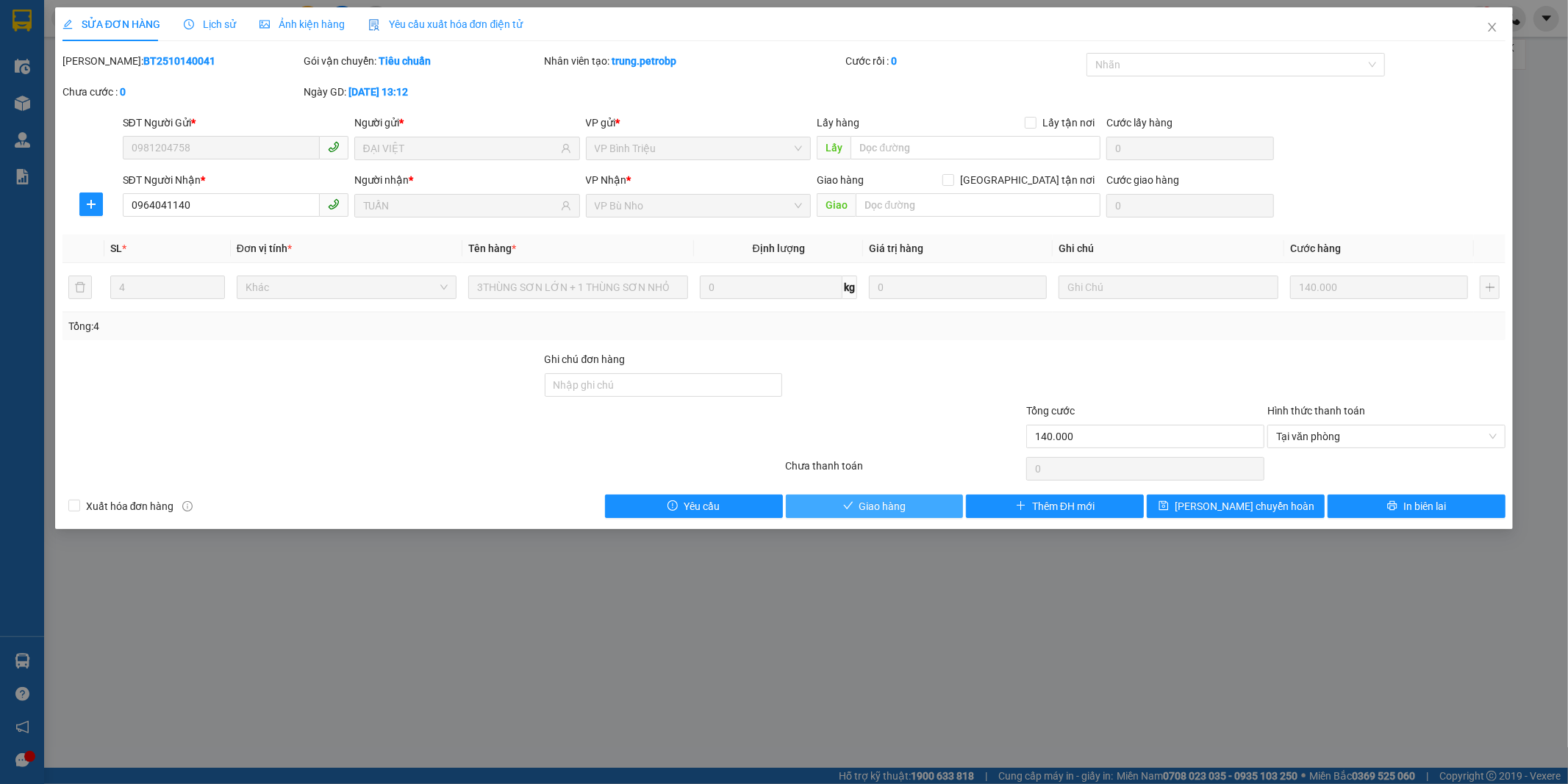
click at [906, 498] on button "Giao hàng" at bounding box center [874, 506] width 178 height 24
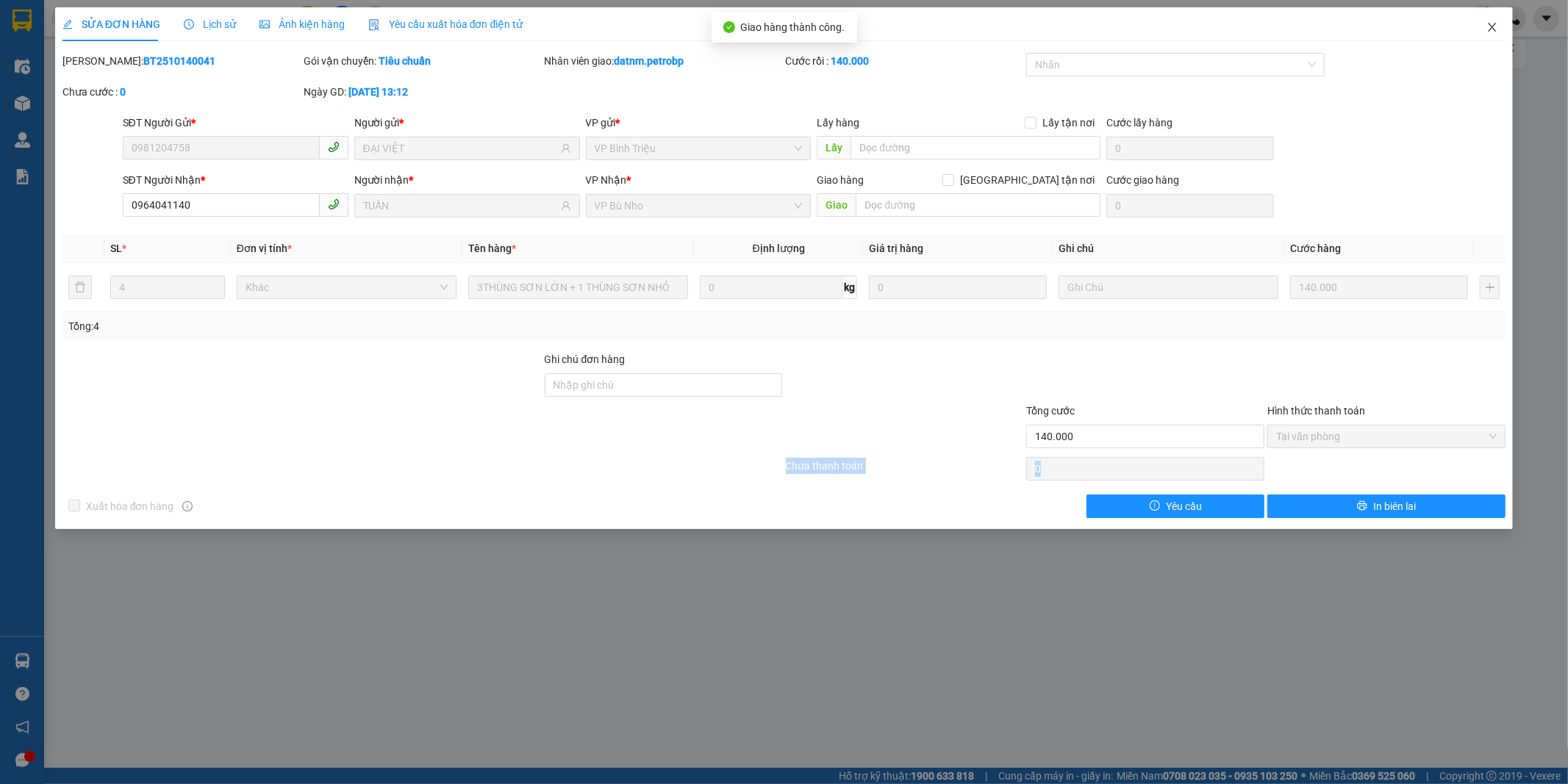
click at [1489, 21] on span "Close" at bounding box center [1491, 27] width 41 height 41
click at [1489, 21] on div "1" at bounding box center [1480, 18] width 26 height 26
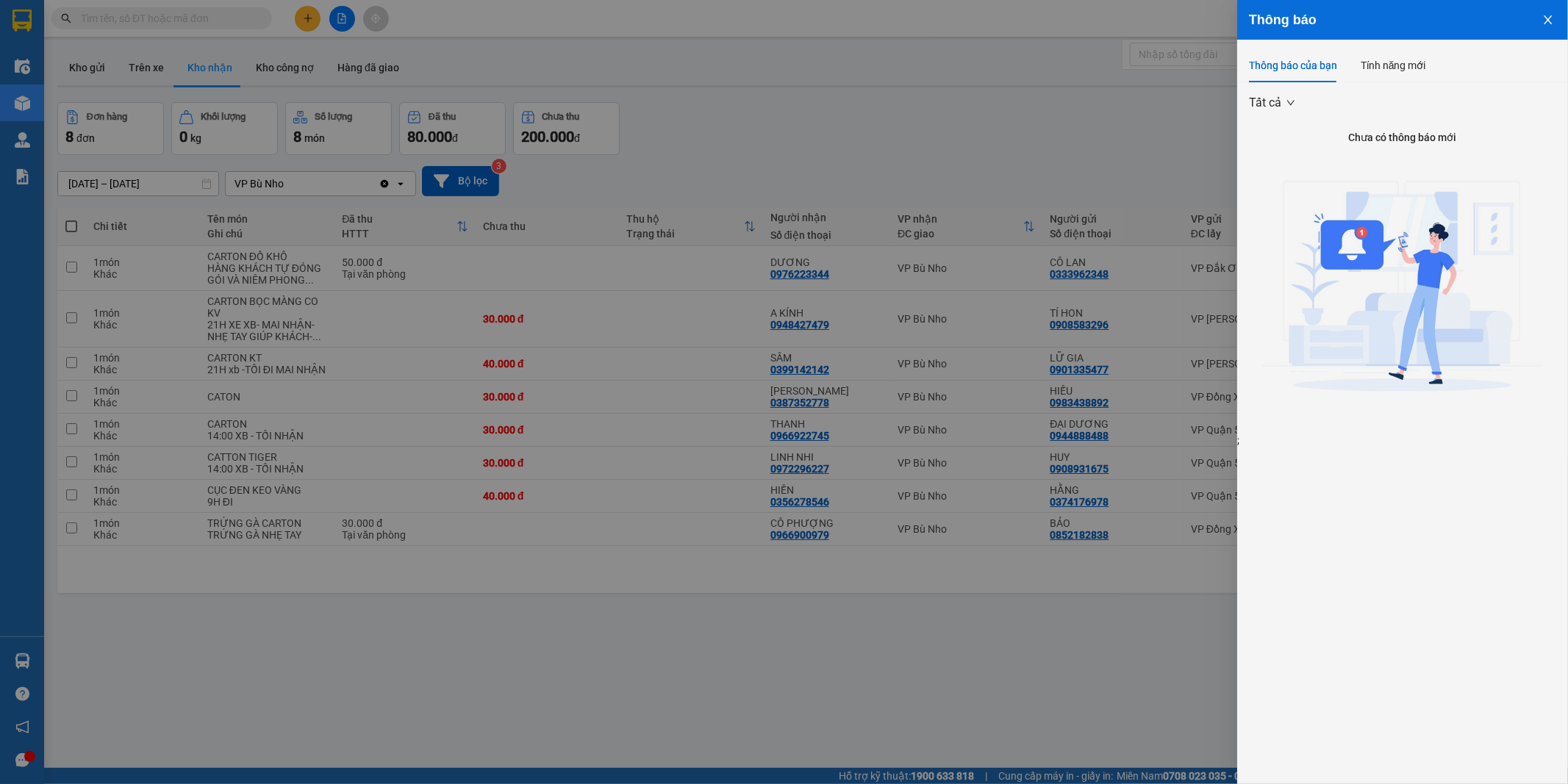
click at [1544, 15] on icon "close" at bounding box center [1547, 19] width 12 height 12
click at [1544, 15] on div "Thông báo" at bounding box center [1402, 20] width 331 height 40
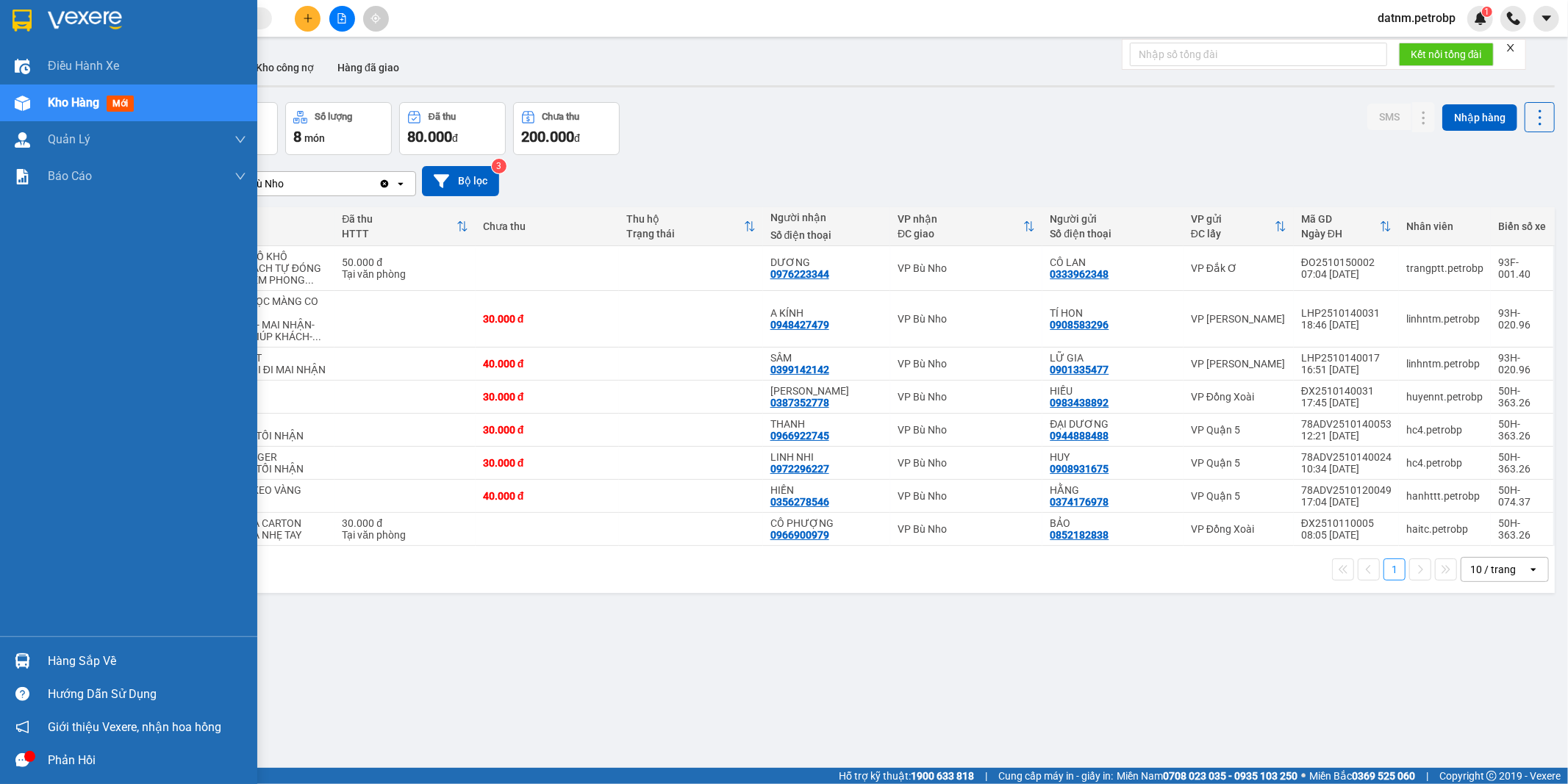
click at [103, 660] on div "Hàng sắp về" at bounding box center [147, 661] width 199 height 22
click at [103, 660] on div "Điều hành xe Kho hàng mới Quản [PERSON_NAME] lý chuyến Quản lý khách hàng Quản …" at bounding box center [129, 392] width 257 height 784
click at [104, 660] on div "Hàng sắp về" at bounding box center [147, 661] width 199 height 22
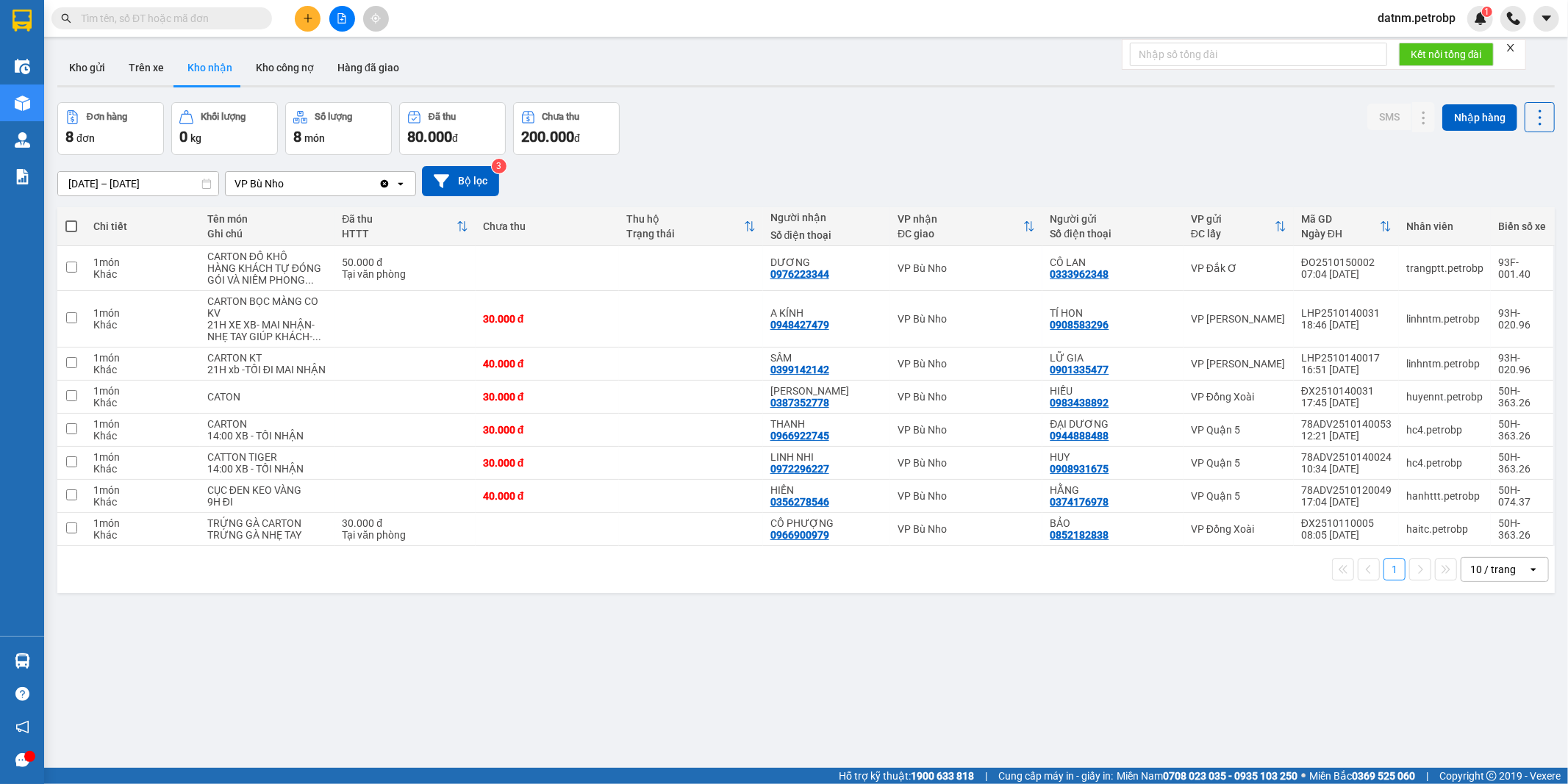
click at [932, 669] on section "Kết quả tìm kiếm ( 0 ) Bộ lọc Ngày tạo đơn gần nhất No Data datnm.petrobp 1 Điề…" at bounding box center [784, 392] width 1568 height 784
click at [1384, 266] on button at bounding box center [1394, 268] width 21 height 26
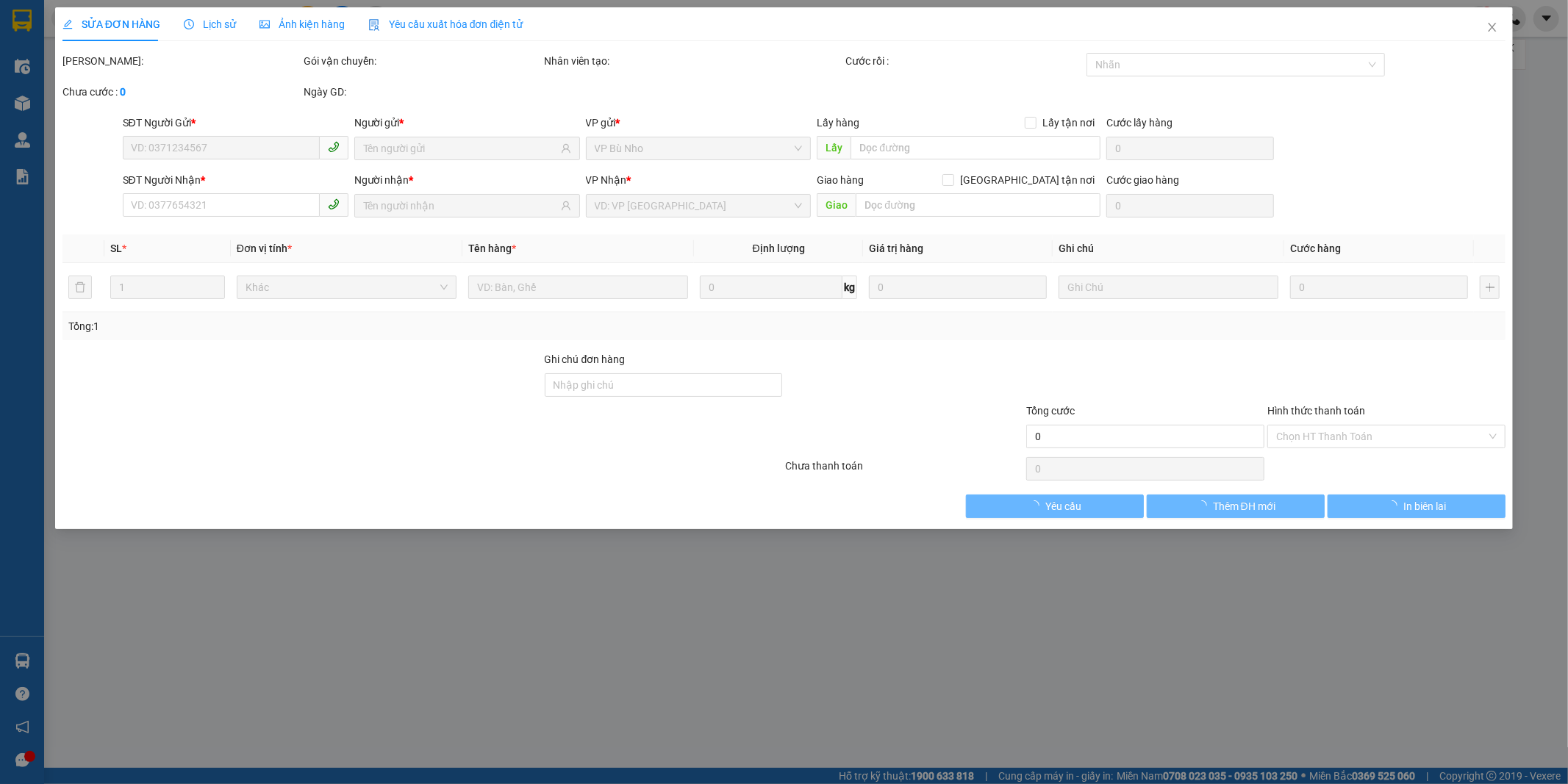
type input "0333962348"
type input "CÔ LAN"
type input "0976223344"
type input "DƯƠNG"
type input "50.000"
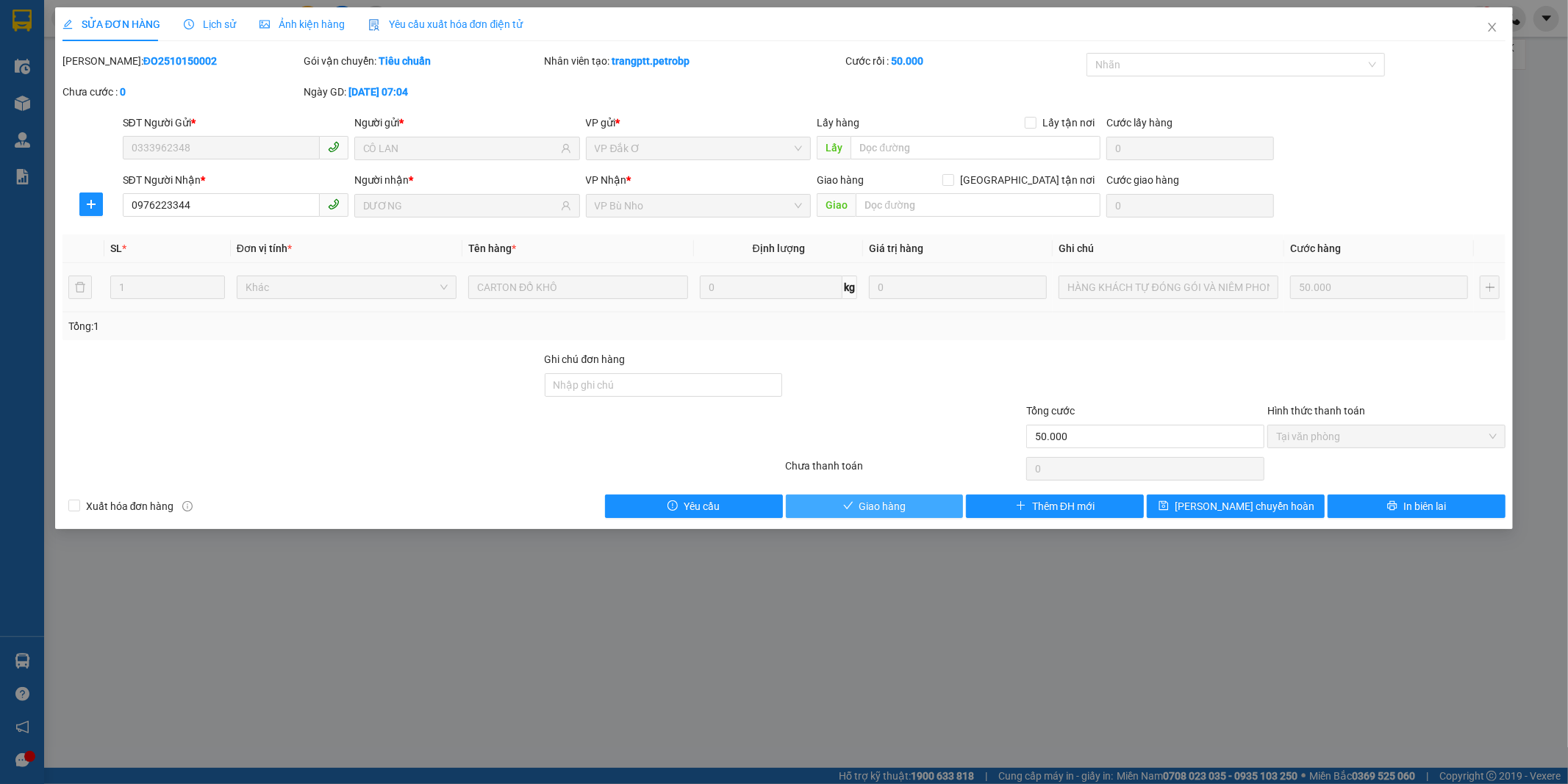
click at [914, 509] on button "Giao hàng" at bounding box center [874, 506] width 178 height 24
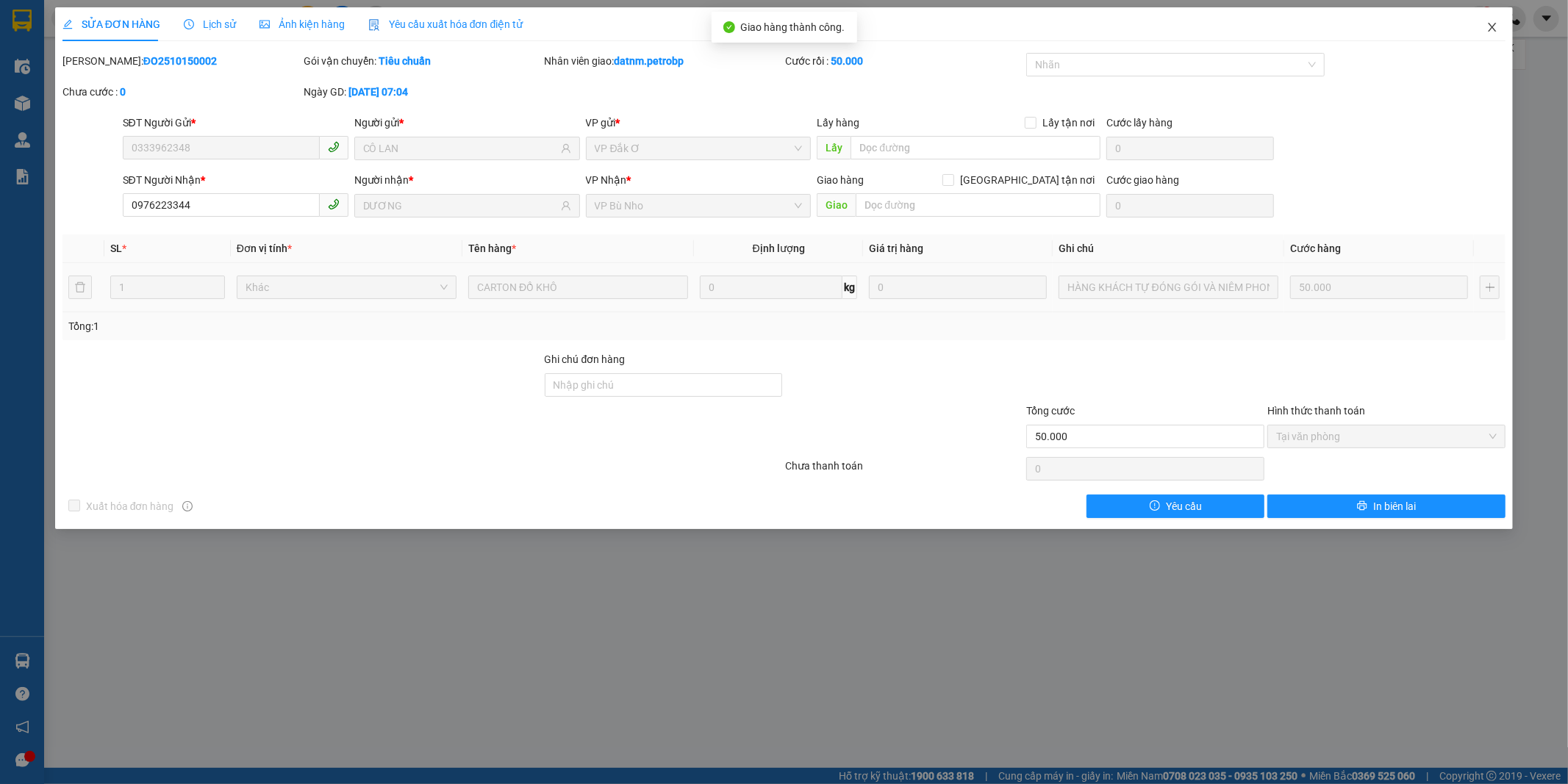
click at [1493, 27] on icon "close" at bounding box center [1491, 26] width 12 height 12
click at [1493, 27] on div "datnm.petrobp 1" at bounding box center [1467, 18] width 202 height 26
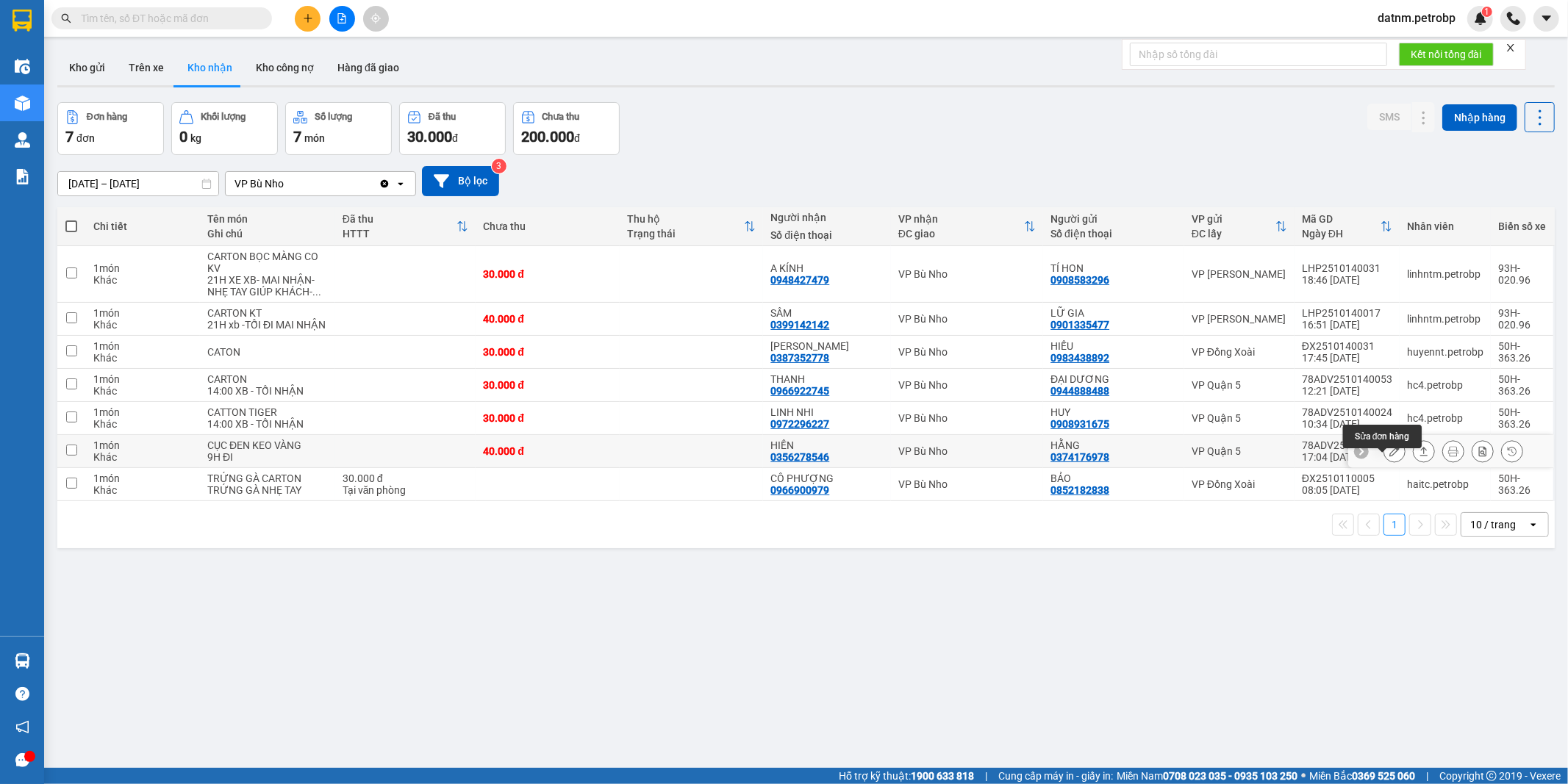
click at [1389, 456] on icon at bounding box center [1394, 450] width 10 height 10
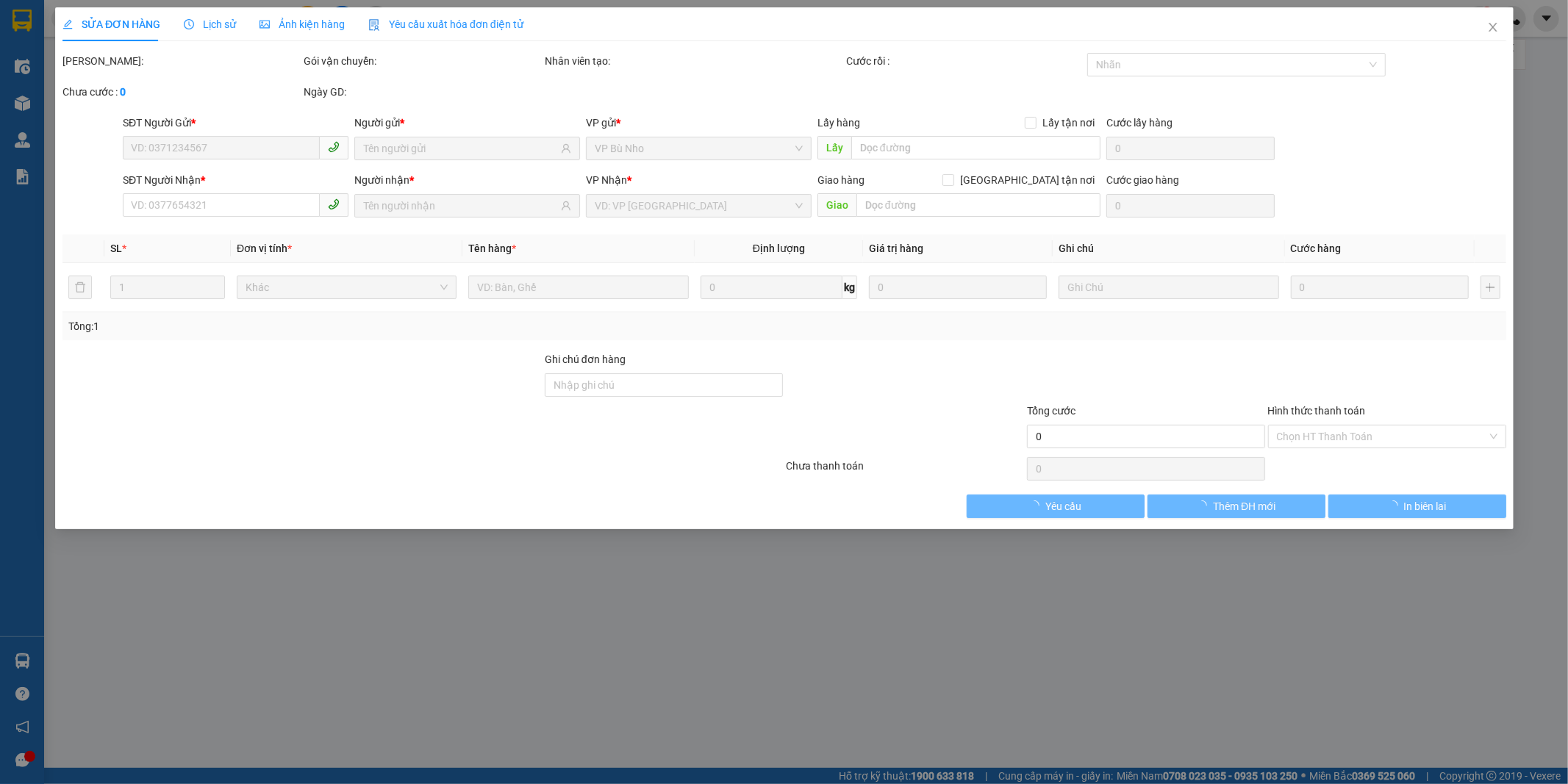
type input "0374176978"
type input "HẰNG"
type input "0356278546"
type input "HIỀN"
type input "40.000"
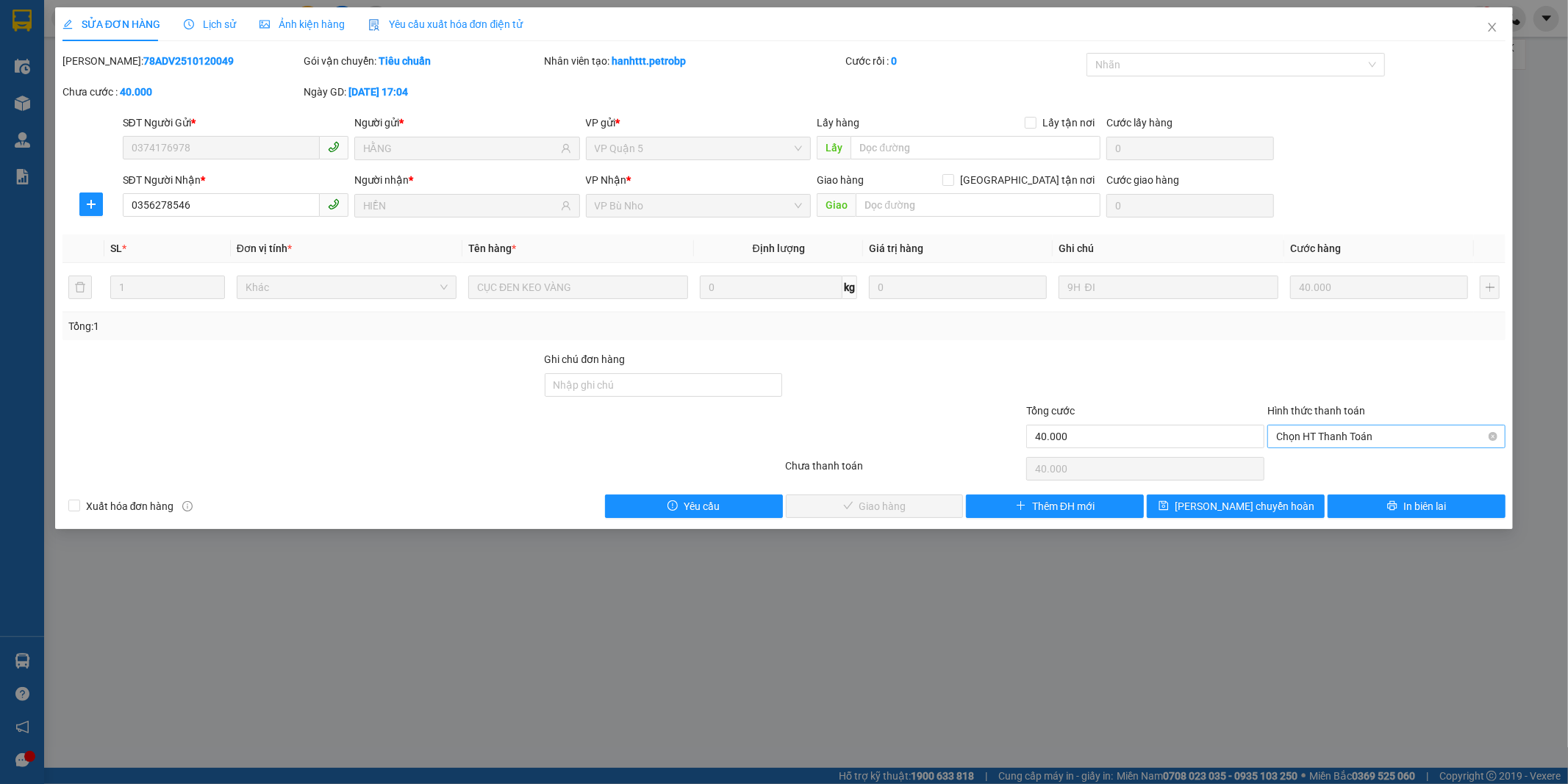
click at [1336, 436] on span "Chọn HT Thanh Toán" at bounding box center [1386, 436] width 221 height 22
click at [1335, 461] on div "Tại văn phòng" at bounding box center [1386, 466] width 221 height 16
type input "0"
click at [1335, 461] on div "Chọn HT Thanh Toán" at bounding box center [1386, 469] width 241 height 29
click at [933, 511] on button "Giao hàng" at bounding box center [874, 506] width 178 height 24
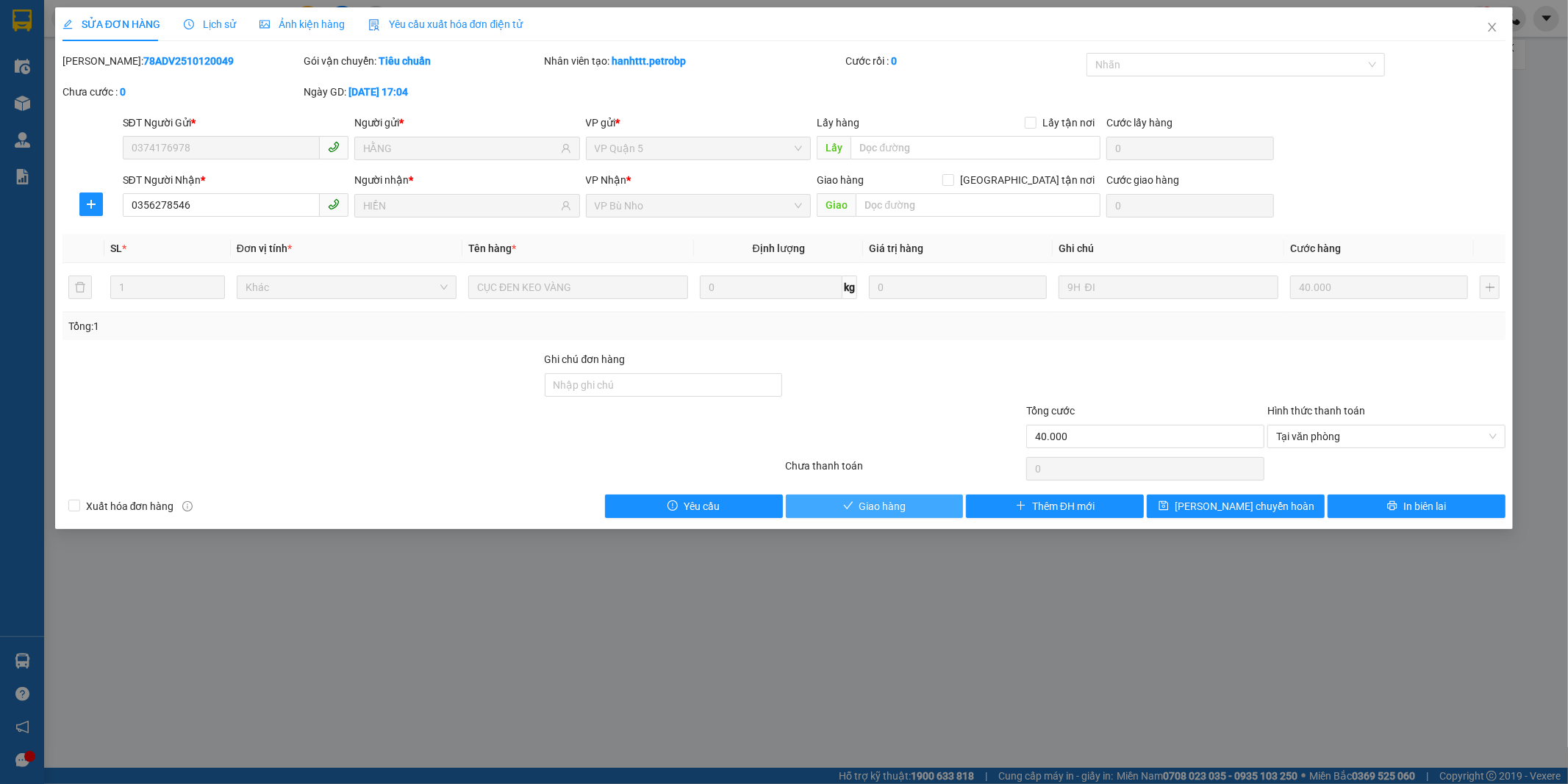
click at [933, 511] on button "Giao hàng" at bounding box center [874, 506] width 178 height 24
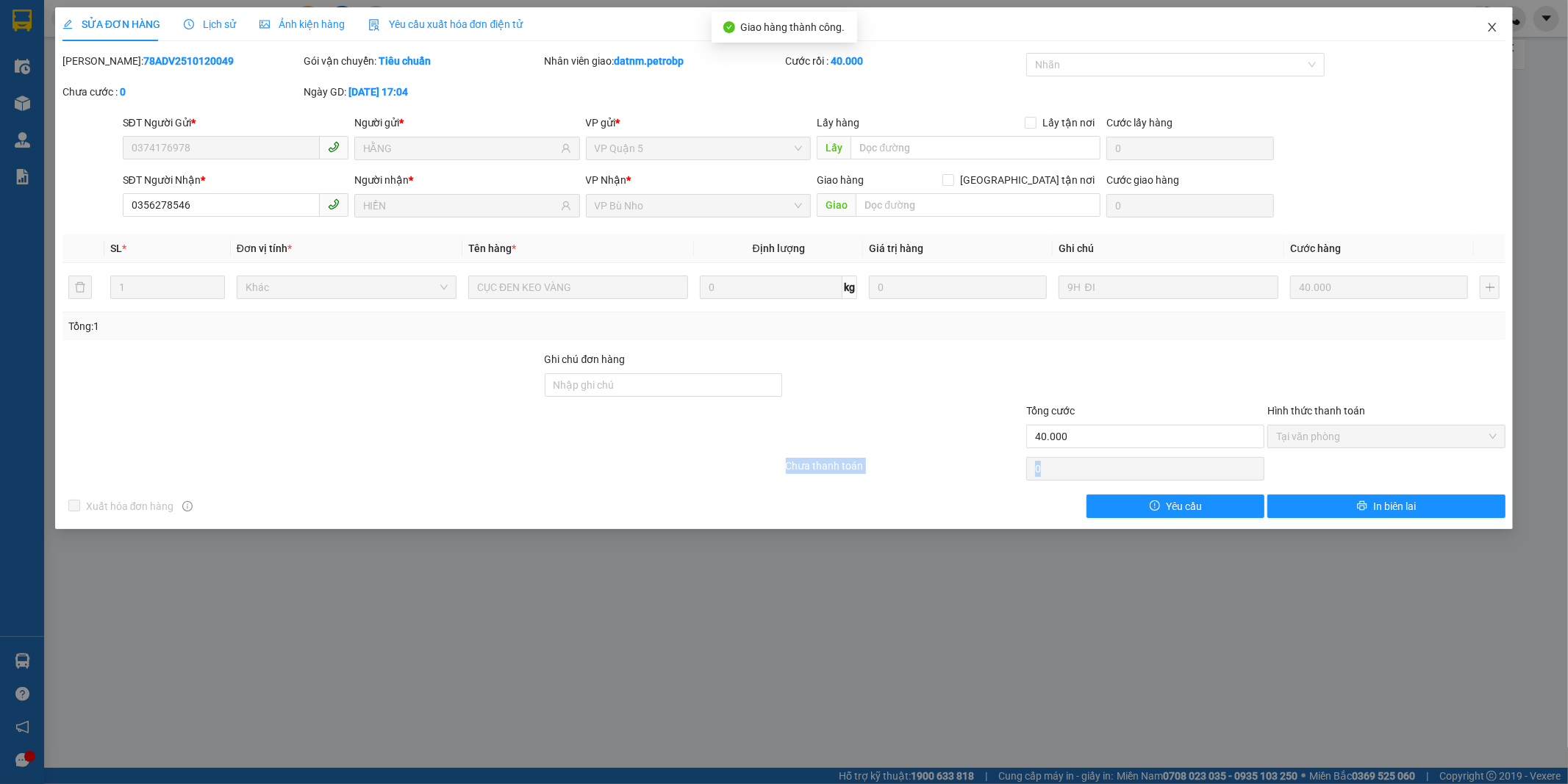
click at [1488, 26] on icon "close" at bounding box center [1491, 26] width 12 height 12
click at [1488, 26] on div "1" at bounding box center [1480, 18] width 26 height 26
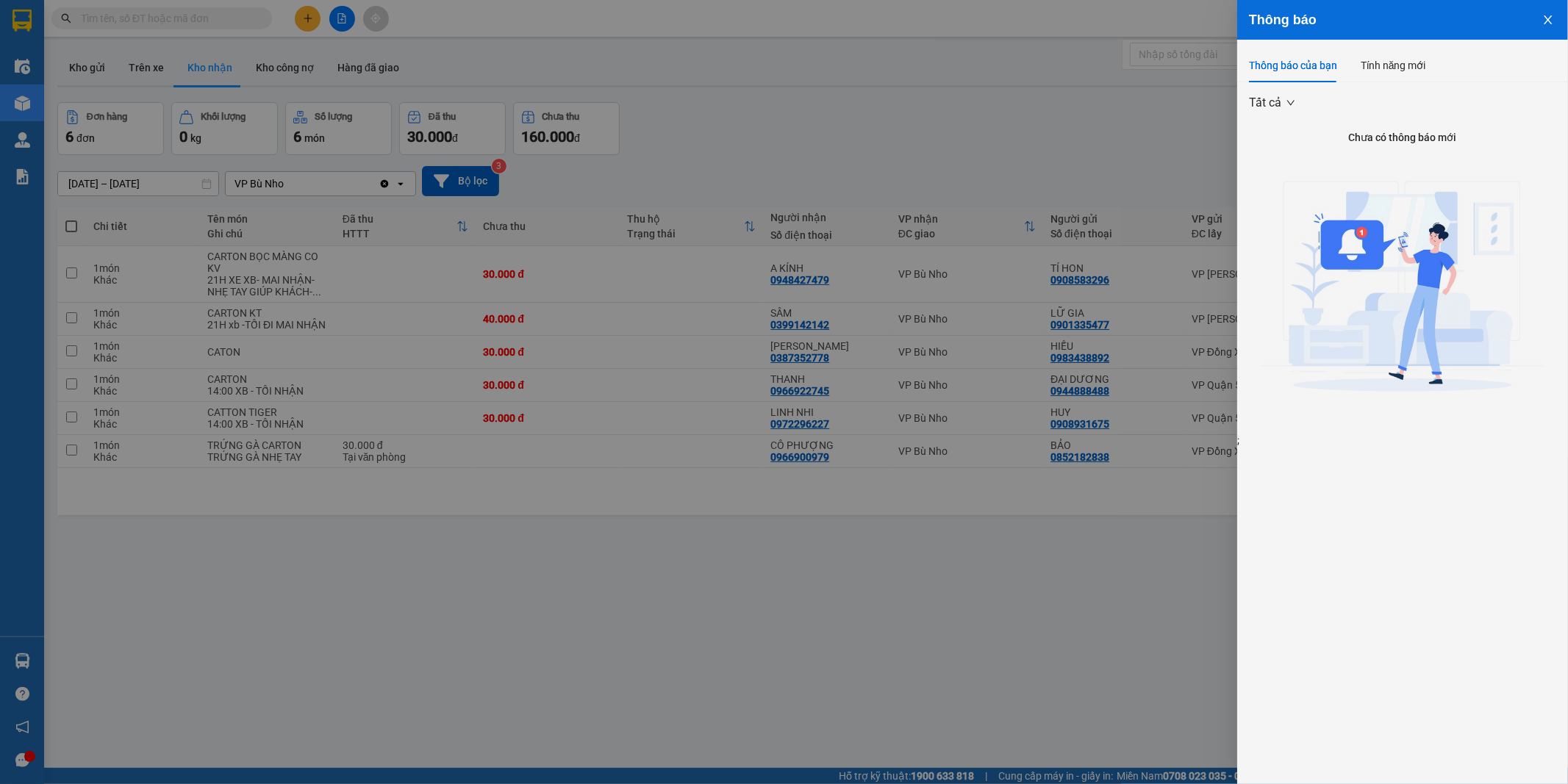
click at [1543, 18] on icon "close" at bounding box center [1547, 19] width 12 height 12
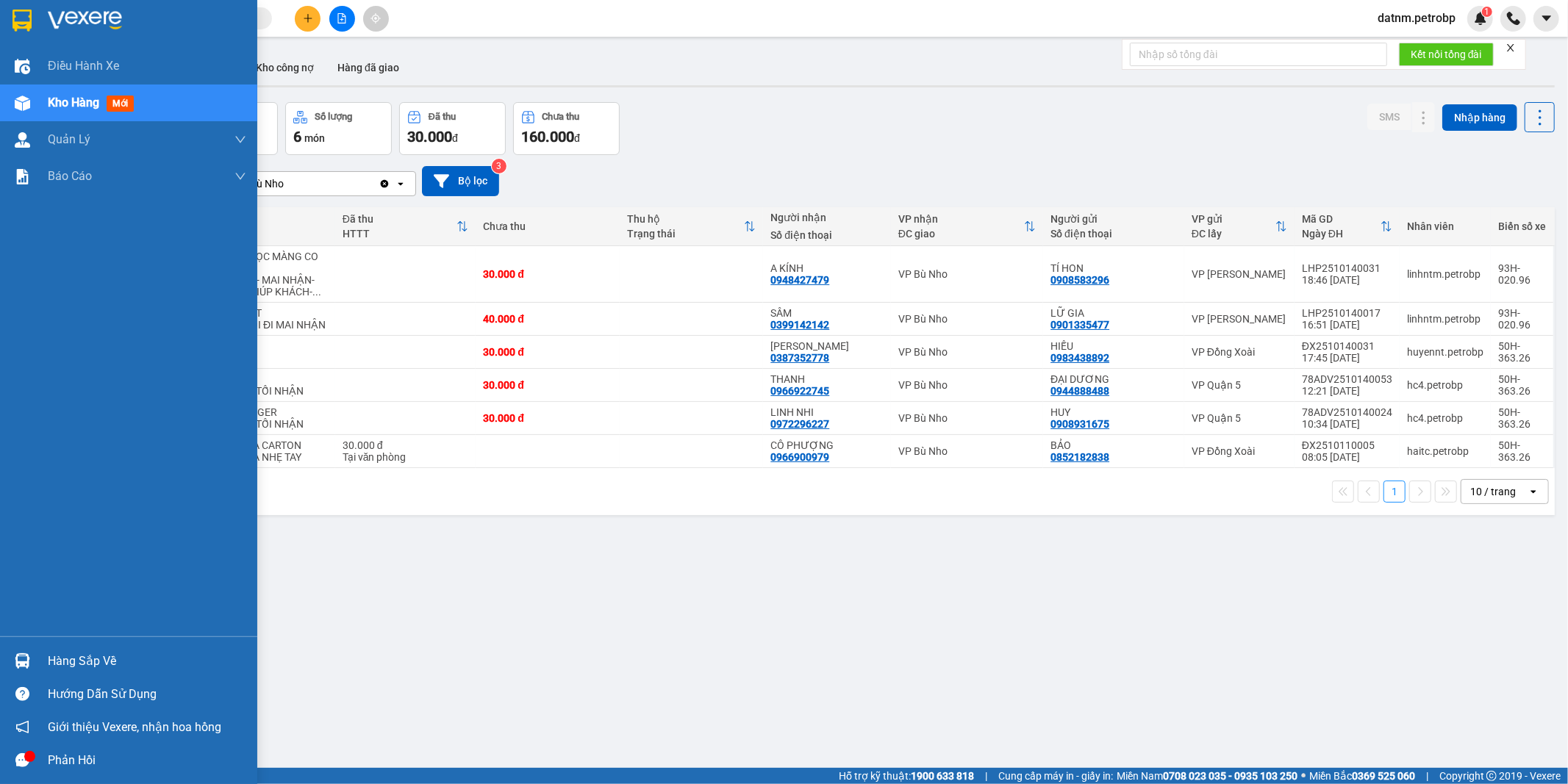
click at [91, 666] on div "Hàng sắp về" at bounding box center [147, 661] width 199 height 22
click at [91, 666] on body "Kết quả tìm kiếm ( 0 ) Bộ lọc Ngày tạo đơn gần nhất No Data datnm.petrobp 1 Điề…" at bounding box center [784, 392] width 1568 height 784
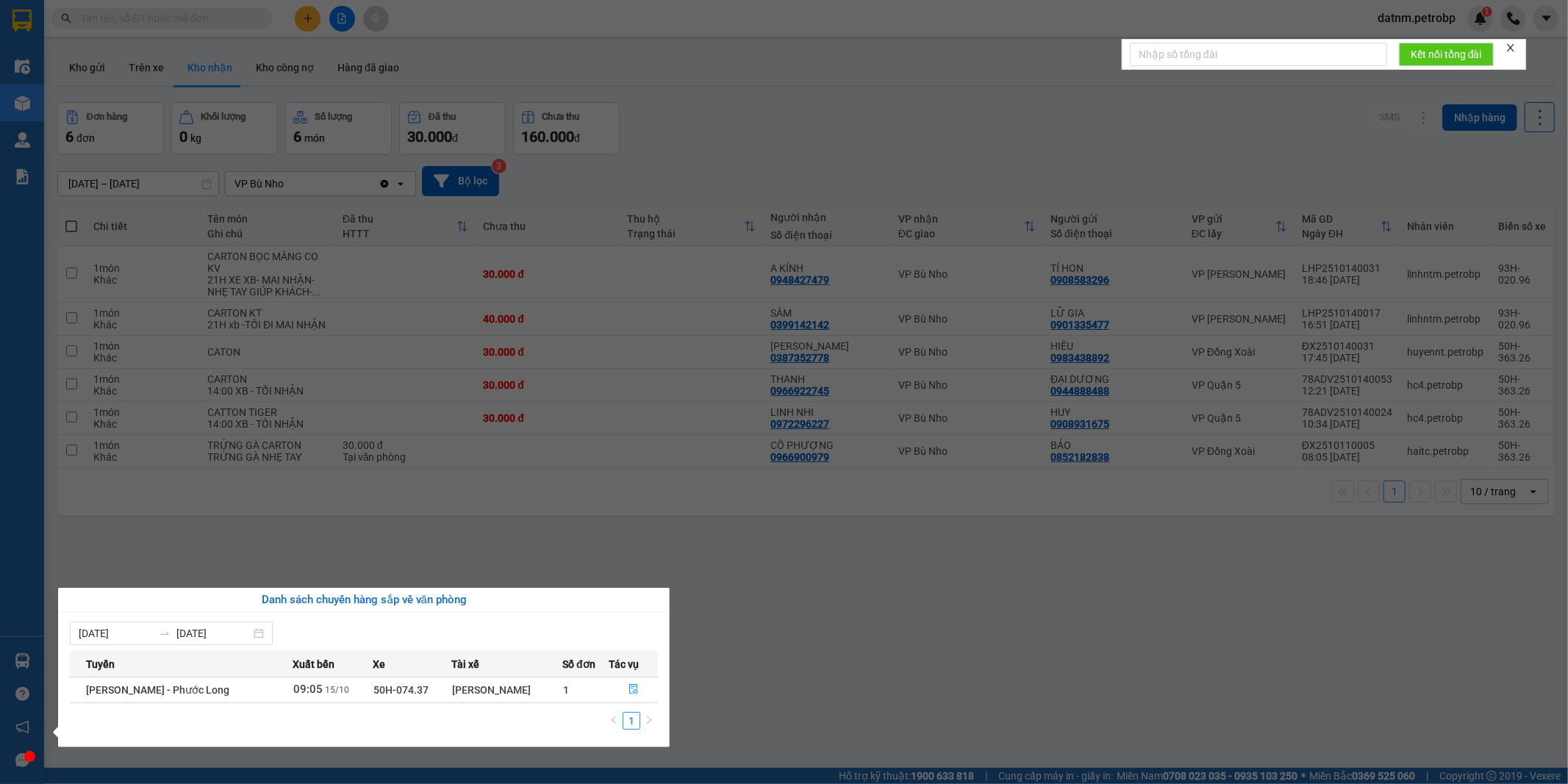
click at [1076, 692] on section "Kết quả tìm kiếm ( 0 ) Bộ lọc Ngày tạo đơn gần nhất No Data datnm.petrobp 1 Điề…" at bounding box center [784, 392] width 1568 height 784
click at [1076, 692] on div "ver 1.8.147 Kho gửi Trên xe Kho nhận Kho công nợ Hàng đã giao Đơn hàng 6 đơn Kh…" at bounding box center [805, 436] width 1509 height 784
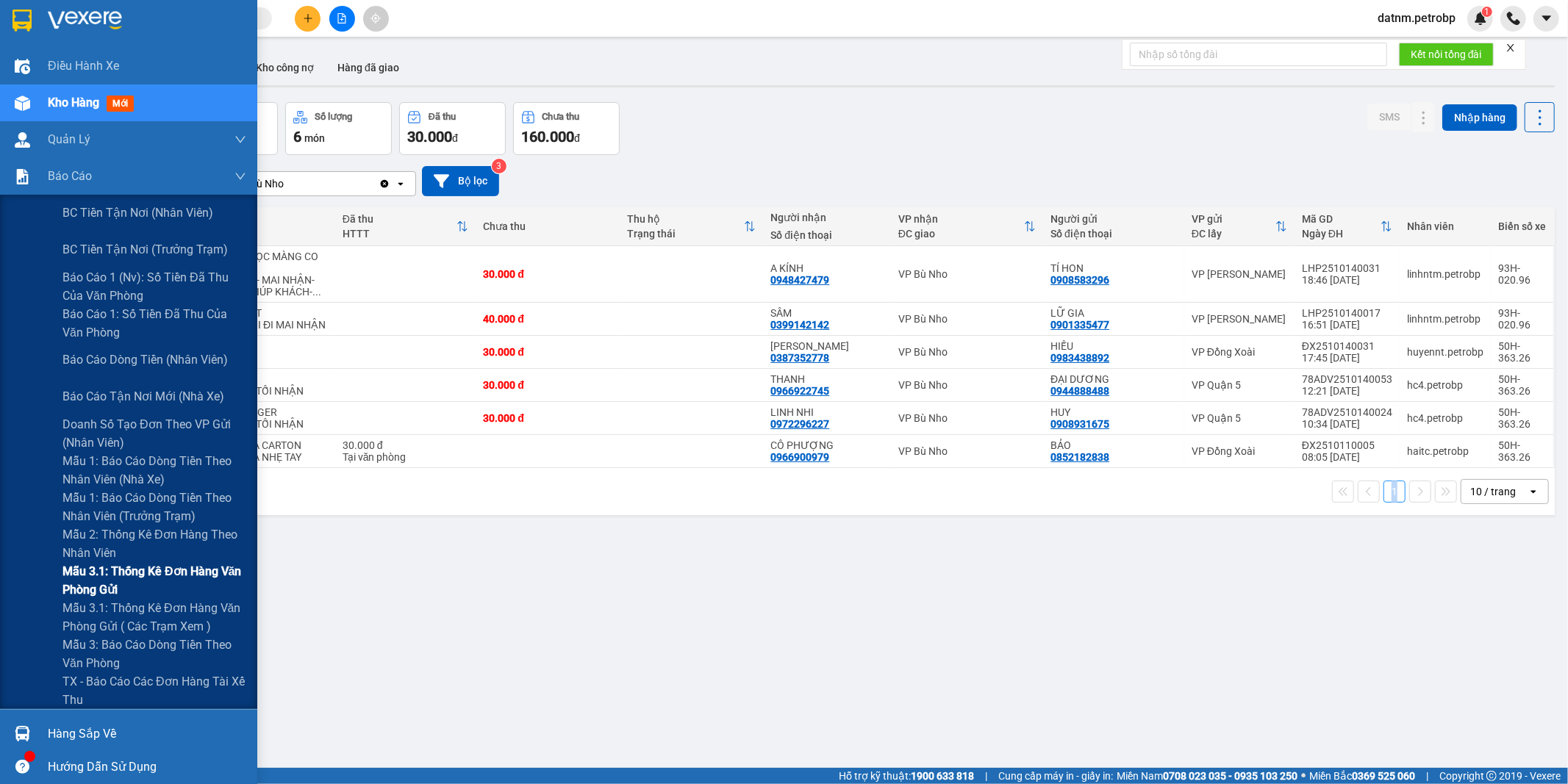
click at [100, 582] on span "Mẫu 3.1: Thống kê đơn hàng văn phòng gửi" at bounding box center [153, 580] width 183 height 36
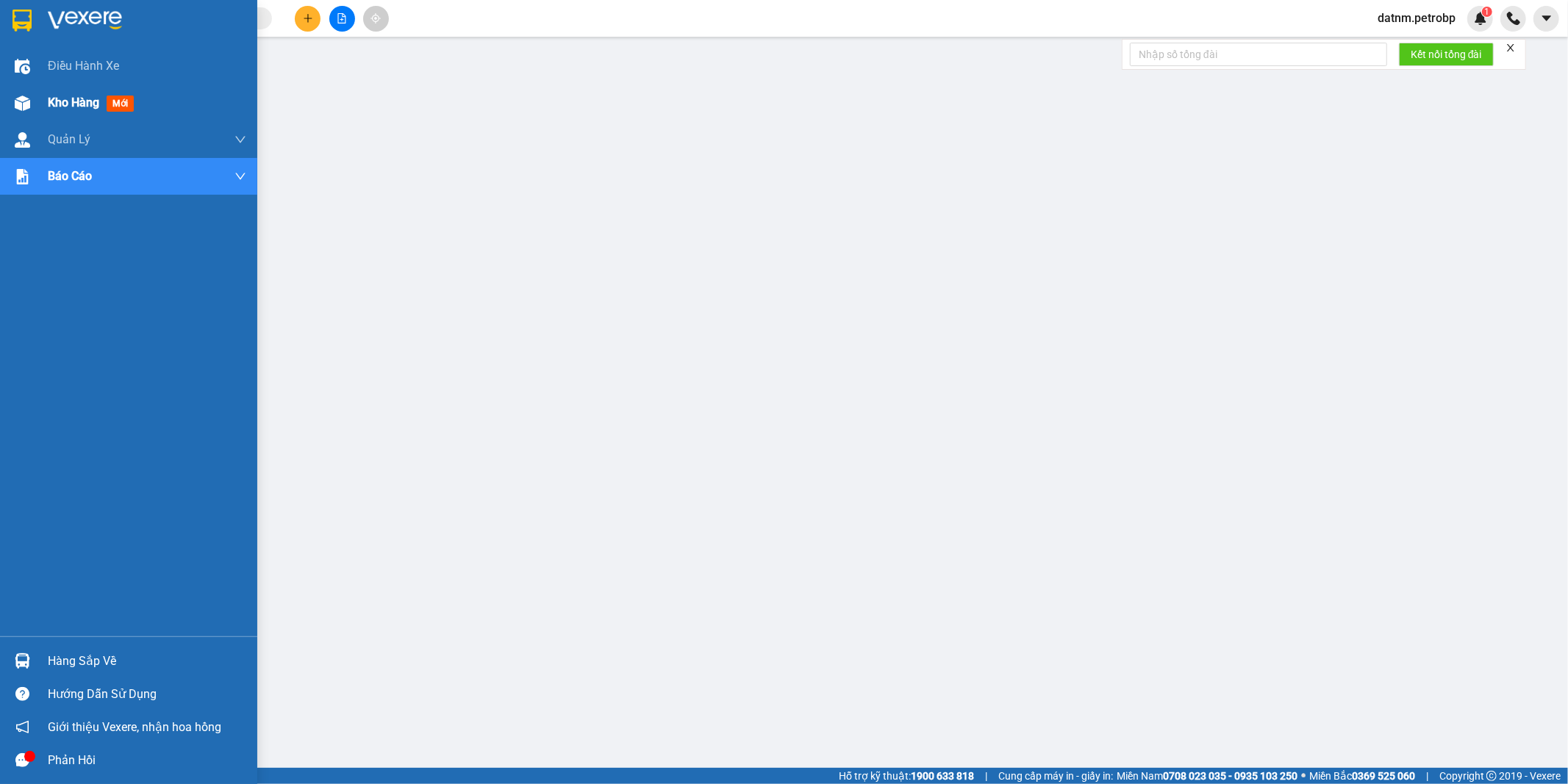
click at [62, 96] on span "Kho hàng" at bounding box center [73, 102] width 51 height 14
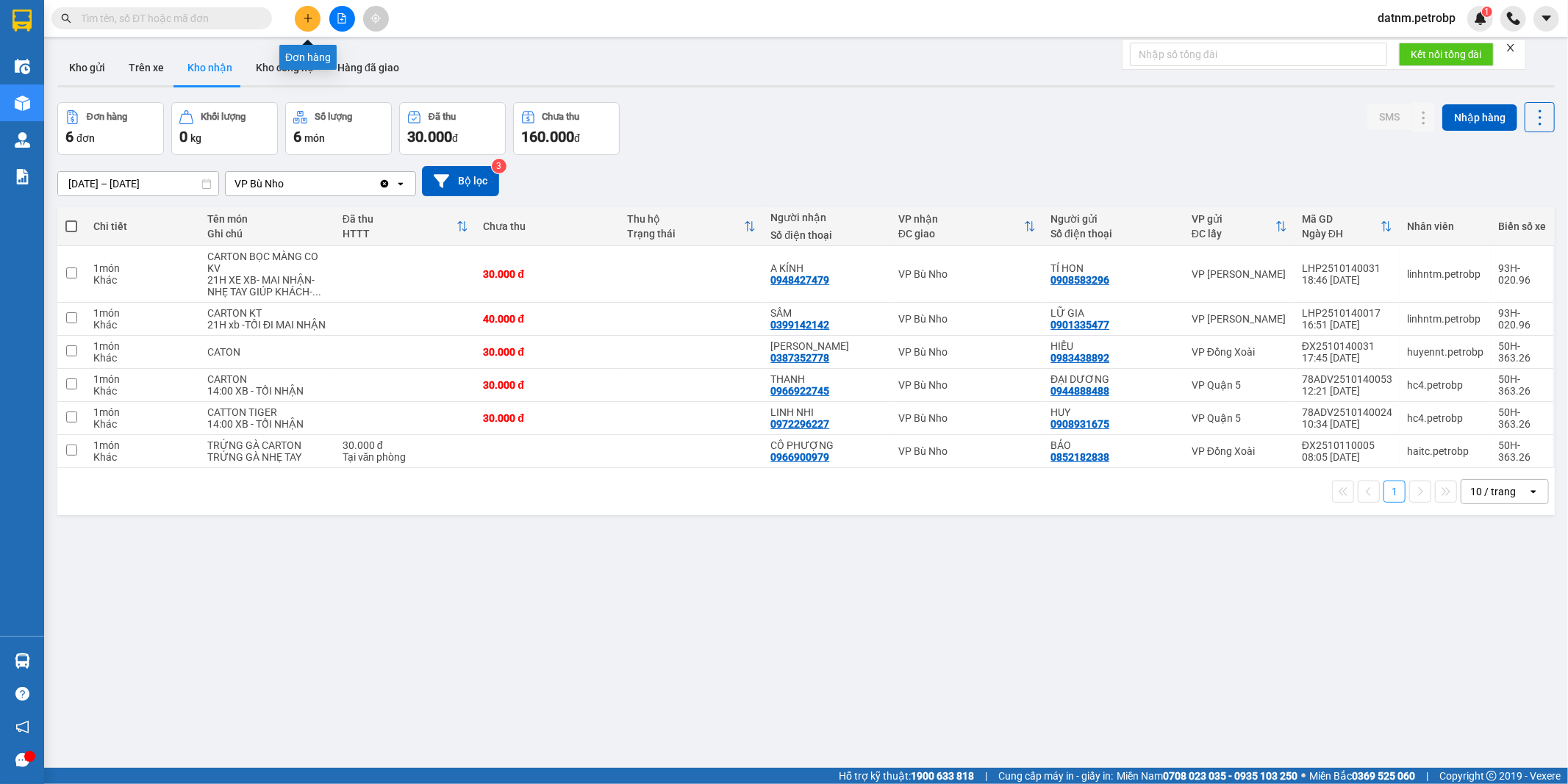
click at [303, 20] on icon "plus" at bounding box center [307, 18] width 10 height 10
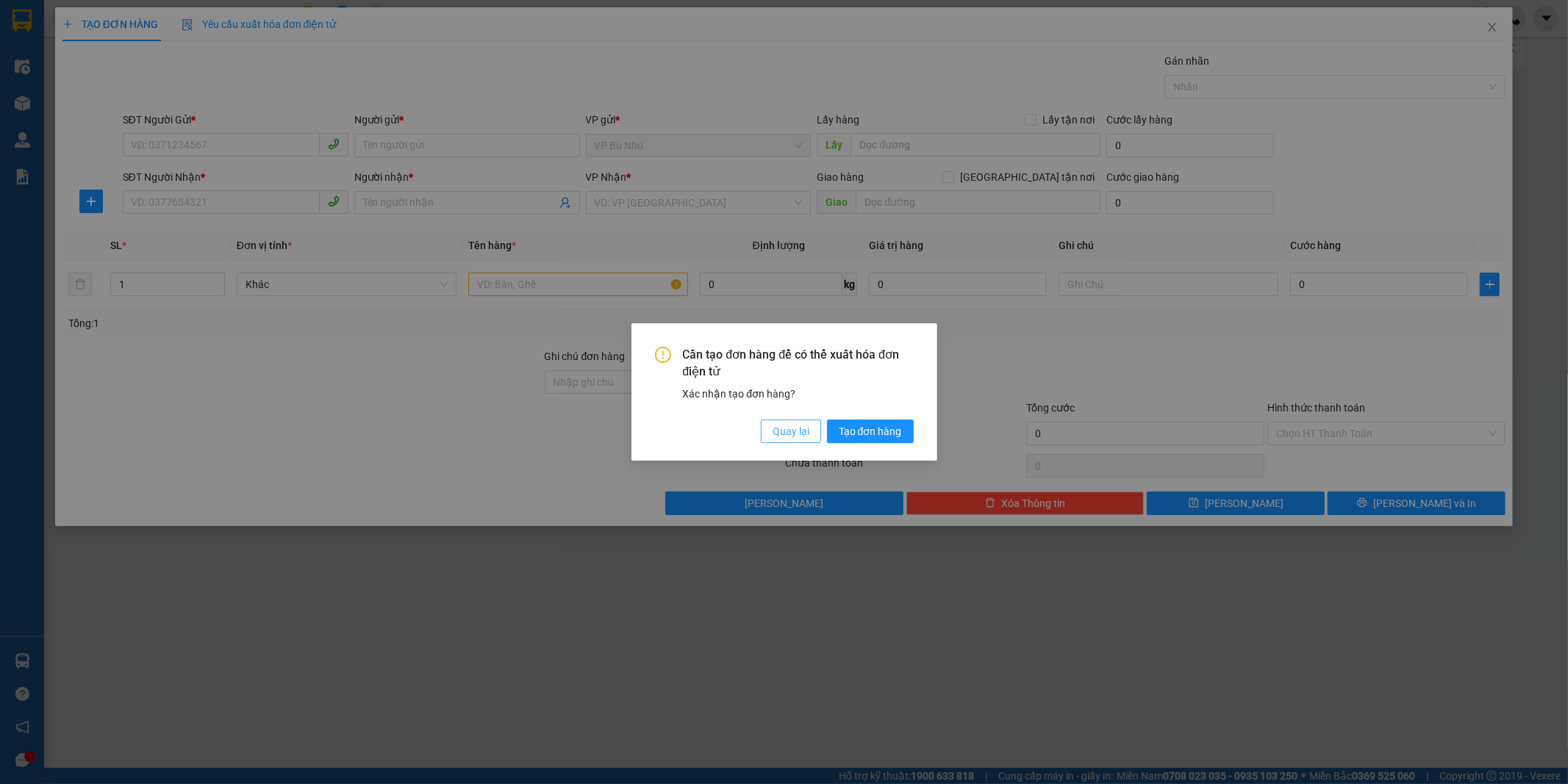
click at [773, 427] on span "Quay lại" at bounding box center [791, 431] width 36 height 16
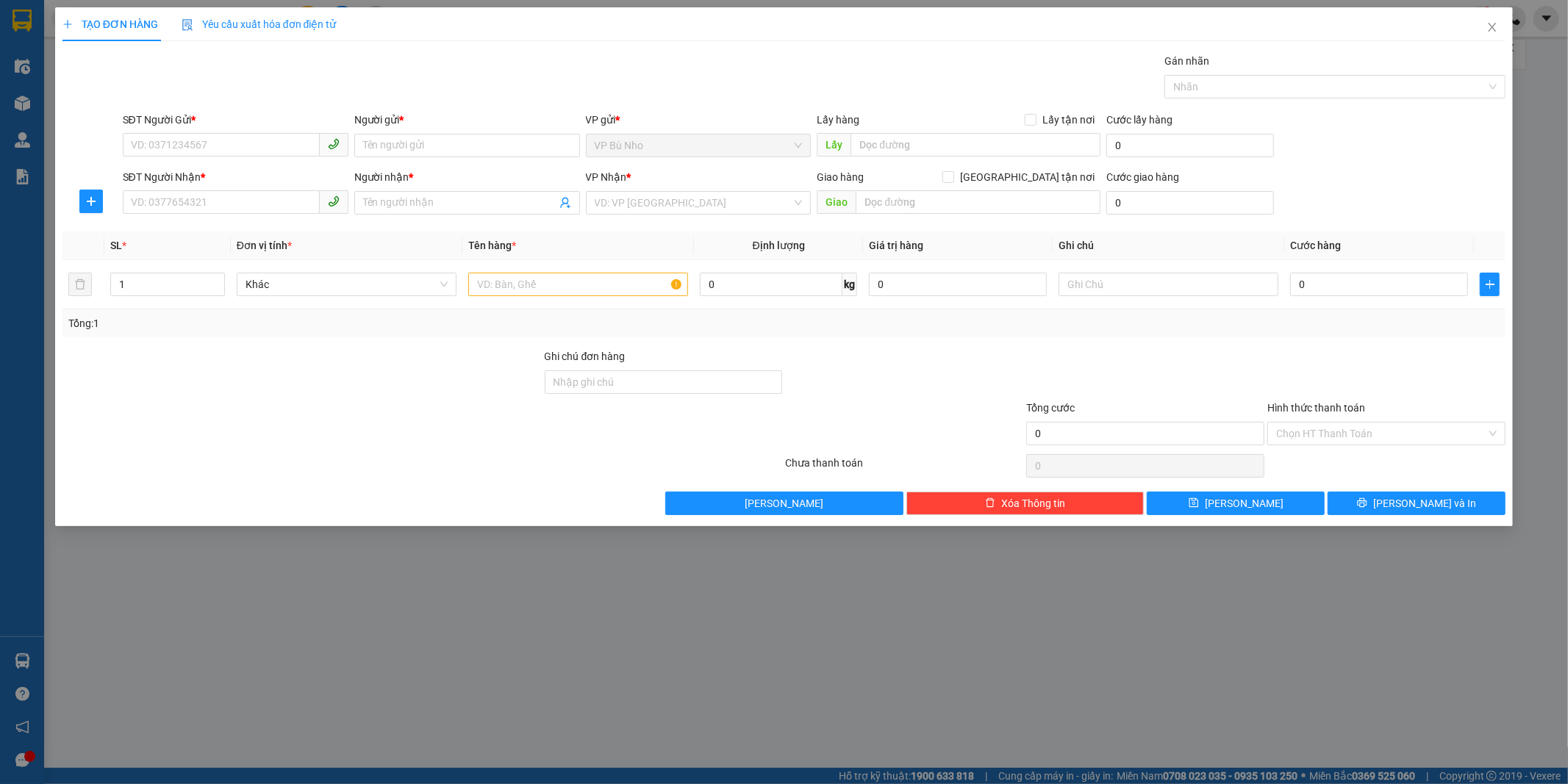
click at [404, 103] on span "Quay lại" at bounding box center [400, 101] width 7 height 3
click at [197, 141] on input "SĐT Người Gửi *" at bounding box center [222, 145] width 197 height 24
click at [206, 180] on div "0961240642 - như" at bounding box center [235, 175] width 208 height 16
type input "0961240642"
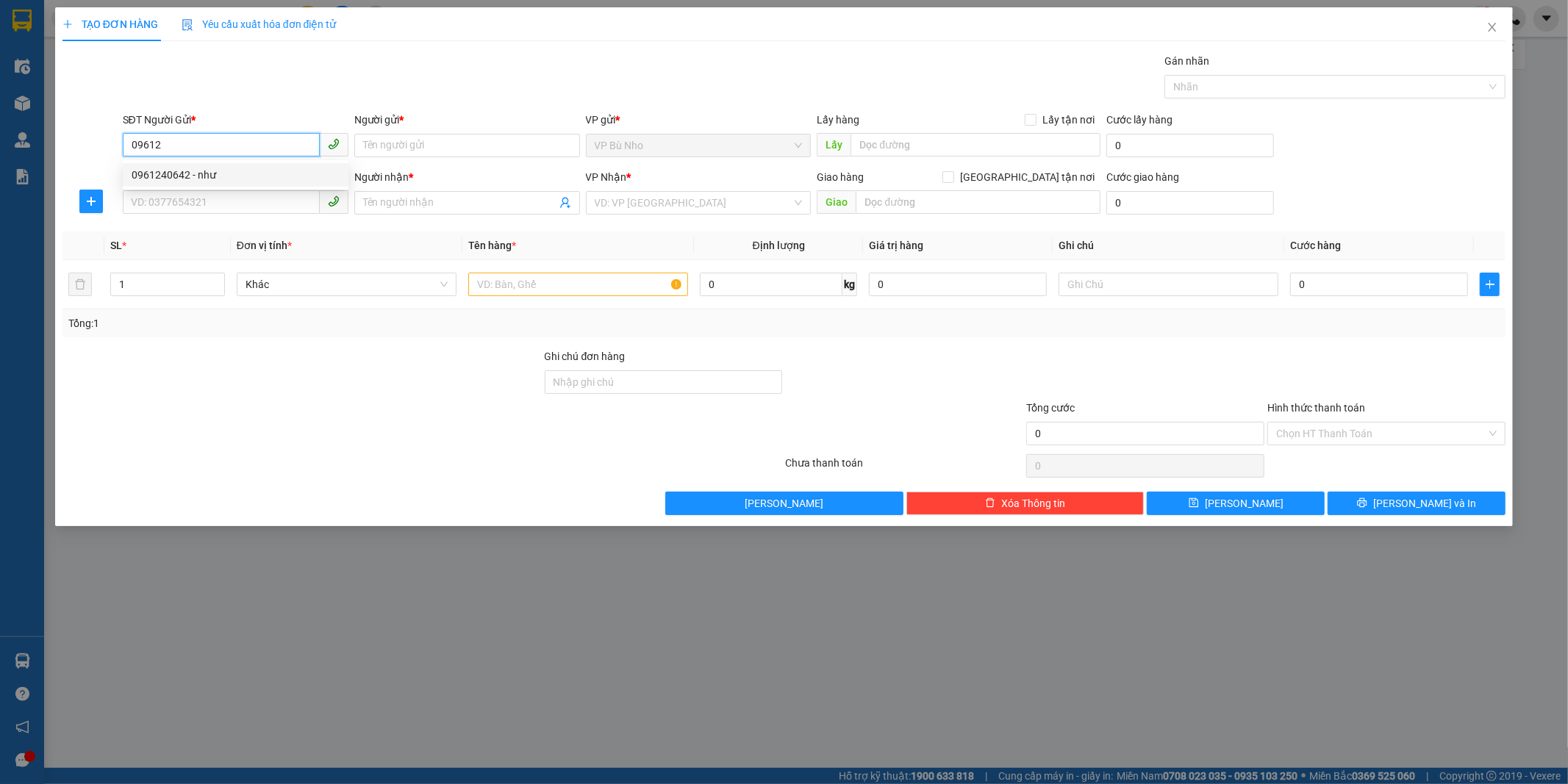
type input "như"
type input "0986751500"
type input "HƯỜNG"
click at [206, 180] on div "0961240642 - như" at bounding box center [235, 175] width 208 height 16
type input "30.000"
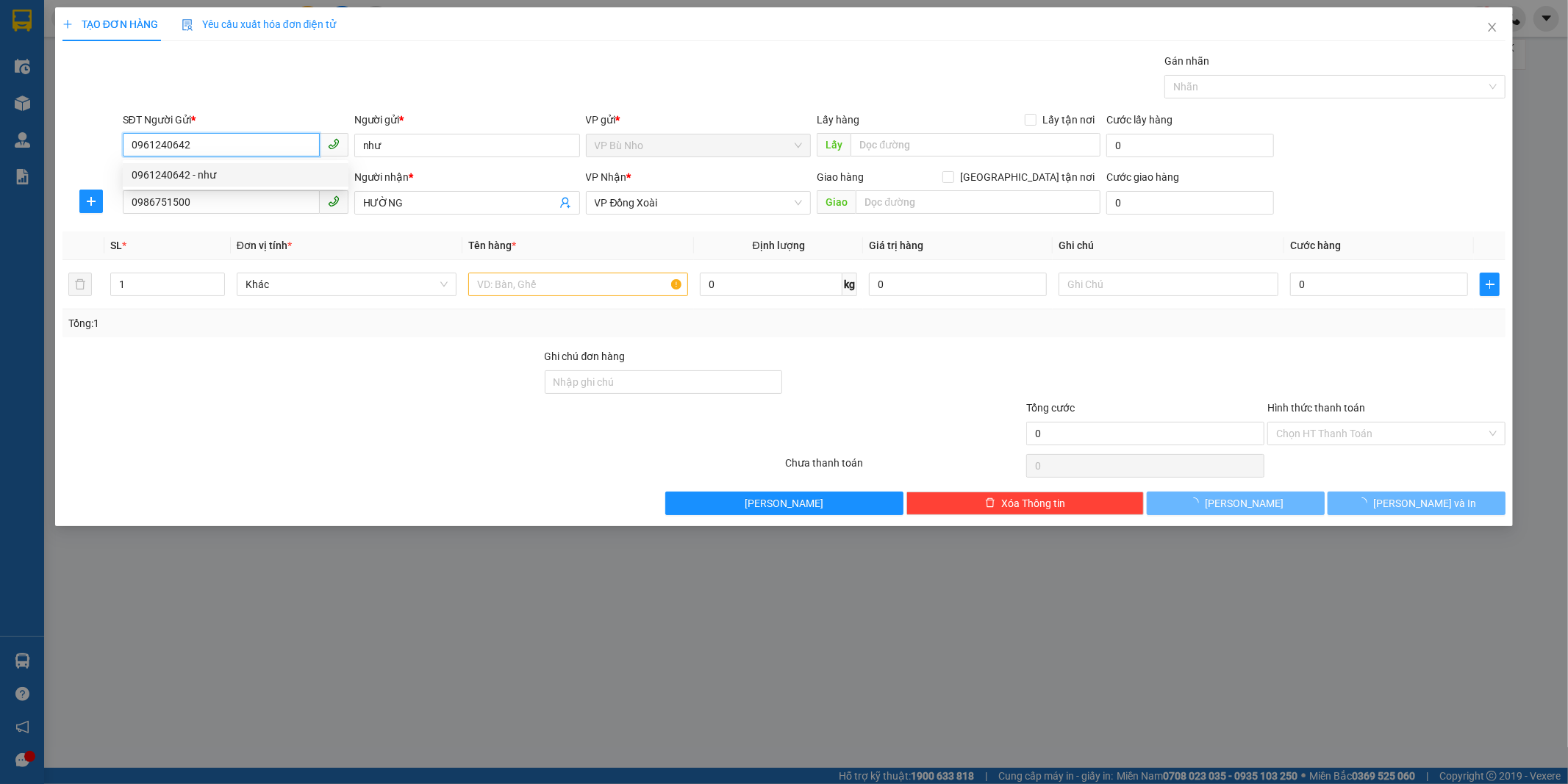
type input "30.000"
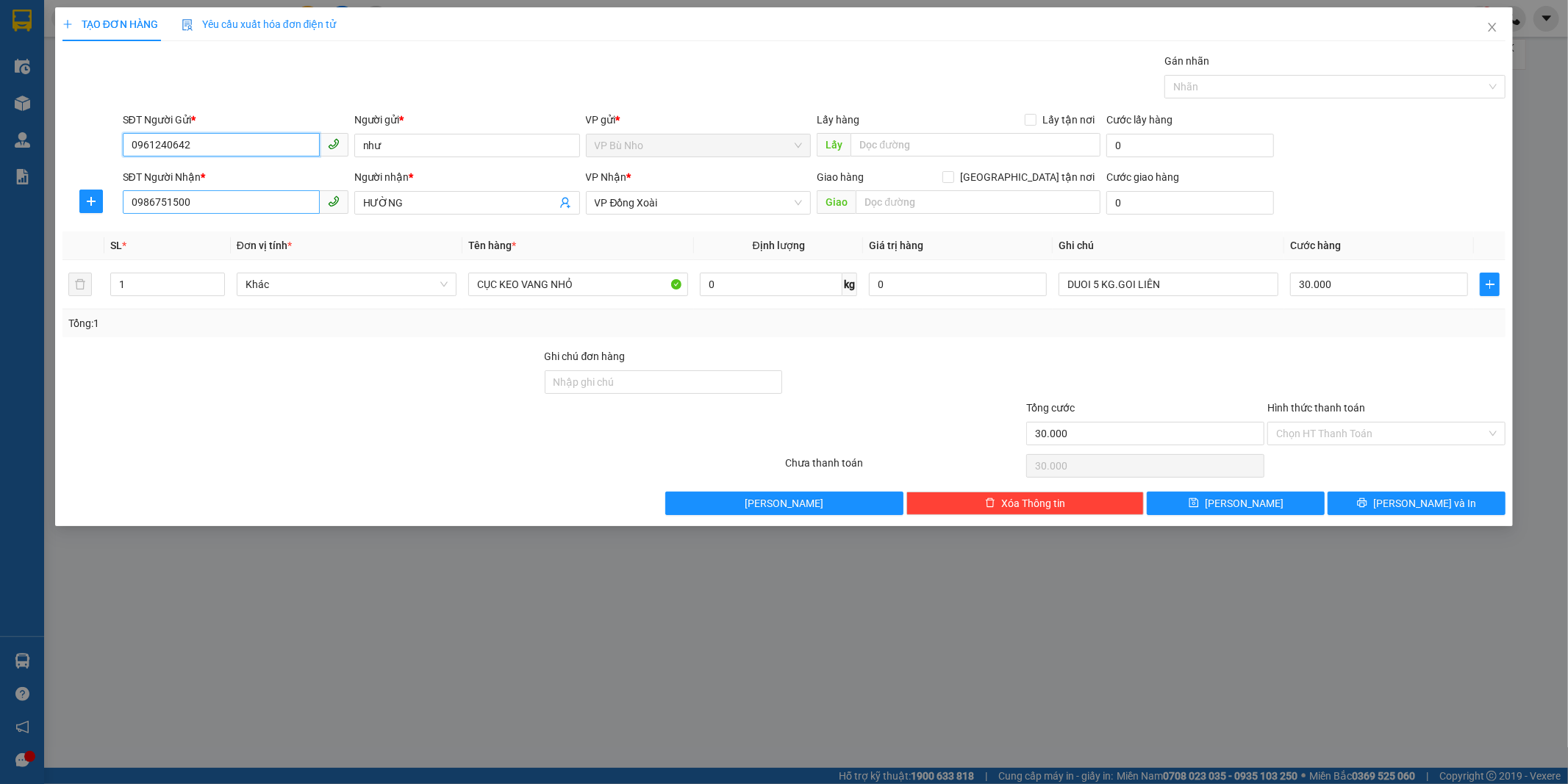
type input "0961240642"
click at [218, 213] on input "0986751500" at bounding box center [222, 202] width 197 height 24
click at [206, 231] on div "0978621358 - HẢI" at bounding box center [235, 232] width 208 height 16
type input "0978621358"
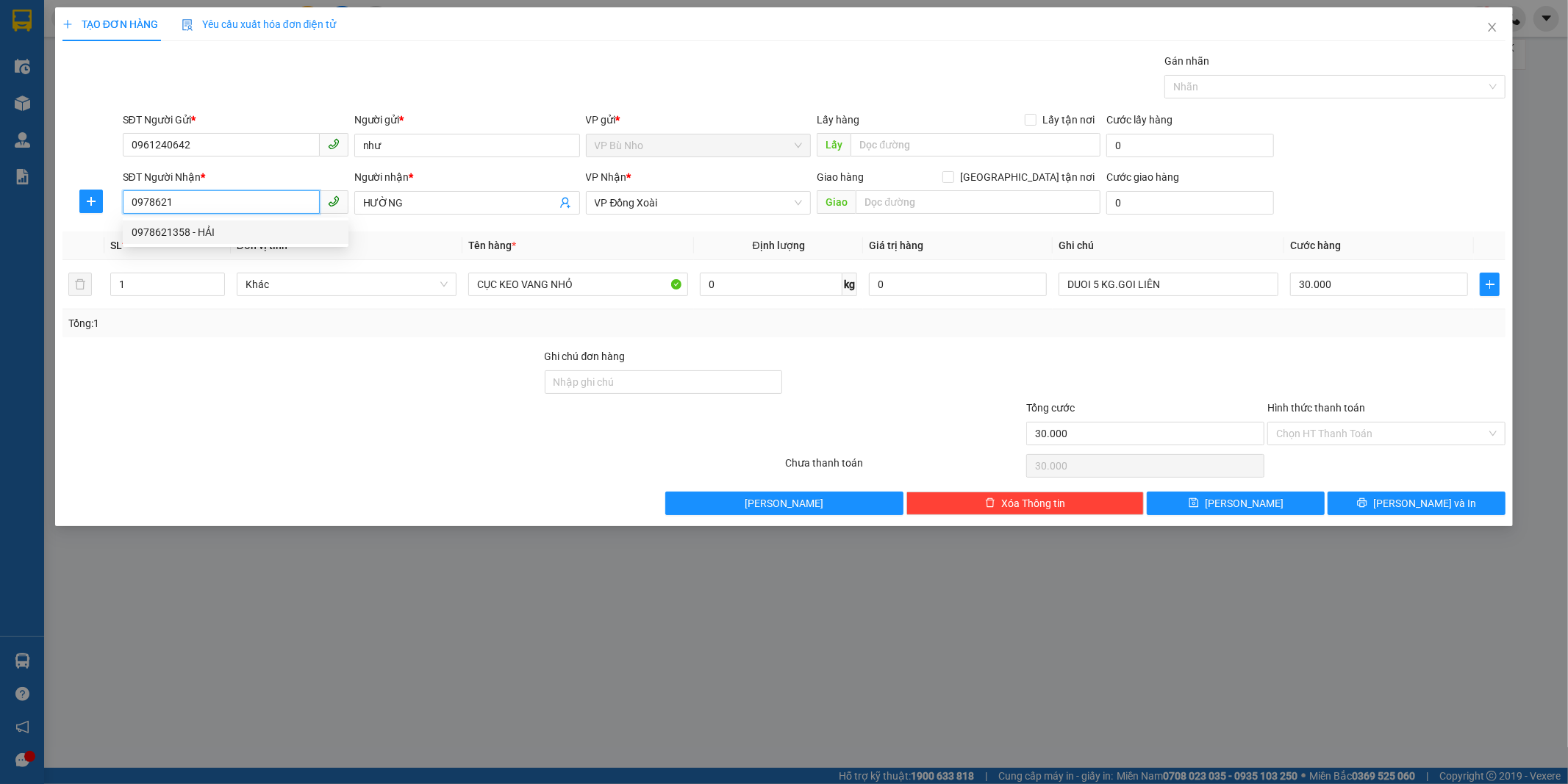
type input "HẢI"
type input "0978621358"
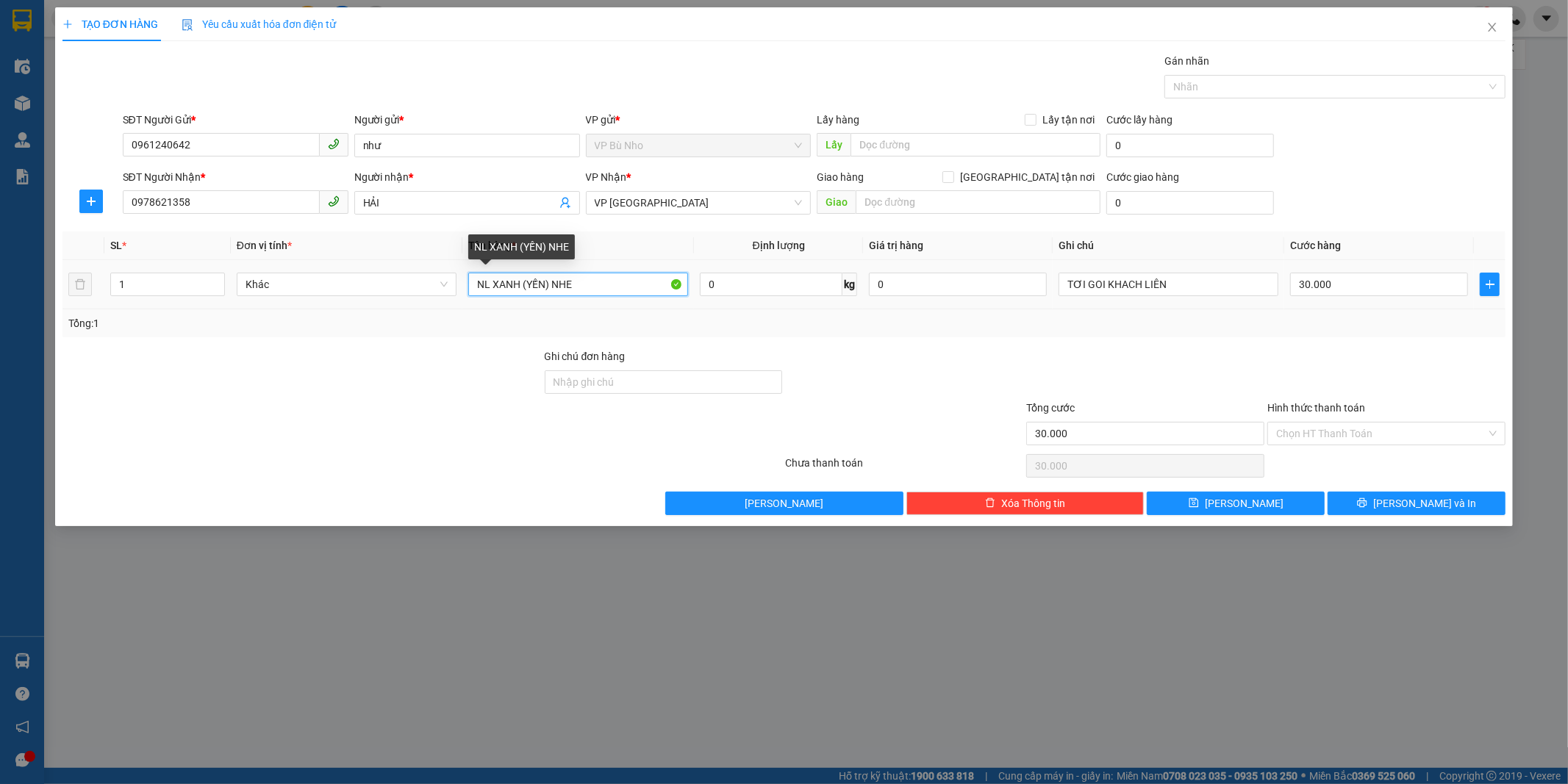
click at [522, 283] on input "NL XANH (YẾN) NHE" at bounding box center [577, 284] width 220 height 24
type input "HÔP GIẤY (YẾN) NHE"
click at [1409, 505] on span "[PERSON_NAME] và In" at bounding box center [1424, 503] width 103 height 16
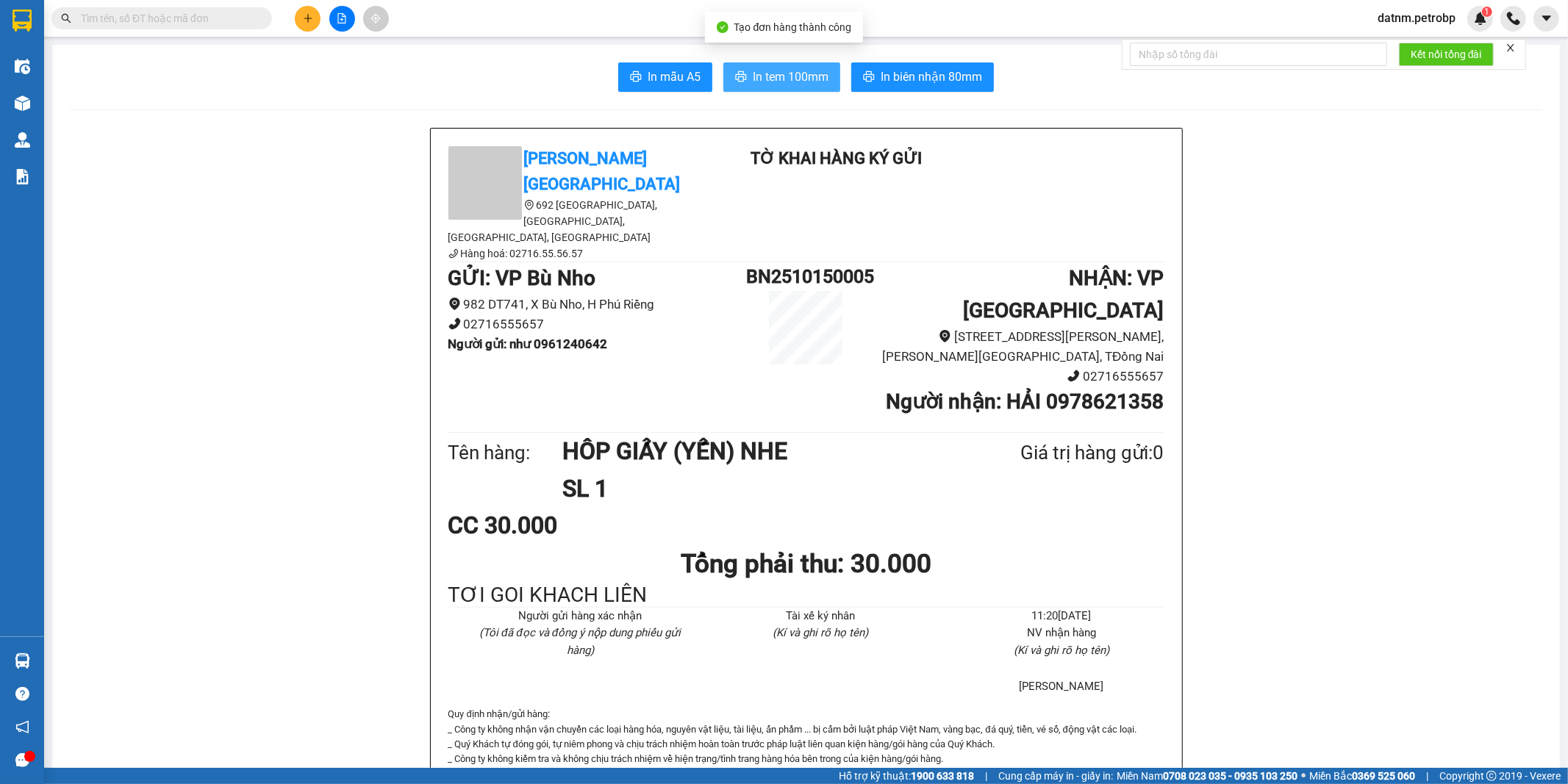
click at [773, 74] on span "In tem 100mm" at bounding box center [790, 77] width 76 height 18
click at [344, 18] on icon "file-add" at bounding box center [341, 18] width 10 height 10
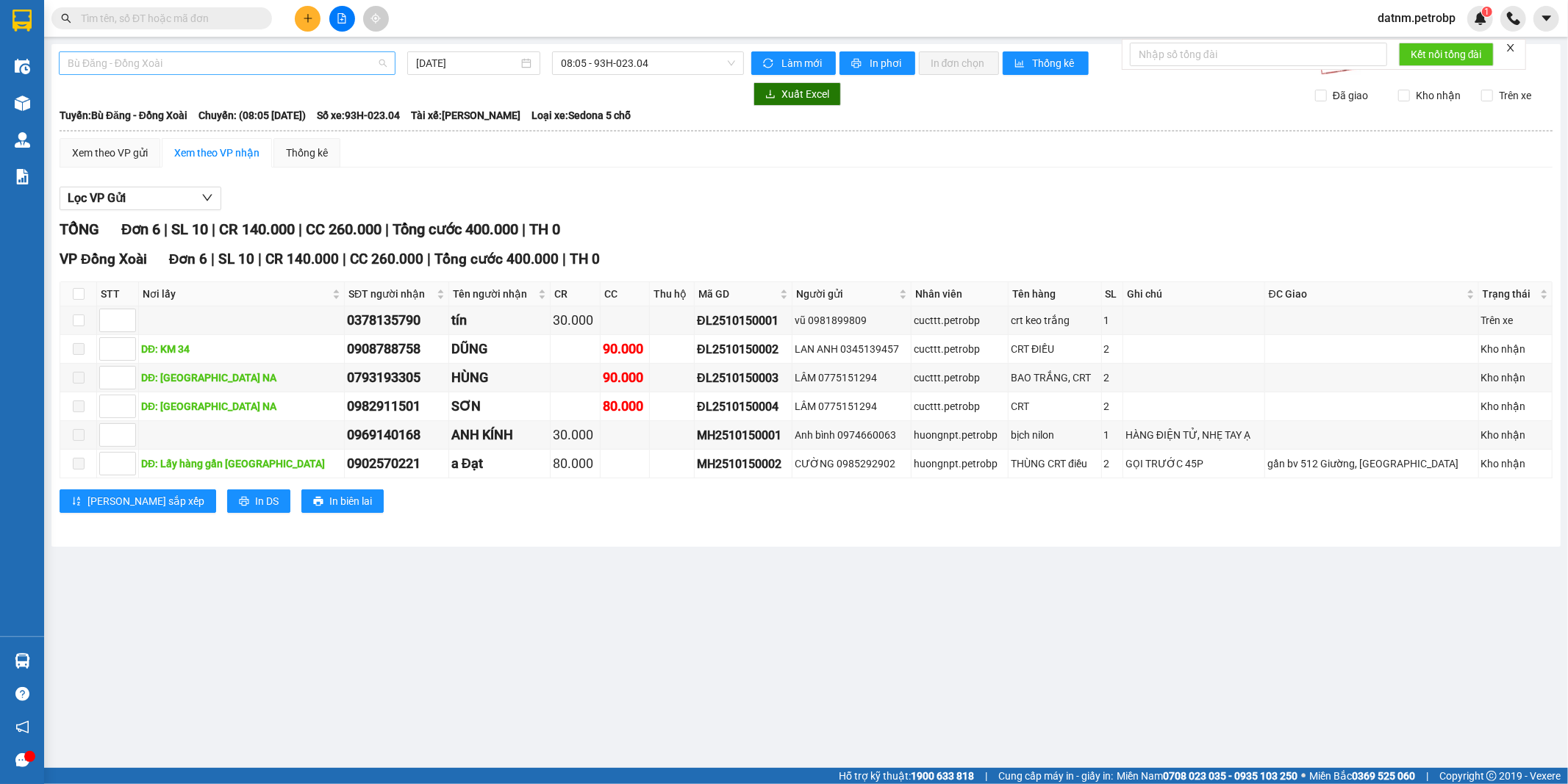
click at [240, 65] on span "Bù Đăng - Đồng Xoài" at bounding box center [227, 63] width 319 height 22
type input "H"
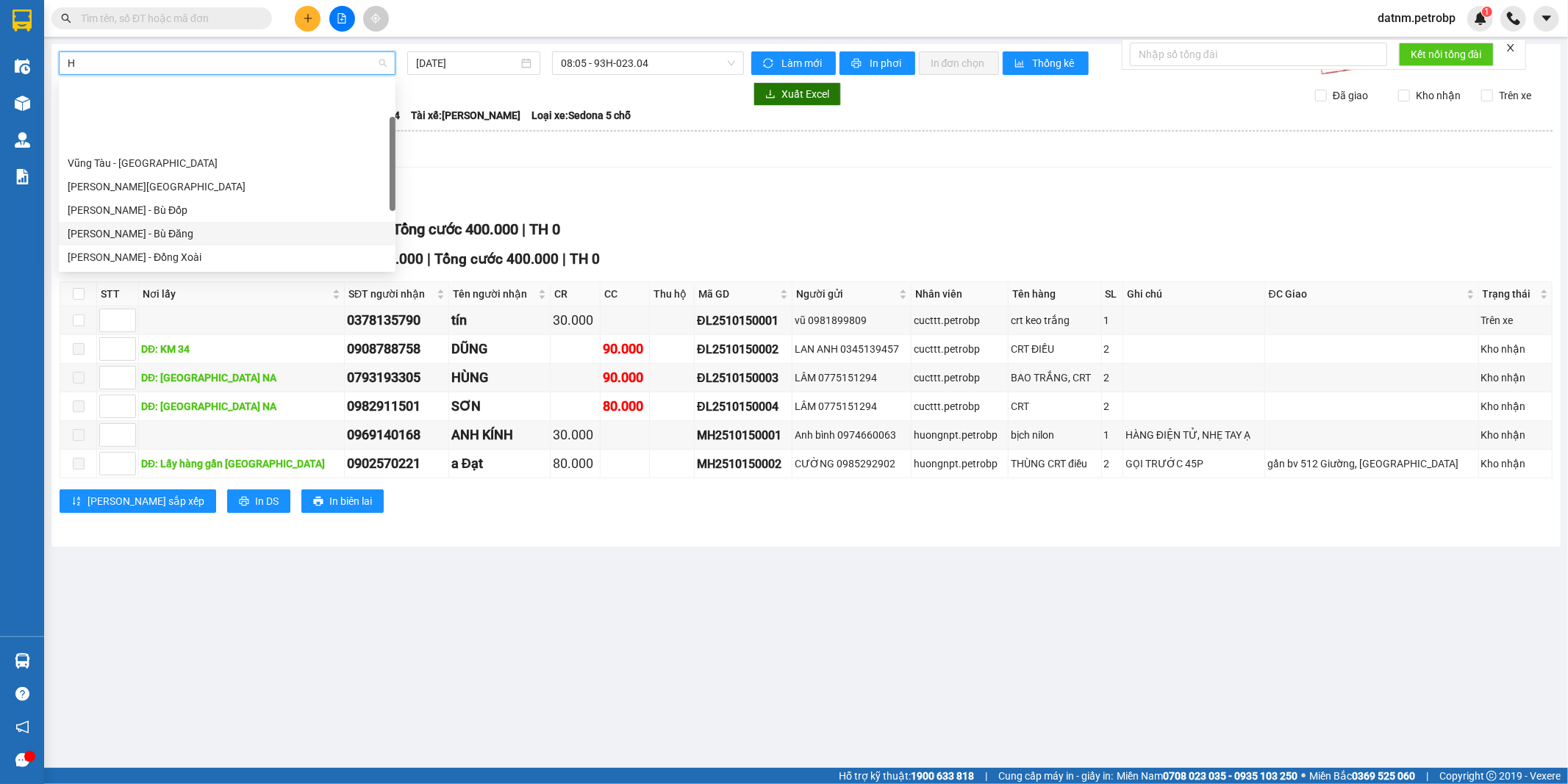
scroll to position [81, 0]
click at [169, 195] on div "[PERSON_NAME] - Phước Long" at bounding box center [227, 199] width 319 height 16
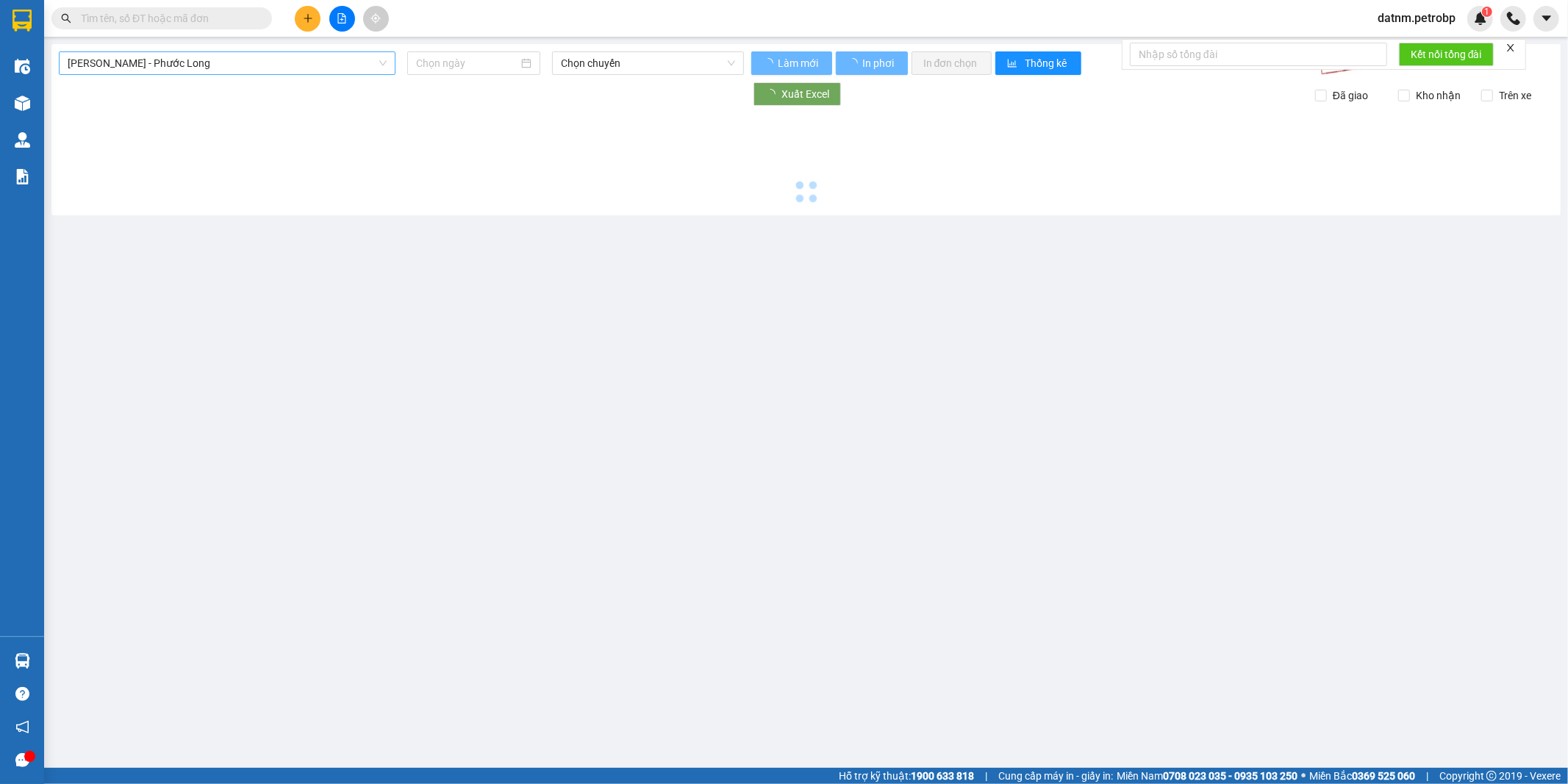
type input "[DATE]"
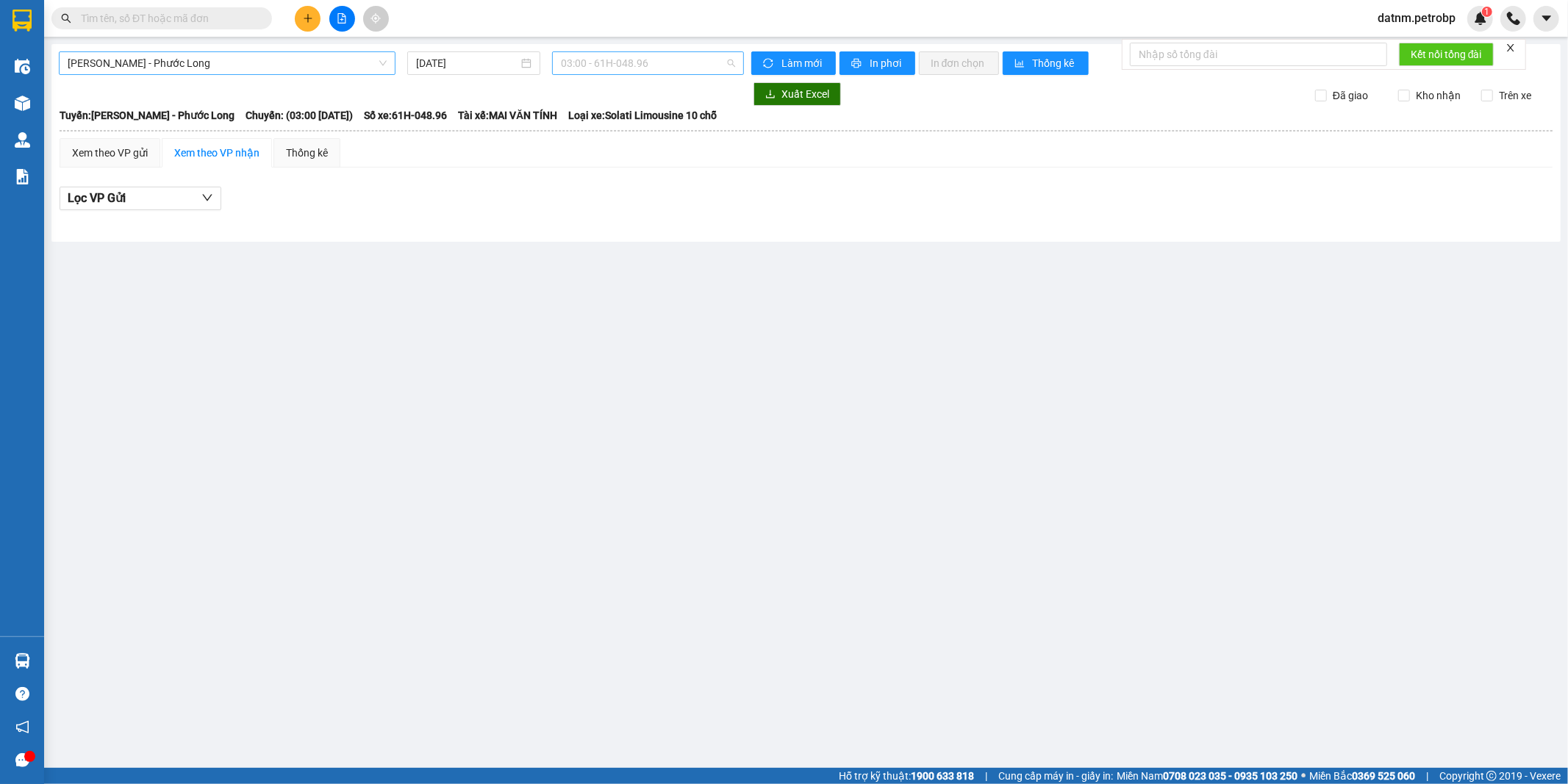
click at [592, 60] on span "03:00 - 61H-048.96" at bounding box center [648, 63] width 173 height 22
click at [657, 62] on span "03:00 - 61H-048.96" at bounding box center [648, 63] width 173 height 22
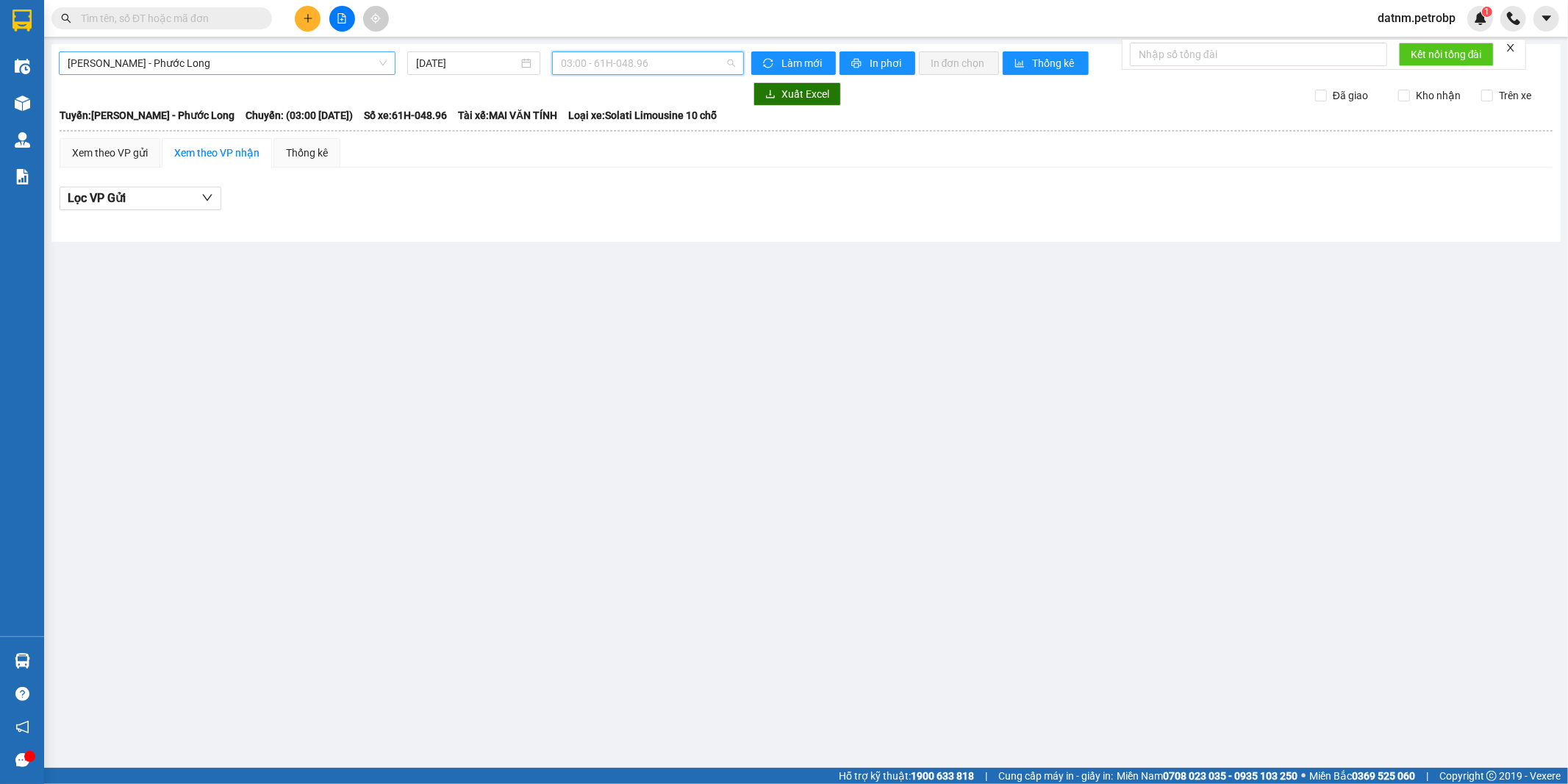
click at [657, 62] on span "03:00 - 61H-048.96" at bounding box center [648, 63] width 173 height 22
click at [585, 62] on span "03:00 - 61H-048.96" at bounding box center [648, 63] width 173 height 22
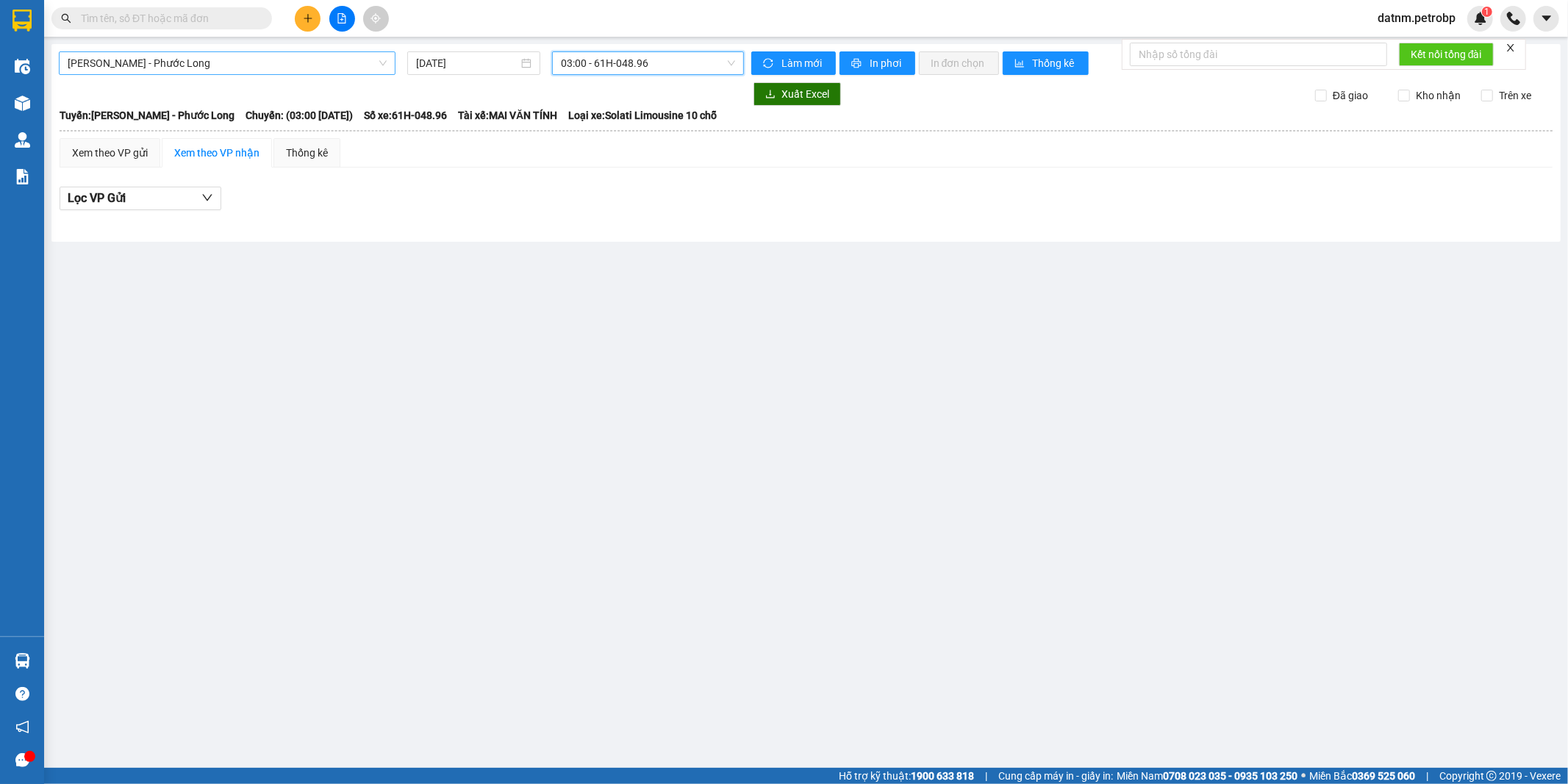
click at [585, 62] on span "03:00 - 61H-048.96" at bounding box center [648, 63] width 173 height 22
click at [680, 53] on span "03:00 - 61H-048.96" at bounding box center [648, 63] width 173 height 22
click at [681, 59] on span "03:00 - 61H-048.96" at bounding box center [648, 63] width 173 height 22
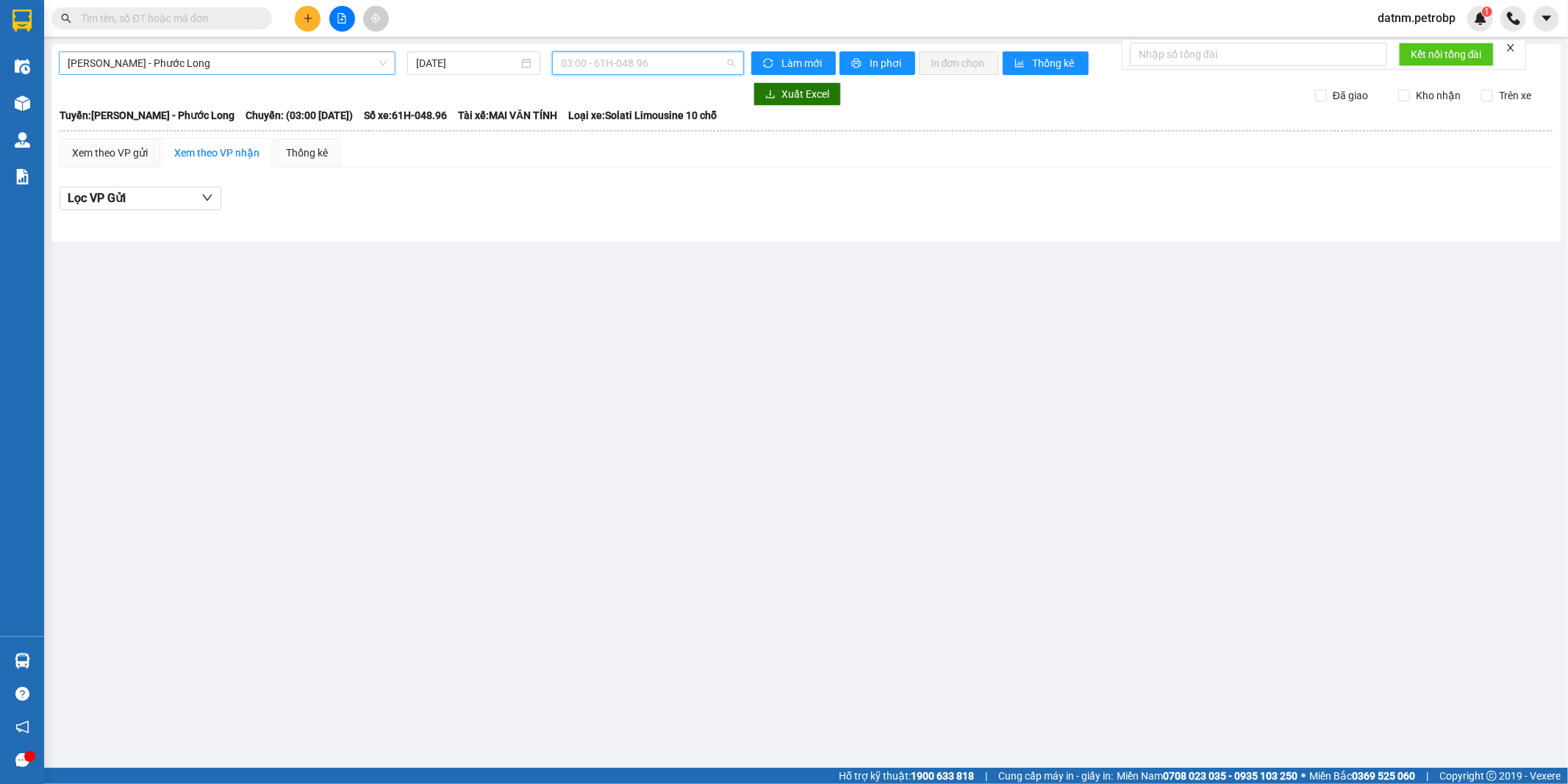
click at [681, 59] on span "03:00 - 61H-048.96" at bounding box center [648, 63] width 173 height 22
click at [615, 206] on div "Lọc VP Gửi" at bounding box center [805, 199] width 1492 height 25
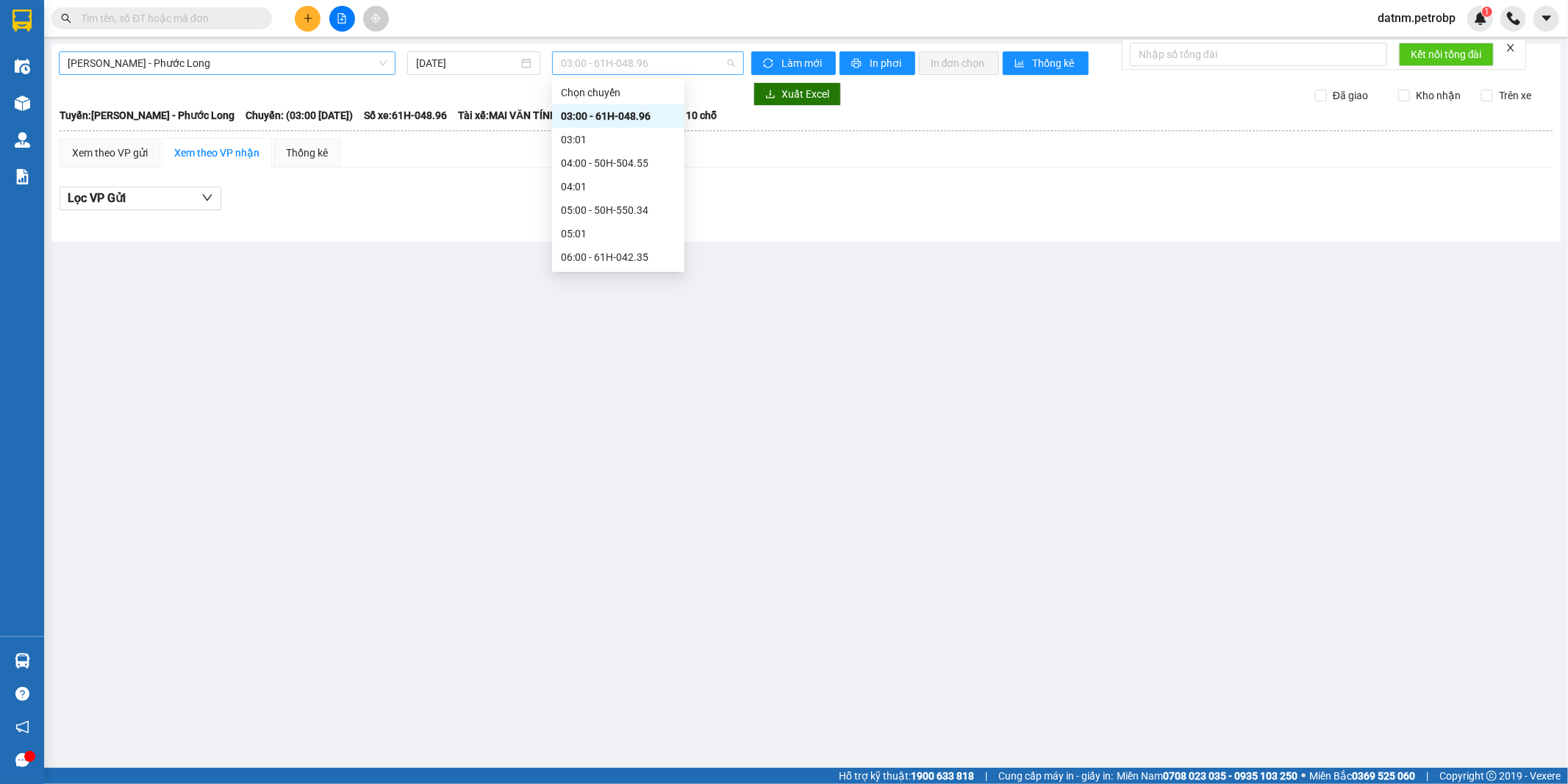
click at [590, 68] on span "03:00 - 61H-048.96" at bounding box center [648, 63] width 173 height 22
drag, startPoint x: 590, startPoint y: 68, endPoint x: 591, endPoint y: 213, distance: 145.0
click at [591, 213] on body "Kết quả tìm kiếm ( 0 ) Bộ lọc Ngày tạo đơn gần nhất No Data datnm.petrobp 1 Điề…" at bounding box center [784, 392] width 1568 height 784
click at [591, 214] on div "05:00 - 50H-550.34" at bounding box center [618, 211] width 115 height 16
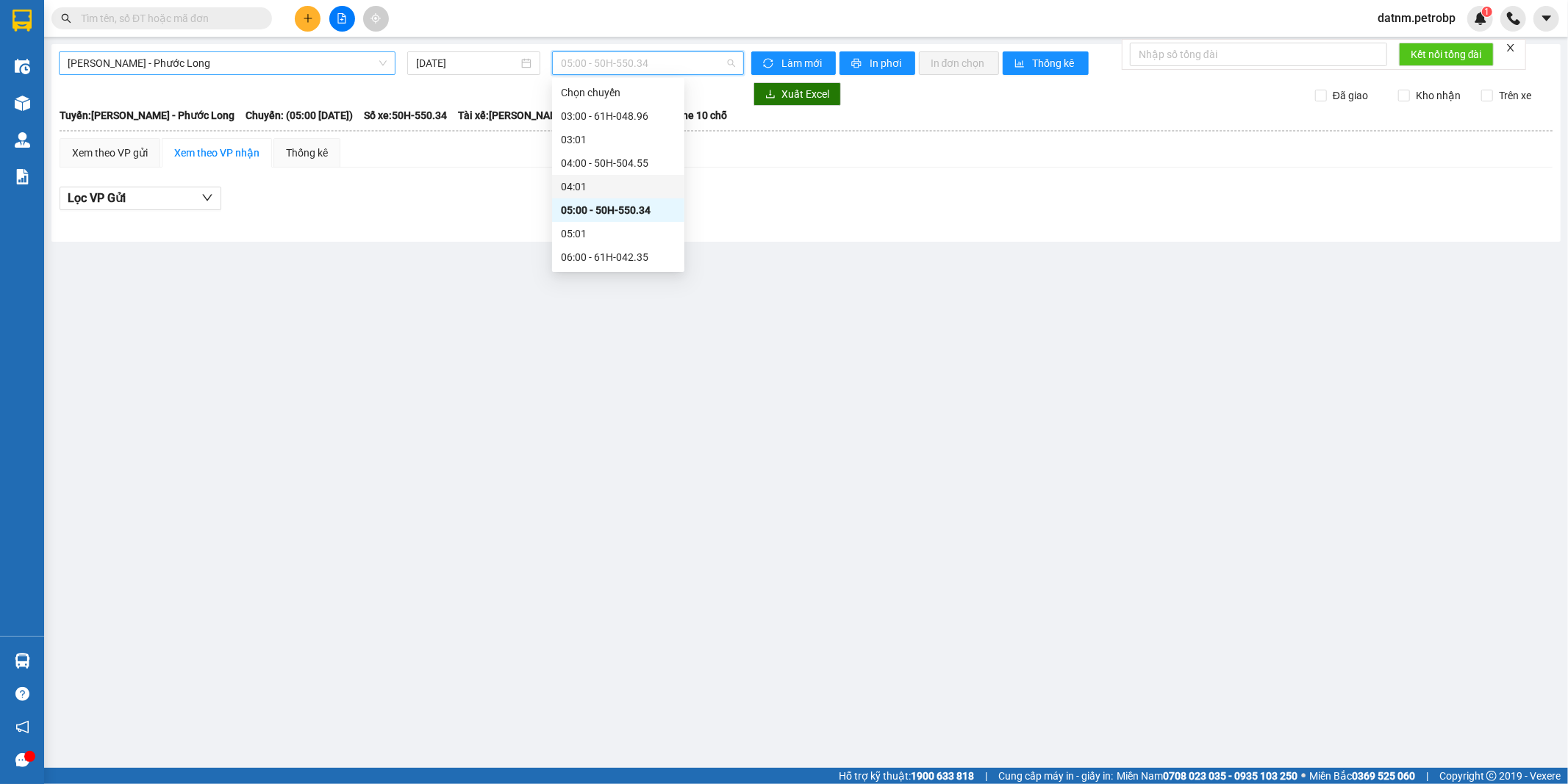
drag, startPoint x: 585, startPoint y: 60, endPoint x: 606, endPoint y: 184, distance: 125.8
click at [606, 184] on body "Kết quả tìm kiếm ( 0 ) Bộ lọc Ngày tạo đơn gần nhất No Data datnm.petrobp 1 Điề…" at bounding box center [784, 392] width 1568 height 784
click at [606, 221] on div "05:00 - 50H-550.34" at bounding box center [618, 211] width 132 height 24
click at [603, 57] on span "05:00 - 50H-550.34" at bounding box center [648, 63] width 173 height 22
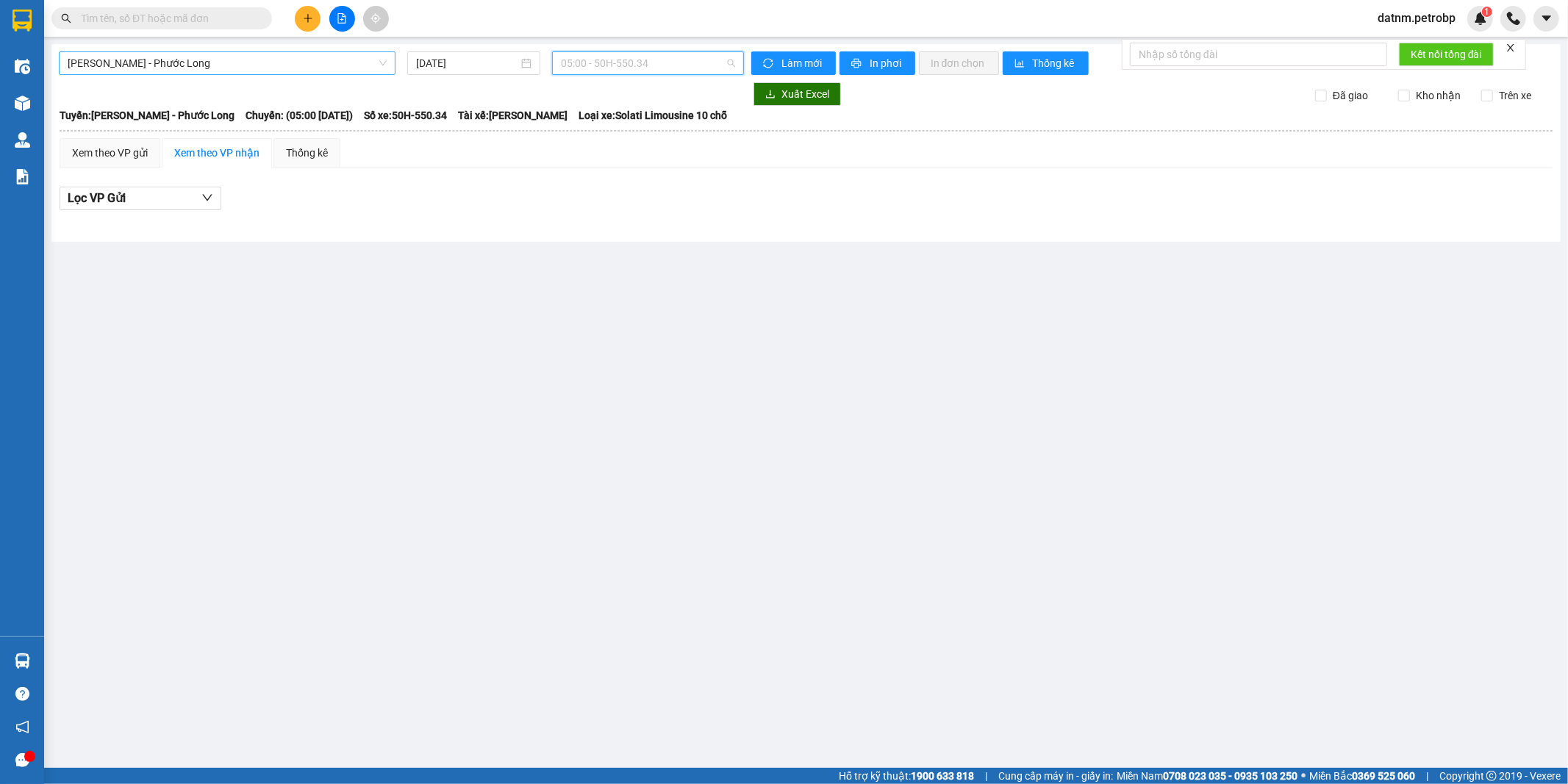
click at [693, 55] on span "05:00 - 50H-550.34" at bounding box center [648, 63] width 173 height 22
drag, startPoint x: 693, startPoint y: 55, endPoint x: 619, endPoint y: 232, distance: 191.8
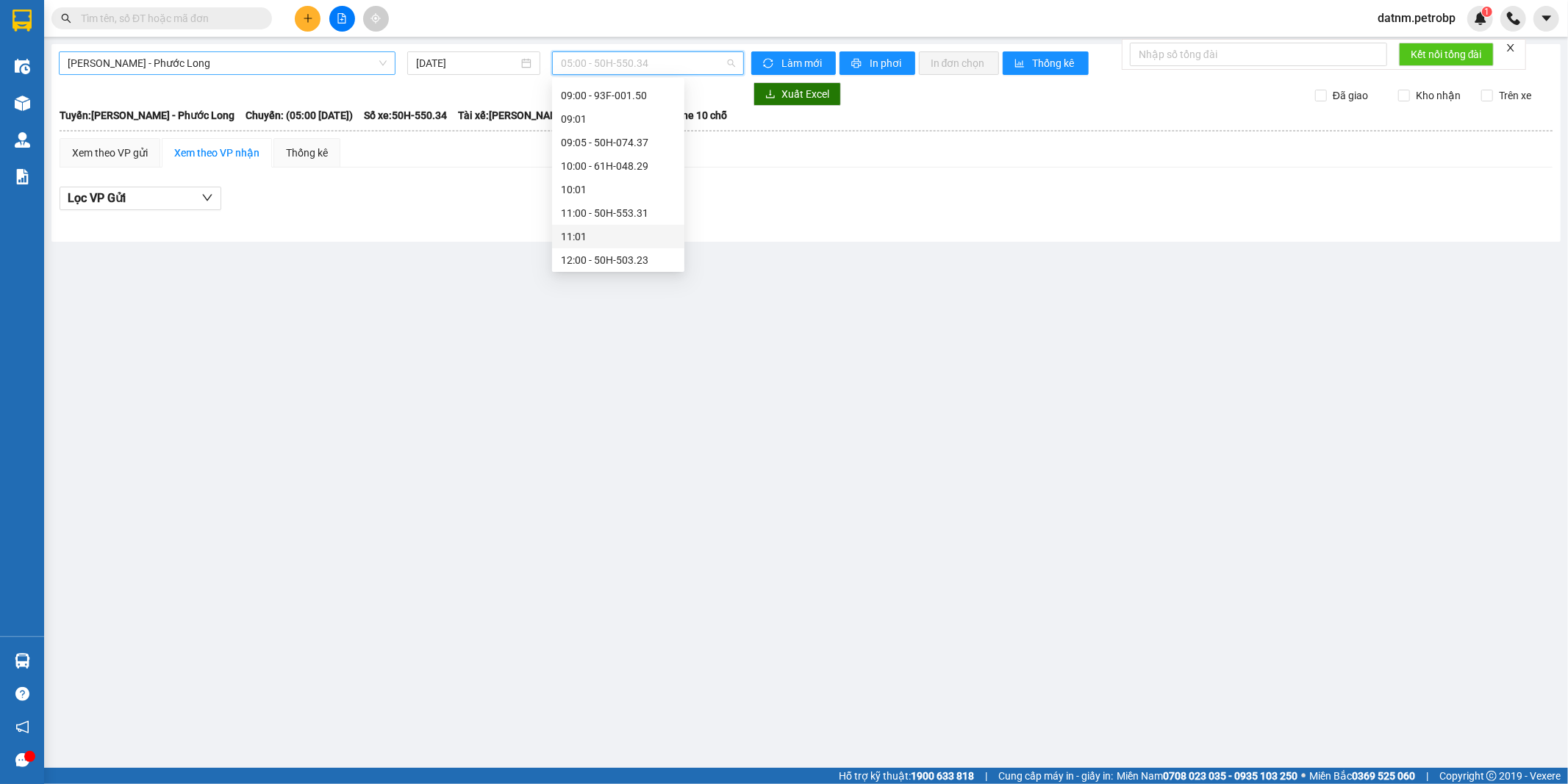
click at [619, 232] on body "Kết quả tìm kiếm ( 0 ) Bộ lọc Ngày tạo đơn gần nhất No Data datnm.petrobp 1 Điề…" at bounding box center [784, 392] width 1568 height 784
click at [618, 236] on div "Chọn chuyến 03:00 - 61H-048.96 03:01 04:00 - 50H-504.55 04:01 05:00 - 50H-550.3…" at bounding box center [618, 435] width 132 height 1034
click at [618, 236] on div "08:01" at bounding box center [618, 235] width 115 height 16
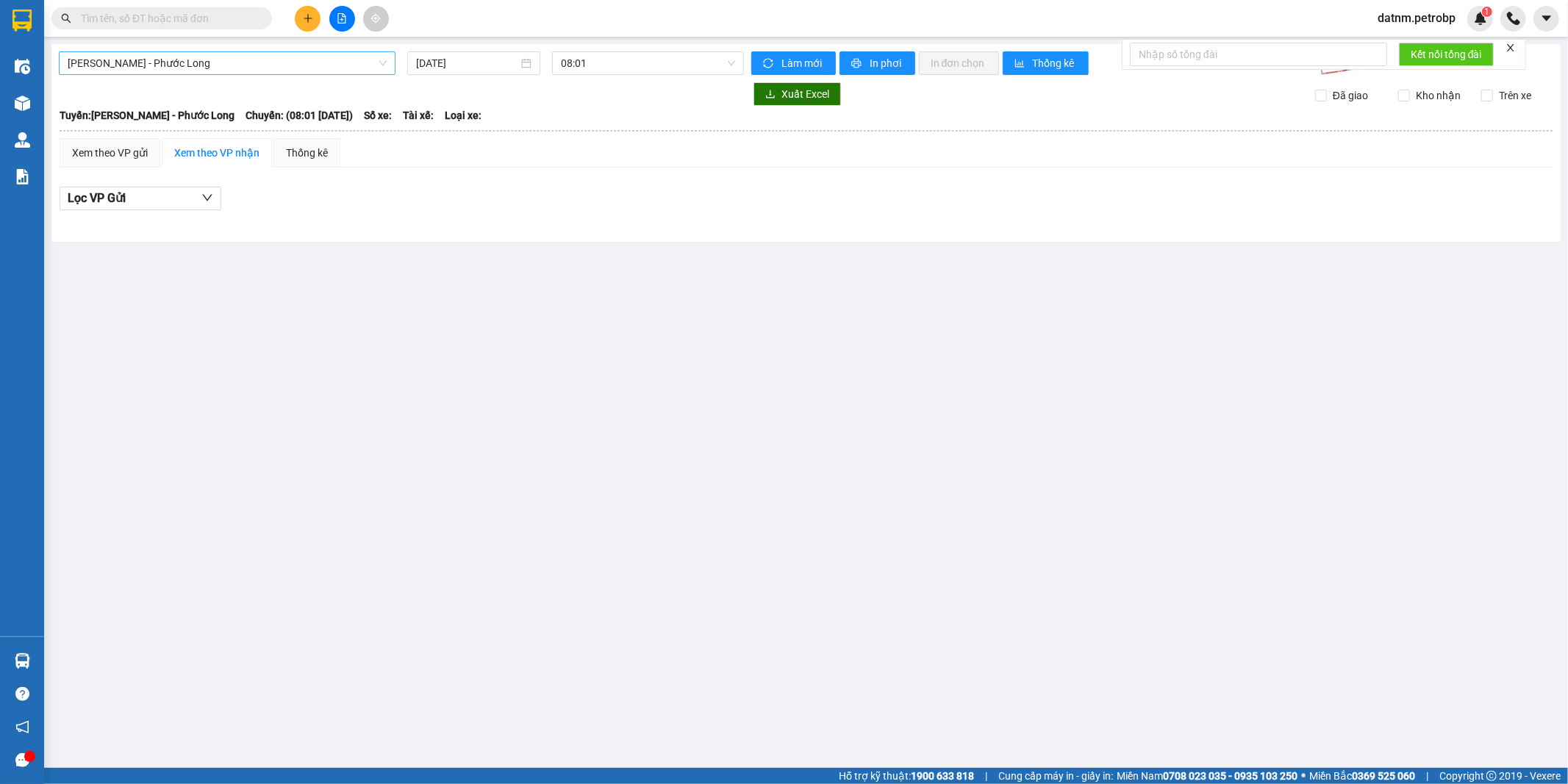
drag, startPoint x: 618, startPoint y: 236, endPoint x: 588, endPoint y: 172, distance: 70.7
click at [599, 206] on main "[PERSON_NAME] - Phước Long [DATE] 08:01 Làm mới In phơi In đơn chọn Thống kê L…" at bounding box center [784, 384] width 1568 height 768
click at [593, 62] on span "08:01" at bounding box center [648, 63] width 173 height 22
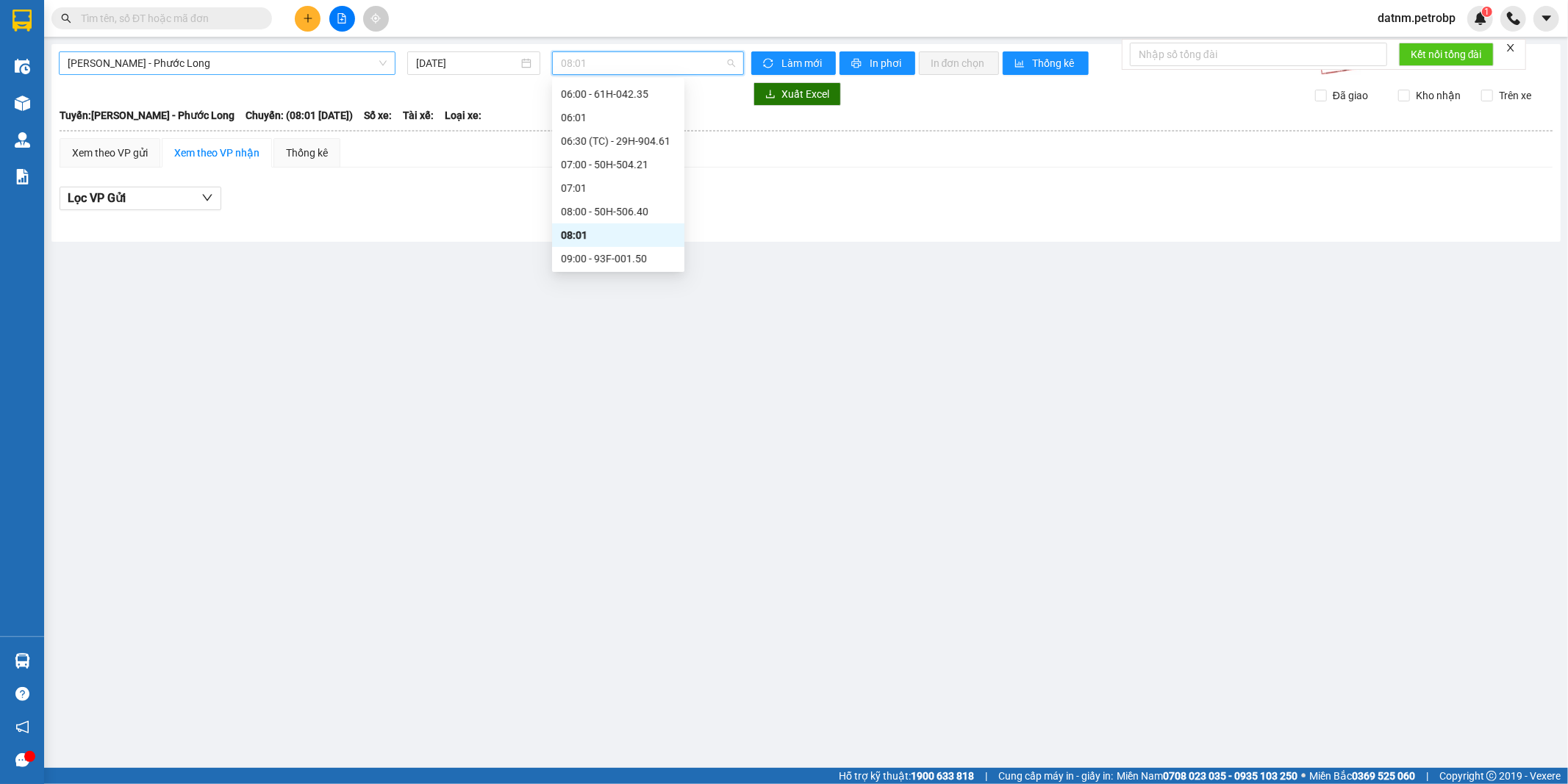
click at [593, 62] on span "08:01" at bounding box center [648, 63] width 173 height 22
click at [596, 79] on div "[PERSON_NAME] - Phước Long [DATE] 08:01 08:01 Làm mới In phơi In đơn chọn Thốn…" at bounding box center [805, 142] width 1509 height 198
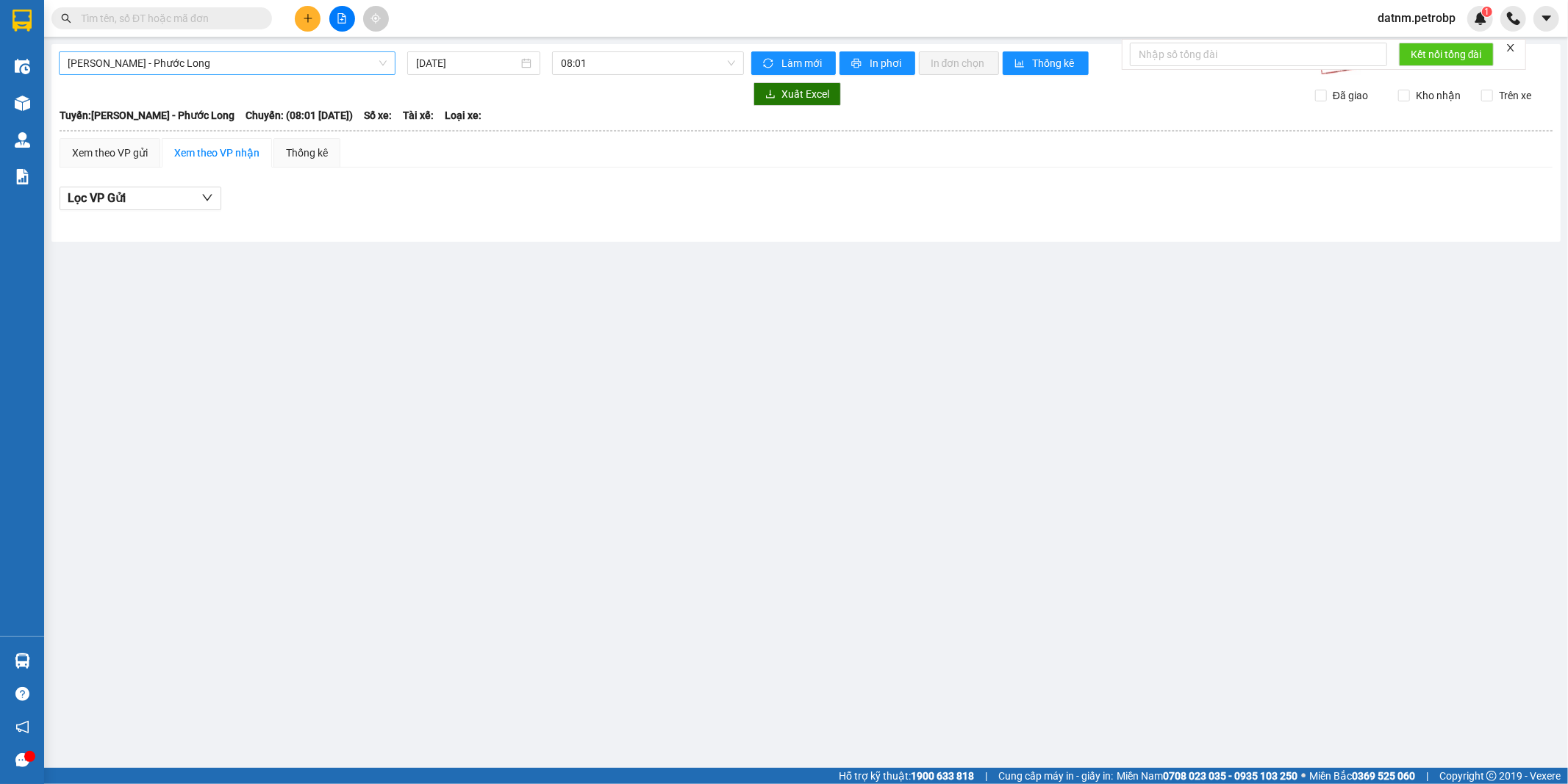
click at [1507, 47] on icon "close" at bounding box center [1510, 47] width 10 height 10
click at [1507, 47] on div "[PERSON_NAME] - Phước Long [DATE] 08:01 Làm mới In phơi In đơn chọn Thống kê L…" at bounding box center [805, 142] width 1509 height 198
click at [611, 57] on span "08:01" at bounding box center [648, 63] width 173 height 22
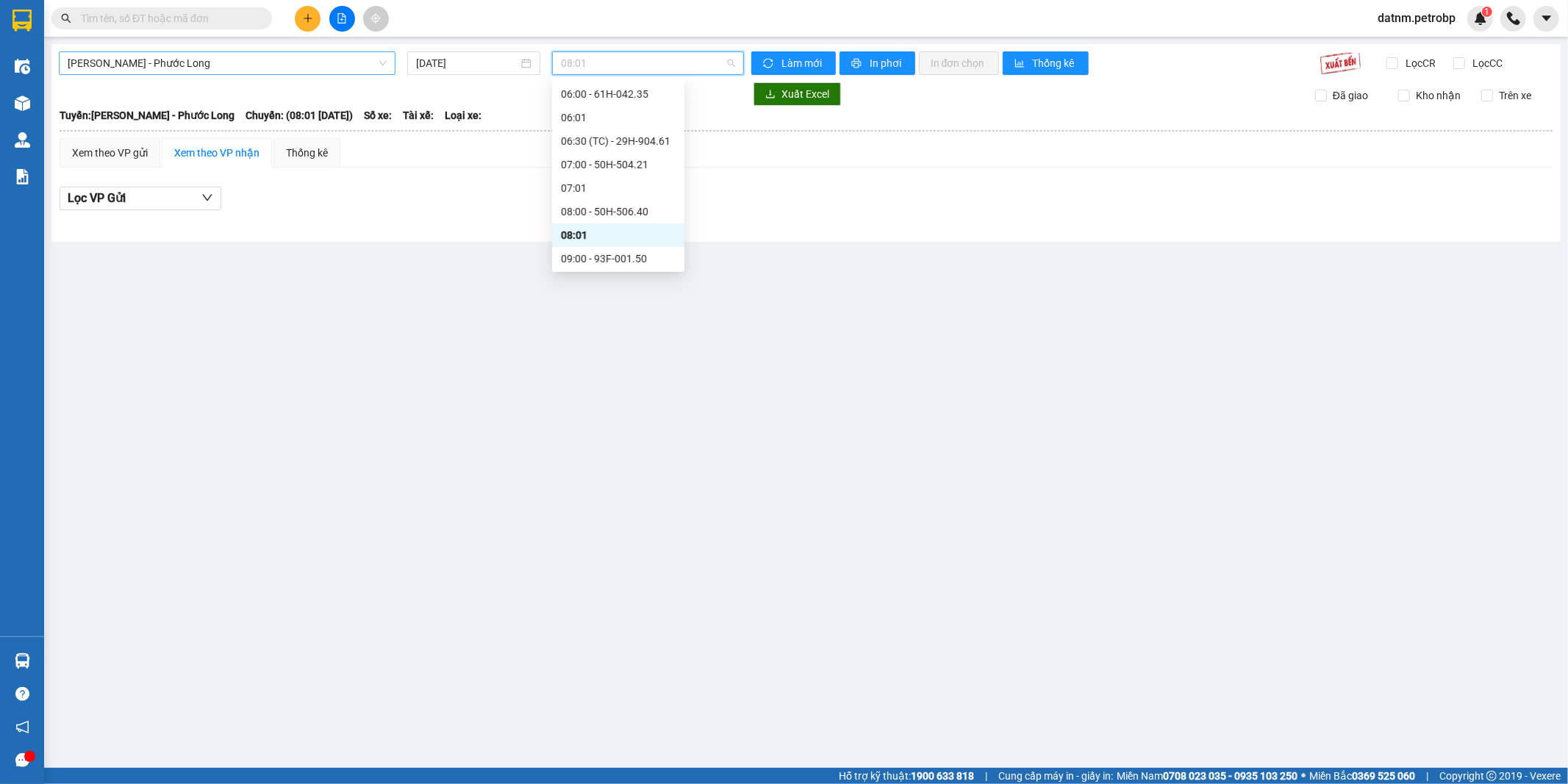
click at [611, 57] on span "08:01" at bounding box center [648, 63] width 173 height 22
drag, startPoint x: 611, startPoint y: 57, endPoint x: 561, endPoint y: 57, distance: 50.0
click at [561, 57] on span "08:01" at bounding box center [648, 63] width 173 height 22
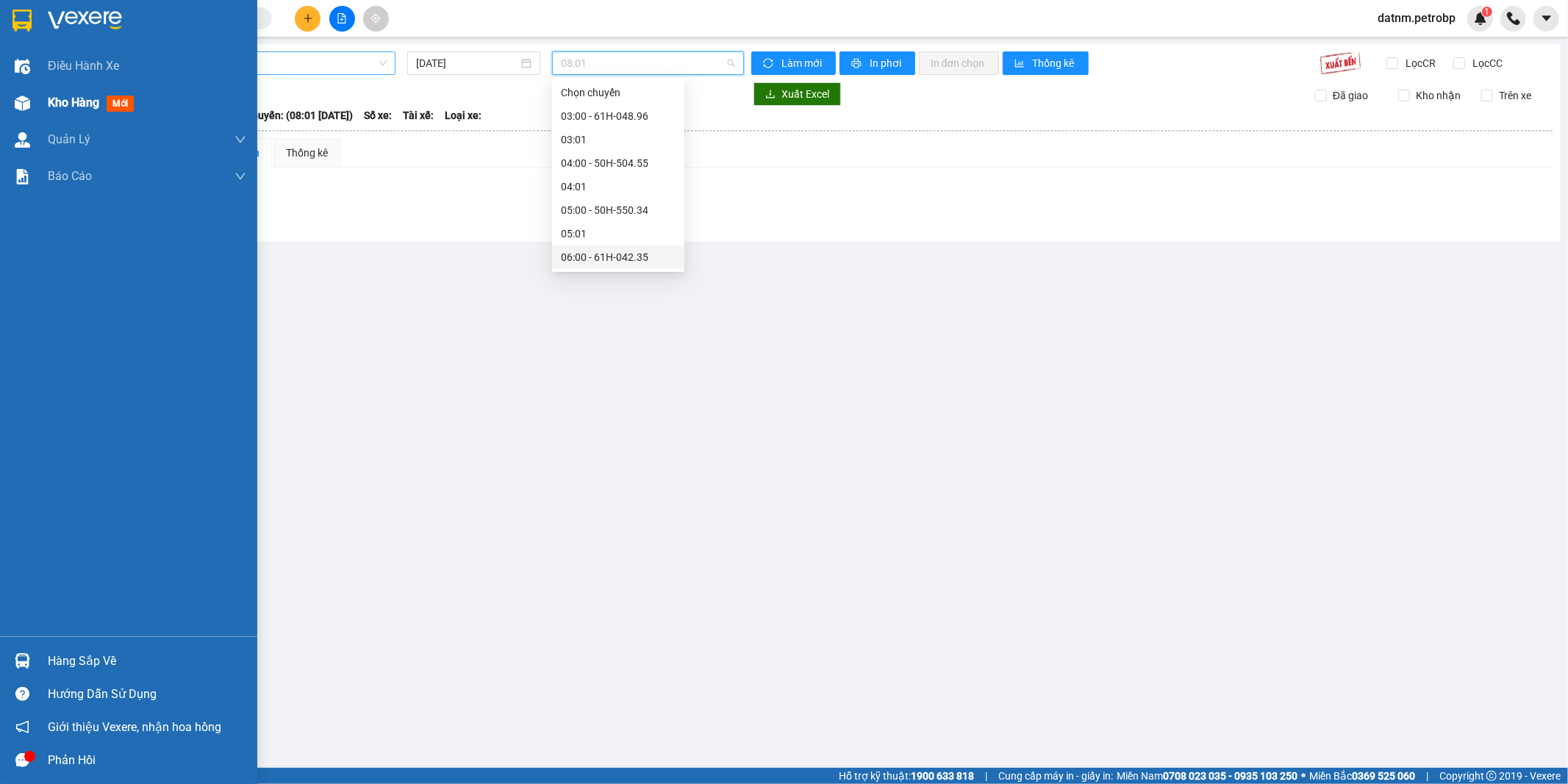
click at [62, 106] on span "Kho hàng" at bounding box center [73, 102] width 51 height 14
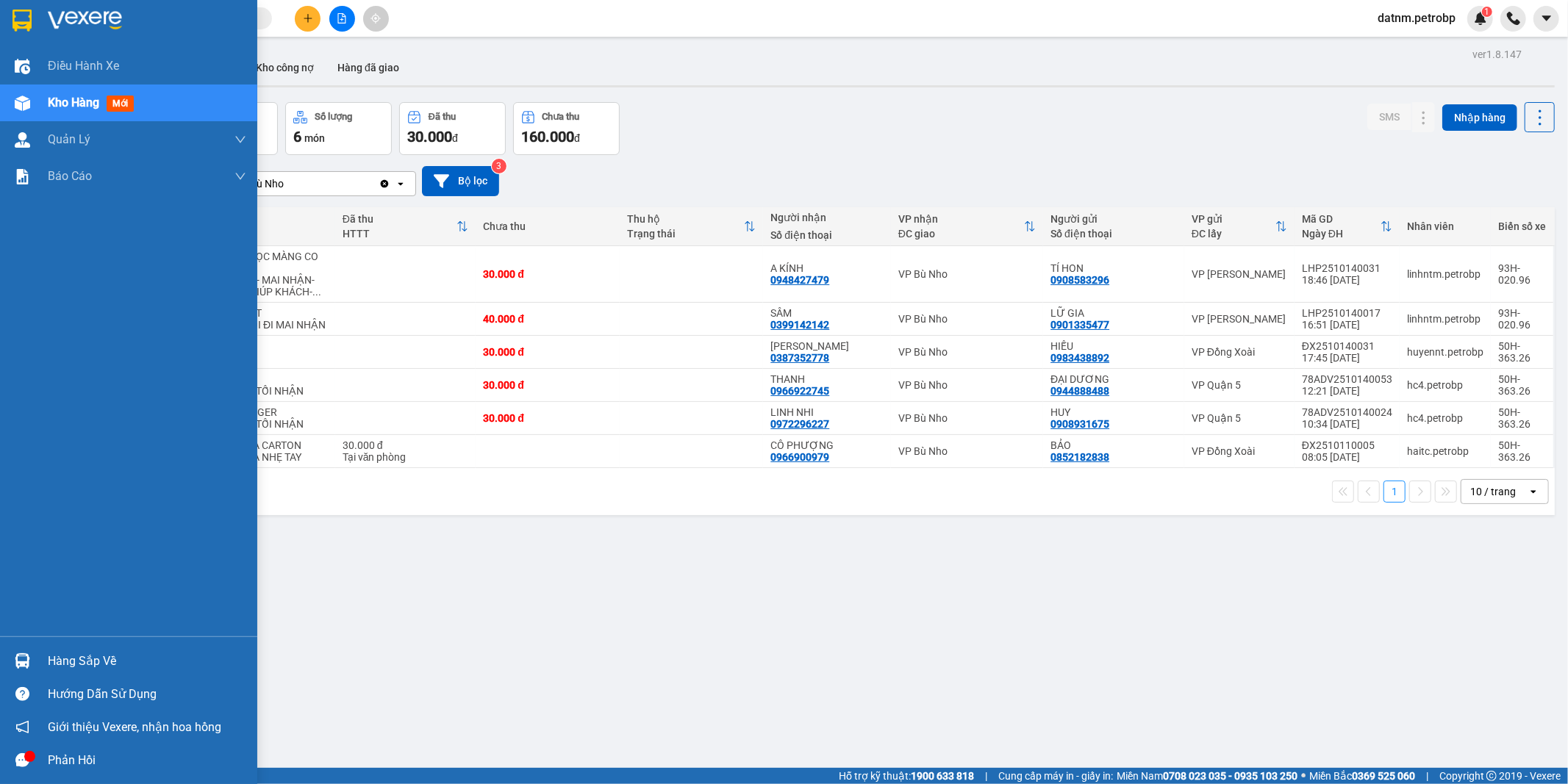
click at [54, 659] on div "Hàng sắp về" at bounding box center [147, 661] width 199 height 22
click at [54, 659] on div "Điều hành xe Kho hàng mới Quản [PERSON_NAME] lý chuyến Quản lý khách hàng Quản …" at bounding box center [129, 392] width 257 height 784
click at [71, 659] on div "Hàng sắp về" at bounding box center [147, 661] width 199 height 22
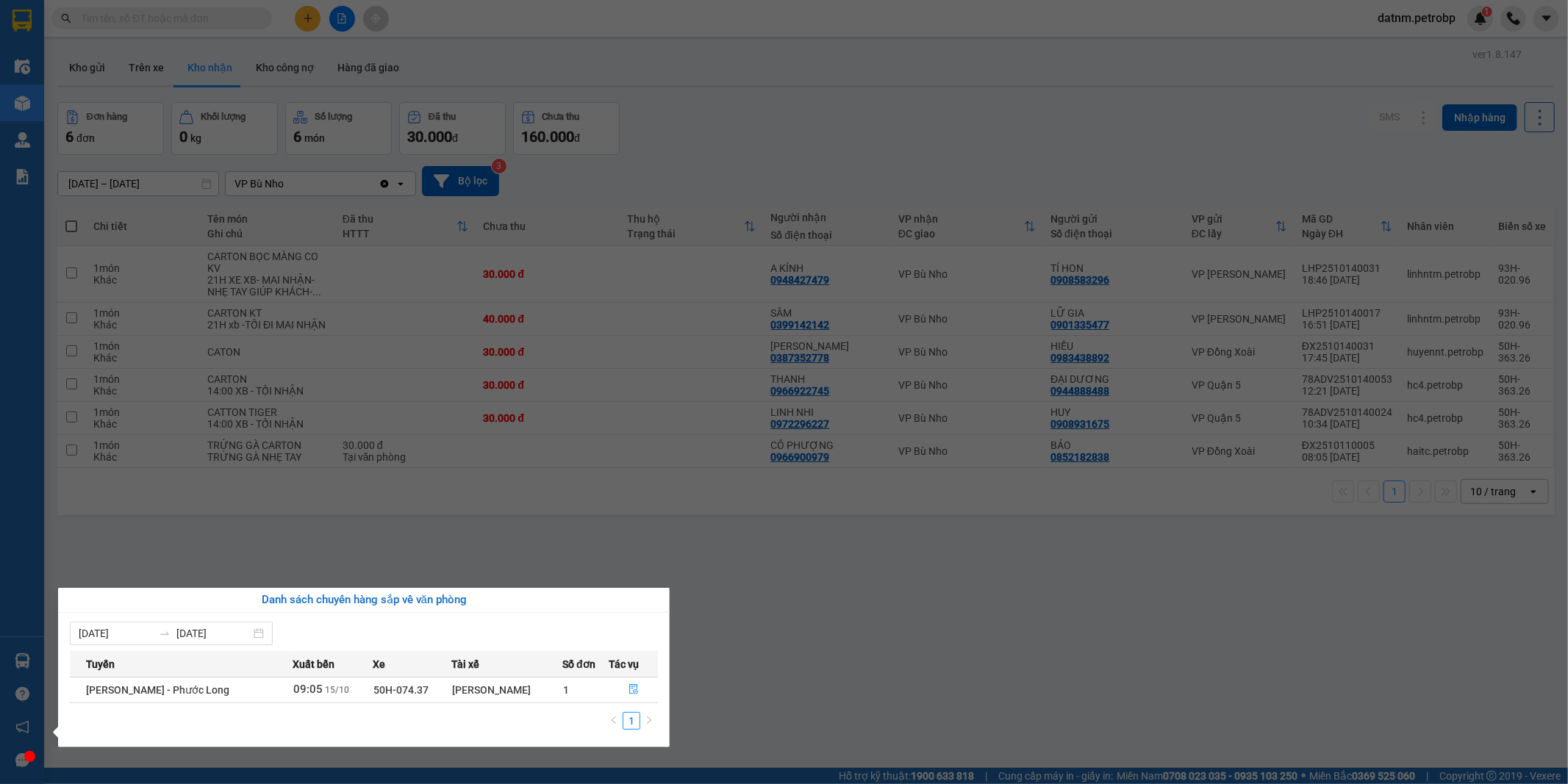
click at [776, 603] on section "Kết quả tìm kiếm ( 0 ) Bộ lọc Ngày tạo đơn gần nhất No Data datnm.petrobp 1 Điề…" at bounding box center [784, 392] width 1568 height 784
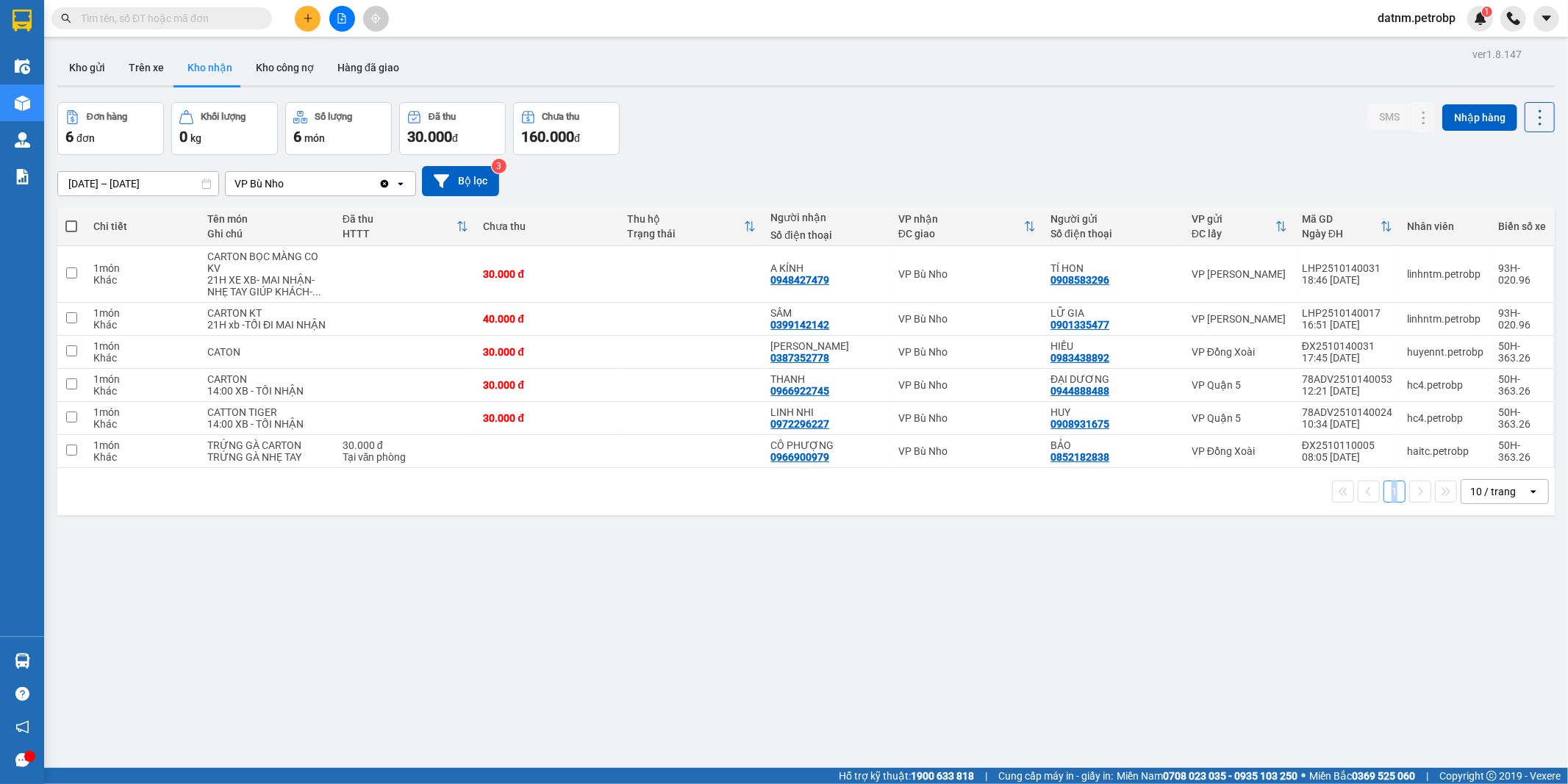
click at [776, 603] on div "ver 1.8.147 Kho gửi Trên xe Kho nhận Kho công nợ Hàng đã giao Đơn hàng 6 đơn Kh…" at bounding box center [805, 436] width 1509 height 784
click at [348, 21] on button at bounding box center [342, 18] width 26 height 26
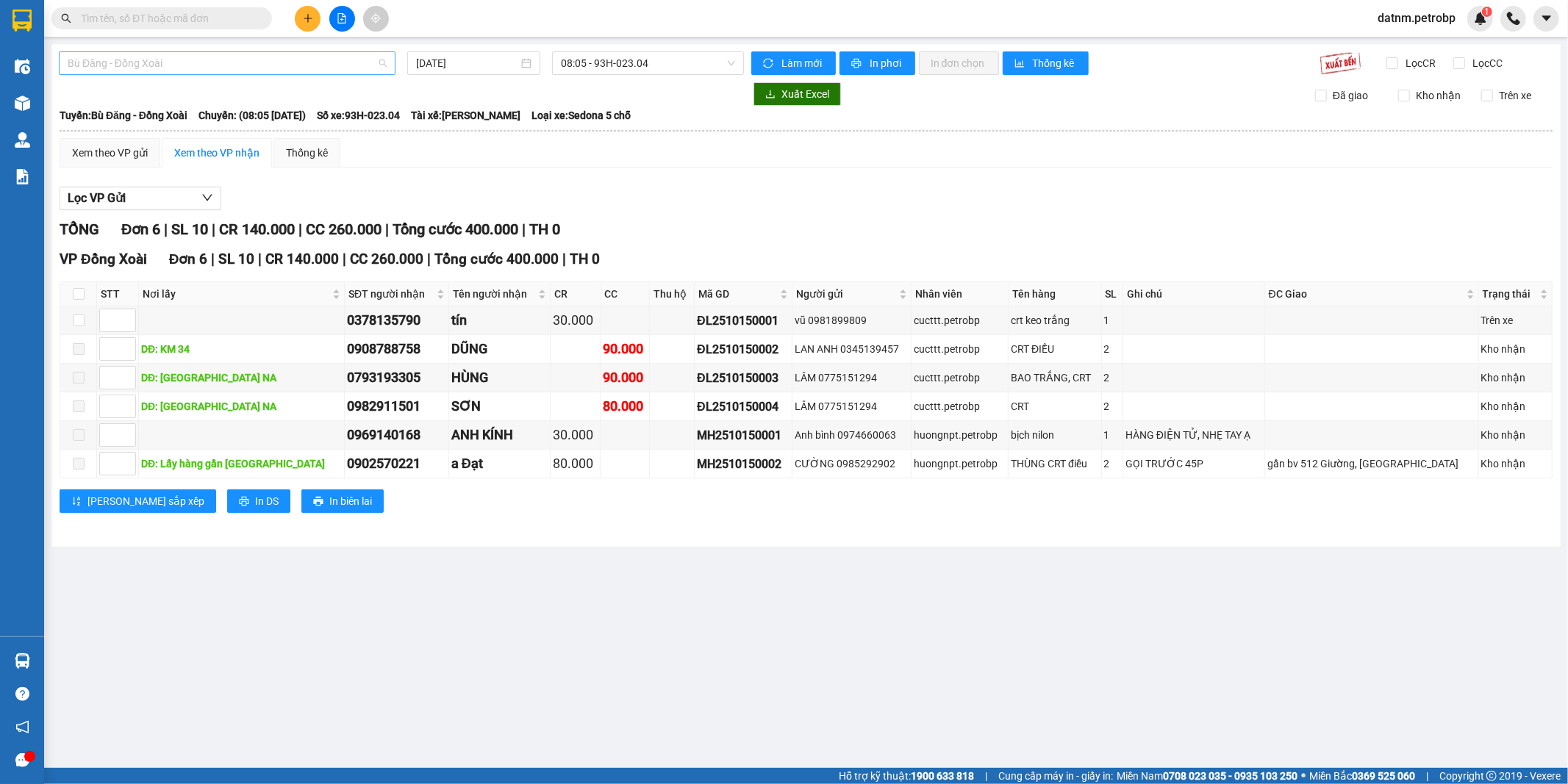
click at [266, 70] on span "Bù Đăng - Đồng Xoài" at bounding box center [227, 63] width 319 height 22
click at [253, 67] on span "Bù Đăng - Đồng Xoài" at bounding box center [227, 63] width 319 height 22
click at [253, 60] on span "Bù Đăng - Đồng Xoài" at bounding box center [227, 63] width 319 height 22
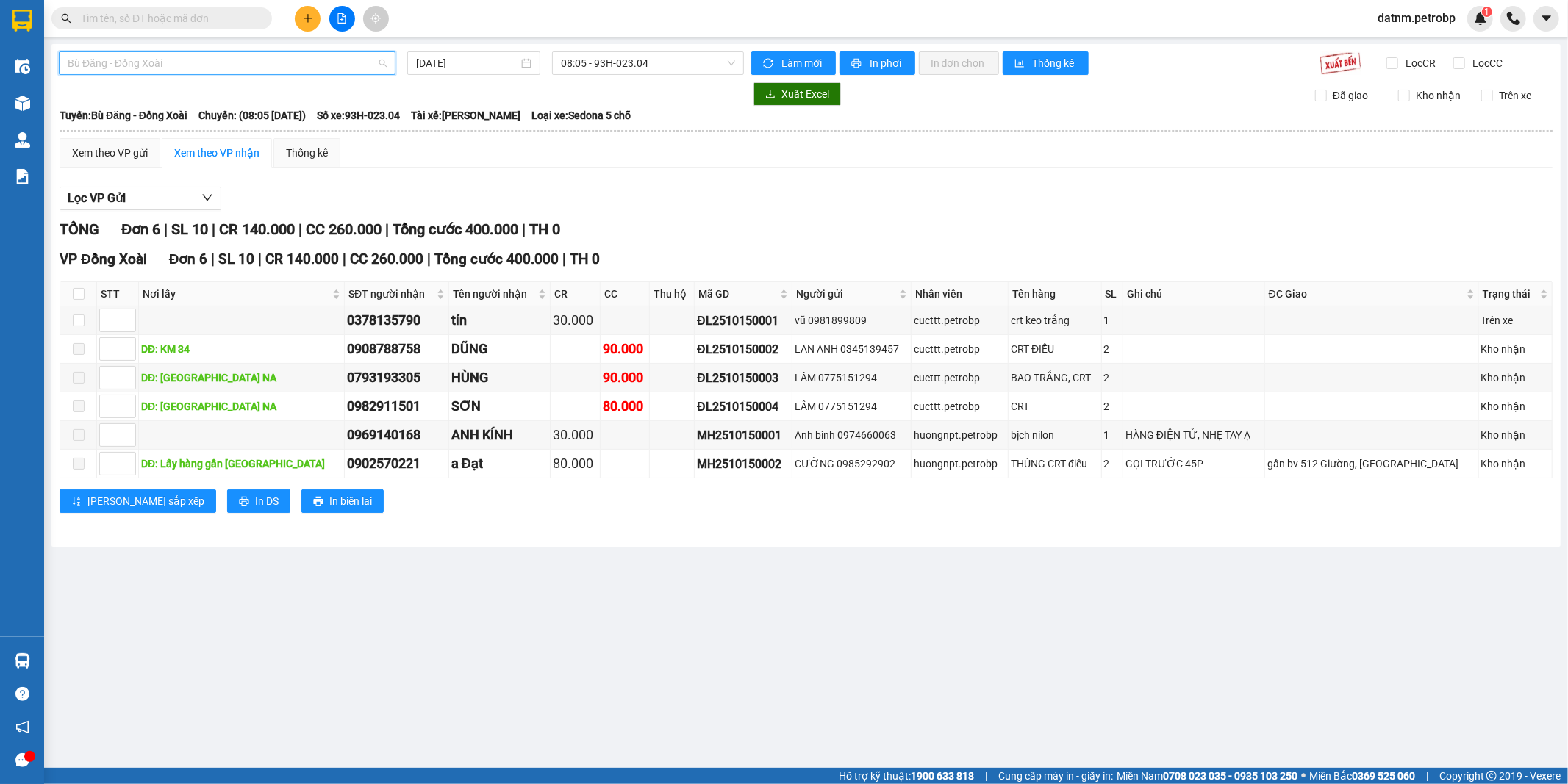
click at [253, 60] on span "Bù Đăng - Đồng Xoài" at bounding box center [227, 63] width 319 height 22
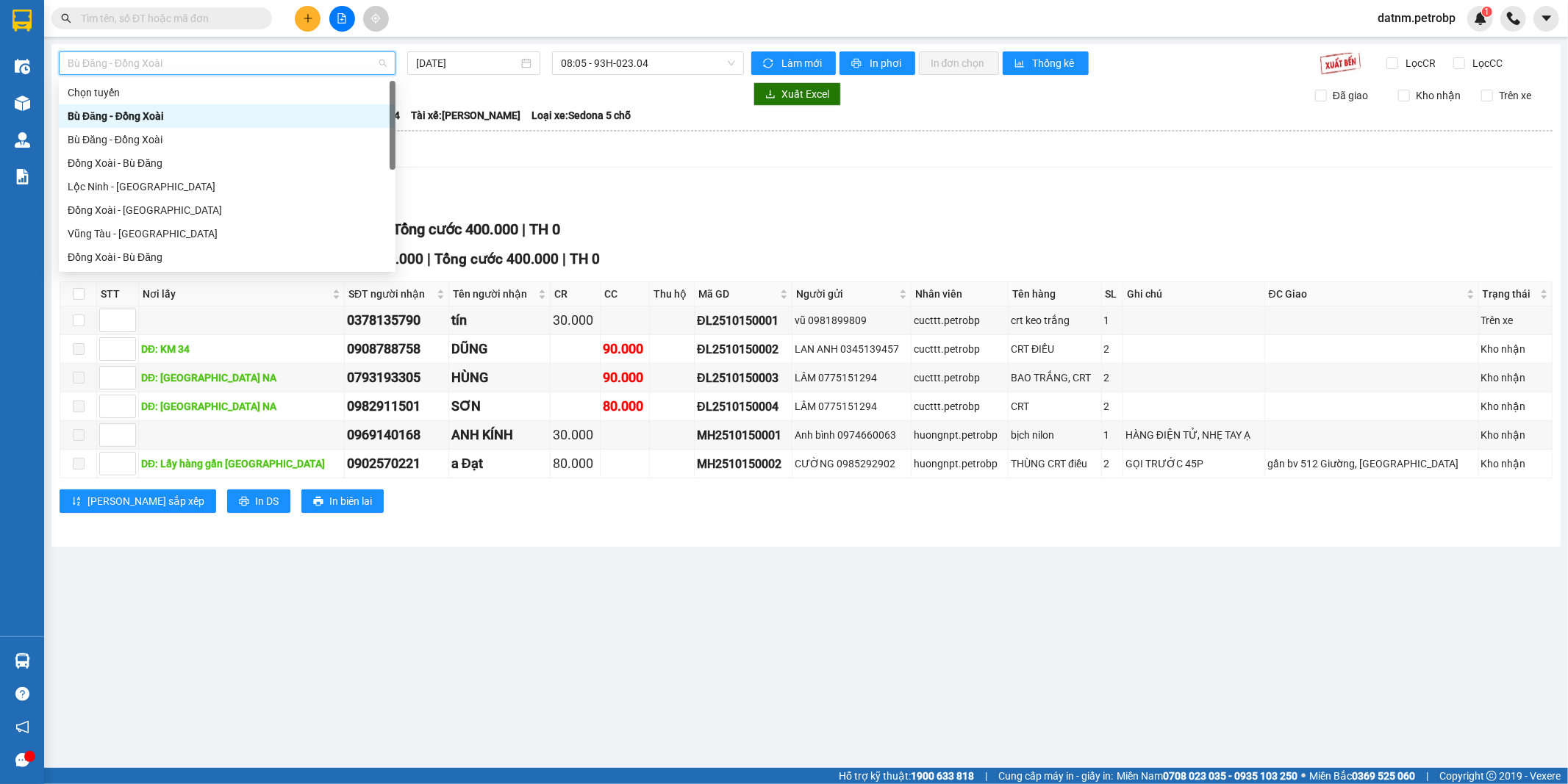
click at [253, 60] on span "Bù Đăng - Đồng Xoài" at bounding box center [227, 63] width 319 height 22
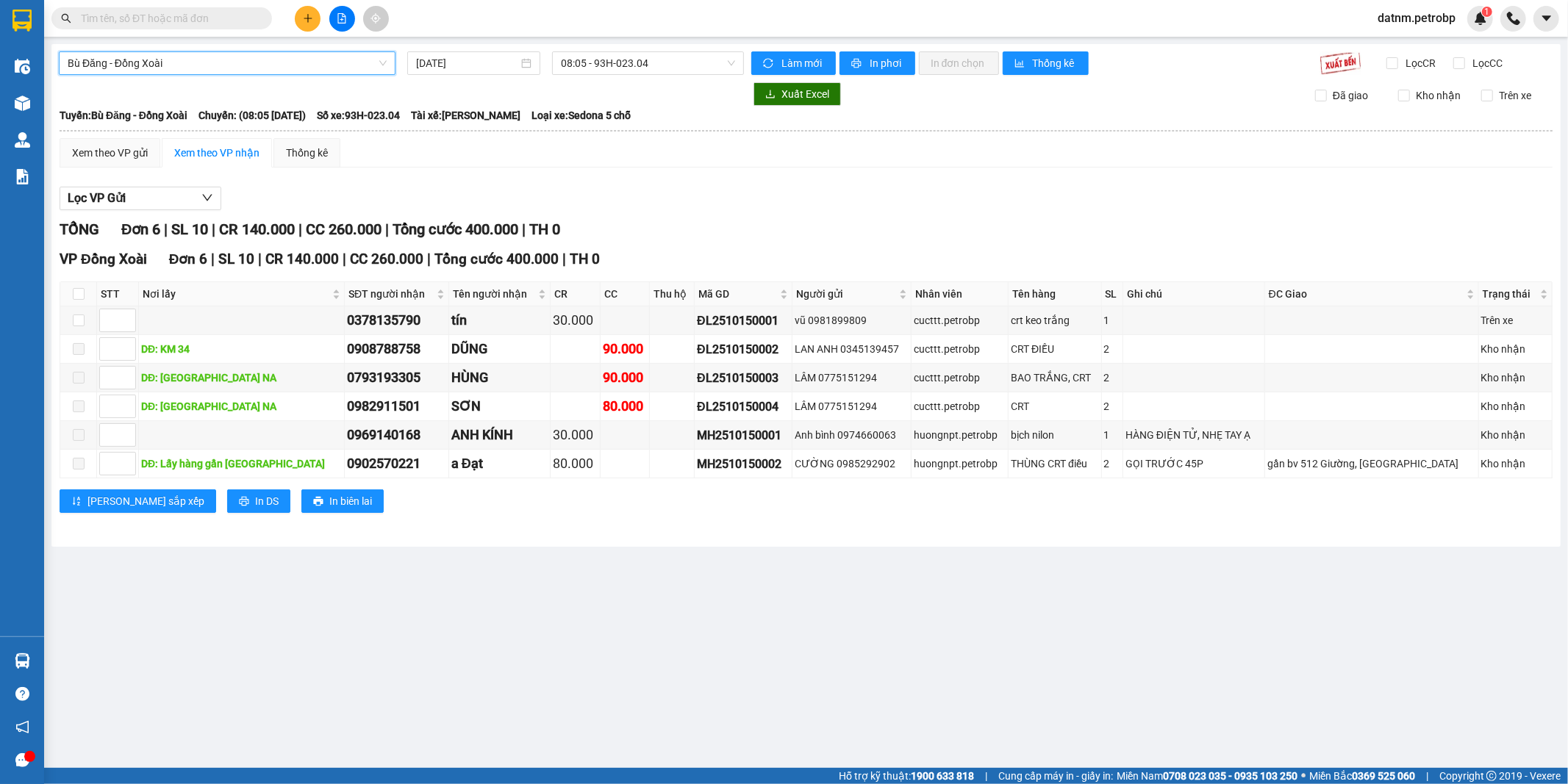
click at [253, 60] on span "Bù Đăng - Đồng Xoài" at bounding box center [227, 63] width 319 height 22
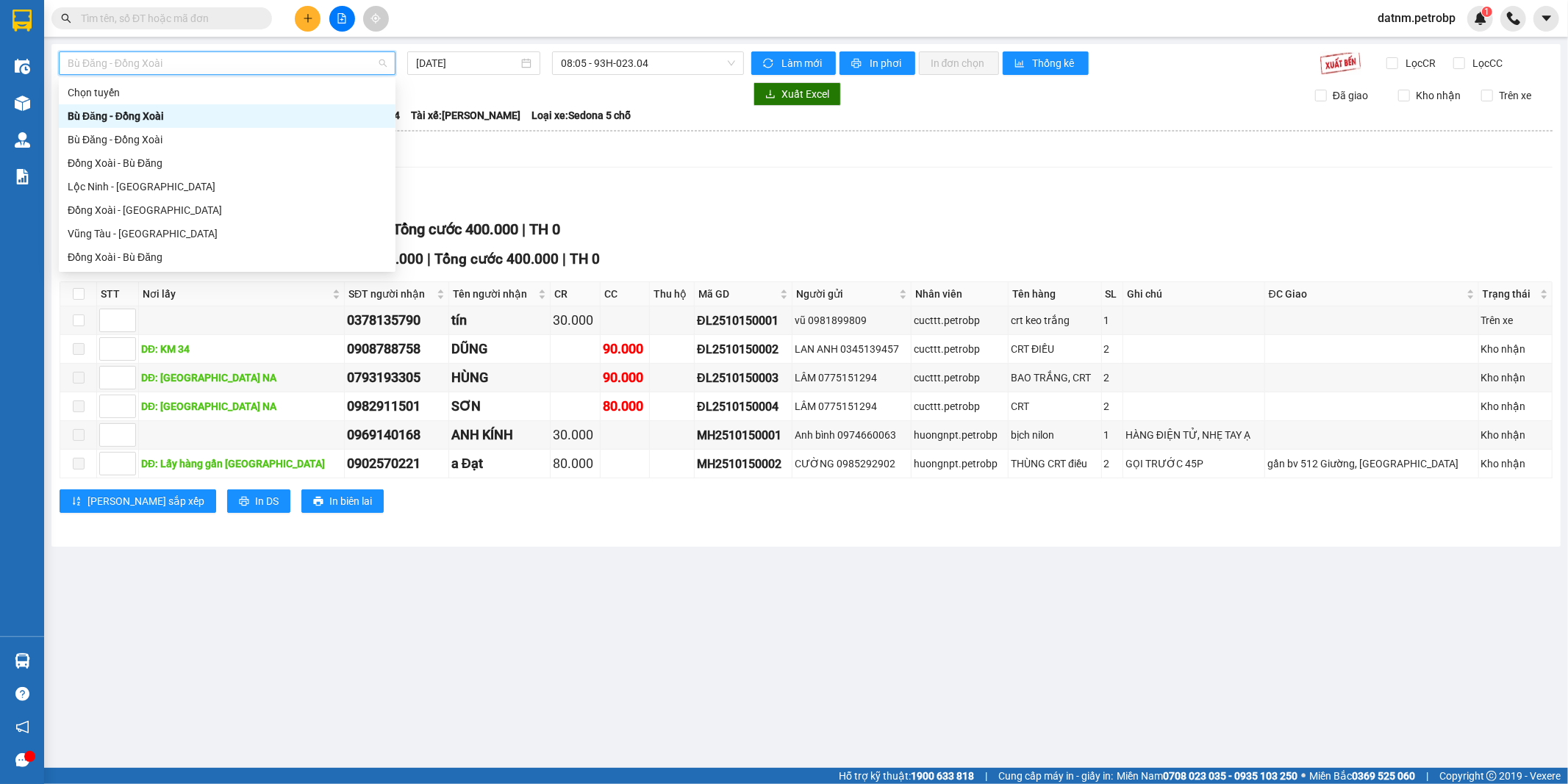
type input "P"
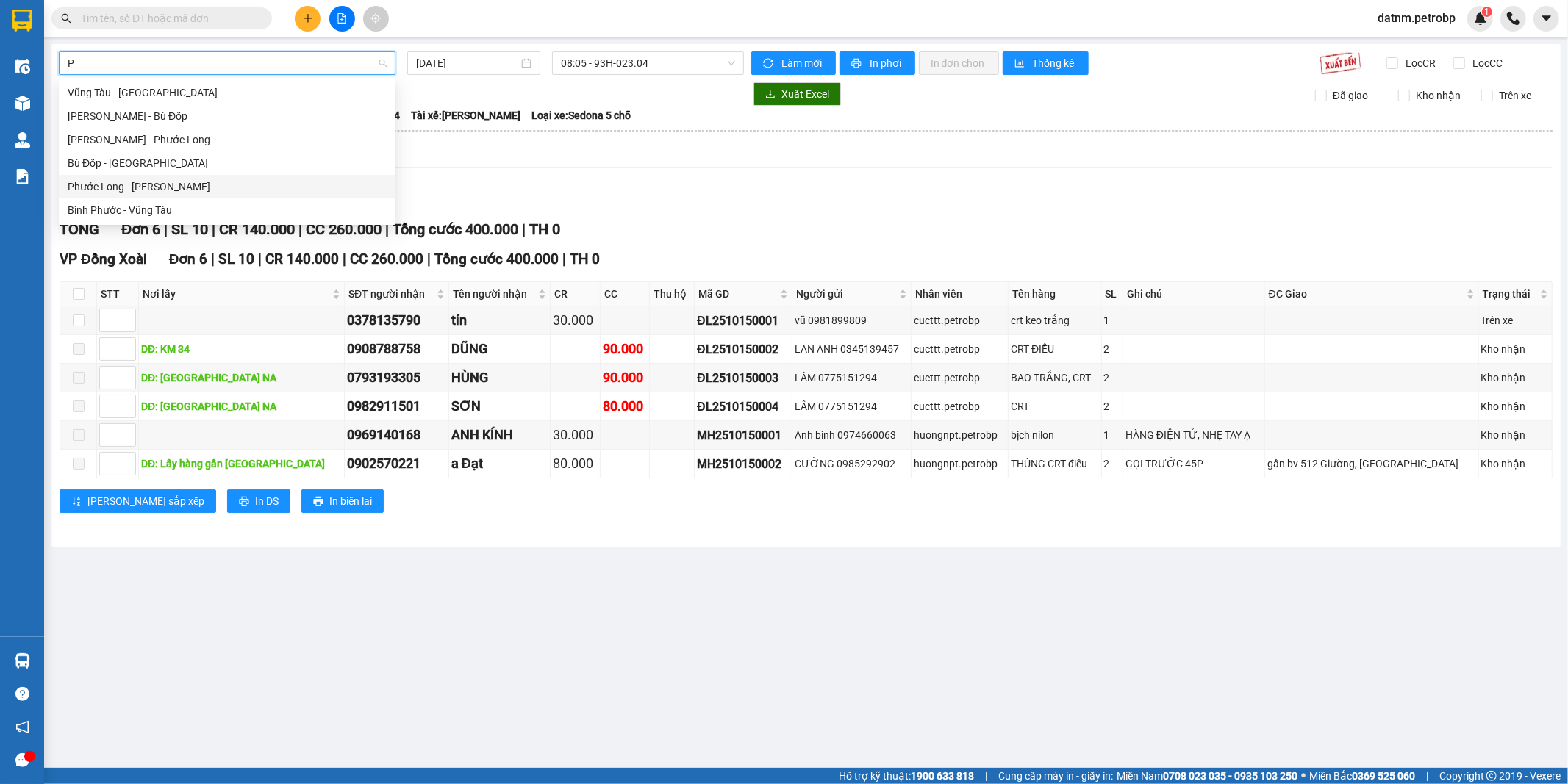
click at [170, 179] on div "Phước Long - Hồ Chí Minh" at bounding box center [227, 187] width 319 height 16
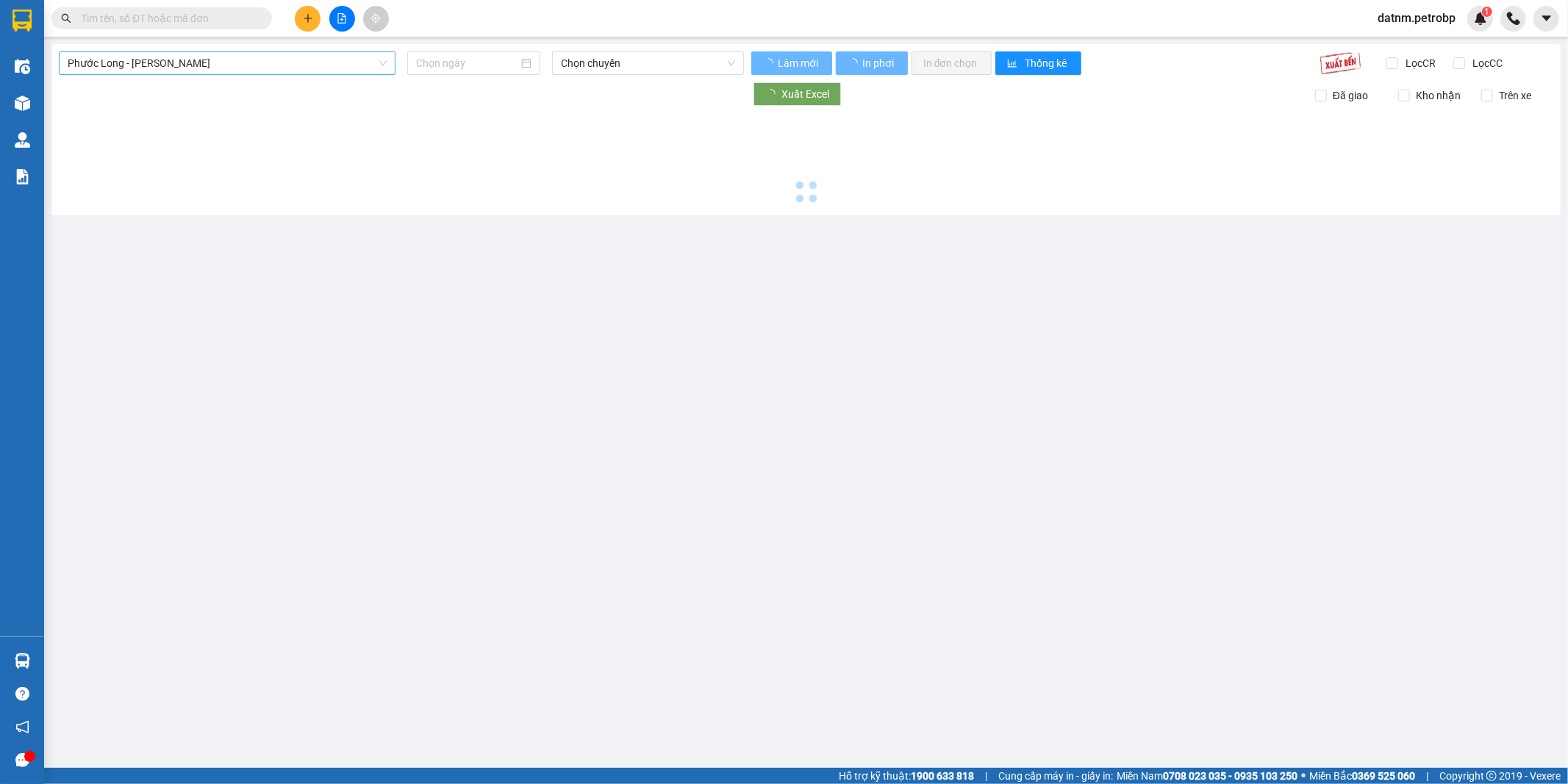
type input "[DATE]"
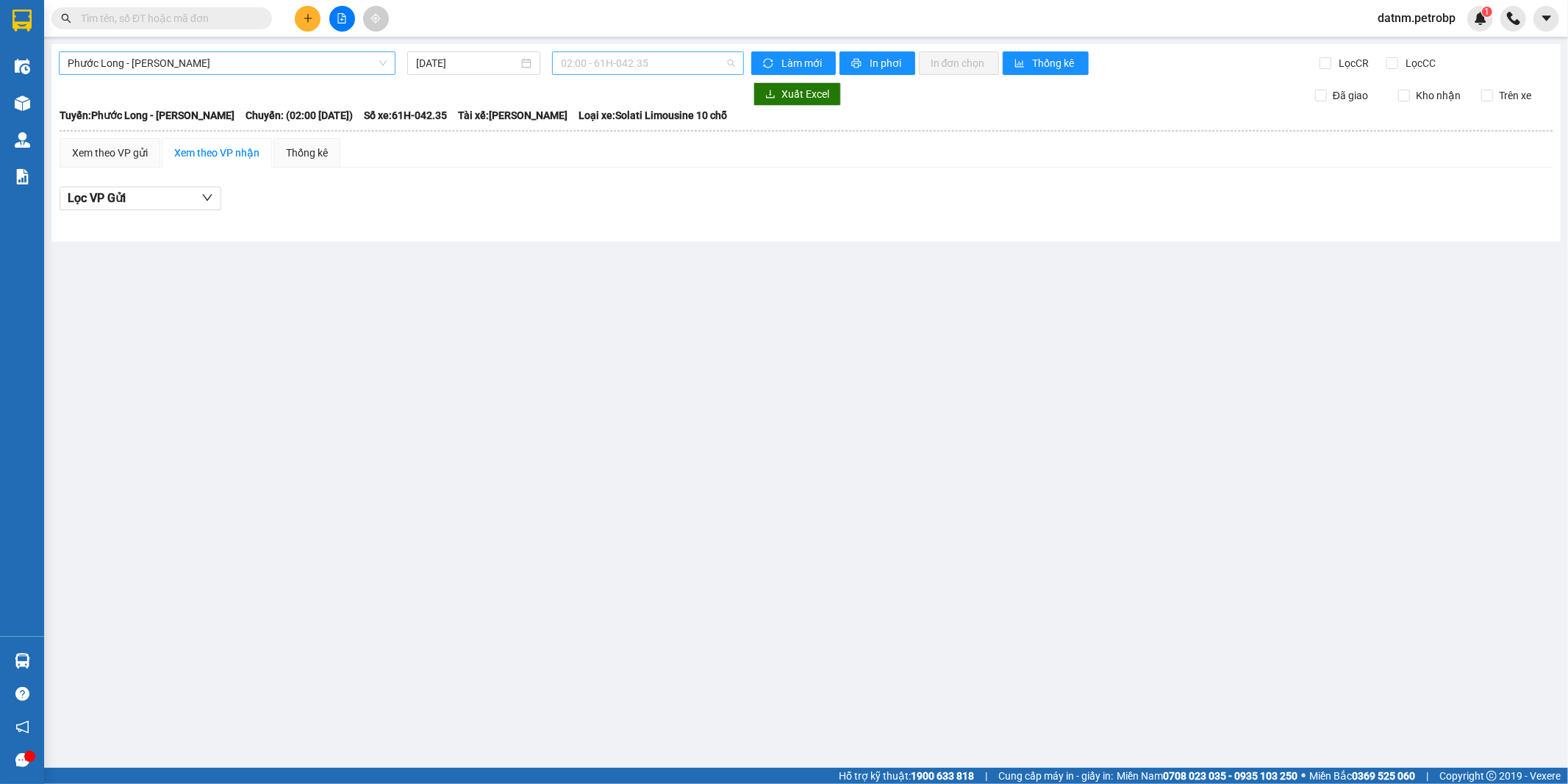
click at [680, 58] on span "02:00 - 61H-042.35" at bounding box center [648, 63] width 173 height 22
click at [680, 58] on span "02:00 - 61H-042.35" at bounding box center [648, 63] width 173 height 22
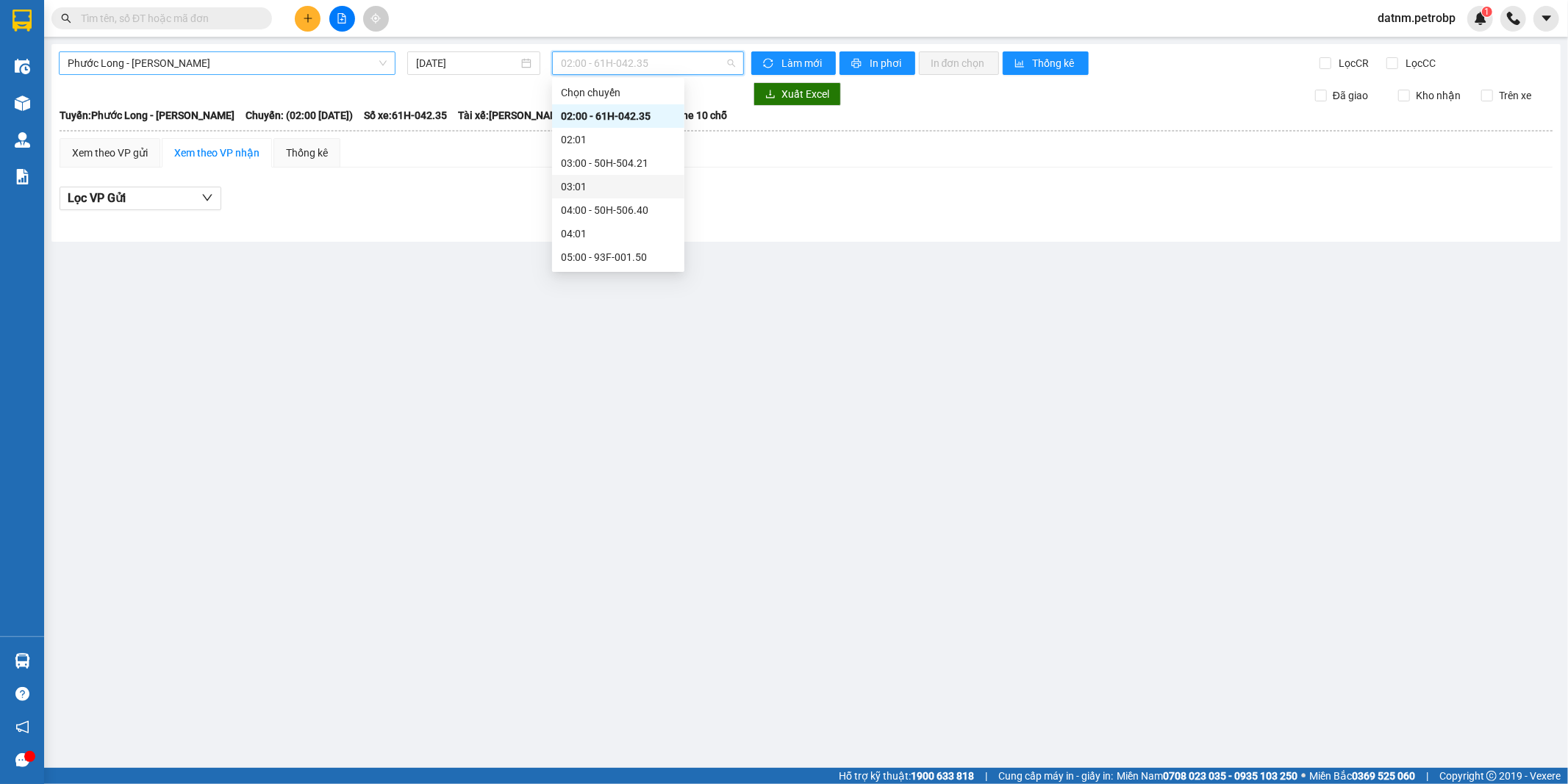
click at [213, 54] on span "Phước Long - Hồ Chí Minh" at bounding box center [227, 63] width 319 height 22
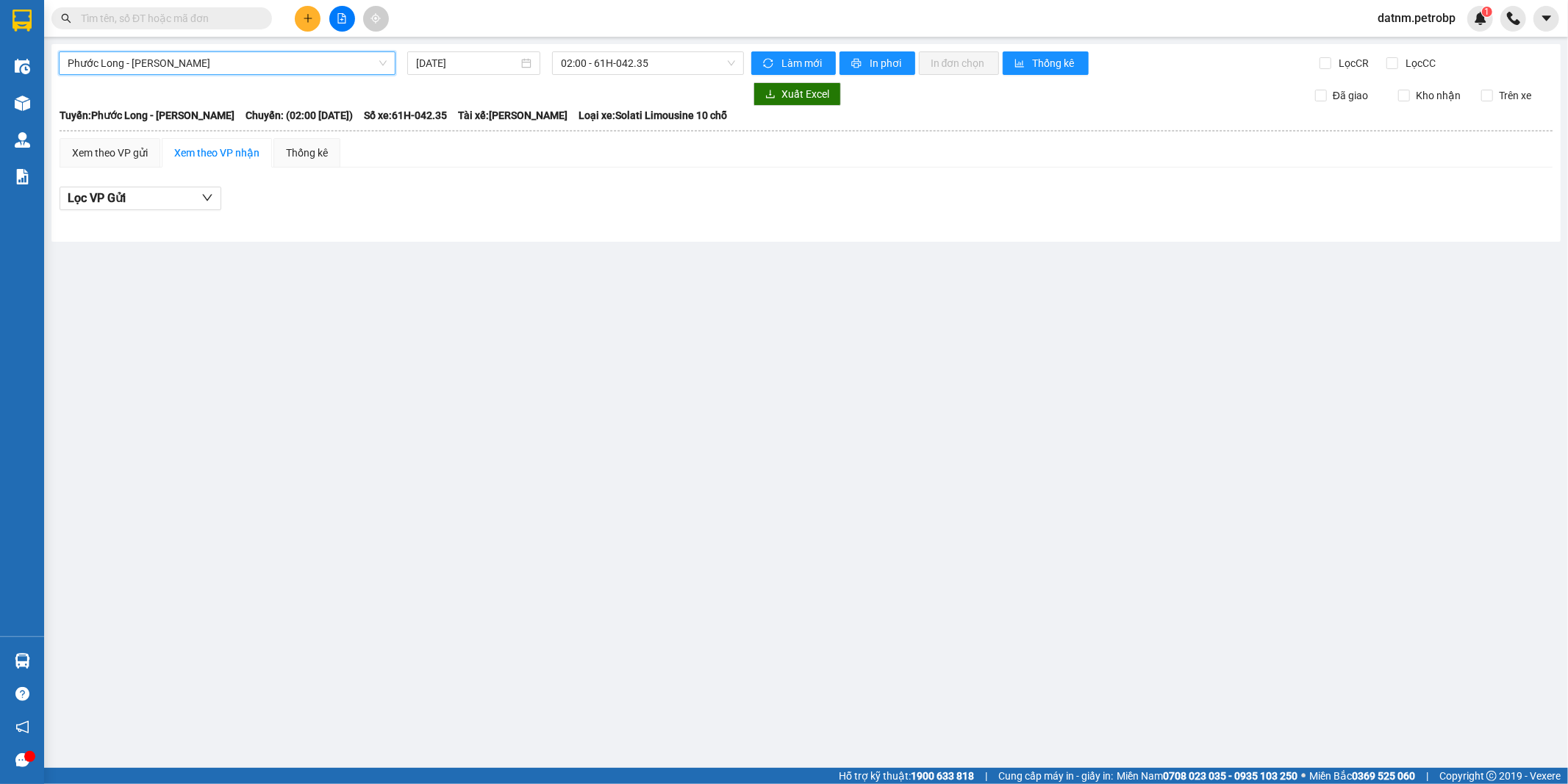
click at [208, 57] on span "Phước Long - Hồ Chí Minh" at bounding box center [227, 63] width 319 height 22
click at [219, 64] on span "Phước Long - Hồ Chí Minh" at bounding box center [227, 63] width 319 height 22
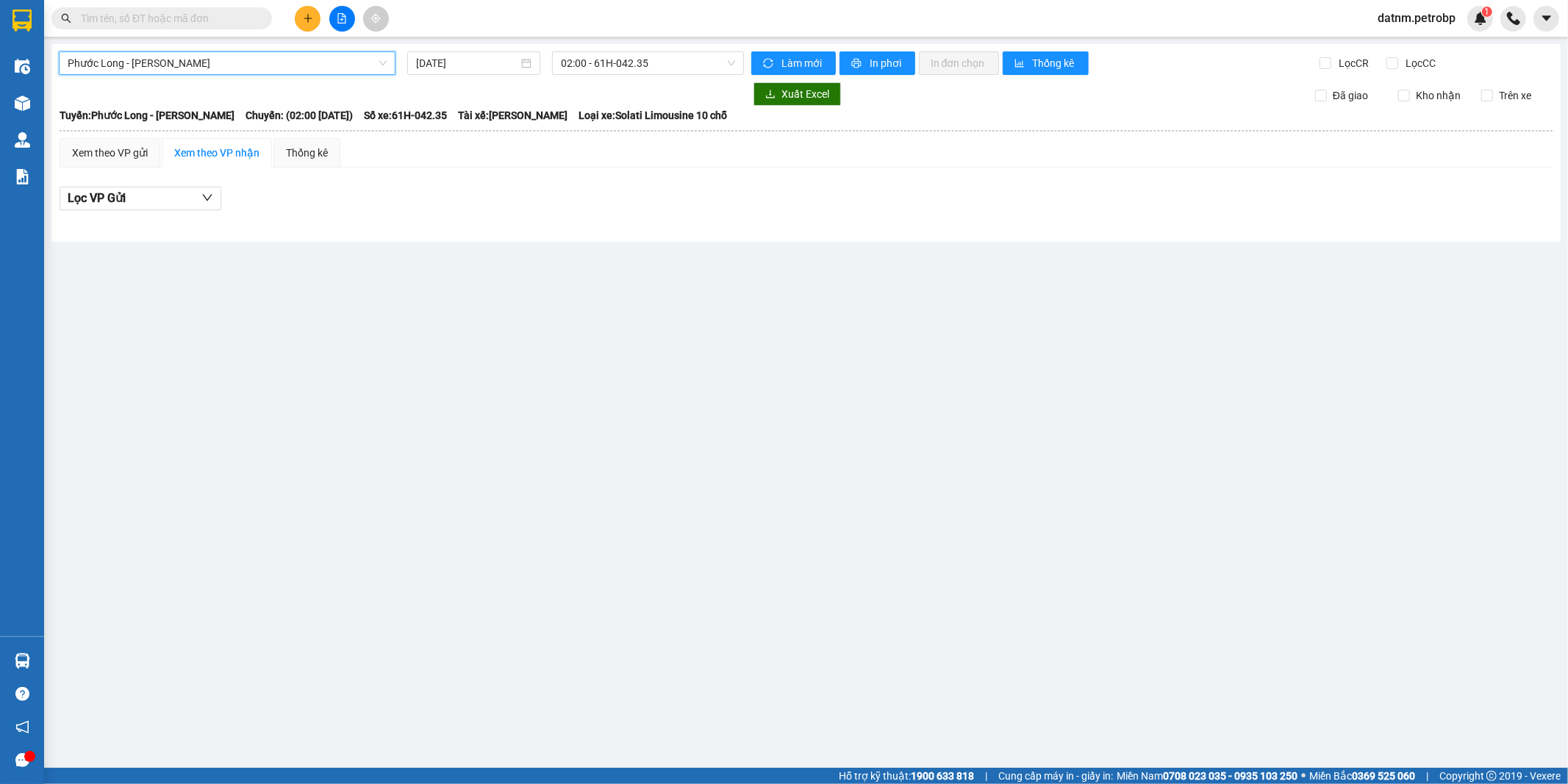
click at [219, 64] on span "Phước Long - Hồ Chí Minh" at bounding box center [227, 63] width 319 height 22
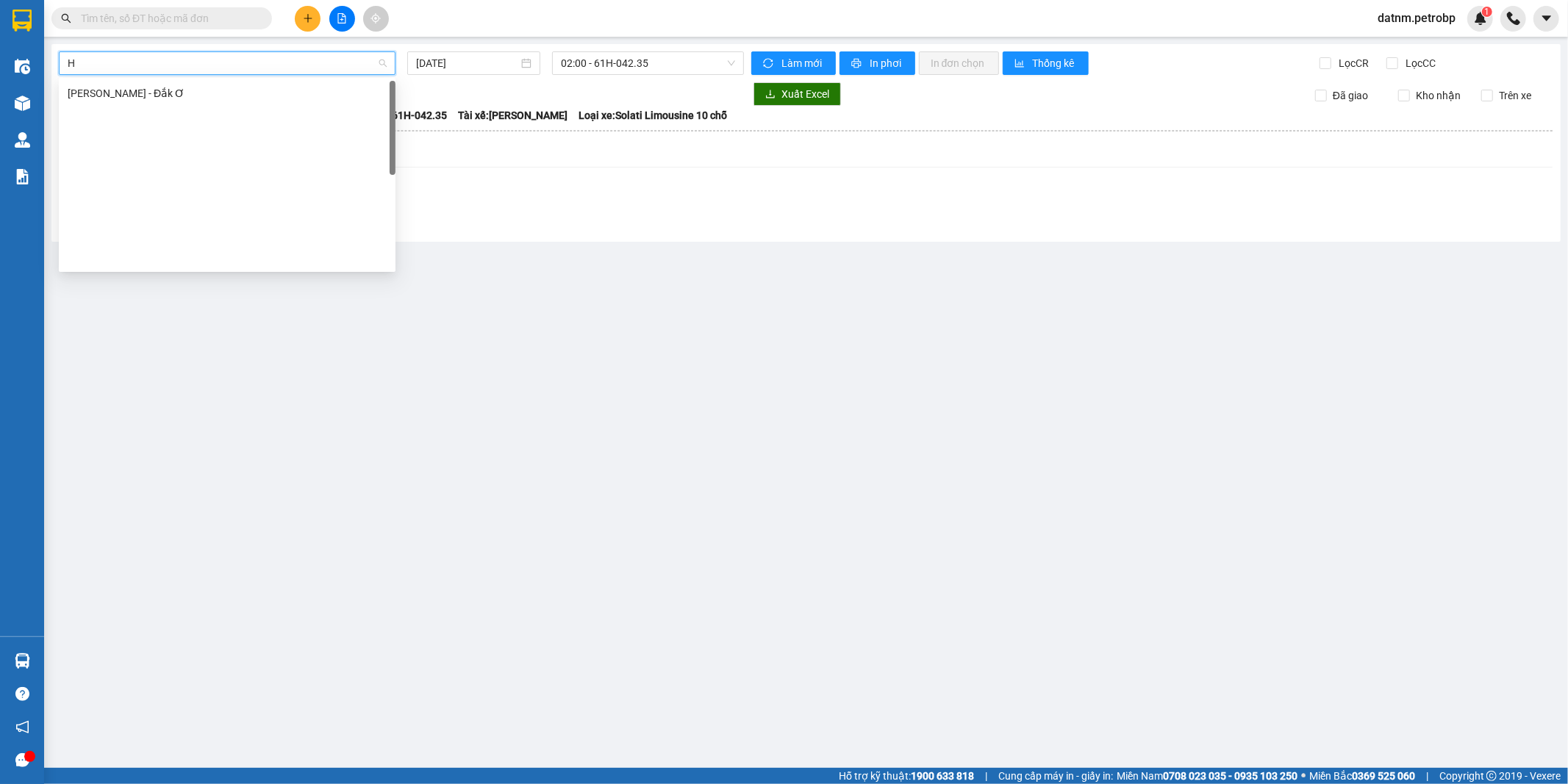
scroll to position [0, 0]
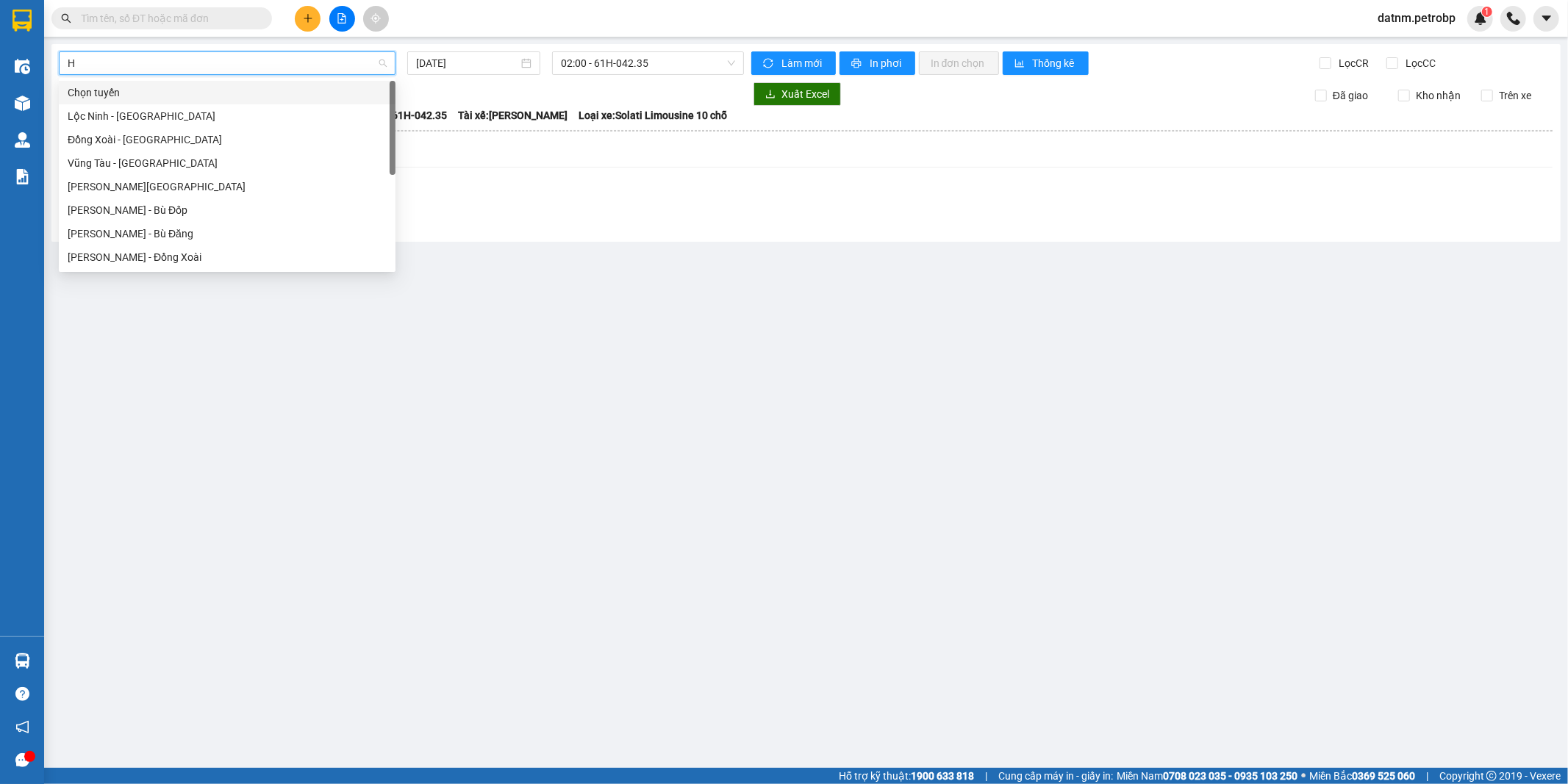
click at [169, 59] on input "H" at bounding box center [222, 63] width 308 height 22
type input "C"
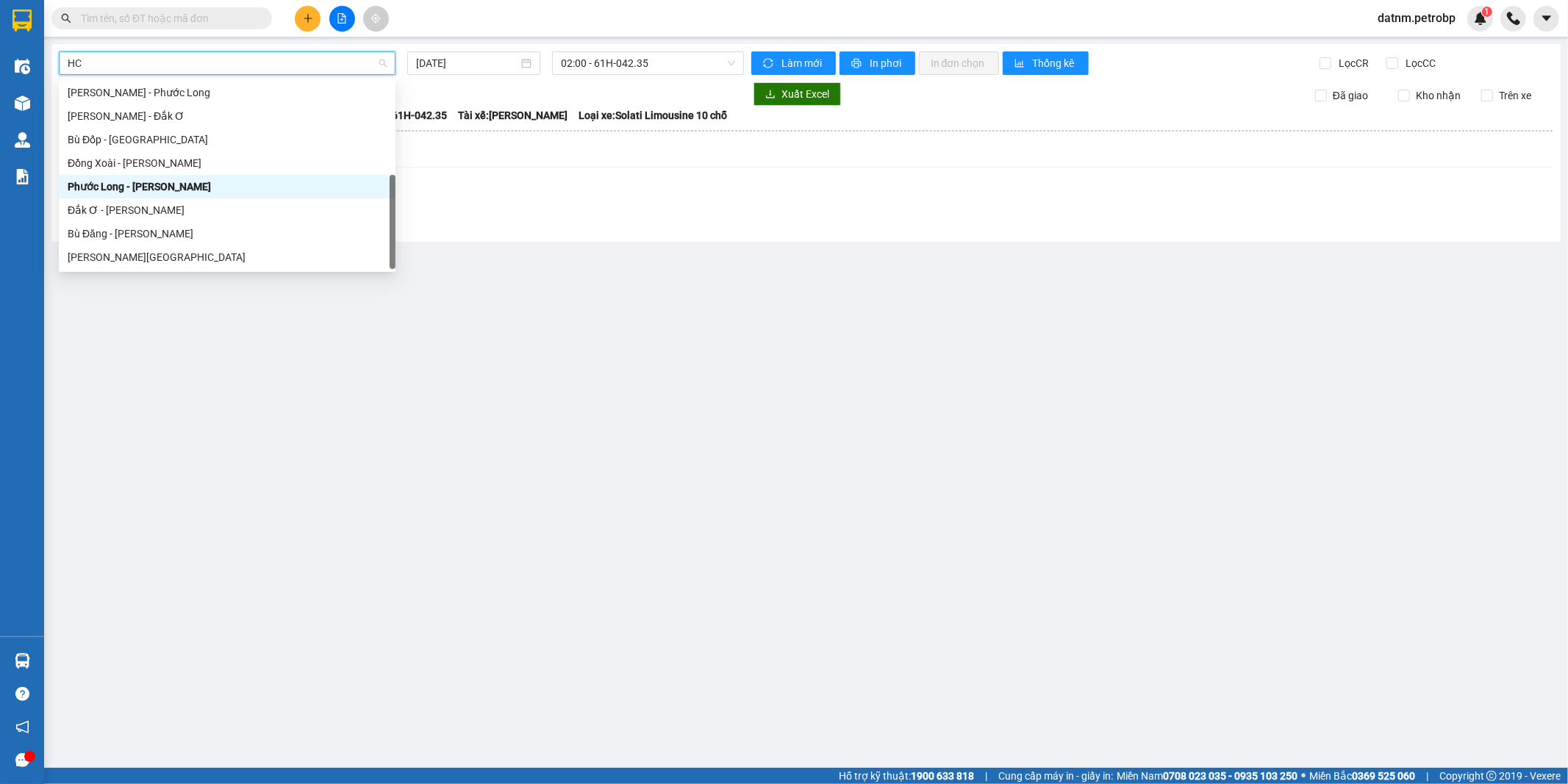
scroll to position [93, 0]
type input "HCM"
click at [221, 88] on div "[PERSON_NAME] - Phước Long" at bounding box center [227, 93] width 319 height 16
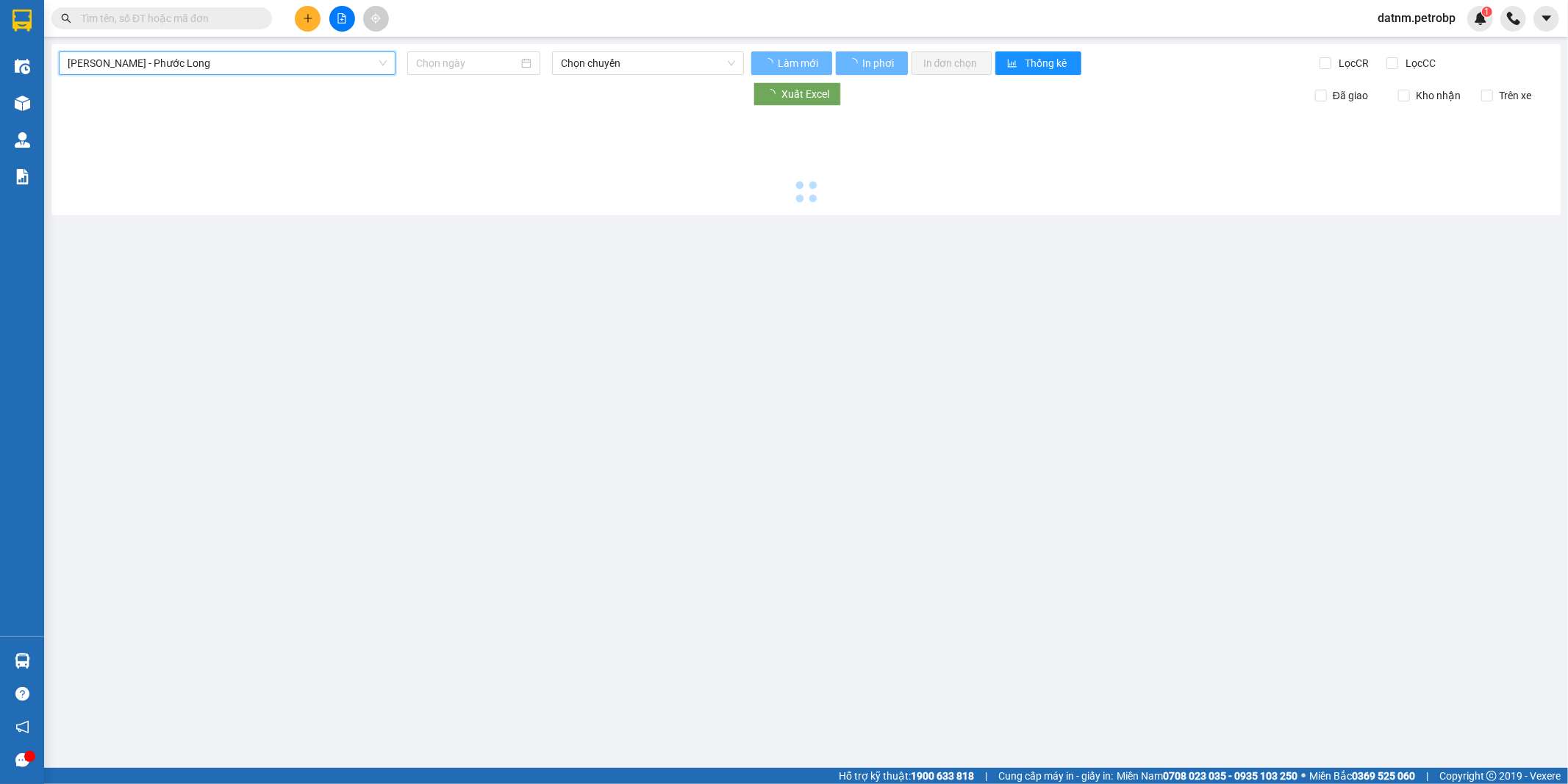
type input "[DATE]"
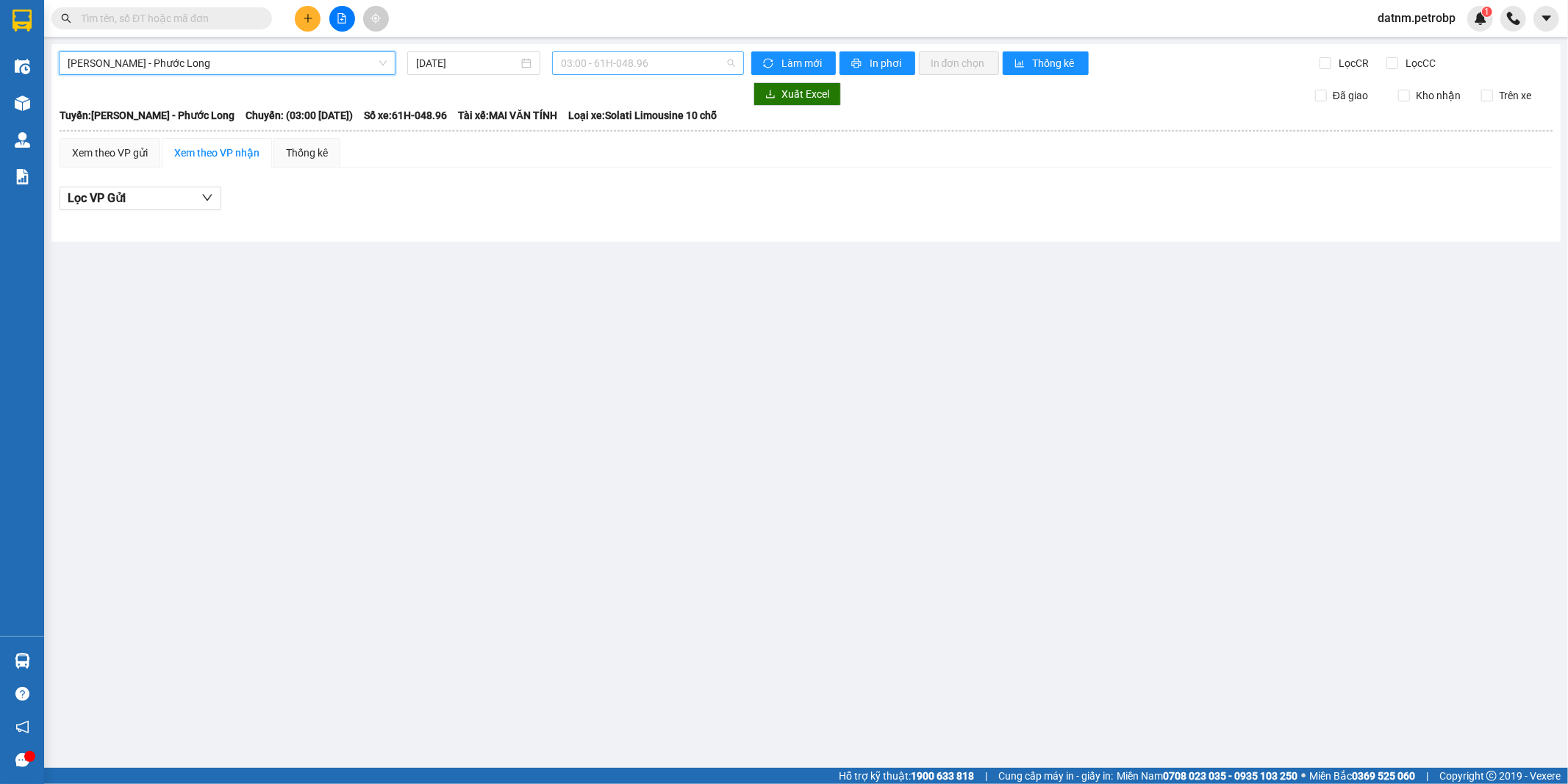
click at [671, 62] on span "03:00 - 61H-048.96" at bounding box center [648, 63] width 173 height 22
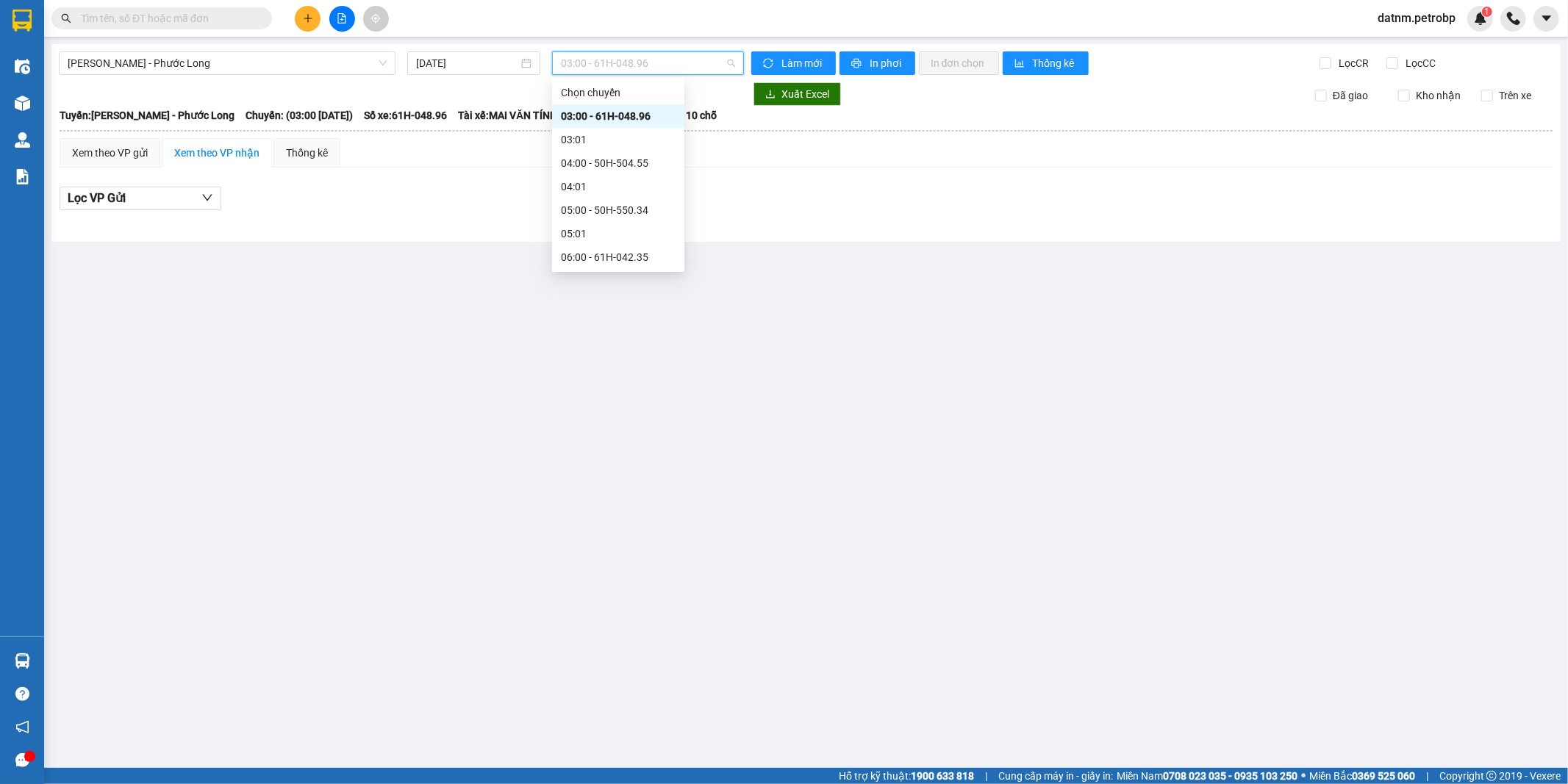
click at [671, 62] on span "03:00 - 61H-048.96" at bounding box center [648, 63] width 173 height 22
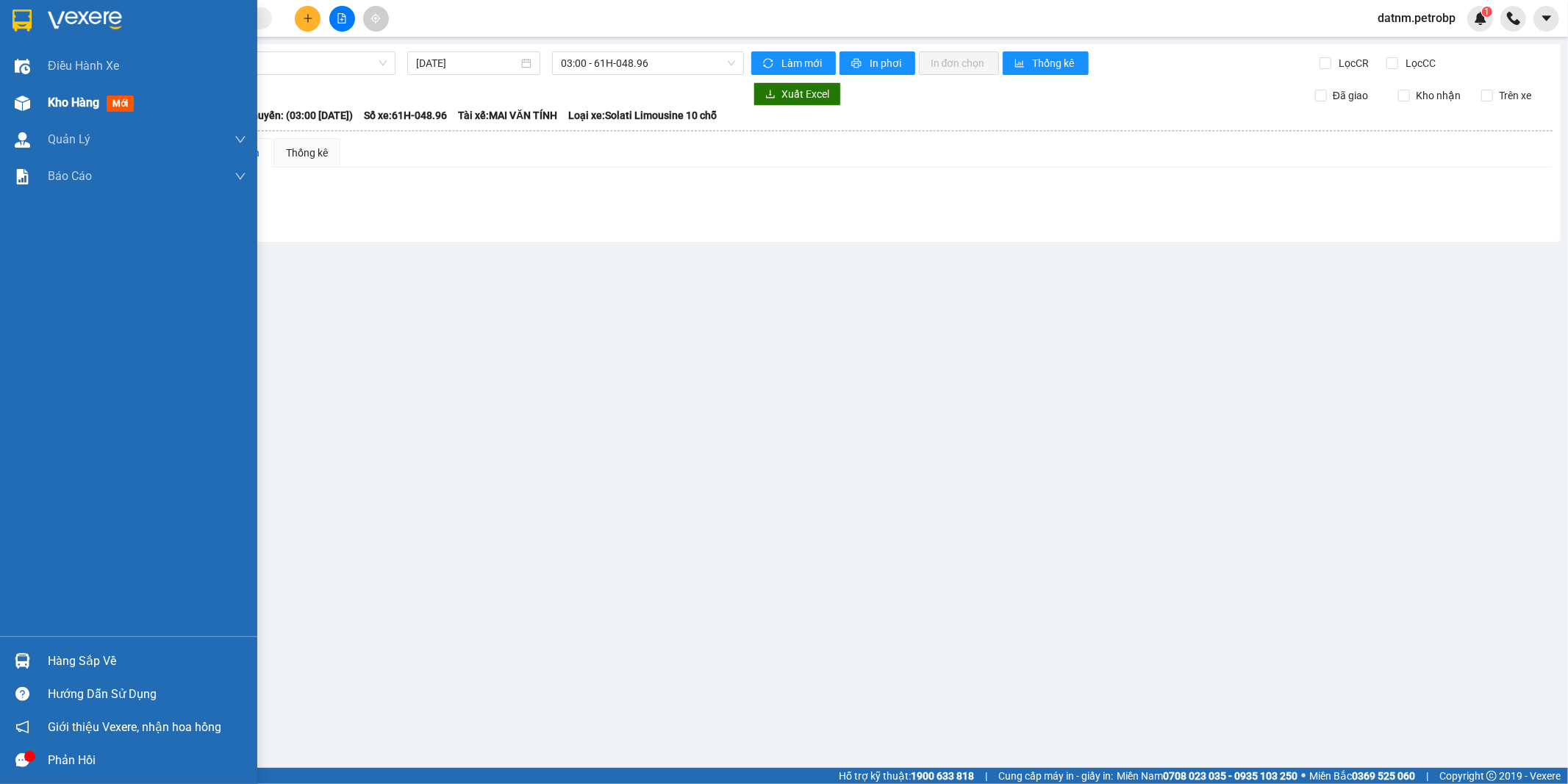
click at [69, 109] on span "Kho hàng" at bounding box center [73, 102] width 51 height 14
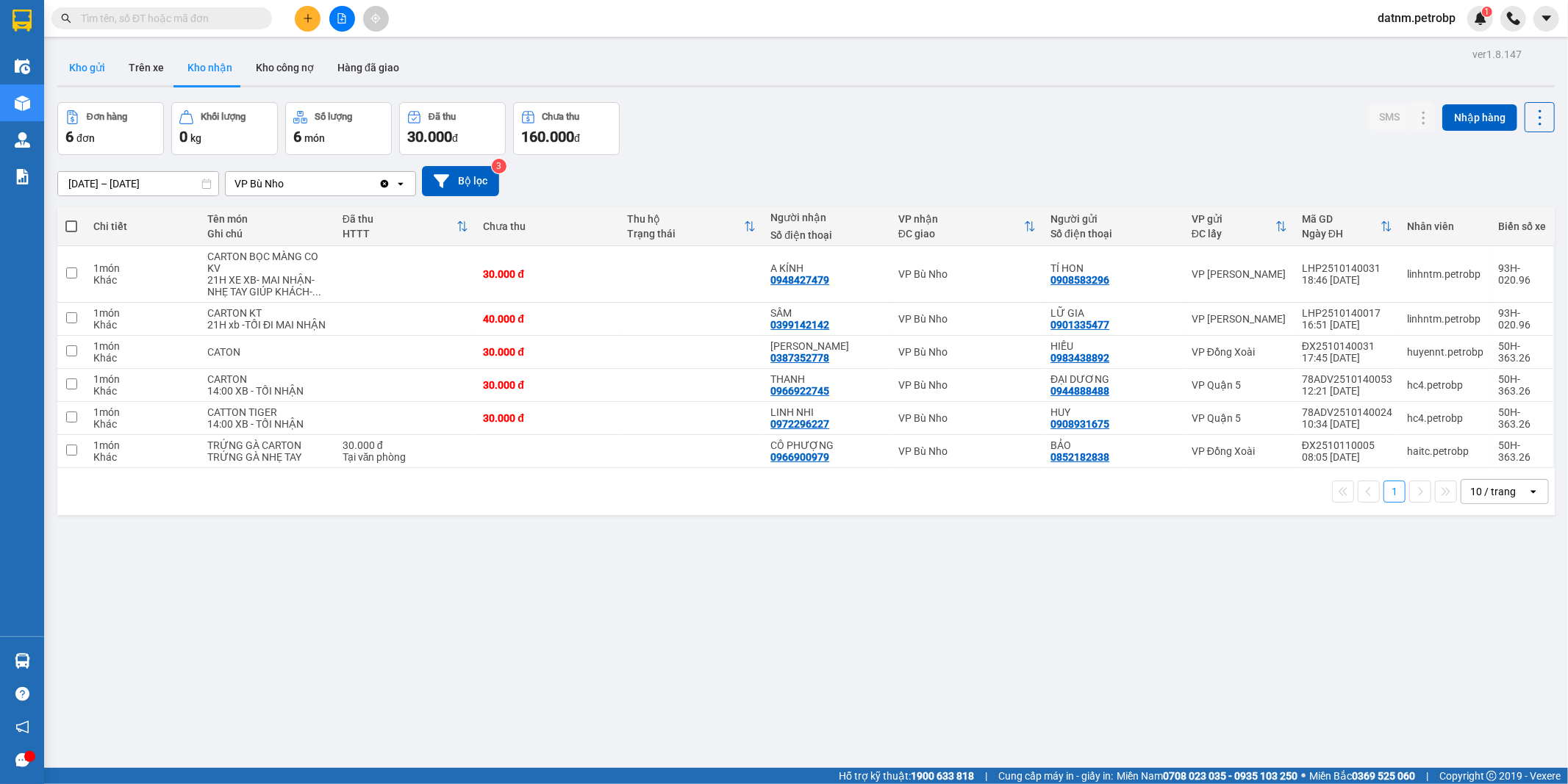
click at [97, 65] on button "Kho gửi" at bounding box center [87, 67] width 59 height 36
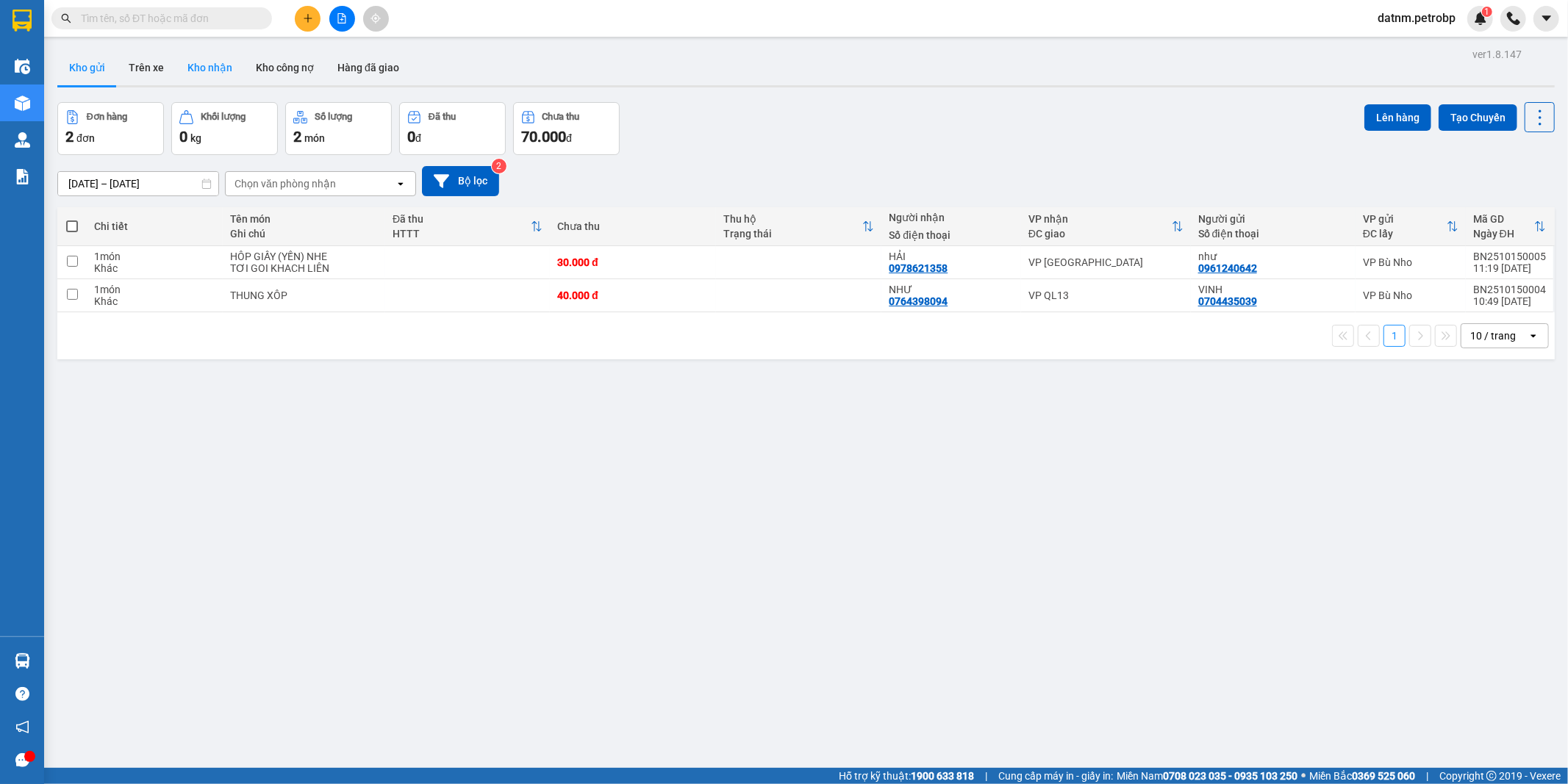
click at [214, 68] on button "Kho nhận" at bounding box center [210, 67] width 68 height 36
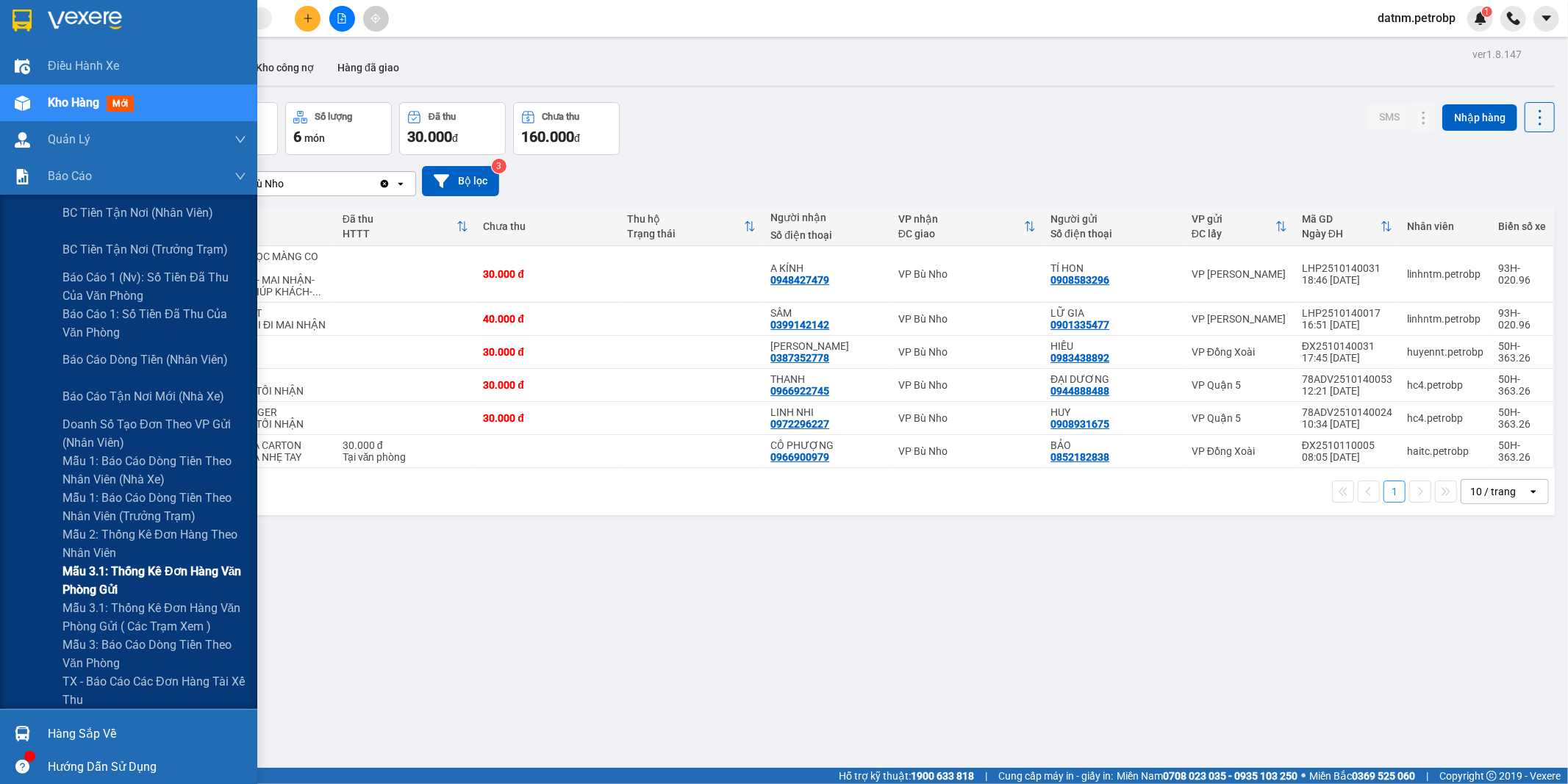
click at [138, 576] on span "Mẫu 3.1: Thống kê đơn hàng văn phòng gửi" at bounding box center [153, 580] width 183 height 36
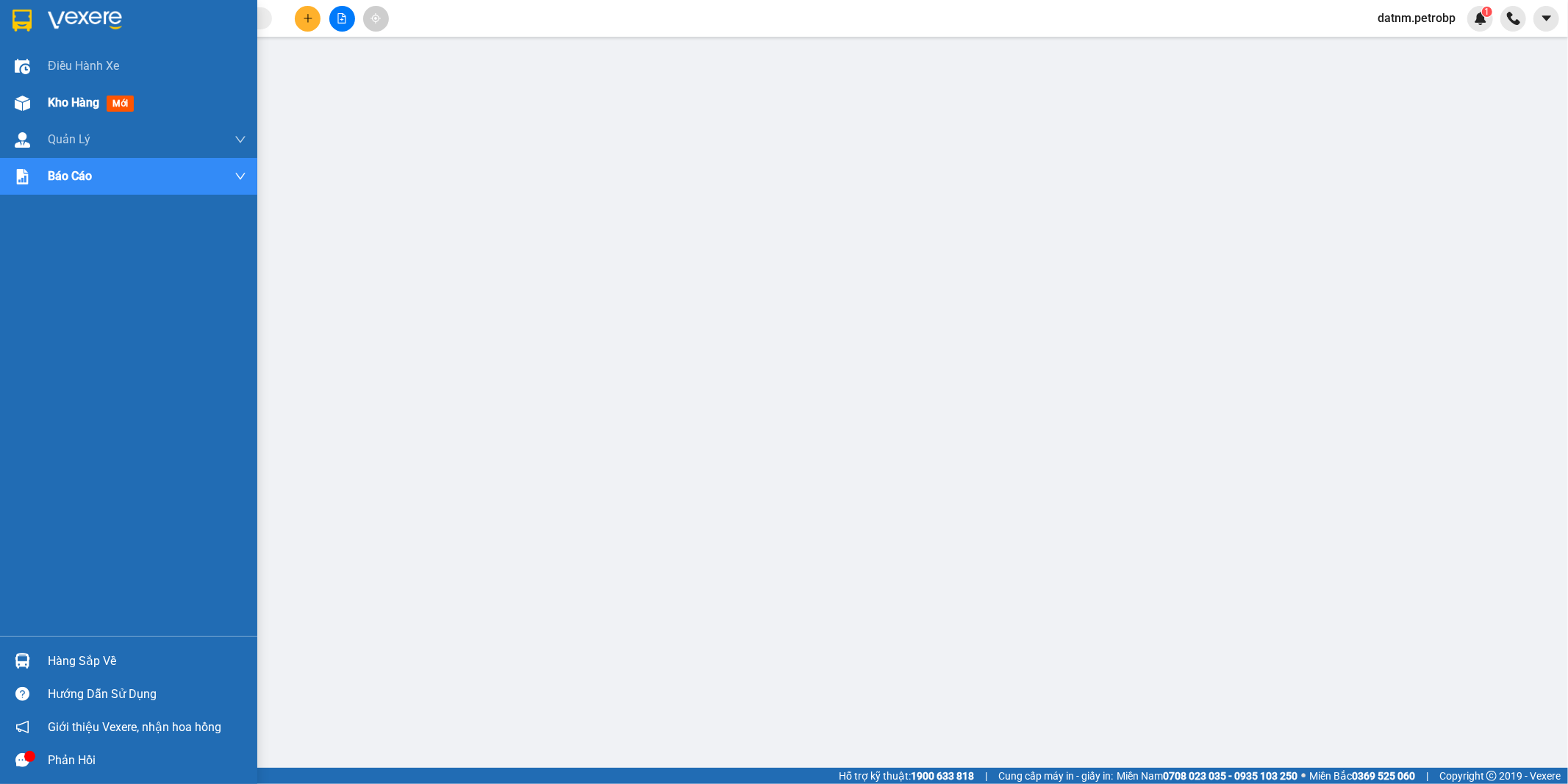
click at [58, 98] on span "Kho hàng" at bounding box center [73, 102] width 51 height 14
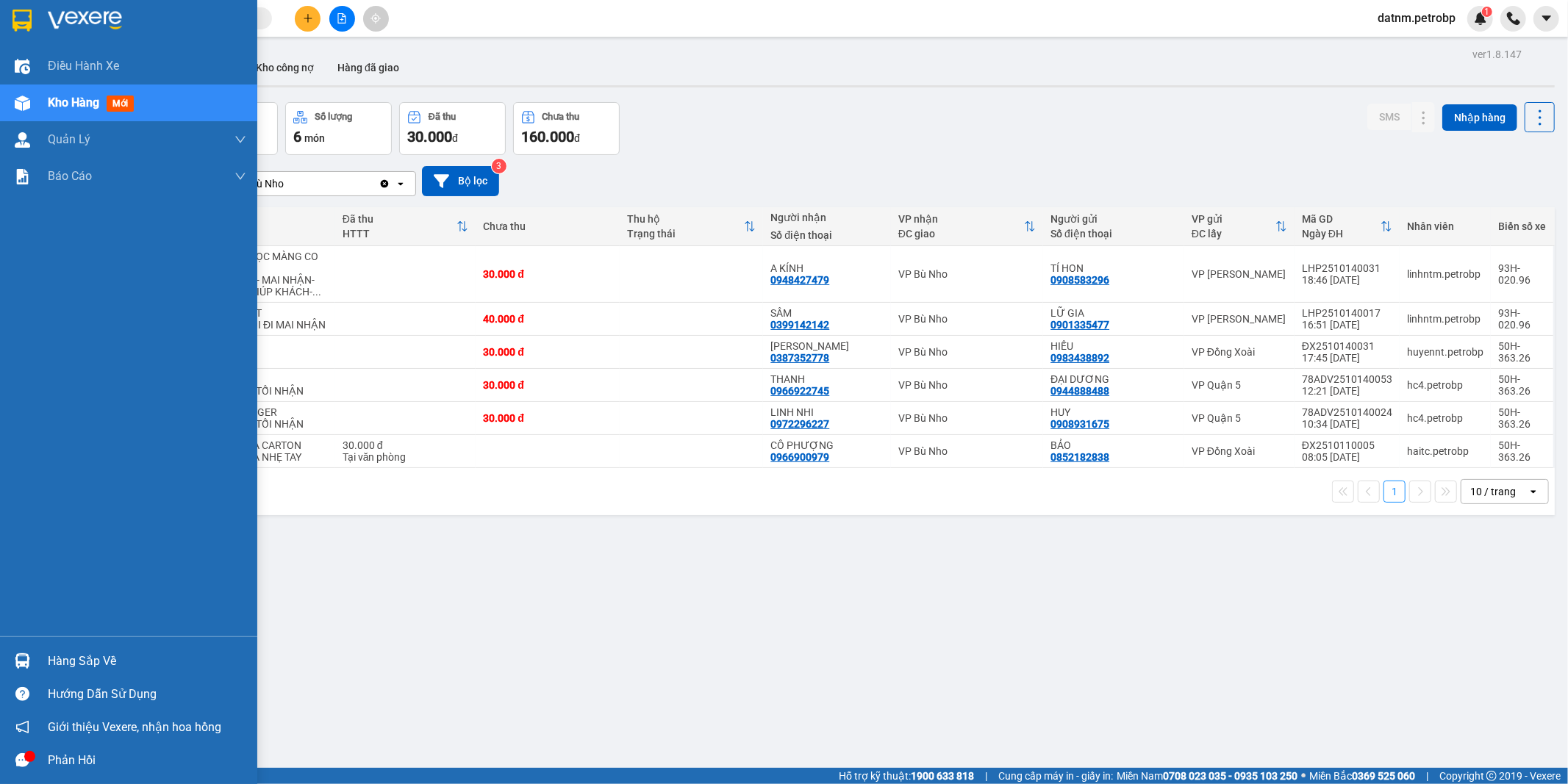
click at [100, 658] on div "Hàng sắp về" at bounding box center [147, 661] width 199 height 22
click at [100, 658] on body "Kết quả tìm kiếm ( 0 ) Bộ lọc Ngày tạo đơn gần nhất No Data datnm.petrobp 1 Điề…" at bounding box center [784, 392] width 1568 height 784
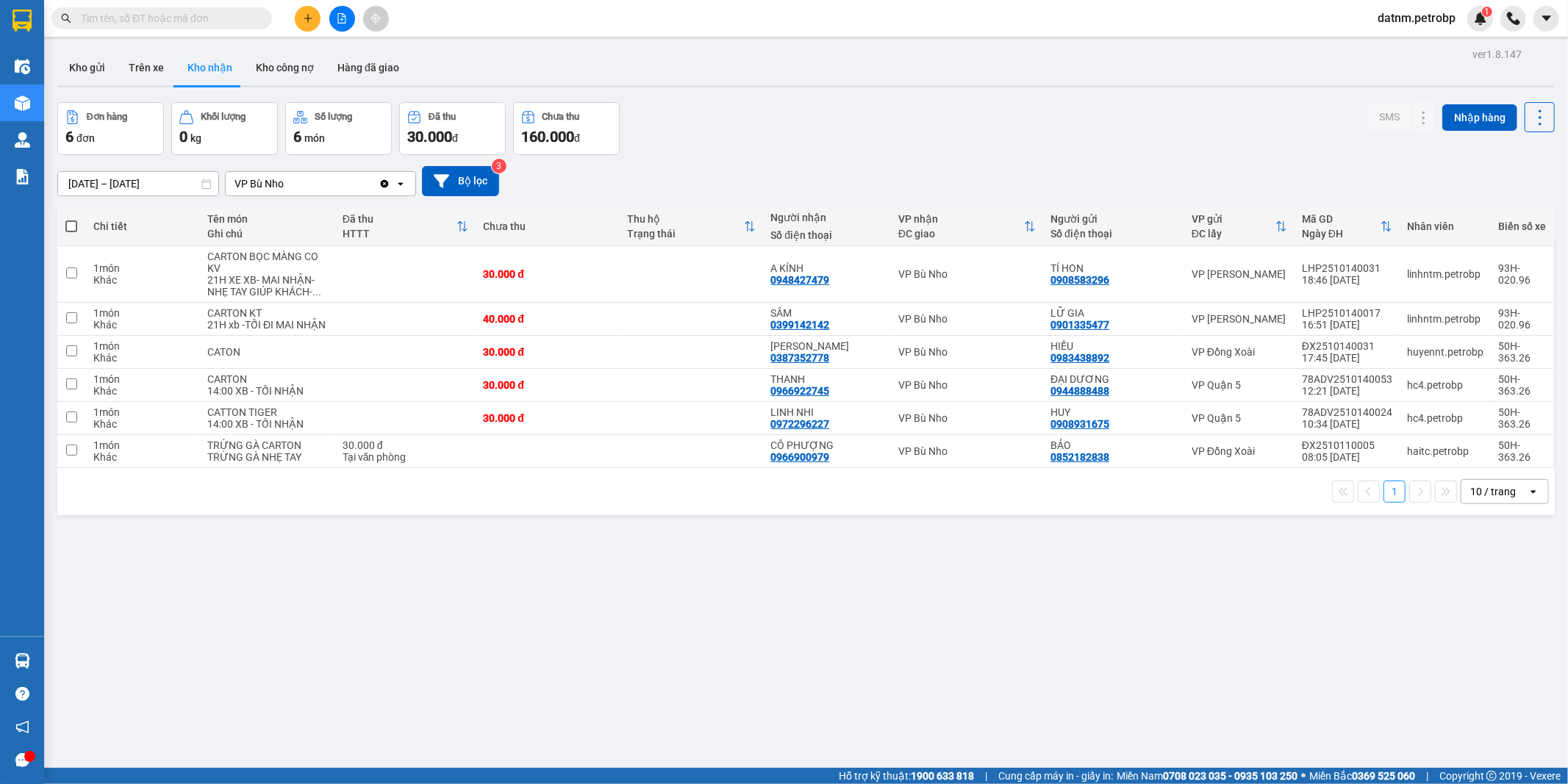
click at [911, 686] on section "Kết quả tìm kiếm ( 0 ) Bộ lọc Ngày tạo đơn gần nhất No Data datnm.petrobp 1 Điề…" at bounding box center [784, 392] width 1568 height 784
click at [911, 686] on div "ver 1.8.147 Kho gửi Trên xe Kho nhận Kho công nợ Hàng đã giao Đơn hàng 6 đơn Kh…" at bounding box center [805, 436] width 1509 height 784
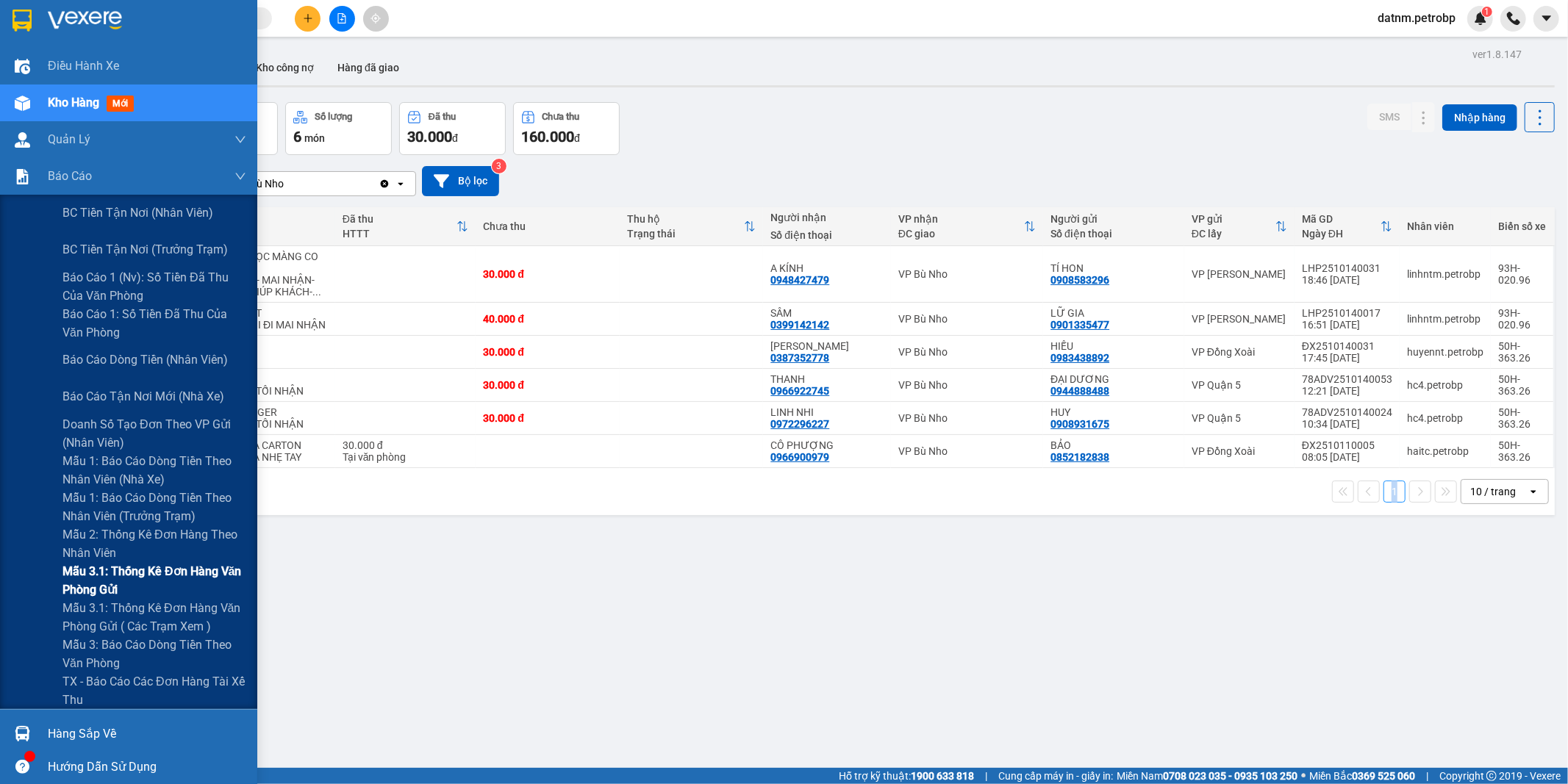
click at [125, 576] on span "Mẫu 3.1: Thống kê đơn hàng văn phòng gửi" at bounding box center [153, 580] width 183 height 36
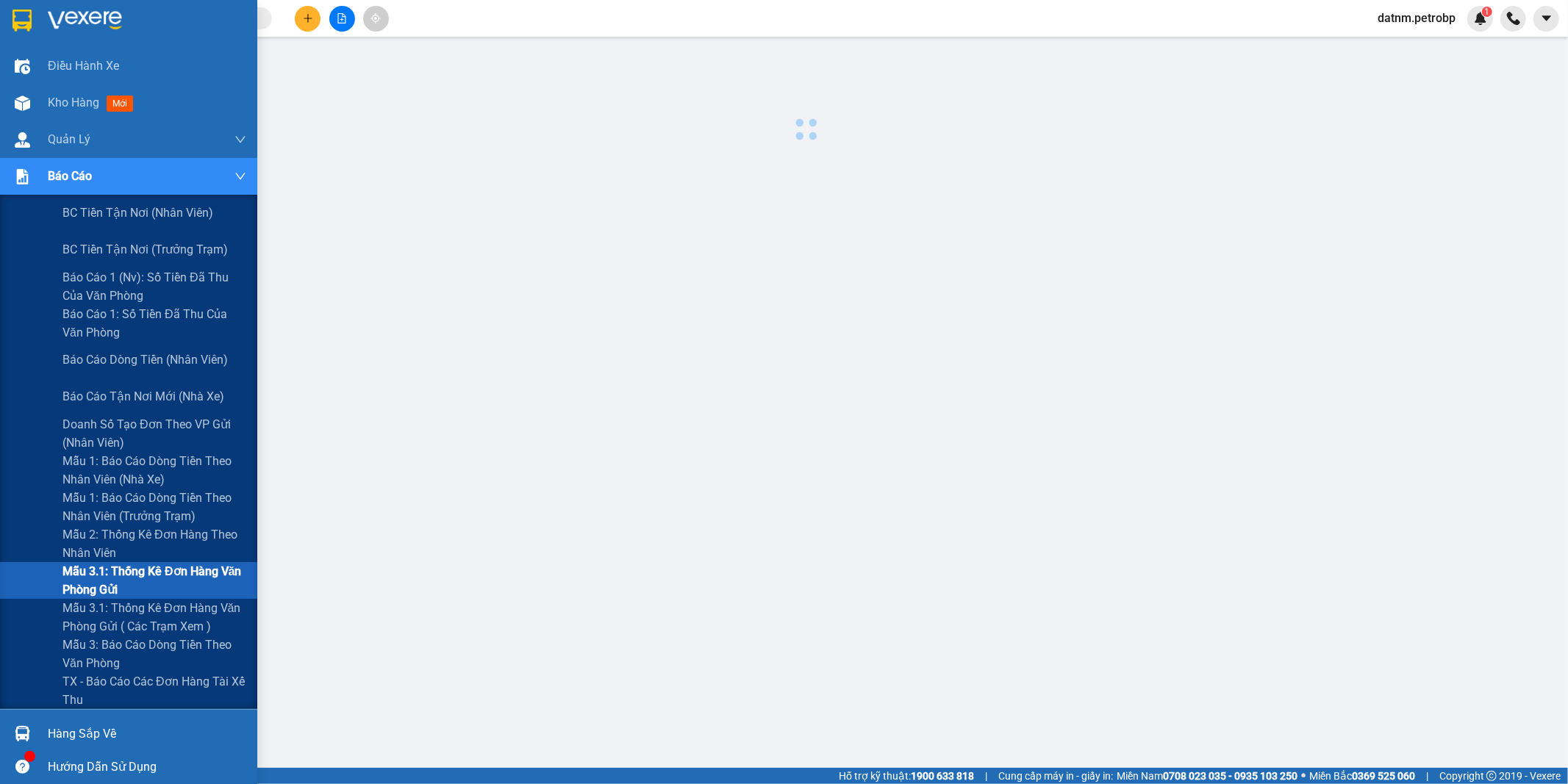
click at [125, 576] on span "Mẫu 3.1: Thống kê đơn hàng văn phòng gửi" at bounding box center [153, 580] width 183 height 36
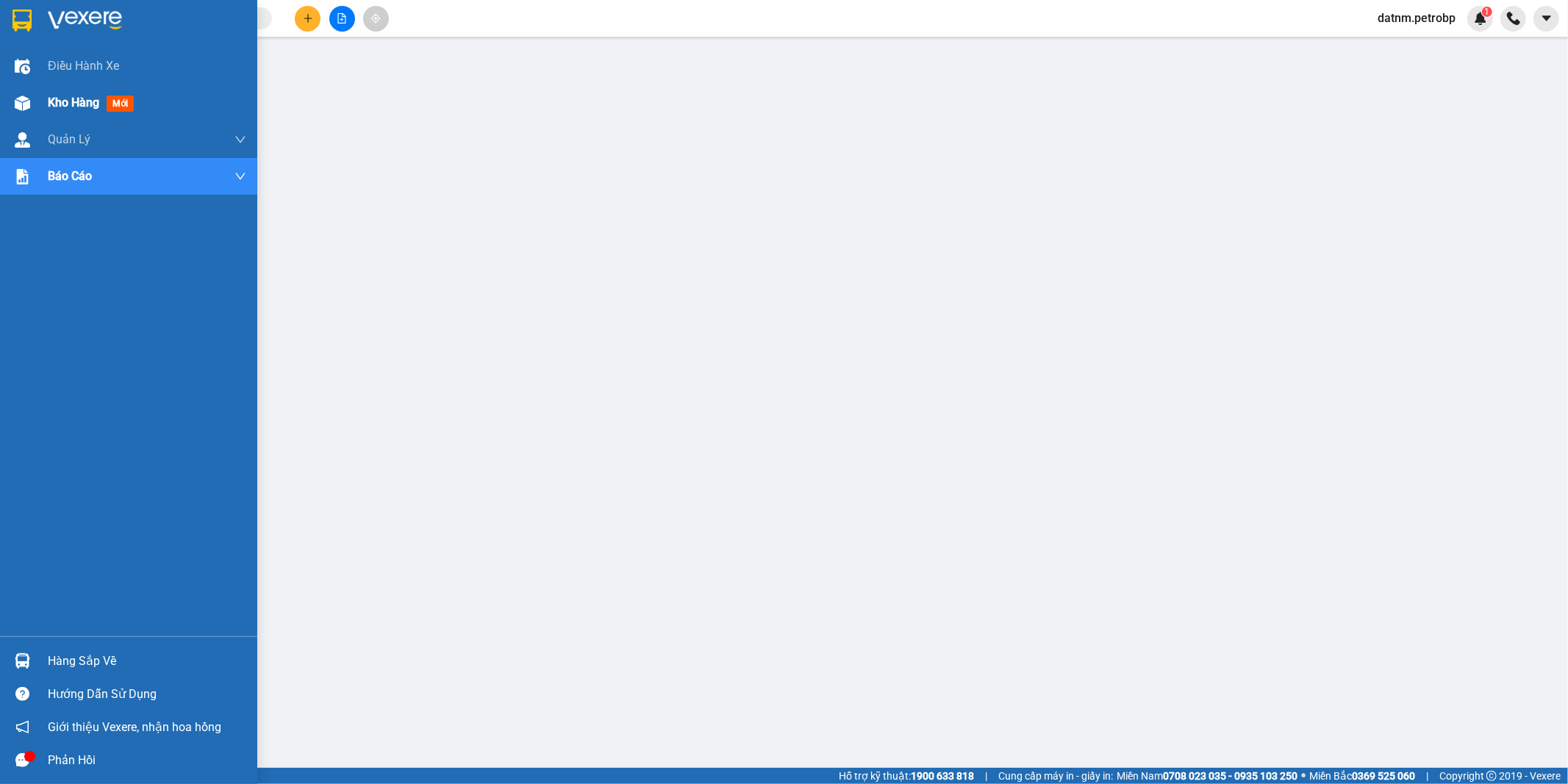
click at [69, 104] on span "Kho hàng" at bounding box center [73, 102] width 51 height 14
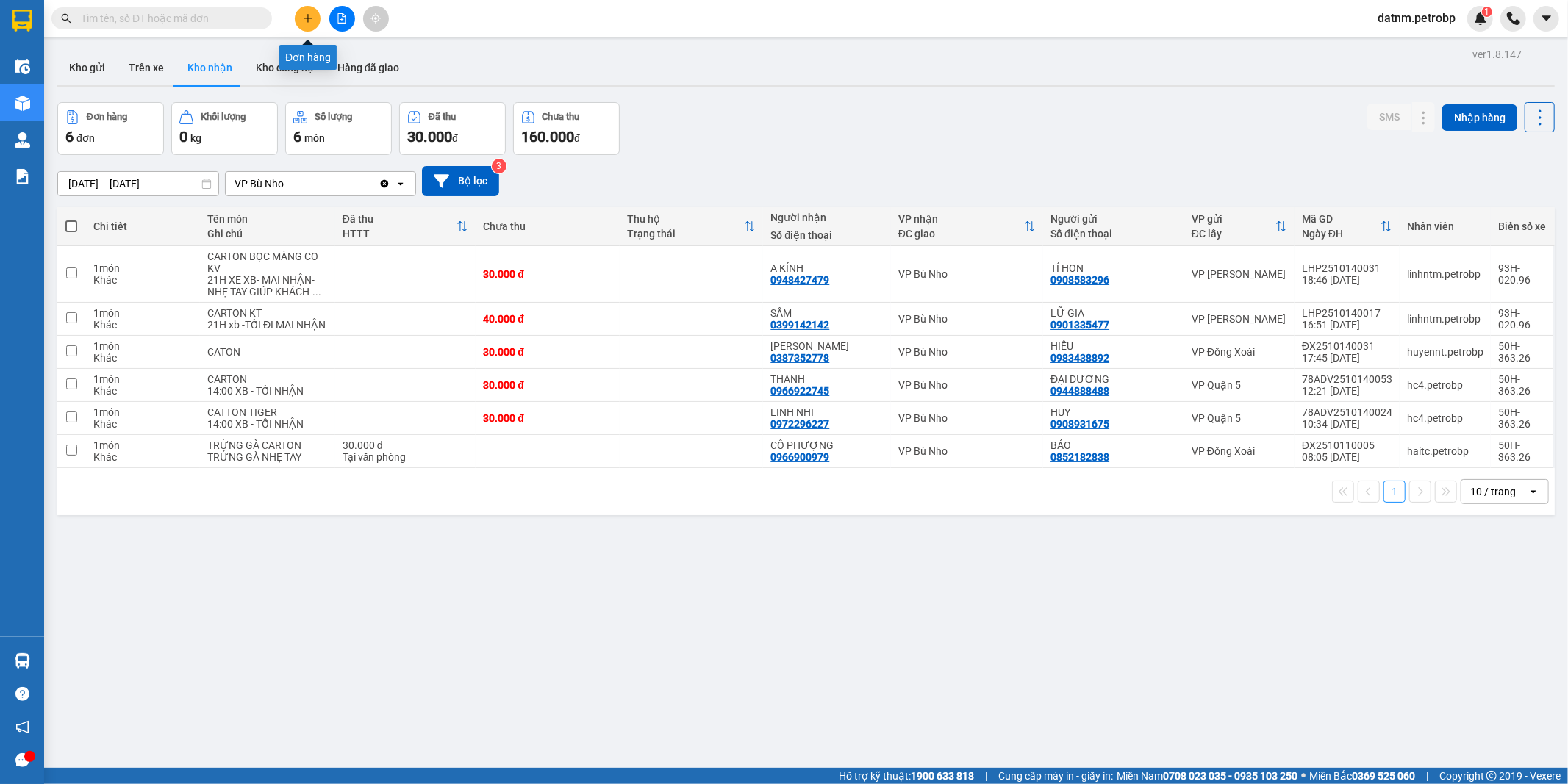
click at [309, 18] on icon "plus" at bounding box center [307, 17] width 8 height 1
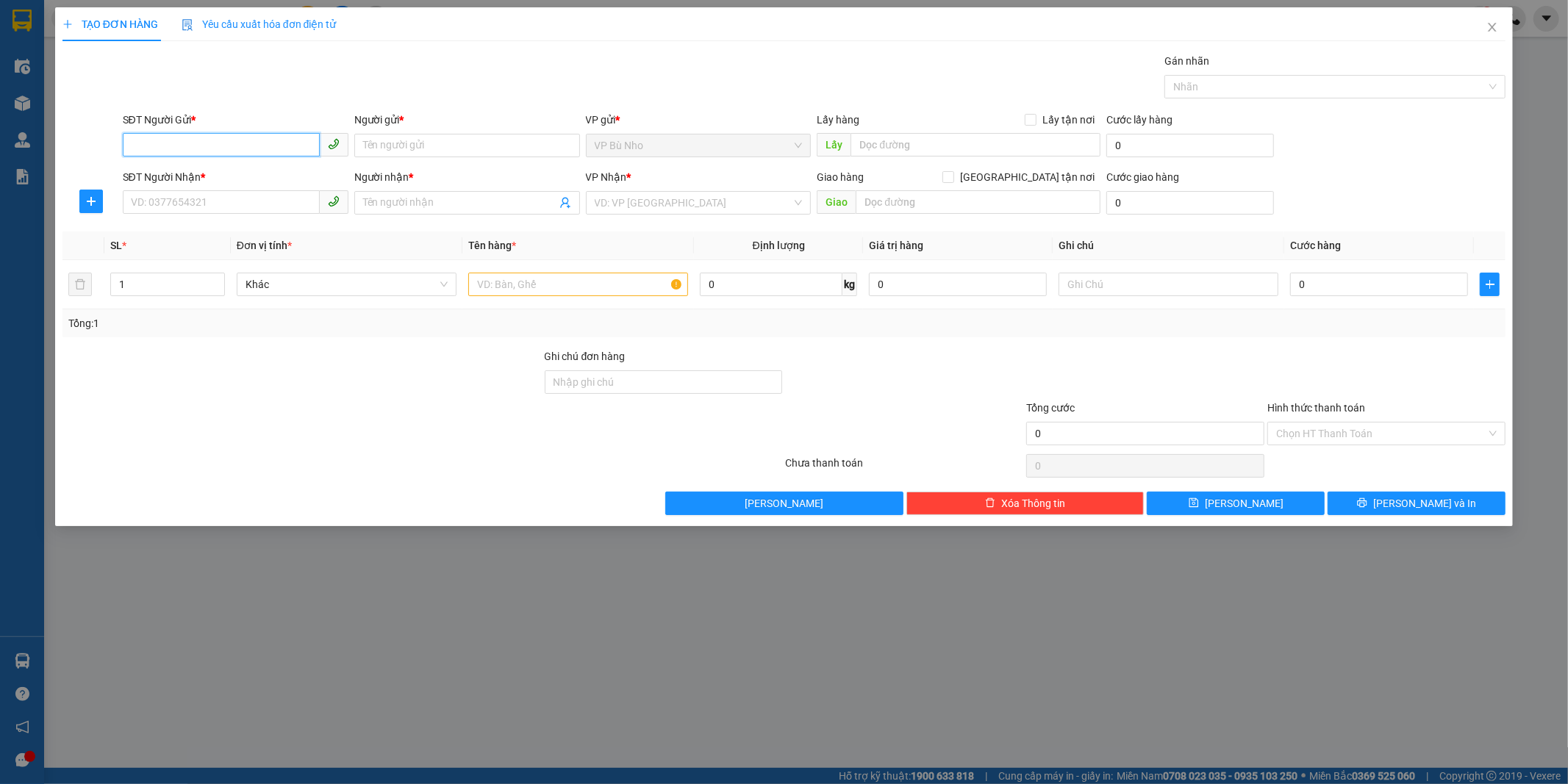
click at [215, 141] on input "SĐT Người Gửi *" at bounding box center [222, 145] width 197 height 24
type input "0972721162"
click at [407, 149] on input "Người gửi *" at bounding box center [466, 146] width 225 height 24
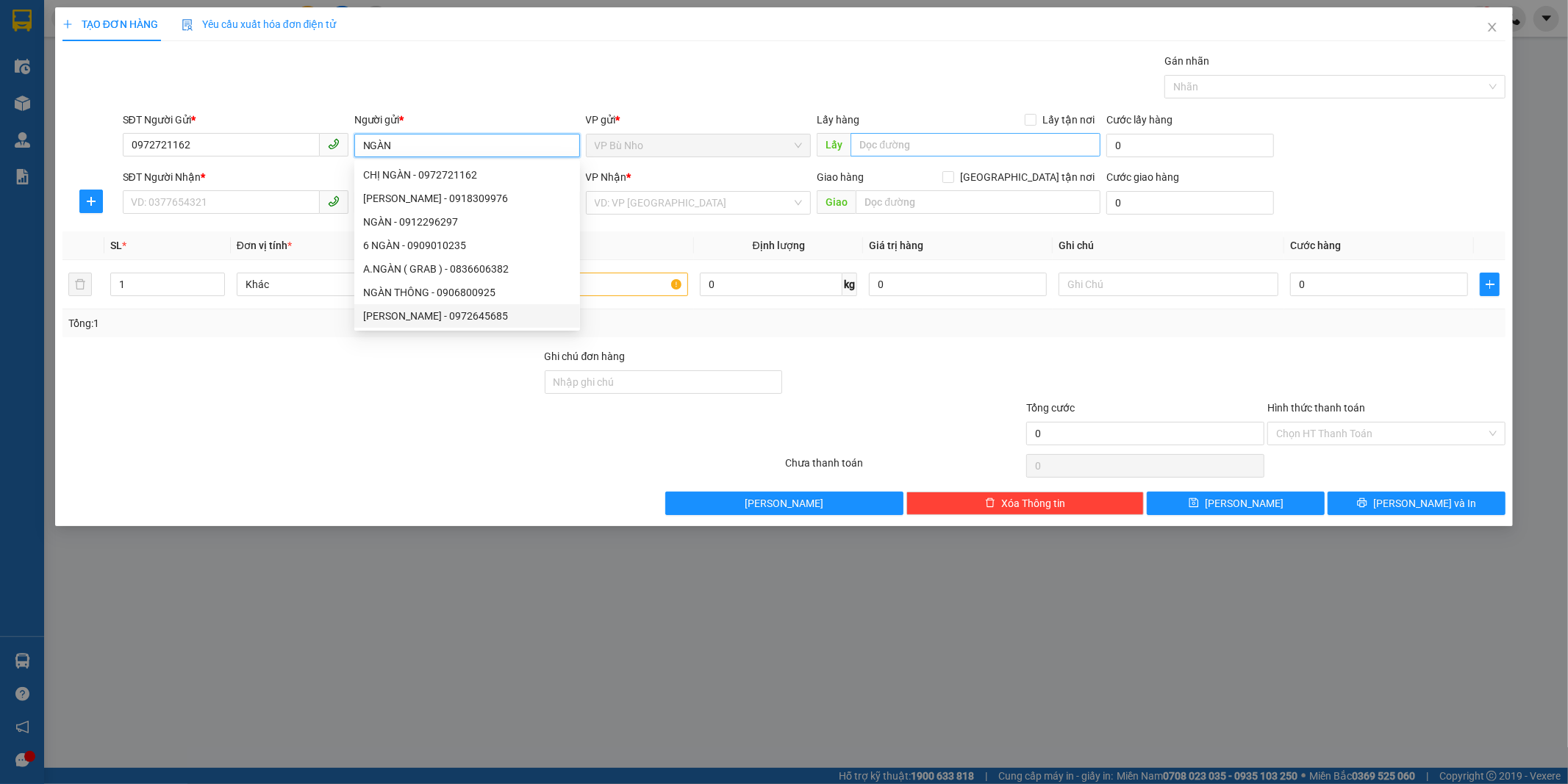
type input "NGÀN"
click at [890, 141] on input "text" at bounding box center [975, 145] width 250 height 24
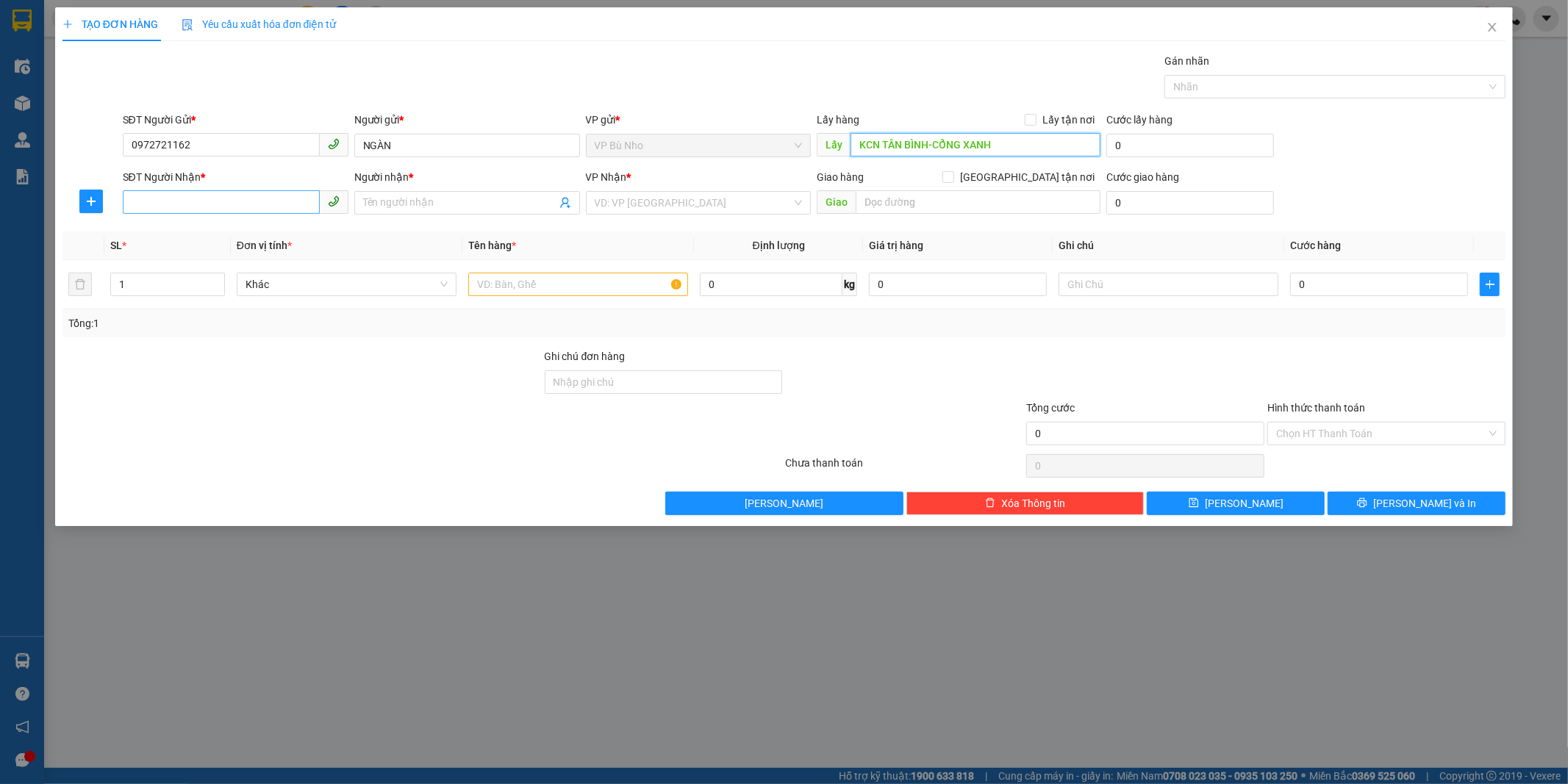
type input "KCN TÂN BÌNH-CỔNG XANH"
click at [174, 202] on input "SĐT Người Nhận *" at bounding box center [222, 202] width 197 height 24
type input "0947387455"
click at [437, 196] on input "Người nhận *" at bounding box center [460, 203] width 193 height 16
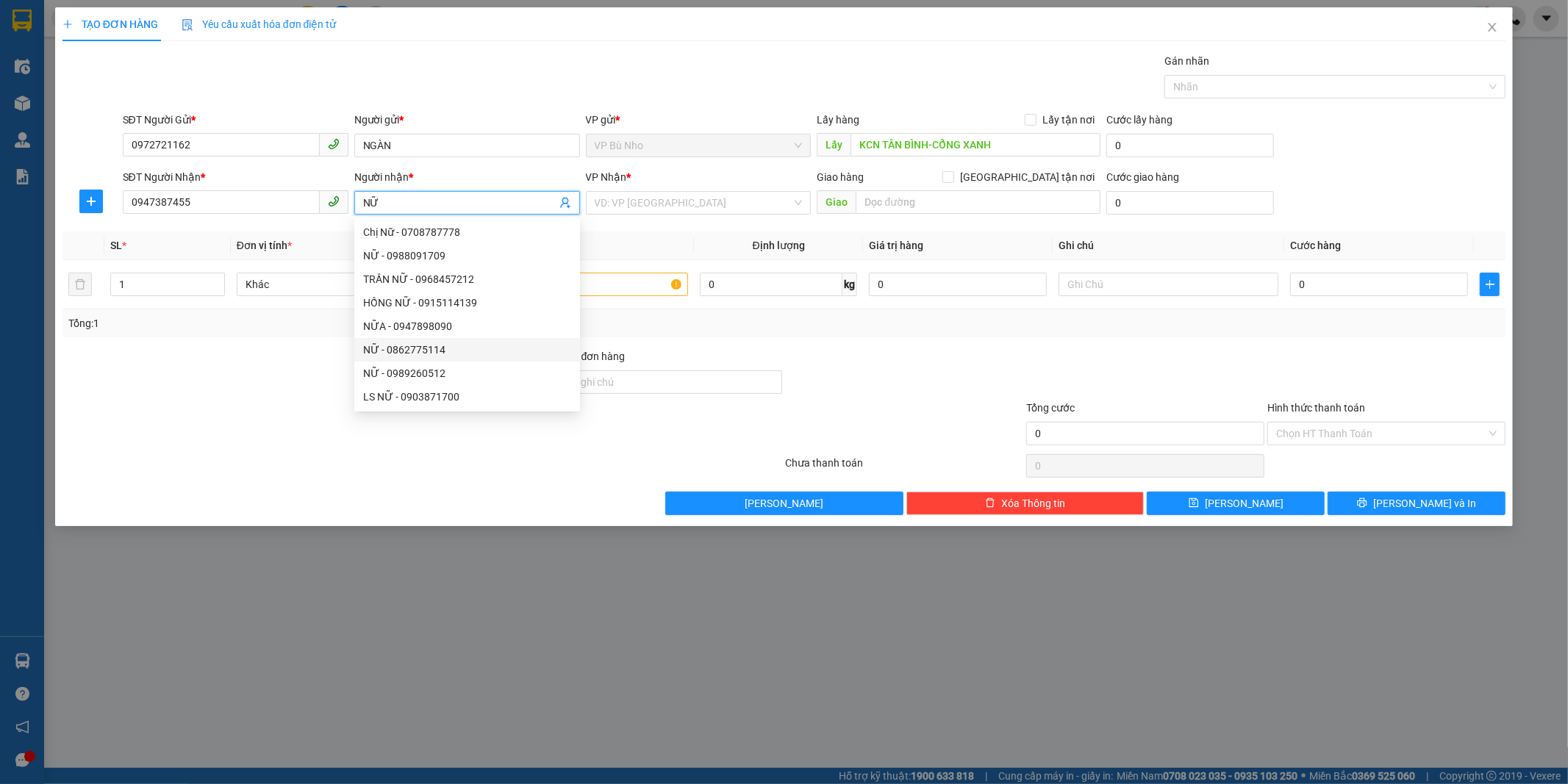
type input "NỮ"
click at [666, 237] on th "Tên hàng *" at bounding box center [578, 245] width 232 height 28
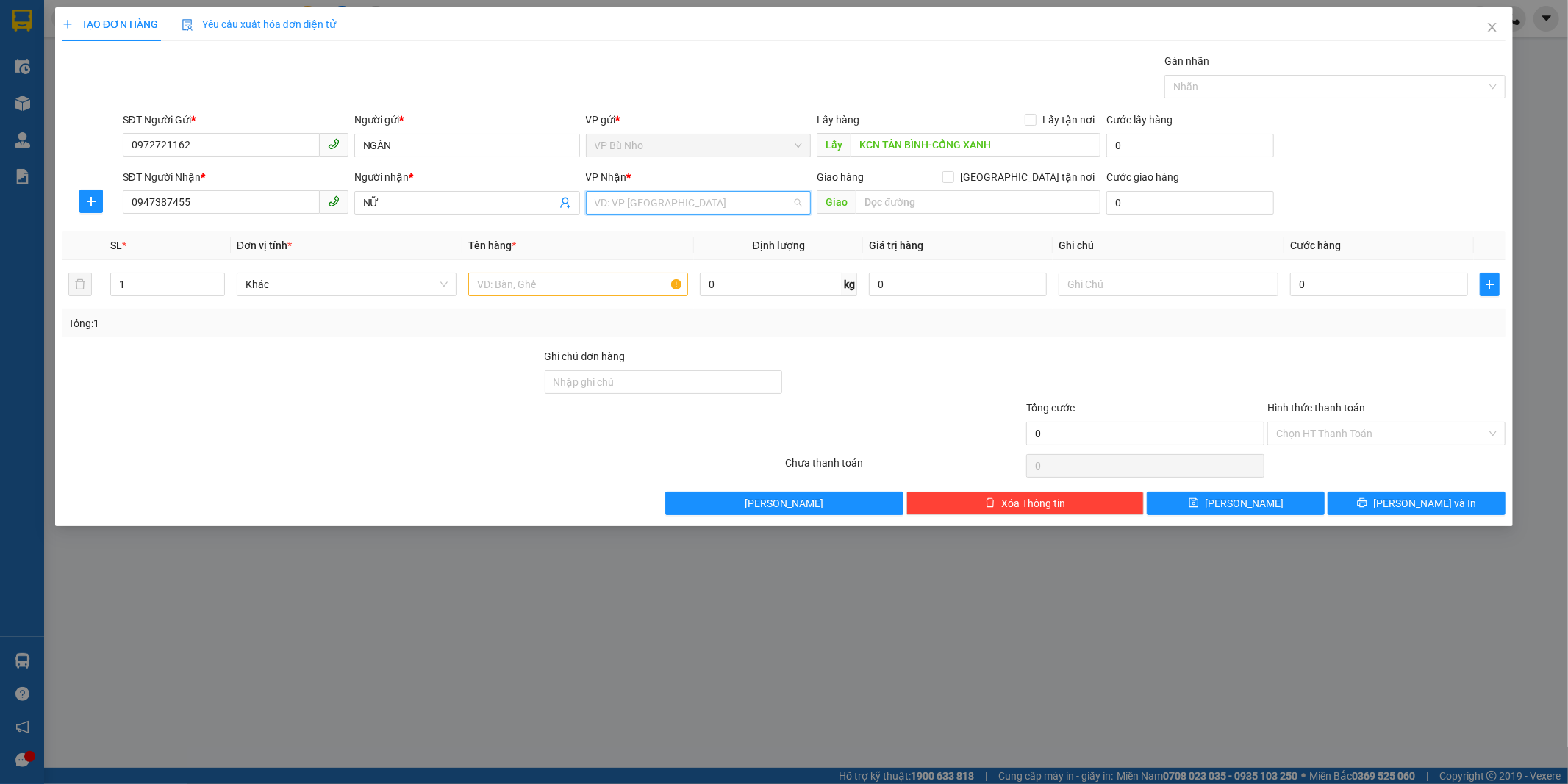
click at [649, 201] on input "search" at bounding box center [693, 202] width 198 height 22
type input "13"
click at [649, 224] on div "VP QL13" at bounding box center [699, 232] width 208 height 16
click at [542, 286] on input "text" at bounding box center [577, 284] width 220 height 24
type input "CRT NHỎ BÁNH TRÁNG"
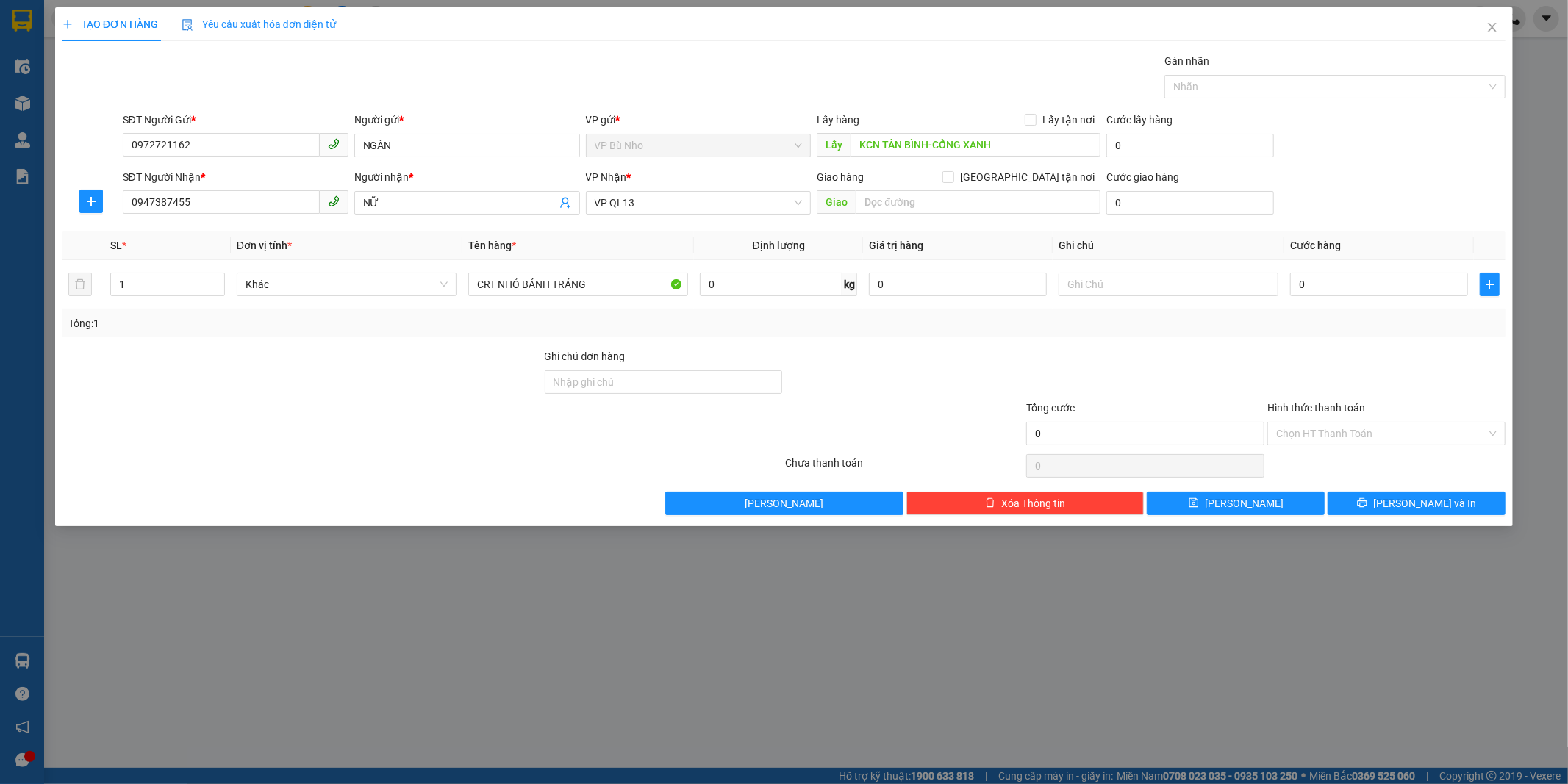
click at [1088, 346] on div "Transit Pickup Surcharge Ids Transit Deliver Surcharge Ids Transit Deliver Surc…" at bounding box center [784, 284] width 1443 height 462
click at [1355, 288] on input "0" at bounding box center [1378, 284] width 178 height 24
type input "3"
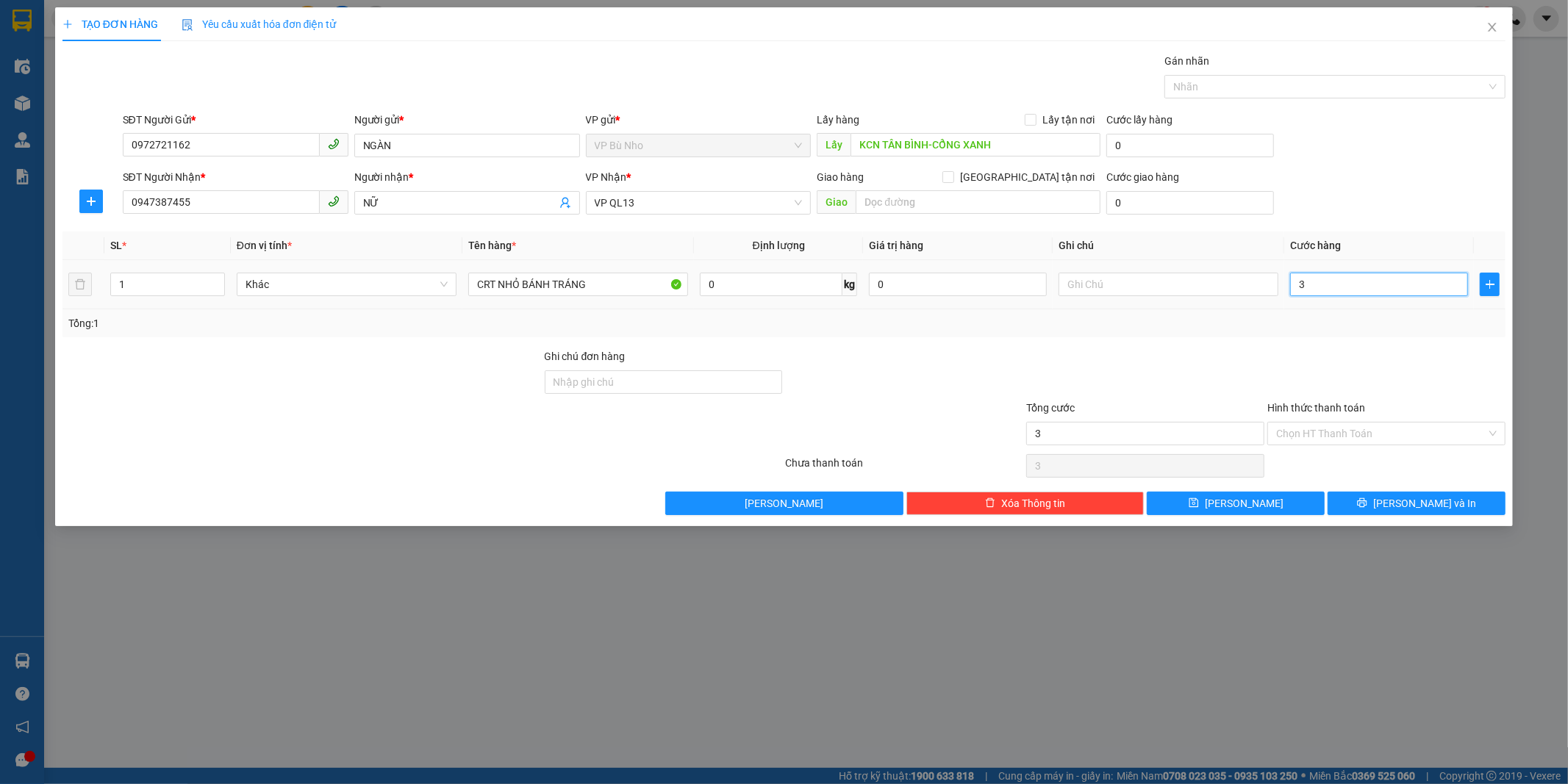
type input "30"
type input "30.000"
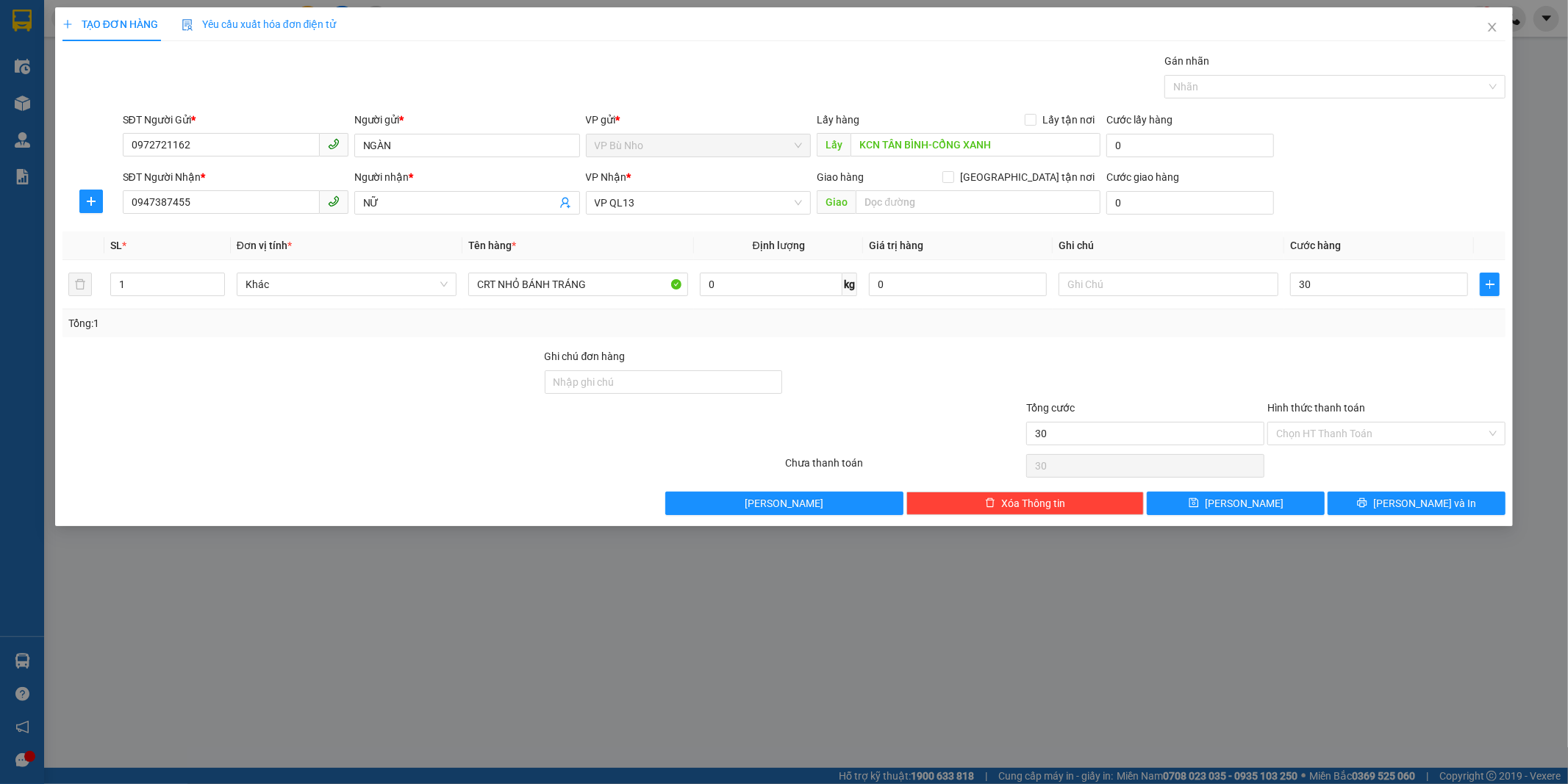
type input "30.000"
click at [1436, 370] on div at bounding box center [1386, 374] width 241 height 51
click at [1392, 511] on button "Lưu và In" at bounding box center [1416, 503] width 178 height 24
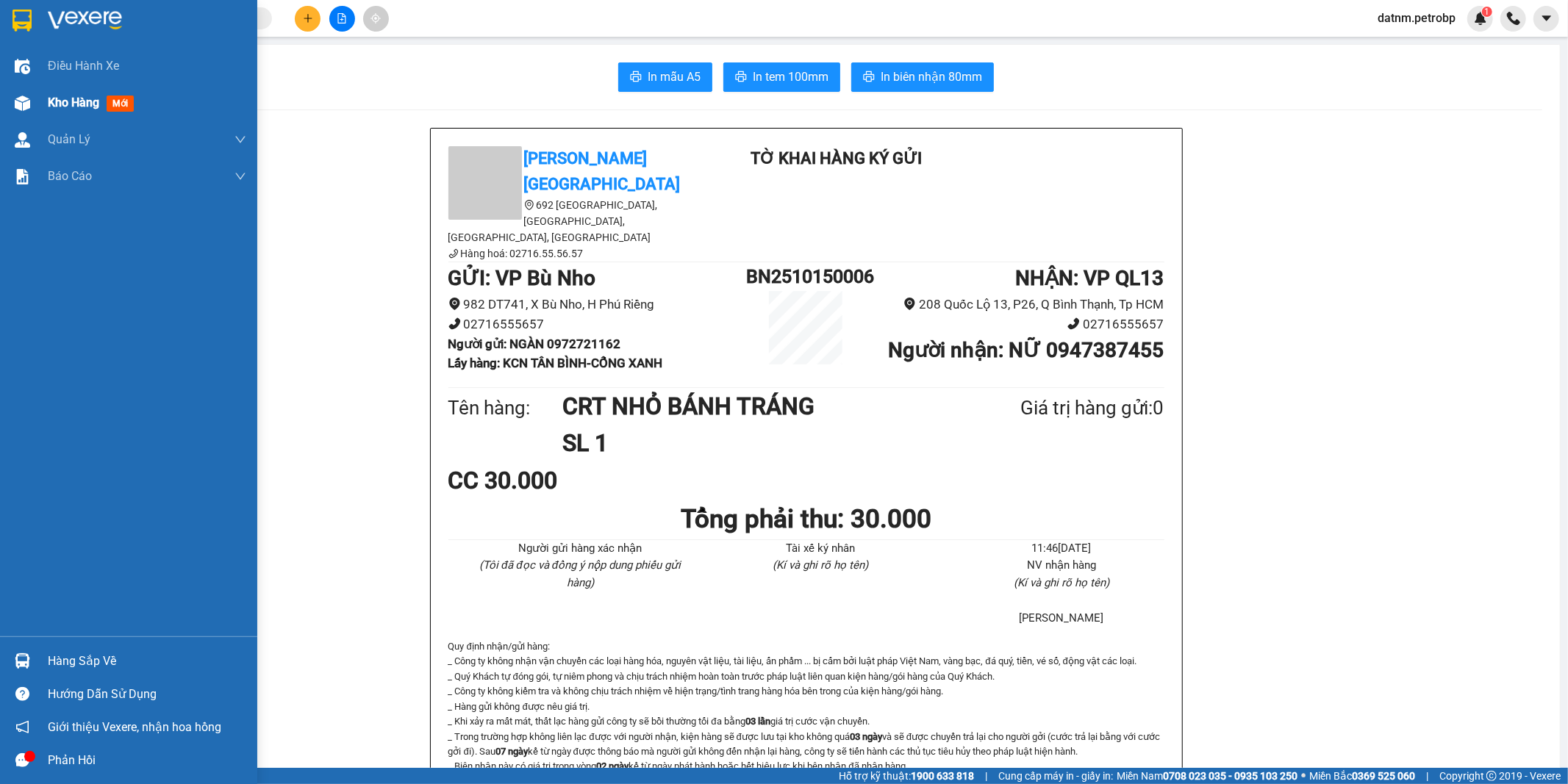
click at [58, 92] on div "Kho hàng mới" at bounding box center [147, 103] width 199 height 36
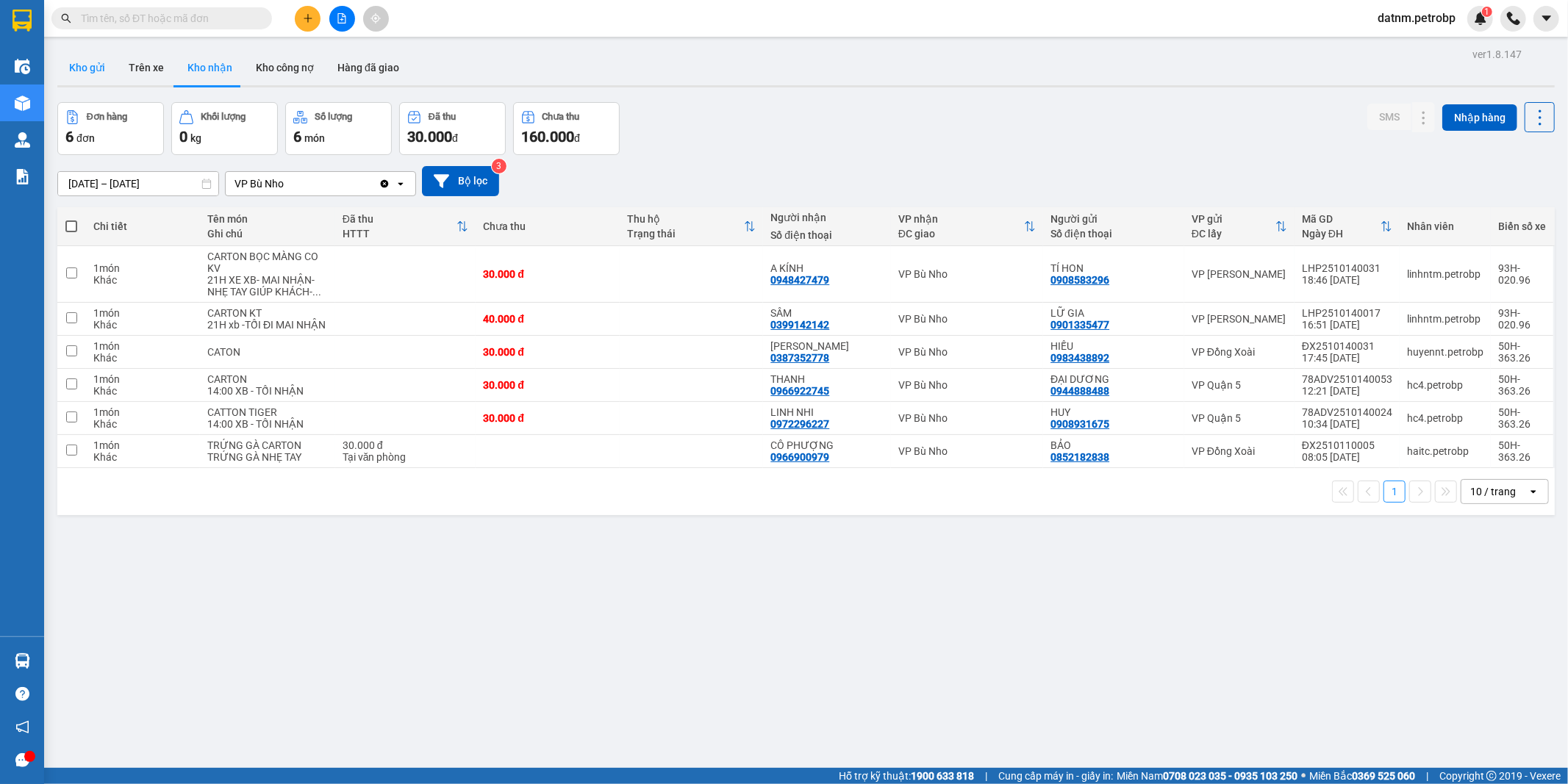
click at [74, 62] on button "Kho gửi" at bounding box center [87, 67] width 59 height 36
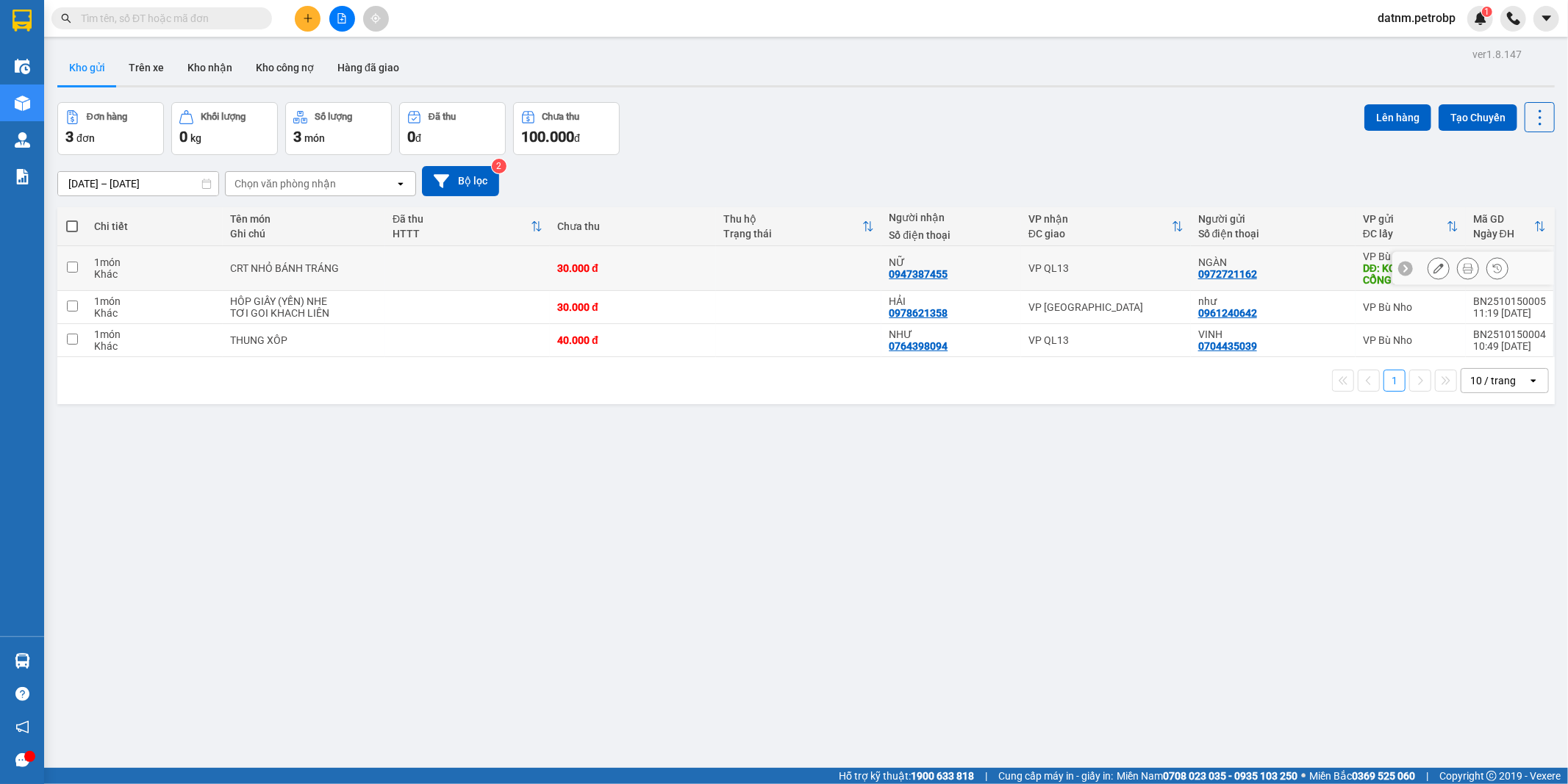
click at [70, 261] on td at bounding box center [72, 268] width 29 height 45
checkbox input "true"
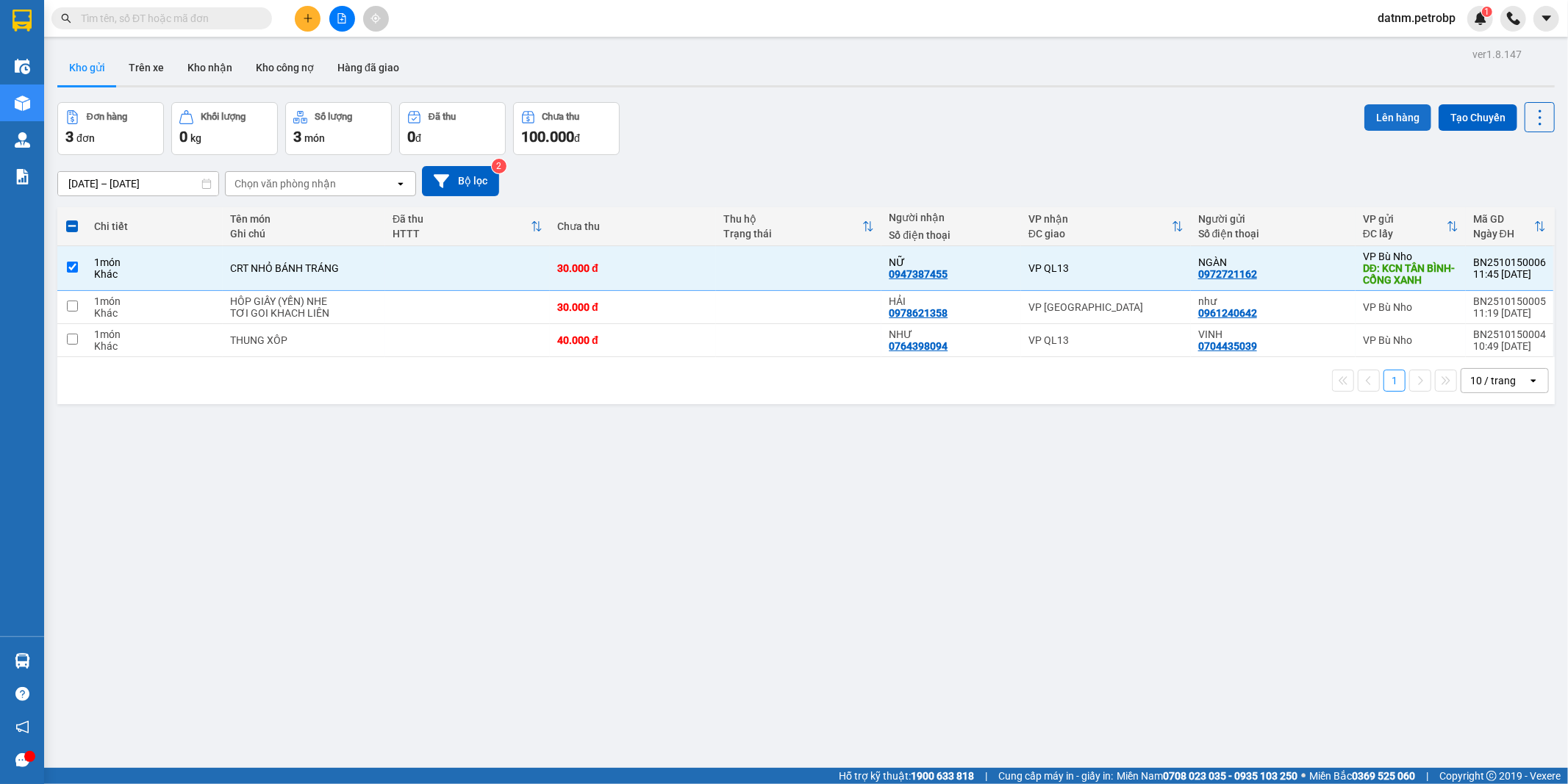
click at [1394, 121] on button "Lên hàng" at bounding box center [1397, 117] width 67 height 26
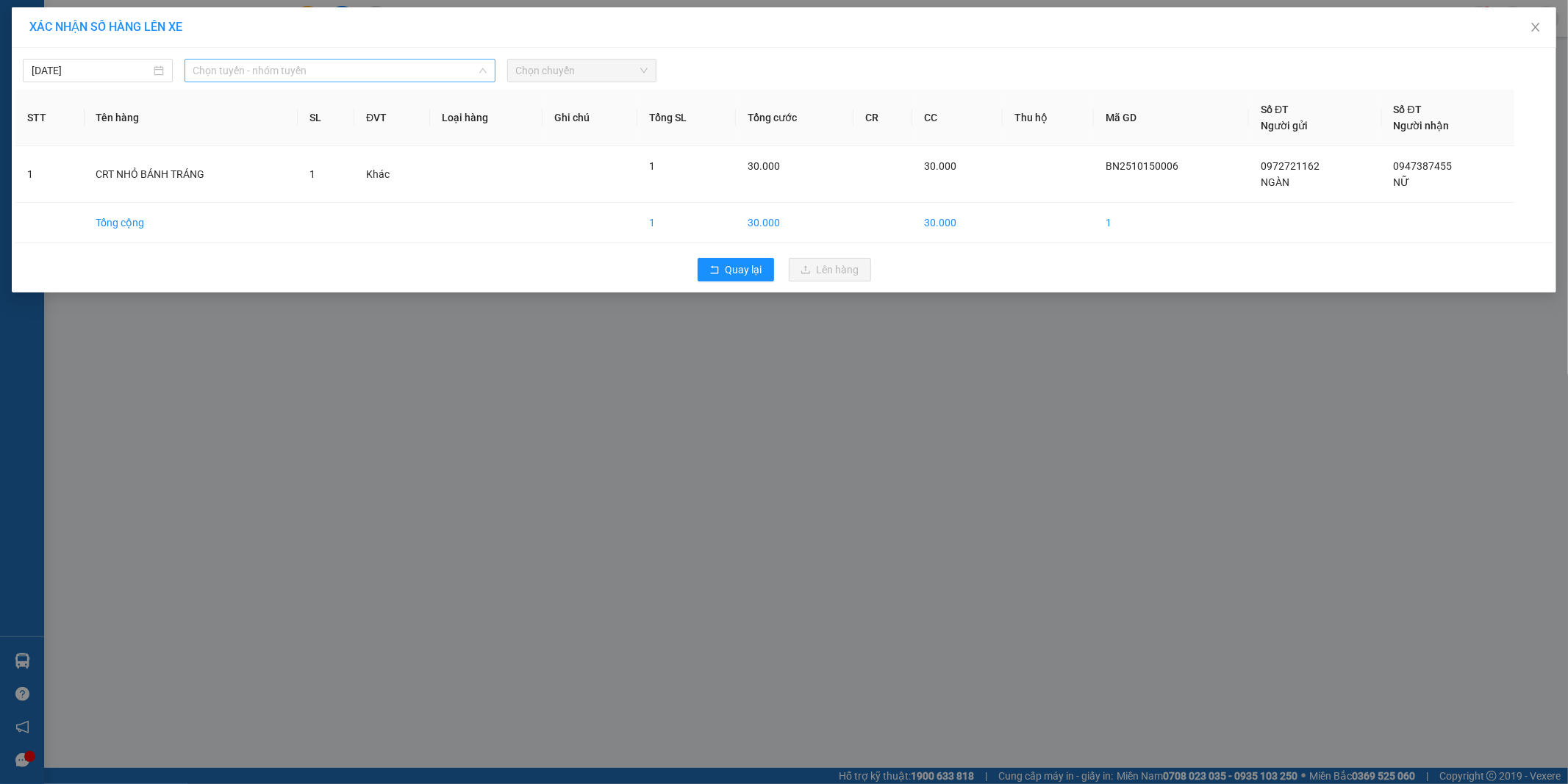
click at [257, 72] on span "Chọn tuyến - nhóm tuyến" at bounding box center [339, 70] width 293 height 22
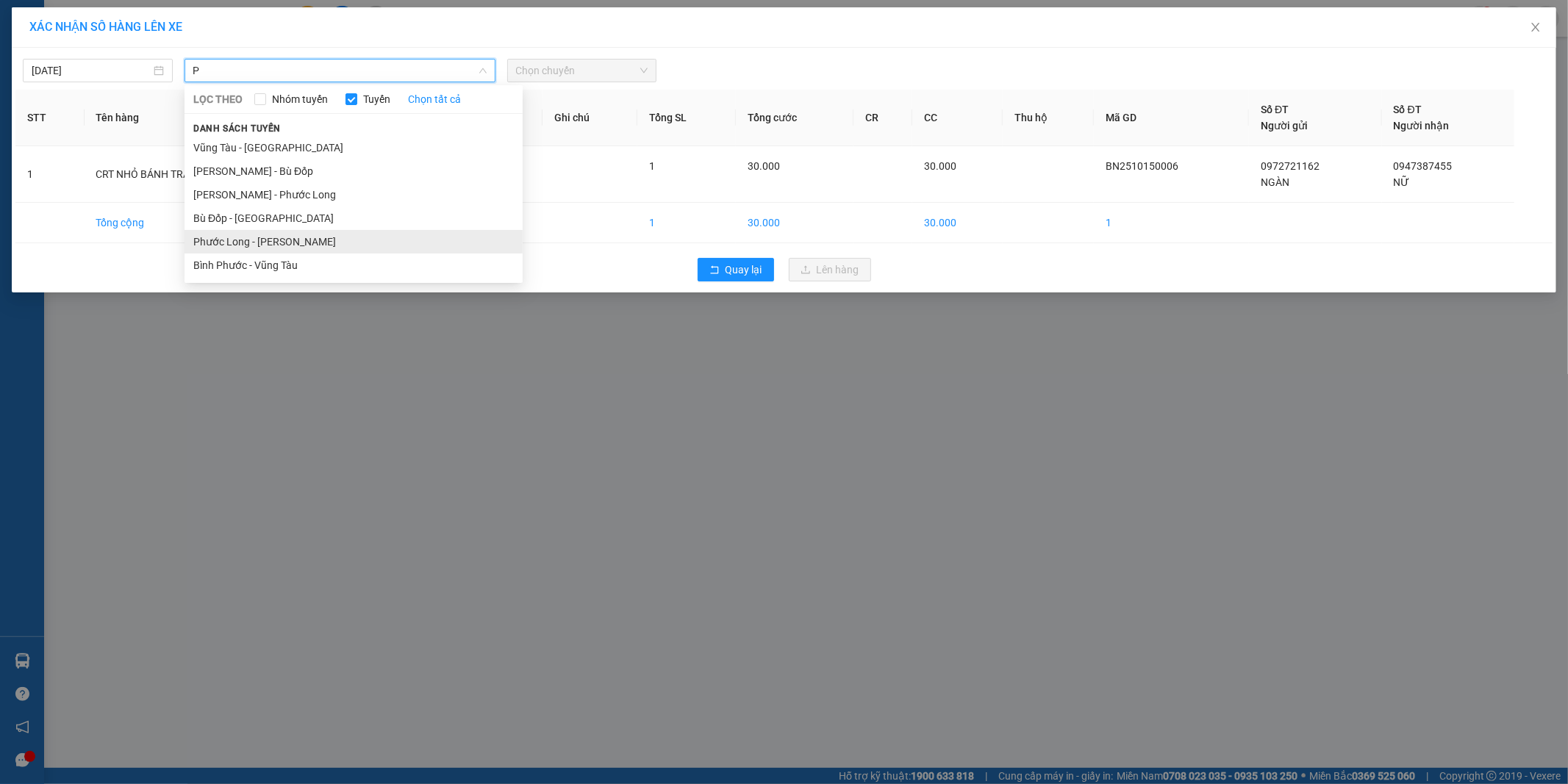
type input "P"
click at [224, 236] on li "Phước Long - Hồ Chí Minh" at bounding box center [353, 242] width 338 height 24
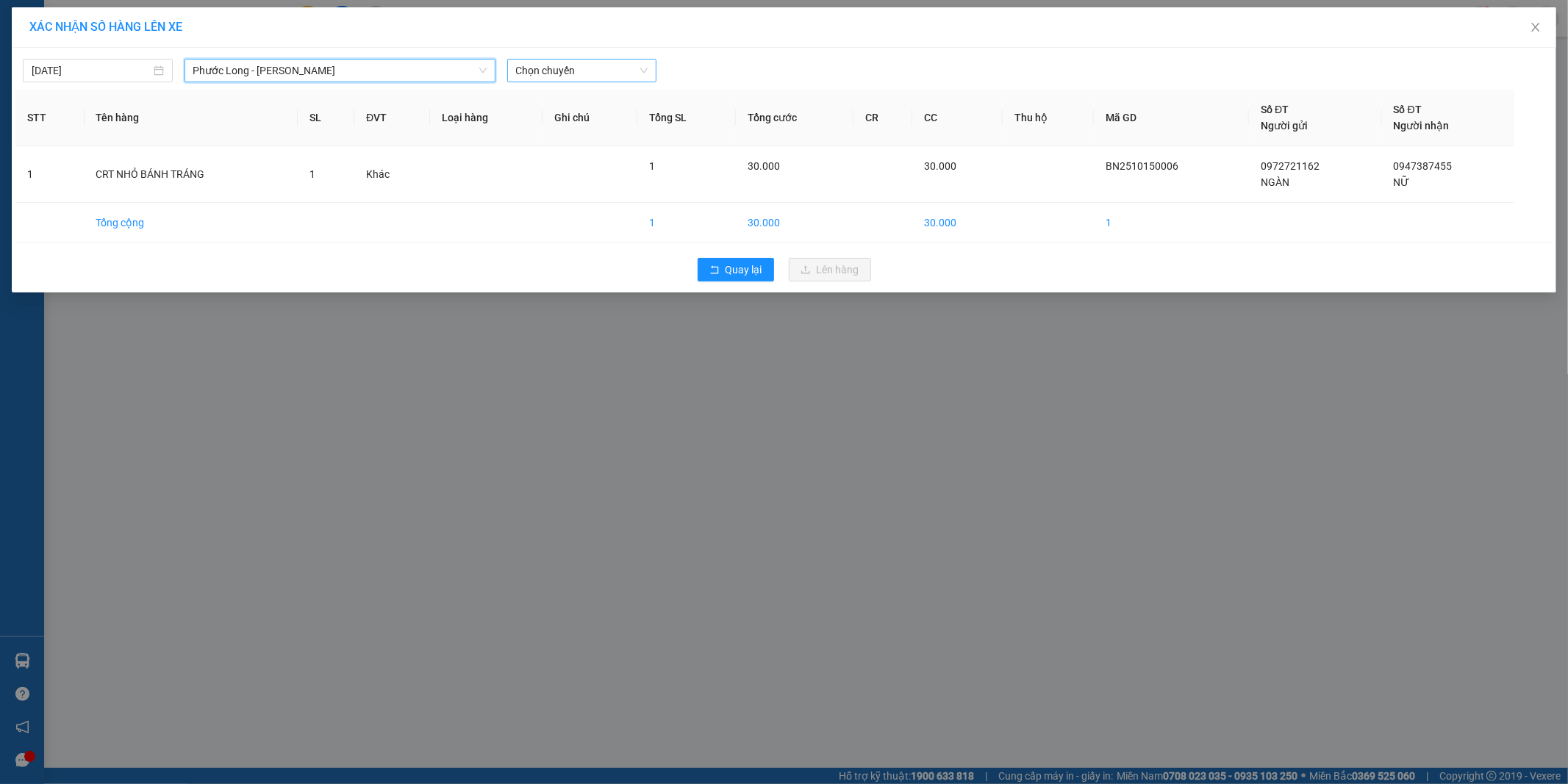
click at [570, 70] on span "Chọn chuyến" at bounding box center [582, 70] width 132 height 22
type input "326"
click at [575, 98] on div "09:05 - 50H-363.26" at bounding box center [574, 100] width 115 height 16
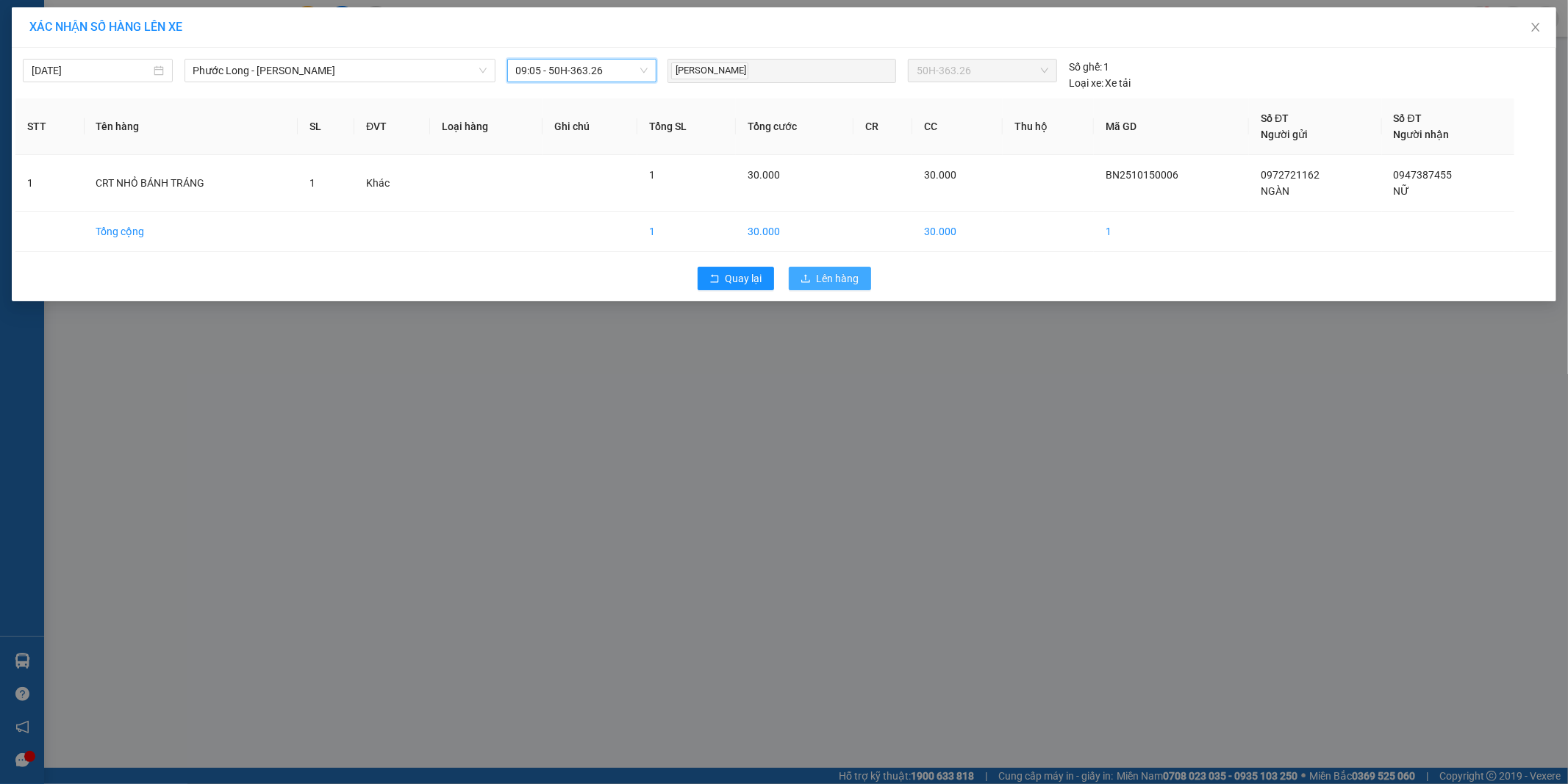
click at [844, 280] on span "Lên hàng" at bounding box center [837, 278] width 43 height 16
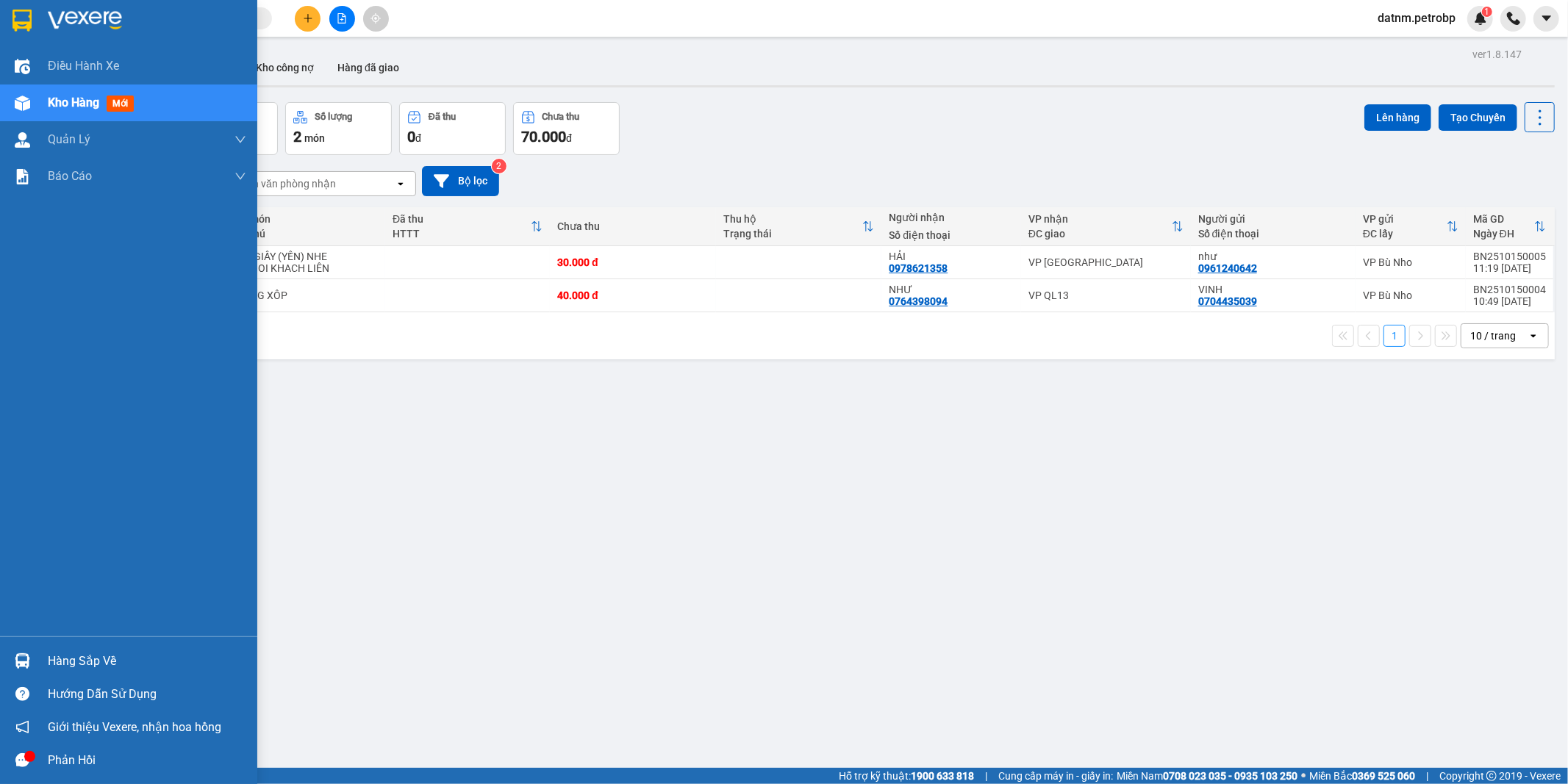
click at [97, 663] on div "Hàng sắp về" at bounding box center [147, 661] width 199 height 22
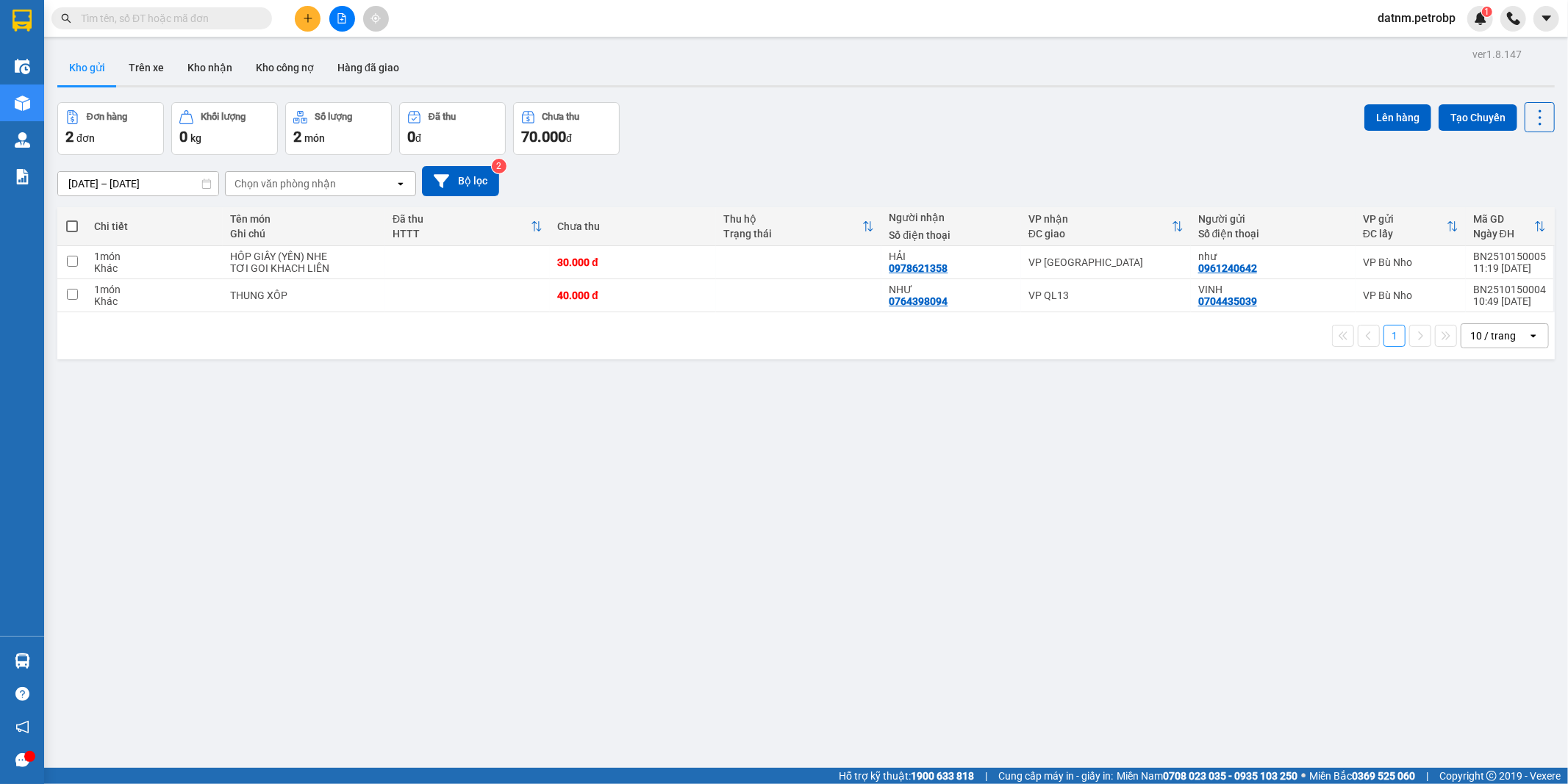
click at [877, 706] on section "Kết quả tìm kiếm ( 0 ) Bộ lọc Ngày tạo đơn gần nhất No Data datnm.petrobp 1 Điề…" at bounding box center [784, 392] width 1568 height 784
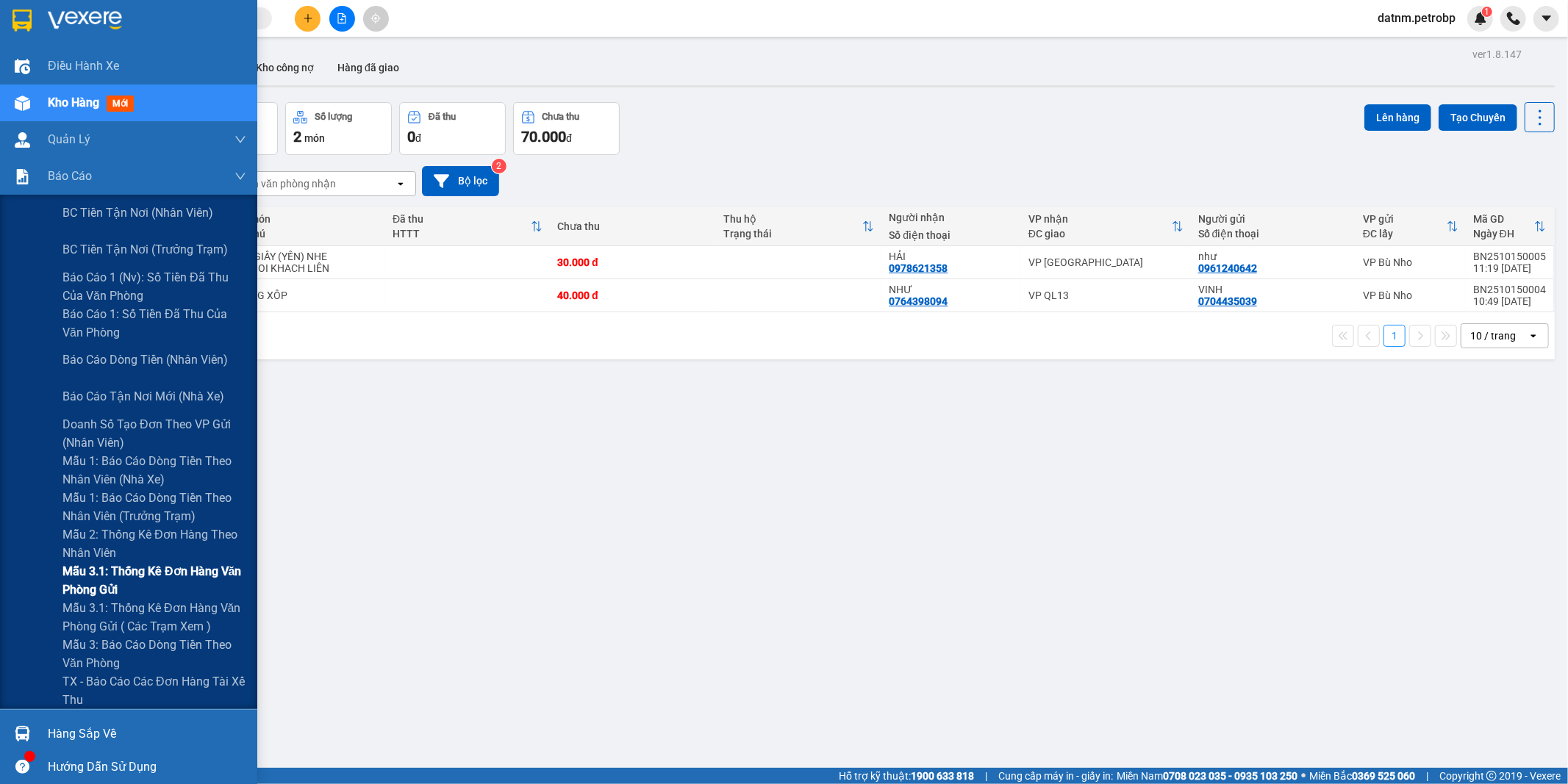
click at [157, 569] on span "Mẫu 3.1: Thống kê đơn hàng văn phòng gửi" at bounding box center [153, 580] width 183 height 36
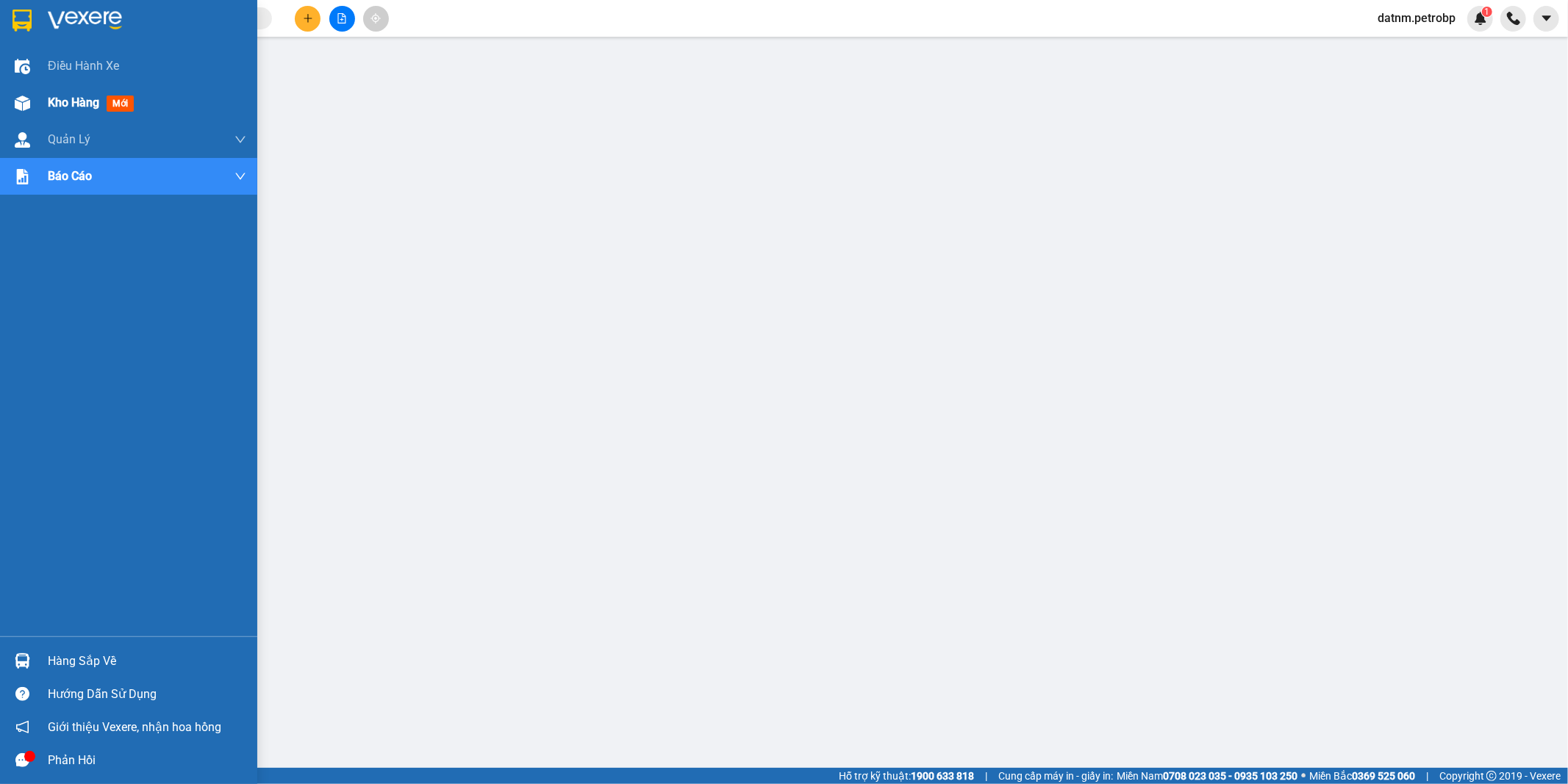
click at [63, 99] on span "Kho hàng" at bounding box center [73, 102] width 51 height 14
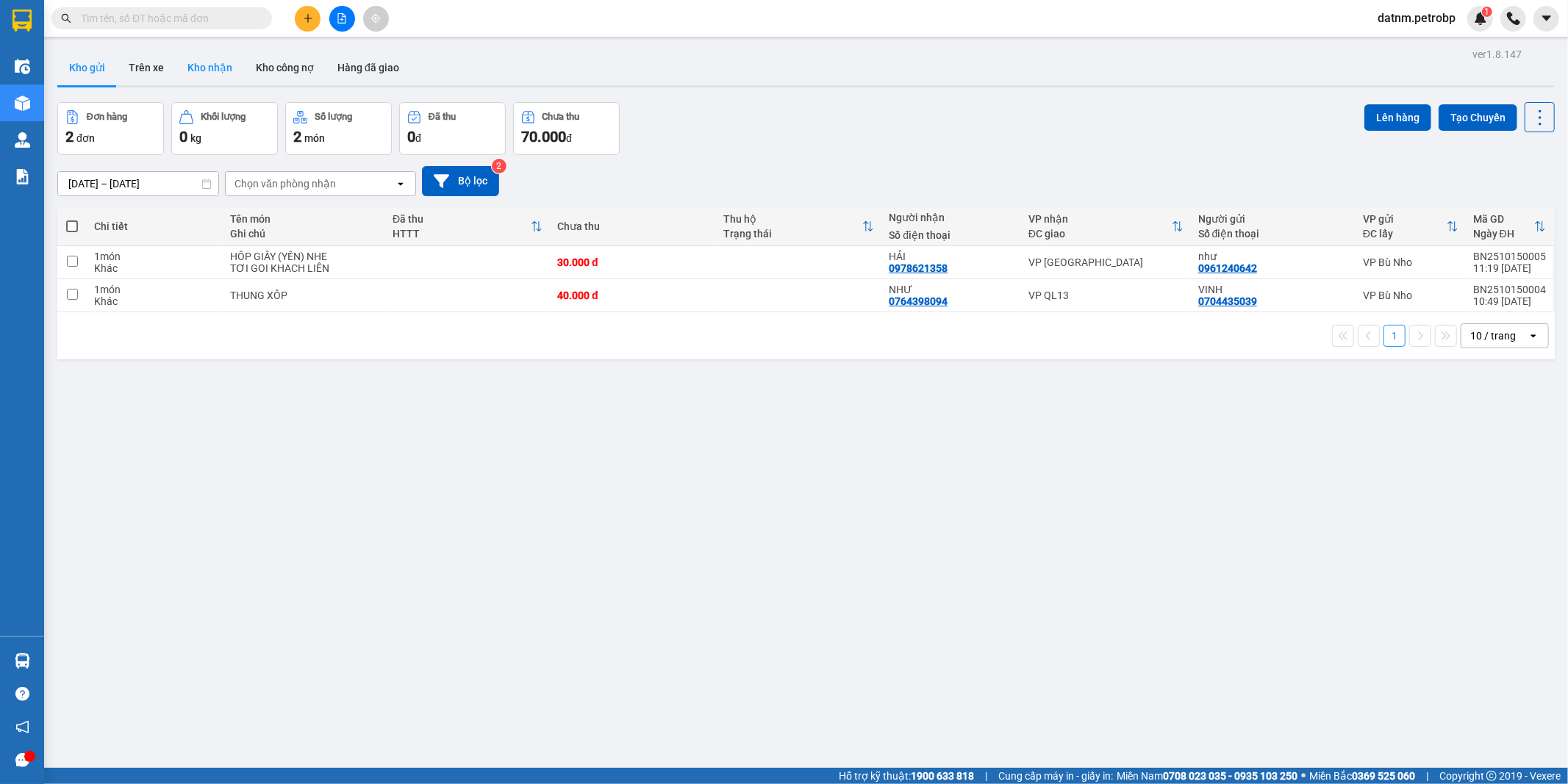
click at [195, 64] on button "Kho nhận" at bounding box center [210, 67] width 68 height 36
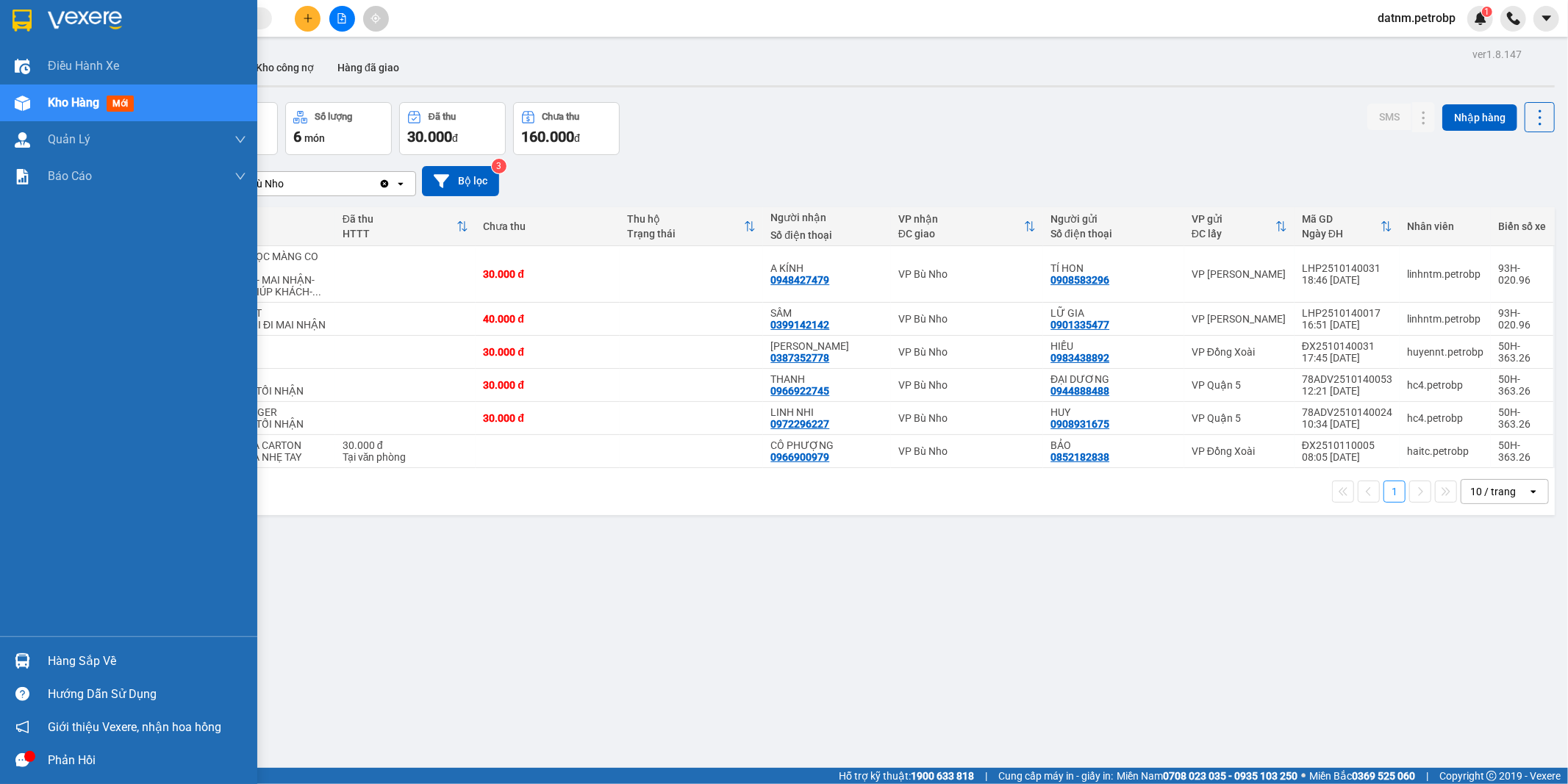
click at [74, 658] on div "Hàng sắp về" at bounding box center [147, 661] width 199 height 22
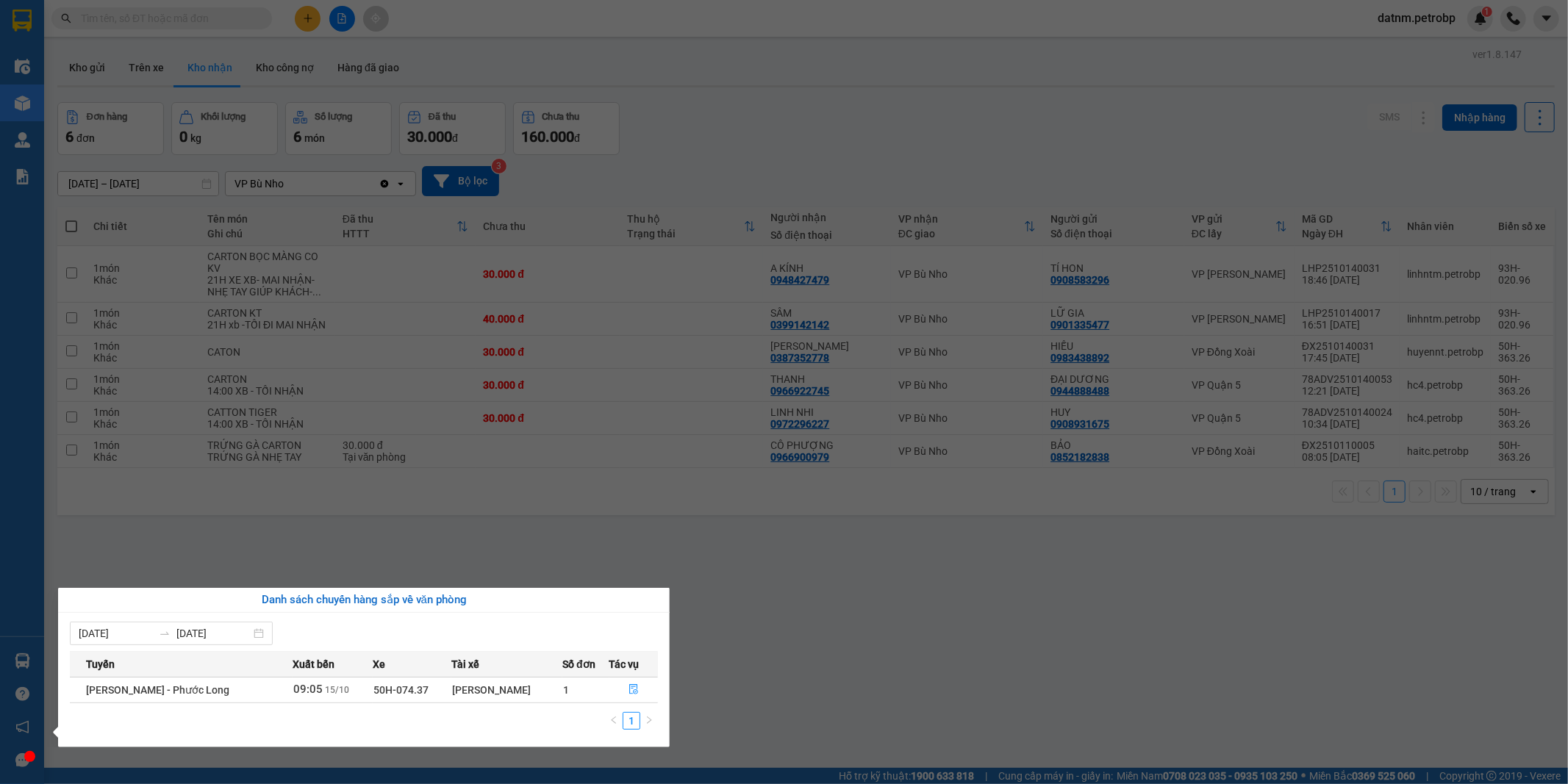
click at [866, 688] on section "Kết quả tìm kiếm ( 0 ) Bộ lọc Ngày tạo đơn gần nhất No Data datnm.petrobp 1 Điề…" at bounding box center [784, 392] width 1568 height 784
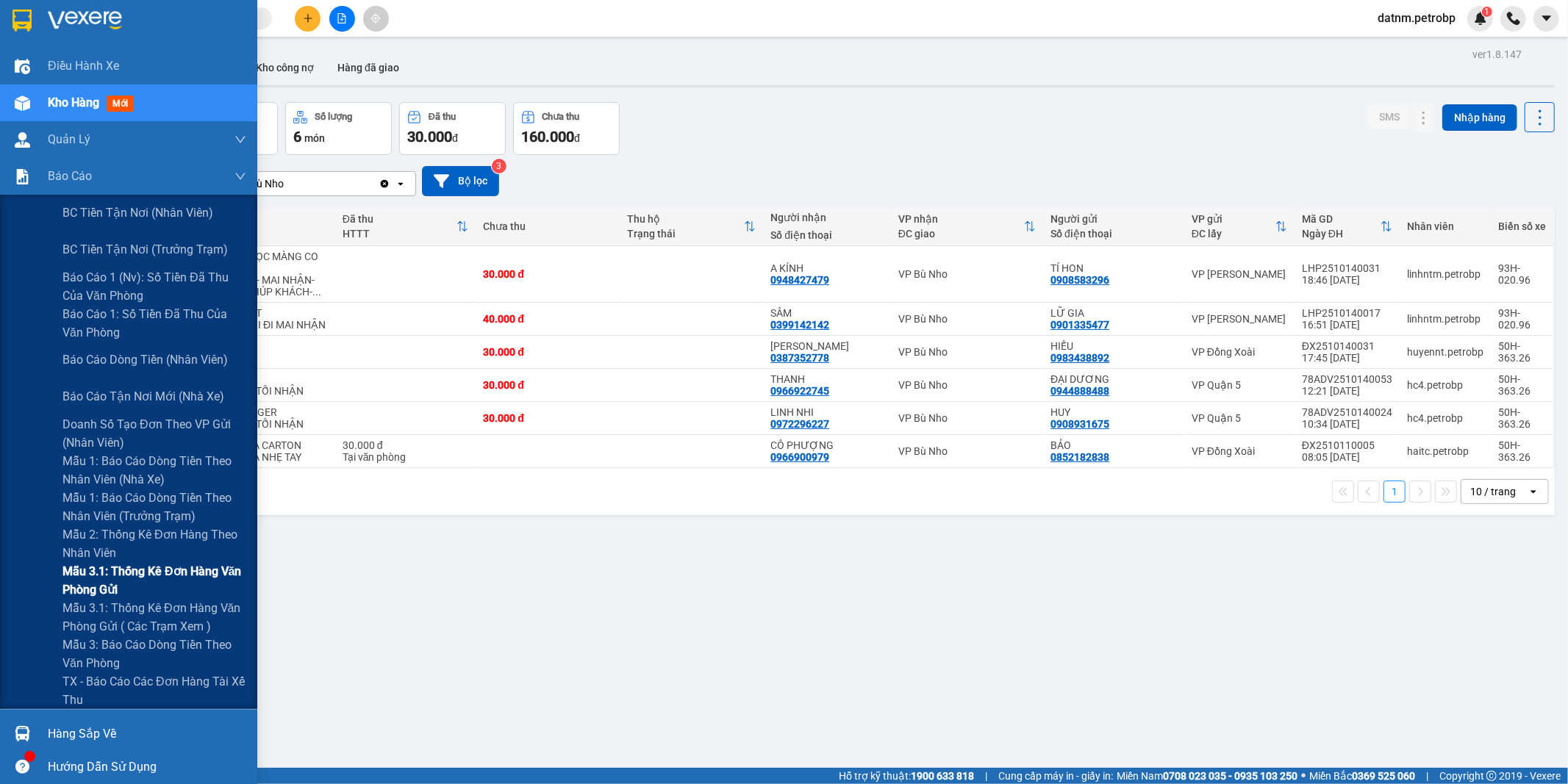
click at [119, 577] on span "Mẫu 3.1: Thống kê đơn hàng văn phòng gửi" at bounding box center [153, 580] width 183 height 36
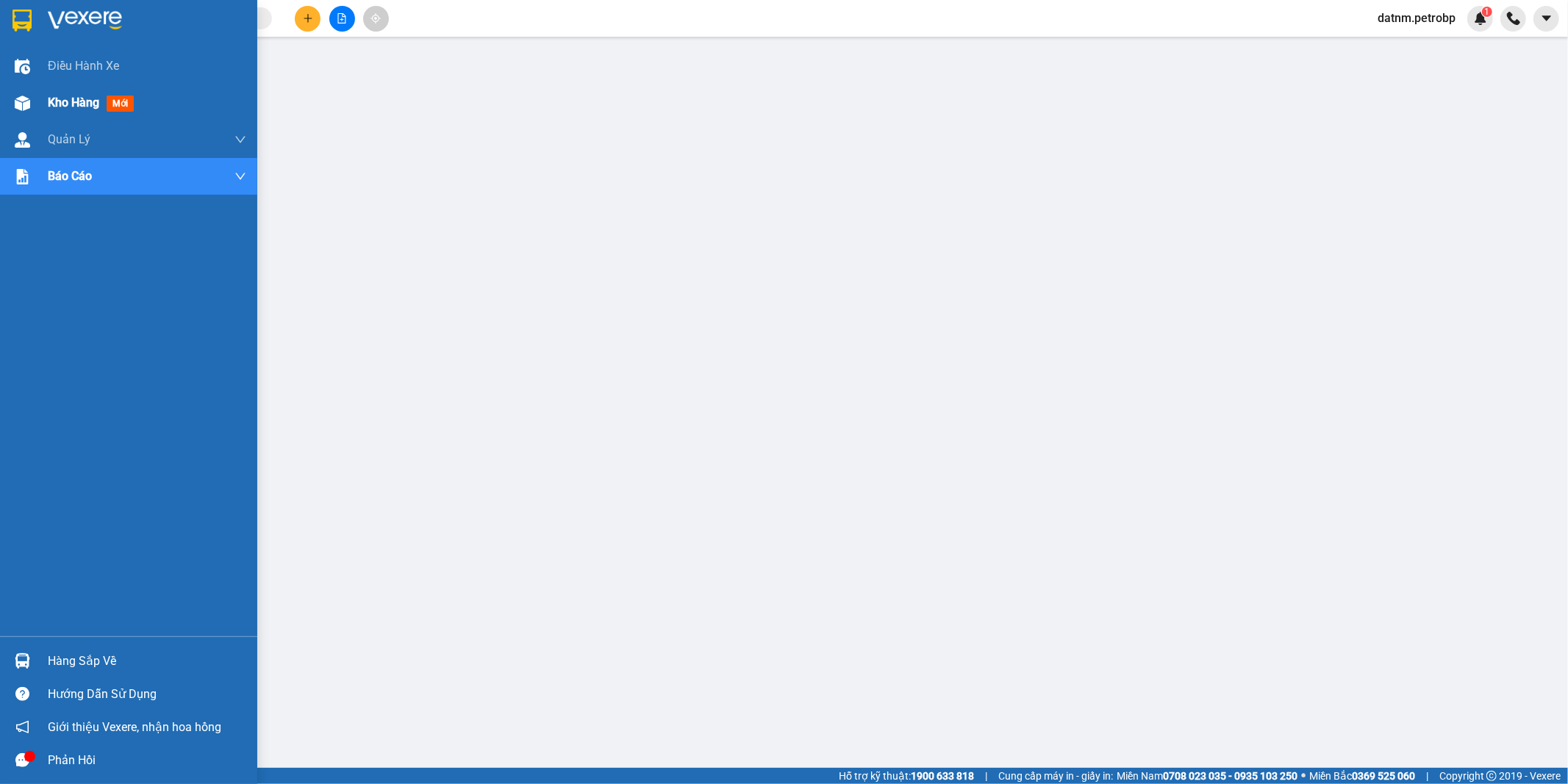
click at [67, 93] on div "Kho hàng mới" at bounding box center [93, 102] width 92 height 18
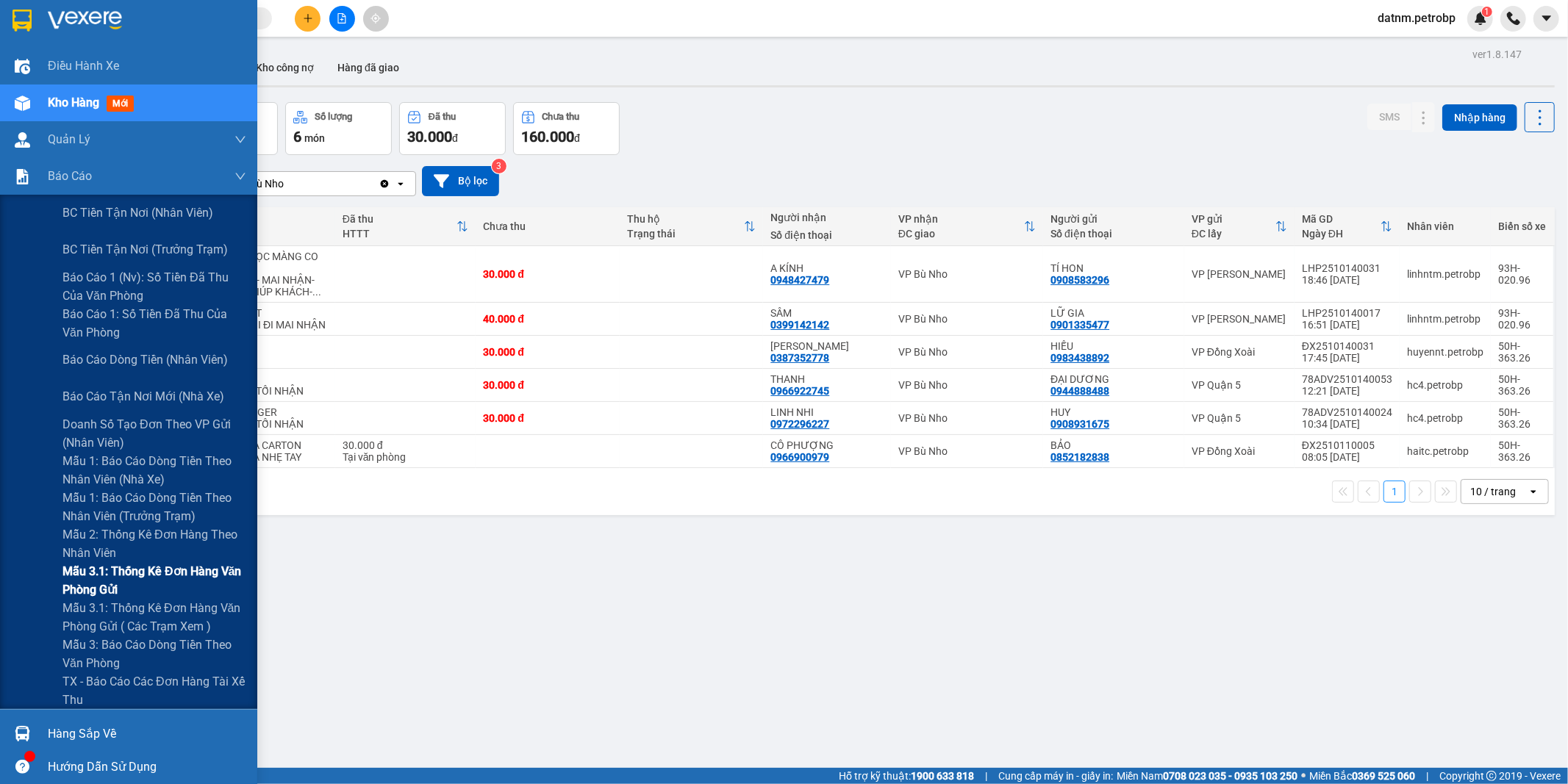
click at [129, 575] on span "Mẫu 3.1: Thống kê đơn hàng văn phòng gửi" at bounding box center [153, 580] width 183 height 36
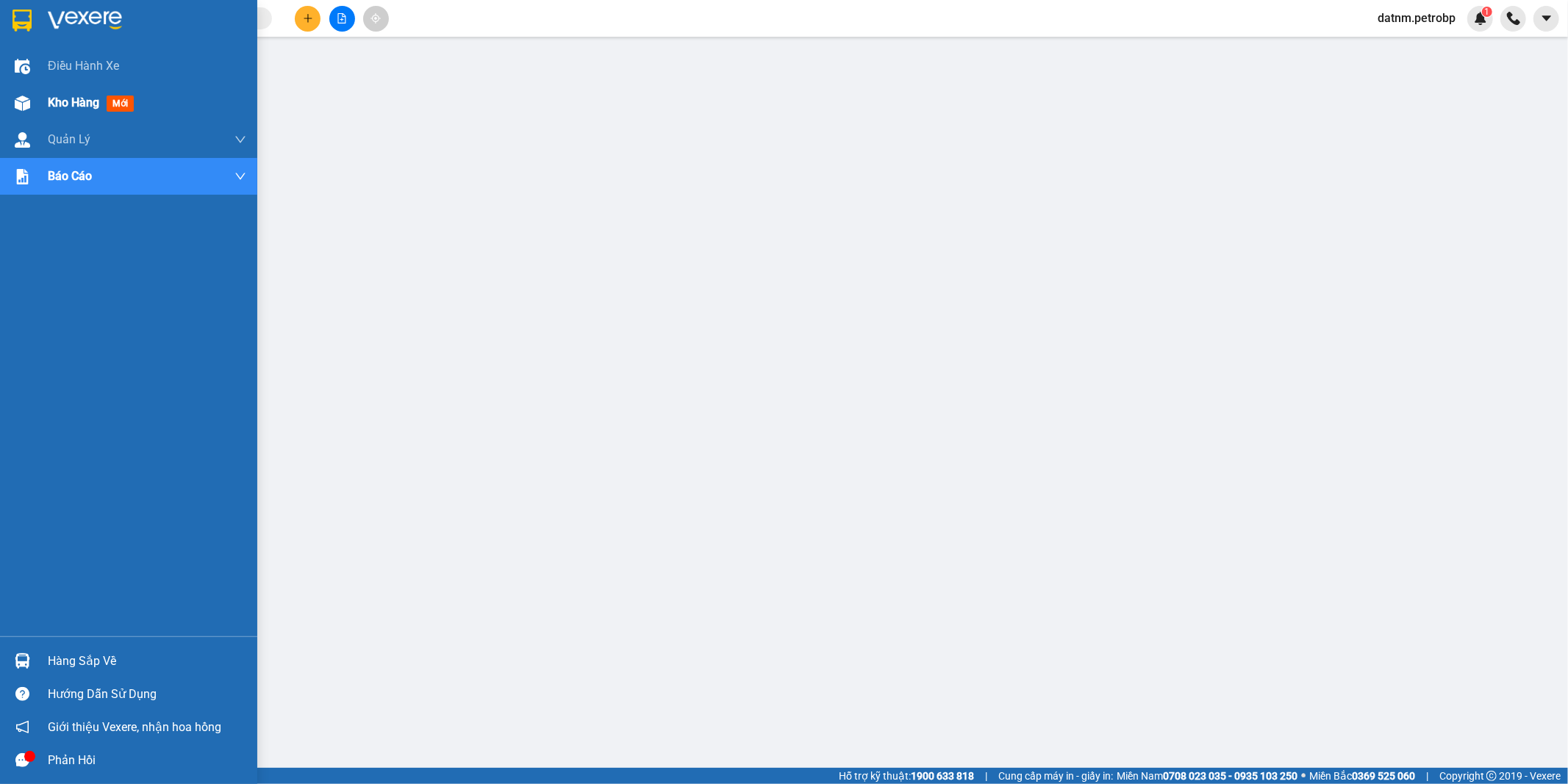
click at [55, 103] on span "Kho hàng" at bounding box center [73, 102] width 51 height 14
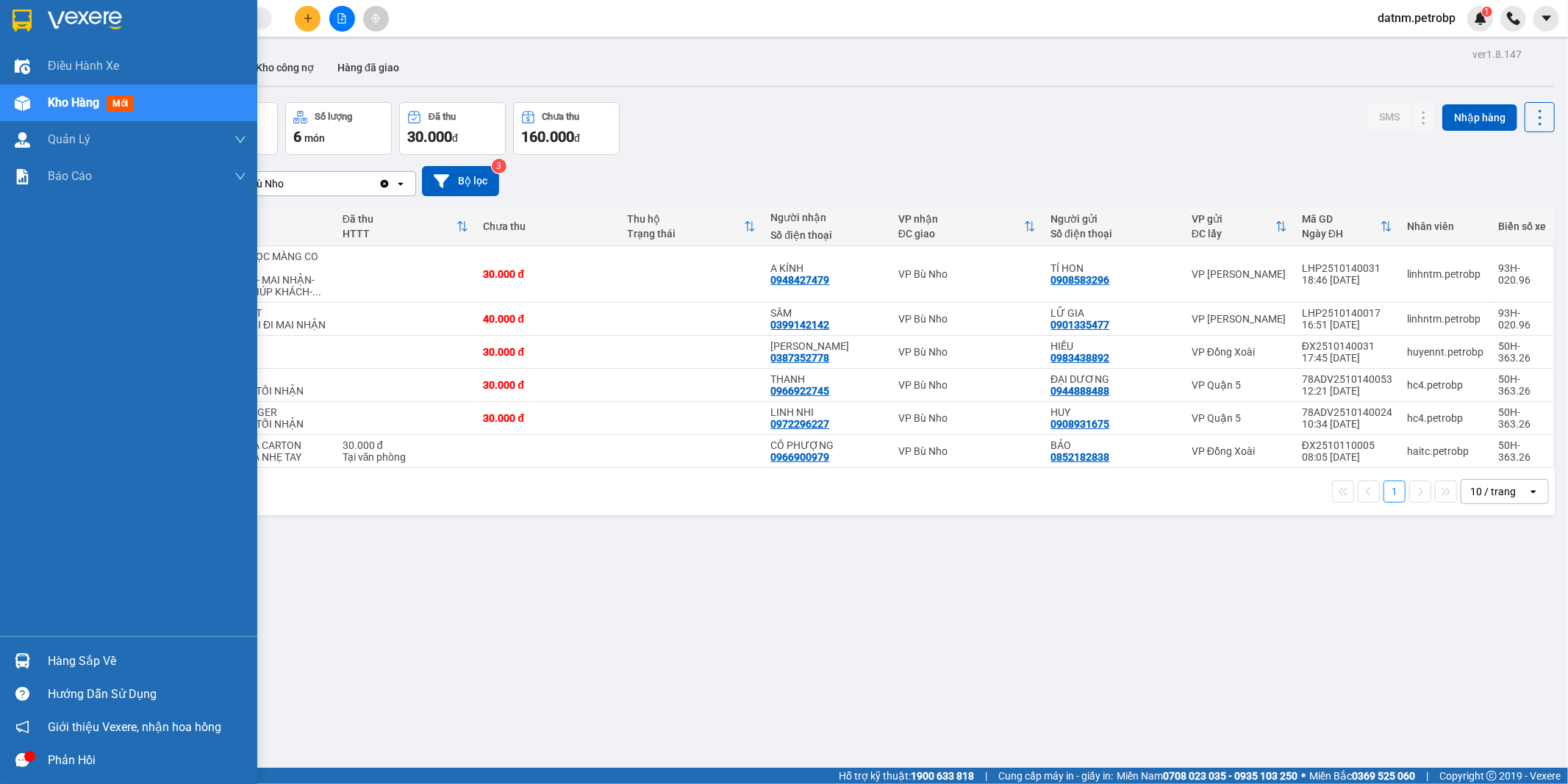
click at [77, 663] on div "Hàng sắp về" at bounding box center [147, 661] width 199 height 22
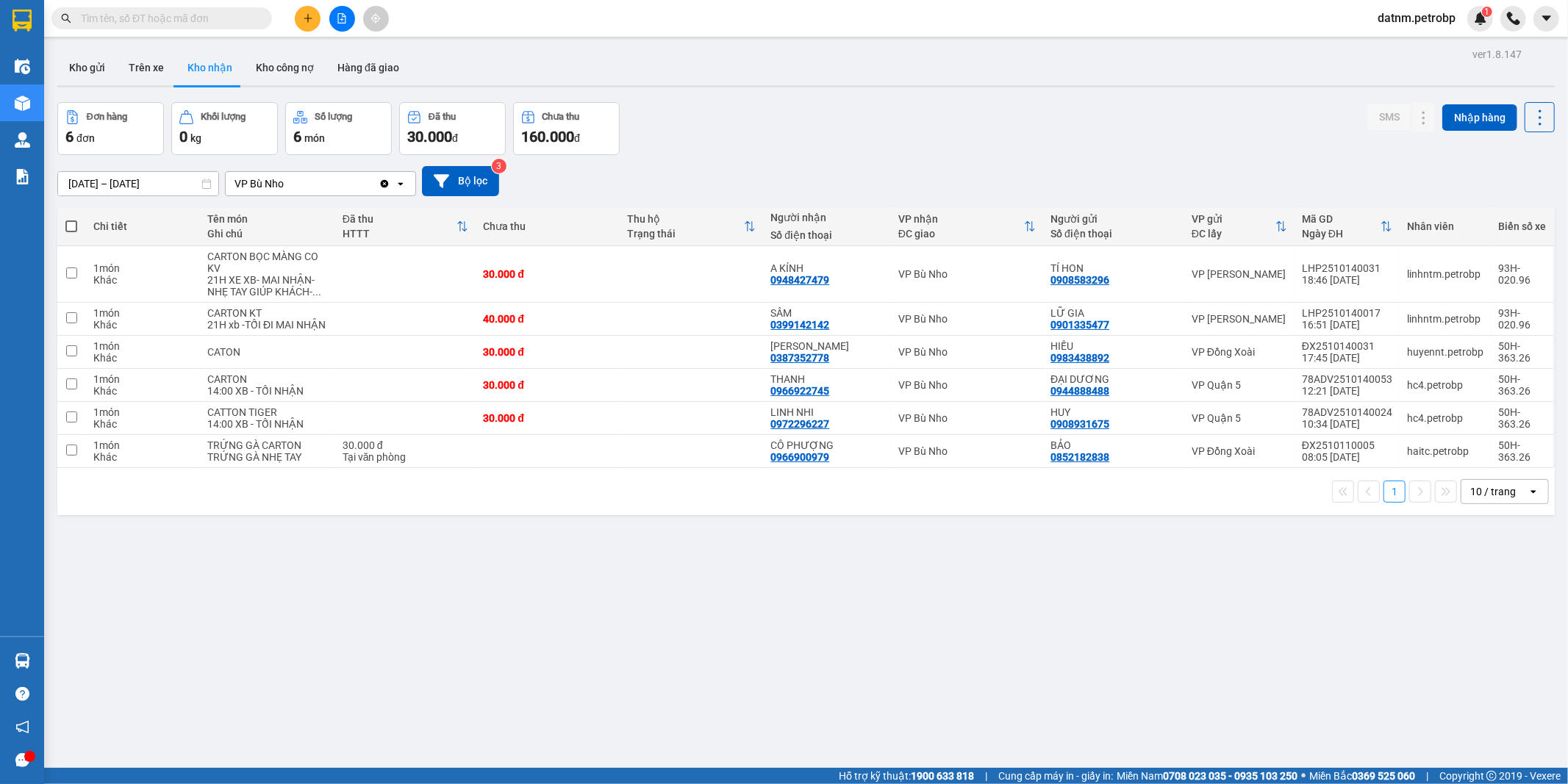
click at [936, 750] on section "Kết quả tìm kiếm ( 0 ) Bộ lọc Ngày tạo đơn gần nhất No Data datnm.petrobp 1 Điề…" at bounding box center [784, 392] width 1568 height 784
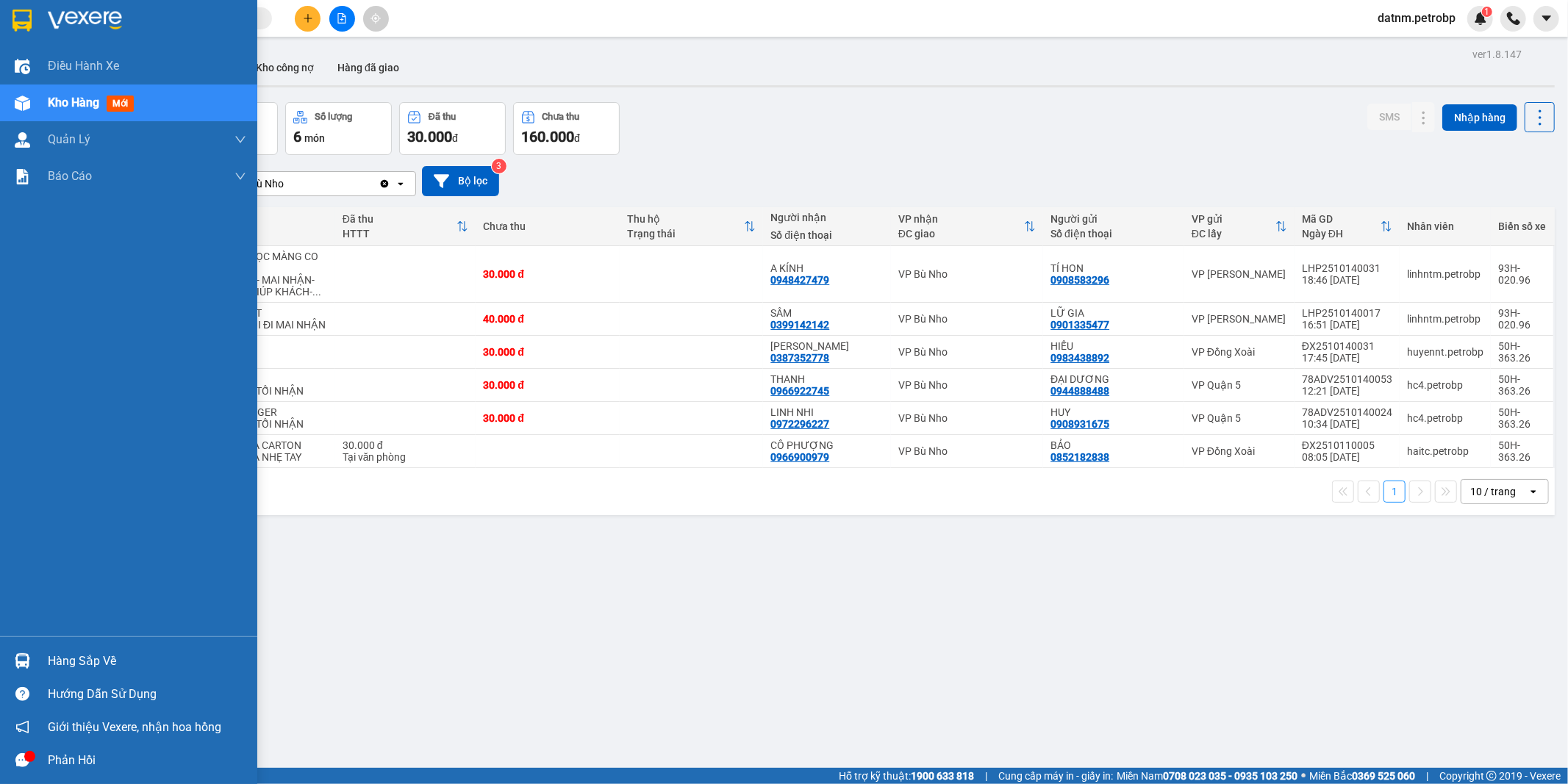
click at [81, 652] on div "Hàng sắp về" at bounding box center [147, 661] width 199 height 22
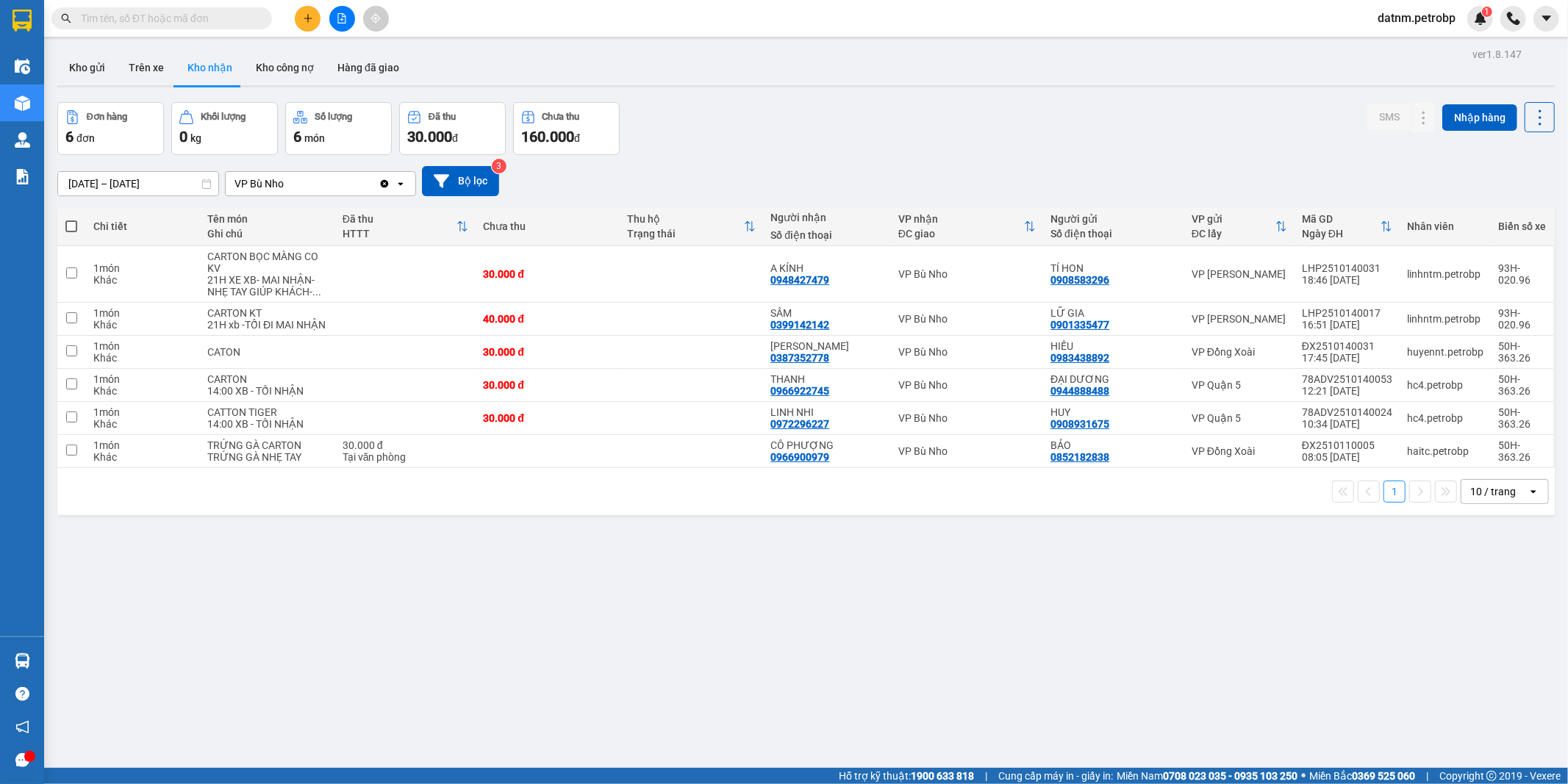
click at [981, 629] on section "Kết quả tìm kiếm ( 0 ) Bộ lọc Ngày tạo đơn gần nhất No Data datnm.petrobp 1 Điề…" at bounding box center [784, 392] width 1568 height 784
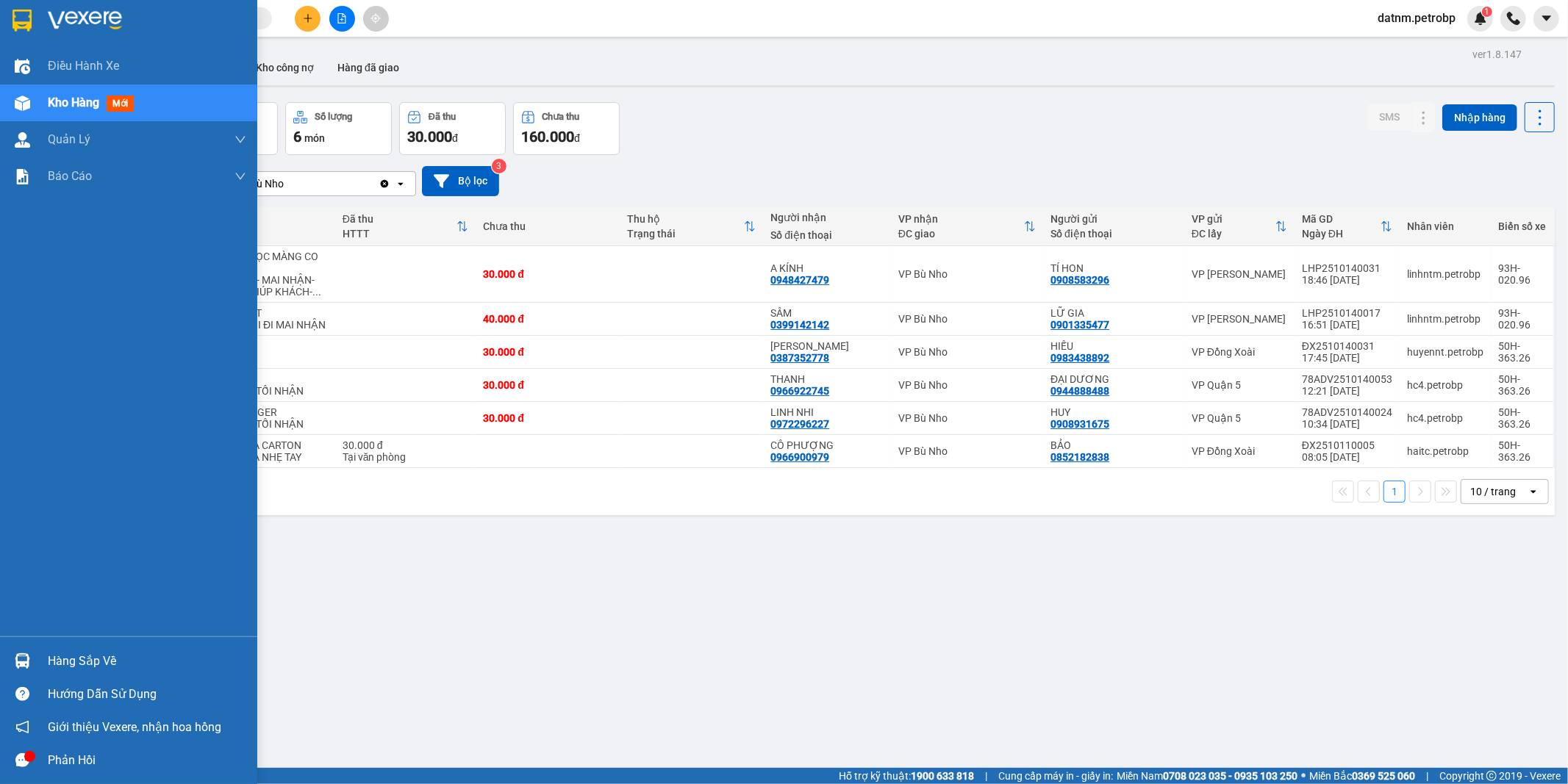
click at [70, 658] on div "Hàng sắp về" at bounding box center [147, 661] width 199 height 22
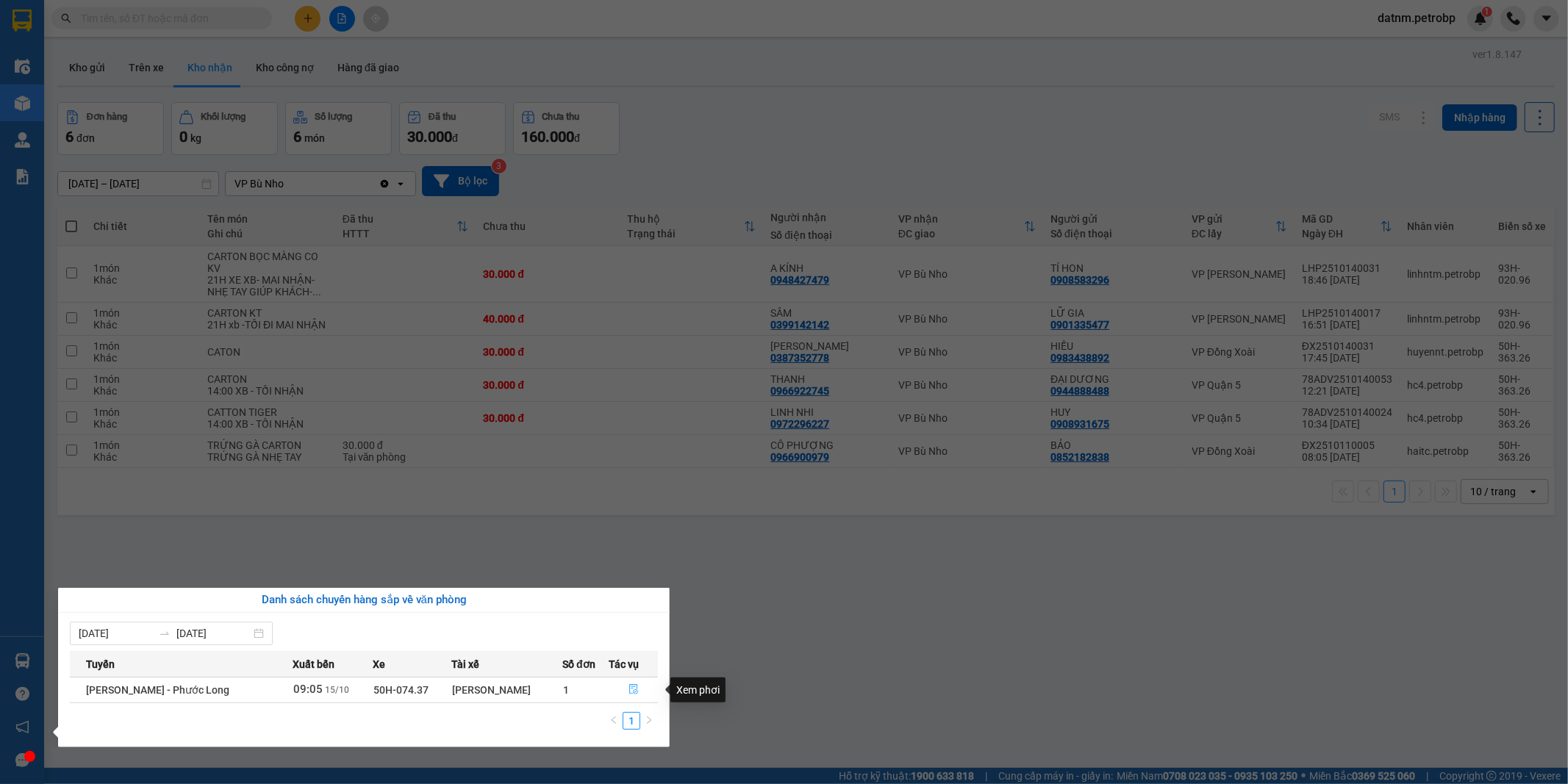
click at [634, 692] on icon "file-done" at bounding box center [633, 688] width 10 height 10
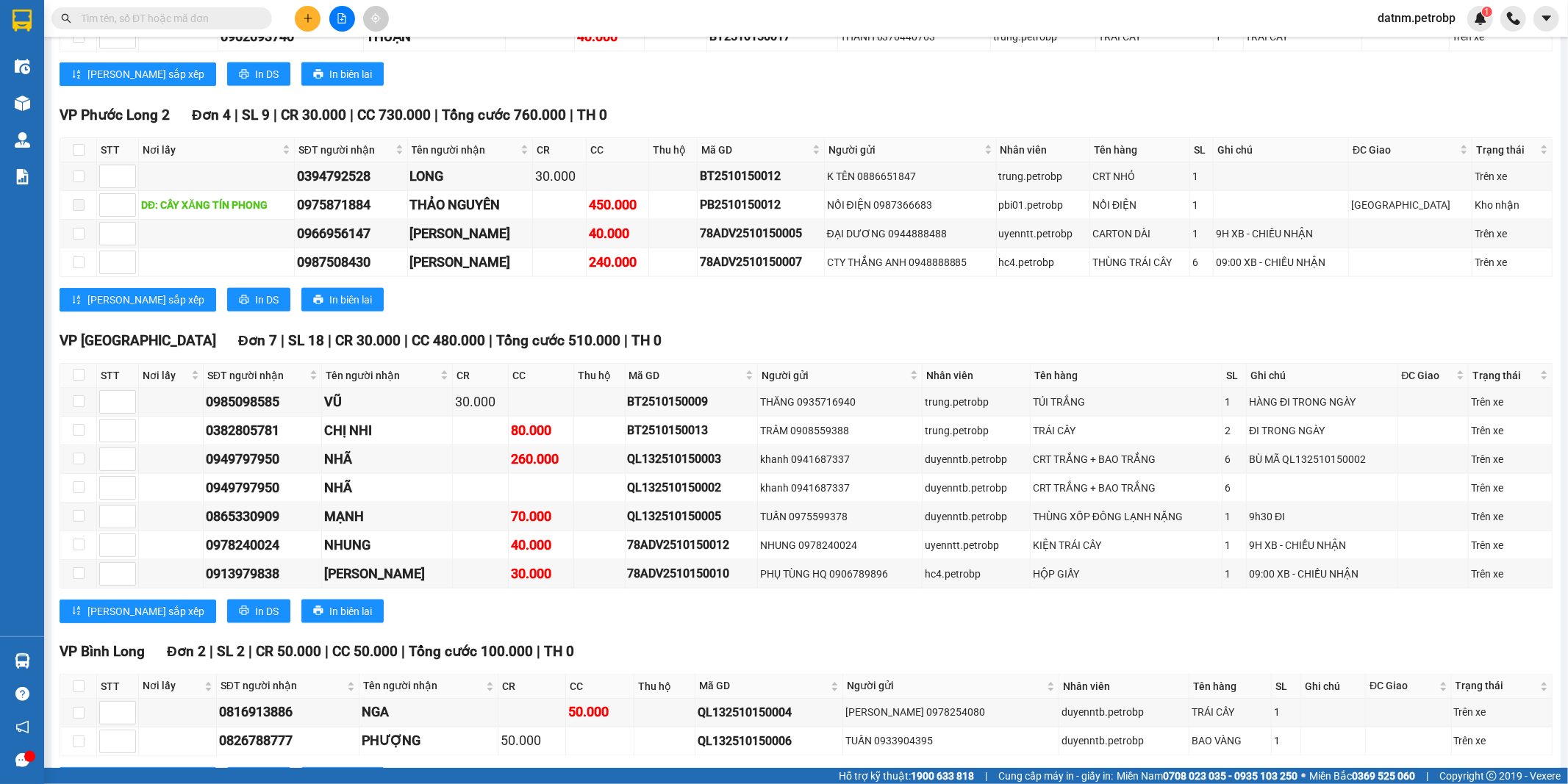
scroll to position [1877, 0]
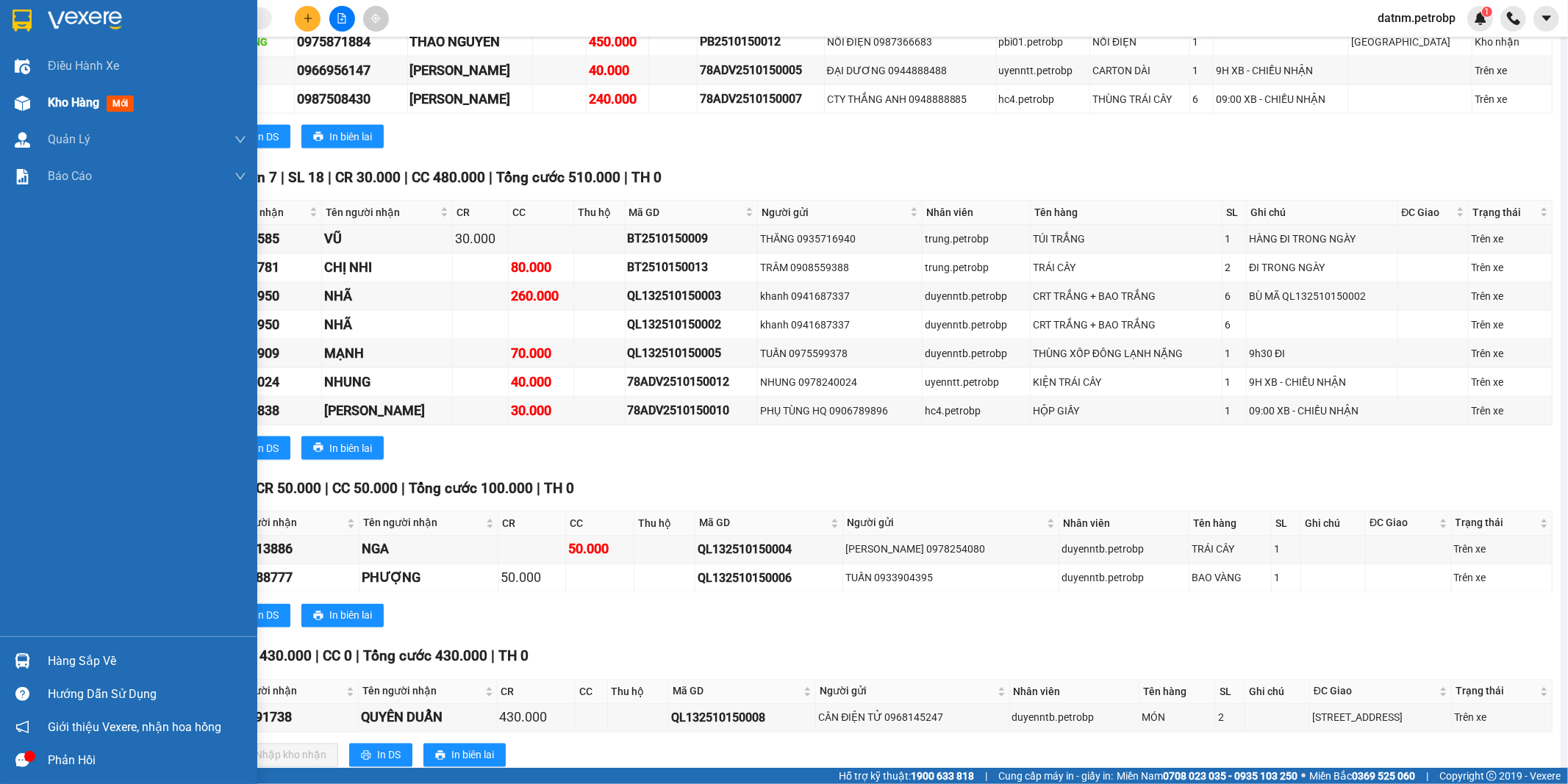
click at [59, 91] on div "Kho hàng mới" at bounding box center [147, 103] width 199 height 36
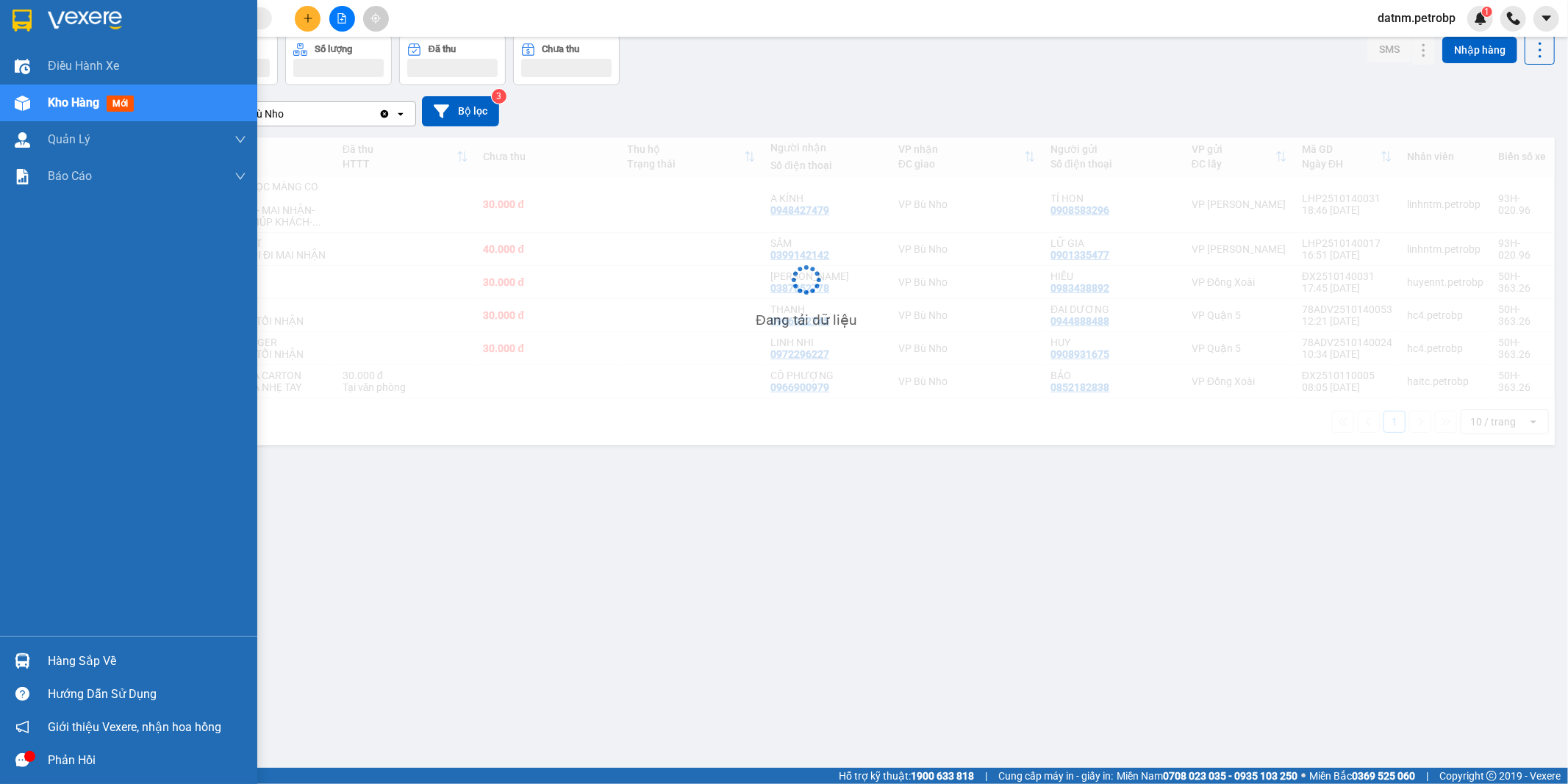
scroll to position [67, 0]
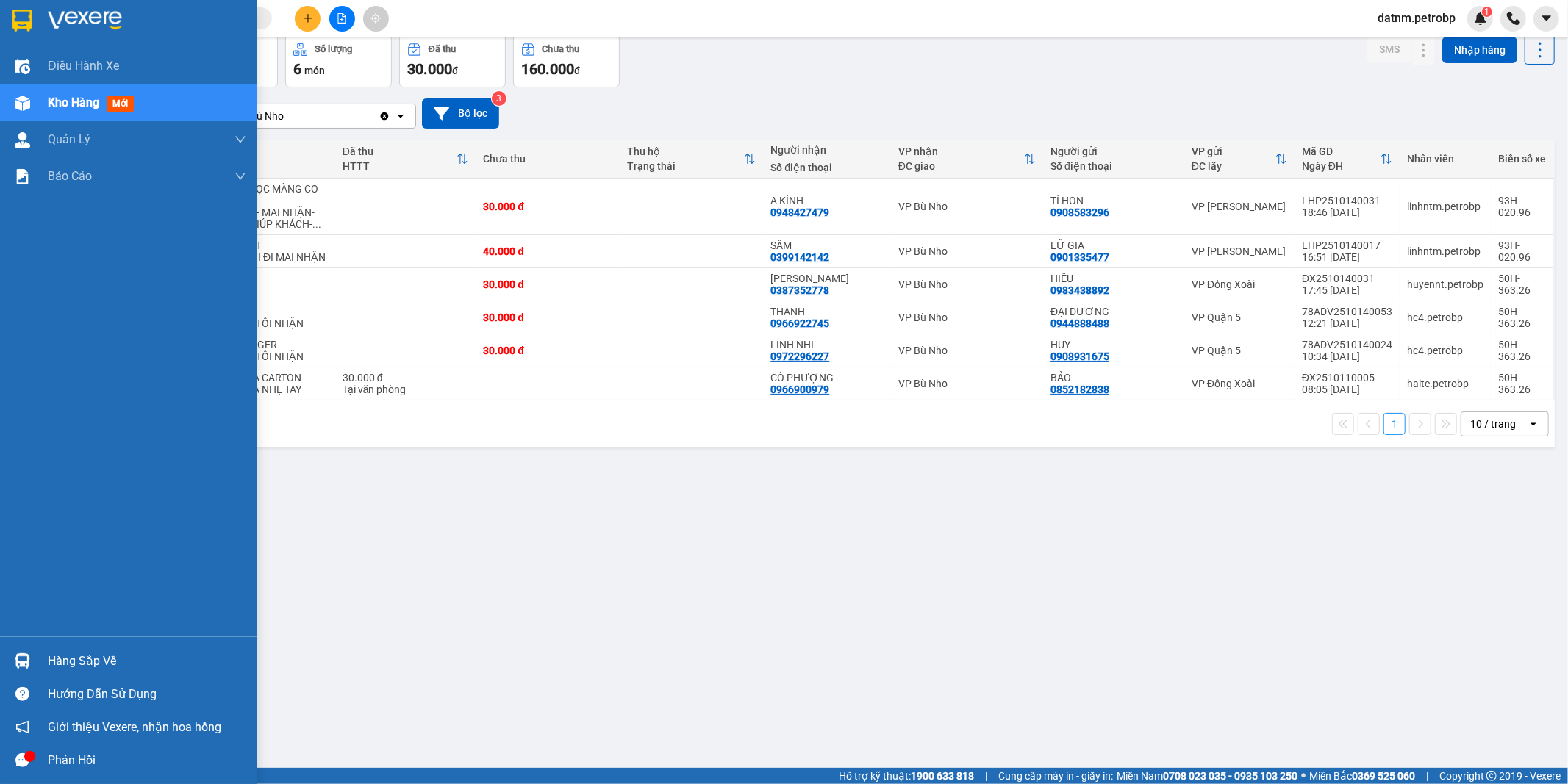
click at [74, 664] on div "Hàng sắp về" at bounding box center [147, 661] width 199 height 22
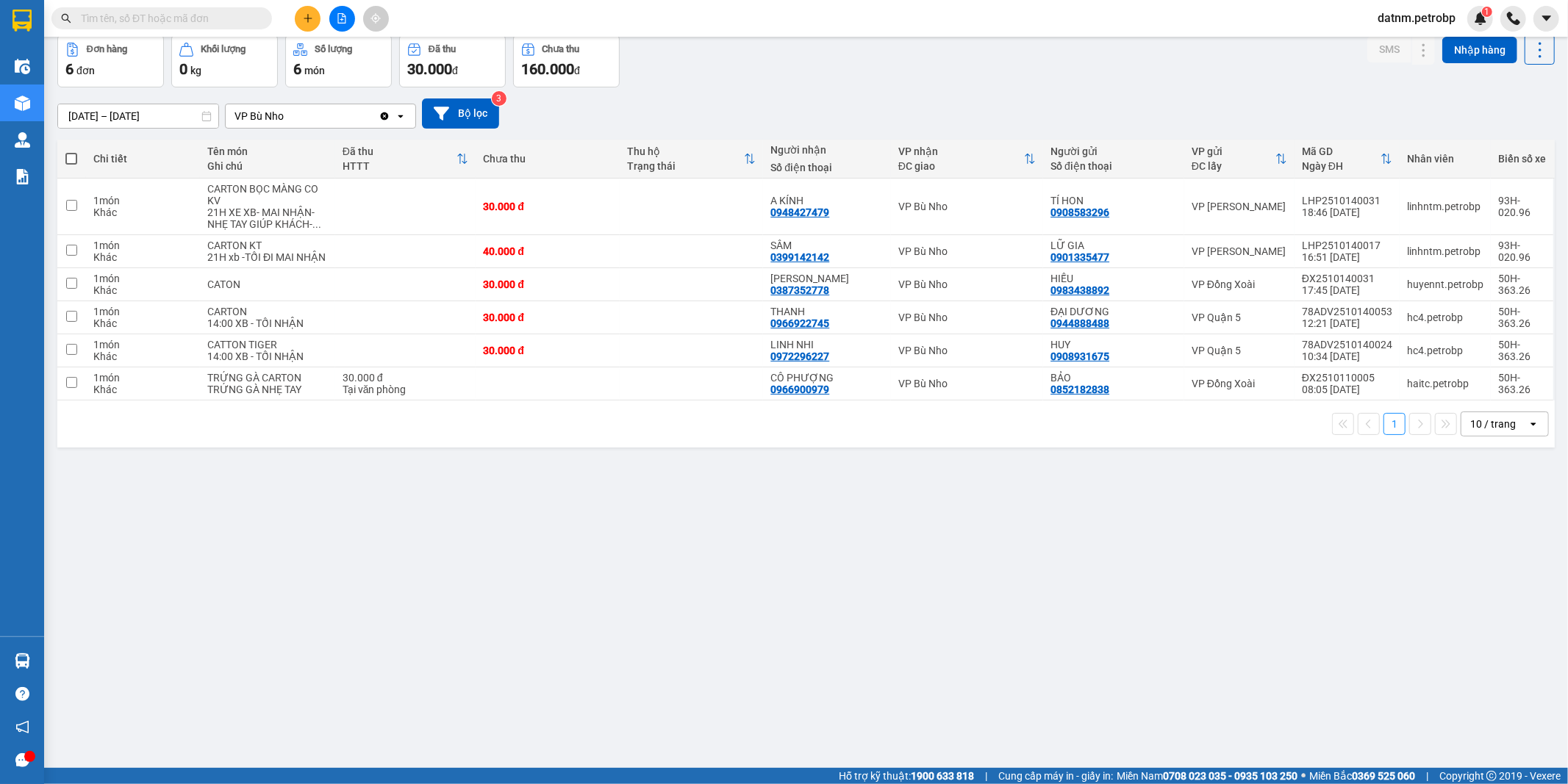
click at [889, 678] on section "Kết quả tìm kiếm ( 0 ) Bộ lọc Ngày tạo đơn gần nhất No Data datnm.petrobp 1 Điề…" at bounding box center [784, 392] width 1568 height 784
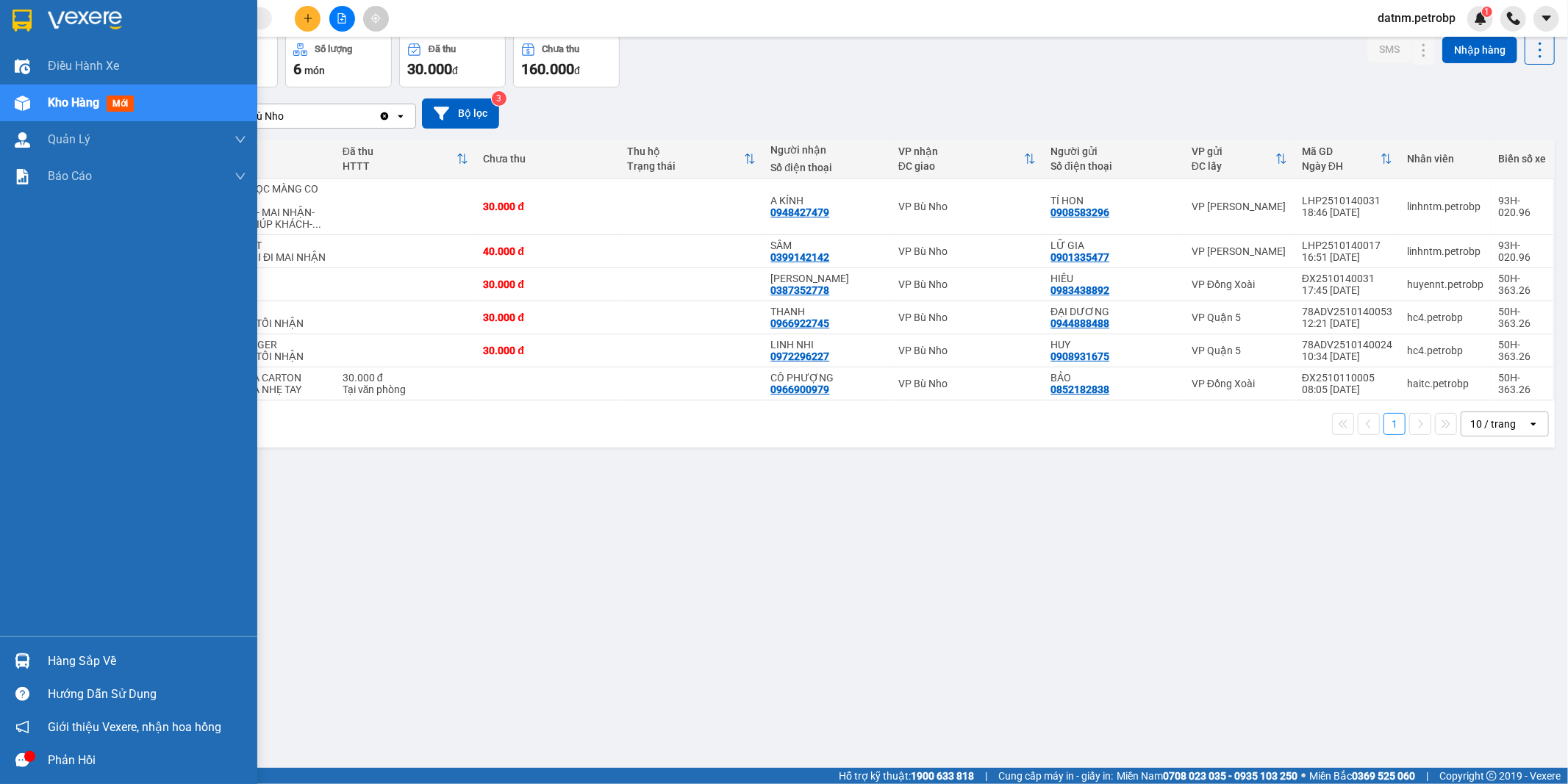
click at [88, 659] on div "Hàng sắp về" at bounding box center [147, 661] width 199 height 22
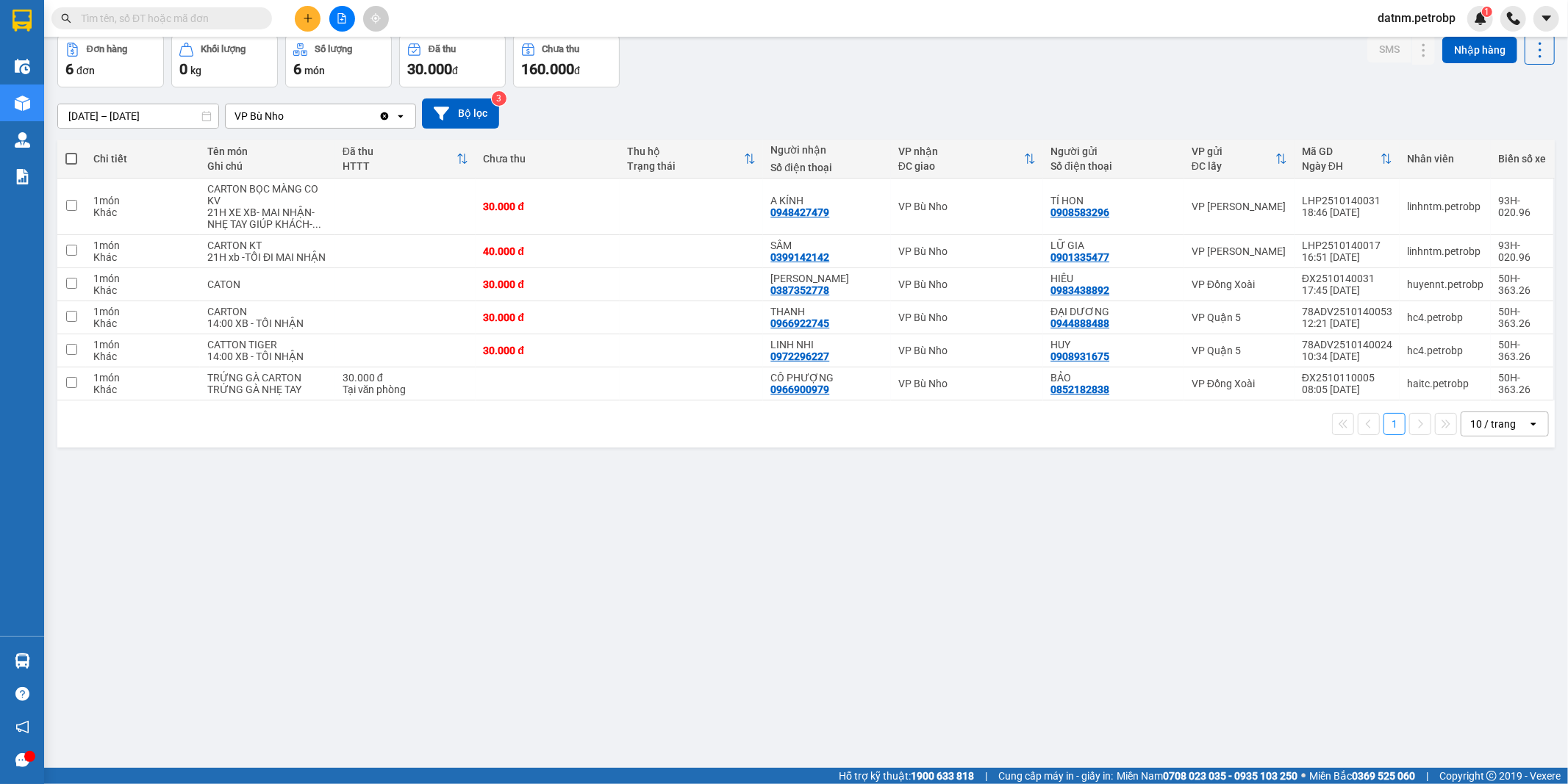
click at [834, 672] on section "Kết quả tìm kiếm ( 0 ) Bộ lọc Ngày tạo đơn gần nhất No Data datnm.petrobp 1 Điề…" at bounding box center [784, 392] width 1568 height 784
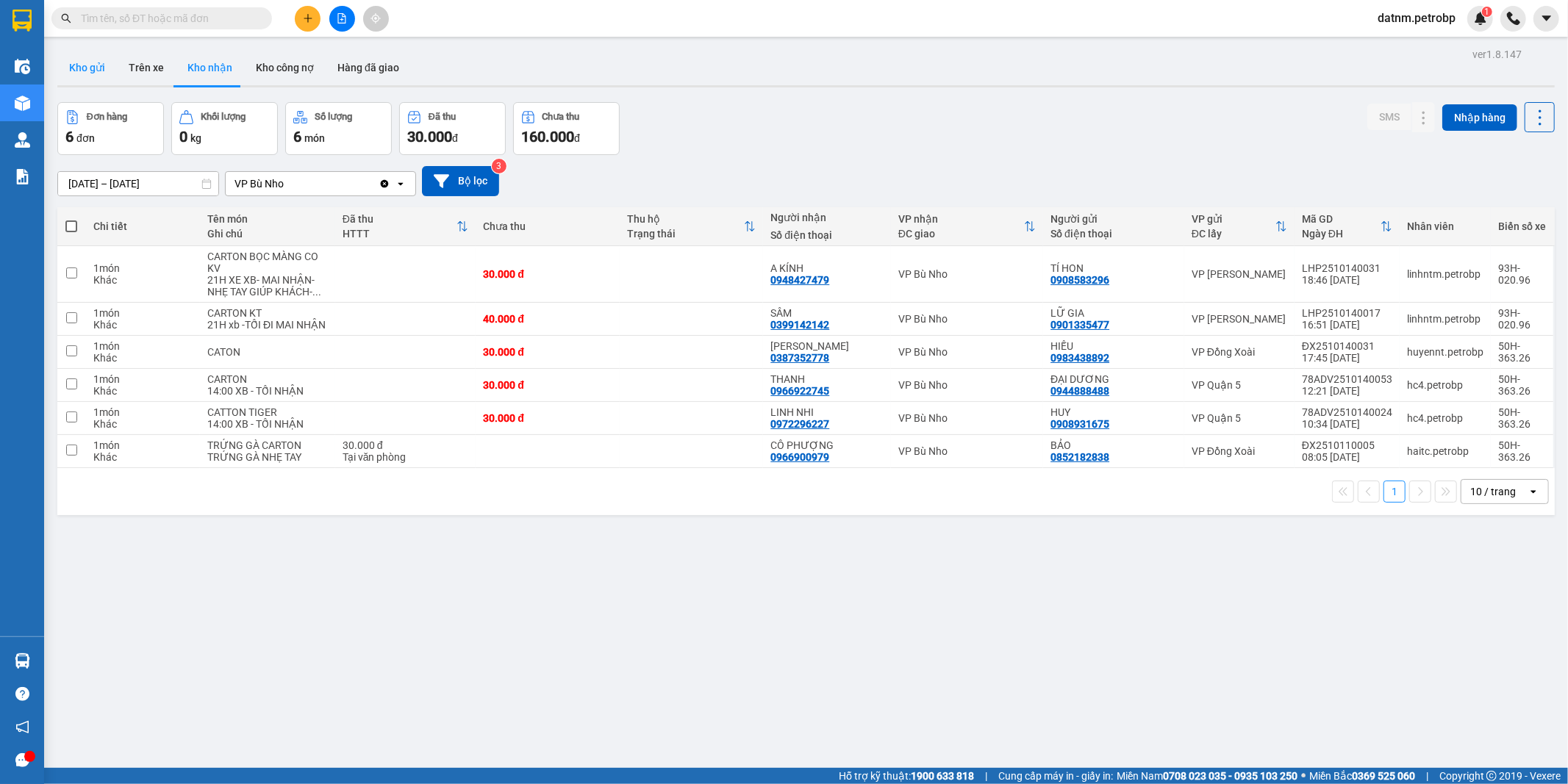
click at [93, 68] on button "Kho gửi" at bounding box center [87, 67] width 59 height 36
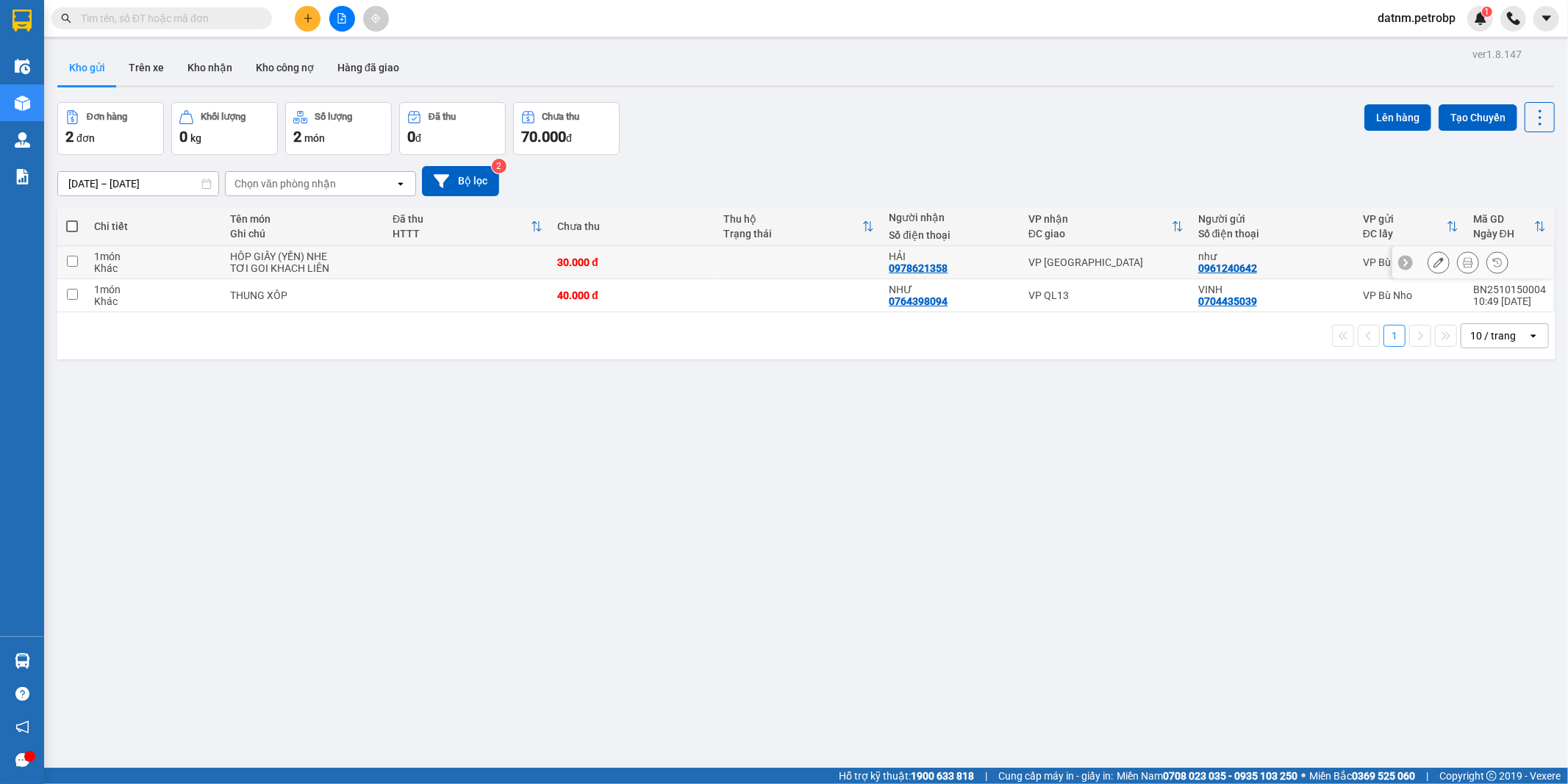
click at [67, 255] on input "checkbox" at bounding box center [72, 261] width 11 height 11
checkbox input "true"
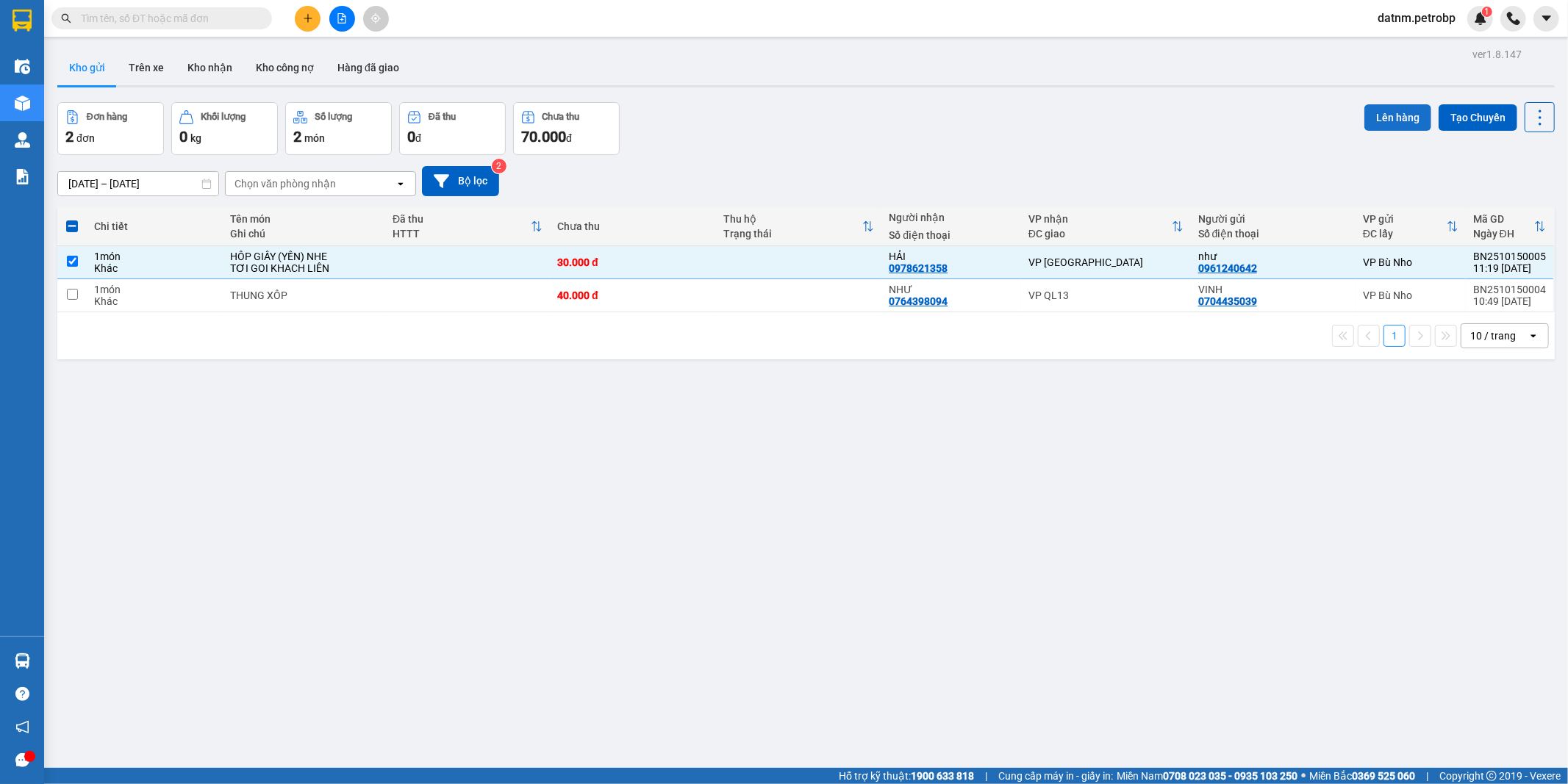
click at [1370, 116] on button "Lên hàng" at bounding box center [1397, 117] width 67 height 26
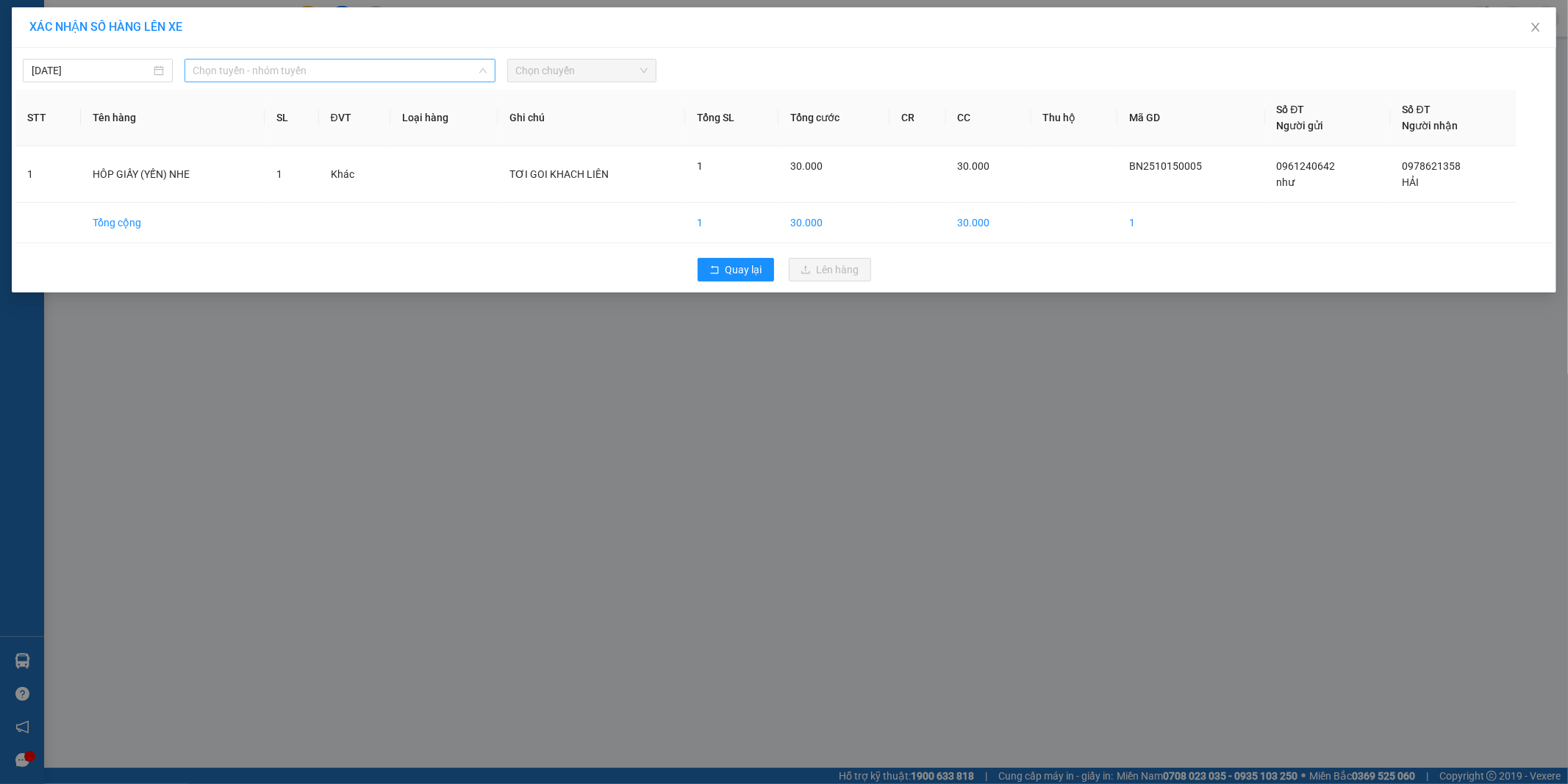
click at [301, 70] on span "Chọn tuyến - nhóm tuyến" at bounding box center [339, 70] width 293 height 22
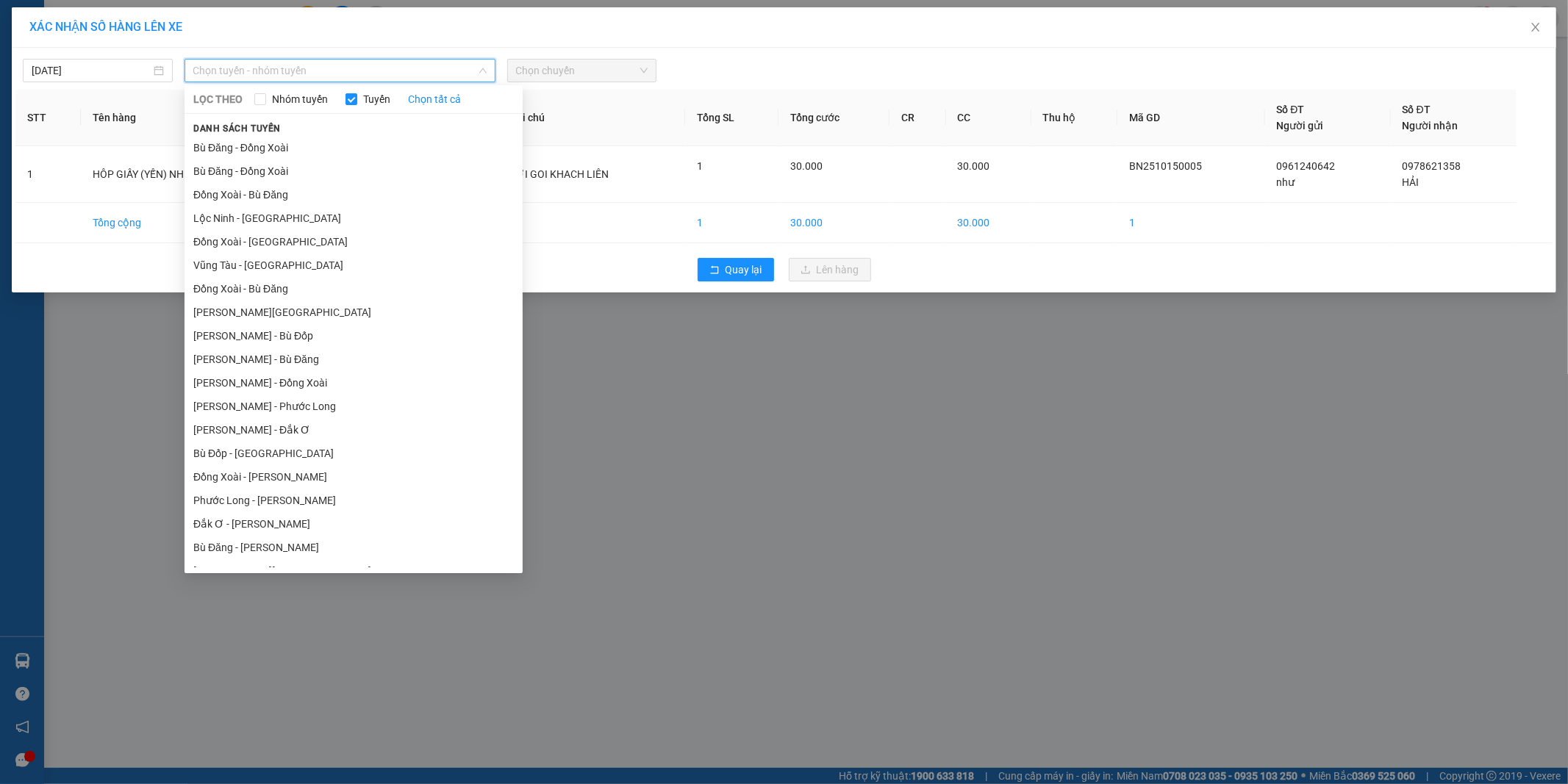
type input "P"
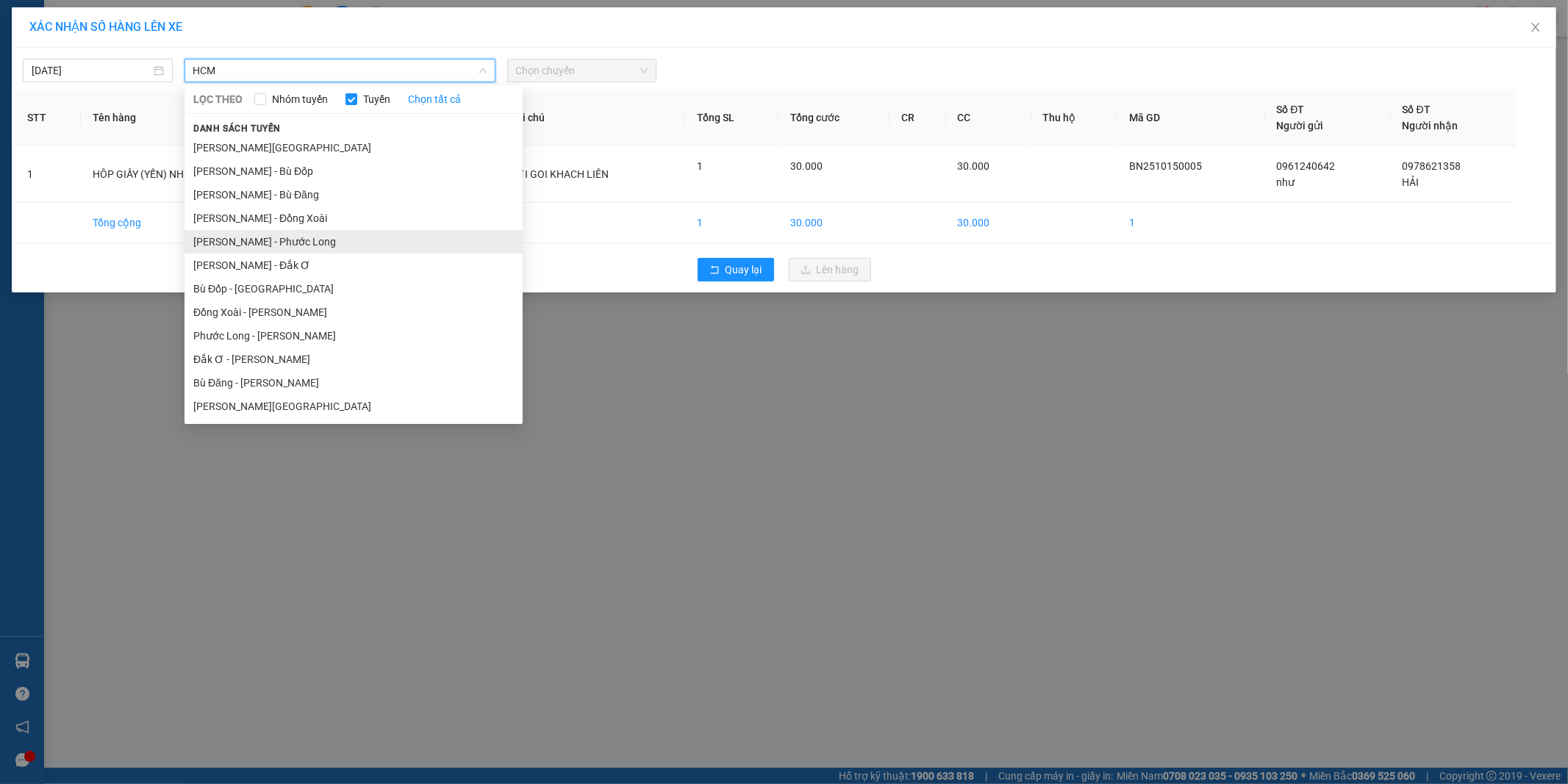
type input "HCM"
click at [305, 239] on li "[PERSON_NAME] - Phước Long" at bounding box center [353, 242] width 338 height 24
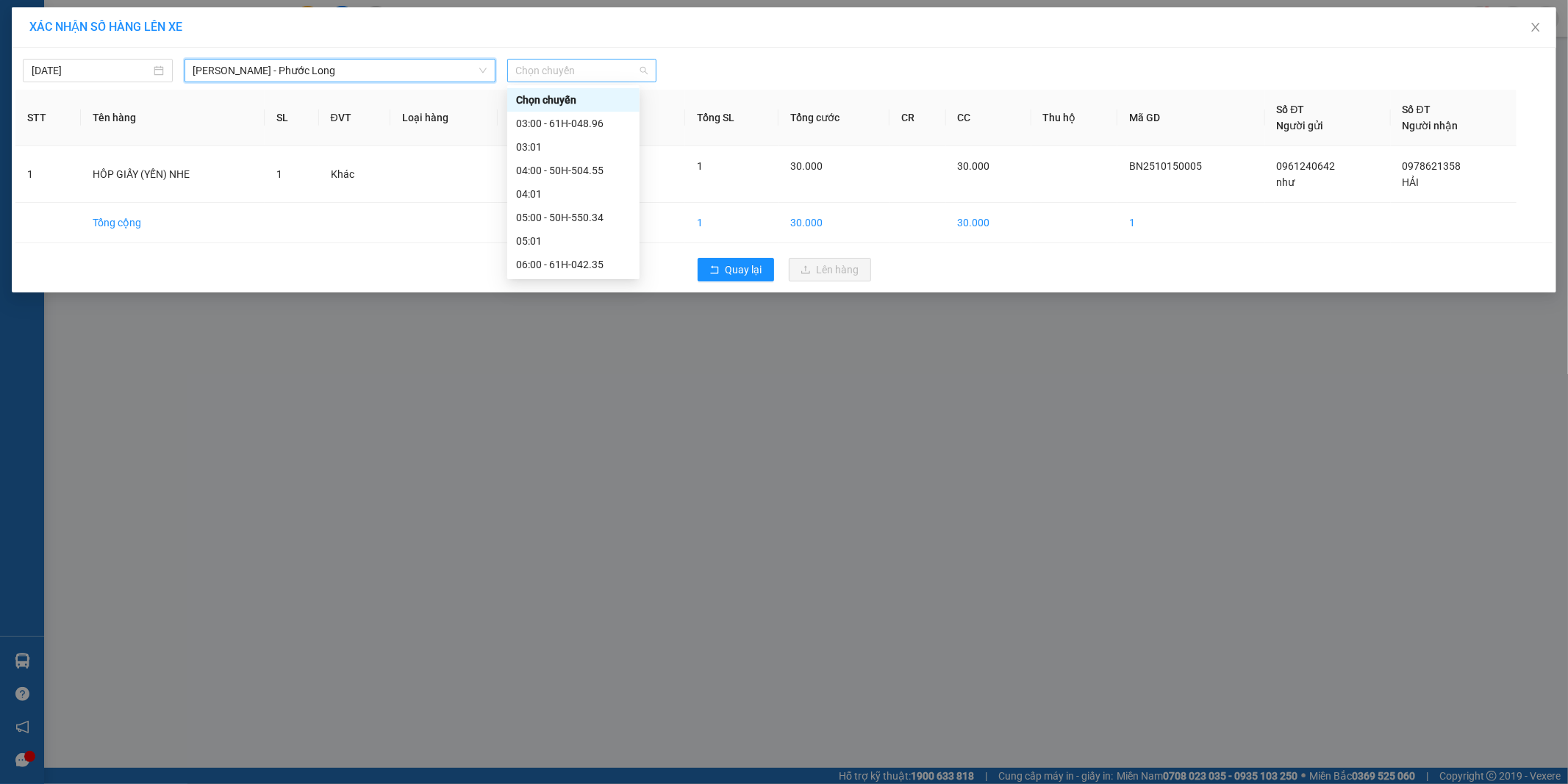
click at [628, 68] on span "Chọn chuyến" at bounding box center [582, 70] width 132 height 22
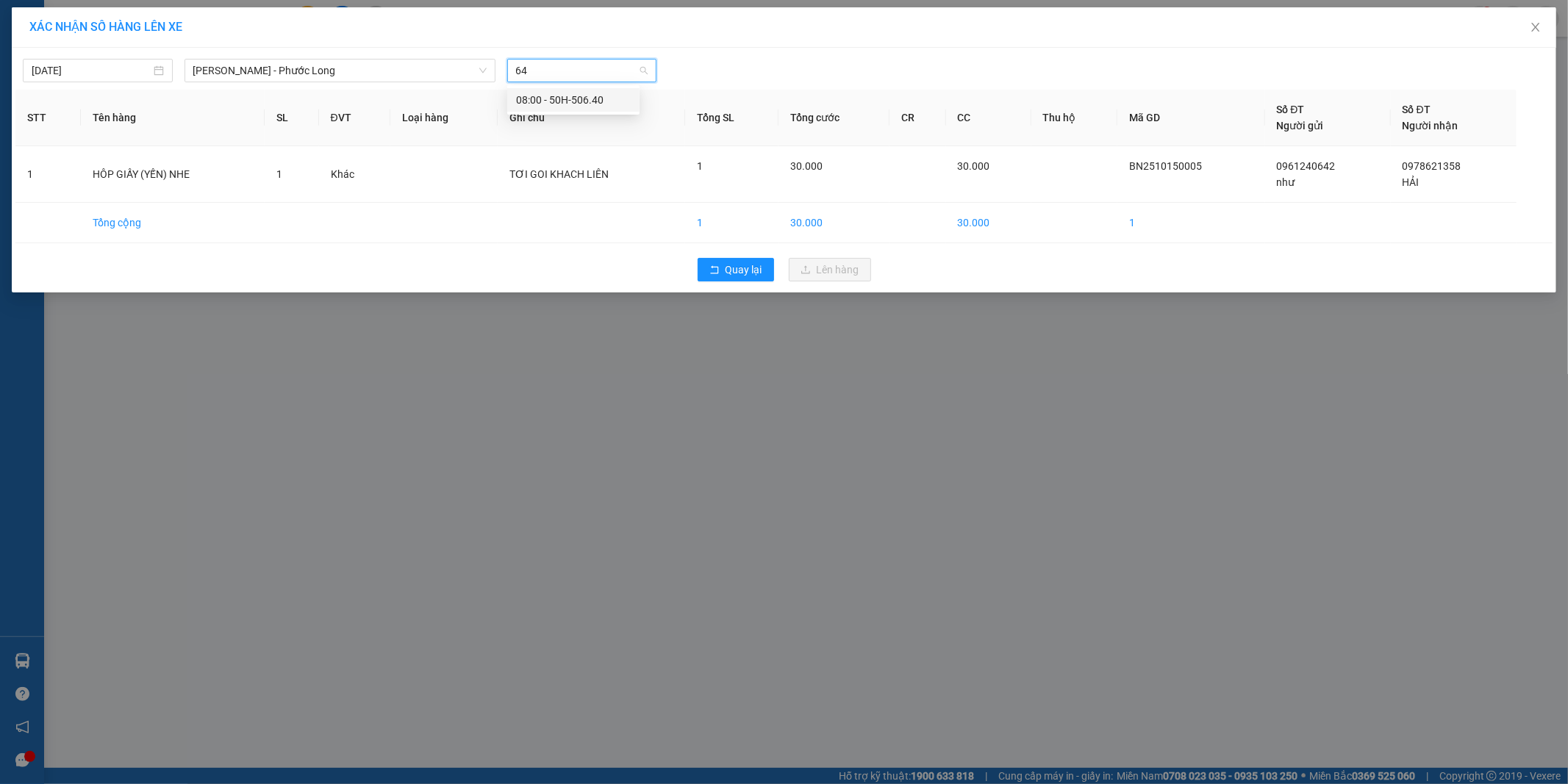
type input "640"
click at [587, 103] on div "08:00 - 50H-506.40" at bounding box center [574, 100] width 115 height 16
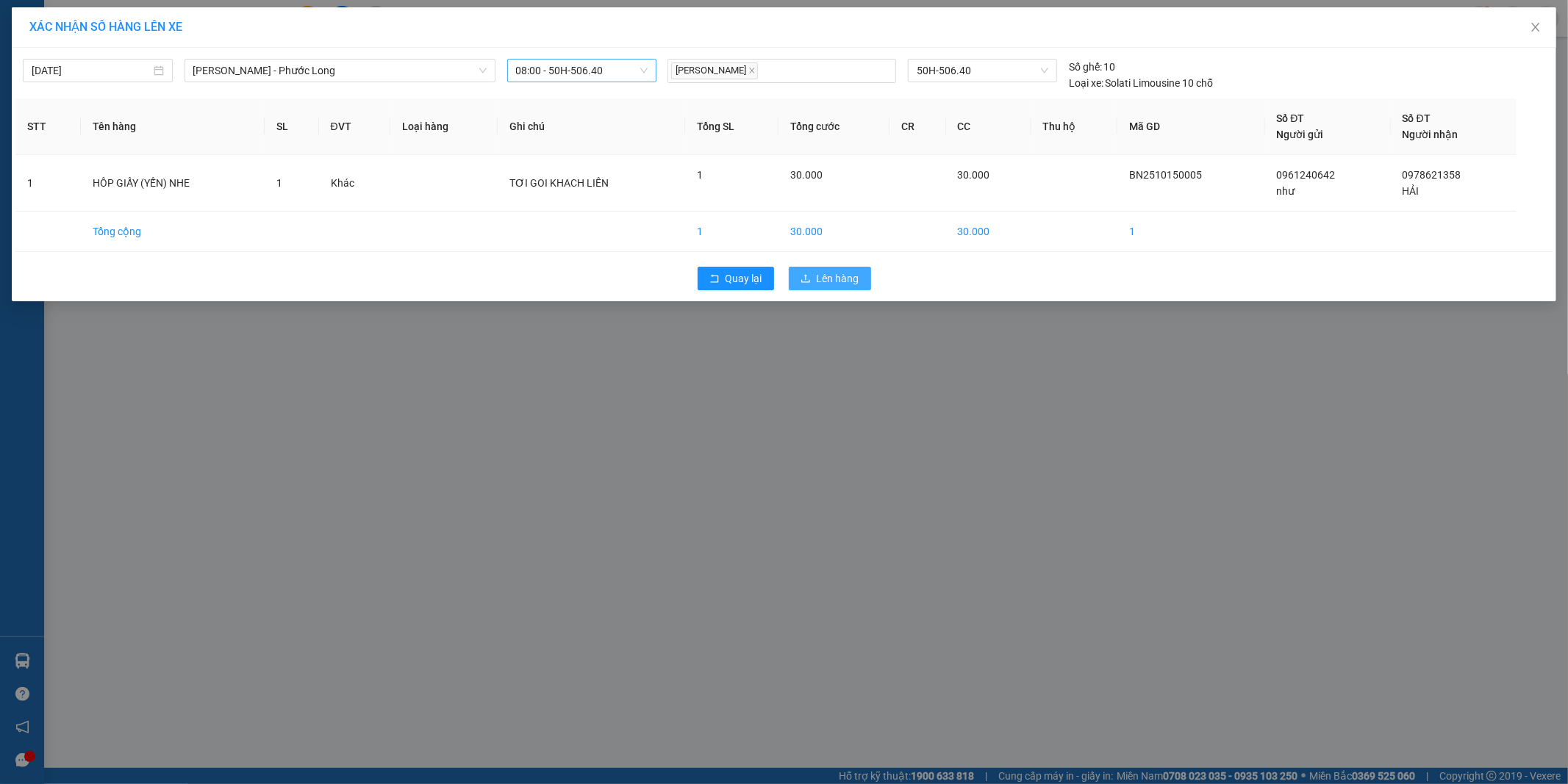
click at [840, 285] on span "Lên hàng" at bounding box center [837, 278] width 43 height 16
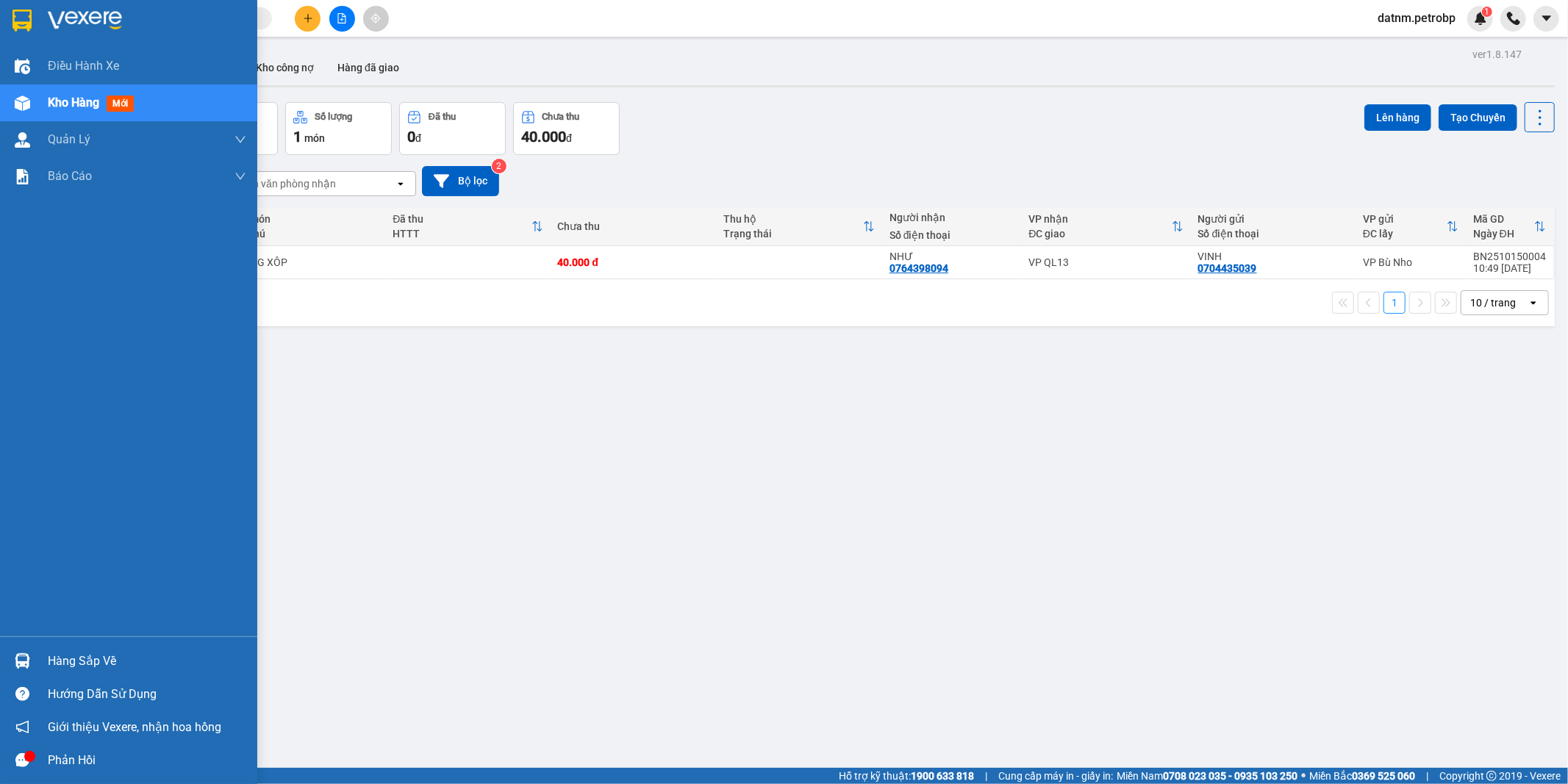
click at [78, 655] on div "Hàng sắp về" at bounding box center [147, 661] width 199 height 22
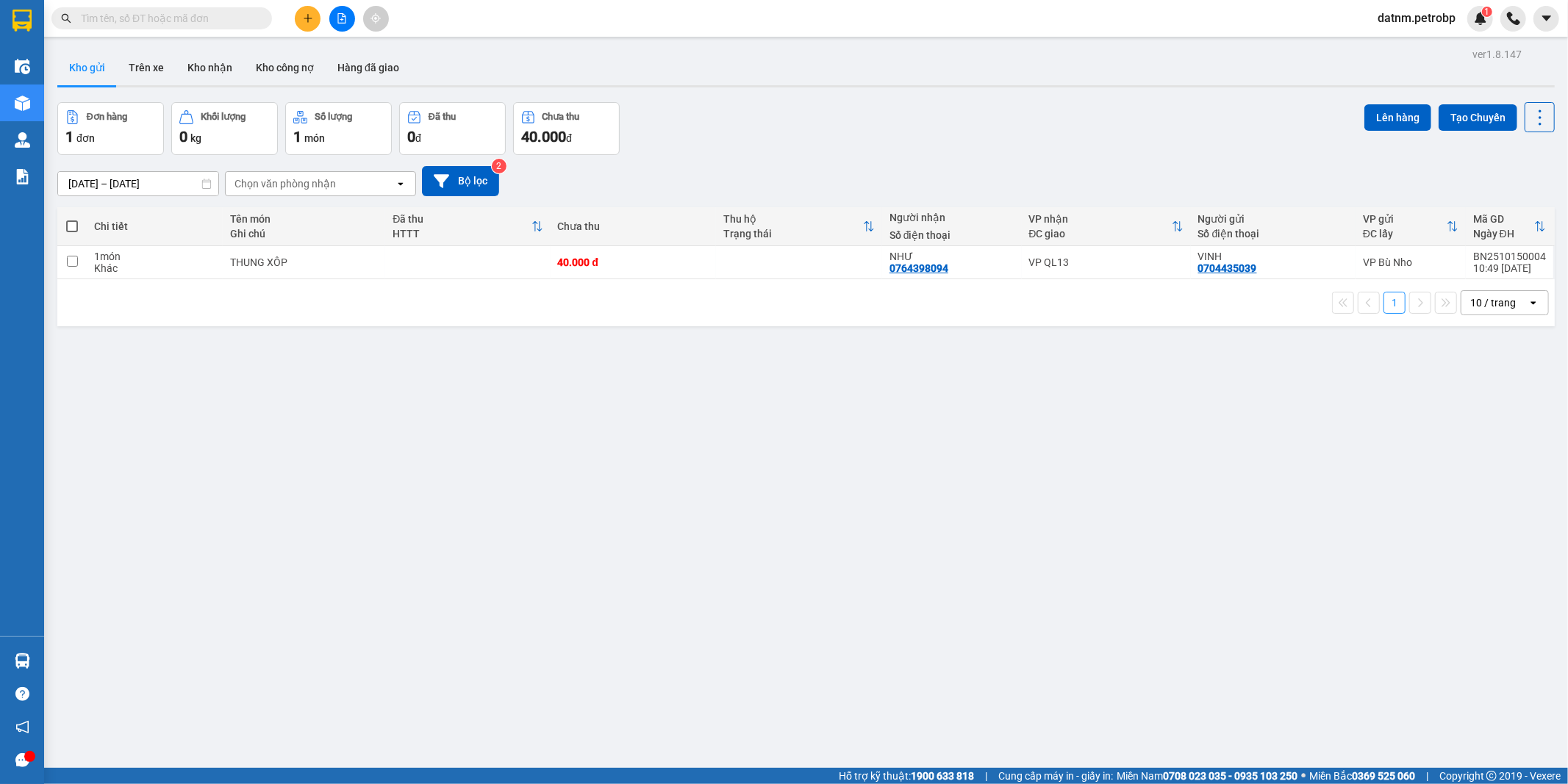
click at [1089, 711] on section "Kết quả tìm kiếm ( 0 ) Bộ lọc Ngày tạo đơn gần nhất No Data datnm.petrobp 1 Điề…" at bounding box center [784, 392] width 1568 height 784
click at [99, 64] on button "Kho gửi" at bounding box center [87, 67] width 59 height 36
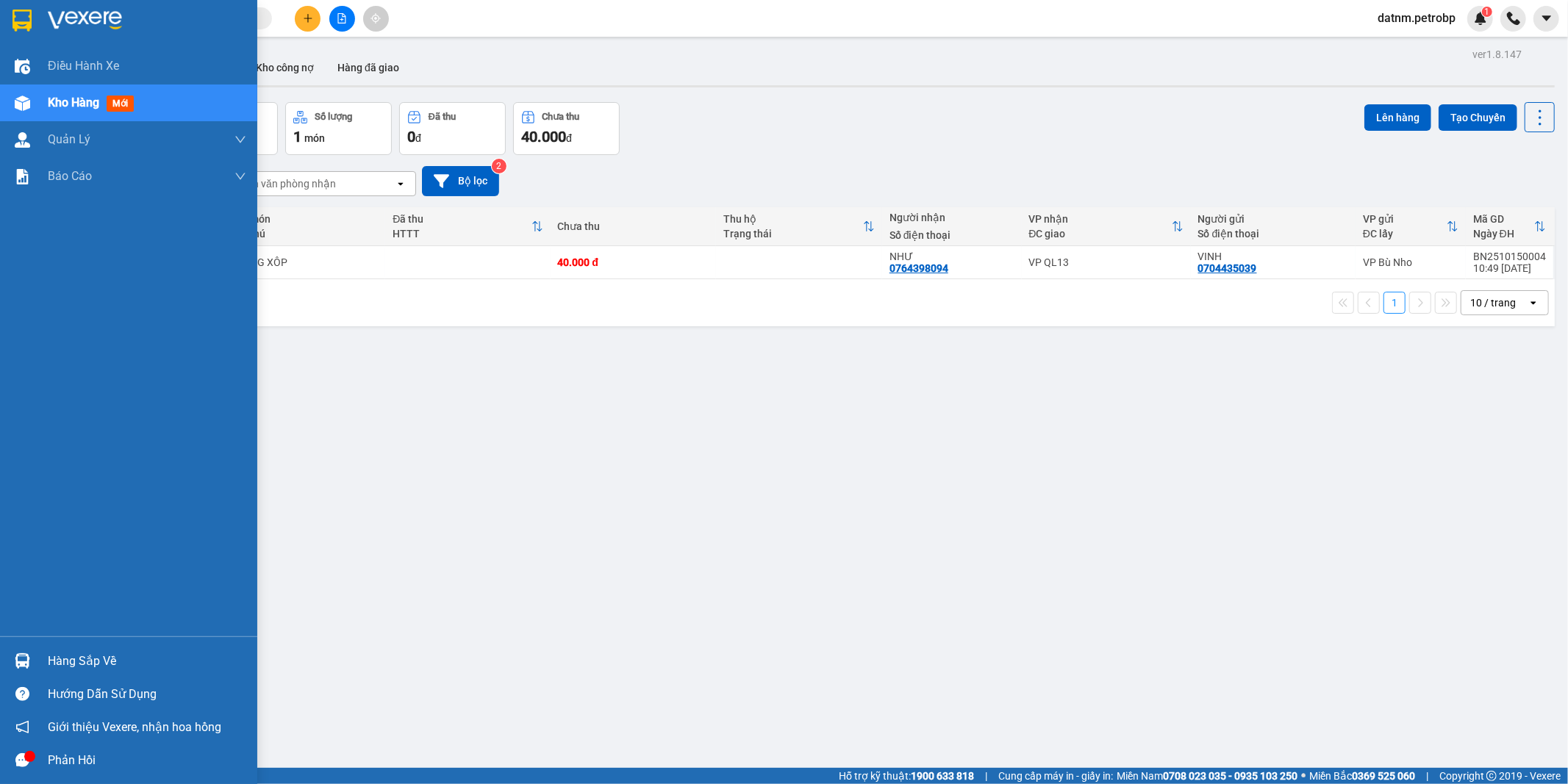
click at [78, 663] on div "Hàng sắp về" at bounding box center [147, 661] width 199 height 22
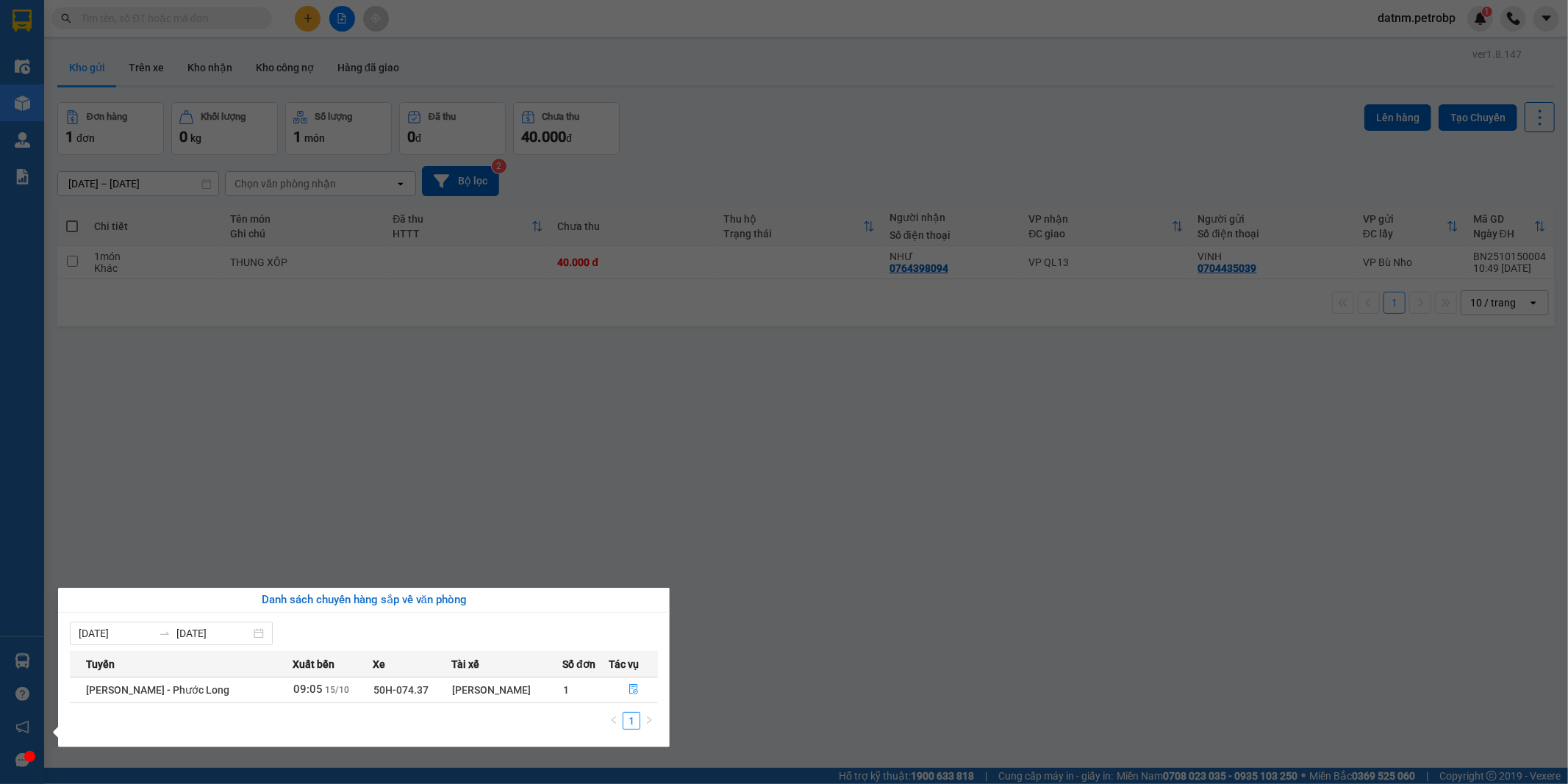
click at [889, 699] on section "Kết quả tìm kiếm ( 0 ) Bộ lọc Ngày tạo đơn gần nhất No Data datnm.petrobp 1 Điề…" at bounding box center [784, 392] width 1568 height 784
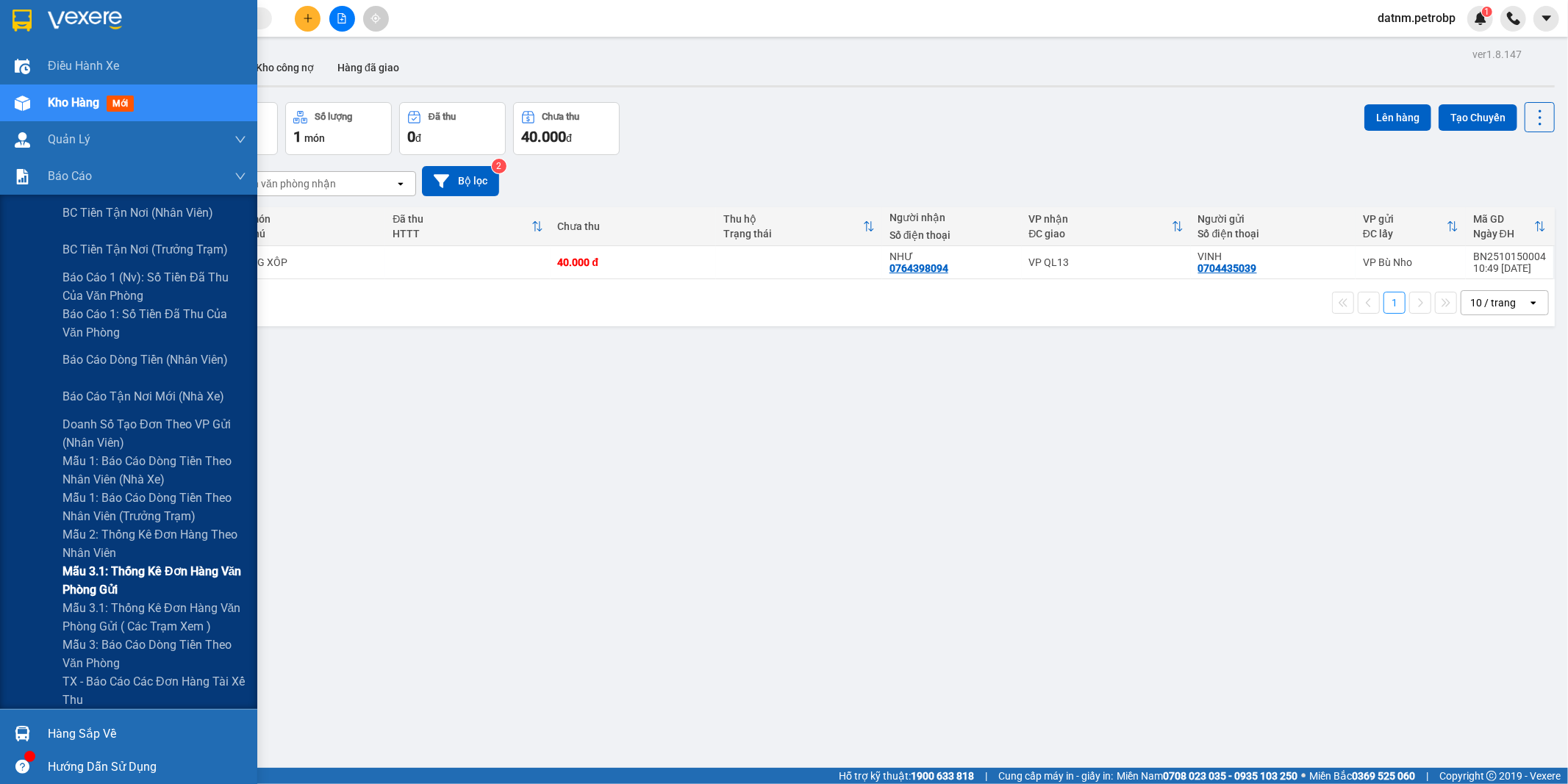
click at [119, 582] on span "Mẫu 3.1: Thống kê đơn hàng văn phòng gửi" at bounding box center [153, 580] width 183 height 36
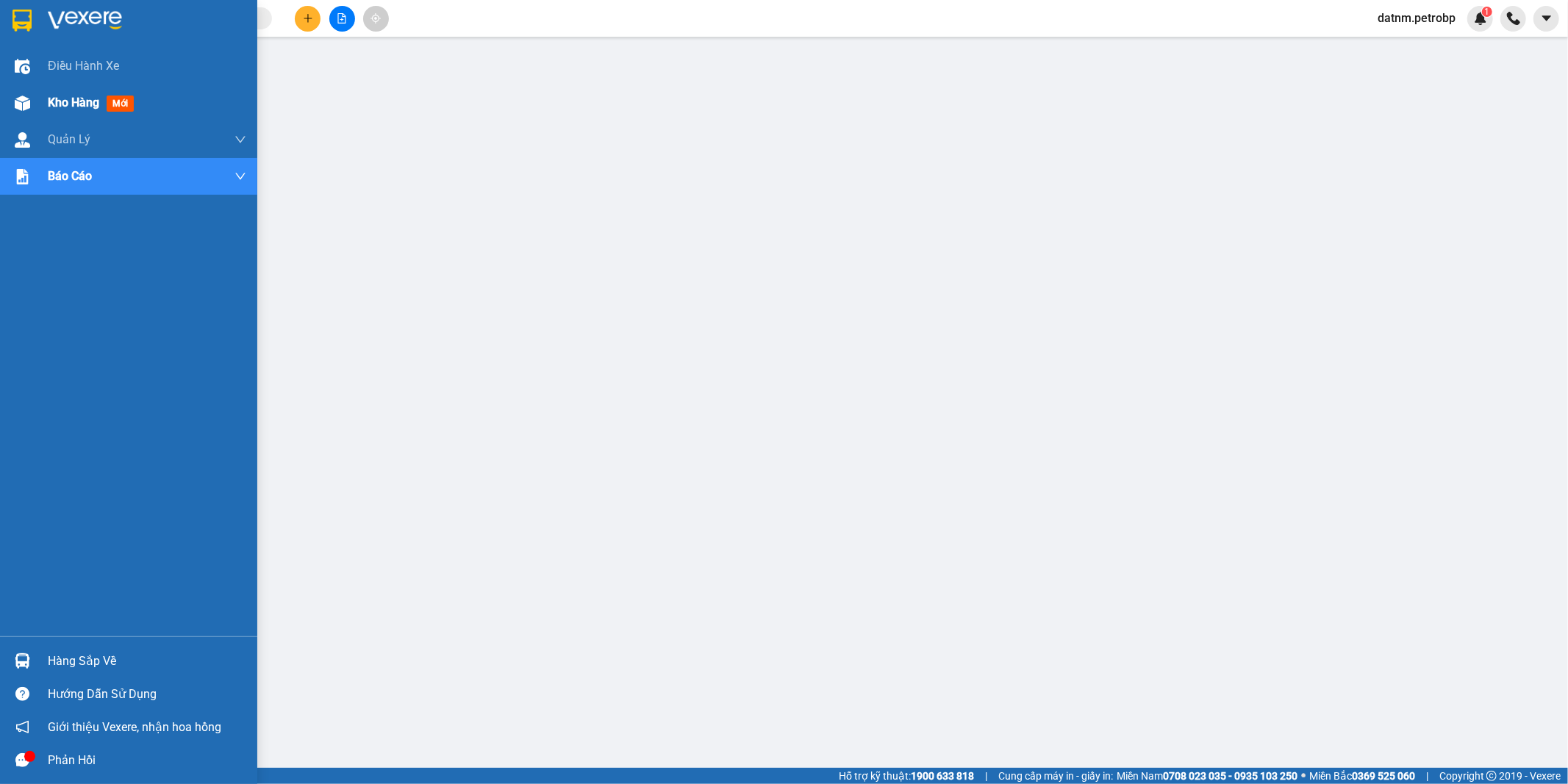
click at [64, 108] on span "Kho hàng" at bounding box center [73, 102] width 51 height 14
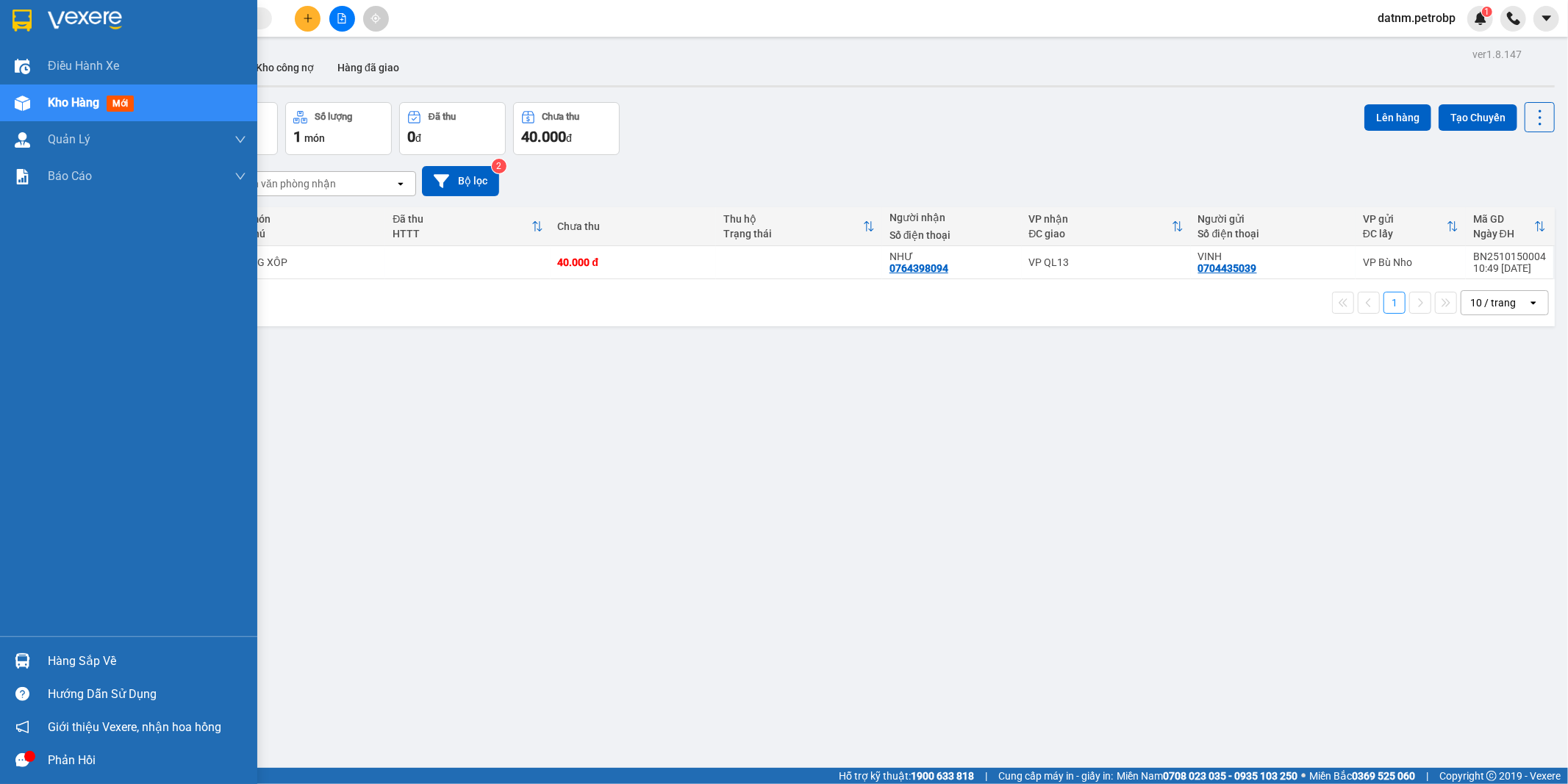
click at [77, 658] on div "Hàng sắp về" at bounding box center [147, 661] width 199 height 22
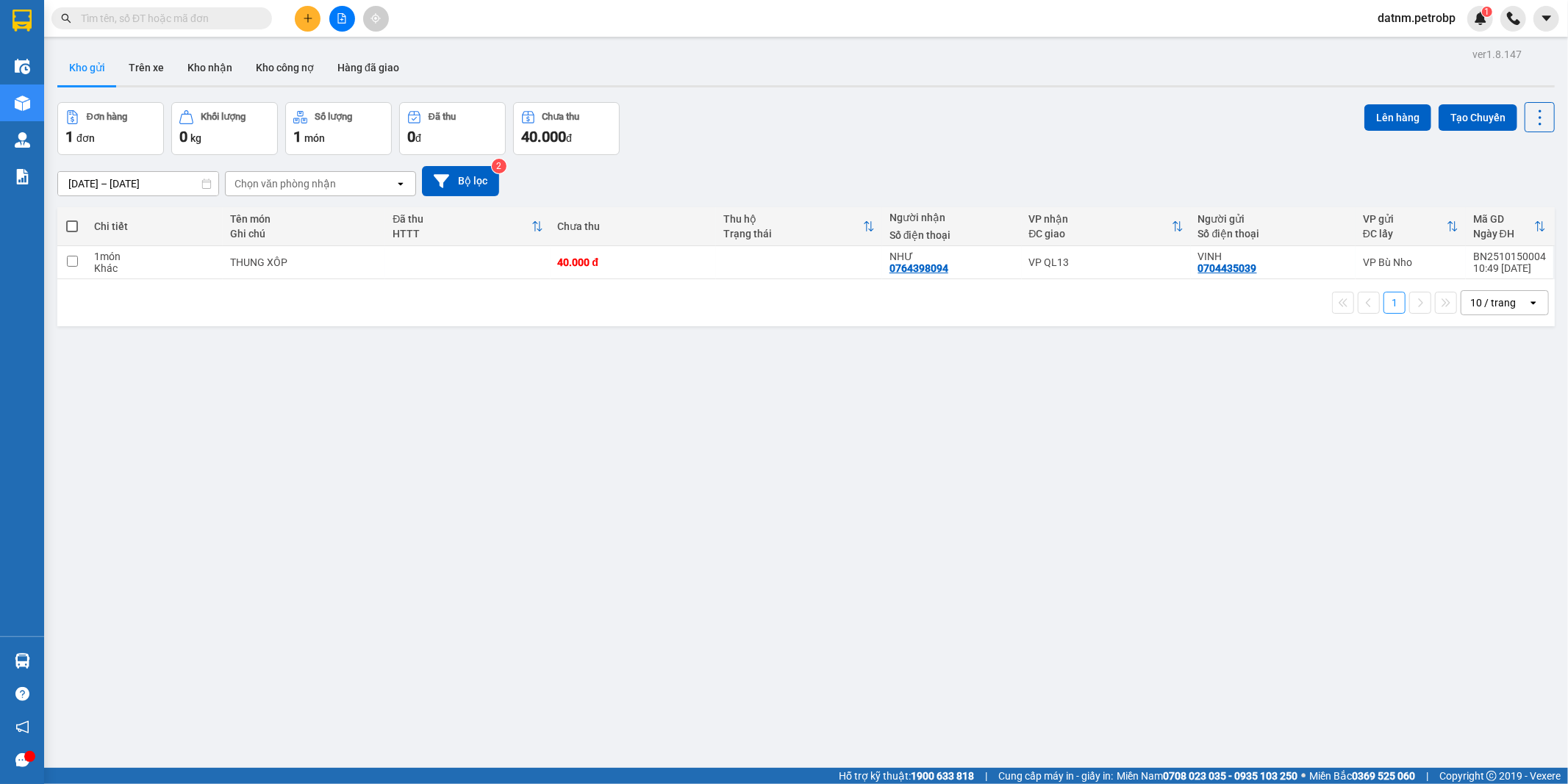
click at [781, 678] on section "Kết quả tìm kiếm ( 0 ) Bộ lọc Ngày tạo đơn gần nhất No Data datnm.petrobp 1 Điề…" at bounding box center [784, 392] width 1568 height 784
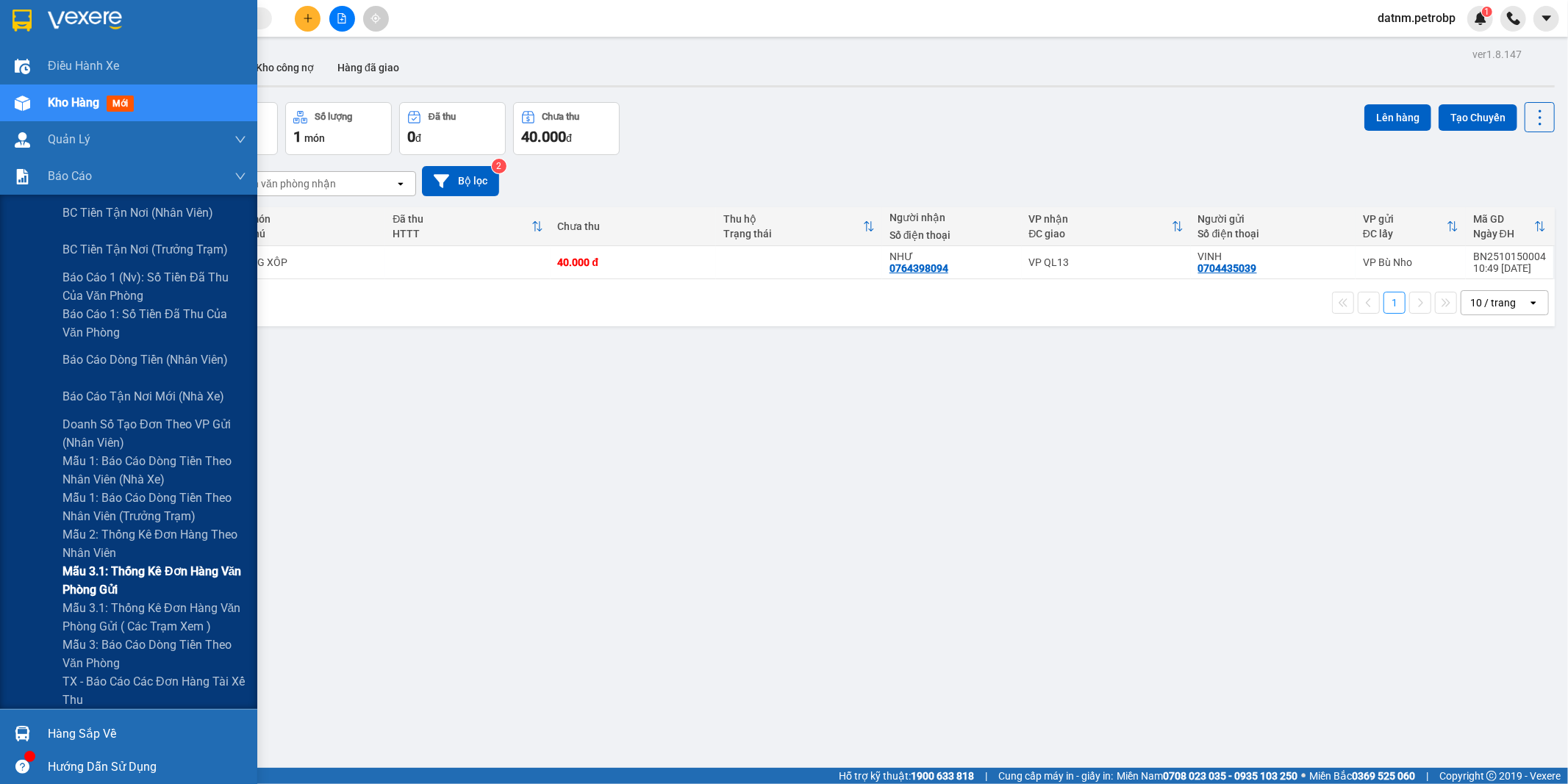
click at [130, 569] on span "Mẫu 3.1: Thống kê đơn hàng văn phòng gửi" at bounding box center [153, 580] width 183 height 36
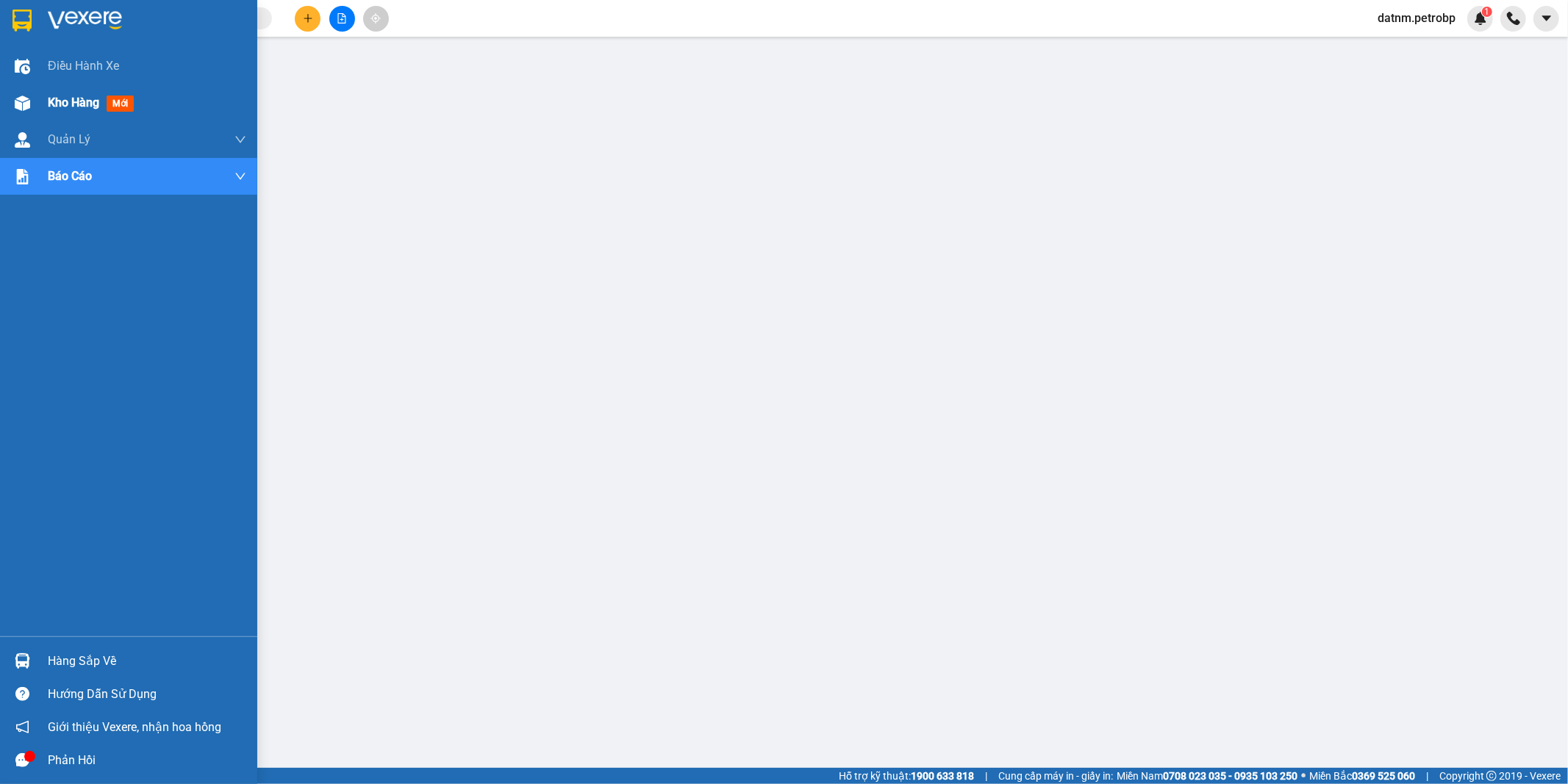
click at [51, 108] on span "Kho hàng" at bounding box center [73, 102] width 51 height 14
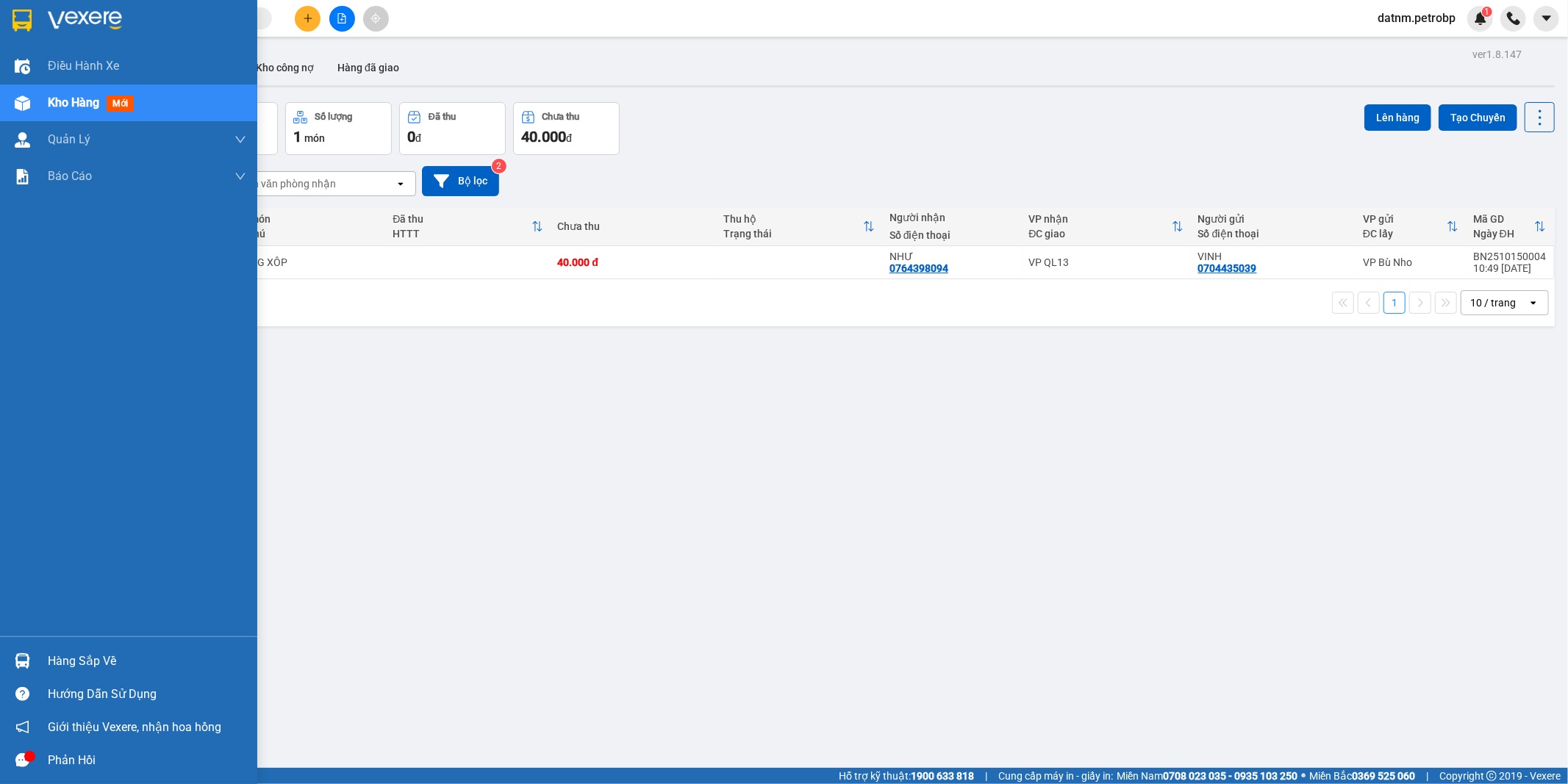
click at [120, 660] on div "Hàng sắp về" at bounding box center [147, 661] width 199 height 22
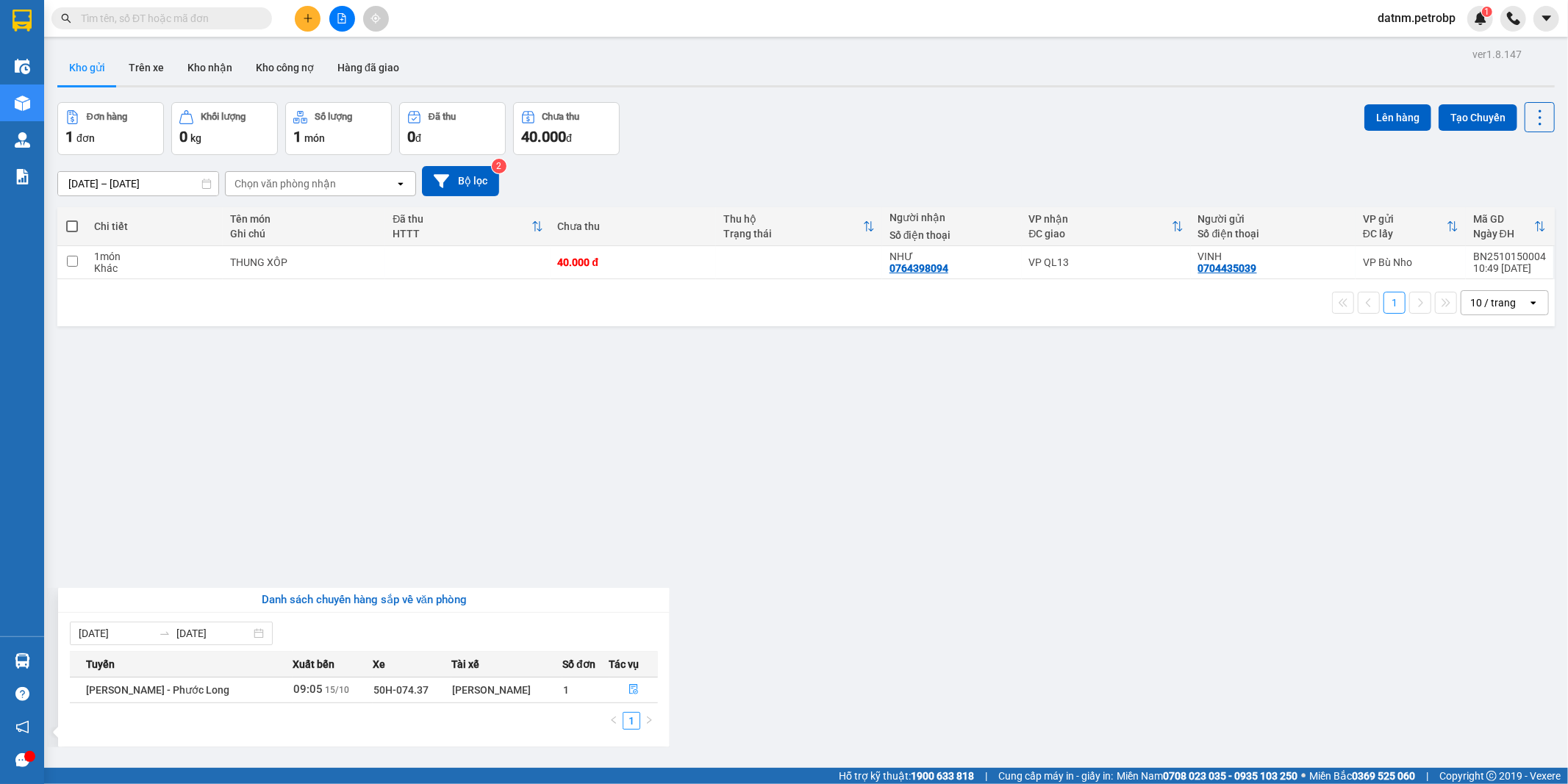
click at [1068, 635] on section "Kết quả tìm kiếm ( 0 ) Bộ lọc Ngày tạo đơn gần nhất No Data datnm.petrobp 1 Điề…" at bounding box center [784, 392] width 1568 height 784
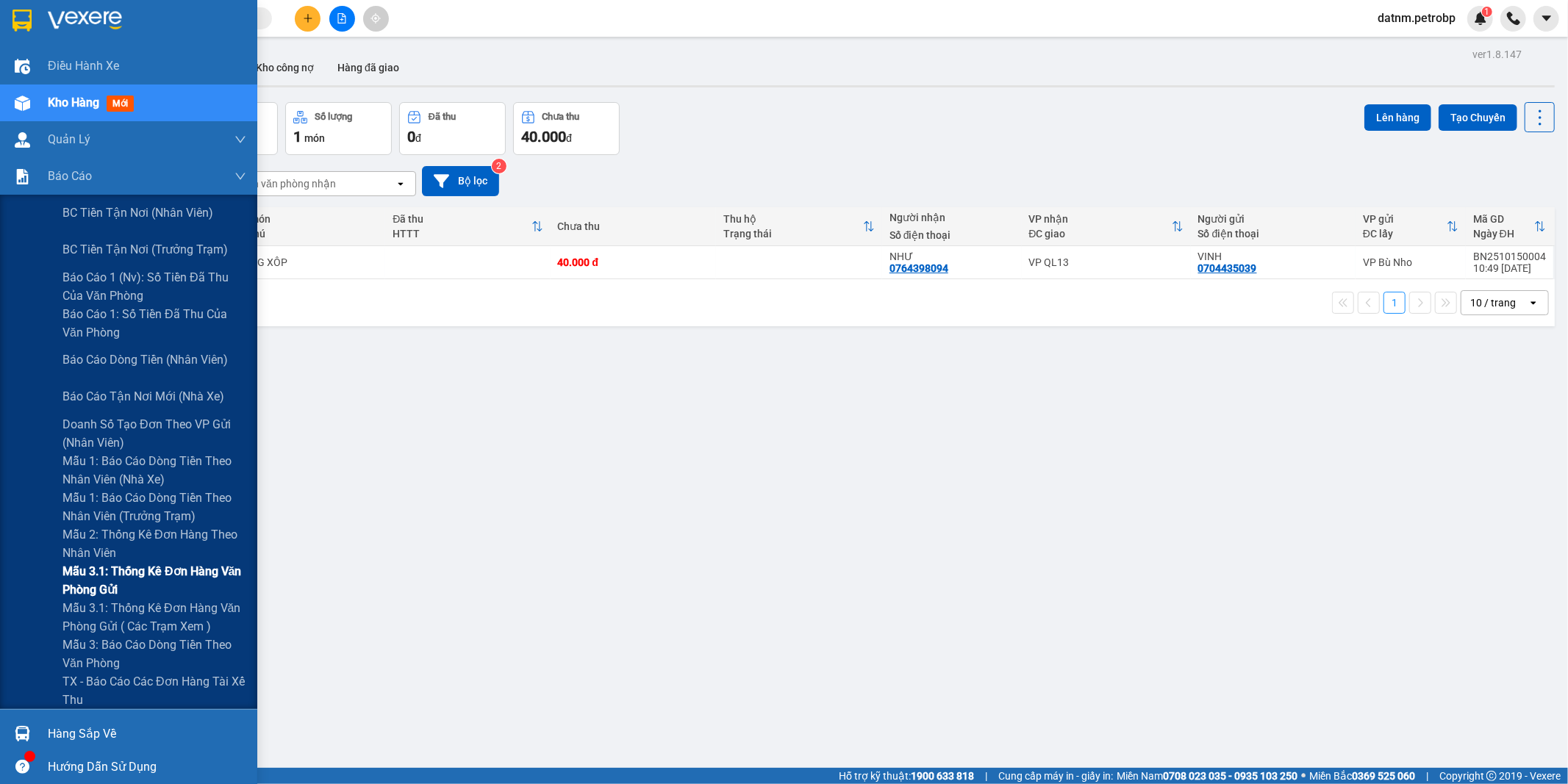
click at [109, 567] on span "Mẫu 3.1: Thống kê đơn hàng văn phòng gửi" at bounding box center [153, 580] width 183 height 36
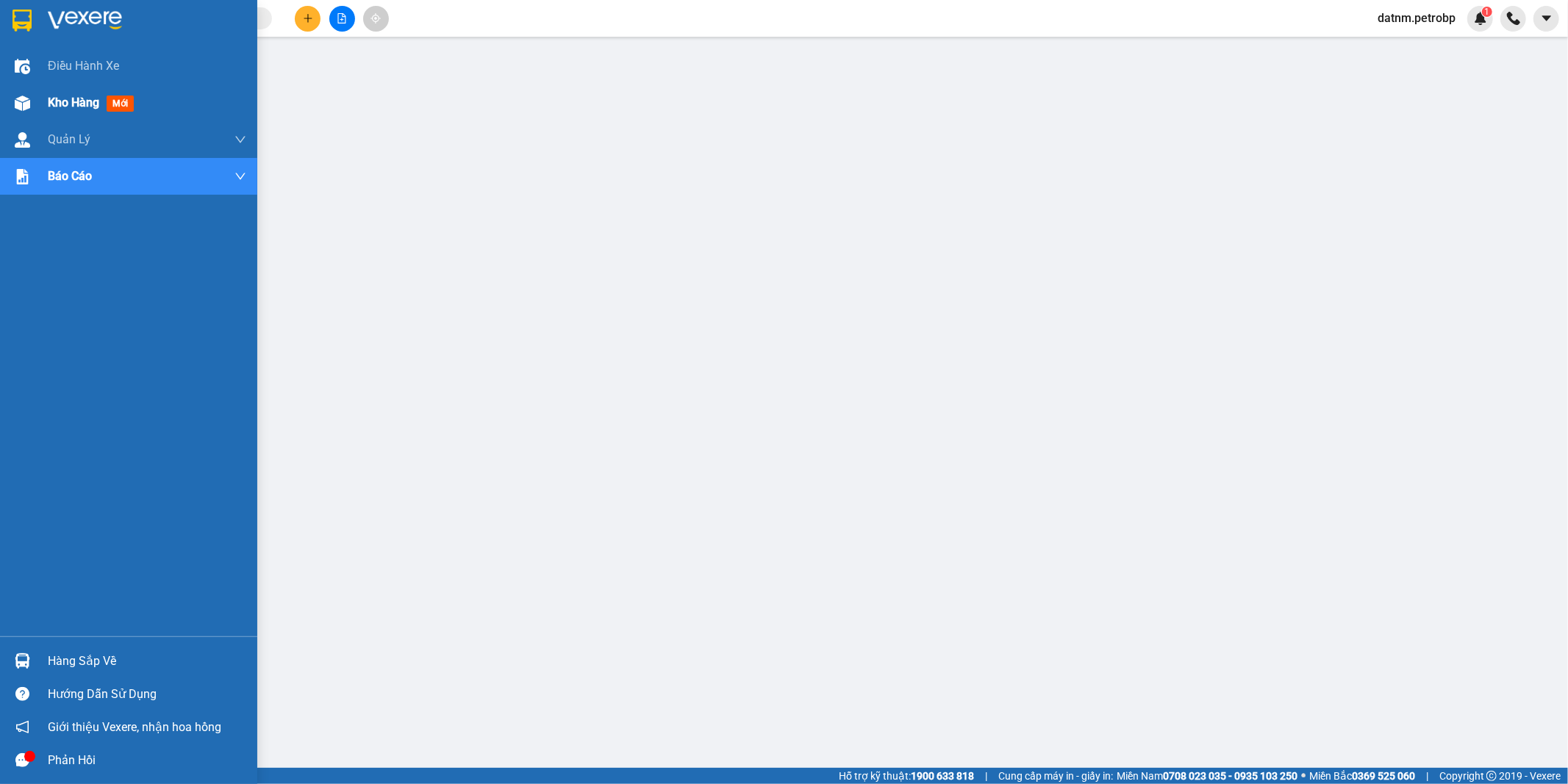
click at [55, 103] on span "Kho hàng" at bounding box center [73, 102] width 51 height 14
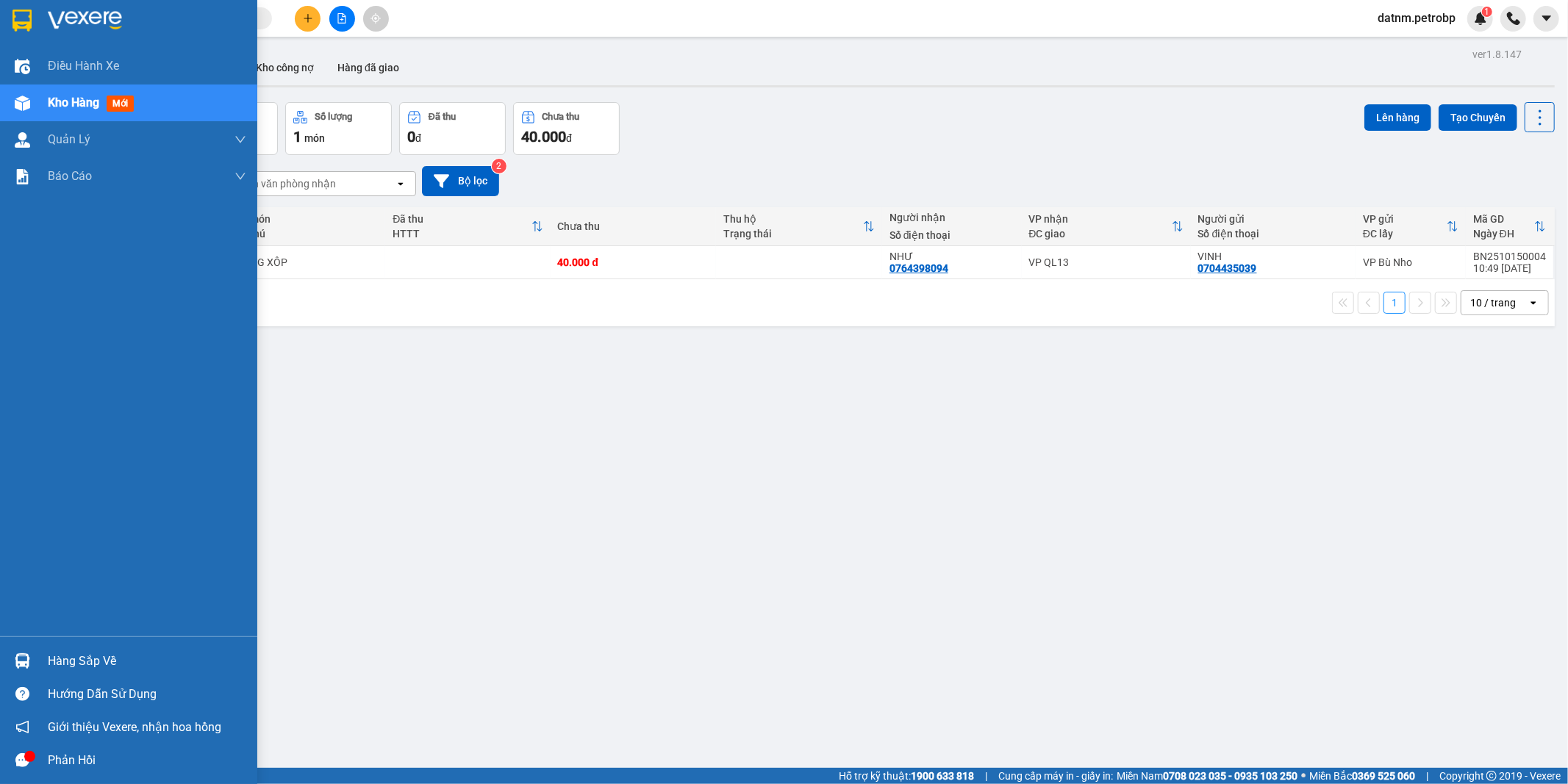
click at [85, 658] on div "Hàng sắp về" at bounding box center [147, 661] width 199 height 22
click at [85, 658] on div "Điều hành xe Kho hàng mới Quản [PERSON_NAME] lý chuyến Quản lý khách hàng Quản …" at bounding box center [129, 392] width 257 height 784
click at [115, 660] on div "Hàng sắp về" at bounding box center [147, 661] width 199 height 22
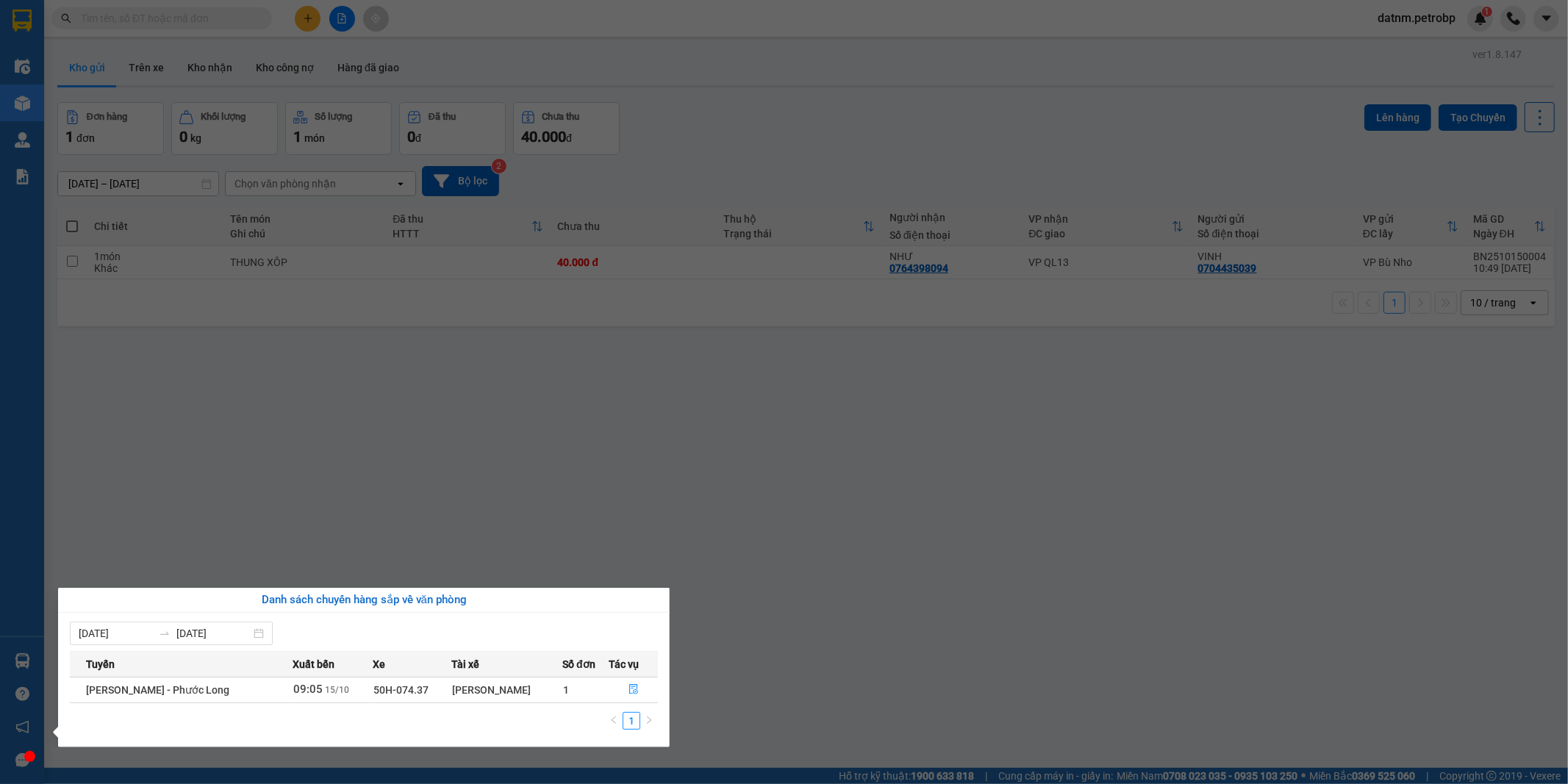
click at [788, 664] on section "Kết quả tìm kiếm ( 0 ) Bộ lọc Ngày tạo đơn gần nhất No Data datnm.petrobp 1 Điề…" at bounding box center [784, 392] width 1568 height 784
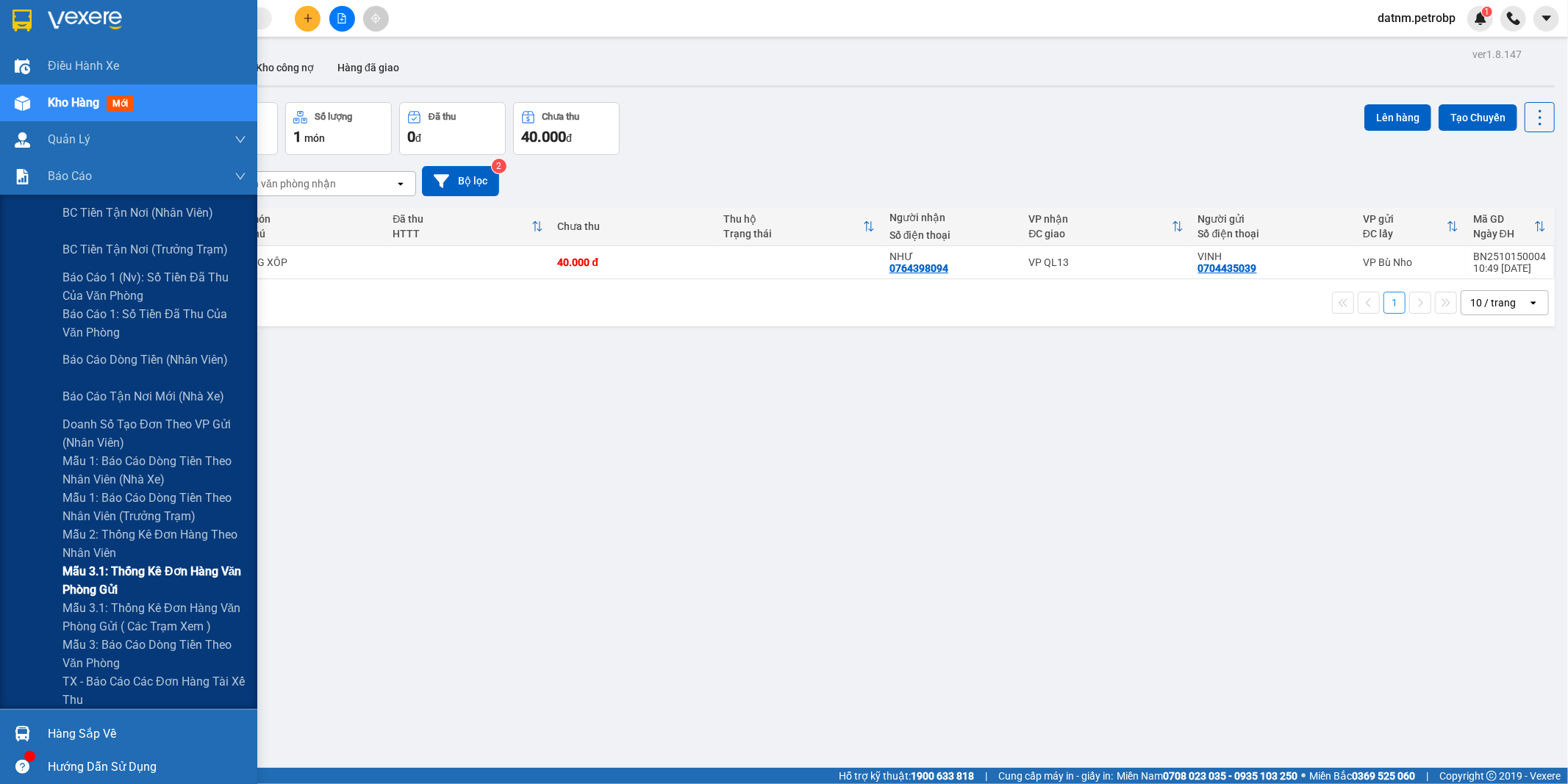
click at [101, 572] on span "Mẫu 3.1: Thống kê đơn hàng văn phòng gửi" at bounding box center [153, 580] width 183 height 36
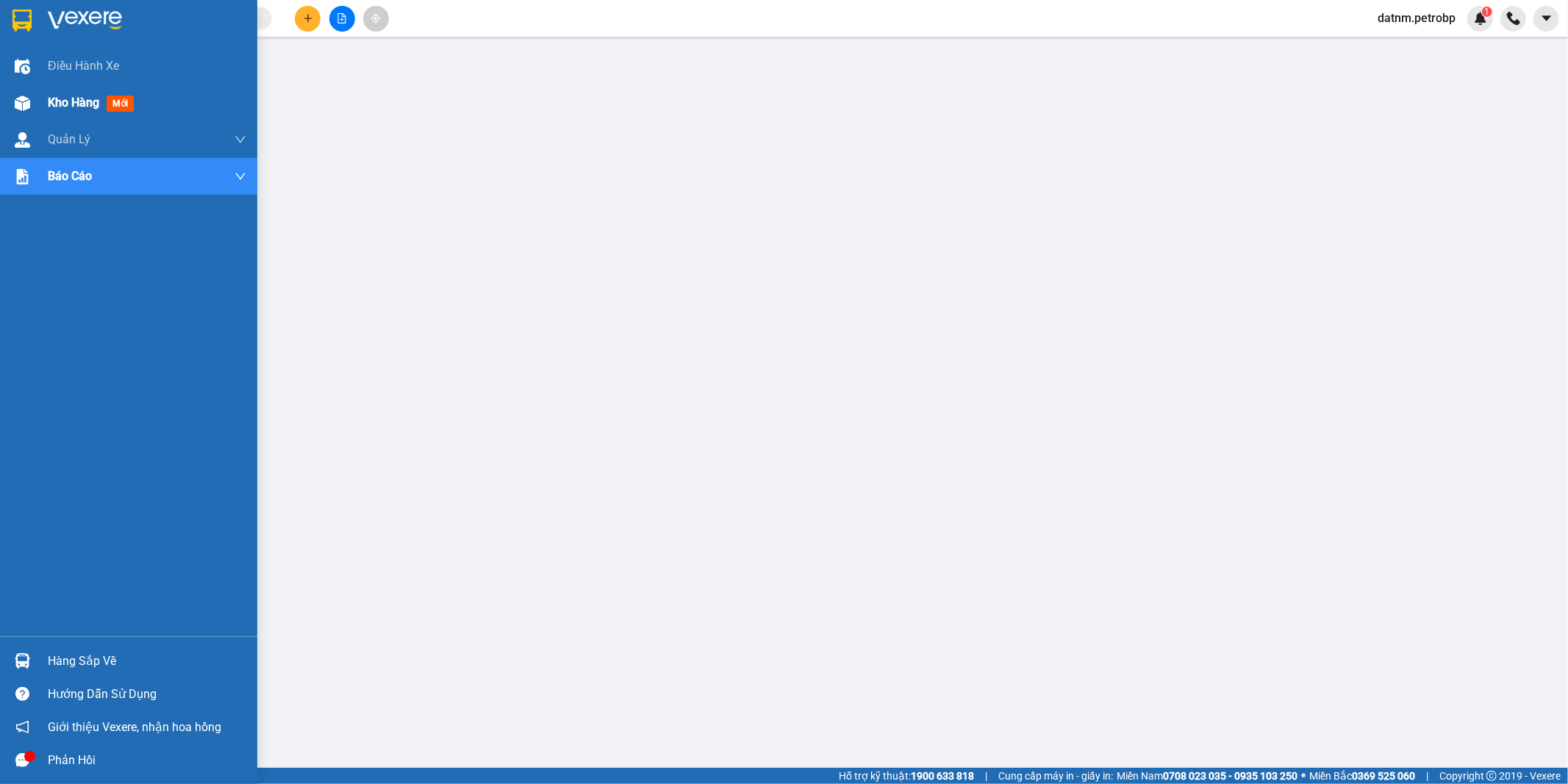
click at [57, 108] on span "Kho hàng" at bounding box center [73, 102] width 51 height 14
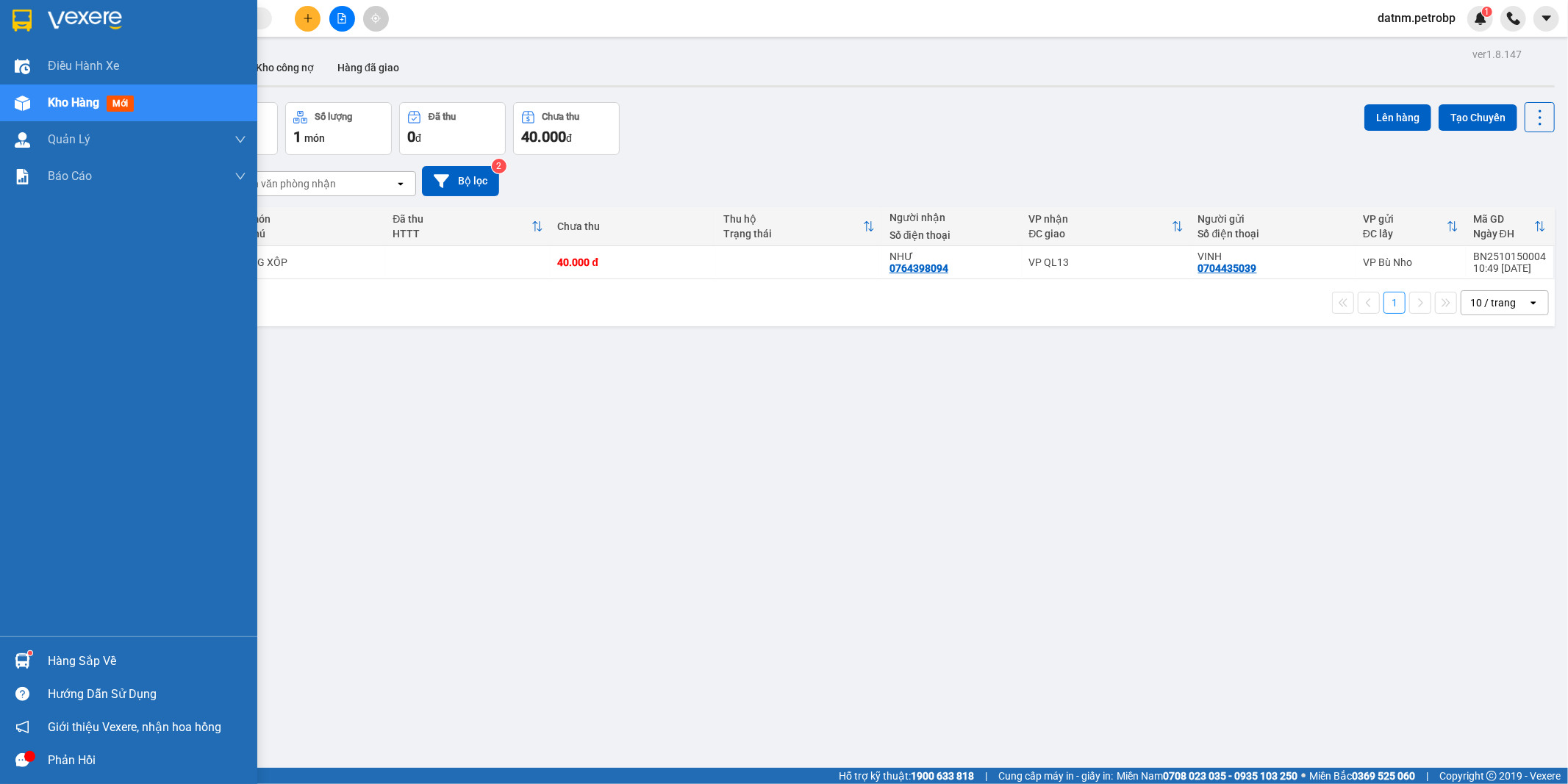
click at [77, 652] on div "Hàng sắp về" at bounding box center [147, 661] width 199 height 22
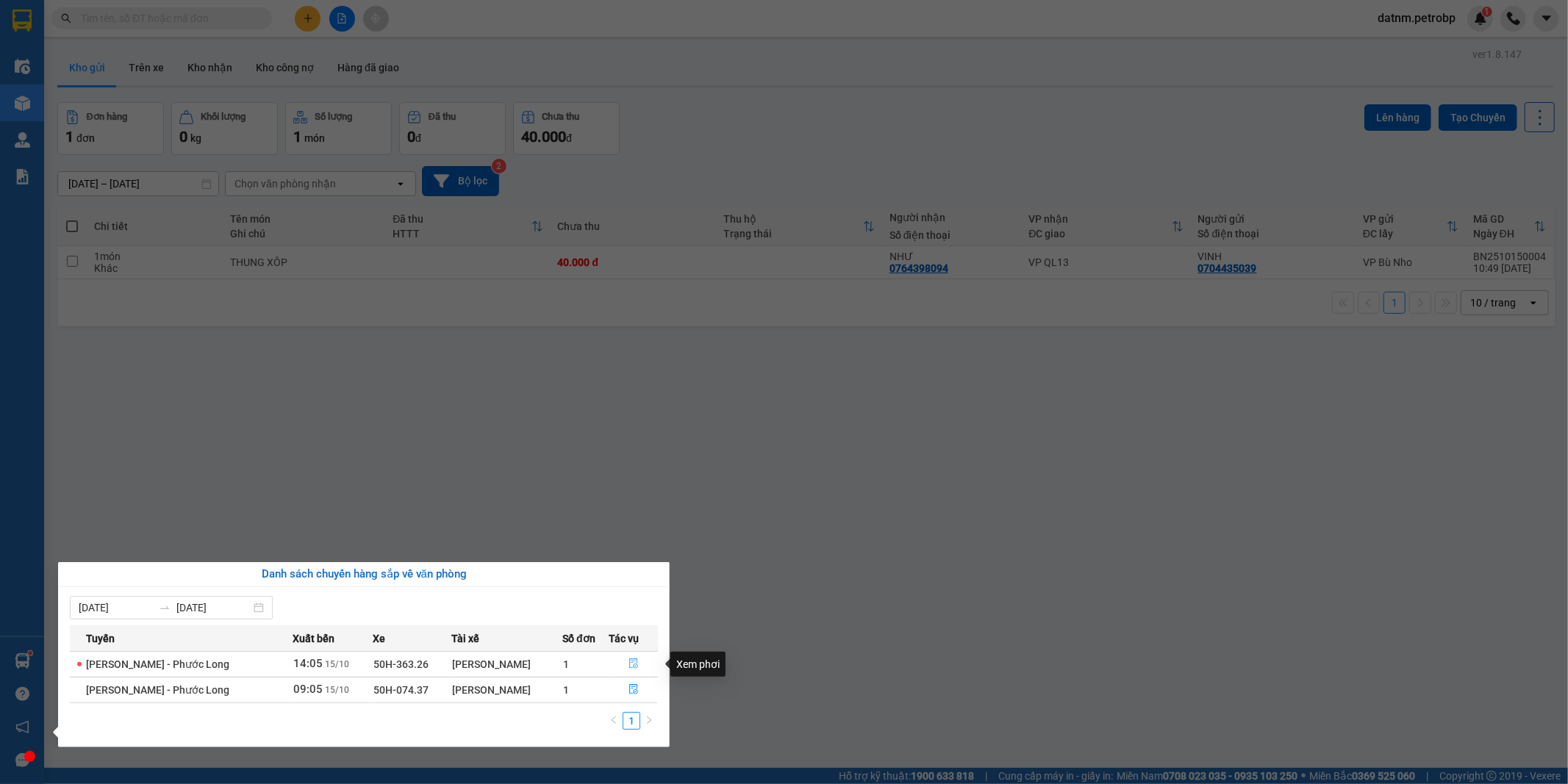
click at [636, 655] on button "button" at bounding box center [634, 664] width 47 height 24
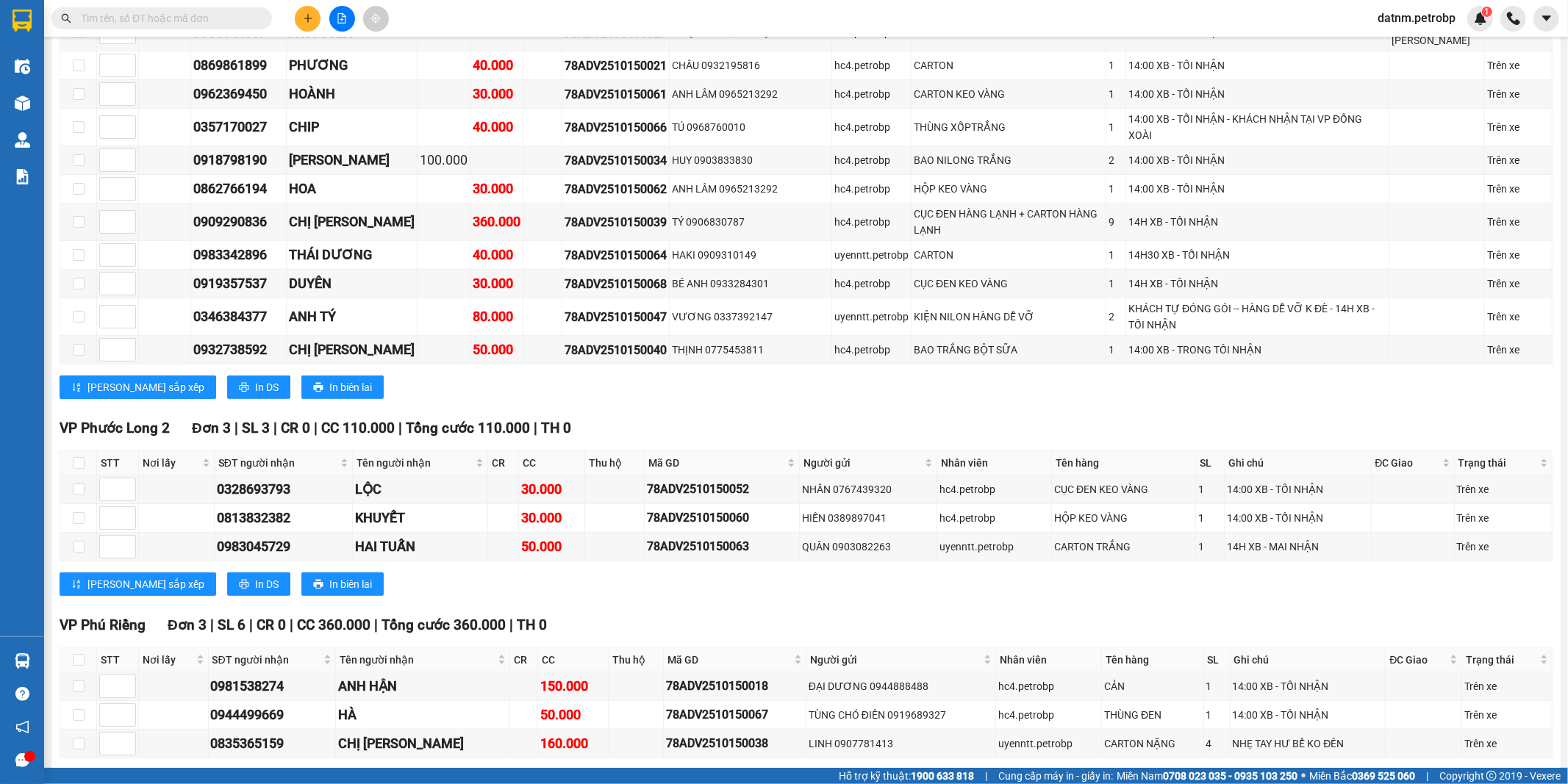
scroll to position [1163, 0]
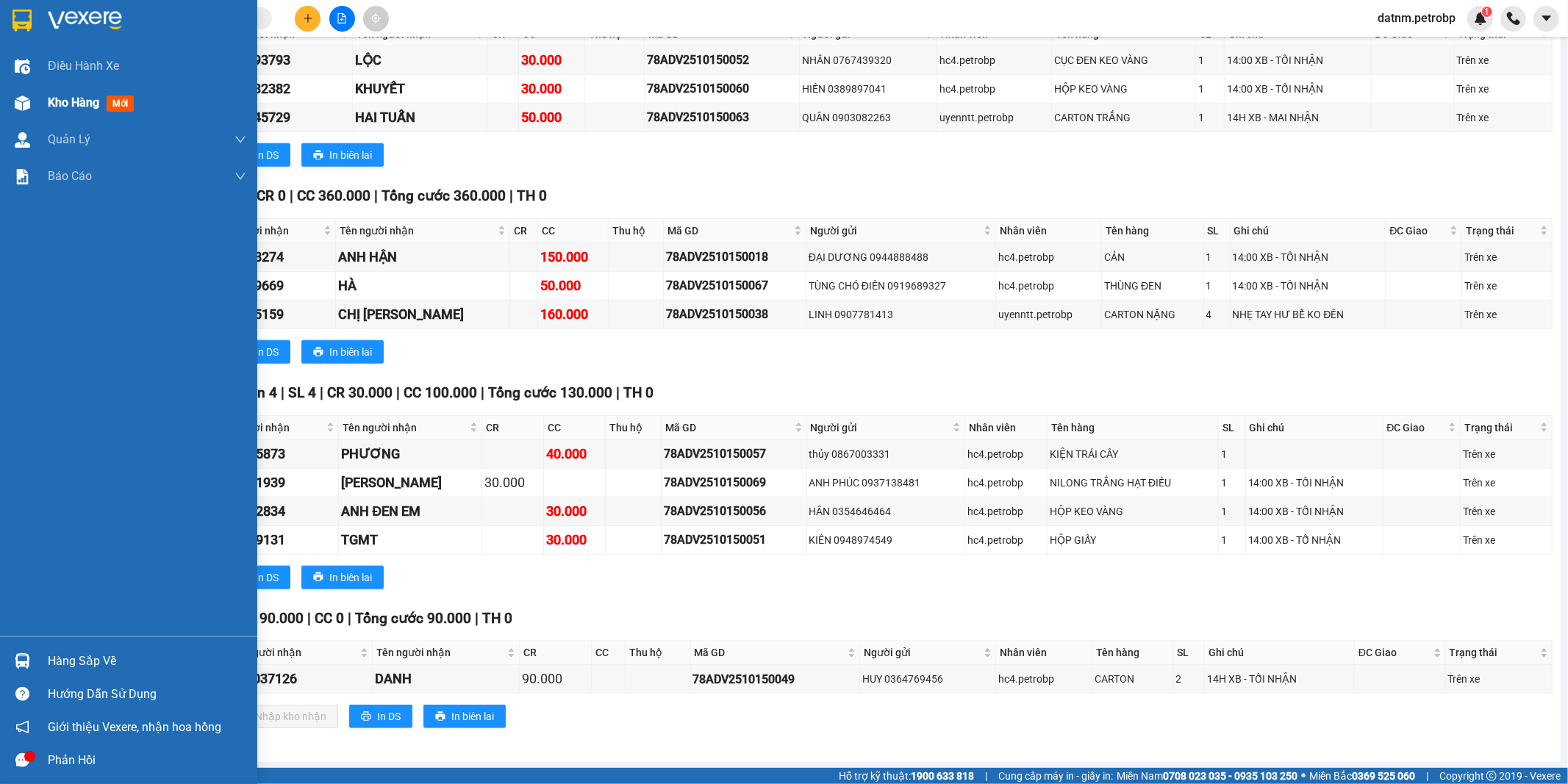
click at [67, 106] on span "Kho hàng" at bounding box center [73, 102] width 51 height 14
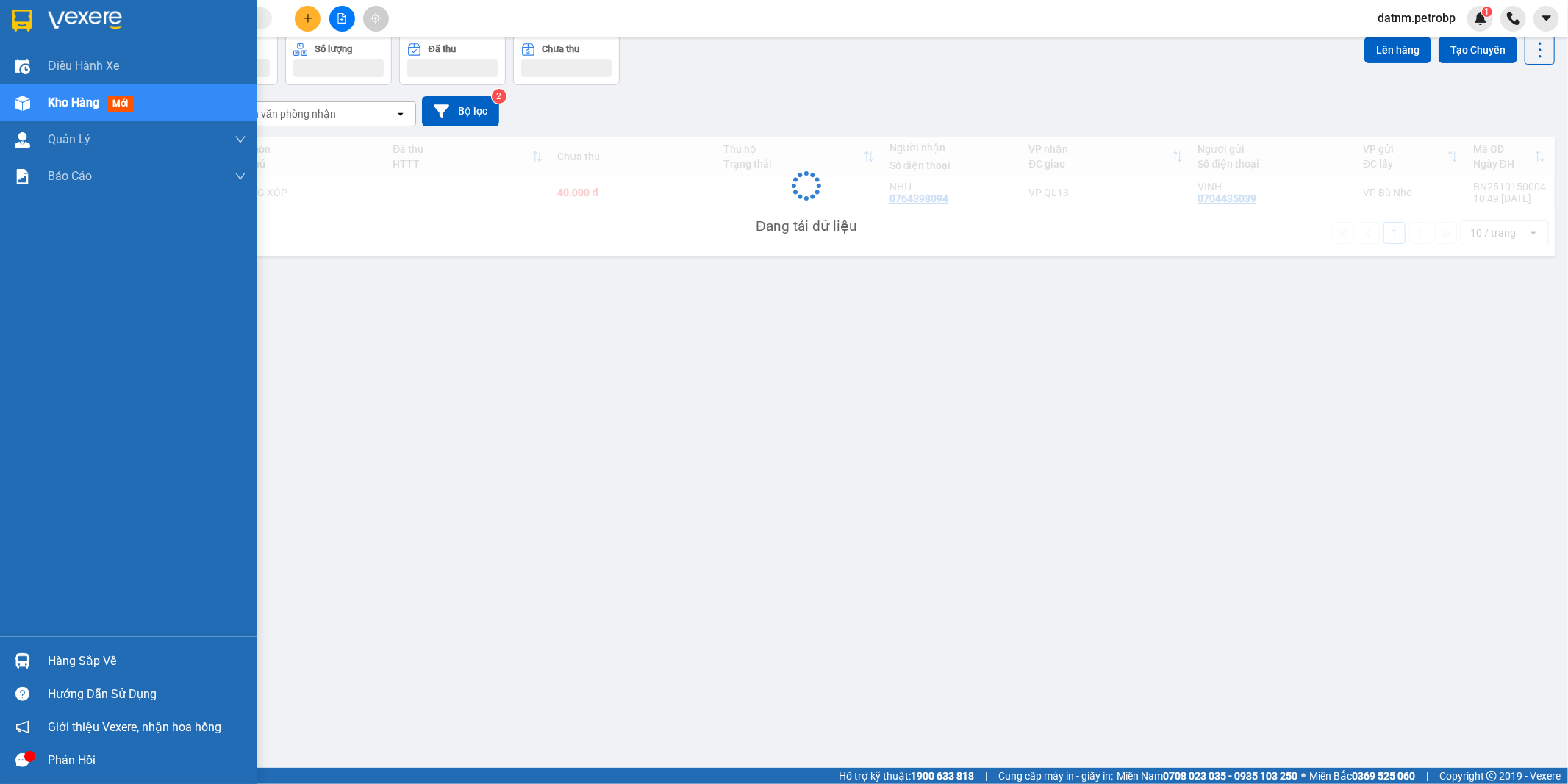
scroll to position [67, 0]
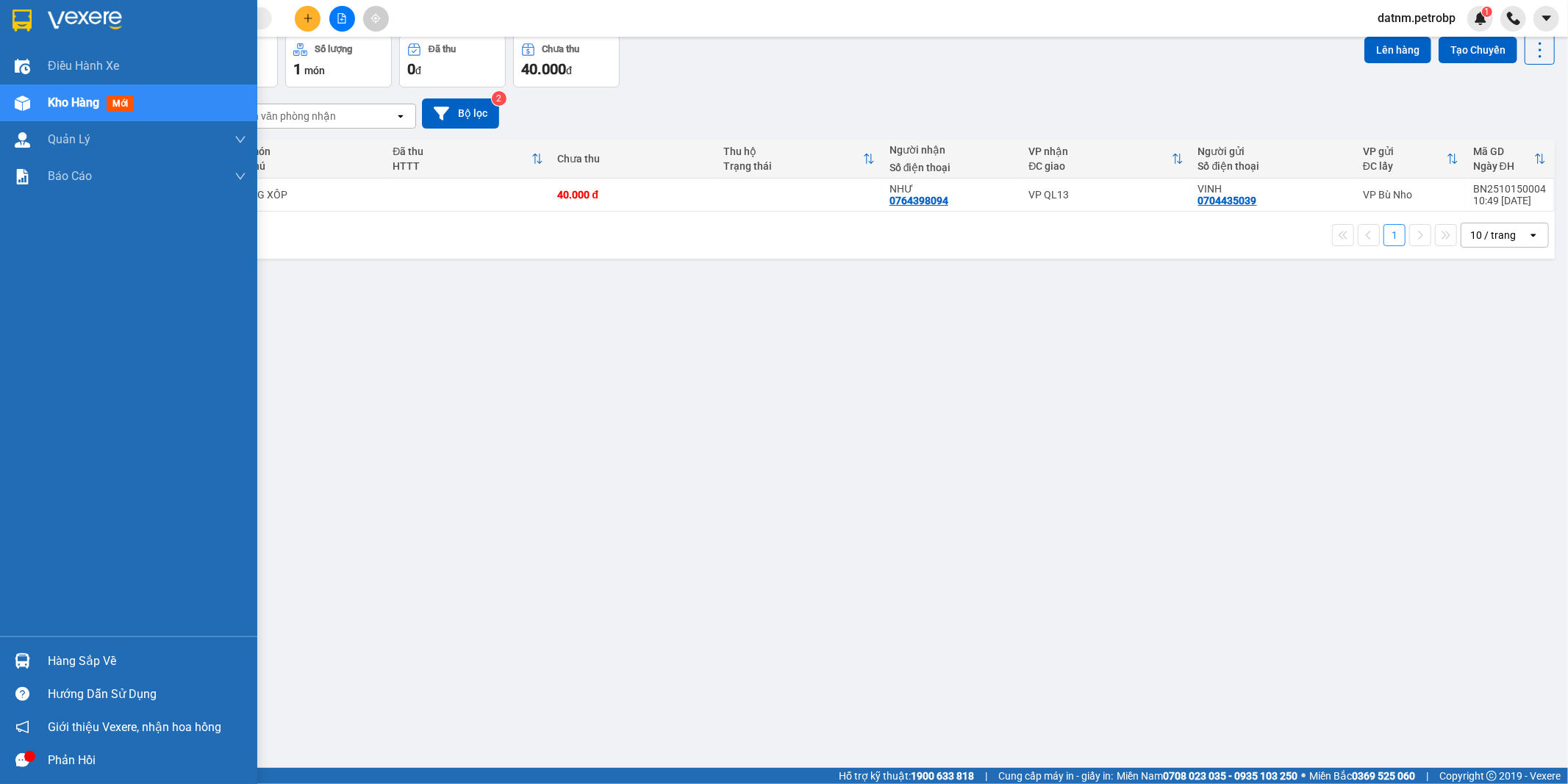
click at [72, 670] on div "Hàng sắp về" at bounding box center [147, 661] width 199 height 22
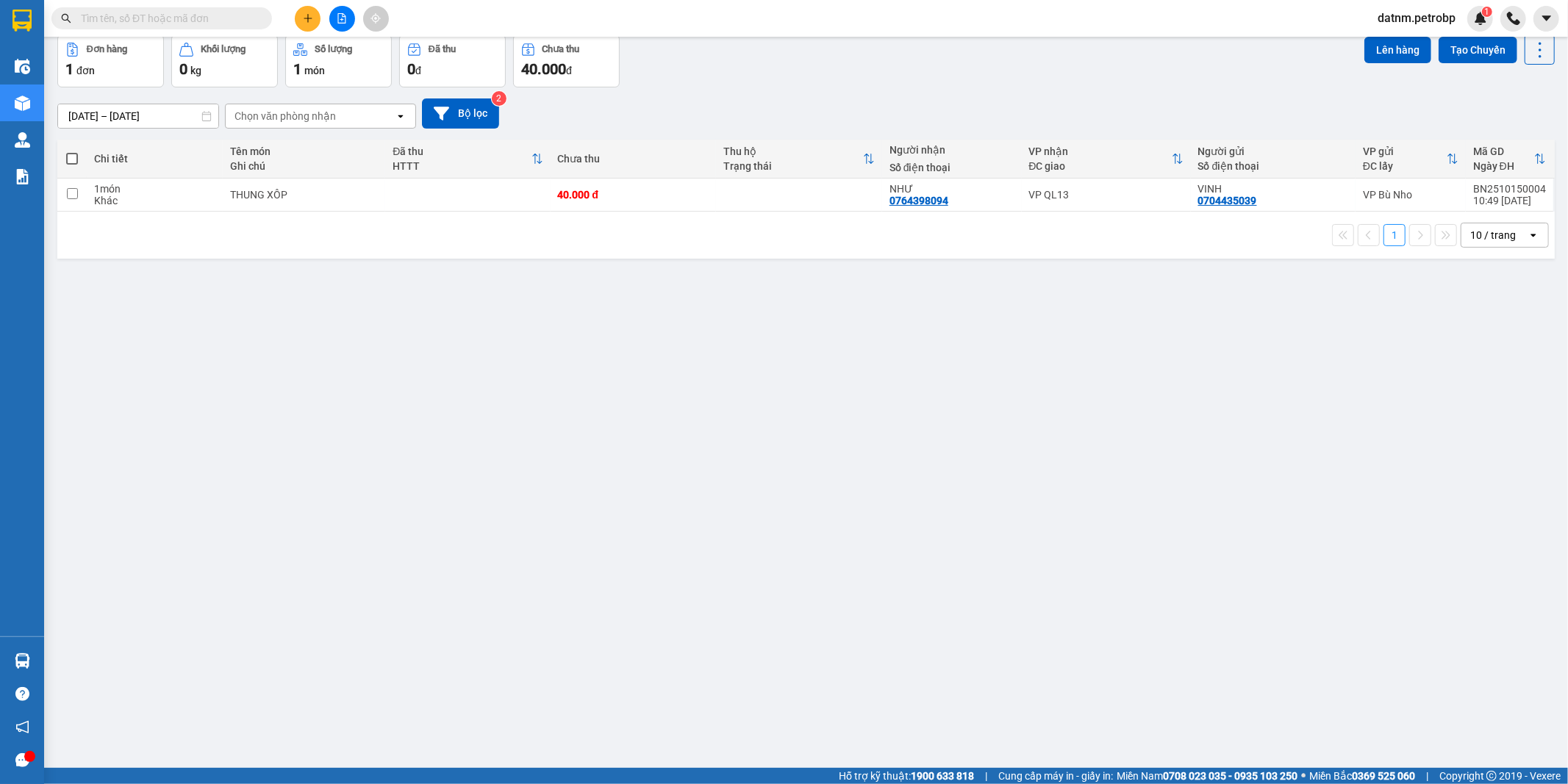
click at [879, 657] on section "Kết quả tìm kiếm ( 0 ) Bộ lọc Ngày tạo đơn gần nhất No Data datnm.petrobp 1 Điề…" at bounding box center [784, 392] width 1568 height 784
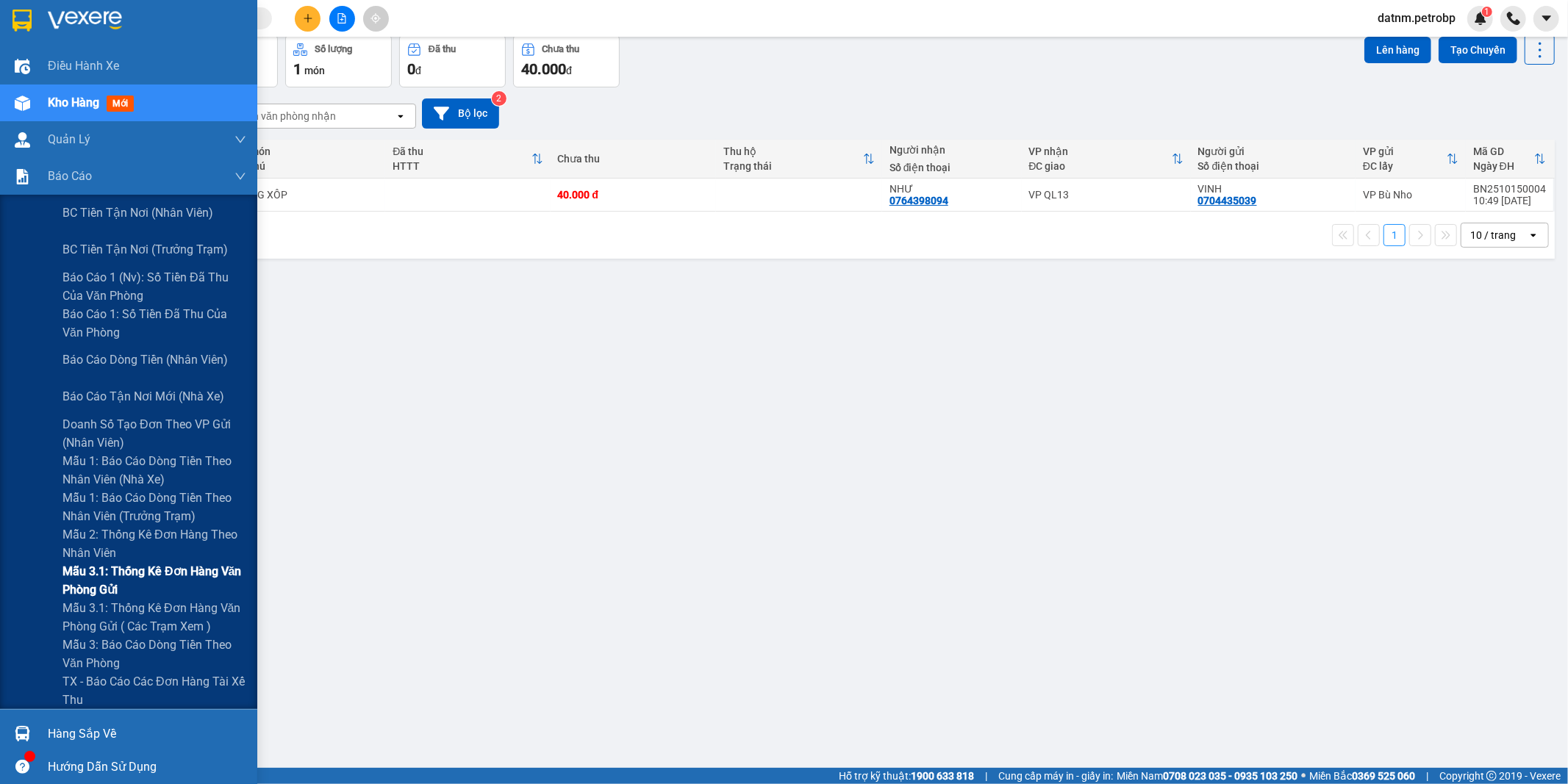
click at [111, 578] on span "Mẫu 3.1: Thống kê đơn hàng văn phòng gửi" at bounding box center [153, 580] width 183 height 36
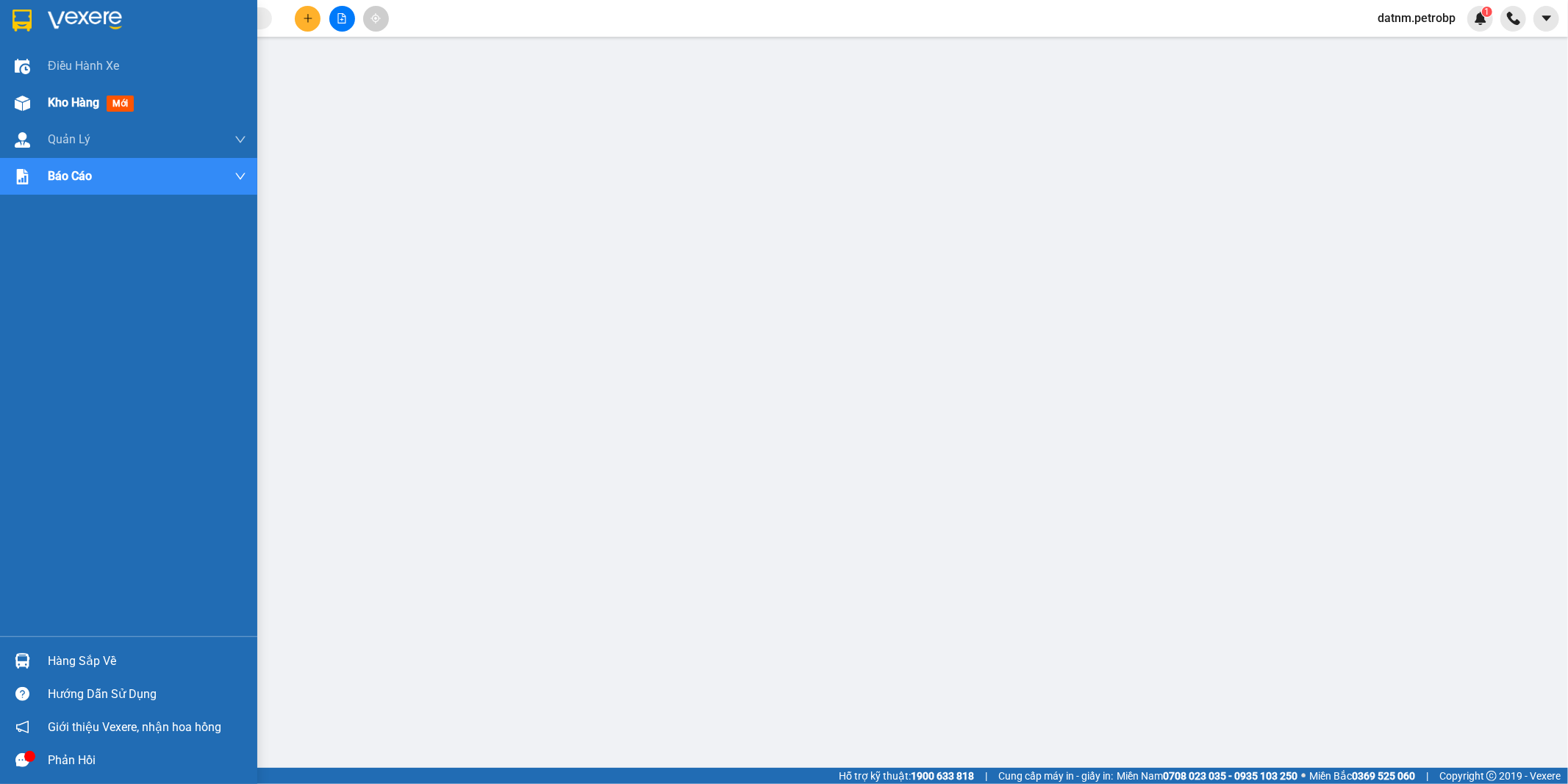
click at [70, 98] on span "Kho hàng" at bounding box center [73, 102] width 51 height 14
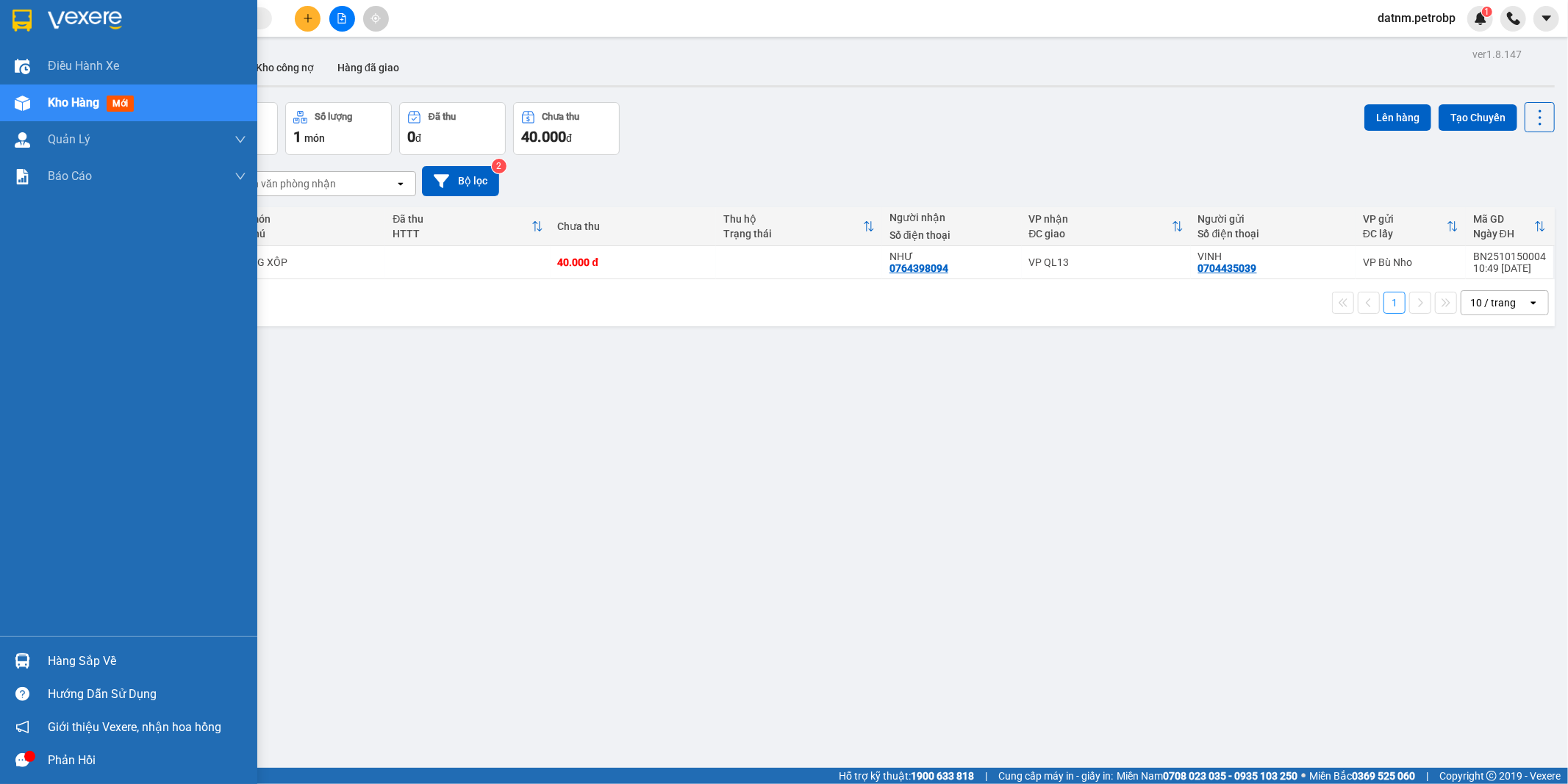
click at [110, 667] on div "Hàng sắp về" at bounding box center [147, 661] width 199 height 22
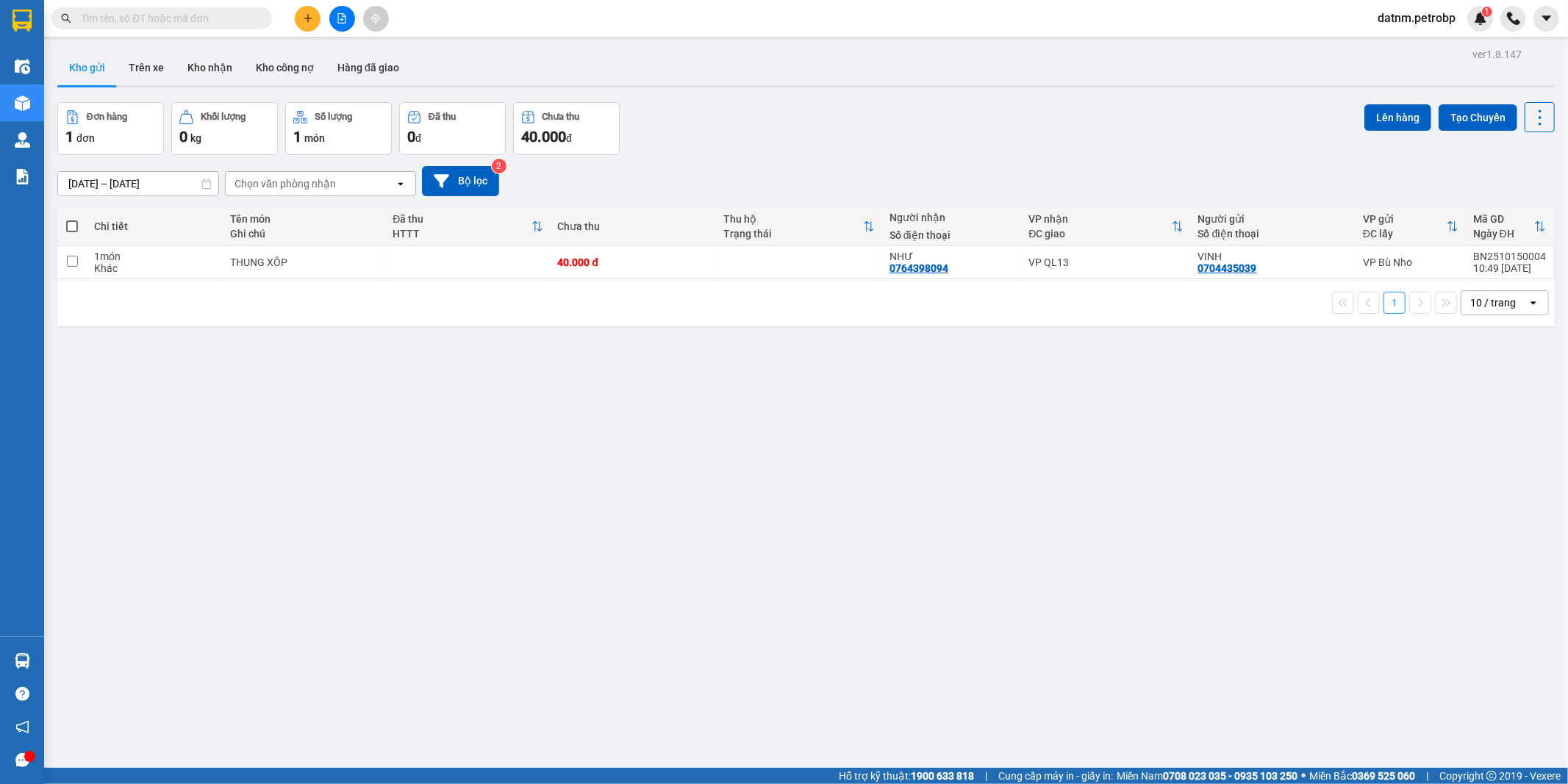
click at [743, 678] on section "Kết quả tìm kiếm ( 0 ) Bộ lọc Ngày tạo đơn gần nhất No Data datnm.petrobp 1 Điề…" at bounding box center [784, 392] width 1568 height 784
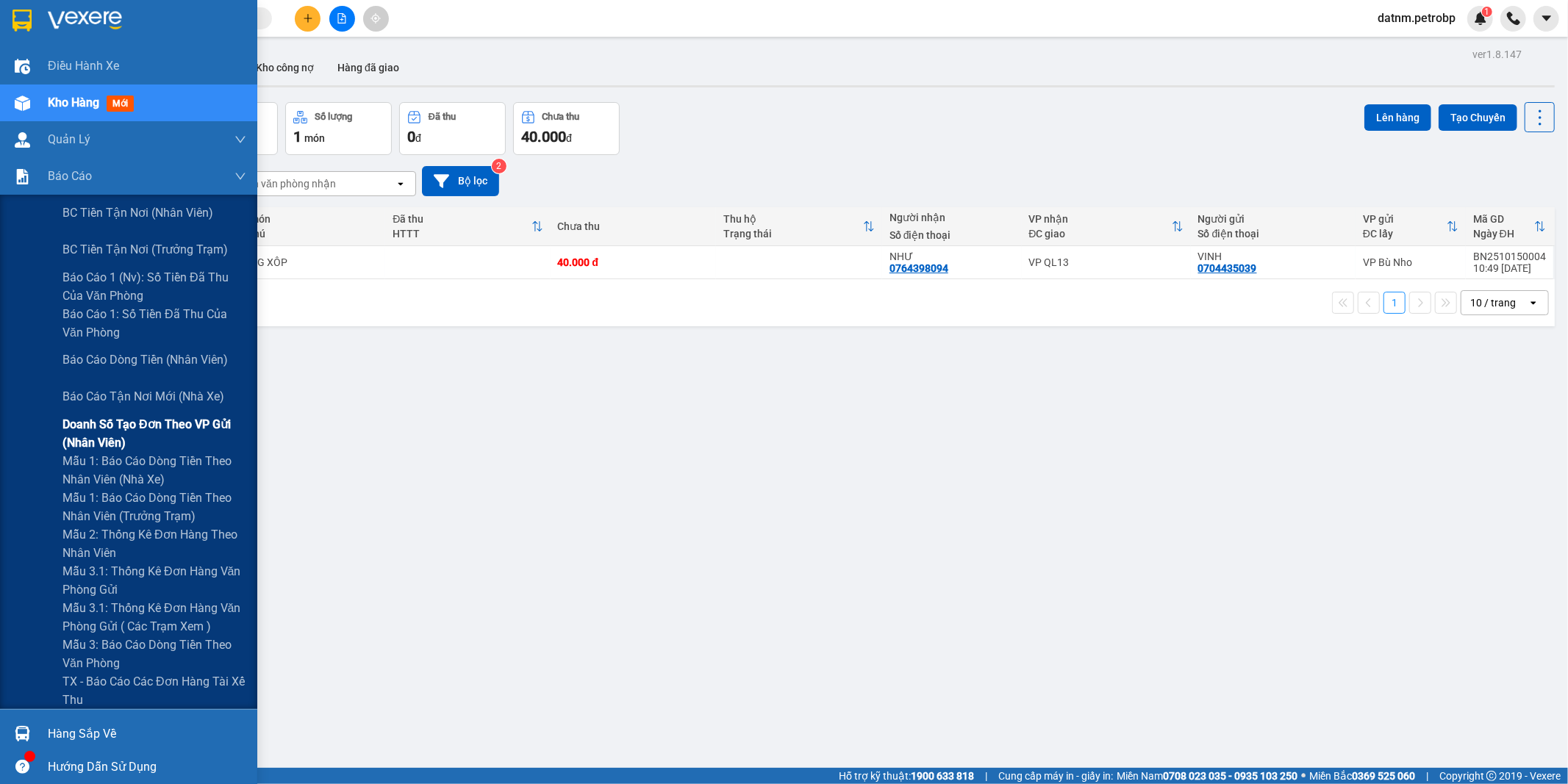
drag, startPoint x: 94, startPoint y: 404, endPoint x: 90, endPoint y: 421, distance: 17.5
click at [91, 418] on div "Điều hành xe Kho hàng mới Quản Lý Quản lý chuyến Quản lý khách hàng Quản lý khá…" at bounding box center [129, 377] width 257 height 661
click at [97, 565] on span "Mẫu 3.1: Thống kê đơn hàng văn phòng gửi" at bounding box center [153, 580] width 183 height 36
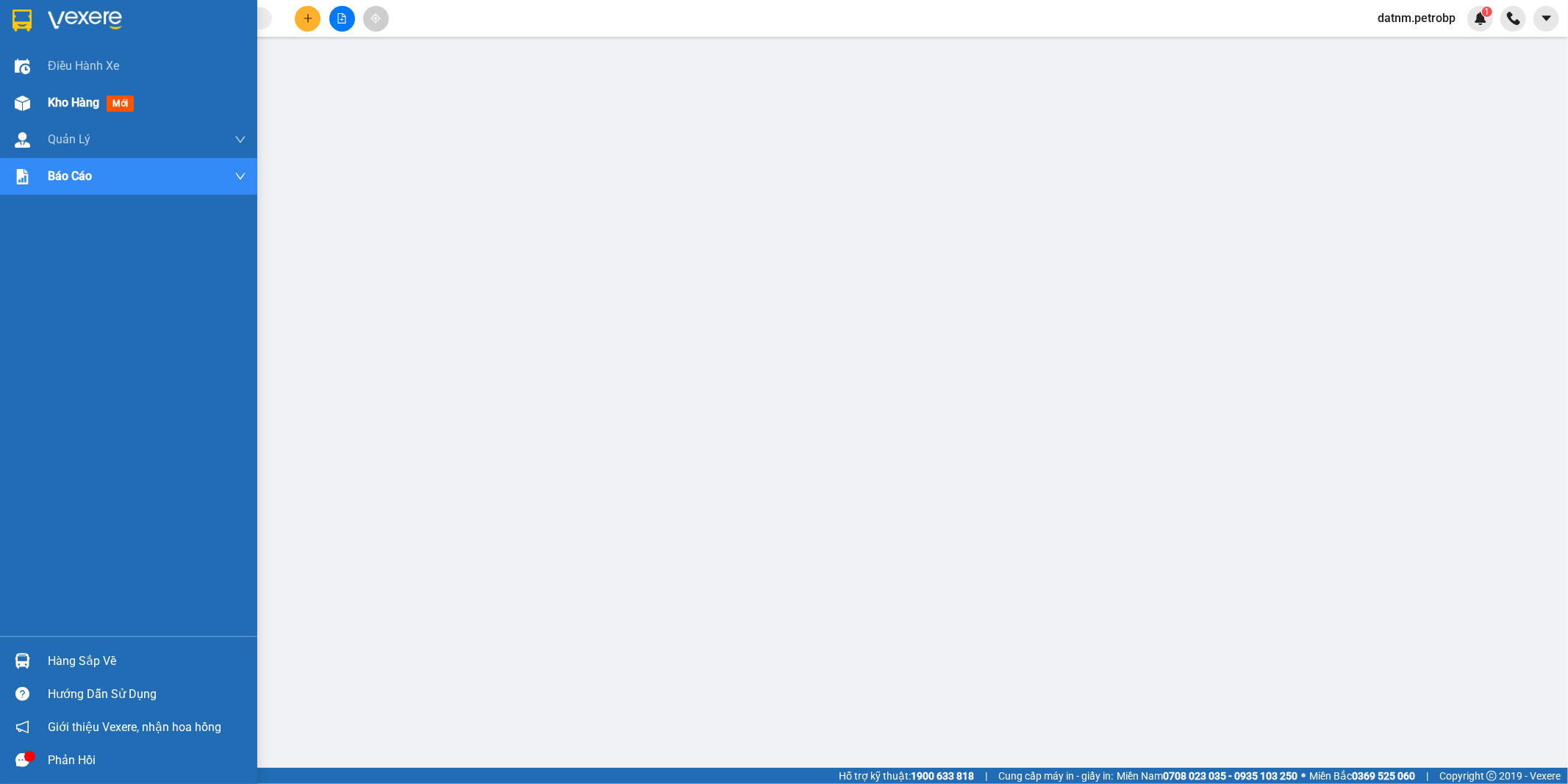
click at [55, 101] on span "Kho hàng" at bounding box center [73, 102] width 51 height 14
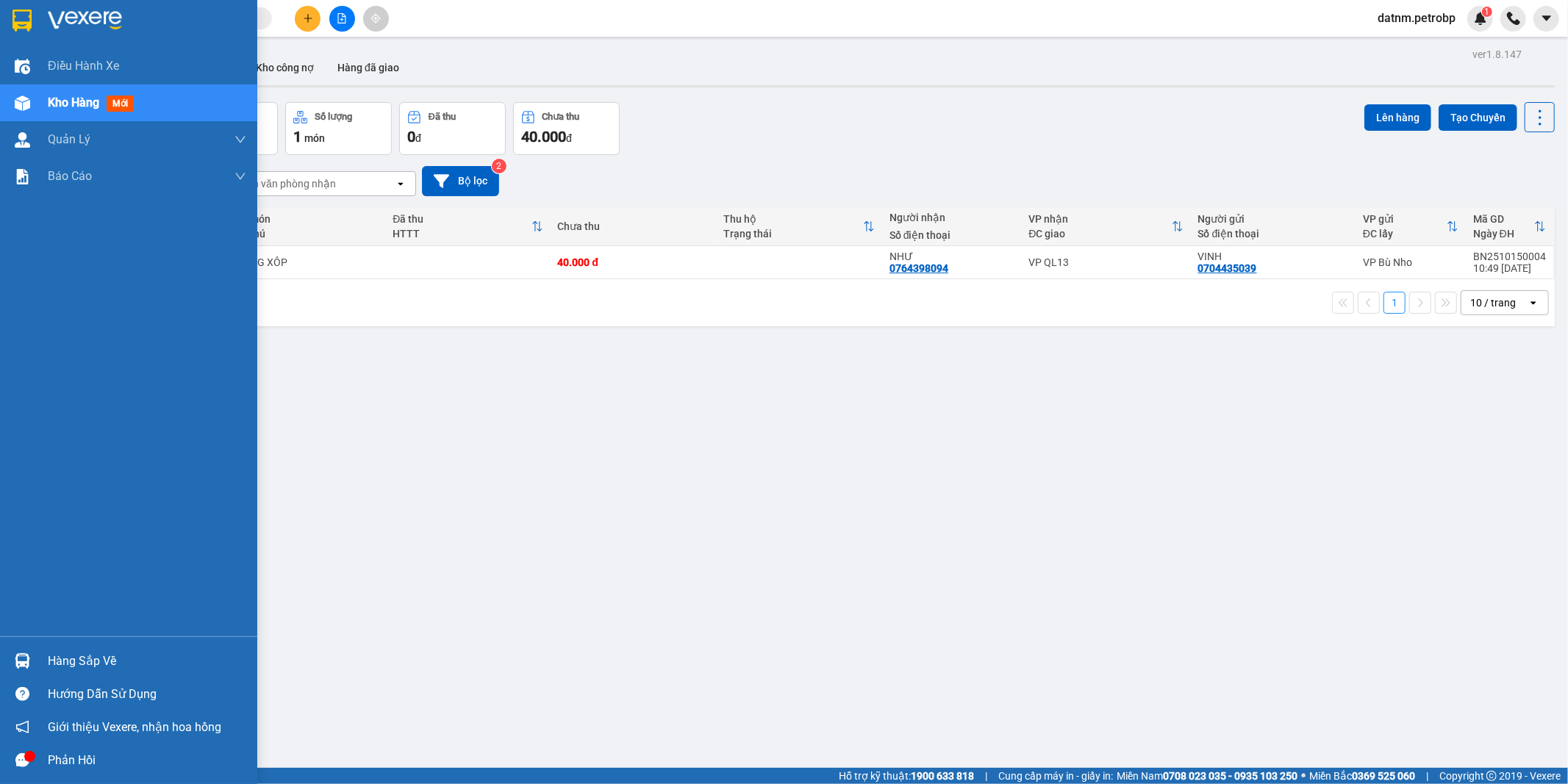
click at [81, 664] on div "Hàng sắp về" at bounding box center [147, 661] width 199 height 22
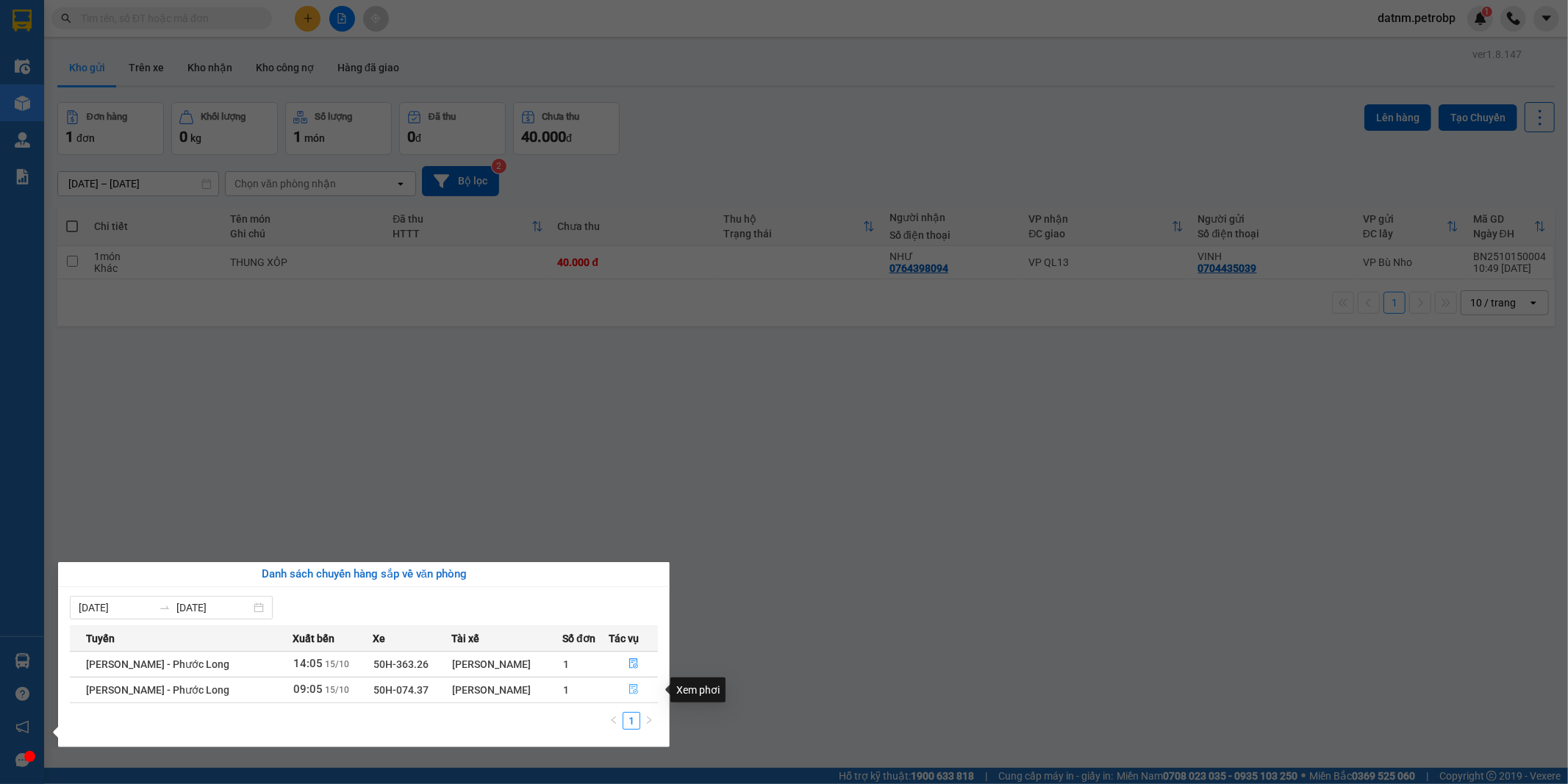
click at [633, 686] on icon "file-done" at bounding box center [633, 688] width 10 height 10
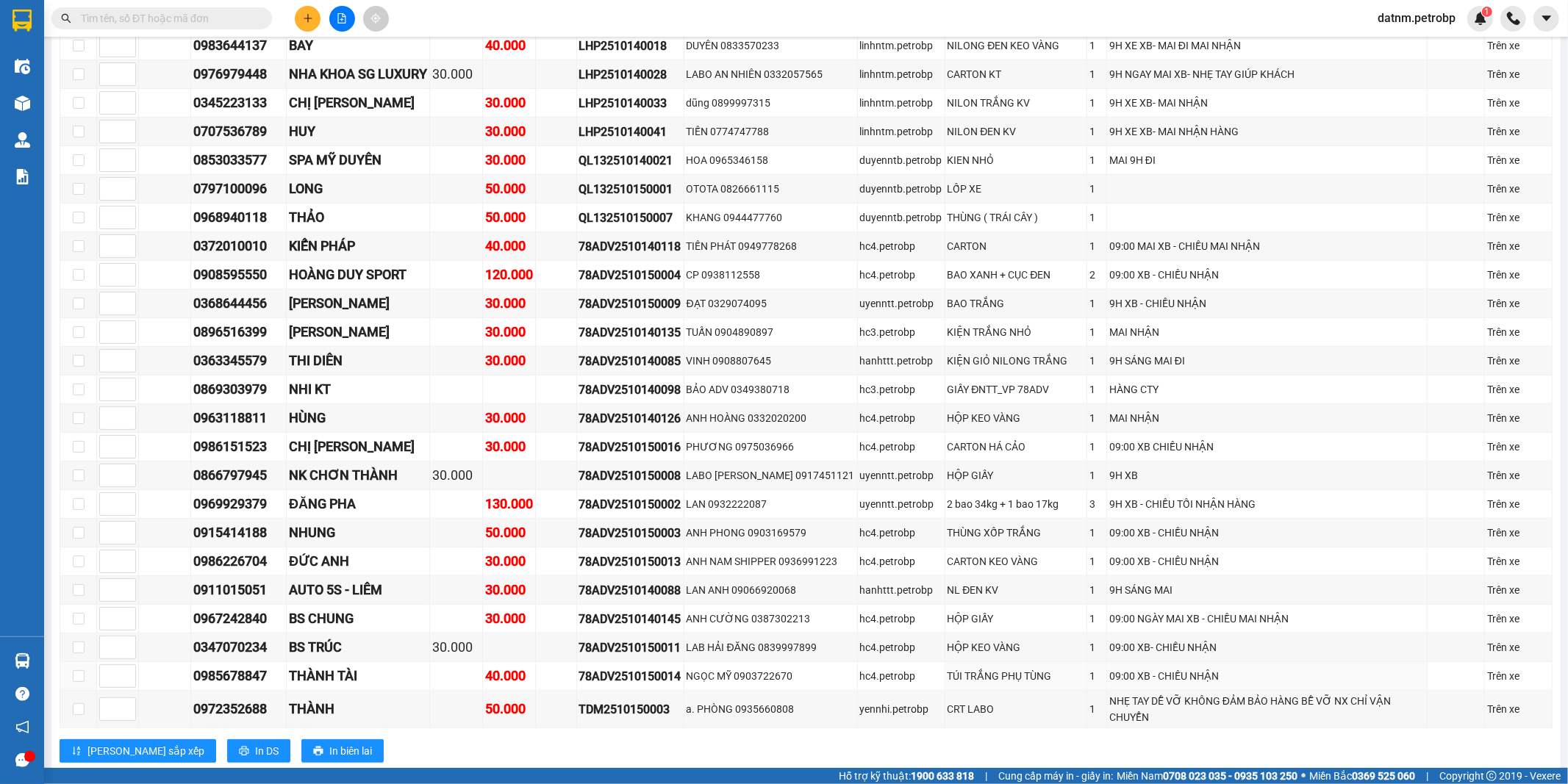
scroll to position [1142, 0]
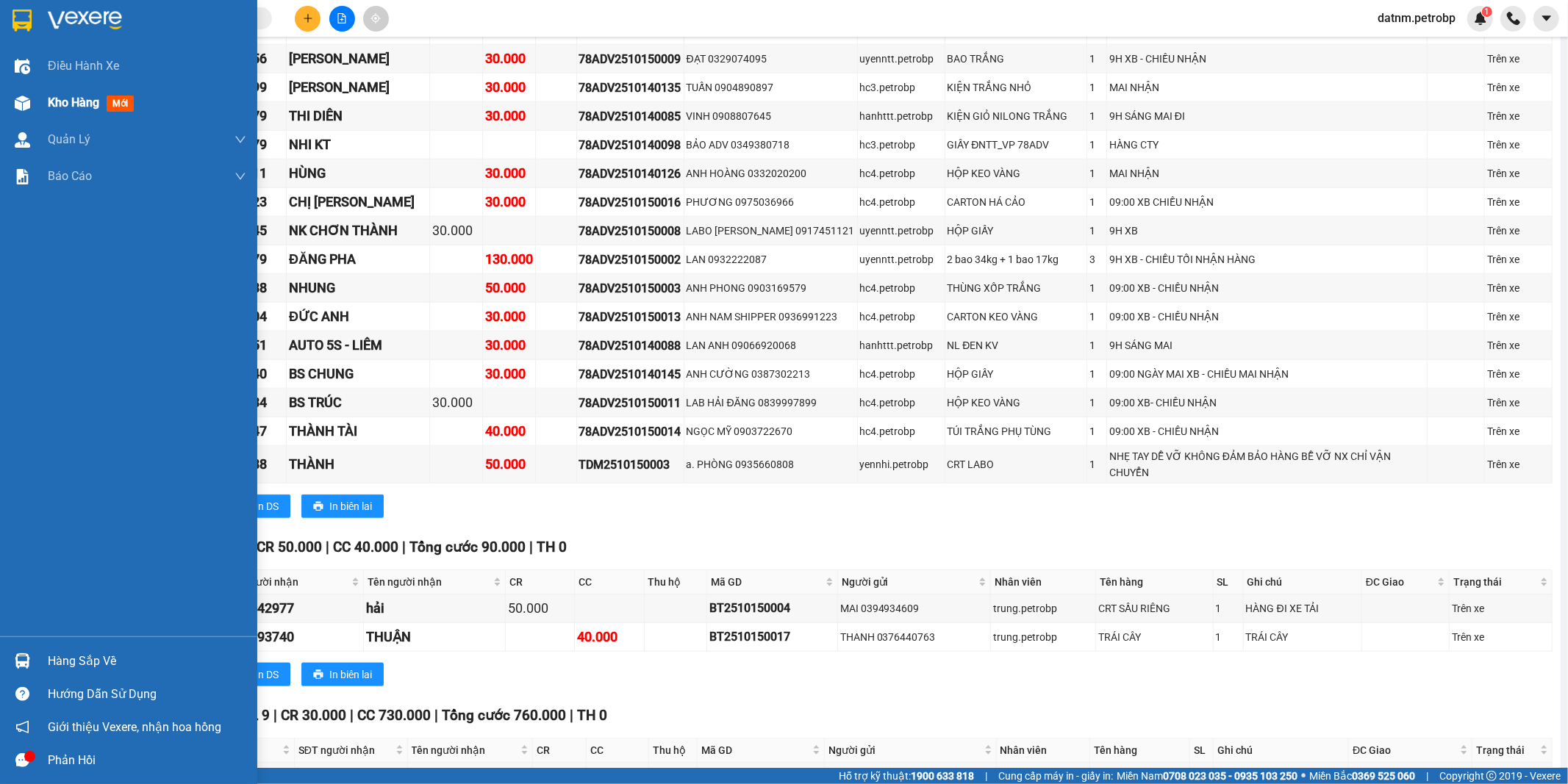
click at [57, 108] on span "Kho hàng" at bounding box center [73, 102] width 51 height 14
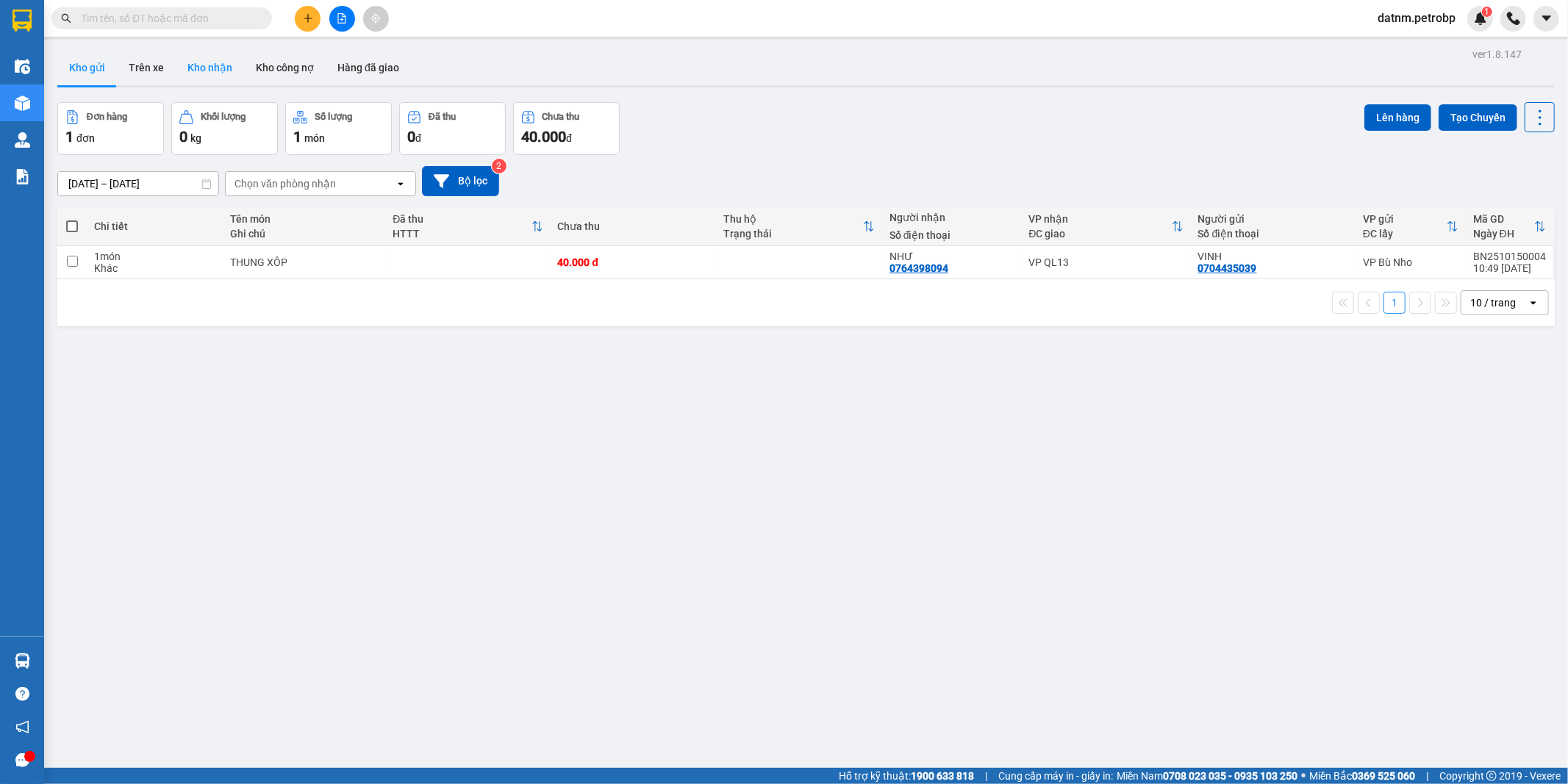
click at [207, 61] on button "Kho nhận" at bounding box center [210, 67] width 68 height 36
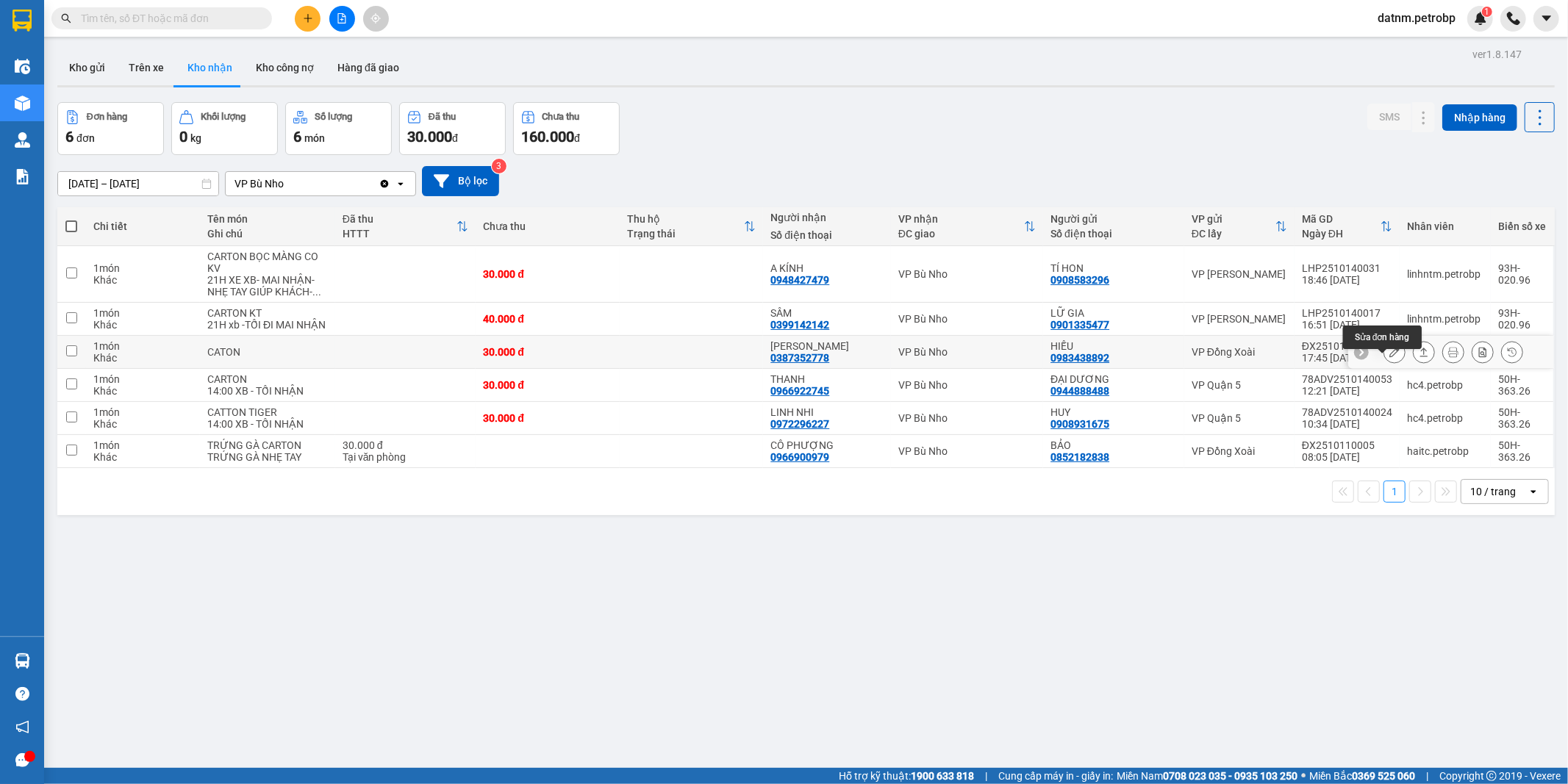
click at [1389, 357] on icon at bounding box center [1394, 351] width 10 height 10
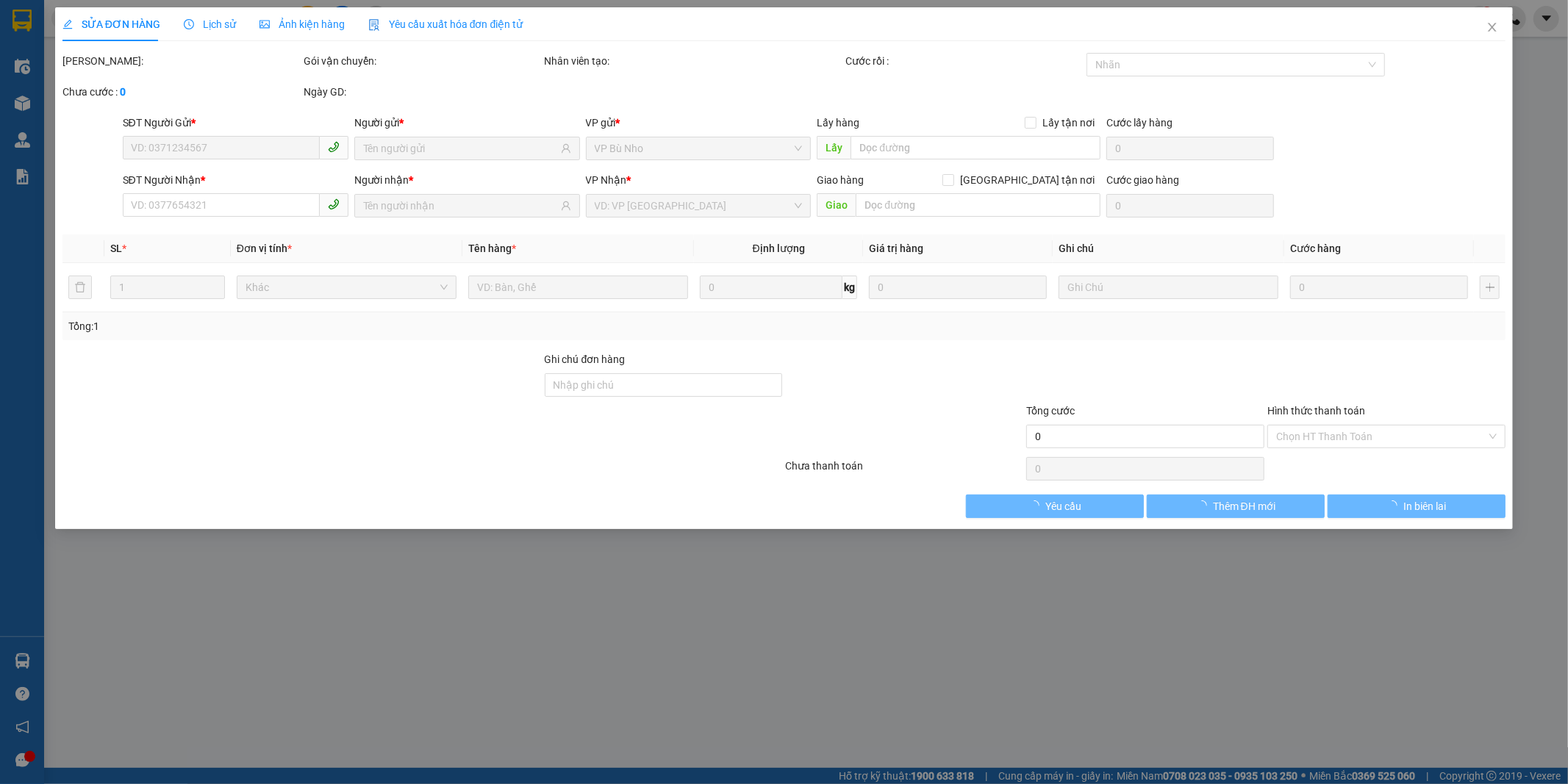
type input "0983438892"
type input "HIẾU"
type input "0387352778"
type input "THANH TÙNG"
type input "30.000"
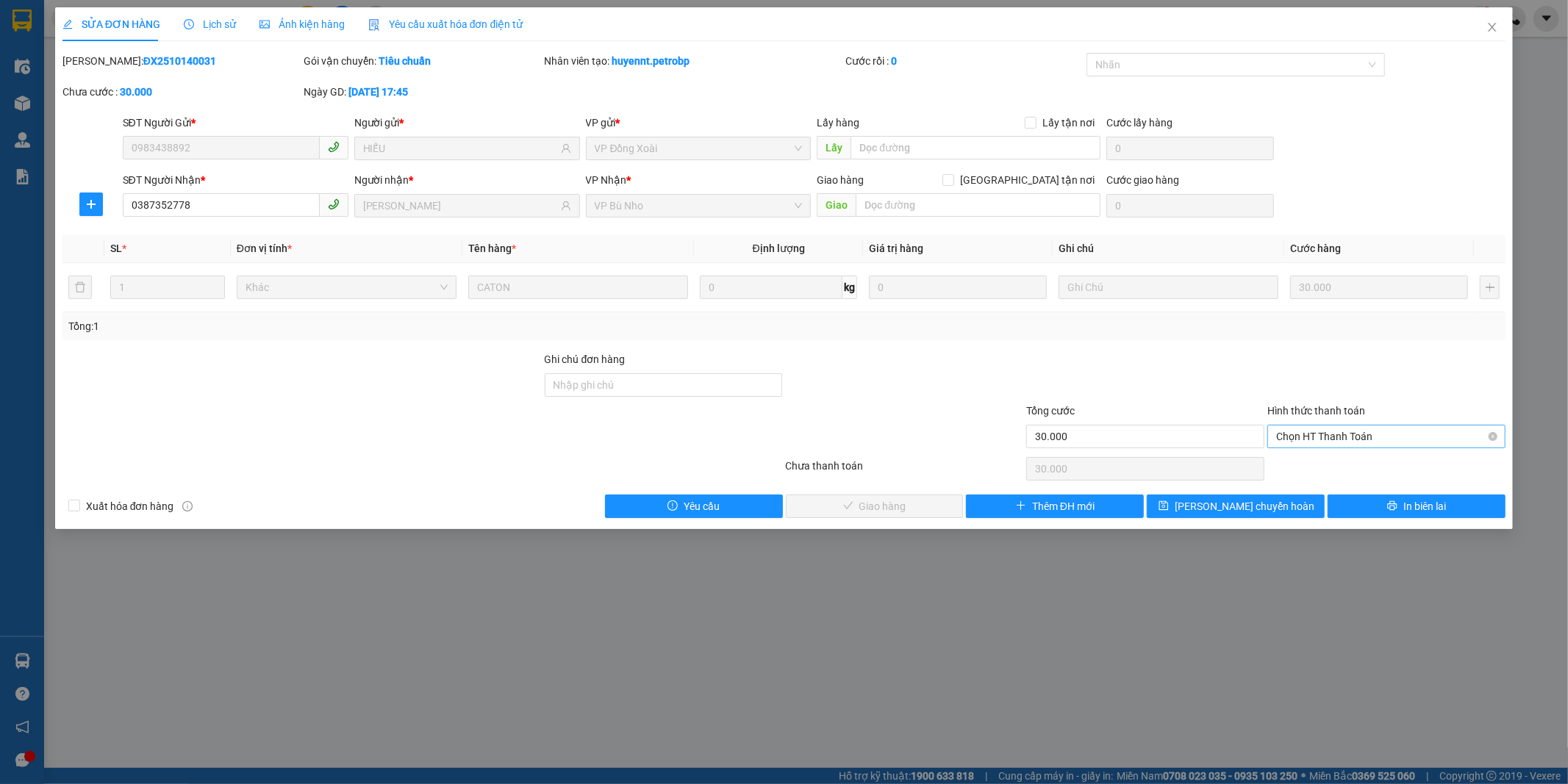
click at [1311, 437] on span "Chọn HT Thanh Toán" at bounding box center [1386, 436] width 221 height 22
click at [1307, 460] on div "Tại văn phòng" at bounding box center [1386, 466] width 221 height 16
type input "0"
click at [1307, 460] on div "Chọn HT Thanh Toán" at bounding box center [1386, 469] width 241 height 29
click at [935, 502] on button "Giao hàng" at bounding box center [874, 506] width 178 height 24
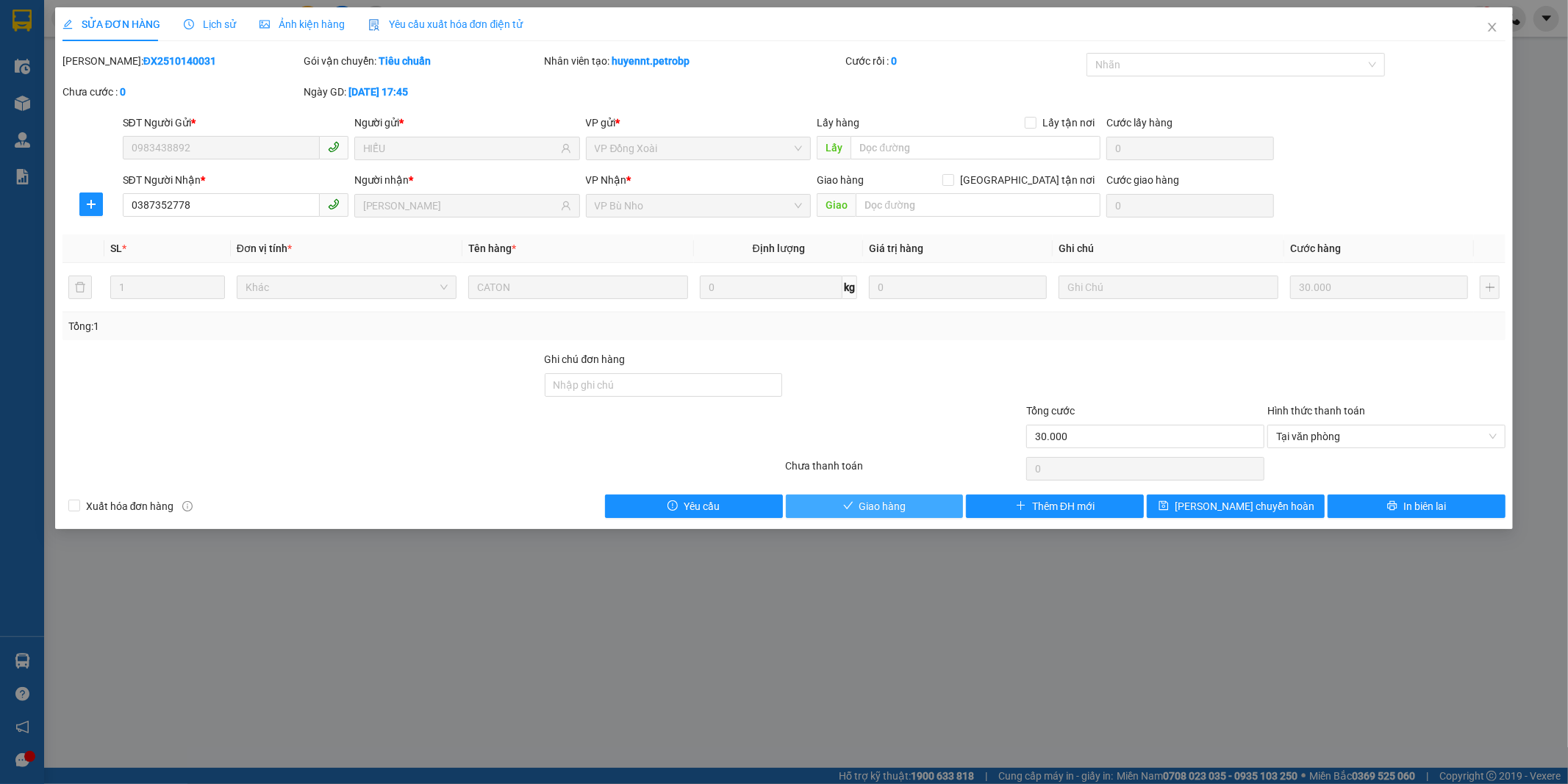
click at [935, 502] on button "Giao hàng" at bounding box center [874, 506] width 178 height 24
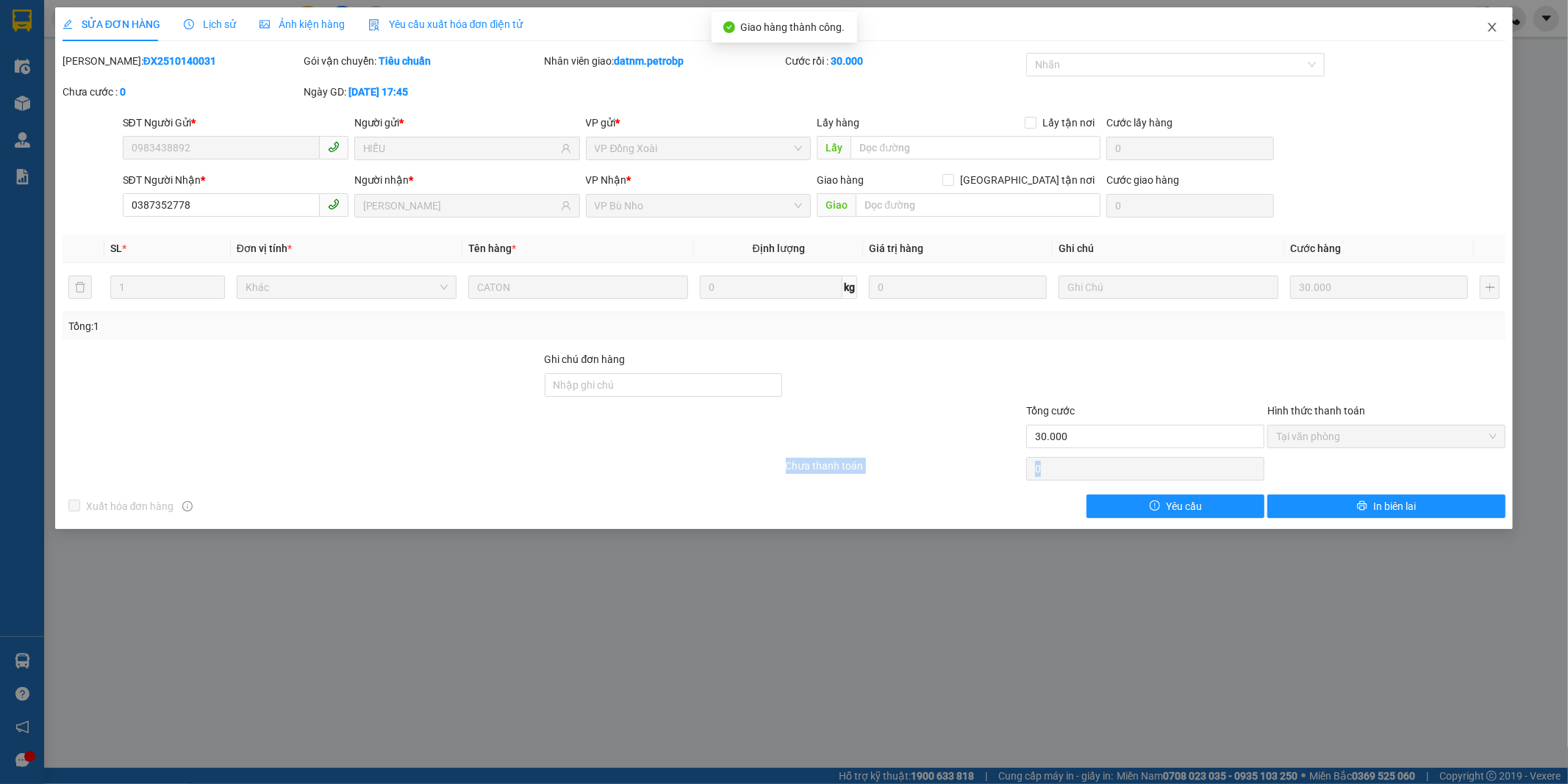
click at [1485, 23] on span "Close" at bounding box center [1491, 27] width 41 height 41
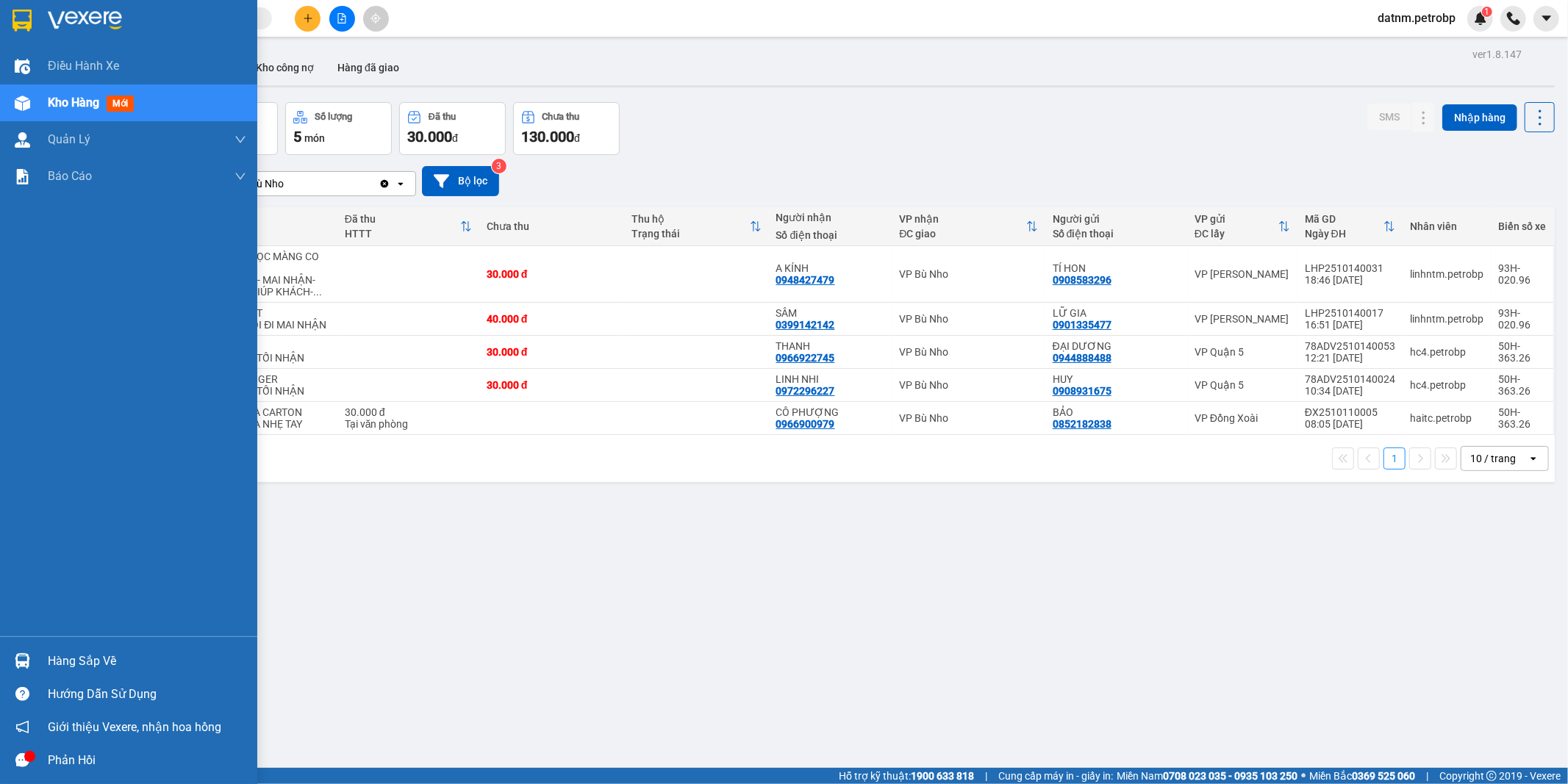
click at [85, 659] on div "Hàng sắp về" at bounding box center [147, 661] width 199 height 22
click at [85, 659] on body "Kết quả tìm kiếm ( 0 ) Bộ lọc Ngày tạo đơn gần nhất No Data datnm.petrobp 1 Điề…" at bounding box center [784, 392] width 1568 height 784
click at [93, 664] on div "Hàng sắp về" at bounding box center [147, 661] width 199 height 22
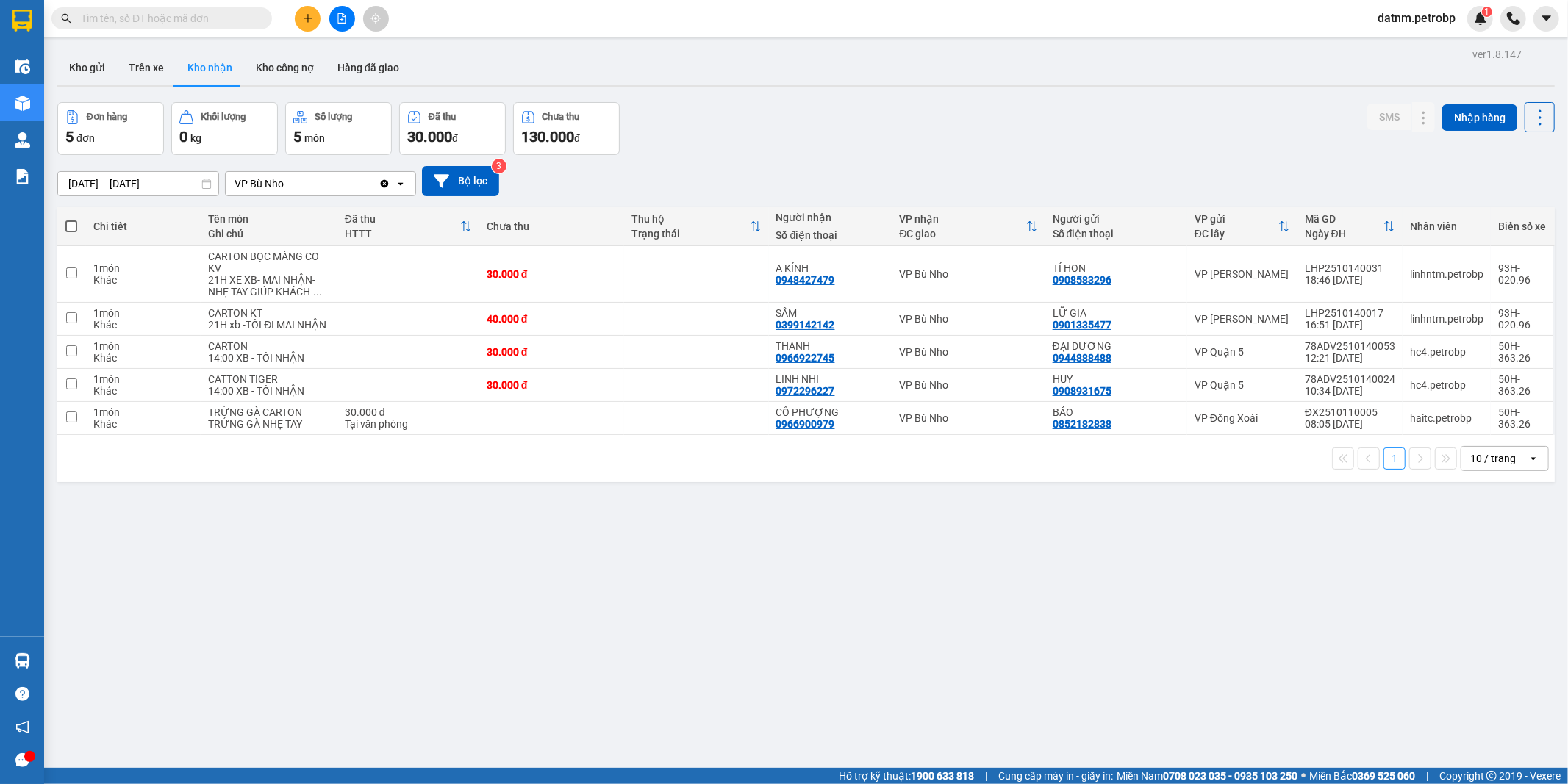
click at [826, 646] on section "Kết quả tìm kiếm ( 0 ) Bộ lọc Ngày tạo đơn gần nhất No Data datnm.petrobp 1 Điề…" at bounding box center [784, 392] width 1568 height 784
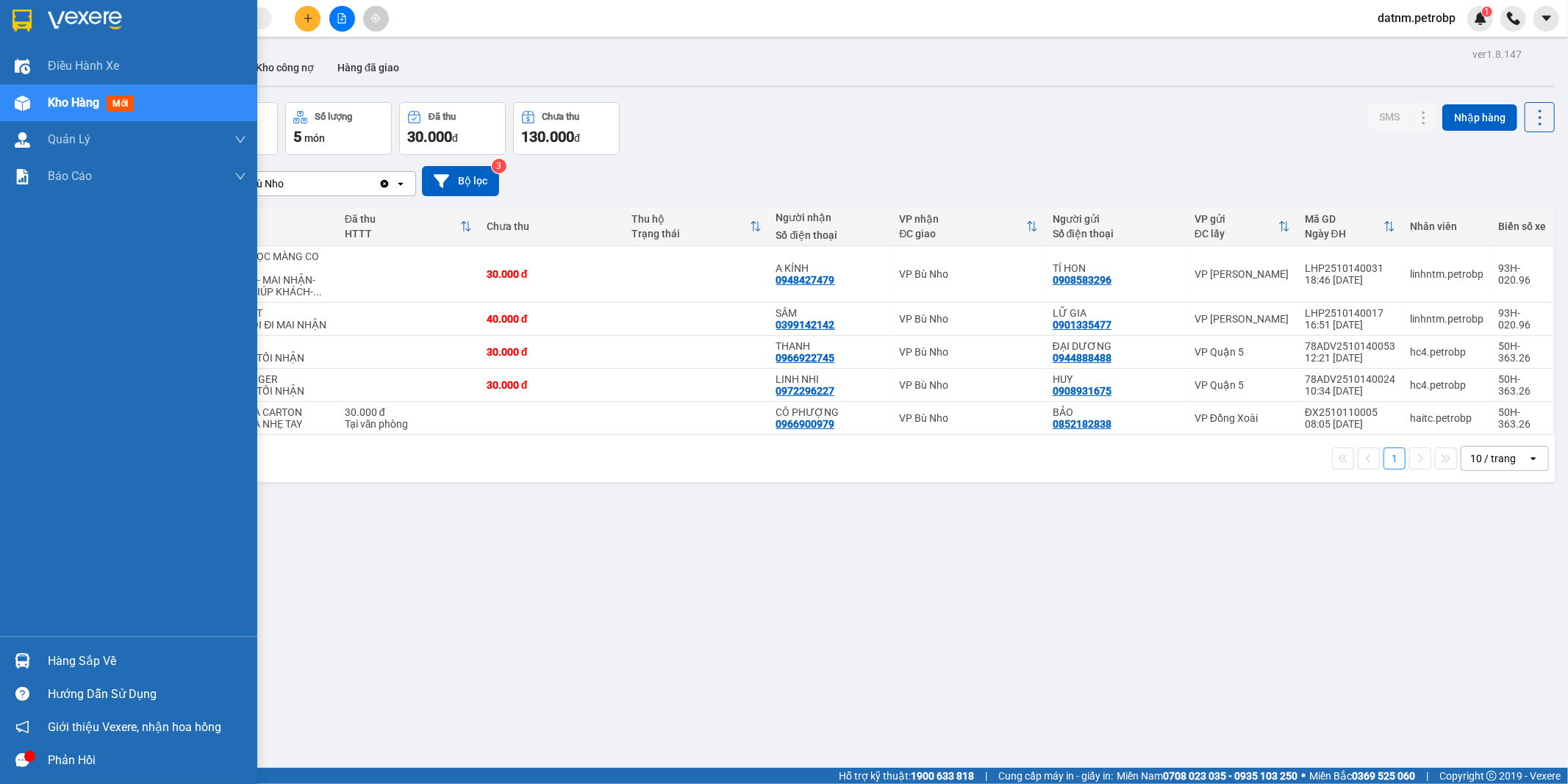
click at [78, 663] on div "Hàng sắp về" at bounding box center [147, 661] width 199 height 22
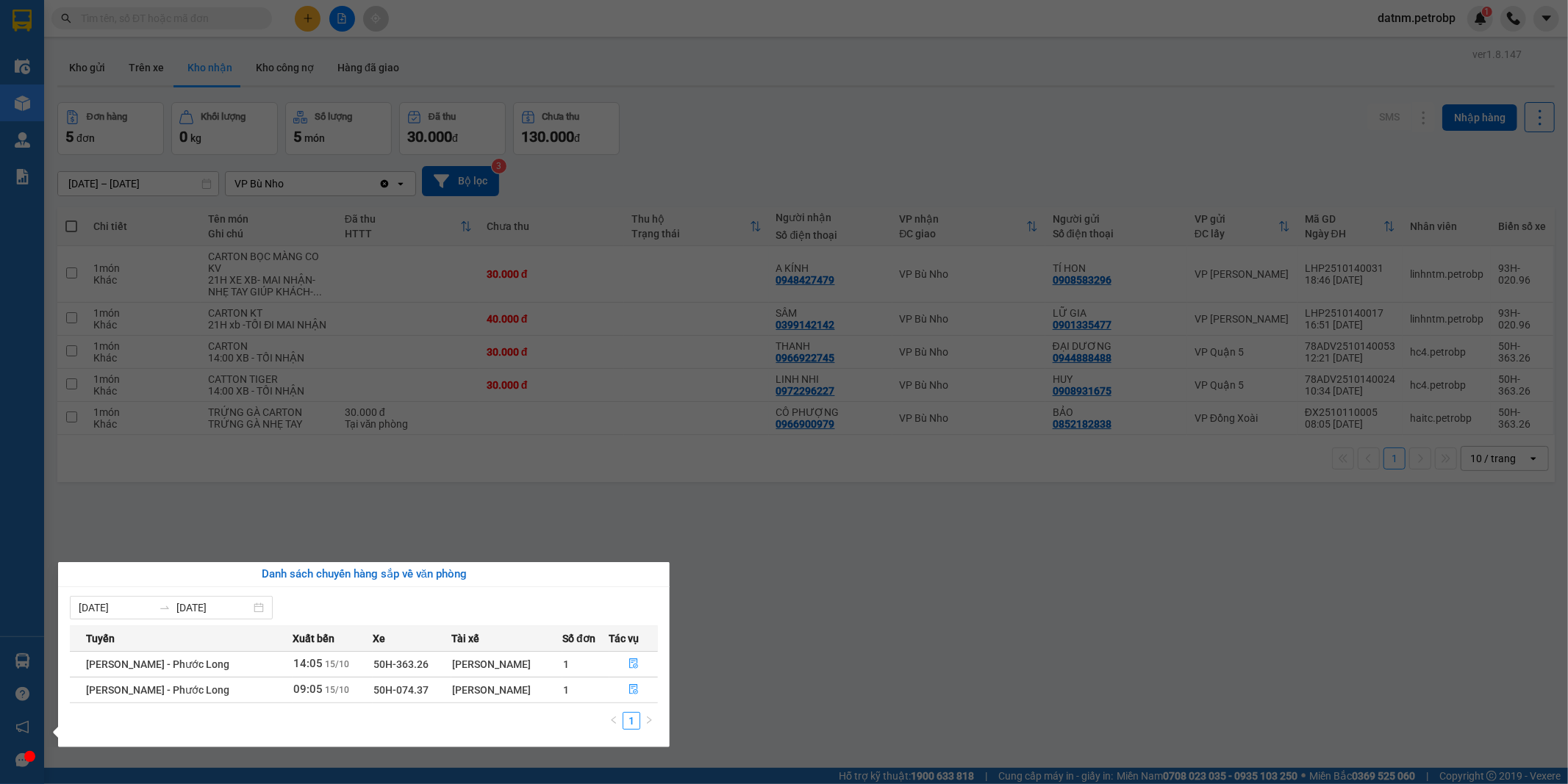
click at [809, 692] on section "Kết quả tìm kiếm ( 0 ) Bộ lọc Ngày tạo đơn gần nhất No Data datnm.petrobp 1 Điề…" at bounding box center [784, 392] width 1568 height 784
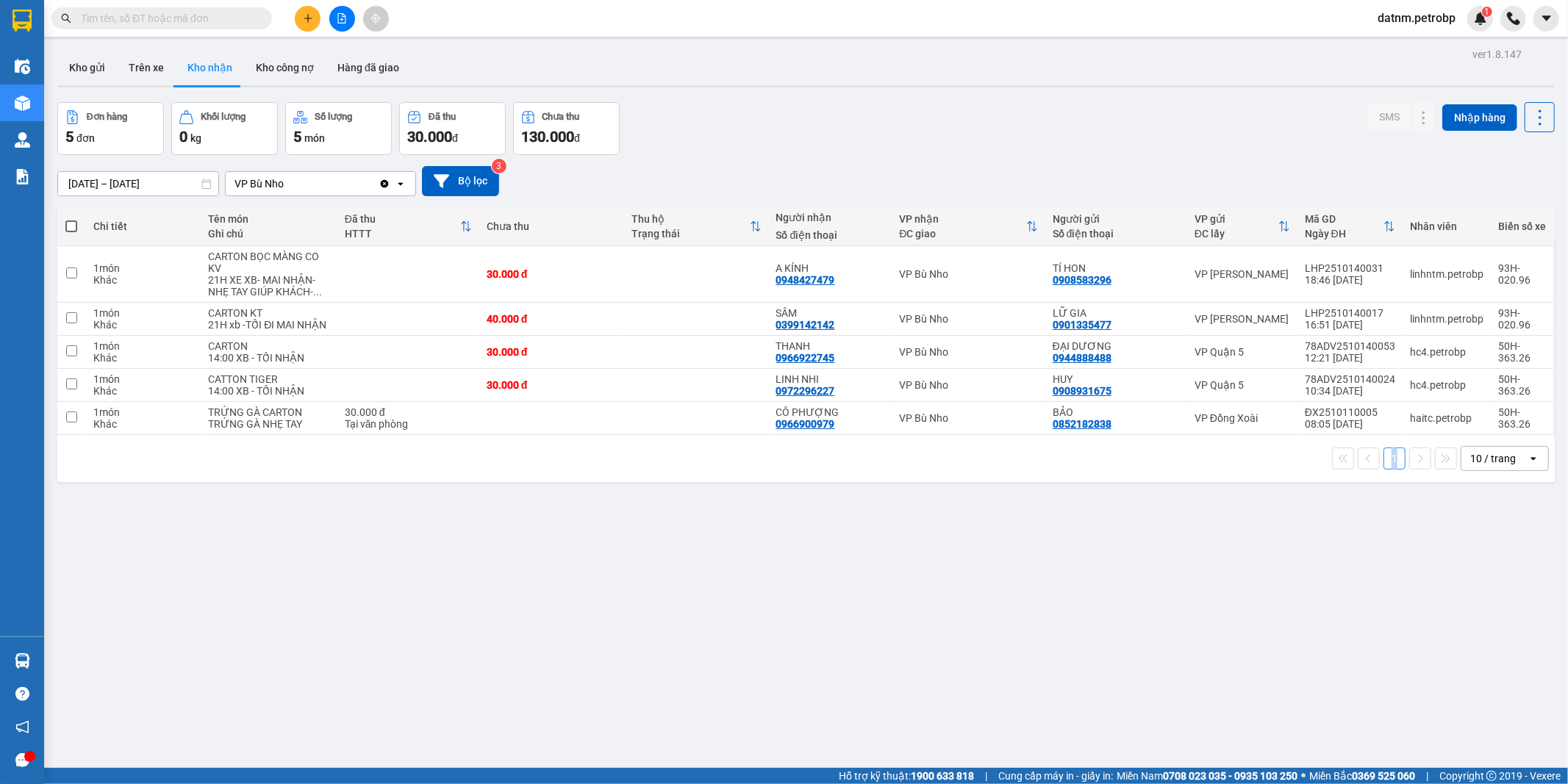
click at [809, 692] on div "ver 1.8.147 Kho gửi Trên xe Kho nhận Kho công nợ Hàng đã giao Đơn hàng 5 đơn Kh…" at bounding box center [805, 436] width 1509 height 784
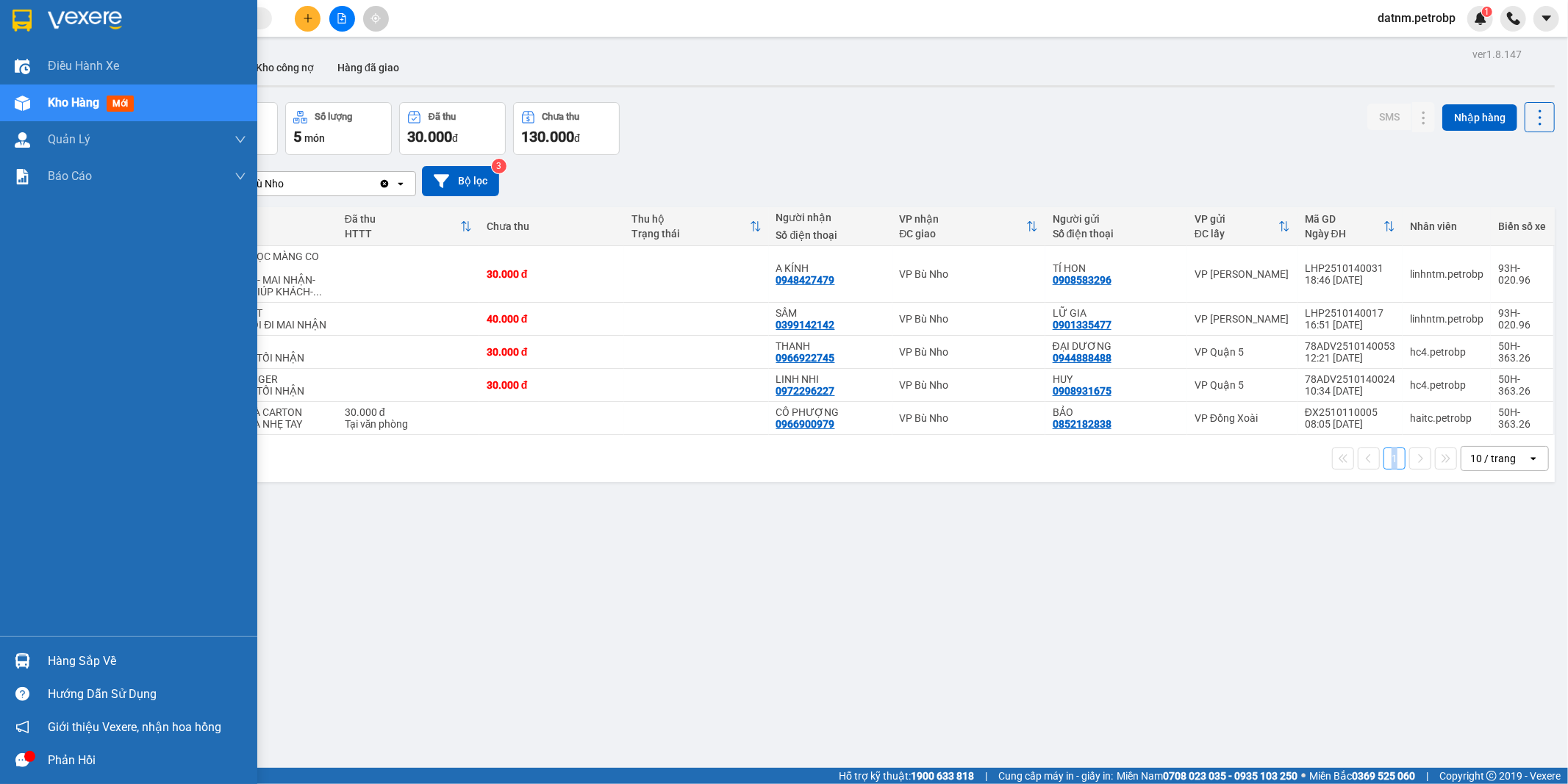
click at [63, 662] on div "Hàng sắp về" at bounding box center [147, 661] width 199 height 22
click at [63, 662] on div "Điều hành xe Kho hàng mới Quản [PERSON_NAME] lý chuyến Quản lý khách hàng Quản …" at bounding box center [129, 392] width 257 height 784
click at [115, 659] on div "Hàng sắp về" at bounding box center [147, 661] width 199 height 22
click at [115, 659] on body "Kết quả tìm kiếm ( 0 ) Bộ lọc Ngày tạo đơn gần nhất No Data datnm.petrobp 1 Điề…" at bounding box center [784, 392] width 1568 height 784
click at [65, 664] on div "Hàng sắp về" at bounding box center [147, 661] width 199 height 22
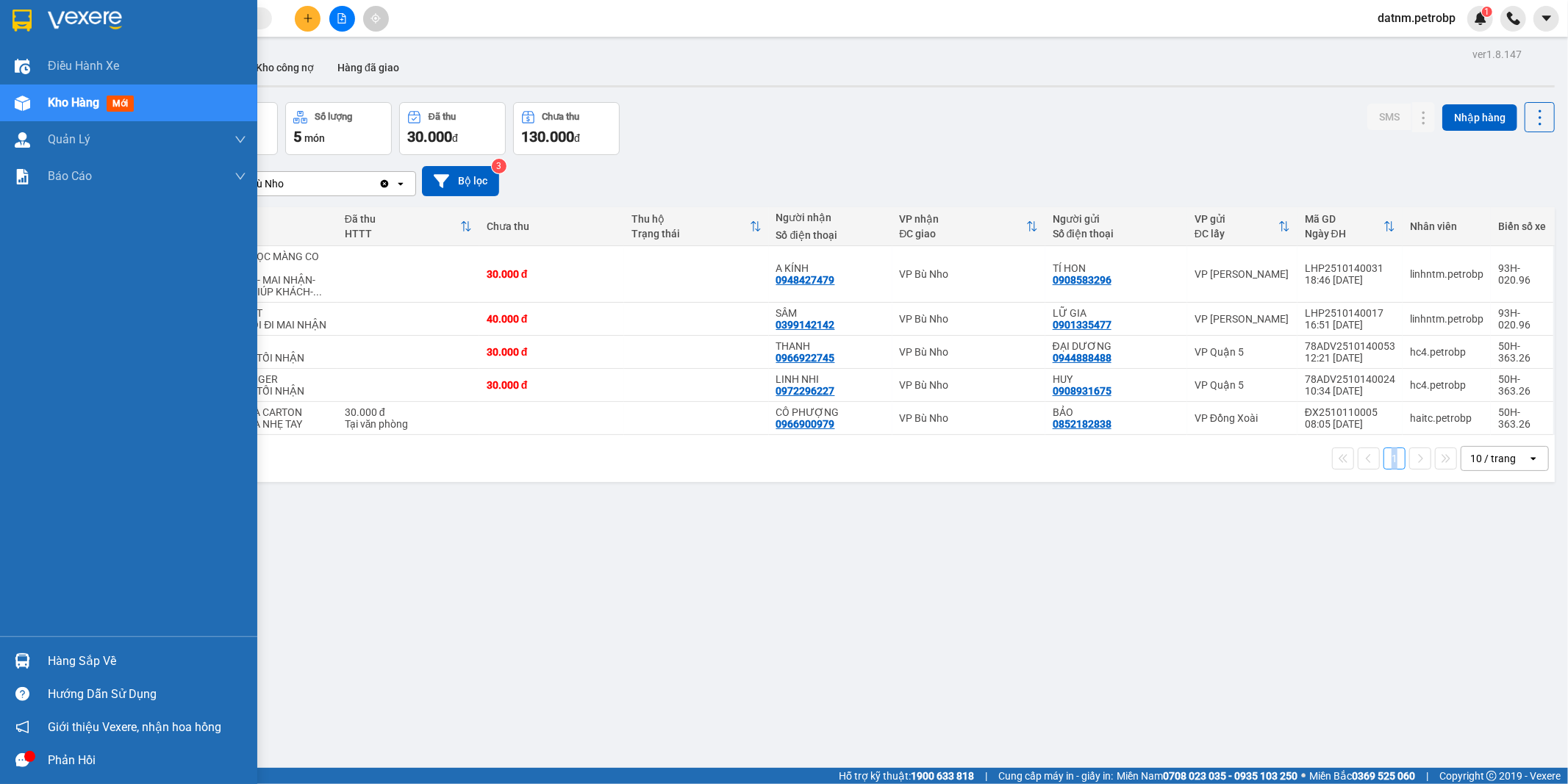
click at [65, 664] on div "Điều hành xe Kho hàng mới Quản [PERSON_NAME] lý chuyến Quản lý khách hàng Quản …" at bounding box center [129, 392] width 257 height 784
click at [105, 663] on div "Hàng sắp về" at bounding box center [147, 661] width 199 height 22
click at [105, 663] on div "Điều hành xe Kho hàng mới Quản [PERSON_NAME] lý chuyến Quản lý khách hàng Quản …" at bounding box center [129, 392] width 257 height 784
click at [105, 663] on div "Hàng sắp về" at bounding box center [147, 661] width 199 height 22
click at [105, 663] on div "Điều hành xe Kho hàng mới Quản [PERSON_NAME] lý chuyến Quản lý khách hàng Quản …" at bounding box center [129, 392] width 257 height 784
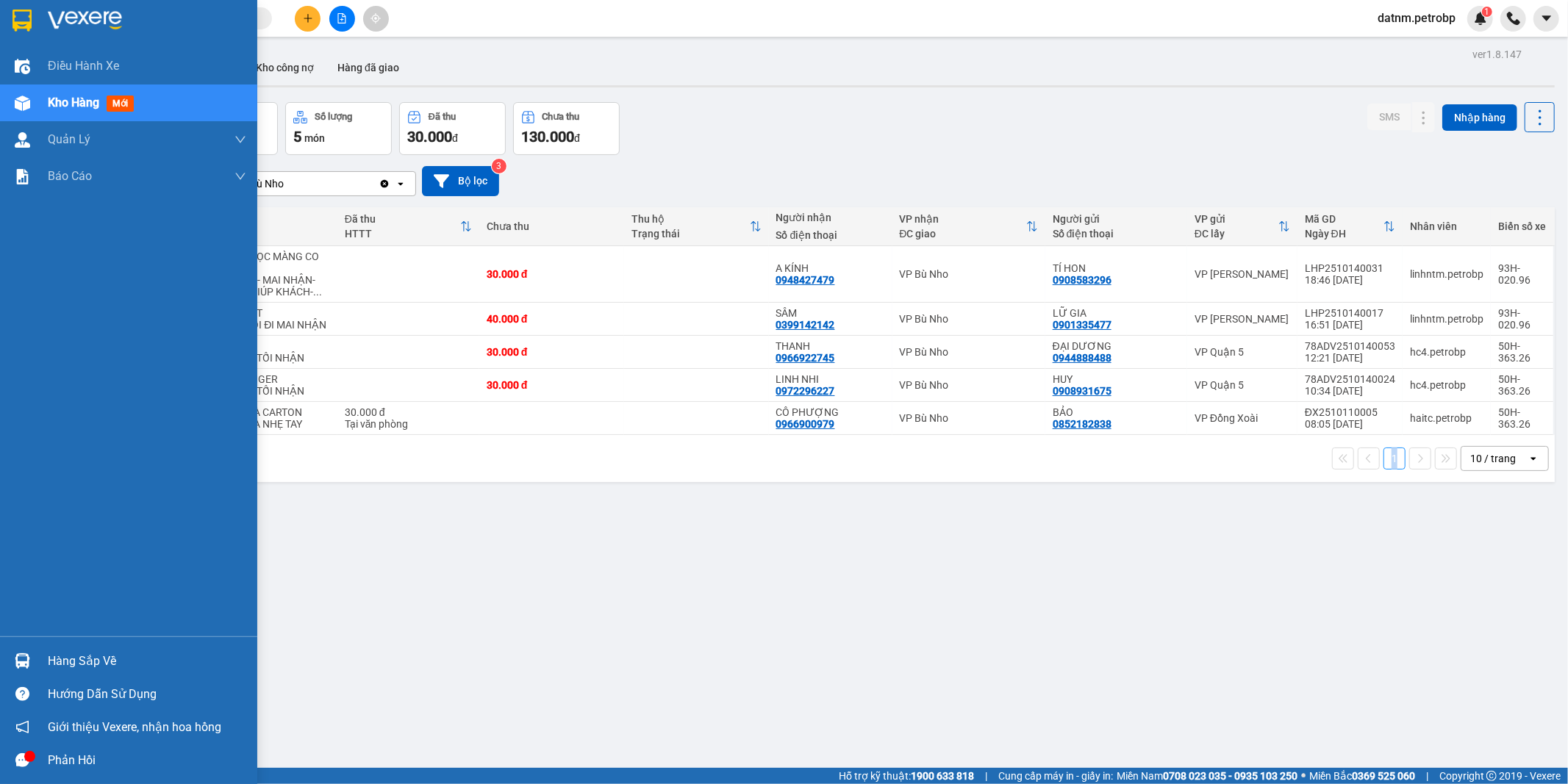
click at [105, 663] on div "Hàng sắp về" at bounding box center [147, 661] width 199 height 22
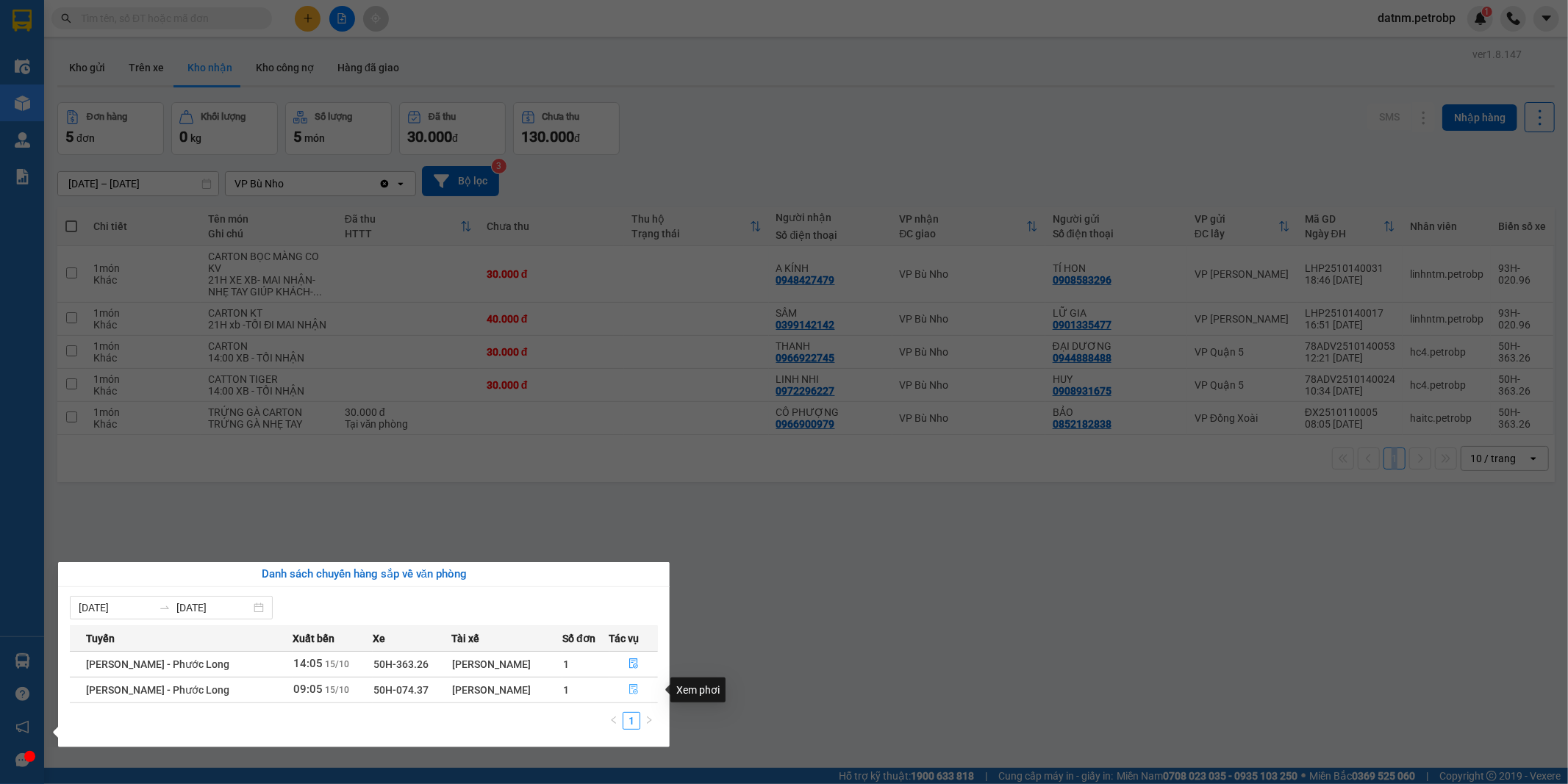
click at [634, 687] on icon "file-done" at bounding box center [633, 688] width 10 height 10
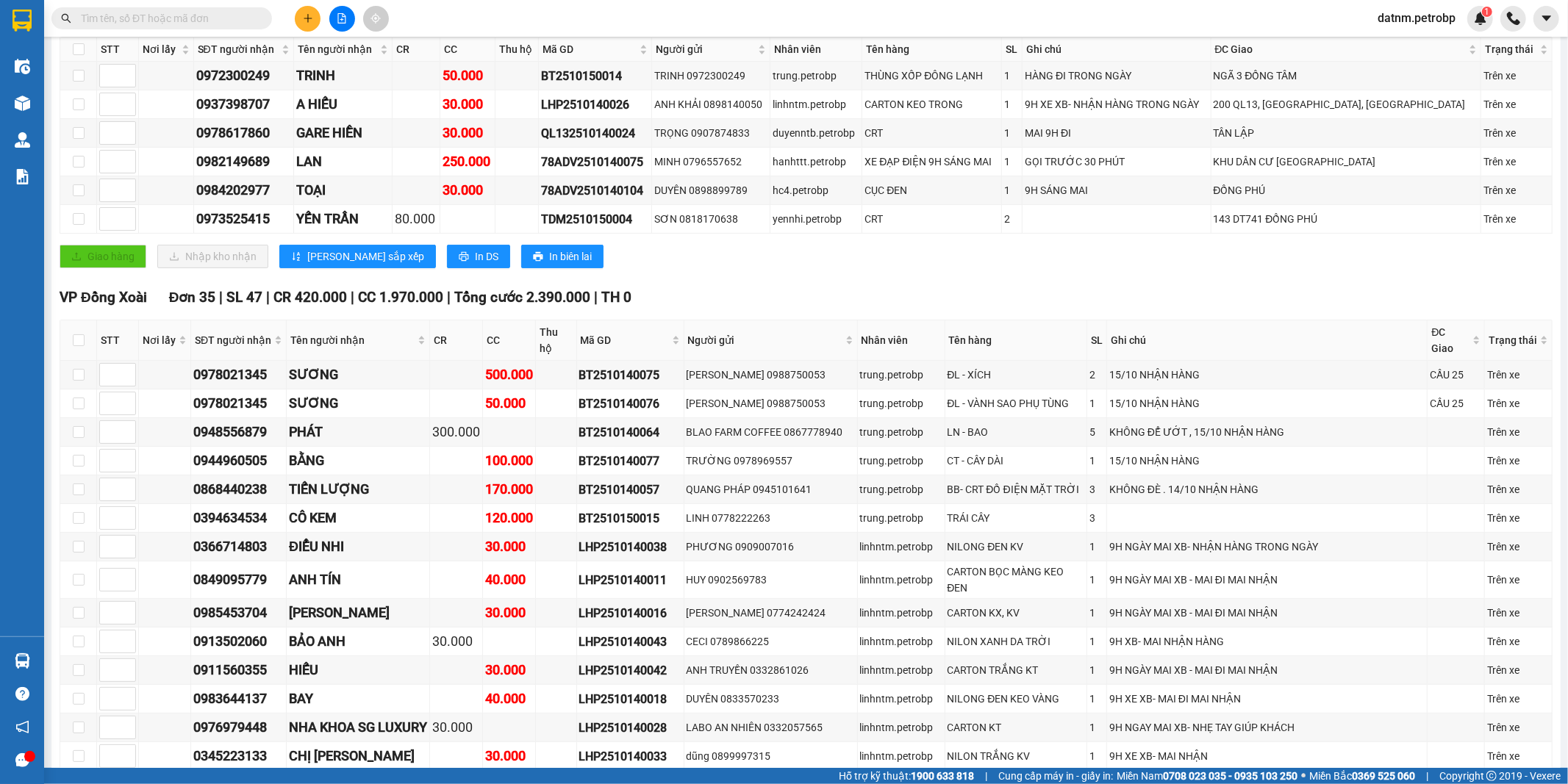
scroll to position [490, 0]
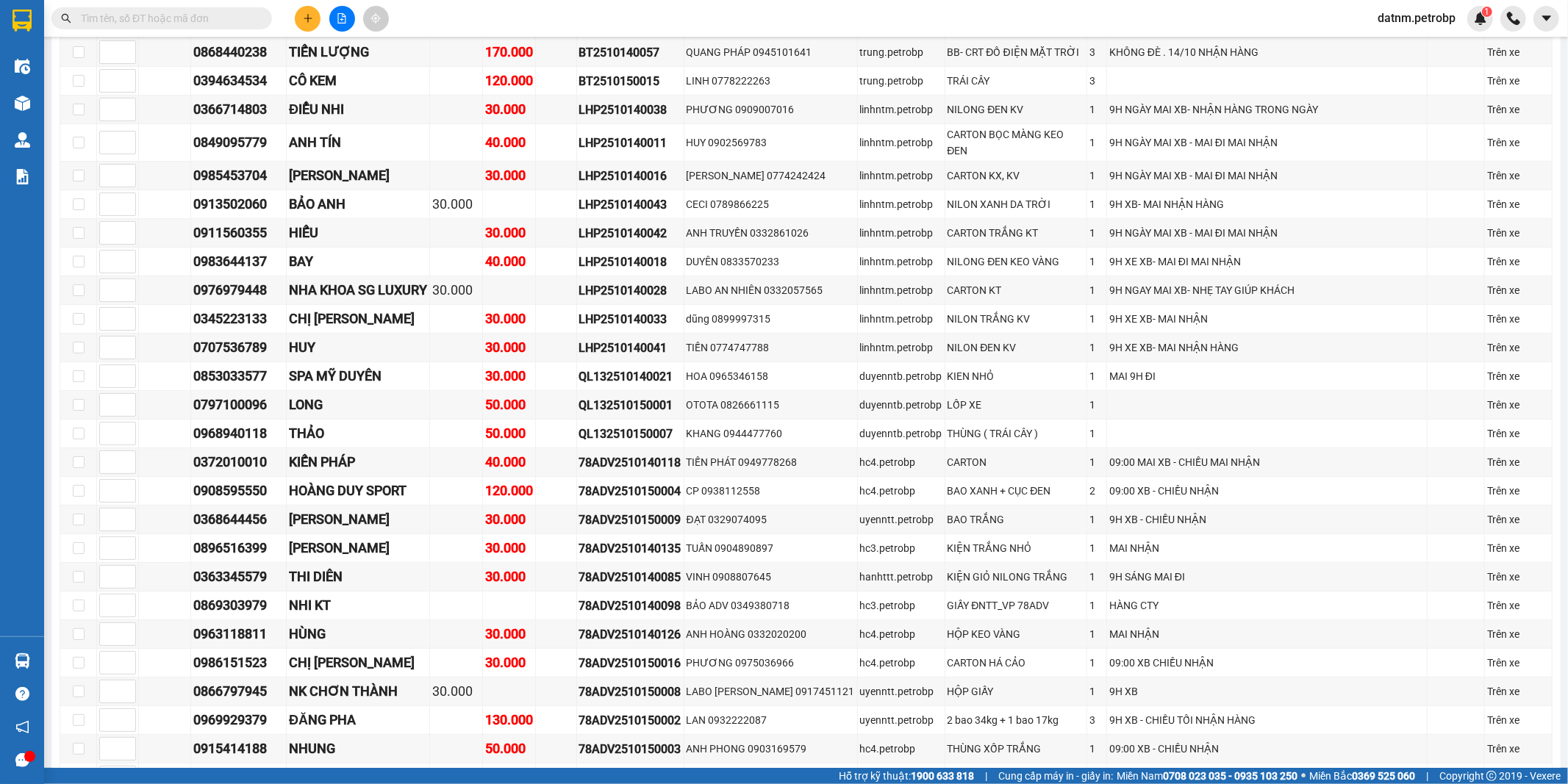
scroll to position [111, 0]
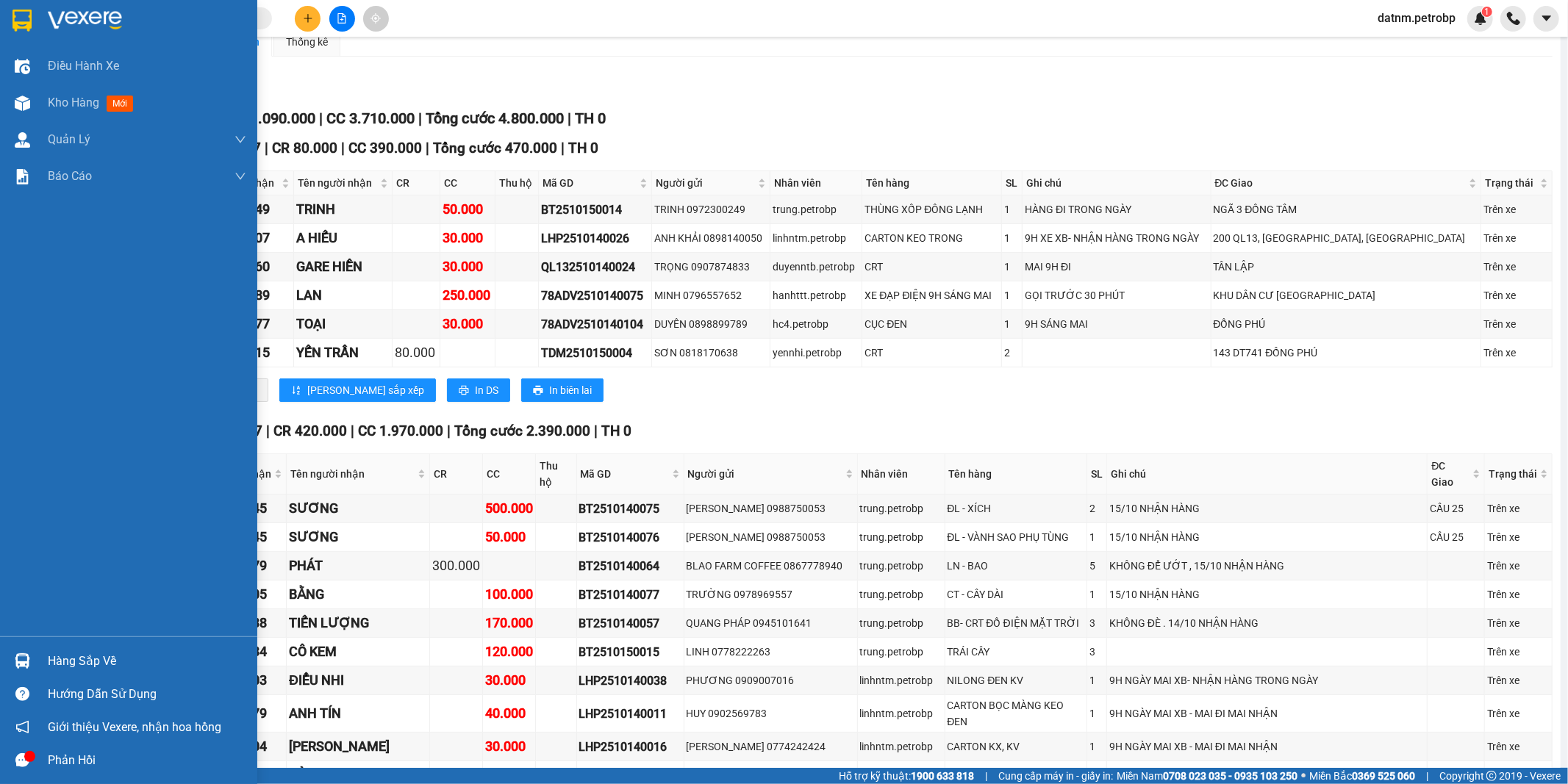
click at [47, 651] on div "Hàng sắp về" at bounding box center [147, 661] width 199 height 22
click at [47, 651] on div "Điều hành xe Kho hàng mới Quản [PERSON_NAME] lý chuyến Quản lý khách hàng Quản …" at bounding box center [129, 392] width 257 height 784
click at [93, 670] on div "Hàng sắp về" at bounding box center [147, 661] width 199 height 22
click at [93, 670] on body "Kết quả tìm kiếm ( 0 ) Bộ lọc Ngày tạo đơn gần nhất No Data datnm.petrobp 1 Điề…" at bounding box center [784, 392] width 1568 height 784
click at [93, 669] on div "Hàng sắp về" at bounding box center [147, 661] width 199 height 22
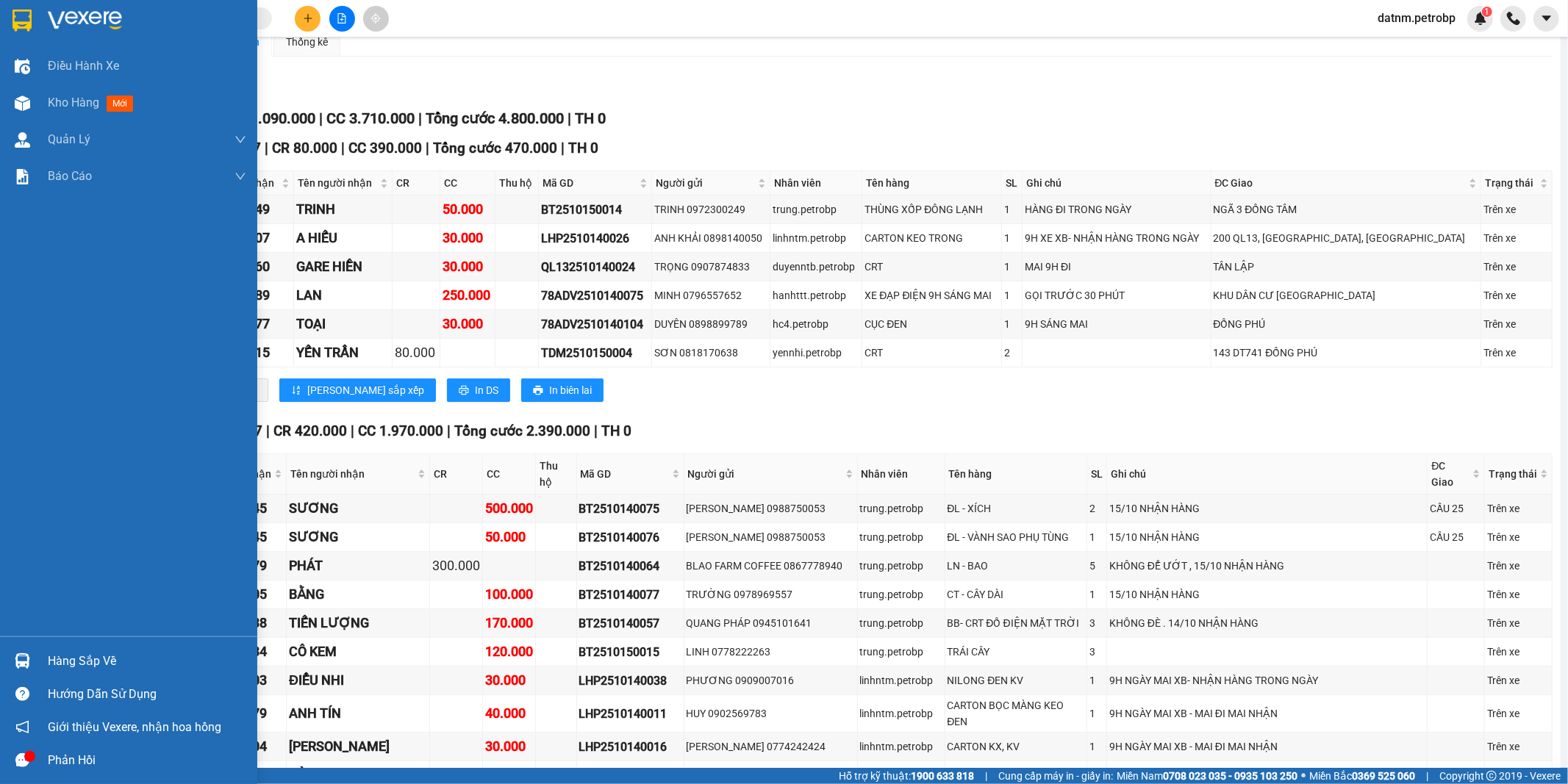
click at [93, 669] on div "Điều hành xe Kho hàng mới Quản [PERSON_NAME] lý chuyến Quản lý khách hàng Quản …" at bounding box center [129, 392] width 257 height 784
click at [93, 669] on div "Hàng sắp về" at bounding box center [147, 661] width 199 height 22
click at [93, 669] on div "Điều hành xe Kho hàng mới Quản [PERSON_NAME] lý chuyến Quản lý khách hàng Quản …" at bounding box center [129, 392] width 257 height 784
click at [78, 107] on span "Kho hàng" at bounding box center [73, 102] width 51 height 14
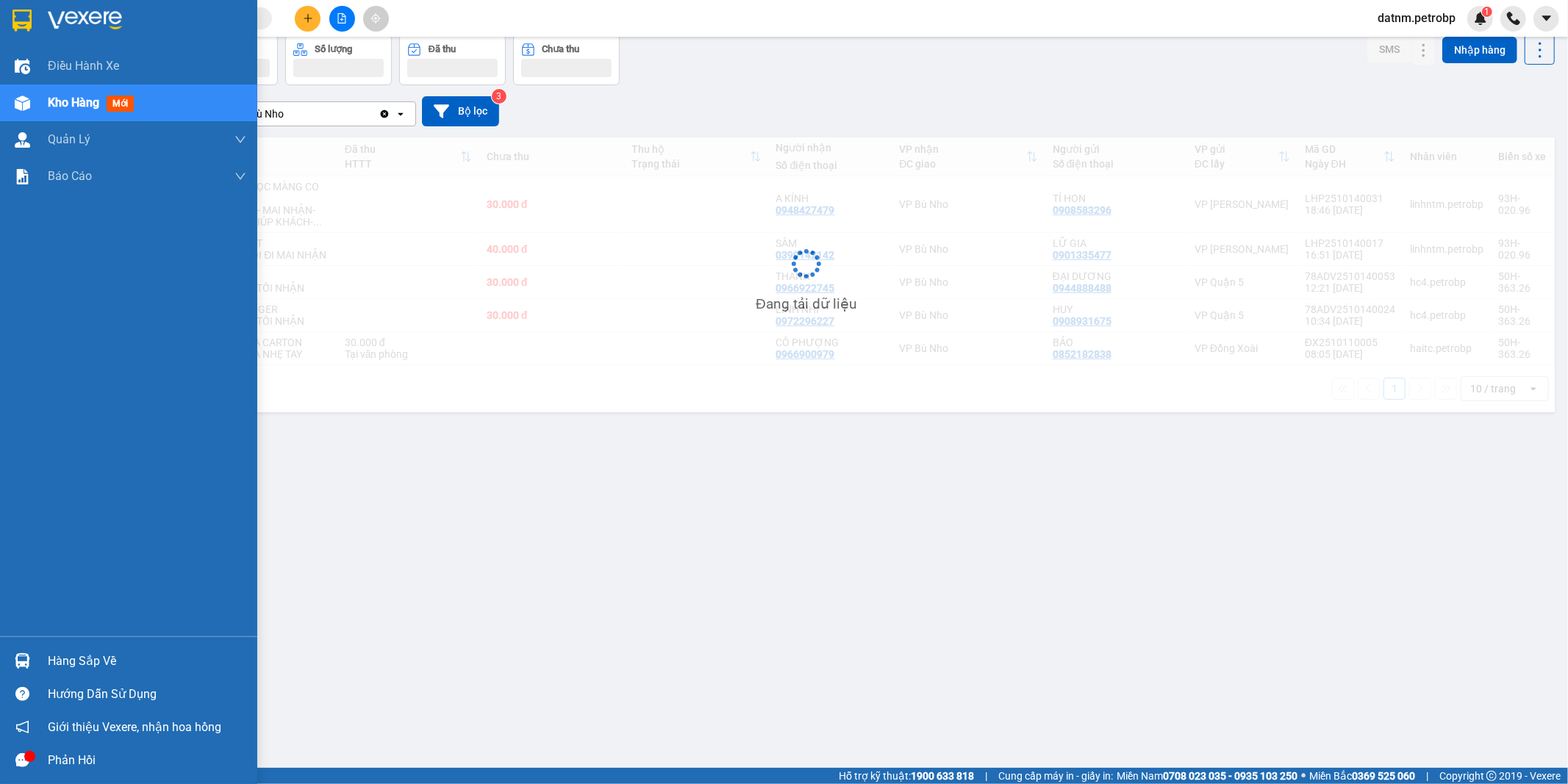
scroll to position [67, 0]
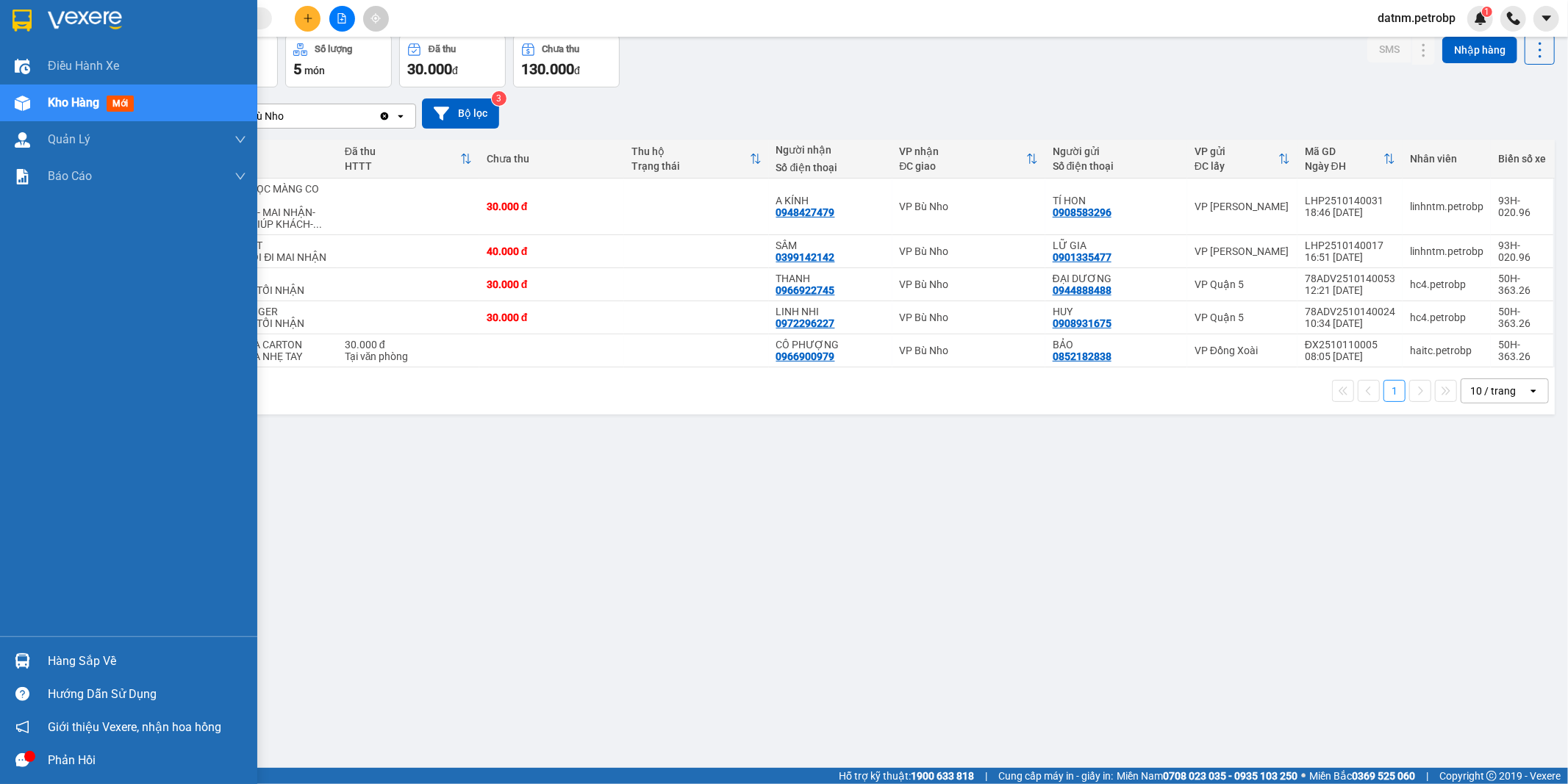
click at [23, 662] on img at bounding box center [22, 660] width 16 height 15
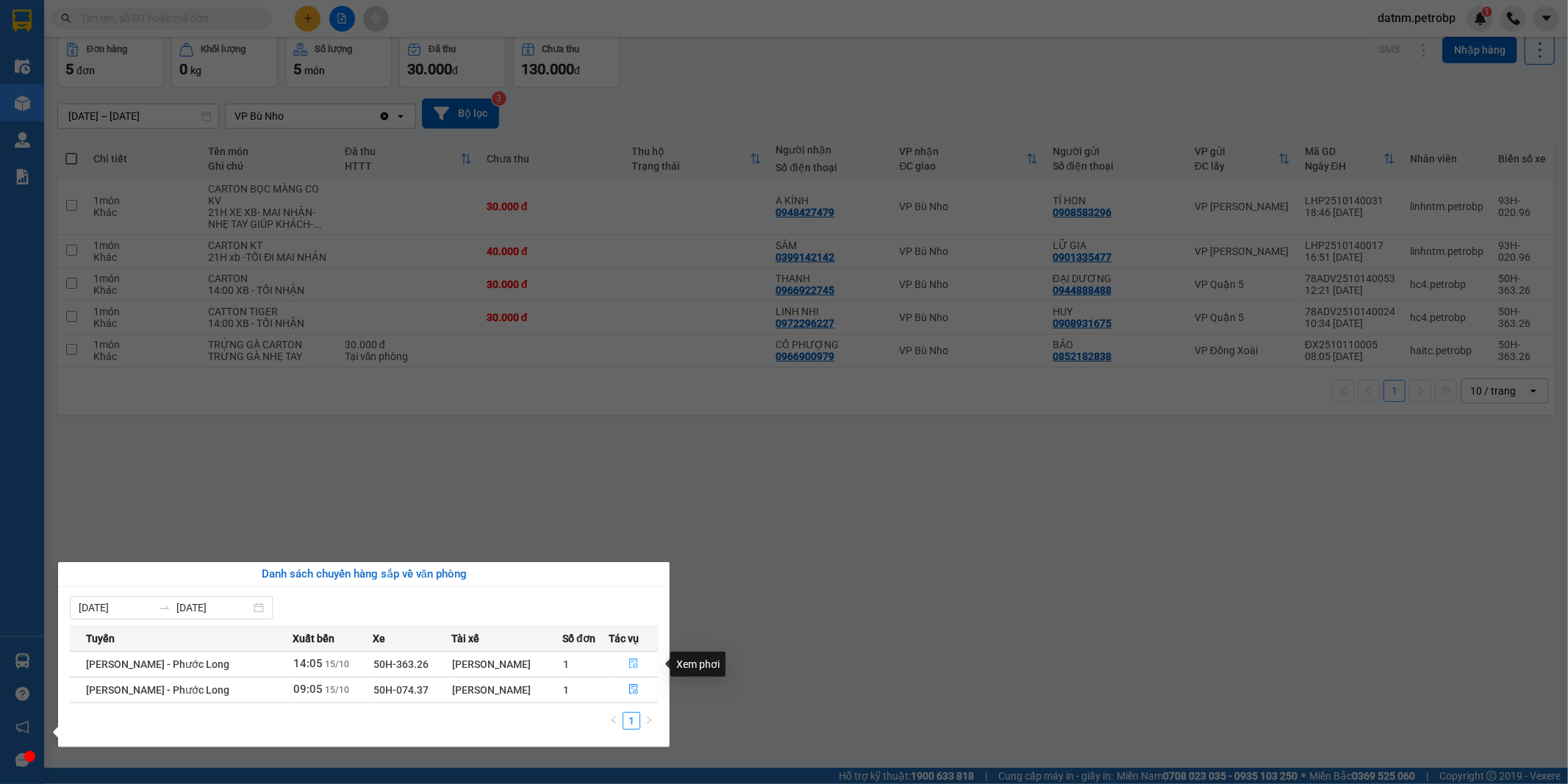
click at [637, 664] on icon "file-done" at bounding box center [633, 663] width 10 height 10
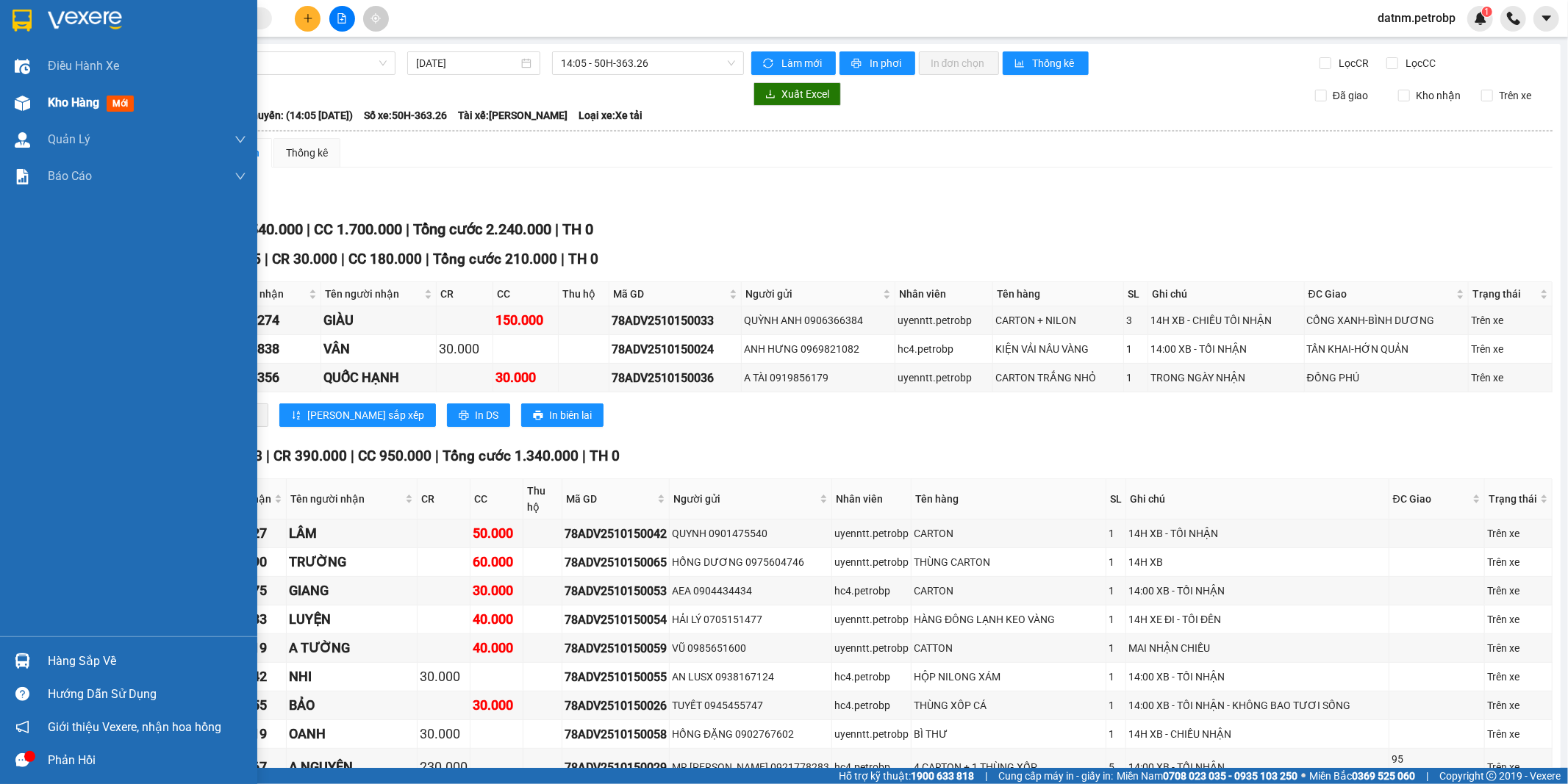
click at [67, 105] on span "Kho hàng" at bounding box center [73, 102] width 51 height 14
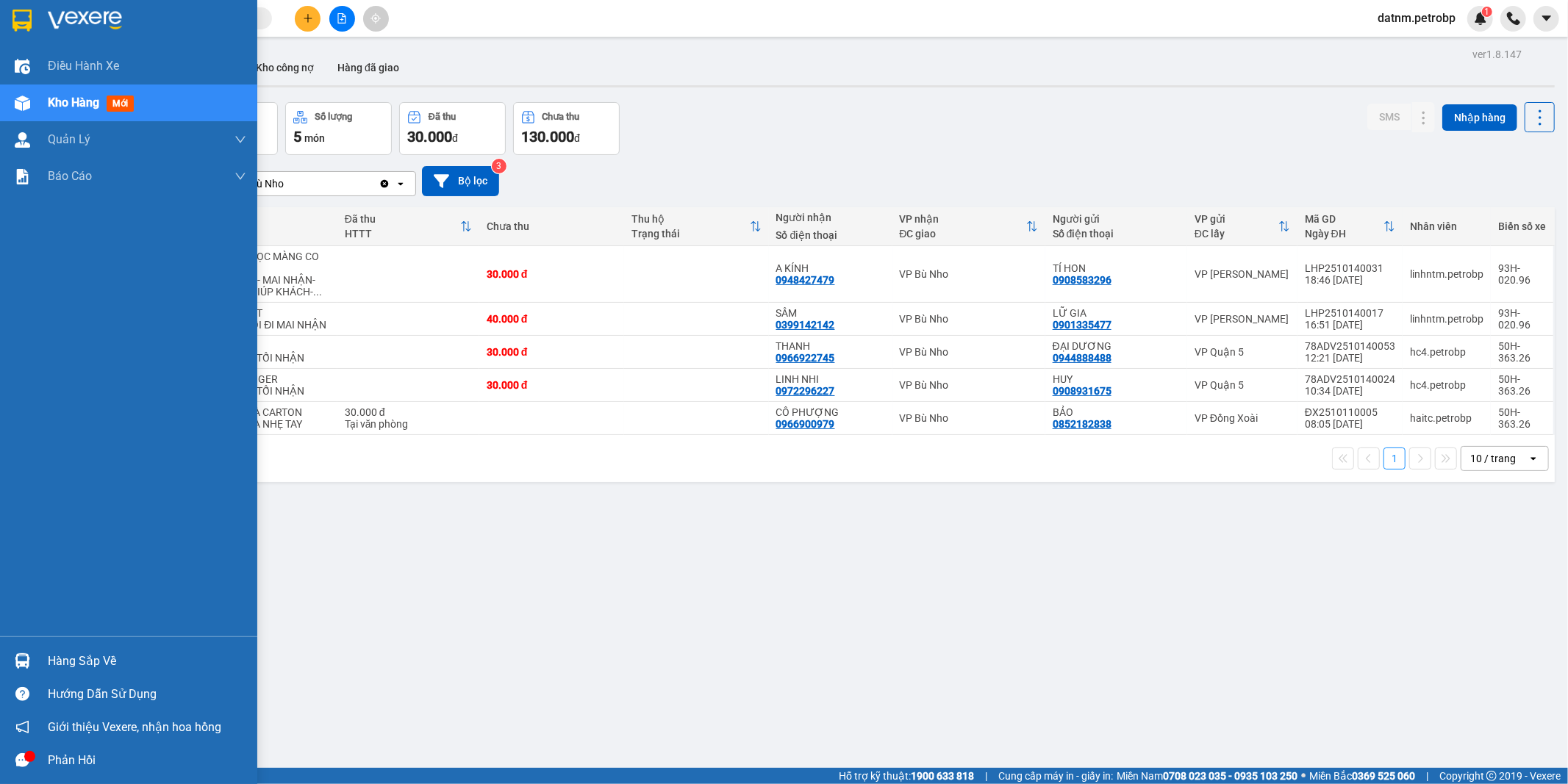
click at [89, 656] on div "Hàng sắp về" at bounding box center [147, 661] width 199 height 22
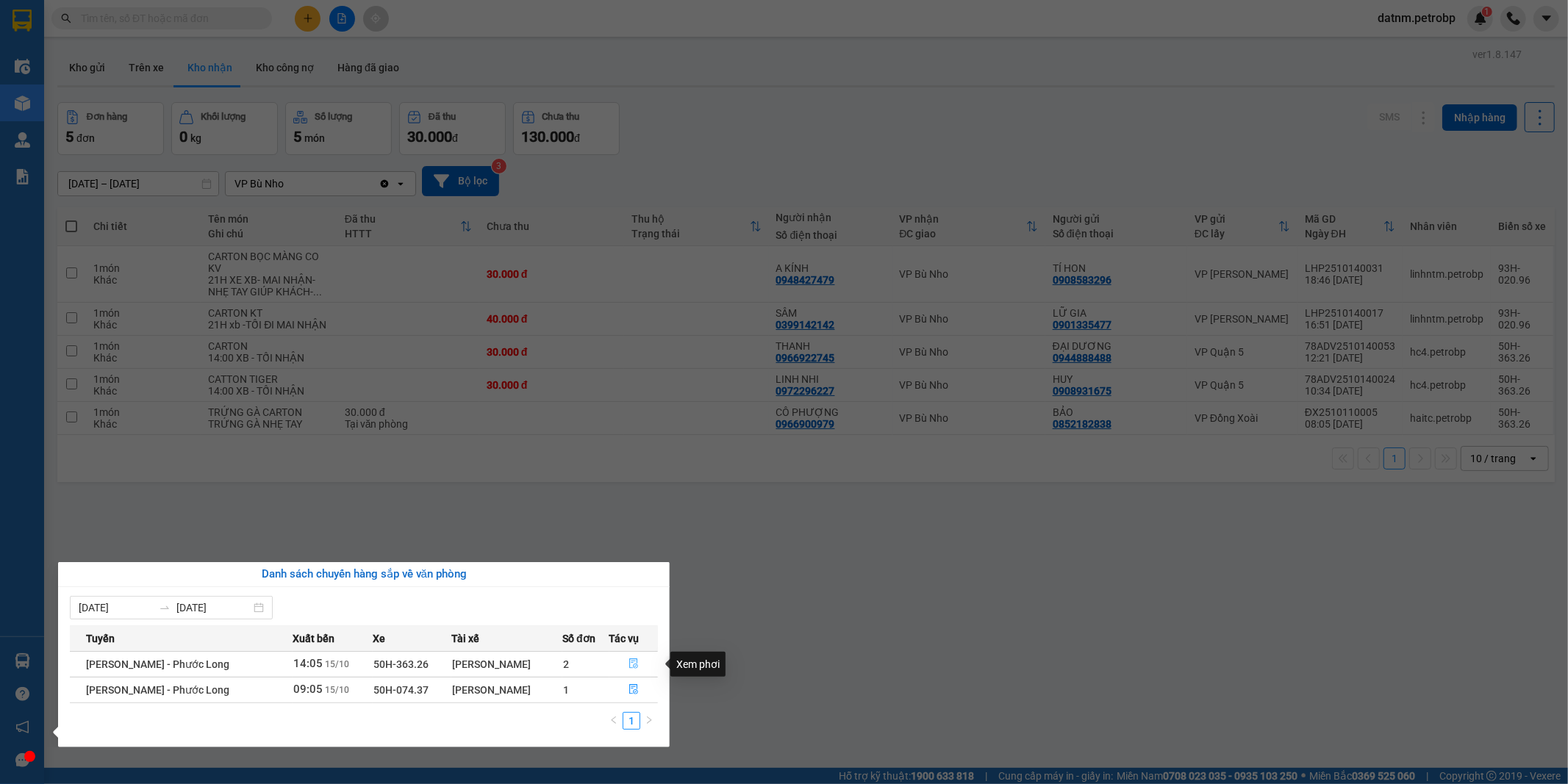
click at [638, 664] on icon "file-done" at bounding box center [633, 663] width 10 height 10
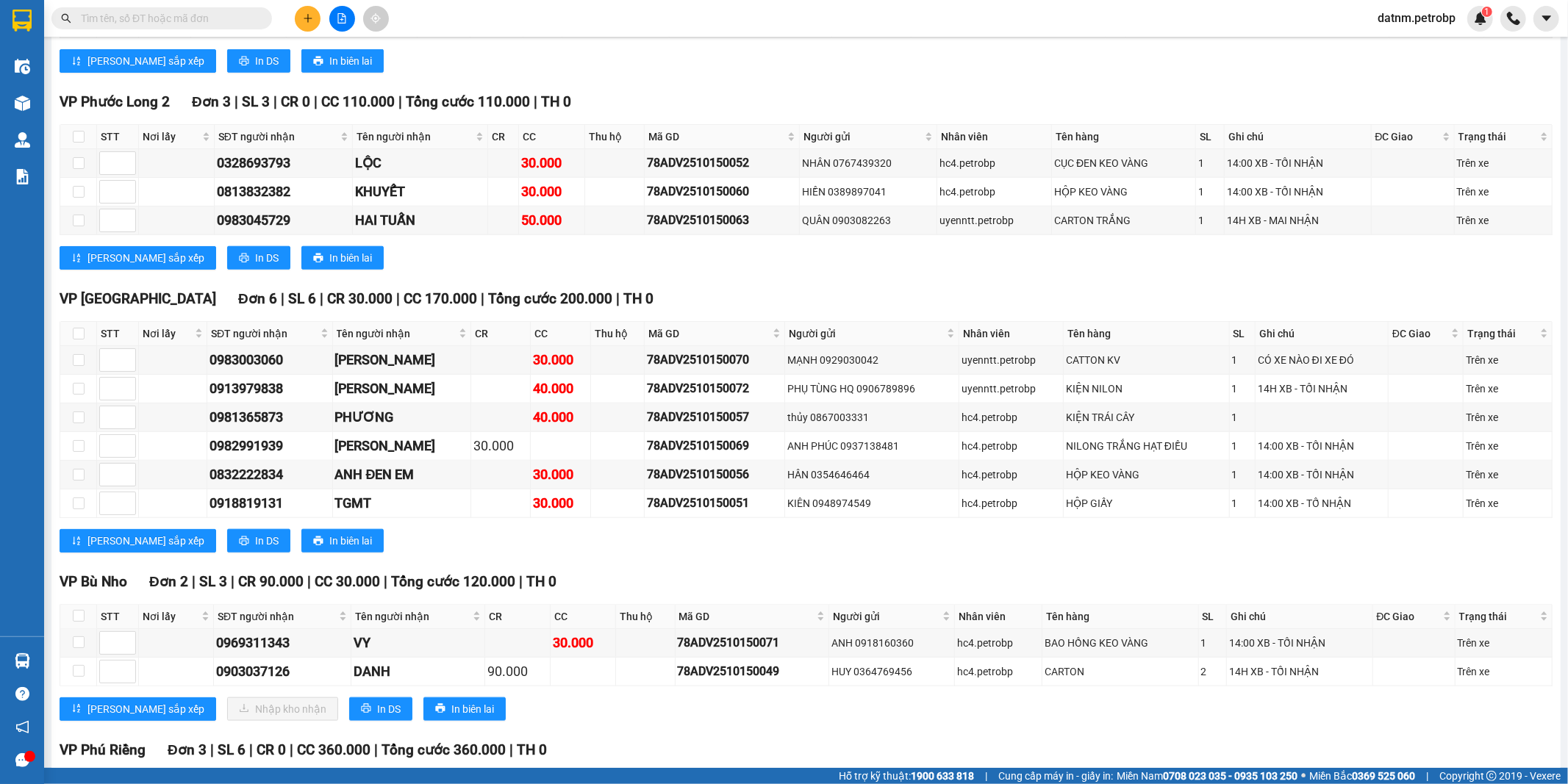
scroll to position [1223, 0]
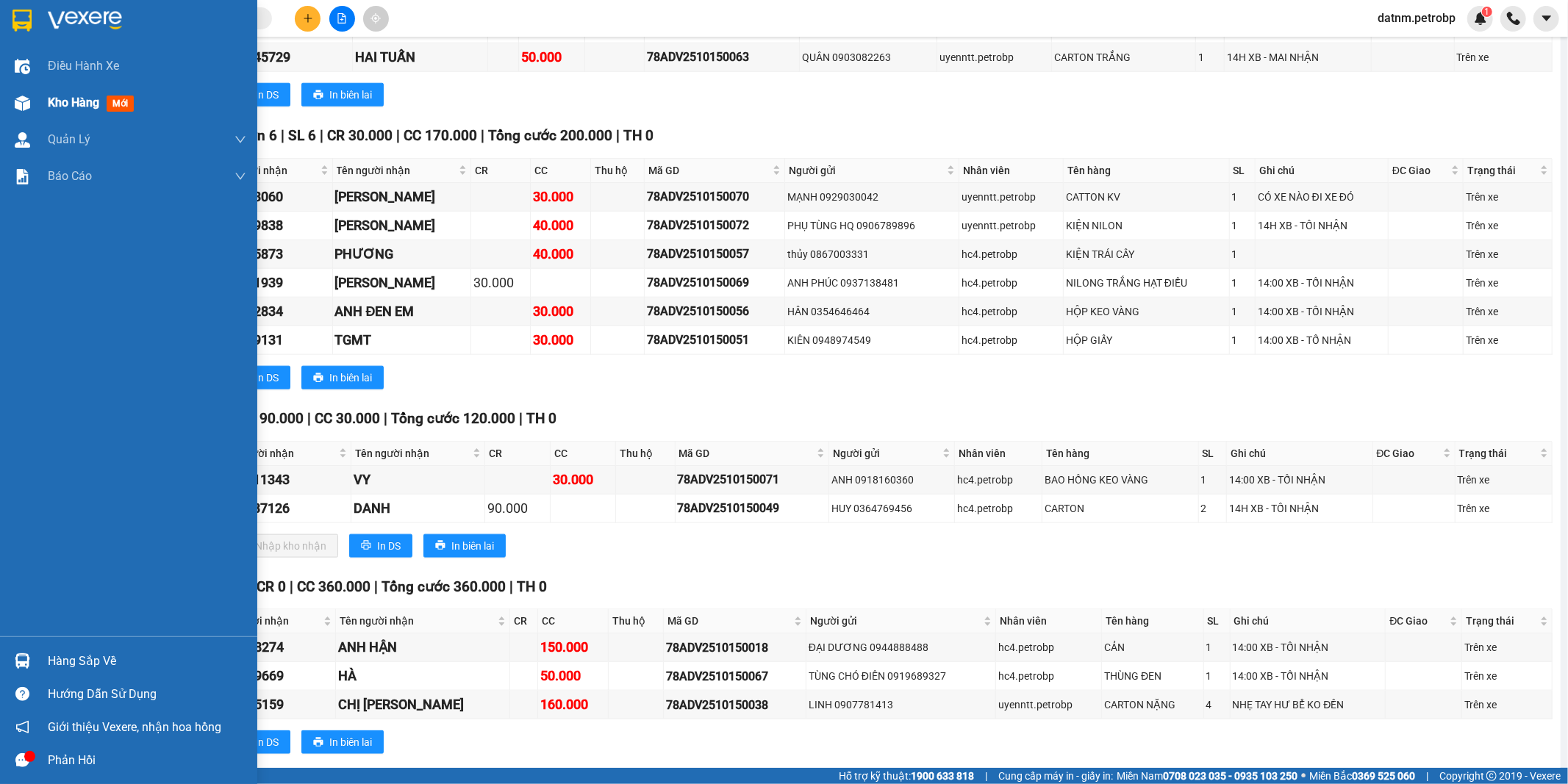
click at [77, 100] on span "Kho hàng" at bounding box center [73, 102] width 51 height 14
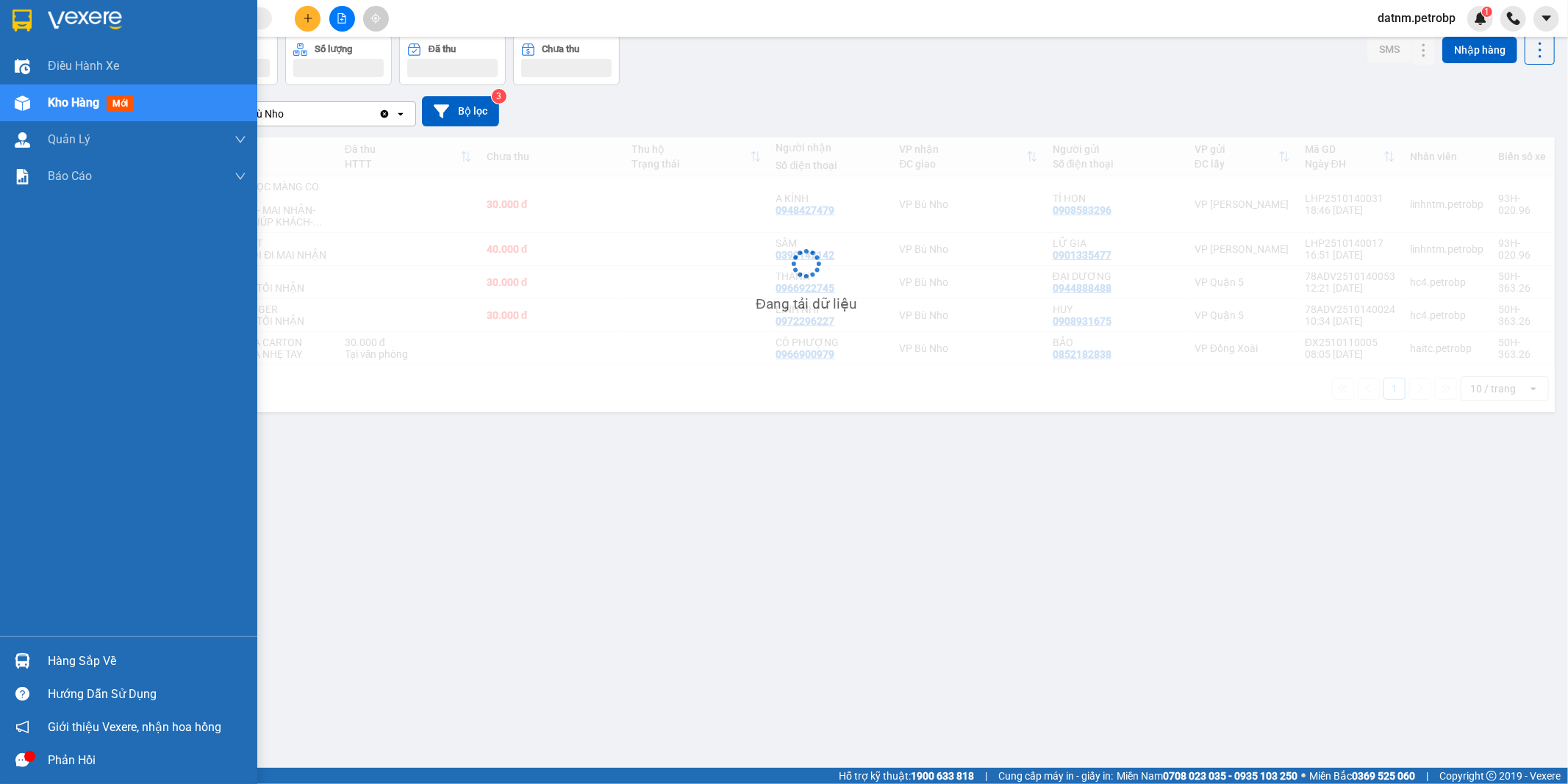
scroll to position [67, 0]
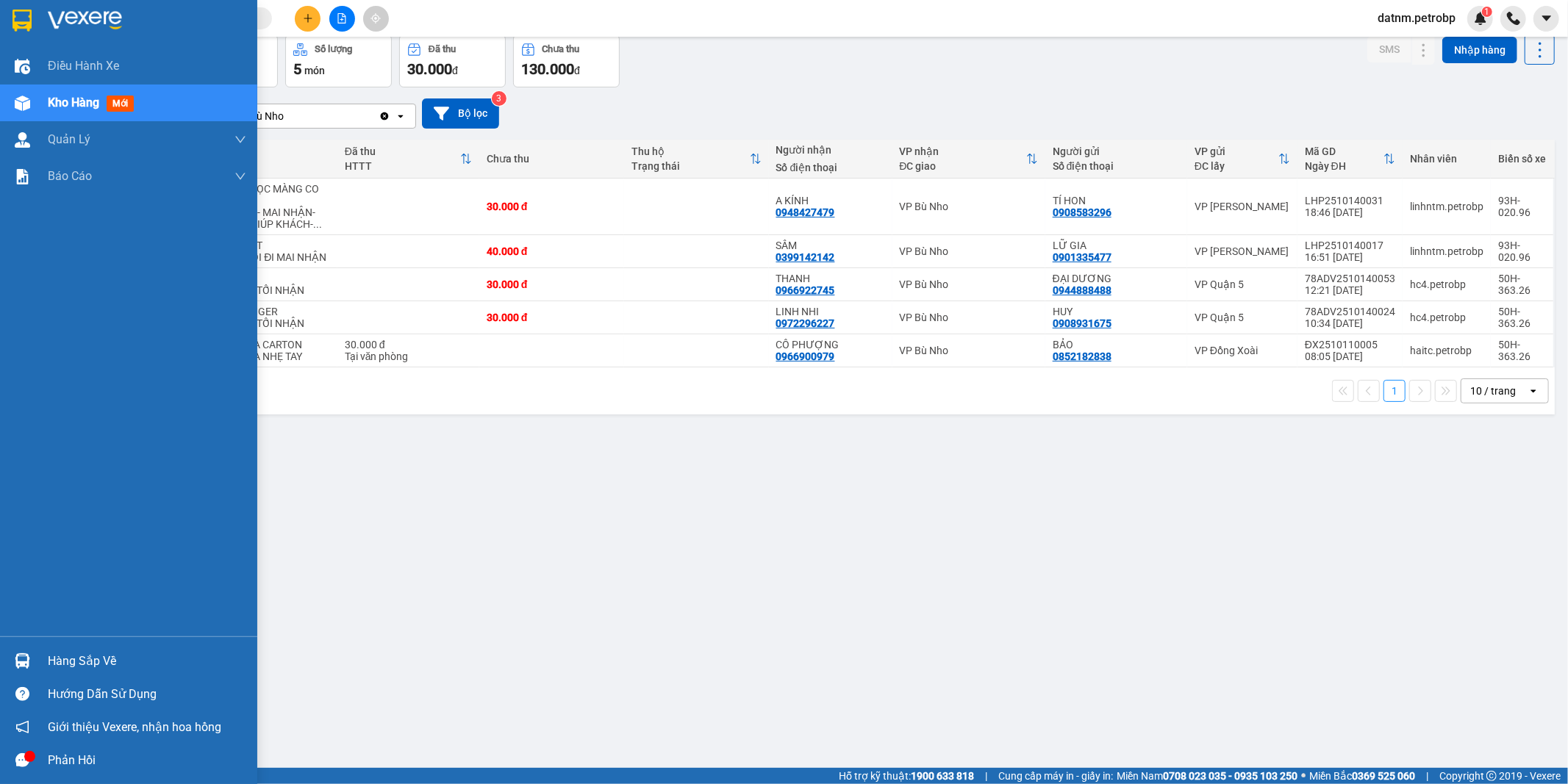
click at [88, 667] on div "Hàng sắp về" at bounding box center [147, 661] width 199 height 22
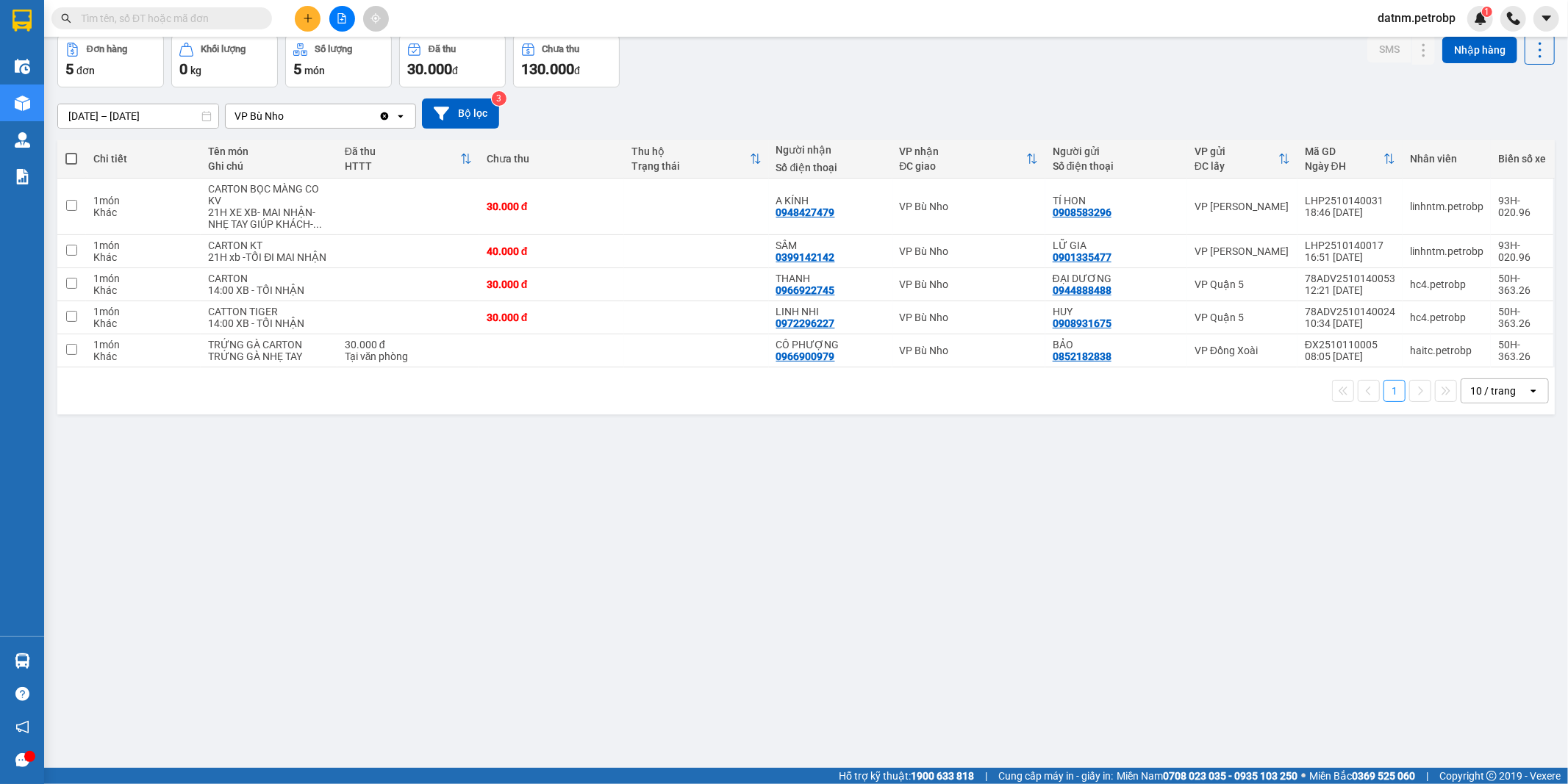
click at [884, 663] on section "Kết quả tìm kiếm ( 0 ) Bộ lọc Ngày tạo đơn gần nhất No Data datnm.petrobp 1 Điề…" at bounding box center [784, 392] width 1568 height 784
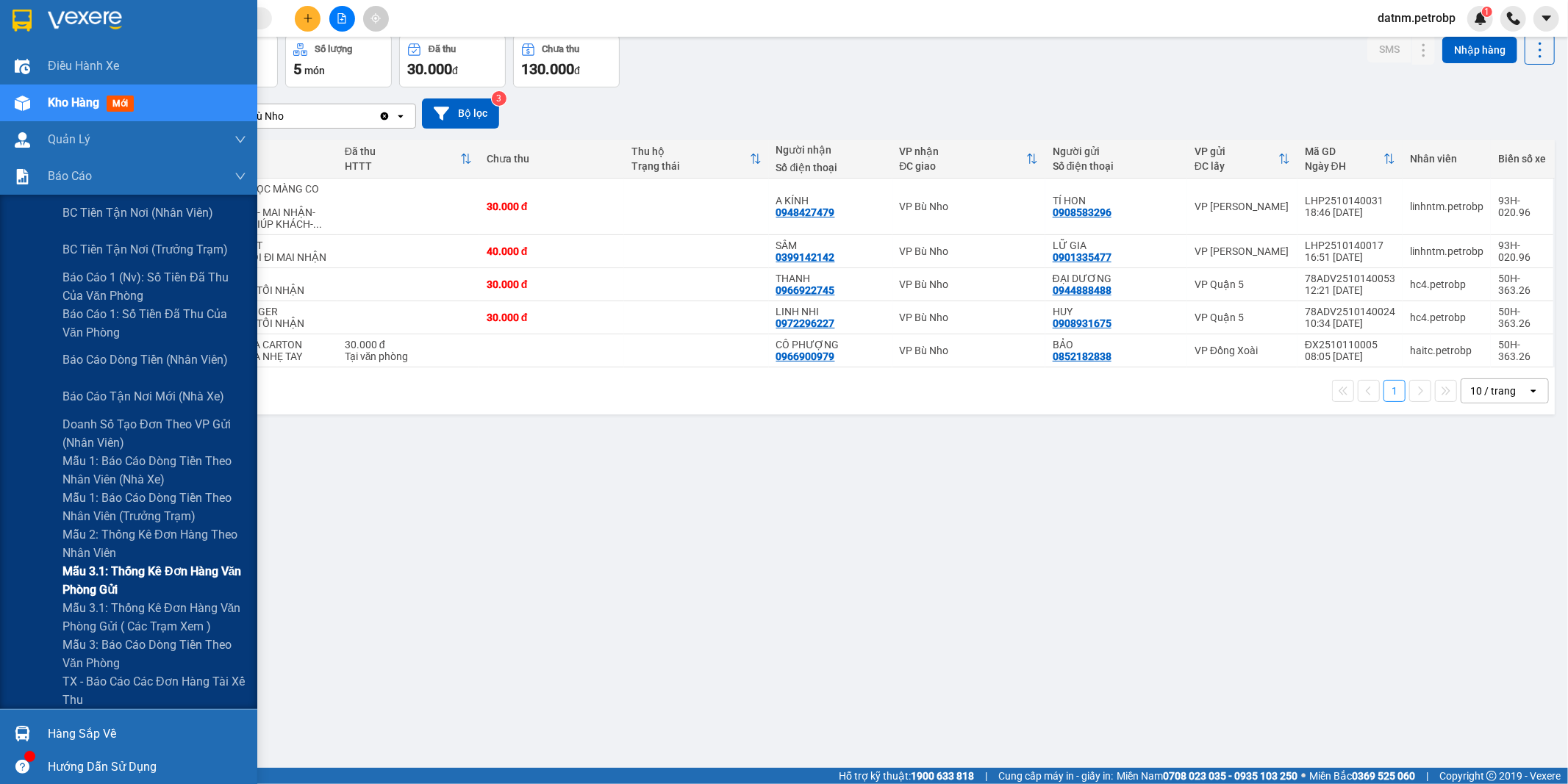
click at [112, 572] on span "Mẫu 3.1: Thống kê đơn hàng văn phòng gửi" at bounding box center [153, 580] width 183 height 36
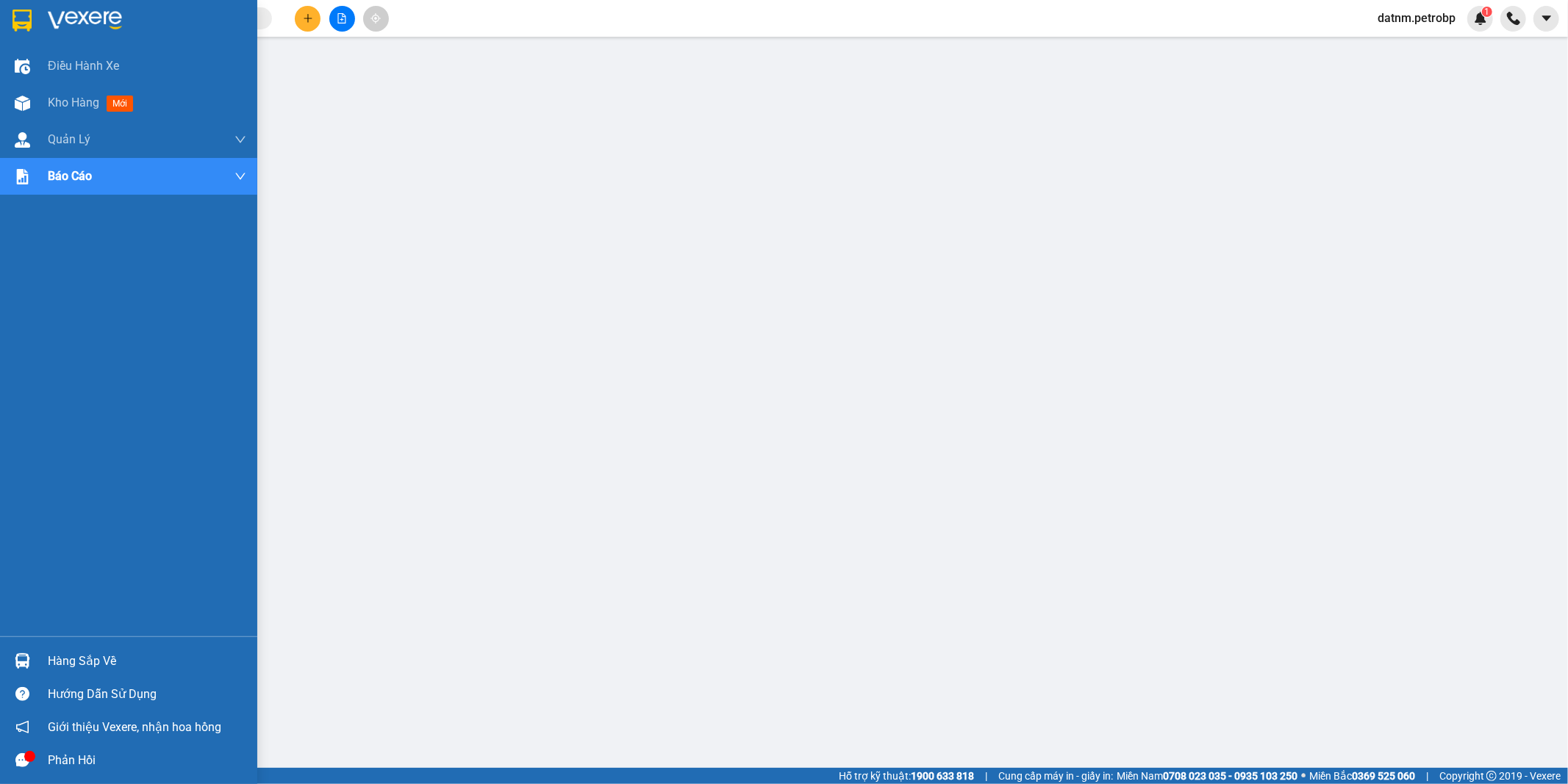
click at [76, 658] on div "Hàng sắp về" at bounding box center [147, 661] width 199 height 22
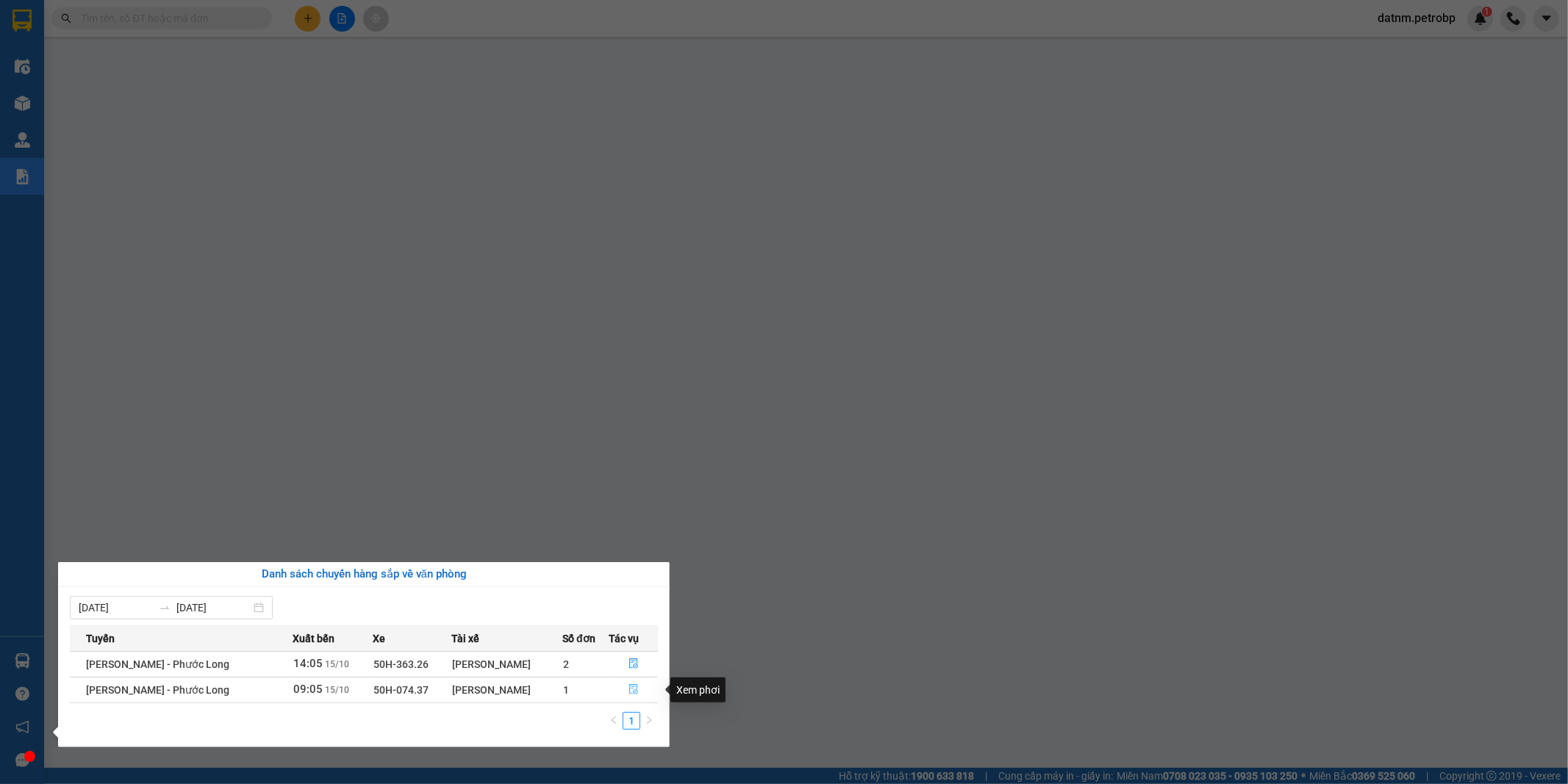
click at [637, 688] on icon "file-done" at bounding box center [633, 688] width 10 height 10
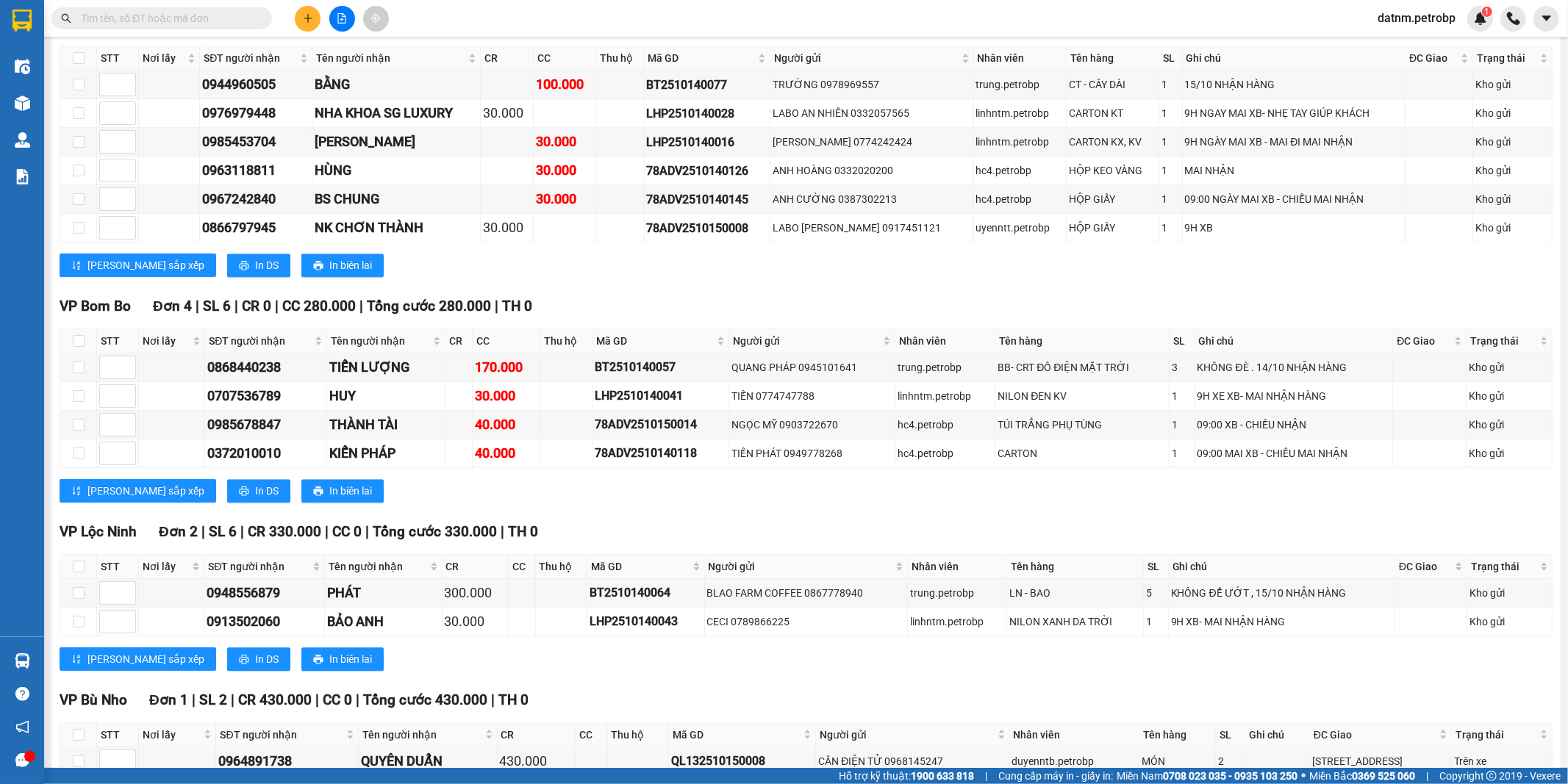
scroll to position [3019, 0]
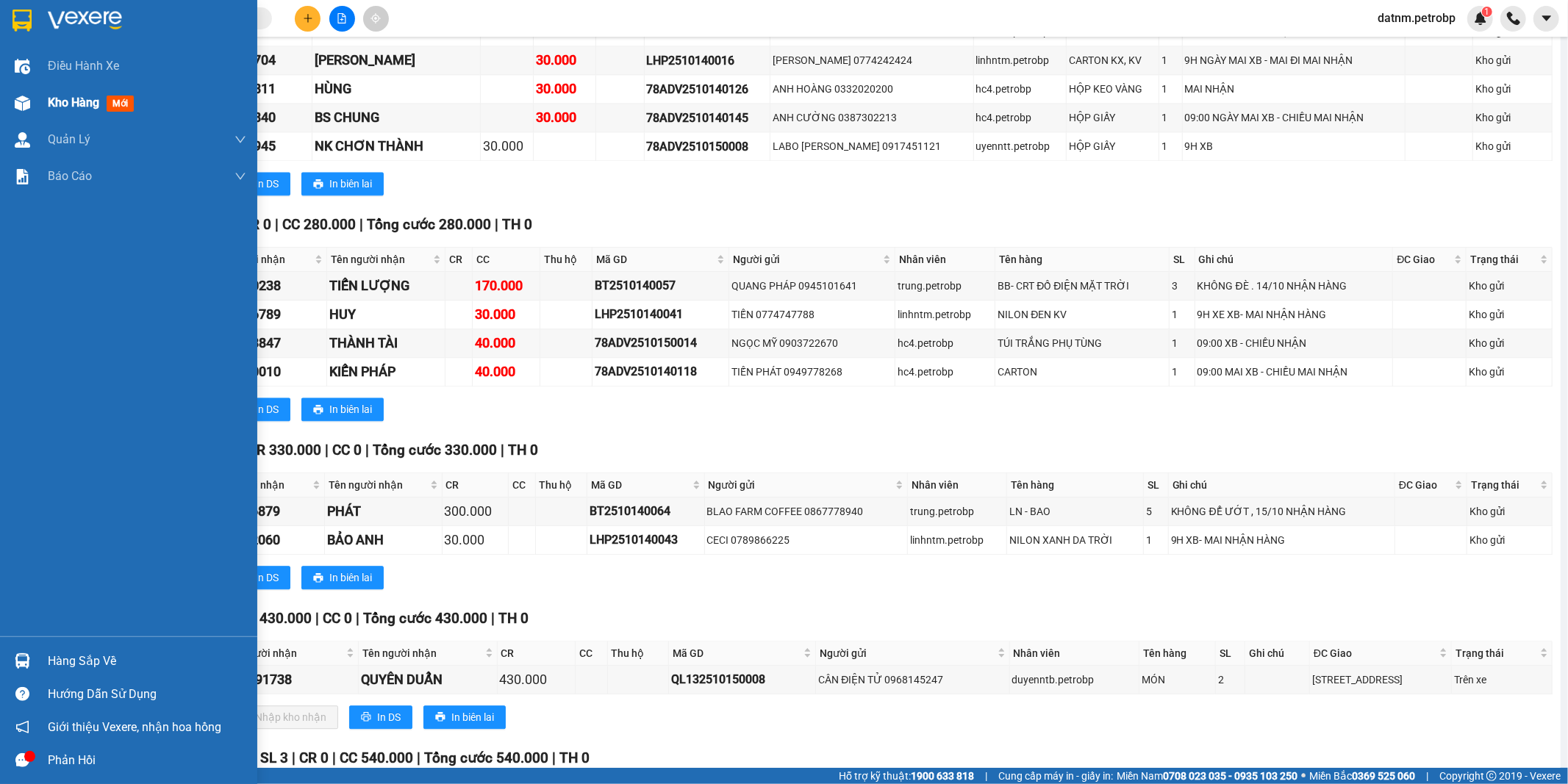
click at [57, 98] on span "Kho hàng" at bounding box center [73, 102] width 51 height 14
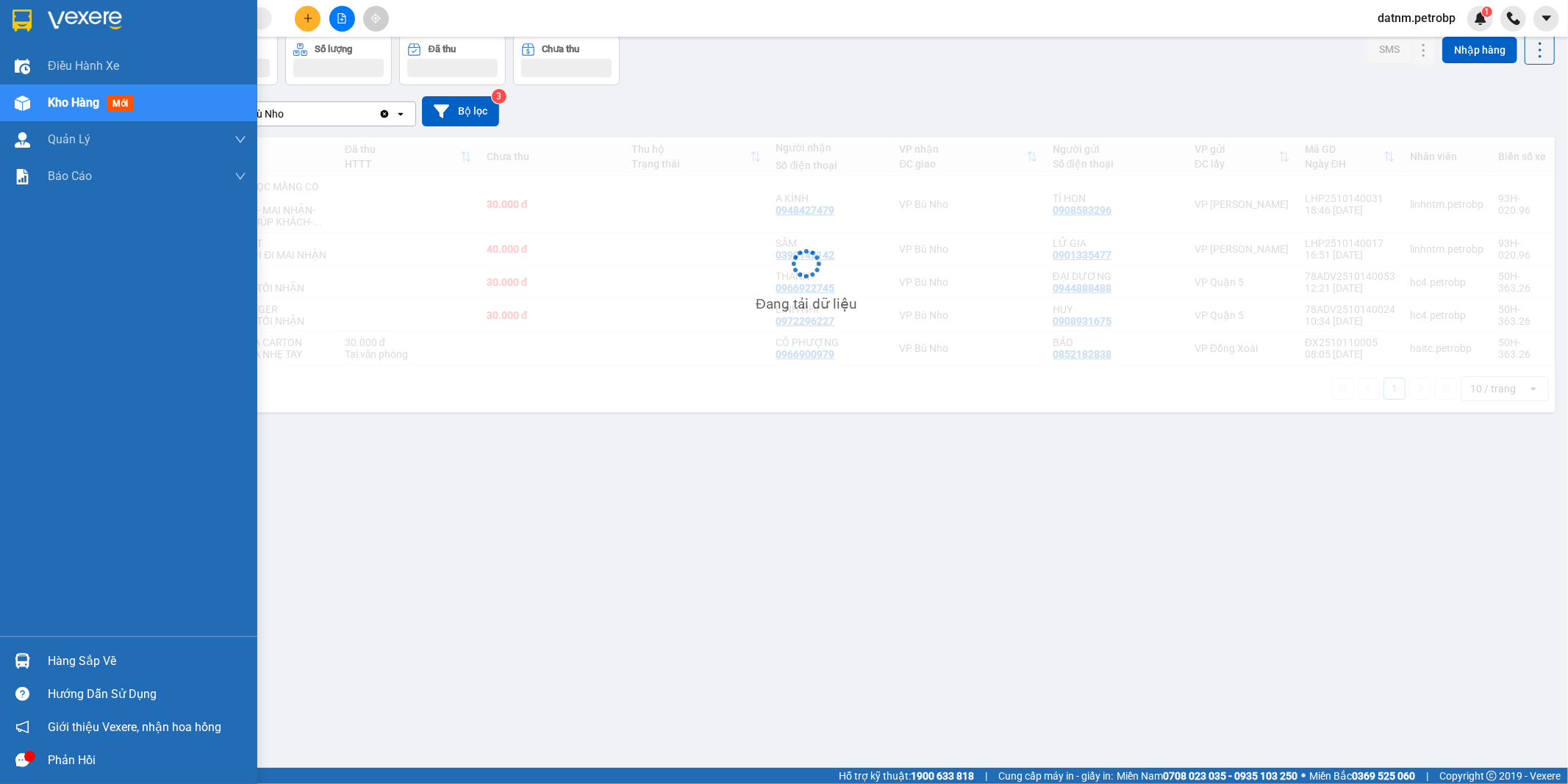
scroll to position [67, 0]
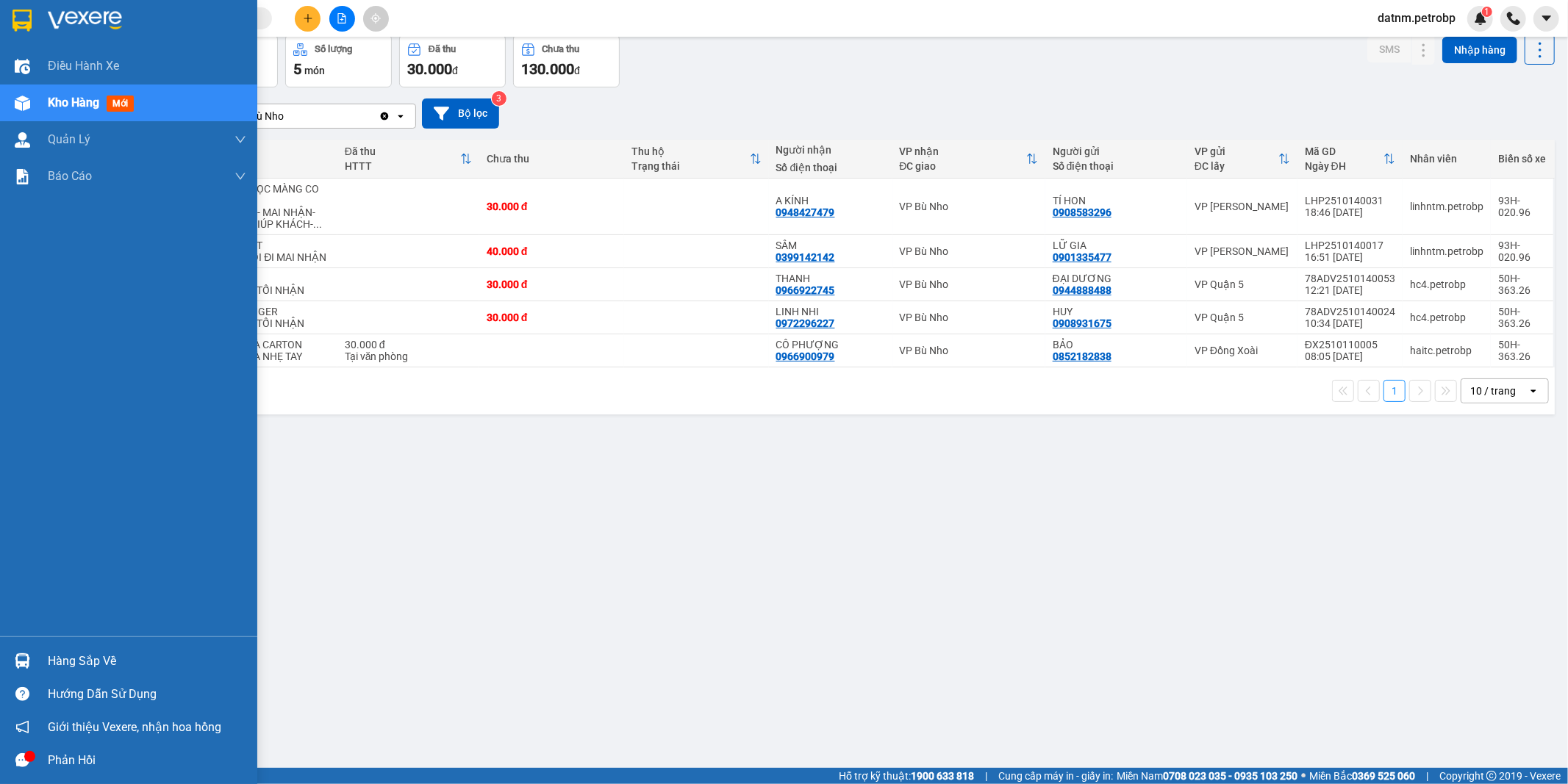
click at [99, 659] on div "Hàng sắp về" at bounding box center [147, 661] width 199 height 22
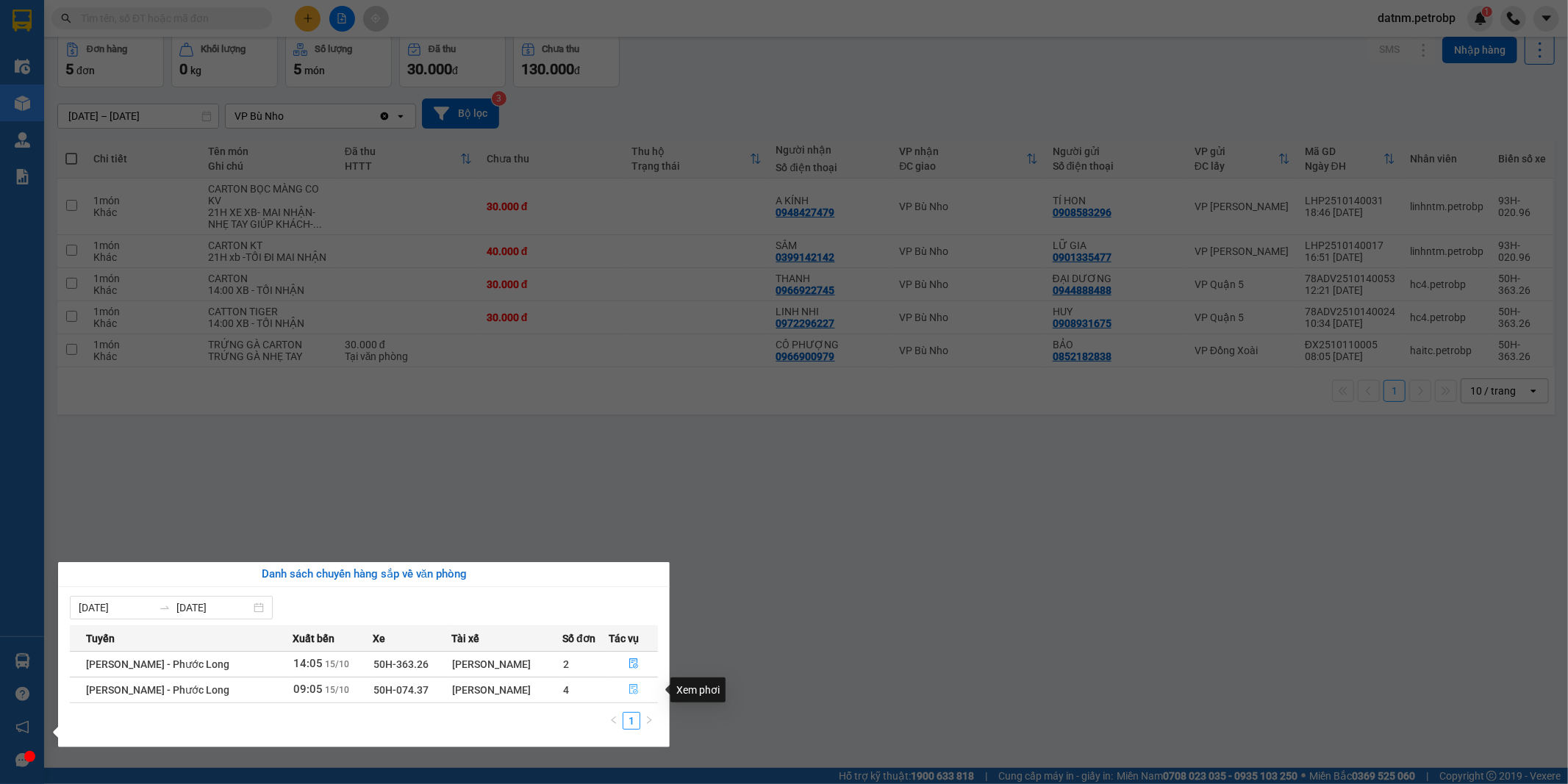
click at [632, 689] on icon "file-done" at bounding box center [634, 688] width 9 height 10
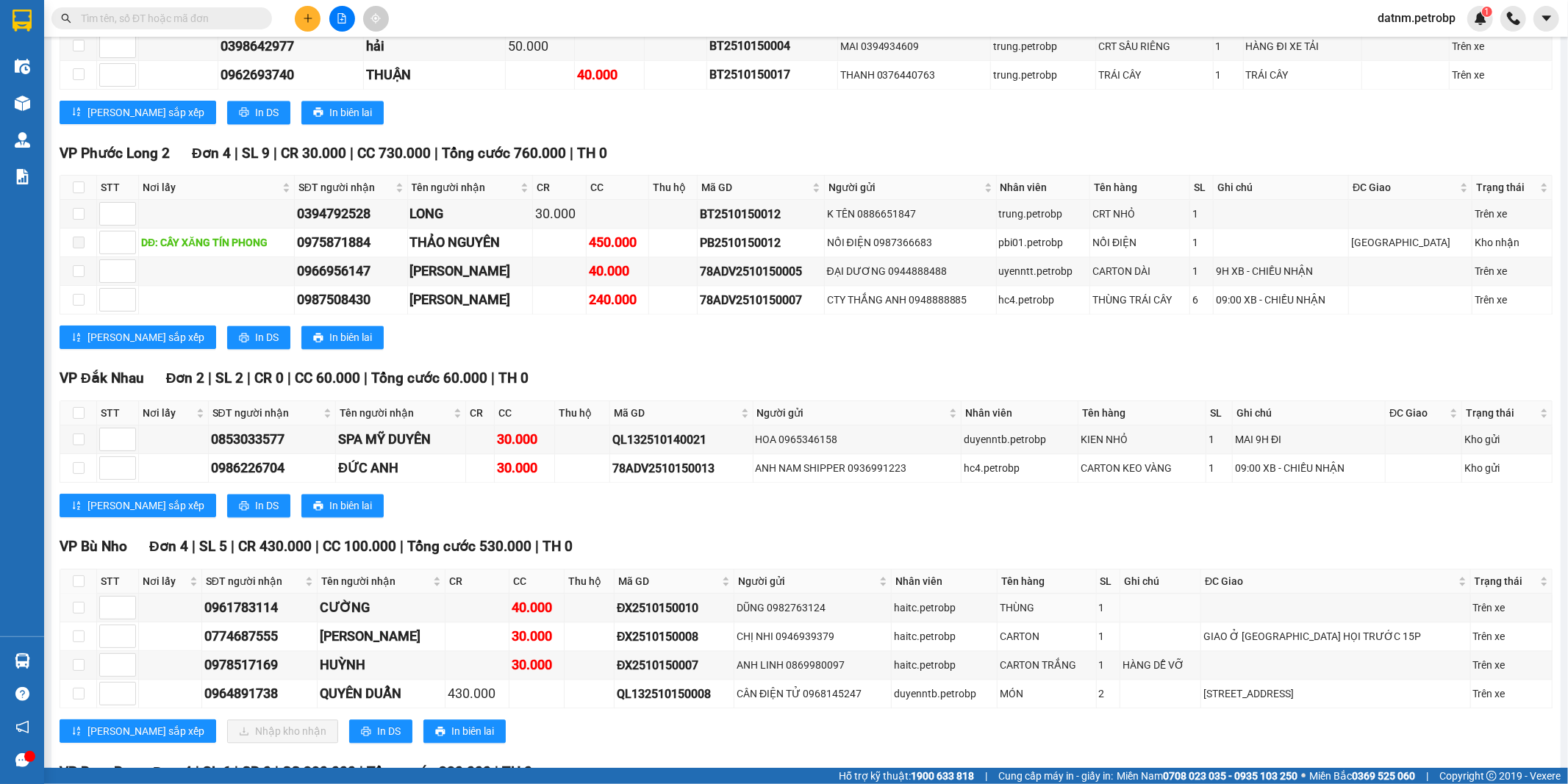
scroll to position [2856, 0]
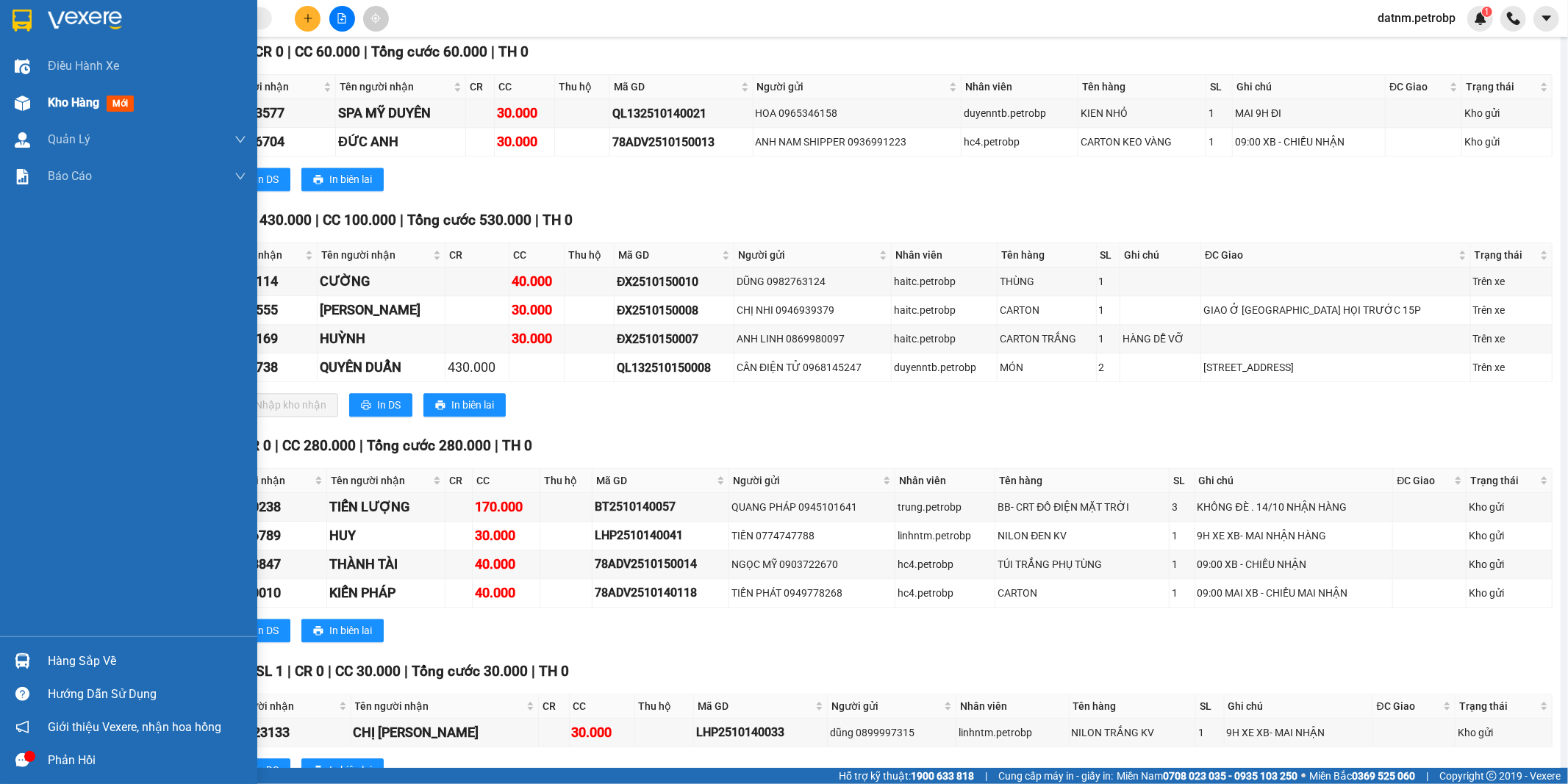
click at [64, 100] on span "Kho hàng" at bounding box center [73, 102] width 51 height 14
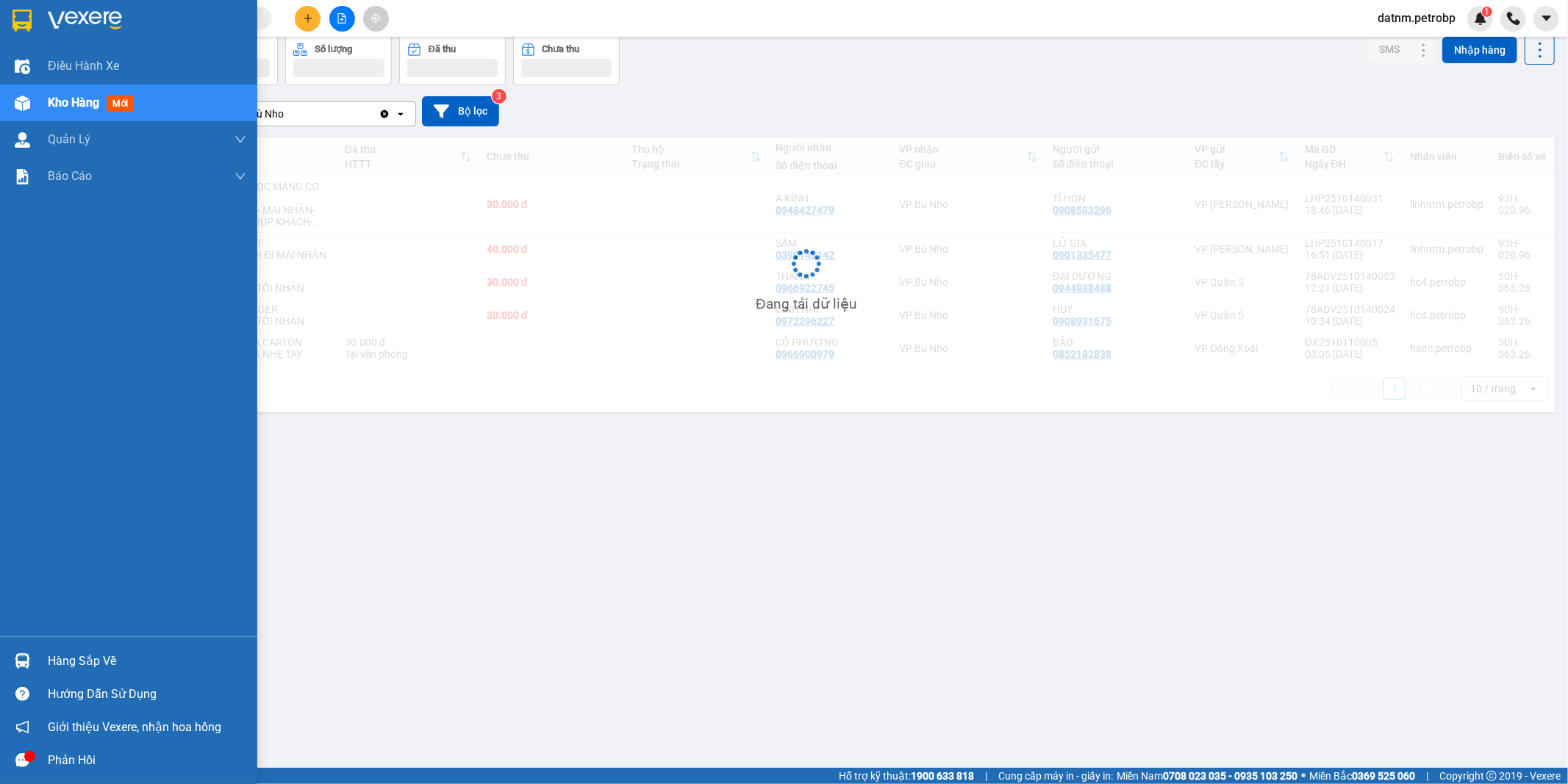
scroll to position [67, 0]
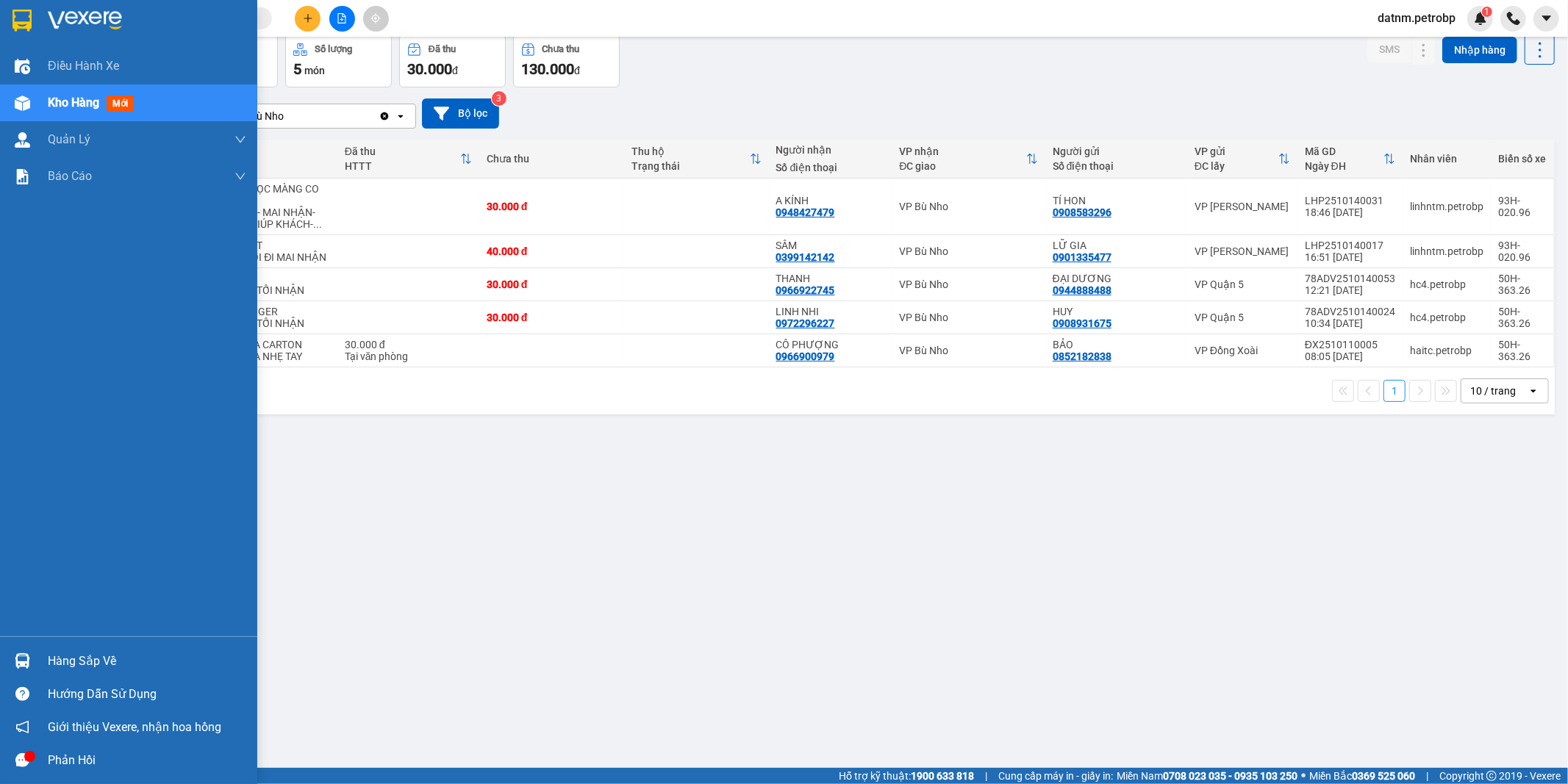
click at [83, 661] on div "Hàng sắp về" at bounding box center [147, 661] width 199 height 22
click at [83, 661] on body "Kết quả tìm kiếm ( 0 ) Bộ lọc Ngày tạo đơn gần nhất No Data datnm.petrobp 1 Điề…" at bounding box center [784, 392] width 1568 height 784
click at [101, 658] on div "Hàng sắp về" at bounding box center [147, 661] width 199 height 22
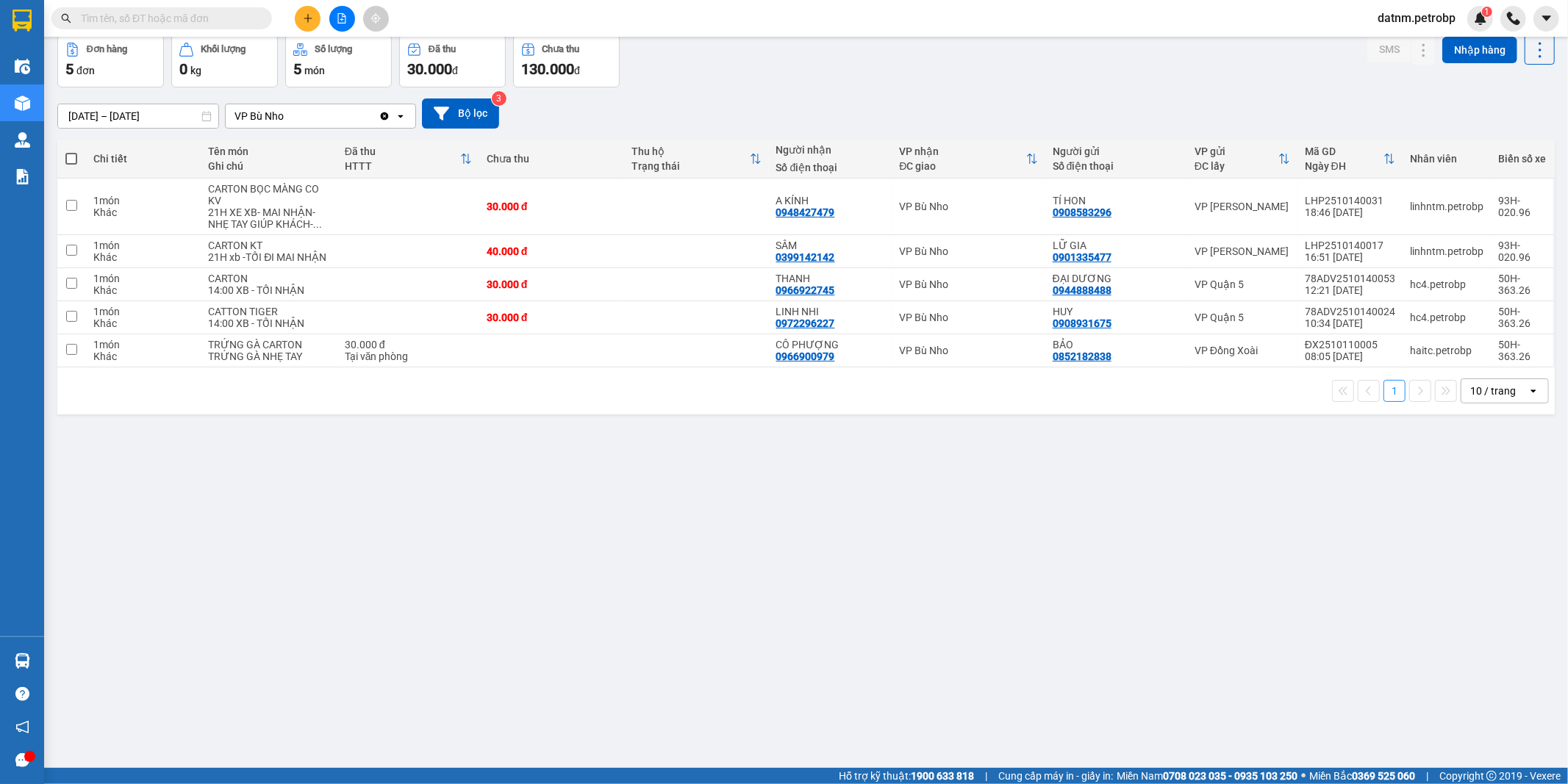
click at [857, 663] on section "Kết quả tìm kiếm ( 0 ) Bộ lọc Ngày tạo đơn gần nhất No Data datnm.petrobp 1 Điề…" at bounding box center [784, 392] width 1568 height 784
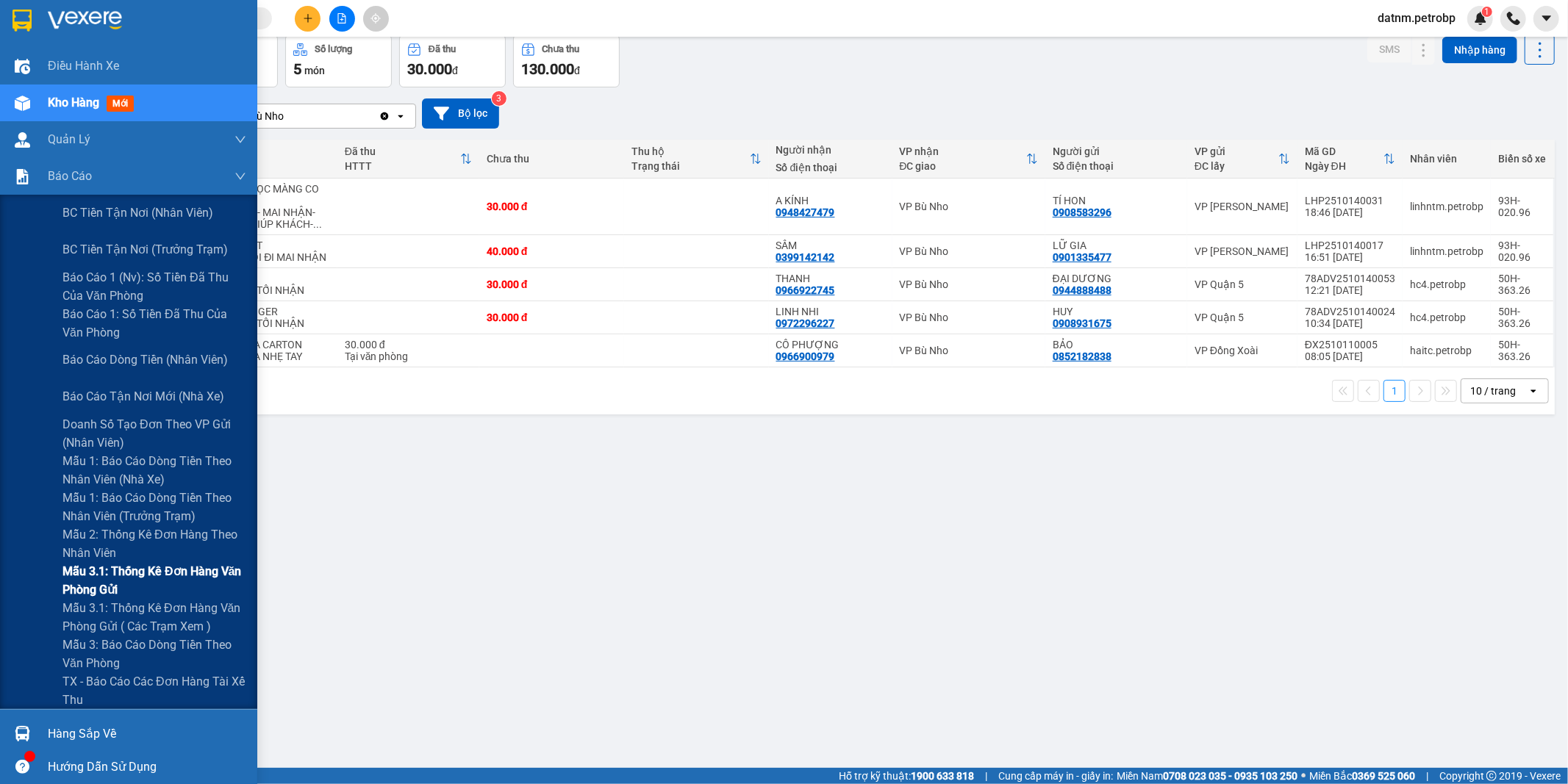
click at [104, 573] on span "Mẫu 3.1: Thống kê đơn hàng văn phòng gửi" at bounding box center [153, 580] width 183 height 36
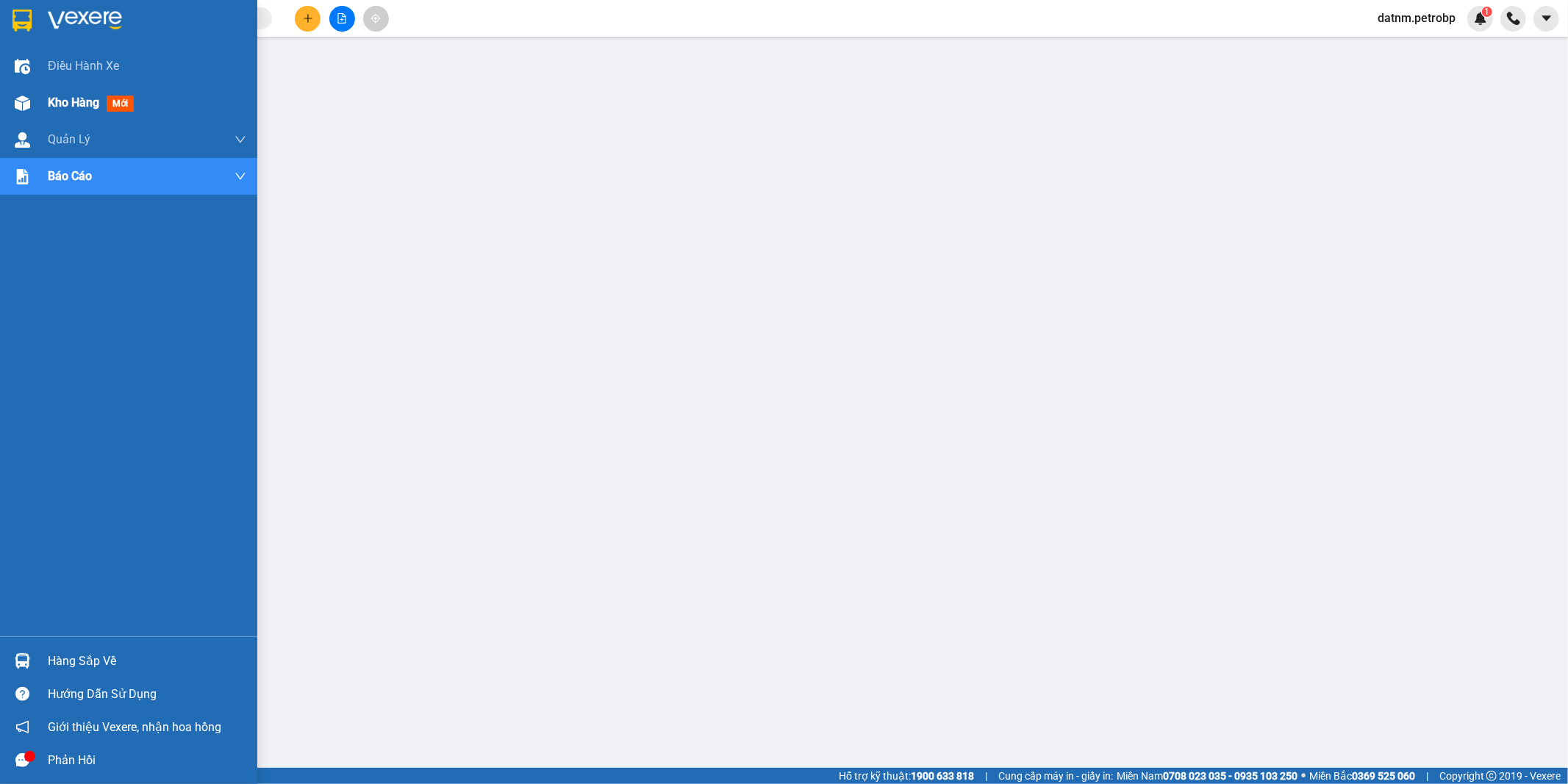
click at [55, 91] on div "Kho hàng mới" at bounding box center [147, 103] width 199 height 36
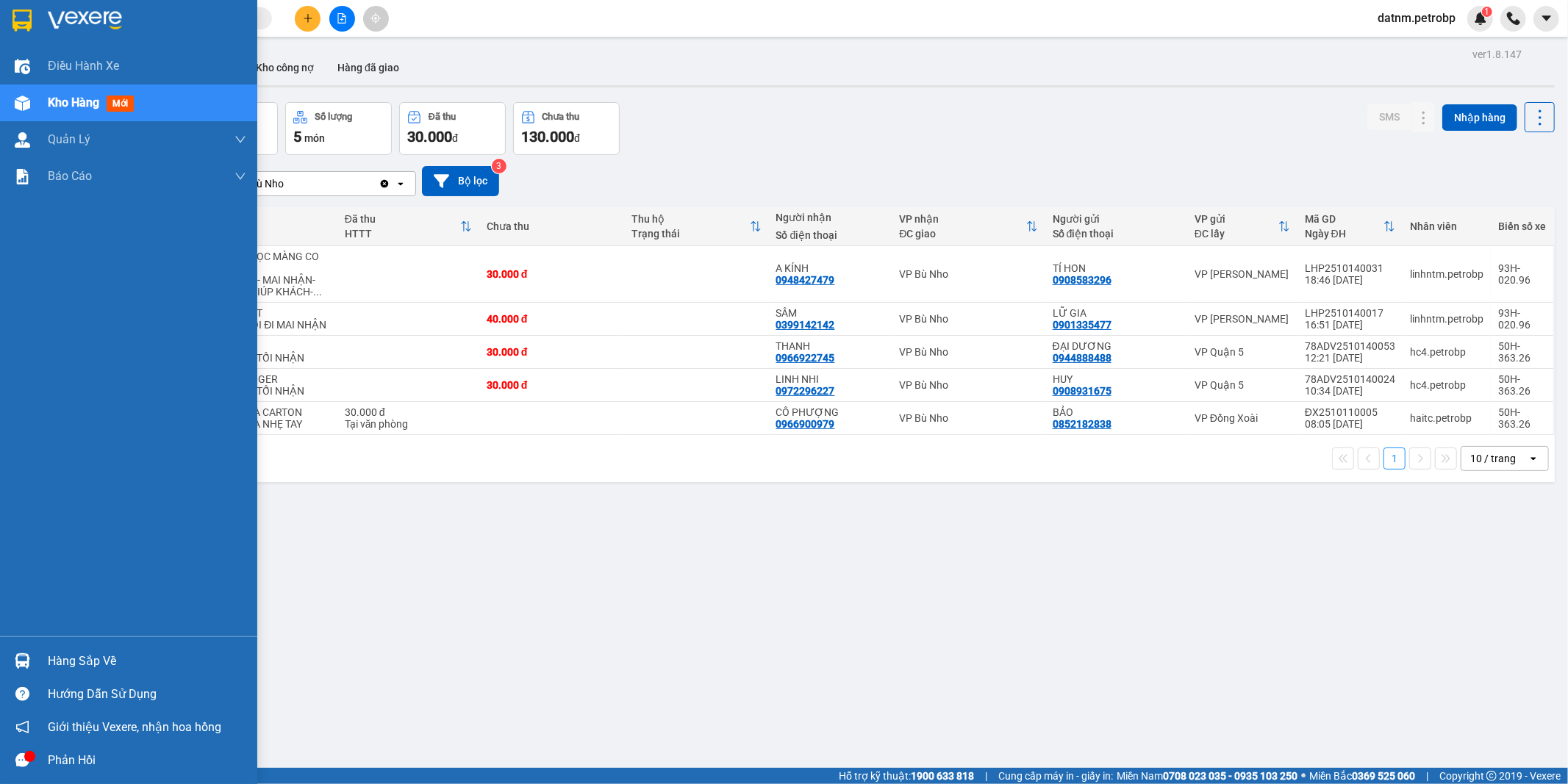
click at [88, 668] on div "Hàng sắp về" at bounding box center [147, 661] width 199 height 22
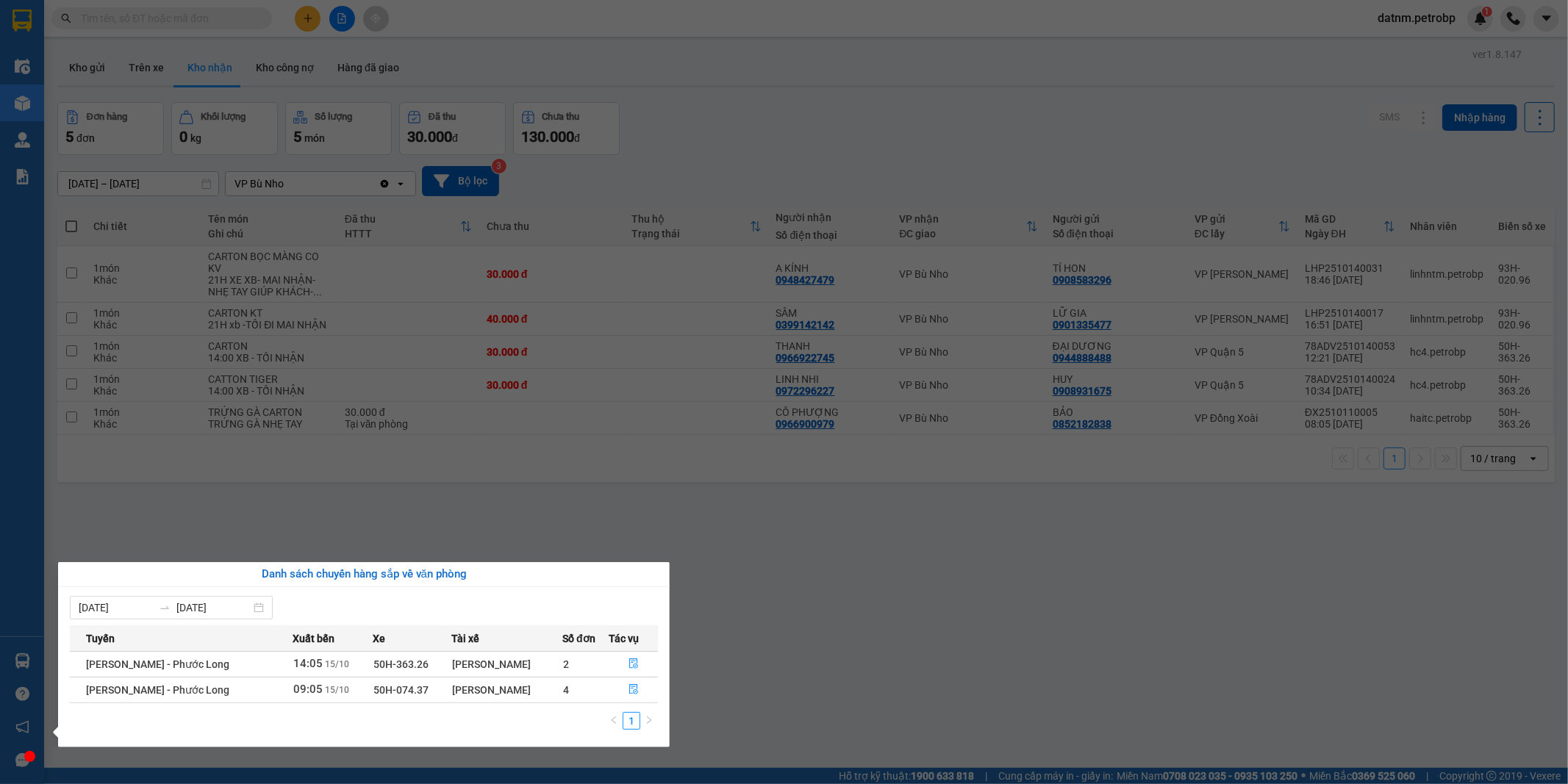
click at [974, 665] on section "Kết quả tìm kiếm ( 0 ) Bộ lọc Ngày tạo đơn gần nhất No Data datnm.petrobp 1 Điề…" at bounding box center [784, 392] width 1568 height 784
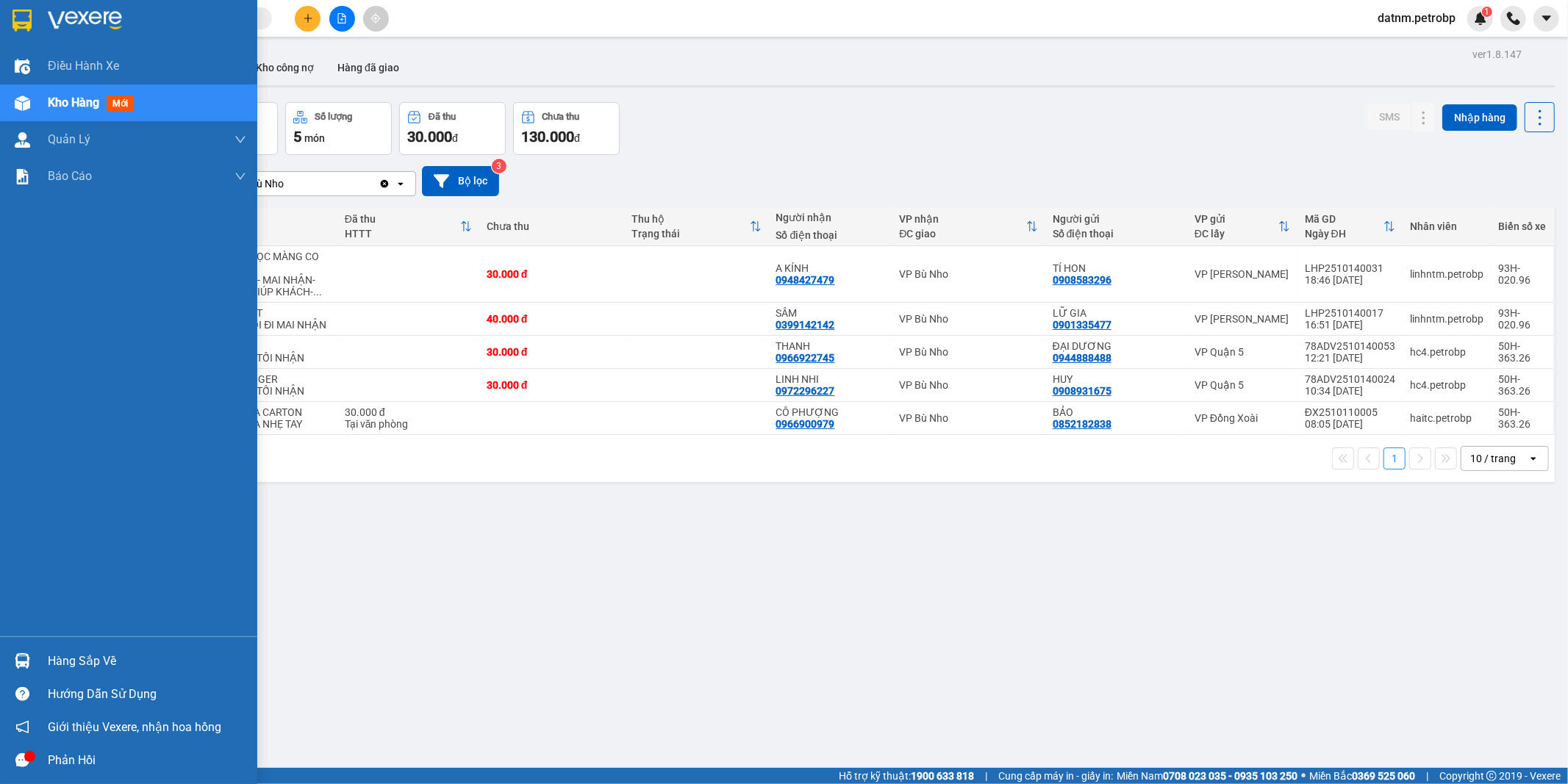
click at [74, 652] on div "Hàng sắp về" at bounding box center [147, 661] width 199 height 22
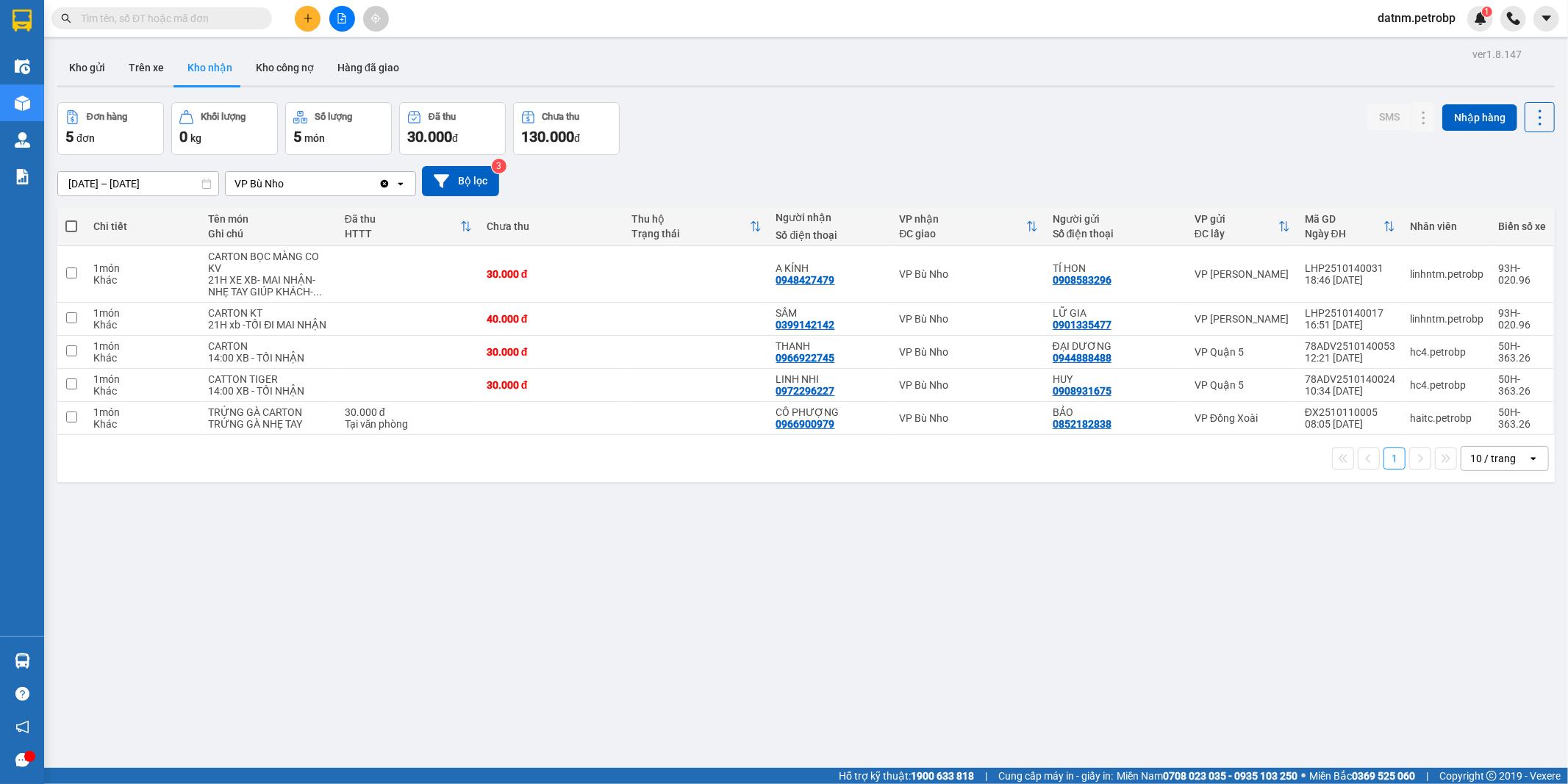
click at [819, 675] on section "Kết quả tìm kiếm ( 0 ) Bộ lọc Ngày tạo đơn gần nhất No Data datnm.petrobp 1 Điề…" at bounding box center [784, 392] width 1568 height 784
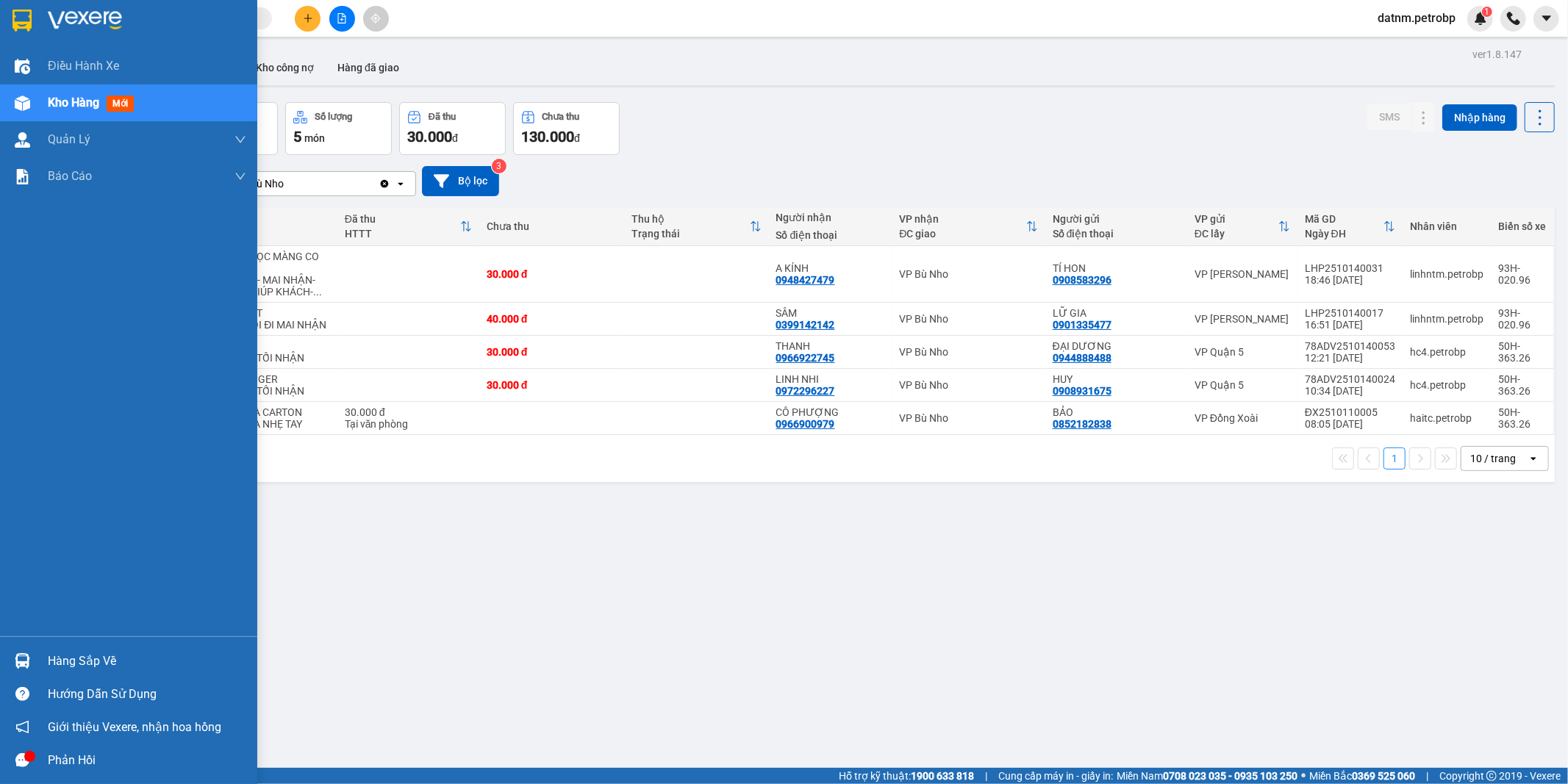
click at [108, 655] on div "Hàng sắp về" at bounding box center [147, 661] width 199 height 22
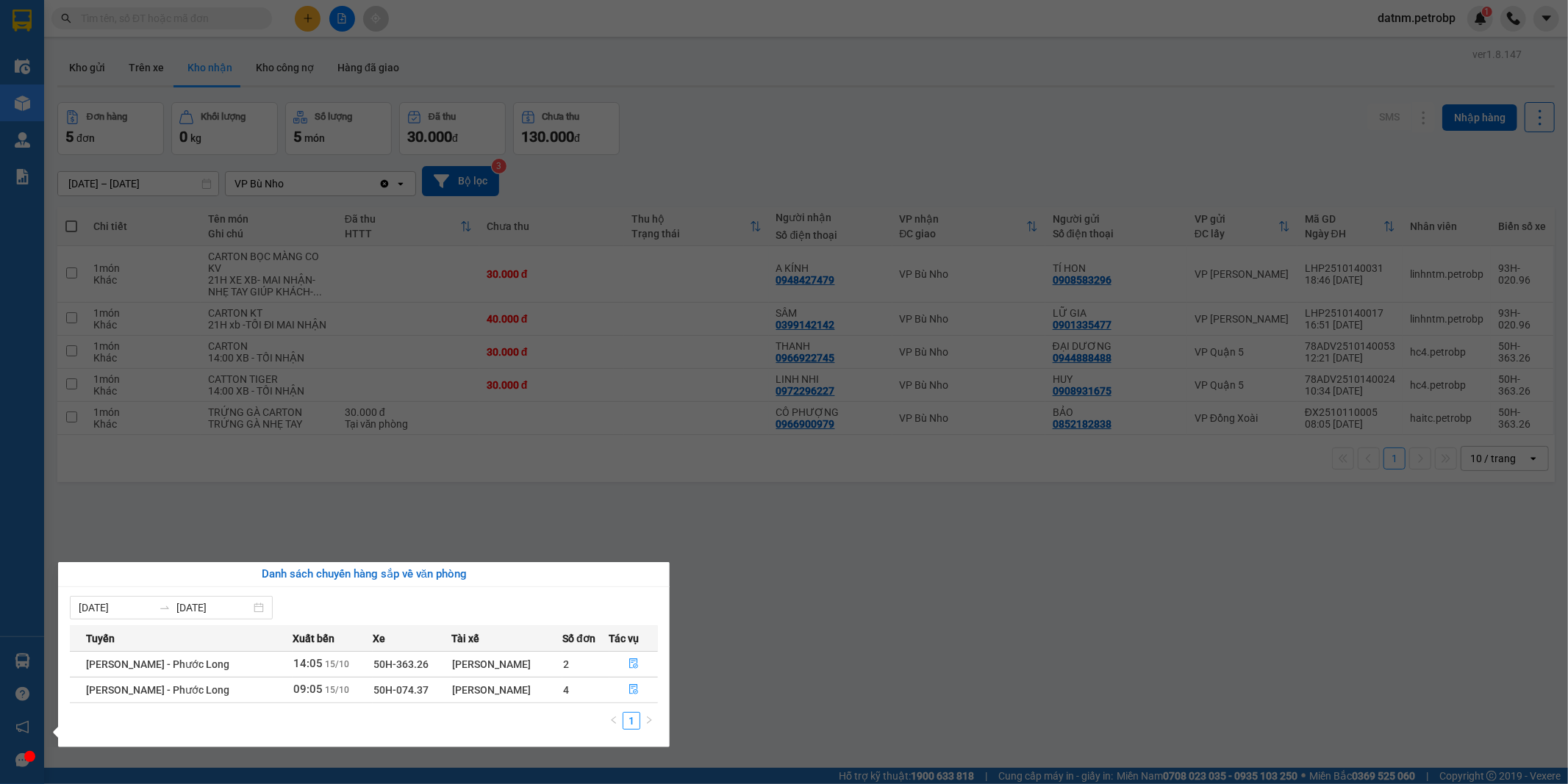
click at [836, 667] on section "Kết quả tìm kiếm ( 0 ) Bộ lọc Ngày tạo đơn gần nhất No Data datnm.petrobp 1 Điề…" at bounding box center [784, 392] width 1568 height 784
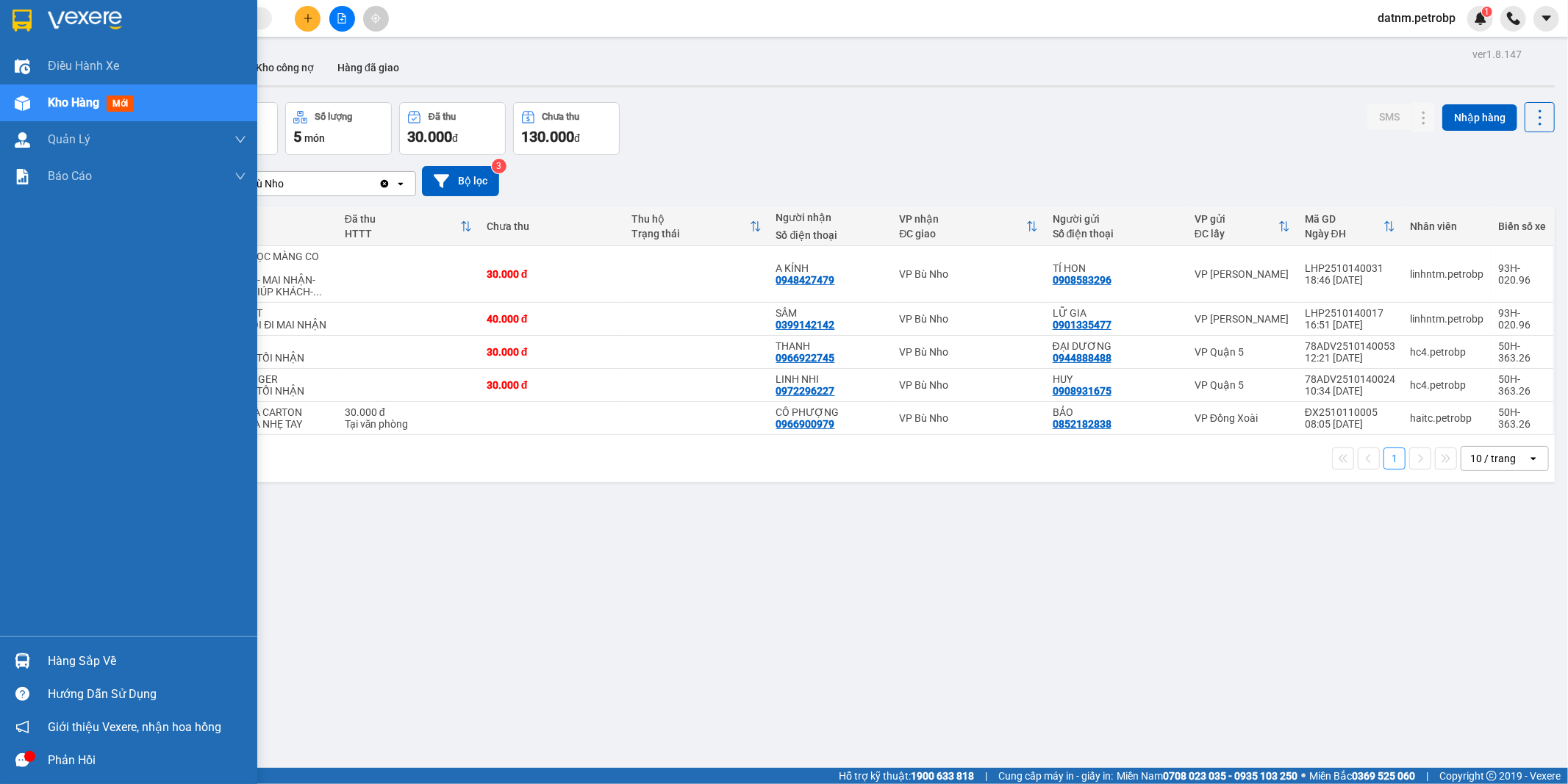
click at [99, 652] on div "Hàng sắp về" at bounding box center [147, 661] width 199 height 22
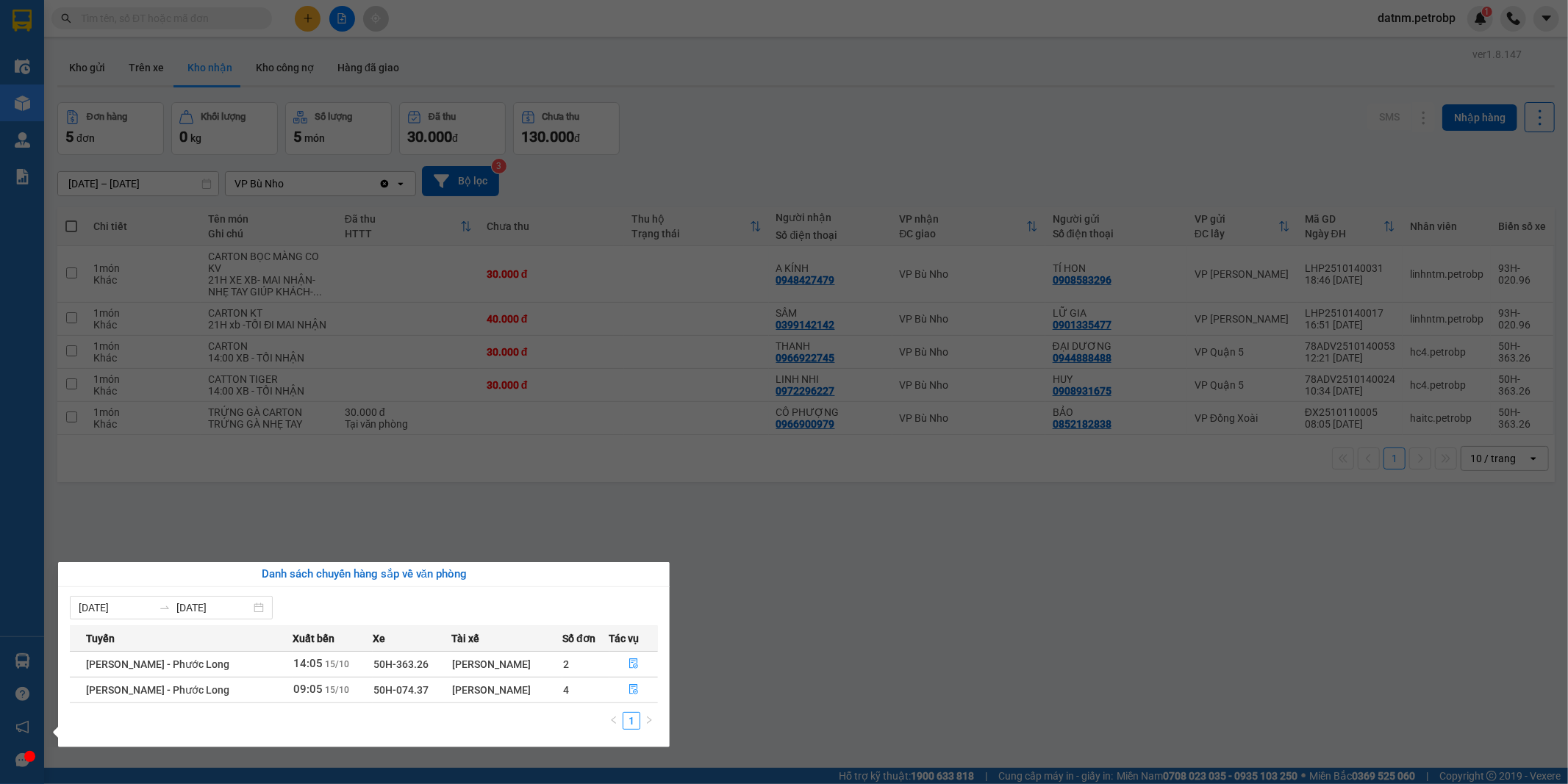
click at [747, 677] on section "Kết quả tìm kiếm ( 0 ) Bộ lọc Ngày tạo đơn gần nhất No Data datnm.petrobp 1 Điề…" at bounding box center [784, 392] width 1568 height 784
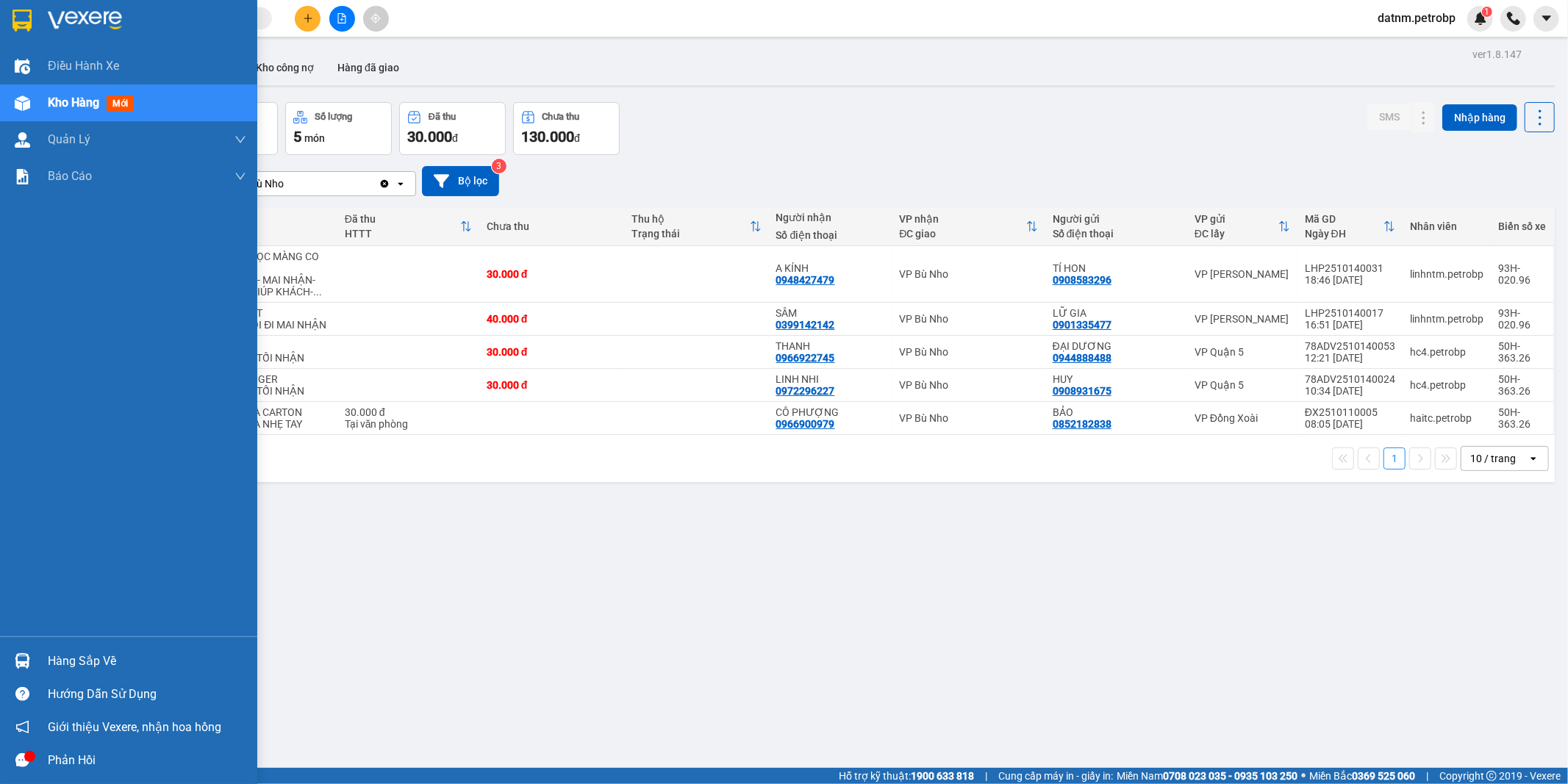
click at [86, 660] on div "Hàng sắp về" at bounding box center [147, 661] width 199 height 22
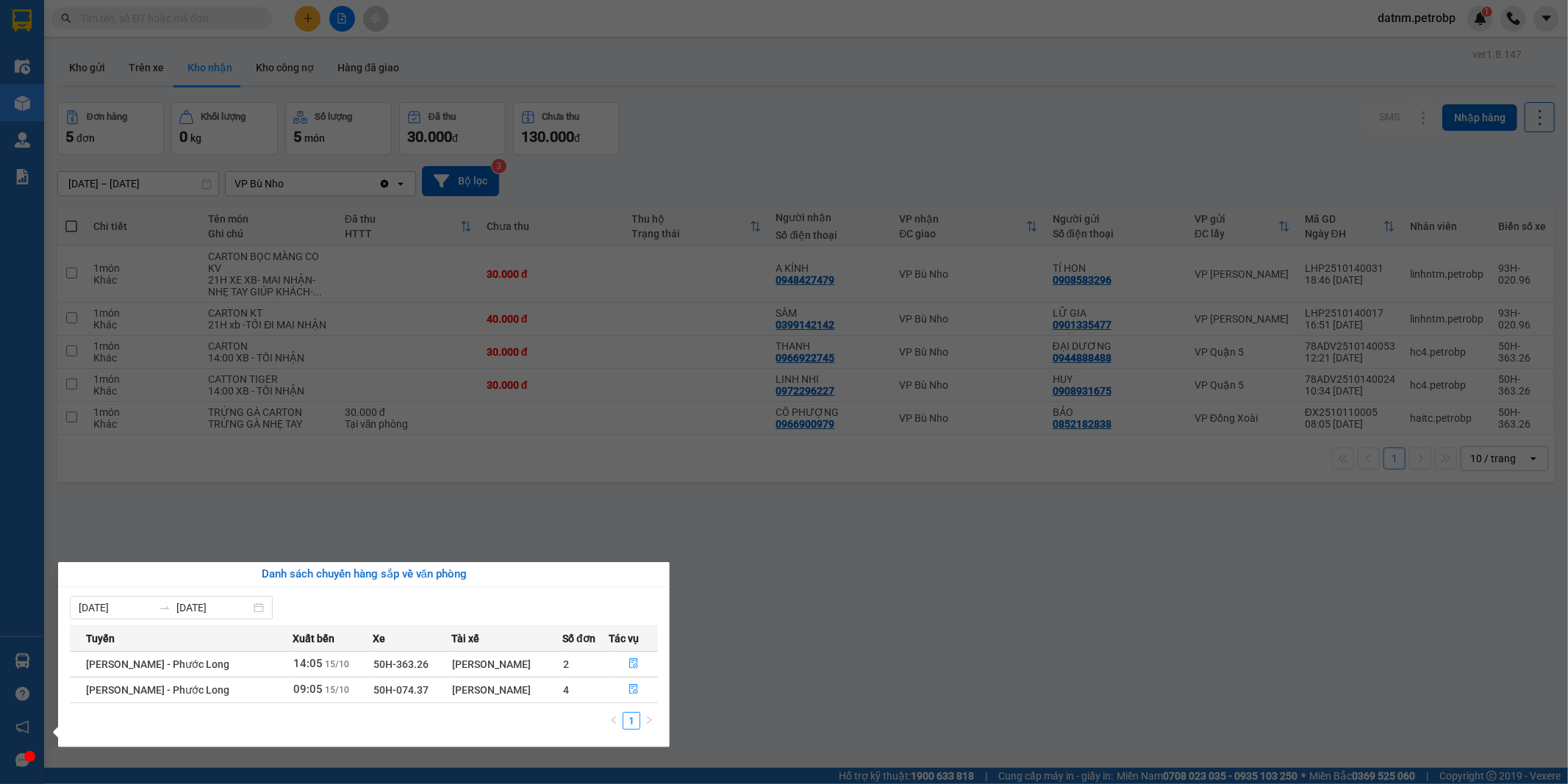
click at [858, 649] on section "Kết quả tìm kiếm ( 0 ) Bộ lọc Ngày tạo đơn gần nhất No Data datnm.petrobp 1 Điề…" at bounding box center [784, 392] width 1568 height 784
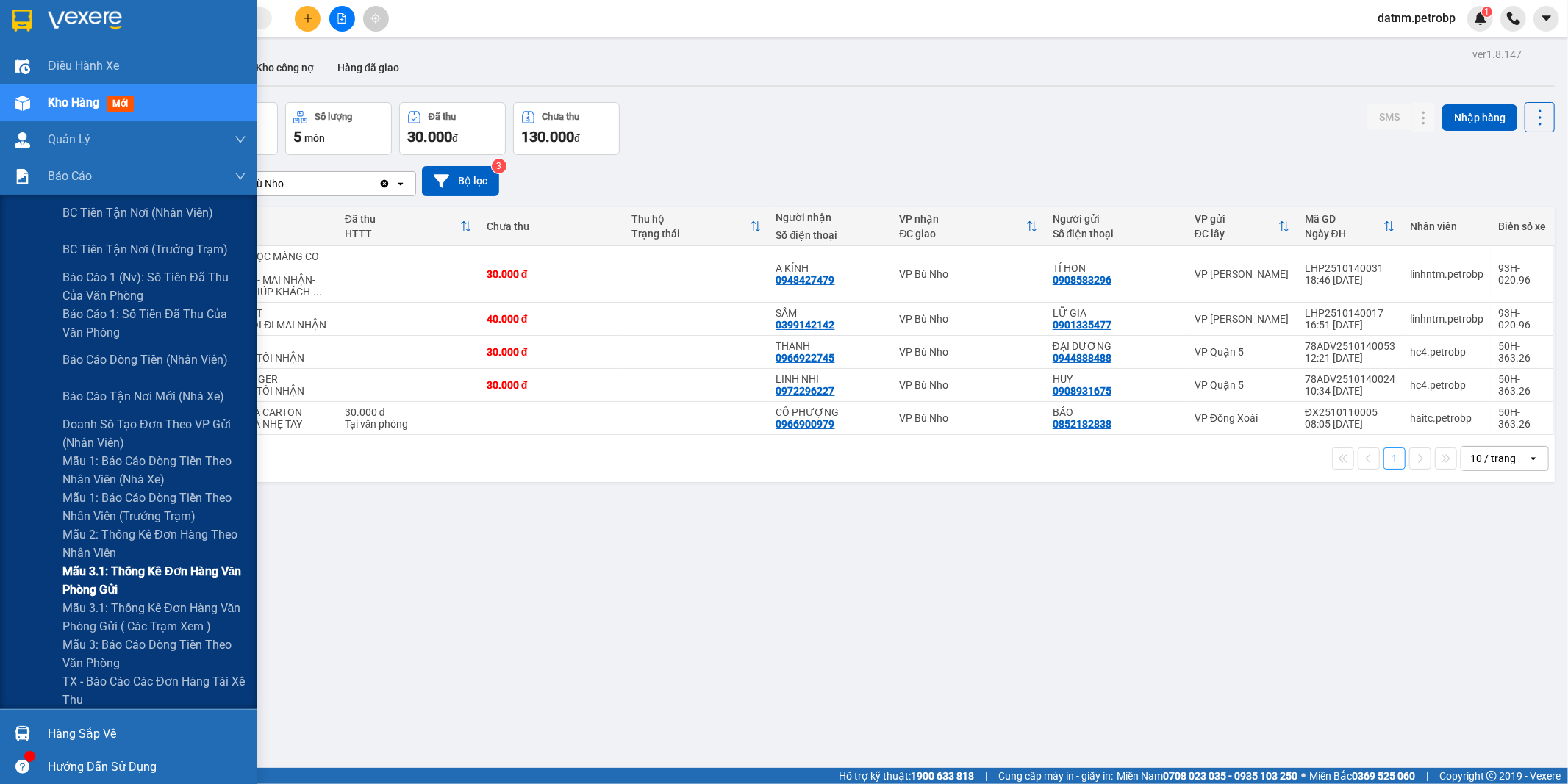
click at [127, 576] on span "Mẫu 3.1: Thống kê đơn hàng văn phòng gửi" at bounding box center [153, 580] width 183 height 36
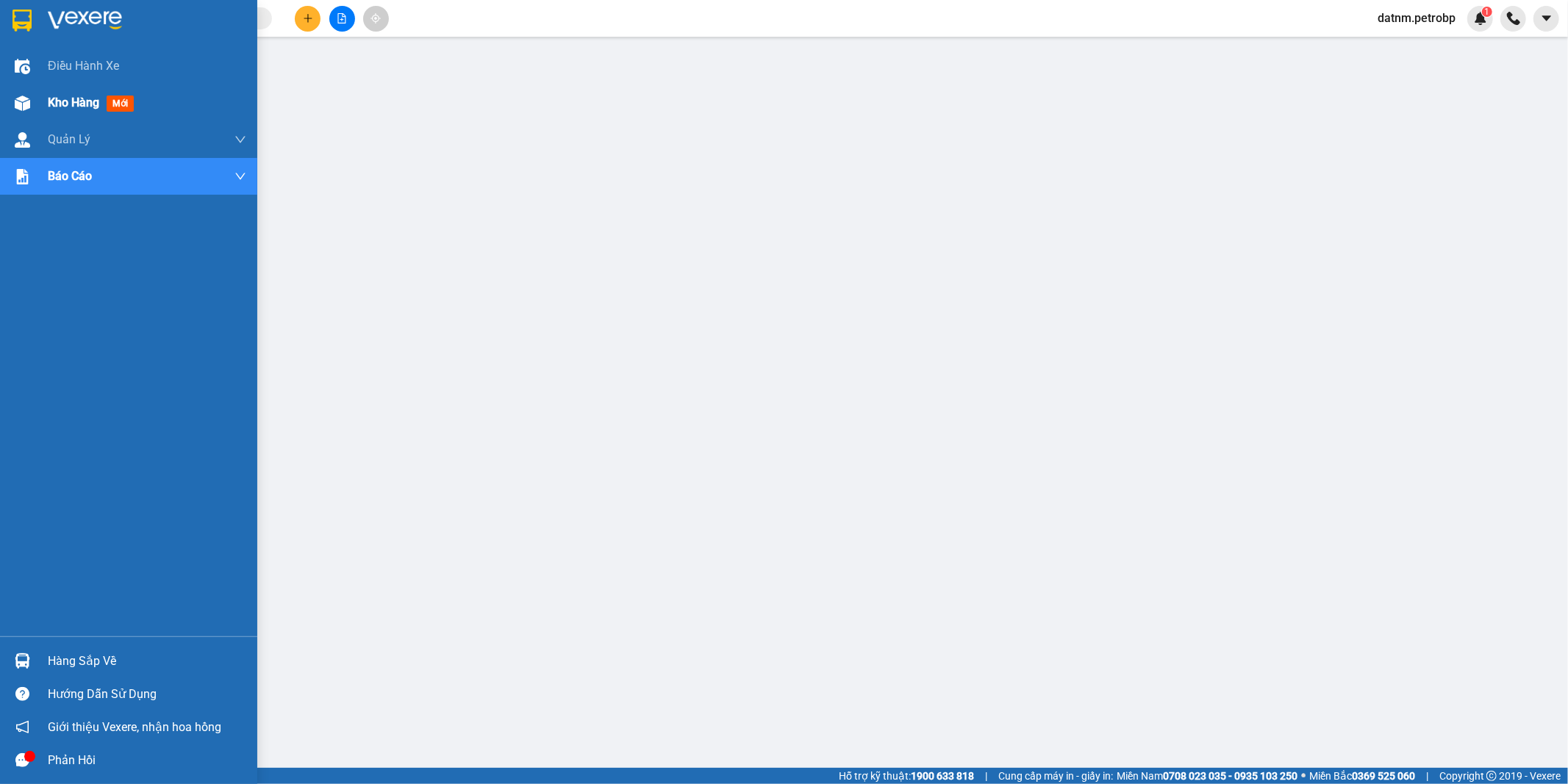
click at [55, 106] on span "Kho hàng" at bounding box center [73, 102] width 51 height 14
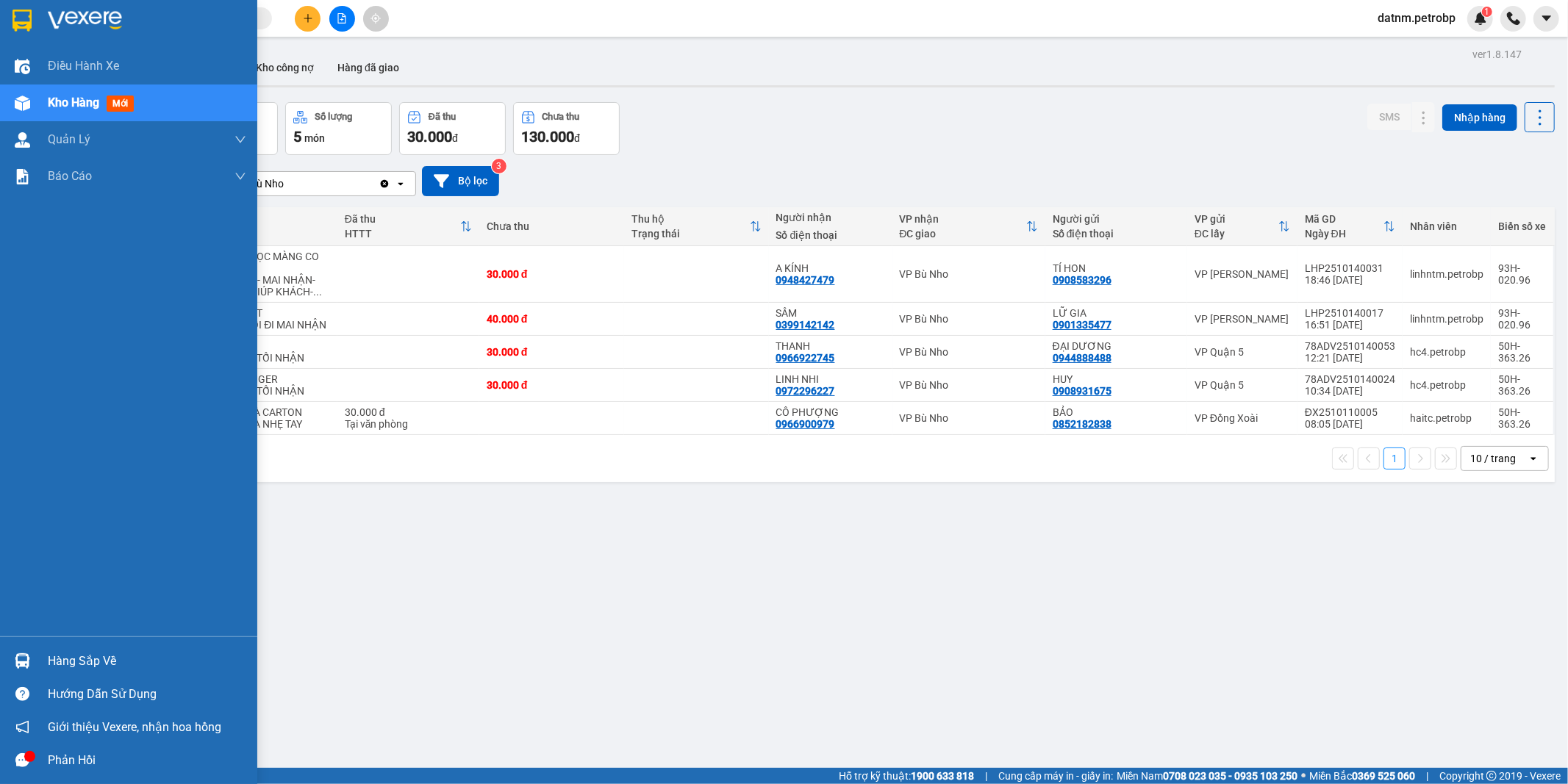
click at [54, 662] on div "Hàng sắp về" at bounding box center [147, 661] width 199 height 22
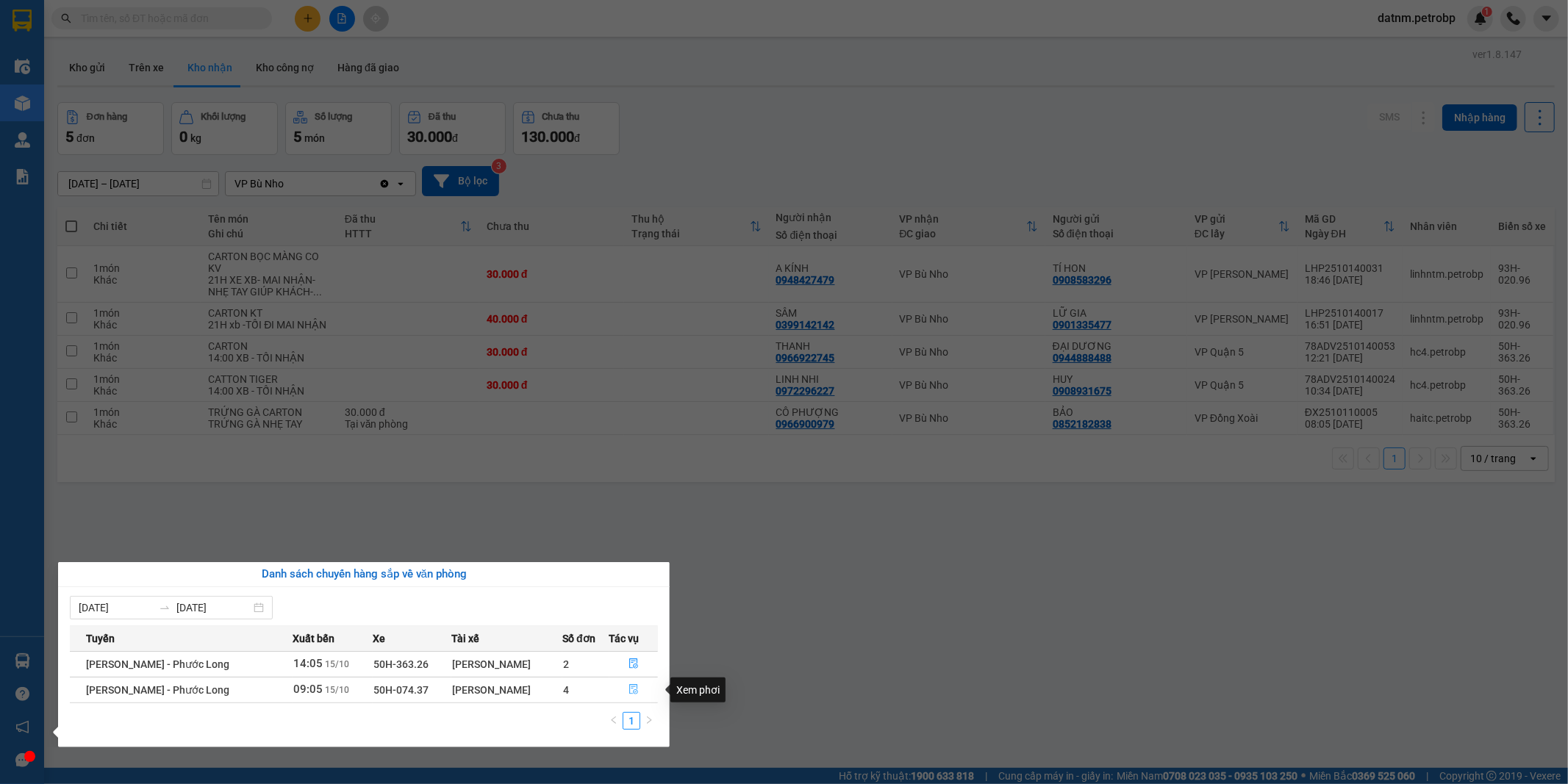
click at [638, 687] on icon "file-done" at bounding box center [633, 688] width 10 height 10
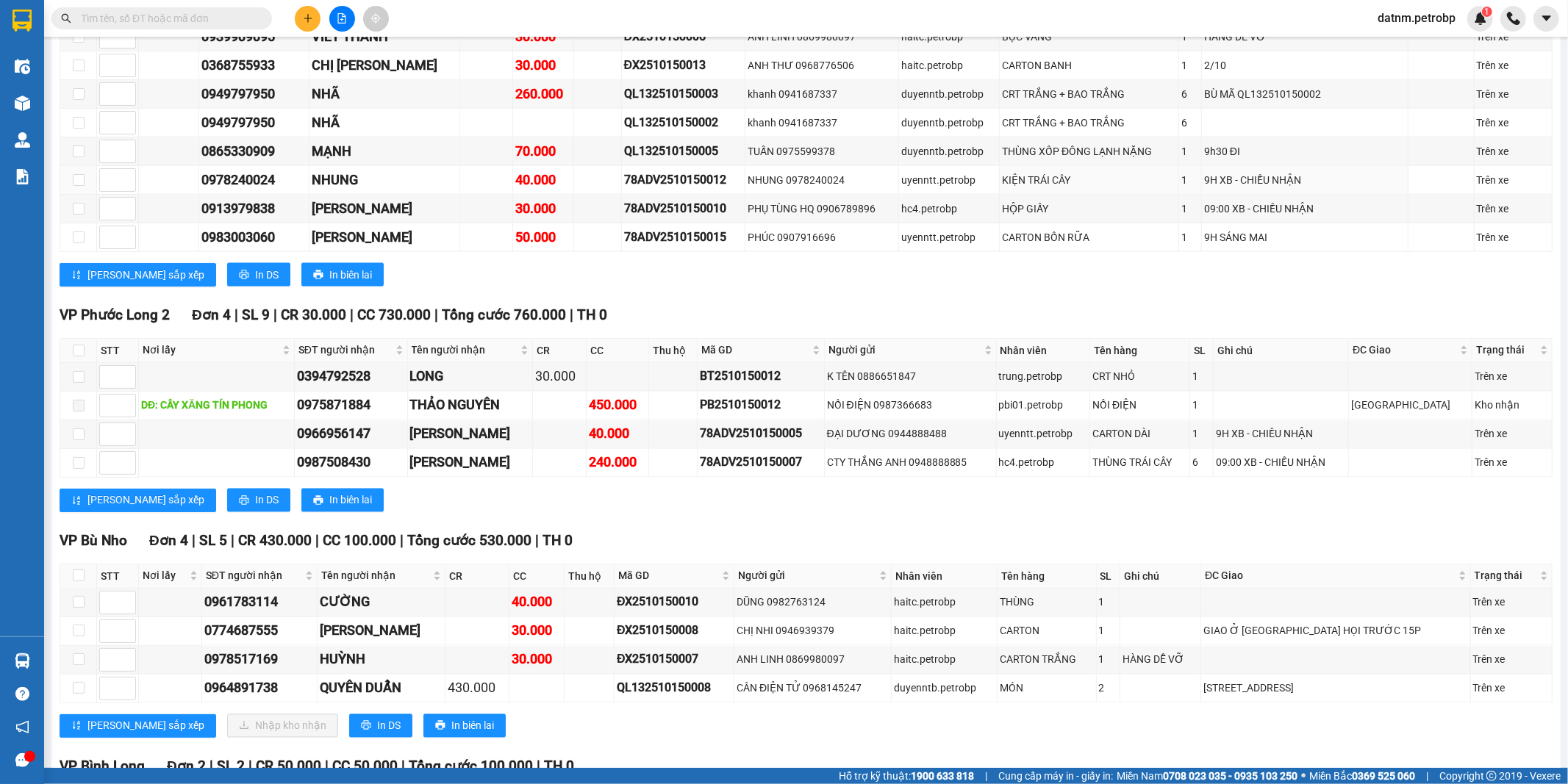
scroll to position [2121, 0]
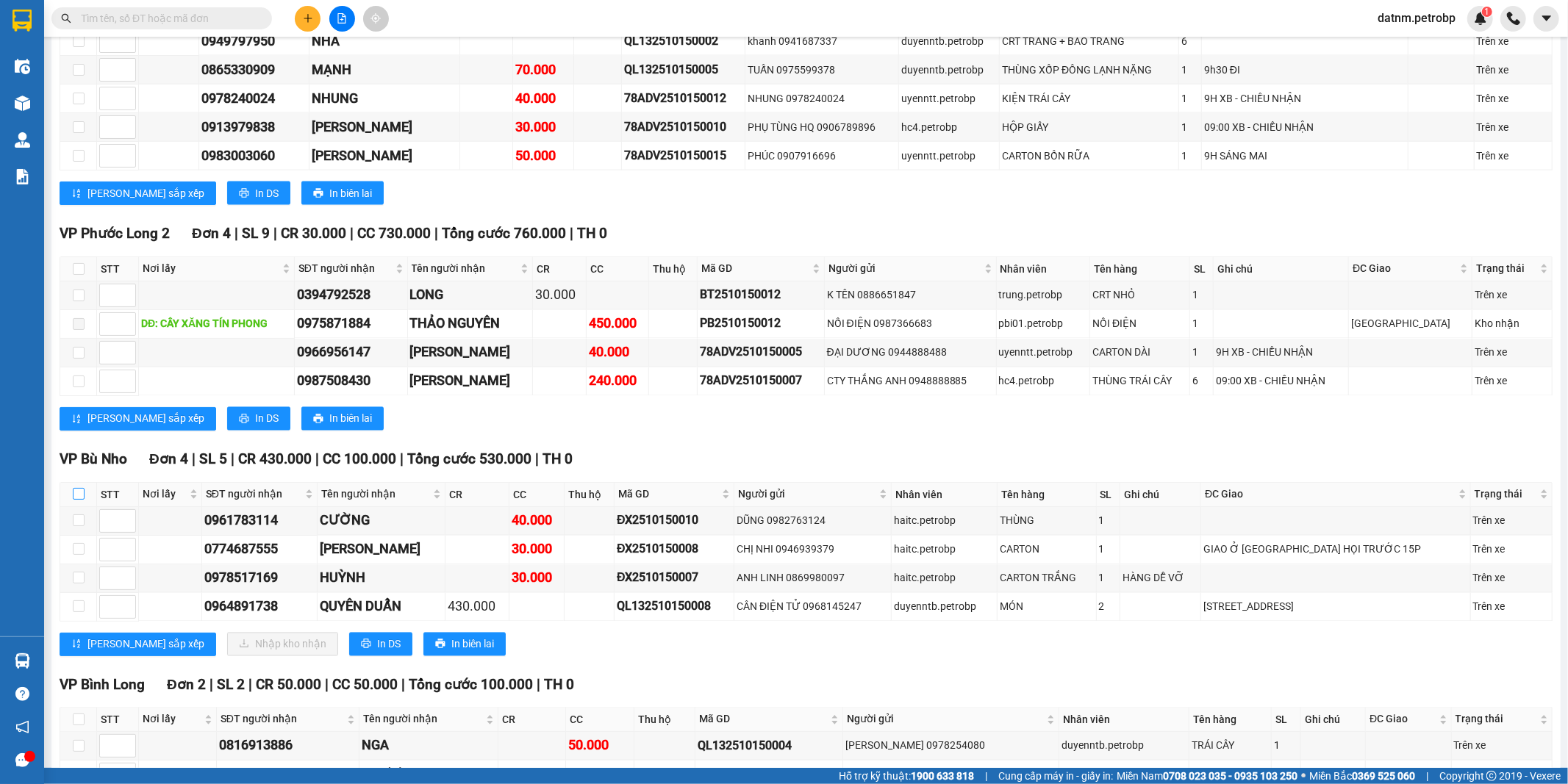
click at [81, 488] on input "checkbox" at bounding box center [78, 493] width 12 height 12
checkbox input "true"
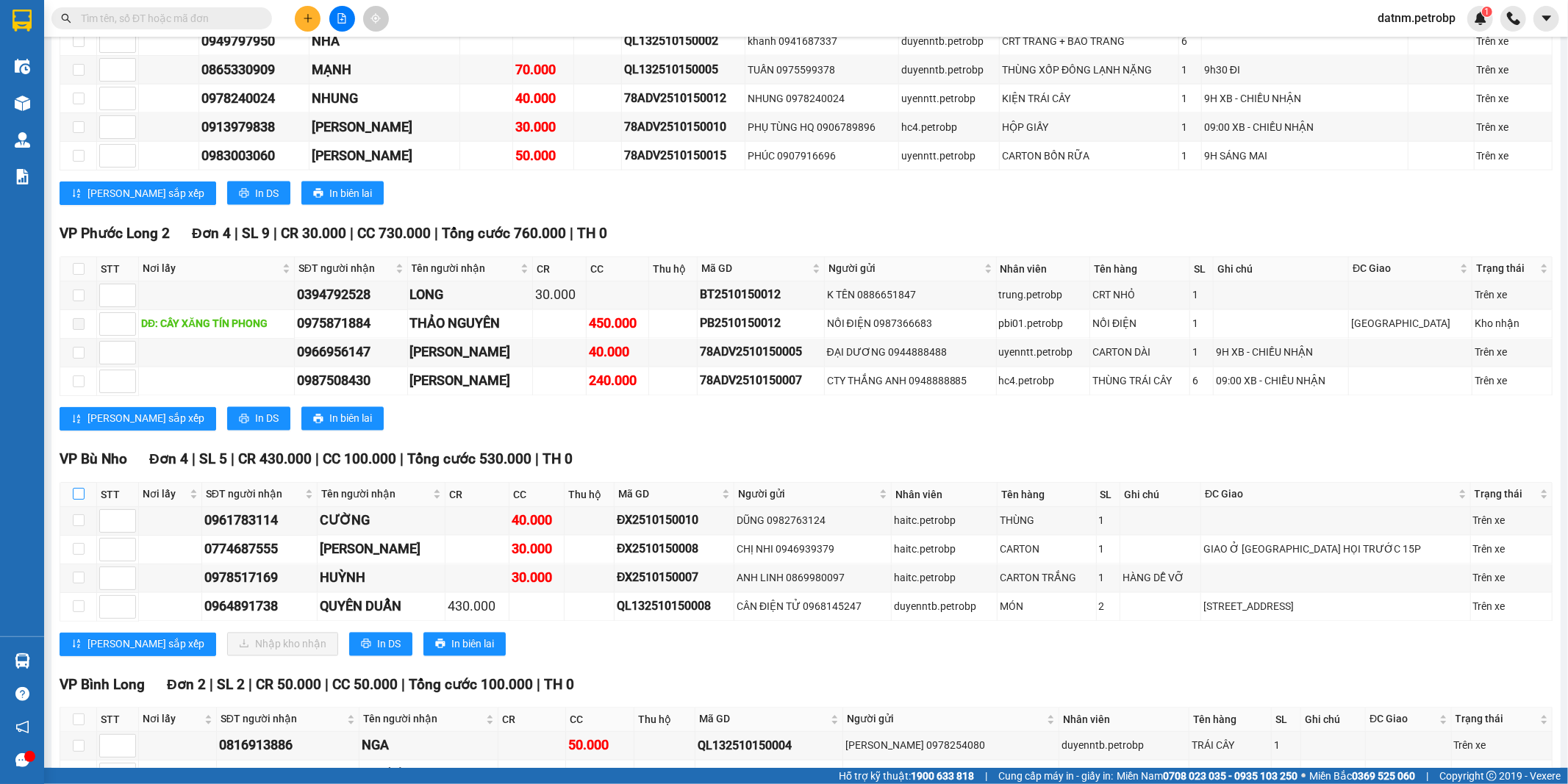
checkbox input "true"
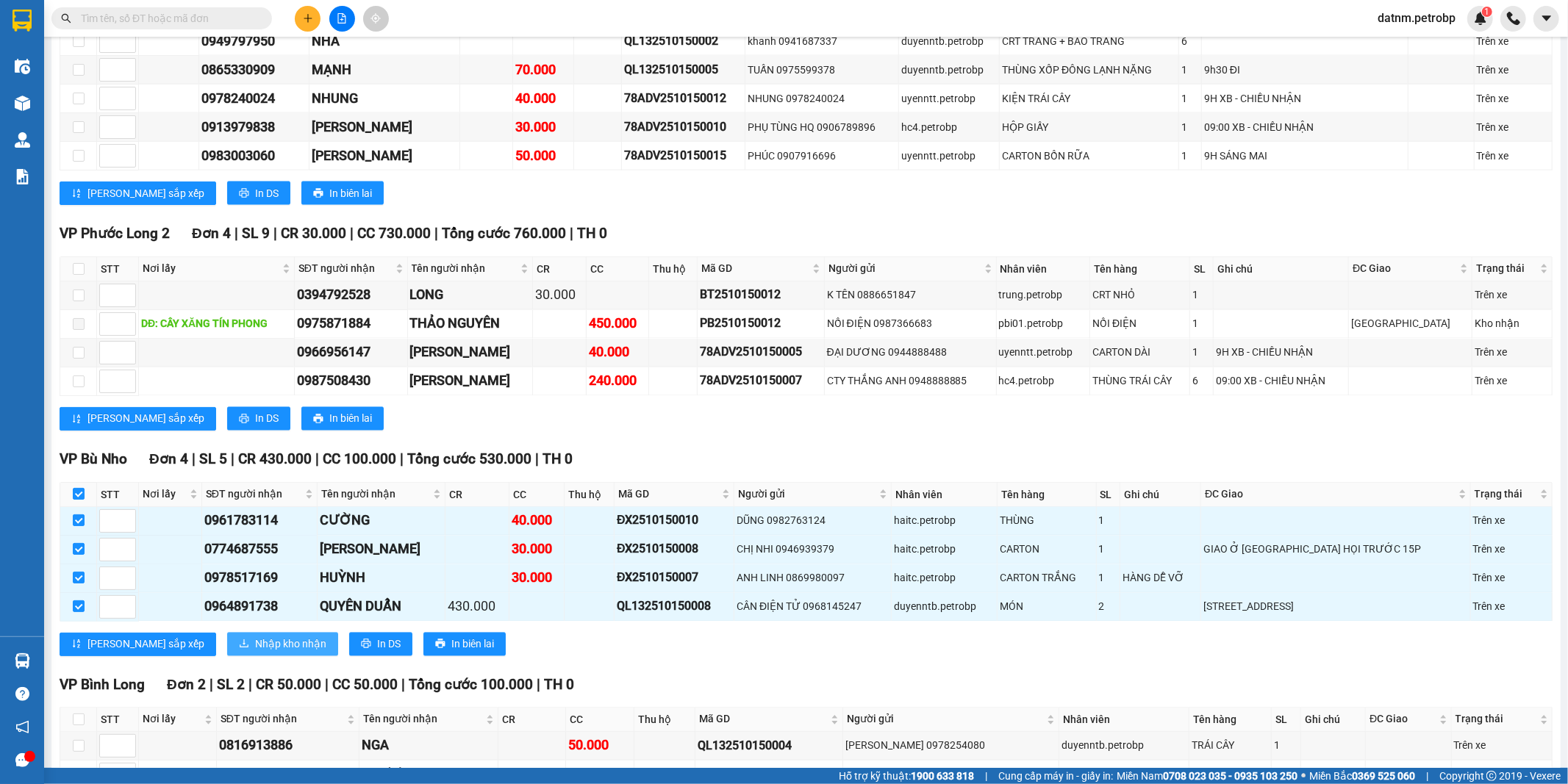
click at [259, 636] on span "Nhập kho nhận" at bounding box center [291, 645] width 71 height 16
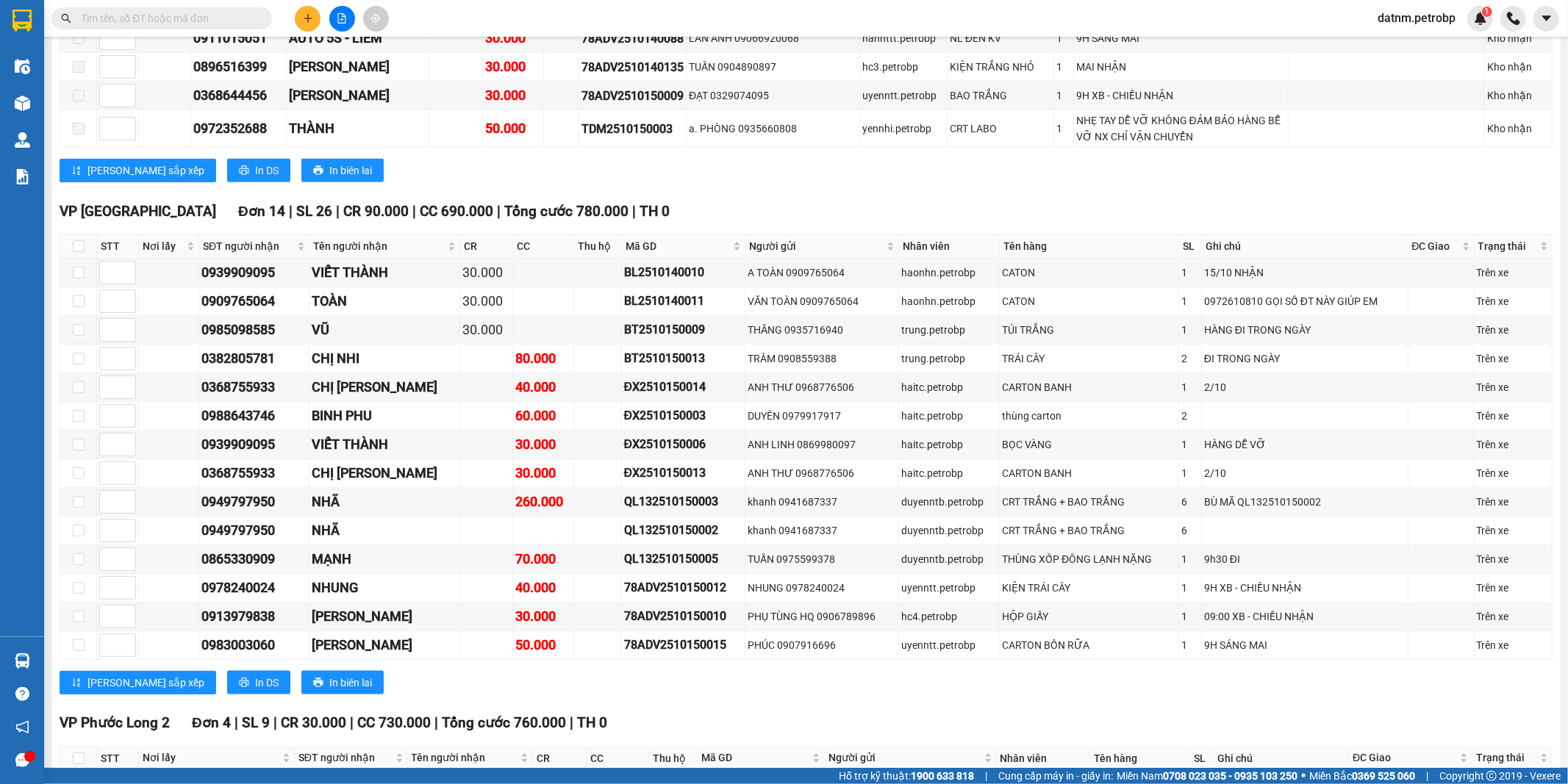
scroll to position [2203, 0]
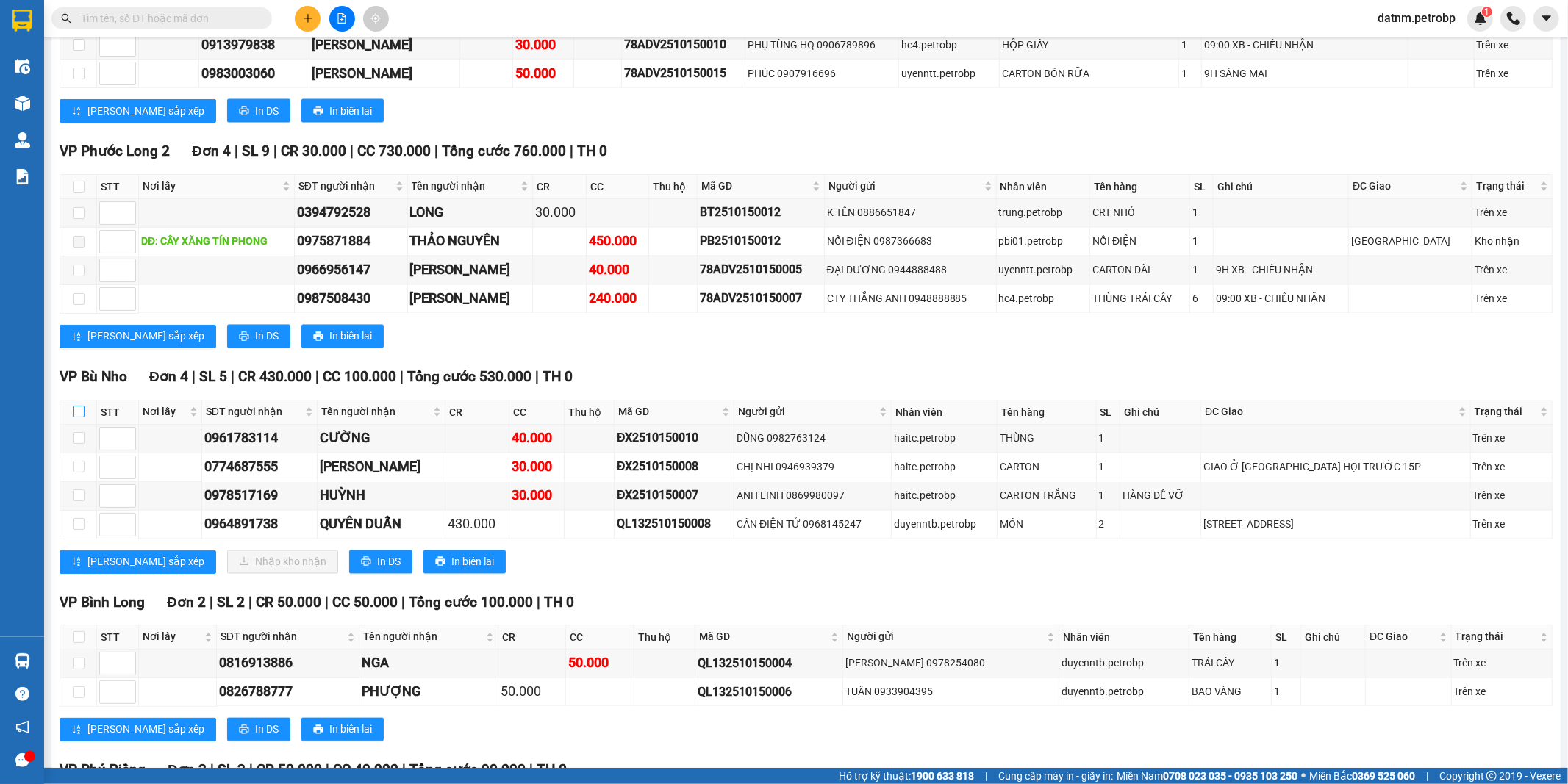
click at [78, 406] on input "checkbox" at bounding box center [78, 411] width 12 height 12
checkbox input "false"
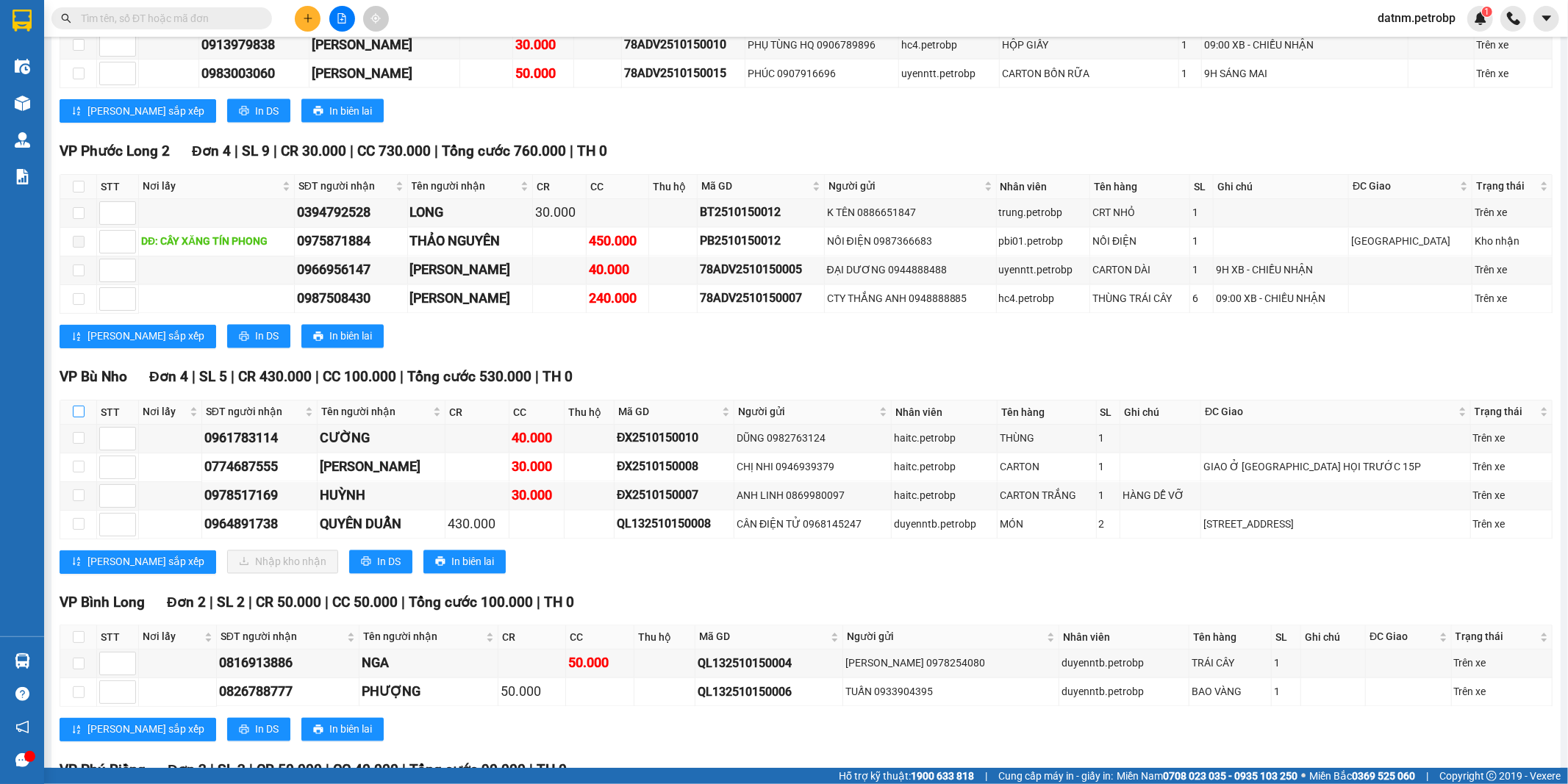
checkbox input "false"
click at [79, 406] on input "checkbox" at bounding box center [78, 411] width 12 height 12
checkbox input "false"
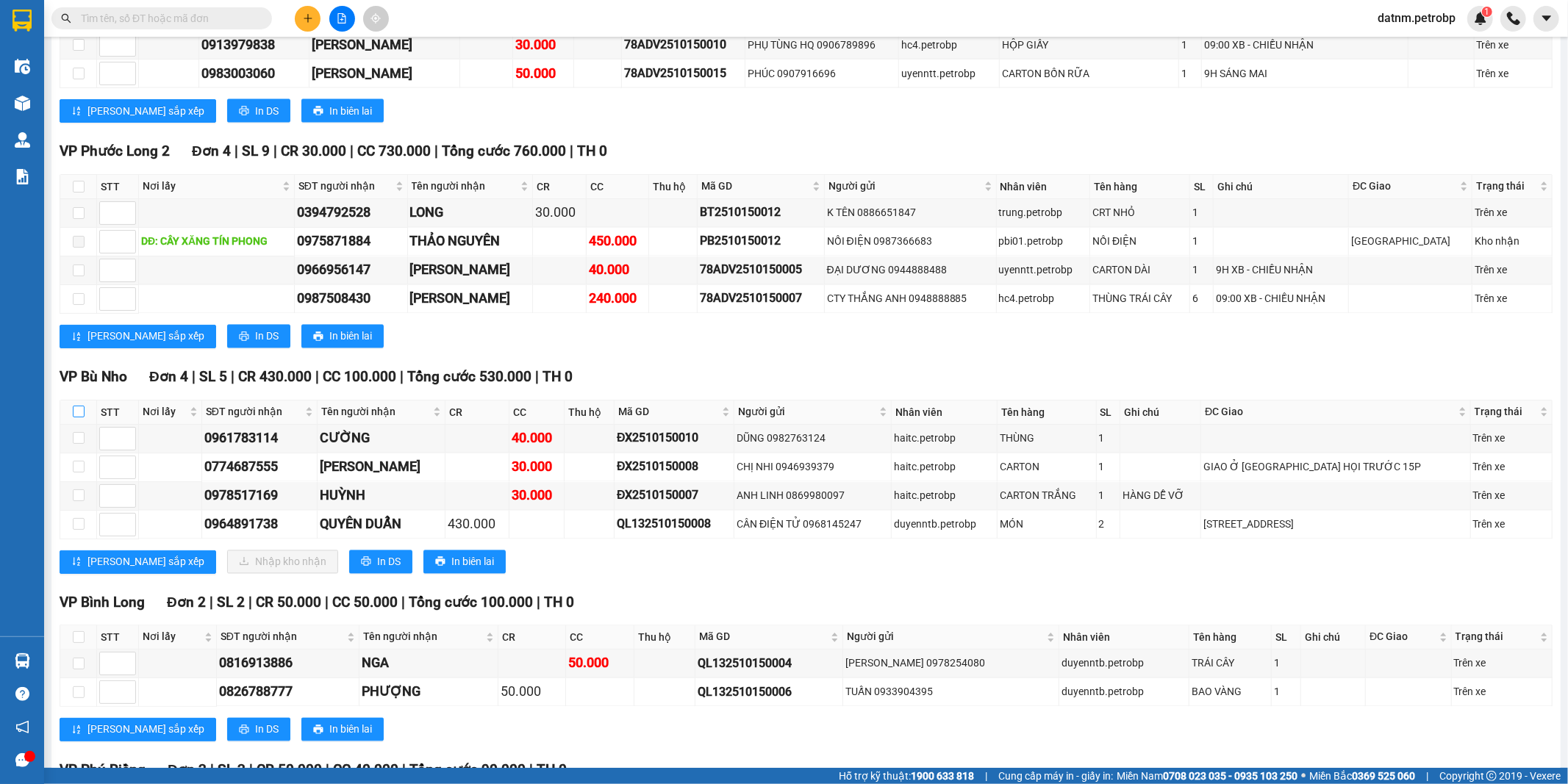
checkbox input "false"
click at [81, 406] on input "checkbox" at bounding box center [78, 411] width 12 height 12
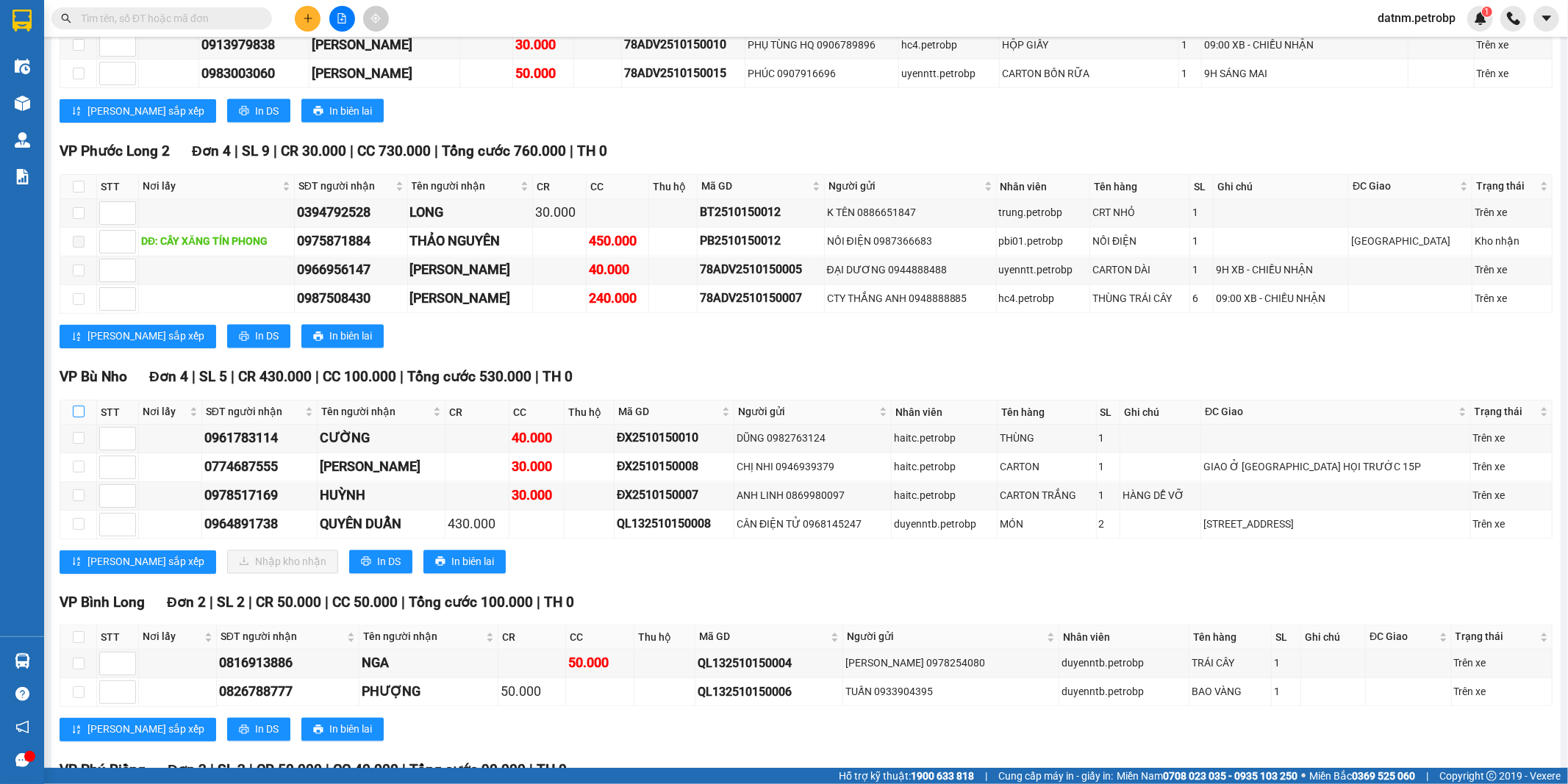
click at [81, 406] on input "checkbox" at bounding box center [78, 411] width 12 height 12
checkbox input "false"
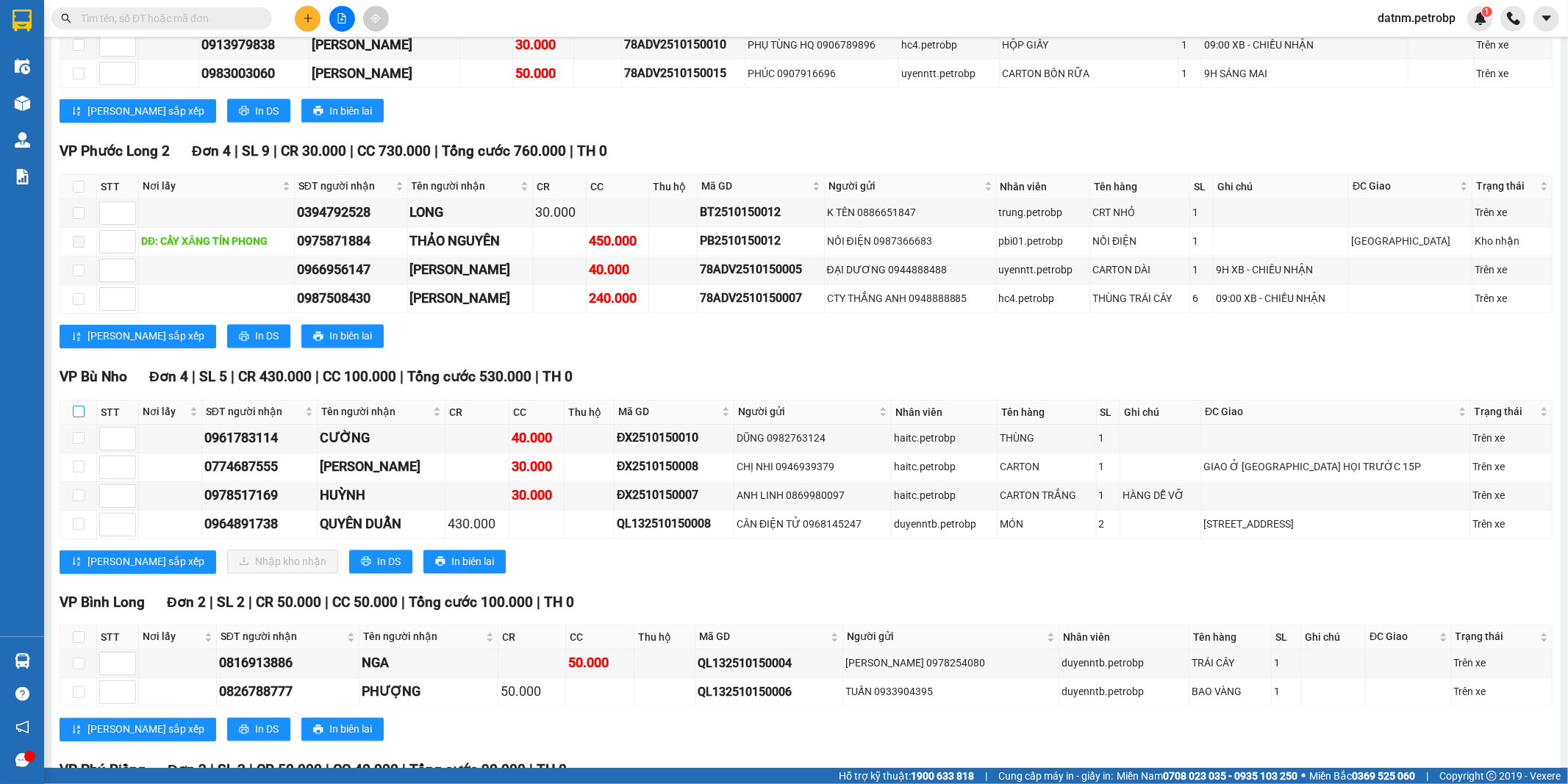
checkbox input "false"
click at [78, 406] on input "checkbox" at bounding box center [78, 411] width 12 height 12
checkbox input "true"
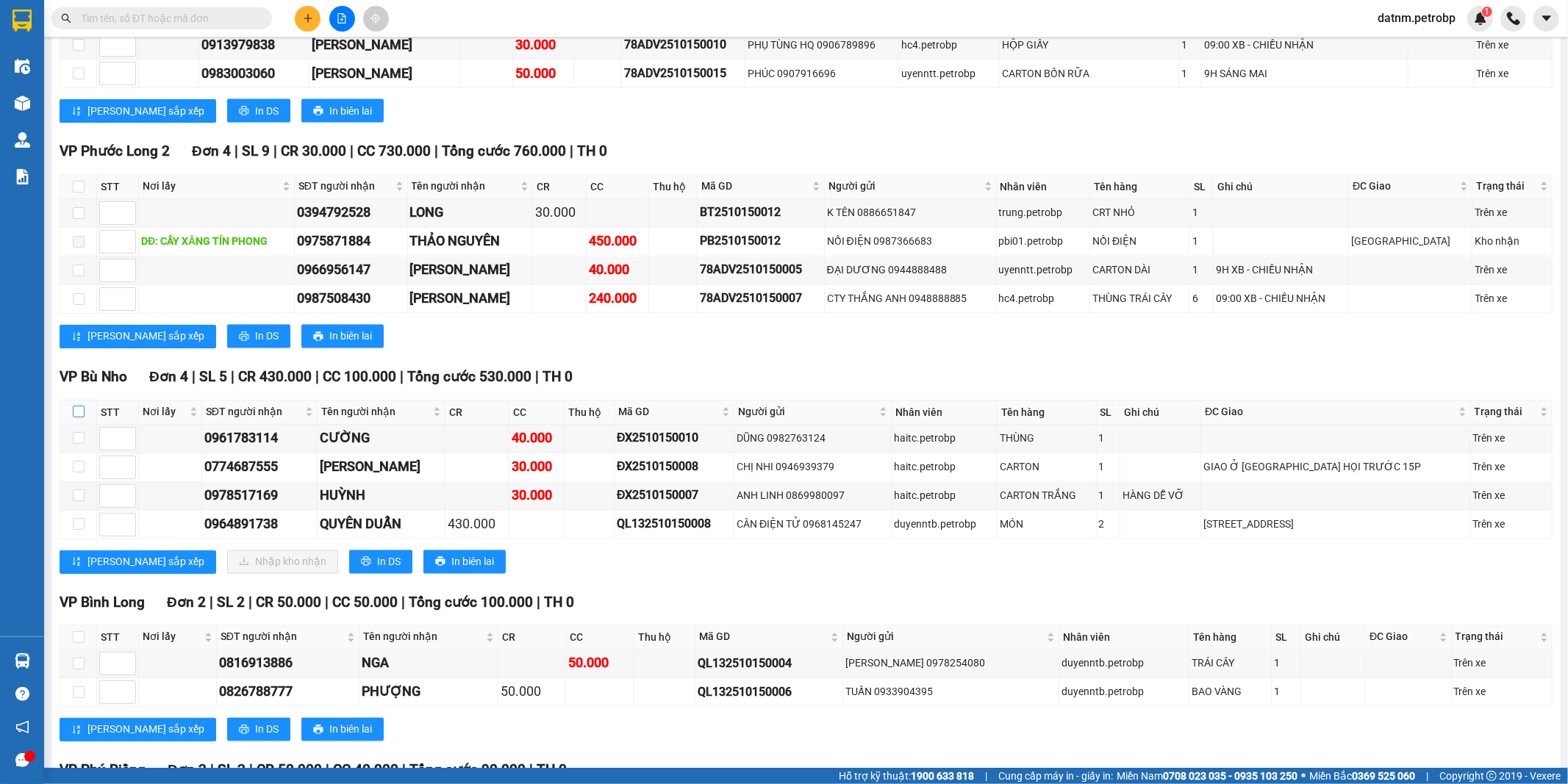
checkbox input "true"
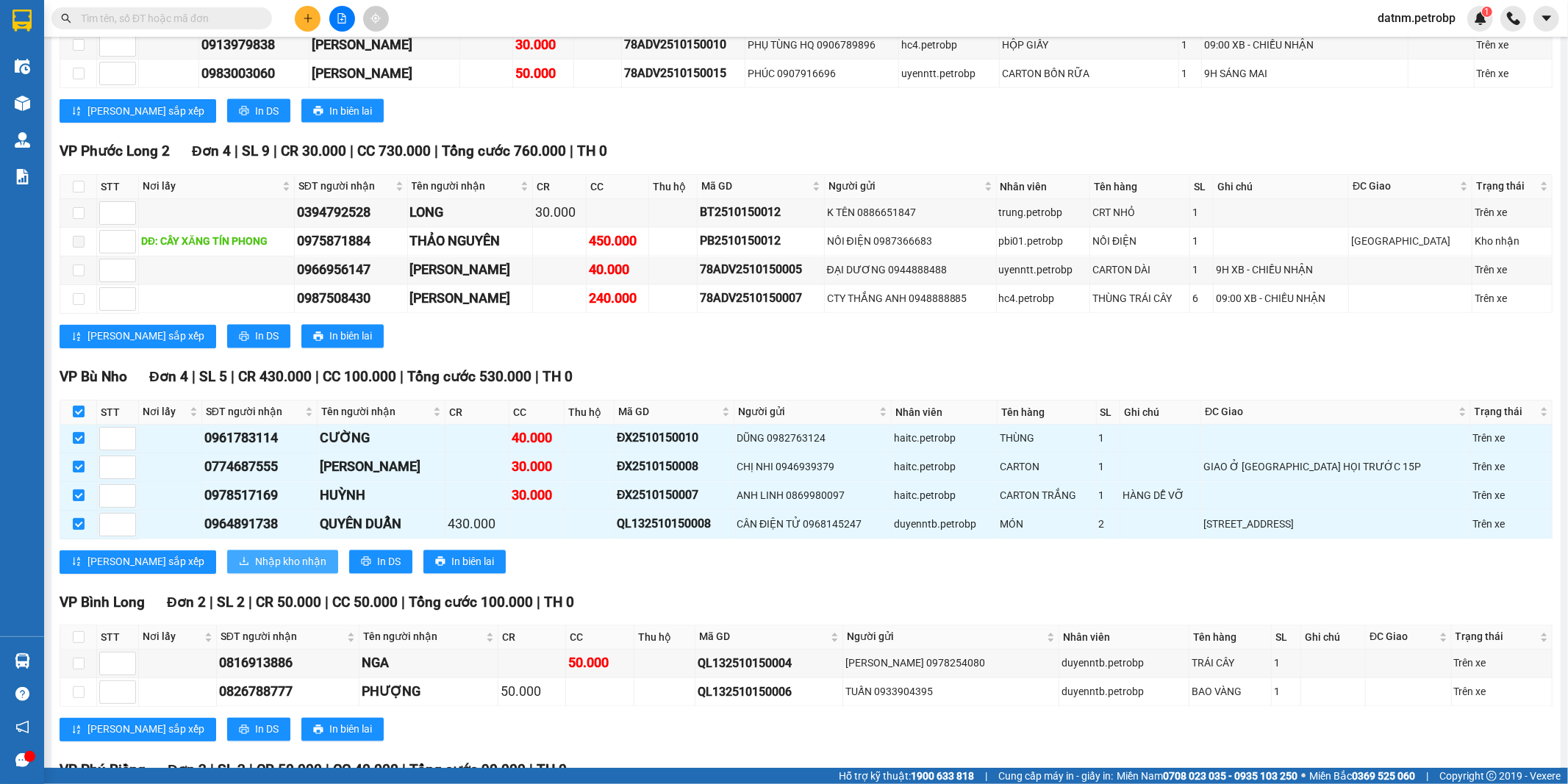
click at [255, 553] on span "Nhập kho nhận" at bounding box center [291, 562] width 71 height 16
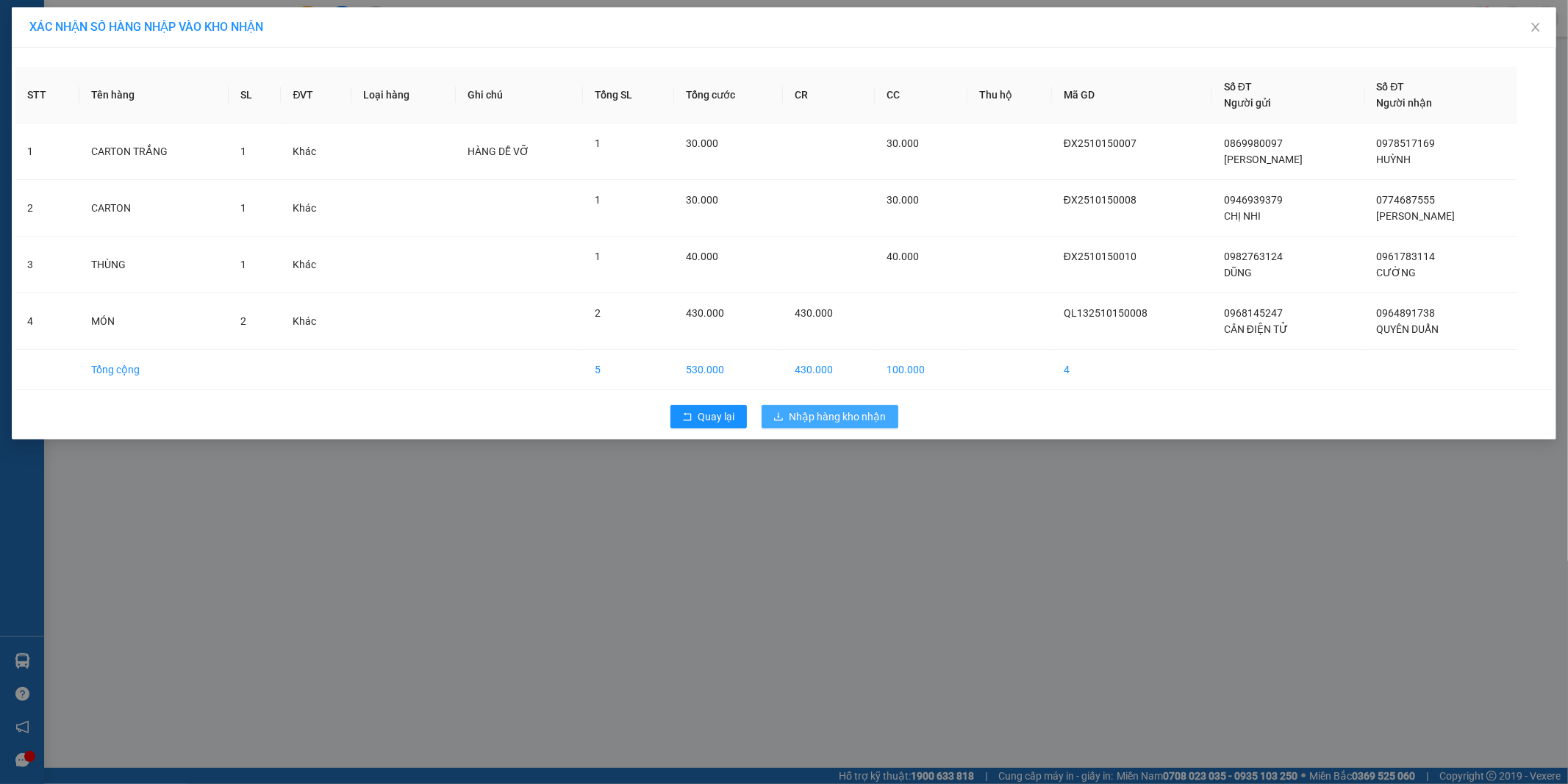
click at [817, 420] on span "Nhập hàng kho nhận" at bounding box center [837, 417] width 97 height 16
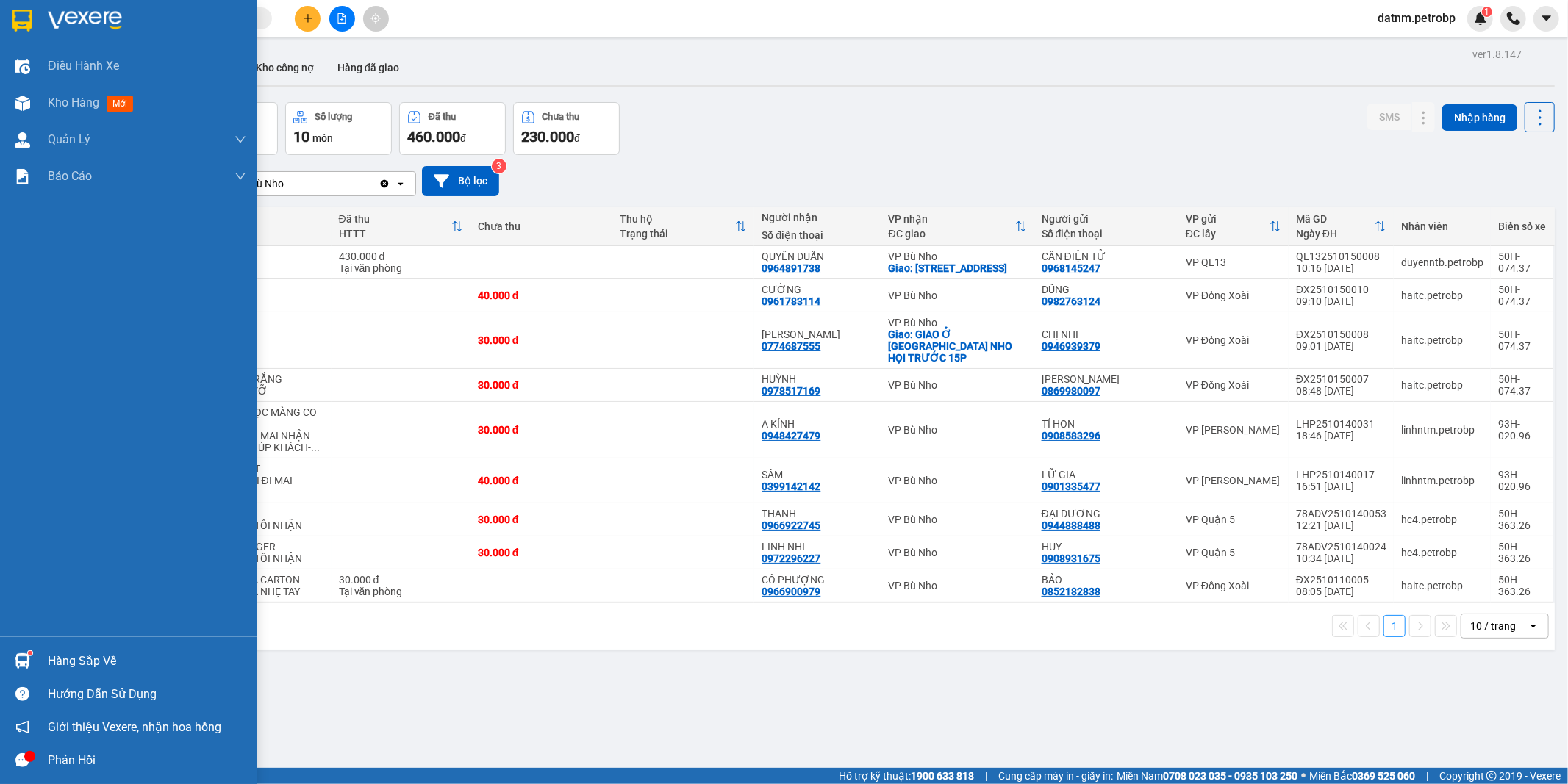
click at [81, 655] on div "Hàng sắp về" at bounding box center [147, 661] width 199 height 22
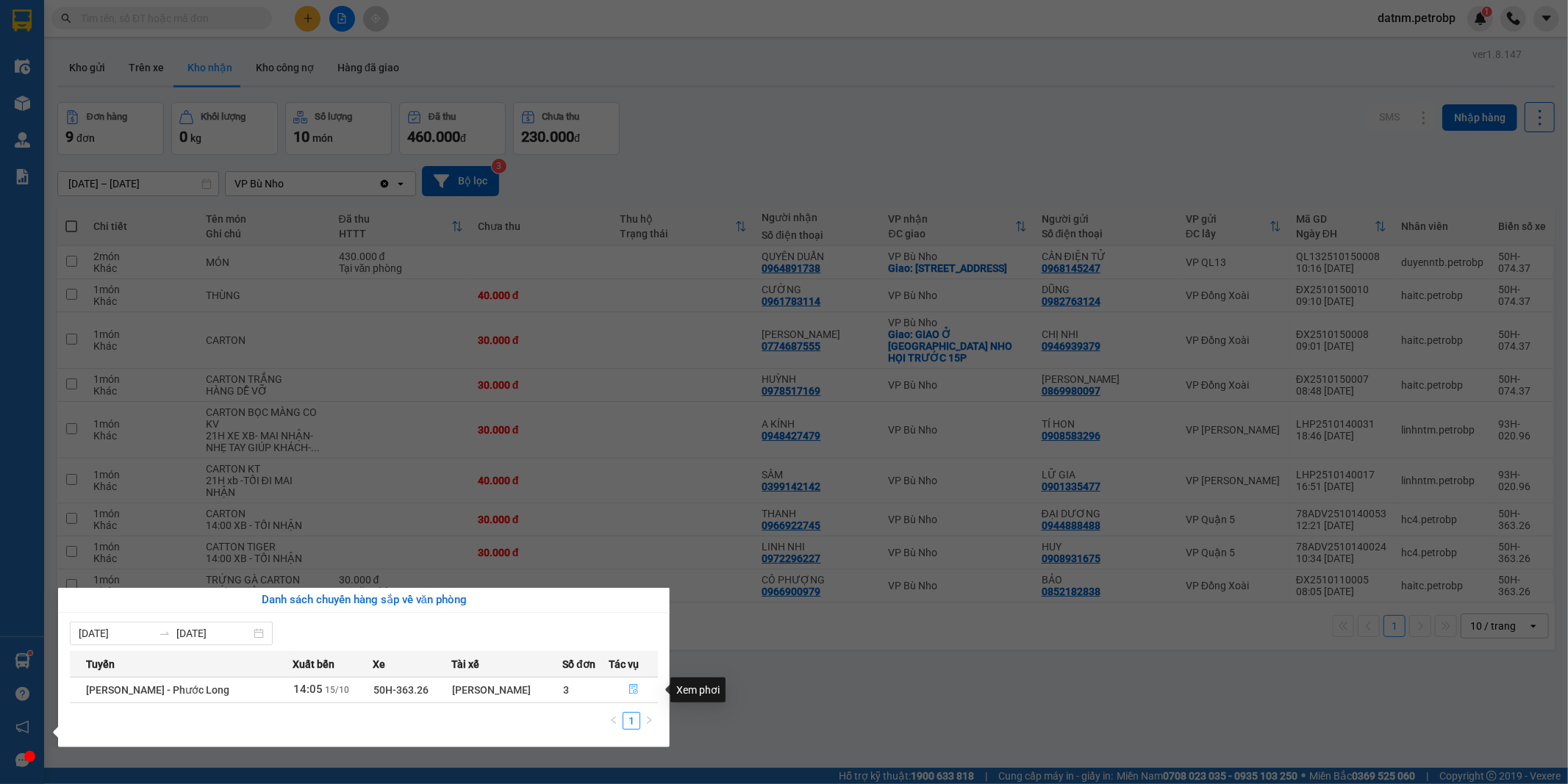
click at [628, 689] on icon "file-done" at bounding box center [633, 688] width 10 height 10
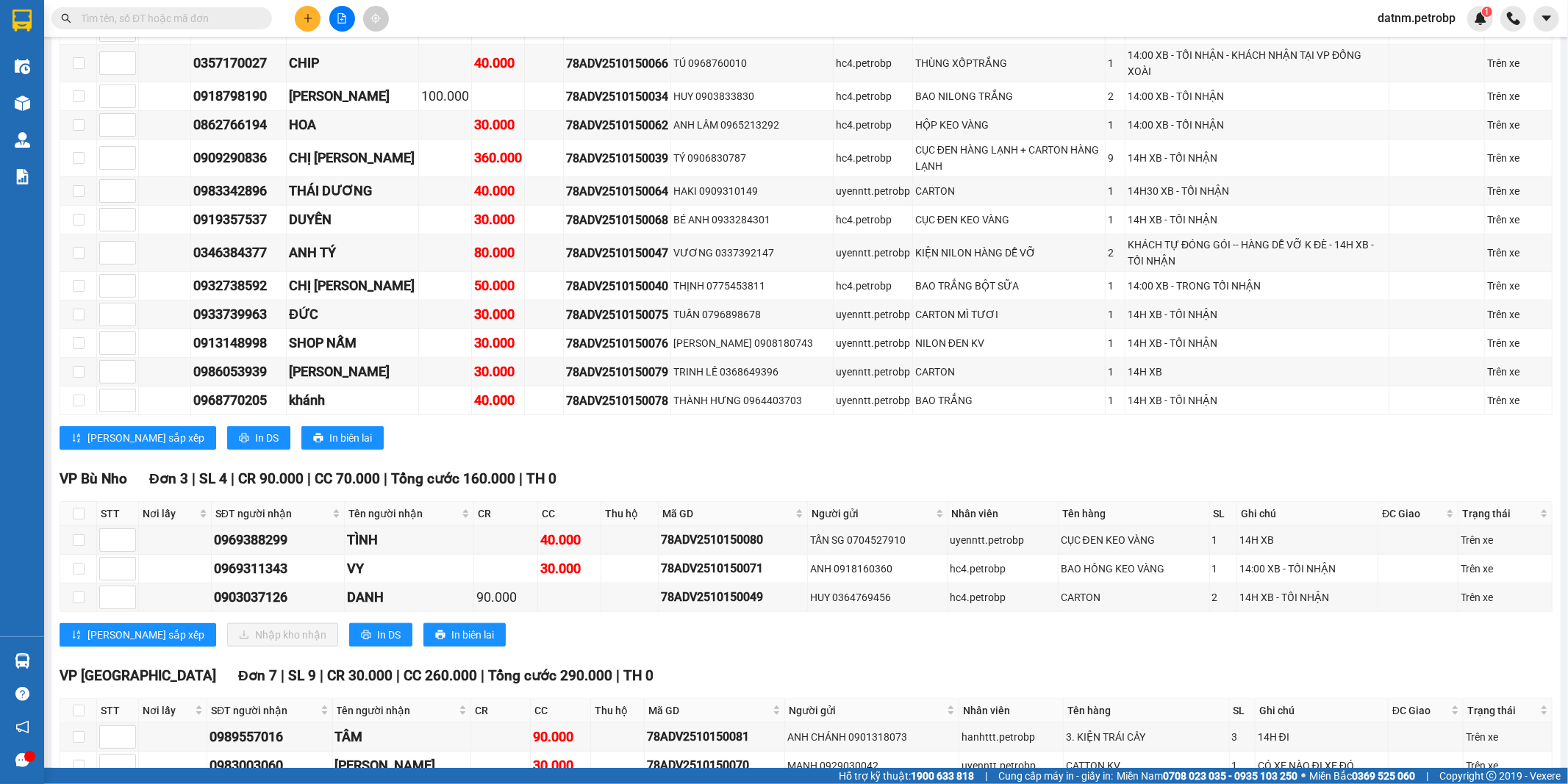
scroll to position [1387, 0]
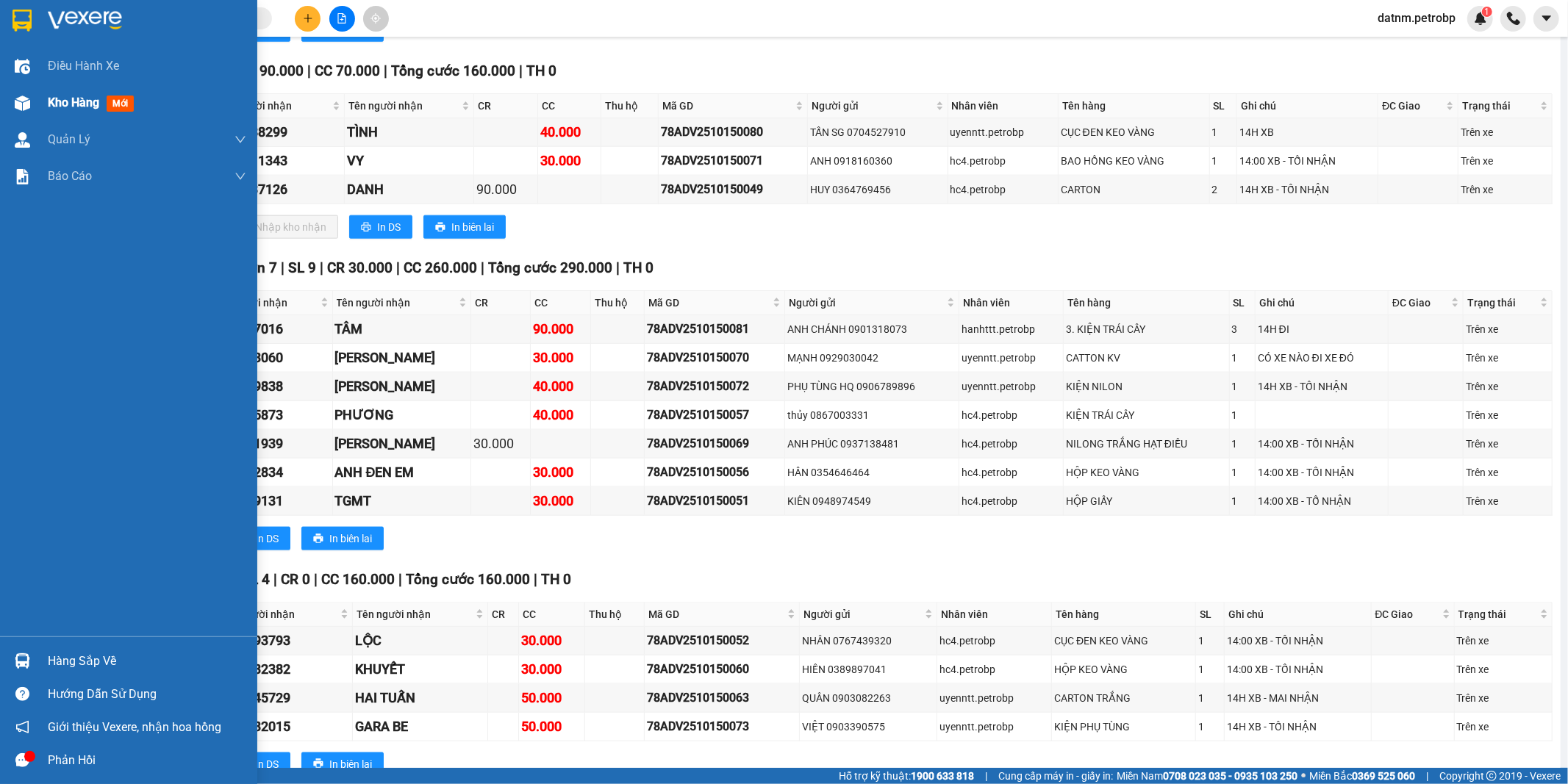
click at [55, 109] on span "Kho hàng" at bounding box center [73, 102] width 51 height 14
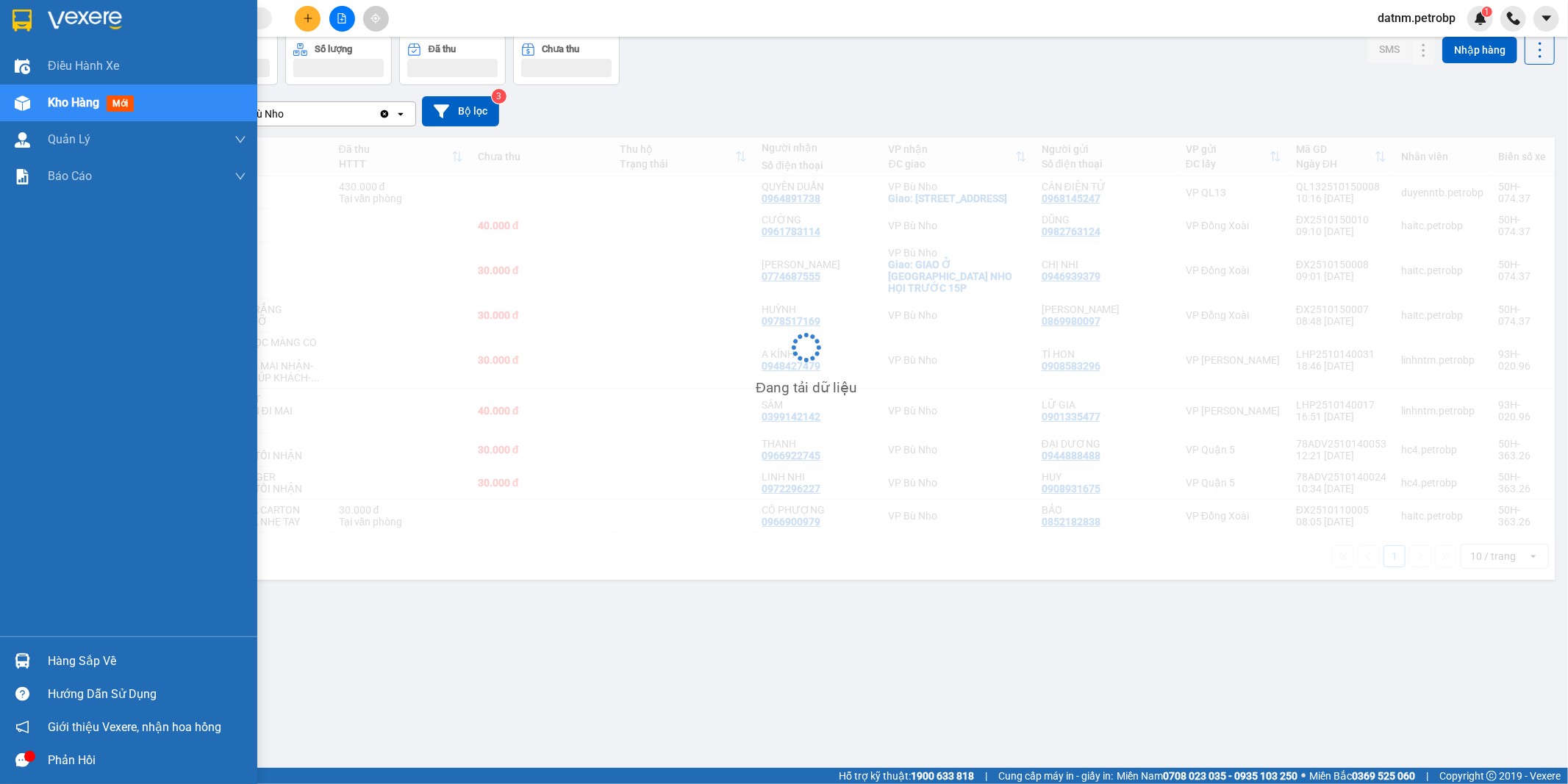
scroll to position [67, 0]
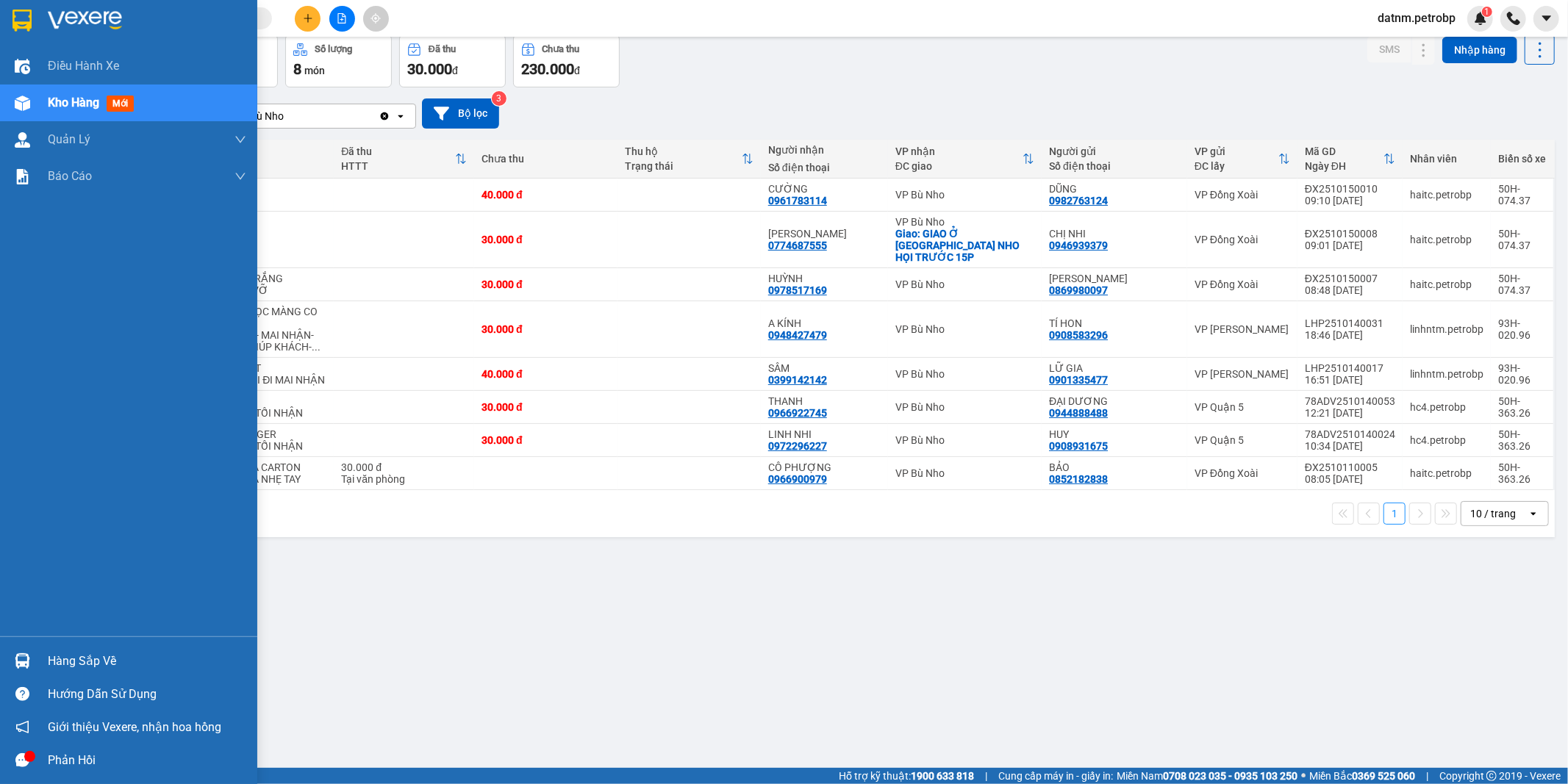
click at [93, 665] on div "Hàng sắp về" at bounding box center [147, 661] width 199 height 22
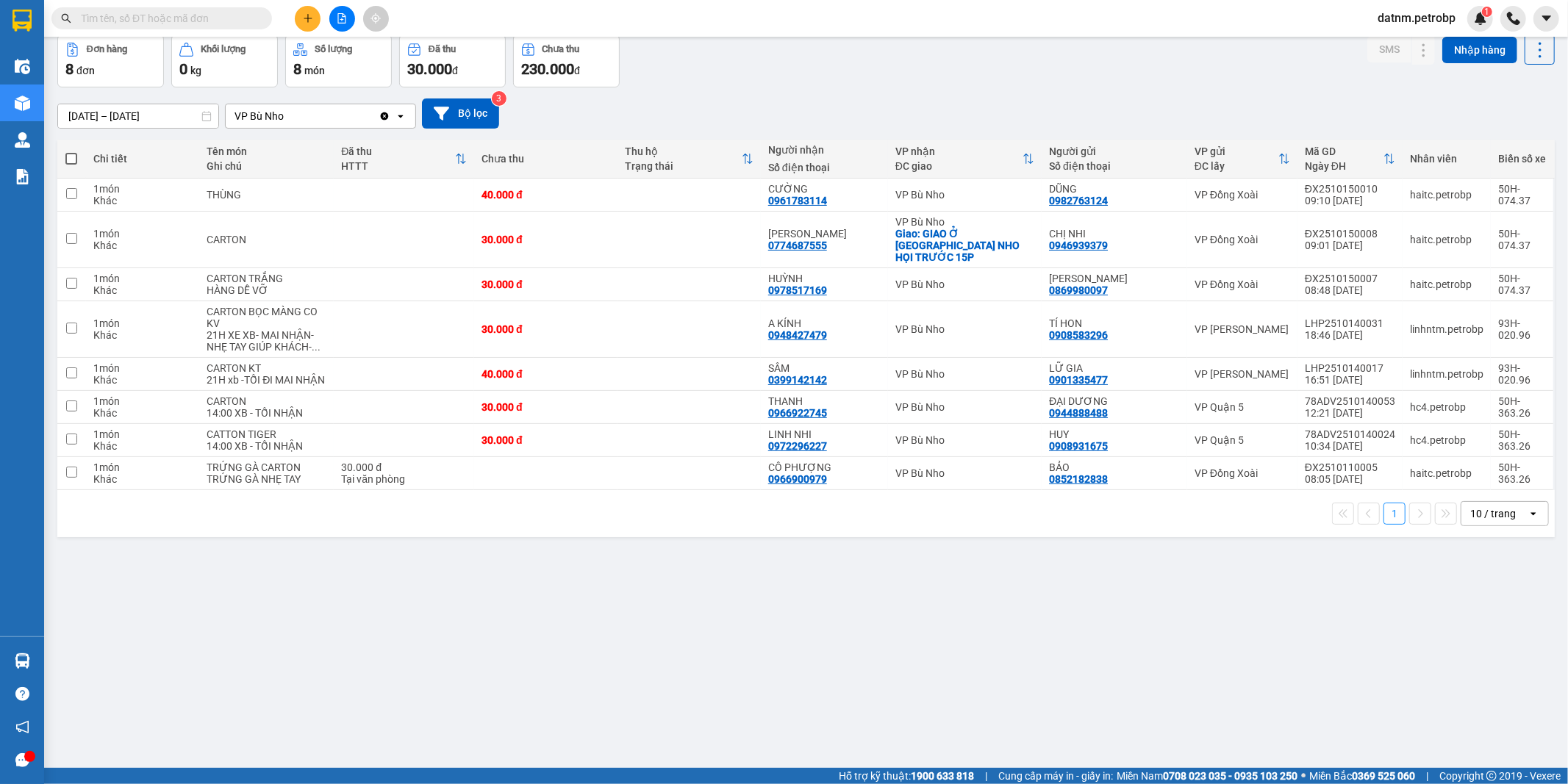
click at [743, 686] on section "Kết quả tìm kiếm ( 0 ) Bộ lọc Ngày tạo đơn gần nhất No Data datnm.petrobp 1 Điề…" at bounding box center [784, 392] width 1568 height 784
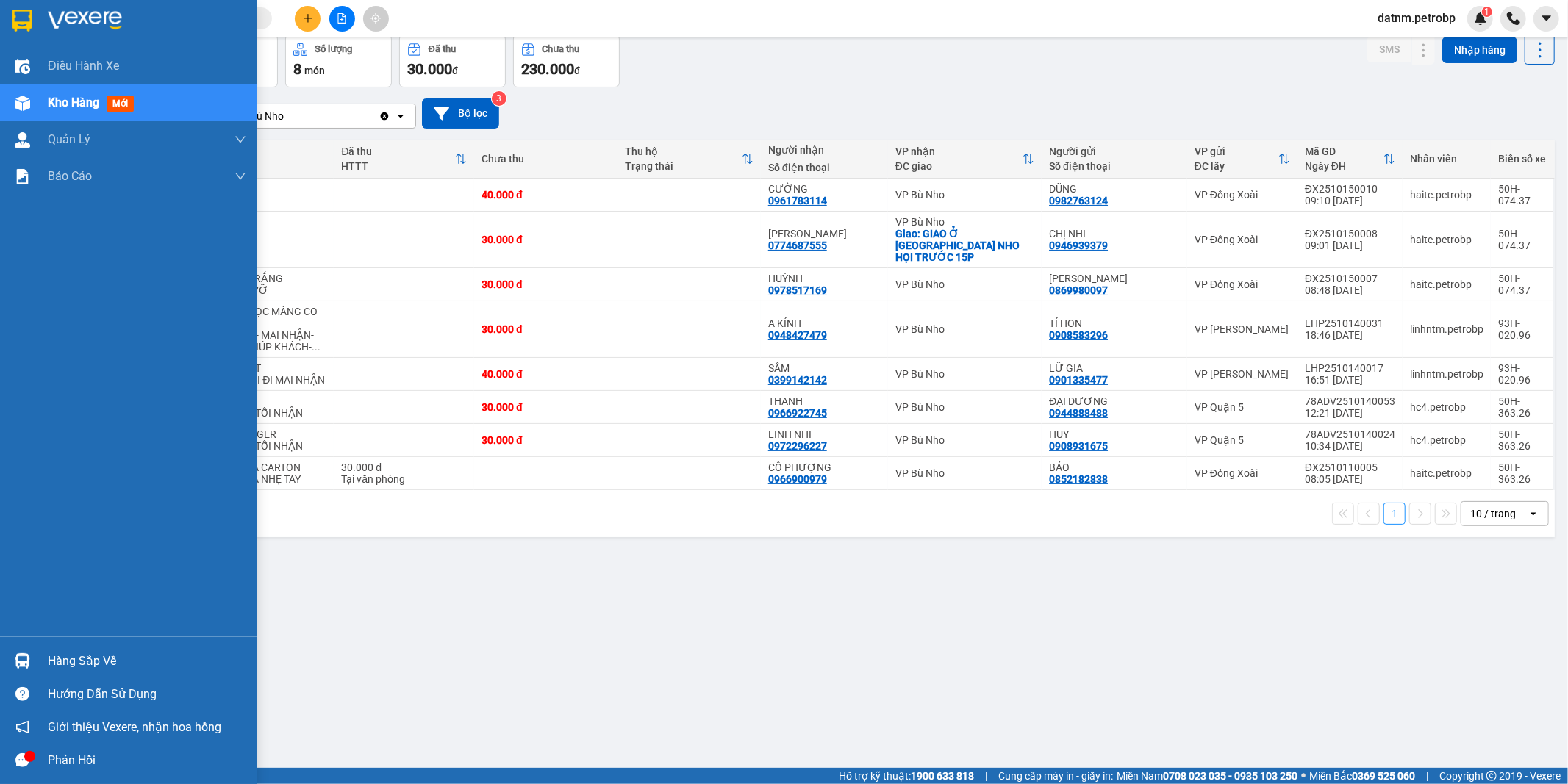
click at [75, 656] on div "Hàng sắp về" at bounding box center [147, 661] width 199 height 22
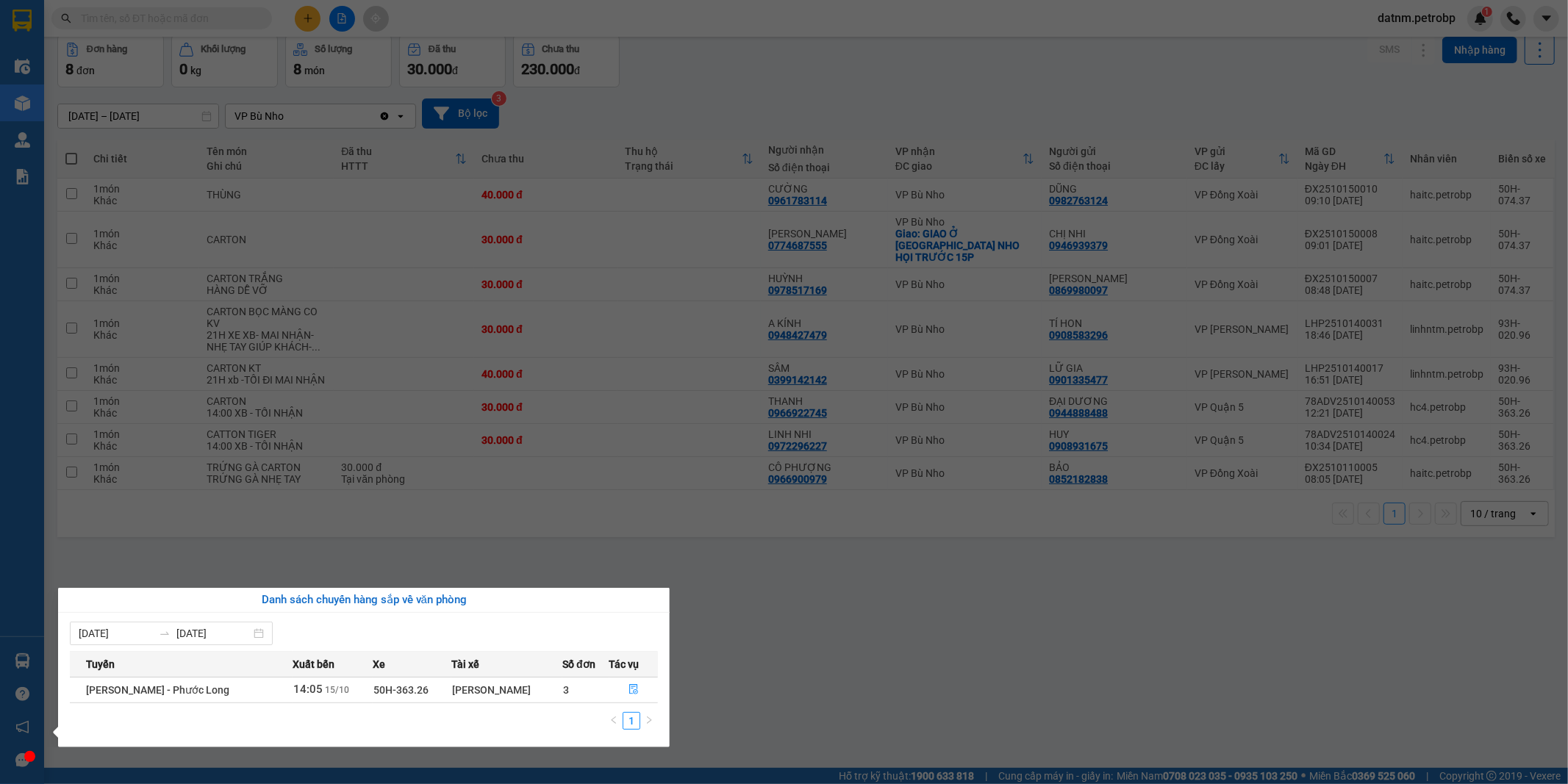
click at [890, 661] on section "Kết quả tìm kiếm ( 0 ) Bộ lọc Ngày tạo đơn gần nhất No Data datnm.petrobp 1 Điề…" at bounding box center [784, 392] width 1568 height 784
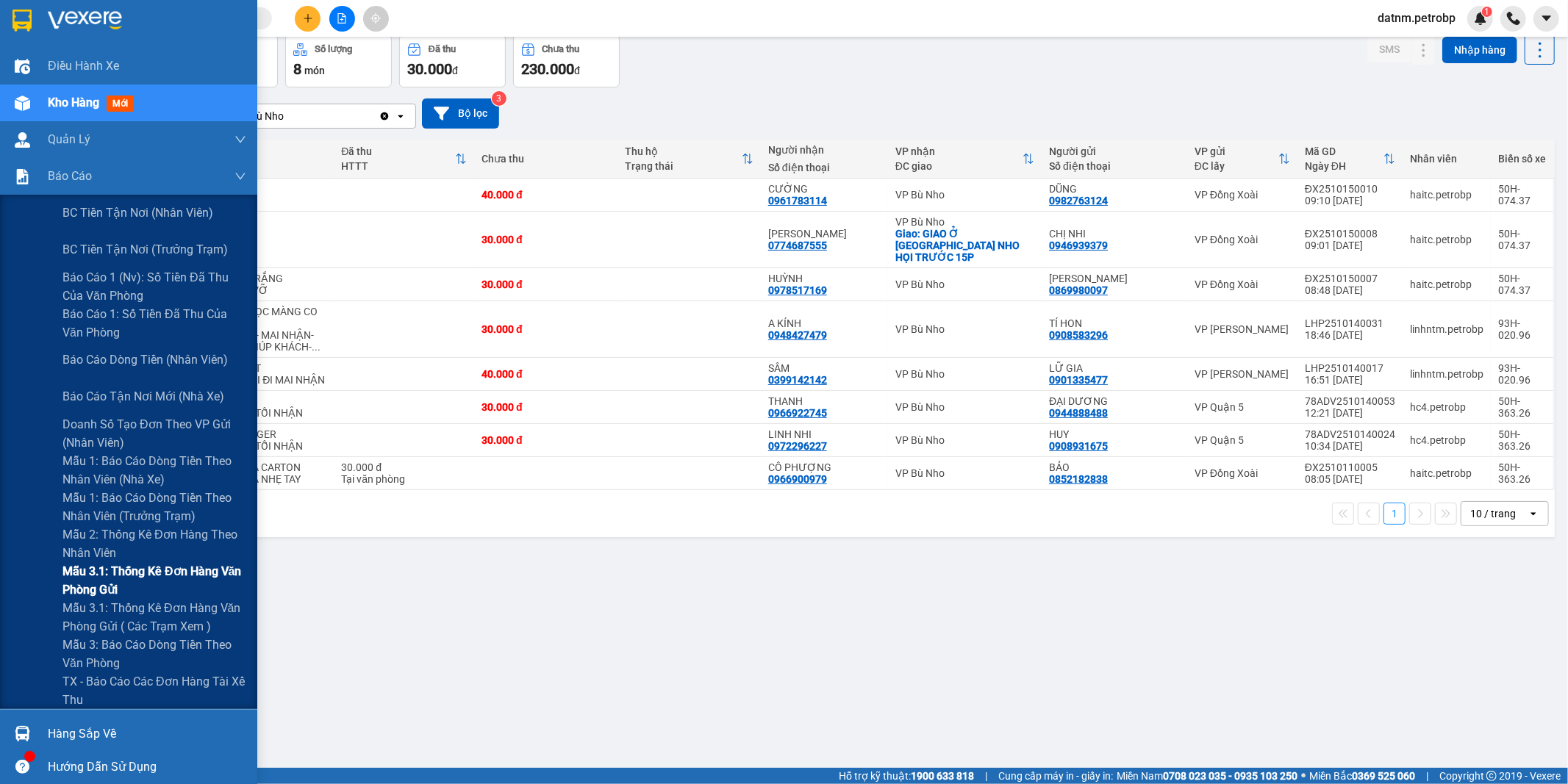
click at [145, 576] on span "Mẫu 3.1: Thống kê đơn hàng văn phòng gửi" at bounding box center [153, 580] width 183 height 36
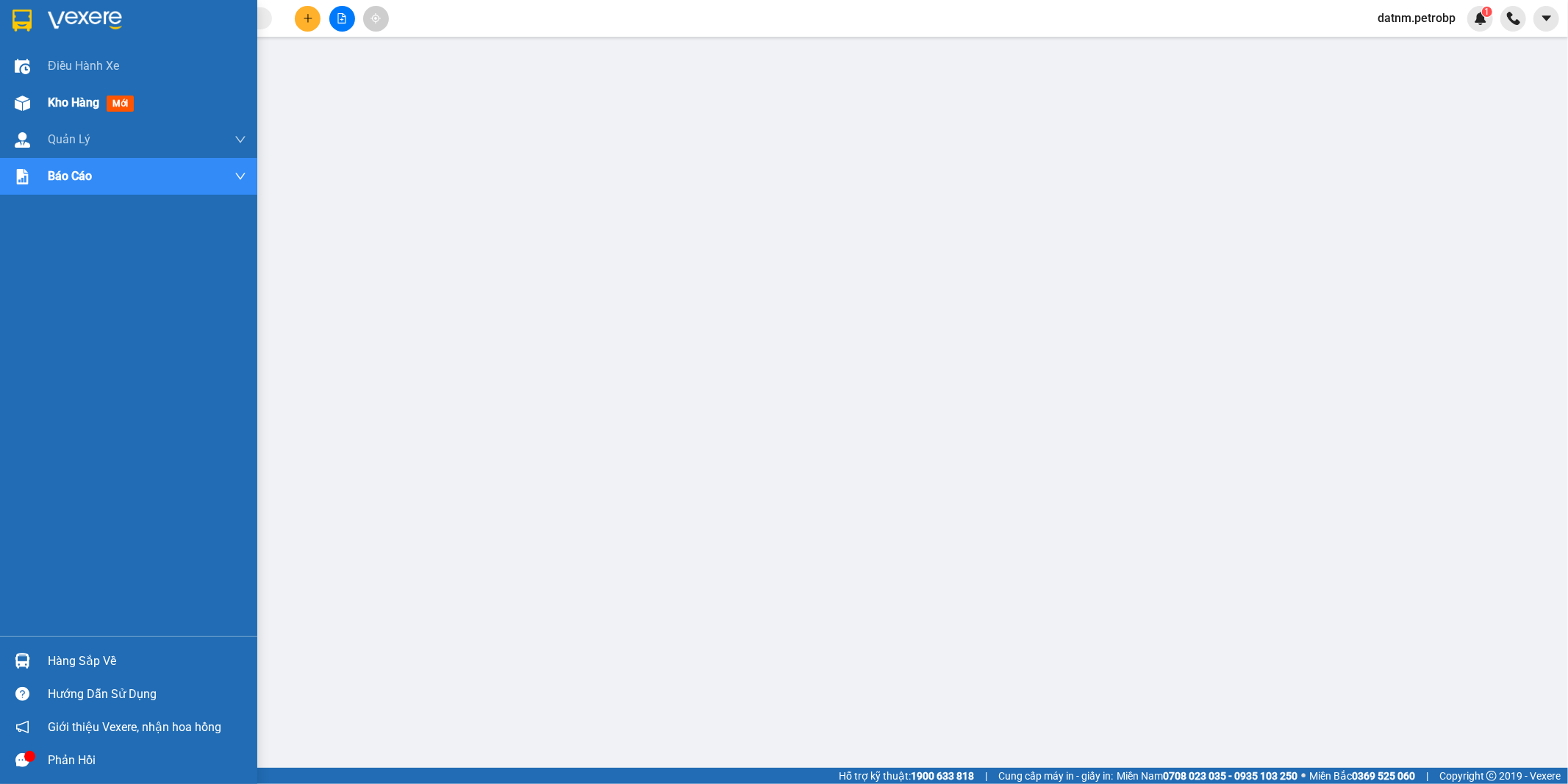
click at [49, 107] on span "Kho hàng" at bounding box center [73, 102] width 51 height 14
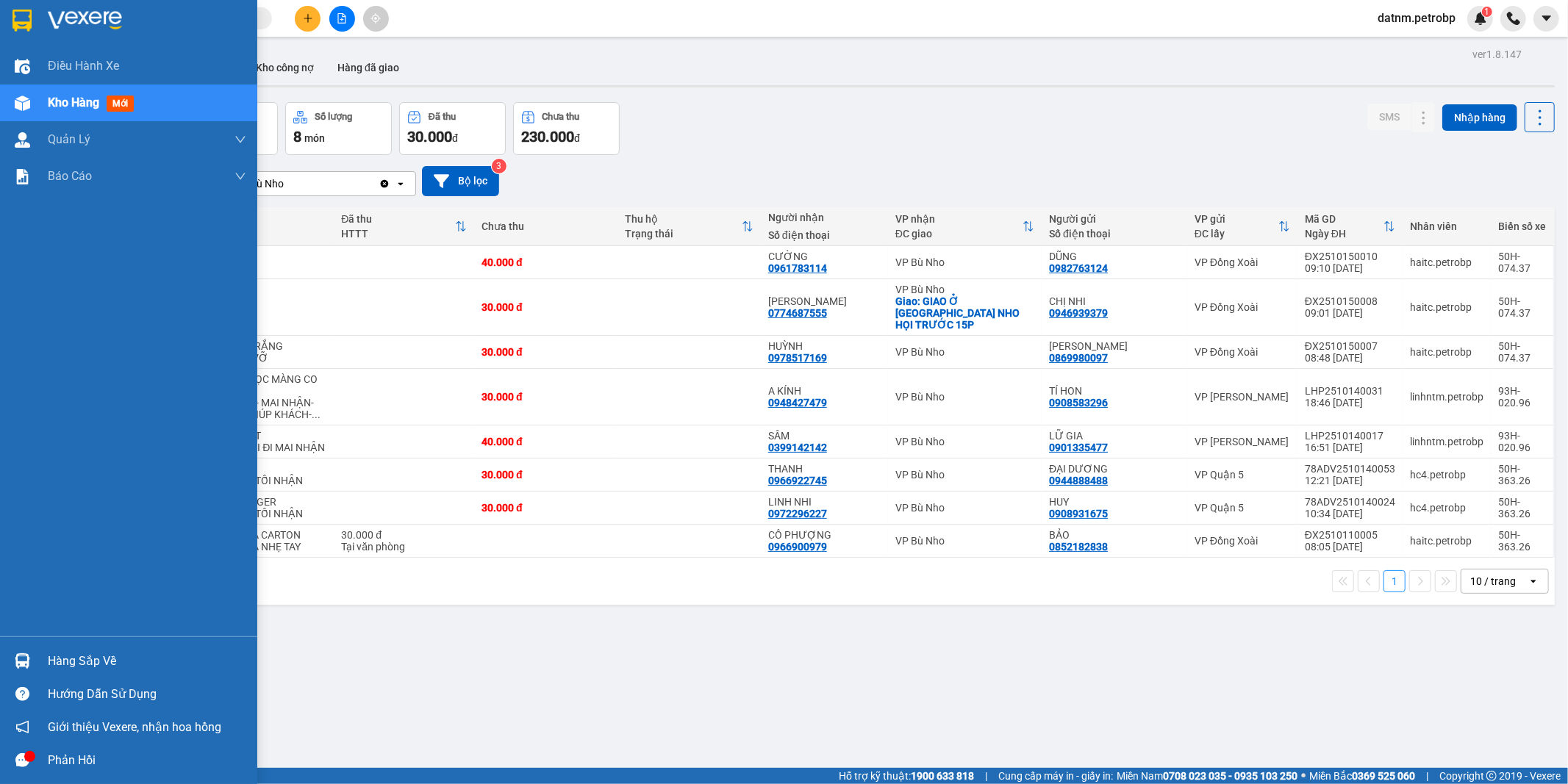
click at [97, 662] on div "Hàng sắp về" at bounding box center [147, 661] width 199 height 22
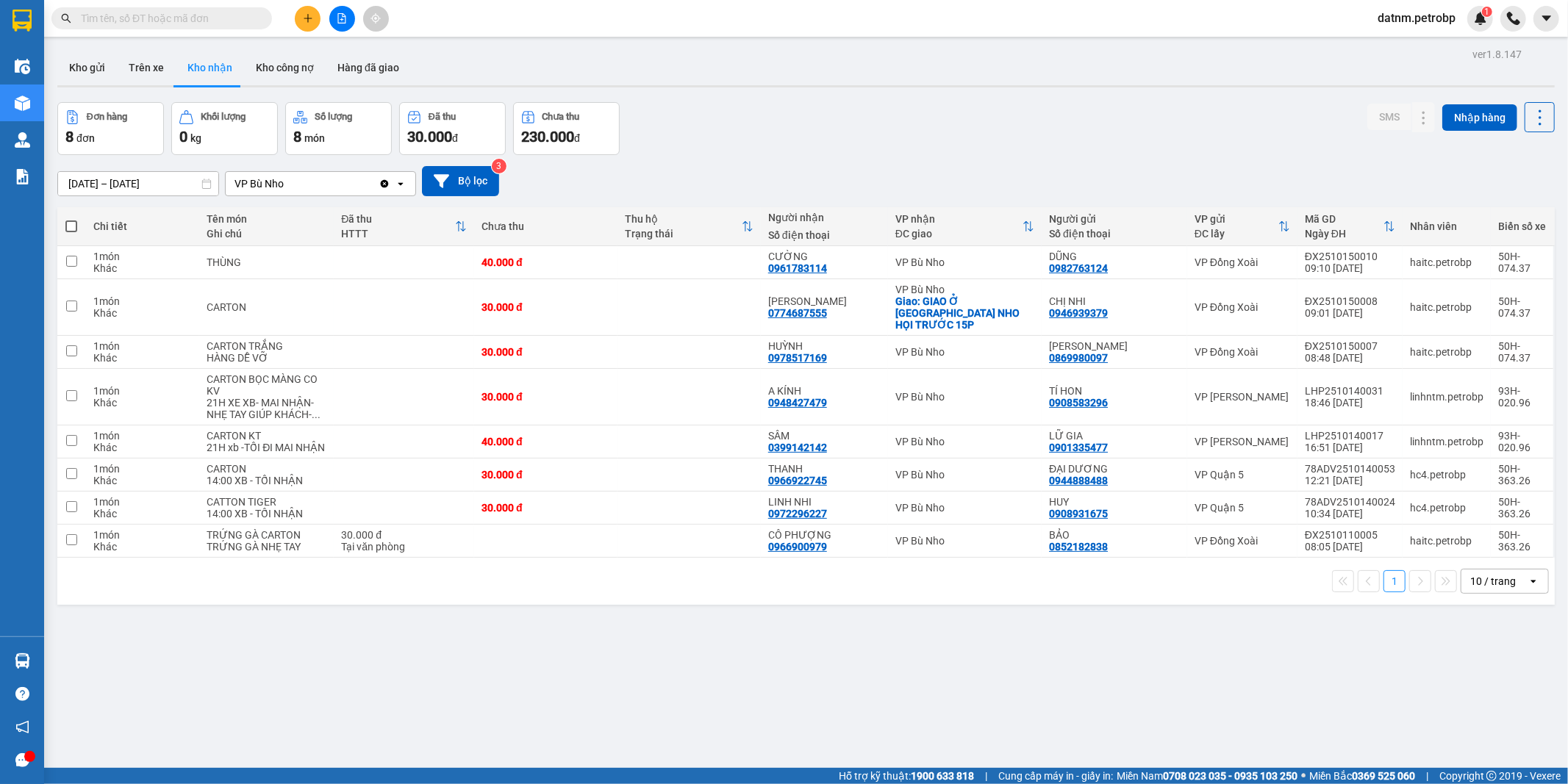
click at [782, 666] on section "Kết quả tìm kiếm ( 0 ) Bộ lọc Ngày tạo đơn gần nhất No Data datnm.petrobp 1 Điề…" at bounding box center [784, 392] width 1568 height 784
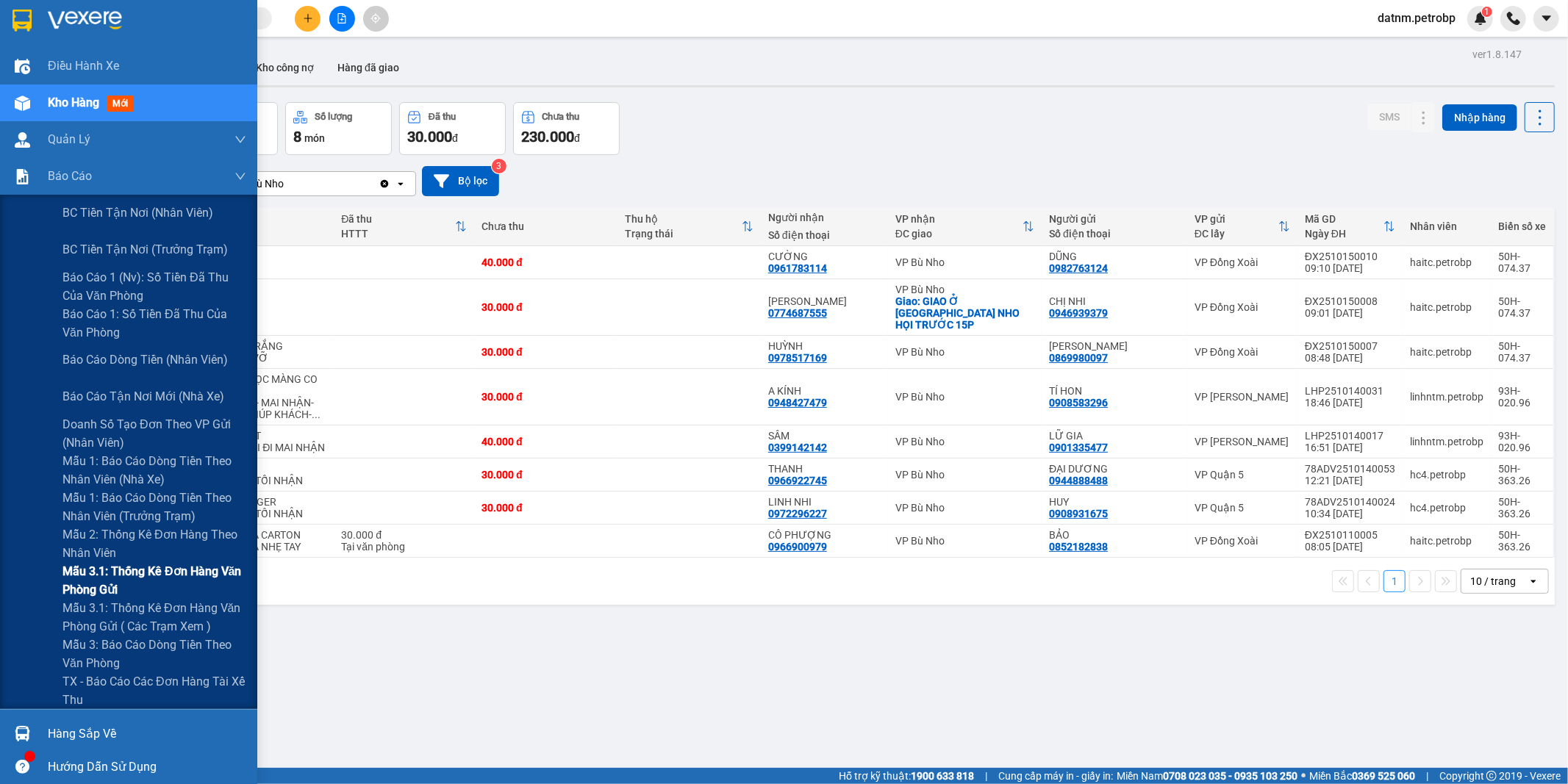
click at [129, 569] on span "Mẫu 3.1: Thống kê đơn hàng văn phòng gửi" at bounding box center [153, 580] width 183 height 36
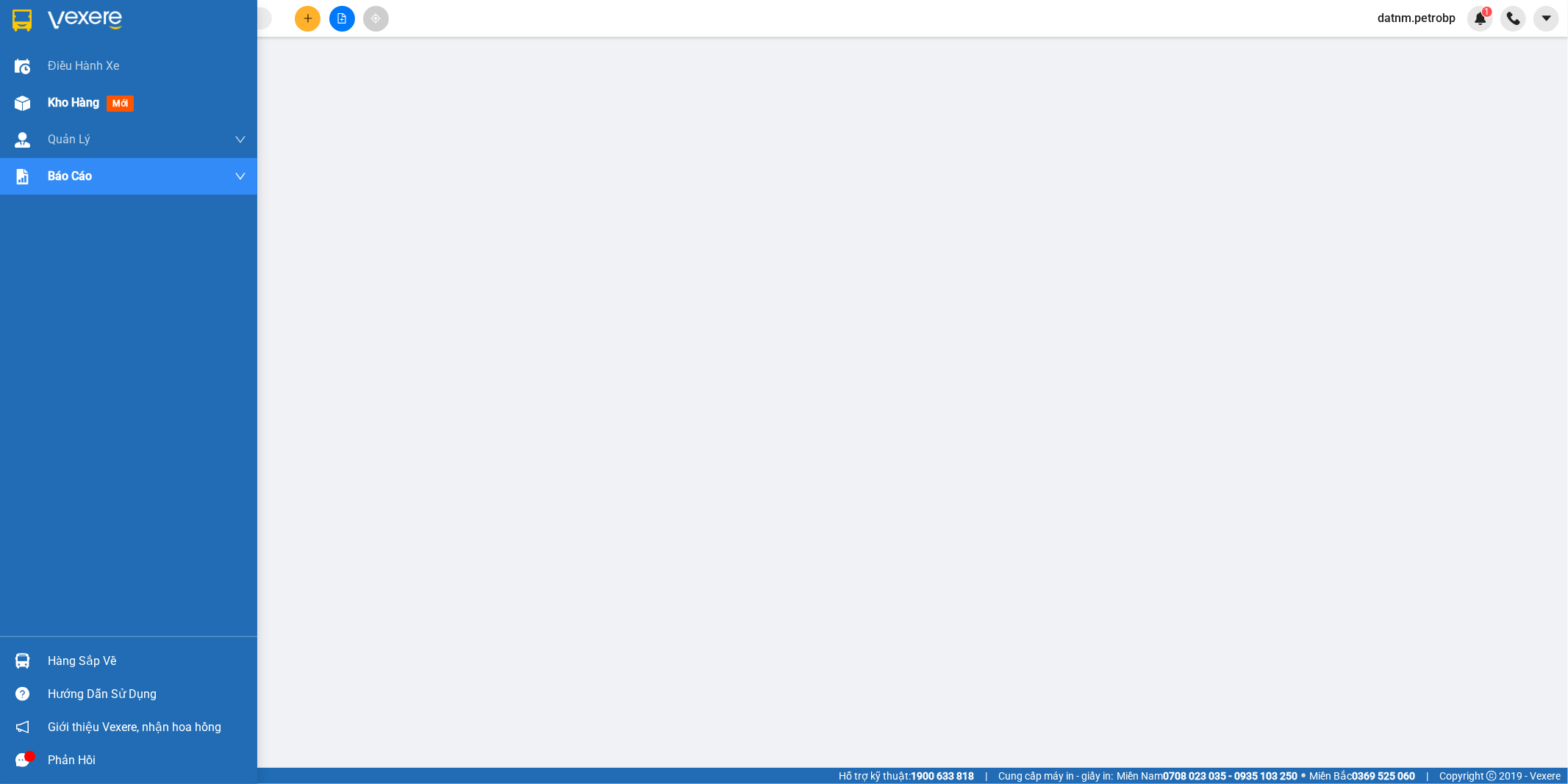
click at [69, 106] on span "Kho hàng" at bounding box center [73, 102] width 51 height 14
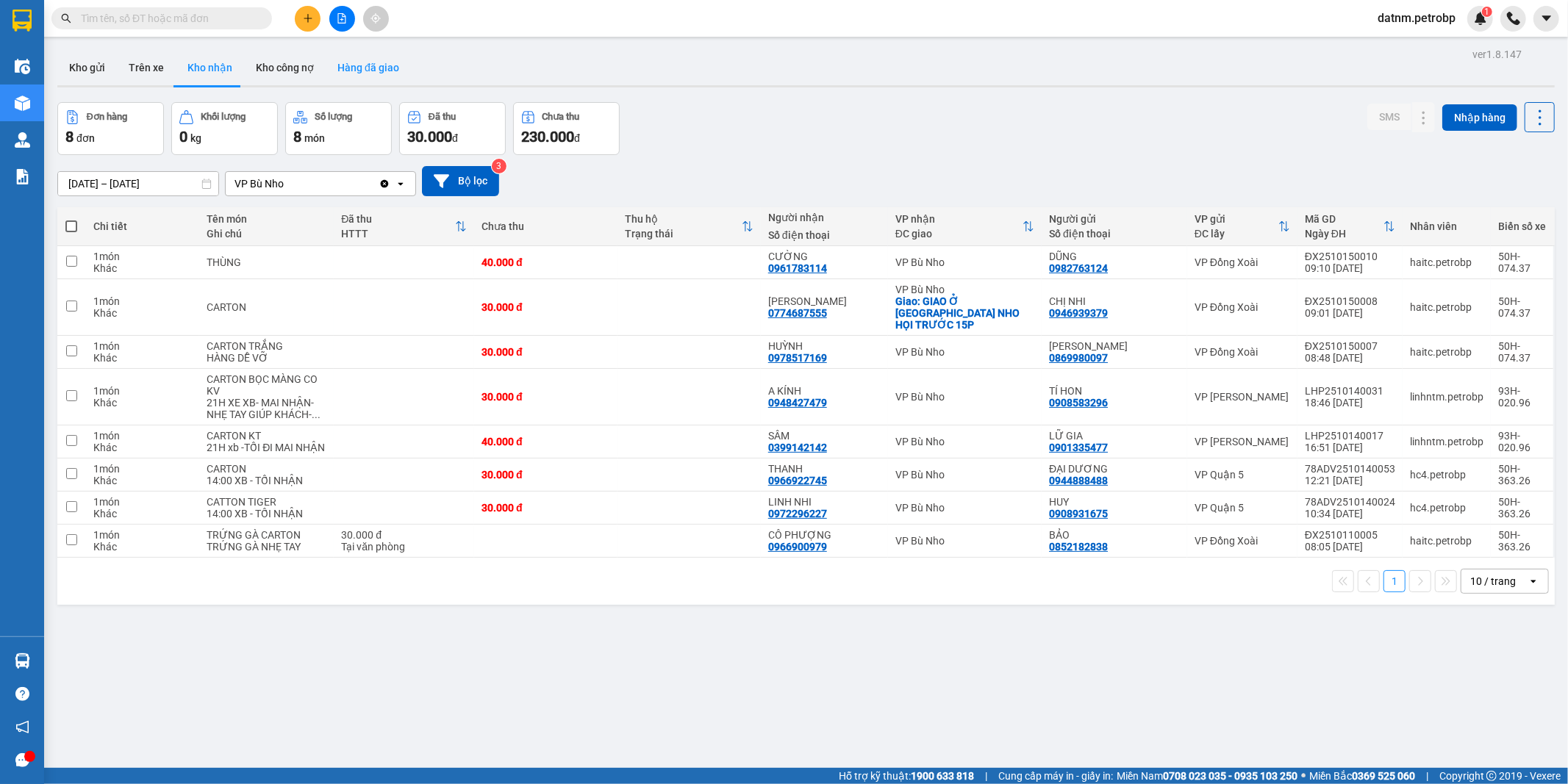
click at [379, 70] on button "Hàng đã giao" at bounding box center [368, 67] width 85 height 36
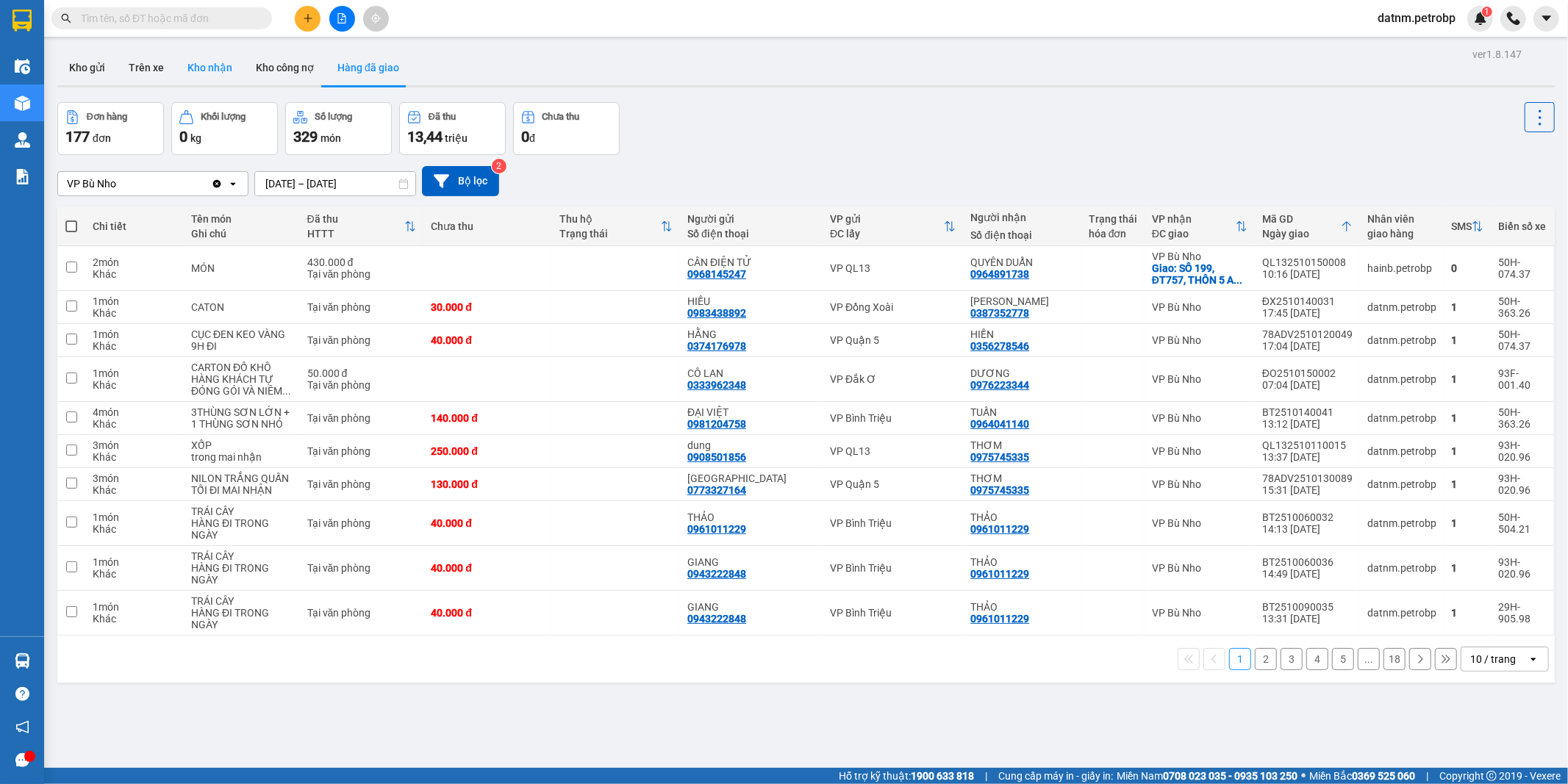
click at [201, 60] on button "Kho nhận" at bounding box center [210, 67] width 68 height 36
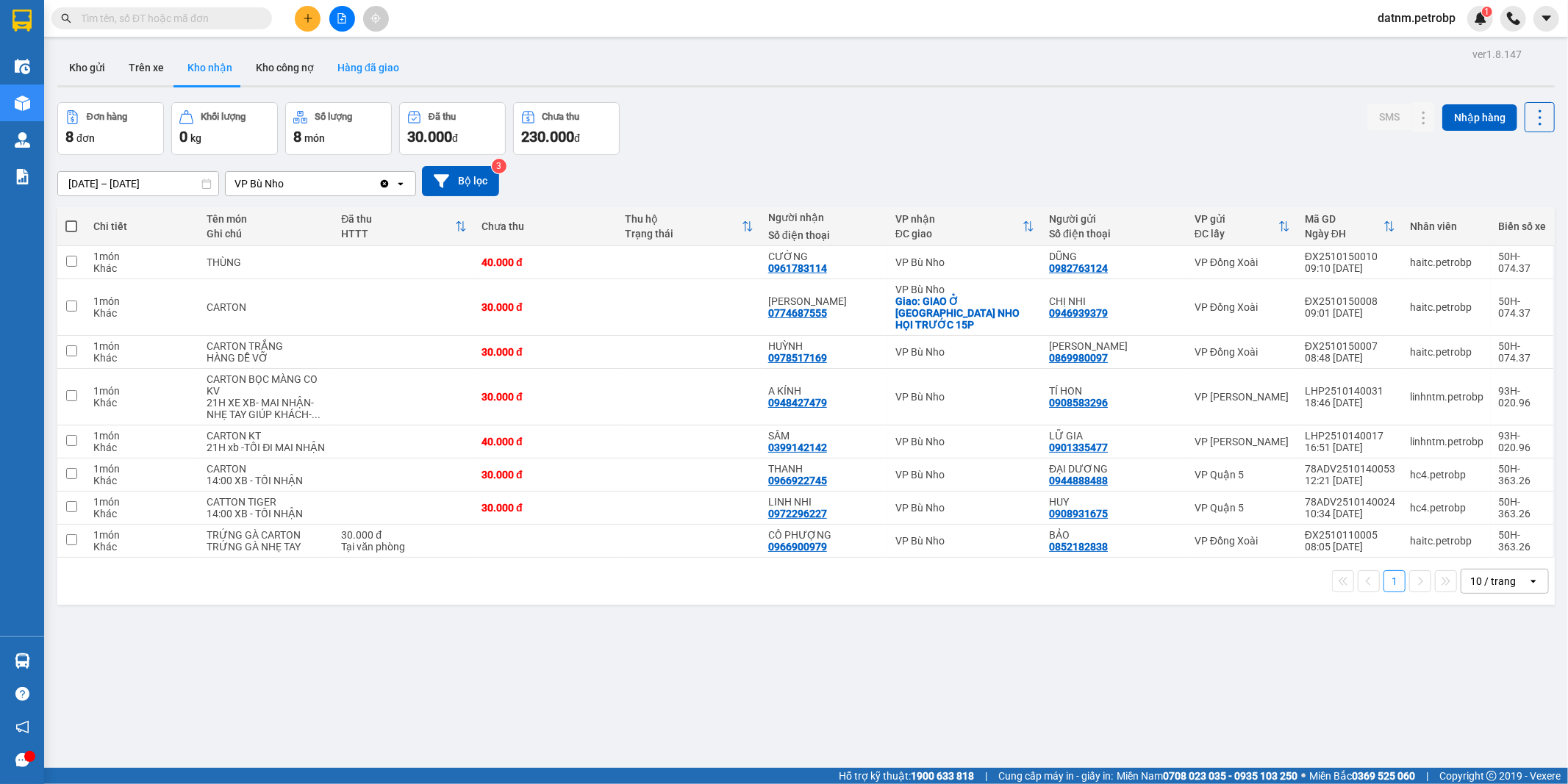
click at [386, 70] on button "Hàng đã giao" at bounding box center [368, 67] width 85 height 36
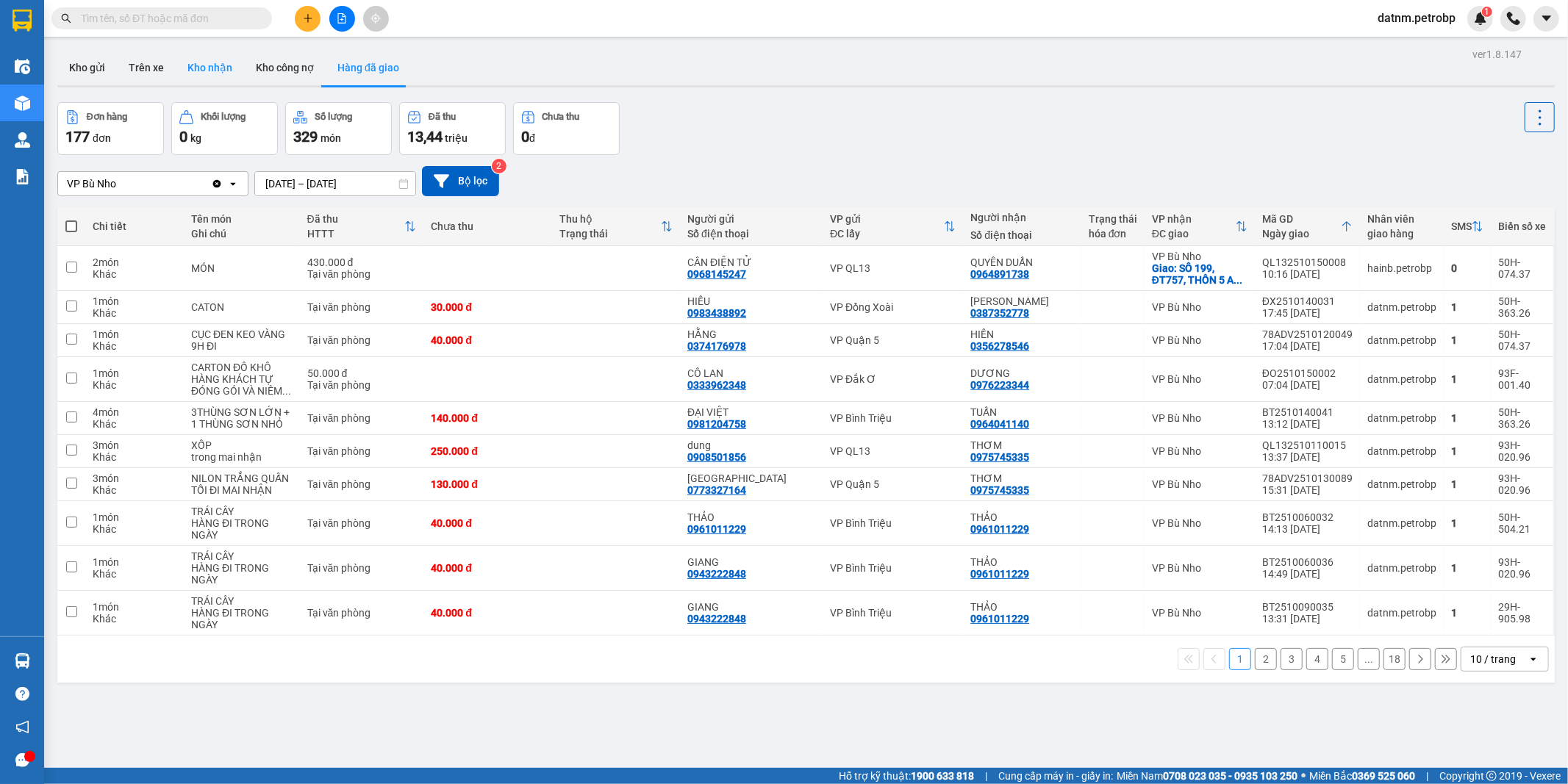
click at [194, 62] on button "Kho nhận" at bounding box center [210, 67] width 68 height 36
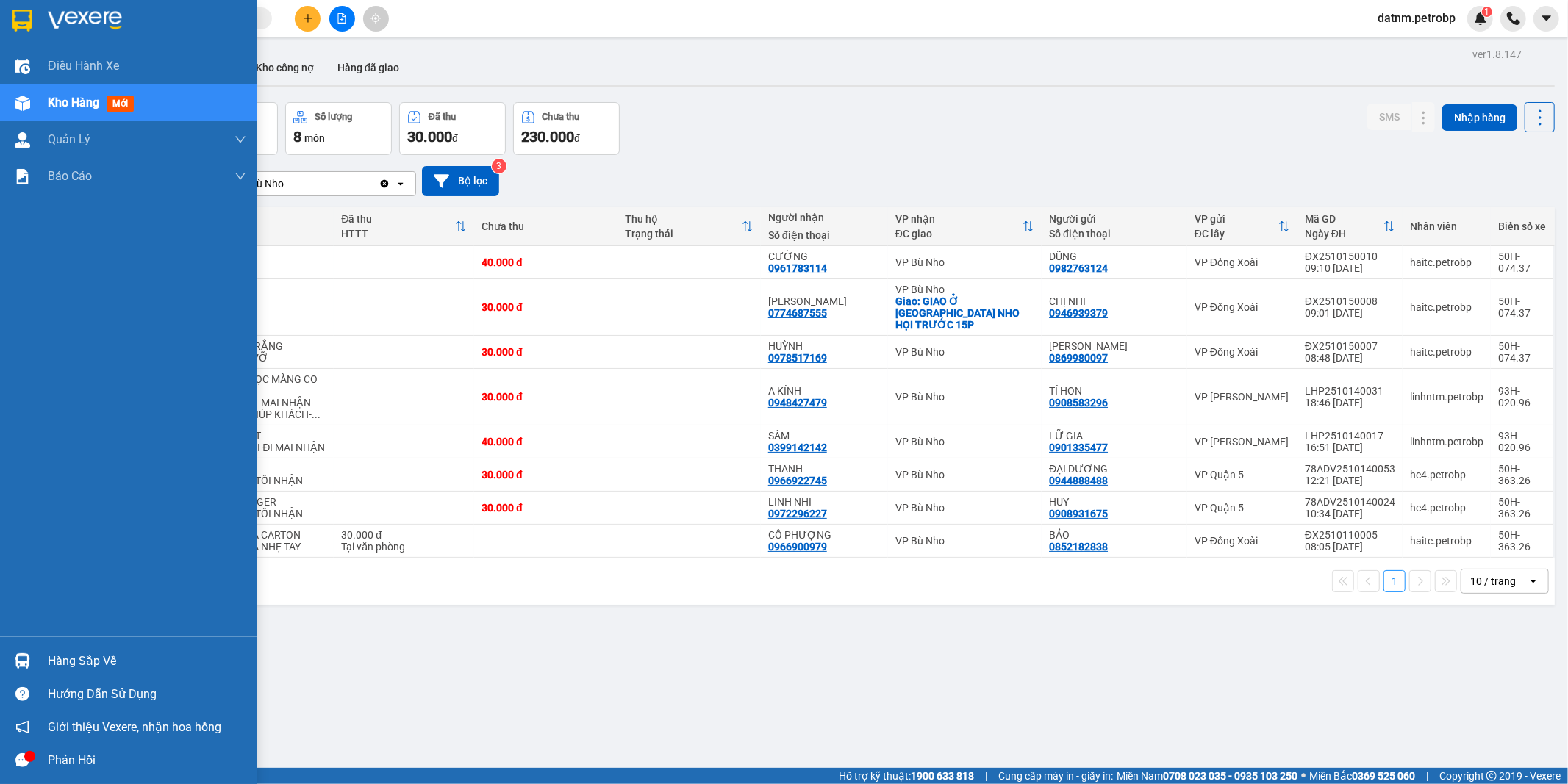
click at [93, 661] on div "Hàng sắp về" at bounding box center [147, 661] width 199 height 22
click at [93, 661] on div "Điều hành xe Kho hàng mới Quản [PERSON_NAME] lý chuyến Quản lý khách hàng Quản …" at bounding box center [129, 392] width 257 height 784
click at [67, 656] on div "Hàng sắp về" at bounding box center [147, 661] width 199 height 22
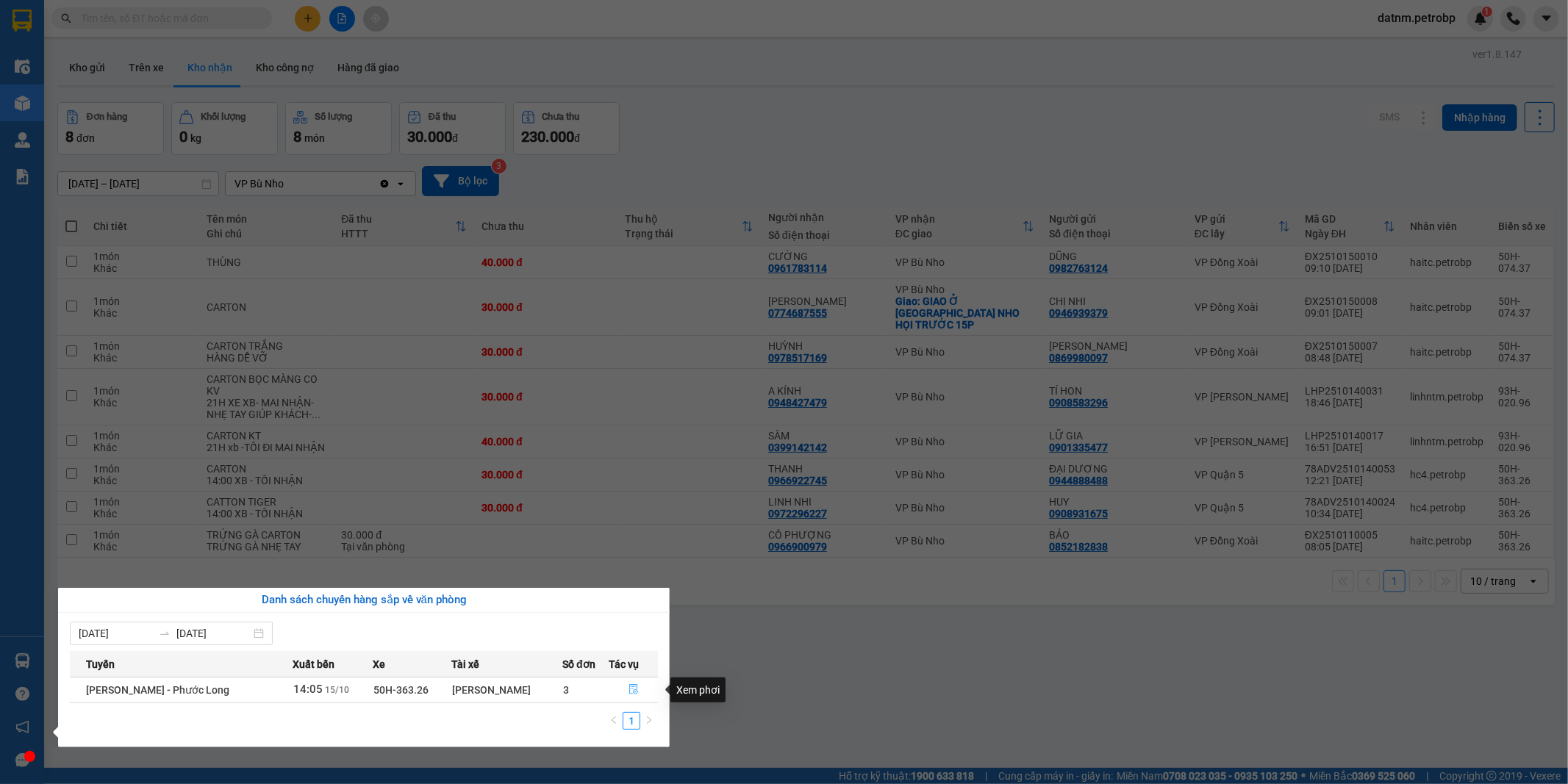
click at [633, 690] on icon "file-done" at bounding box center [634, 688] width 9 height 10
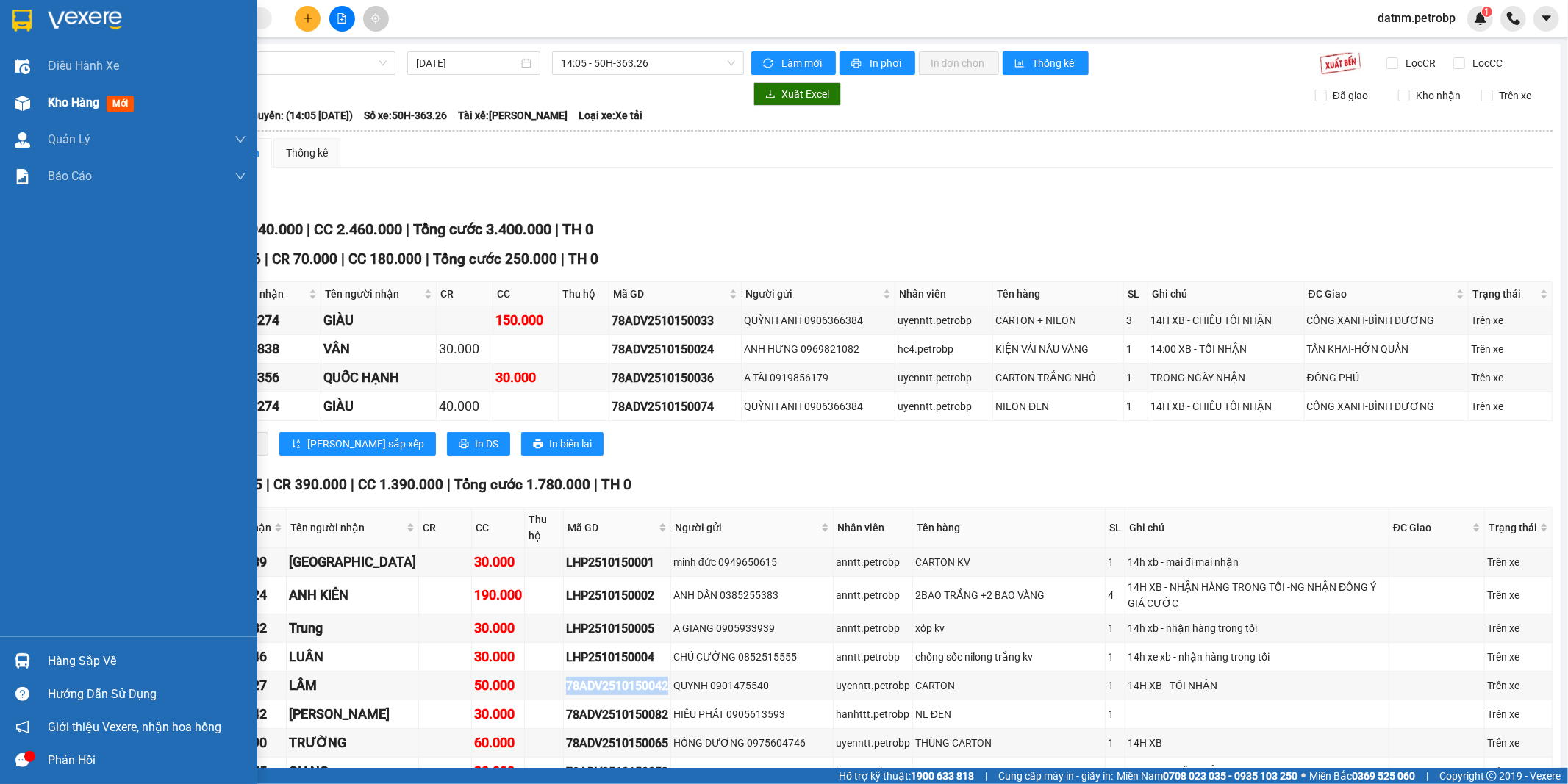
click at [68, 100] on span "Kho hàng" at bounding box center [73, 102] width 51 height 14
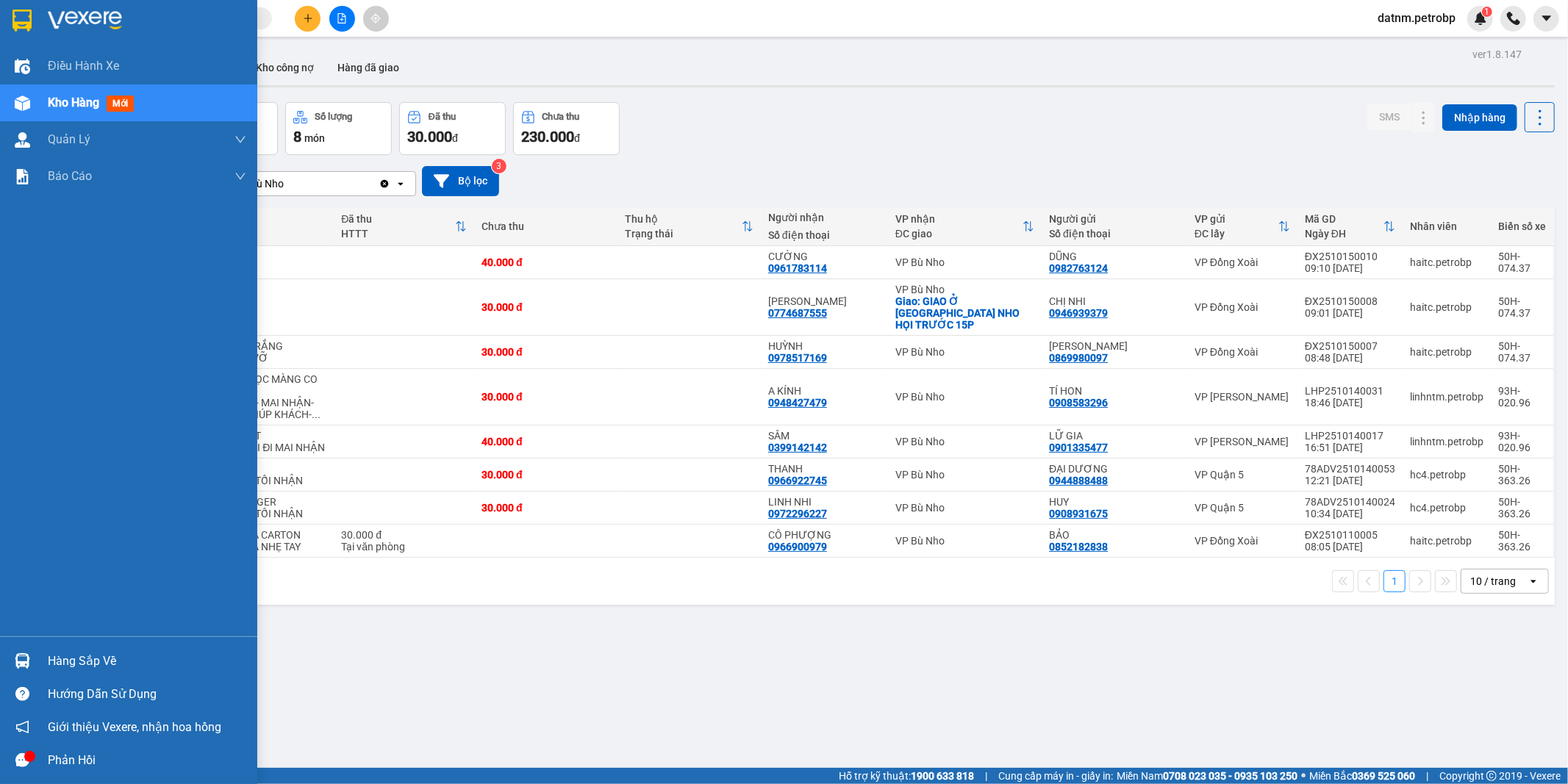
click at [83, 663] on div "Hàng sắp về" at bounding box center [147, 661] width 199 height 22
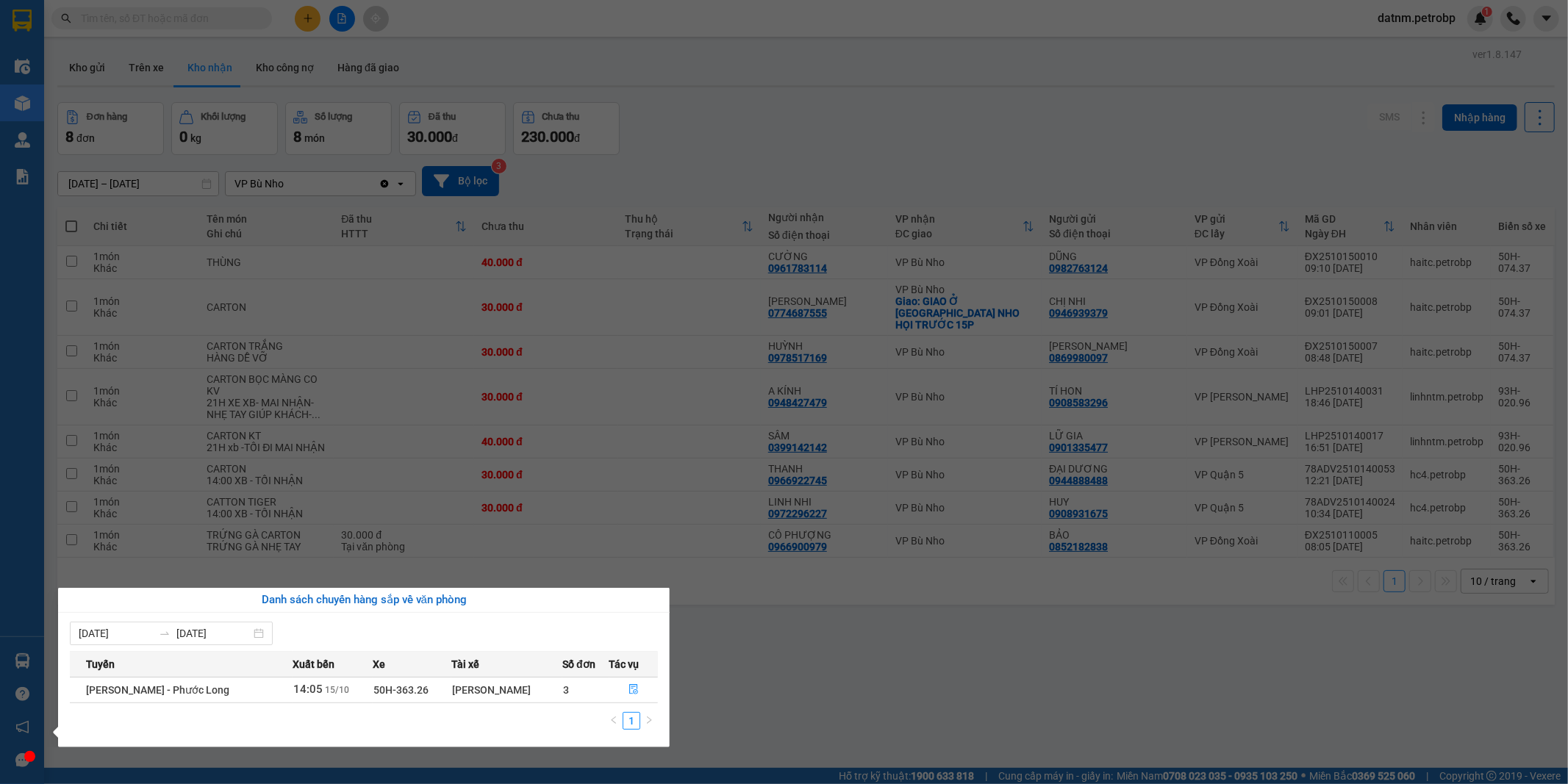
click at [906, 717] on section "Kết quả tìm kiếm ( 0 ) Bộ lọc Ngày tạo đơn gần nhất No Data datnm.petrobp 1 Điề…" at bounding box center [784, 392] width 1568 height 784
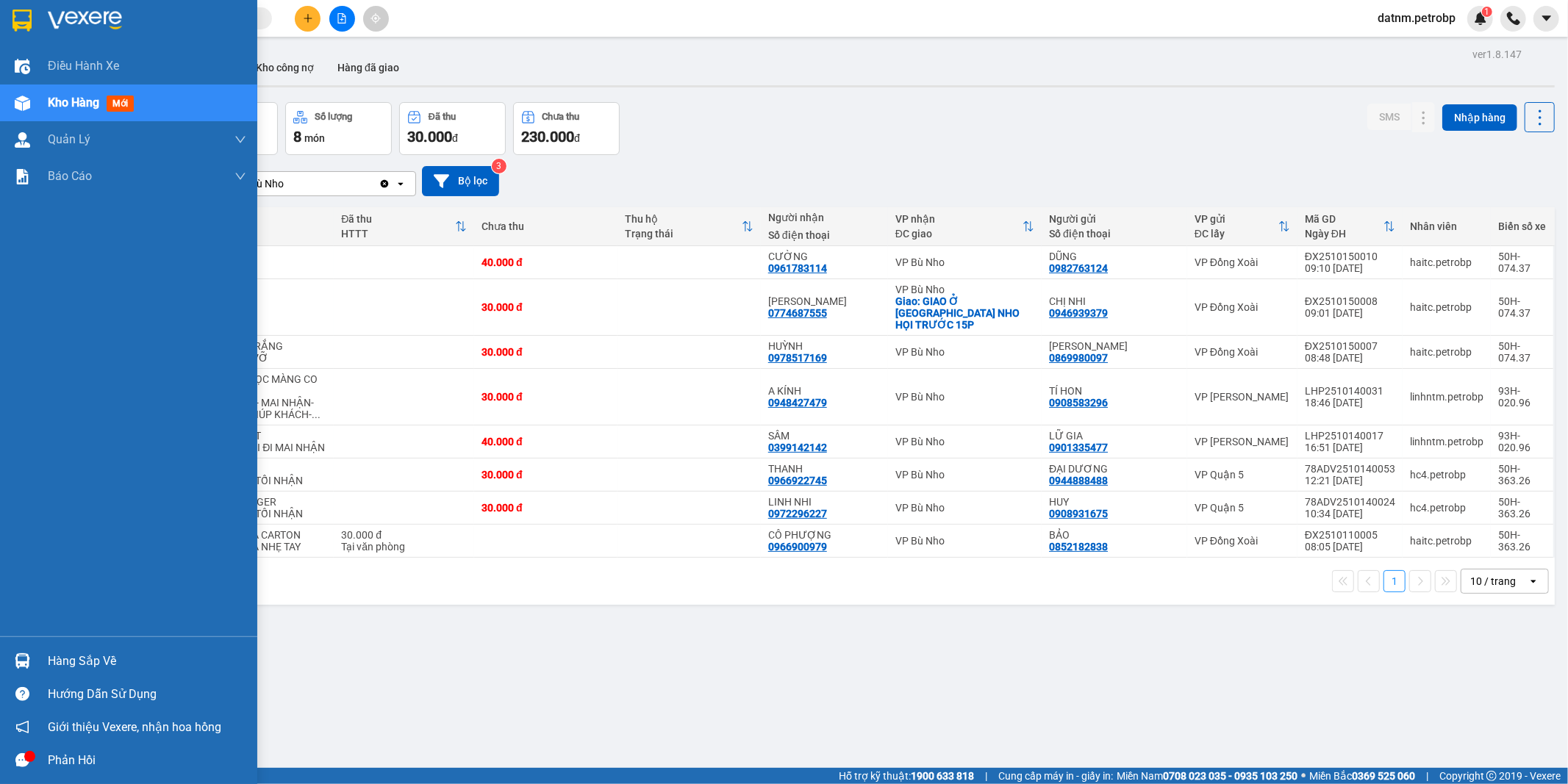
click at [111, 664] on div "Hàng sắp về" at bounding box center [147, 661] width 199 height 22
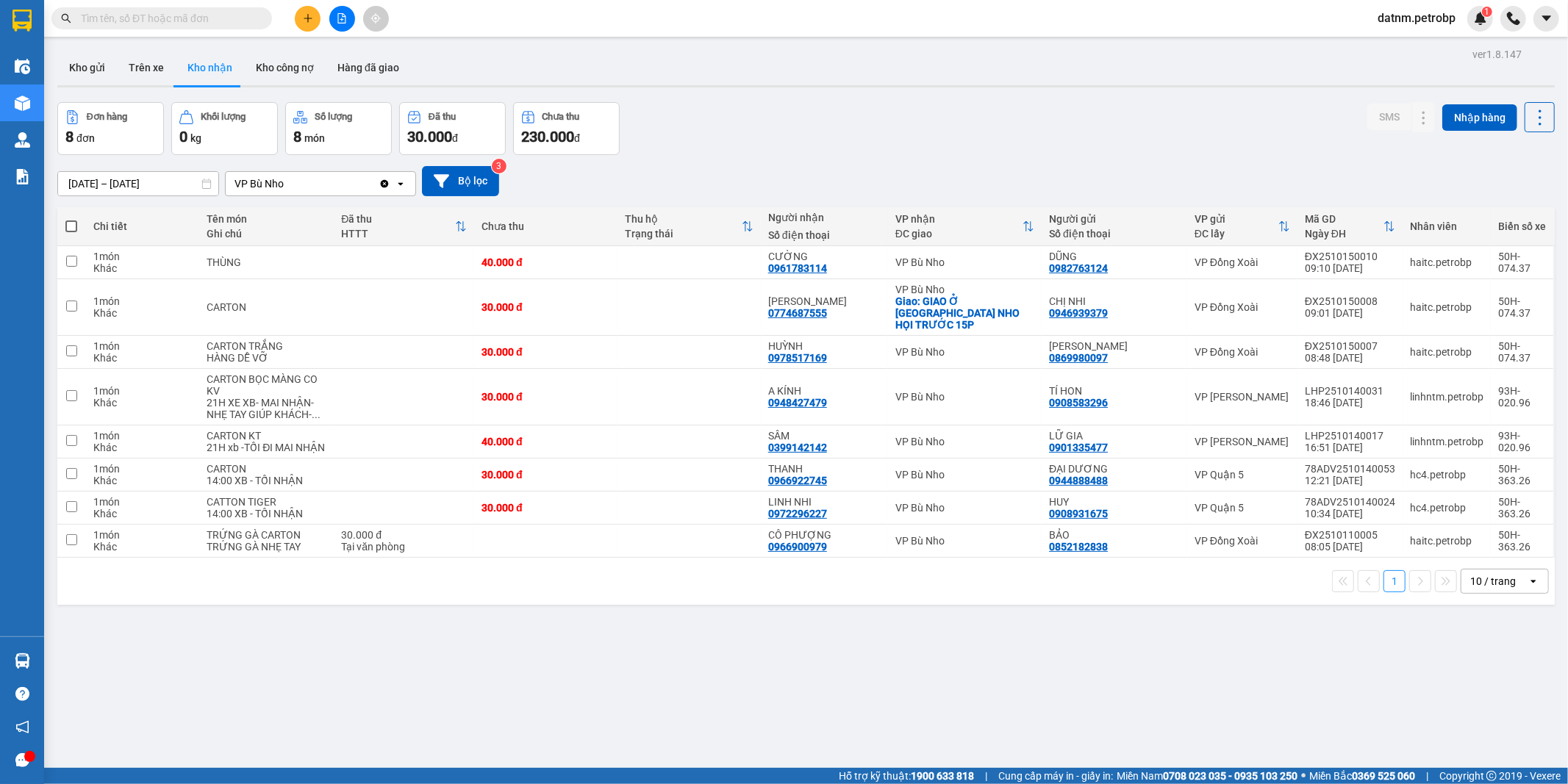
click at [774, 679] on section "Kết quả tìm kiếm ( 0 ) Bộ lọc Ngày tạo đơn gần nhất No Data datnm.petrobp 1 Điề…" at bounding box center [784, 392] width 1568 height 784
click at [76, 63] on button "Kho gửi" at bounding box center [87, 67] width 59 height 36
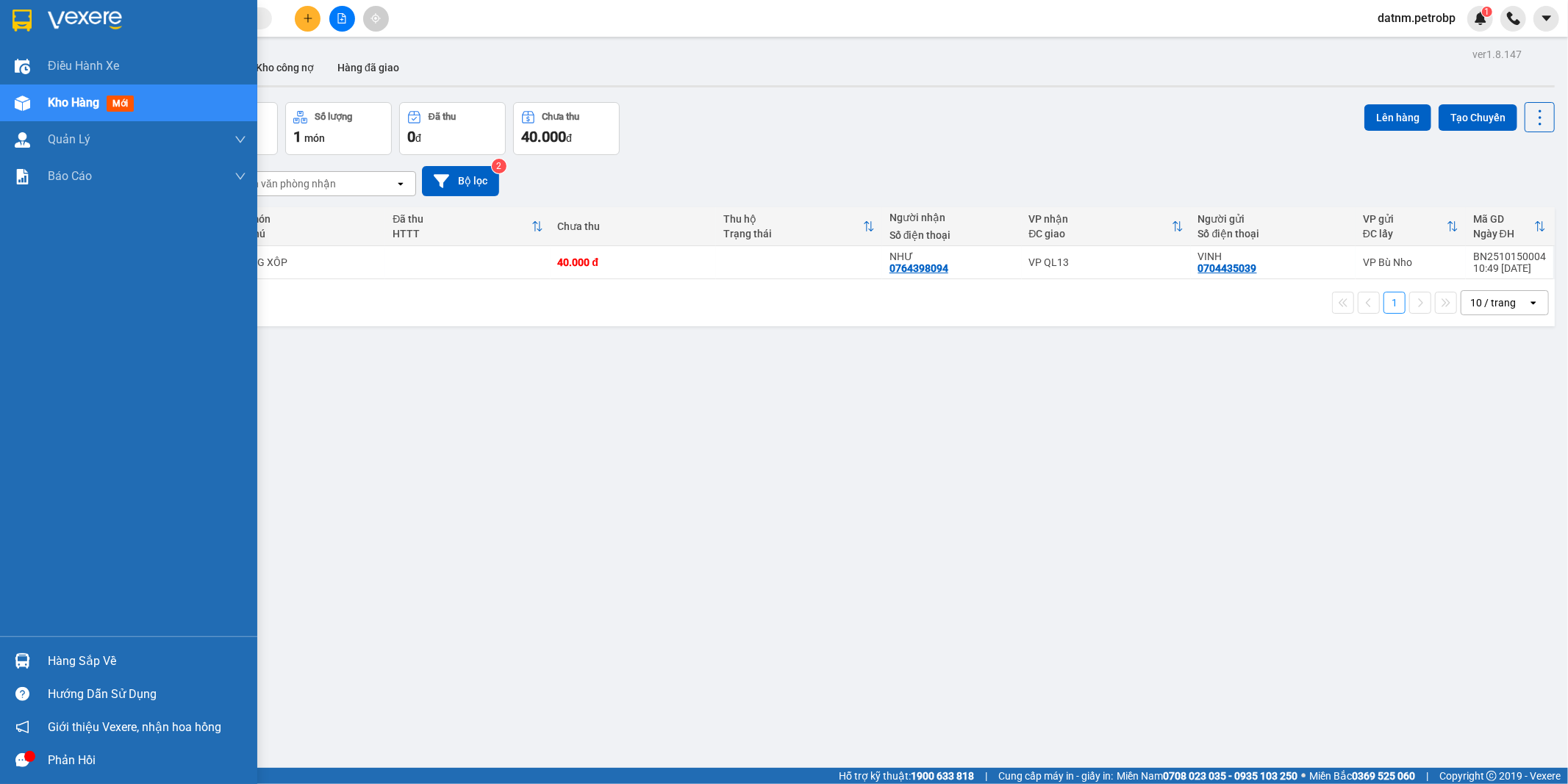
click at [78, 662] on div "Hàng sắp về" at bounding box center [147, 661] width 199 height 22
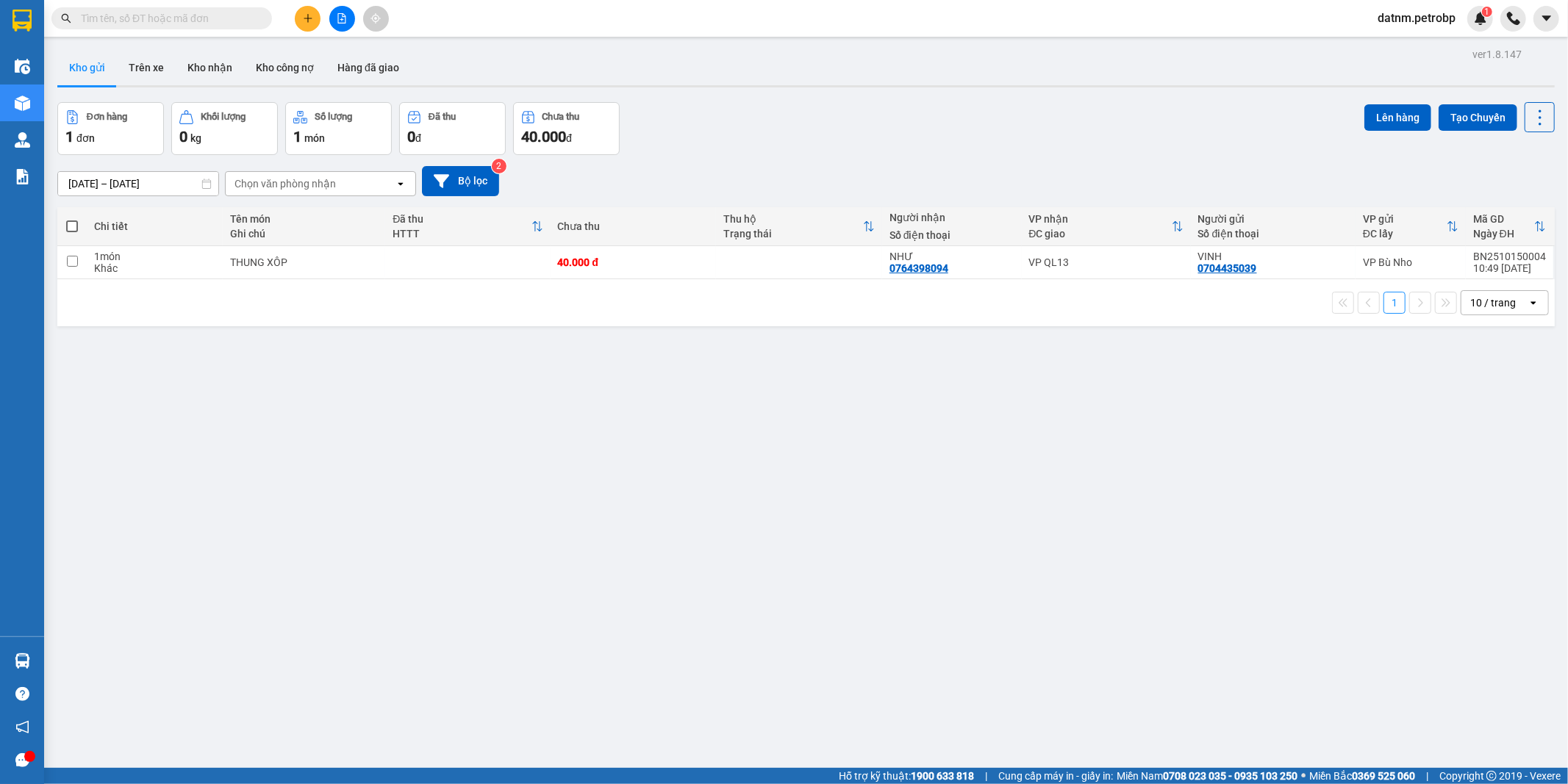
click at [860, 717] on section "Kết quả tìm kiếm ( 0 ) Bộ lọc Ngày tạo đơn gần nhất No Data datnm.petrobp 1 Điề…" at bounding box center [784, 392] width 1568 height 784
click at [229, 65] on button "Kho nhận" at bounding box center [210, 67] width 68 height 36
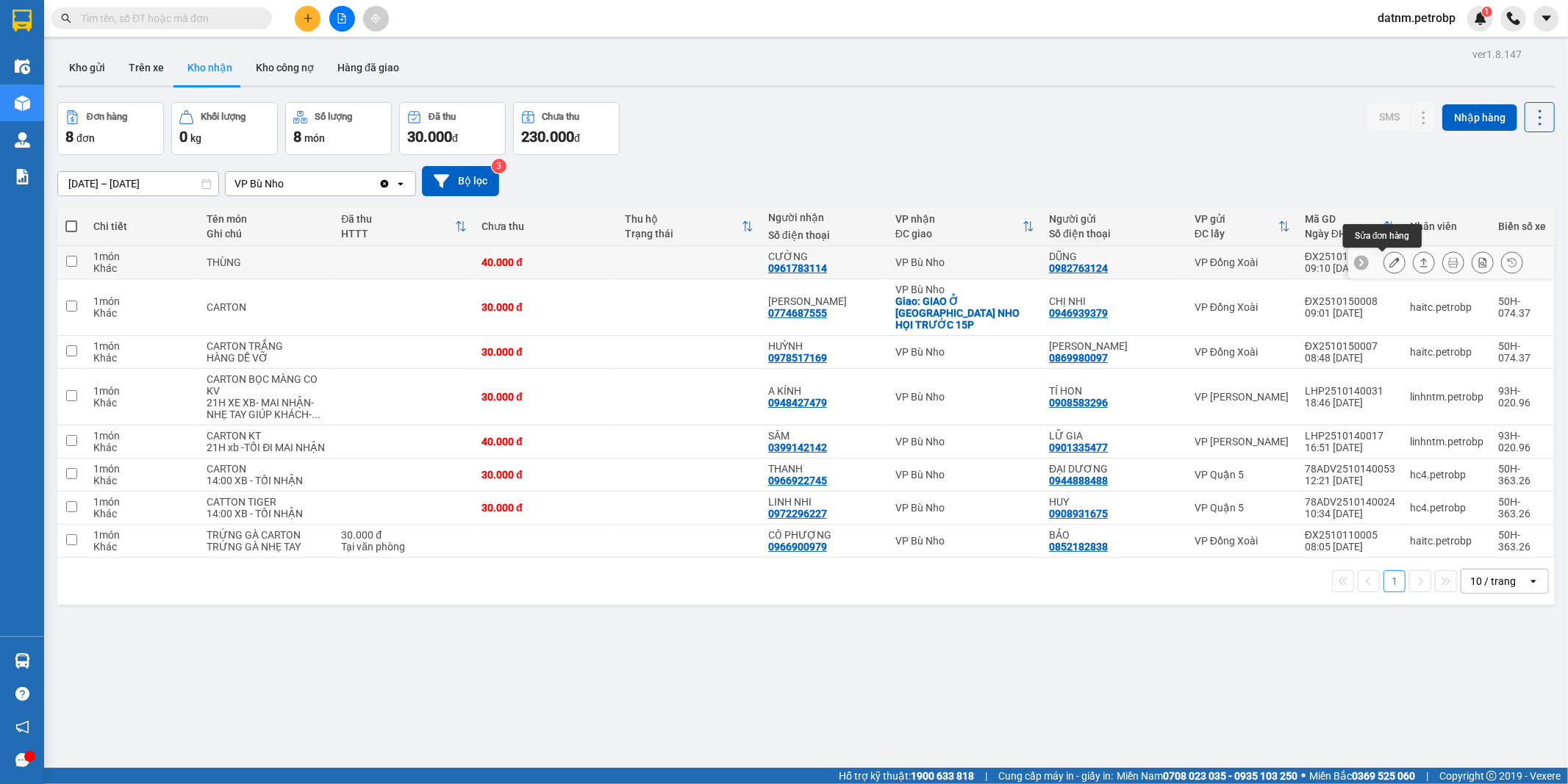
click at [1389, 266] on icon at bounding box center [1394, 262] width 10 height 10
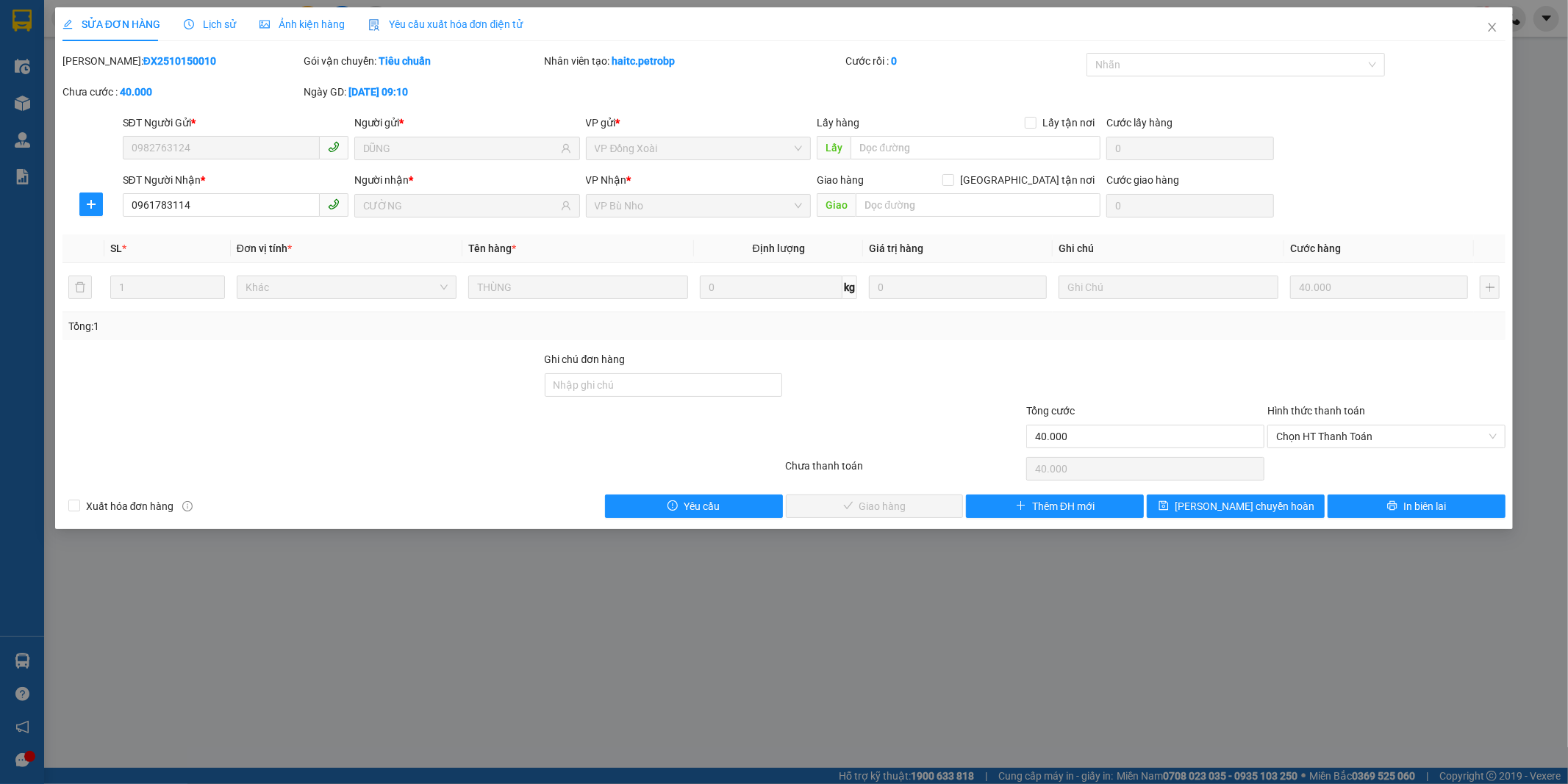
type input "0982763124"
type input "DŨNG"
type input "0961783114"
type input "CƯỜNG"
type input "40.000"
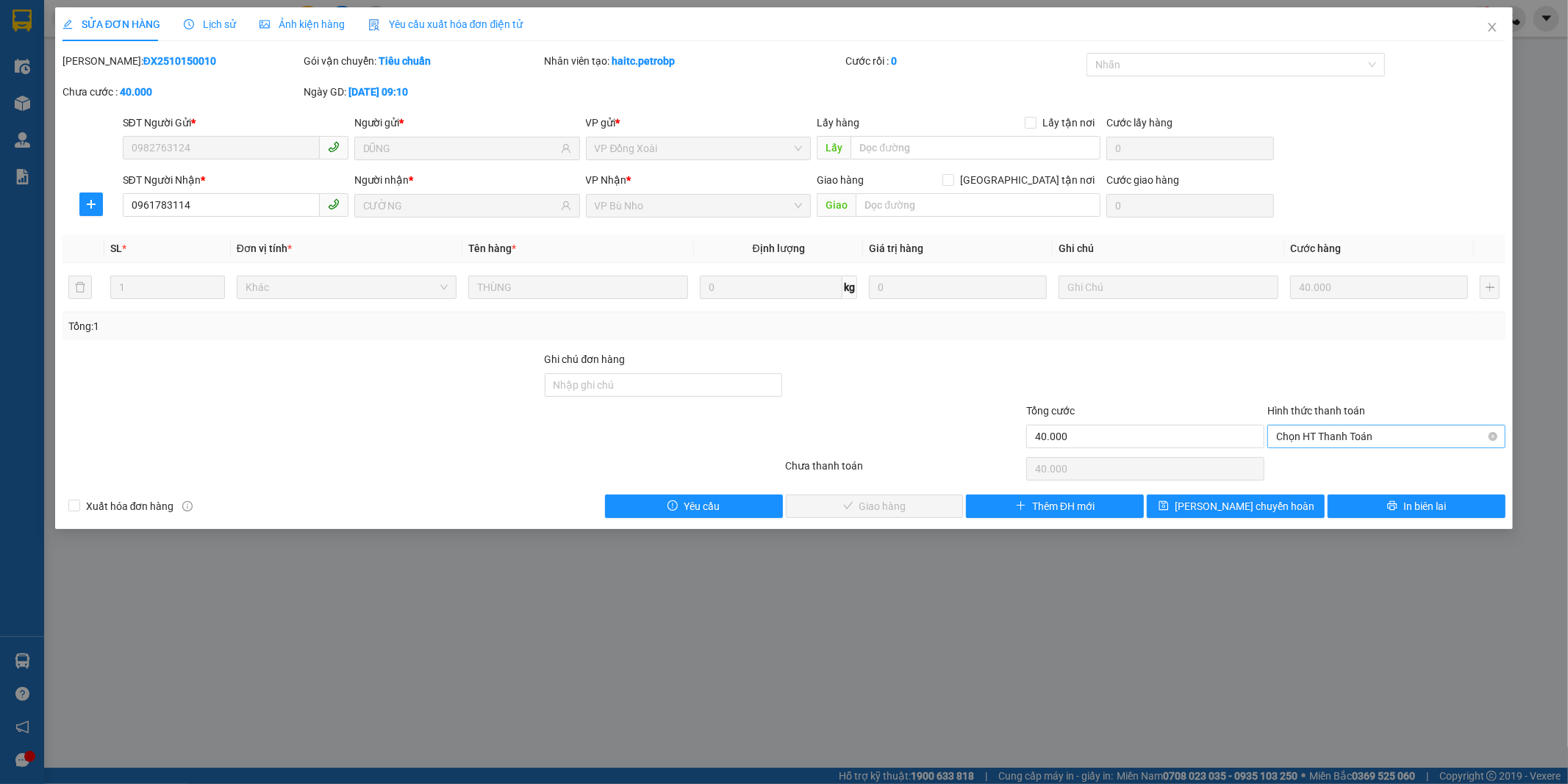
click at [1293, 438] on span "Chọn HT Thanh Toán" at bounding box center [1386, 436] width 221 height 22
click at [1299, 470] on div "Tại văn phòng" at bounding box center [1386, 466] width 221 height 16
type input "0"
click at [929, 508] on button "Giao hàng" at bounding box center [874, 506] width 178 height 24
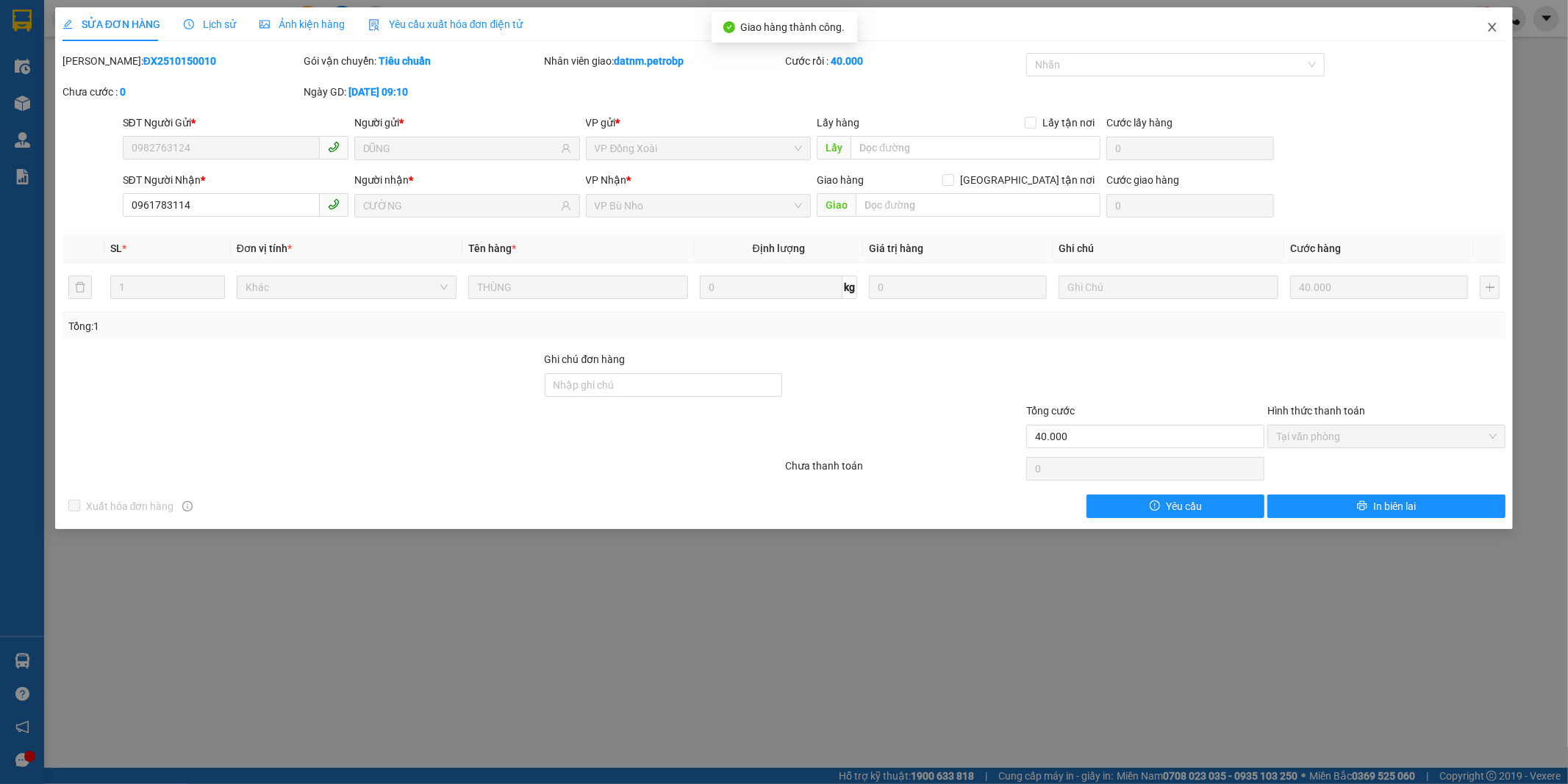
click at [1492, 22] on icon "close" at bounding box center [1491, 26] width 12 height 12
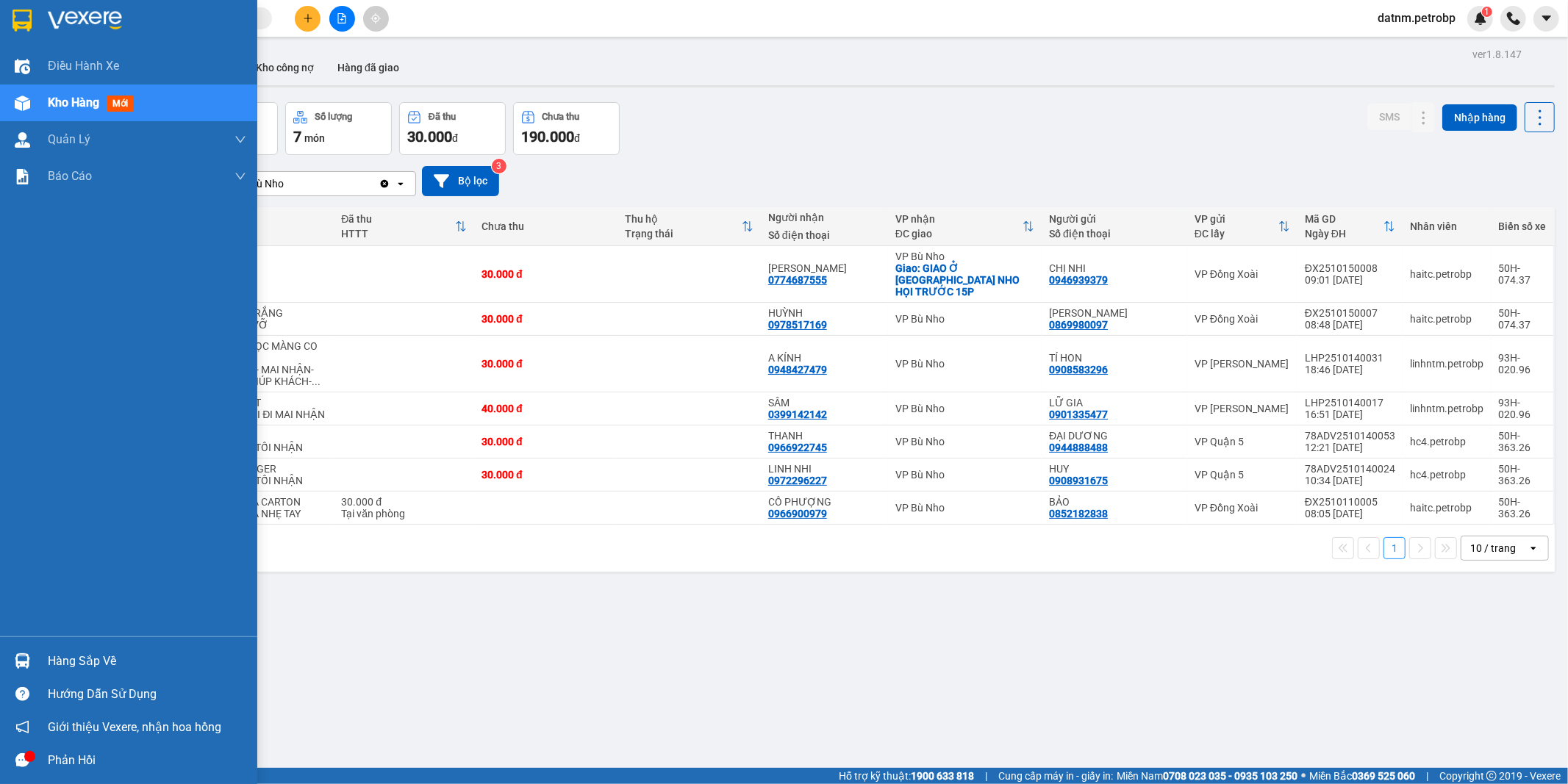
click at [88, 662] on div "Hàng sắp về" at bounding box center [147, 661] width 199 height 22
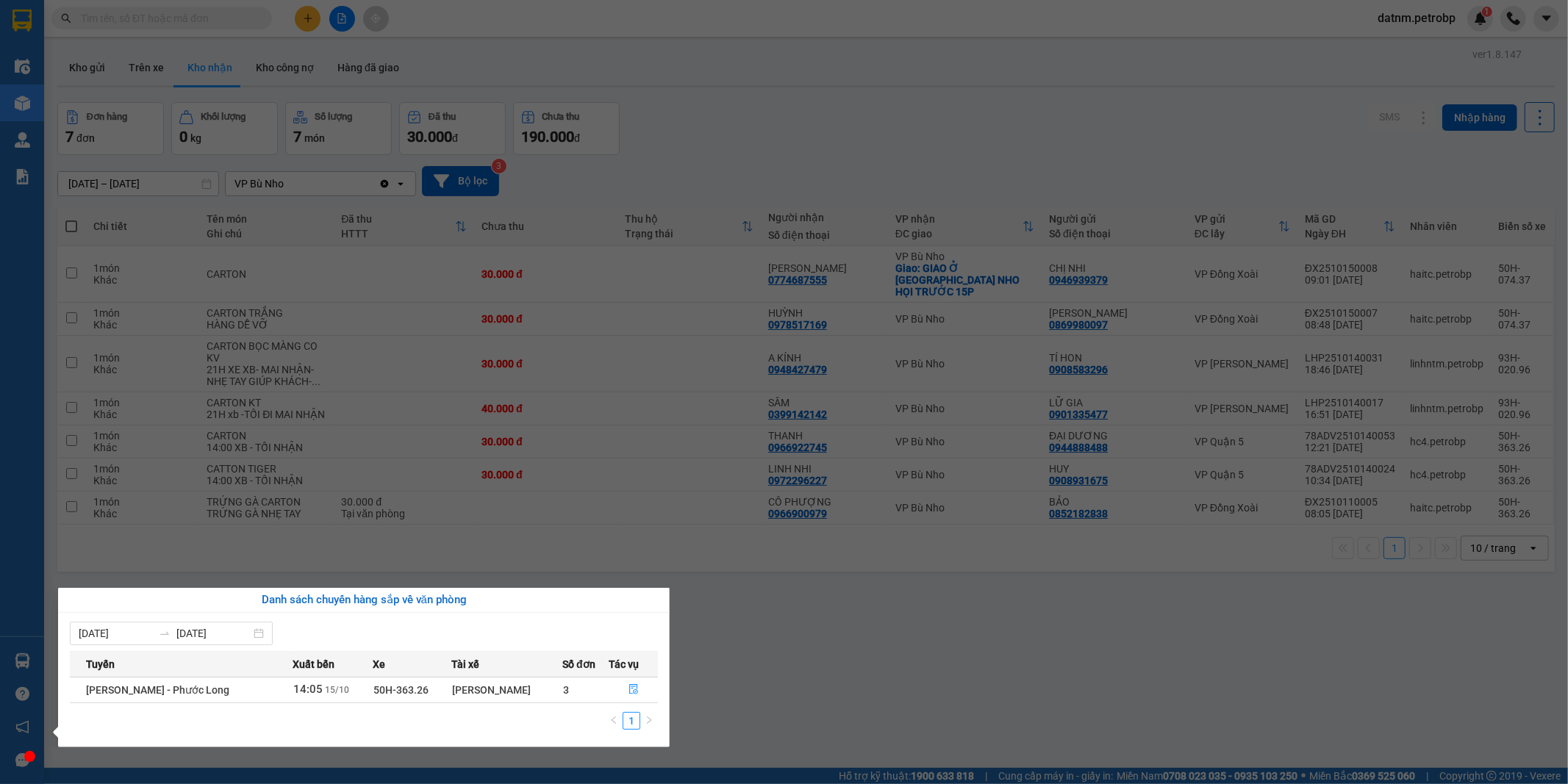
click at [841, 723] on section "Kết quả tìm kiếm ( 0 ) Bộ lọc Ngày tạo đơn gần nhất No Data datnm.petrobp 1 Điề…" at bounding box center [784, 392] width 1568 height 784
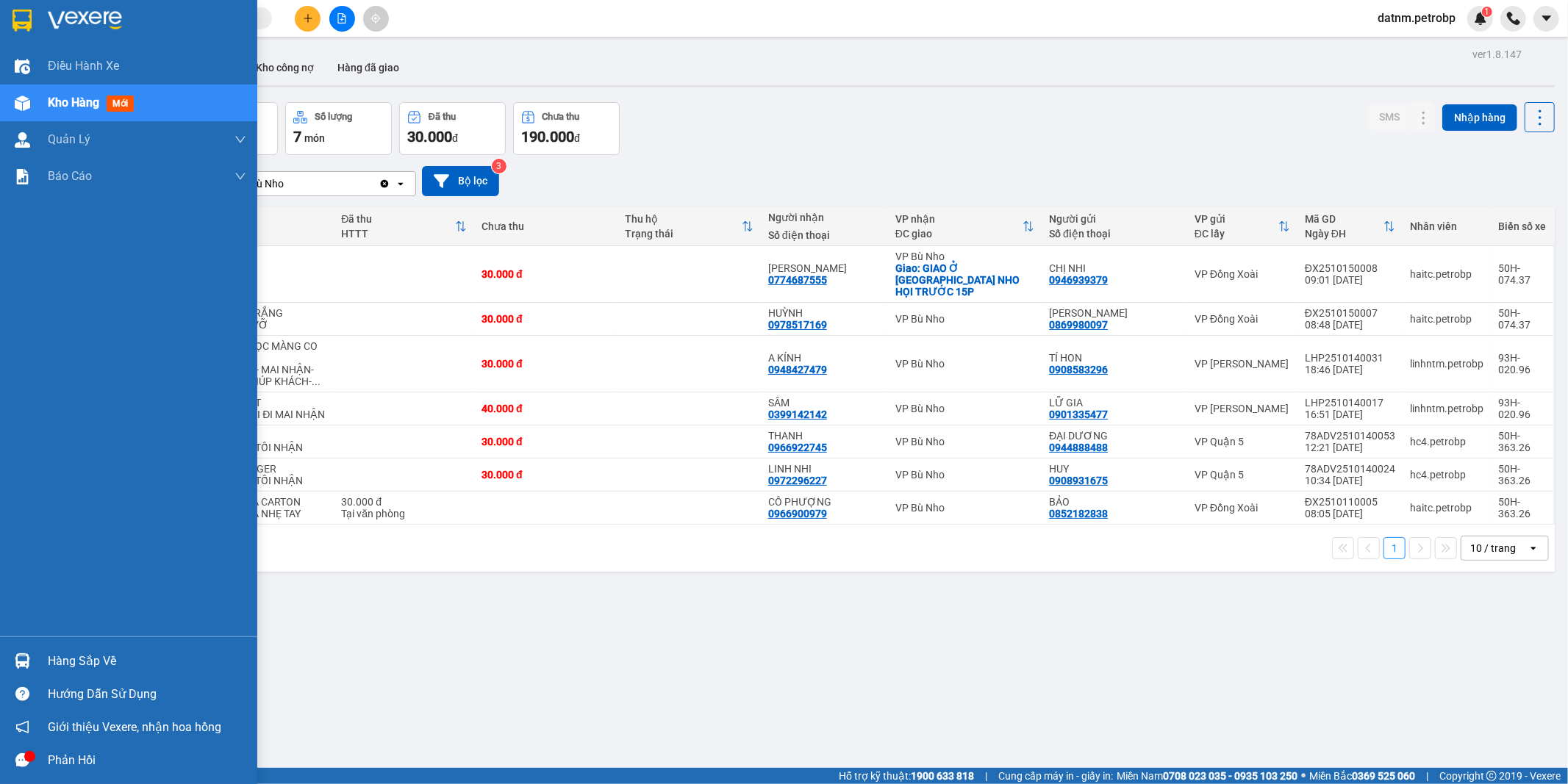
click at [81, 667] on div "Hàng sắp về" at bounding box center [147, 661] width 199 height 22
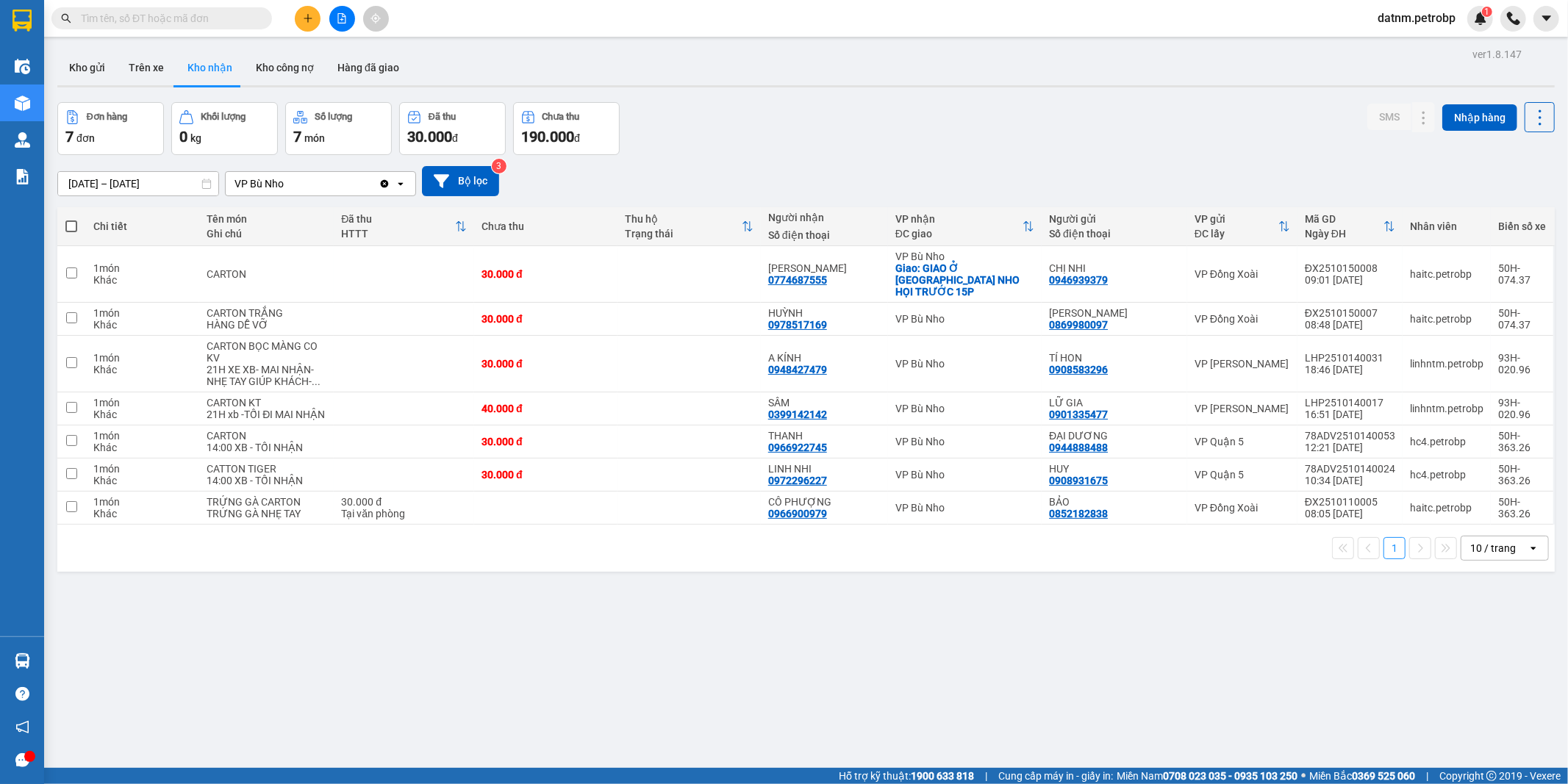
click at [797, 651] on section "Kết quả tìm kiếm ( 0 ) Bộ lọc Ngày tạo đơn gần nhất No Data datnm.petrobp 1 Điề…" at bounding box center [784, 392] width 1568 height 784
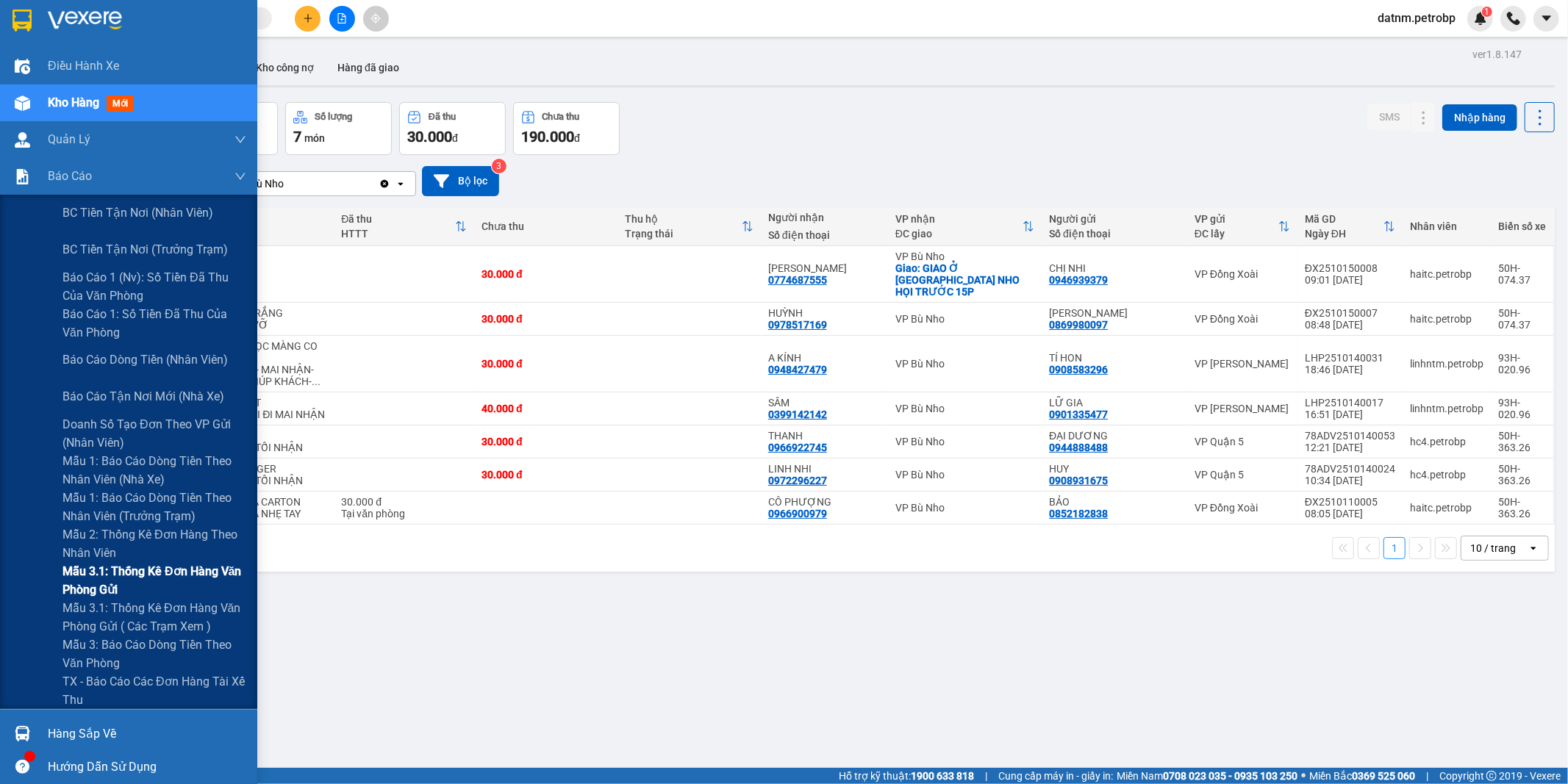
click at [144, 573] on span "Mẫu 3.1: Thống kê đơn hàng văn phòng gửi" at bounding box center [153, 580] width 183 height 36
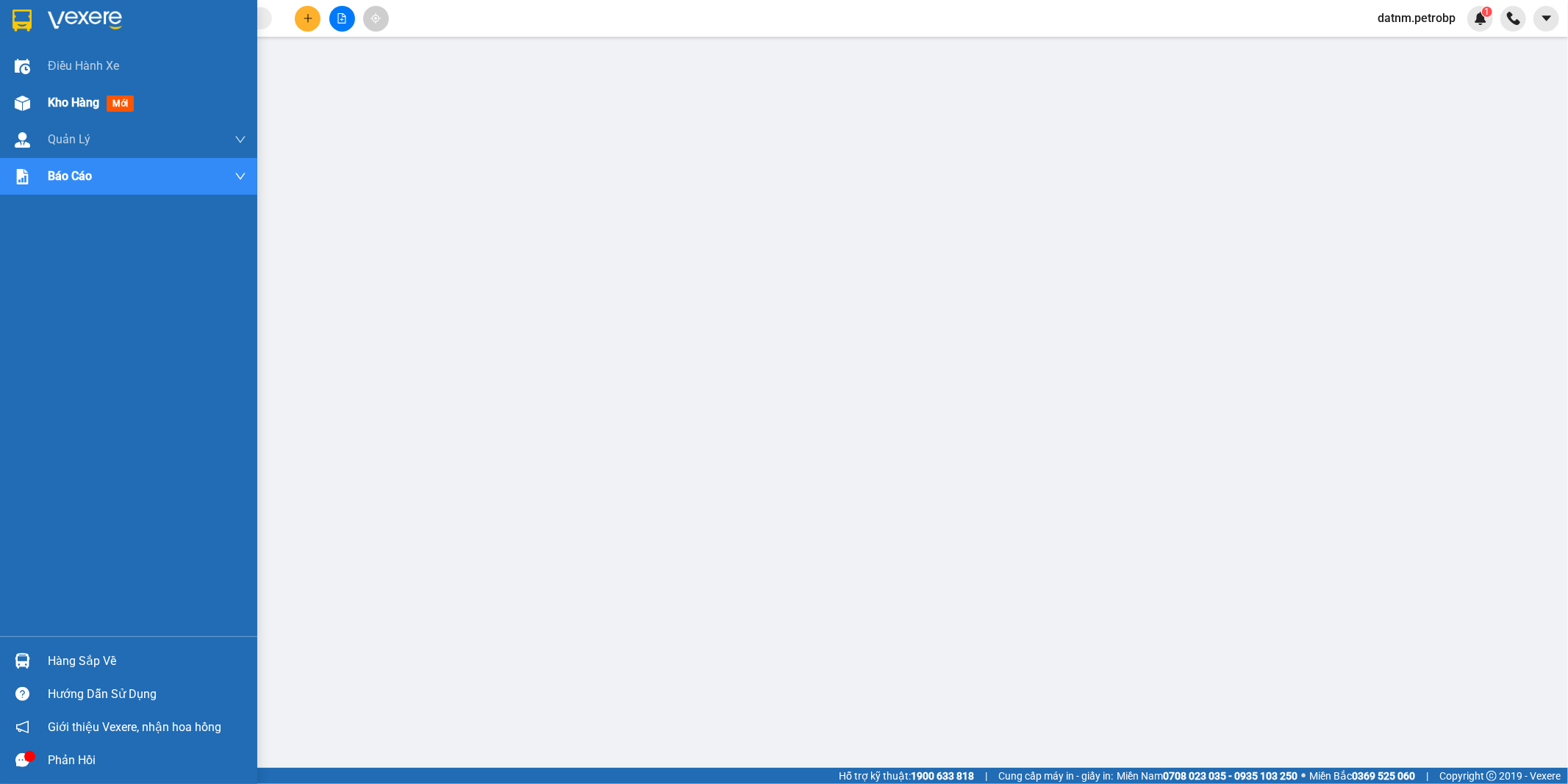
click at [71, 103] on span "Kho hàng" at bounding box center [73, 102] width 51 height 14
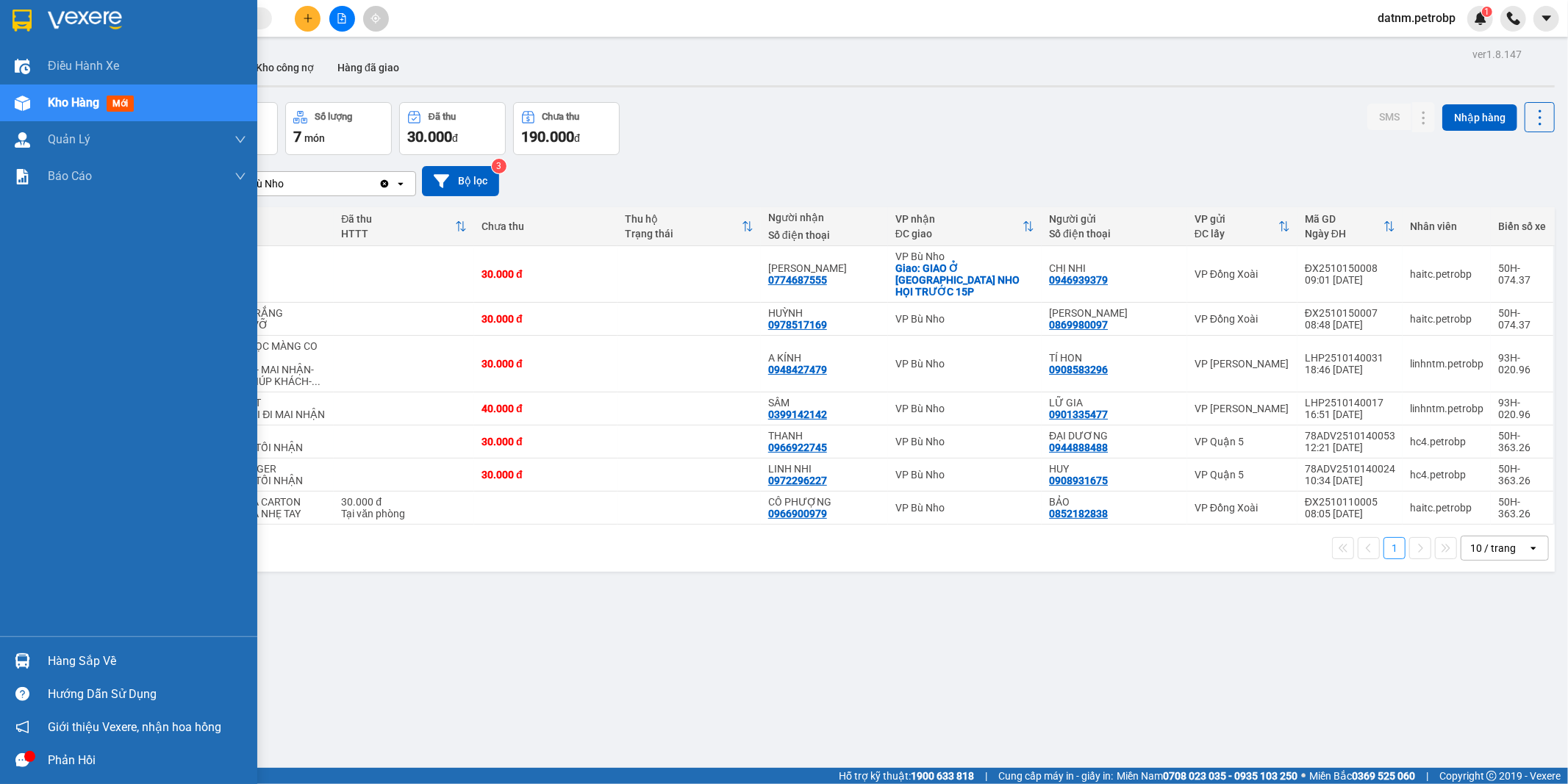
click at [76, 667] on div "Hàng sắp về" at bounding box center [147, 661] width 199 height 22
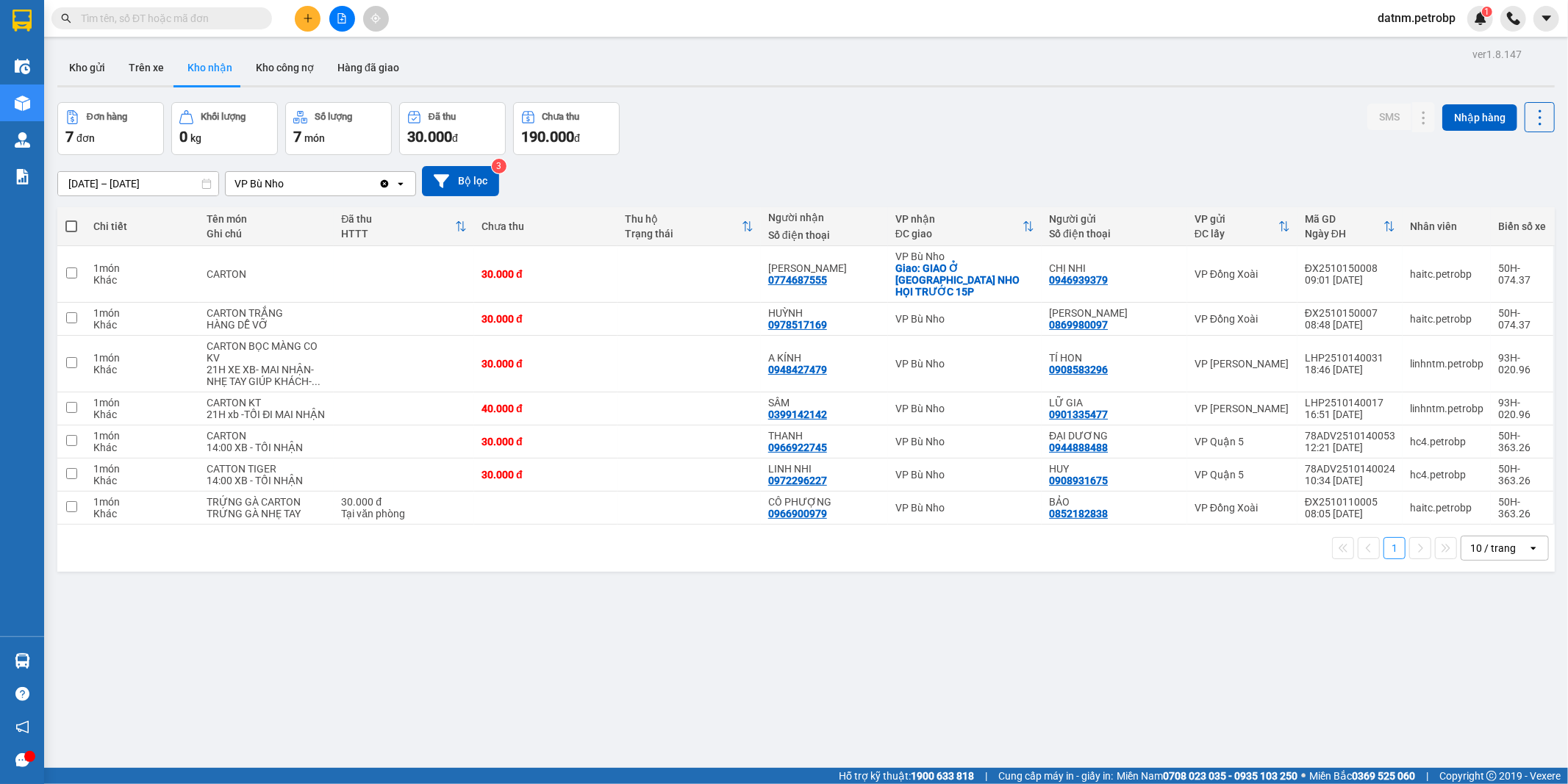
click at [826, 673] on section "Kết quả tìm kiếm ( 0 ) Bộ lọc Ngày tạo đơn gần nhất No Data datnm.petrobp 1 Điề…" at bounding box center [784, 392] width 1568 height 784
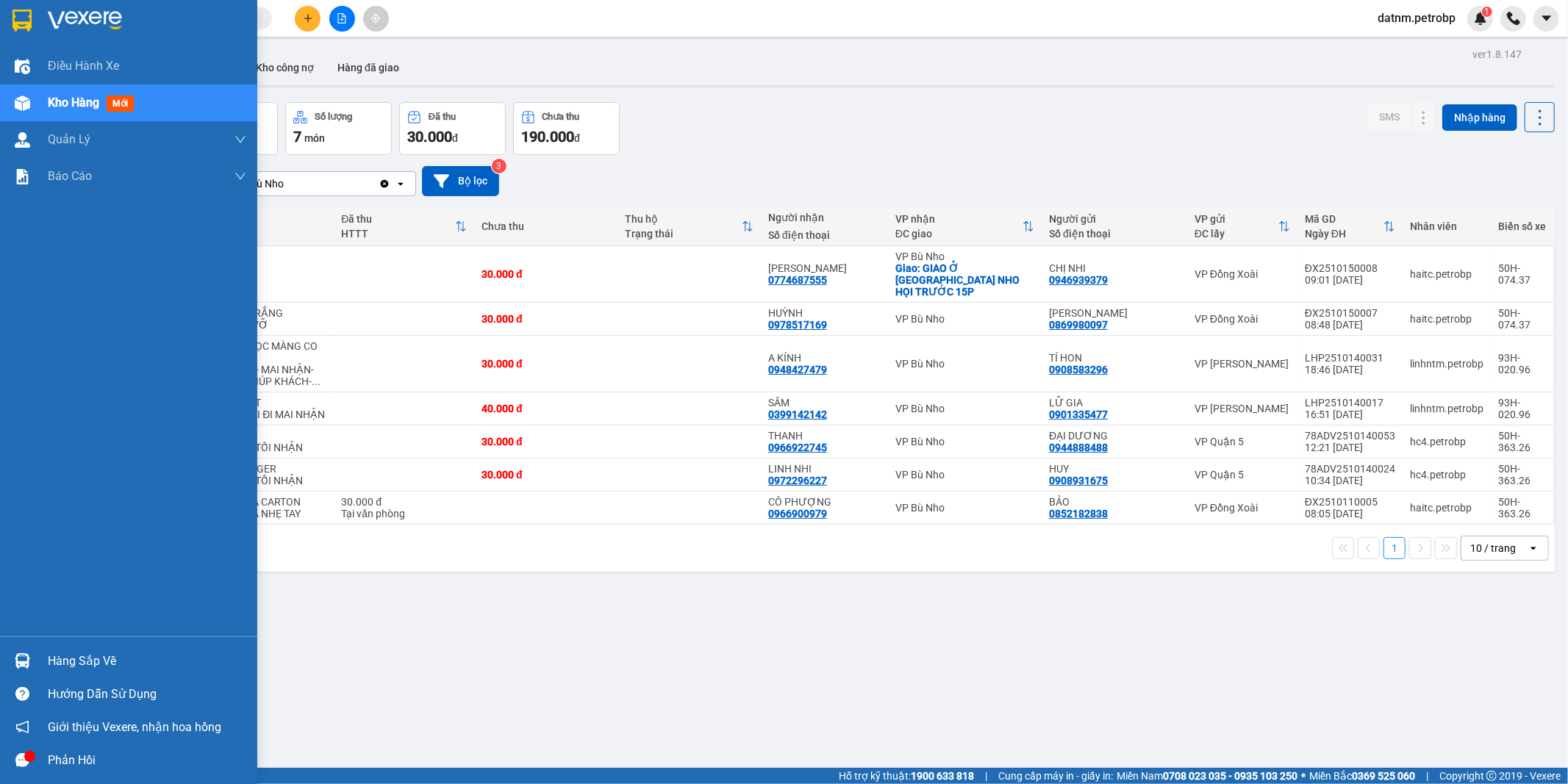
click at [77, 662] on div "Hàng sắp về" at bounding box center [147, 661] width 199 height 22
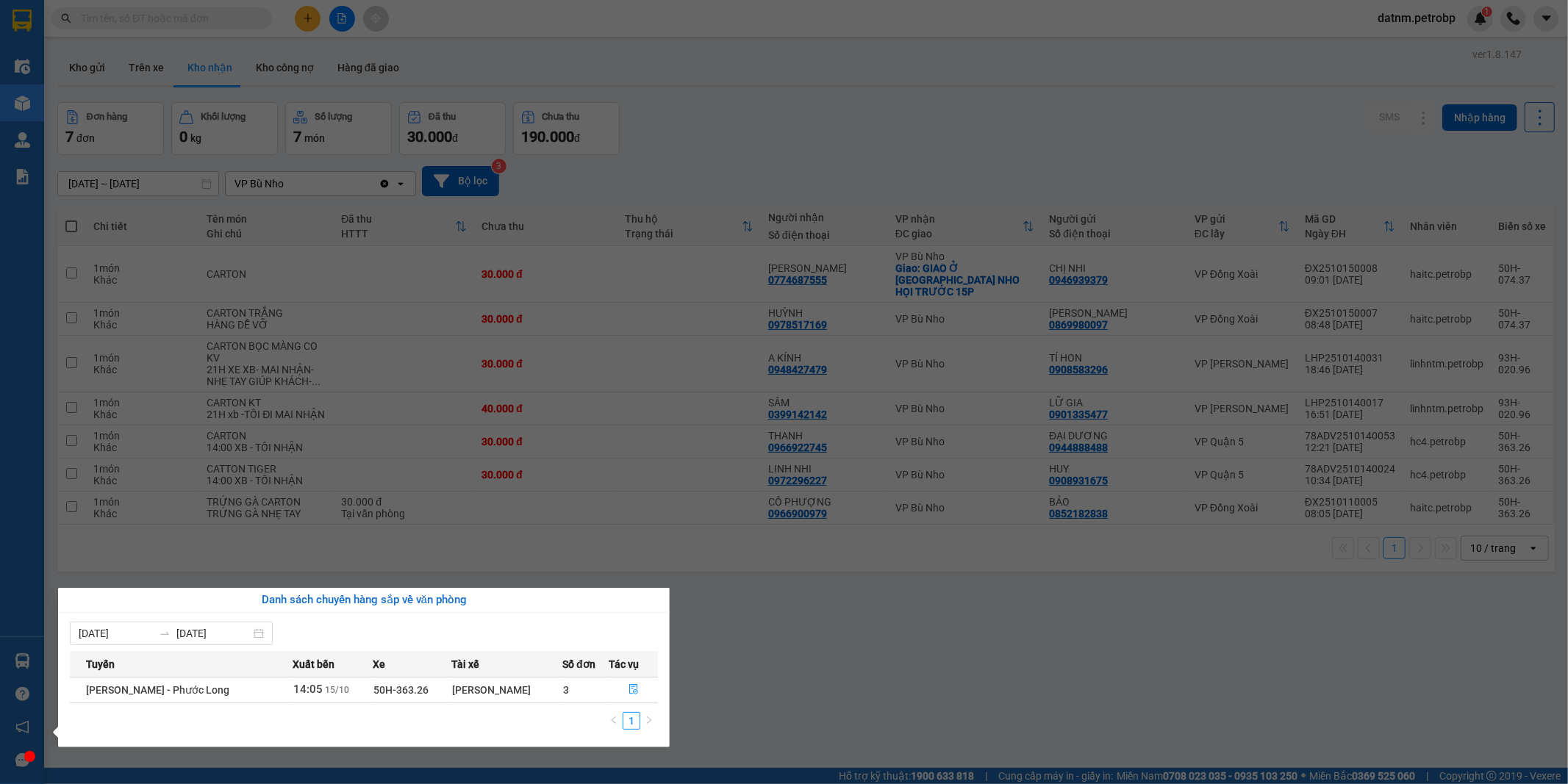
click at [783, 693] on section "Kết quả tìm kiếm ( 0 ) Bộ lọc Ngày tạo đơn gần nhất No Data datnm.petrobp 1 Điề…" at bounding box center [784, 392] width 1568 height 784
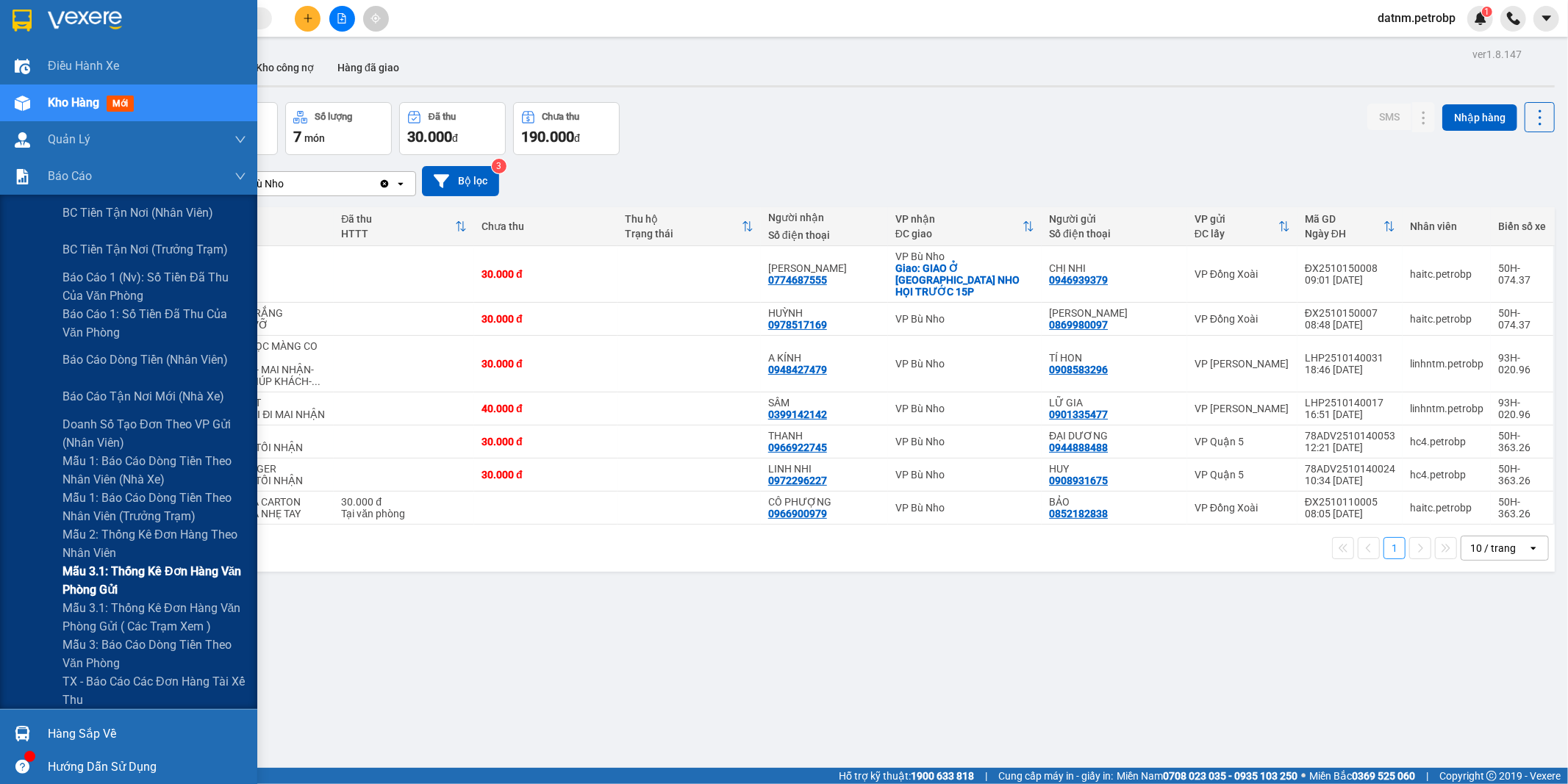
click at [134, 574] on span "Mẫu 3.1: Thống kê đơn hàng văn phòng gửi" at bounding box center [153, 580] width 183 height 36
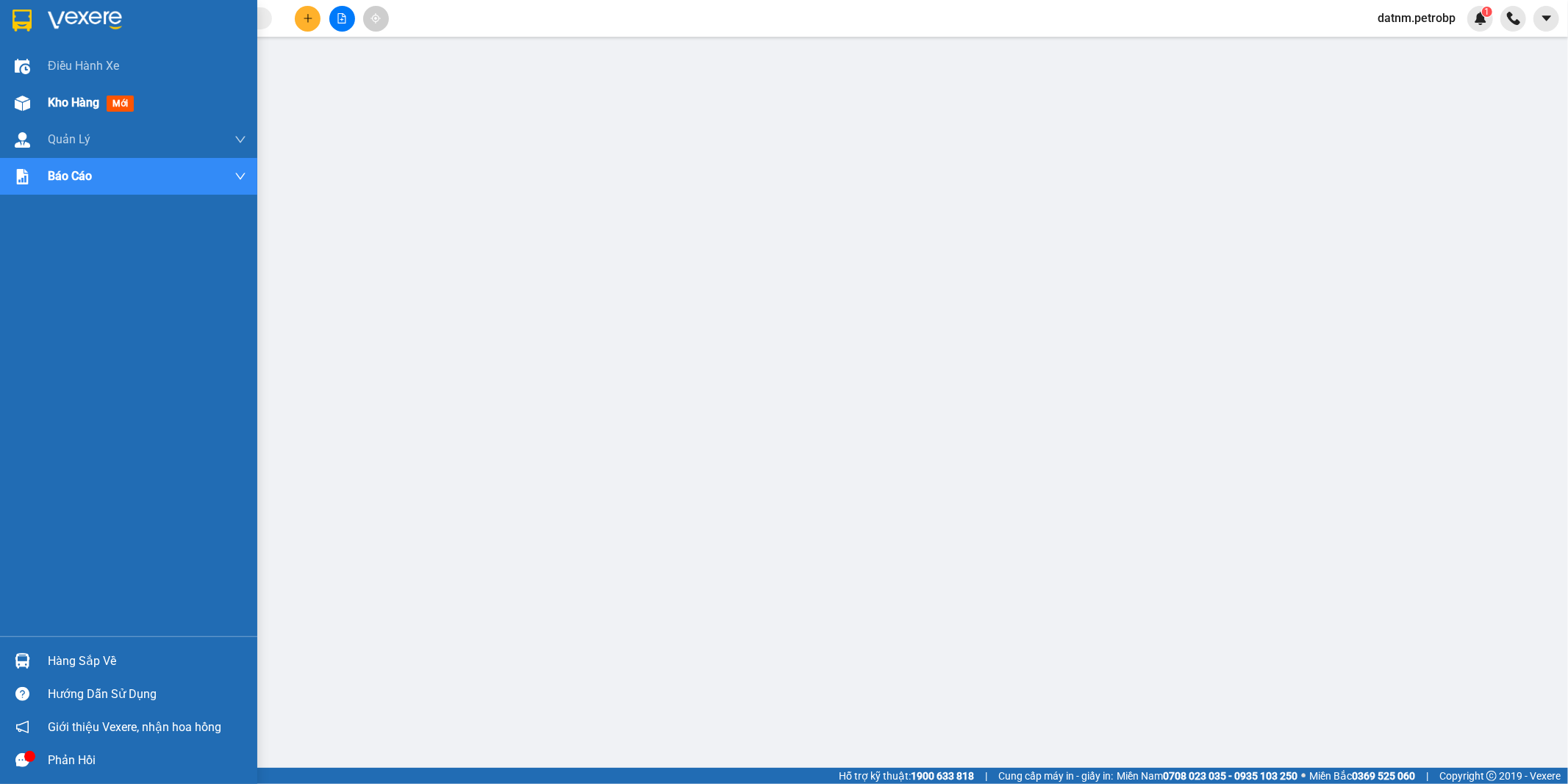
click at [60, 100] on span "Kho hàng" at bounding box center [73, 102] width 51 height 14
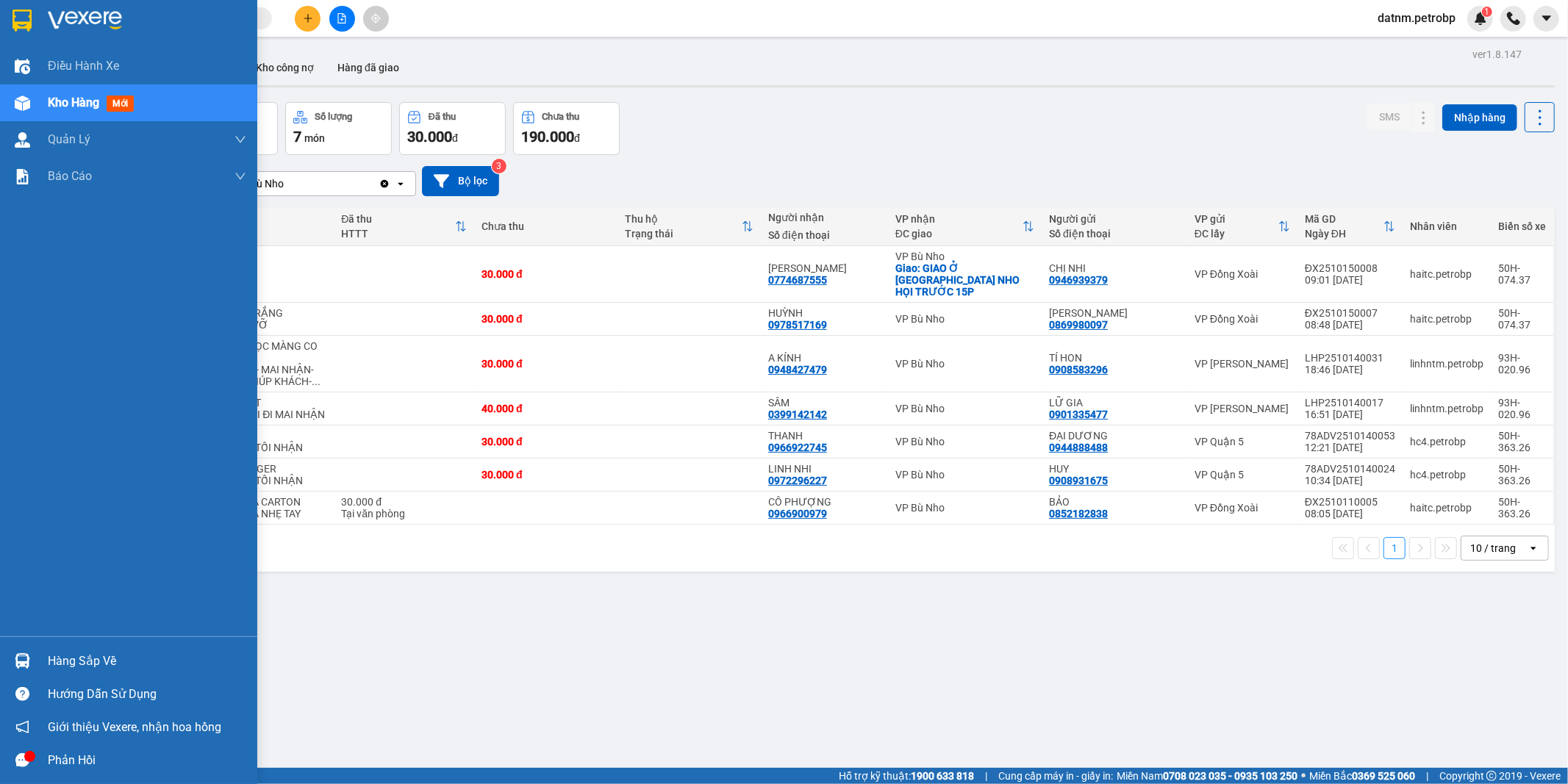
click at [77, 662] on div "Hàng sắp về" at bounding box center [147, 661] width 199 height 22
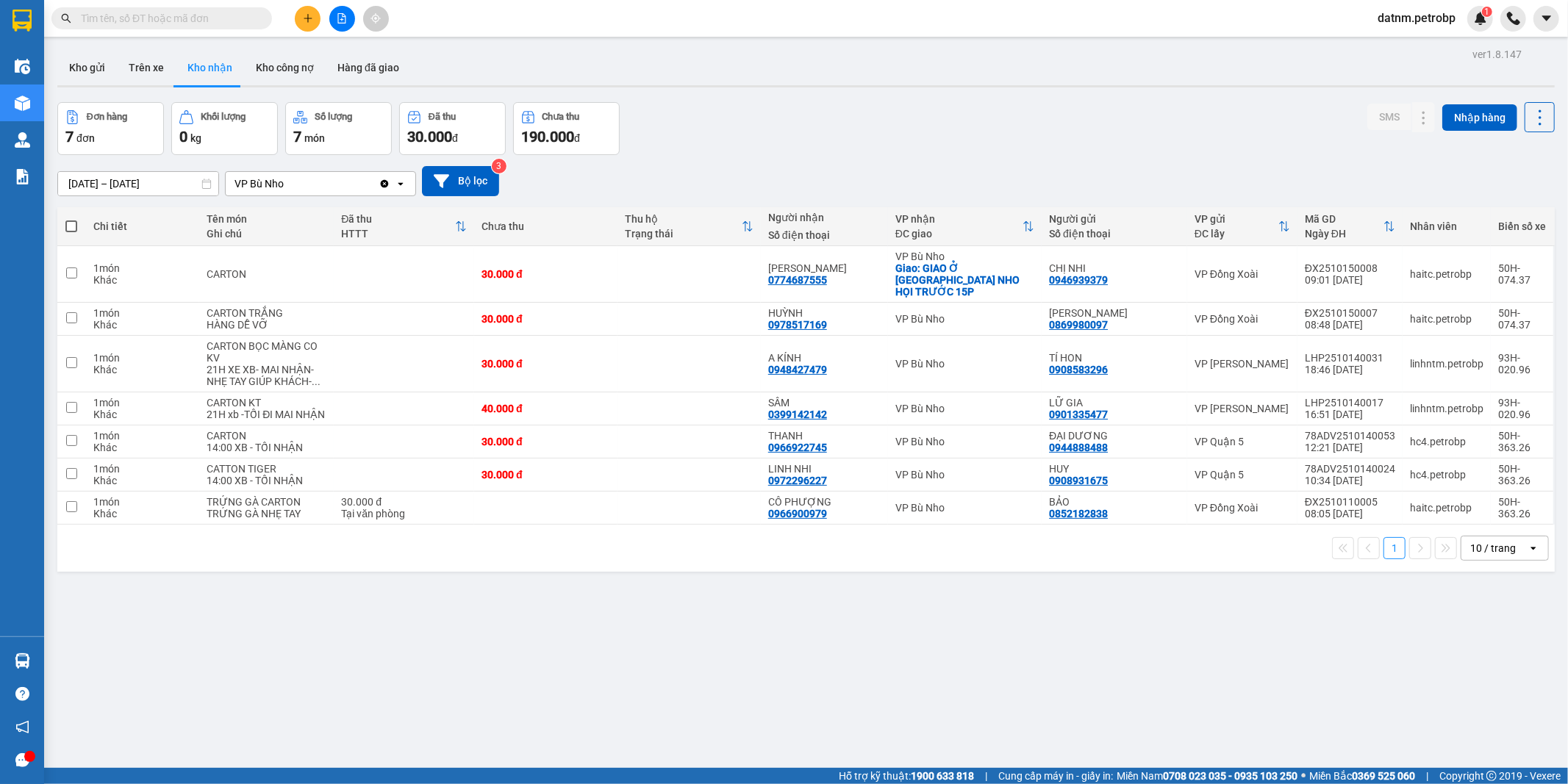
click at [838, 714] on section "Kết quả tìm kiếm ( 0 ) Bộ lọc Ngày tạo đơn gần nhất No Data datnm.petrobp 1 Điề…" at bounding box center [784, 392] width 1568 height 784
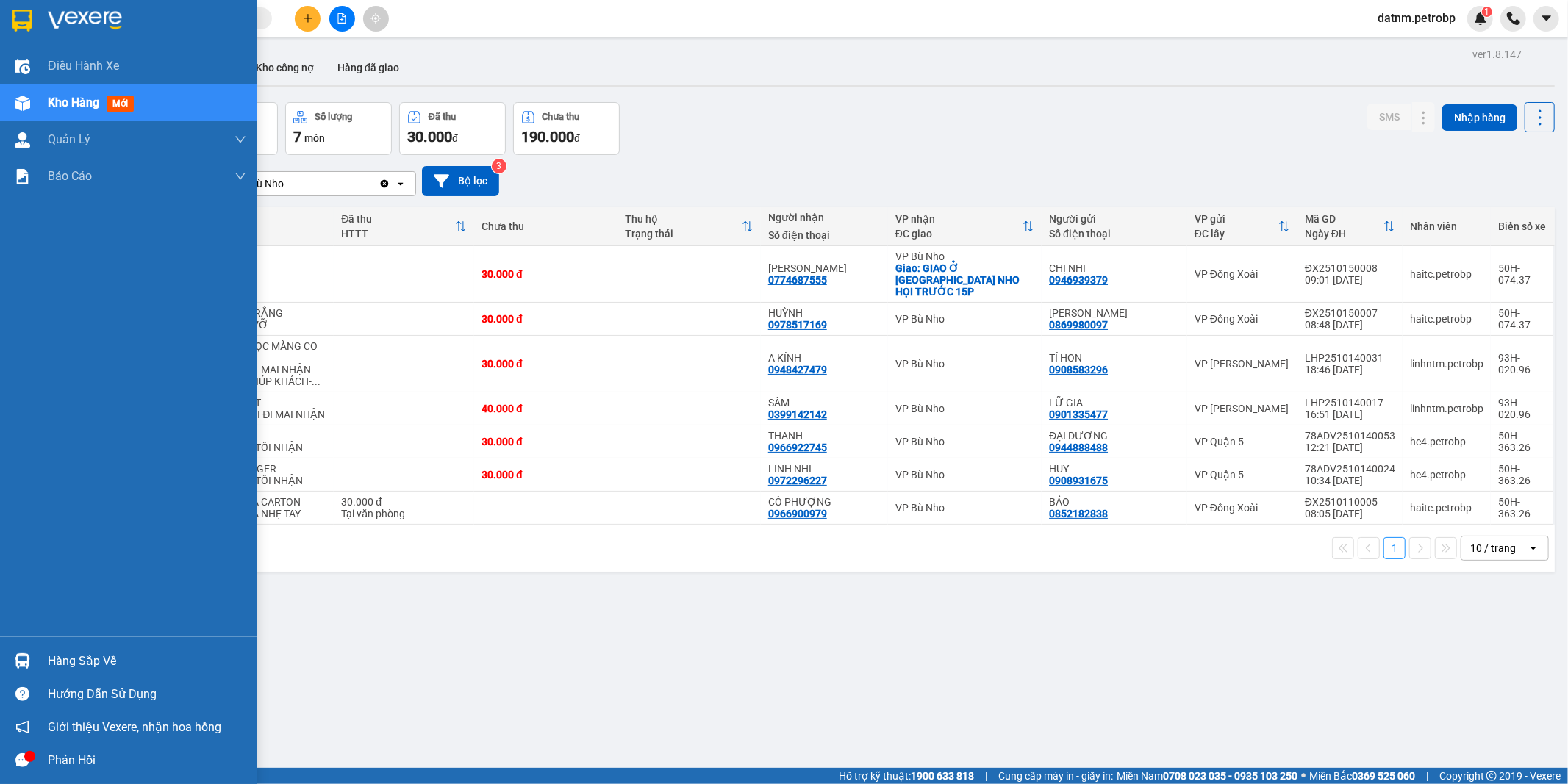
click at [77, 664] on div "Hàng sắp về" at bounding box center [147, 661] width 199 height 22
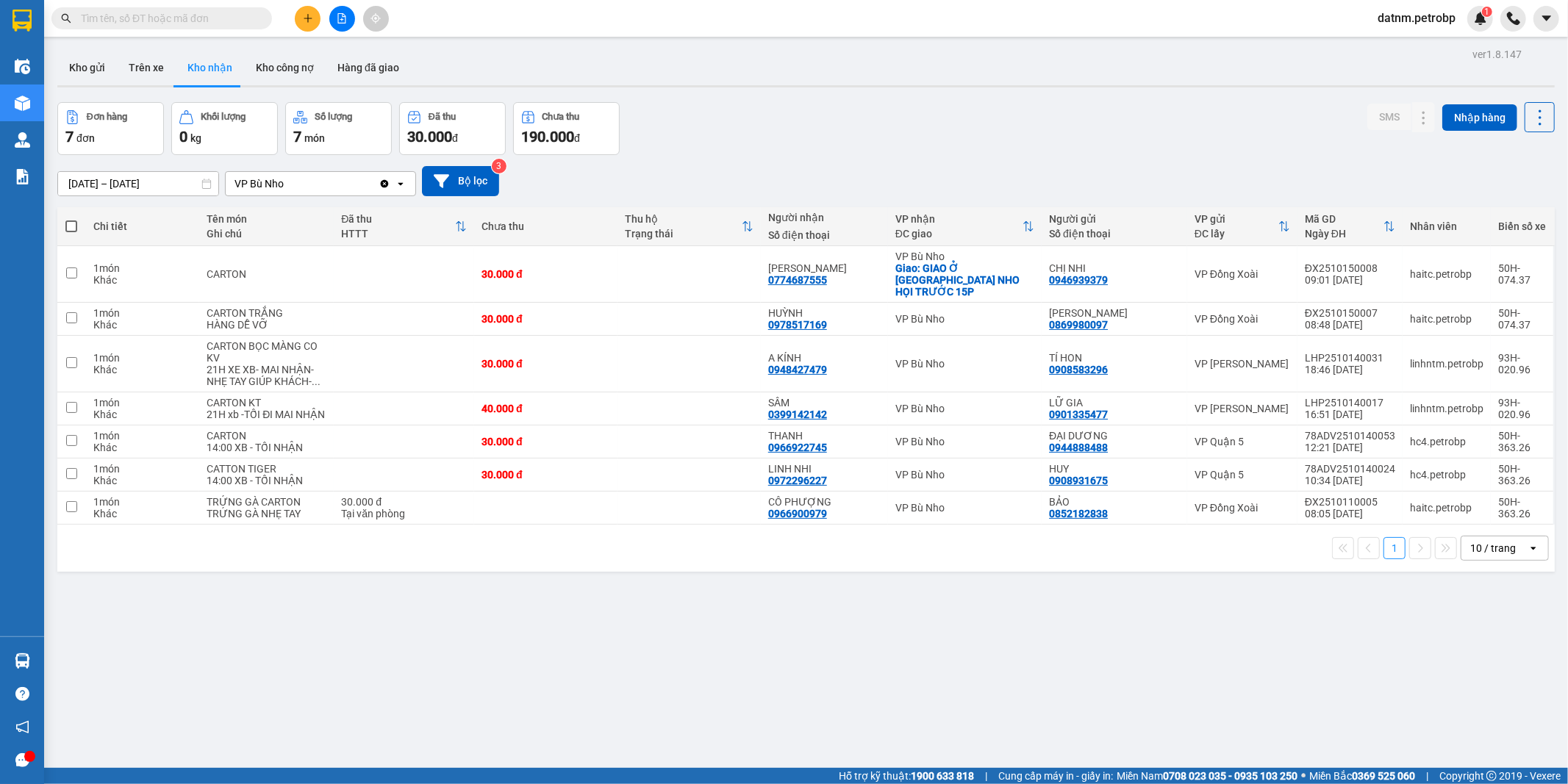
click at [806, 682] on section "Kết quả tìm kiếm ( 0 ) Bộ lọc Ngày tạo đơn gần nhất No Data datnm.petrobp 1 Điề…" at bounding box center [784, 392] width 1568 height 784
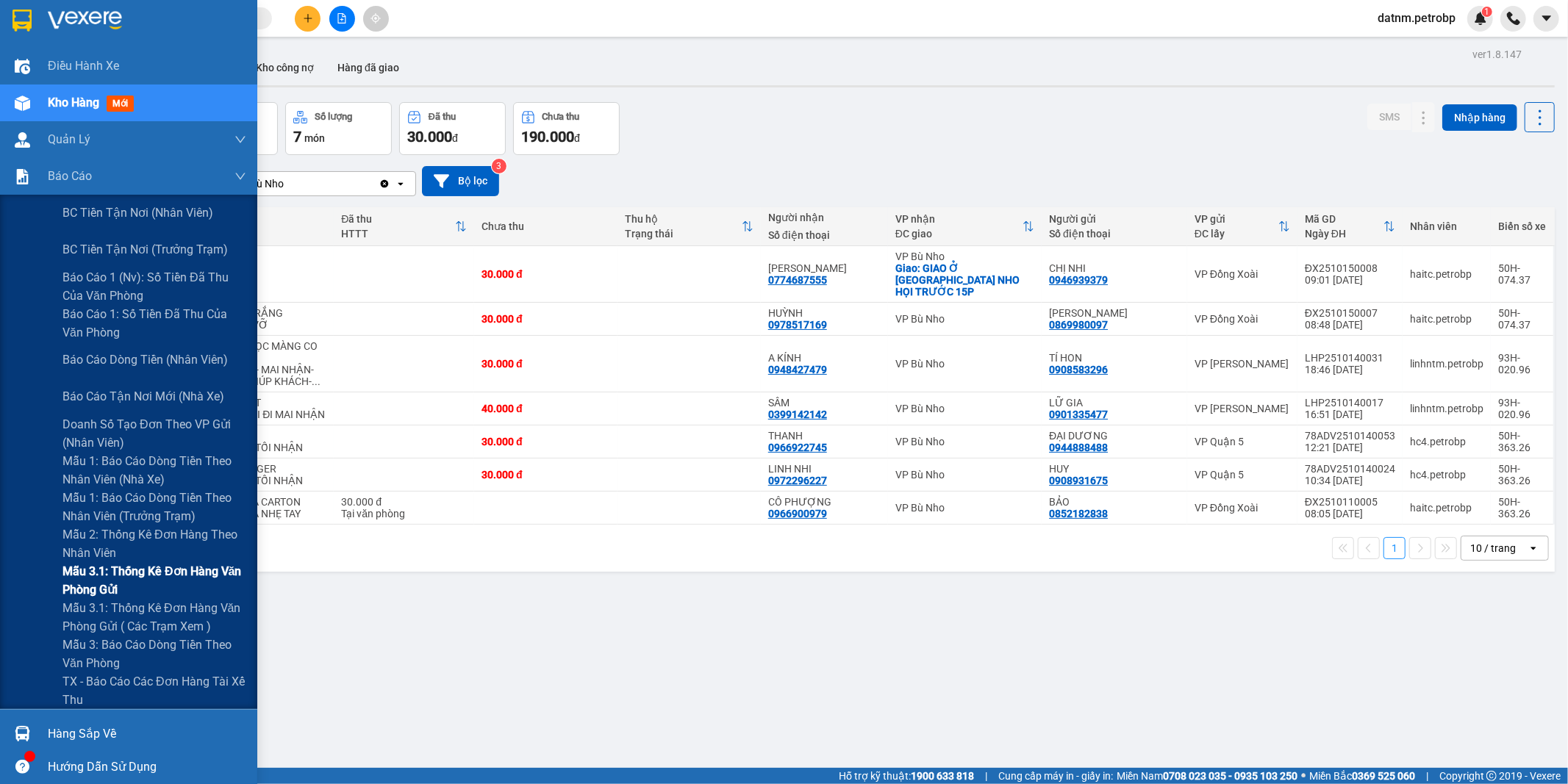
click at [108, 579] on span "Mẫu 3.1: Thống kê đơn hàng văn phòng gửi" at bounding box center [153, 580] width 183 height 36
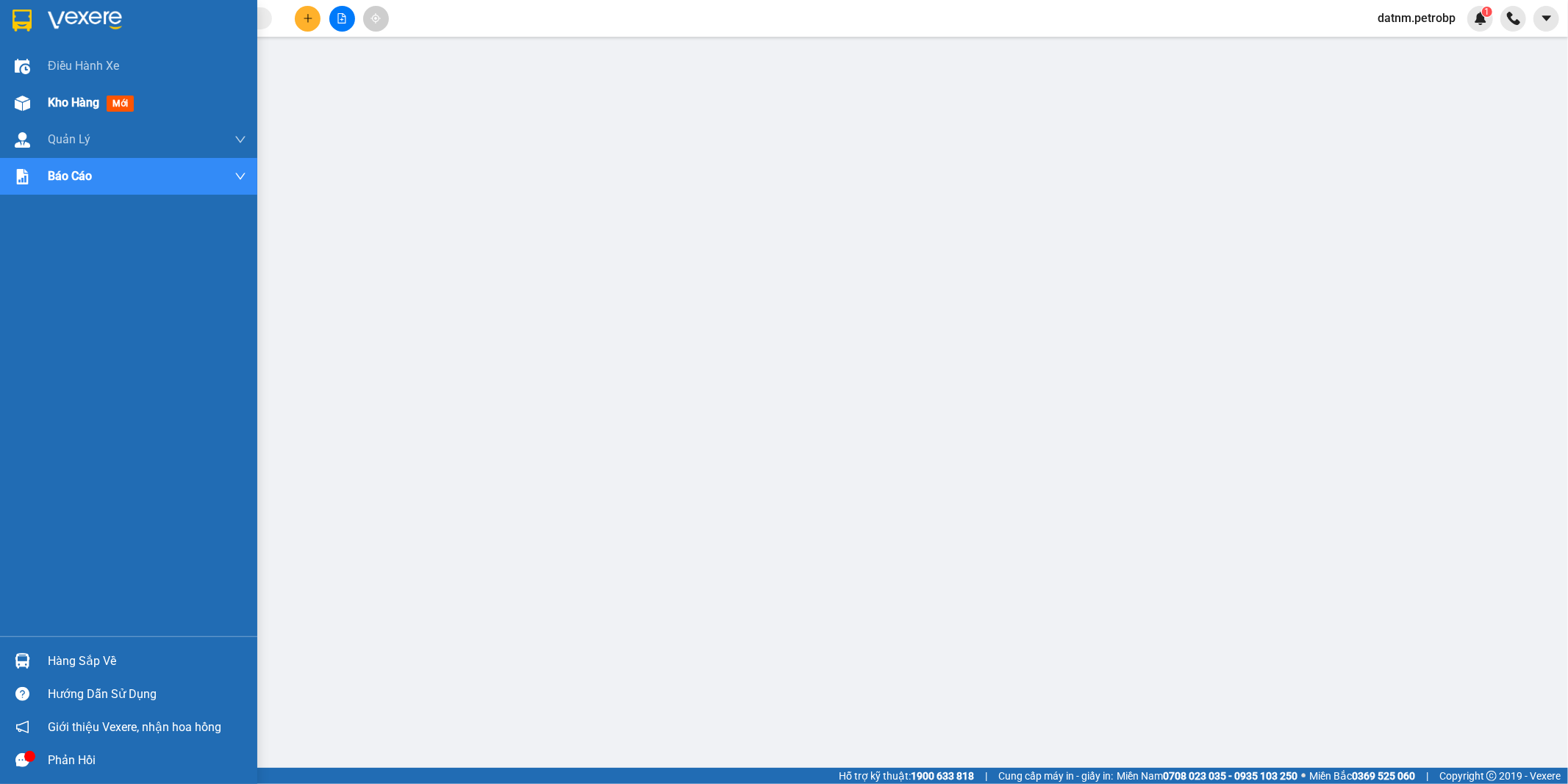
click at [68, 108] on span "Kho hàng" at bounding box center [73, 102] width 51 height 14
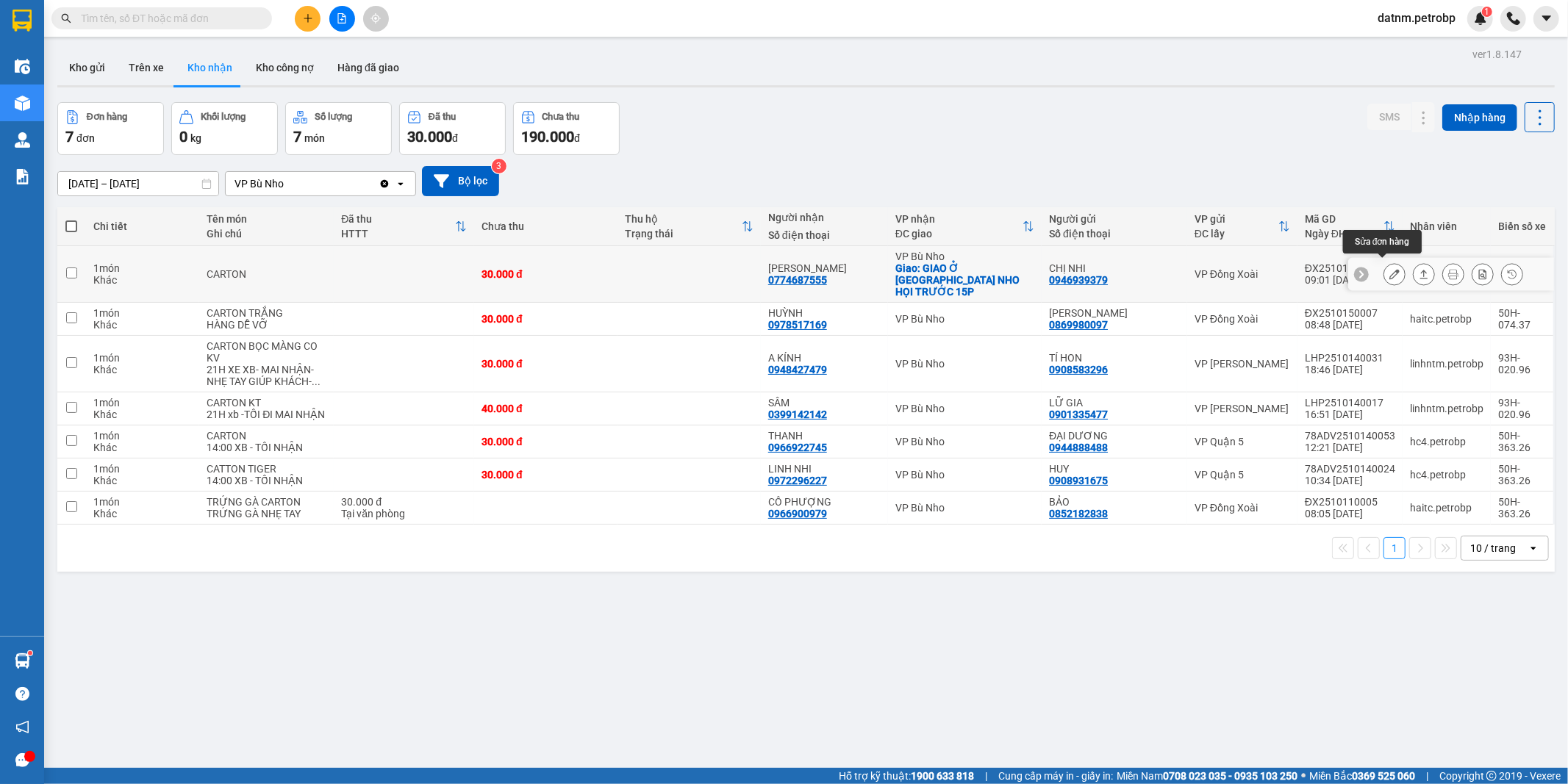
click at [1389, 269] on icon at bounding box center [1394, 273] width 10 height 10
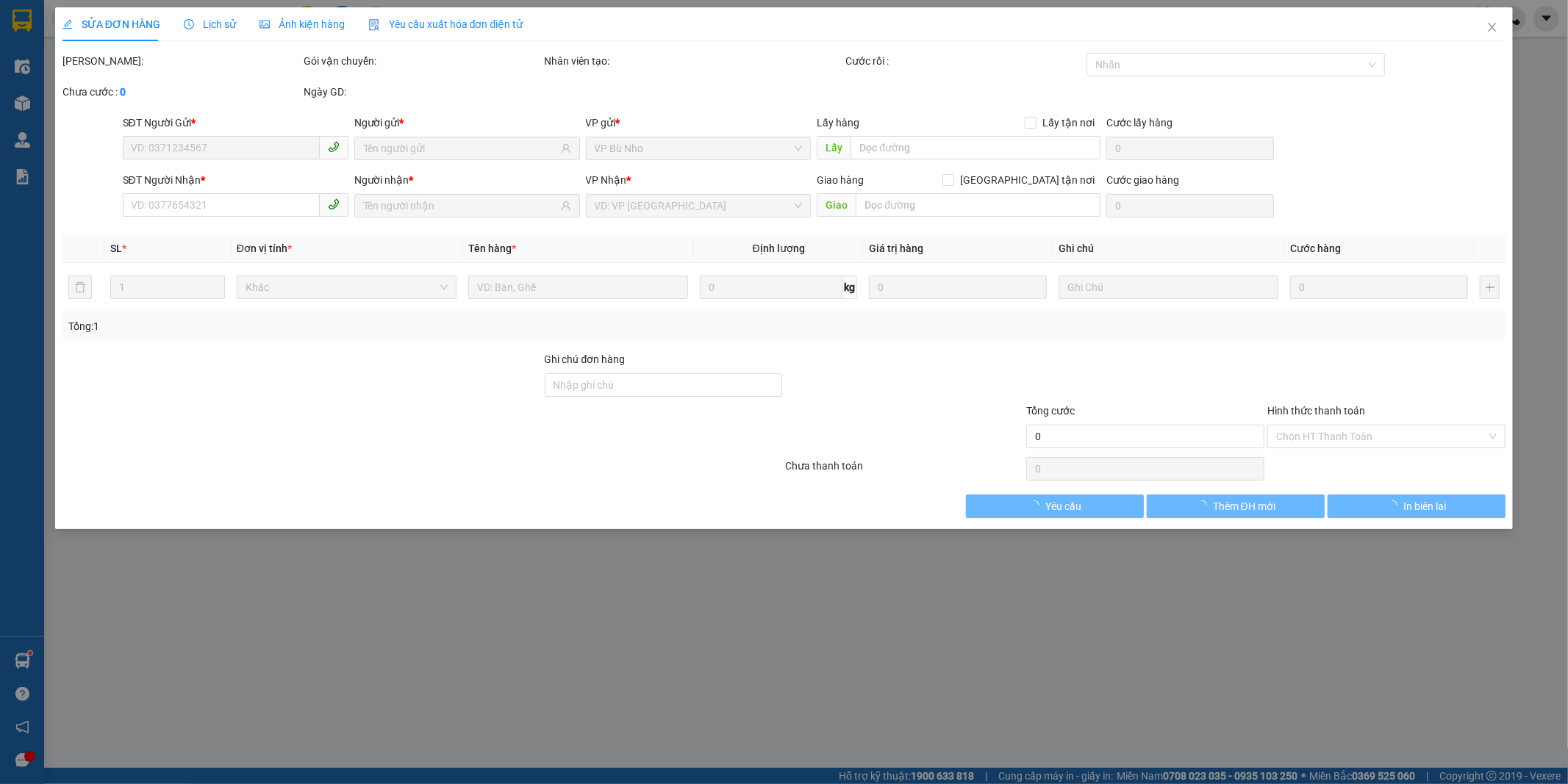
type input "0946939379"
type input "CHỊ NHI"
type input "0774687555"
type input "CHI LINH"
checkbox input "true"
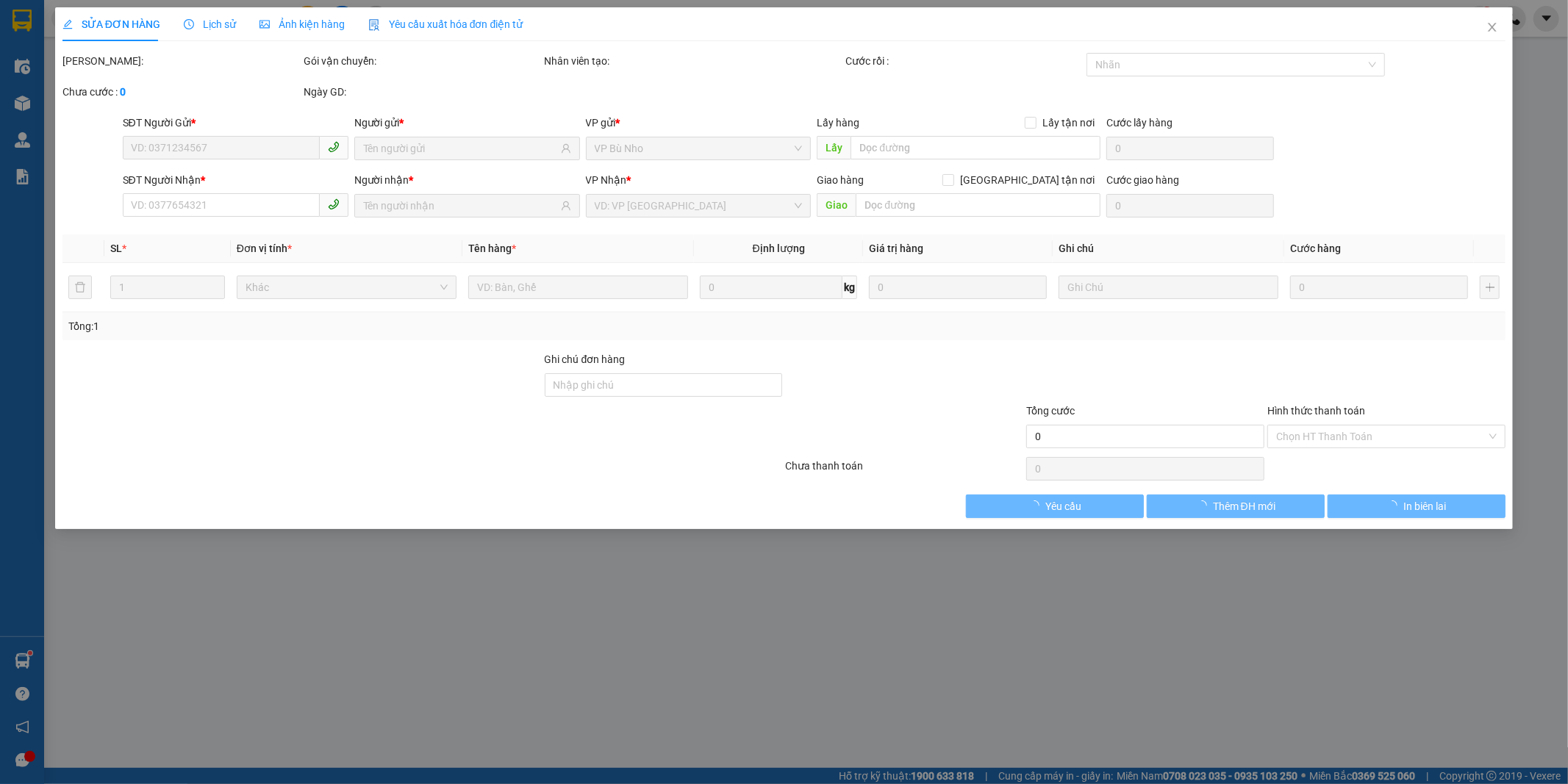
type input "GIAO Ở CHỢ BÙ NHO HỌI TRƯỚC 15P"
type input "30.000"
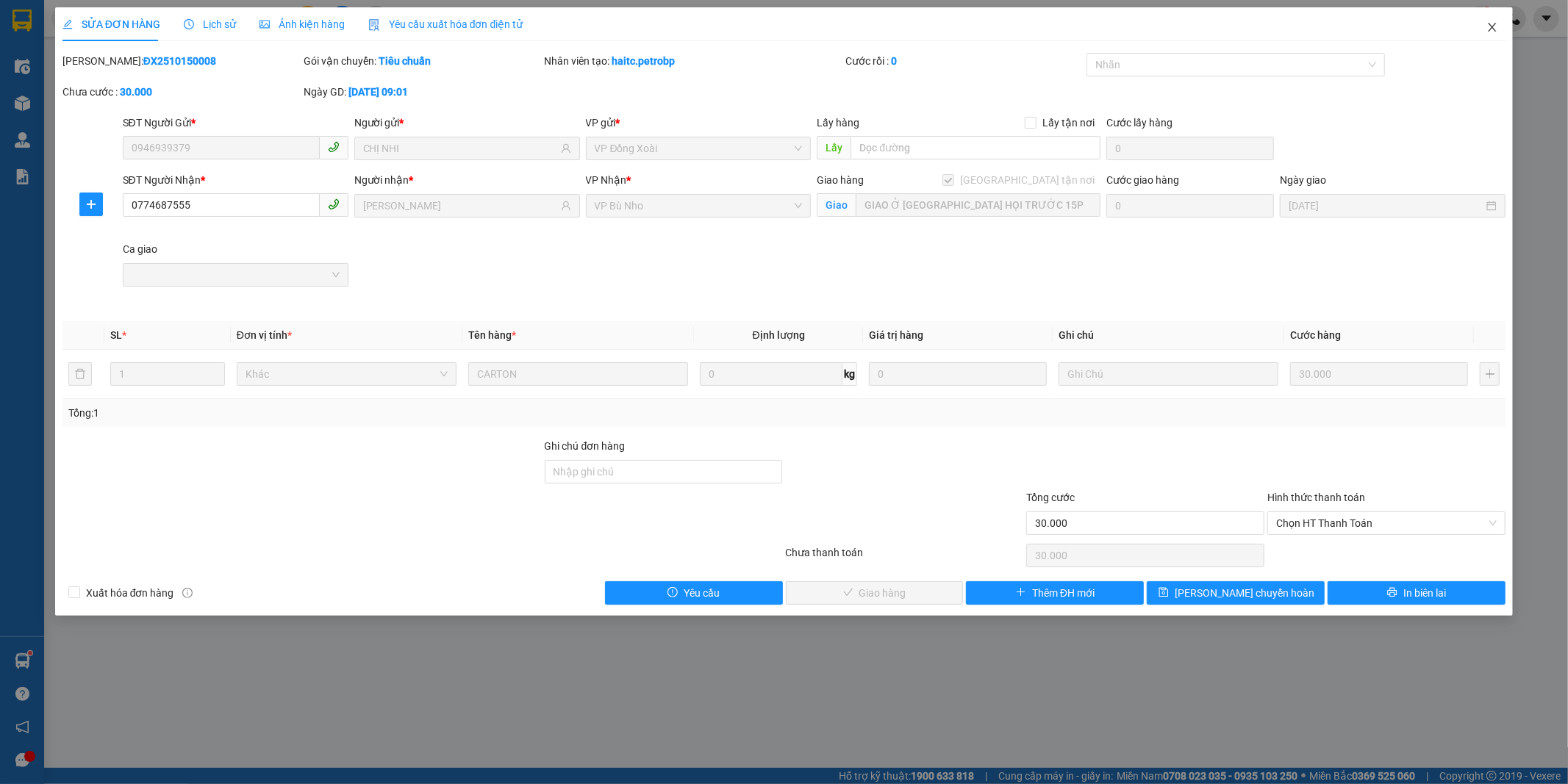
click at [1489, 28] on icon "close" at bounding box center [1491, 26] width 12 height 12
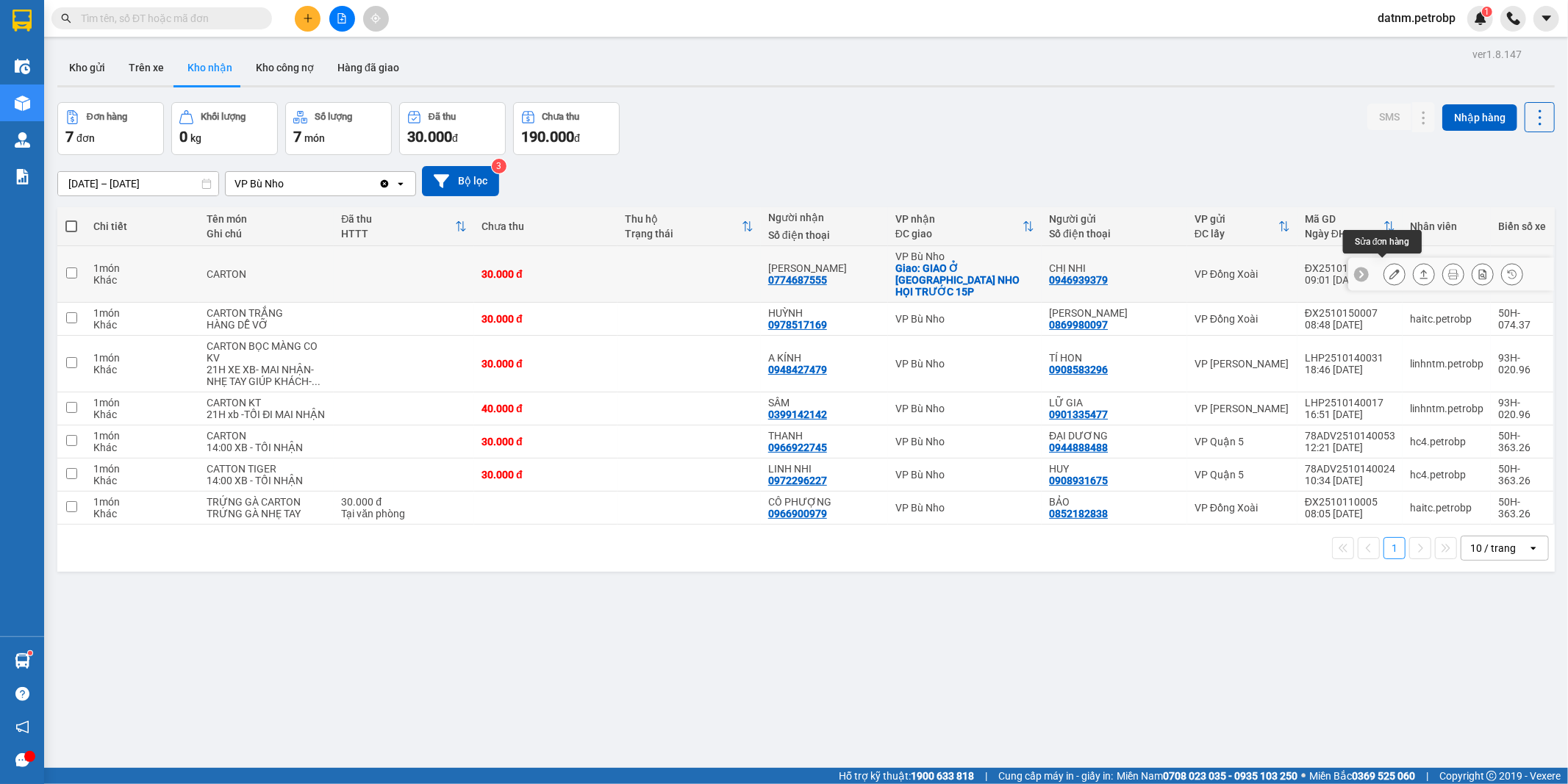
click at [1389, 269] on icon at bounding box center [1394, 273] width 10 height 10
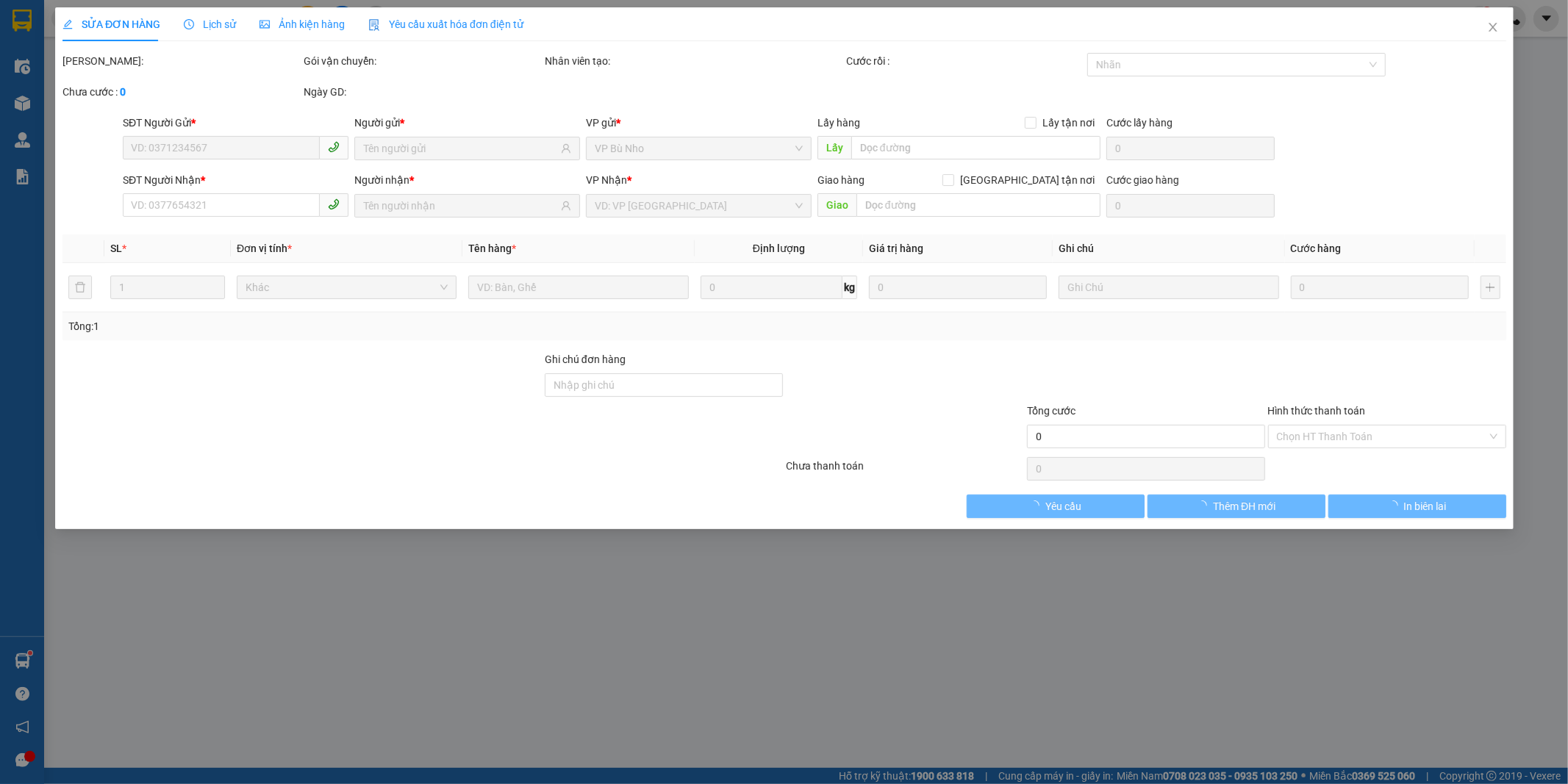
type input "0946939379"
type input "CHỊ NHI"
type input "0774687555"
type input "CHI LINH"
checkbox input "true"
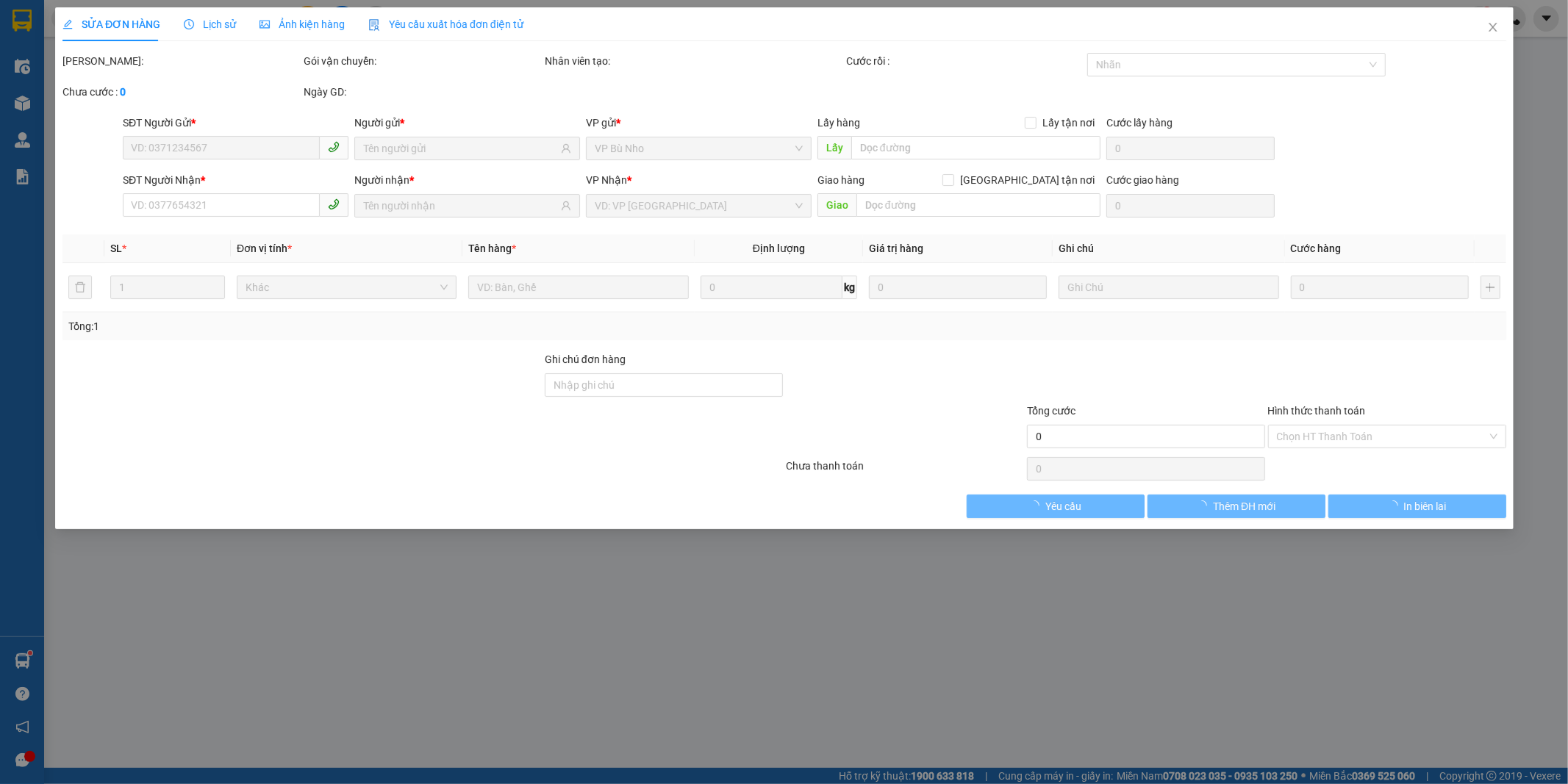
type input "GIAO Ở CHỢ BÙ NHO HỌI TRƯỚC 15P"
type input "30.000"
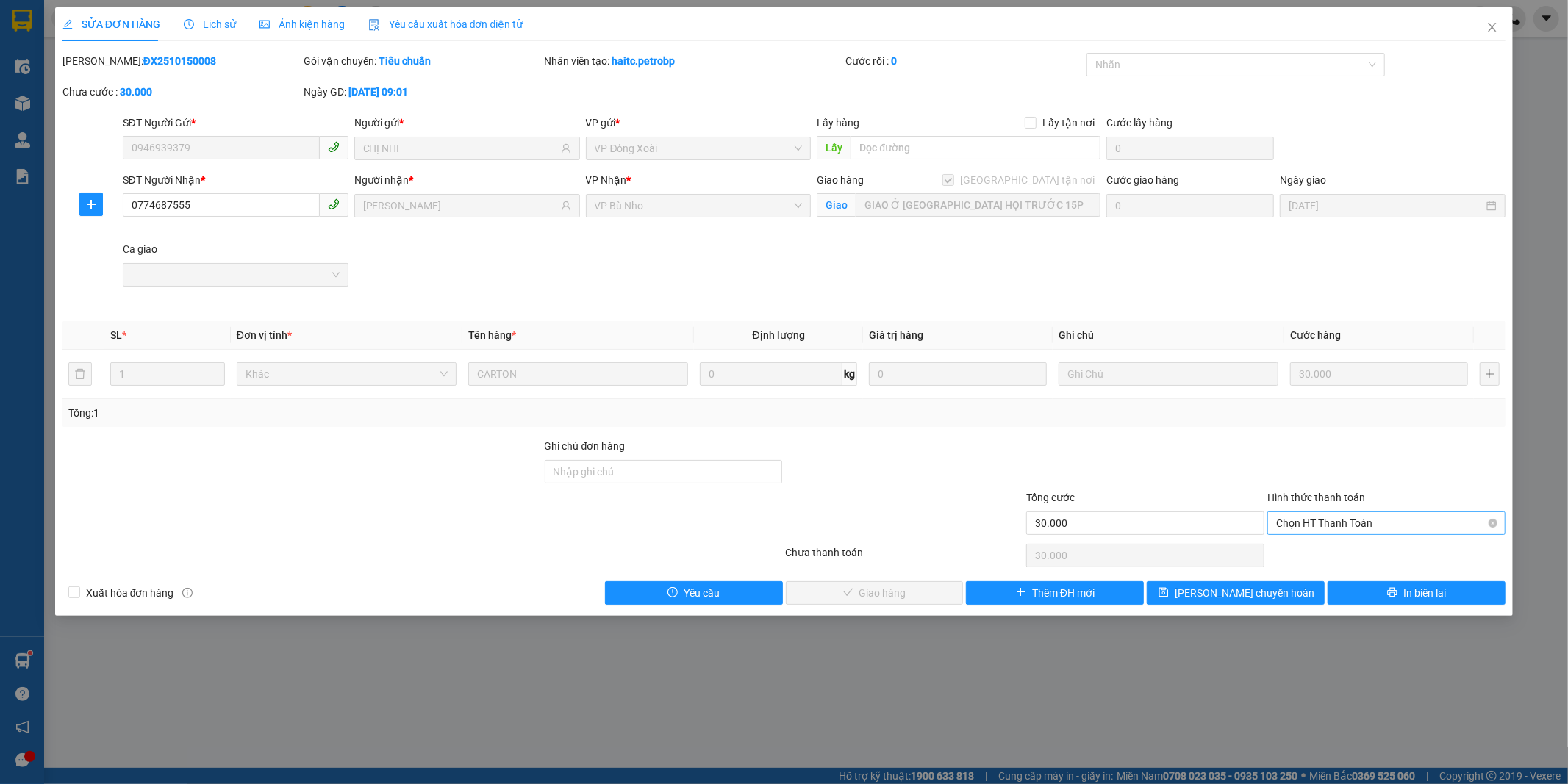
click at [1345, 521] on span "Chọn HT Thanh Toán" at bounding box center [1386, 523] width 221 height 22
click at [1338, 552] on div "Tại văn phòng" at bounding box center [1386, 552] width 221 height 16
type input "0"
click at [1338, 552] on div at bounding box center [1386, 555] width 241 height 29
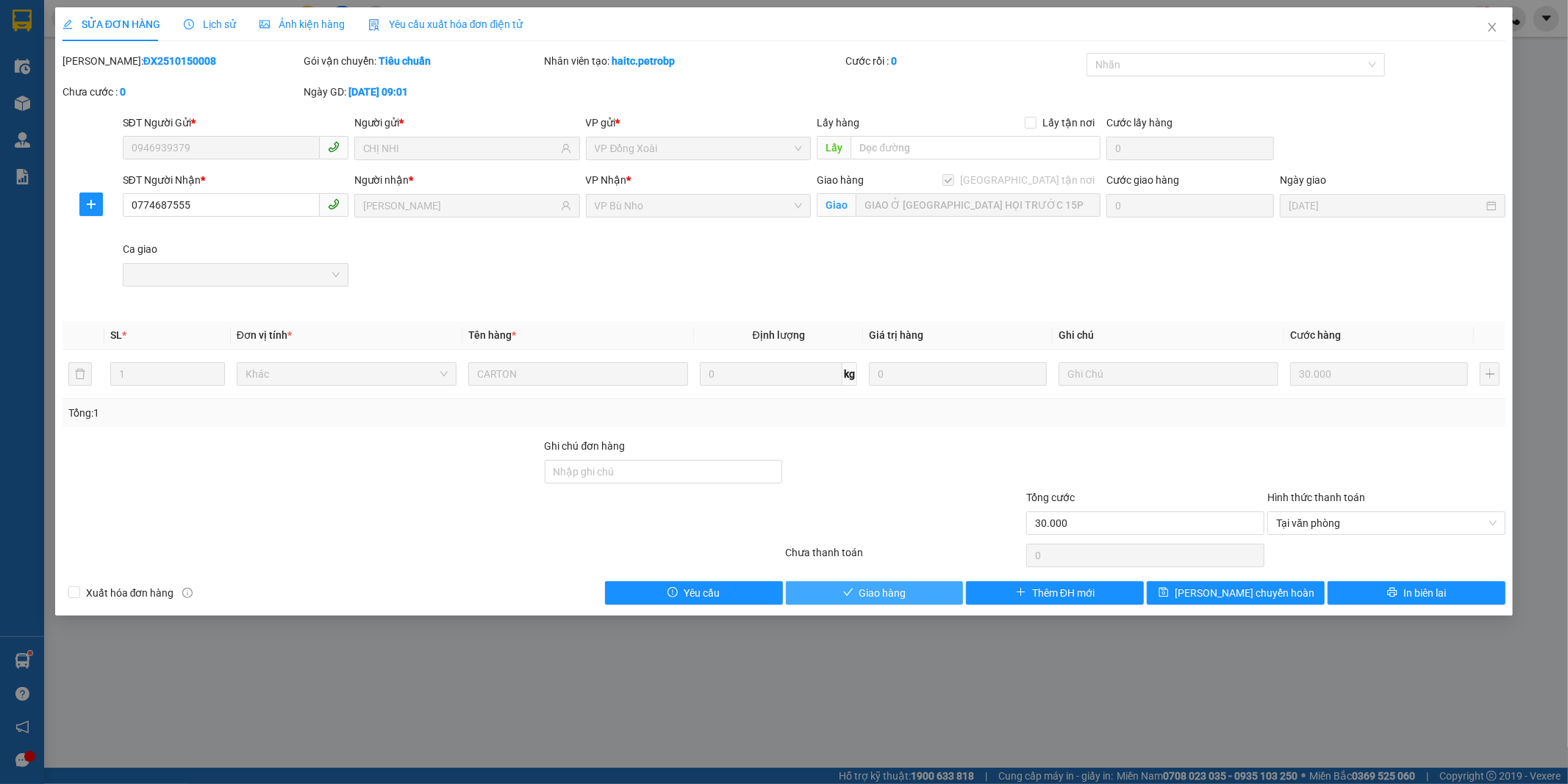
click at [926, 593] on button "Giao hàng" at bounding box center [874, 593] width 178 height 24
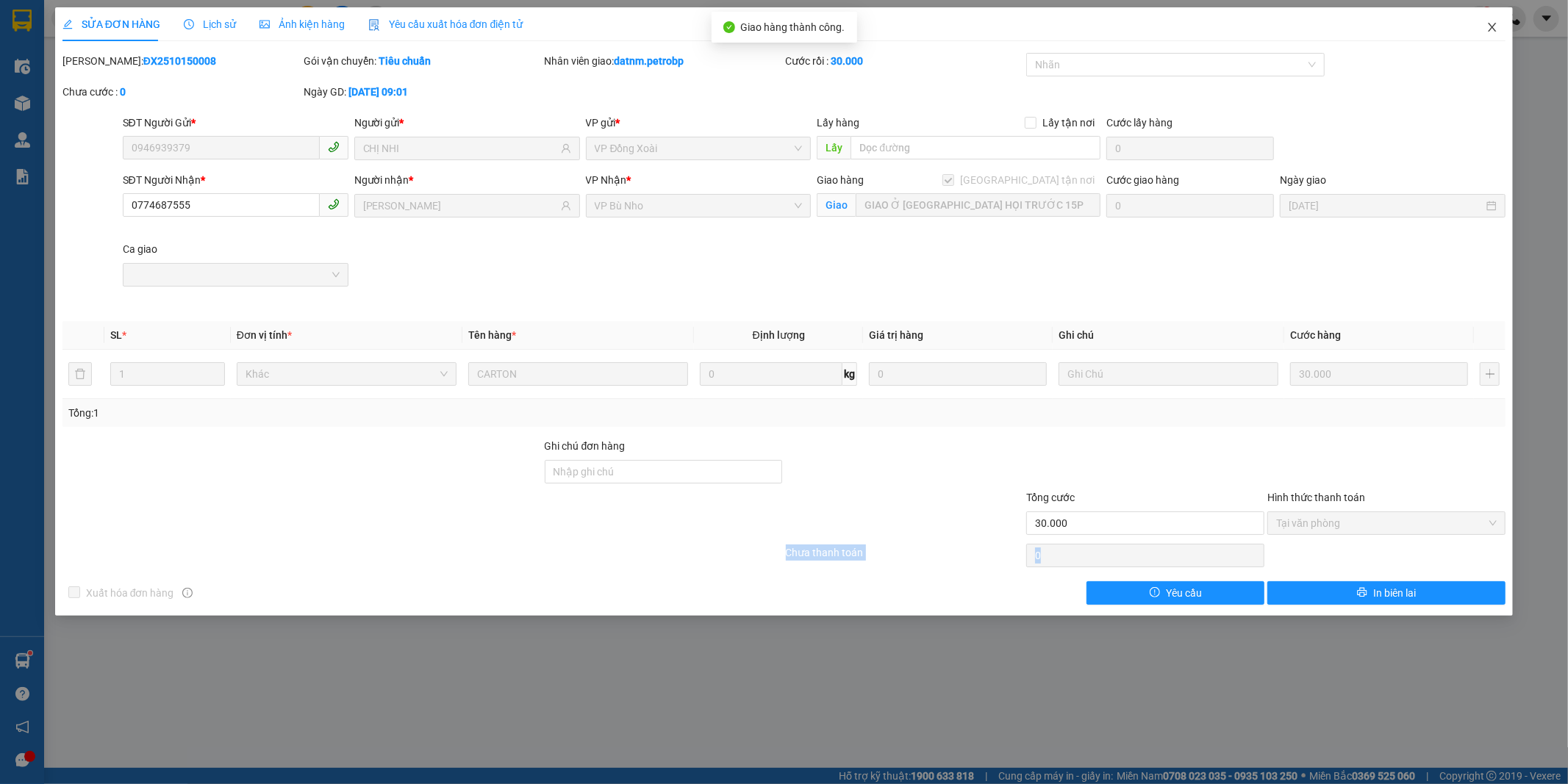
click at [1490, 26] on icon "close" at bounding box center [1492, 27] width 8 height 9
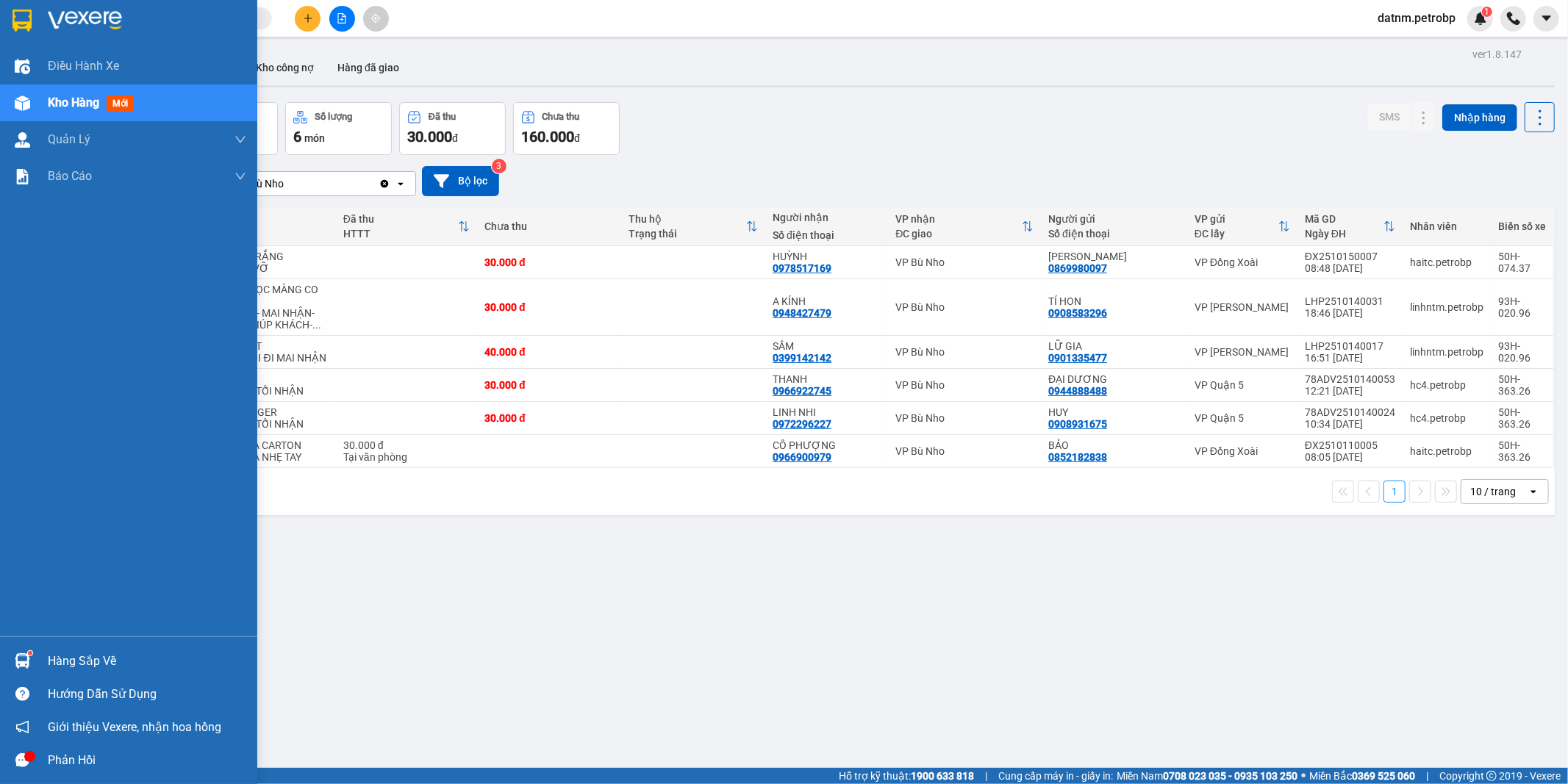
click at [71, 664] on div "Hàng sắp về" at bounding box center [147, 661] width 199 height 22
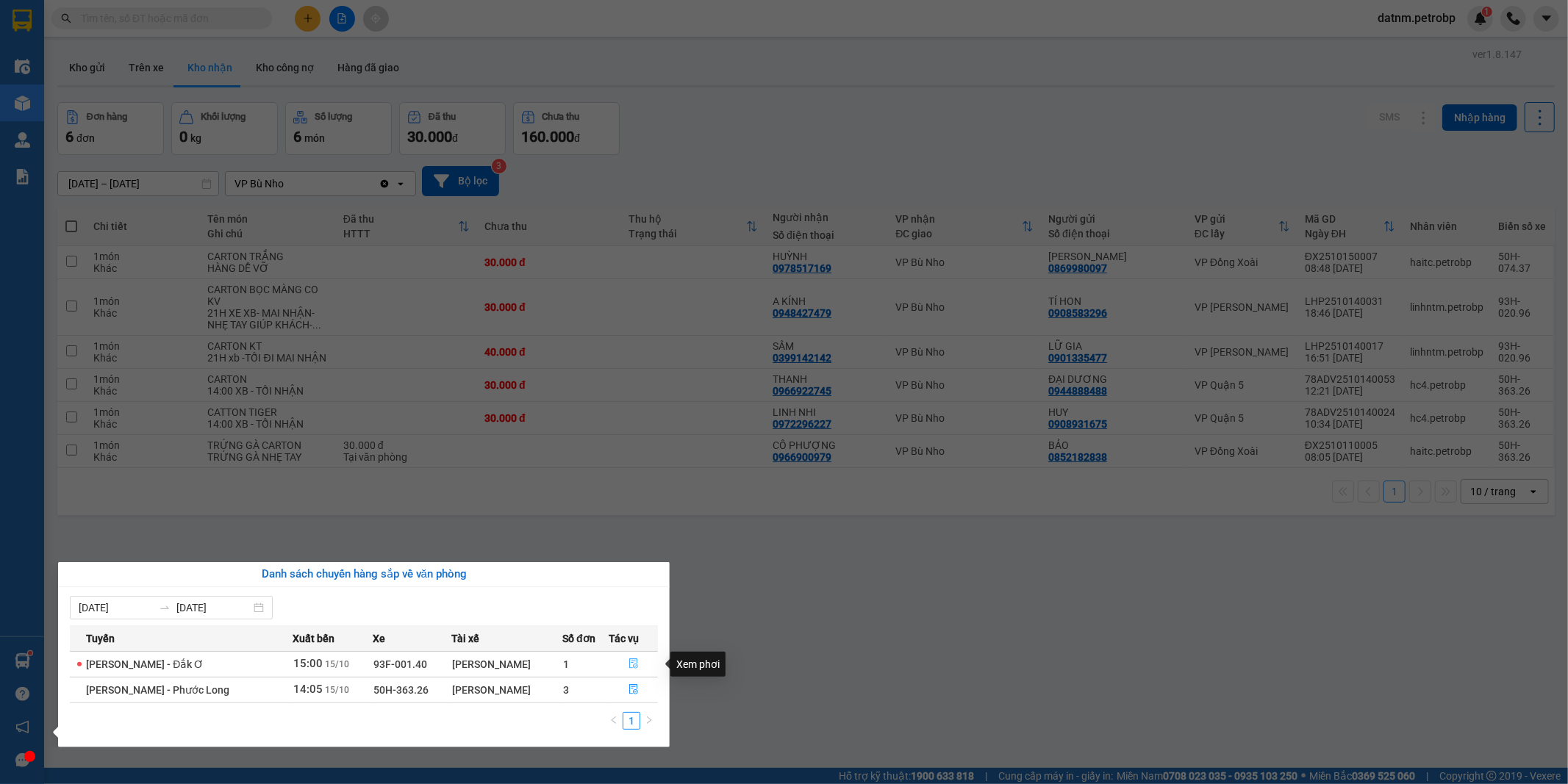
click at [629, 665] on icon "file-done" at bounding box center [633, 663] width 10 height 10
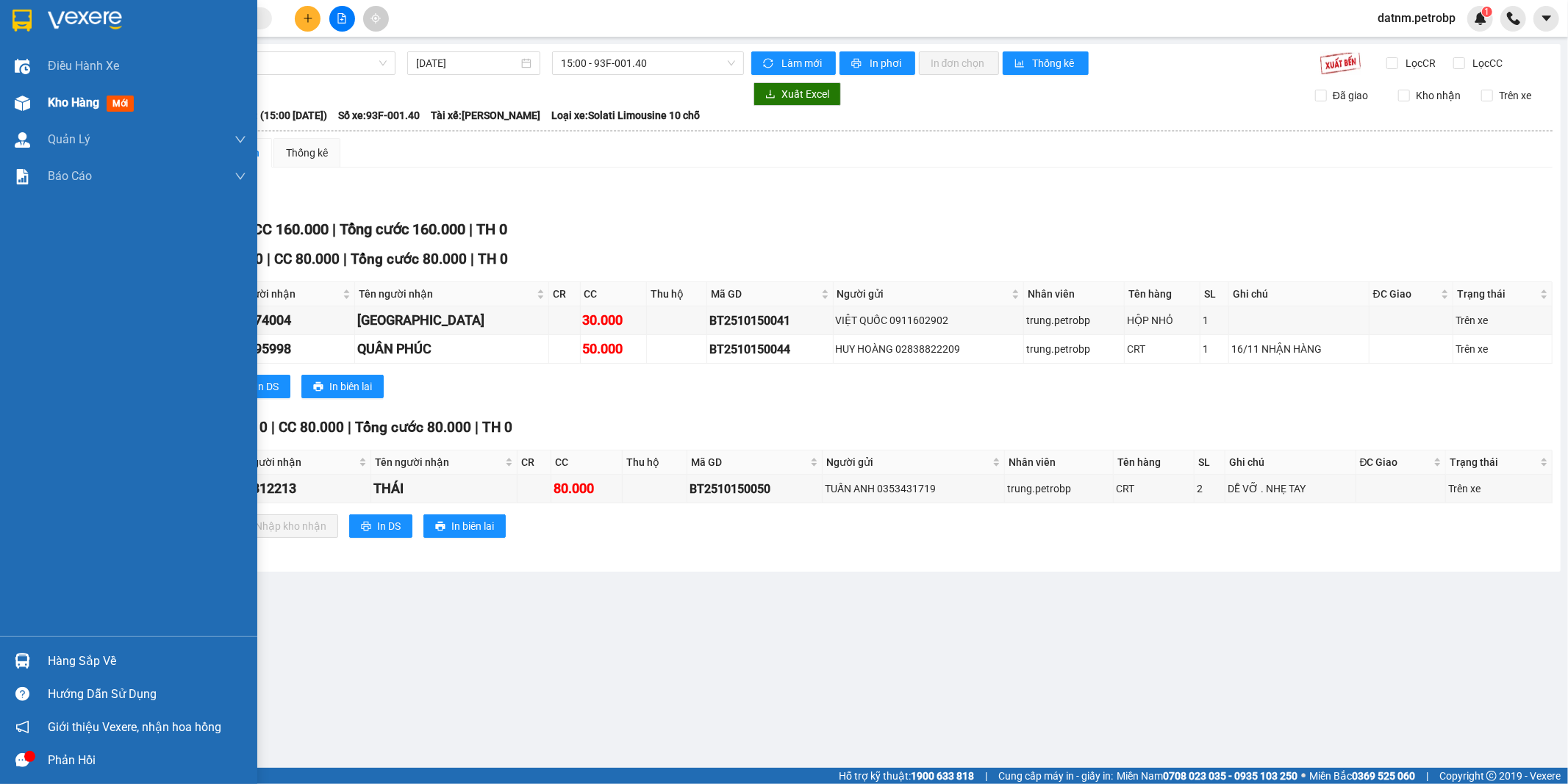
click at [70, 101] on span "Kho hàng" at bounding box center [73, 102] width 51 height 14
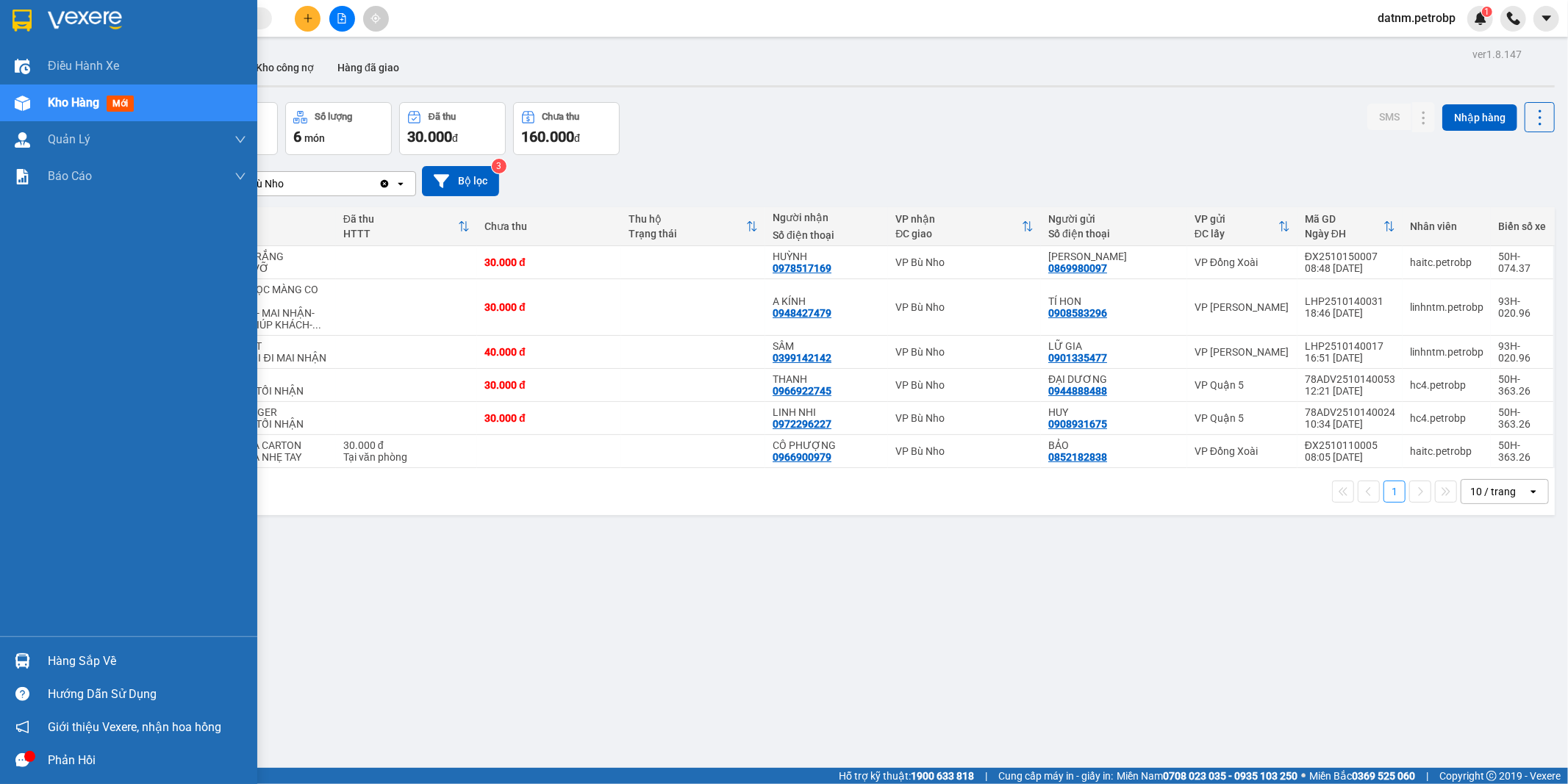
click at [96, 659] on div "Hàng sắp về" at bounding box center [147, 661] width 199 height 22
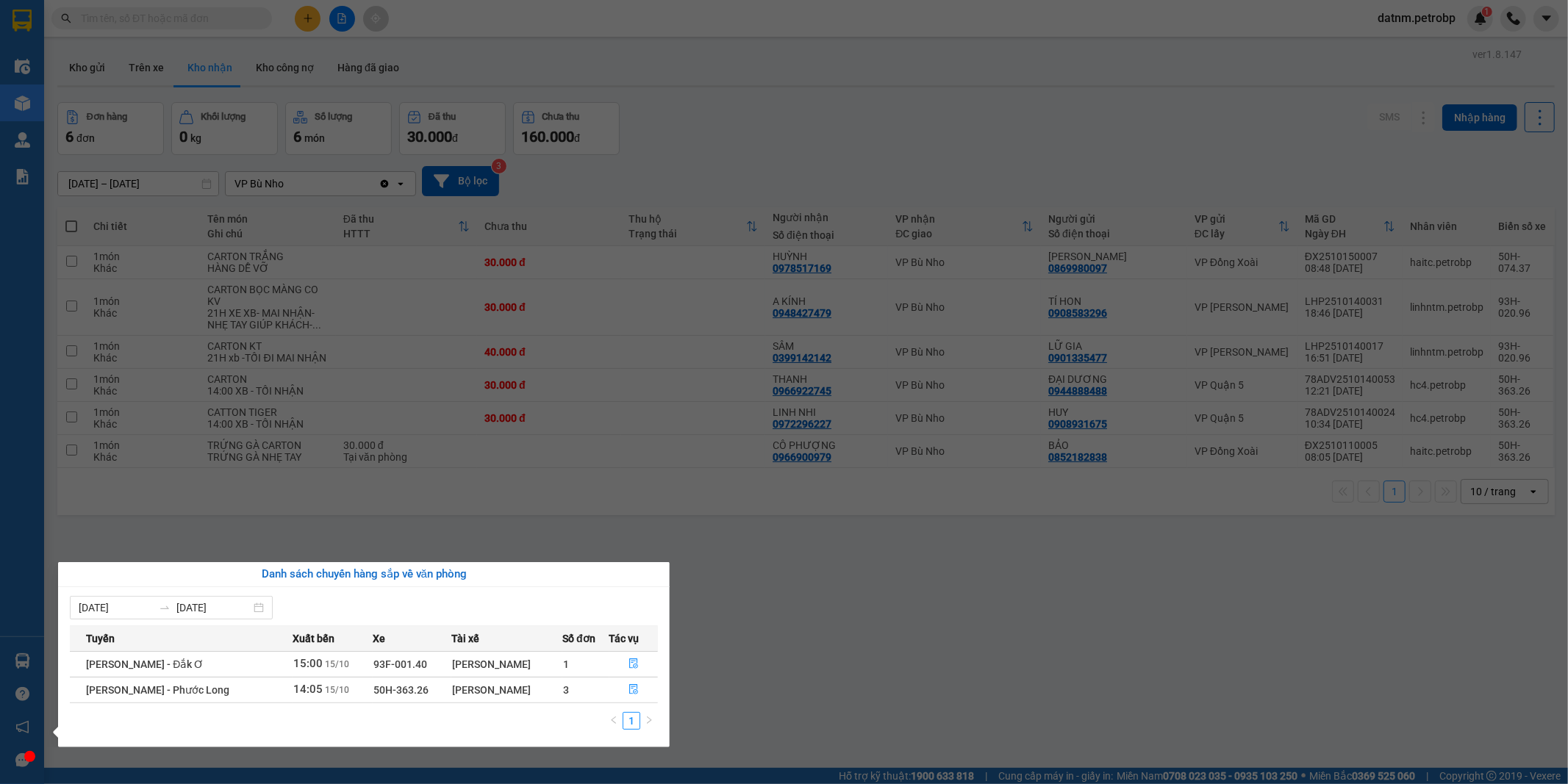
click at [884, 678] on section "Kết quả tìm kiếm ( 0 ) Bộ lọc Ngày tạo đơn gần nhất No Data datnm.petrobp 1 Điề…" at bounding box center [784, 392] width 1568 height 784
click at [884, 678] on div "ver 1.8.147 Kho gửi Trên xe Kho nhận Kho công nợ Hàng đã giao Đơn hàng 6 đơn Kh…" at bounding box center [805, 436] width 1509 height 784
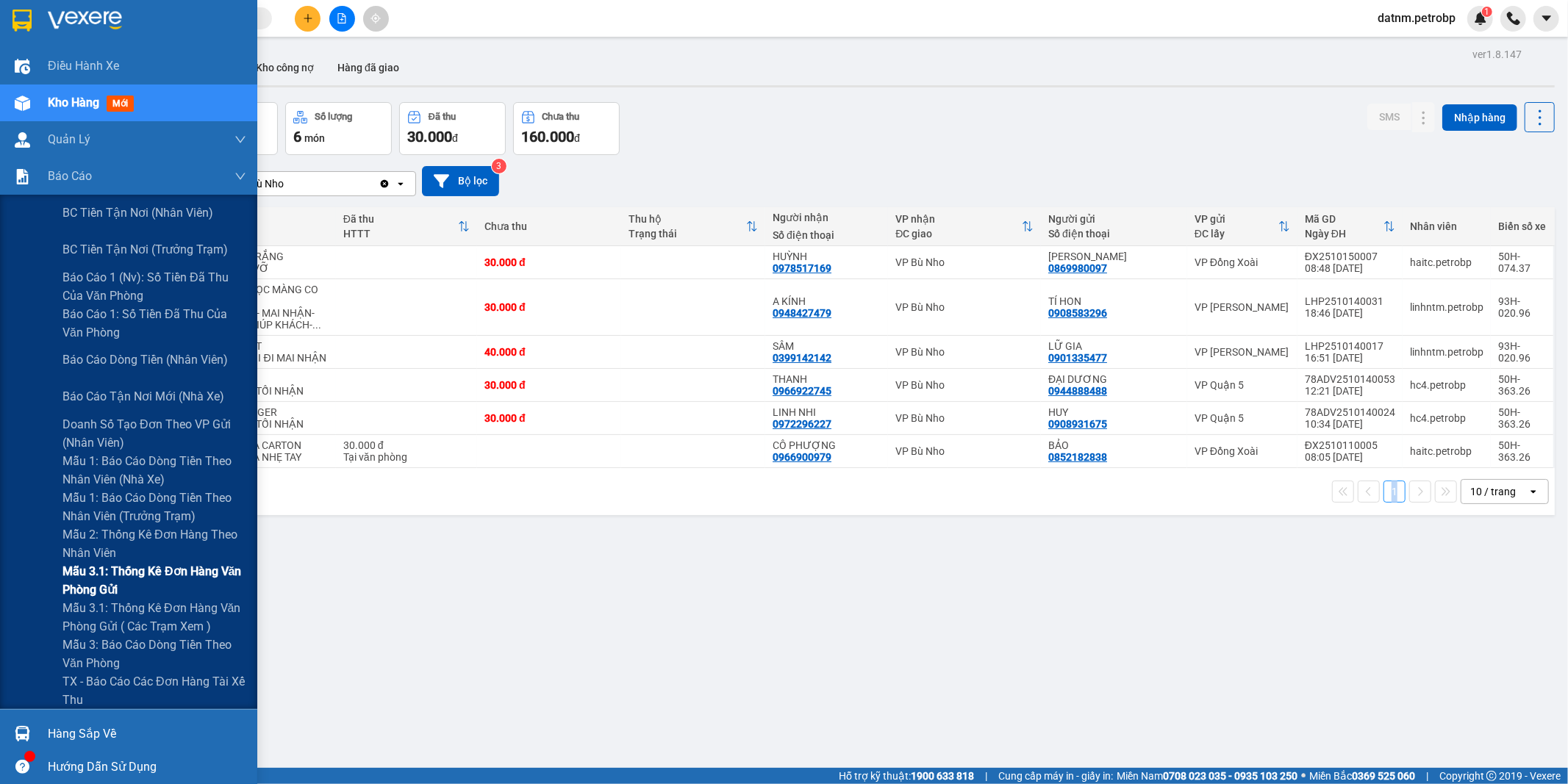
click at [122, 573] on span "Mẫu 3.1: Thống kê đơn hàng văn phòng gửi" at bounding box center [153, 580] width 183 height 36
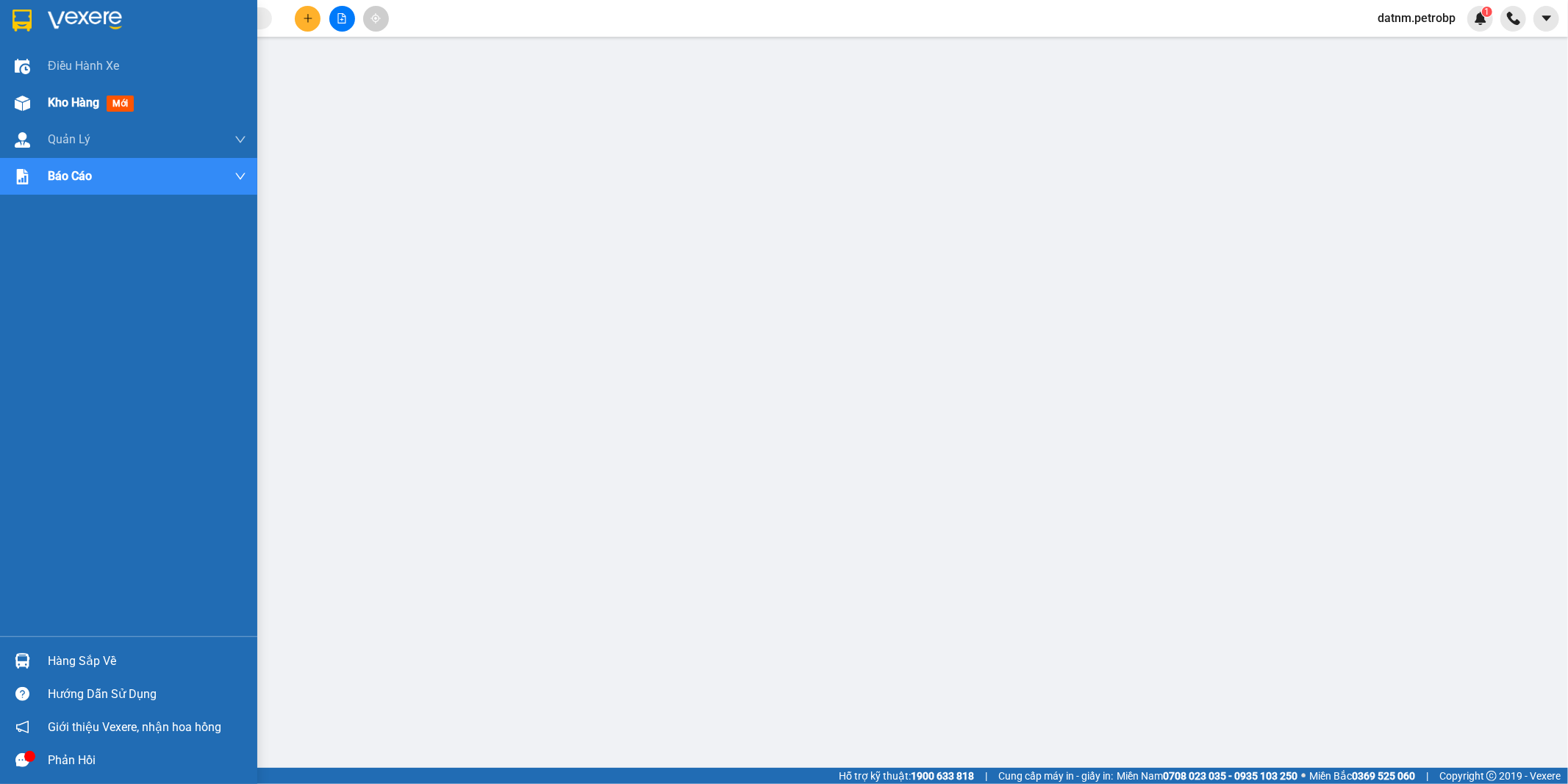
click at [70, 103] on span "Kho hàng" at bounding box center [73, 102] width 51 height 14
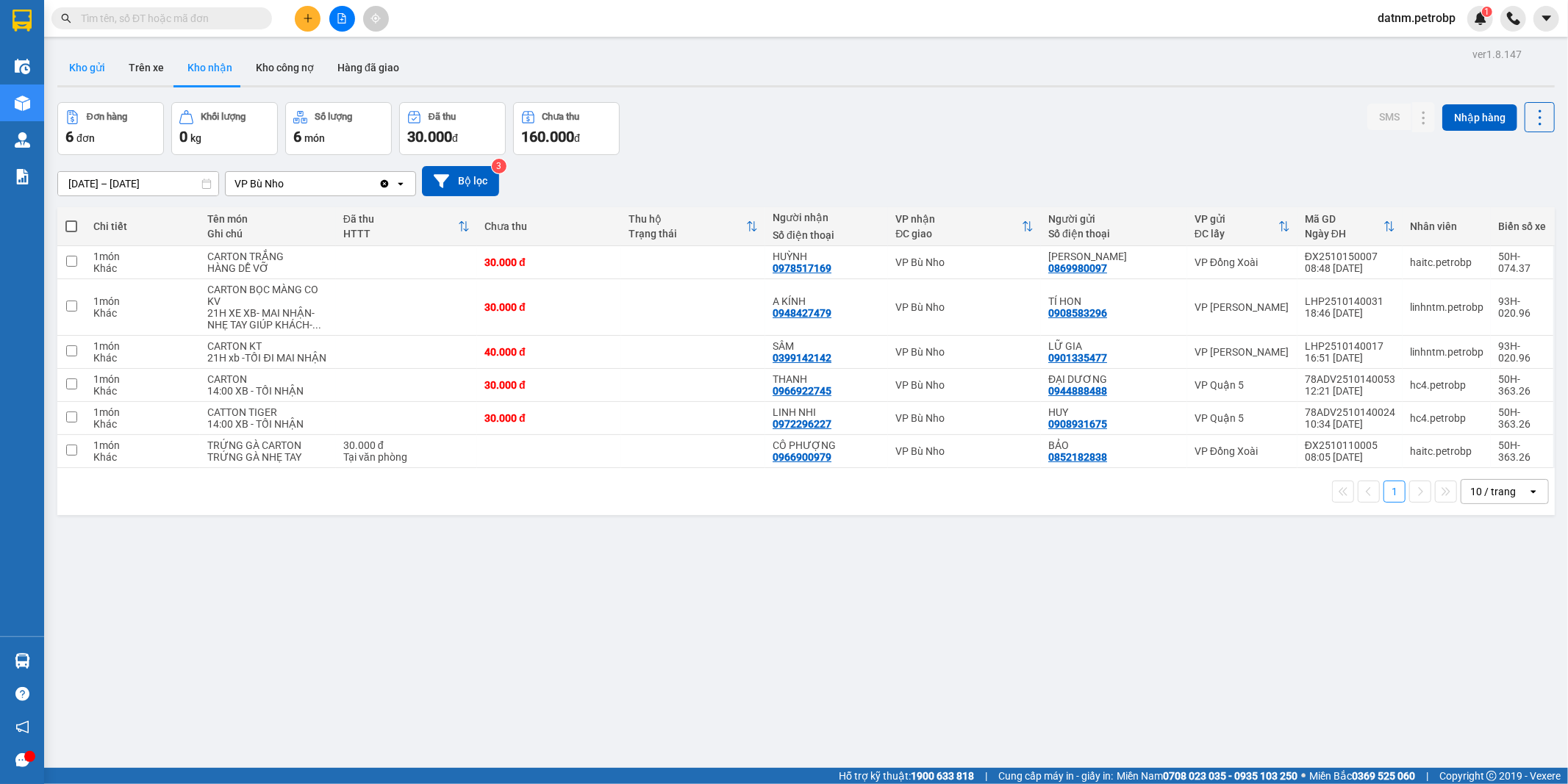
click at [78, 70] on button "Kho gửi" at bounding box center [87, 67] width 59 height 36
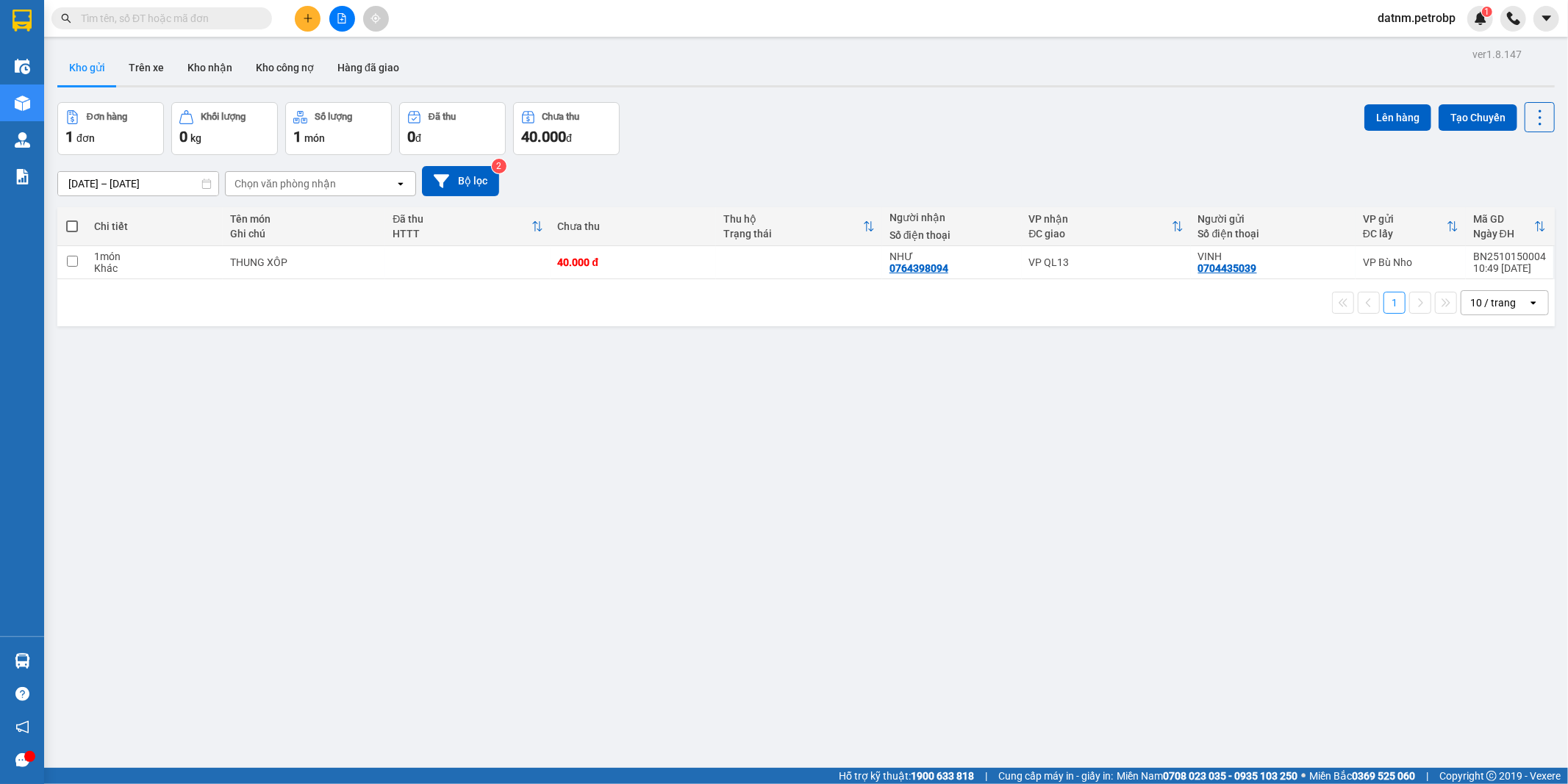
click at [68, 217] on th at bounding box center [72, 226] width 29 height 39
click at [67, 222] on span at bounding box center [72, 226] width 12 height 12
click at [72, 219] on input "checkbox" at bounding box center [72, 219] width 0 height 0
checkbox input "true"
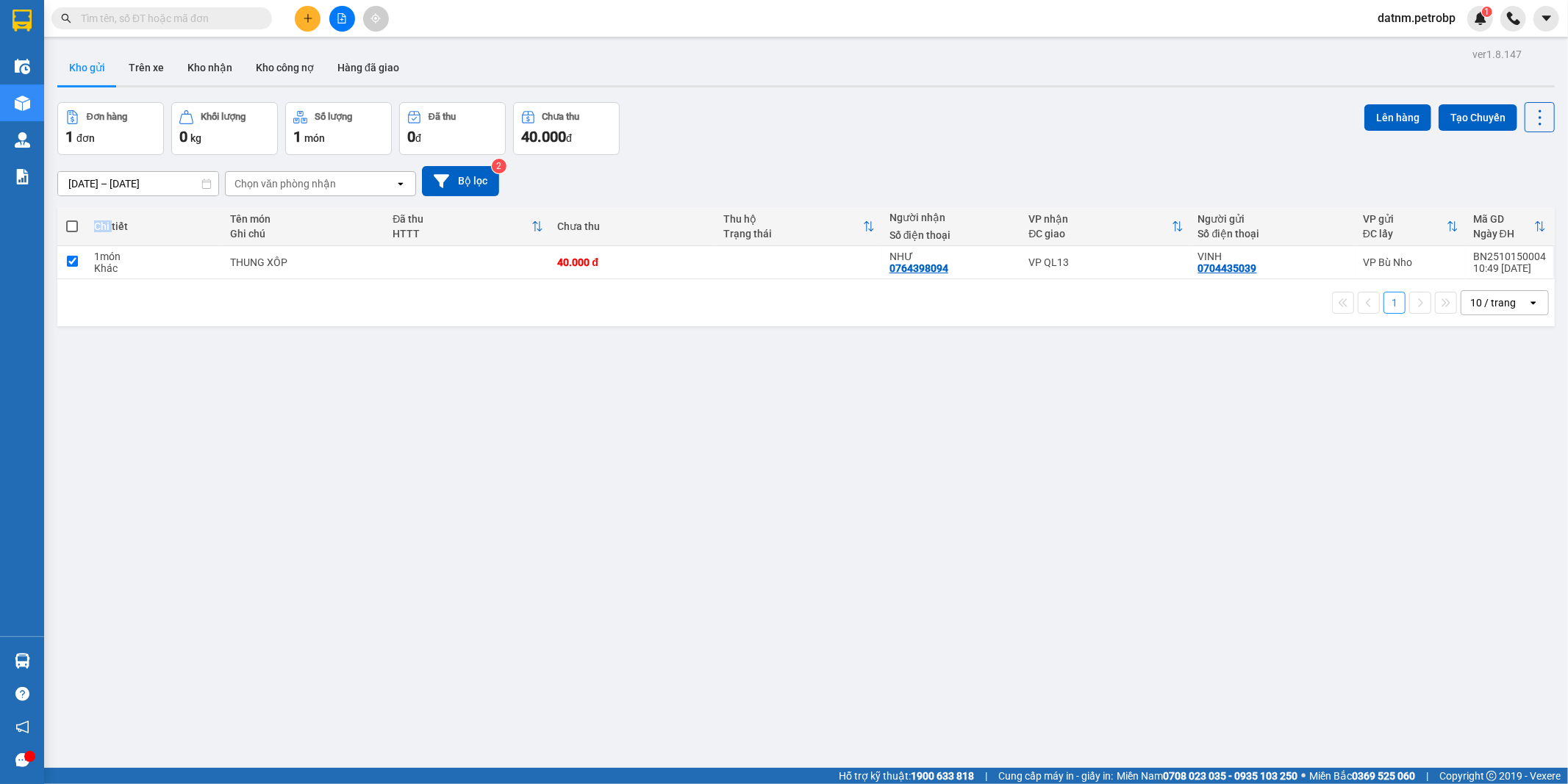
click at [67, 222] on span at bounding box center [72, 226] width 12 height 12
click at [72, 219] on input "checkbox" at bounding box center [72, 219] width 0 height 0
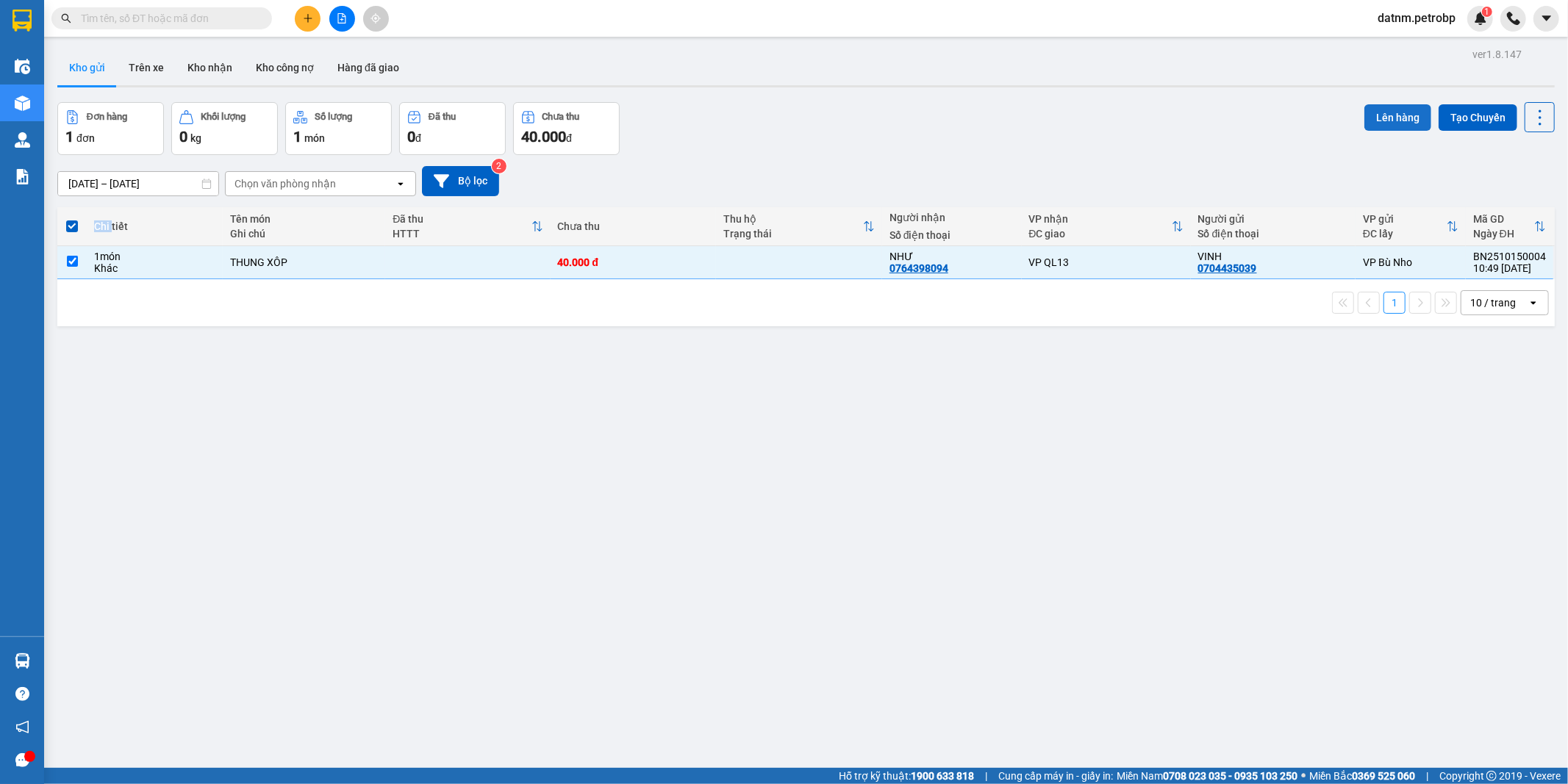
click at [1401, 104] on button "Lên hàng" at bounding box center [1397, 117] width 67 height 26
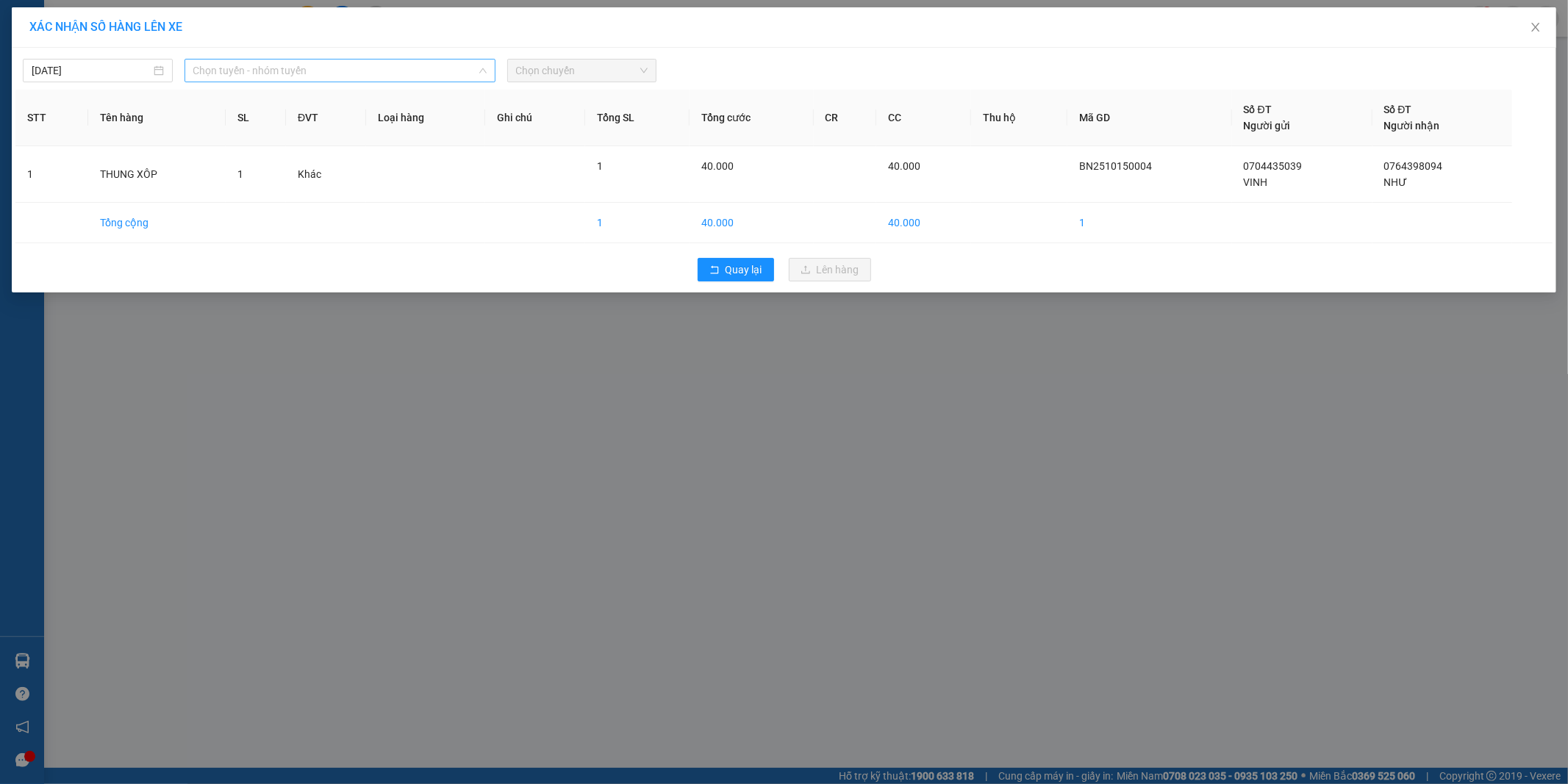
click at [246, 68] on span "Chọn tuyến - nhóm tuyến" at bounding box center [339, 70] width 293 height 22
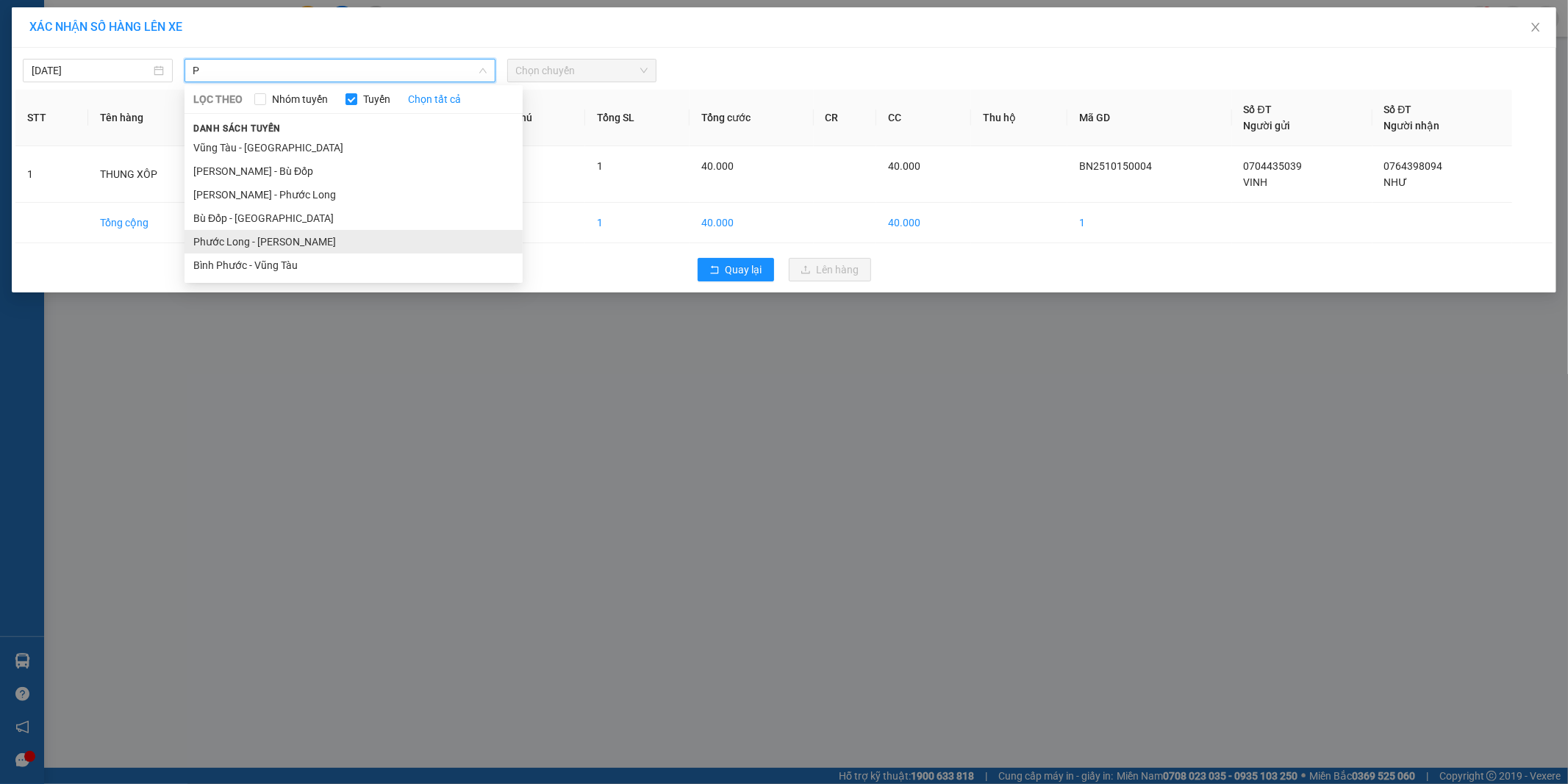
type input "P"
click at [252, 252] on li "Phước Long - [PERSON_NAME]" at bounding box center [353, 242] width 338 height 24
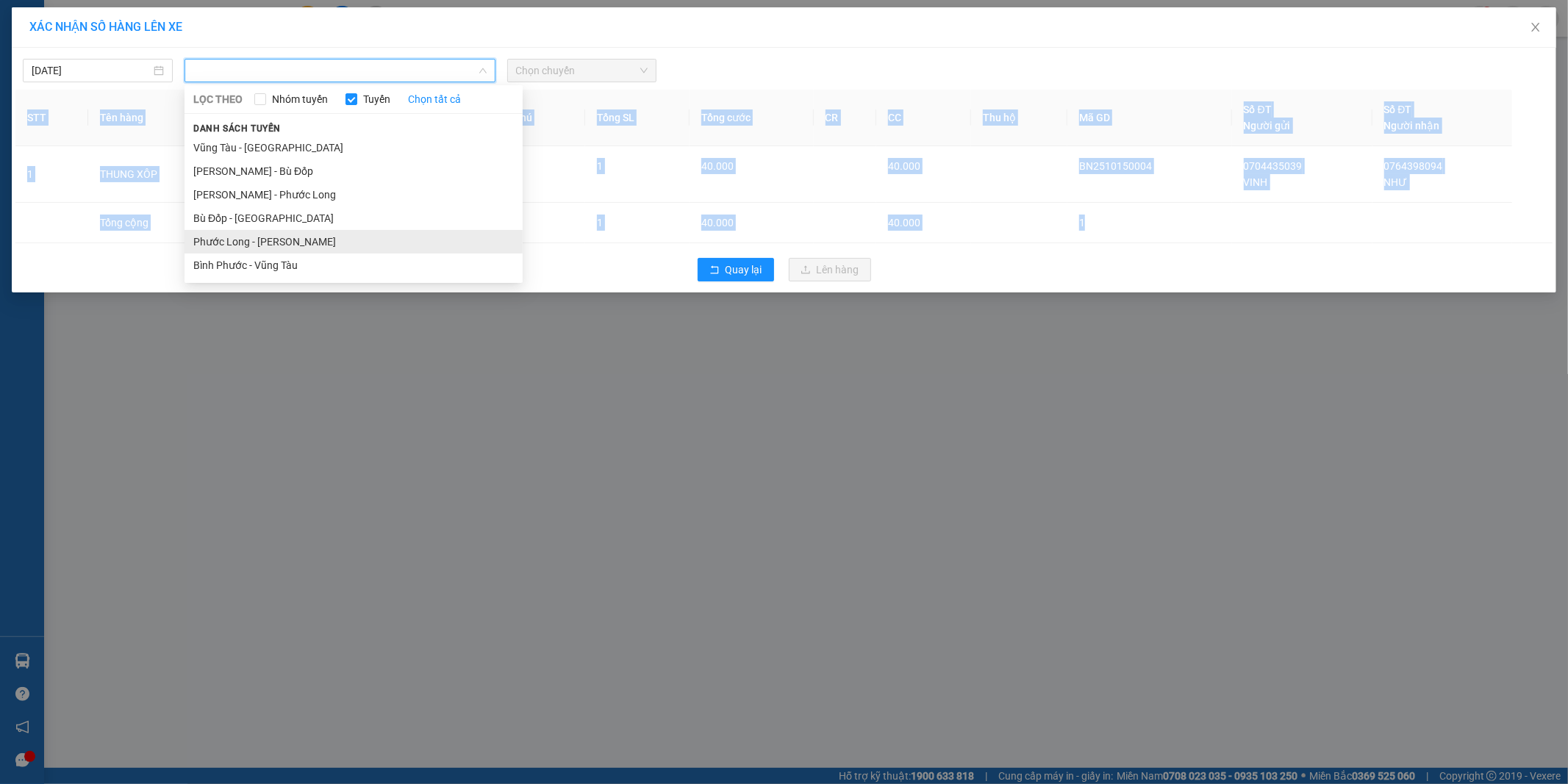
click at [252, 252] on div "Quay lại Lên hàng" at bounding box center [784, 270] width 1537 height 38
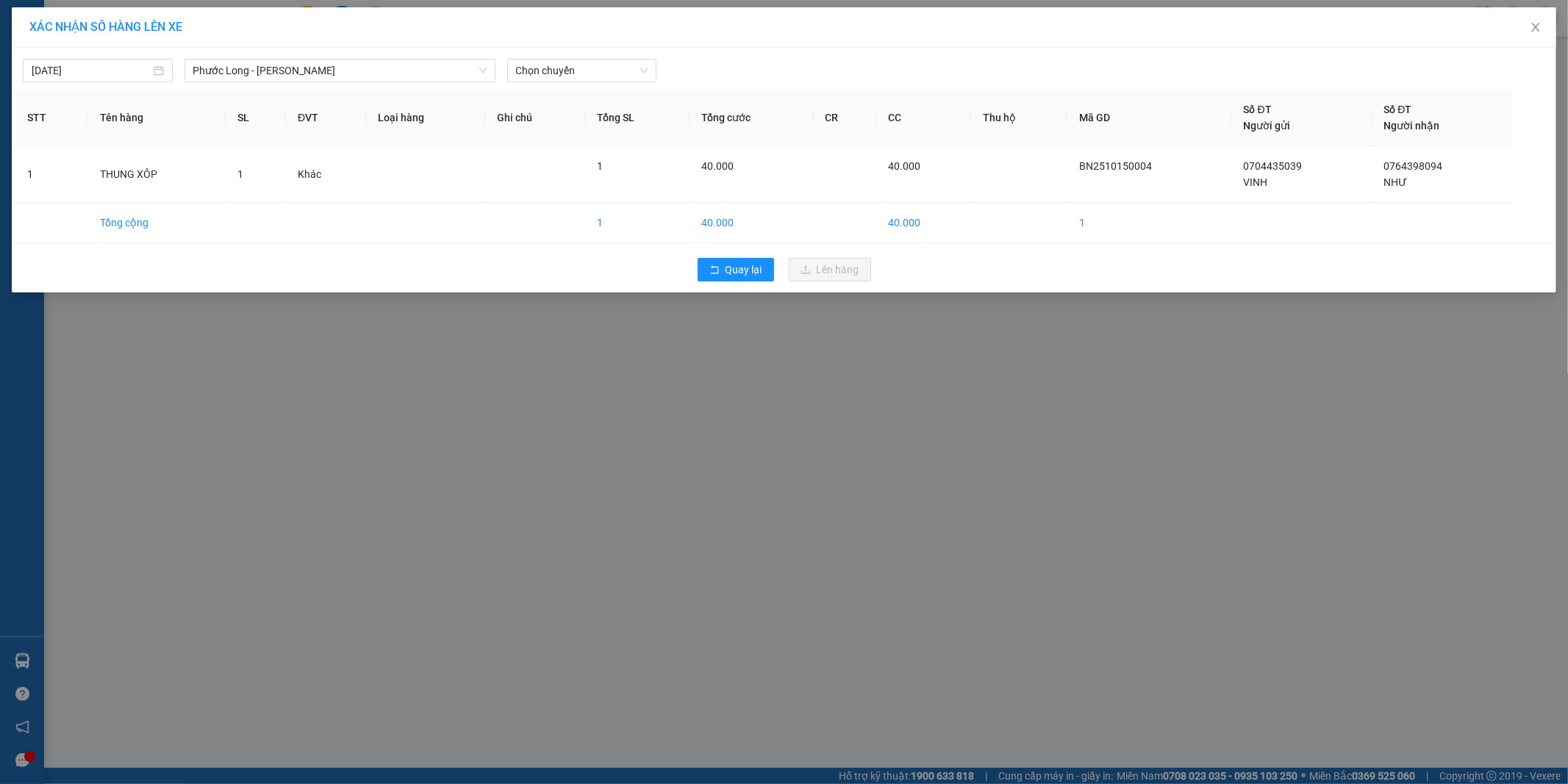
click at [748, 78] on div at bounding box center [979, 70] width 638 height 24
click at [567, 67] on span "Chọn chuyến" at bounding box center [582, 70] width 132 height 22
type input "326"
click at [577, 97] on div "09:05 - 50H-363.26" at bounding box center [574, 100] width 115 height 16
click at [577, 97] on div "[DATE] [GEOGRAPHIC_DATA] - [GEOGRAPHIC_DATA] LỌC THEO Nhóm tuyến Tuyến Chọn tất…" at bounding box center [784, 170] width 1544 height 244
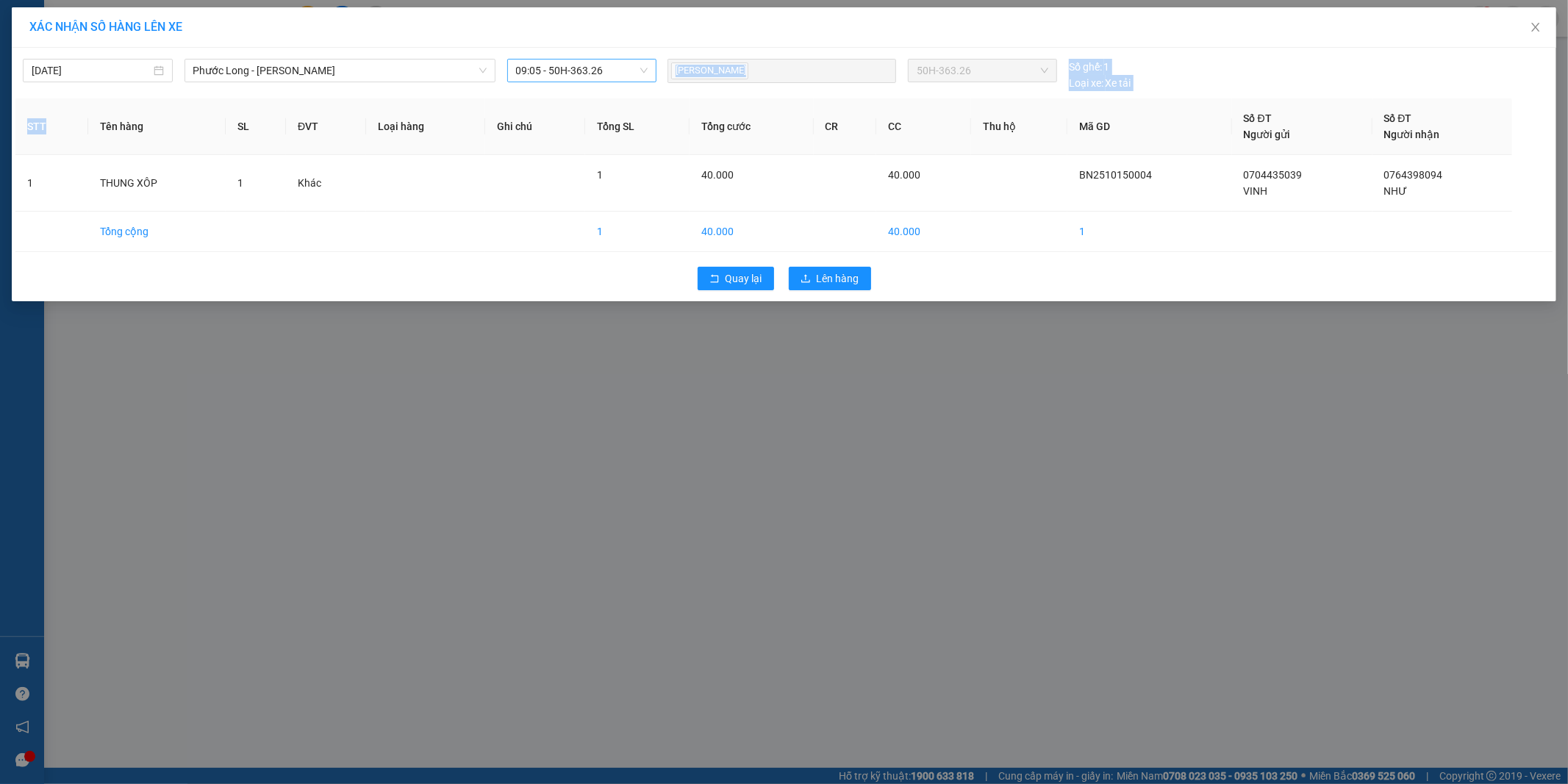
click at [754, 70] on div "[PERSON_NAME]" at bounding box center [782, 70] width 222 height 21
click at [717, 75] on span "[PERSON_NAME]" at bounding box center [710, 70] width 78 height 17
click at [759, 72] on div "[PERSON_NAME]" at bounding box center [782, 70] width 222 height 21
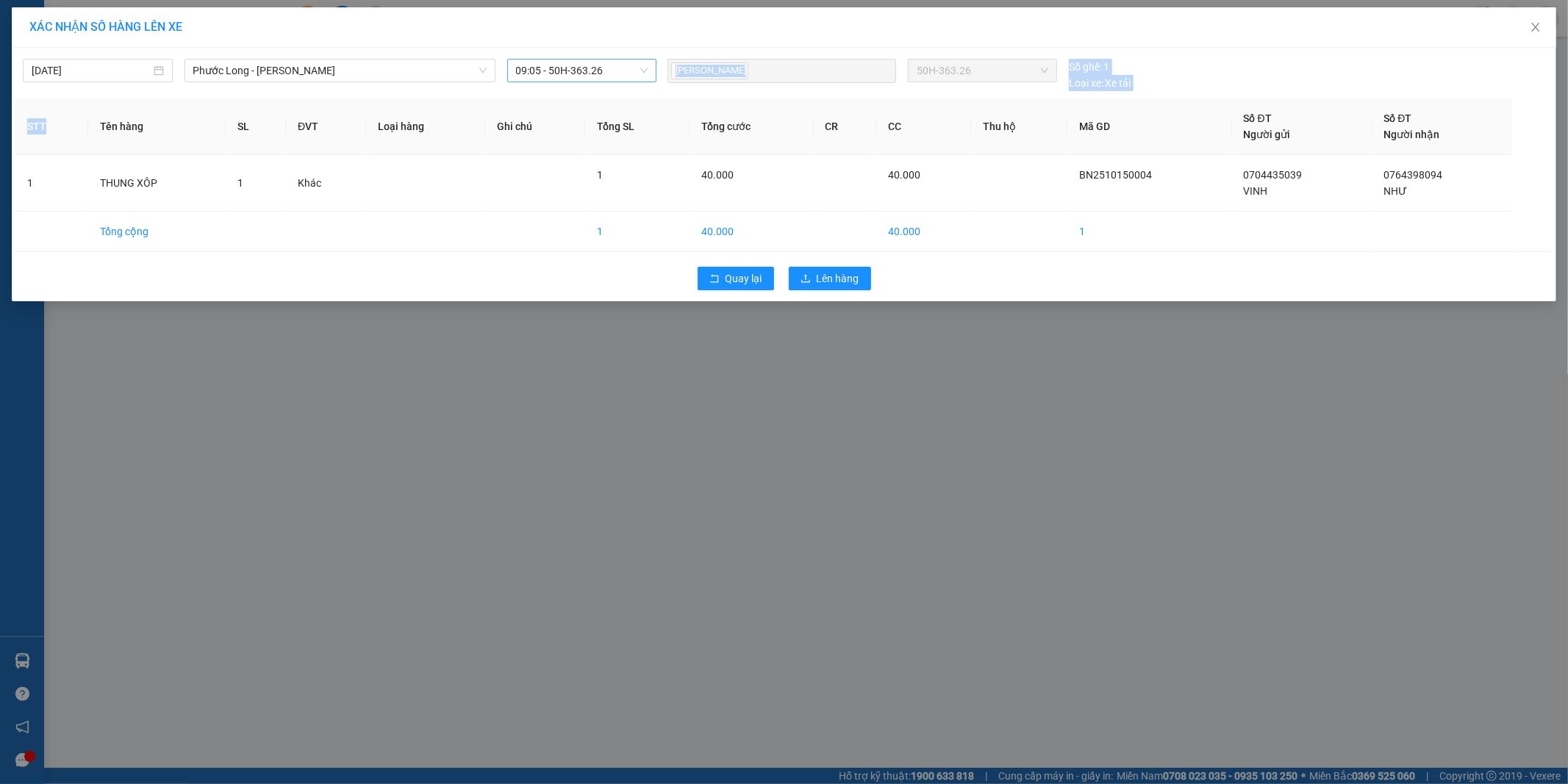
click at [759, 72] on div "[PERSON_NAME]" at bounding box center [782, 70] width 222 height 21
click at [1533, 24] on icon "close" at bounding box center [1535, 26] width 12 height 12
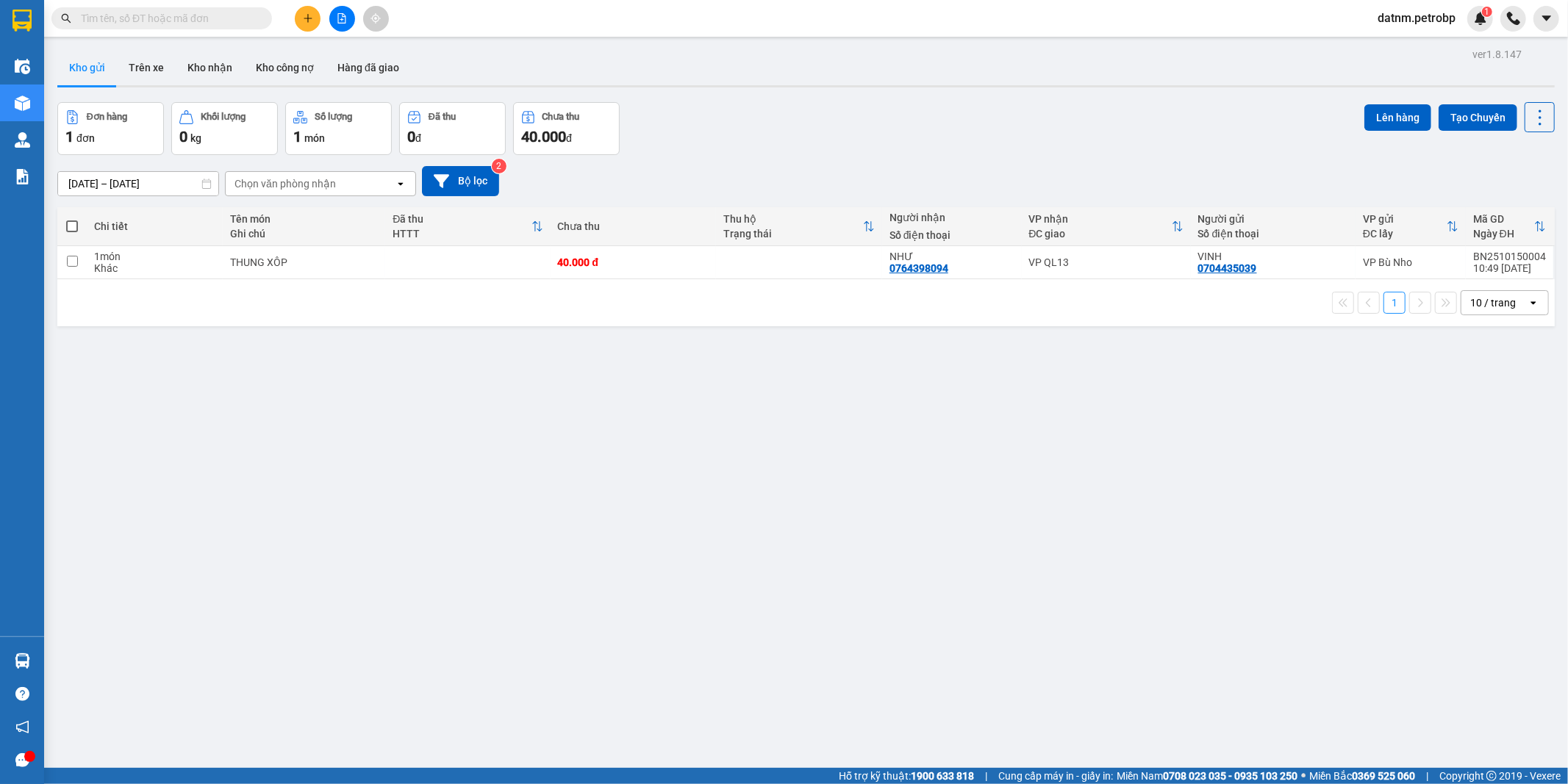
click at [67, 225] on span at bounding box center [72, 226] width 12 height 12
click at [72, 219] on input "checkbox" at bounding box center [72, 219] width 0 height 0
checkbox input "true"
click at [67, 225] on span at bounding box center [72, 226] width 12 height 12
click at [72, 219] on input "checkbox" at bounding box center [72, 219] width 0 height 0
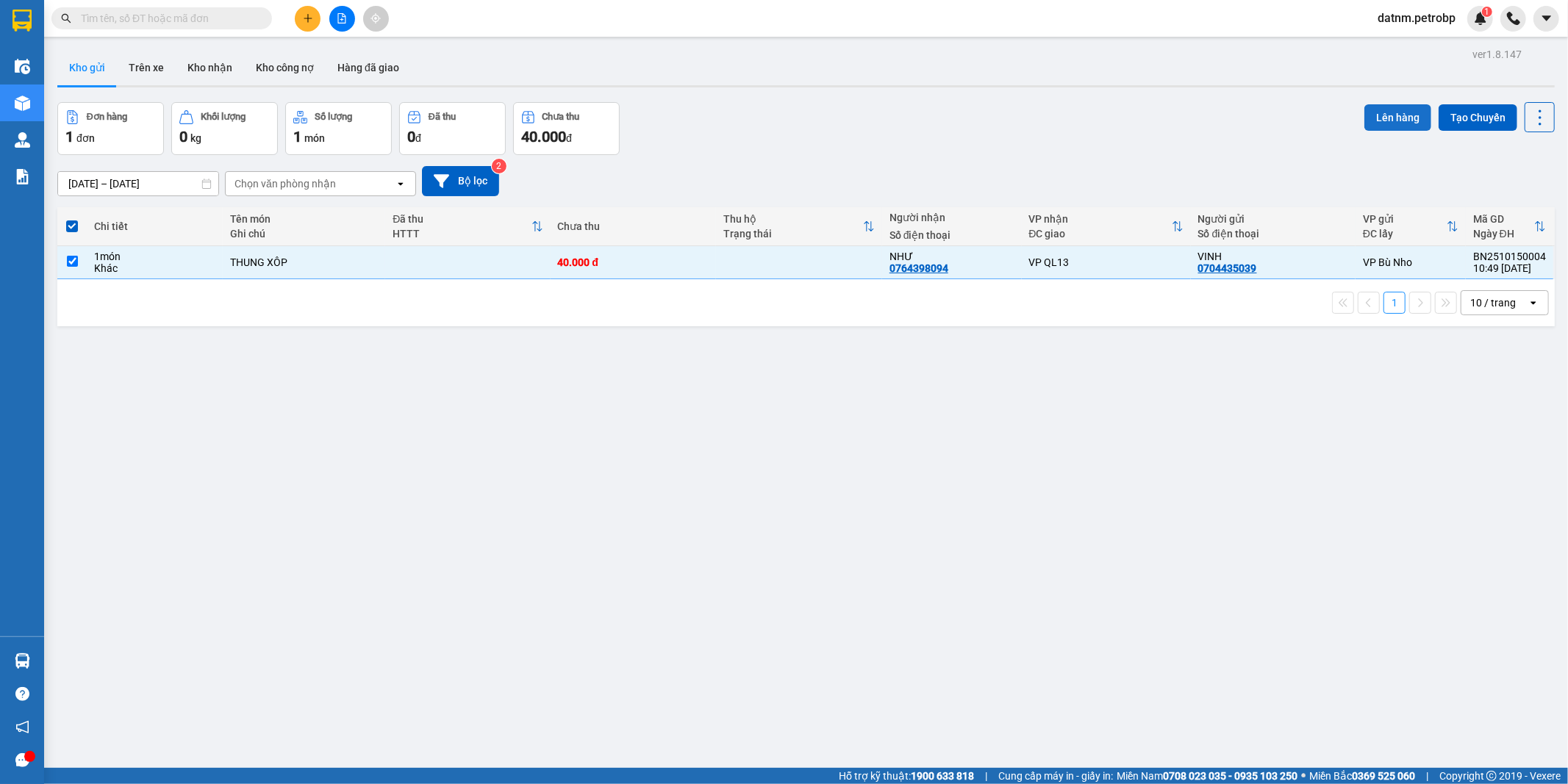
click at [1371, 110] on button "Lên hàng" at bounding box center [1397, 117] width 67 height 26
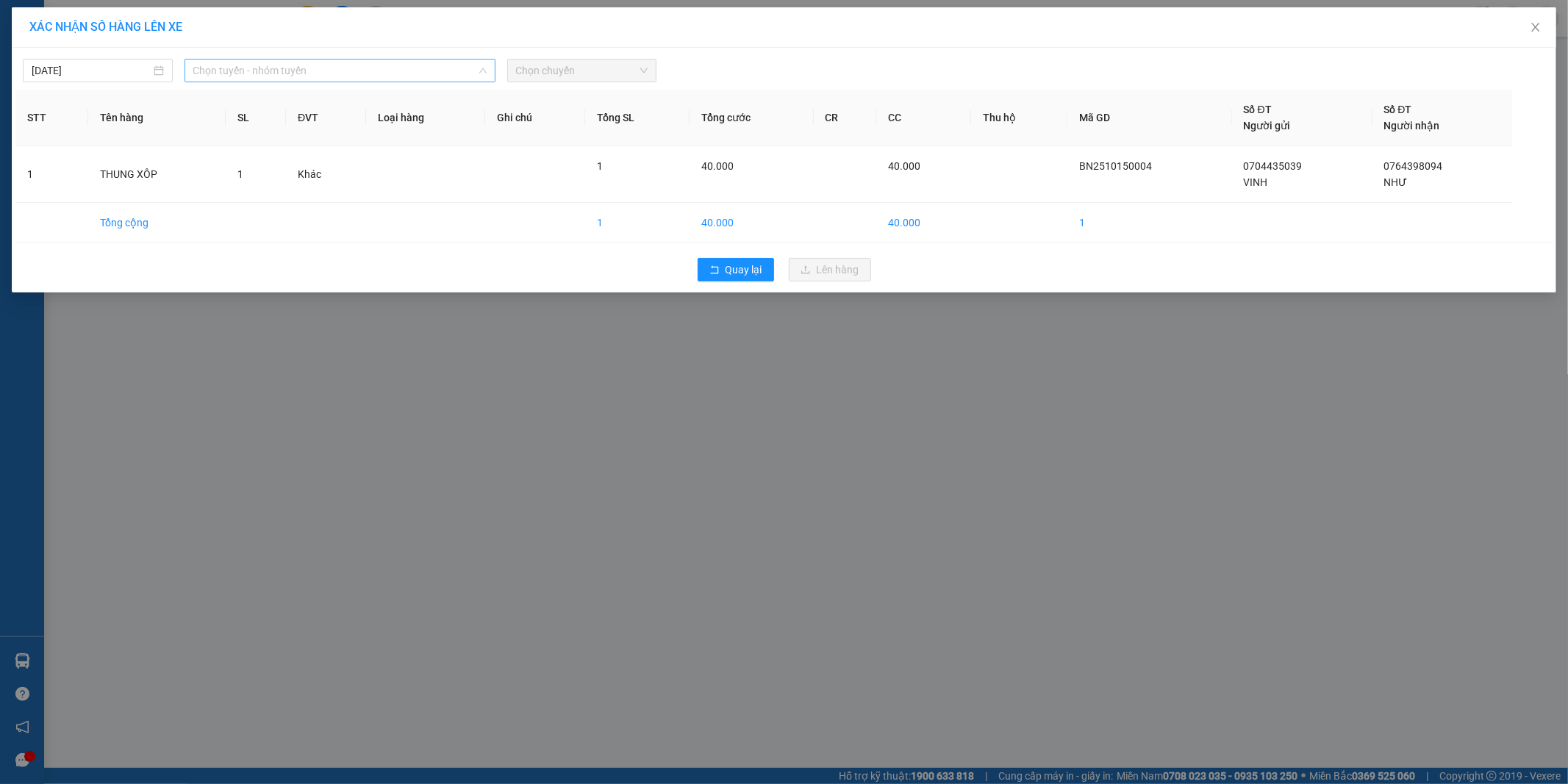
click at [259, 69] on span "Chọn tuyến - nhóm tuyến" at bounding box center [339, 70] width 293 height 22
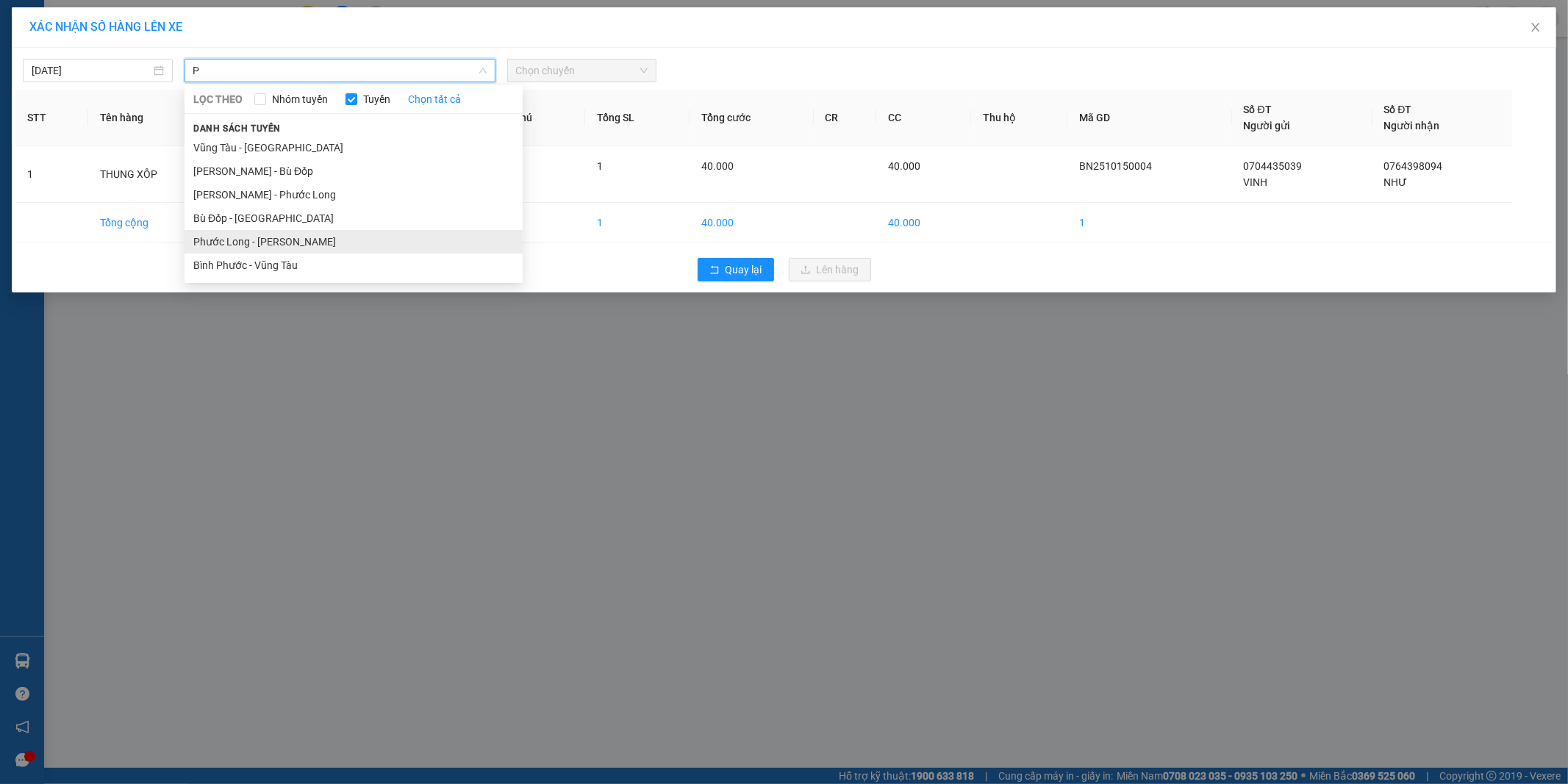
type input "P"
click at [306, 248] on li "Phước Long - [PERSON_NAME]" at bounding box center [353, 242] width 338 height 24
click at [306, 248] on div "[DATE] LỌC THEO Nhóm tuyến Tuyến Chọn tất cả Danh sách tuyến [GEOGRAPHIC_DATA] …" at bounding box center [784, 170] width 1544 height 244
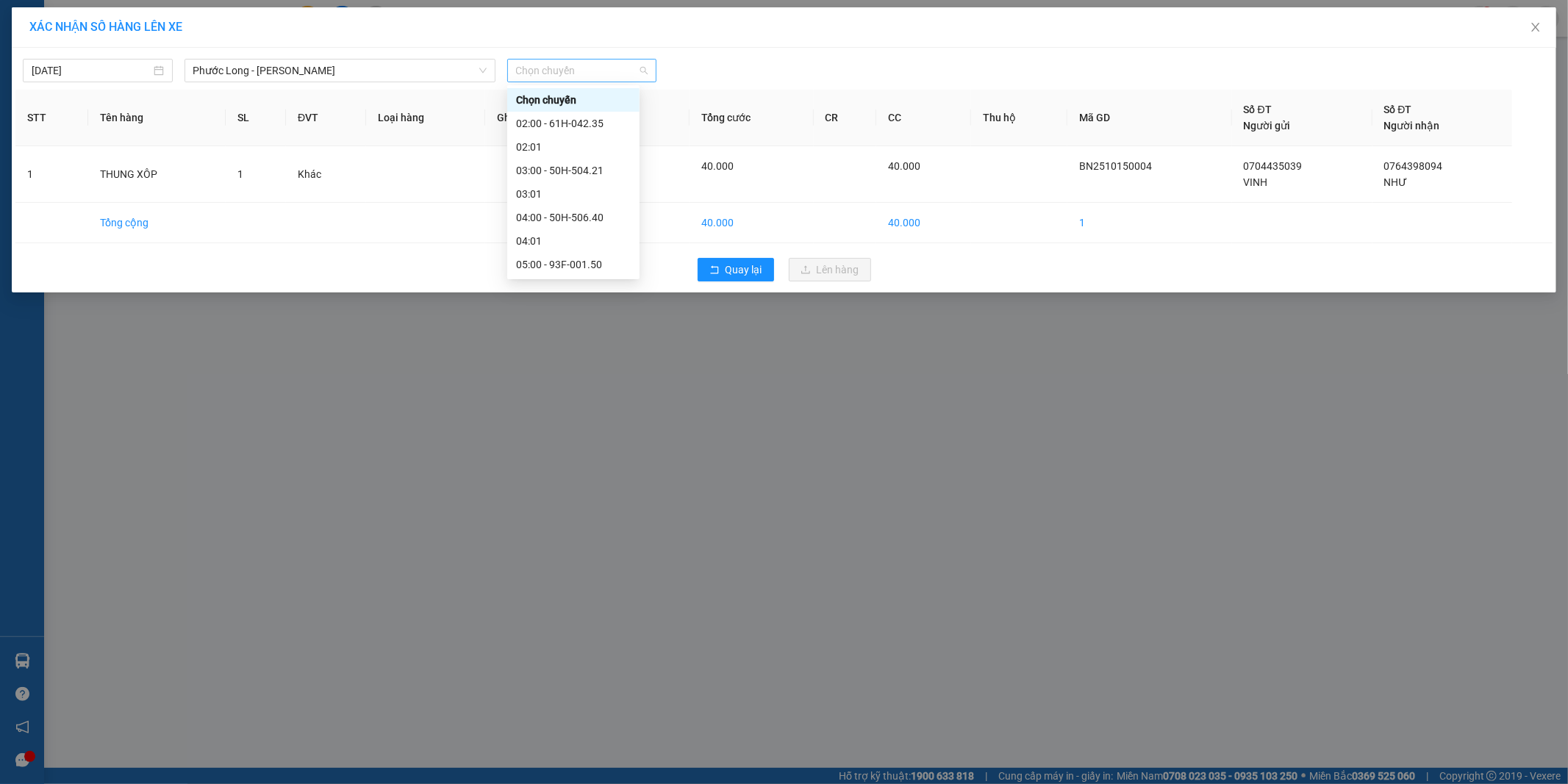
click at [599, 74] on span "Chọn chuyến" at bounding box center [582, 70] width 132 height 22
type input "096"
click at [596, 98] on div "15:05 - 93H-020.96" at bounding box center [574, 100] width 115 height 16
click at [596, 98] on th "Tổng SL" at bounding box center [637, 118] width 104 height 57
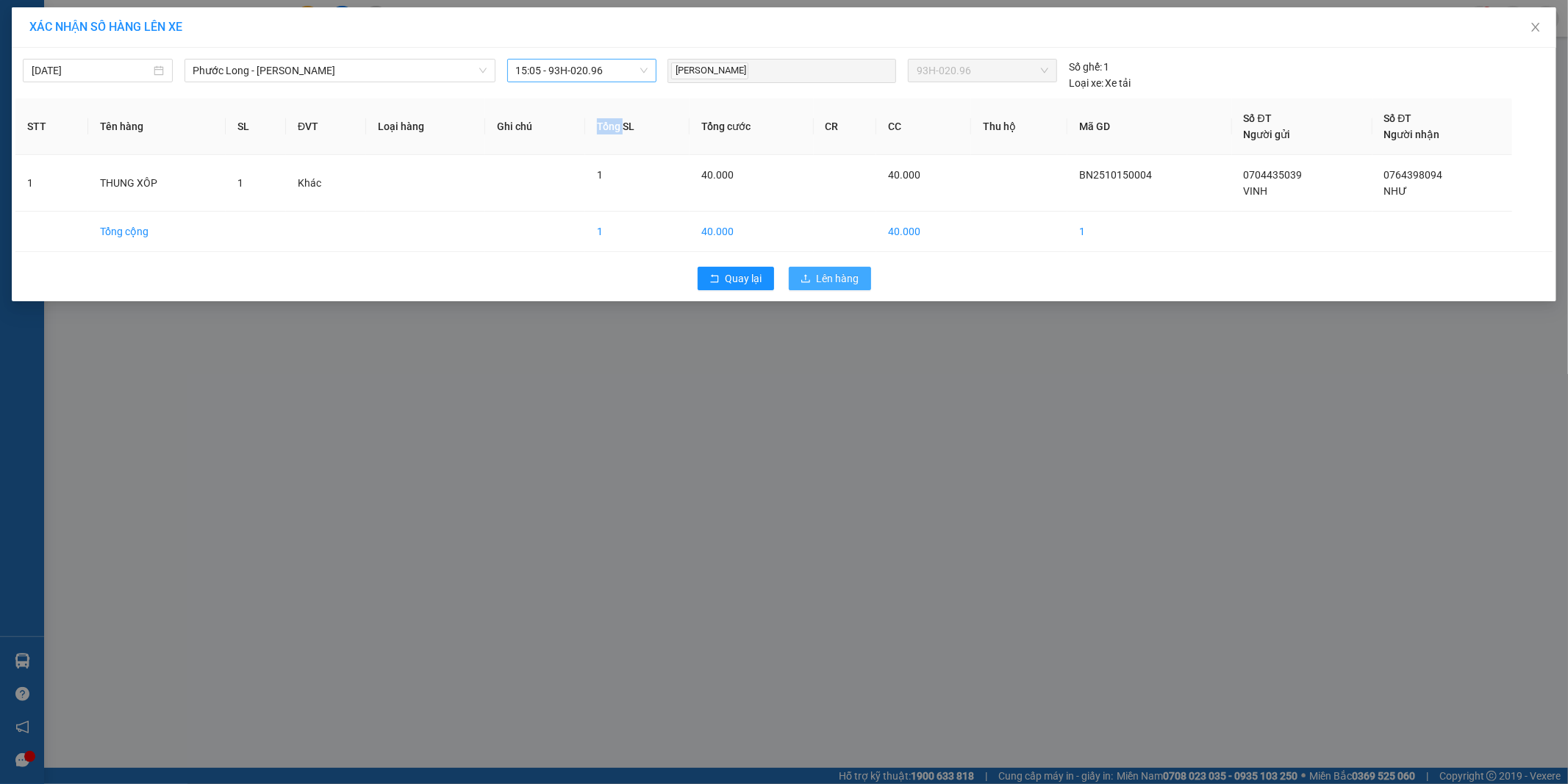
click at [831, 275] on span "Lên hàng" at bounding box center [837, 278] width 43 height 16
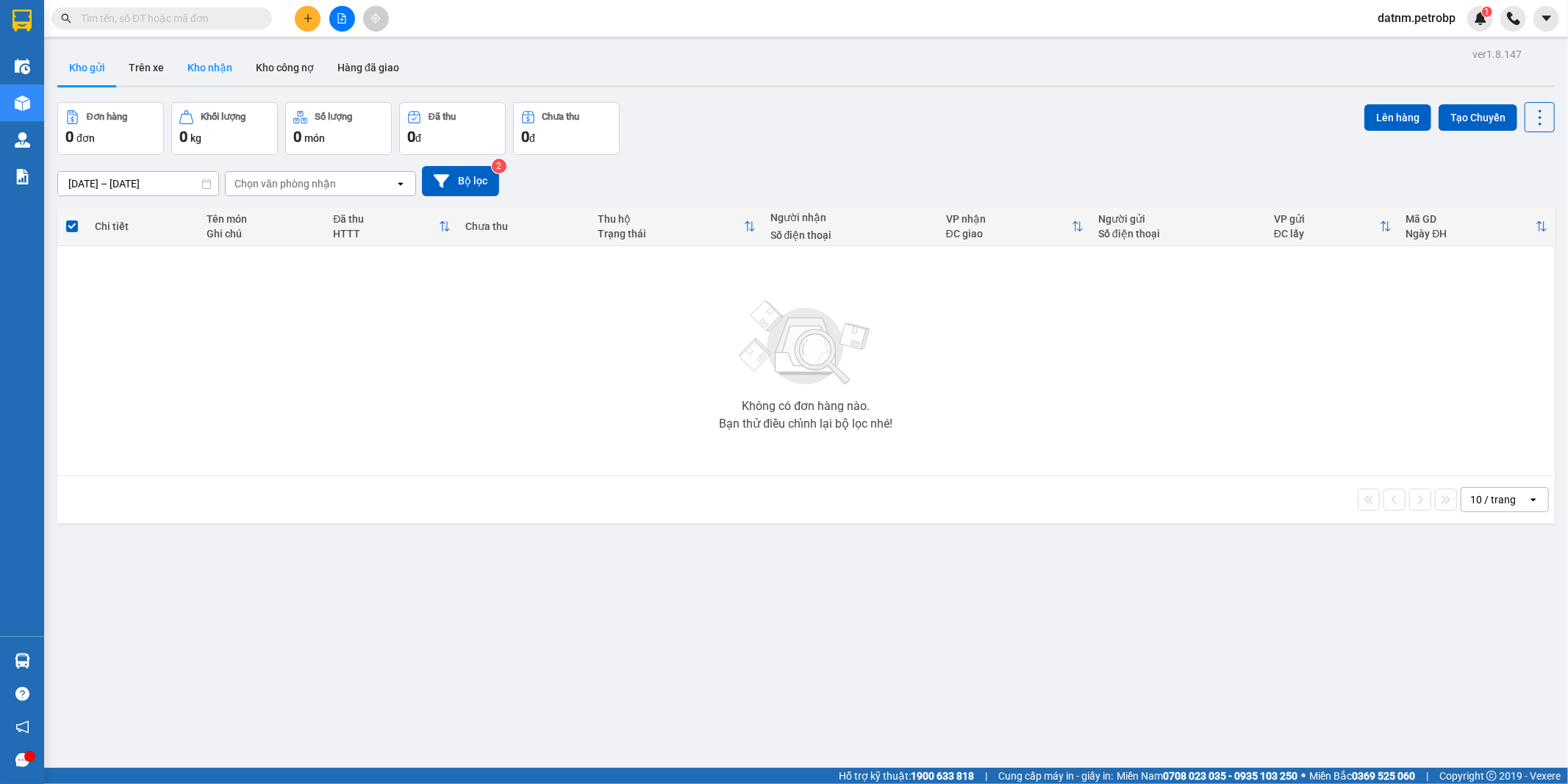
click at [202, 58] on button "Kho nhận" at bounding box center [210, 67] width 68 height 36
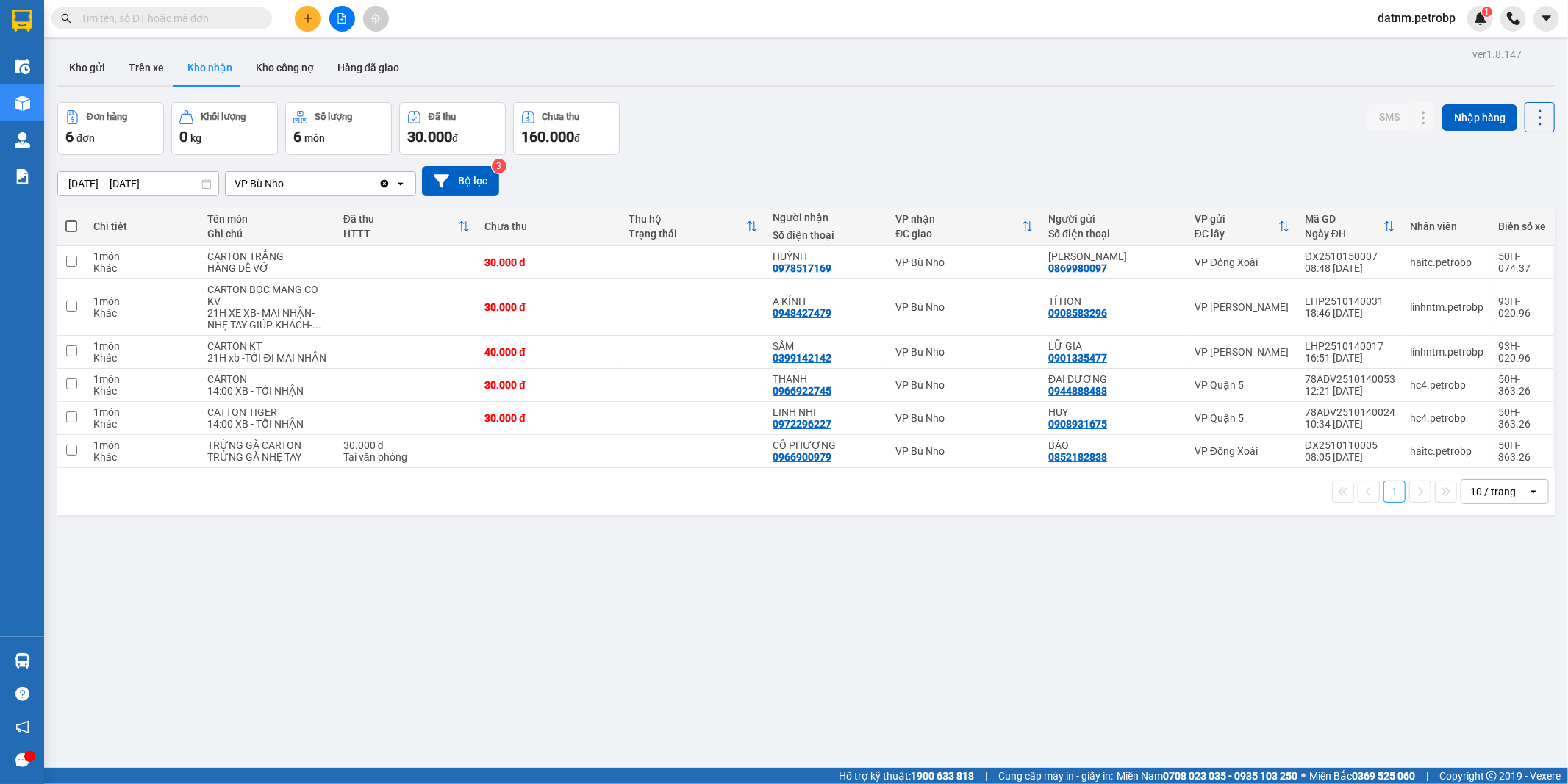
click at [208, 70] on button "Kho nhận" at bounding box center [210, 67] width 68 height 36
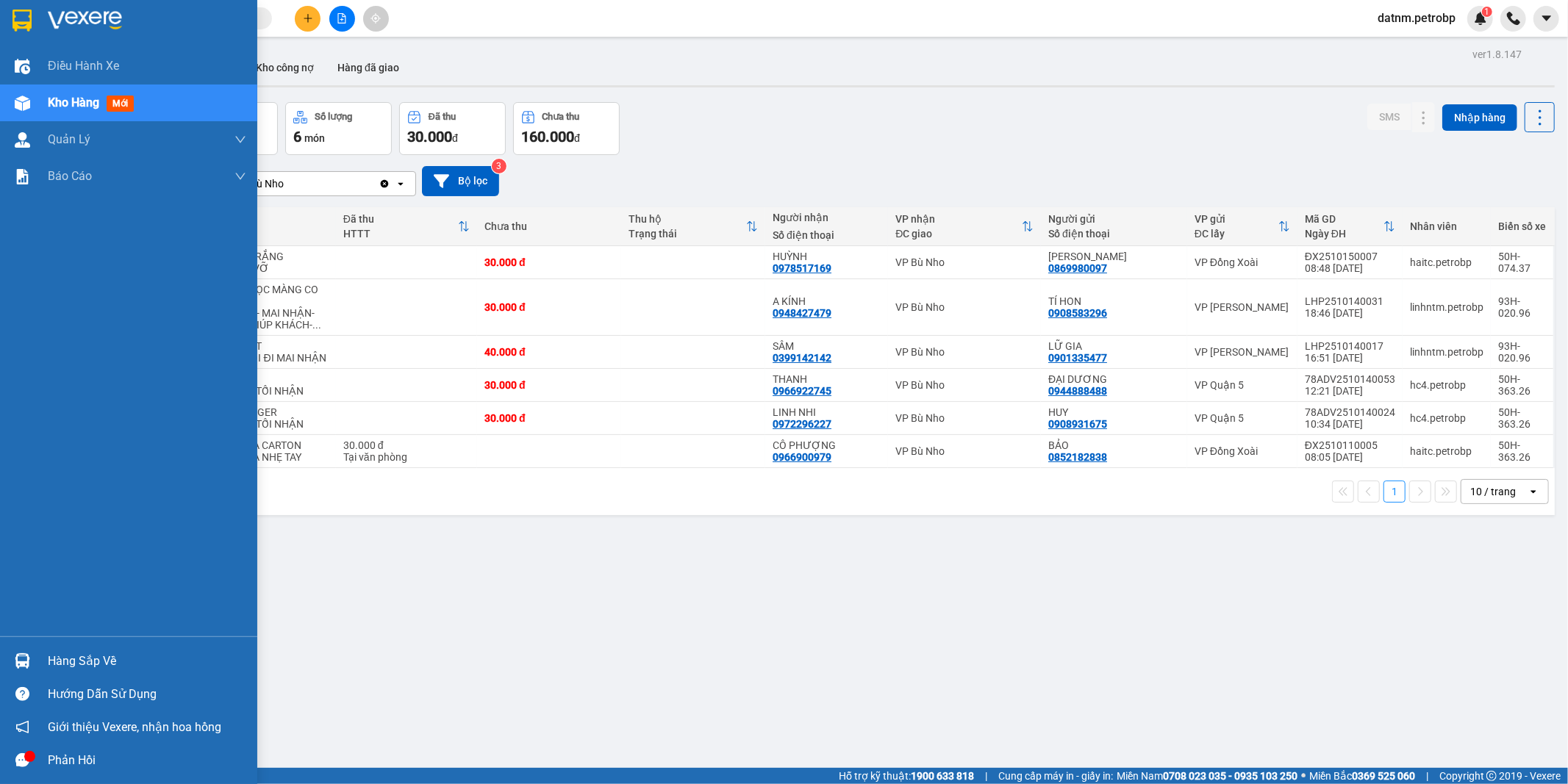
click at [101, 661] on div "Hàng sắp về" at bounding box center [147, 661] width 199 height 22
click at [101, 661] on body "Kết quả tìm kiếm ( 0 ) Bộ lọc Ngày tạo đơn gần nhất No Data datnm.petrobp 1 Điề…" at bounding box center [784, 392] width 1568 height 784
click at [79, 662] on div "Hàng sắp về" at bounding box center [147, 661] width 199 height 22
click at [79, 662] on div "Điều hành xe Kho hàng mới Quản [PERSON_NAME] lý chuyến Quản lý khách hàng Quản …" at bounding box center [129, 392] width 257 height 784
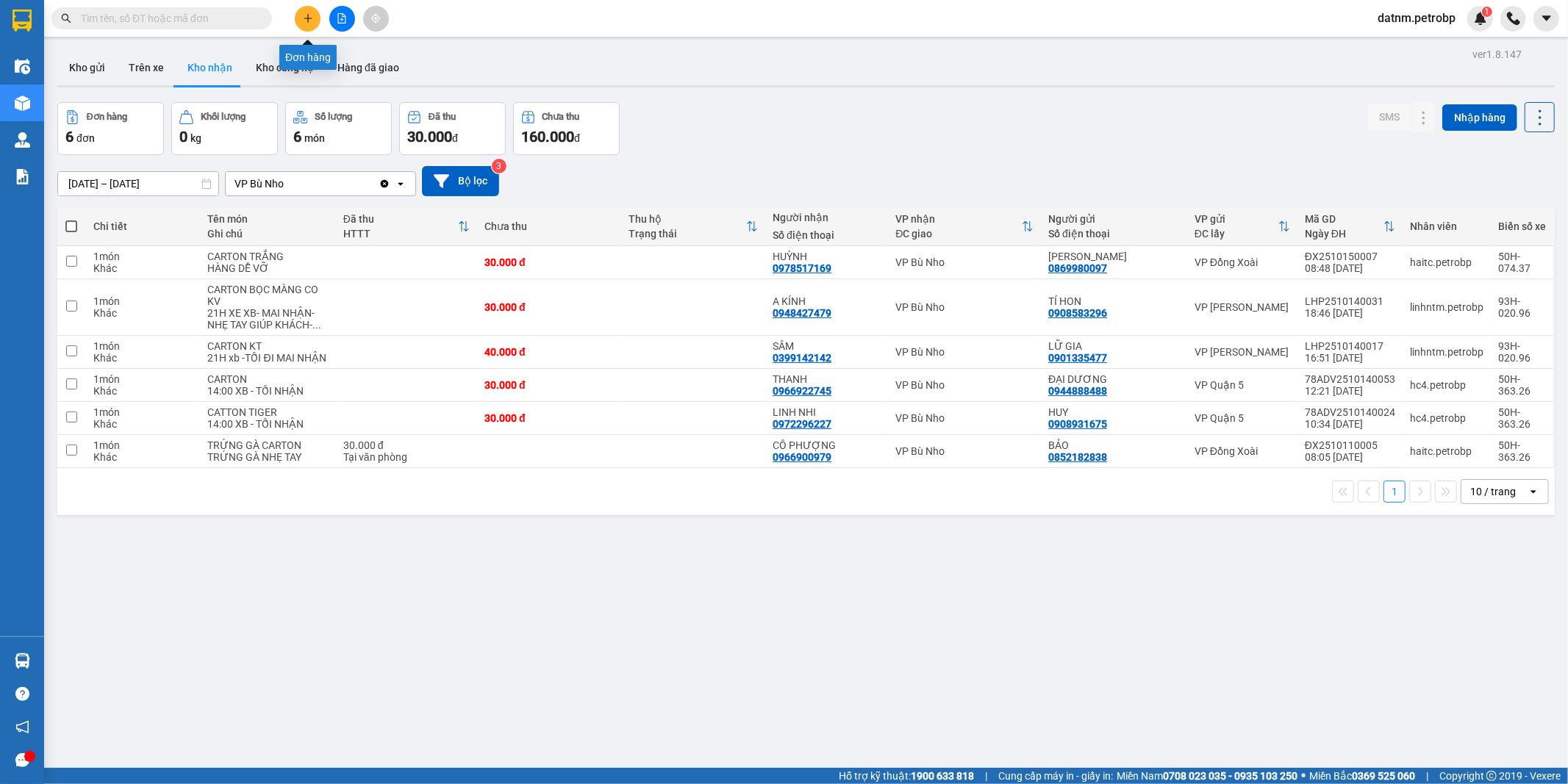
click at [304, 17] on icon "plus" at bounding box center [307, 18] width 10 height 10
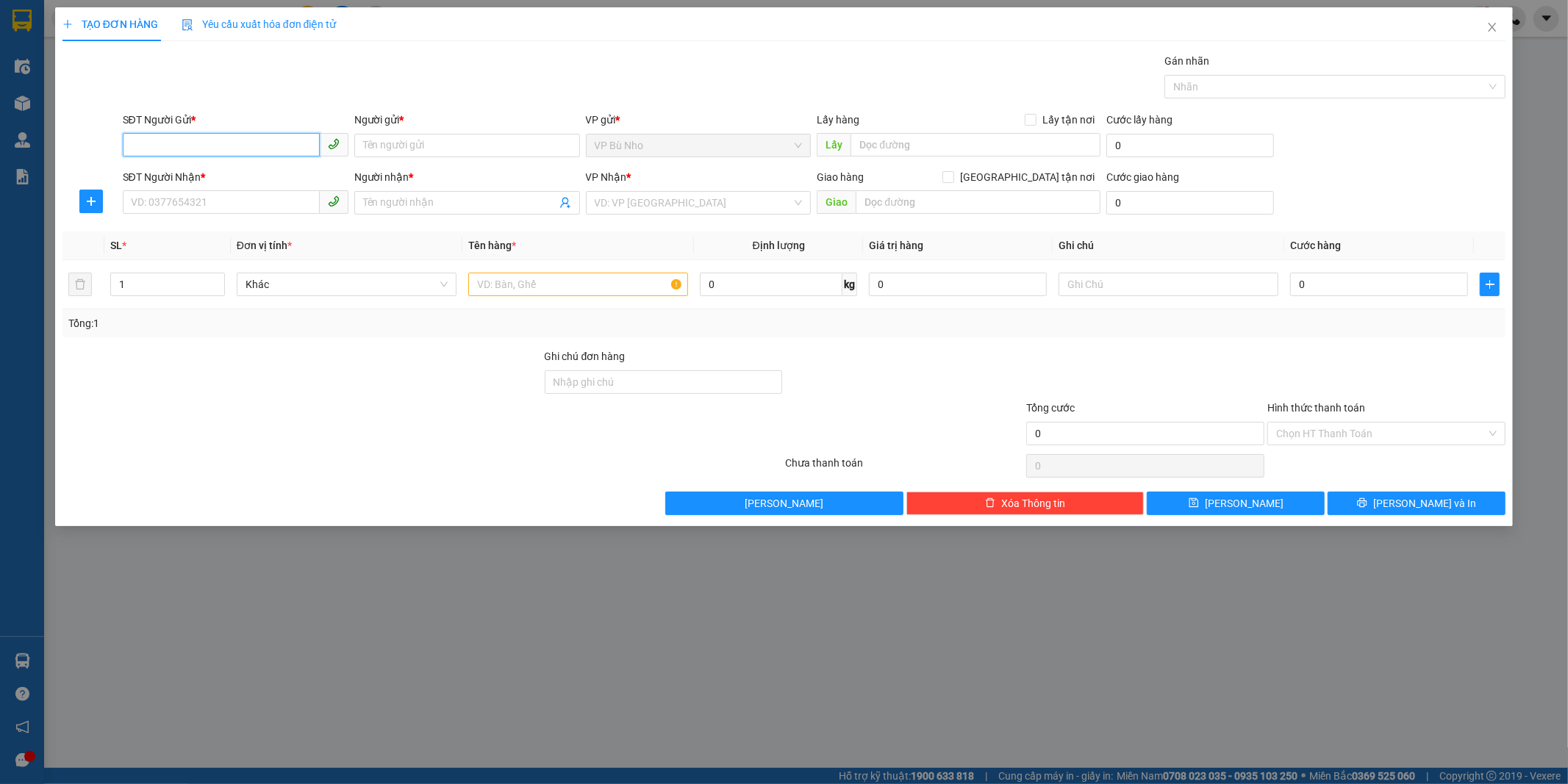
click at [192, 143] on input "SĐT Người Gửi *" at bounding box center [222, 145] width 197 height 24
click at [213, 178] on div "0962637490 - THÀNH" at bounding box center [235, 175] width 208 height 16
type input "0962637490"
type input "THÀNH"
type input "0903358985"
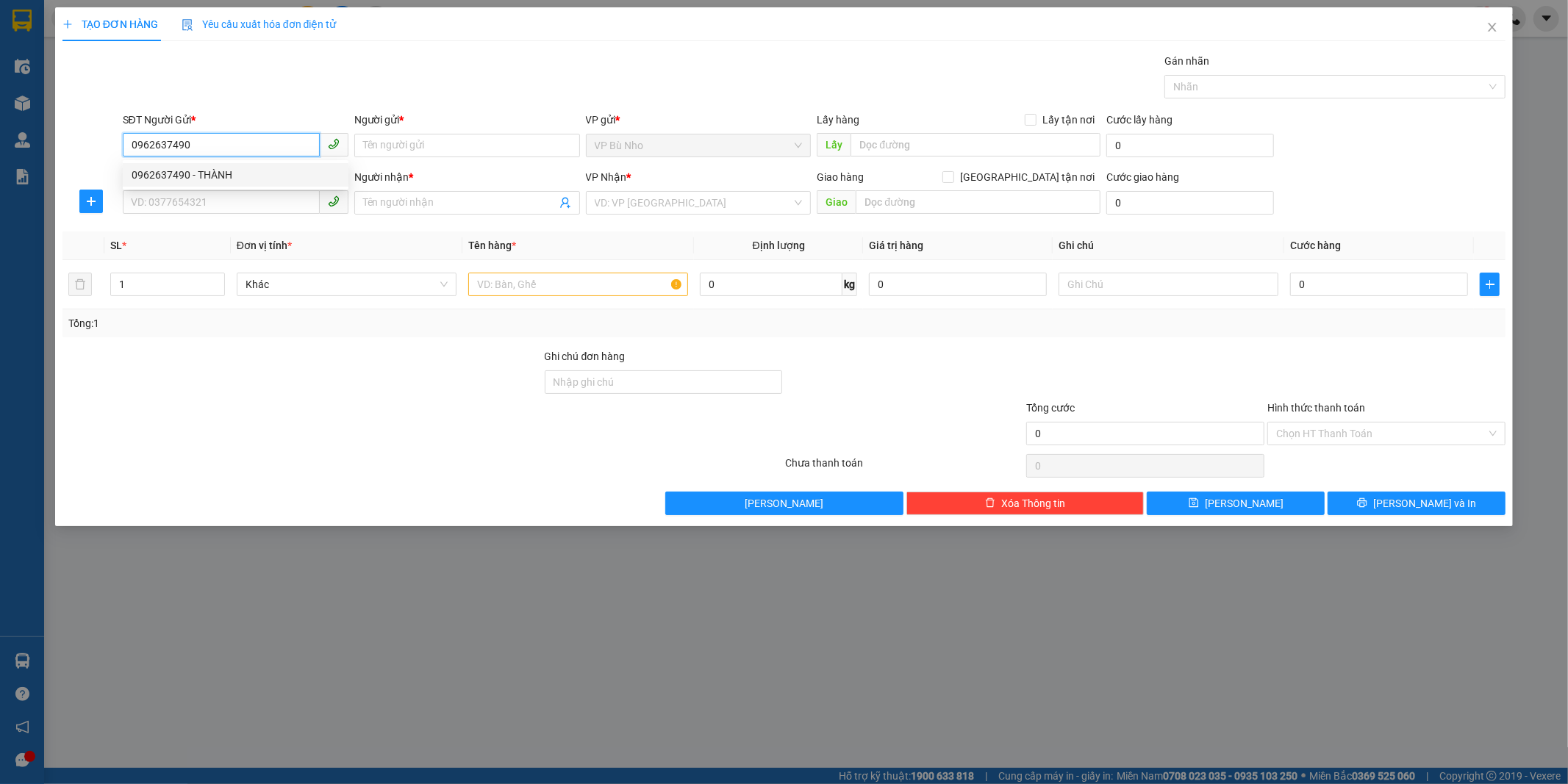
type input "HƯƠNG"
type input "40.000"
type input "0962637490"
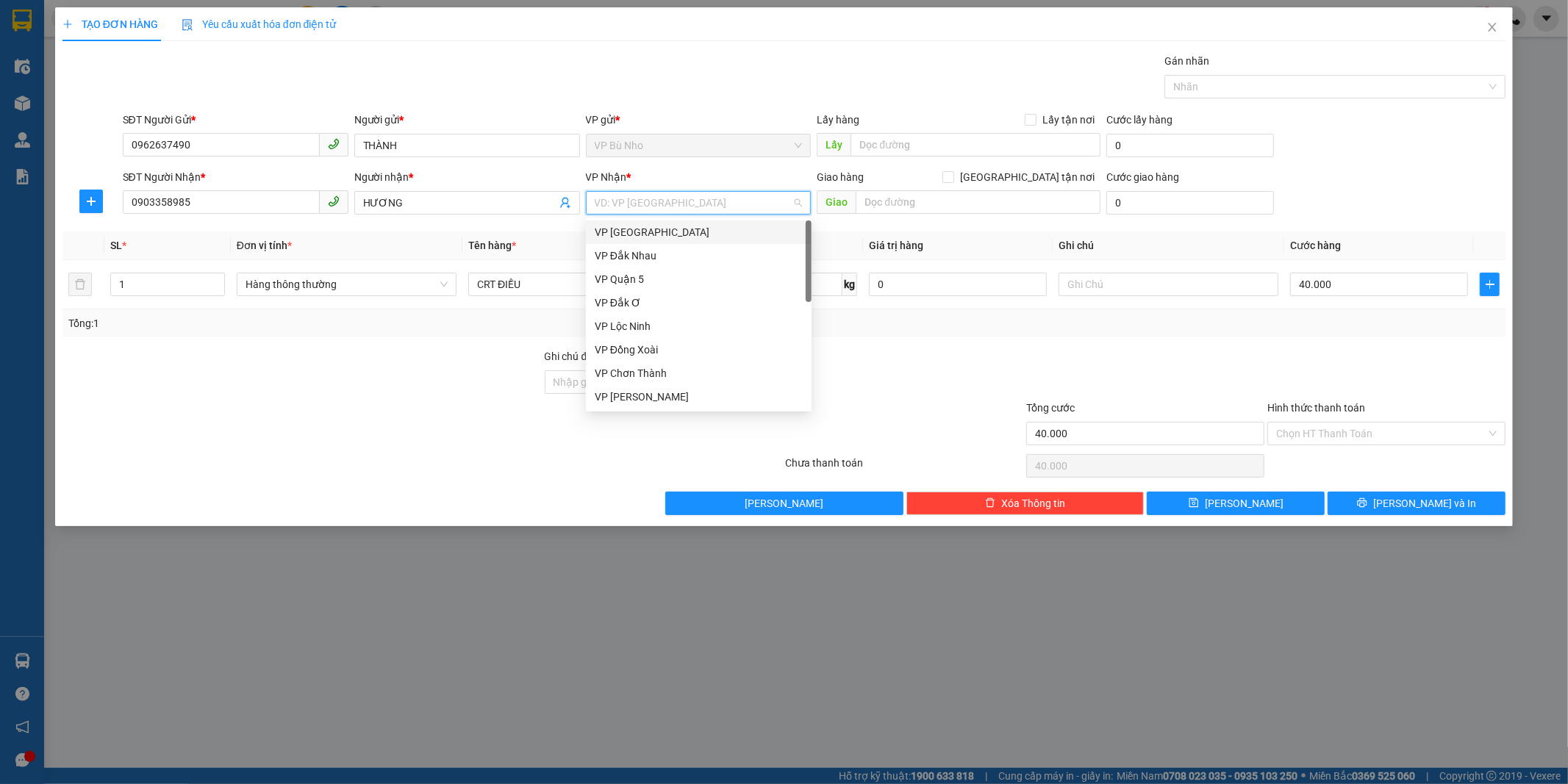
click at [634, 201] on input "search" at bounding box center [693, 202] width 198 height 22
type input "5"
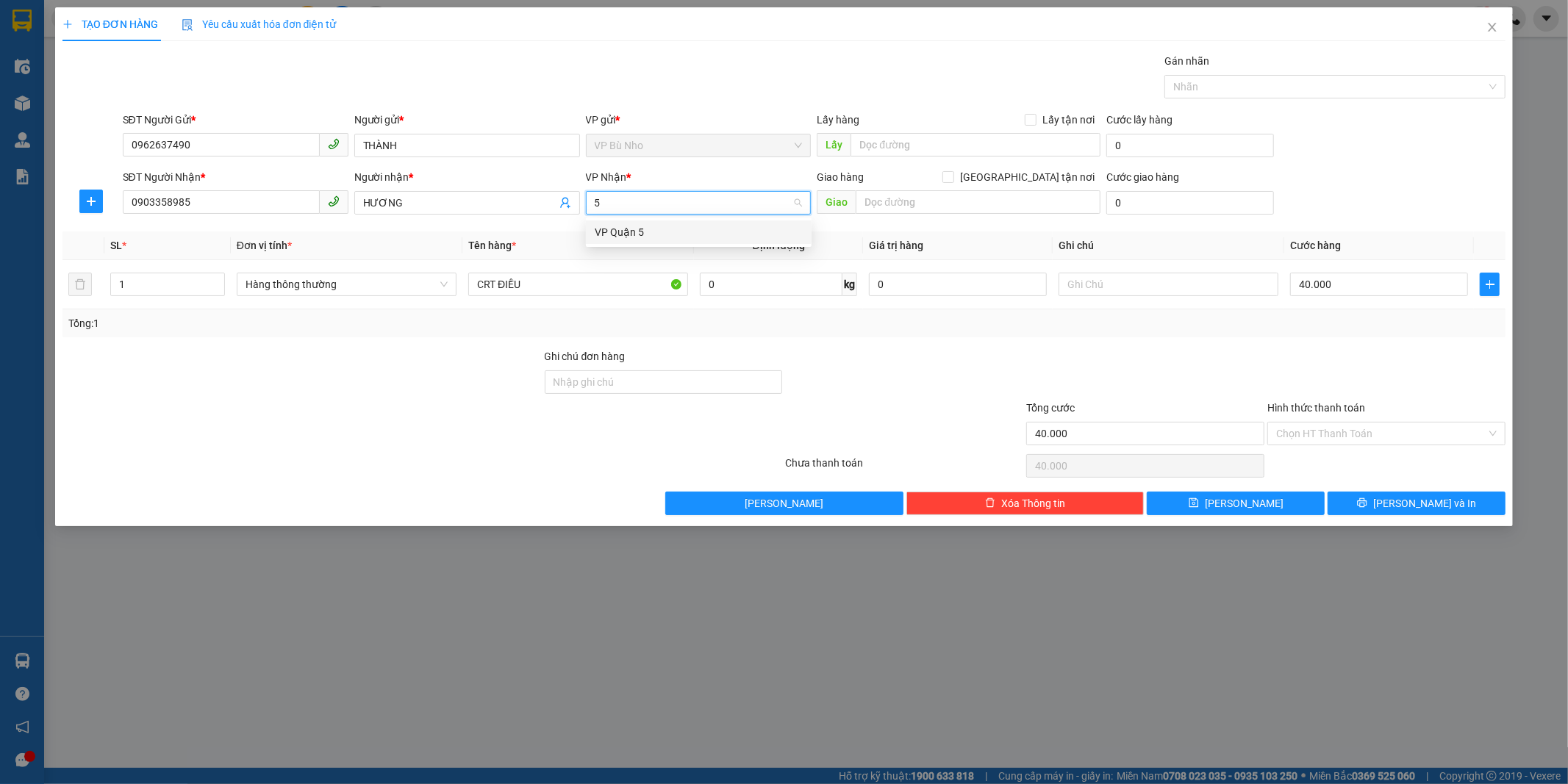
click at [625, 232] on div "VP Quận 5" at bounding box center [699, 232] width 208 height 16
click at [1420, 503] on span "[PERSON_NAME] và In" at bounding box center [1424, 503] width 103 height 16
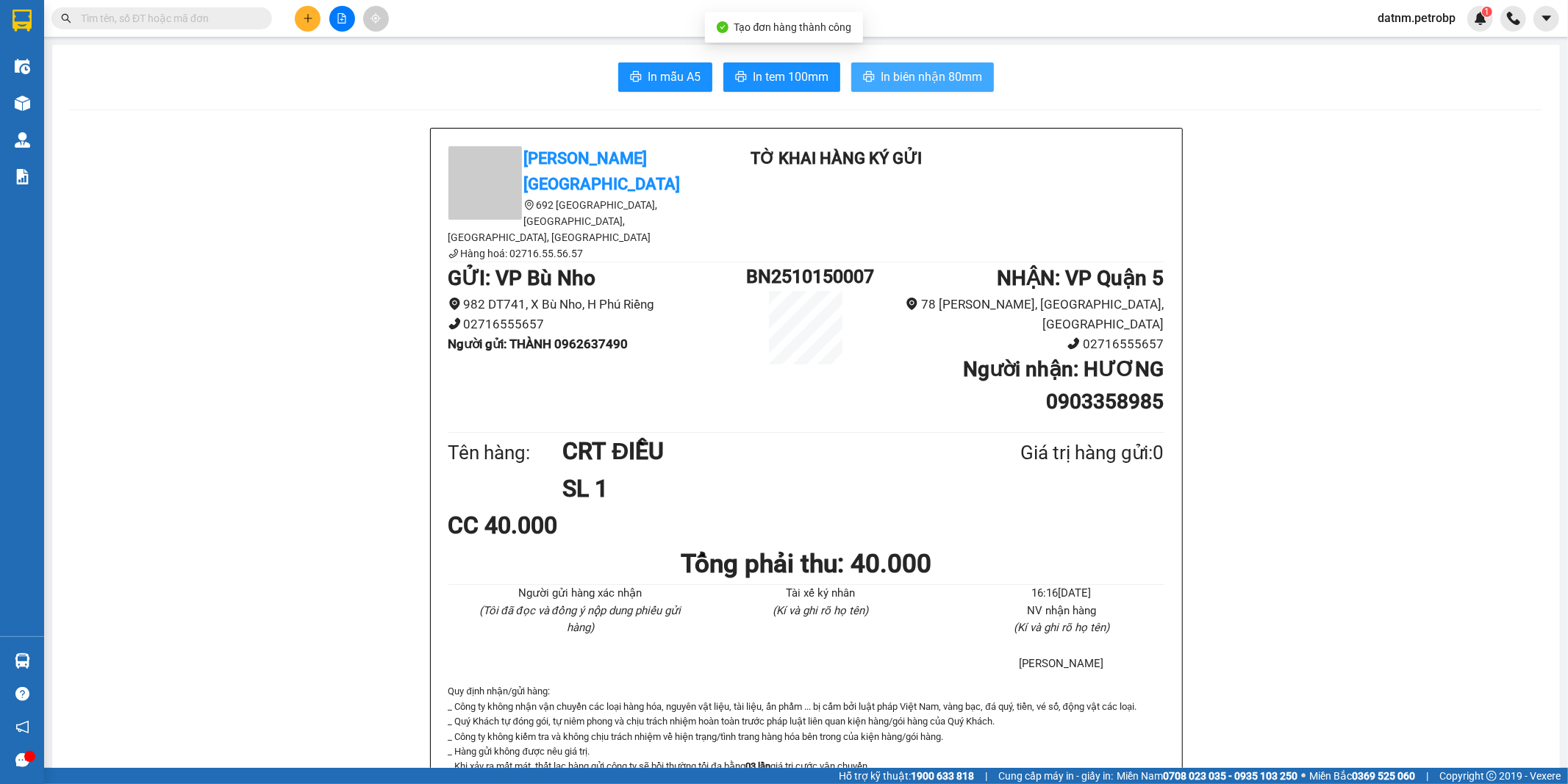
click at [905, 74] on span "In biên nhận 80mm" at bounding box center [930, 77] width 101 height 18
click at [784, 70] on span "In tem 100mm" at bounding box center [790, 77] width 76 height 18
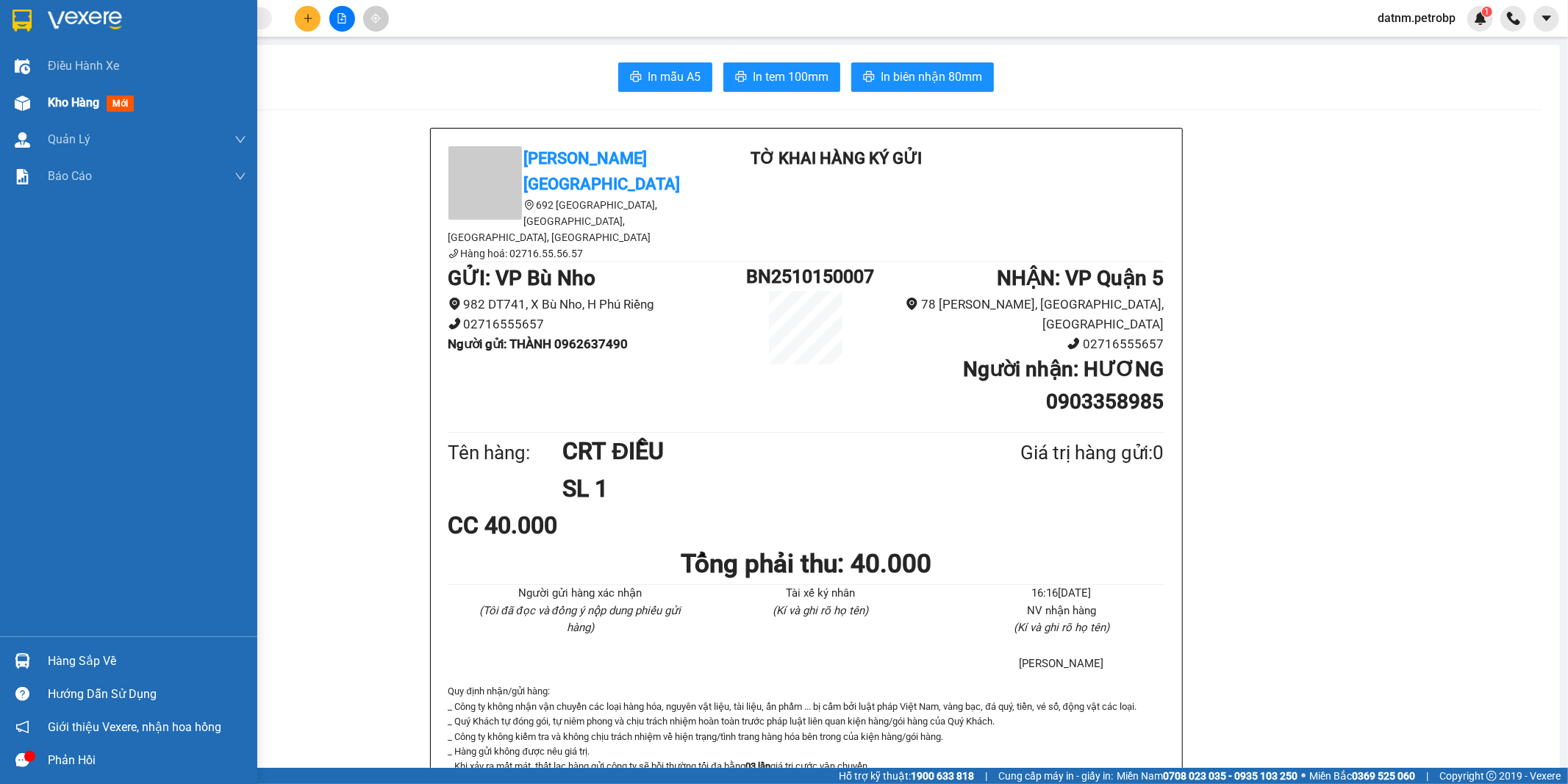
click at [77, 111] on div "Kho hàng mới" at bounding box center [93, 102] width 92 height 18
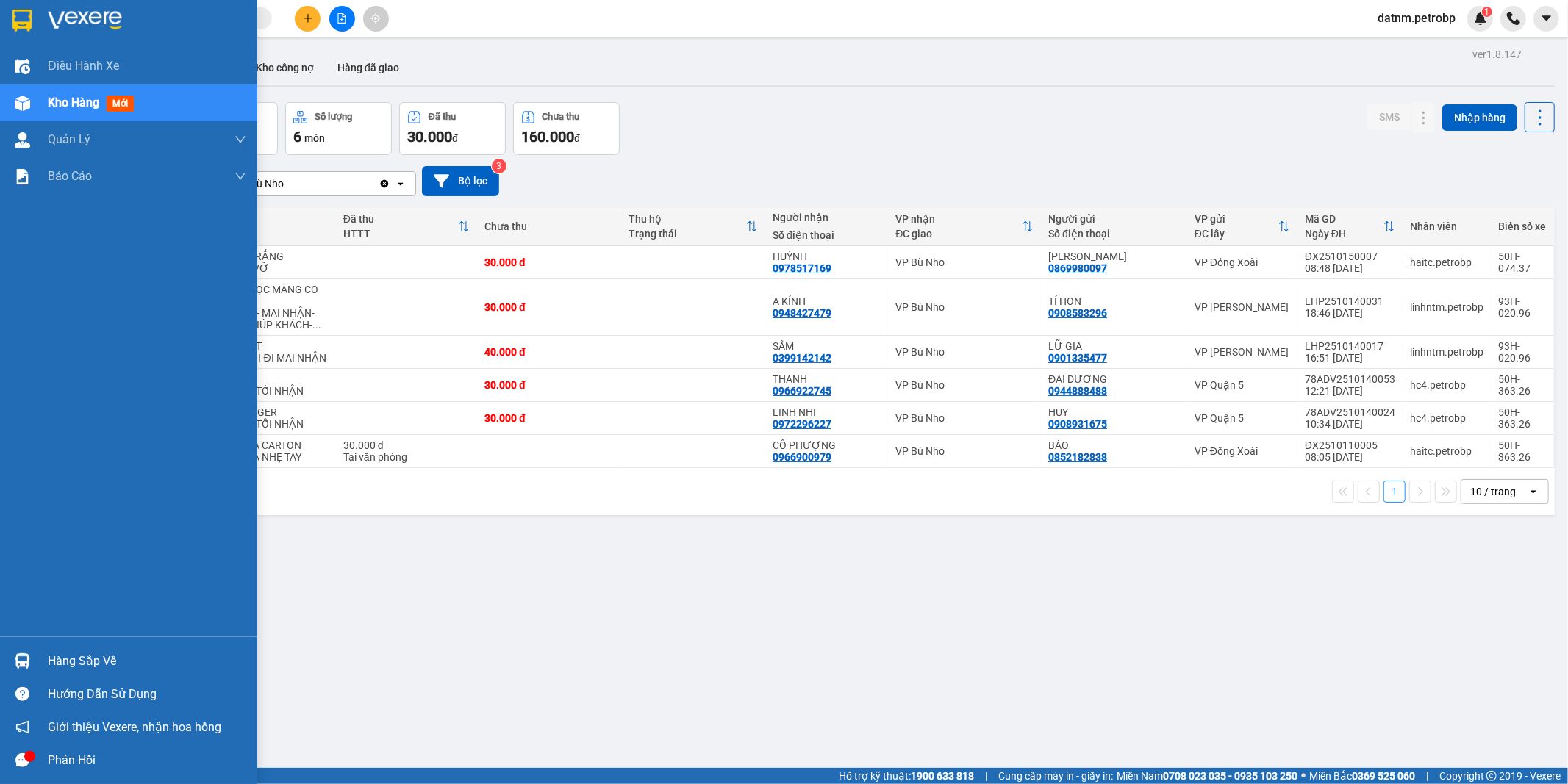
click at [72, 660] on div "Hàng sắp về" at bounding box center [147, 661] width 199 height 22
click at [72, 660] on div "Điều hành xe Kho hàng mới Quản [PERSON_NAME] lý chuyến Quản lý khách hàng Quản …" at bounding box center [129, 392] width 257 height 784
click at [85, 658] on div "Hàng sắp về" at bounding box center [147, 661] width 199 height 22
click at [85, 658] on body "Kết quả tìm kiếm ( 0 ) Bộ lọc Ngày tạo đơn gần nhất No Data datnm.petrobp 1 Điề…" at bounding box center [784, 392] width 1568 height 784
click at [25, 654] on img at bounding box center [22, 660] width 16 height 15
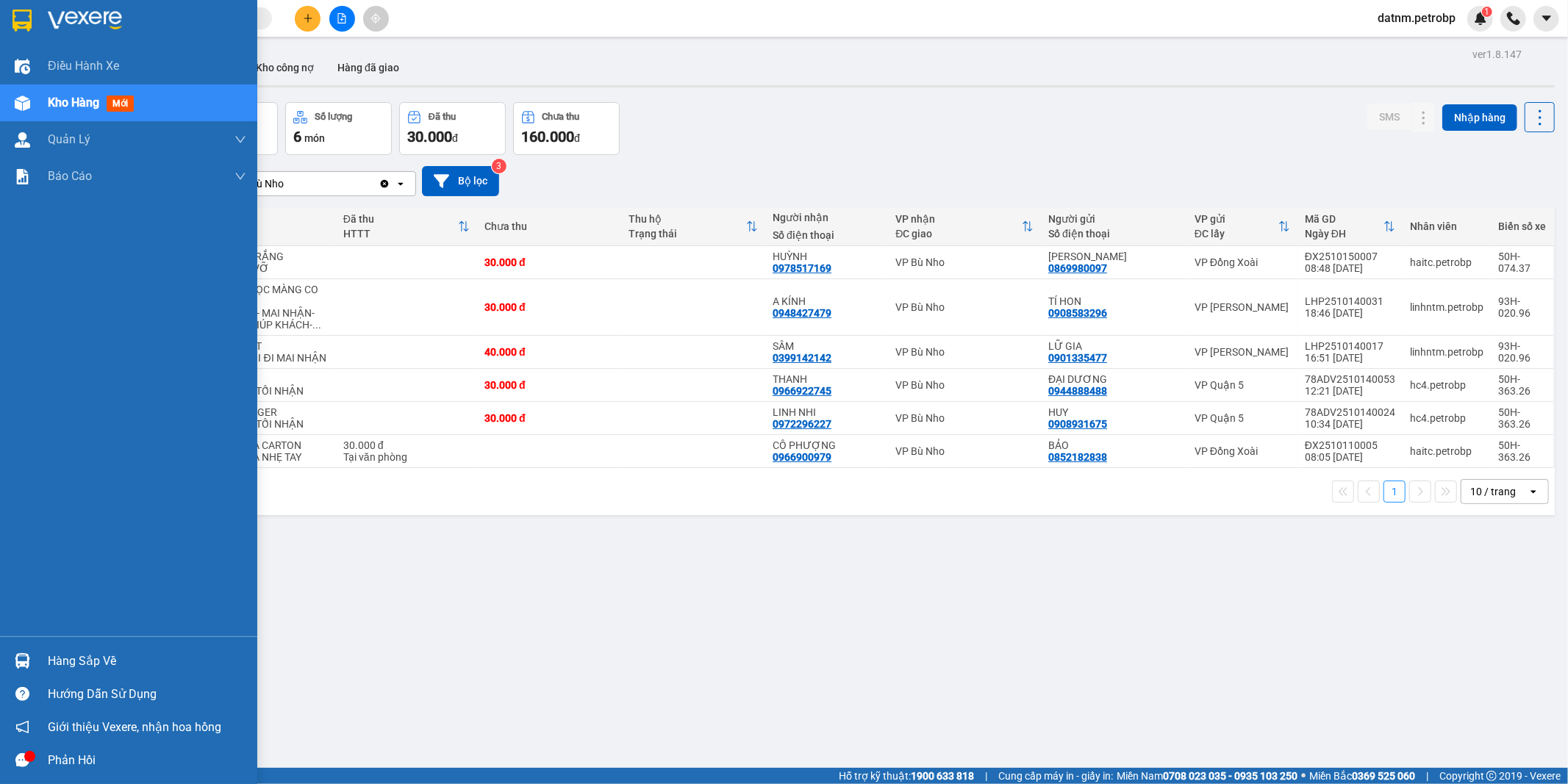
click at [25, 654] on div "Điều hành xe Kho hàng mới Quản [PERSON_NAME] lý chuyến Quản lý khách hàng Quản …" at bounding box center [129, 392] width 257 height 784
click at [18, 655] on img at bounding box center [22, 660] width 16 height 15
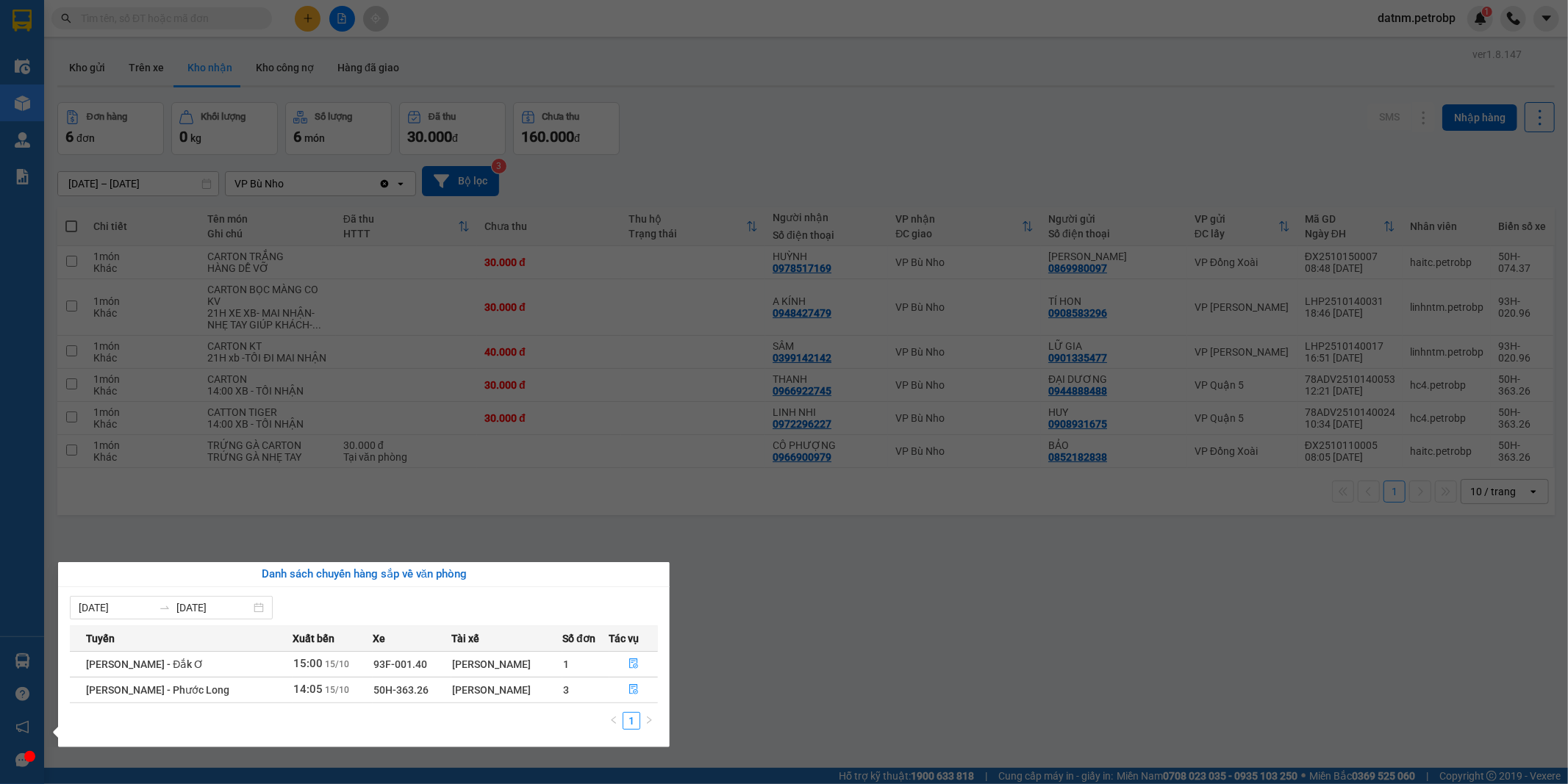
click at [853, 634] on section "Kết quả tìm kiếm ( 0 ) Bộ lọc Ngày tạo đơn gần nhất No Data datnm.petrobp 1 Điề…" at bounding box center [784, 392] width 1568 height 784
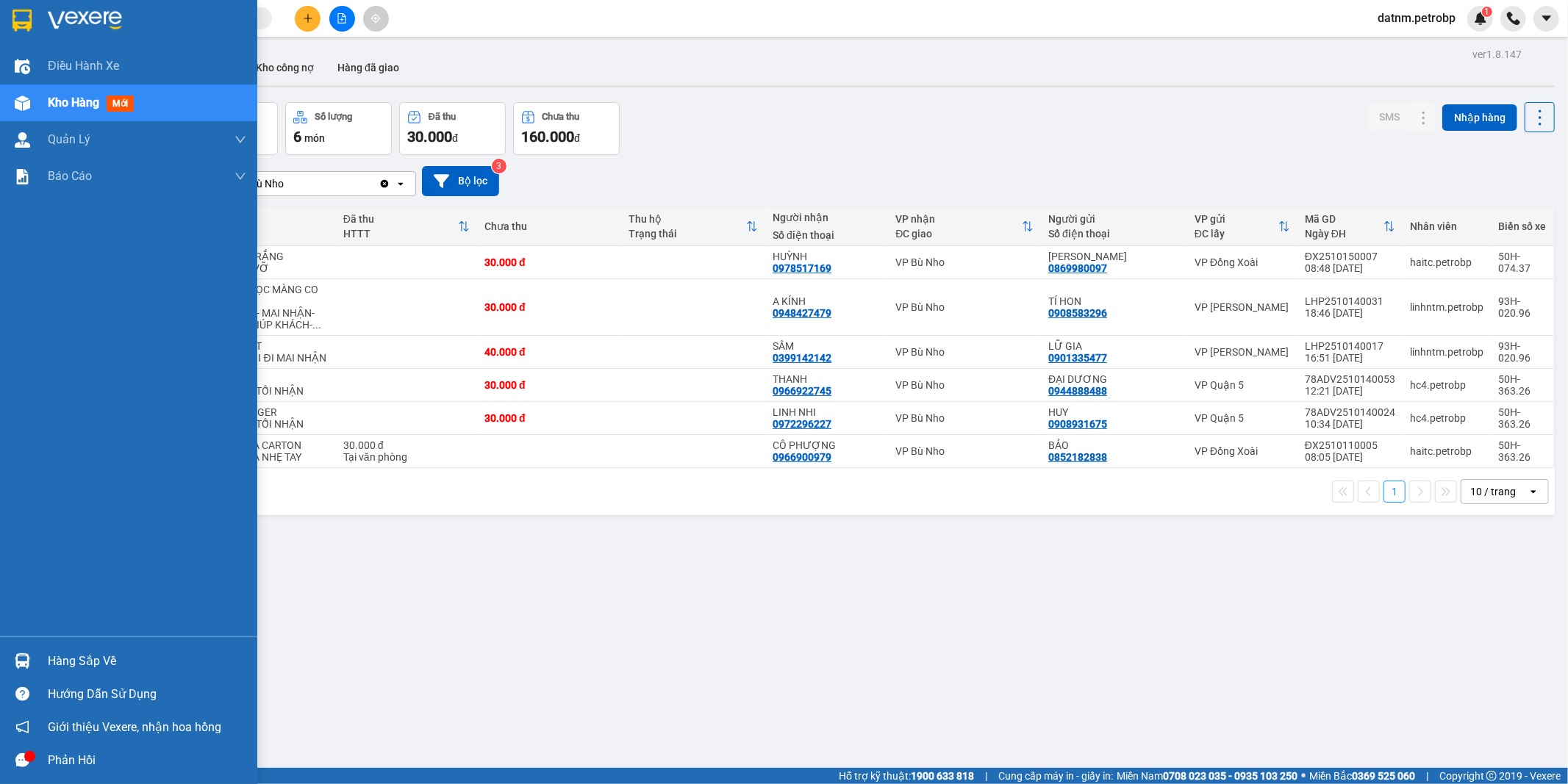
click at [70, 656] on div "Hàng sắp về" at bounding box center [147, 661] width 199 height 22
click at [70, 656] on div "Điều hành xe Kho hàng mới Quản [PERSON_NAME] lý chuyến Quản lý khách hàng Quản …" at bounding box center [129, 392] width 257 height 784
click at [21, 657] on img at bounding box center [22, 660] width 16 height 15
click at [21, 657] on div "Điều hành xe Kho hàng mới Quản [PERSON_NAME] lý chuyến Quản lý khách hàng Quản …" at bounding box center [129, 392] width 257 height 784
click at [21, 655] on img at bounding box center [22, 660] width 16 height 15
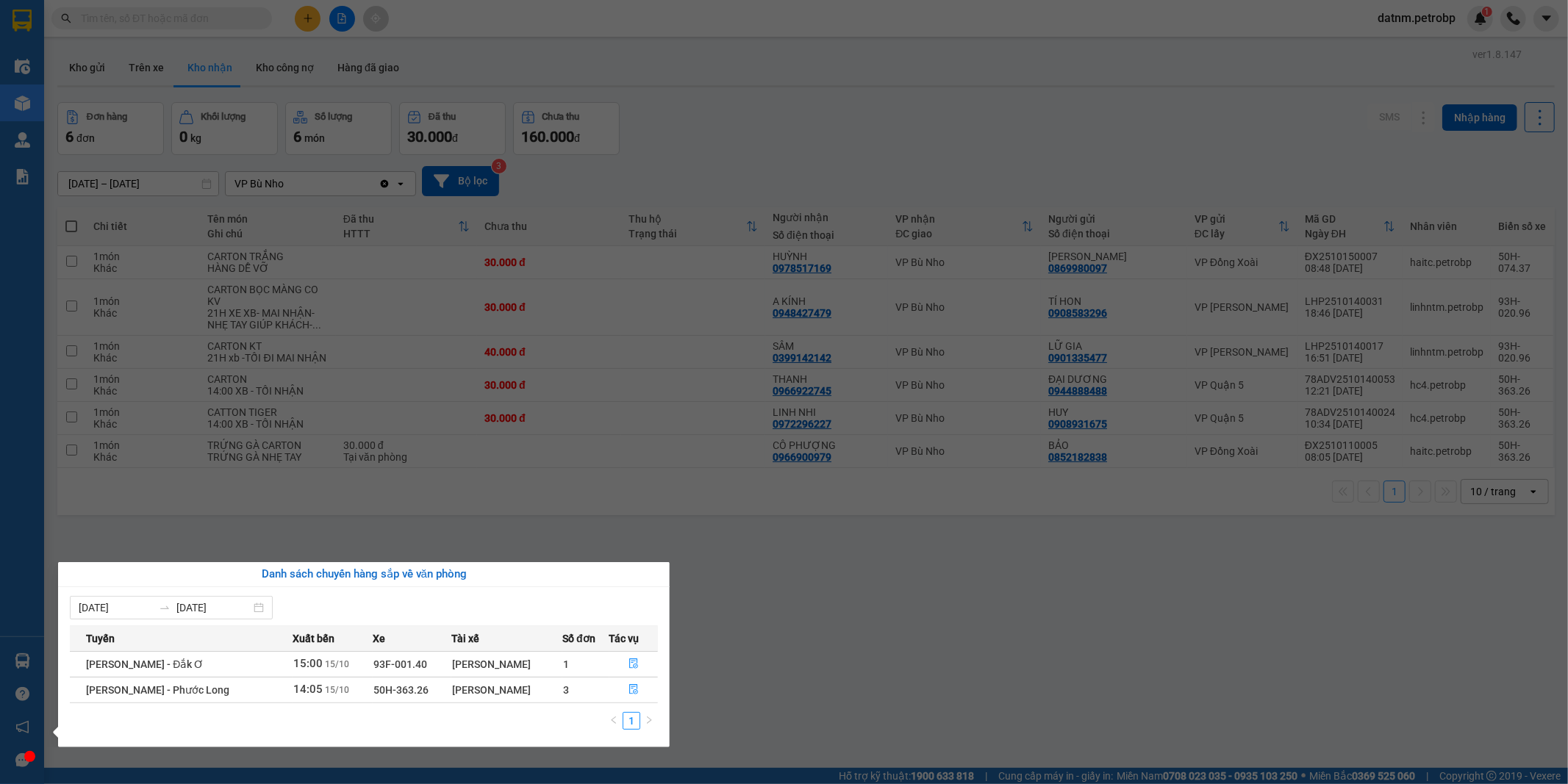
click at [754, 664] on section "Kết quả tìm kiếm ( 0 ) Bộ lọc Ngày tạo đơn gần nhất No Data datnm.petrobp 1 Điề…" at bounding box center [784, 392] width 1568 height 784
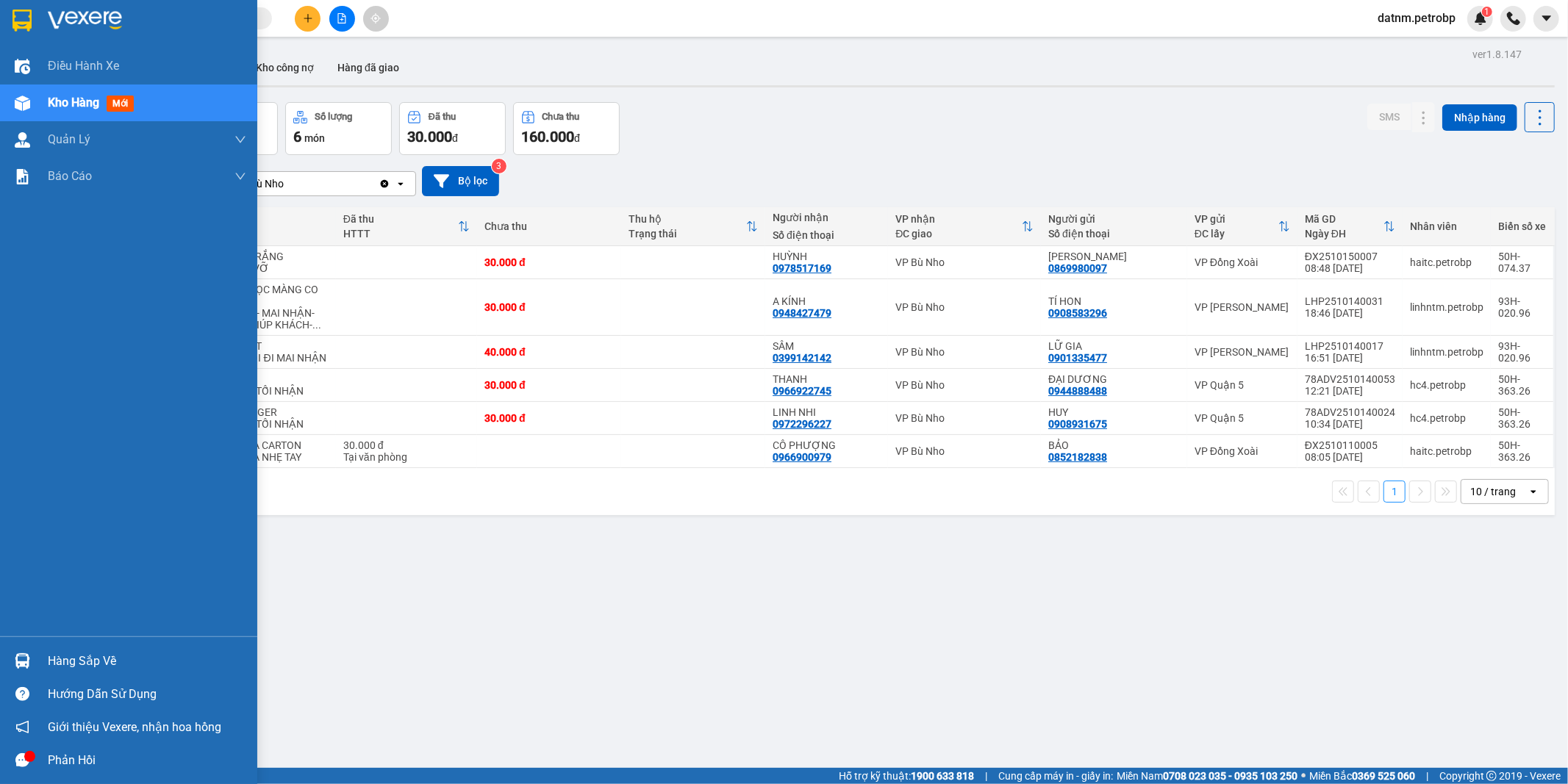
click at [19, 661] on img at bounding box center [22, 660] width 16 height 15
click at [19, 661] on div "Điều hành xe Kho hàng mới Quản [PERSON_NAME] lý chuyến Quản lý khách hàng Quản …" at bounding box center [129, 392] width 257 height 784
click at [18, 656] on img at bounding box center [22, 660] width 16 height 15
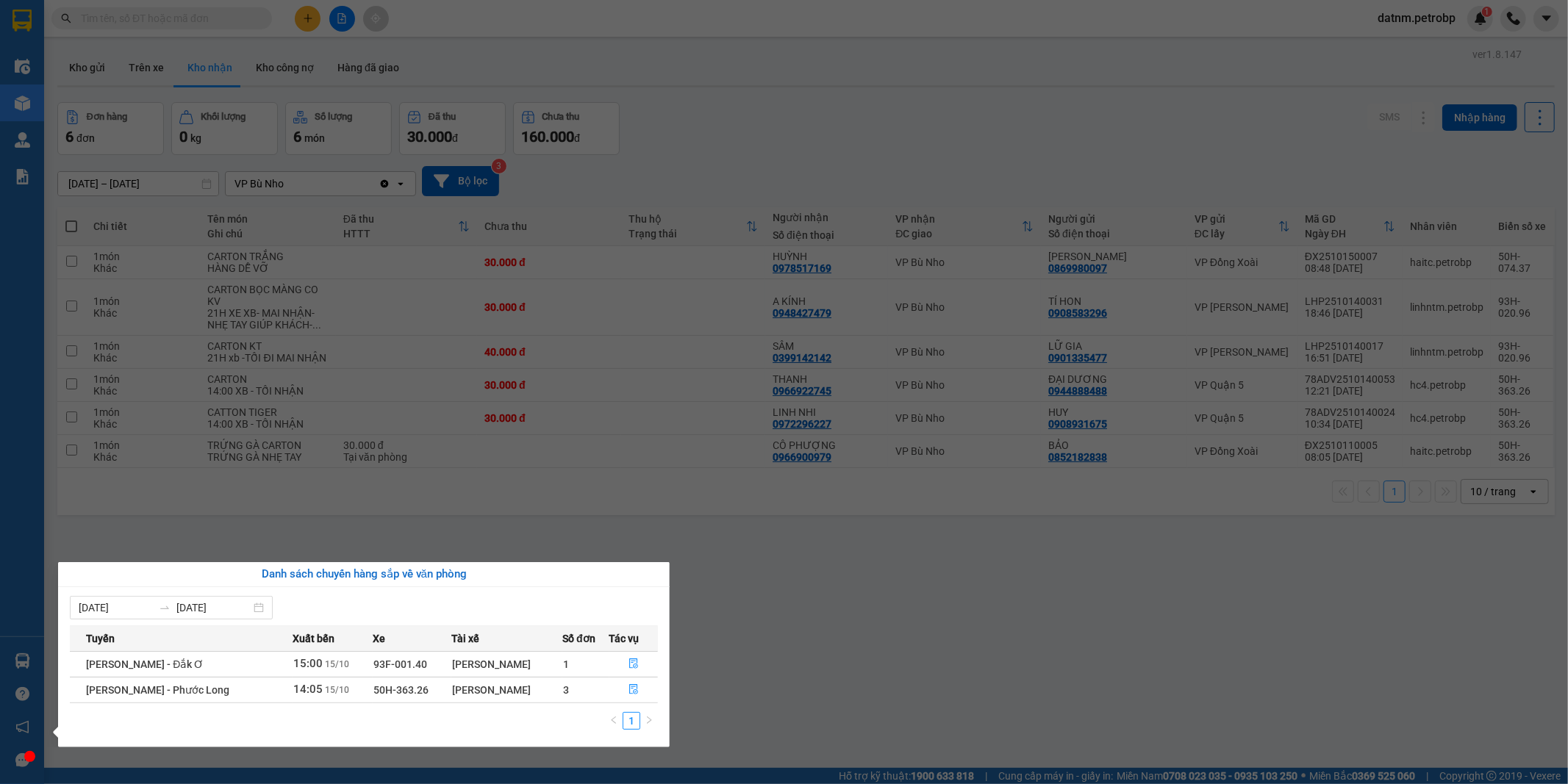
click at [920, 660] on section "Kết quả tìm kiếm ( 0 ) Bộ lọc Ngày tạo đơn gần nhất No Data datnm.petrobp 1 Điề…" at bounding box center [784, 392] width 1568 height 784
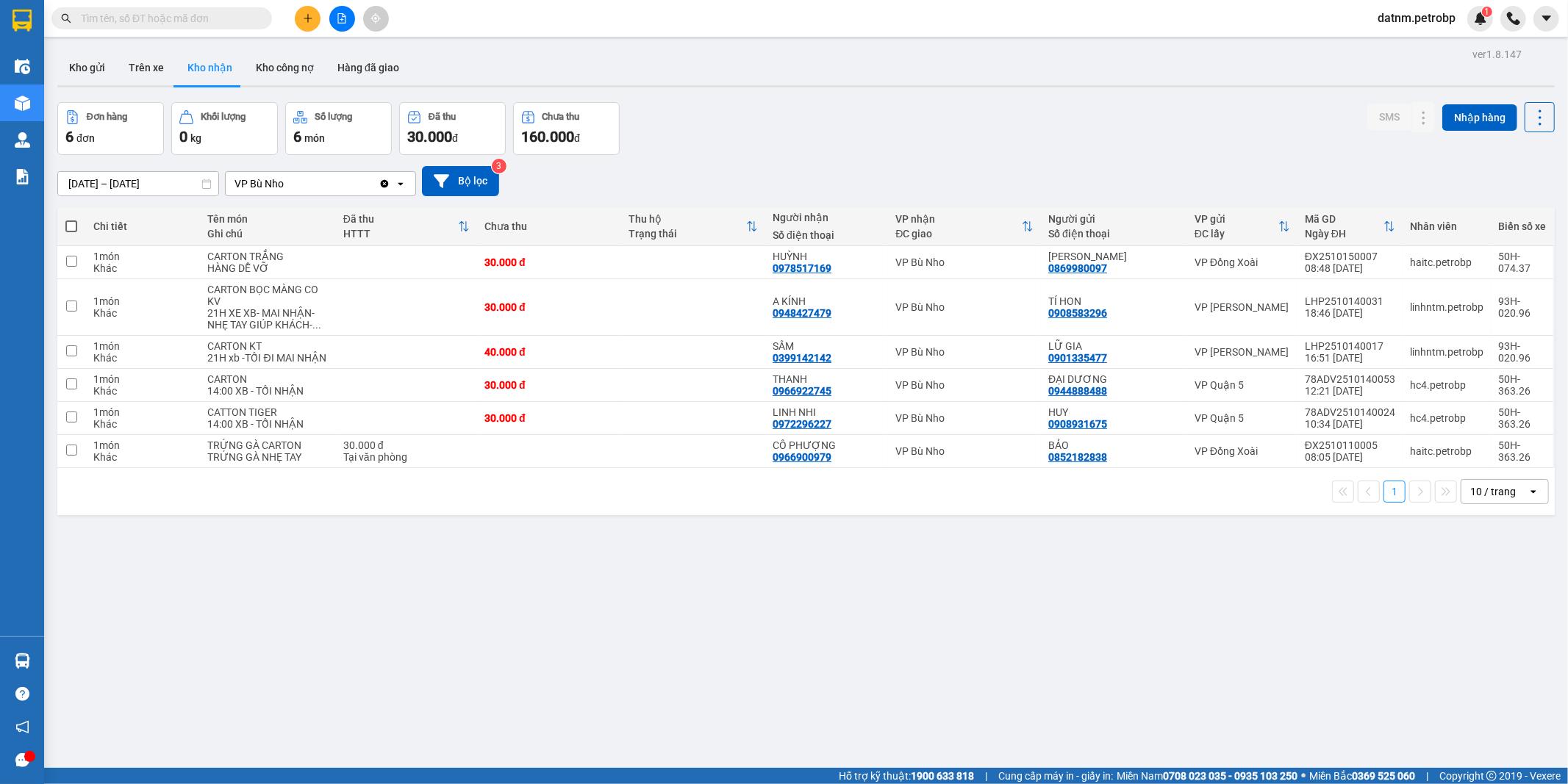
click at [210, 63] on button "Kho nhận" at bounding box center [210, 67] width 68 height 36
click at [97, 67] on button "Kho gửi" at bounding box center [87, 67] width 59 height 36
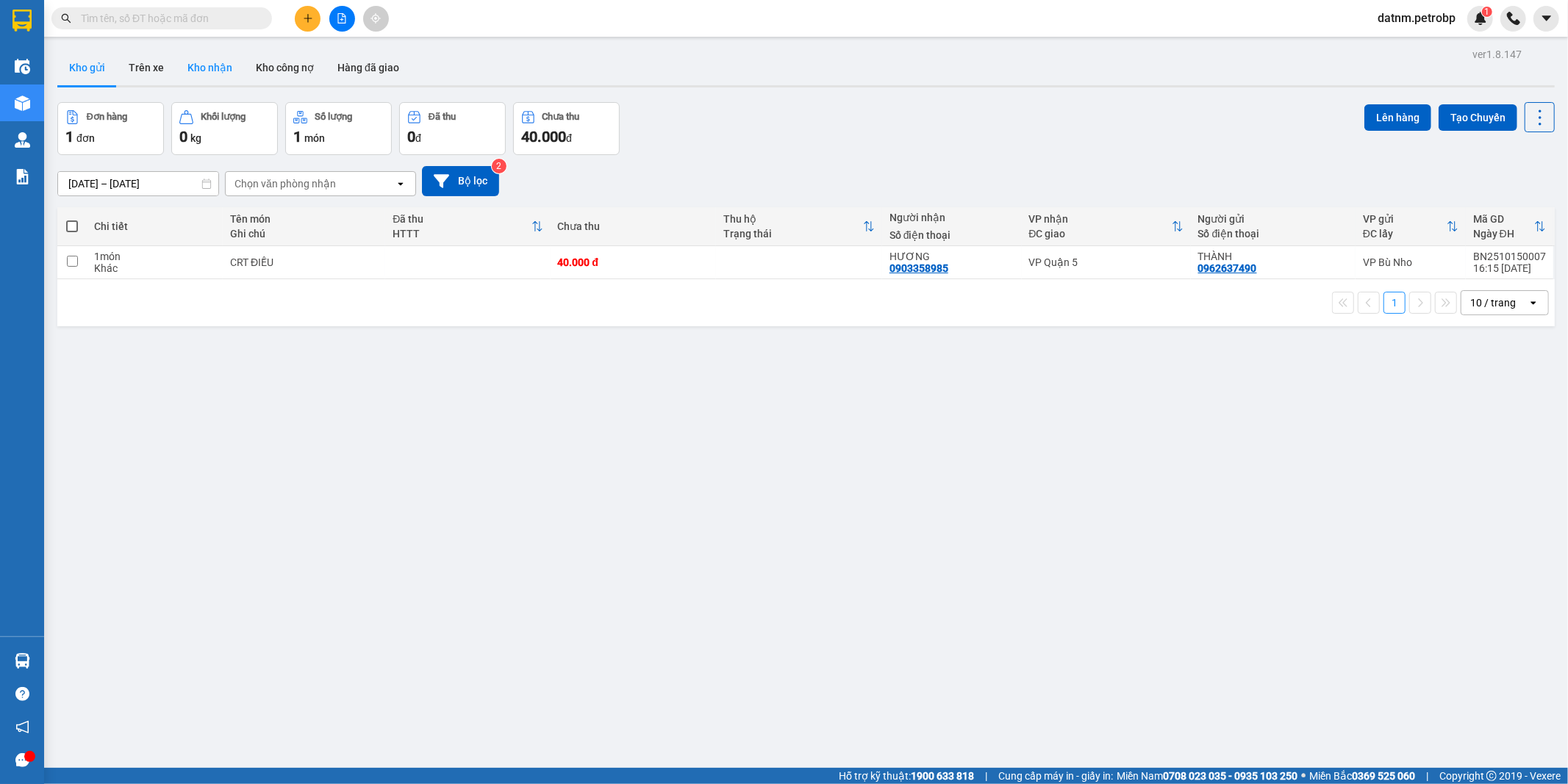
click at [210, 69] on button "Kho nhận" at bounding box center [210, 67] width 68 height 36
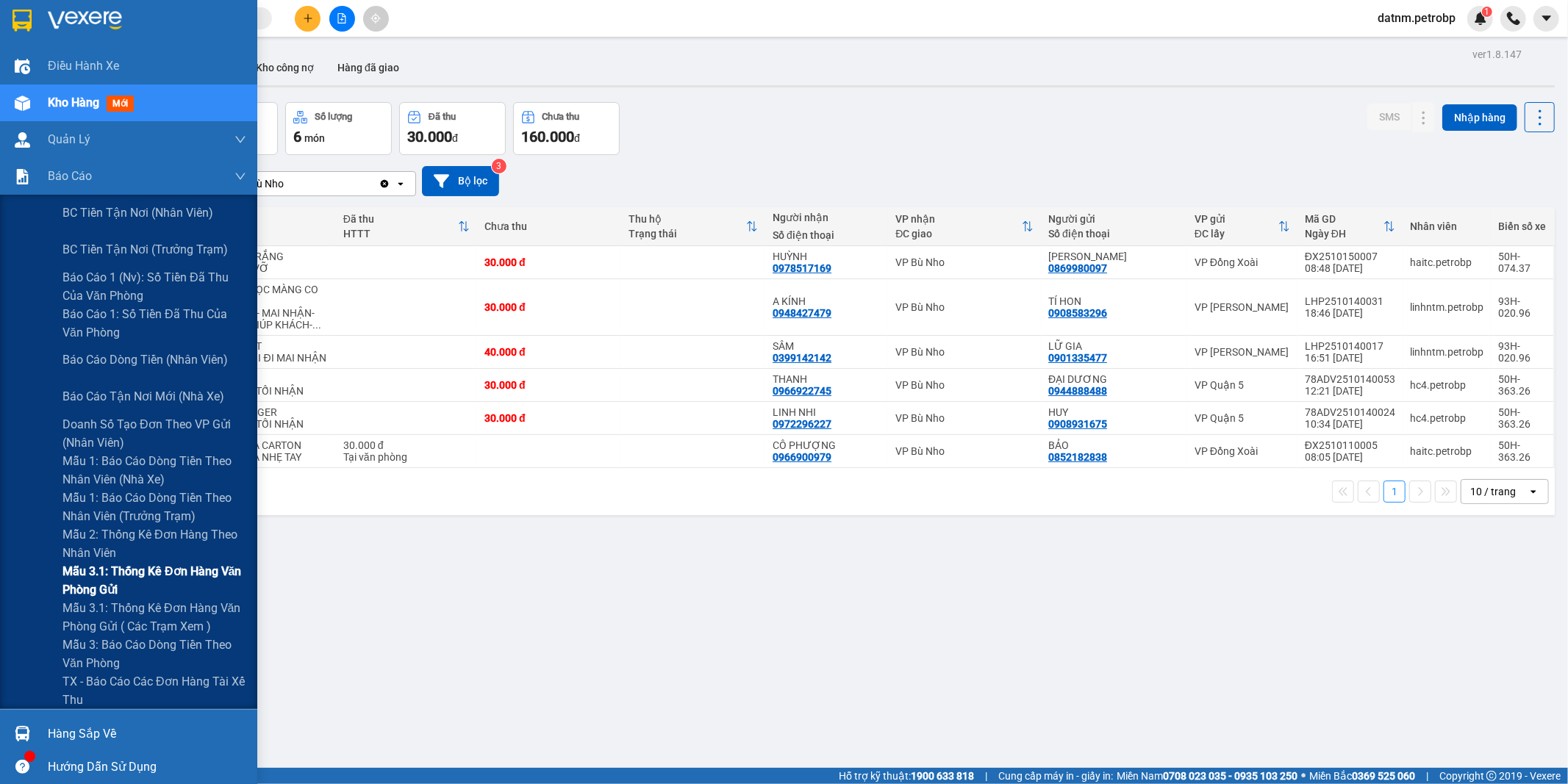
click at [99, 566] on span "Mẫu 3.1: Thống kê đơn hàng văn phòng gửi" at bounding box center [153, 580] width 183 height 36
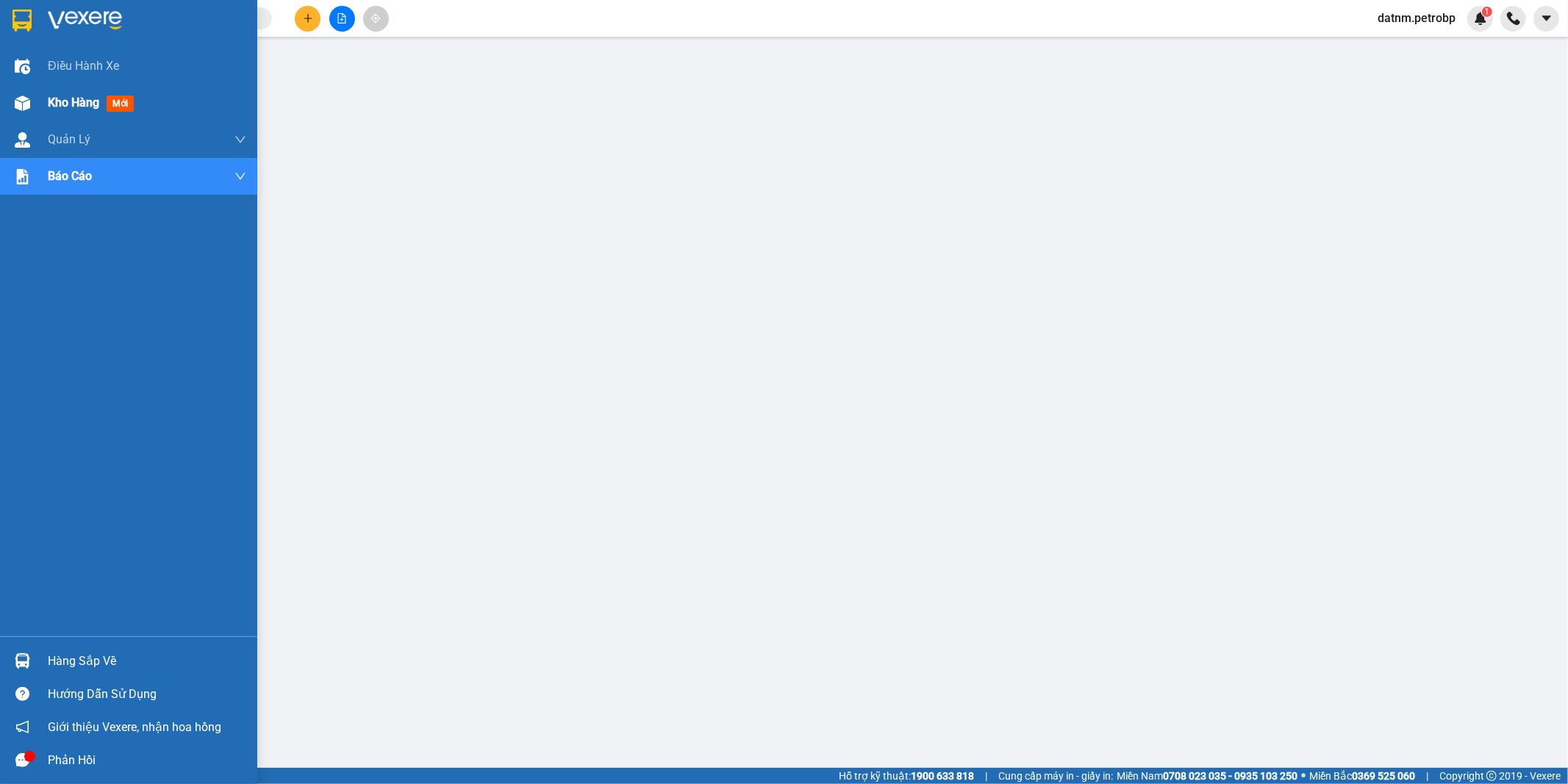
click at [57, 98] on span "Kho hàng" at bounding box center [73, 102] width 51 height 14
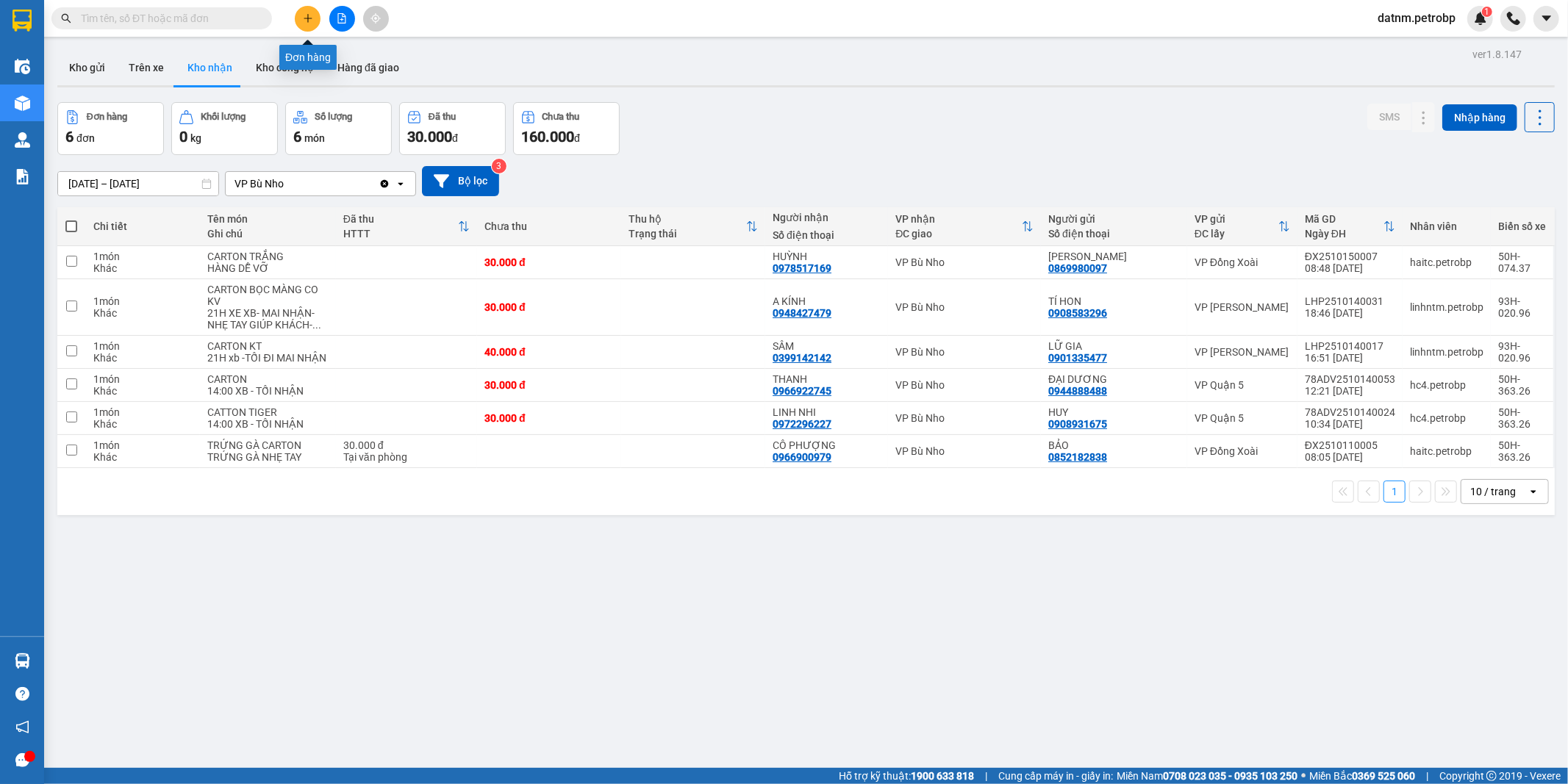
click at [305, 18] on icon "plus" at bounding box center [307, 17] width 8 height 1
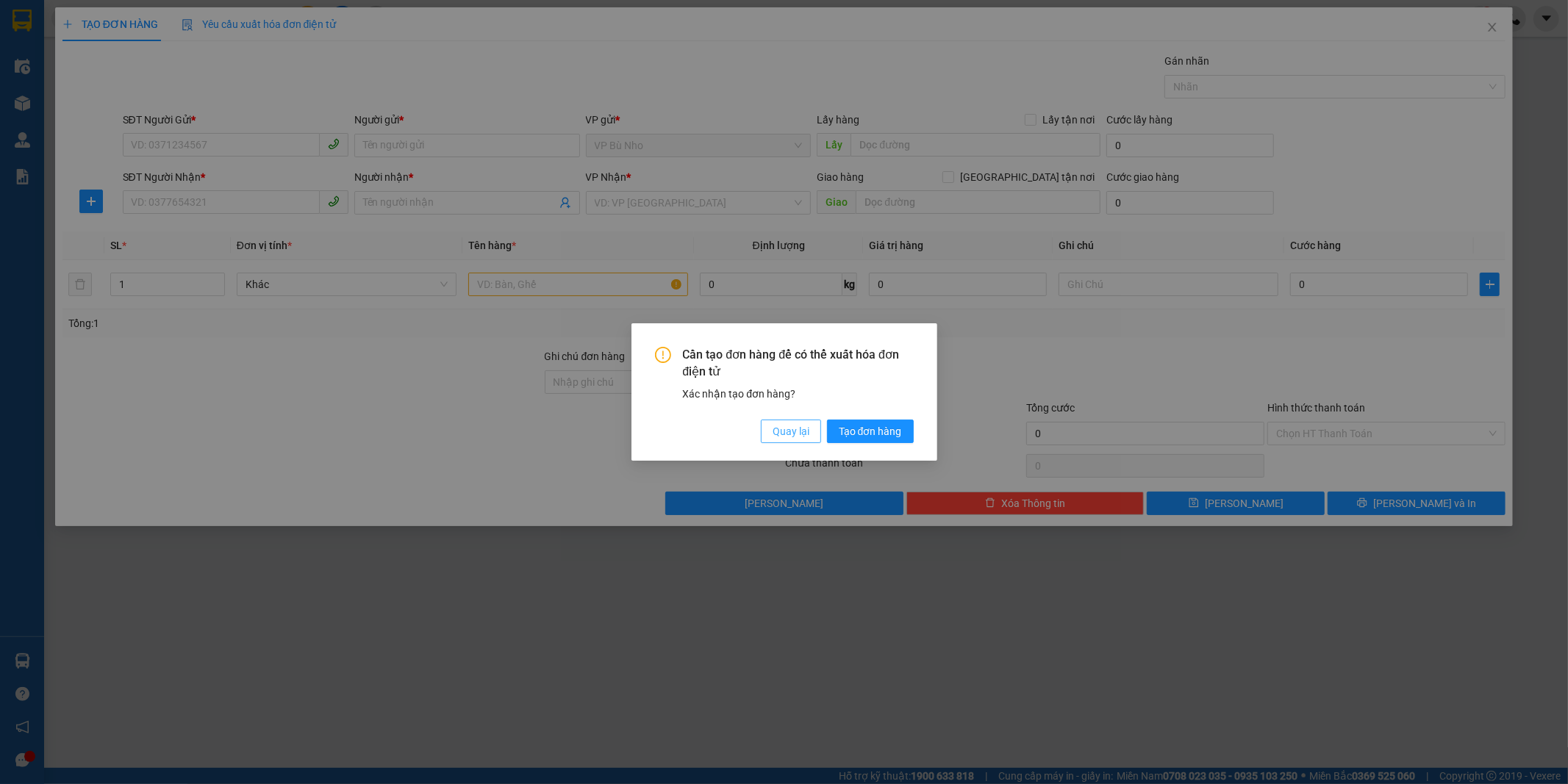
click at [792, 432] on span "Quay lại" at bounding box center [791, 431] width 36 height 16
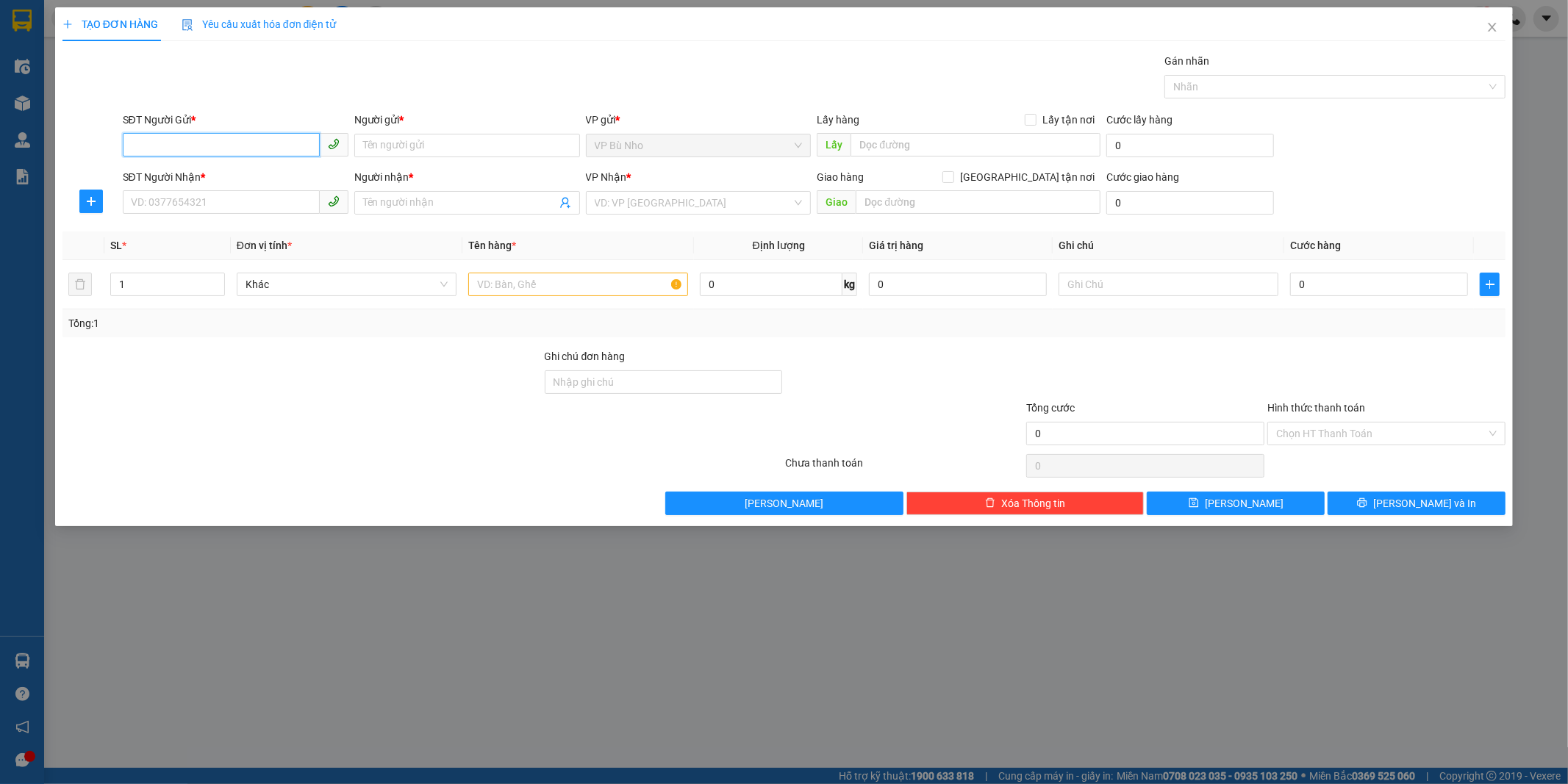
click at [157, 149] on input "SĐT Người Gửi *" at bounding box center [222, 145] width 197 height 24
click at [229, 177] on div "0974660671 - THẮM" at bounding box center [235, 175] width 208 height 16
type input "0974660671"
type input "THẮM"
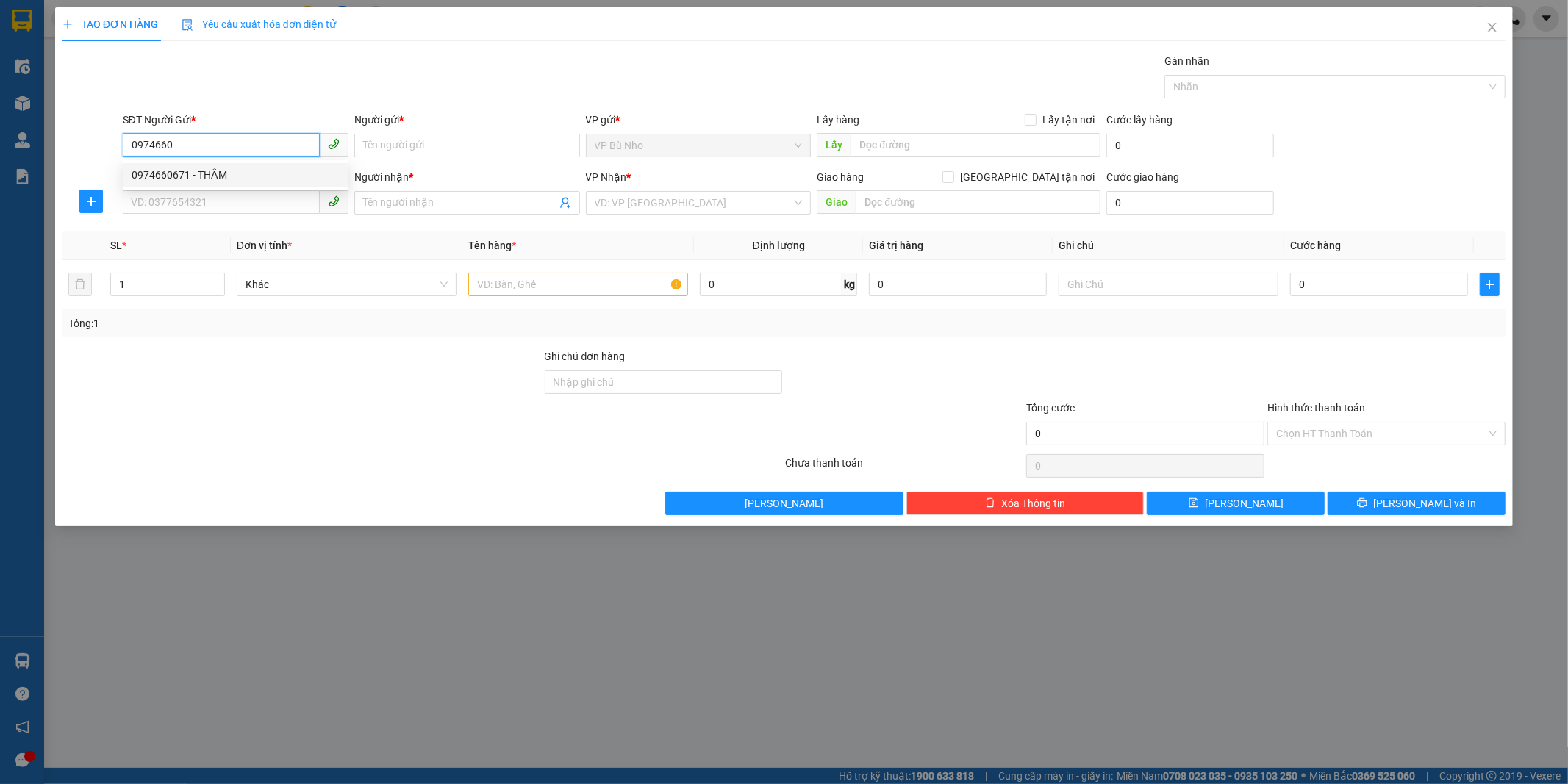
type input "0966741366"
type input "THẢO"
type input "BĂC ĐỒNG PHÚ"
drag, startPoint x: 229, startPoint y: 177, endPoint x: 236, endPoint y: 165, distance: 13.9
click at [229, 177] on div "0974660671 - THẮM" at bounding box center [235, 175] width 208 height 16
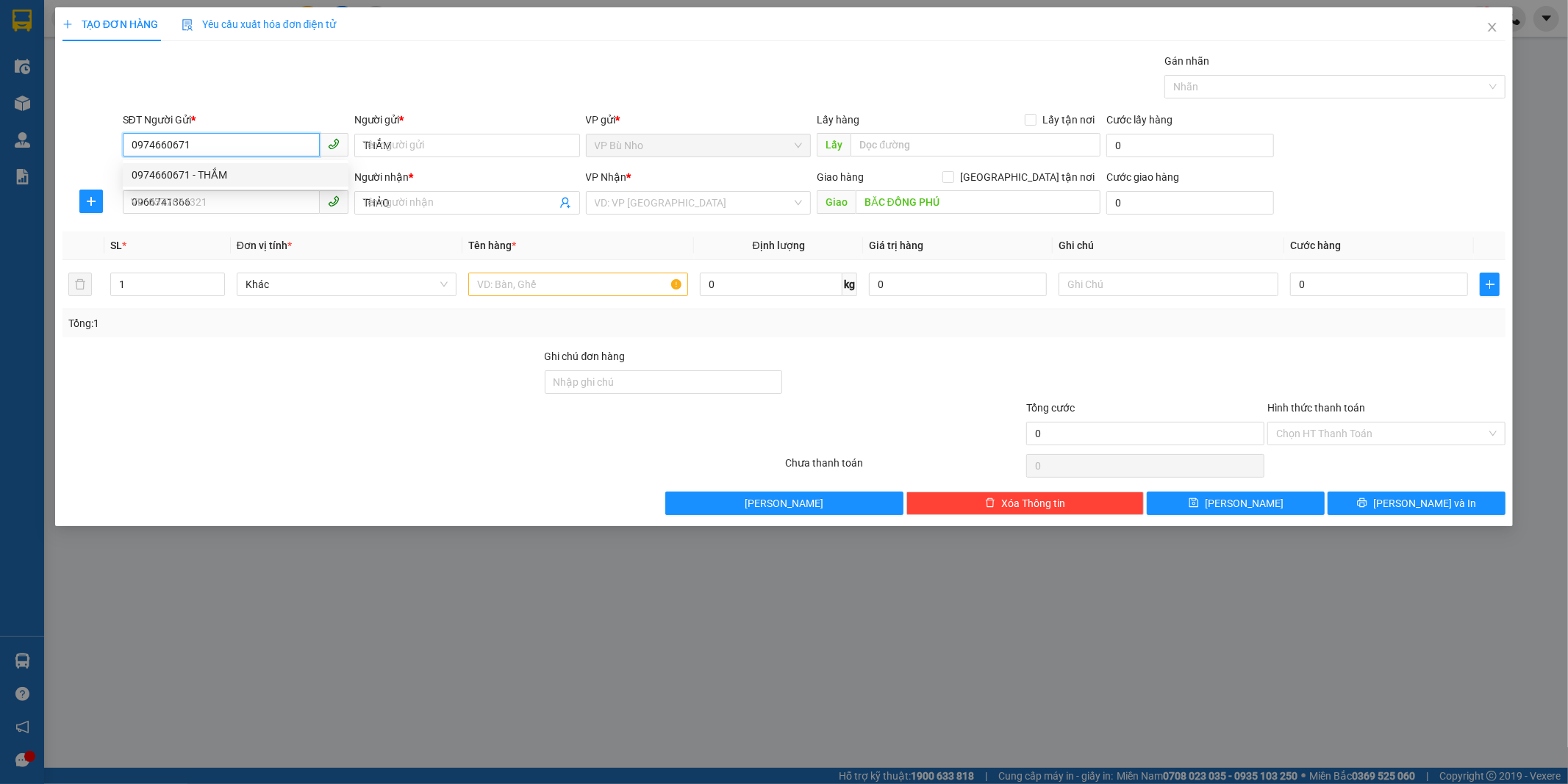
click at [229, 177] on div "0974660671 - THẮM" at bounding box center [235, 175] width 208 height 16
type input "70.000"
type input "0974660671"
click at [1340, 430] on input "Hình thức thanh toán" at bounding box center [1381, 433] width 210 height 22
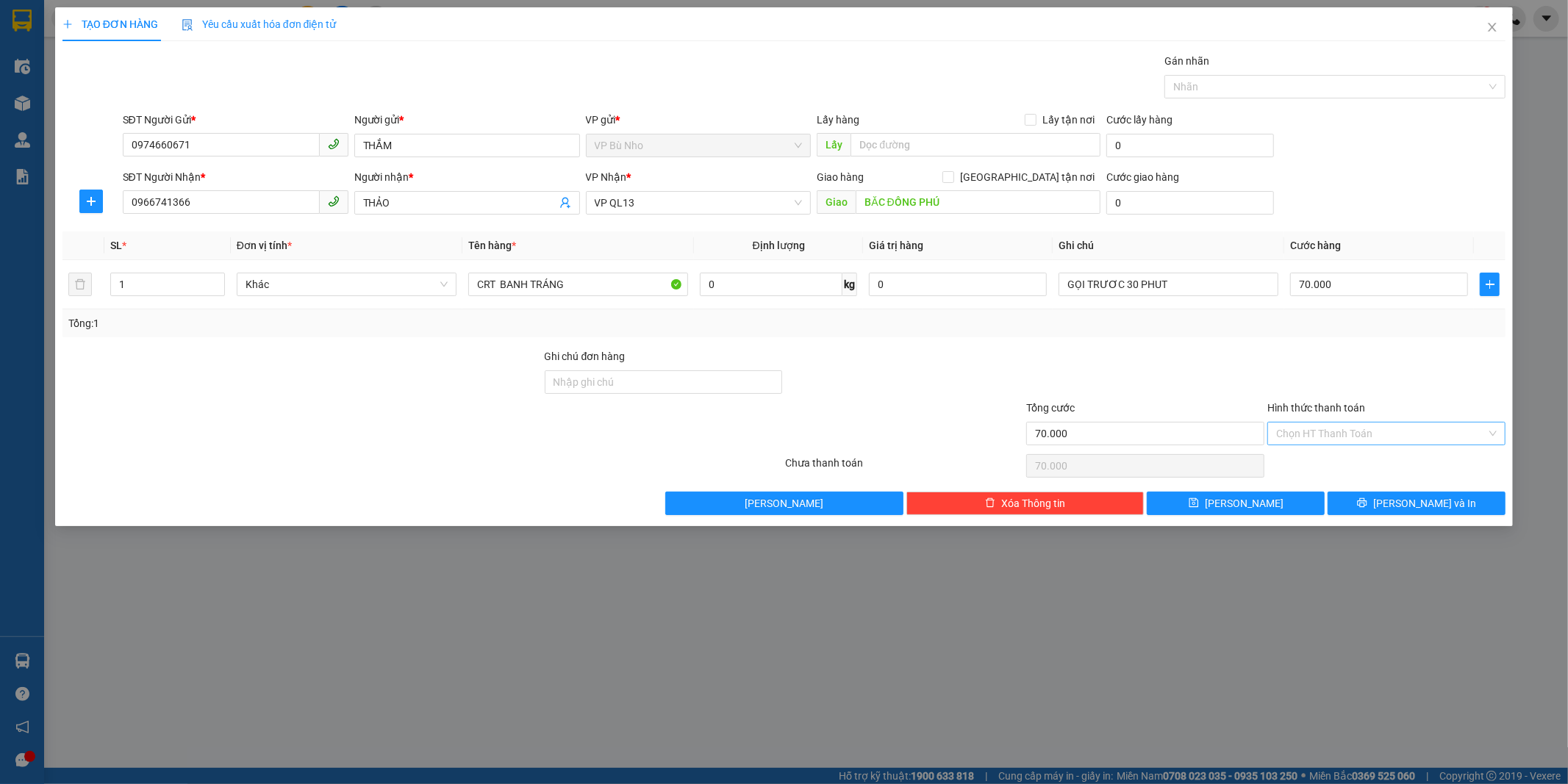
click at [1340, 430] on input "Hình thức thanh toán" at bounding box center [1381, 433] width 210 height 22
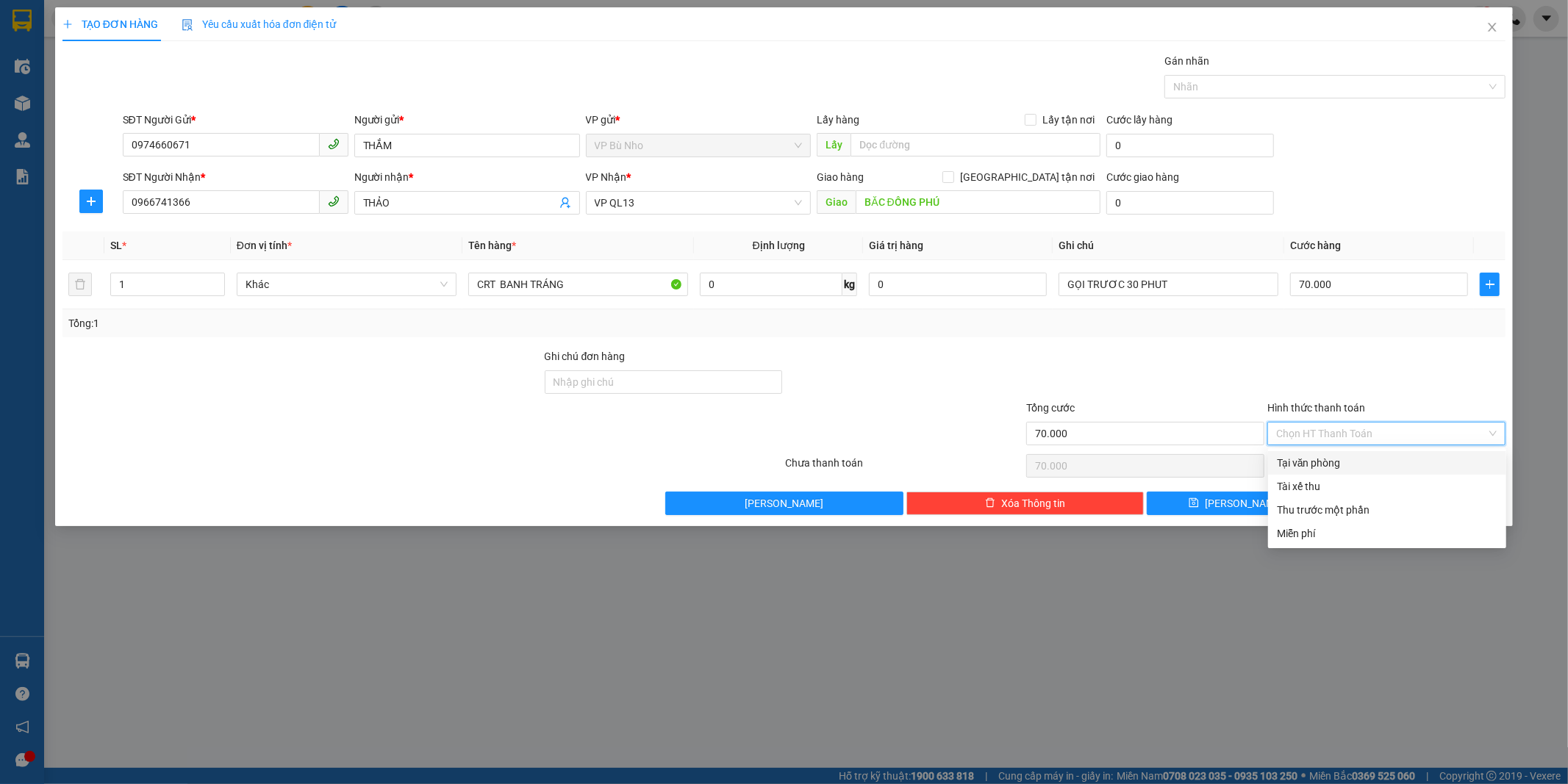
click at [1341, 459] on div "Tại văn phòng" at bounding box center [1386, 463] width 221 height 16
type input "0"
click at [1341, 459] on div "Chọn HT Thanh Toán" at bounding box center [1386, 466] width 241 height 29
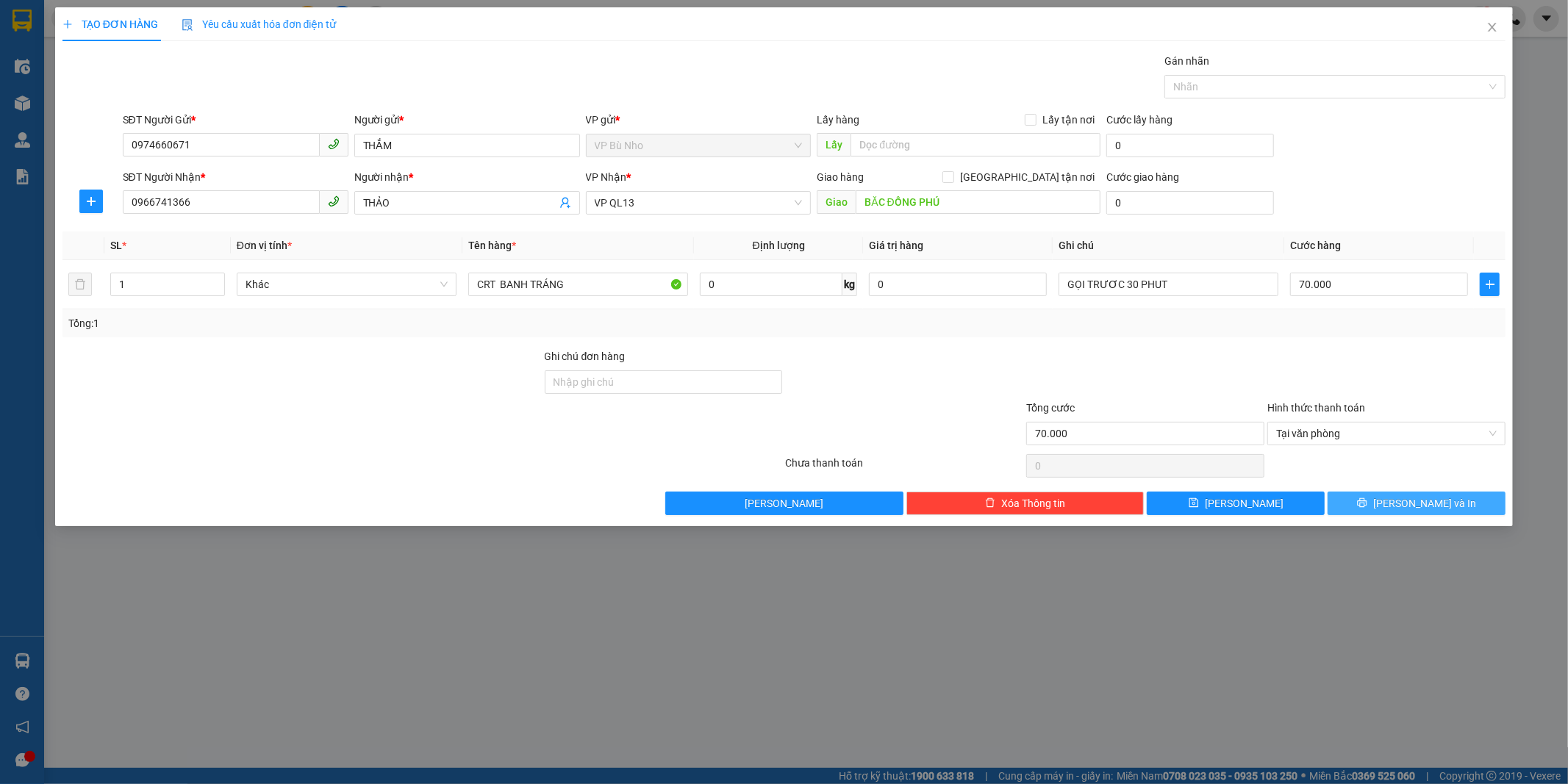
click at [1407, 504] on span "[PERSON_NAME] và In" at bounding box center [1424, 503] width 103 height 16
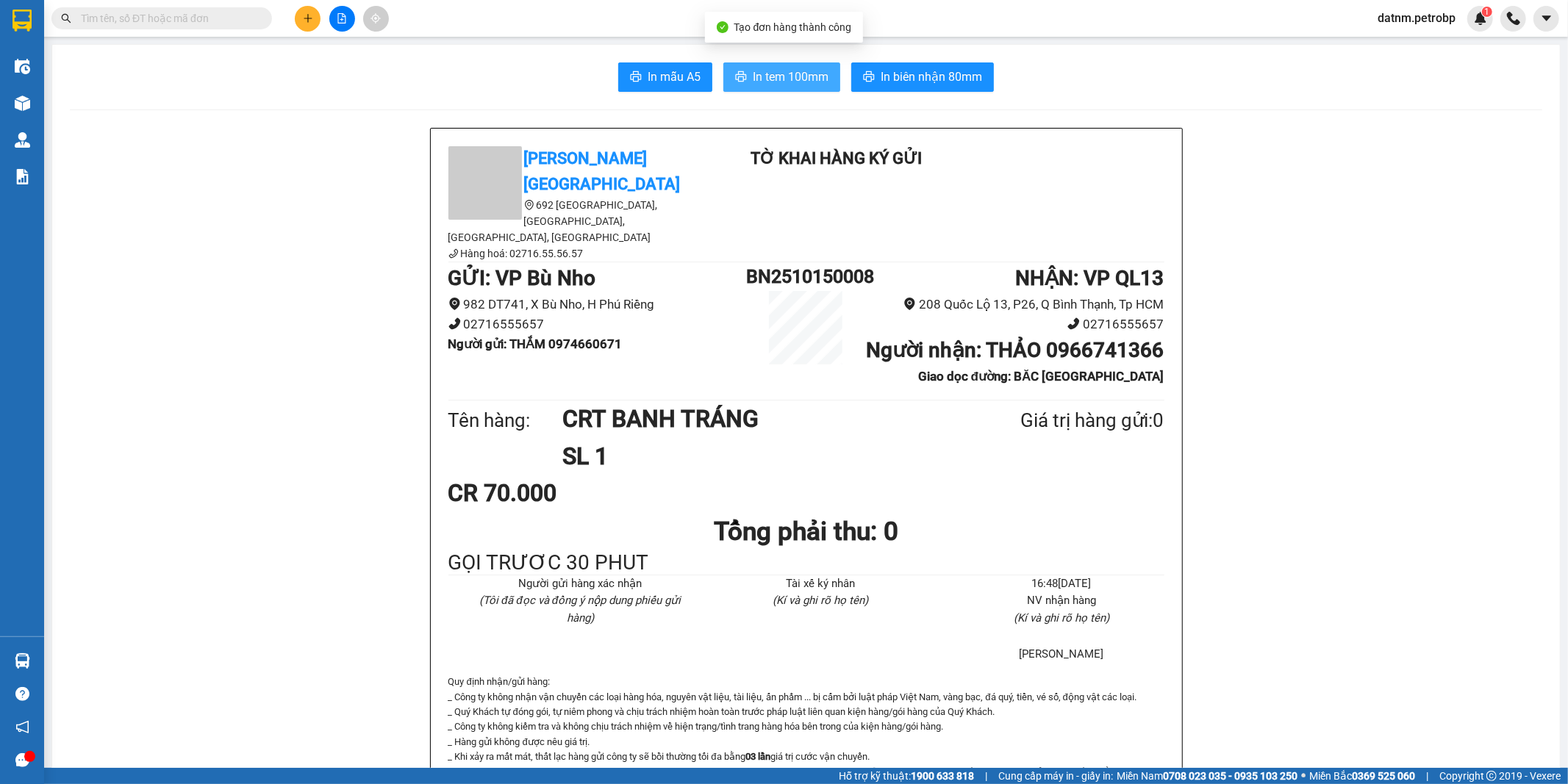
click at [793, 79] on span "In tem 100mm" at bounding box center [790, 77] width 76 height 18
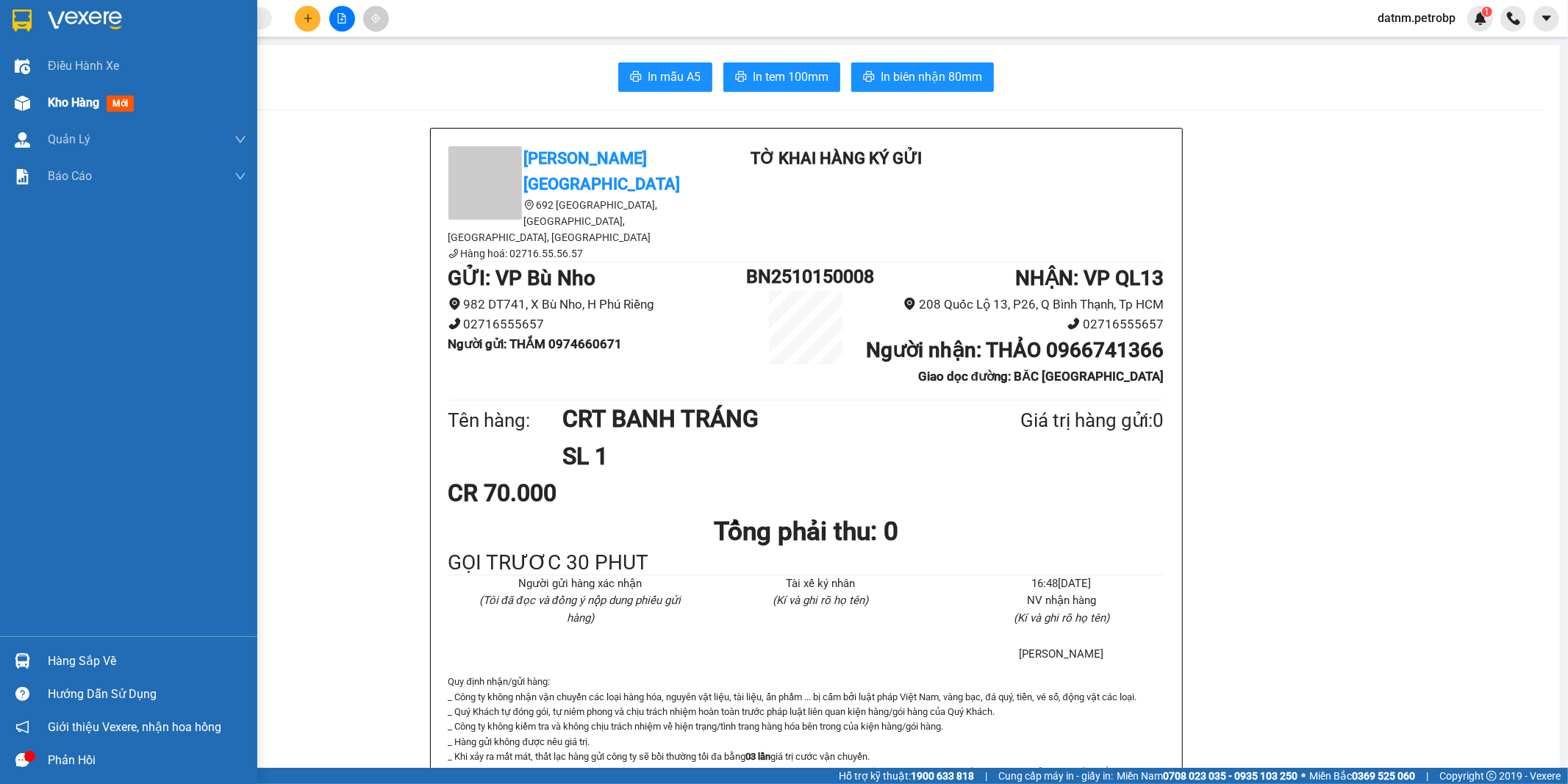
click at [67, 104] on span "Kho hàng" at bounding box center [73, 102] width 51 height 14
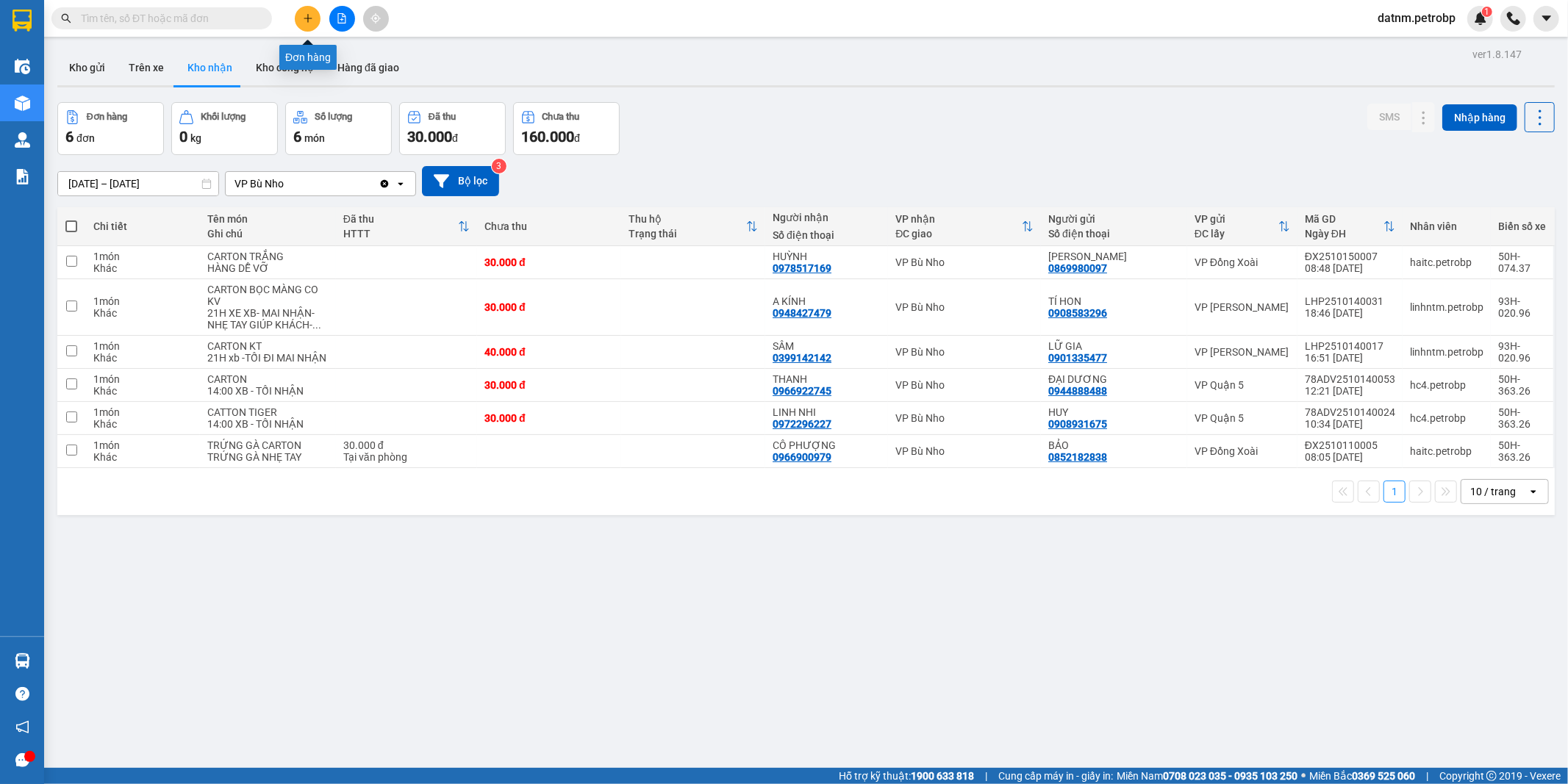
click at [305, 17] on icon "plus" at bounding box center [307, 17] width 8 height 1
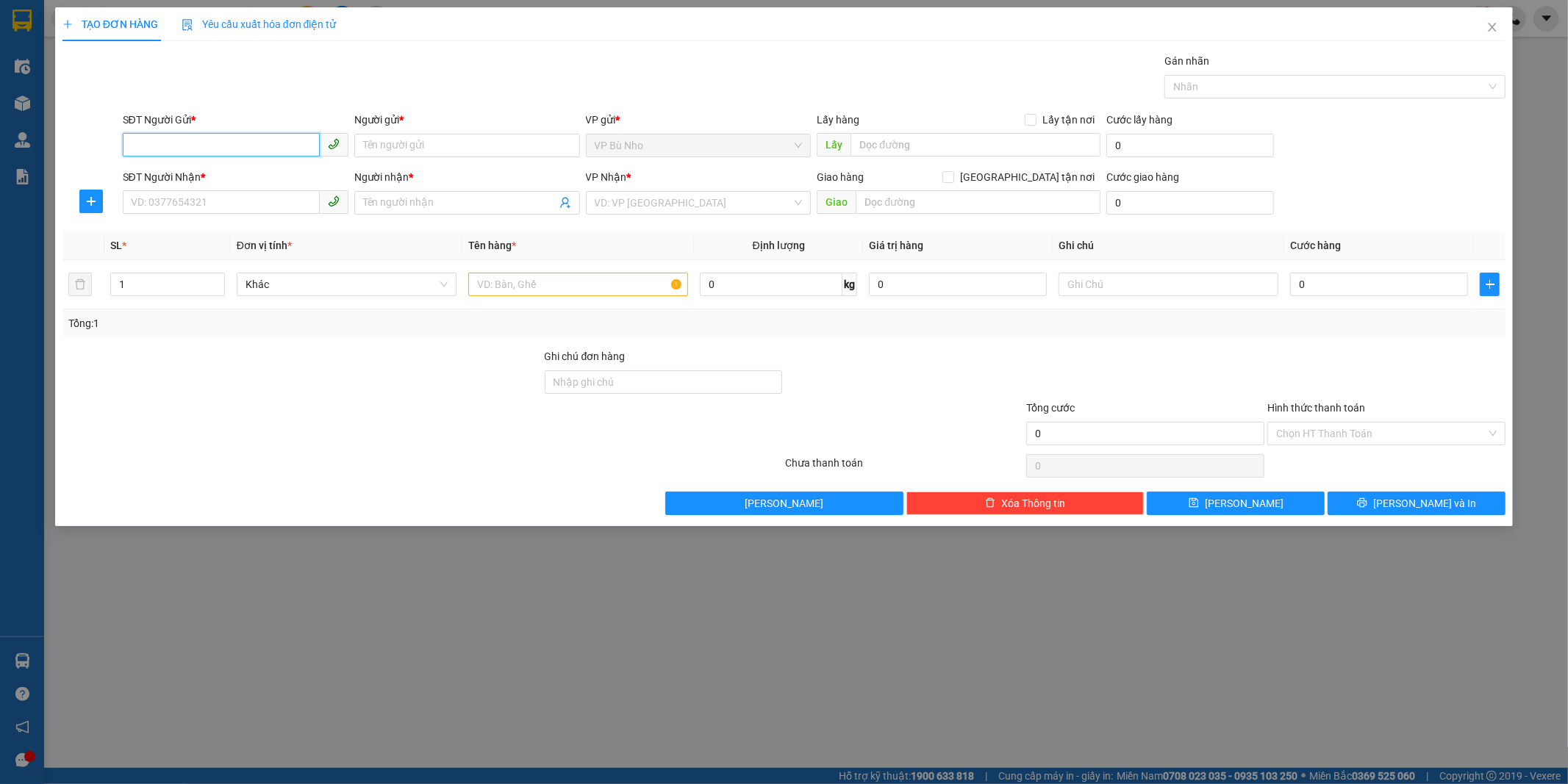
click at [186, 142] on input "SĐT Người Gửi *" at bounding box center [222, 145] width 197 height 24
type input "0962194989"
click at [427, 148] on input "Người gửi *" at bounding box center [466, 146] width 225 height 24
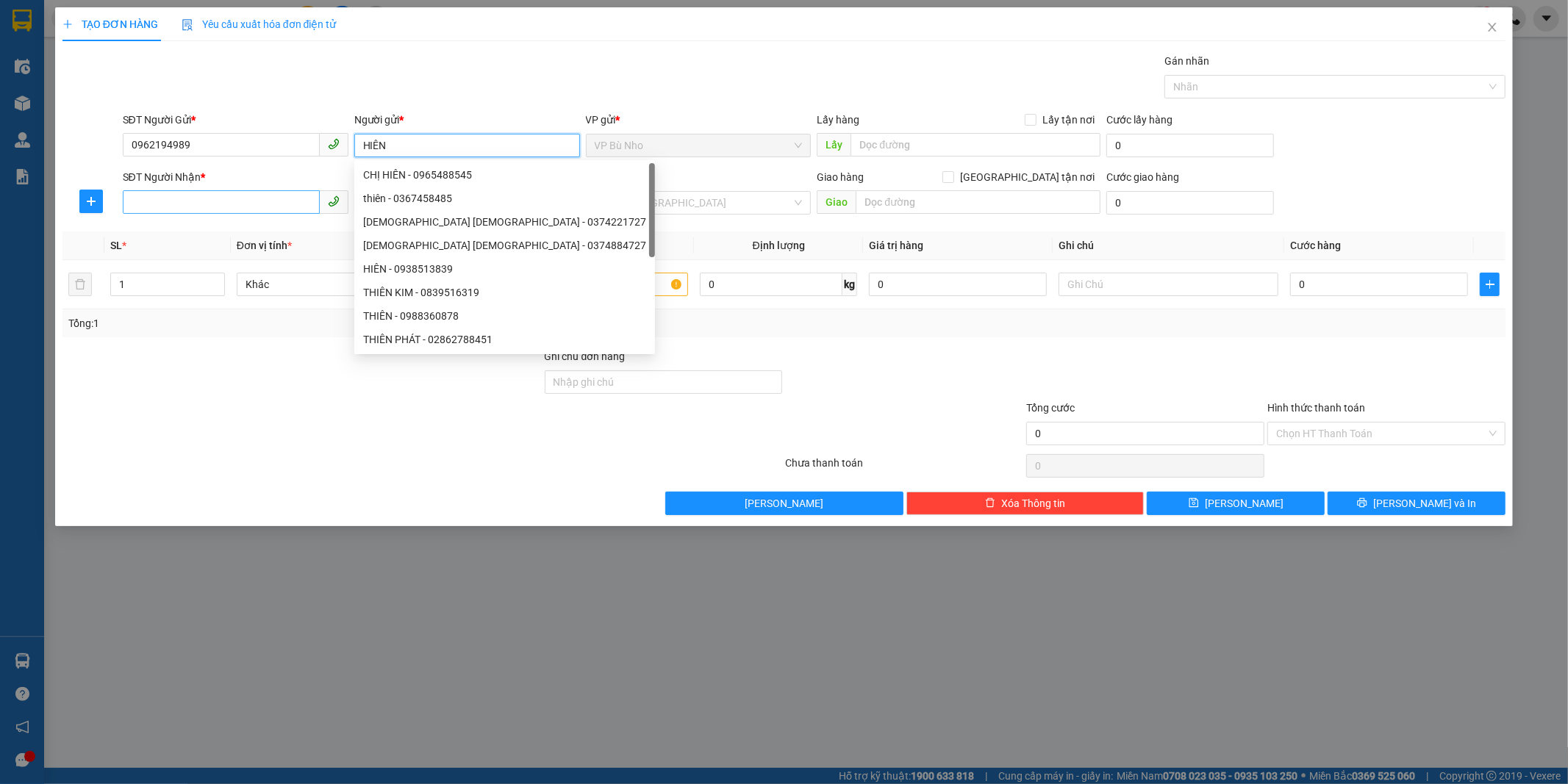
type input "HIÊN"
click at [217, 206] on input "SĐT Người Nhận *" at bounding box center [222, 202] width 197 height 24
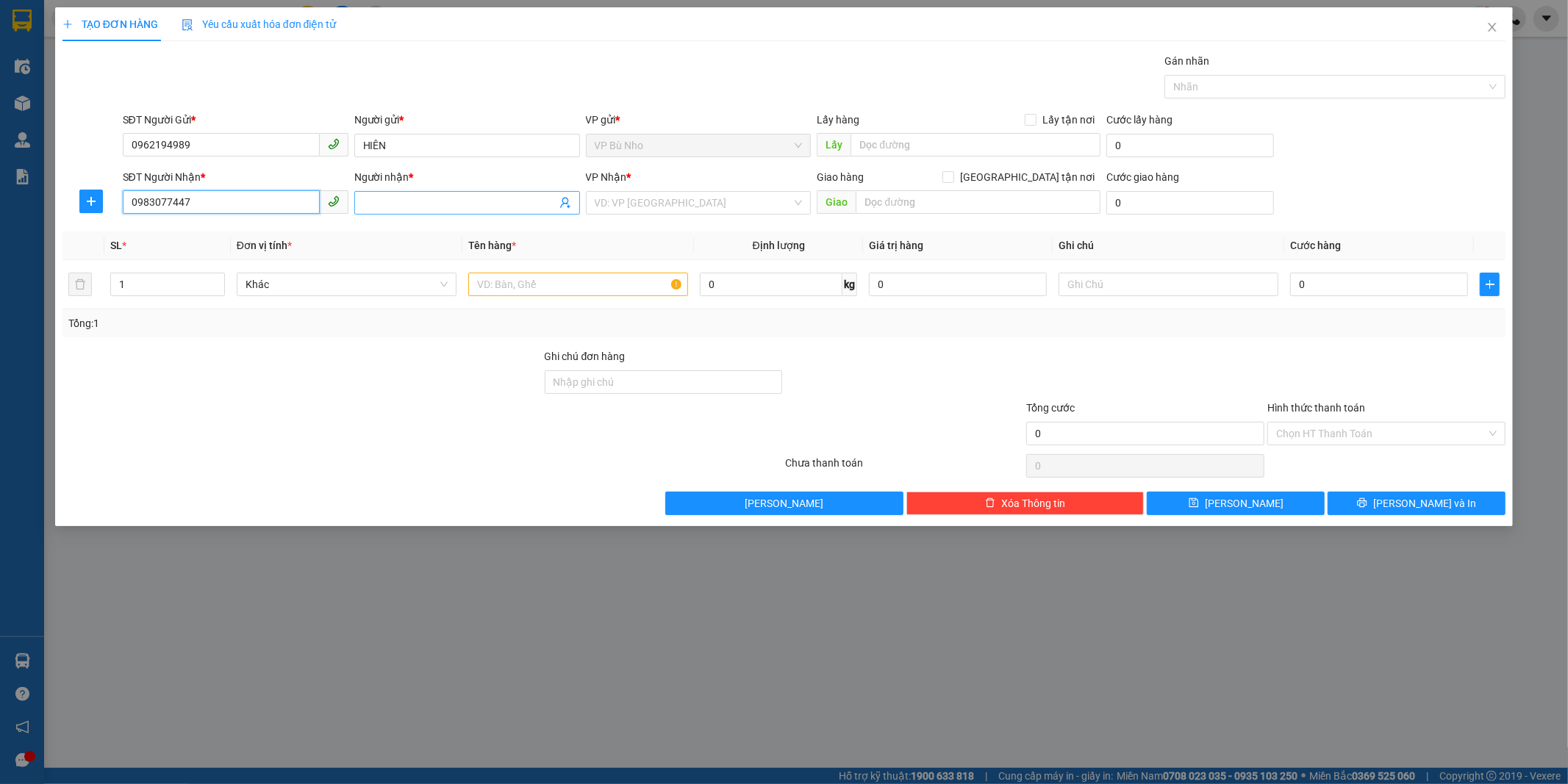
type input "0983077447"
click at [369, 204] on input "Người nhận *" at bounding box center [460, 203] width 193 height 16
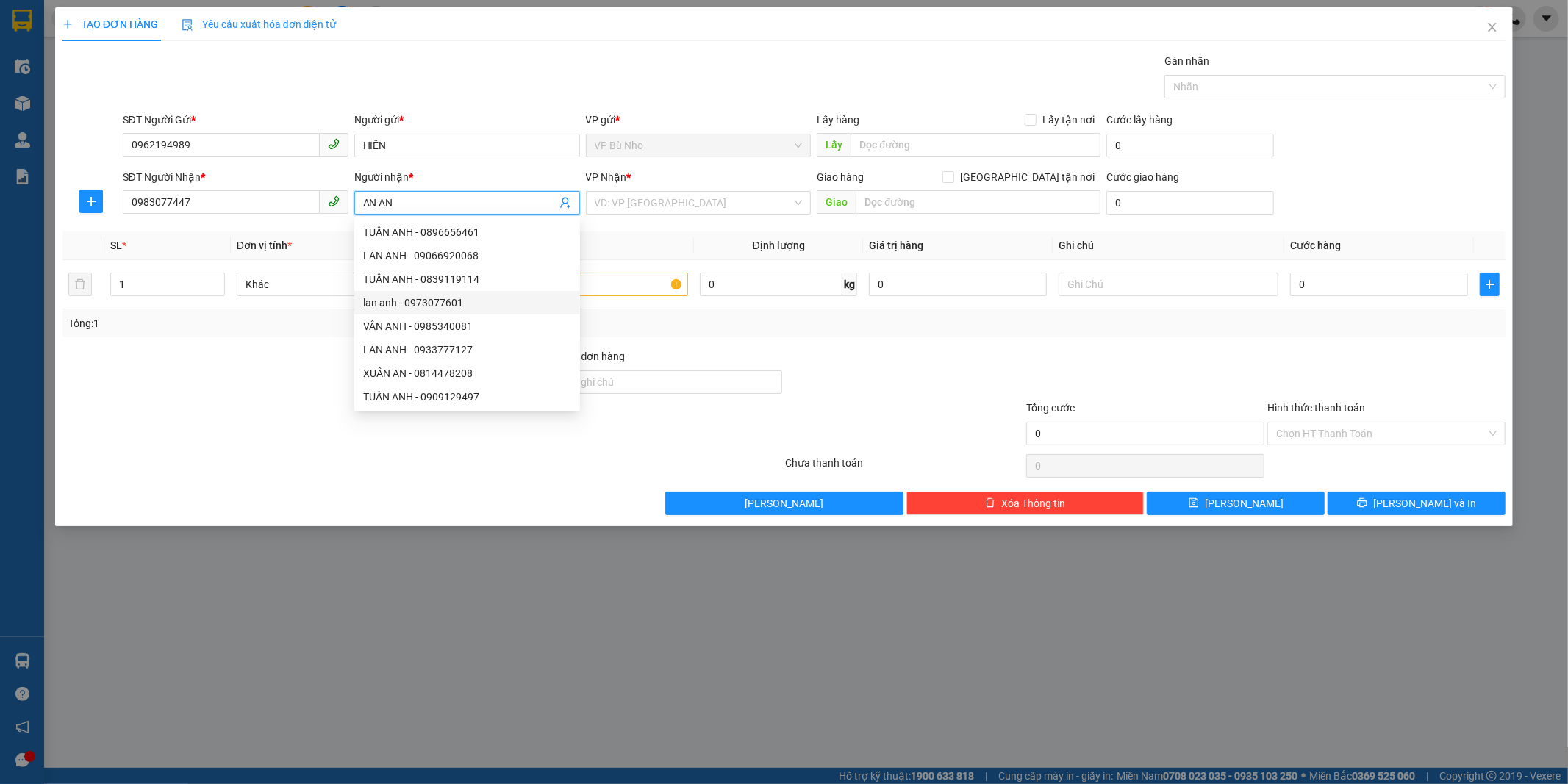
type input "AN AN"
click at [774, 361] on div "Ghi chú đơn hàng" at bounding box center [663, 359] width 238 height 22
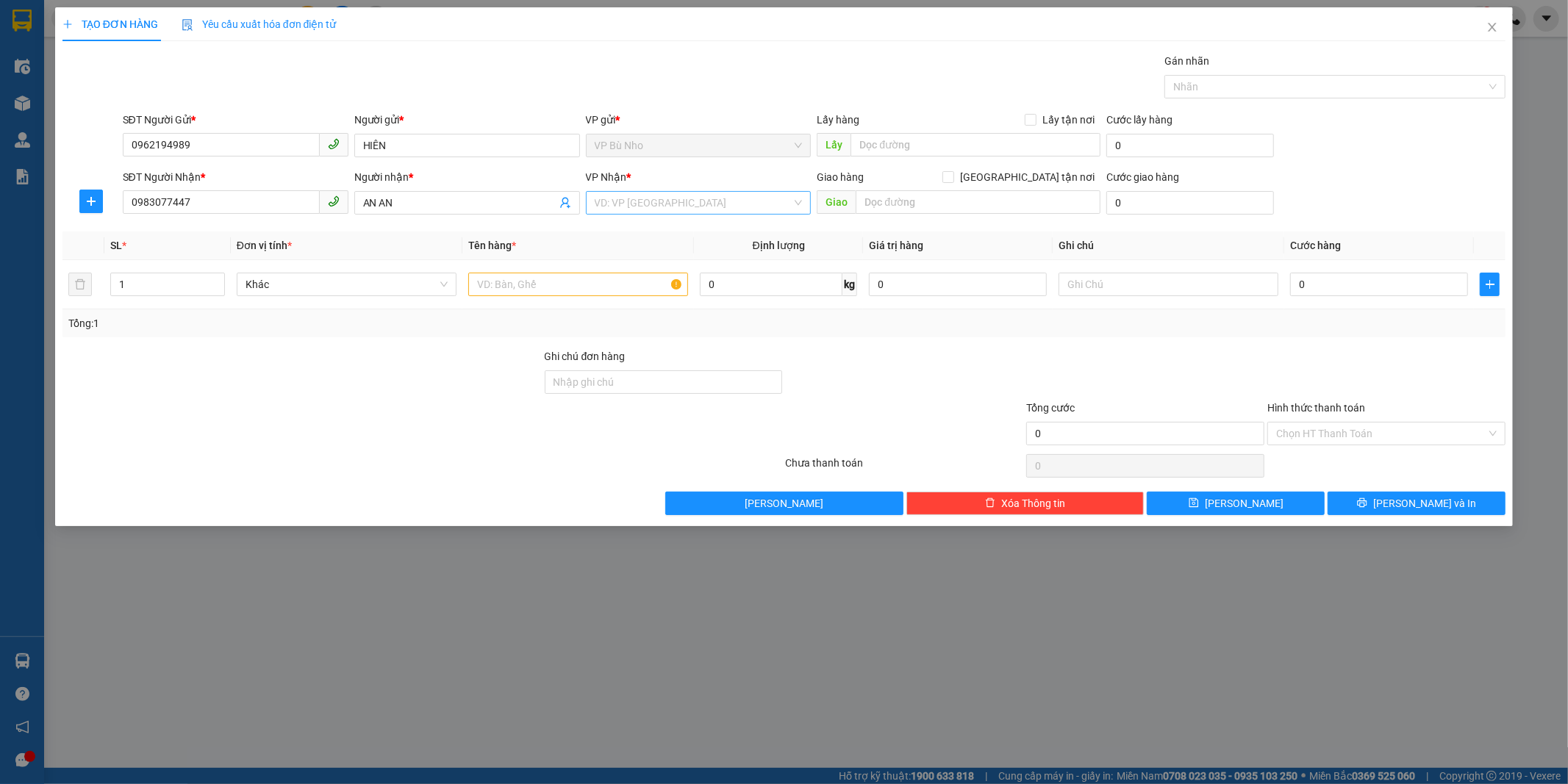
click at [658, 208] on input "search" at bounding box center [693, 202] width 198 height 22
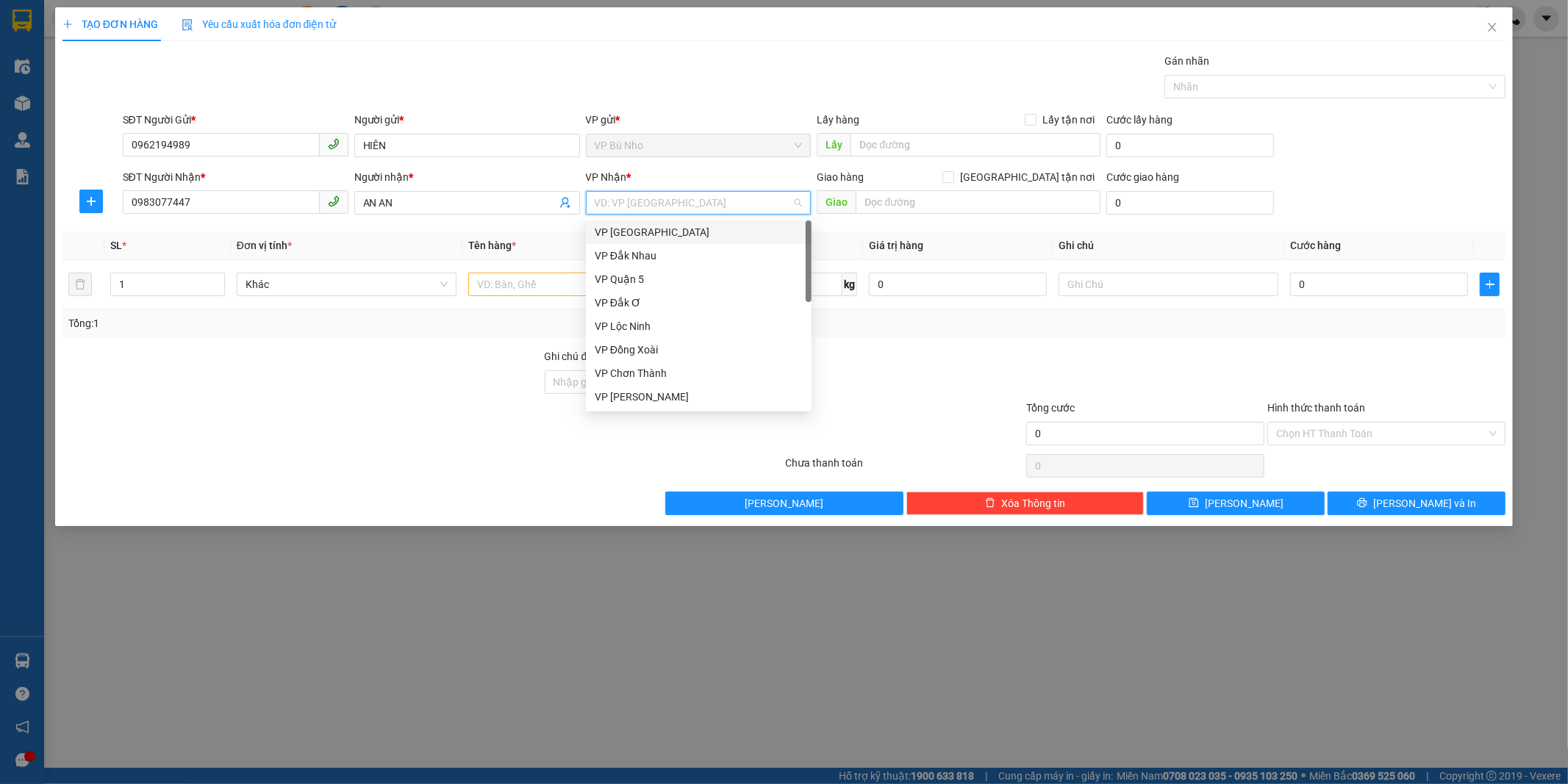
type input "5"
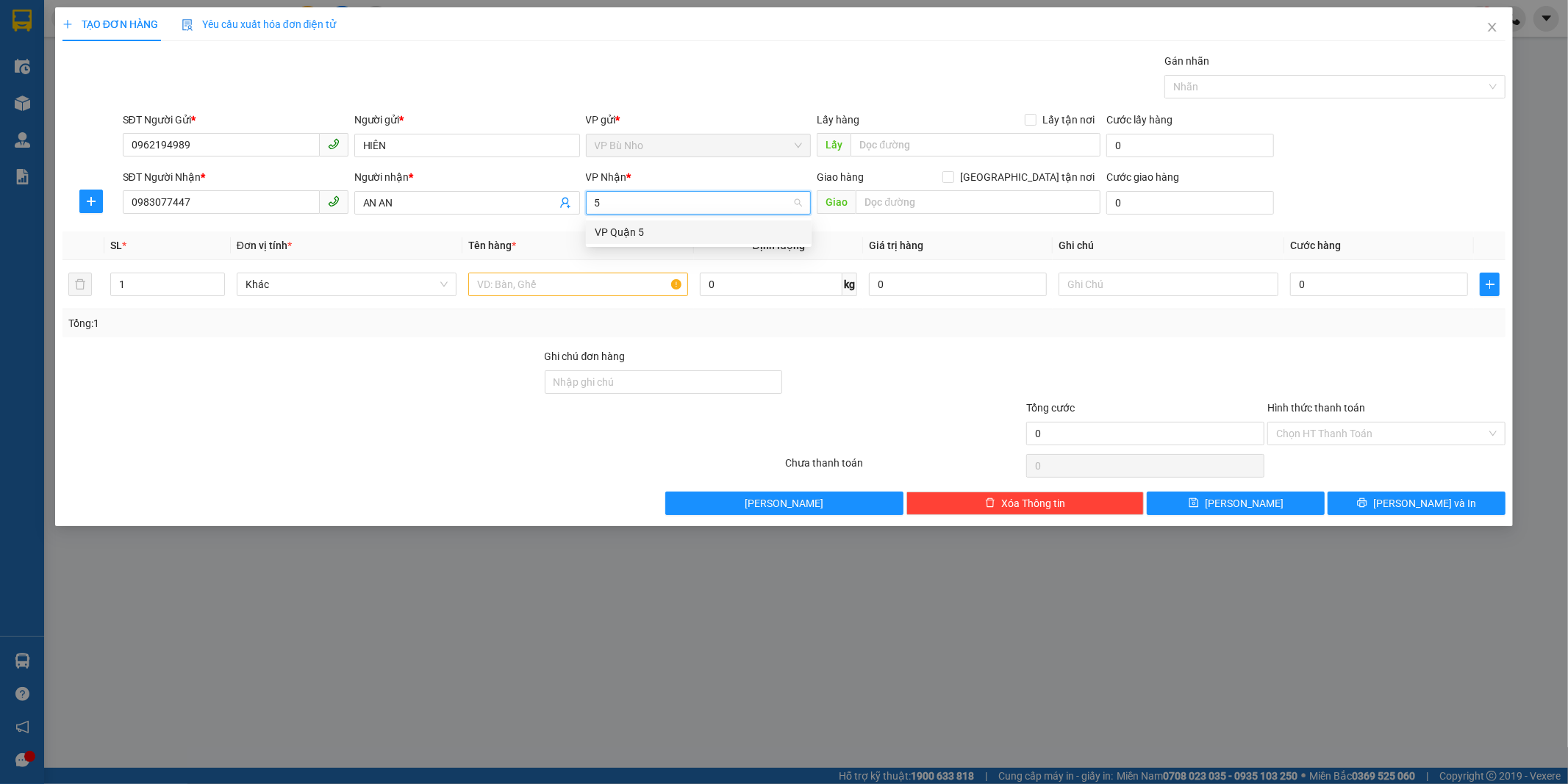
click at [694, 226] on div "VP Quận 5" at bounding box center [699, 232] width 208 height 16
click at [509, 286] on input "text" at bounding box center [577, 284] width 220 height 24
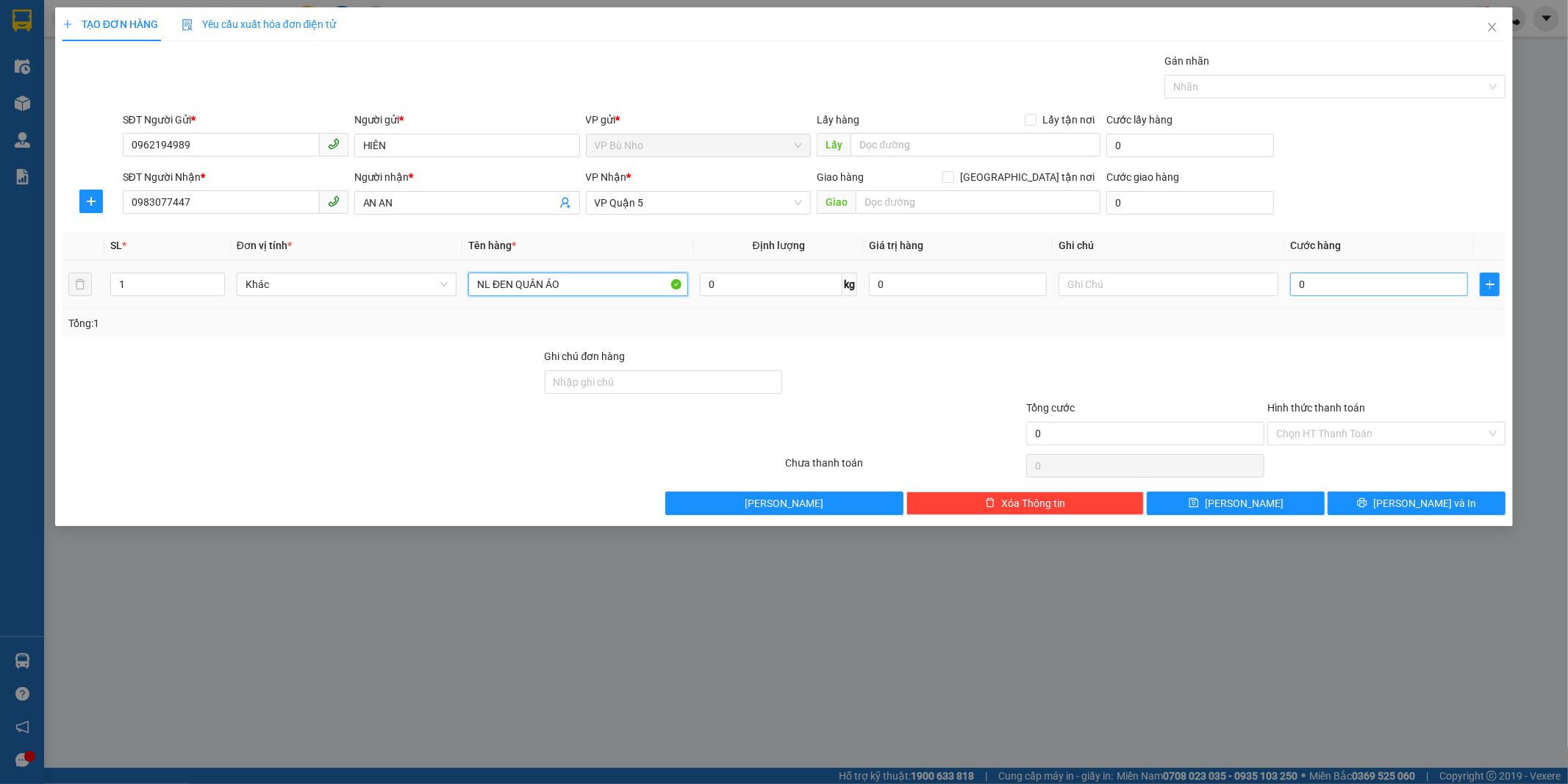
type input "NL ĐEN QUÂN ÁO"
click at [1327, 289] on input "0" at bounding box center [1378, 284] width 178 height 24
type input "3"
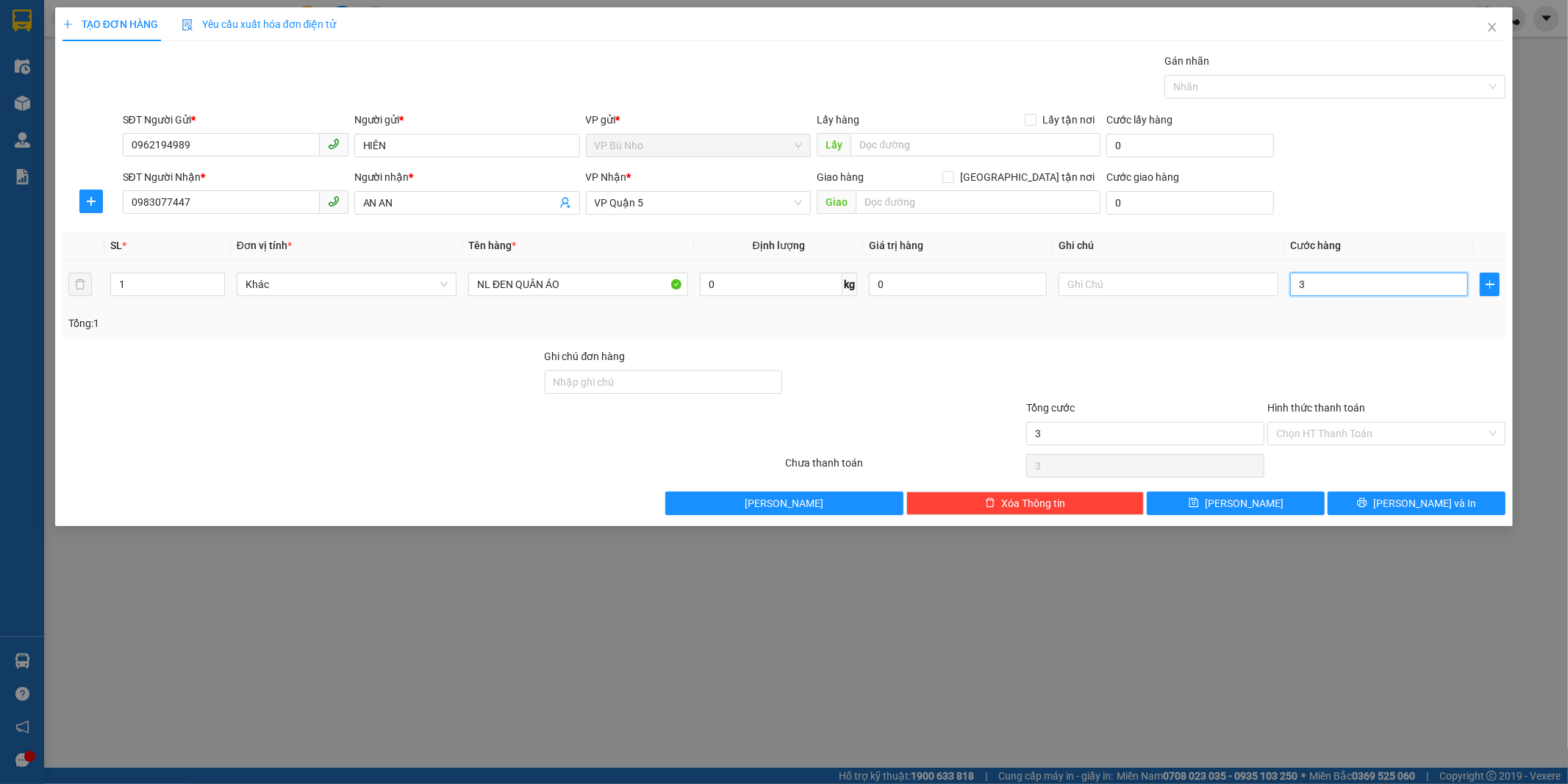
type input "30"
type input "30.000"
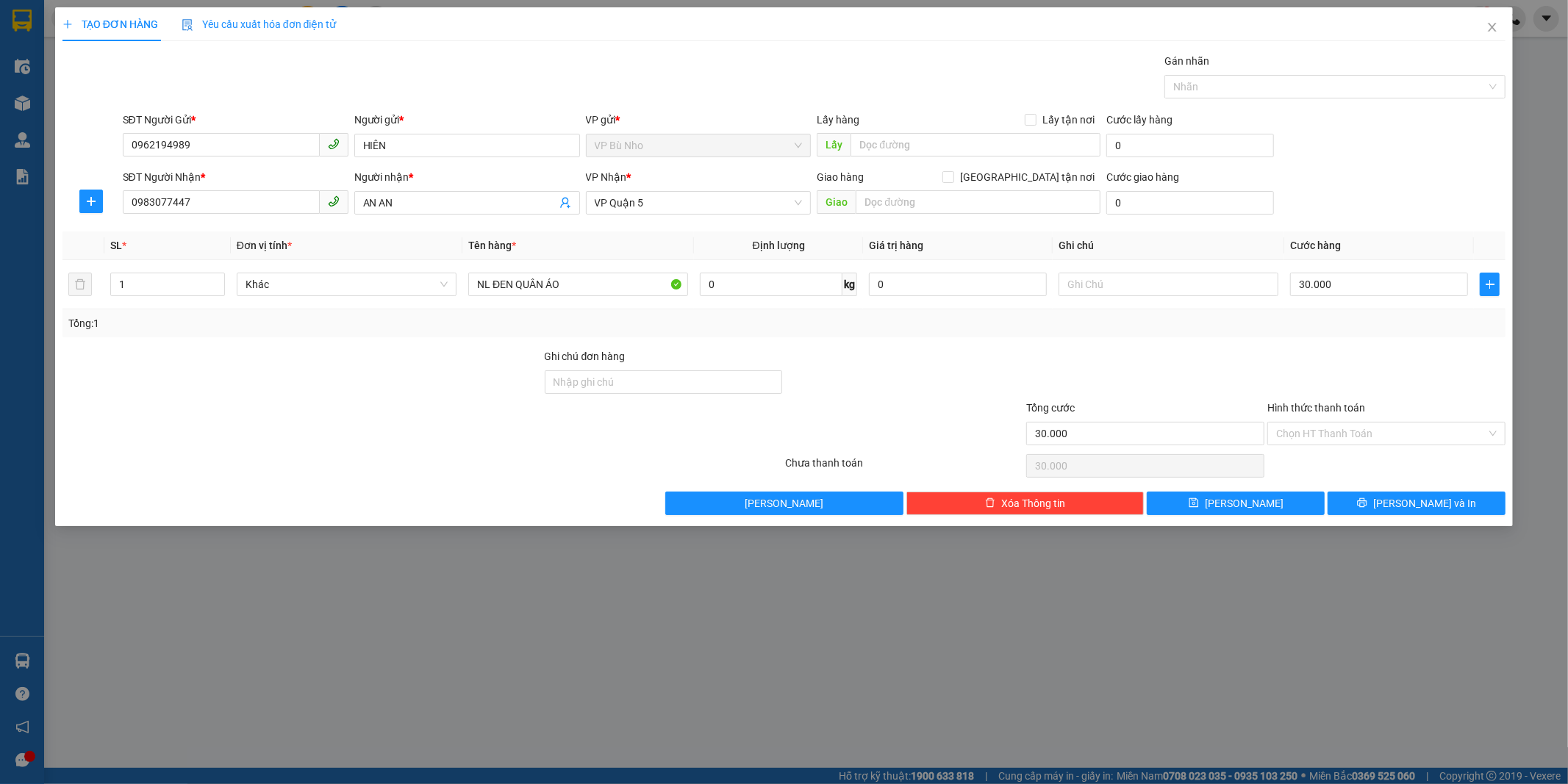
click at [1310, 335] on div "Tổng: 1" at bounding box center [784, 323] width 1443 height 28
click at [1319, 427] on input "Hình thức thanh toán" at bounding box center [1381, 433] width 210 height 22
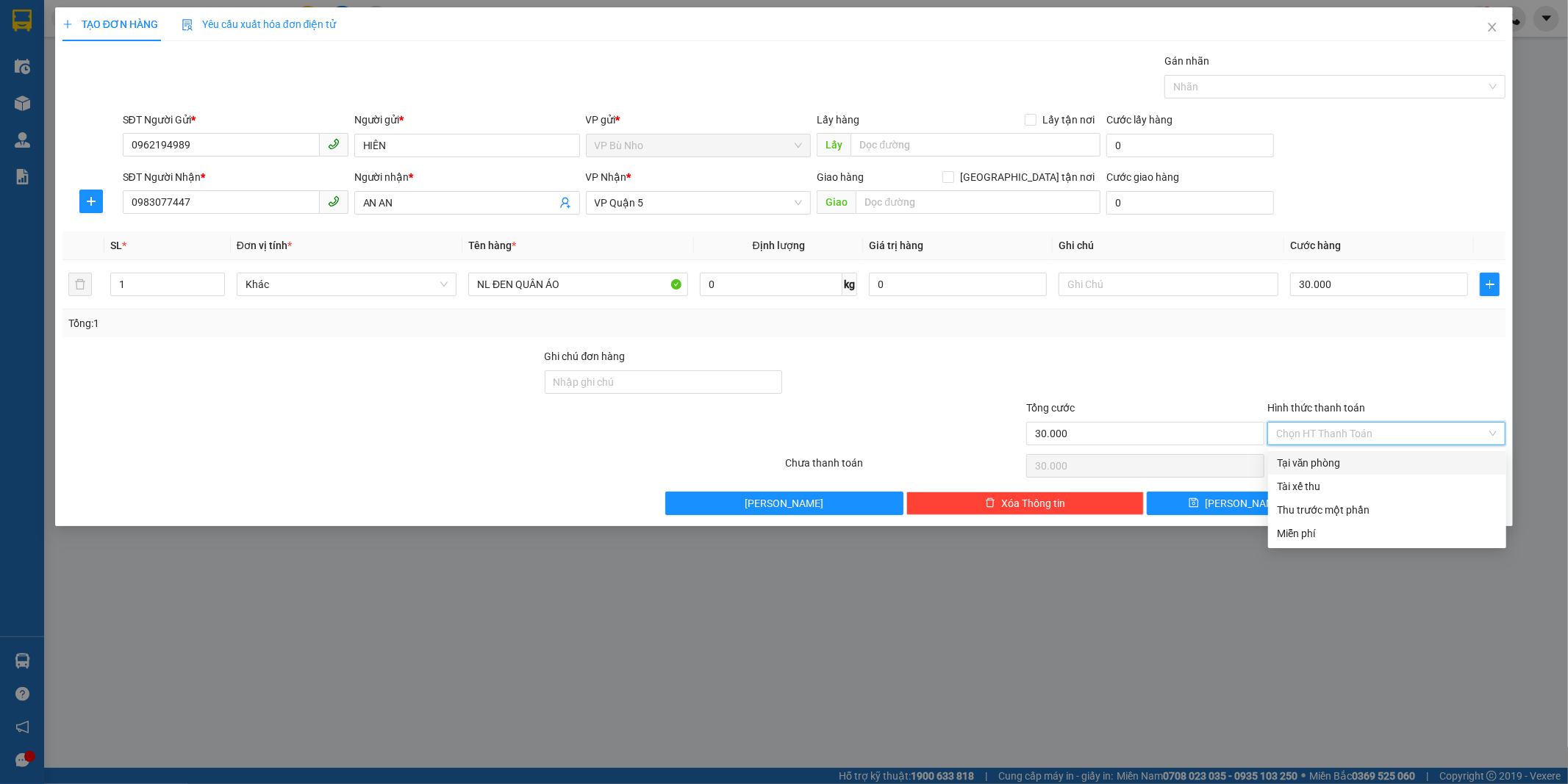
click at [1319, 456] on div "Tại văn phòng" at bounding box center [1386, 463] width 221 height 16
type input "0"
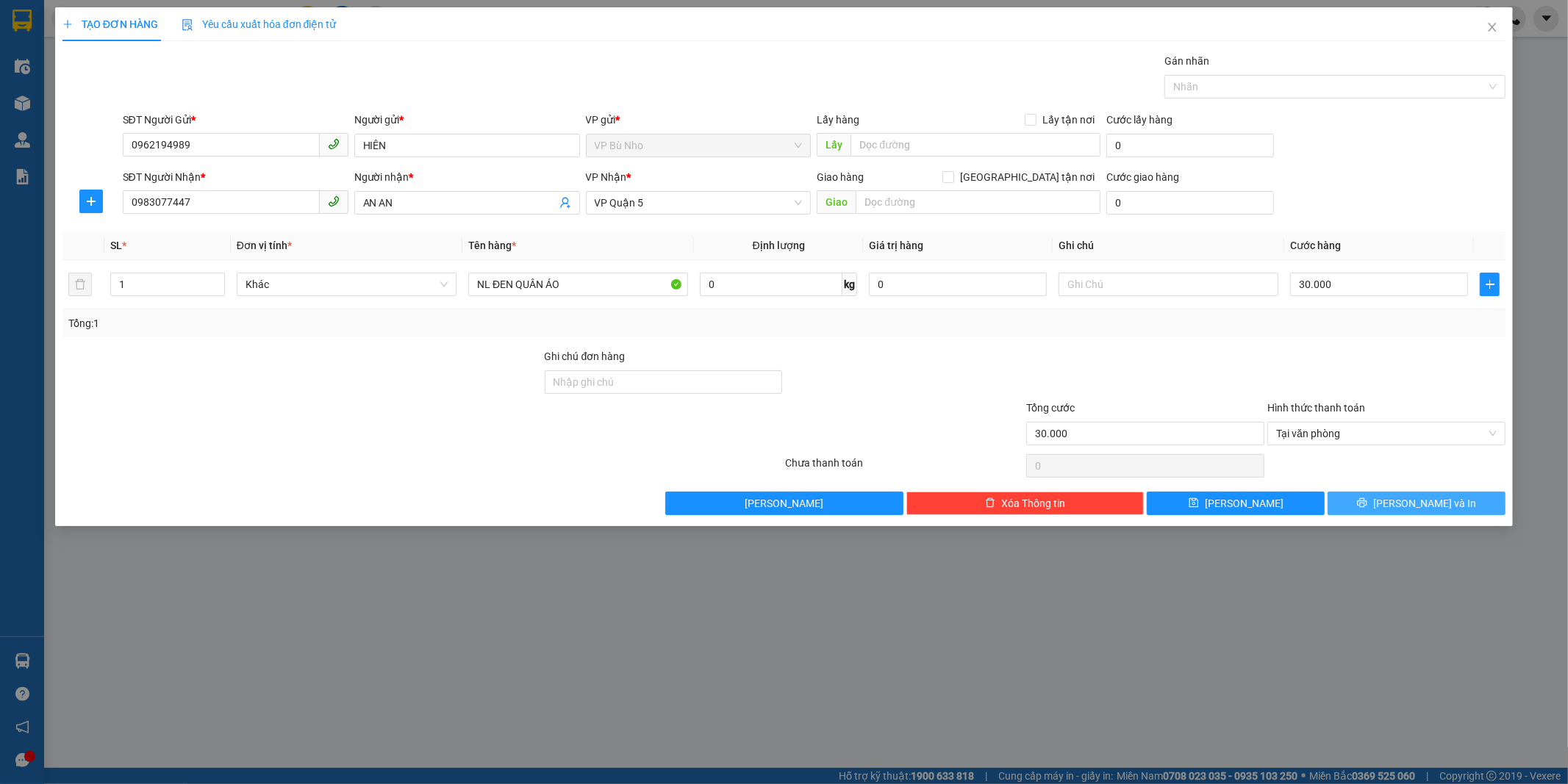
click at [1423, 500] on span "[PERSON_NAME] và In" at bounding box center [1424, 503] width 103 height 16
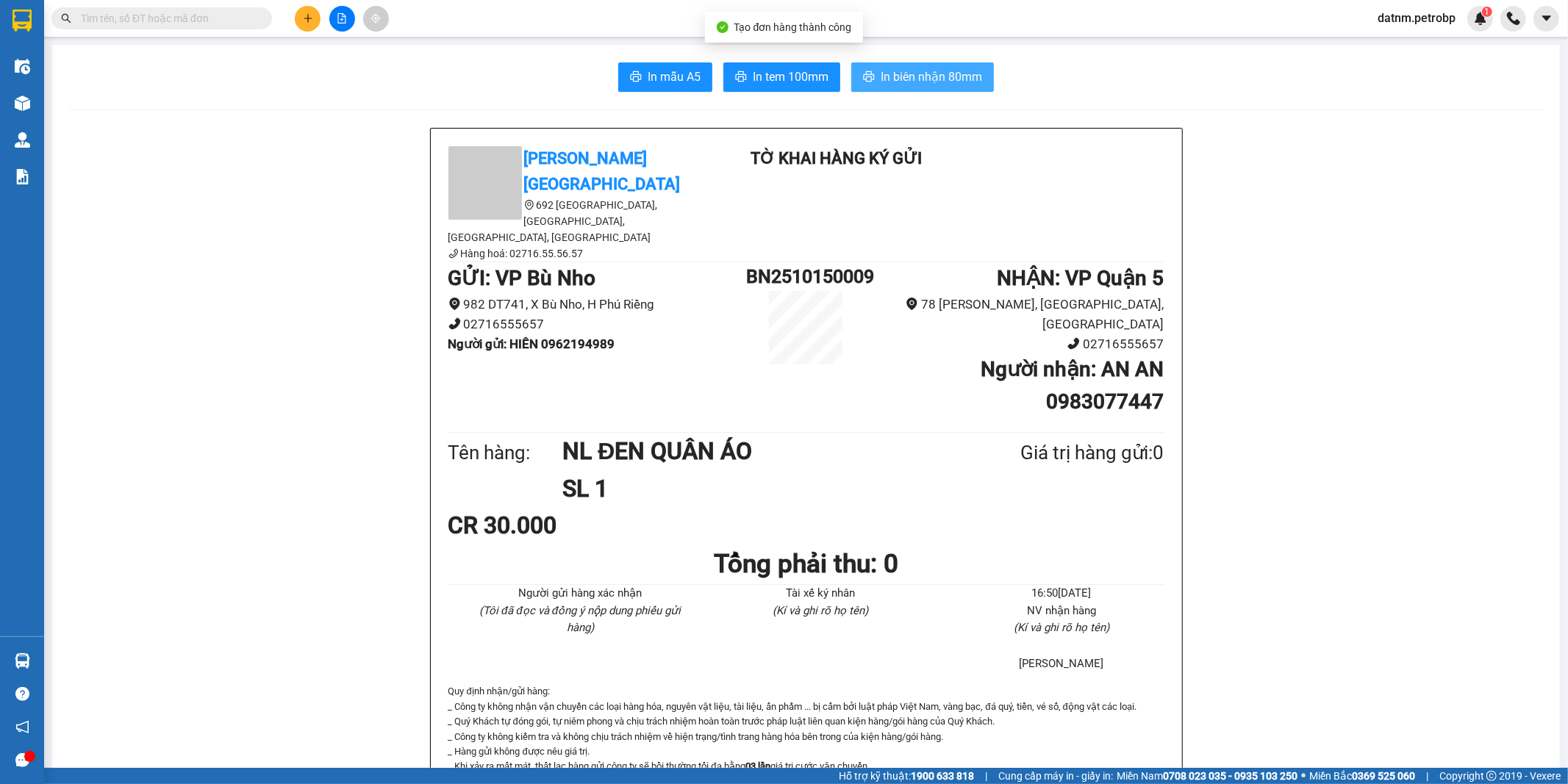
click at [916, 77] on span "In biên nhận 80mm" at bounding box center [930, 77] width 101 height 18
click at [759, 77] on span "In tem 100mm" at bounding box center [790, 77] width 76 height 18
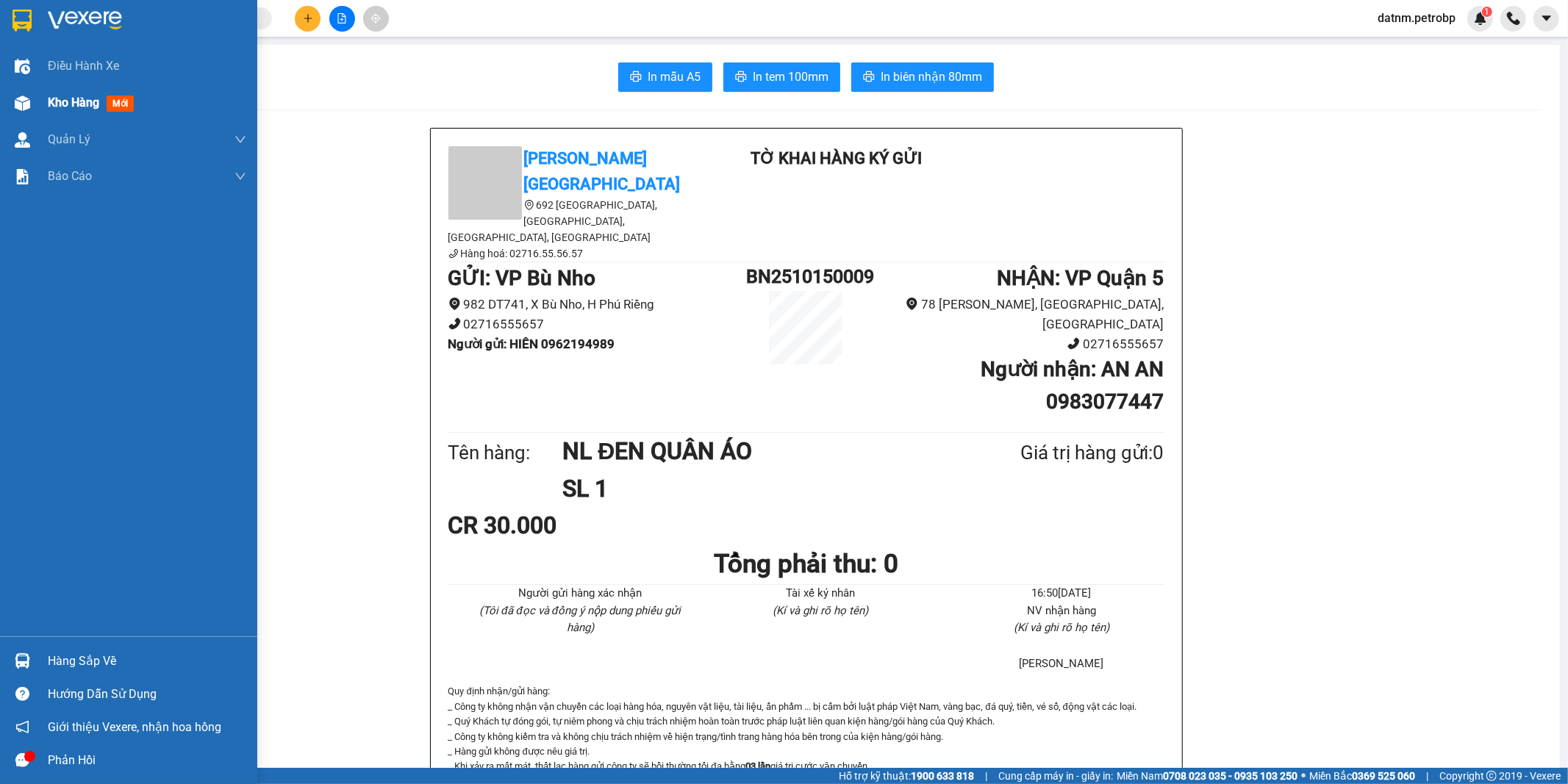
click at [72, 105] on span "Kho hàng" at bounding box center [73, 102] width 51 height 14
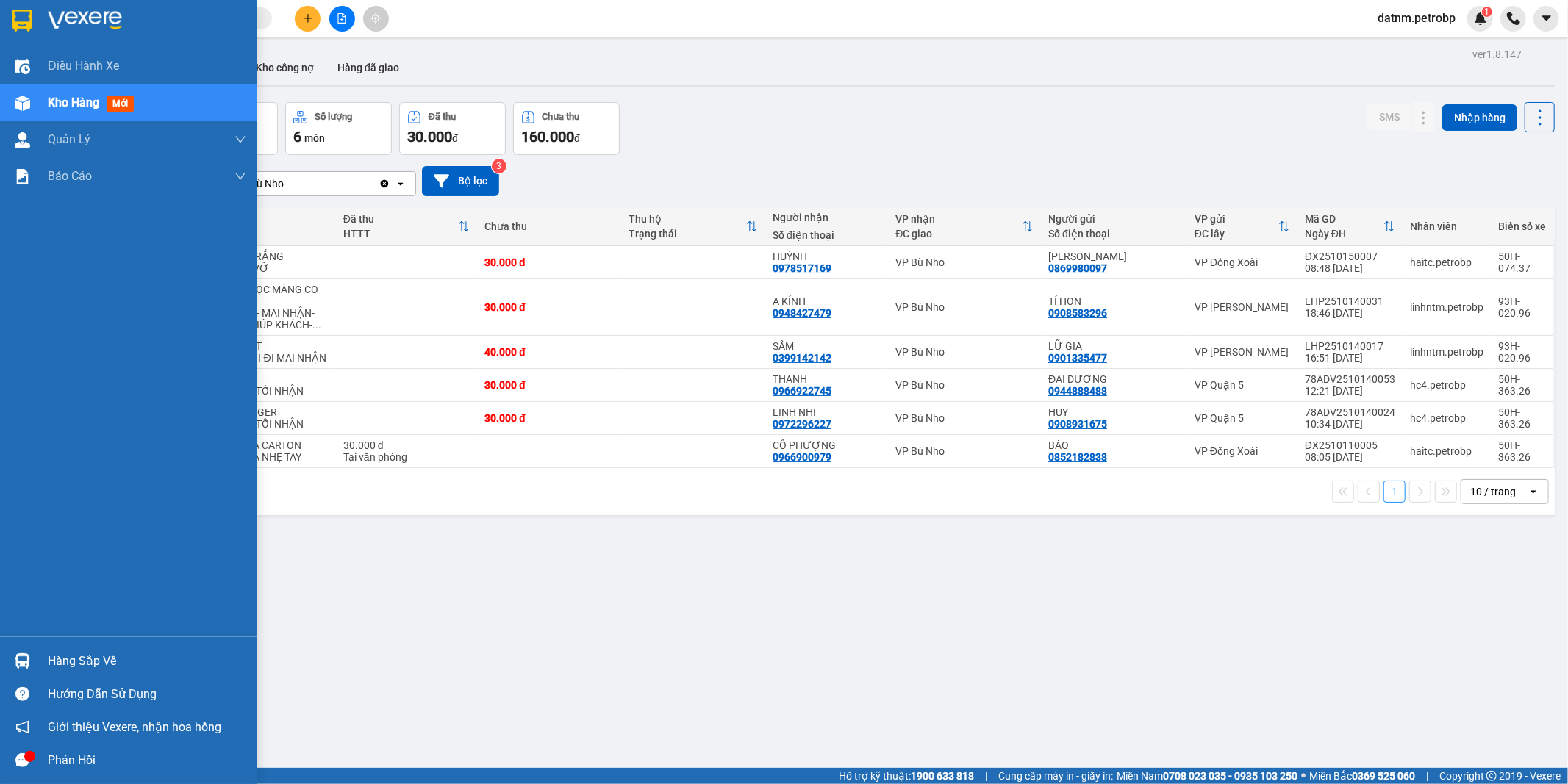
click at [97, 654] on div "Hàng sắp về" at bounding box center [147, 661] width 199 height 22
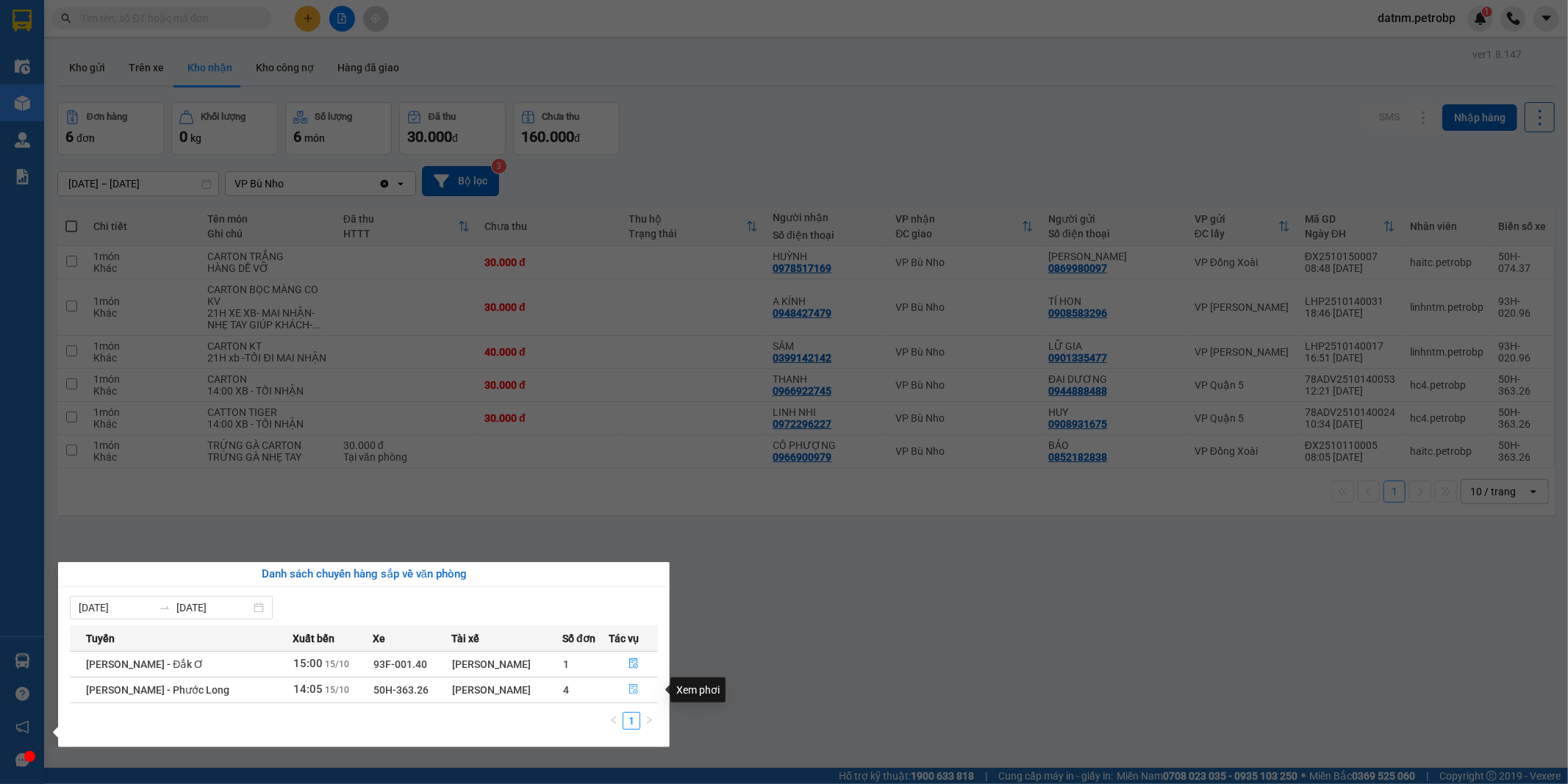
click at [628, 690] on icon "file-done" at bounding box center [633, 688] width 10 height 10
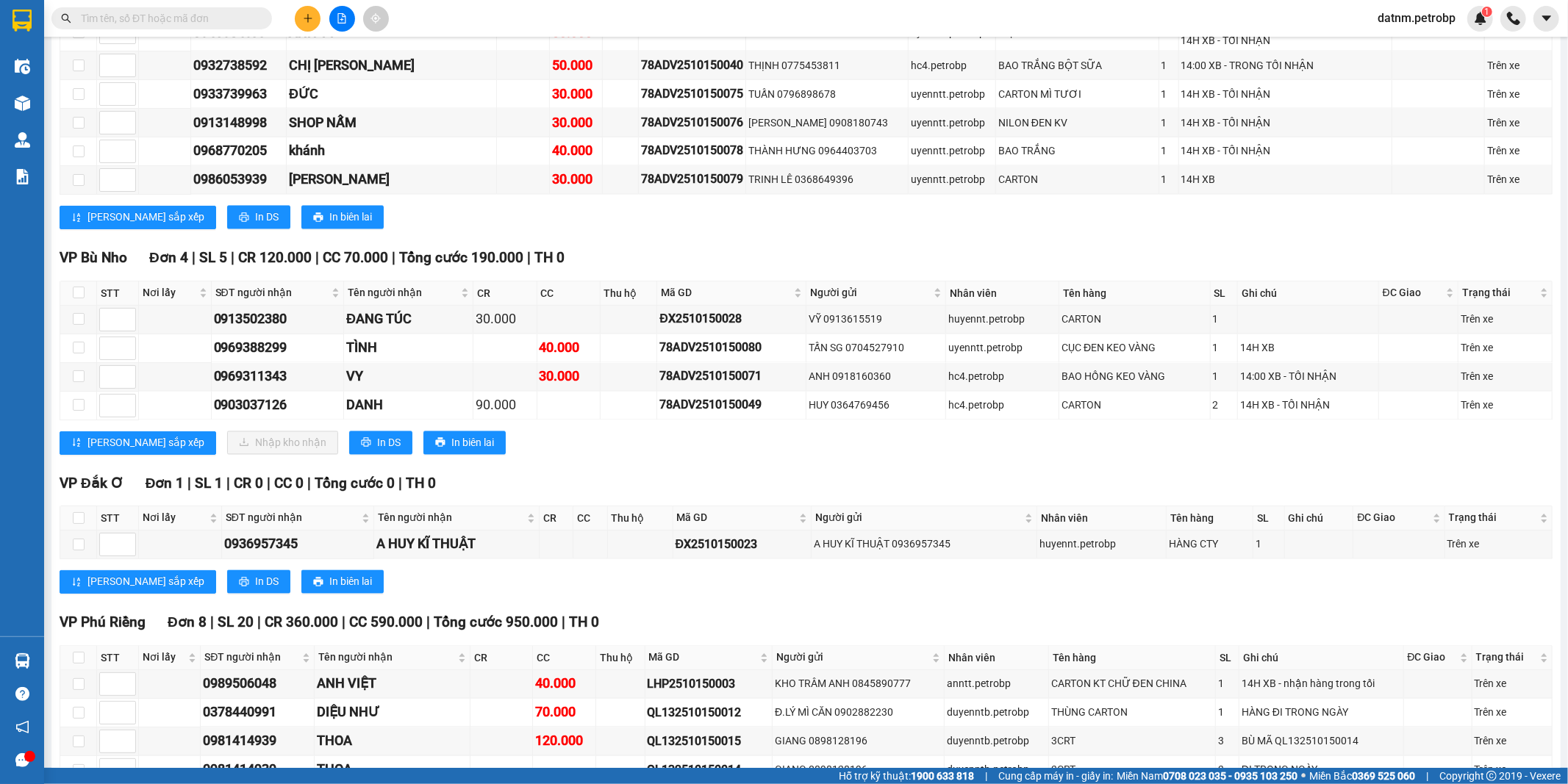
scroll to position [2285, 0]
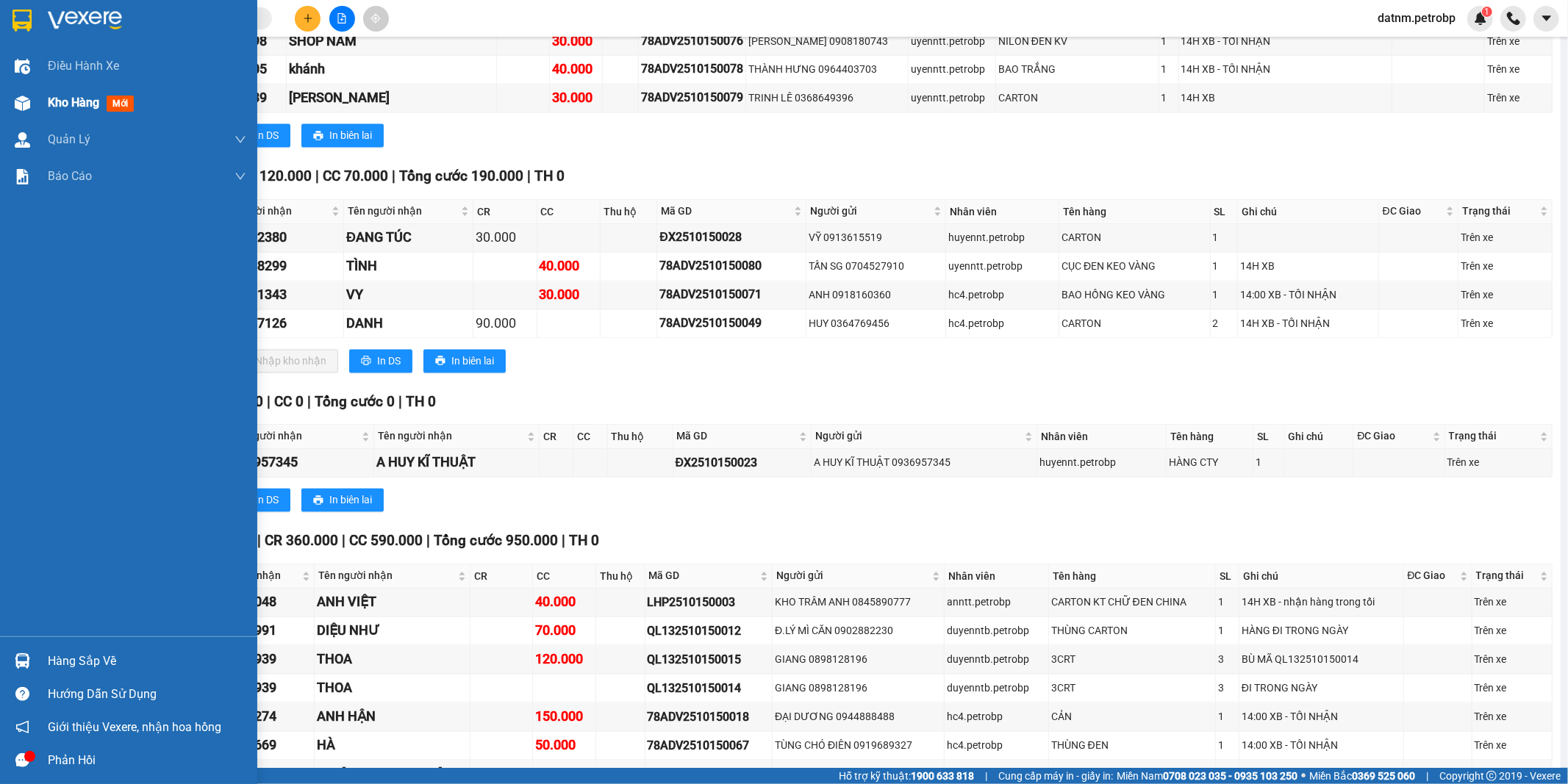
click at [57, 100] on span "Kho hàng" at bounding box center [73, 102] width 51 height 14
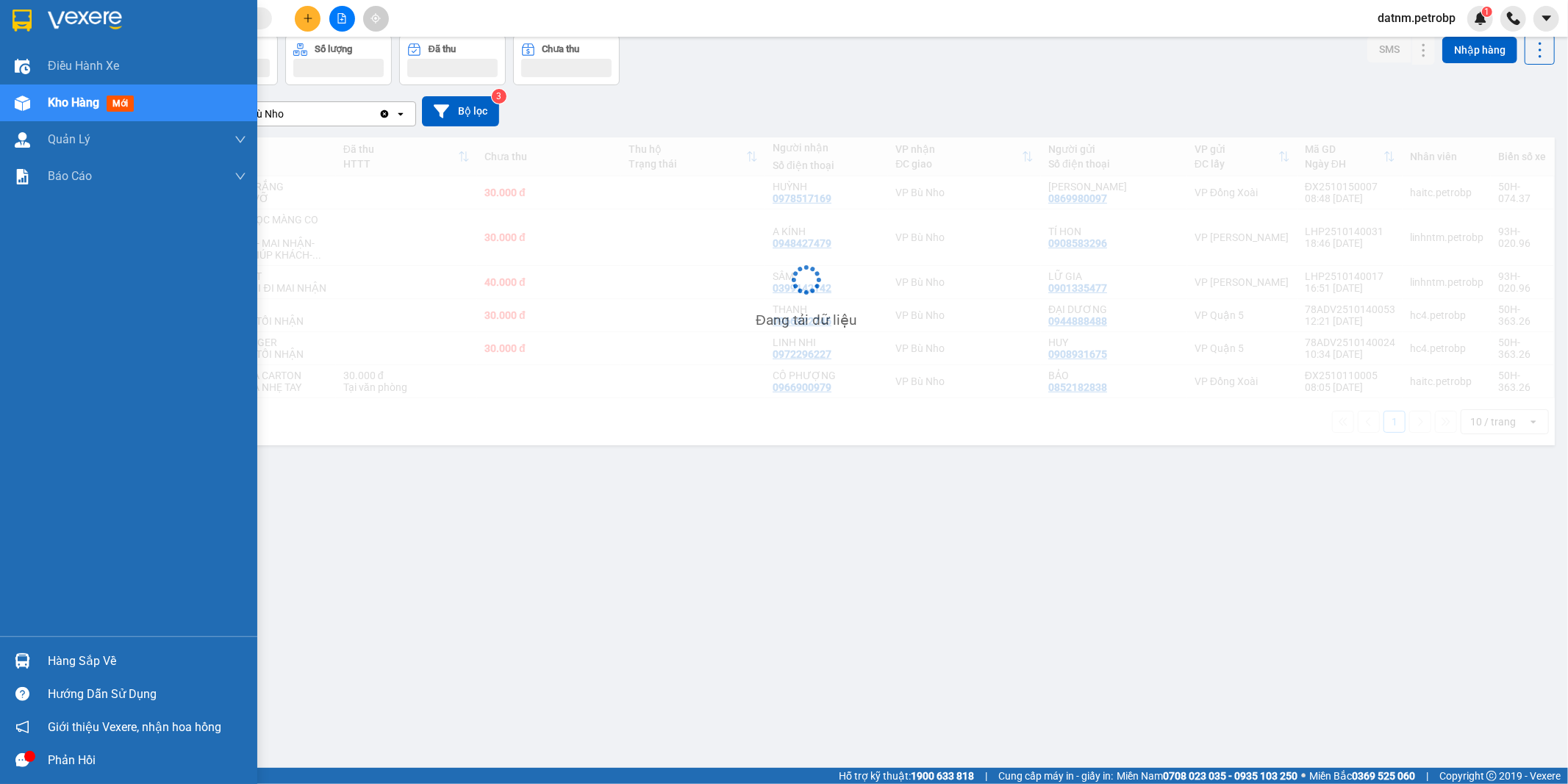
scroll to position [67, 0]
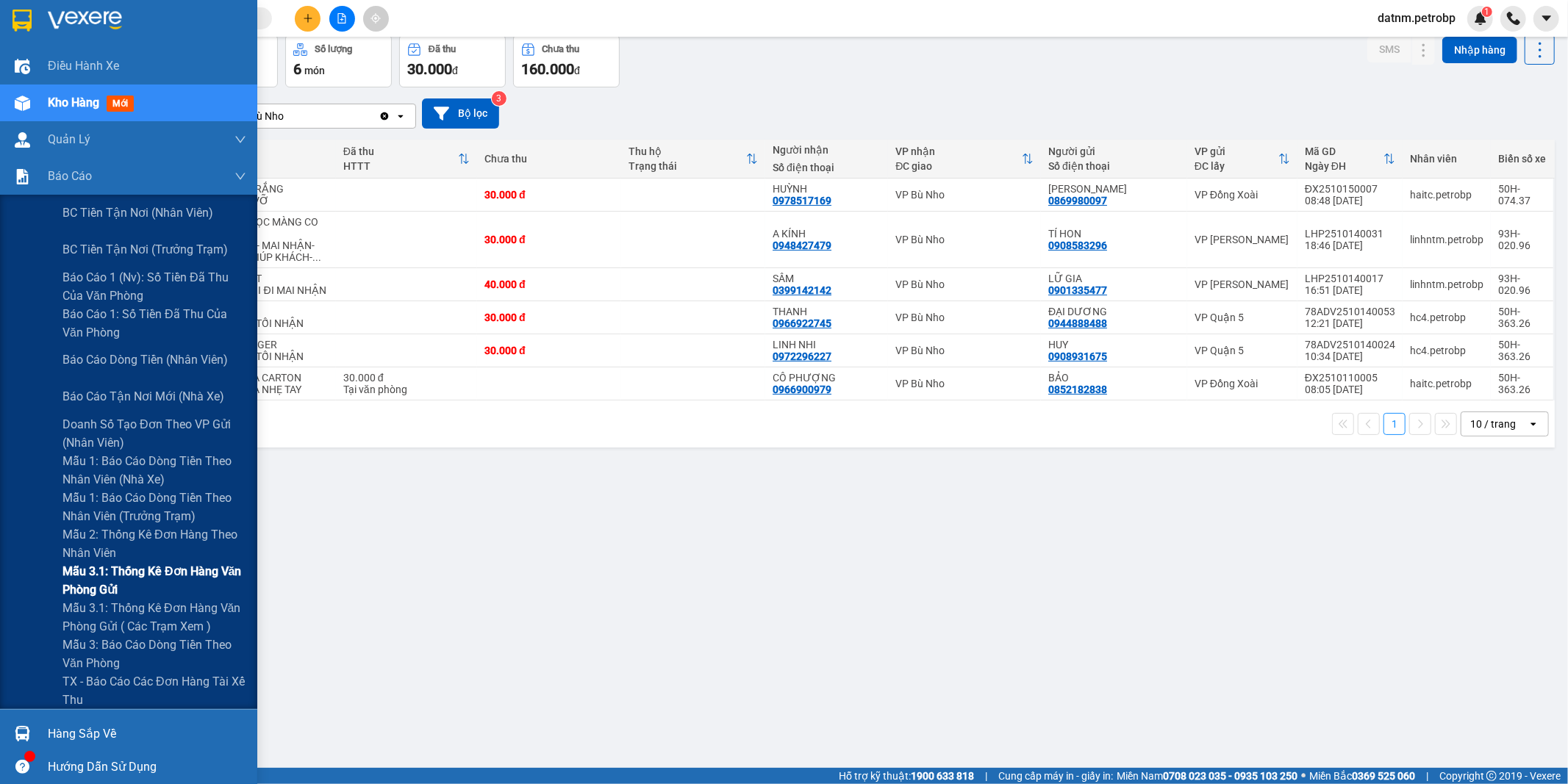
click at [100, 572] on span "Mẫu 3.1: Thống kê đơn hàng văn phòng gửi" at bounding box center [153, 580] width 183 height 36
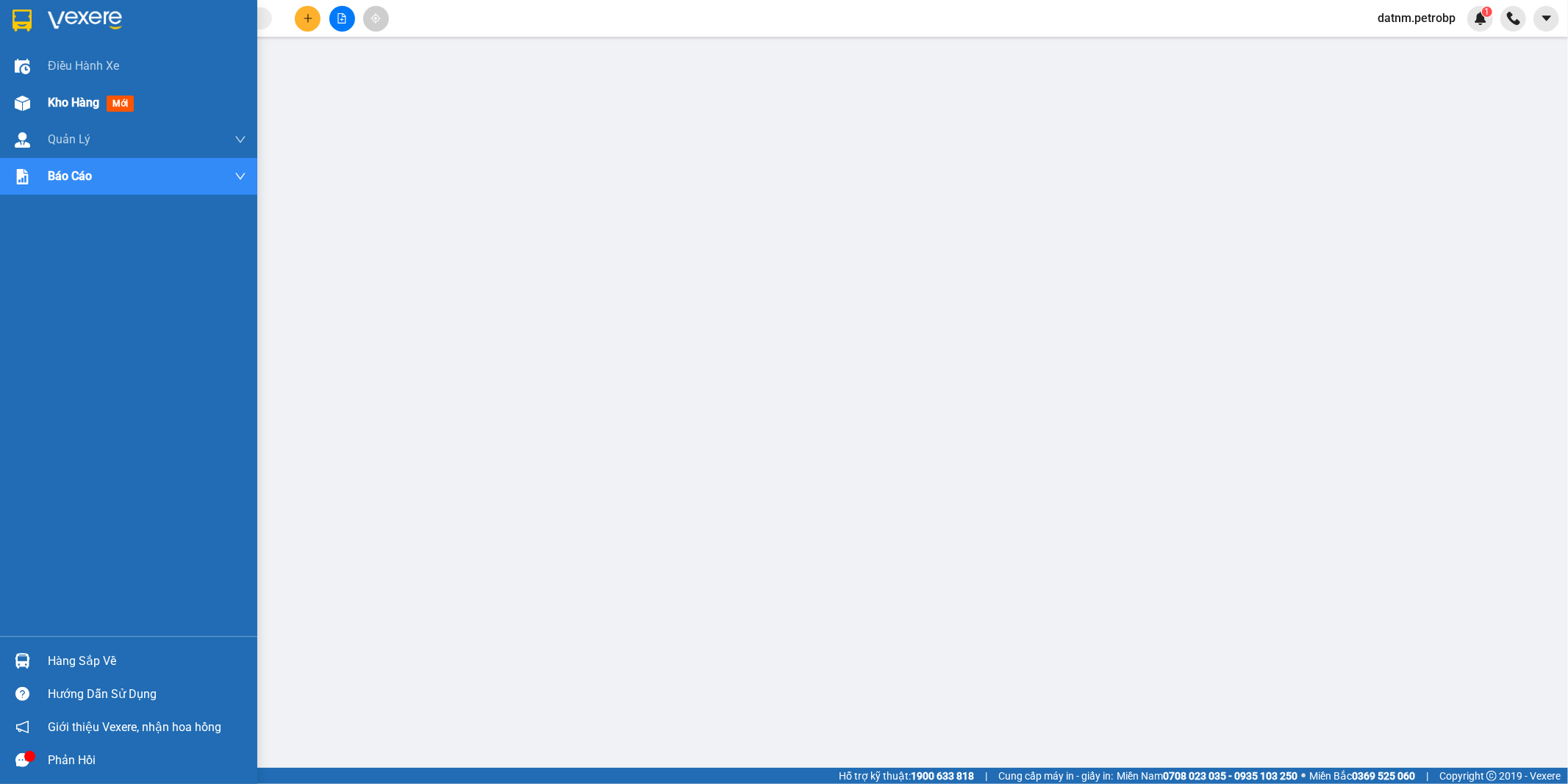
click at [71, 100] on span "Kho hàng" at bounding box center [73, 102] width 51 height 14
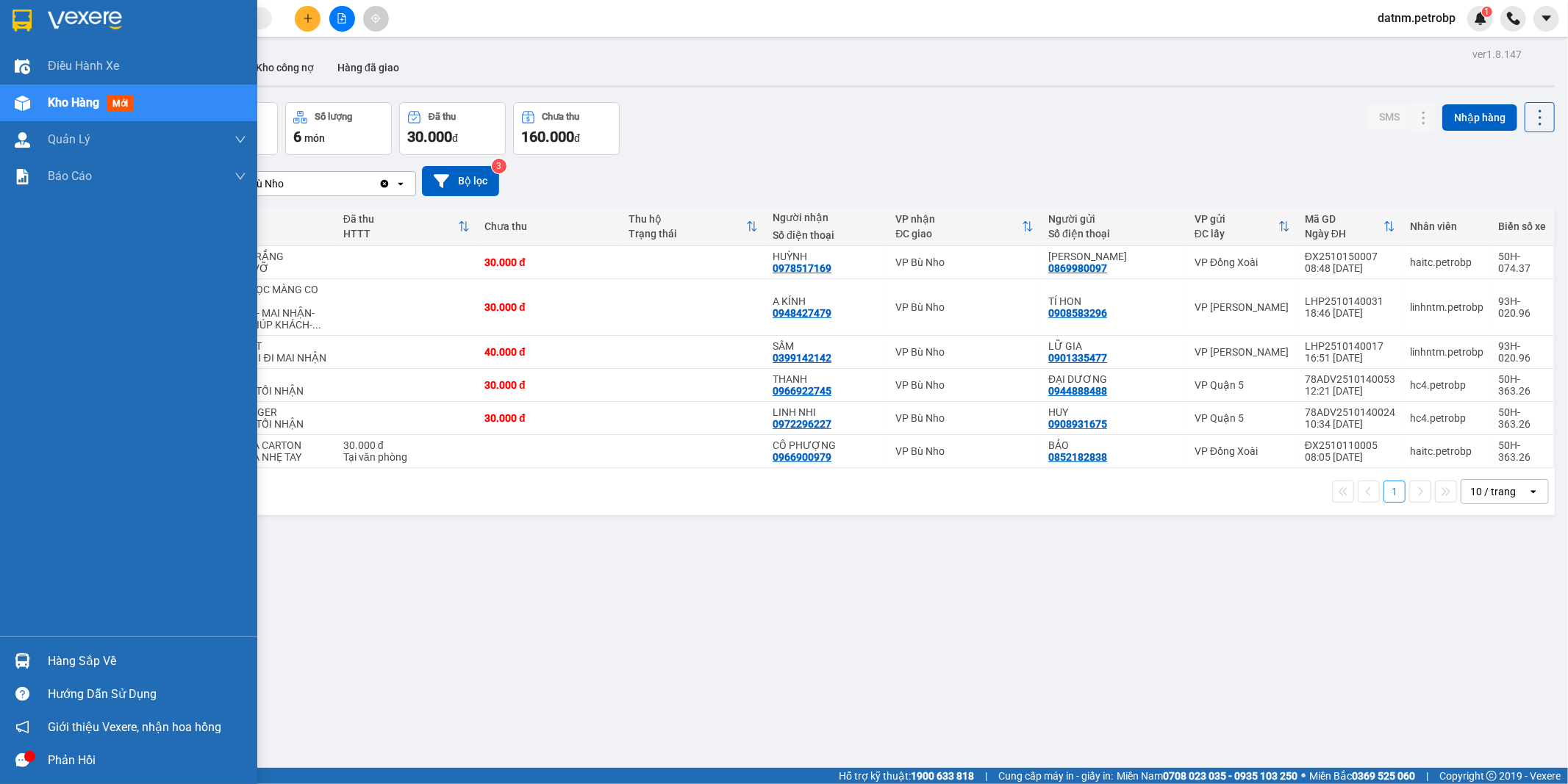
click at [88, 665] on div "Hàng sắp về" at bounding box center [147, 661] width 199 height 22
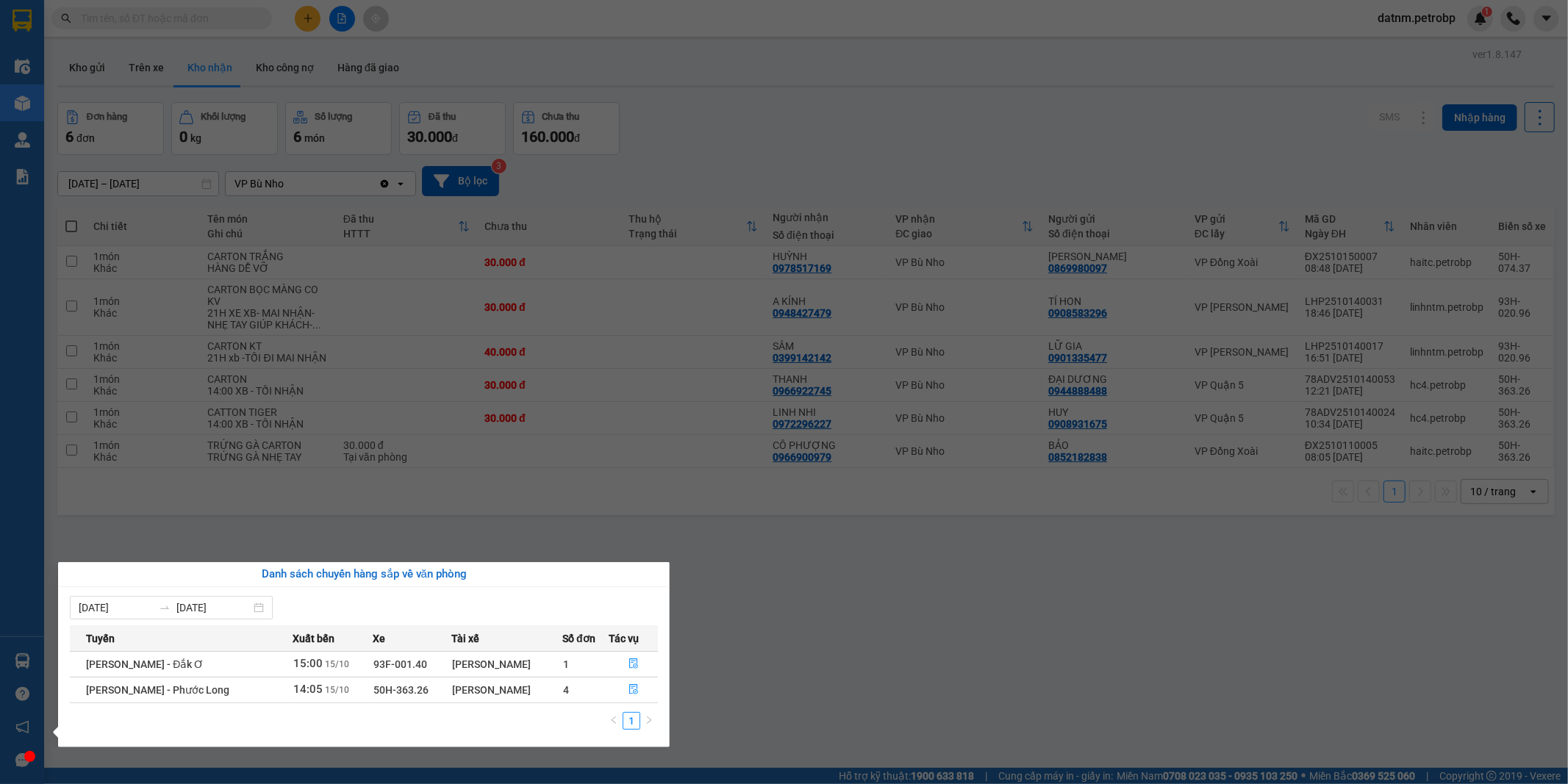
click at [890, 708] on section "Kết quả tìm kiếm ( 0 ) Bộ lọc Ngày tạo đơn gần nhất No Data datnm.petrobp 1 Điề…" at bounding box center [784, 392] width 1568 height 784
click at [890, 708] on div "ver 1.8.147 Kho gửi Trên xe Kho nhận Kho công nợ Hàng đã giao Đơn hàng 6 đơn Kh…" at bounding box center [805, 436] width 1509 height 784
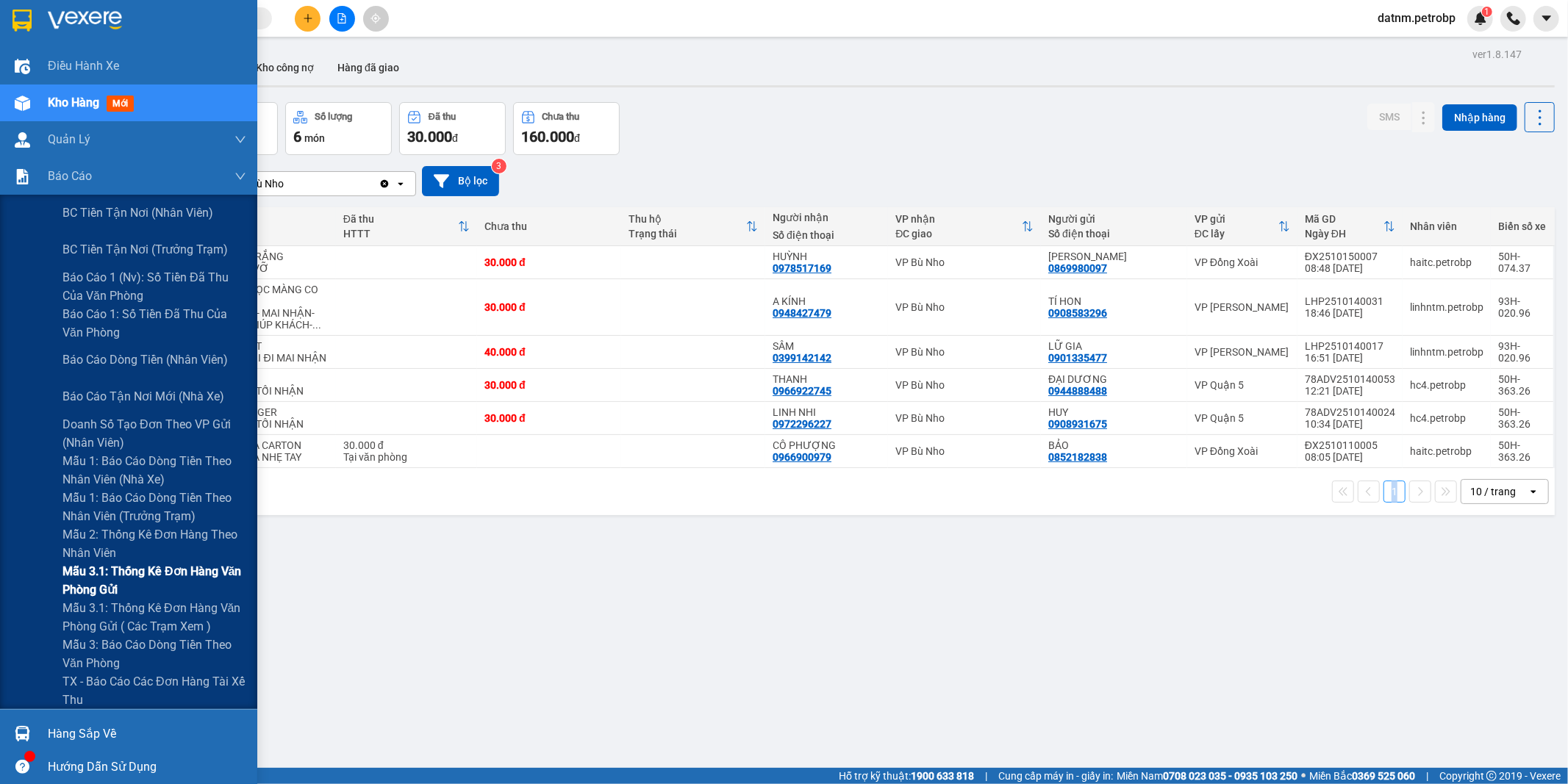
click at [111, 581] on span "Mẫu 3.1: Thống kê đơn hàng văn phòng gửi" at bounding box center [153, 580] width 183 height 36
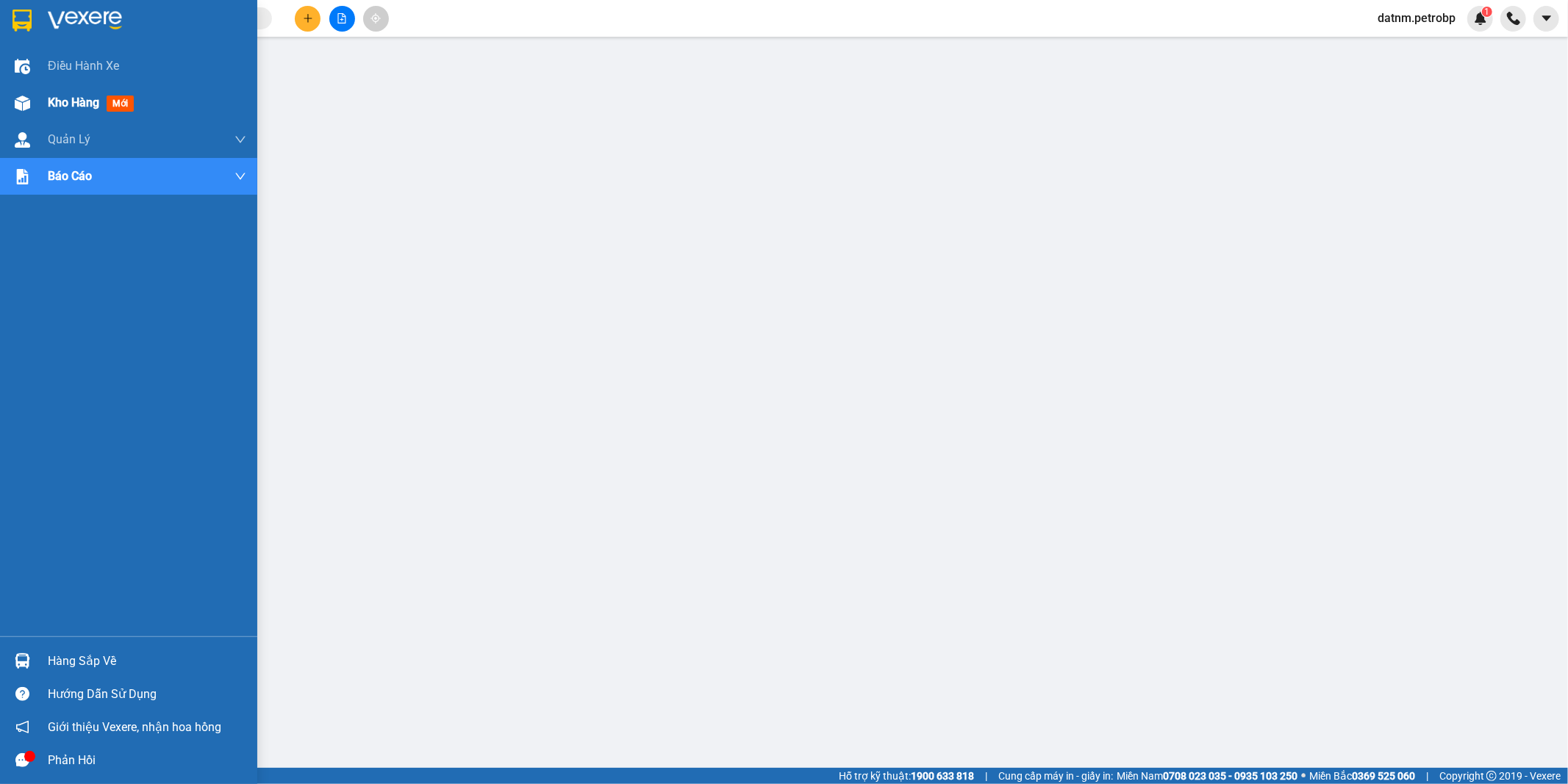
click at [72, 98] on span "Kho hàng" at bounding box center [73, 102] width 51 height 14
